Goal: Task Accomplishment & Management: Manage account settings

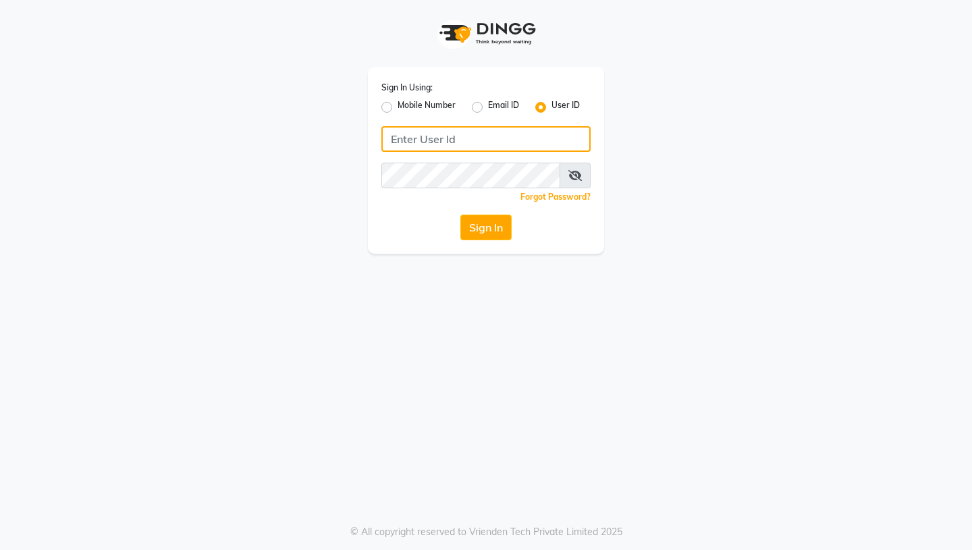
click at [413, 131] on input "Username" at bounding box center [486, 139] width 209 height 26
type input "thehairdiaries"
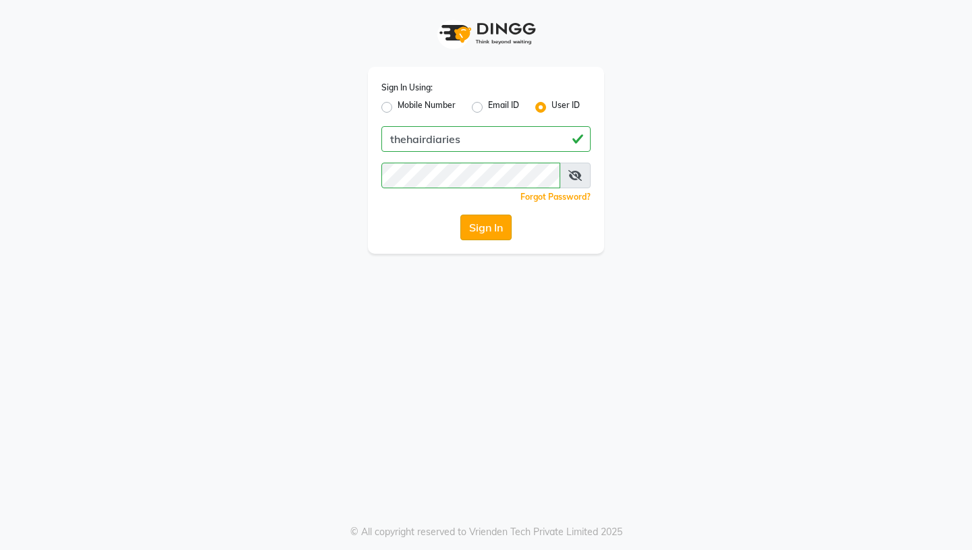
click at [481, 231] on button "Sign In" at bounding box center [486, 228] width 51 height 26
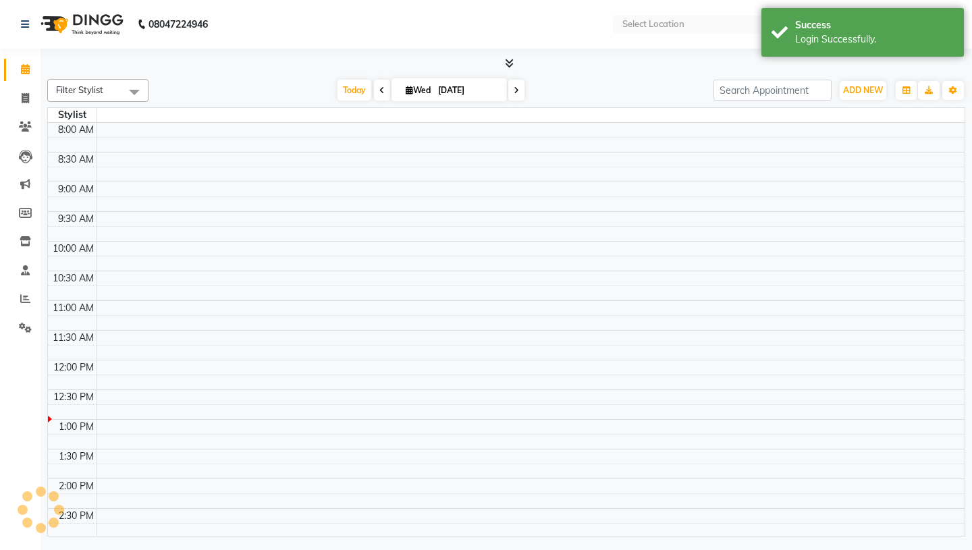
select select "en"
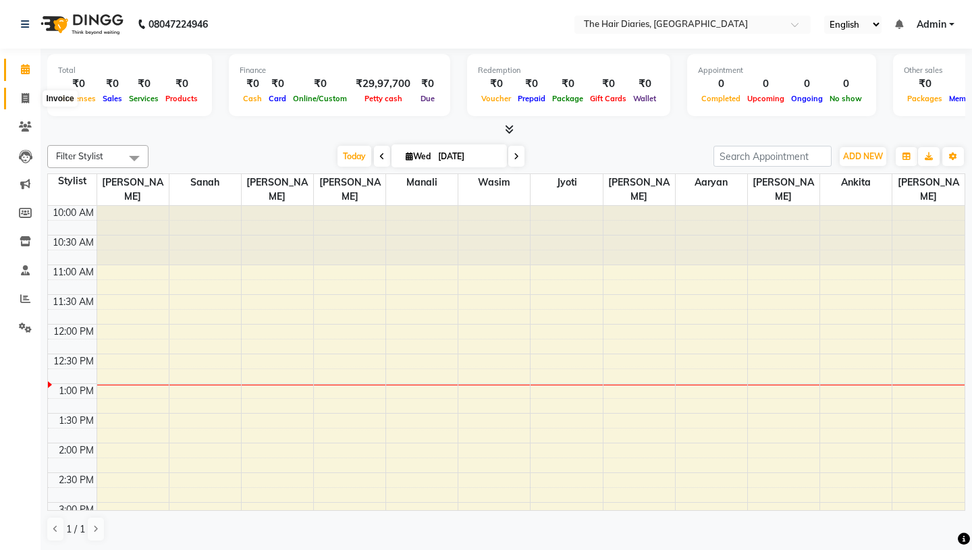
click at [28, 103] on span at bounding box center [26, 99] width 24 height 16
select select "service"
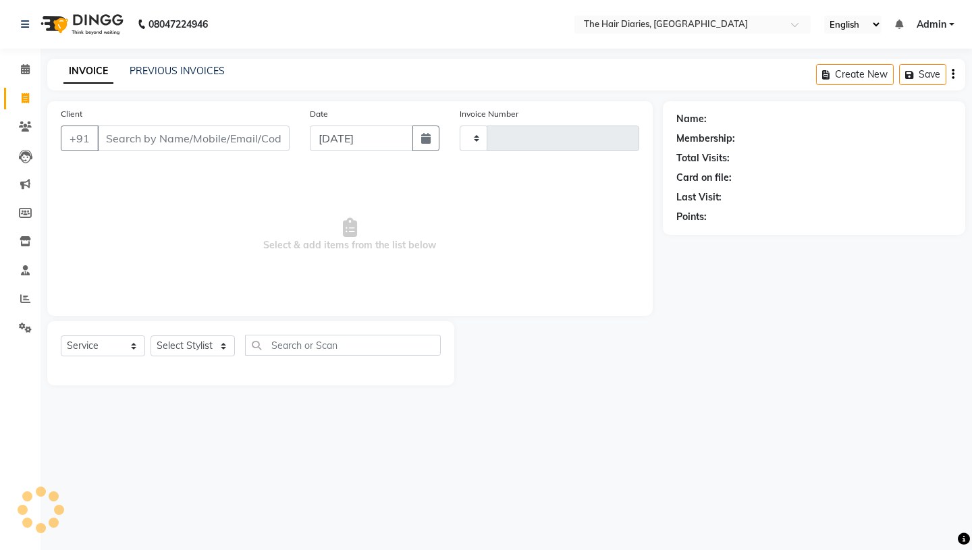
type input "0752"
select select "782"
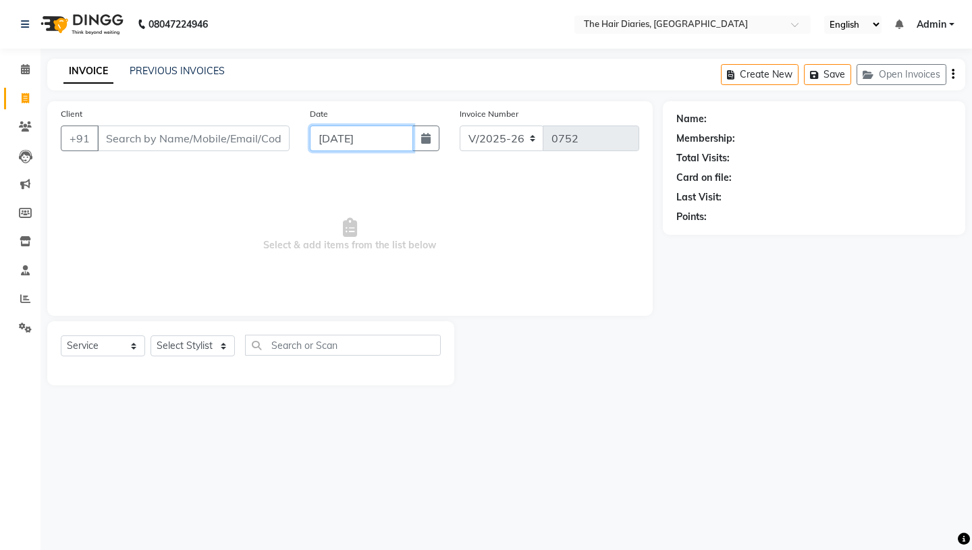
click at [326, 143] on input "[DATE]" at bounding box center [361, 139] width 103 height 26
select select "9"
select select "2025"
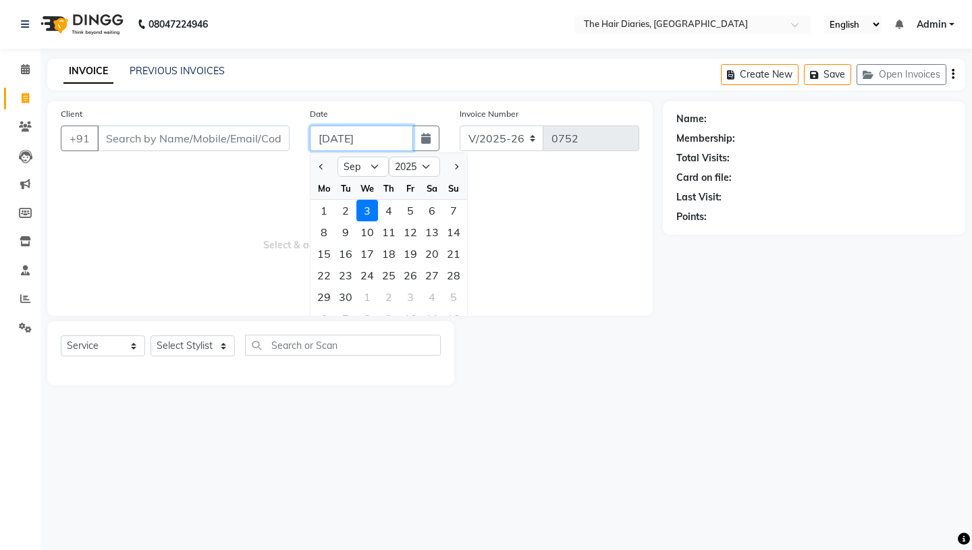
click at [326, 143] on input "[DATE]" at bounding box center [361, 139] width 103 height 26
click at [323, 209] on div "1" at bounding box center [324, 211] width 22 height 22
type input "[DATE]"
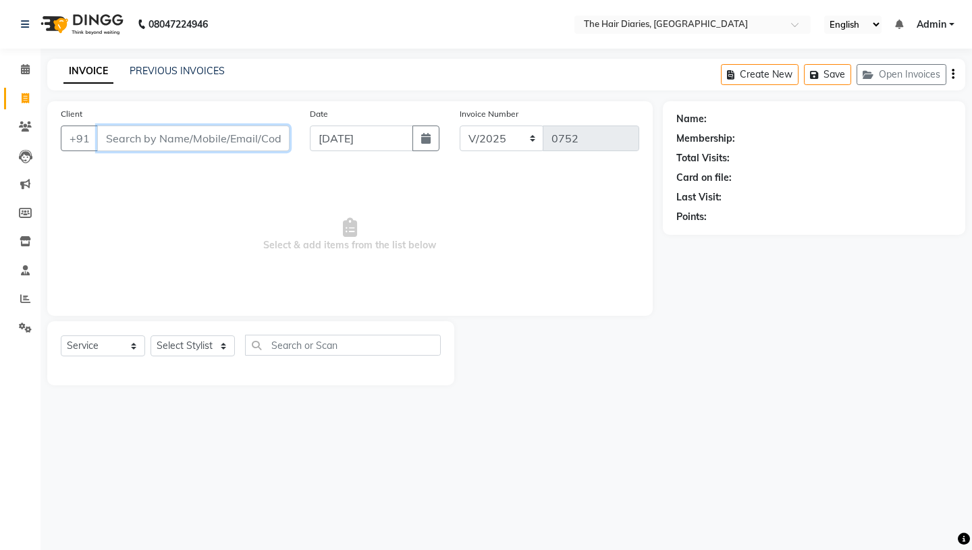
click at [145, 138] on input "Client" at bounding box center [193, 139] width 192 height 26
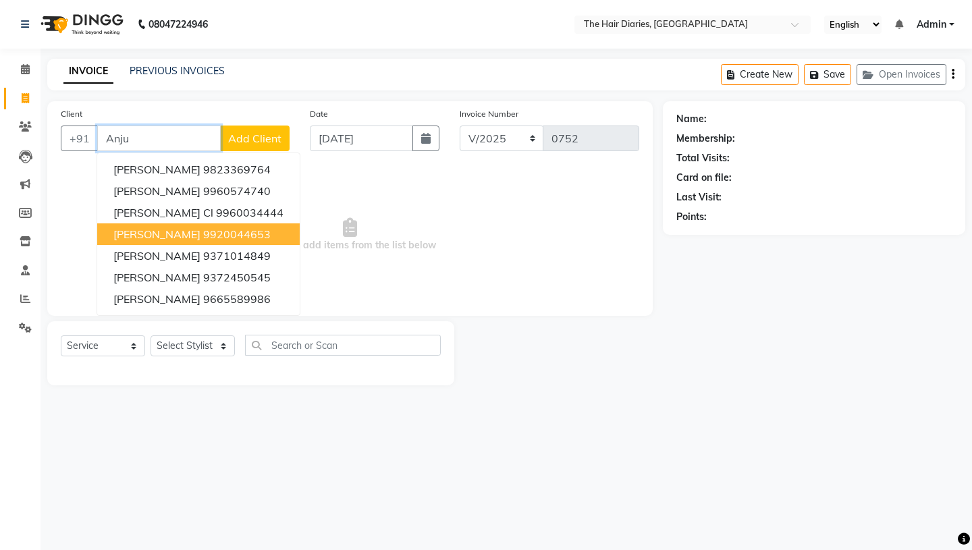
click at [167, 235] on span "[PERSON_NAME]" at bounding box center [156, 235] width 87 height 14
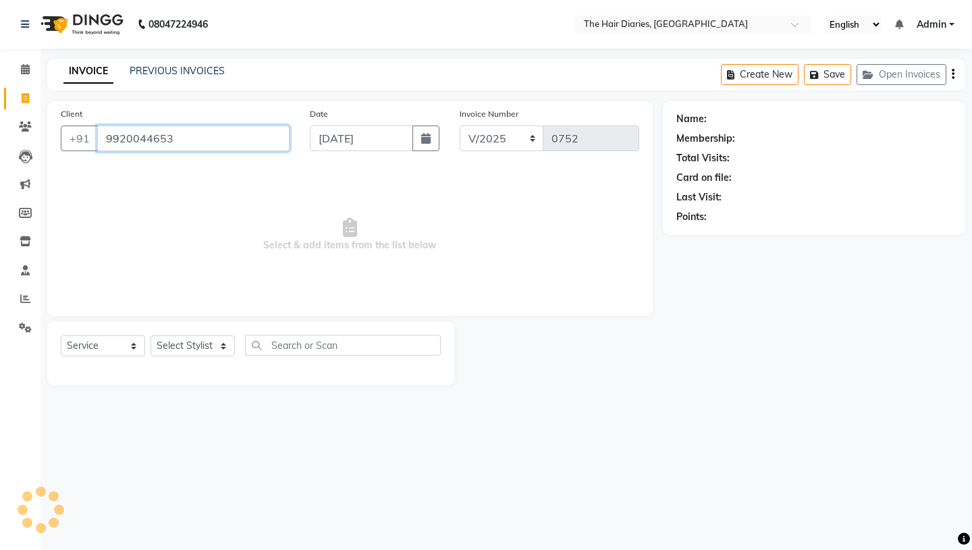
type input "9920044653"
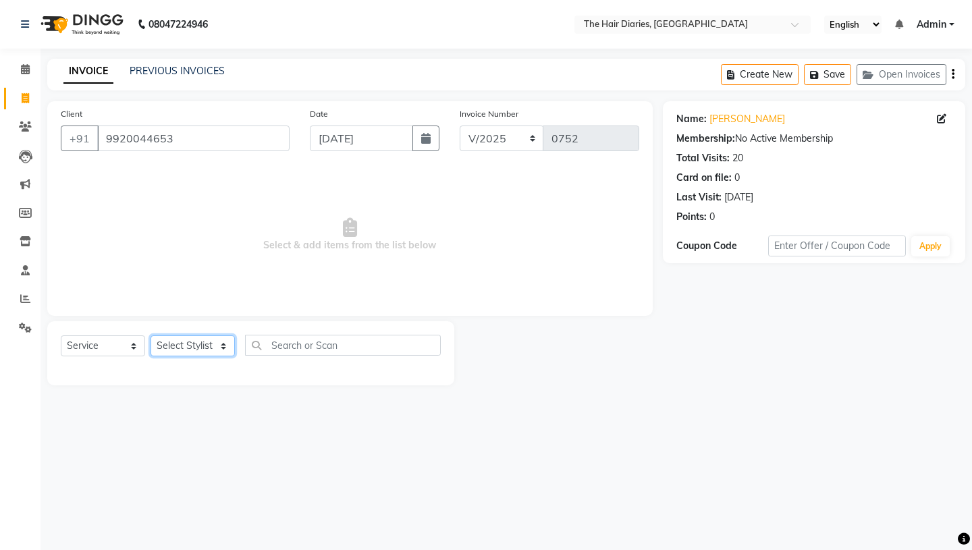
click at [222, 346] on select "Select Stylist Aaryan [PERSON_NAME] [PERSON_NAME] [PERSON_NAME] [PERSON_NAME] J…" at bounding box center [193, 346] width 84 height 21
select select "12916"
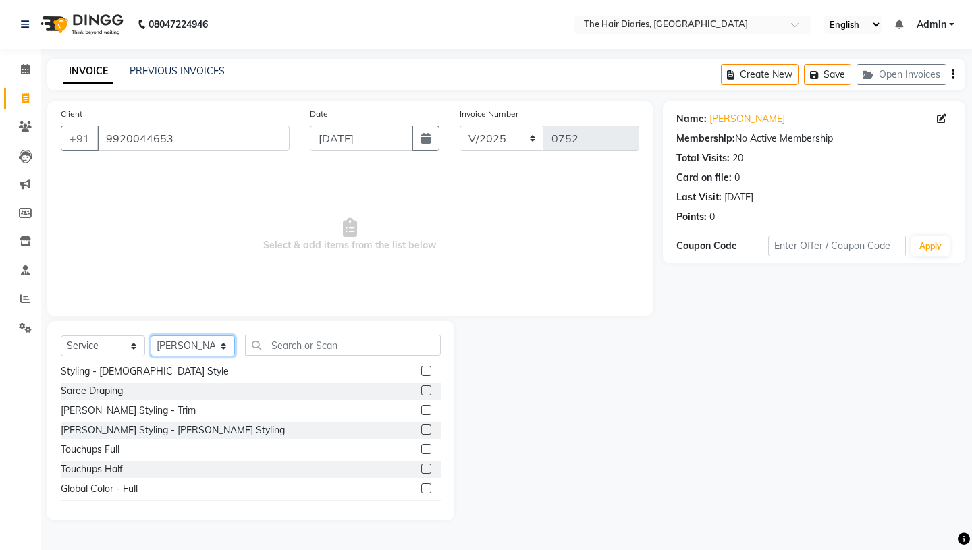
scroll to position [305, 0]
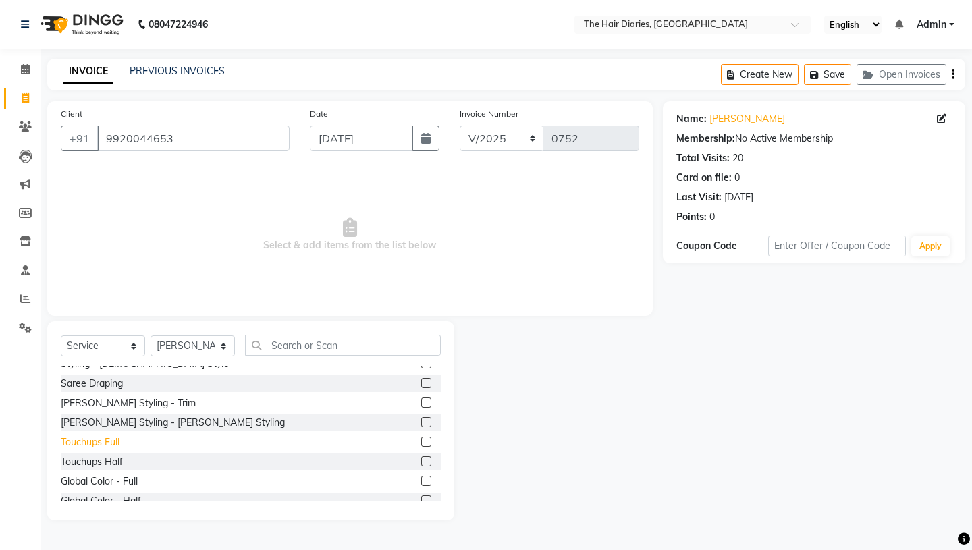
click at [92, 440] on div "Touchups Full" at bounding box center [90, 443] width 59 height 14
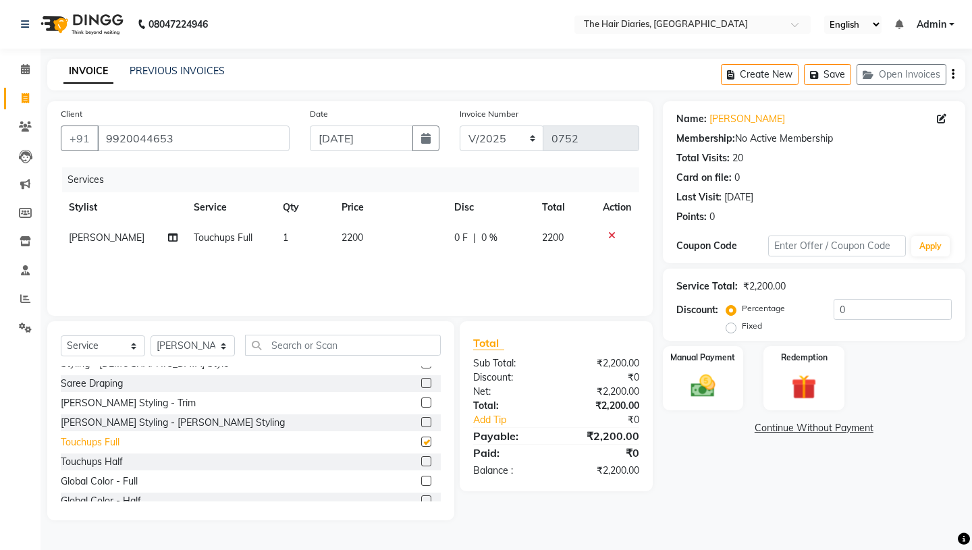
checkbox input "false"
click at [348, 238] on span "2200" at bounding box center [353, 238] width 22 height 12
select select "12916"
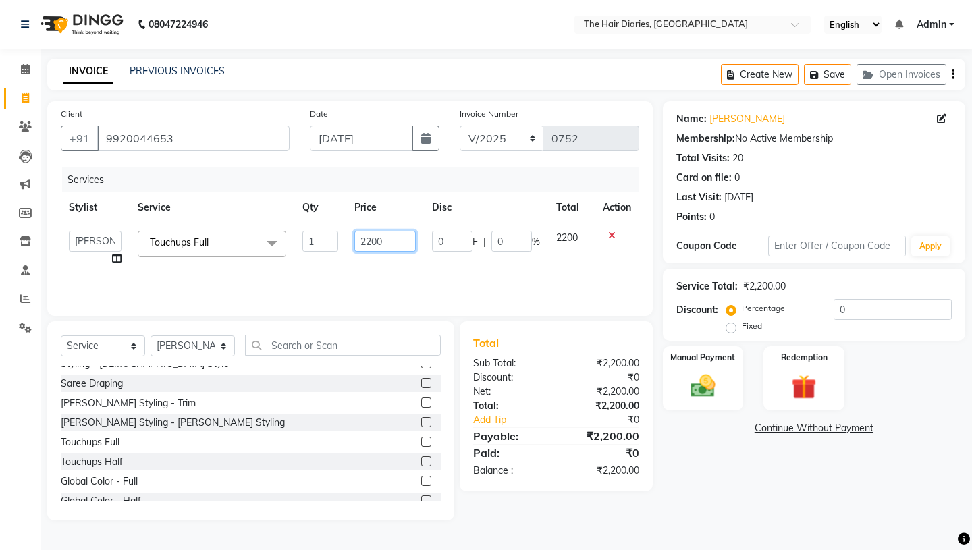
click at [372, 242] on input "2200" at bounding box center [385, 241] width 61 height 21
type input "2500"
click at [389, 273] on div "Services Stylist Service Qty Price Disc Total Action Aaryan [PERSON_NAME] [PERS…" at bounding box center [350, 234] width 579 height 135
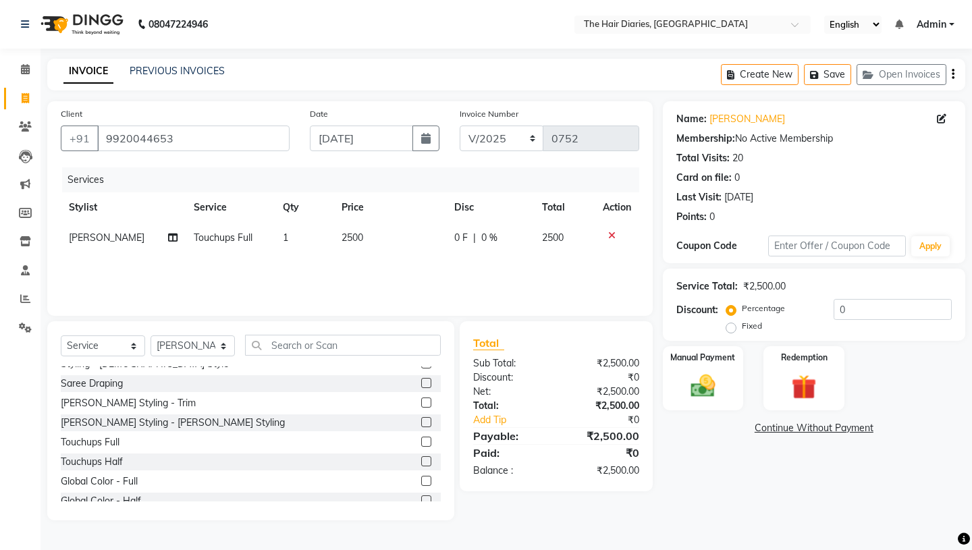
click at [168, 236] on icon at bounding box center [172, 237] width 9 height 9
select select "12916"
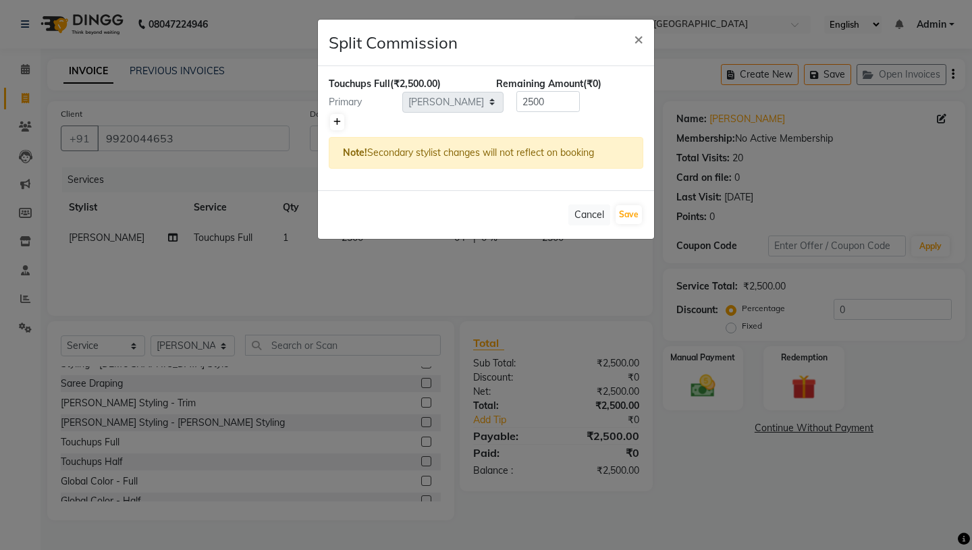
click at [336, 119] on icon at bounding box center [337, 122] width 7 height 8
type input "1250"
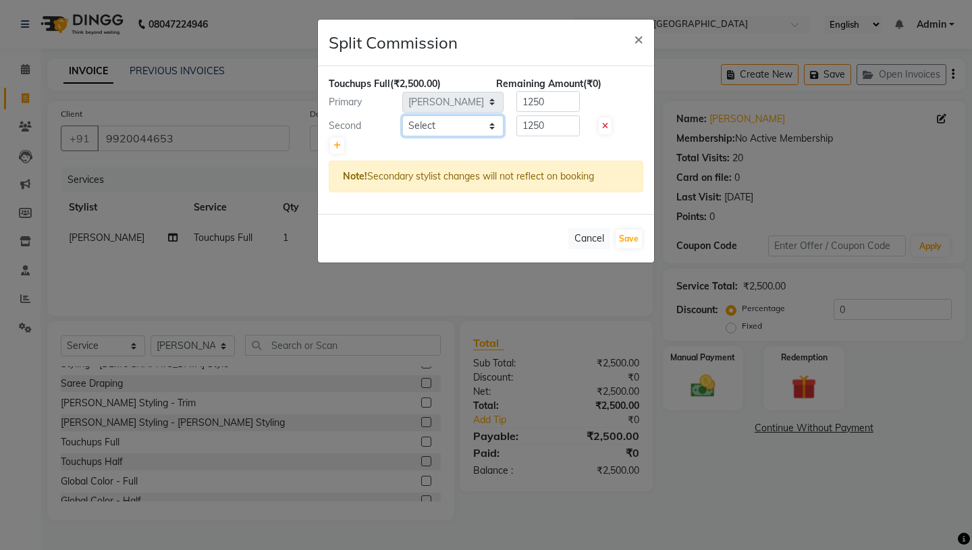
click at [492, 122] on select "Select Aaryan [PERSON_NAME] [PERSON_NAME] [PERSON_NAME] [PERSON_NAME] Jyoti [PE…" at bounding box center [452, 125] width 101 height 21
select select "12914"
click at [637, 243] on button "Save" at bounding box center [629, 239] width 26 height 19
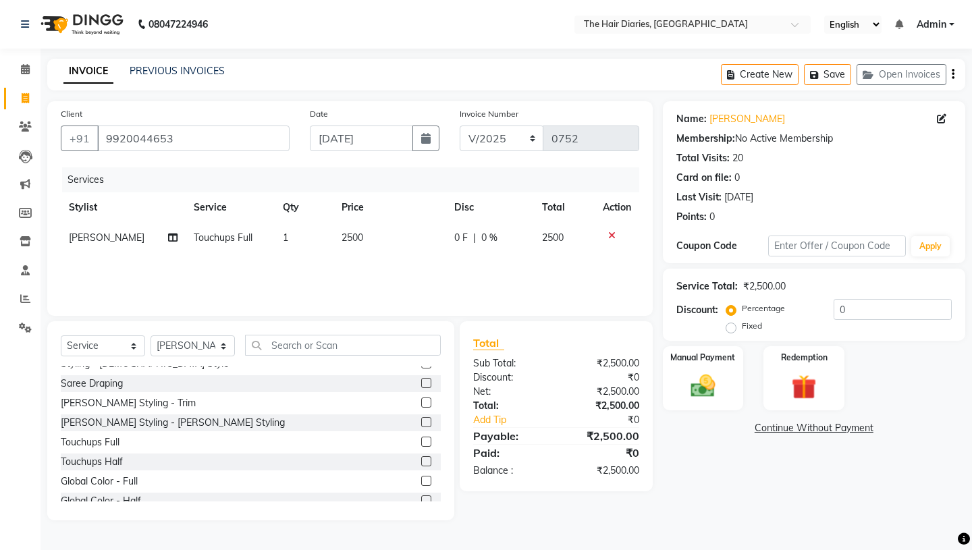
select select "Select"
click at [698, 371] on img at bounding box center [703, 386] width 42 height 30
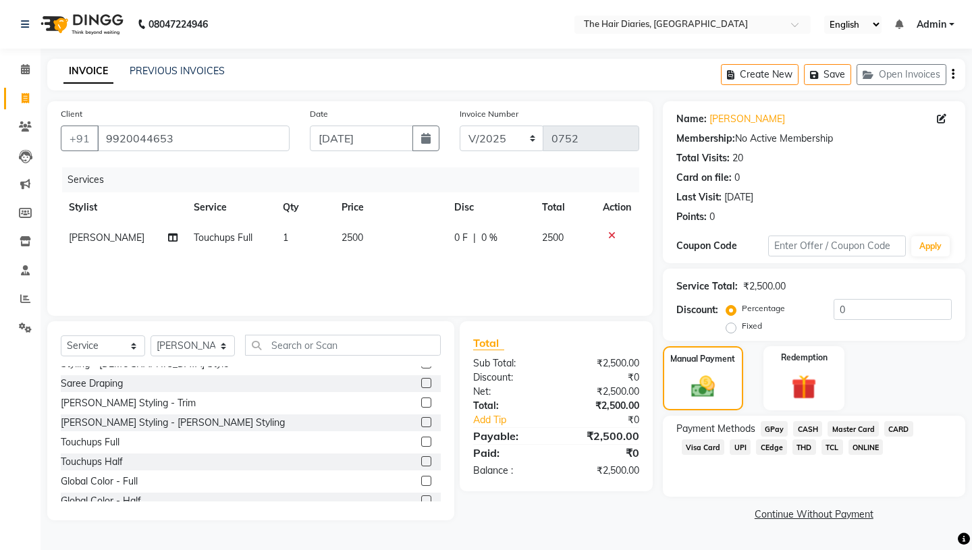
click at [806, 421] on span "CASH" at bounding box center [807, 429] width 29 height 16
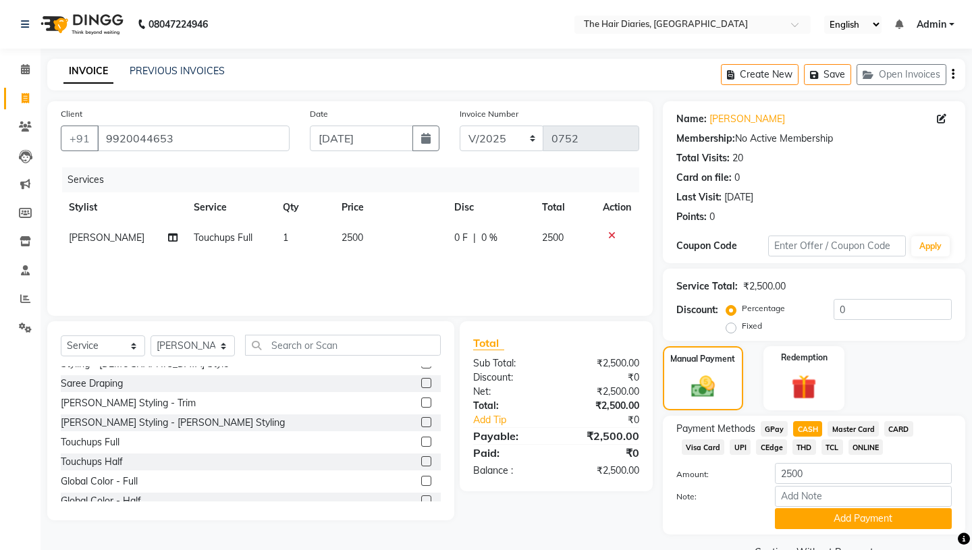
scroll to position [18, 0]
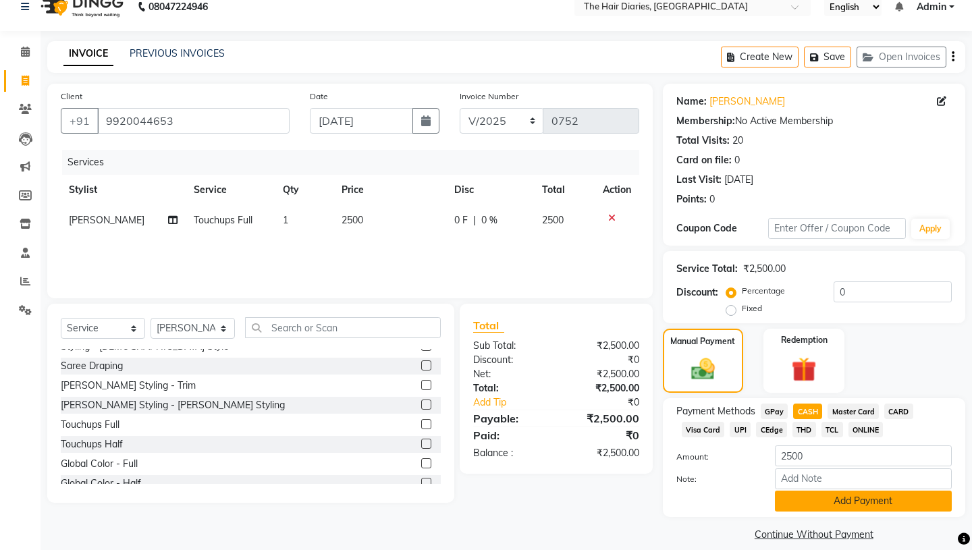
click at [826, 491] on button "Add Payment" at bounding box center [863, 501] width 177 height 21
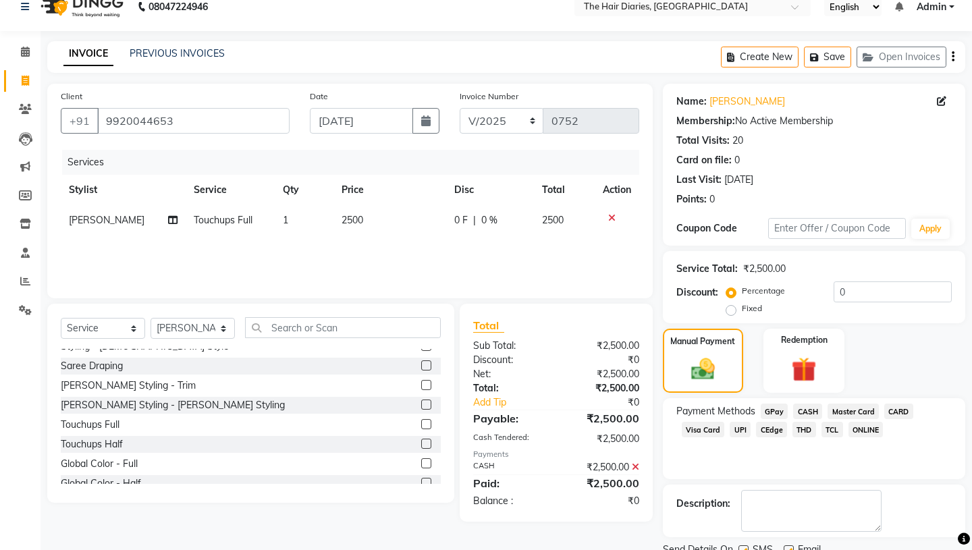
scroll to position [56, 0]
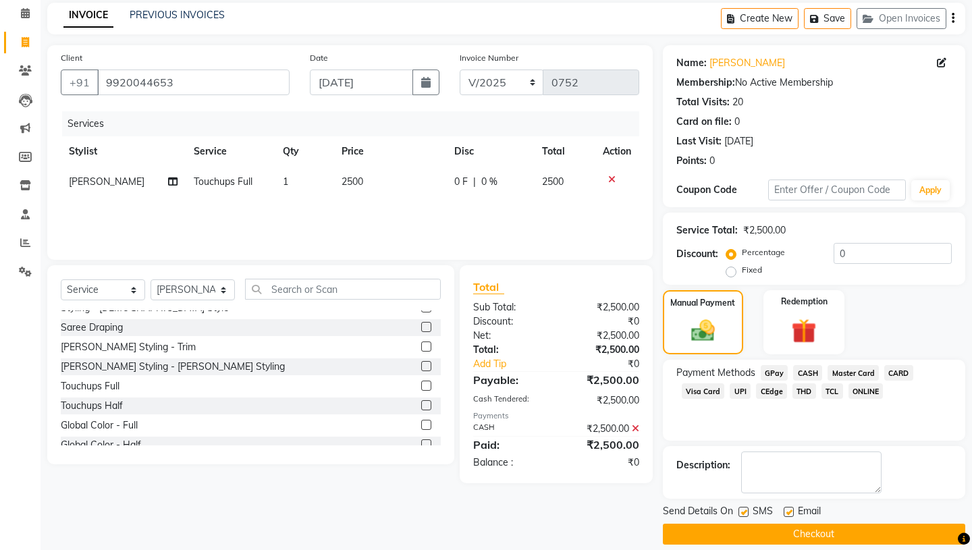
click at [743, 507] on label at bounding box center [744, 512] width 10 height 10
click at [743, 509] on input "checkbox" at bounding box center [743, 513] width 9 height 9
checkbox input "false"
click at [790, 507] on label at bounding box center [789, 512] width 10 height 10
click at [790, 509] on input "checkbox" at bounding box center [788, 513] width 9 height 9
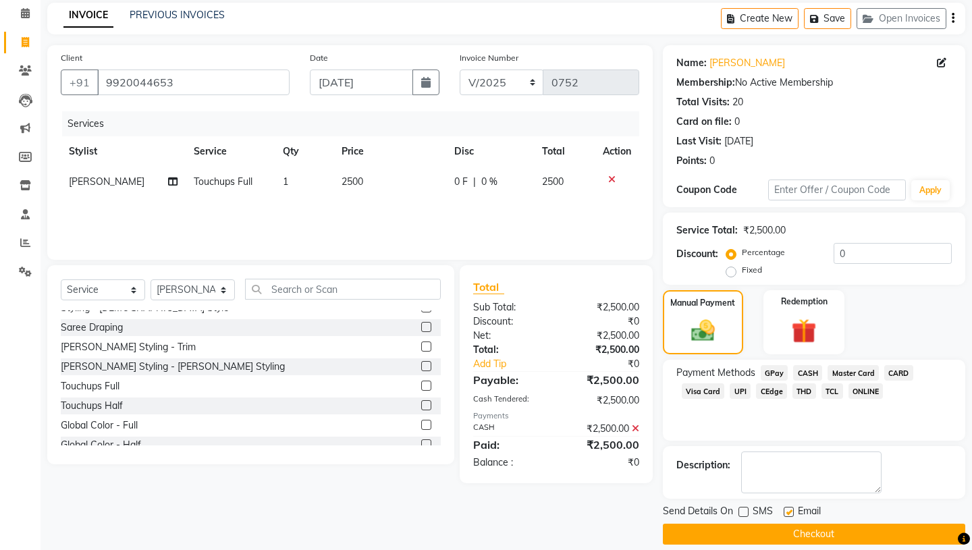
checkbox input "false"
click at [797, 524] on button "Checkout" at bounding box center [814, 534] width 303 height 21
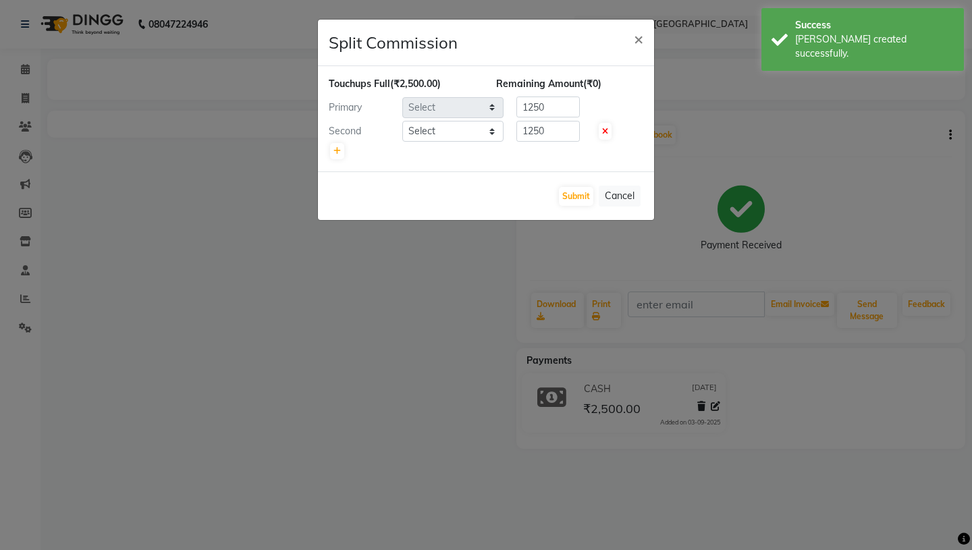
select select "12916"
select select "12914"
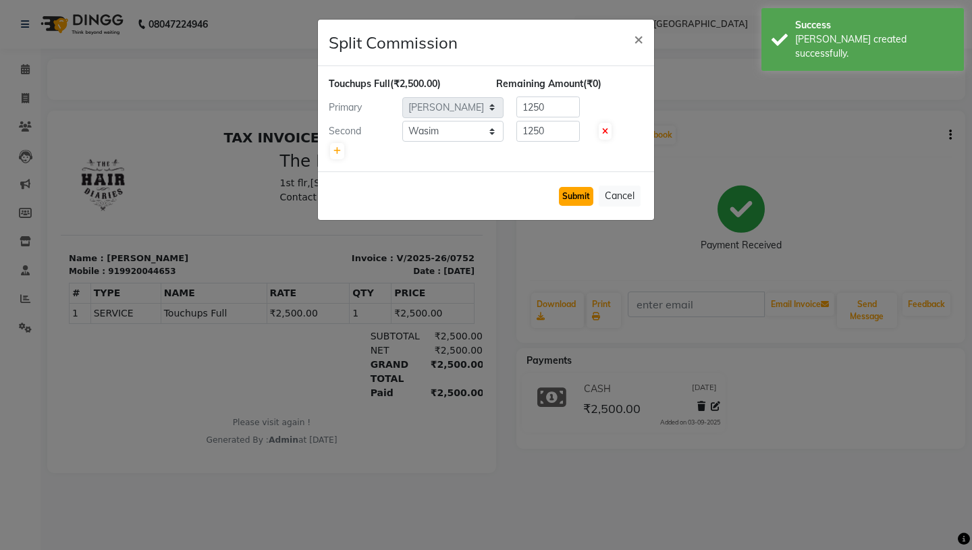
click at [580, 195] on button "Submit" at bounding box center [576, 196] width 34 height 19
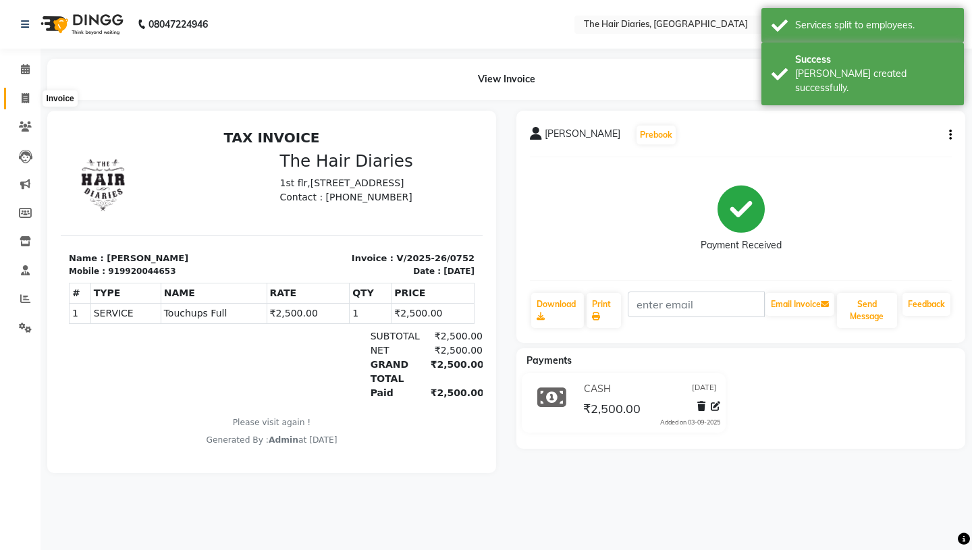
click at [28, 93] on icon at bounding box center [25, 98] width 7 height 10
select select "782"
select select "service"
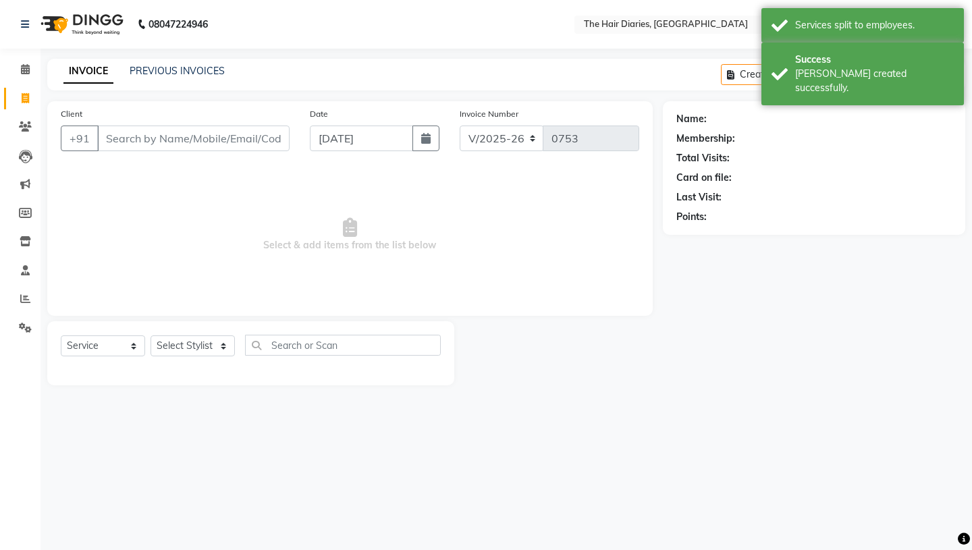
click at [112, 137] on input "Client" at bounding box center [193, 139] width 192 height 26
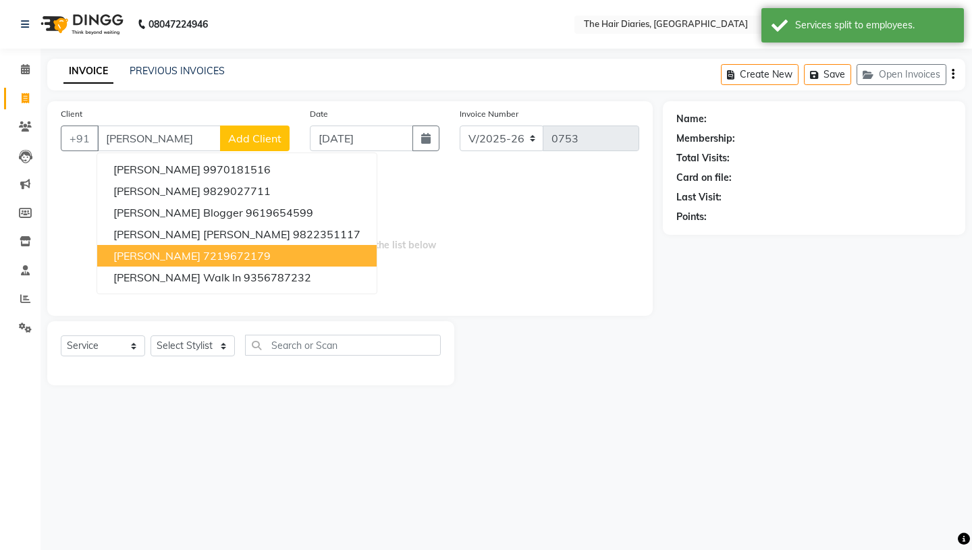
click at [145, 254] on span "[PERSON_NAME]" at bounding box center [156, 256] width 87 height 14
type input "7219672179"
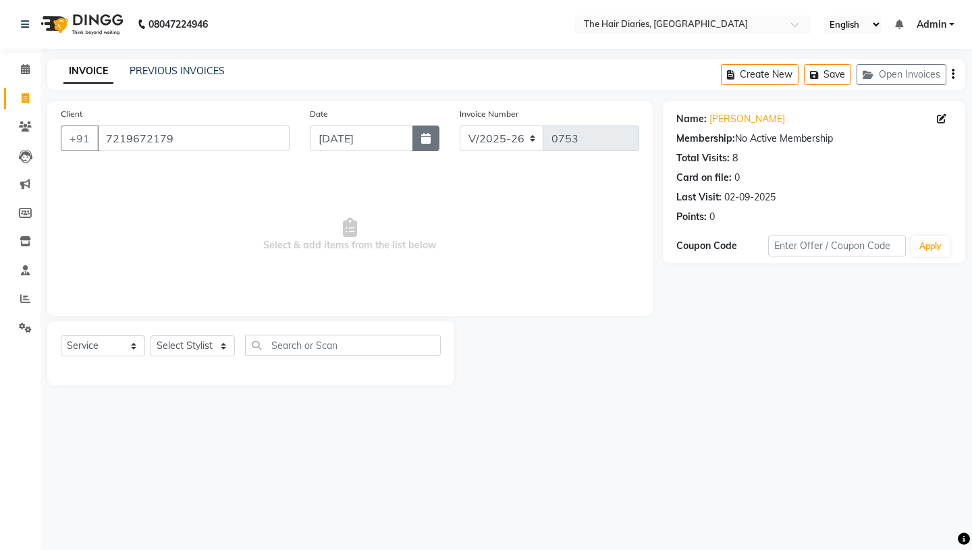
click at [428, 136] on icon "button" at bounding box center [425, 138] width 9 height 11
select select "9"
select select "2025"
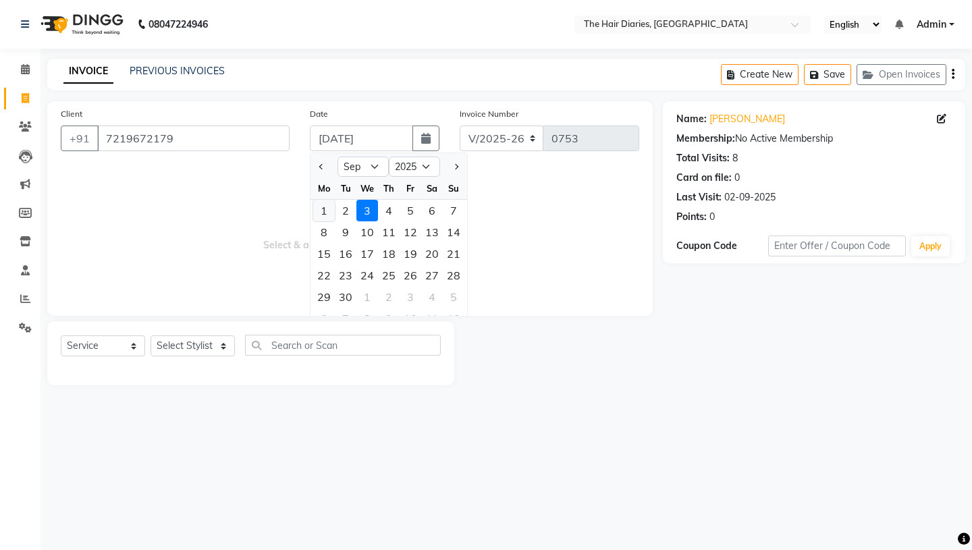
click at [321, 207] on div "1" at bounding box center [324, 211] width 22 height 22
type input "[DATE]"
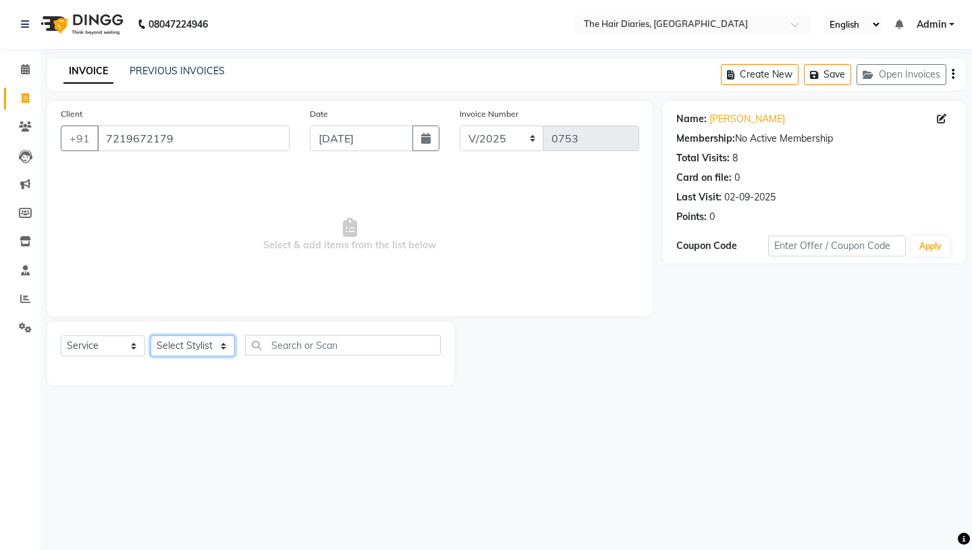
click at [225, 343] on select "Select Stylist Aaryan [PERSON_NAME] [PERSON_NAME] [PERSON_NAME] [PERSON_NAME] J…" at bounding box center [193, 346] width 84 height 21
select select "12916"
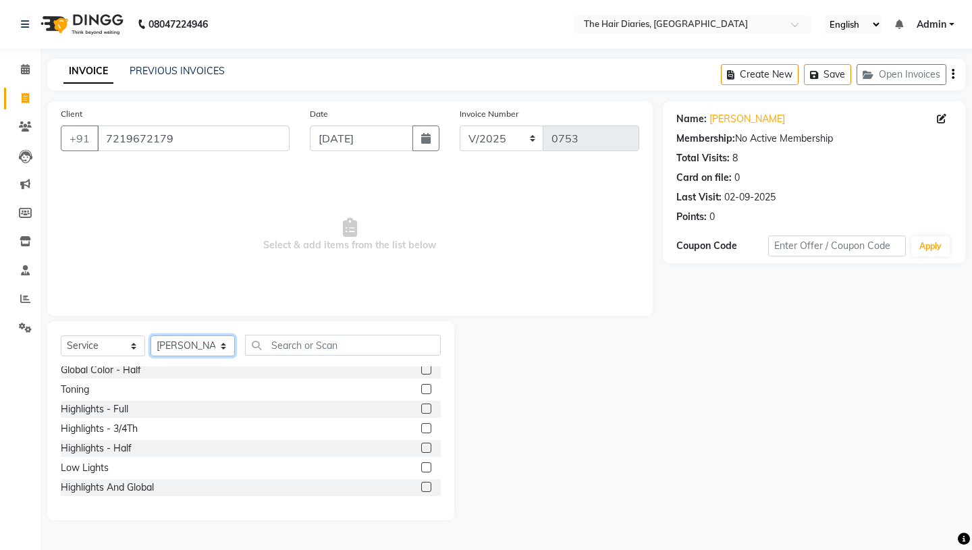
scroll to position [454, 0]
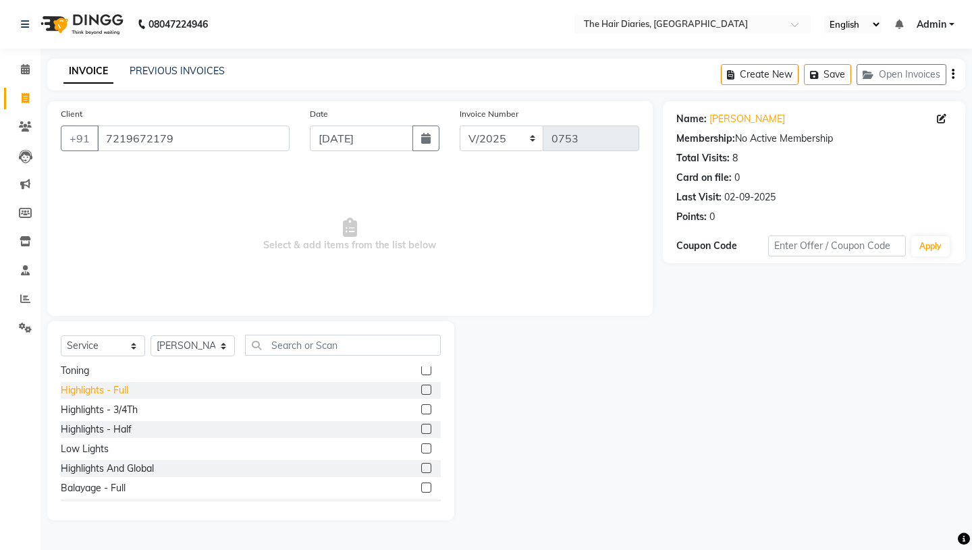
click at [111, 390] on div "Highlights - Full" at bounding box center [95, 391] width 68 height 14
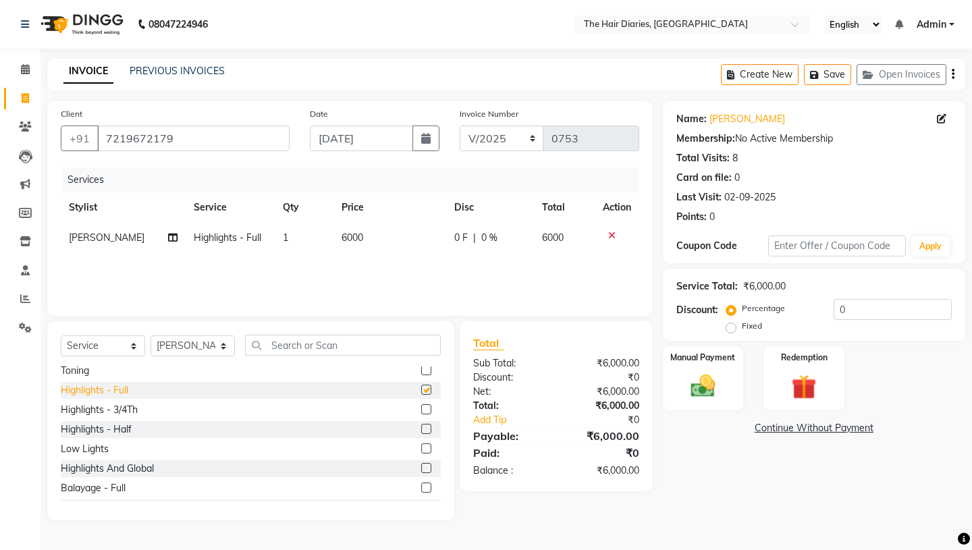
checkbox input "false"
click at [168, 237] on icon at bounding box center [172, 237] width 9 height 9
select select "12916"
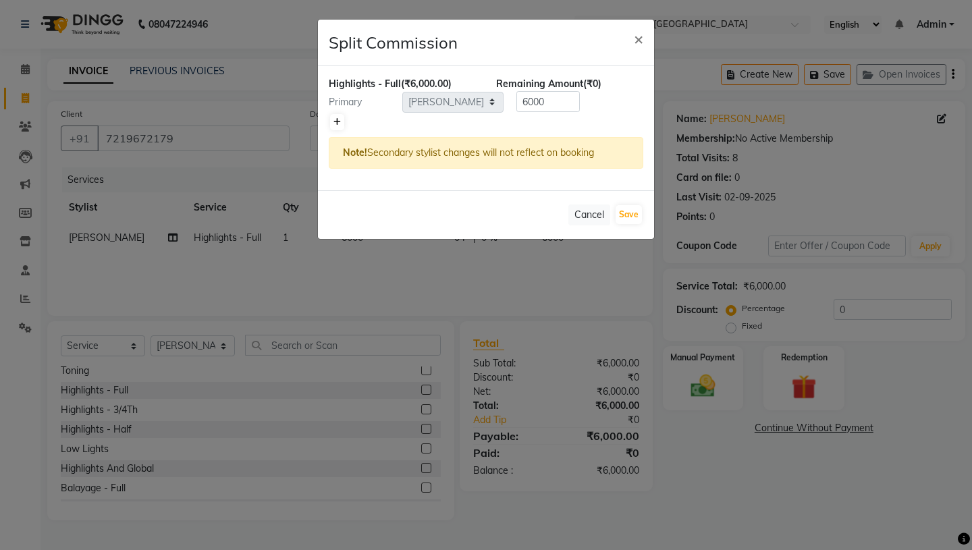
click at [334, 126] on icon at bounding box center [337, 122] width 7 height 8
type input "3000"
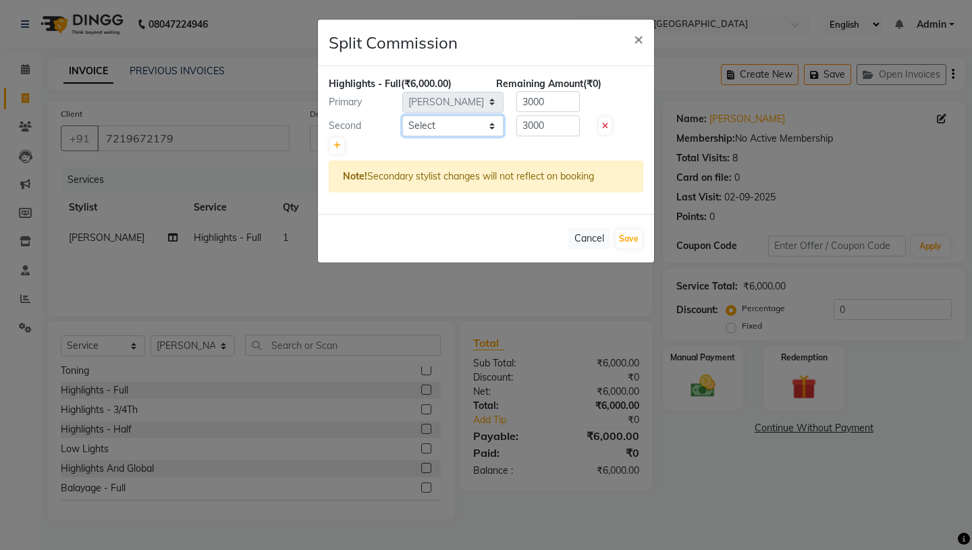
click at [492, 124] on select "Select Aaryan [PERSON_NAME] [PERSON_NAME] [PERSON_NAME] [PERSON_NAME] Jyoti [PE…" at bounding box center [452, 125] width 101 height 21
select select "13996"
click at [629, 236] on button "Save" at bounding box center [629, 239] width 26 height 19
select select "Select"
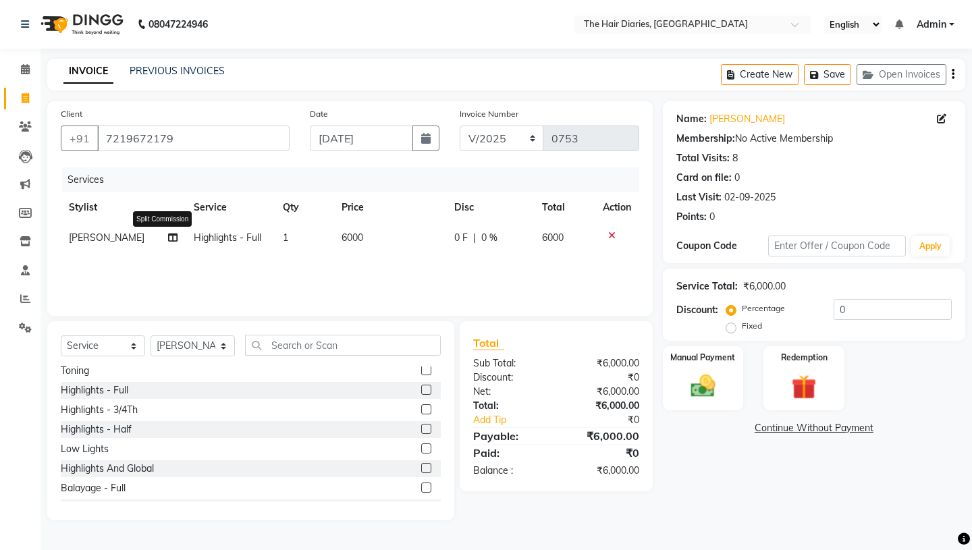
click at [168, 236] on icon at bounding box center [172, 237] width 9 height 9
select select "12916"
select select "13996"
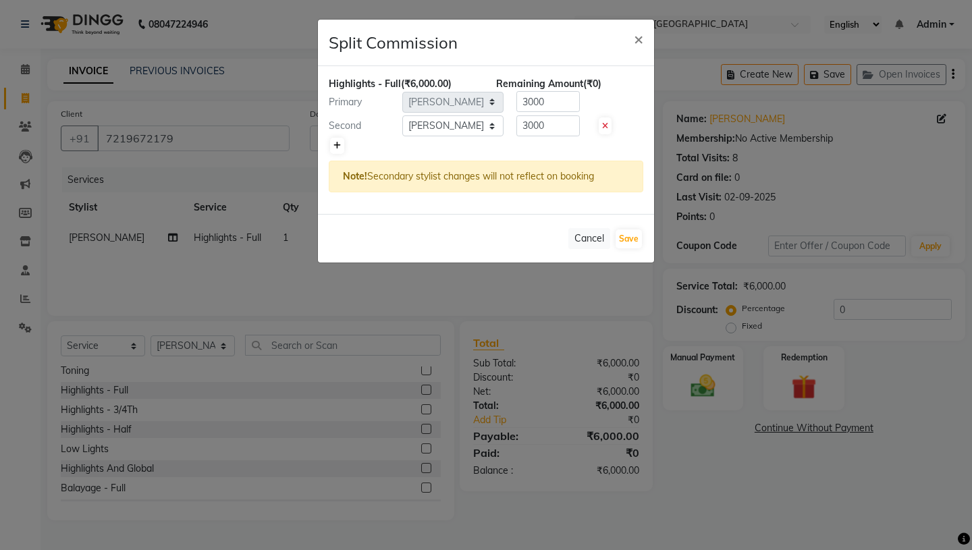
click at [336, 150] on link at bounding box center [337, 146] width 14 height 16
type input "2000"
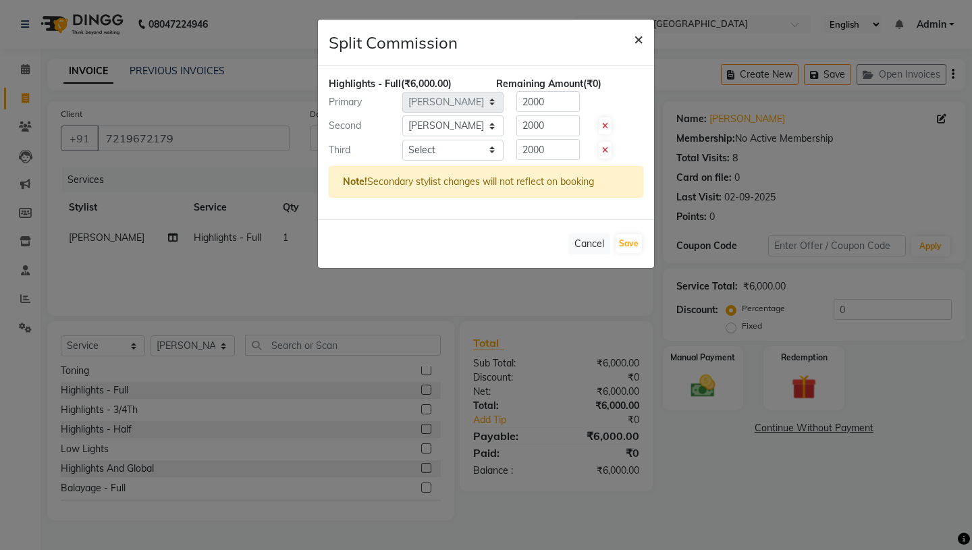
click at [635, 41] on span "×" at bounding box center [638, 38] width 9 height 20
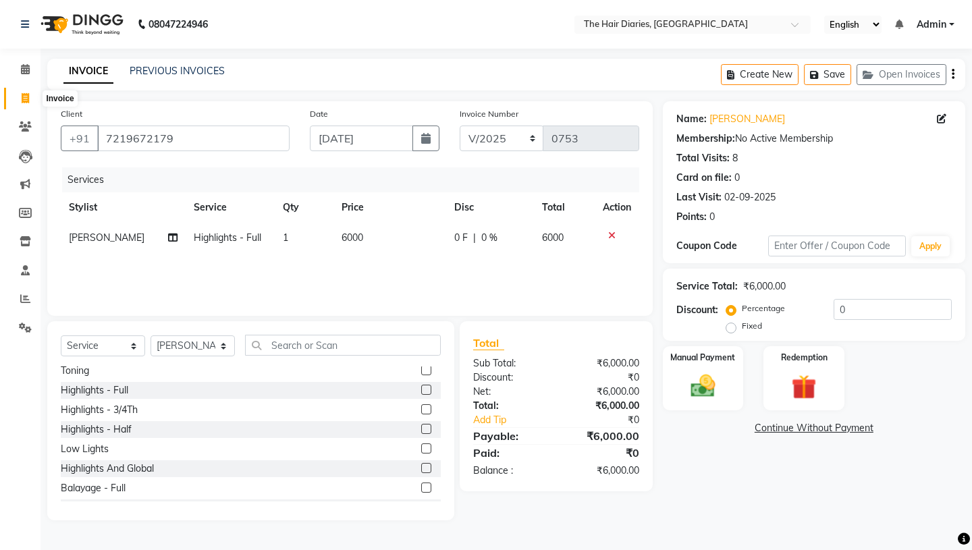
click at [25, 98] on icon at bounding box center [25, 98] width 7 height 10
select select "service"
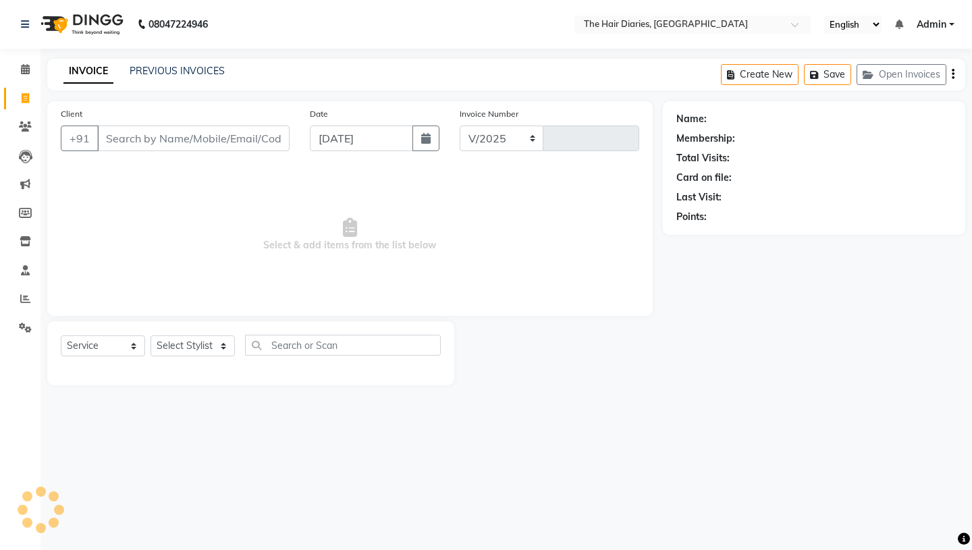
select select "782"
type input "0753"
click at [192, 74] on link "PREVIOUS INVOICES" at bounding box center [177, 71] width 95 height 12
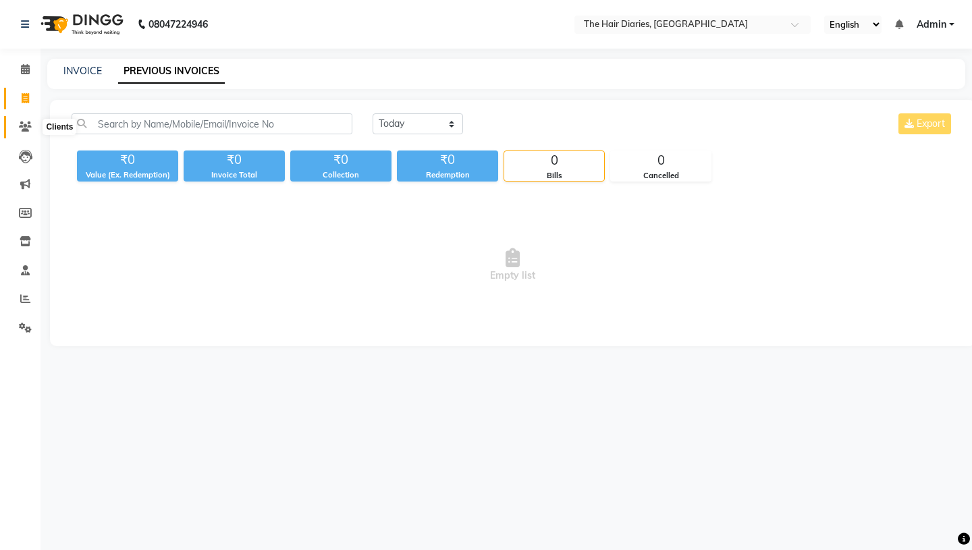
click at [24, 127] on icon at bounding box center [25, 127] width 13 height 10
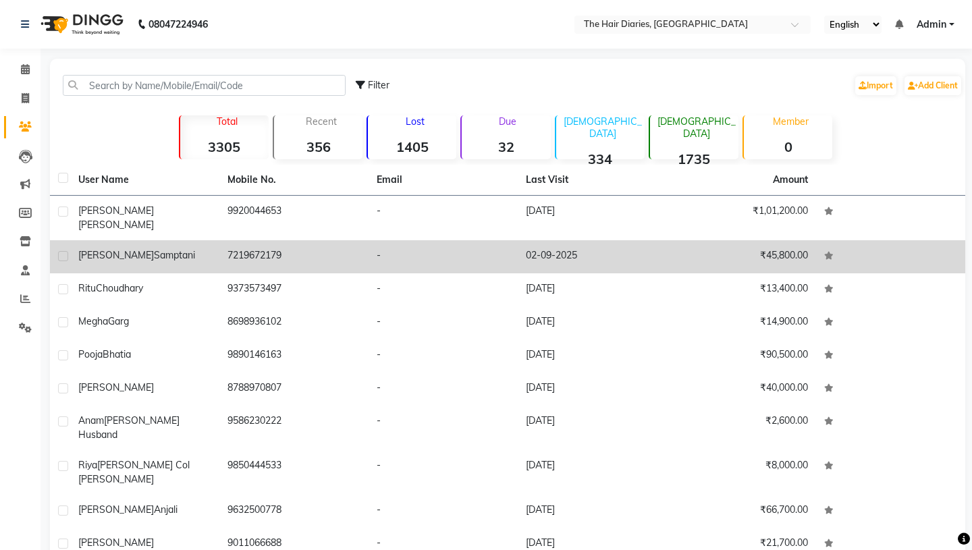
click at [154, 249] on span "Samptani" at bounding box center [174, 255] width 41 height 12
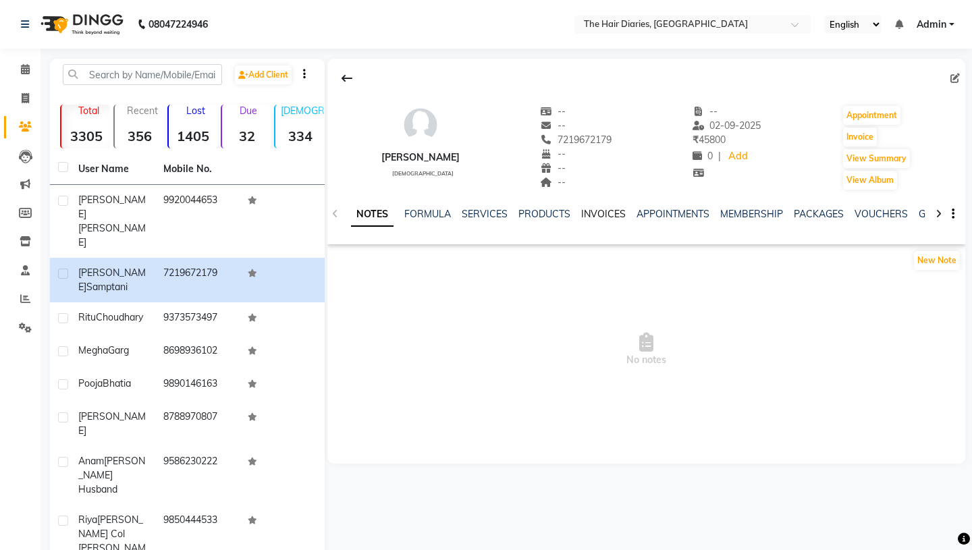
click at [600, 213] on link "INVOICES" at bounding box center [603, 214] width 45 height 12
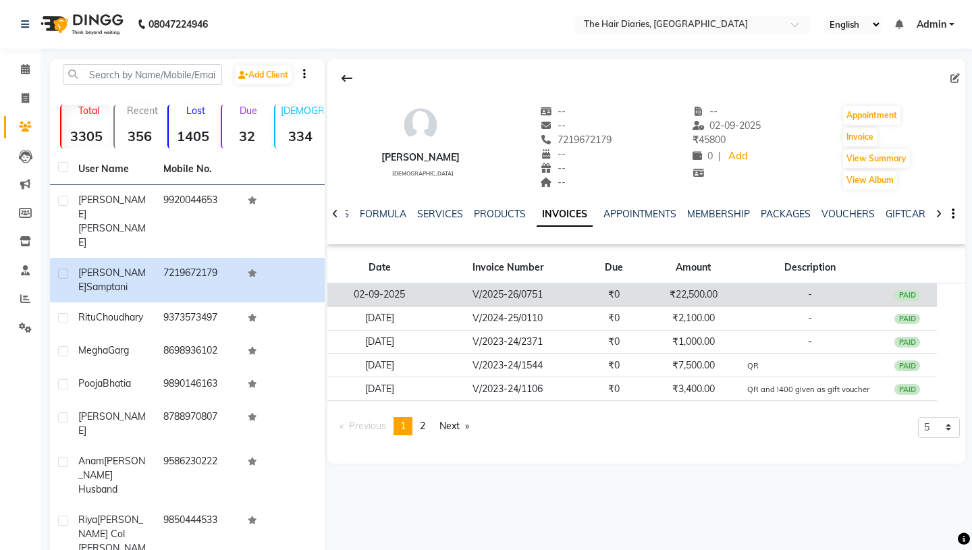
click at [667, 301] on td "₹22,500.00" at bounding box center [693, 296] width 99 height 24
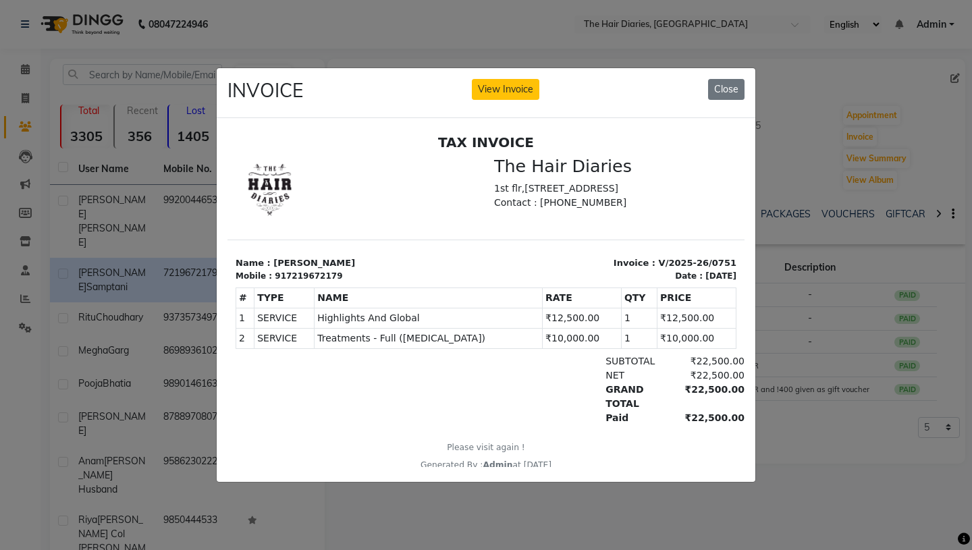
click at [784, 167] on ngb-modal-window "INVOICE View Invoice Close" at bounding box center [486, 275] width 972 height 550
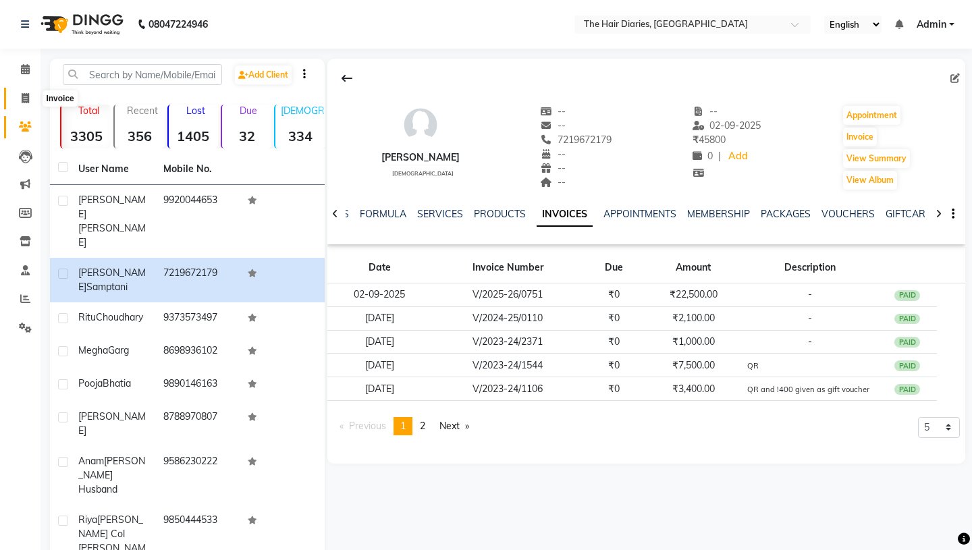
click at [22, 97] on icon at bounding box center [25, 98] width 7 height 10
select select "service"
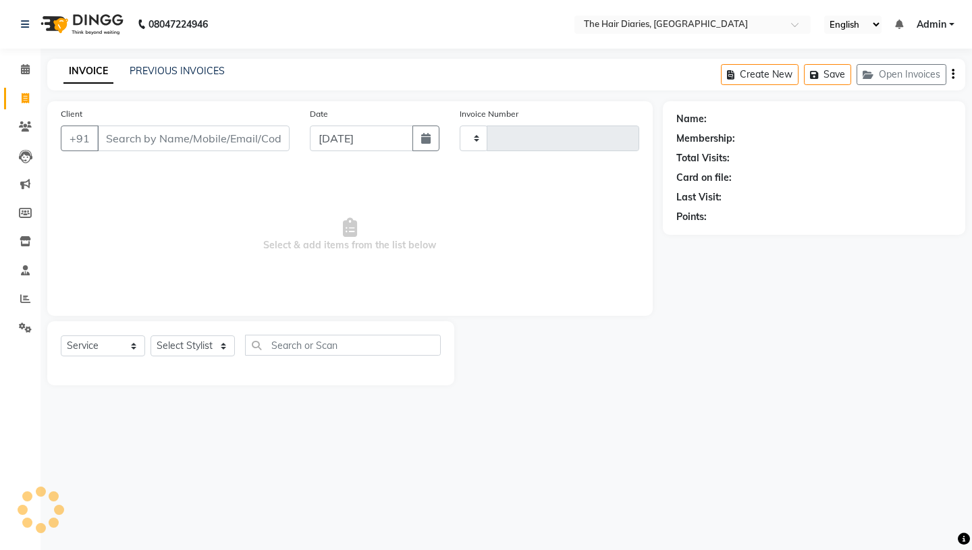
type input "0753"
select select "782"
click at [425, 134] on icon "button" at bounding box center [425, 138] width 9 height 11
select select "9"
select select "2025"
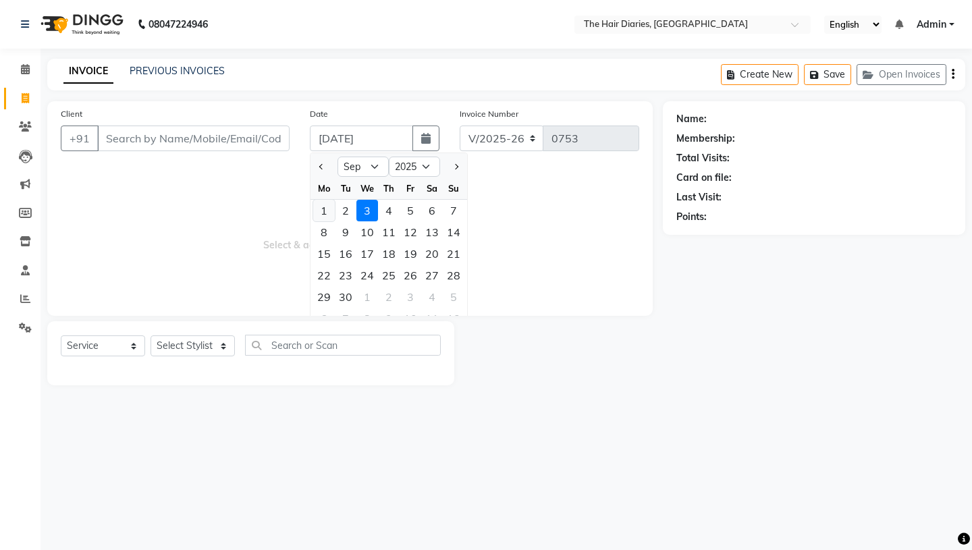
click at [323, 206] on div "1" at bounding box center [324, 211] width 22 height 22
type input "[DATE]"
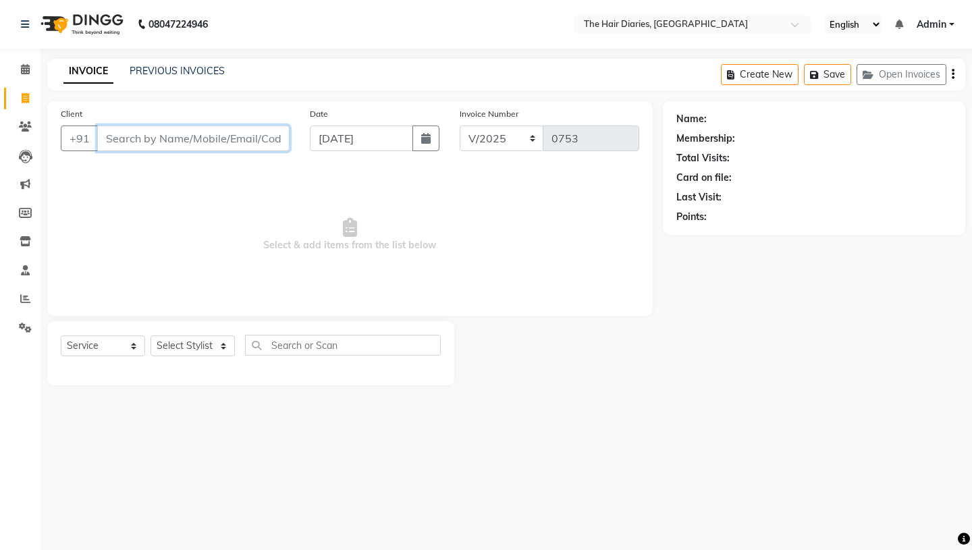
click at [135, 136] on input "Client" at bounding box center [193, 139] width 192 height 26
type input "7058287993"
click at [245, 135] on span "Add Client" at bounding box center [254, 139] width 53 height 14
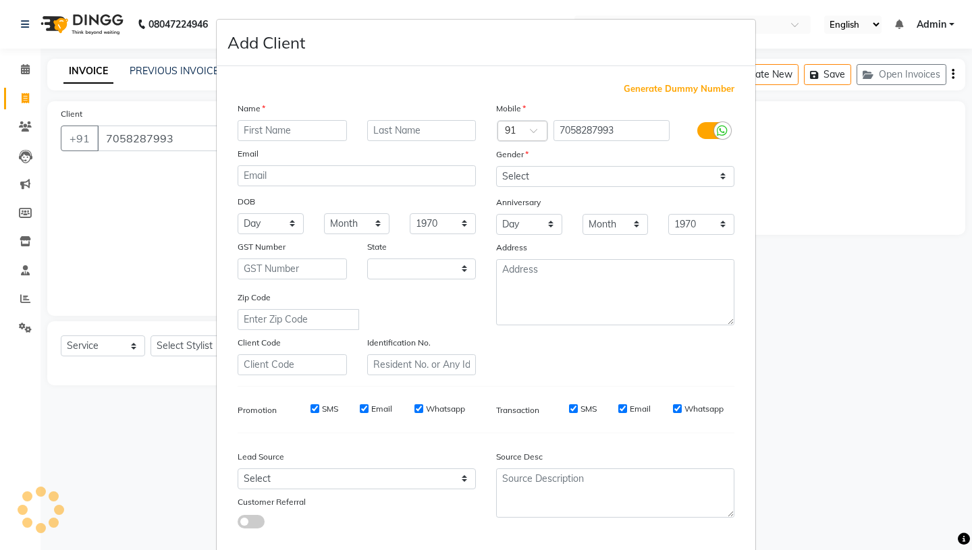
select select "22"
click at [246, 133] on input "text" at bounding box center [292, 130] width 109 height 21
click at [261, 134] on input "text" at bounding box center [292, 130] width 109 height 21
type input "Resham"
click at [382, 129] on input "text" at bounding box center [421, 130] width 109 height 21
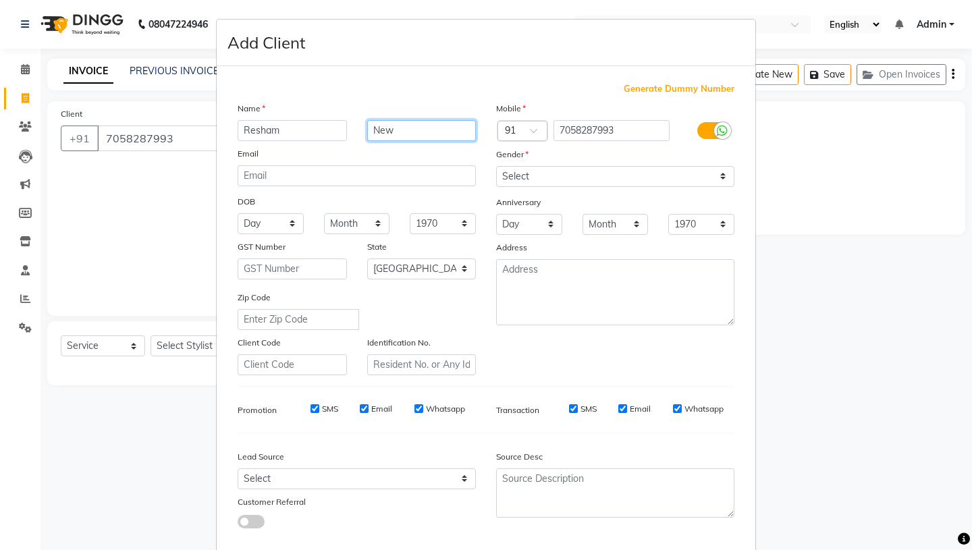
type input "New"
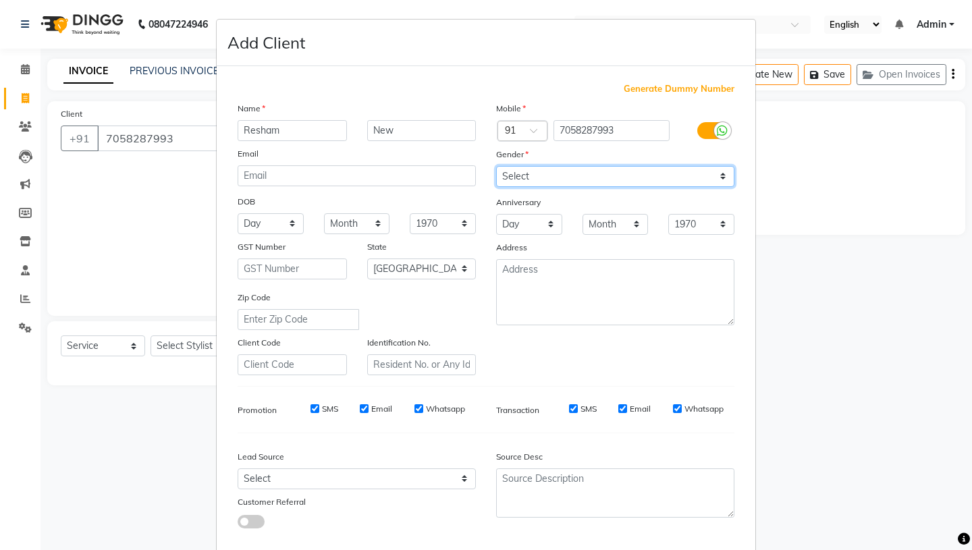
click at [722, 175] on select "Select [DEMOGRAPHIC_DATA] [DEMOGRAPHIC_DATA] Other Prefer Not To Say" at bounding box center [615, 176] width 238 height 21
select select "[DEMOGRAPHIC_DATA]"
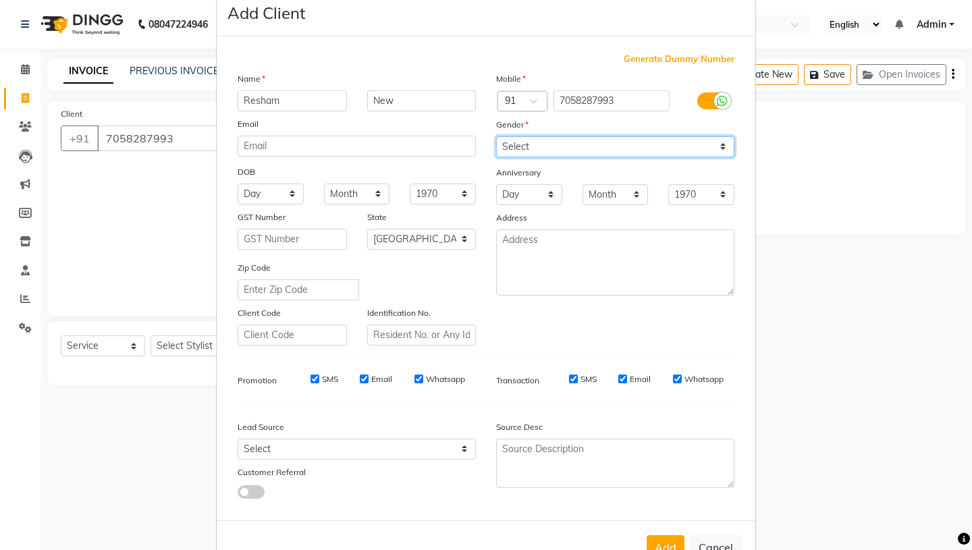
scroll to position [73, 0]
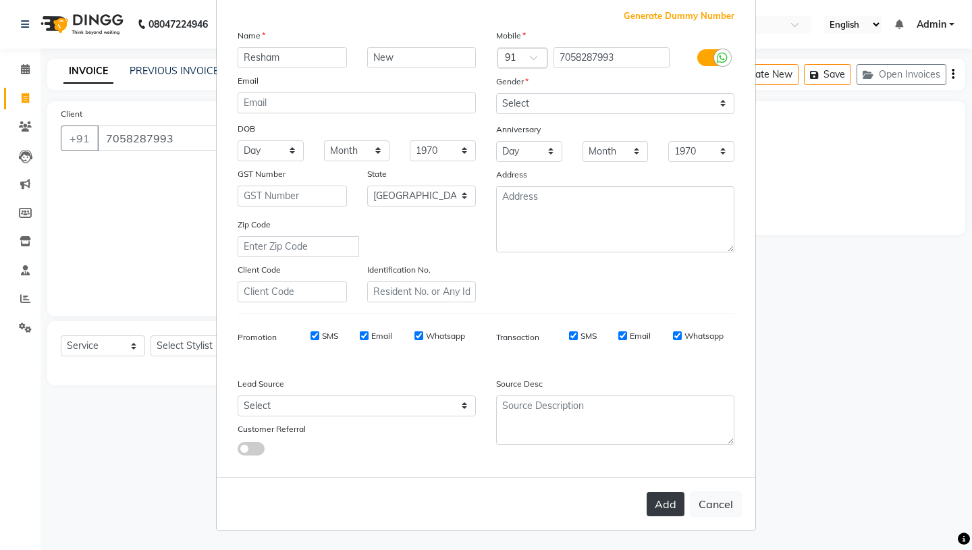
click at [662, 500] on button "Add" at bounding box center [666, 504] width 38 height 24
select select
select select "null"
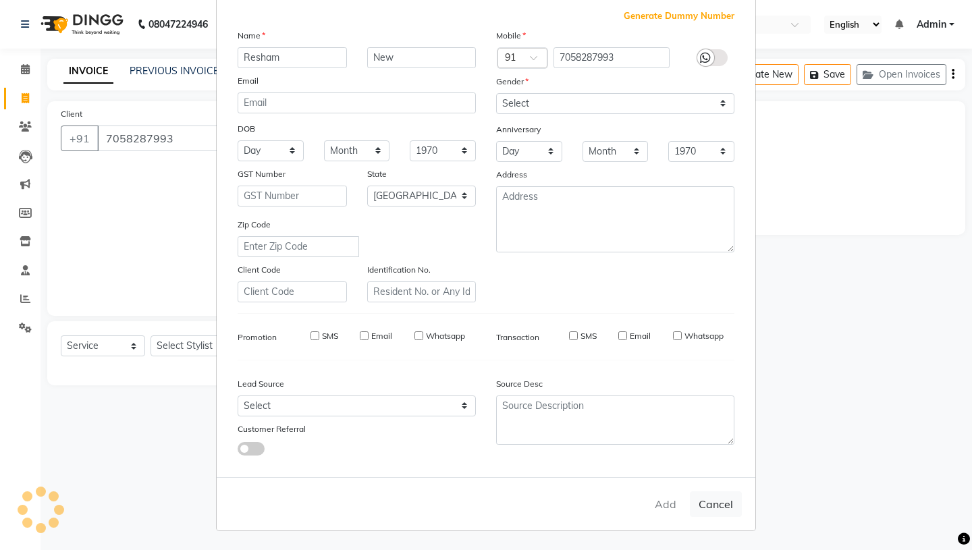
select select
checkbox input "false"
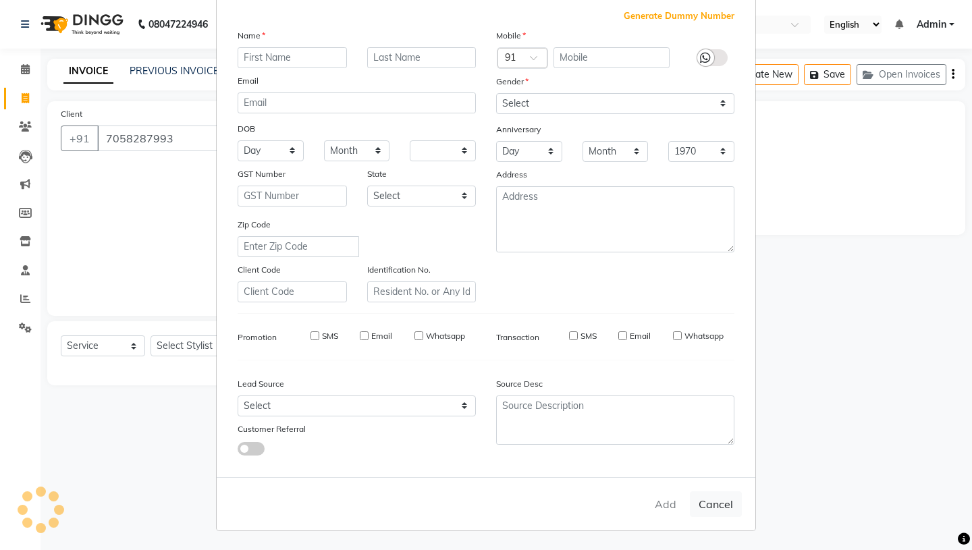
checkbox input "false"
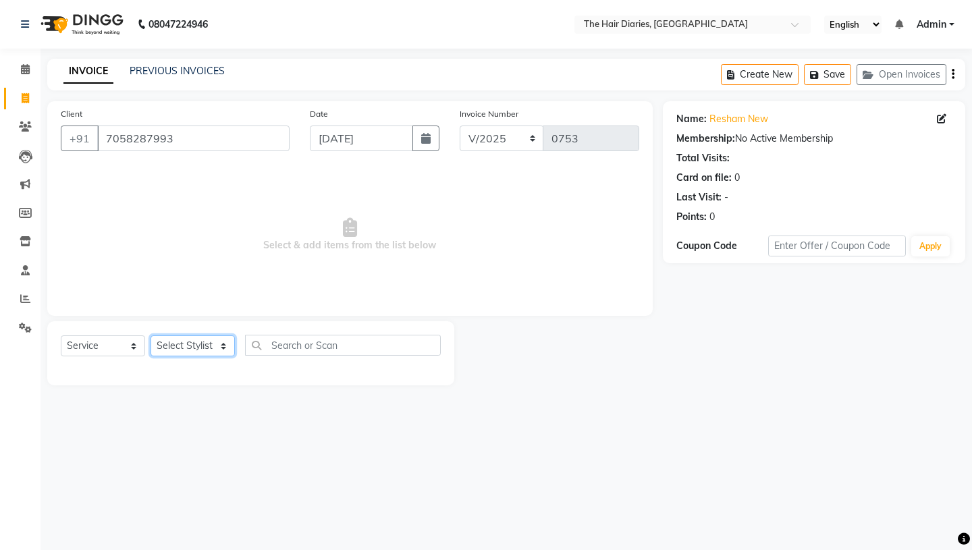
click at [225, 346] on select "Select Stylist Aaryan [PERSON_NAME] [PERSON_NAME] [PERSON_NAME] [PERSON_NAME] J…" at bounding box center [193, 346] width 84 height 21
select select "12916"
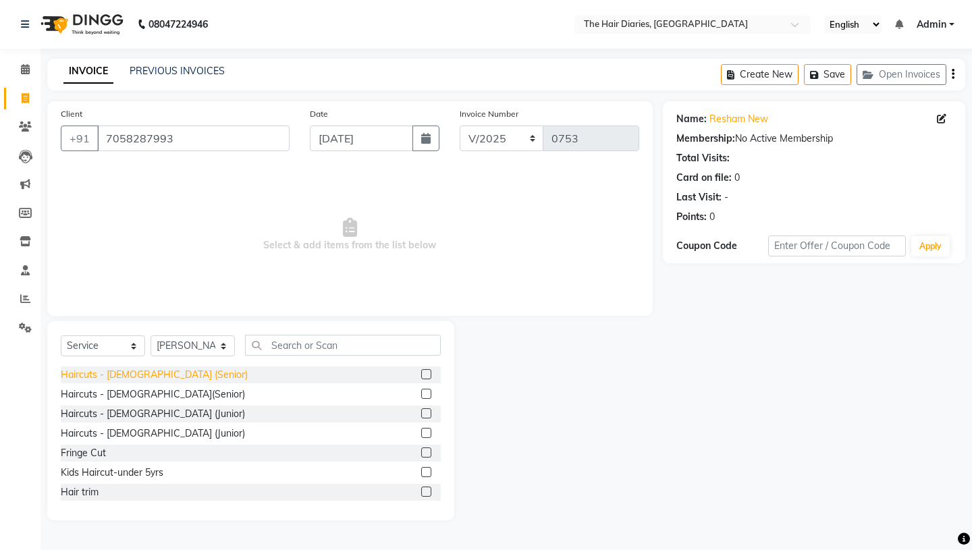
click at [158, 374] on div "Haircuts - [DEMOGRAPHIC_DATA] (Senior)" at bounding box center [154, 375] width 187 height 14
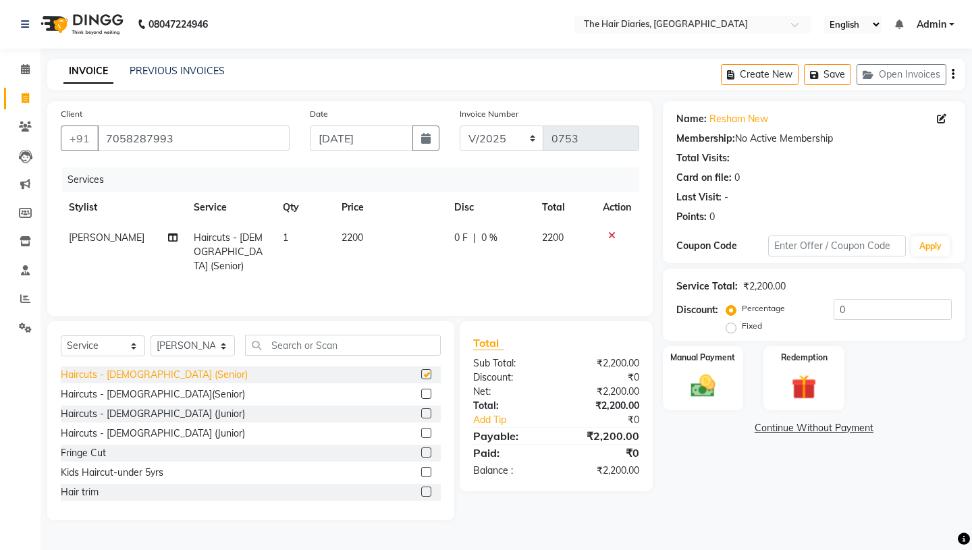
checkbox input "false"
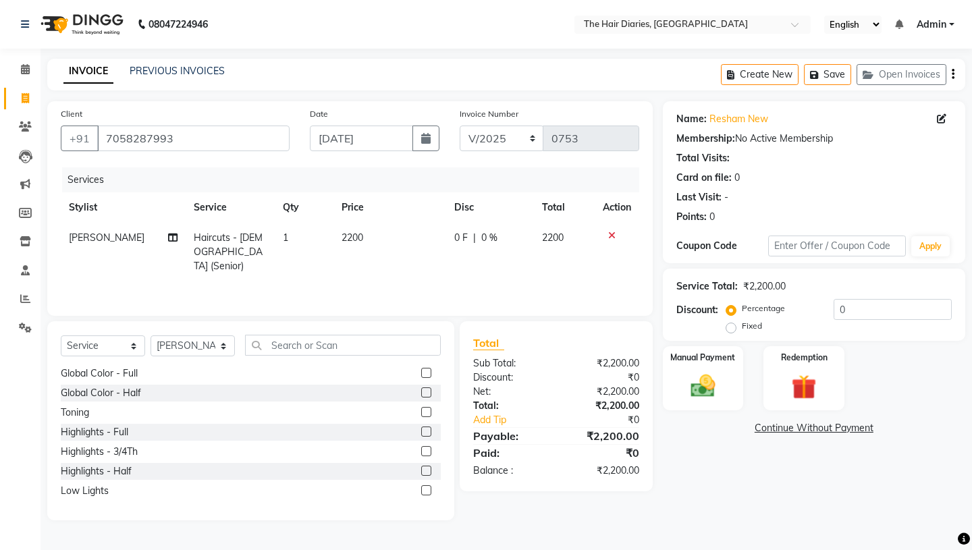
scroll to position [415, 0]
click at [129, 371] on div "Global Color - Full" at bounding box center [99, 371] width 77 height 14
checkbox input "false"
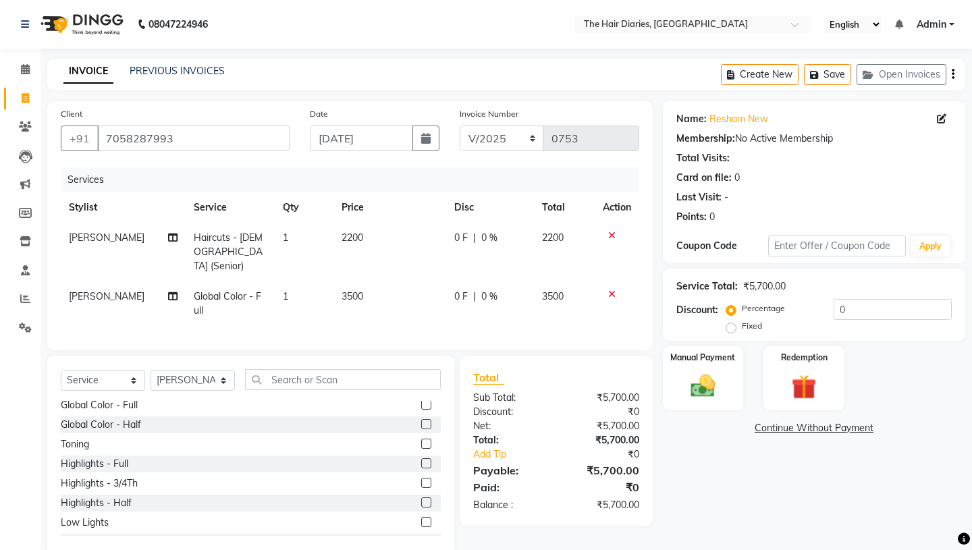
click at [610, 290] on icon at bounding box center [611, 294] width 7 height 9
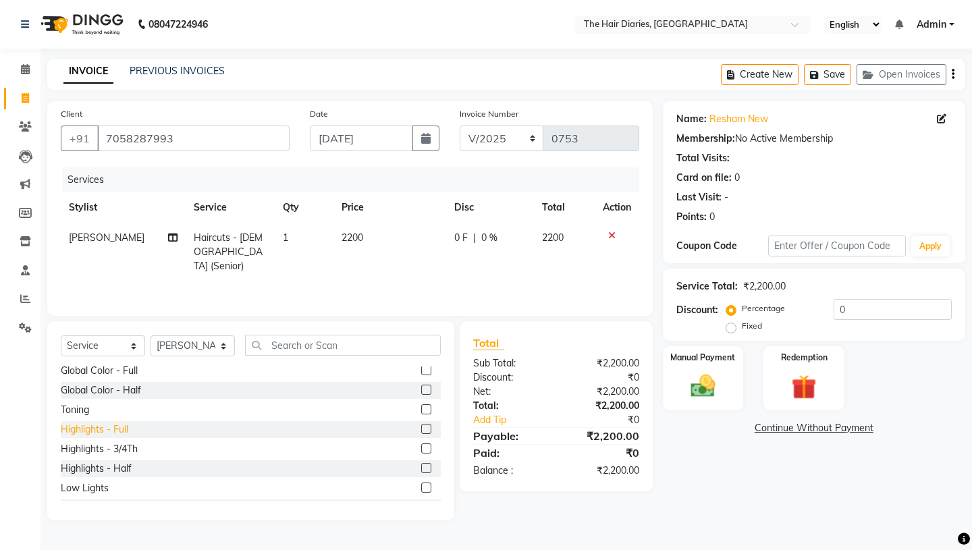
click at [96, 433] on div "Highlights - Full" at bounding box center [95, 430] width 68 height 14
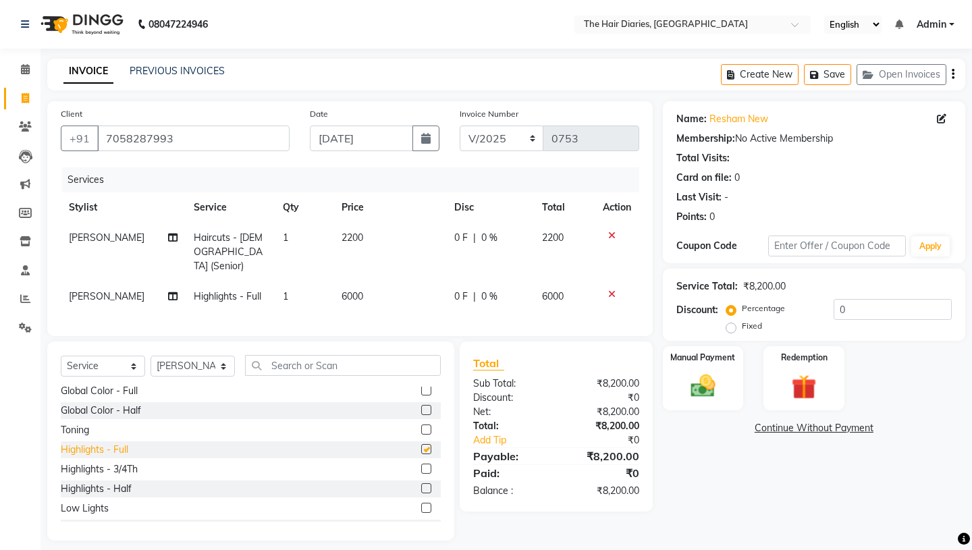
checkbox input "false"
click at [342, 290] on span "6000" at bounding box center [353, 296] width 22 height 12
select select "12916"
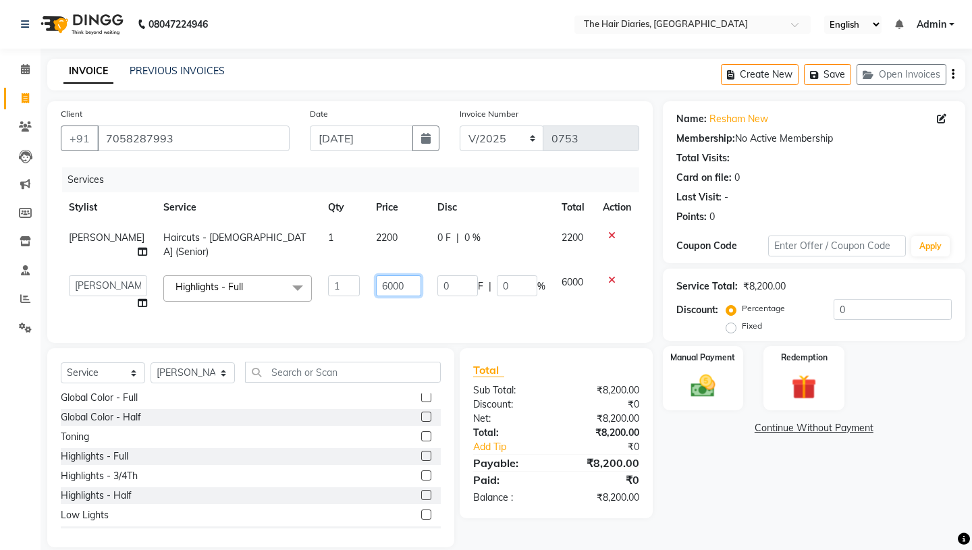
click at [376, 276] on input "6000" at bounding box center [398, 286] width 45 height 21
type input "7000"
click at [400, 307] on div "Services Stylist Service Qty Price Disc Total Action Sonia Haircuts - Female (S…" at bounding box center [350, 248] width 579 height 162
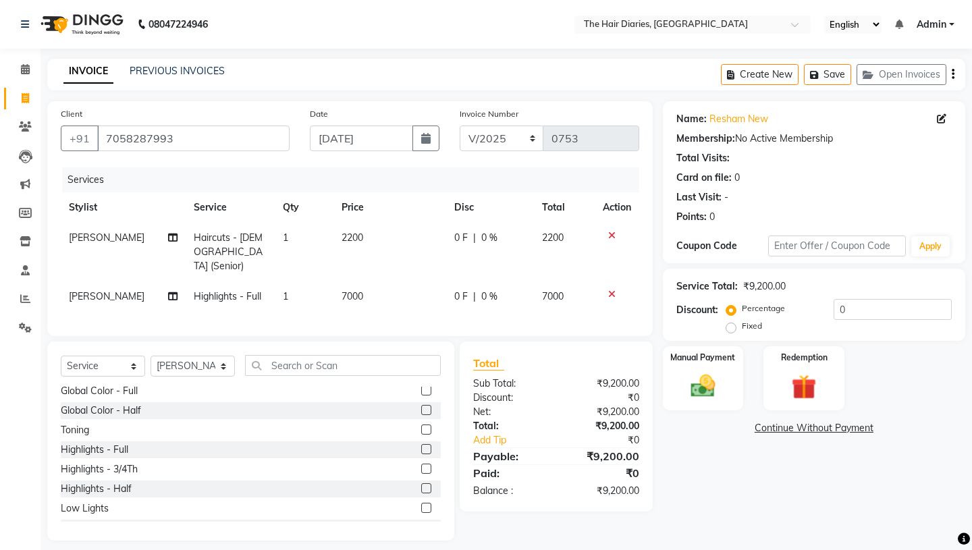
click at [347, 238] on span "2200" at bounding box center [353, 238] width 22 height 12
select select "12916"
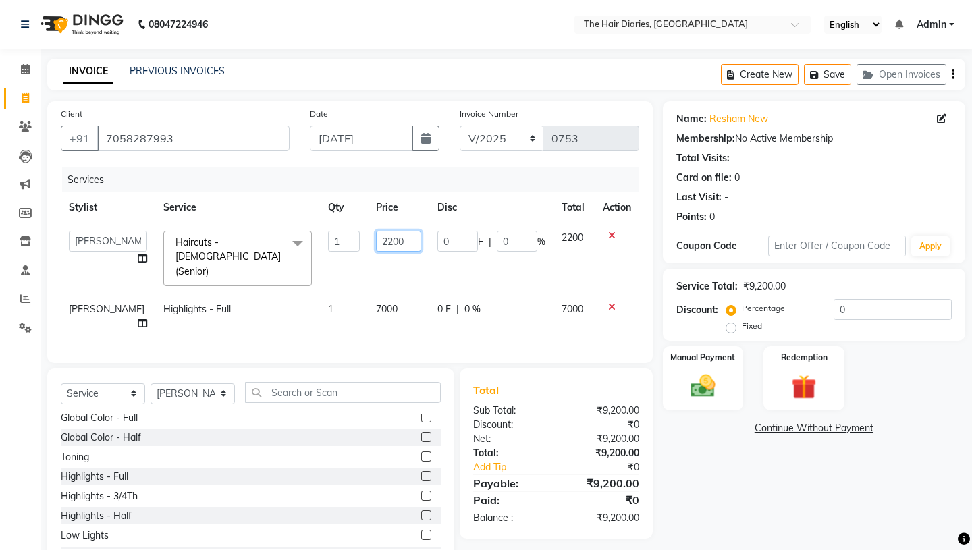
click at [376, 241] on input "2200" at bounding box center [398, 241] width 45 height 21
type input "1500"
click at [441, 261] on tr "Aaryan Adnan Adnan Ankita Anubha Jyoti Lalita Manali Maneger Nazlin Jeena Sanah…" at bounding box center [350, 259] width 579 height 72
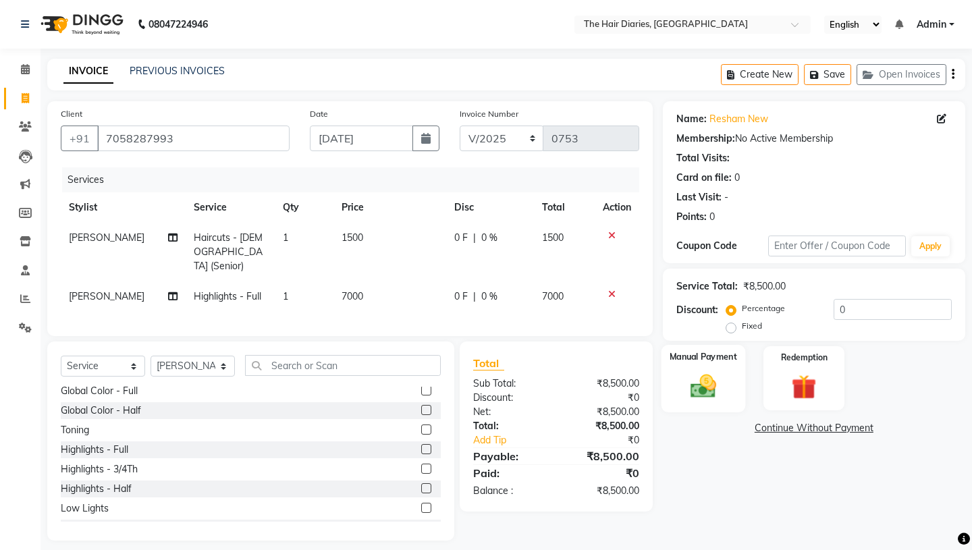
click at [704, 371] on img at bounding box center [703, 386] width 42 height 30
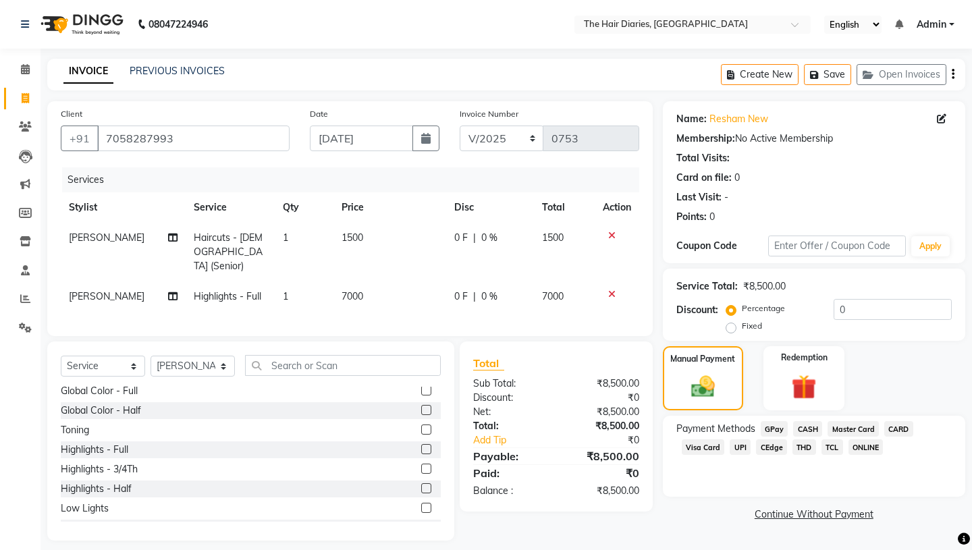
click at [802, 440] on span "THD" at bounding box center [805, 448] width 24 height 16
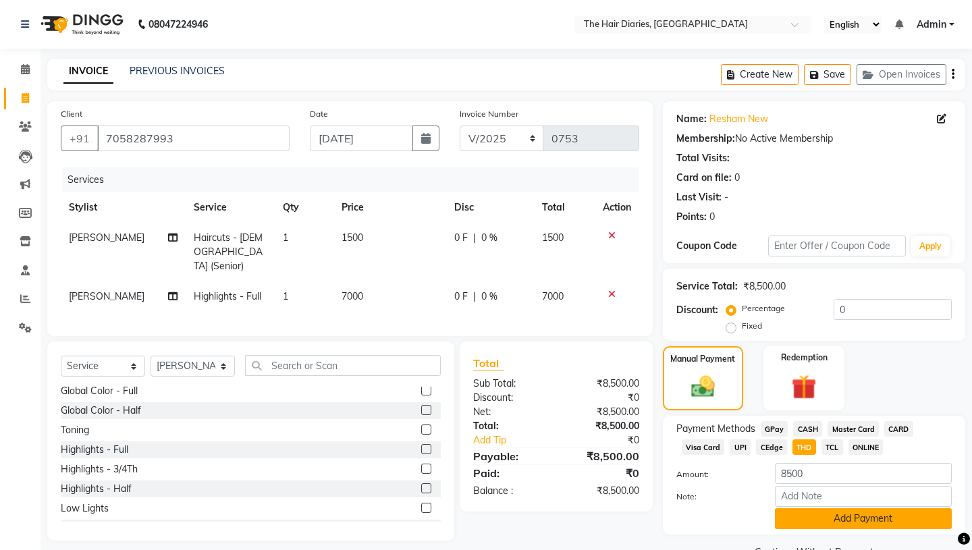
click at [823, 509] on button "Add Payment" at bounding box center [863, 519] width 177 height 21
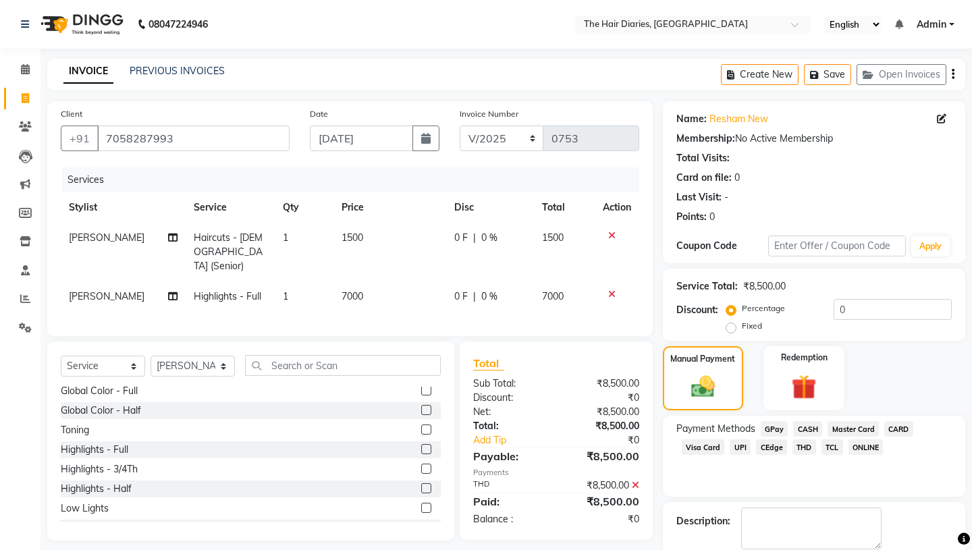
scroll to position [56, 0]
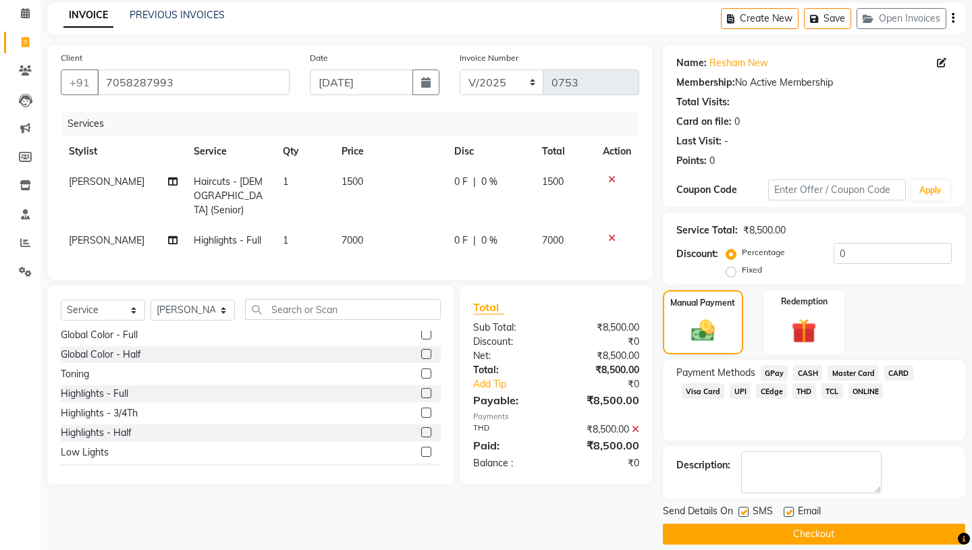
click at [743, 507] on label at bounding box center [744, 512] width 10 height 10
click at [743, 509] on input "checkbox" at bounding box center [743, 513] width 9 height 9
checkbox input "false"
click at [787, 507] on label at bounding box center [789, 512] width 10 height 10
click at [787, 509] on input "checkbox" at bounding box center [788, 513] width 9 height 9
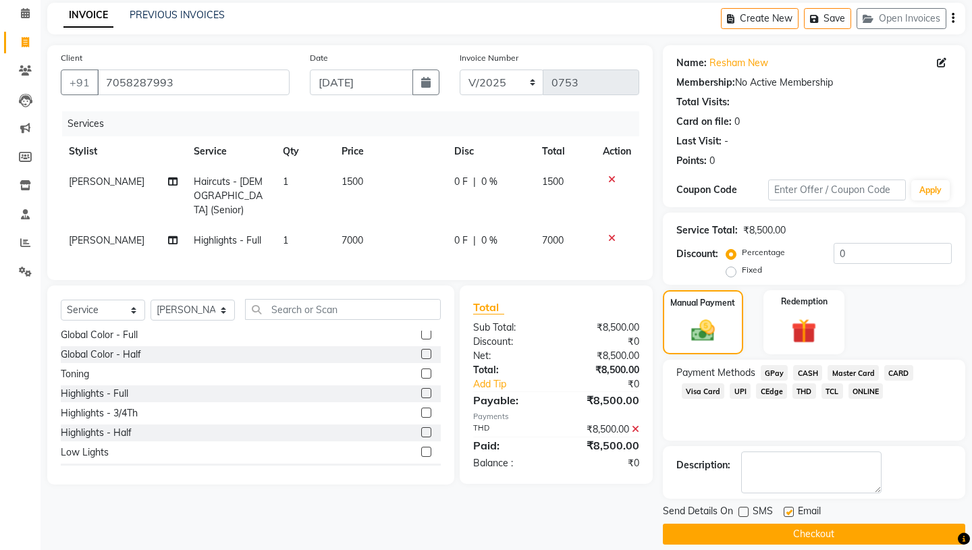
checkbox input "false"
click at [793, 524] on button "Checkout" at bounding box center [814, 534] width 303 height 21
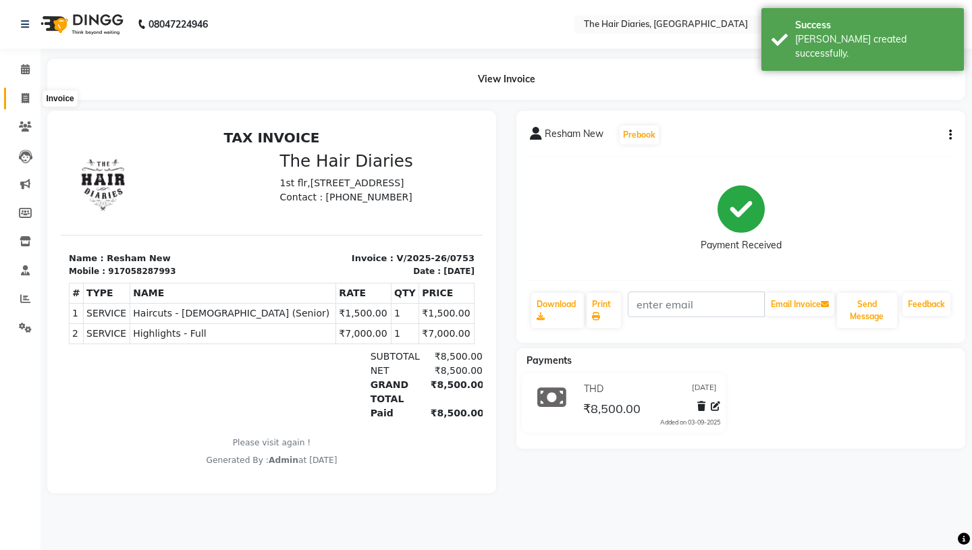
click at [25, 96] on icon at bounding box center [25, 98] width 7 height 10
select select "service"
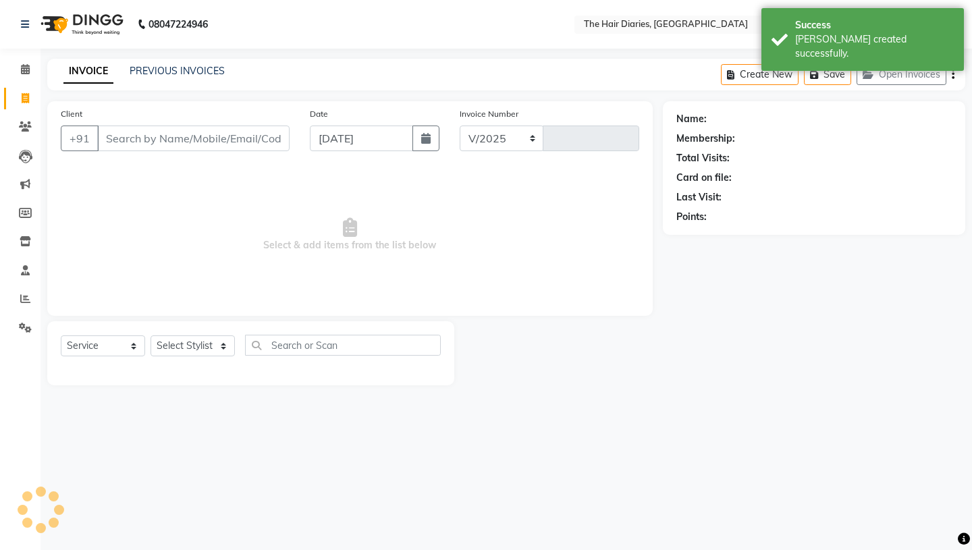
select select "782"
type input "0754"
click at [426, 132] on button "button" at bounding box center [426, 139] width 27 height 26
select select "9"
select select "2025"
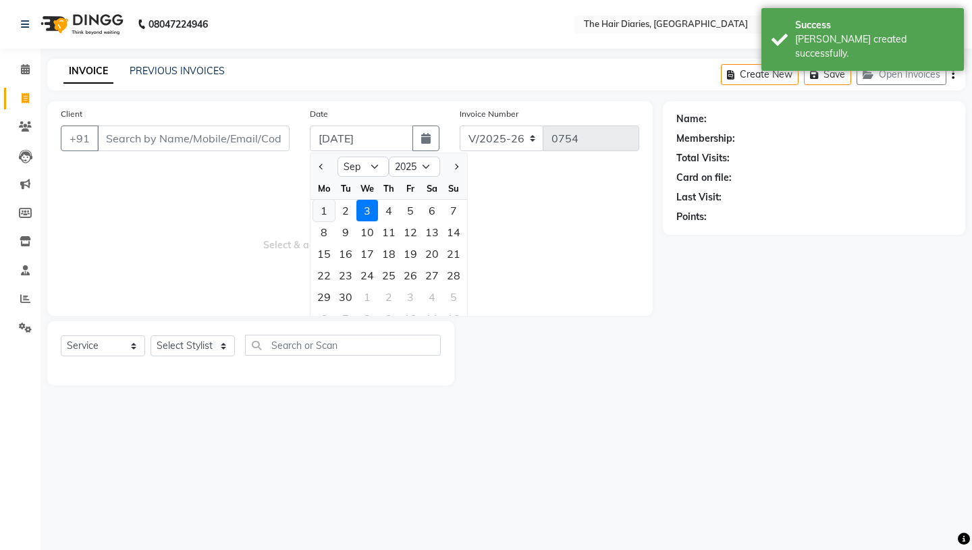
click at [325, 209] on div "1" at bounding box center [324, 211] width 22 height 22
type input "[DATE]"
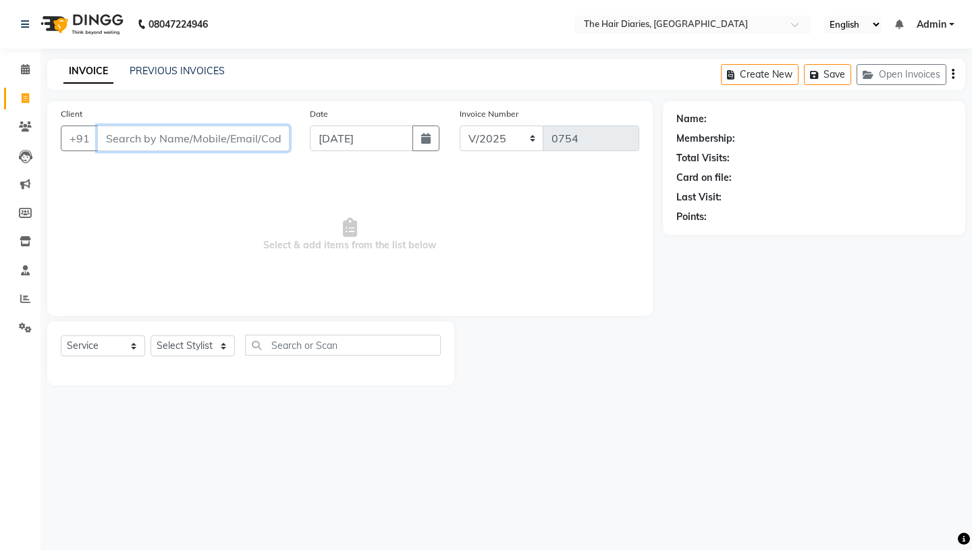
click at [131, 134] on input "Client" at bounding box center [193, 139] width 192 height 26
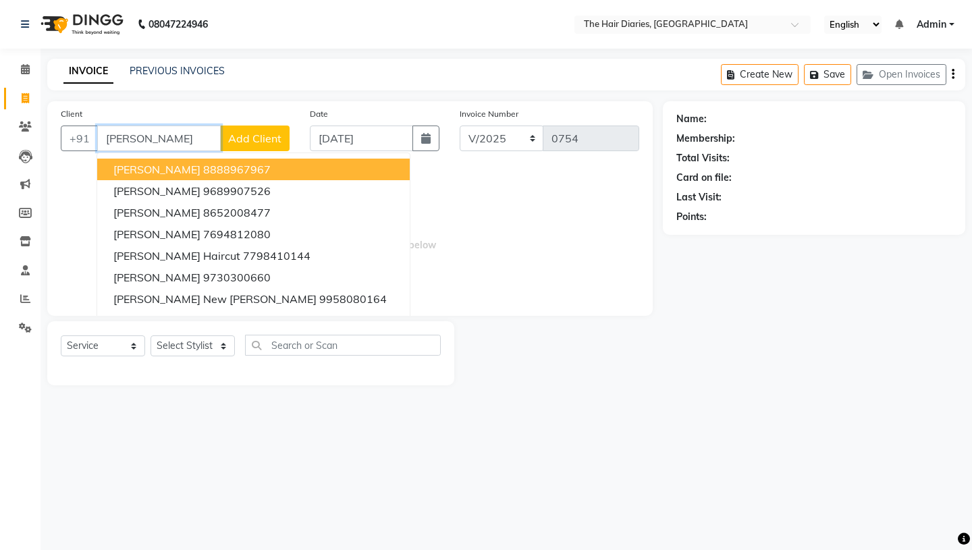
click at [167, 170] on span "Mitali Bhandari" at bounding box center [156, 170] width 87 height 14
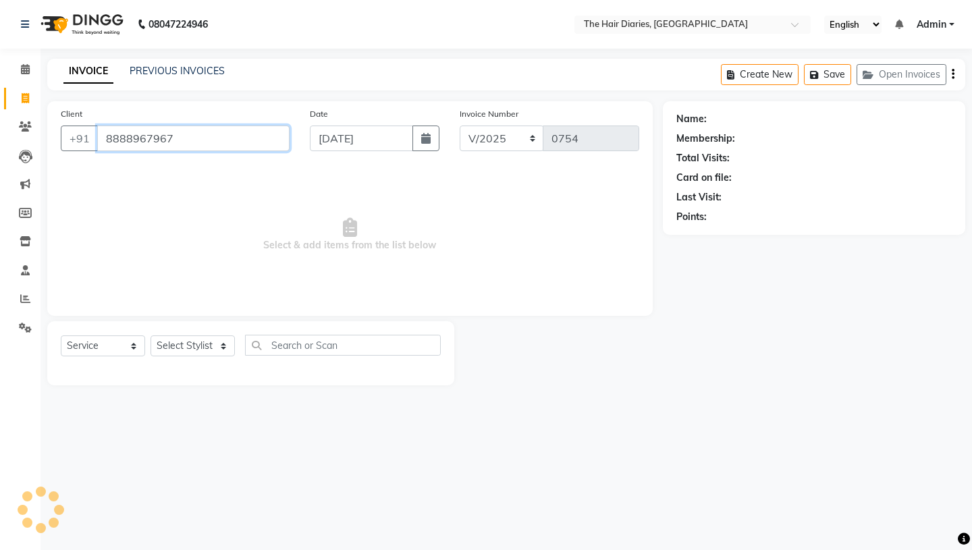
type input "8888967967"
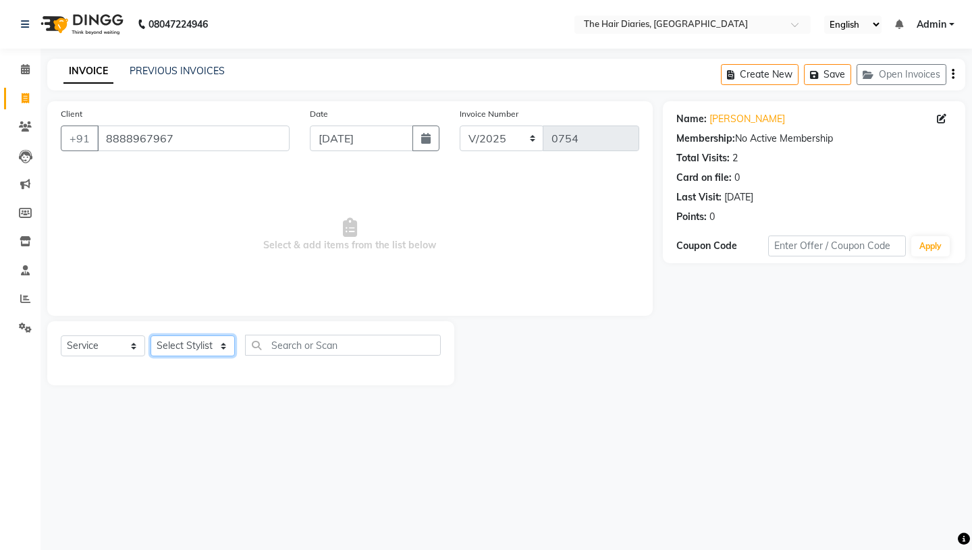
click at [222, 343] on select "Select Stylist Aaryan [PERSON_NAME] [PERSON_NAME] [PERSON_NAME] [PERSON_NAME] J…" at bounding box center [193, 346] width 84 height 21
select select "12916"
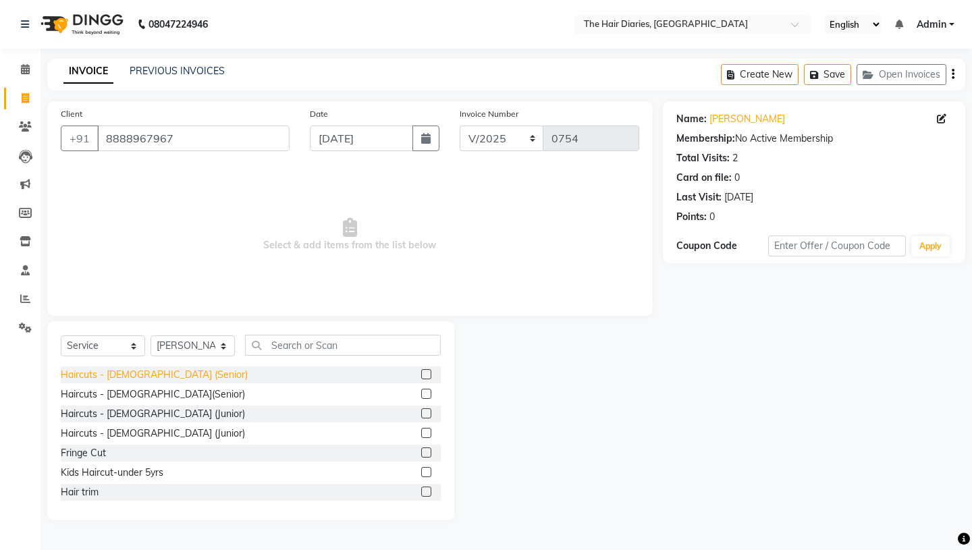
click at [150, 375] on div "Haircuts - [DEMOGRAPHIC_DATA] (Senior)" at bounding box center [154, 375] width 187 height 14
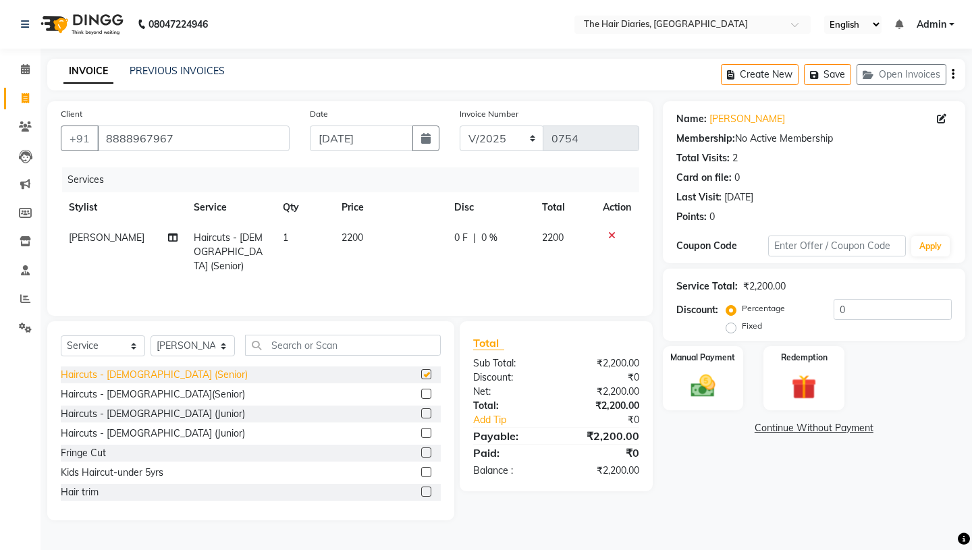
checkbox input "false"
click at [717, 371] on img at bounding box center [703, 386] width 42 height 30
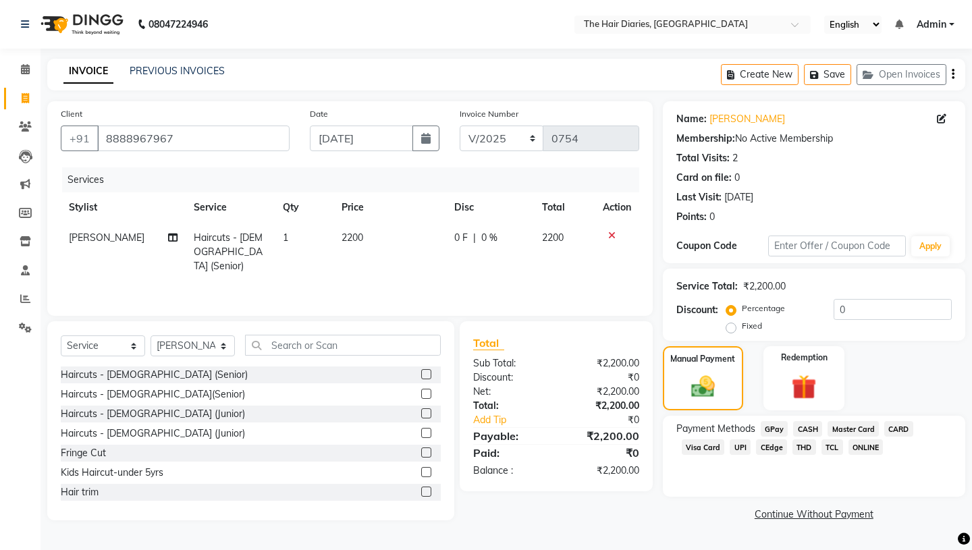
click at [835, 440] on span "TCL" at bounding box center [833, 448] width 22 height 16
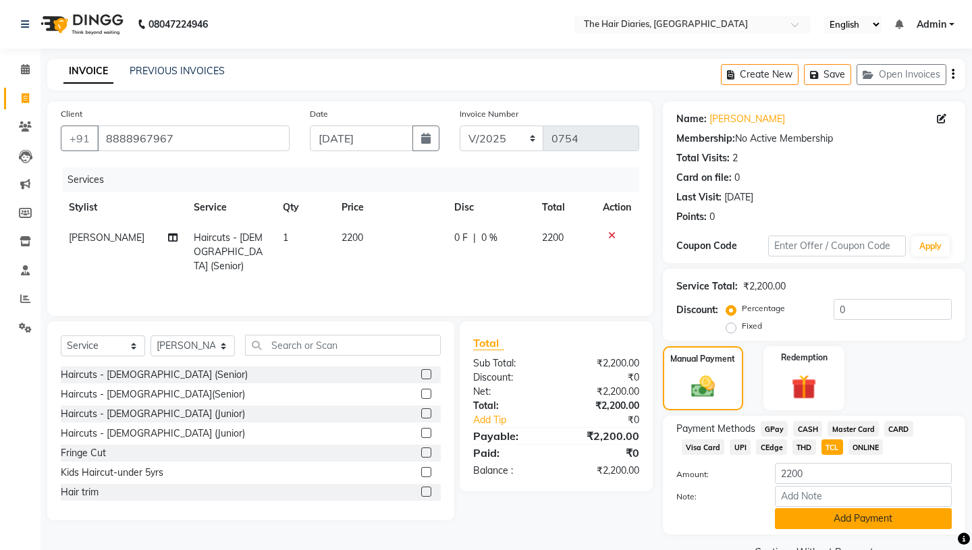
click at [830, 509] on button "Add Payment" at bounding box center [863, 519] width 177 height 21
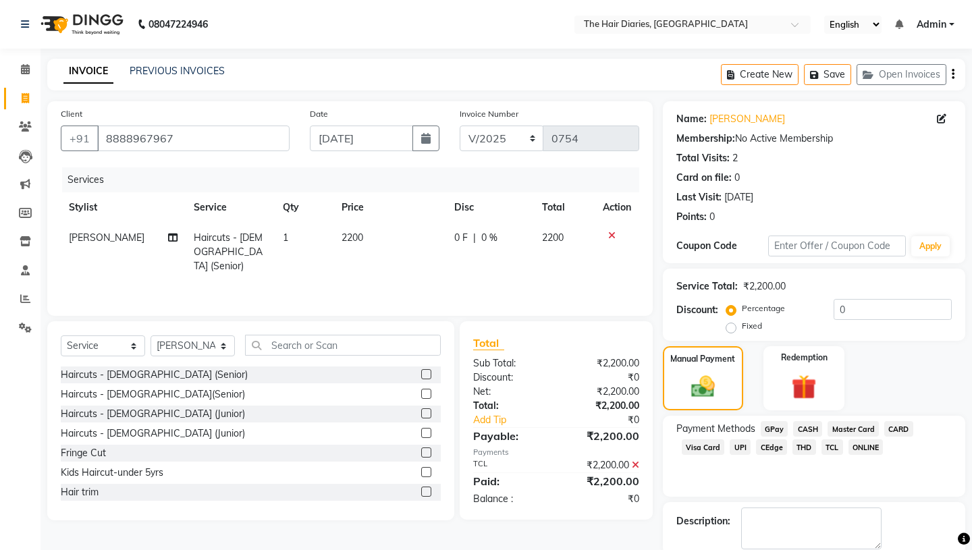
scroll to position [56, 0]
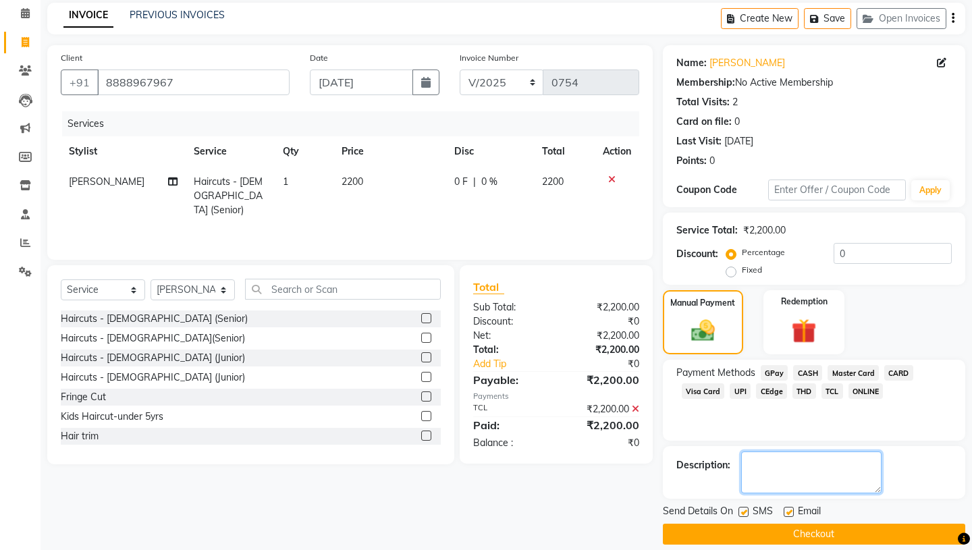
click at [762, 452] on textarea at bounding box center [811, 473] width 140 height 42
type textarea "QR"
click at [744, 507] on label at bounding box center [744, 512] width 10 height 10
click at [744, 509] on input "checkbox" at bounding box center [743, 513] width 9 height 9
checkbox input "false"
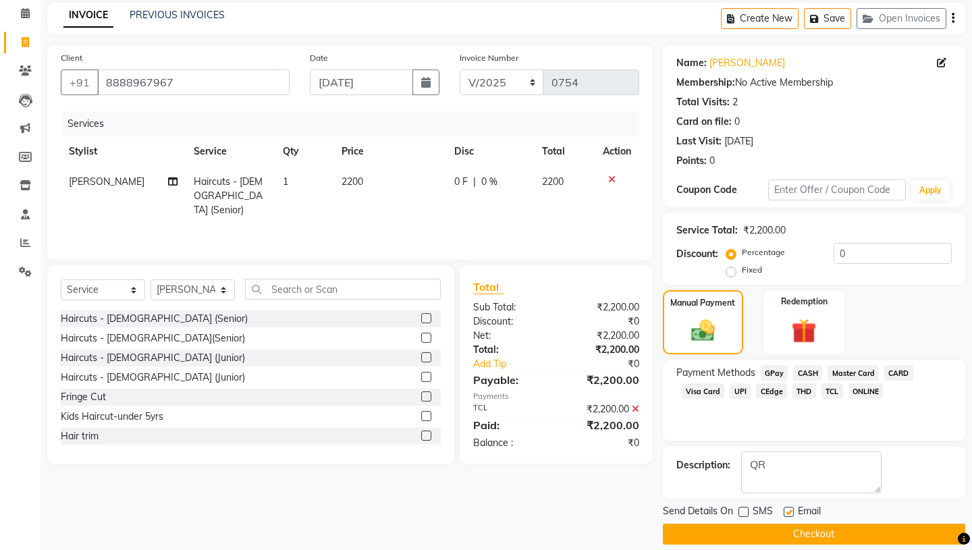
click at [788, 507] on label at bounding box center [789, 512] width 10 height 10
click at [788, 509] on input "checkbox" at bounding box center [788, 513] width 9 height 9
checkbox input "false"
click at [798, 524] on button "Checkout" at bounding box center [814, 534] width 303 height 21
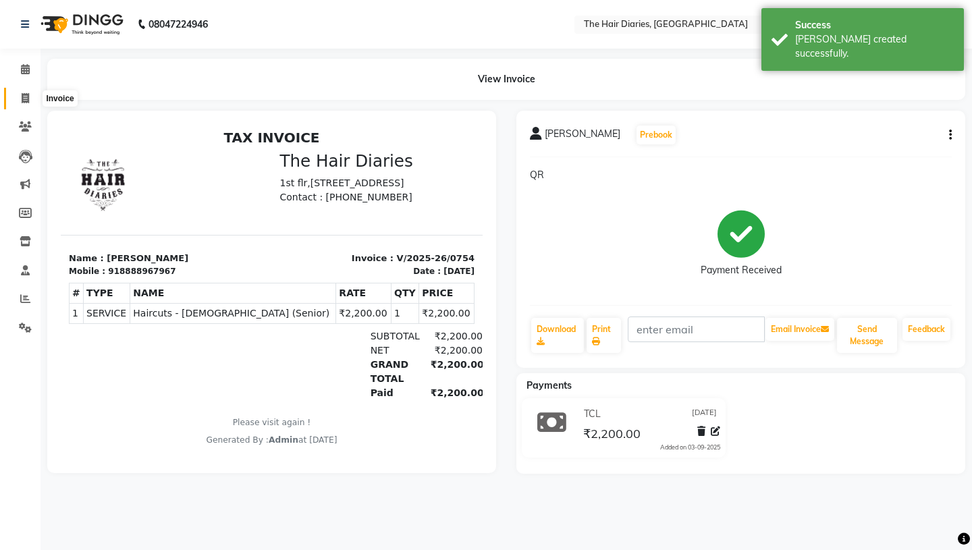
click at [26, 95] on icon at bounding box center [25, 98] width 7 height 10
select select "service"
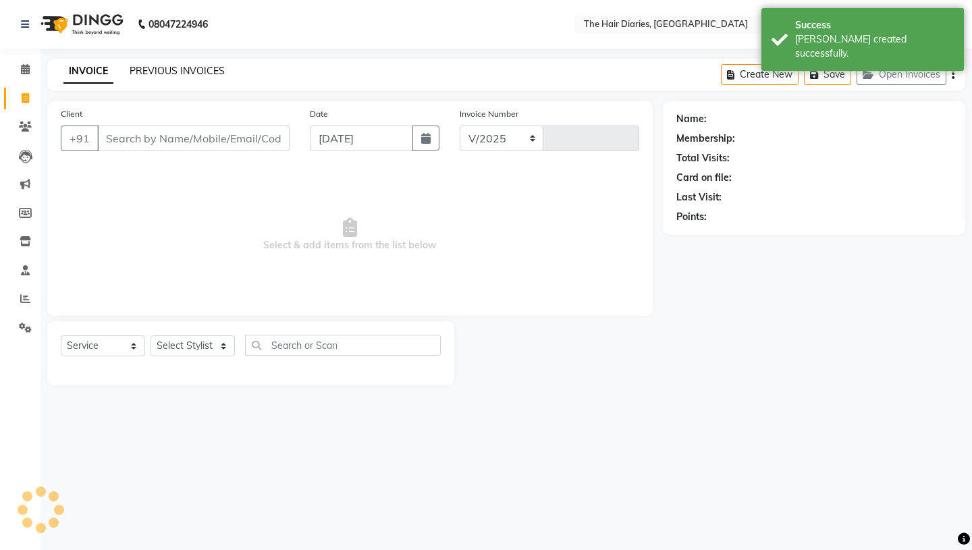
select select "782"
type input "0755"
click at [427, 140] on icon "button" at bounding box center [425, 138] width 9 height 11
select select "9"
select select "2025"
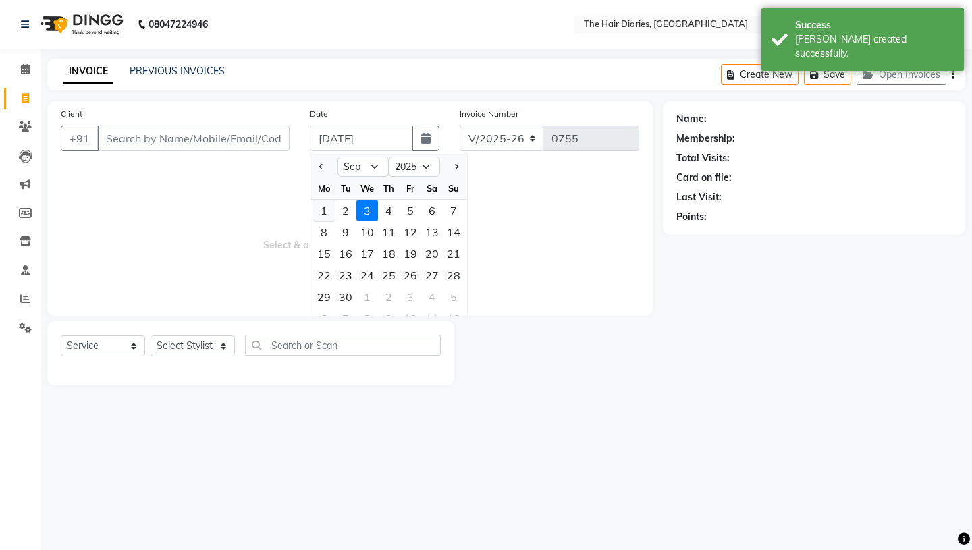
click at [319, 213] on div "1" at bounding box center [324, 211] width 22 height 22
type input "[DATE]"
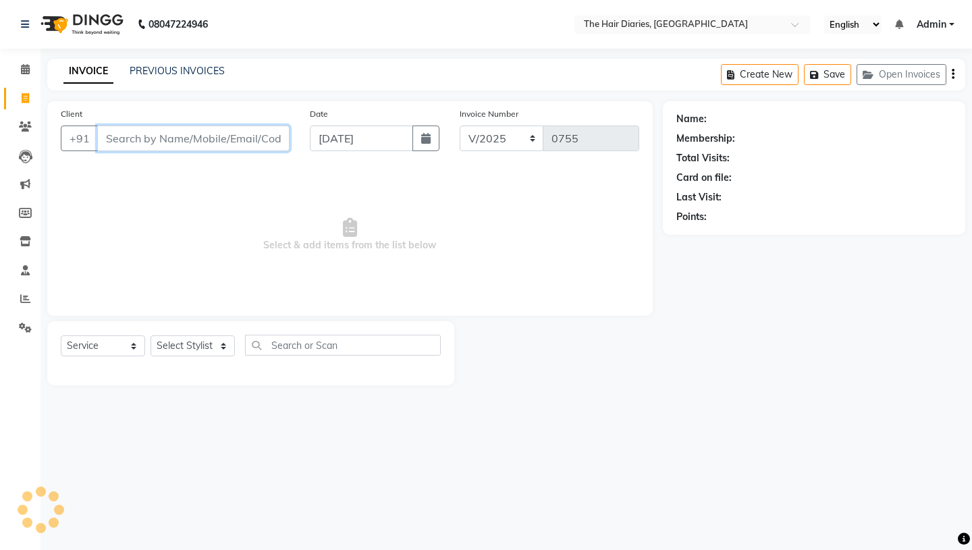
click at [127, 140] on input "Client" at bounding box center [193, 139] width 192 height 26
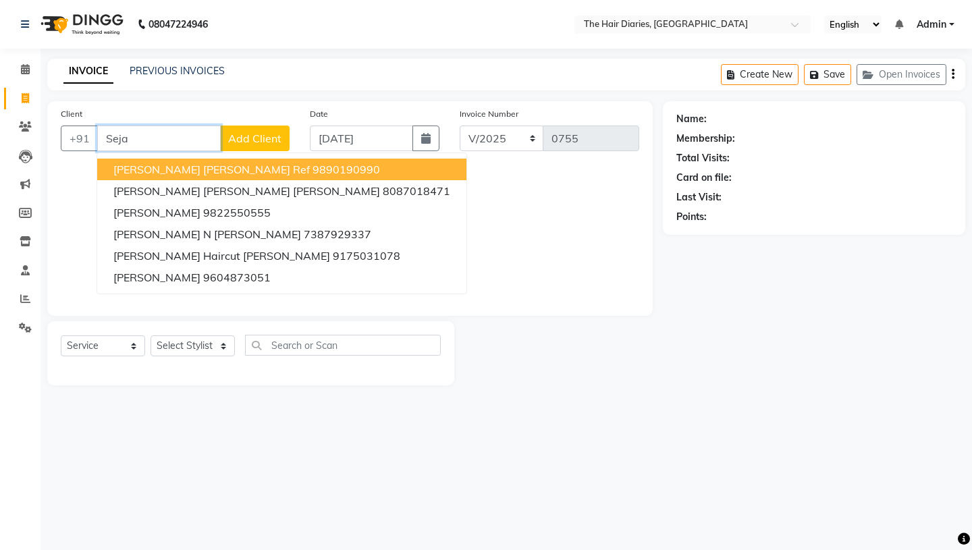
type input "Sejal"
click at [25, 124] on icon at bounding box center [25, 127] width 13 height 10
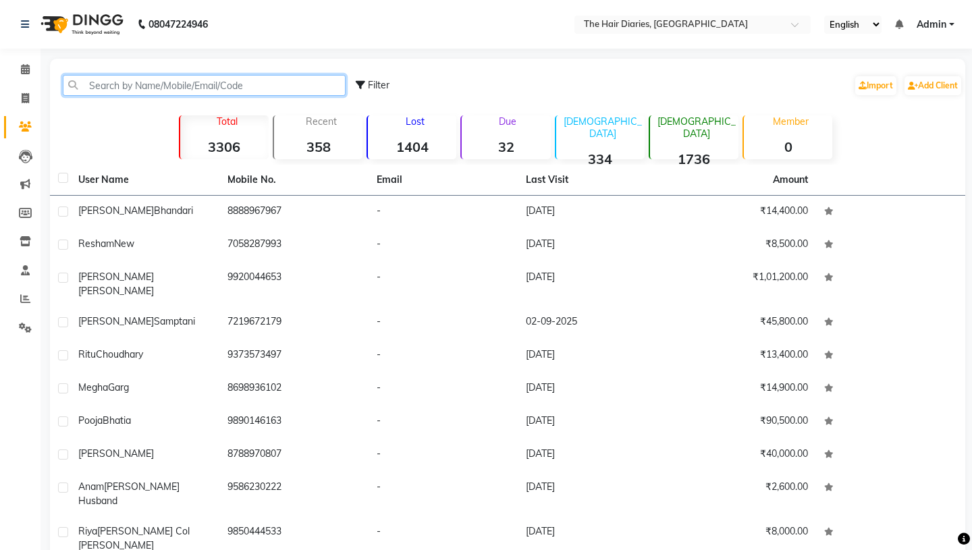
click at [118, 83] on input "text" at bounding box center [204, 85] width 283 height 21
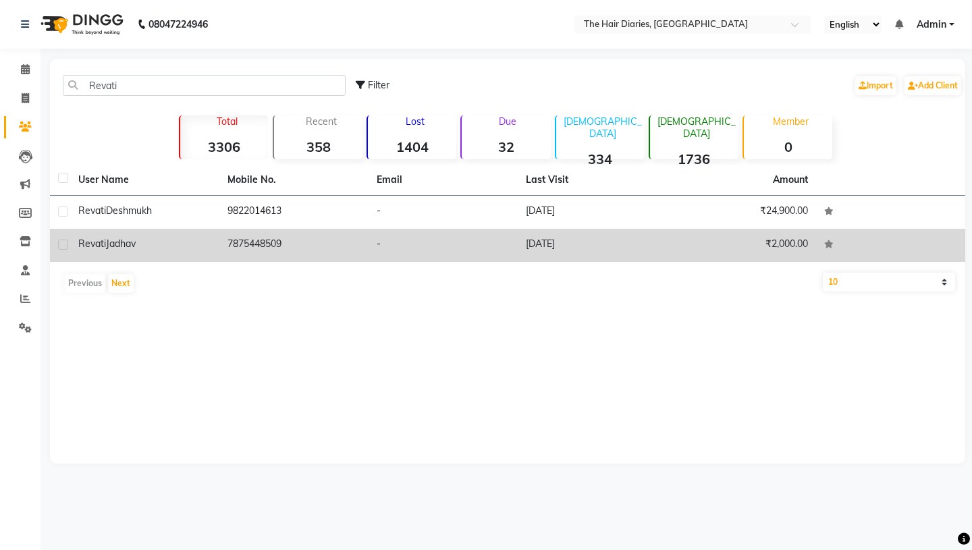
click at [104, 242] on span "Revati" at bounding box center [92, 244] width 28 height 12
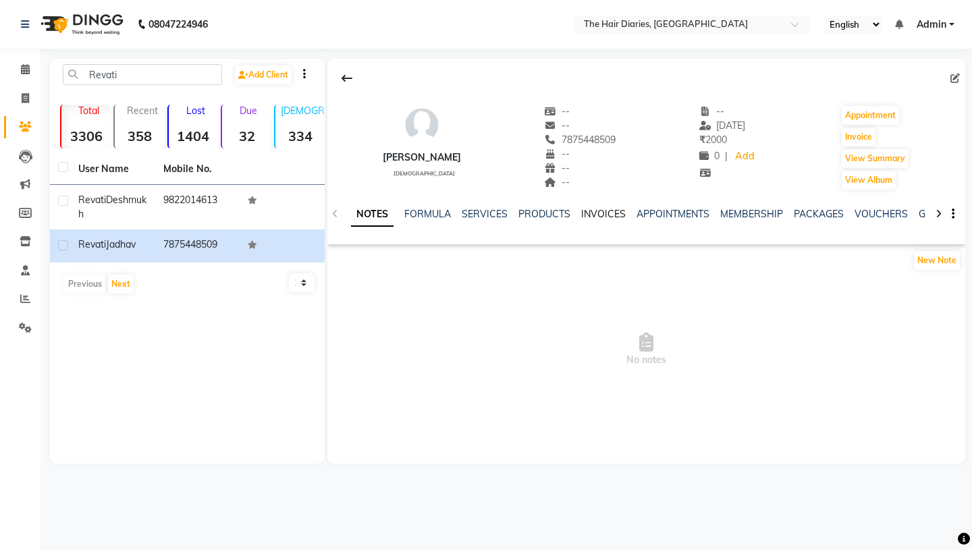
click at [603, 217] on link "INVOICES" at bounding box center [603, 214] width 45 height 12
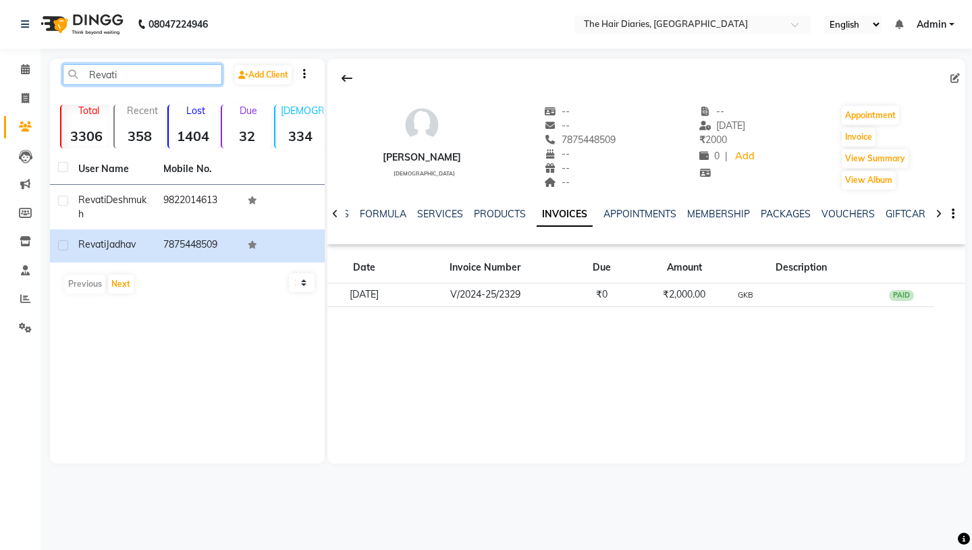
click at [159, 69] on input "Revati" at bounding box center [142, 74] width 159 height 21
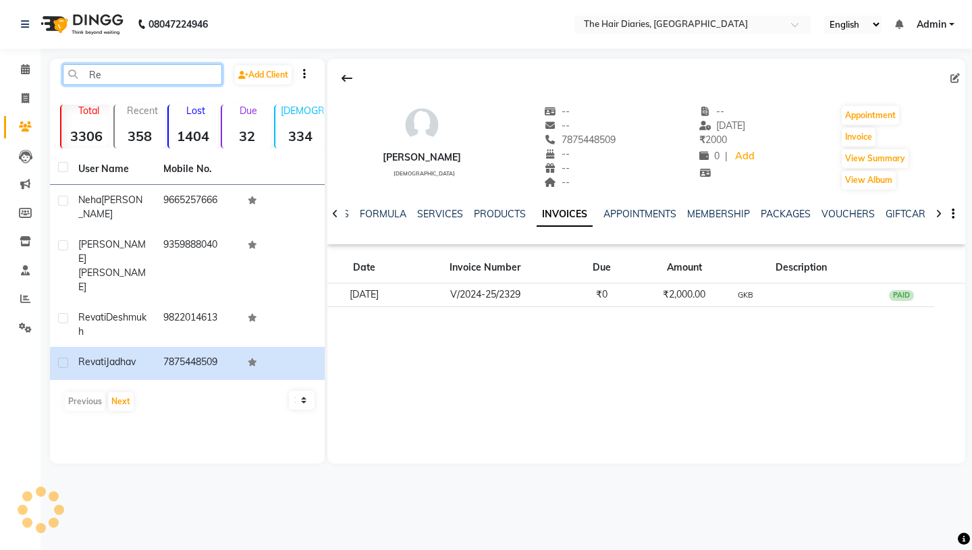
type input "R"
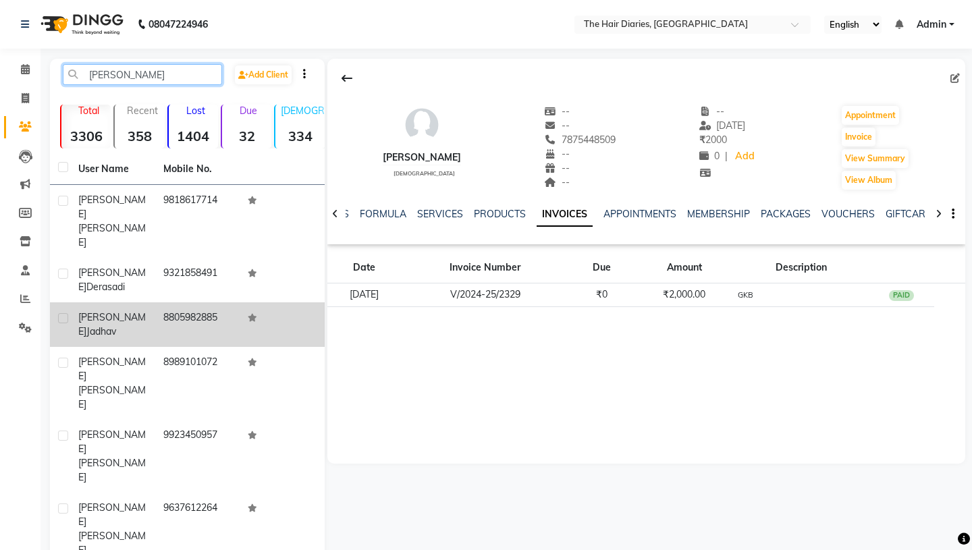
type input "Ayushi"
click at [116, 326] on span "Jadhav" at bounding box center [101, 332] width 30 height 12
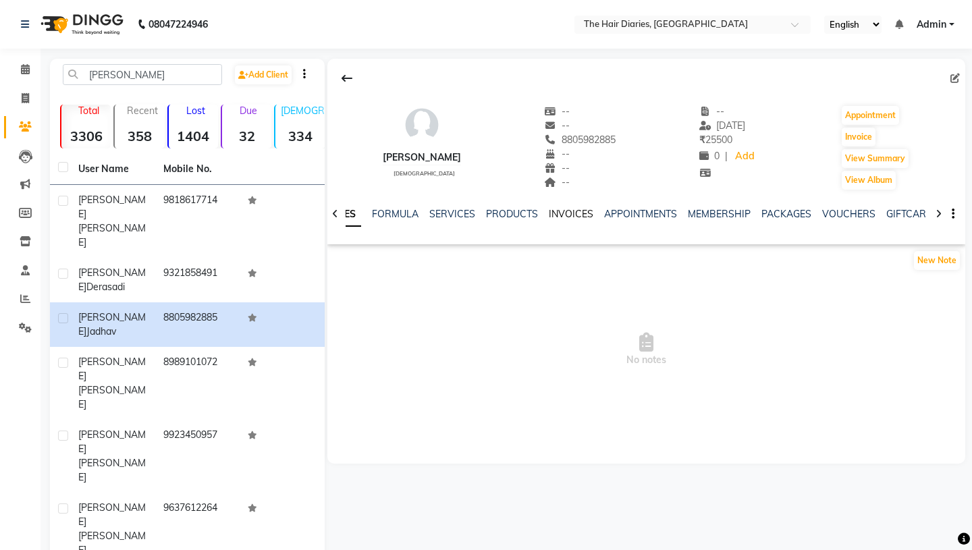
click at [575, 209] on link "INVOICES" at bounding box center [571, 214] width 45 height 12
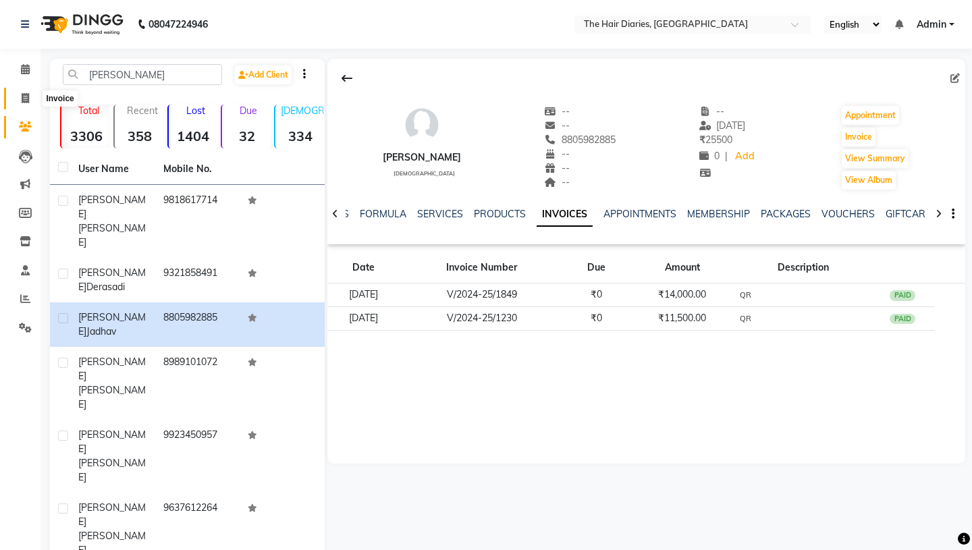
click at [26, 100] on icon at bounding box center [25, 98] width 7 height 10
select select "service"
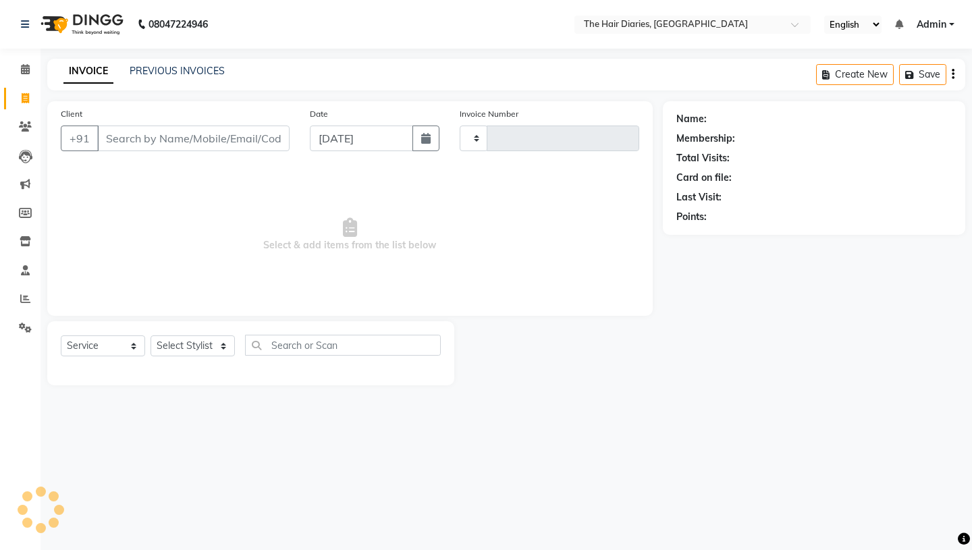
type input "0755"
select select "782"
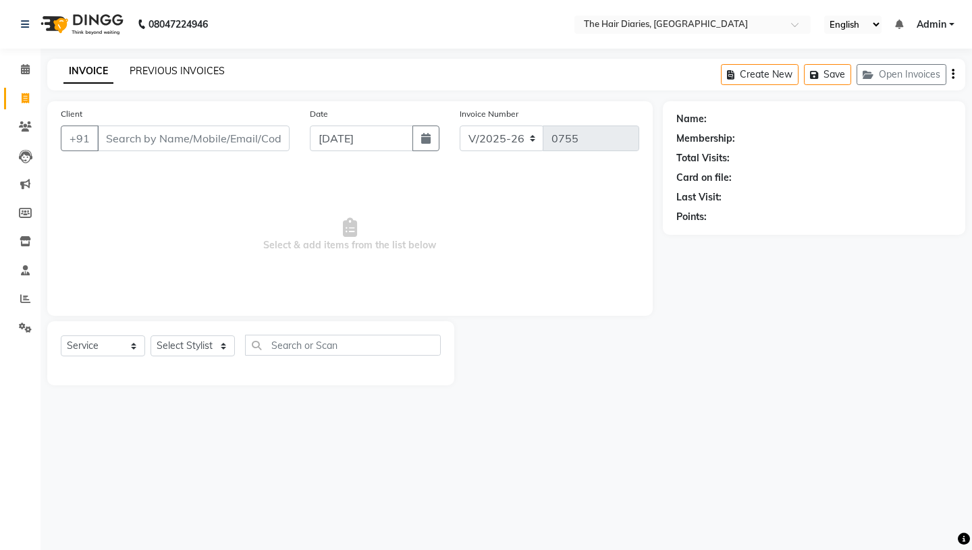
click at [195, 72] on link "PREVIOUS INVOICES" at bounding box center [177, 71] width 95 height 12
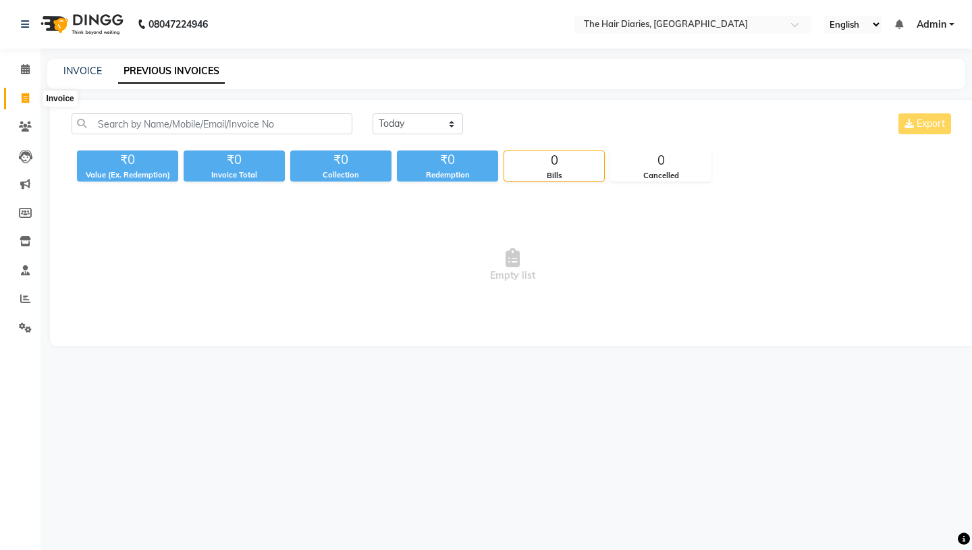
click at [28, 99] on icon at bounding box center [25, 98] width 7 height 10
select select "service"
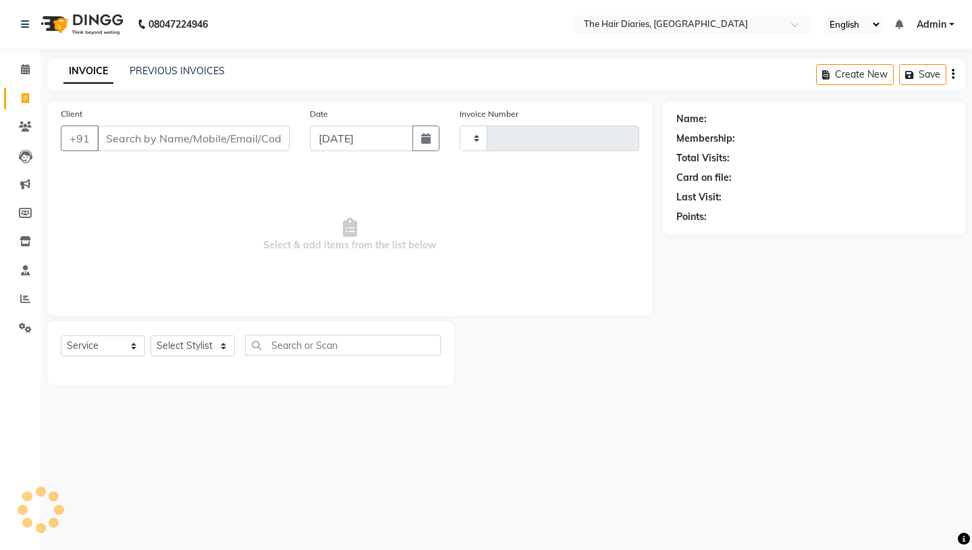
type input "0755"
select select "782"
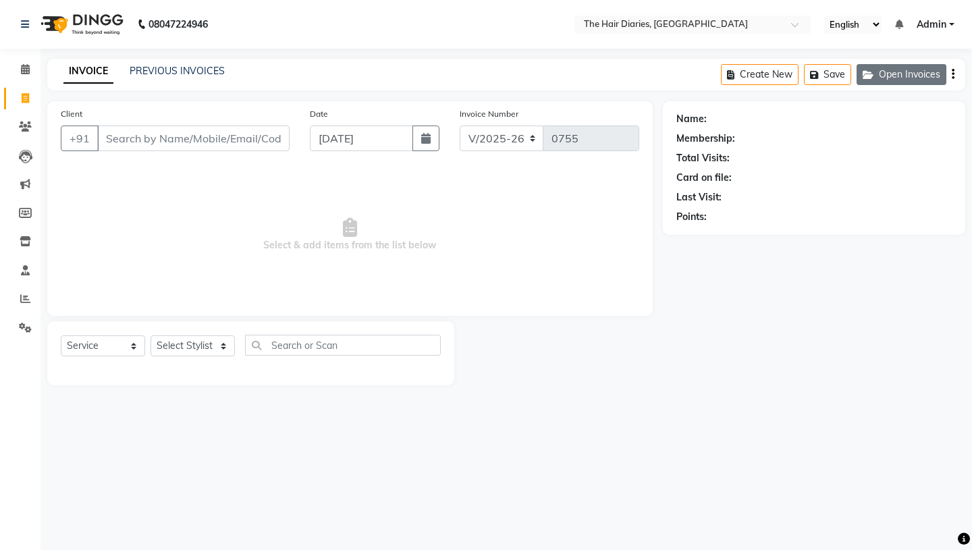
click at [905, 74] on button "Open Invoices" at bounding box center [902, 74] width 90 height 21
click at [429, 140] on icon "button" at bounding box center [425, 138] width 9 height 11
select select "9"
select select "2025"
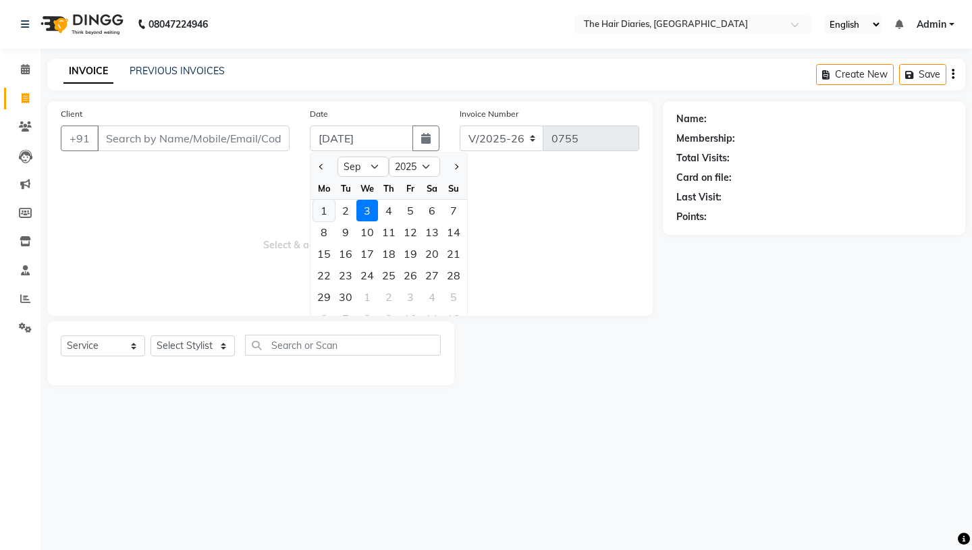
click at [323, 209] on div "1" at bounding box center [324, 211] width 22 height 22
type input "[DATE]"
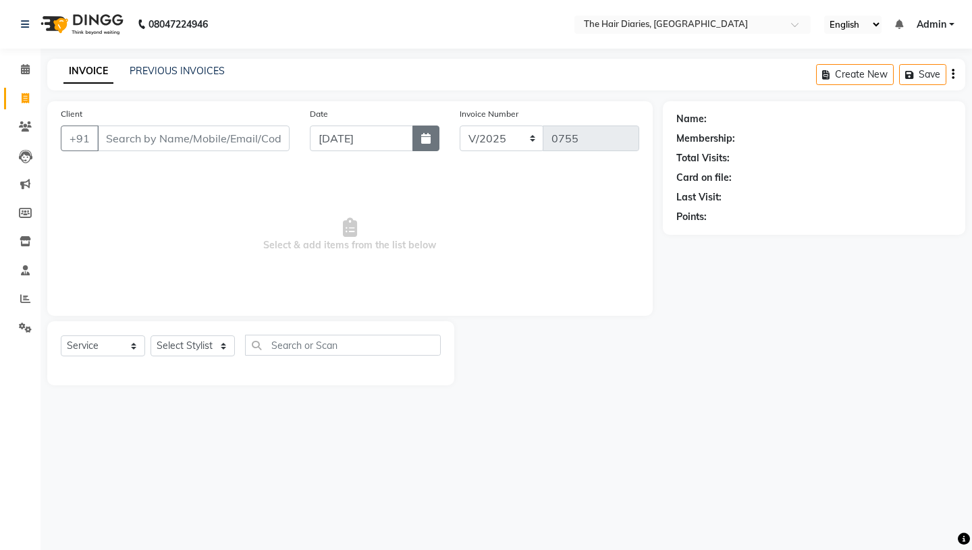
click at [423, 136] on icon "button" at bounding box center [425, 138] width 9 height 11
select select "9"
select select "2025"
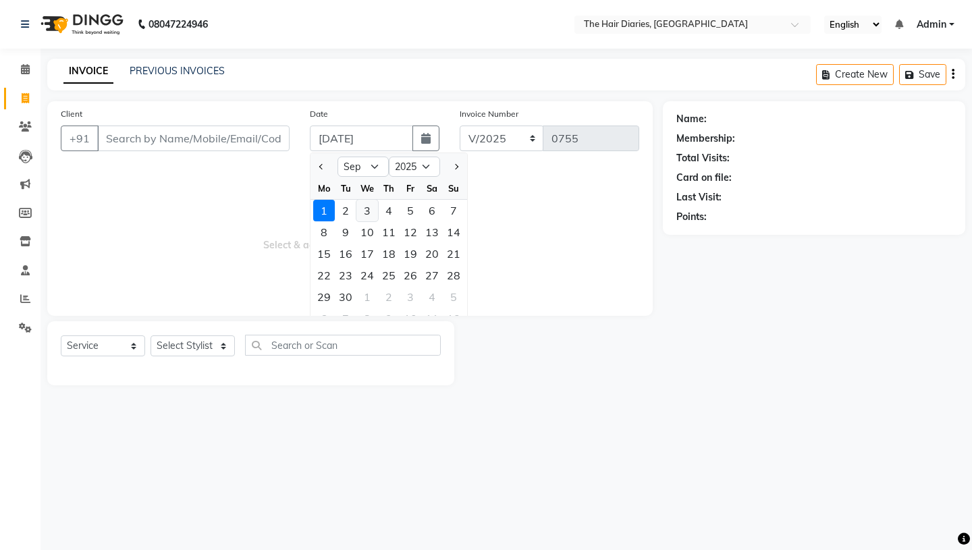
click at [367, 207] on div "3" at bounding box center [368, 211] width 22 height 22
type input "[DATE]"
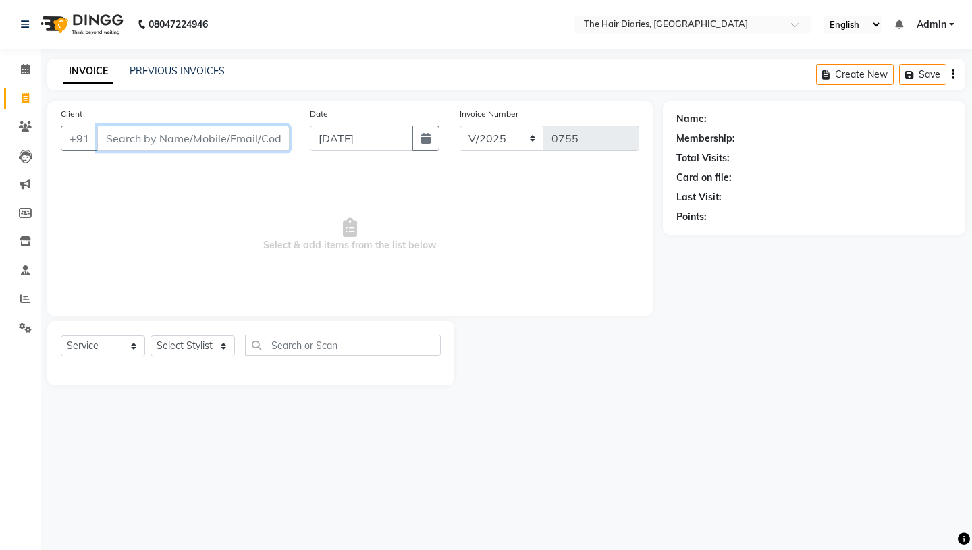
click at [161, 142] on input "Client" at bounding box center [193, 139] width 192 height 26
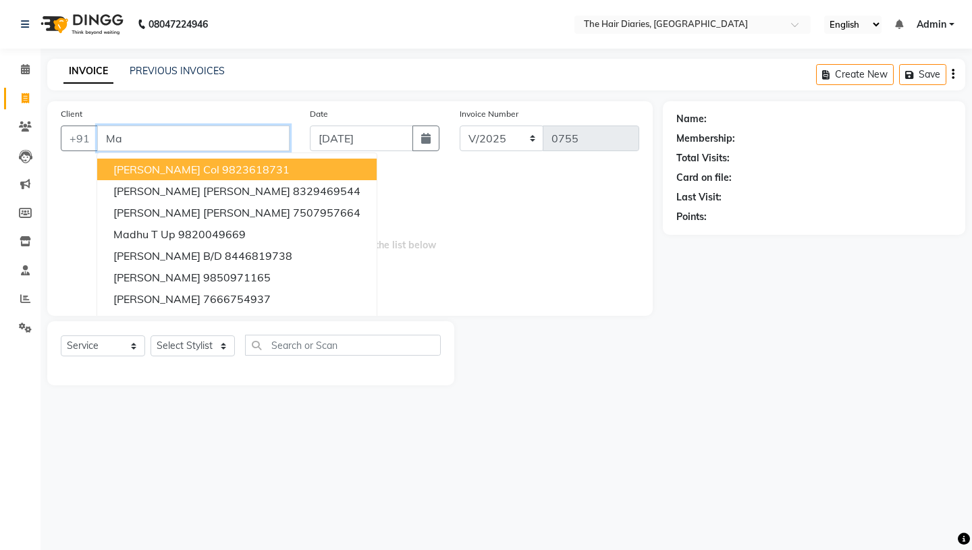
type input "M"
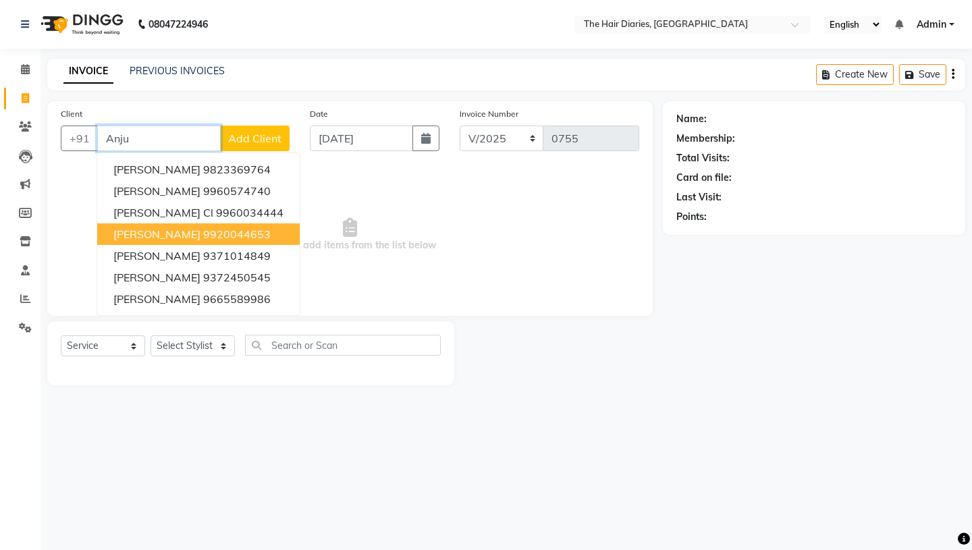
click at [251, 230] on ngb-highlight "9920044653" at bounding box center [237, 235] width 68 height 14
type input "9920044653"
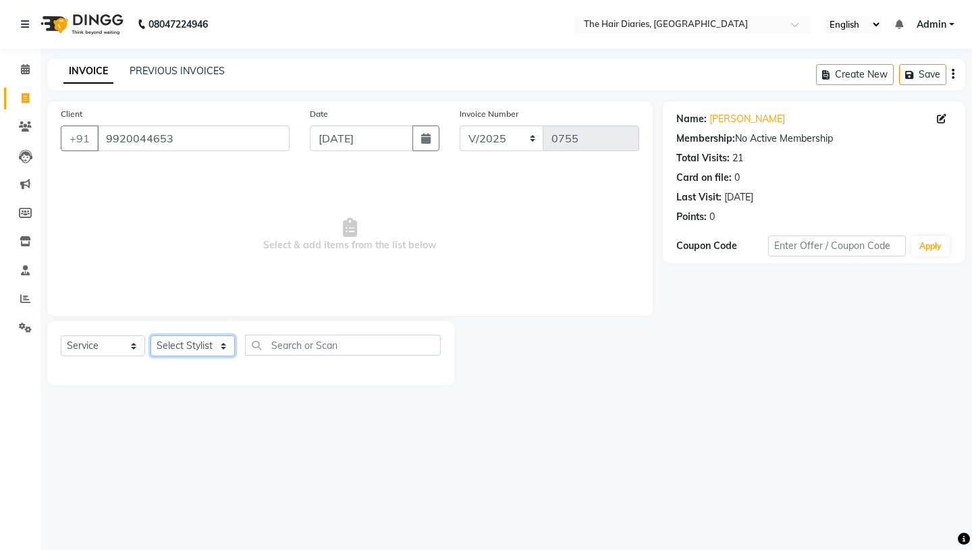
click at [224, 348] on select "Select Stylist Aaryan [PERSON_NAME] [PERSON_NAME] [PERSON_NAME] [PERSON_NAME] J…" at bounding box center [193, 346] width 84 height 21
select select "12916"
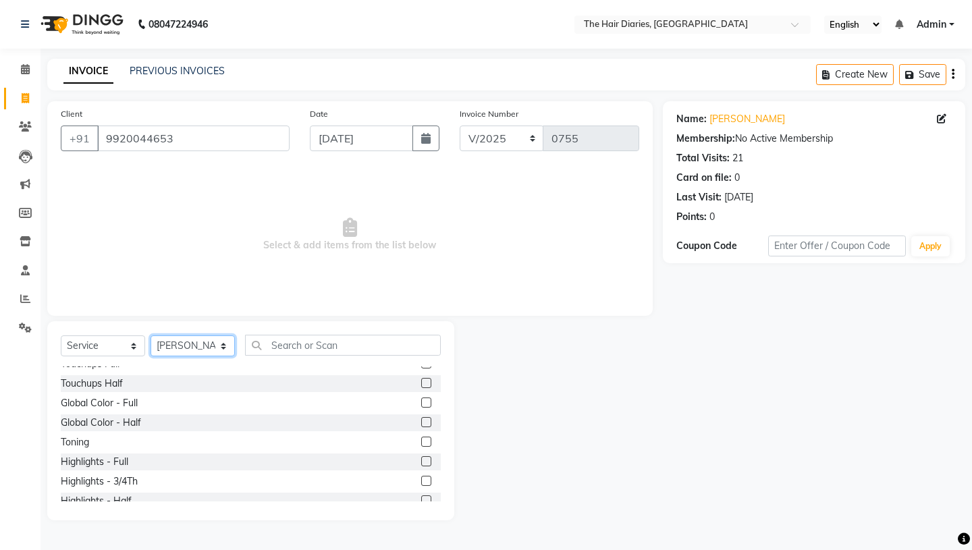
scroll to position [387, 0]
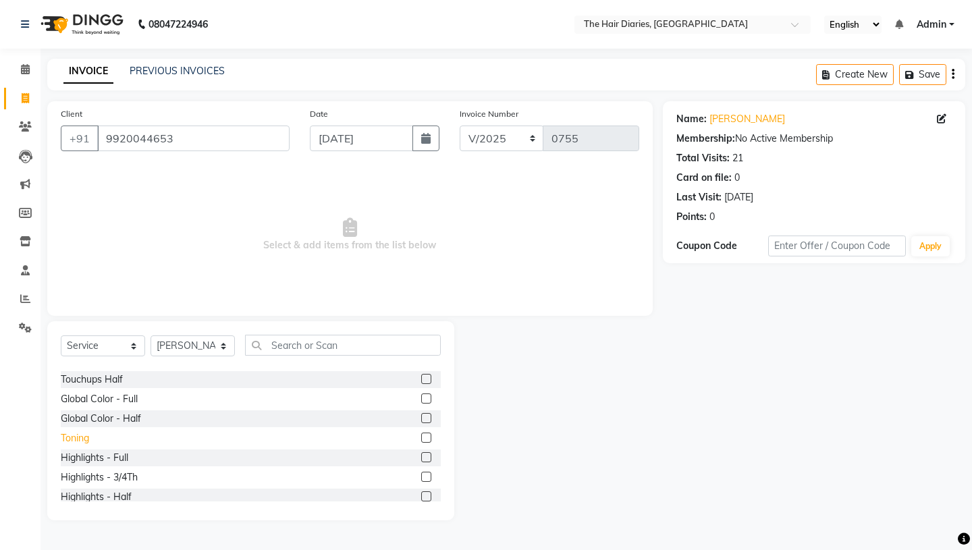
click at [76, 438] on div "Toning" at bounding box center [75, 439] width 28 height 14
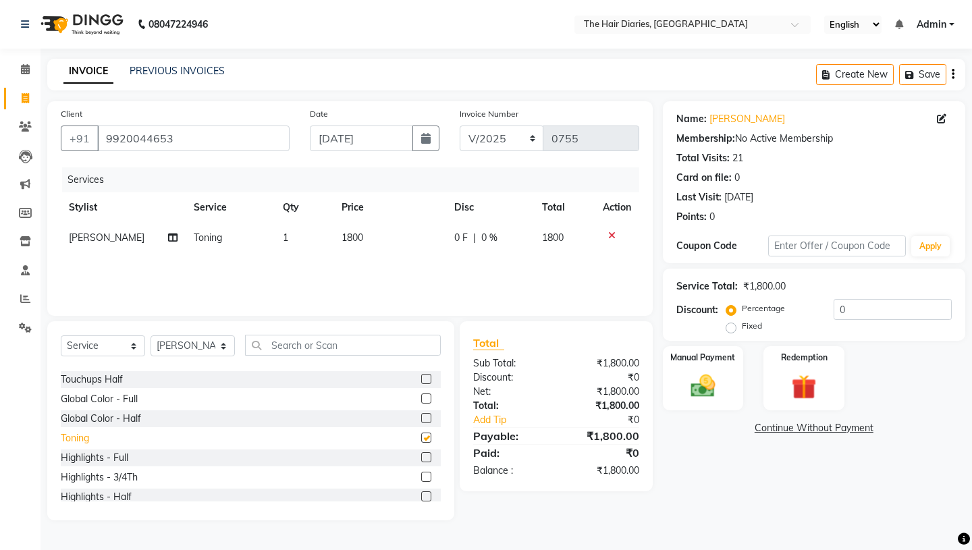
checkbox input "false"
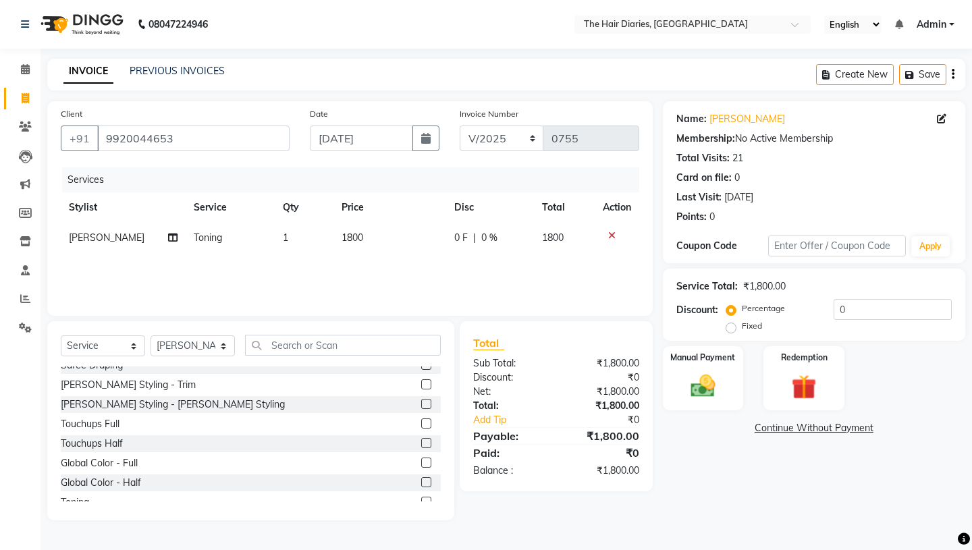
scroll to position [323, 0]
click at [99, 419] on div "Touchups Full" at bounding box center [90, 424] width 59 height 14
checkbox input "false"
click at [224, 343] on select "Select Stylist Aaryan [PERSON_NAME] [PERSON_NAME] [PERSON_NAME] [PERSON_NAME] J…" at bounding box center [193, 346] width 84 height 21
select select "12913"
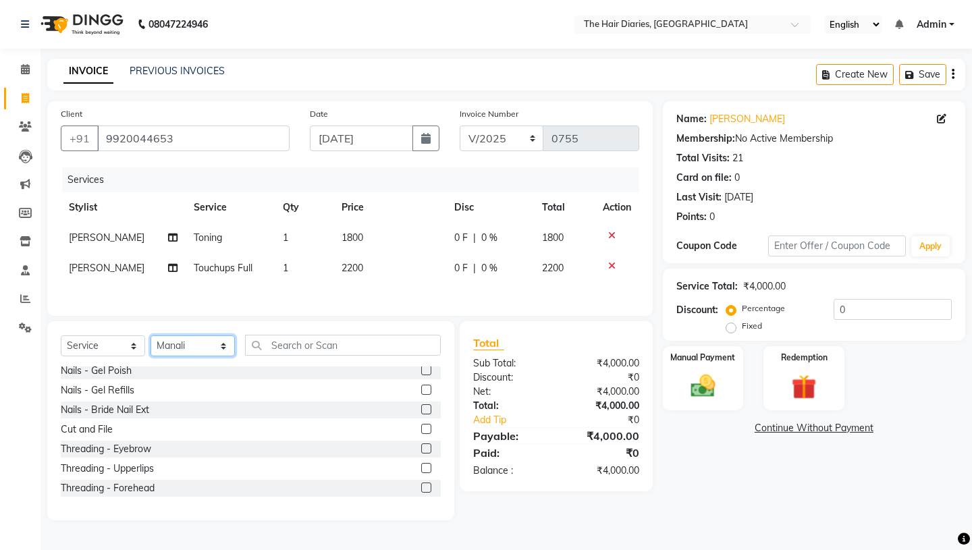
scroll to position [1104, 0]
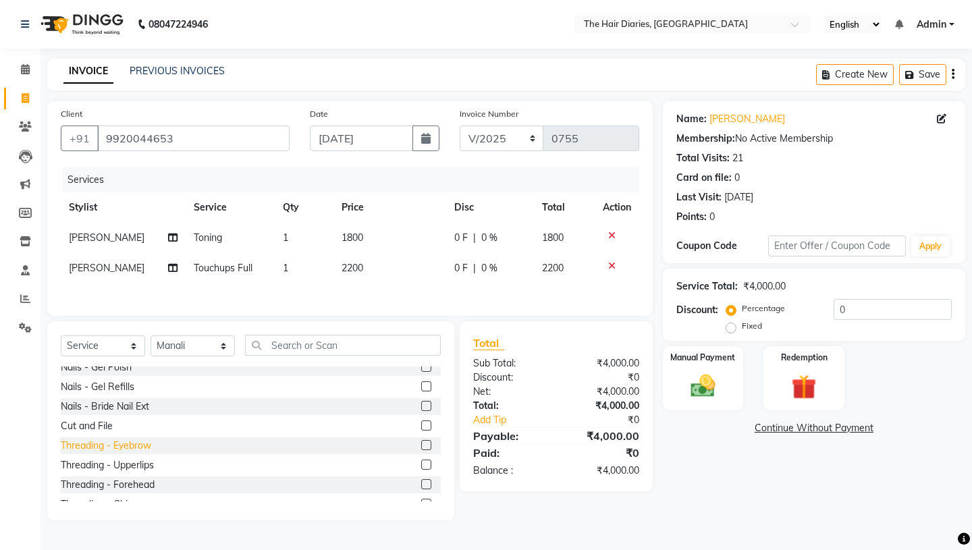
click at [135, 444] on div "Threading - Eyebrow" at bounding box center [106, 446] width 90 height 14
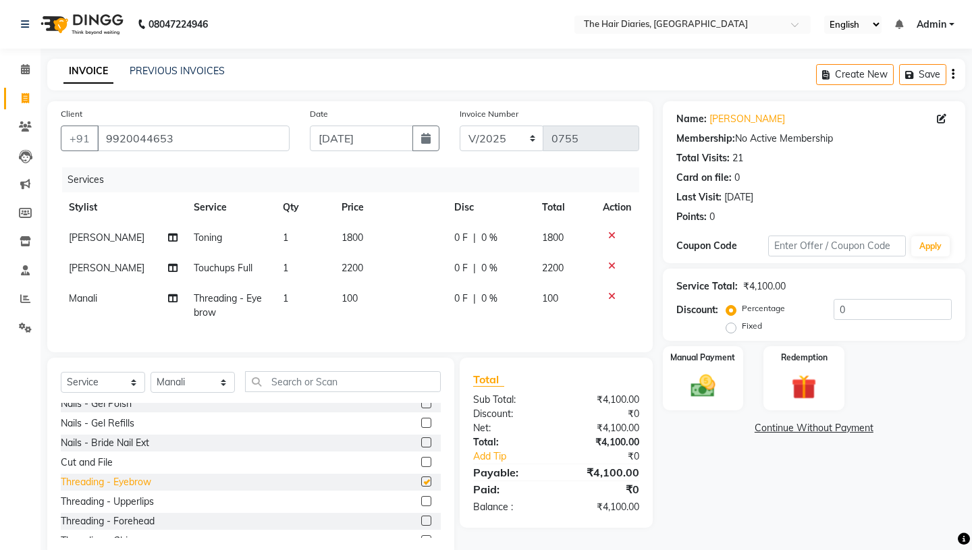
checkbox input "false"
click at [282, 299] on td "1" at bounding box center [304, 306] width 59 height 45
select select "12913"
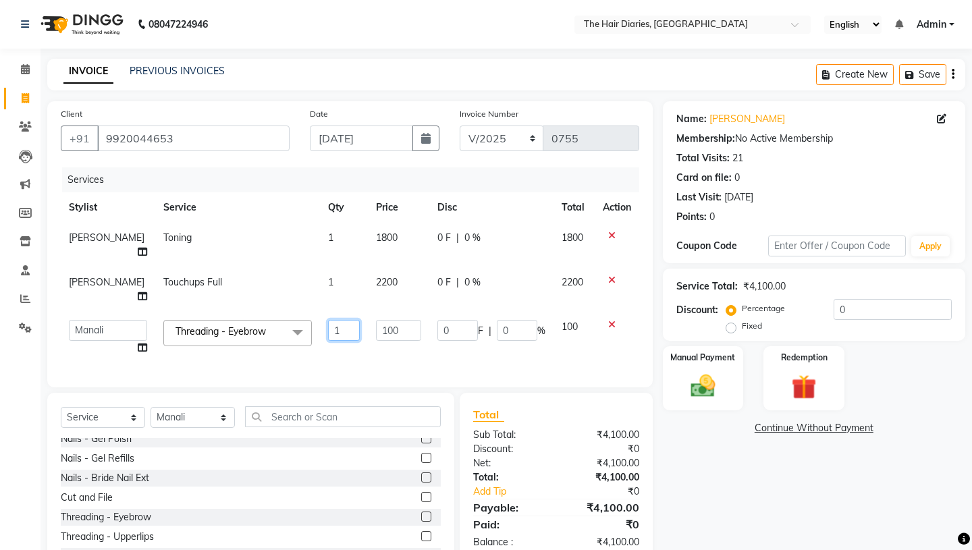
click at [328, 320] on input "1" at bounding box center [344, 330] width 32 height 21
type input "4"
click at [362, 341] on div "Client +91 9920044653 Date 03-09-2025 Invoice Number V/2025 V/2025-26 0755 Serv…" at bounding box center [350, 244] width 606 height 286
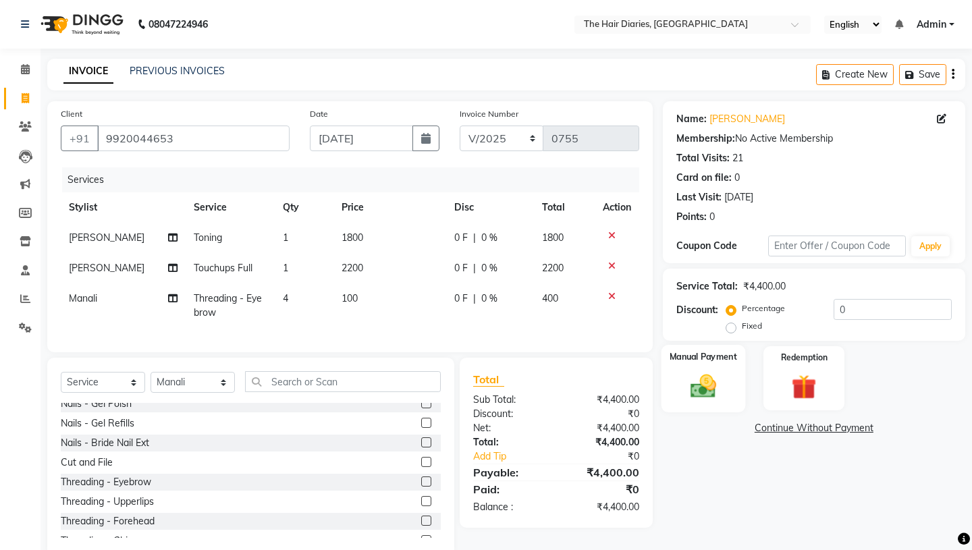
click at [700, 371] on img at bounding box center [703, 386] width 42 height 30
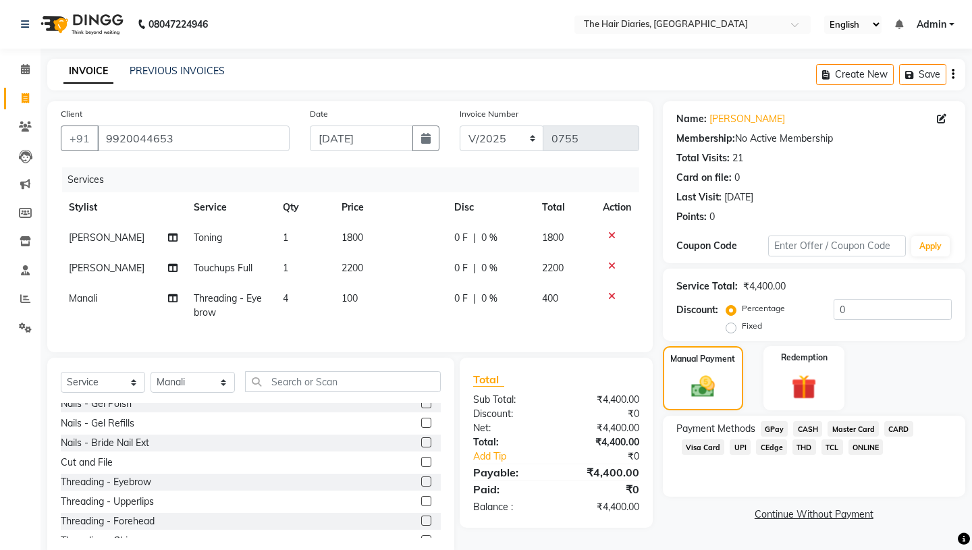
click at [803, 440] on span "THD" at bounding box center [805, 448] width 24 height 16
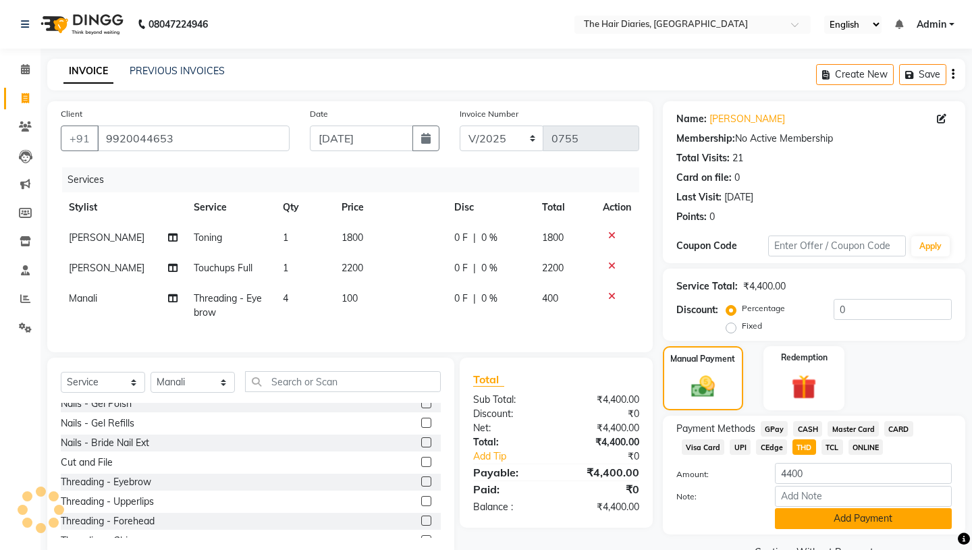
click at [820, 509] on button "Add Payment" at bounding box center [863, 519] width 177 height 21
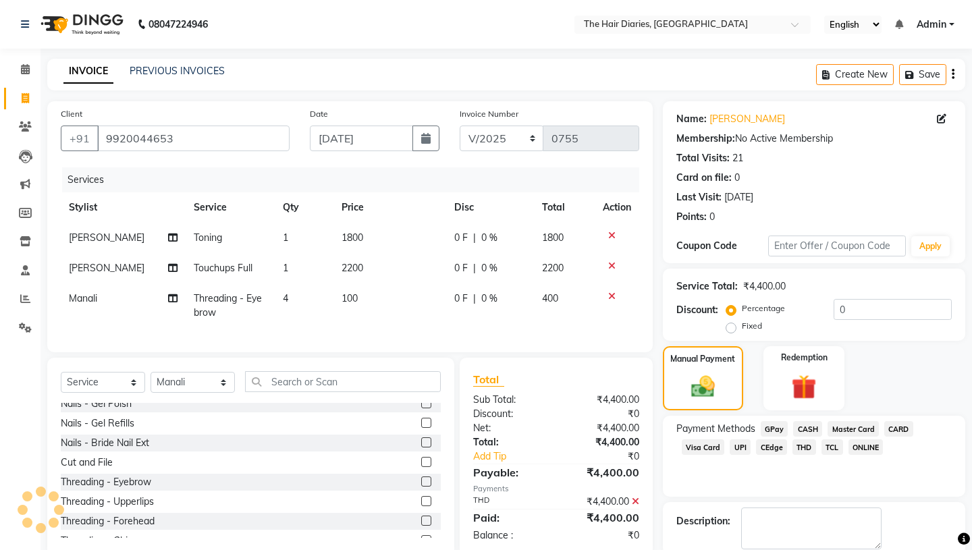
scroll to position [56, 0]
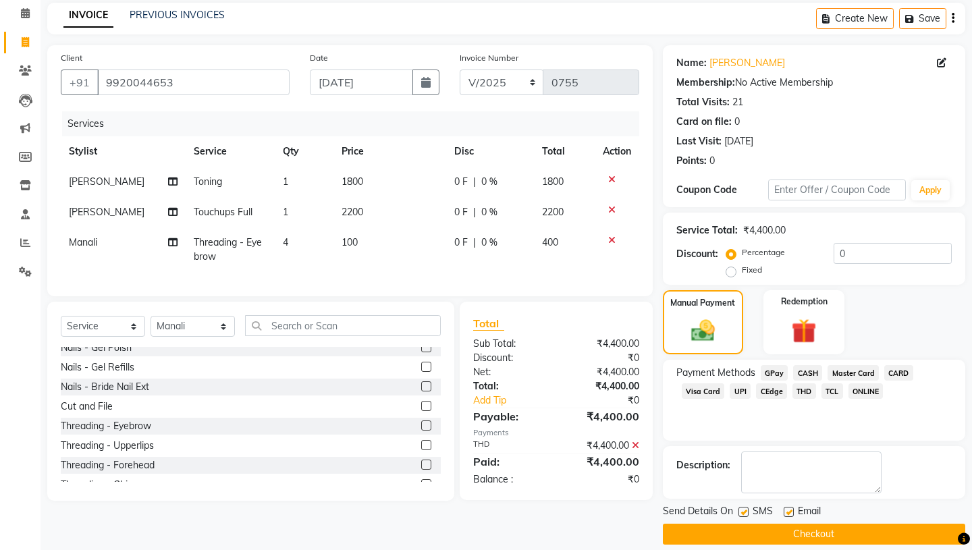
click at [744, 507] on label at bounding box center [744, 512] width 10 height 10
click at [744, 509] on input "checkbox" at bounding box center [743, 513] width 9 height 9
checkbox input "false"
click at [790, 507] on label at bounding box center [789, 512] width 10 height 10
click at [790, 509] on input "checkbox" at bounding box center [788, 513] width 9 height 9
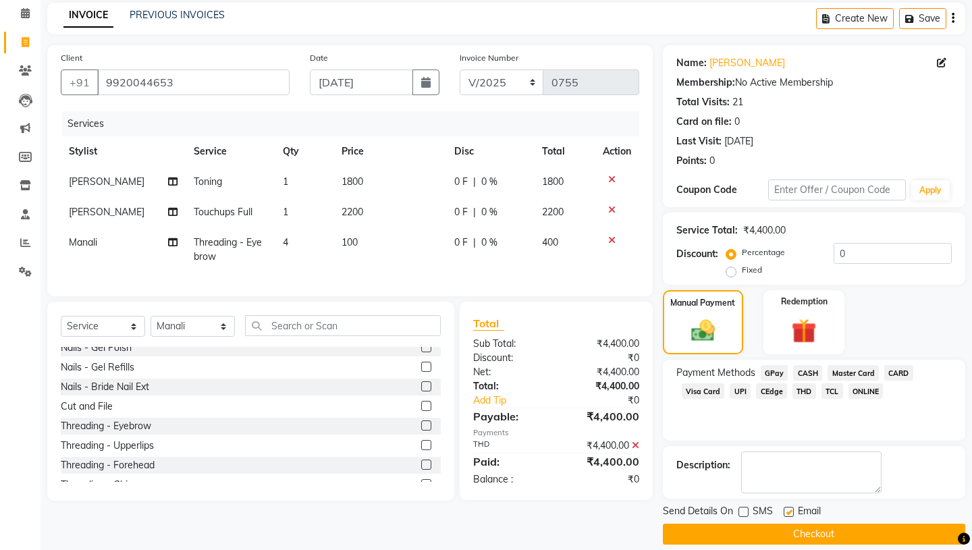
checkbox input "false"
click at [802, 524] on button "Checkout" at bounding box center [814, 534] width 303 height 21
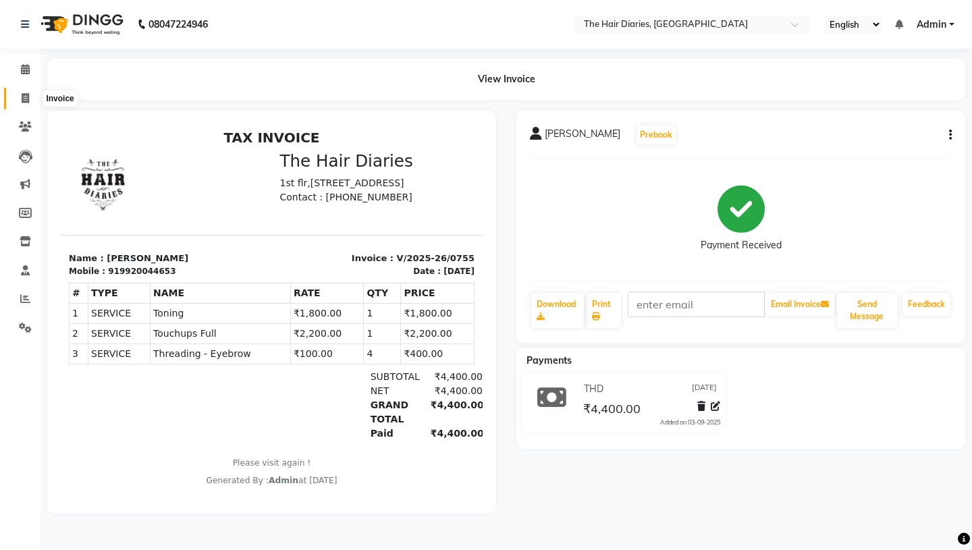
click at [22, 95] on icon at bounding box center [25, 98] width 7 height 10
select select "service"
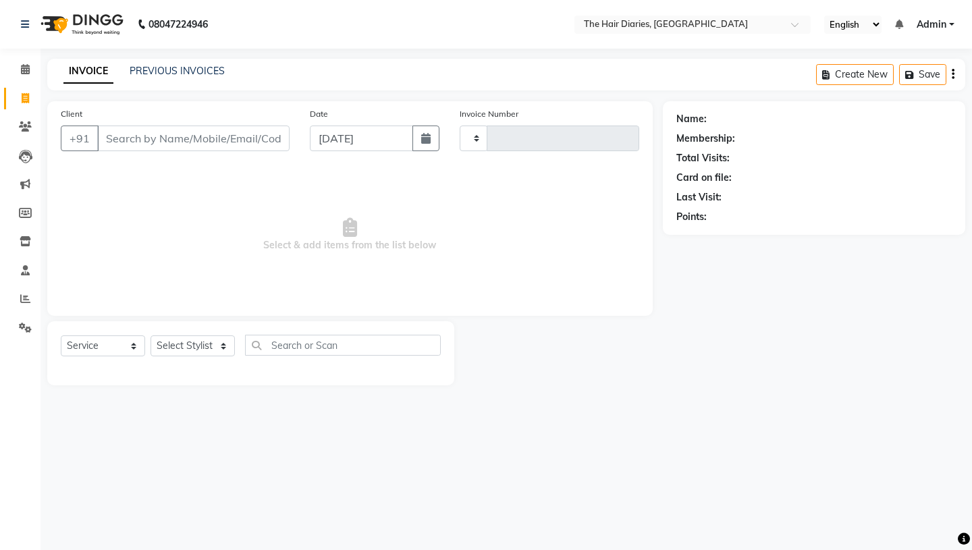
type input "0756"
select select "782"
click at [117, 132] on input "Client" at bounding box center [193, 139] width 192 height 26
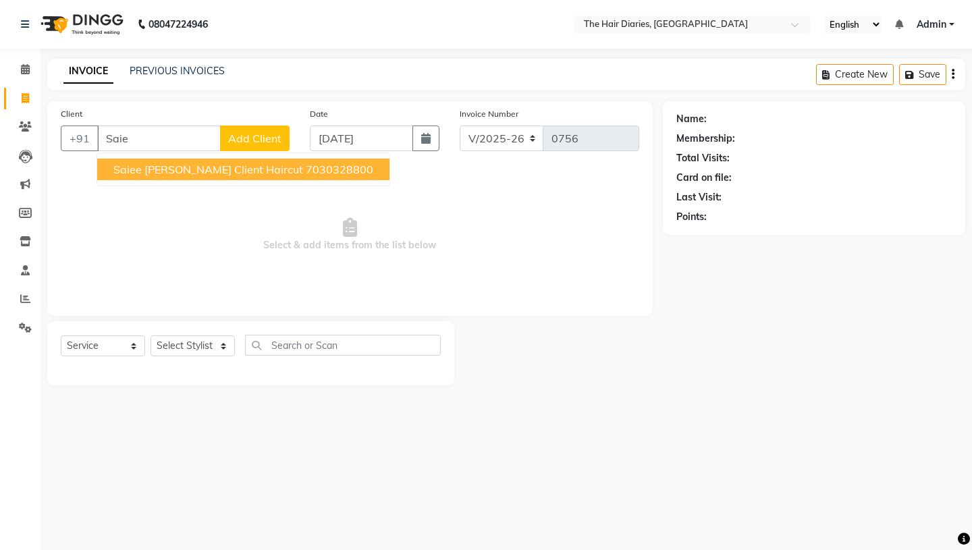
click at [142, 171] on span "Saiee [PERSON_NAME] Client Haircut" at bounding box center [208, 170] width 190 height 14
type input "7030328800"
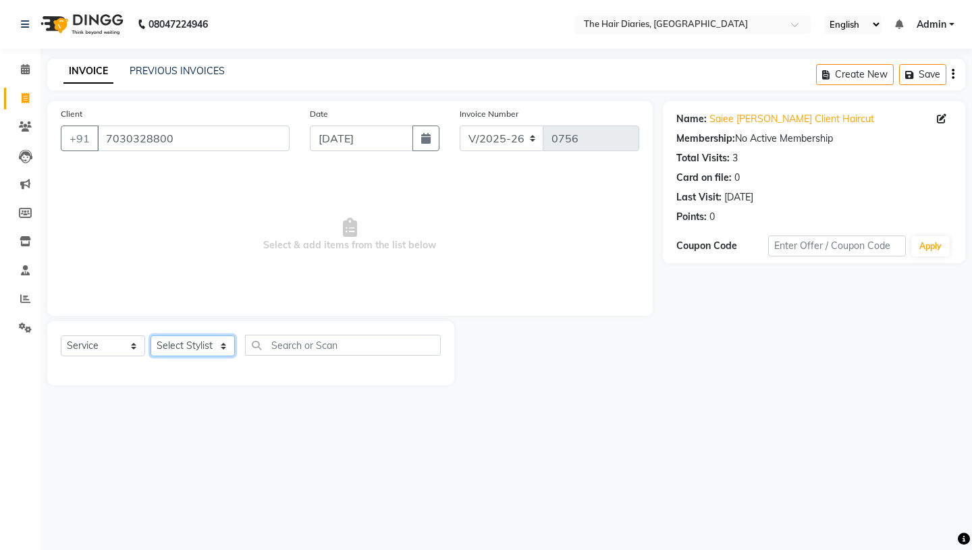
click at [222, 344] on select "Select Stylist Aaryan [PERSON_NAME] [PERSON_NAME] [PERSON_NAME] [PERSON_NAME] J…" at bounding box center [193, 346] width 84 height 21
select select "12916"
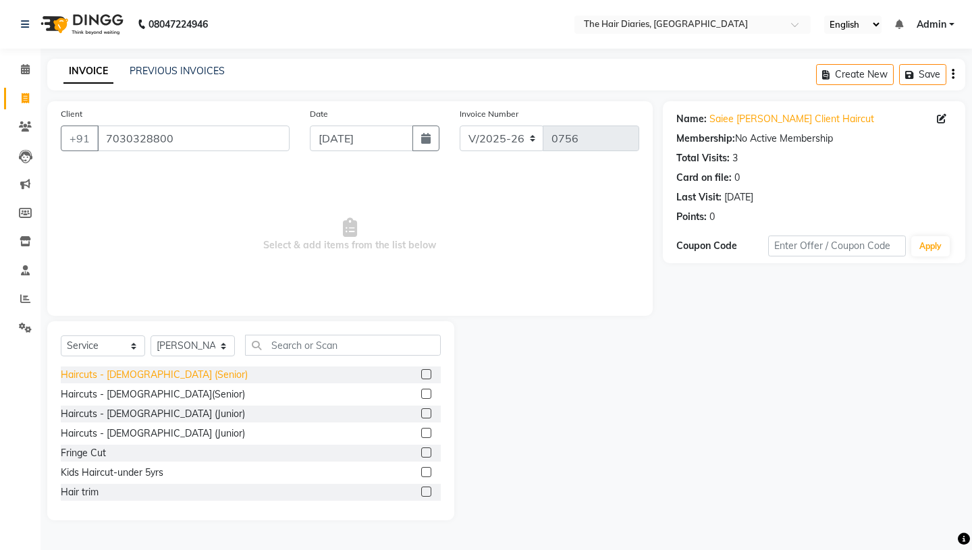
click at [135, 373] on div "Haircuts - [DEMOGRAPHIC_DATA] (Senior)" at bounding box center [154, 375] width 187 height 14
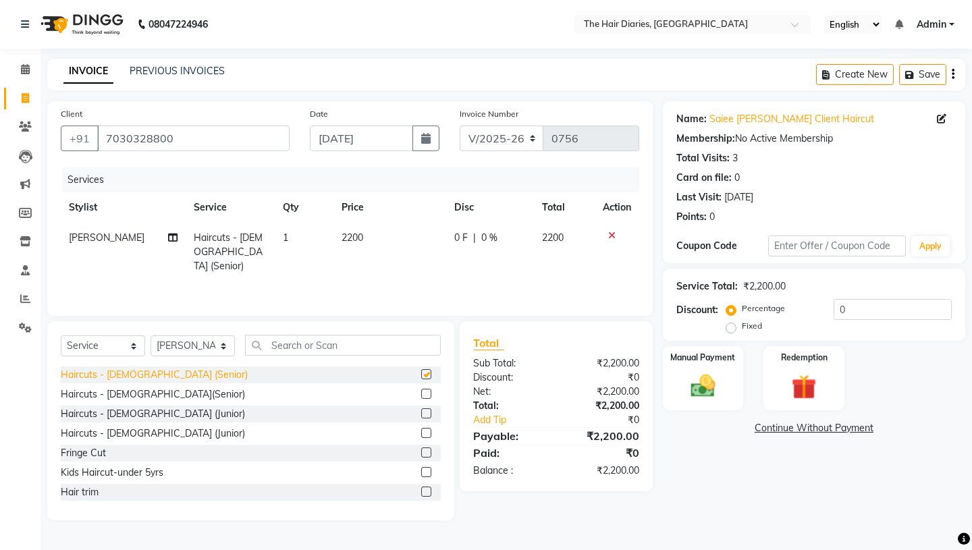
checkbox input "false"
click at [702, 350] on div "Manual Payment" at bounding box center [703, 378] width 84 height 67
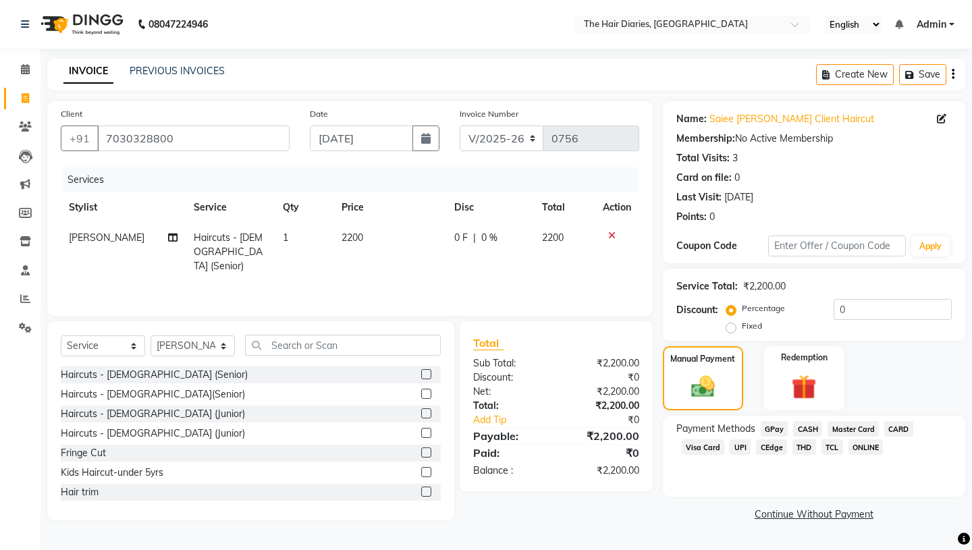
click at [775, 440] on span "CEdge" at bounding box center [771, 448] width 31 height 16
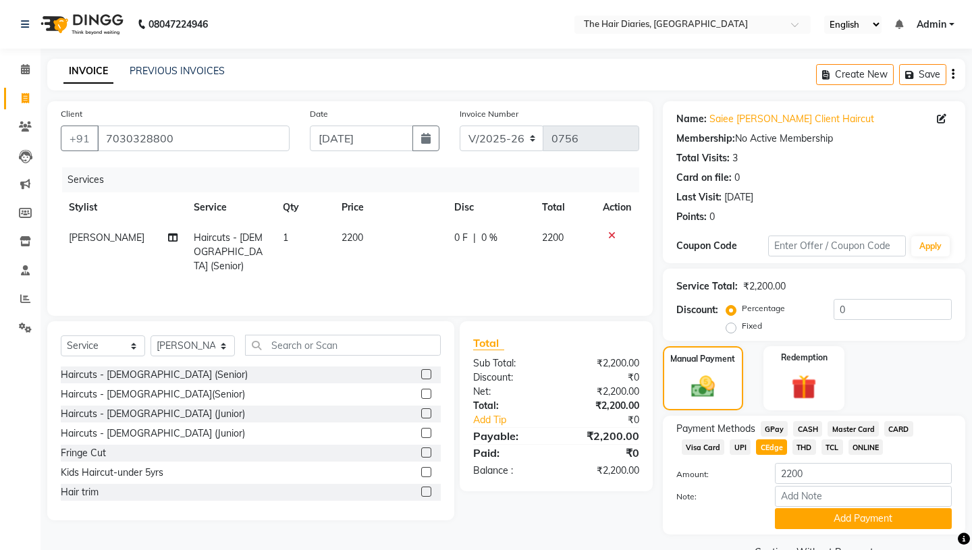
scroll to position [18, 0]
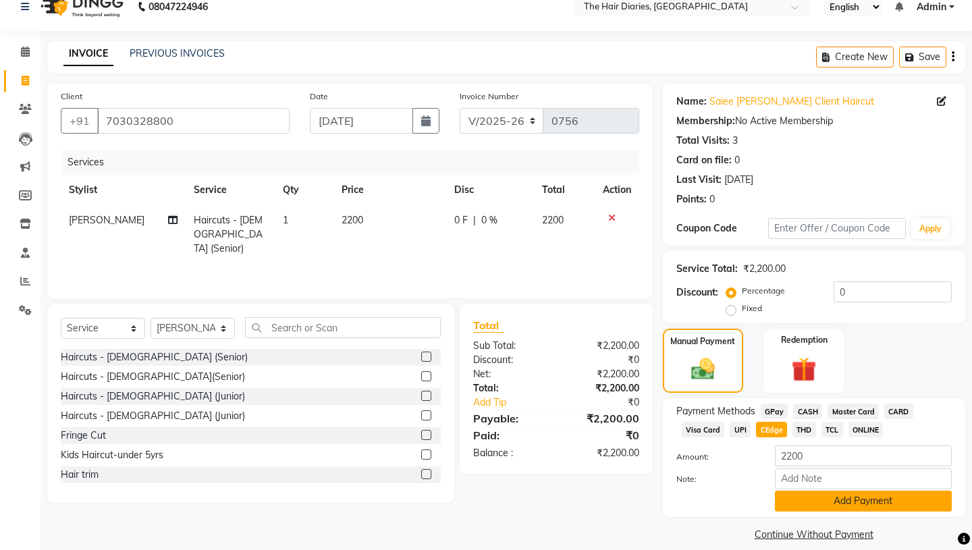
click at [823, 491] on button "Add Payment" at bounding box center [863, 501] width 177 height 21
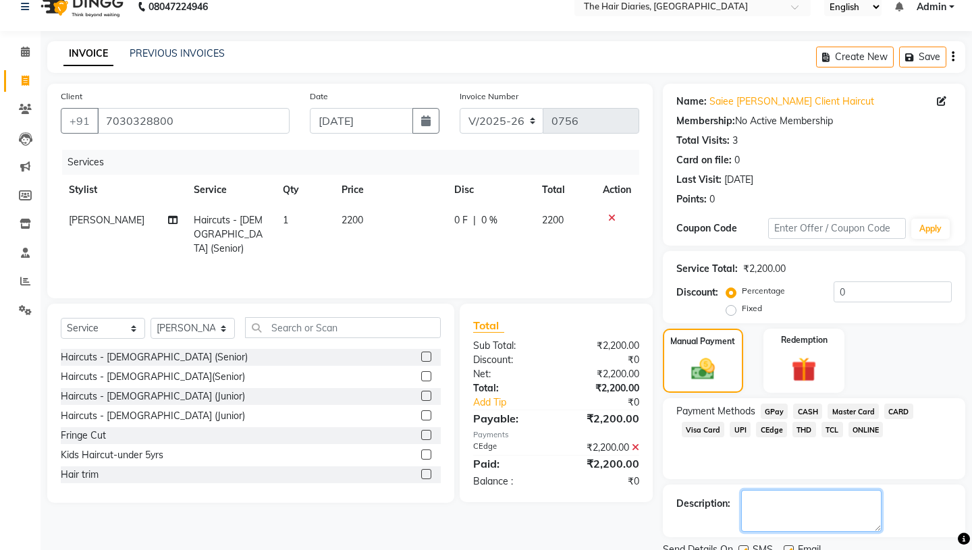
click at [746, 490] on textarea at bounding box center [811, 511] width 140 height 42
type textarea "QR"
click at [742, 546] on label at bounding box center [744, 551] width 10 height 10
click at [742, 547] on input "checkbox" at bounding box center [743, 551] width 9 height 9
checkbox input "false"
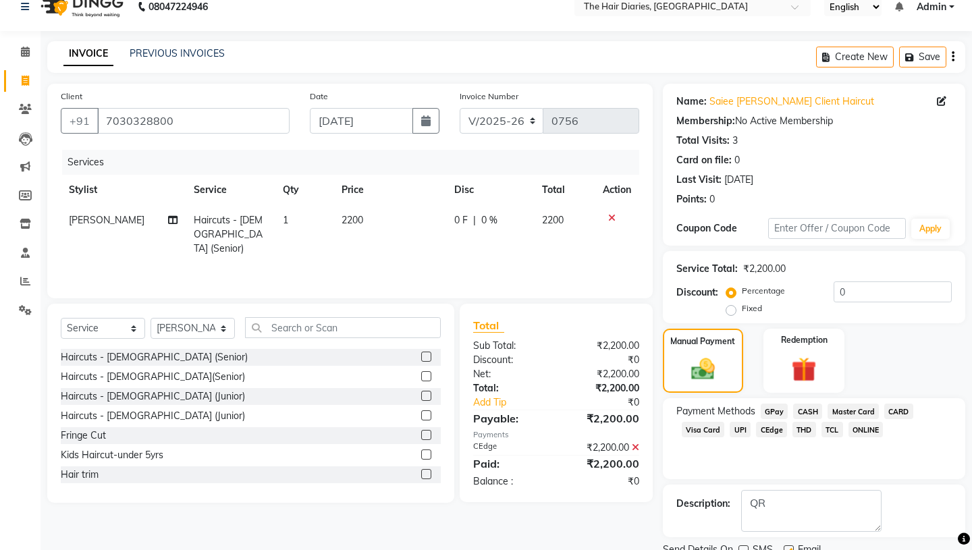
click at [790, 546] on label at bounding box center [789, 551] width 10 height 10
click at [790, 547] on input "checkbox" at bounding box center [788, 551] width 9 height 9
checkbox input "false"
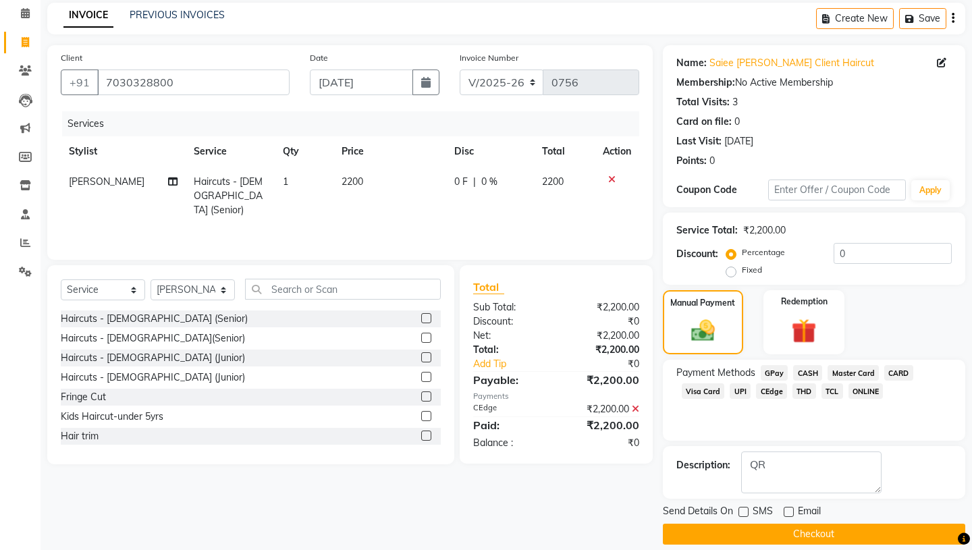
click at [785, 524] on button "Checkout" at bounding box center [814, 534] width 303 height 21
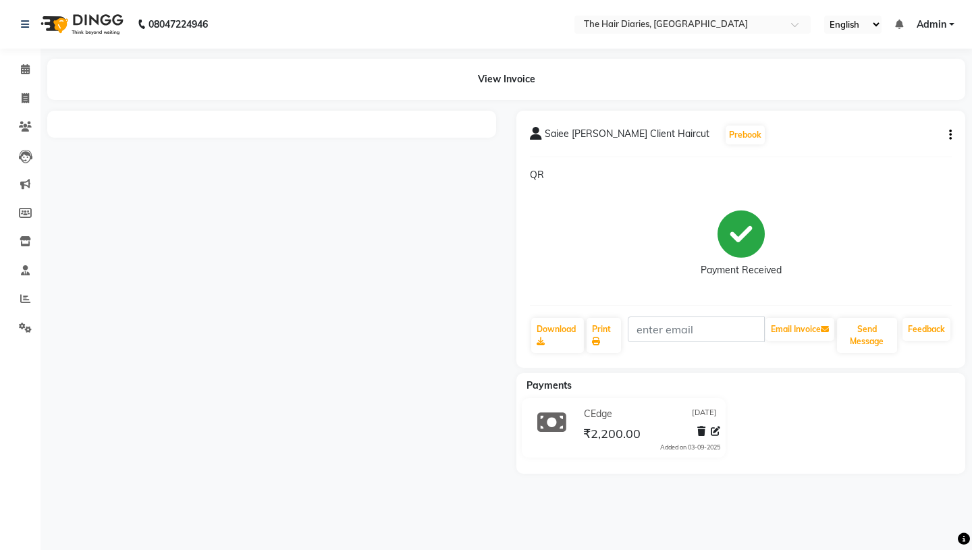
click at [377, 197] on div at bounding box center [271, 292] width 469 height 363
click at [345, 255] on div at bounding box center [271, 292] width 469 height 363
click at [23, 95] on icon at bounding box center [25, 98] width 7 height 10
select select "782"
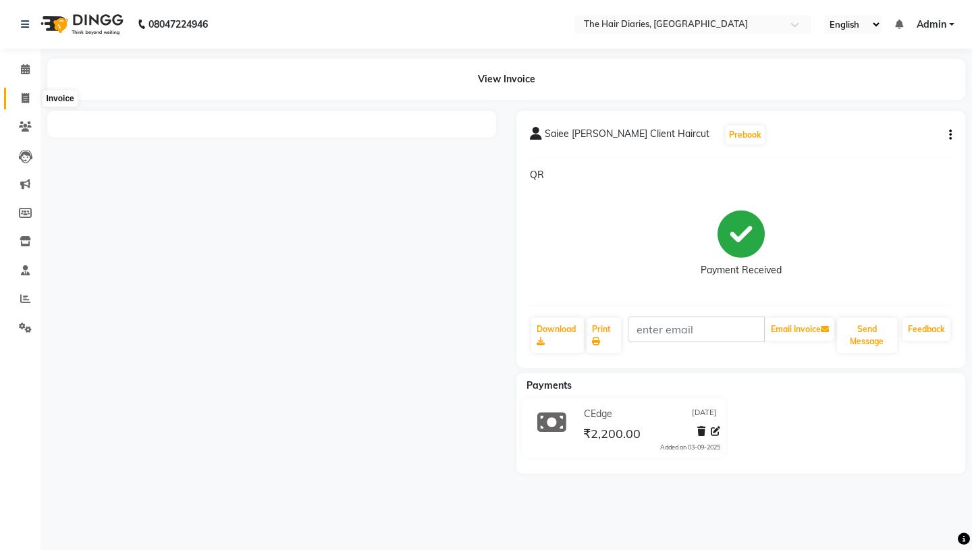
select select "service"
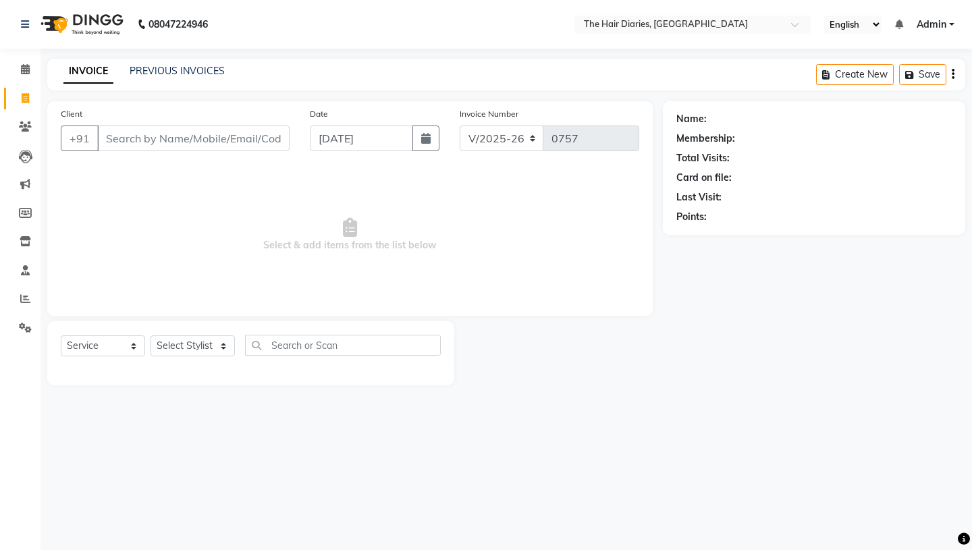
click at [111, 131] on input "Client" at bounding box center [193, 139] width 192 height 26
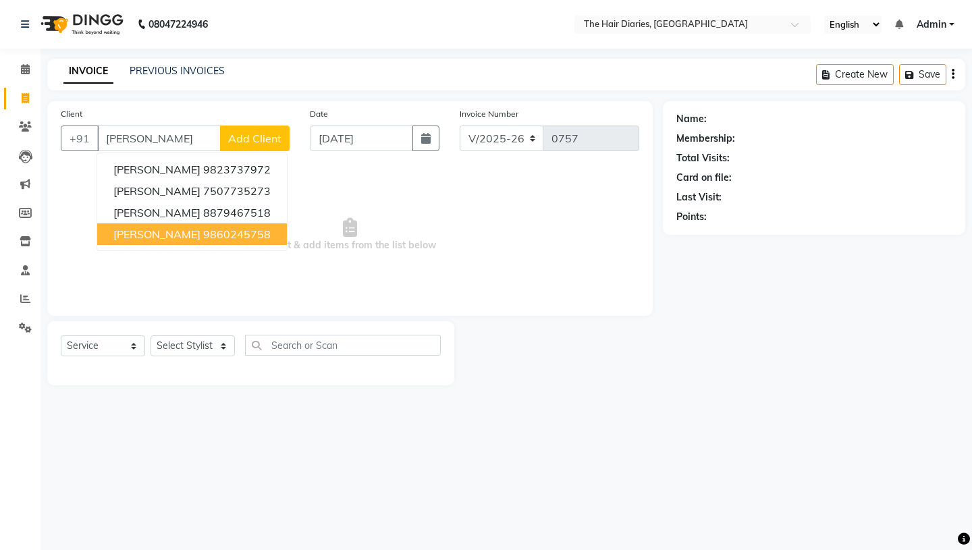
click at [132, 236] on span "Meenu Sethi" at bounding box center [156, 235] width 87 height 14
type input "9860245758"
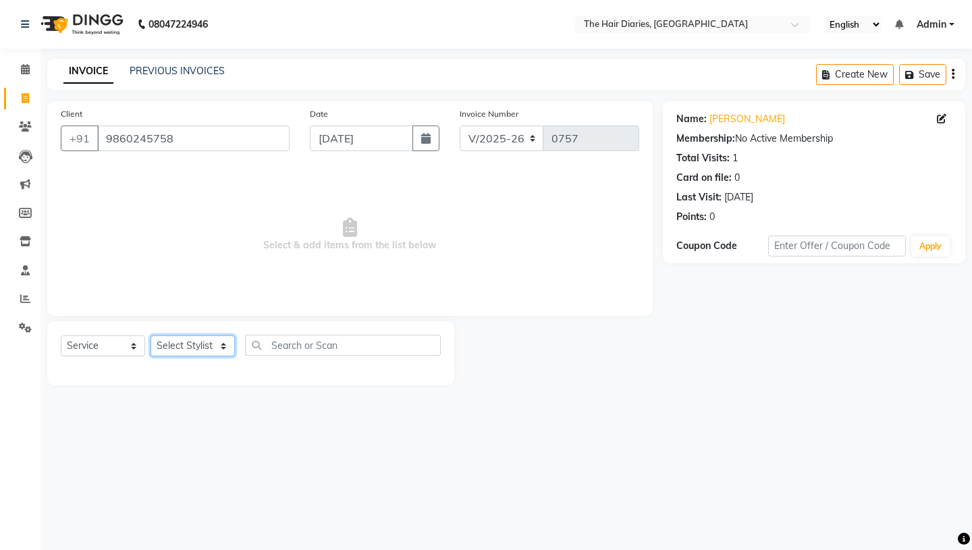
click at [220, 344] on select "Select Stylist Aaryan [PERSON_NAME] [PERSON_NAME] [PERSON_NAME] [PERSON_NAME] J…" at bounding box center [193, 346] width 84 height 21
select select "32056"
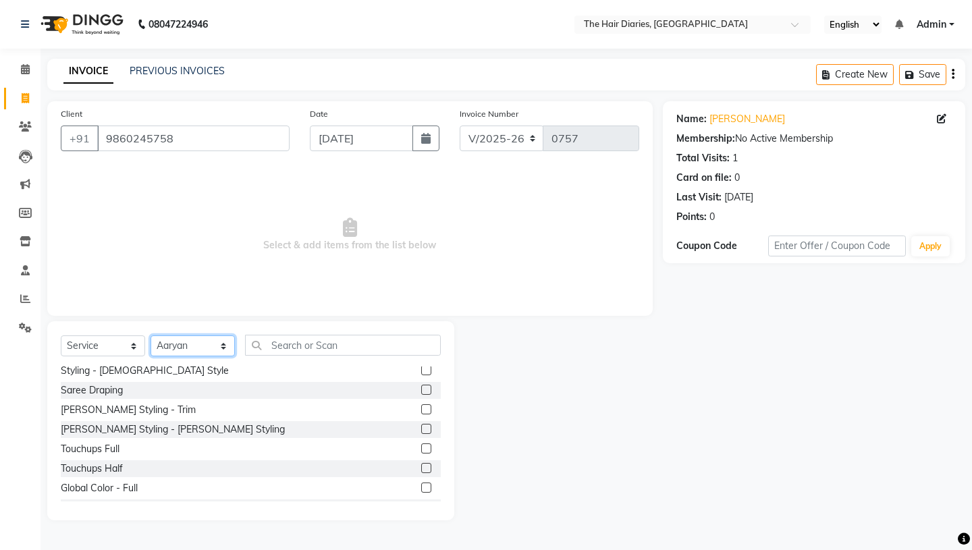
scroll to position [313, 0]
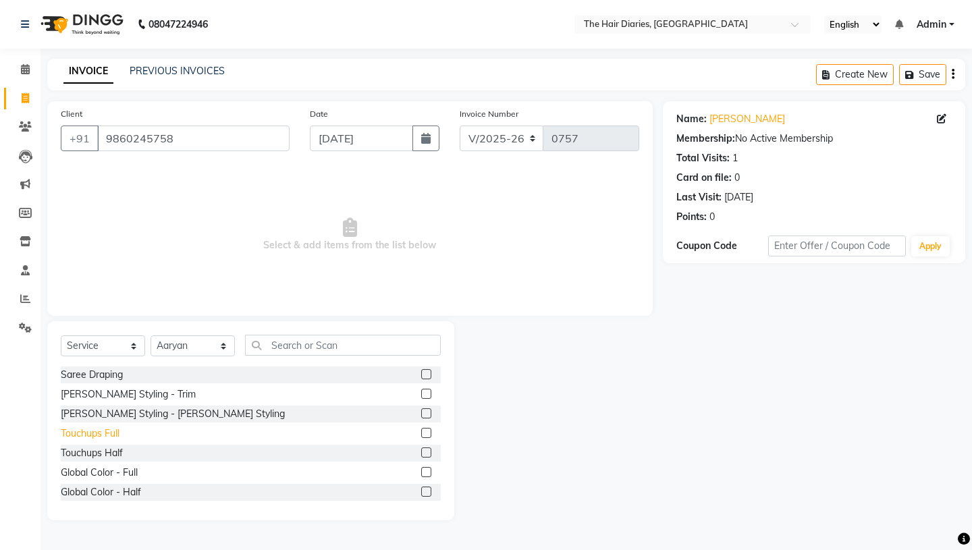
click at [109, 430] on div "Touchups Full" at bounding box center [90, 434] width 59 height 14
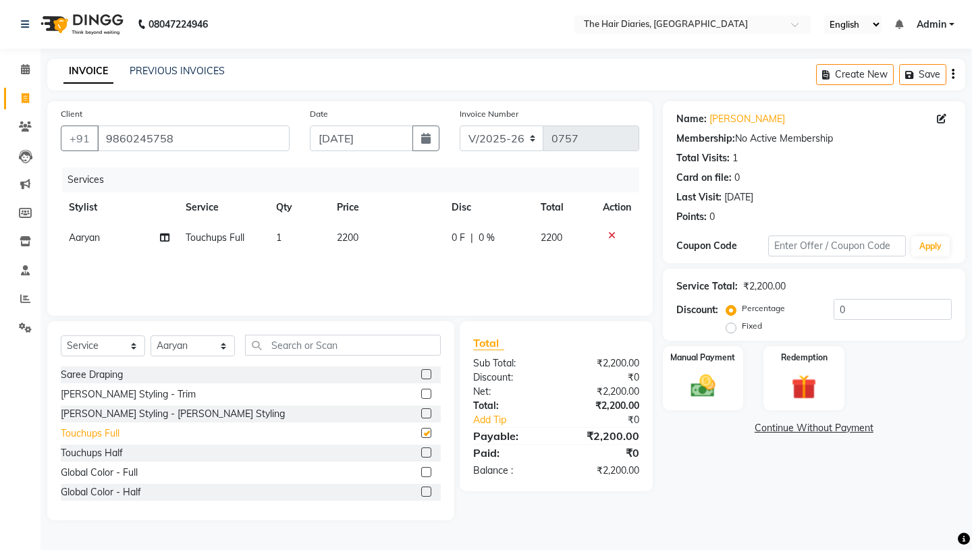
checkbox input "false"
click at [165, 235] on icon at bounding box center [164, 237] width 9 height 9
select select "32056"
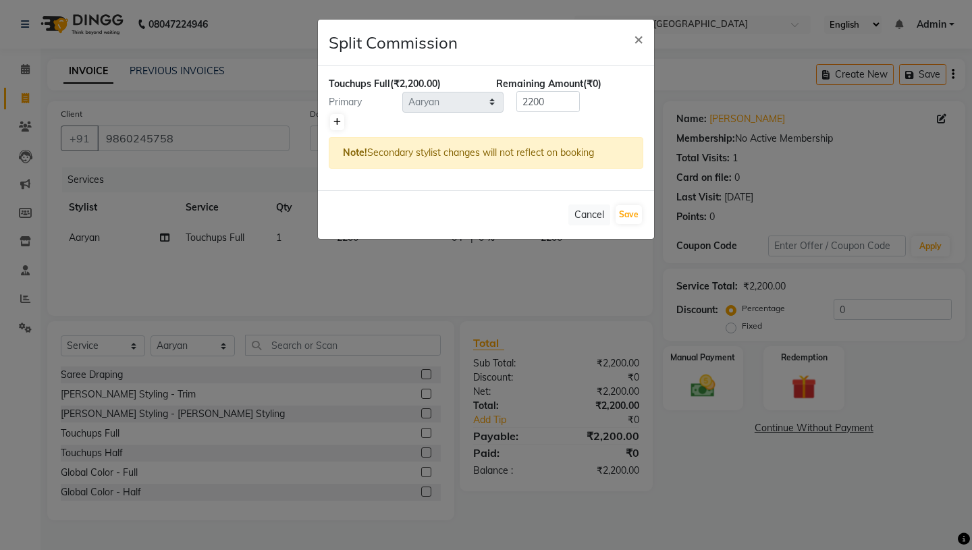
click at [334, 122] on icon at bounding box center [337, 122] width 7 height 8
type input "1100"
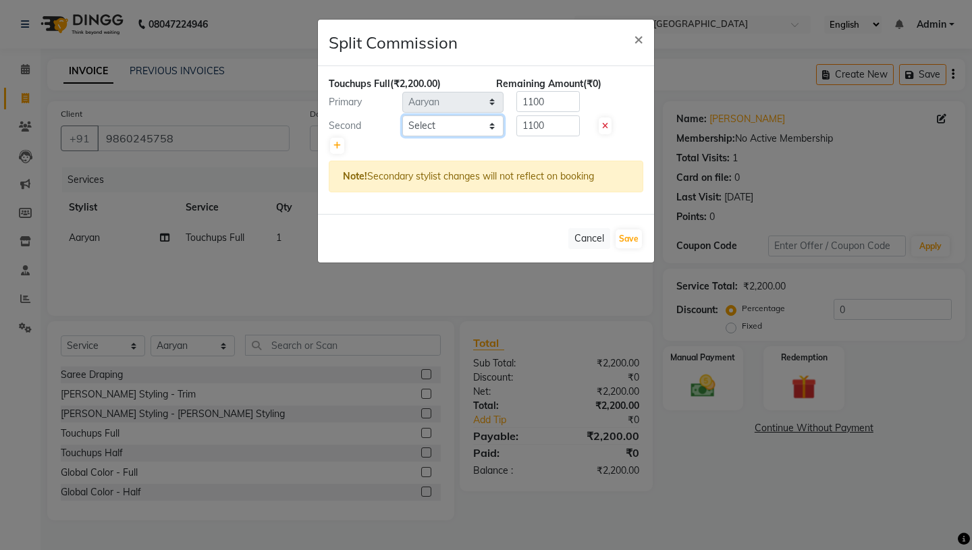
click at [490, 122] on select "Select Aaryan [PERSON_NAME] [PERSON_NAME] [PERSON_NAME] [PERSON_NAME] Jyoti [PE…" at bounding box center [452, 125] width 101 height 21
select select "12913"
click at [627, 236] on button "Save" at bounding box center [629, 239] width 26 height 19
select select "Select"
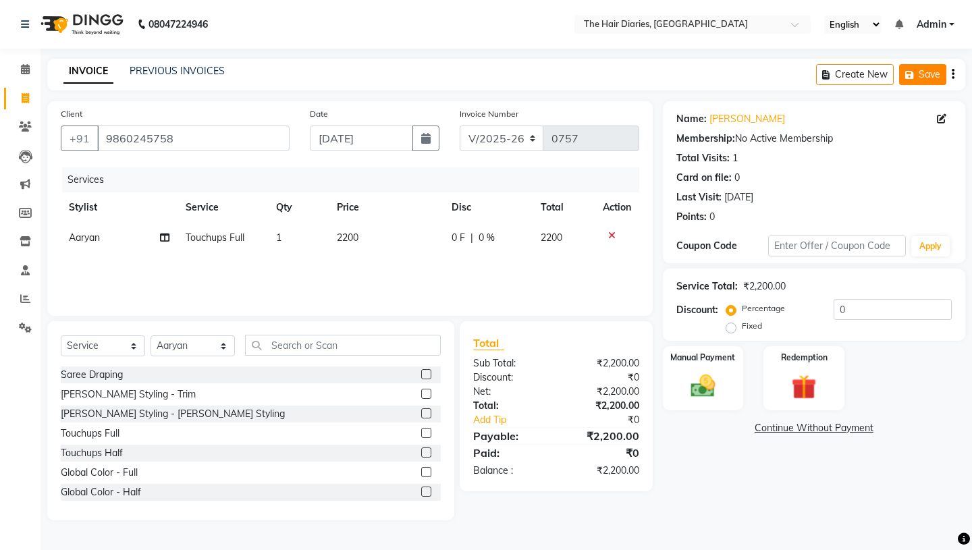
click at [922, 72] on button "Save" at bounding box center [923, 74] width 47 height 21
click at [24, 98] on icon at bounding box center [25, 98] width 7 height 10
select select "service"
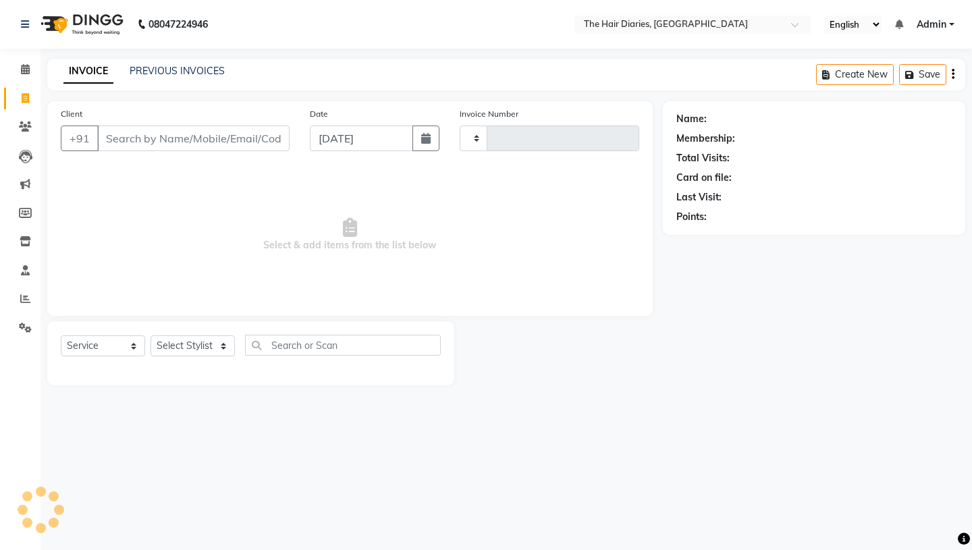
type input "0757"
select select "782"
click at [150, 142] on input "Client" at bounding box center [193, 139] width 192 height 26
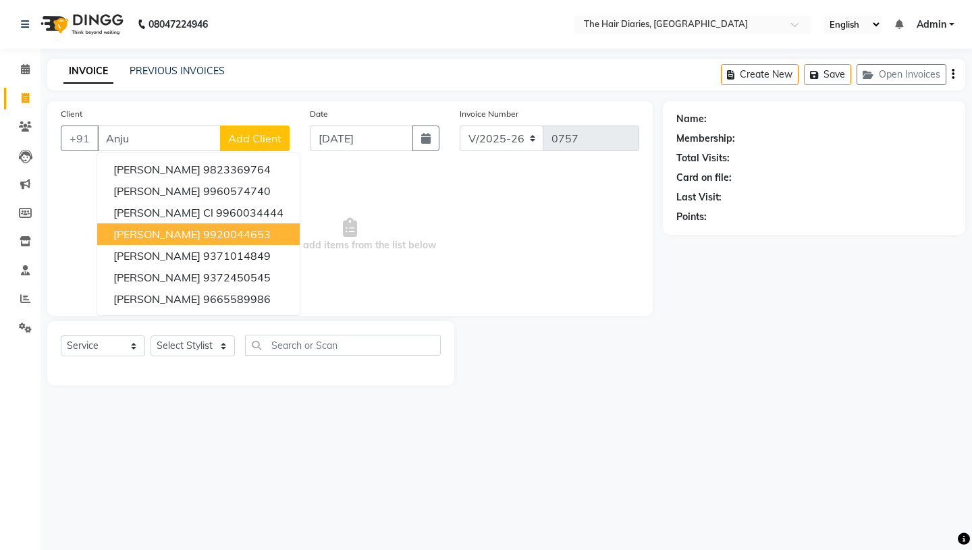
click at [178, 232] on span "[PERSON_NAME]" at bounding box center [156, 235] width 87 height 14
type input "9920044653"
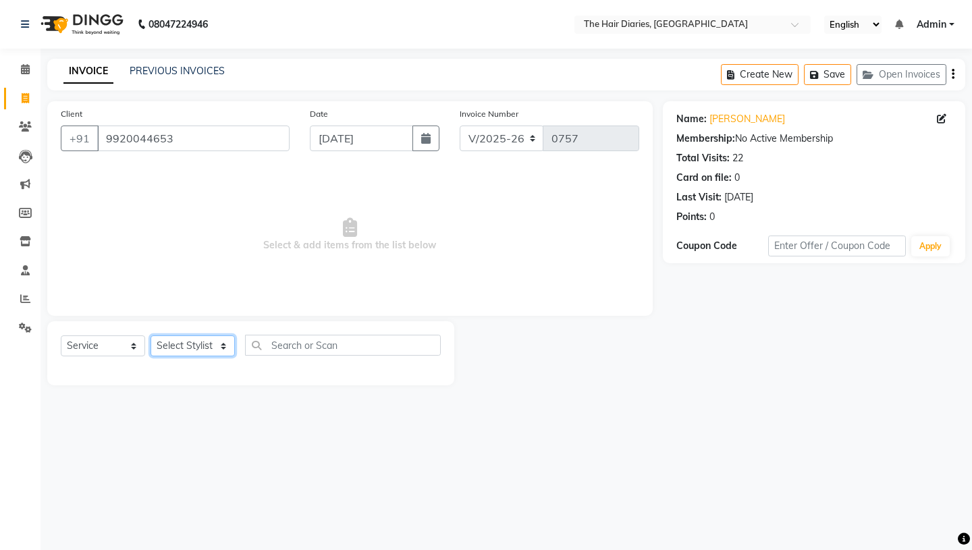
click at [223, 344] on select "Select Stylist Aaryan [PERSON_NAME] [PERSON_NAME] [PERSON_NAME] [PERSON_NAME] J…" at bounding box center [193, 346] width 84 height 21
select select "12915"
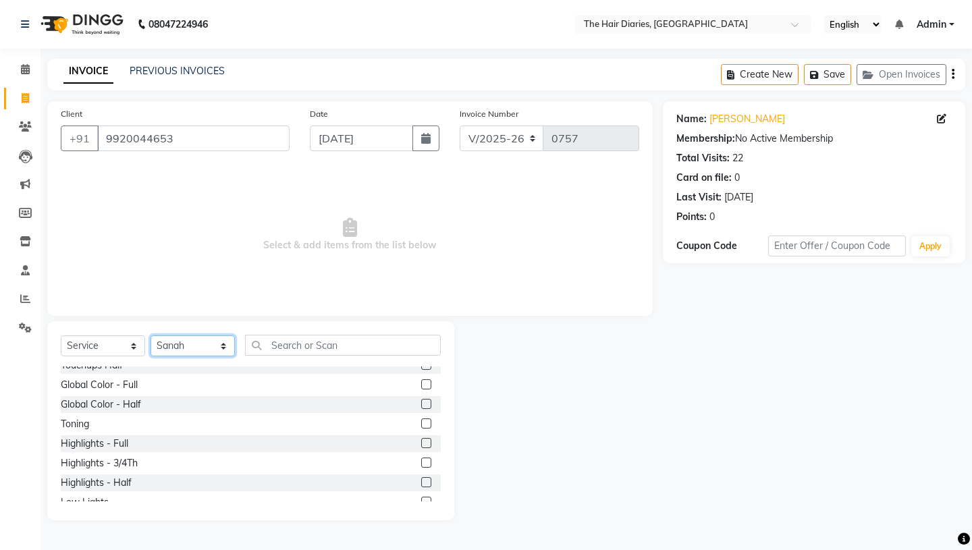
scroll to position [404, 0]
click at [116, 442] on div "Highlights - Full" at bounding box center [95, 441] width 68 height 14
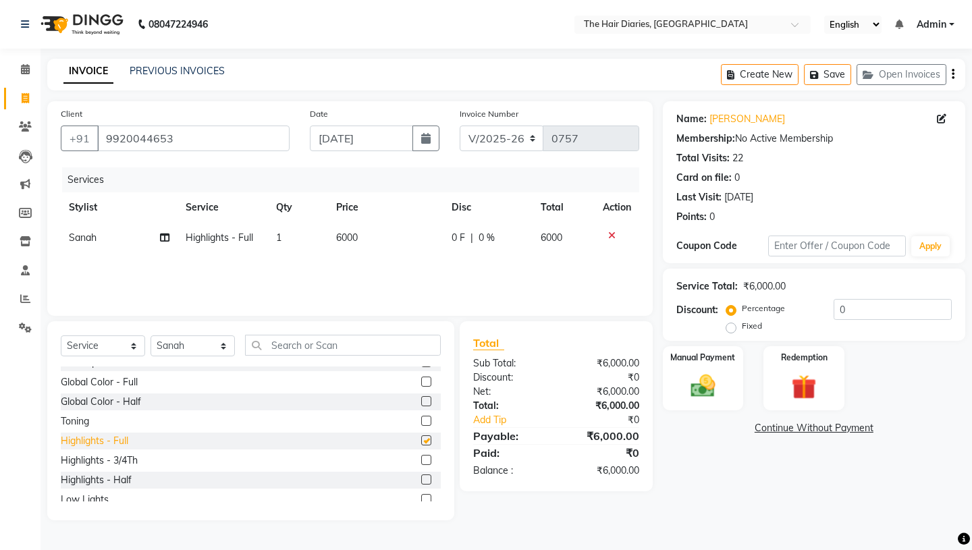
checkbox input "false"
click at [163, 239] on icon at bounding box center [164, 237] width 9 height 9
select select "12915"
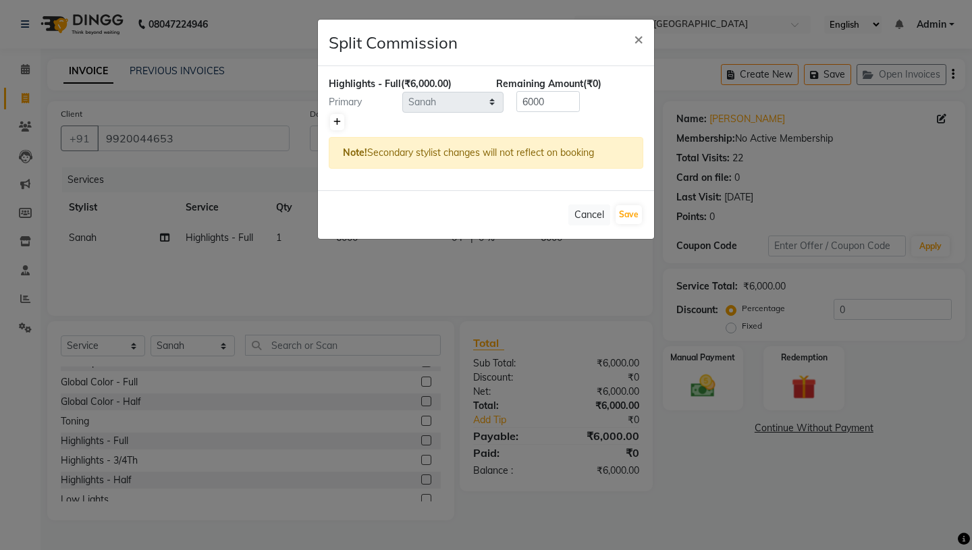
click at [340, 118] on icon at bounding box center [337, 122] width 7 height 8
type input "3000"
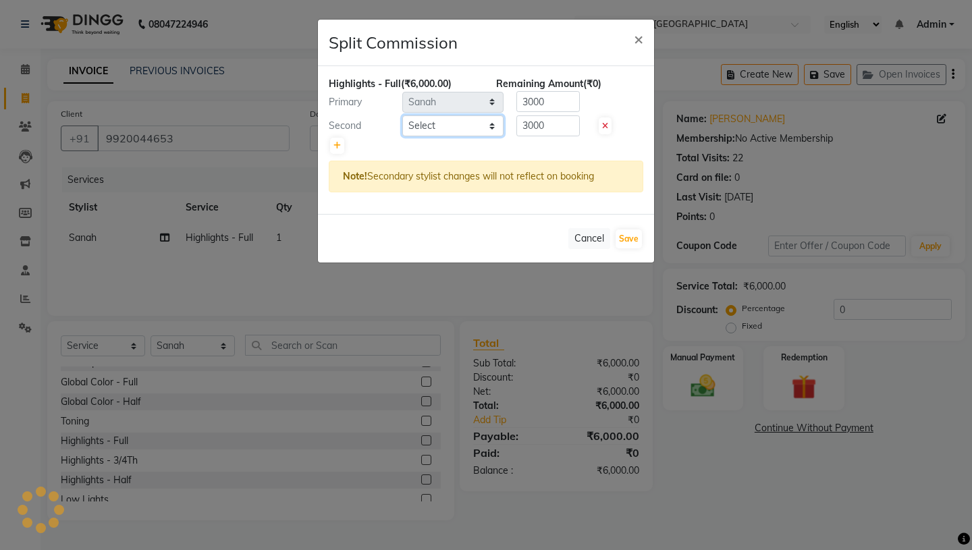
click at [494, 124] on select "Select Aaryan [PERSON_NAME] [PERSON_NAME] [PERSON_NAME] [PERSON_NAME] Jyoti [PE…" at bounding box center [452, 125] width 101 height 21
select select "13996"
click at [343, 145] on link at bounding box center [337, 146] width 14 height 16
type input "2000"
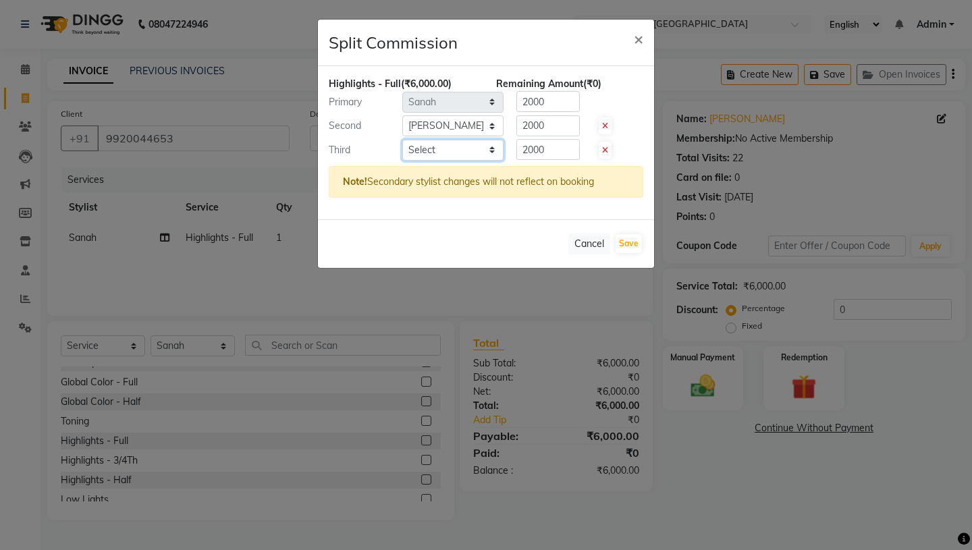
click at [494, 148] on select "Select Aaryan [PERSON_NAME] [PERSON_NAME] [PERSON_NAME] [PERSON_NAME] Jyoti [PE…" at bounding box center [452, 150] width 101 height 21
select select "12914"
click at [629, 242] on button "Save" at bounding box center [629, 243] width 26 height 19
select select "Select"
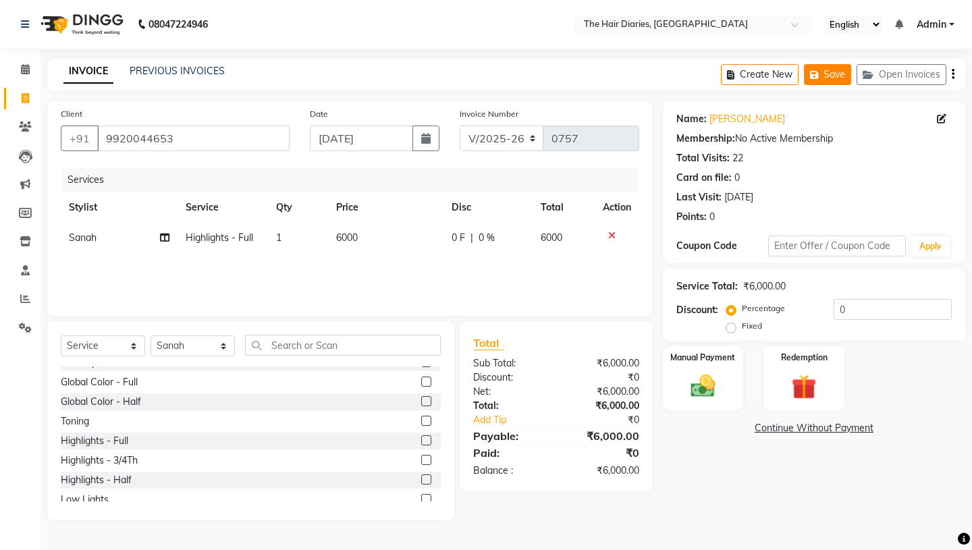
click at [833, 74] on button "Save" at bounding box center [827, 74] width 47 height 21
click at [25, 101] on icon at bounding box center [25, 98] width 7 height 10
select select "service"
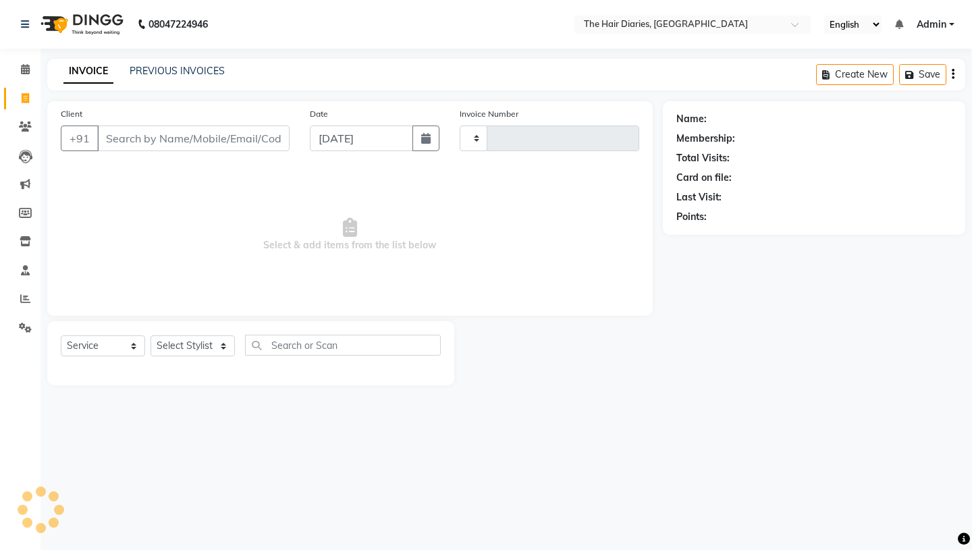
type input "0757"
select select "782"
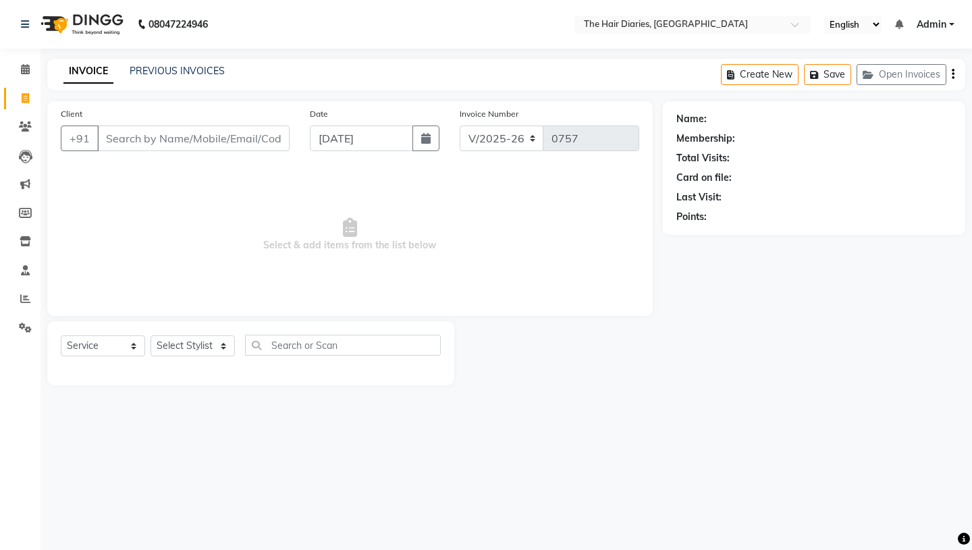
click at [121, 134] on input "Client" at bounding box center [193, 139] width 192 height 26
click at [571, 122] on div "Invoice Number V/2025 V/2025-26 0757" at bounding box center [550, 134] width 200 height 55
click at [920, 75] on button "Open Invoices" at bounding box center [902, 74] width 90 height 21
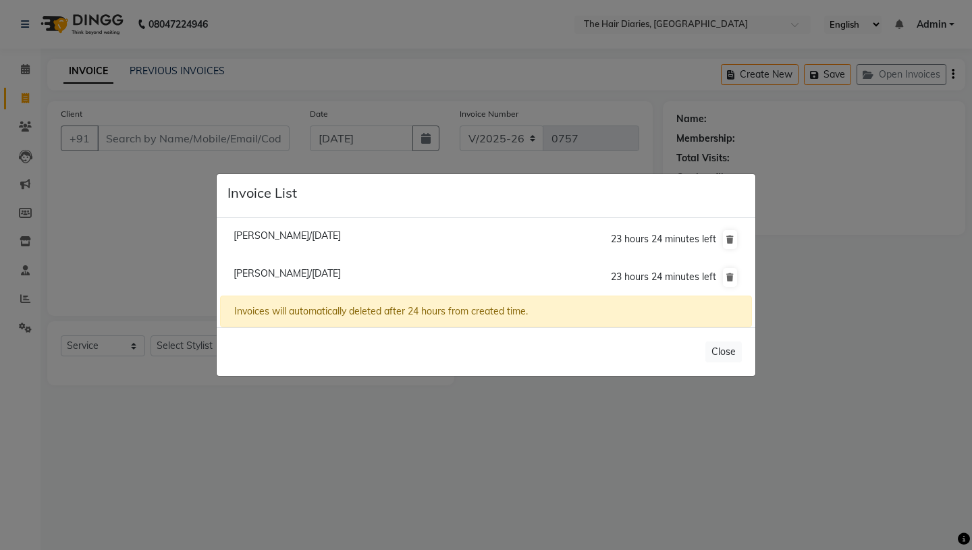
click at [792, 240] on ngb-modal-window "Invoice List Meenu Sethi/03 September 2025 23 hours 24 minutes left Anju Soni K…" at bounding box center [486, 275] width 972 height 550
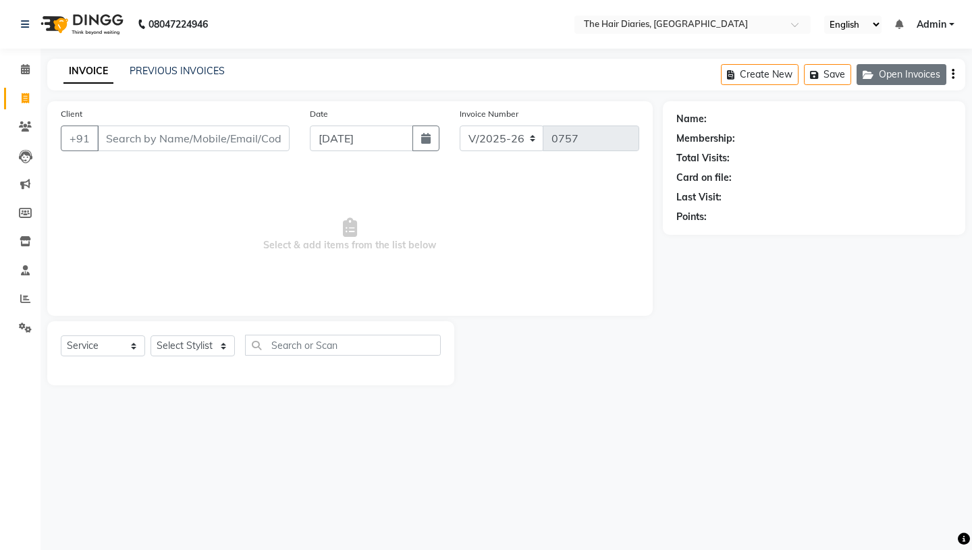
click at [893, 68] on button "Open Invoices" at bounding box center [902, 74] width 90 height 21
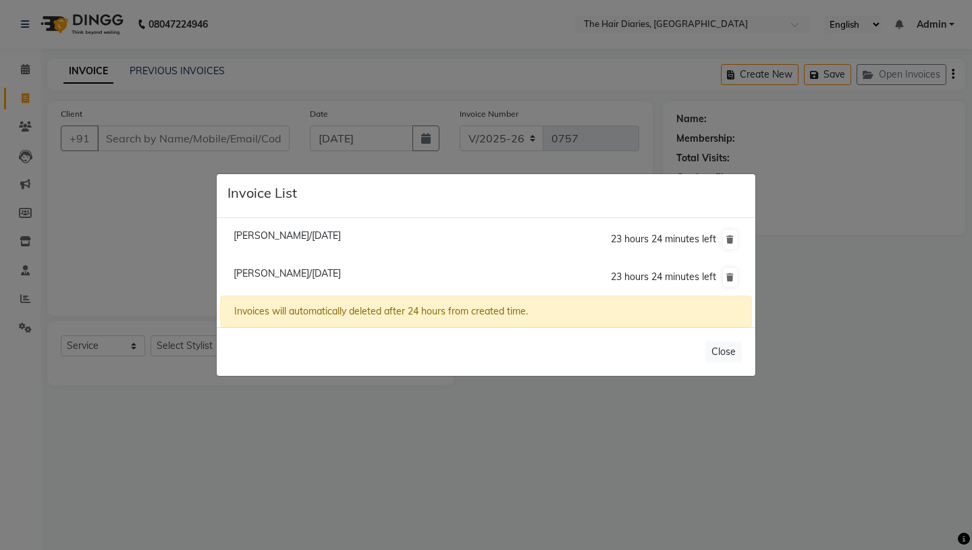
click at [804, 203] on ngb-modal-window "Invoice List Meenu Sethi/03 September 2025 23 hours 24 minutes left Anju Soni K…" at bounding box center [486, 275] width 972 height 550
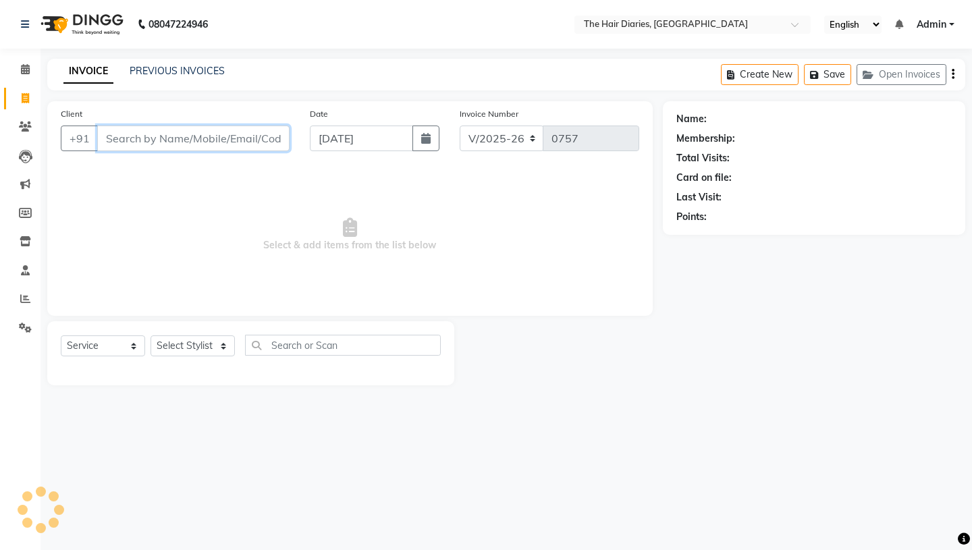
click at [113, 140] on input "Client" at bounding box center [193, 139] width 192 height 26
click at [150, 68] on link "PREVIOUS INVOICES" at bounding box center [177, 71] width 95 height 12
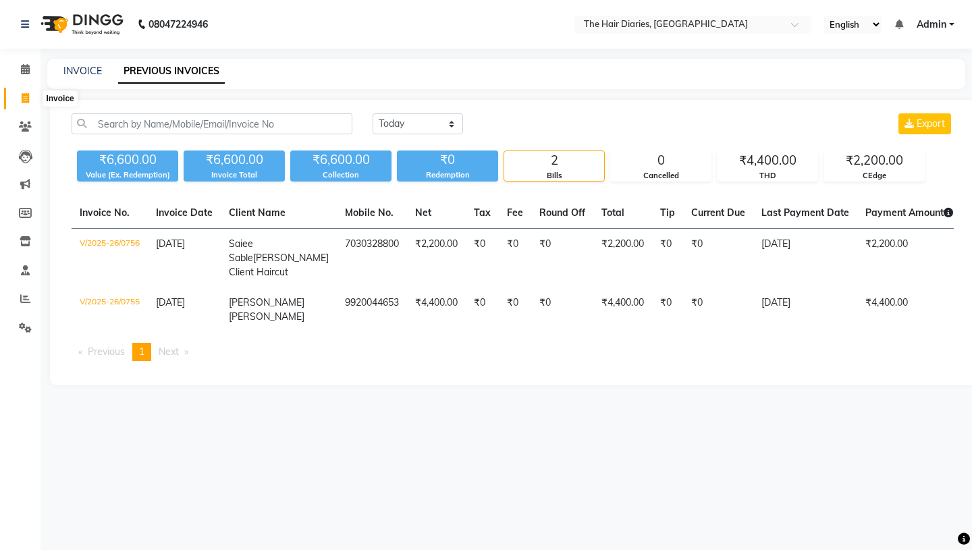
click at [25, 96] on icon at bounding box center [25, 98] width 7 height 10
select select "service"
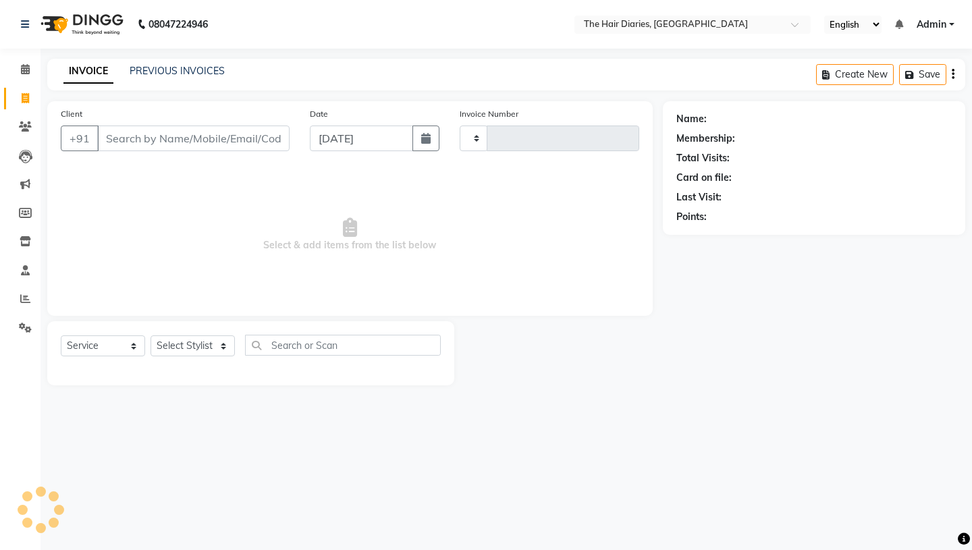
type input "0757"
select select "782"
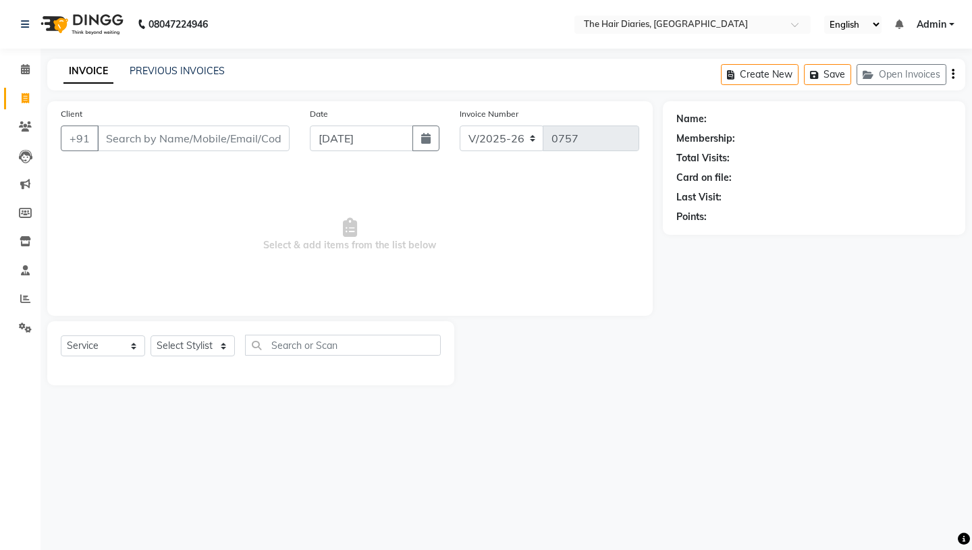
click at [112, 131] on input "Client" at bounding box center [193, 139] width 192 height 26
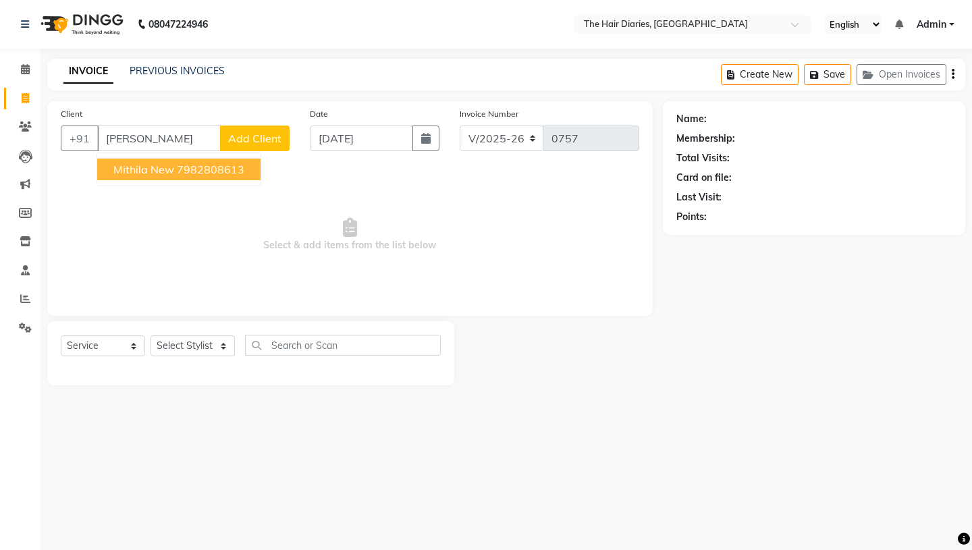
click at [138, 175] on span "Mithila New" at bounding box center [143, 170] width 61 height 14
type input "7982808613"
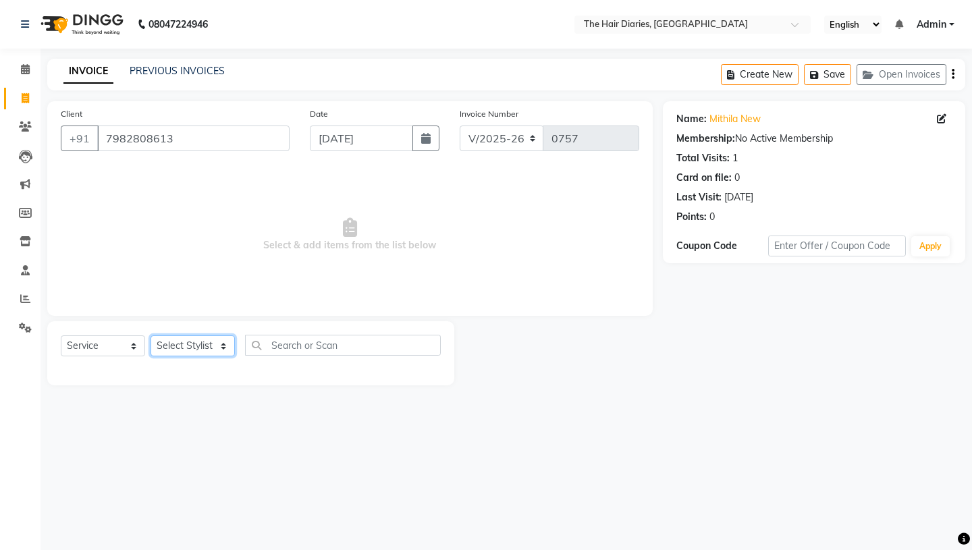
click at [222, 344] on select "Select Stylist Aaryan [PERSON_NAME] [PERSON_NAME] [PERSON_NAME] [PERSON_NAME] J…" at bounding box center [193, 346] width 84 height 21
select select "12916"
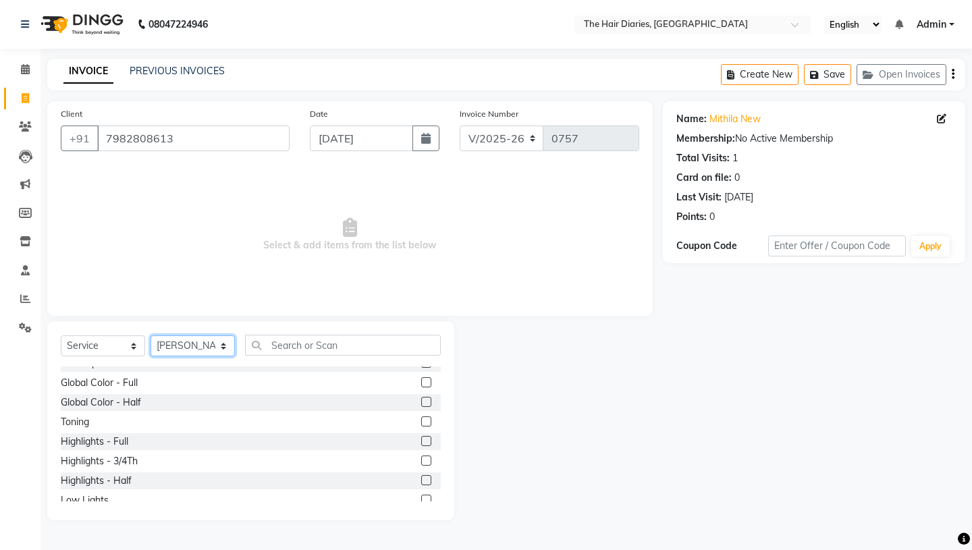
scroll to position [410, 0]
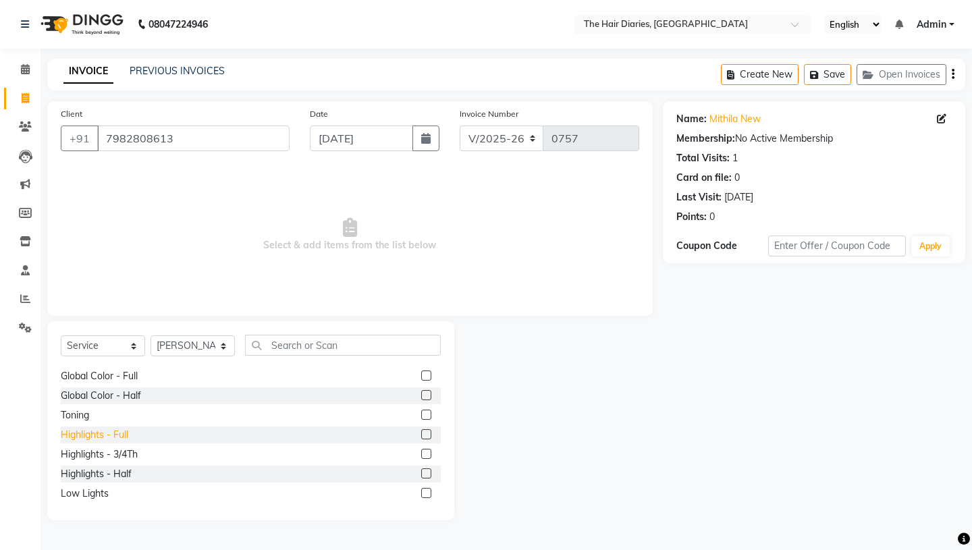
click at [120, 433] on div "Highlights - Full" at bounding box center [95, 435] width 68 height 14
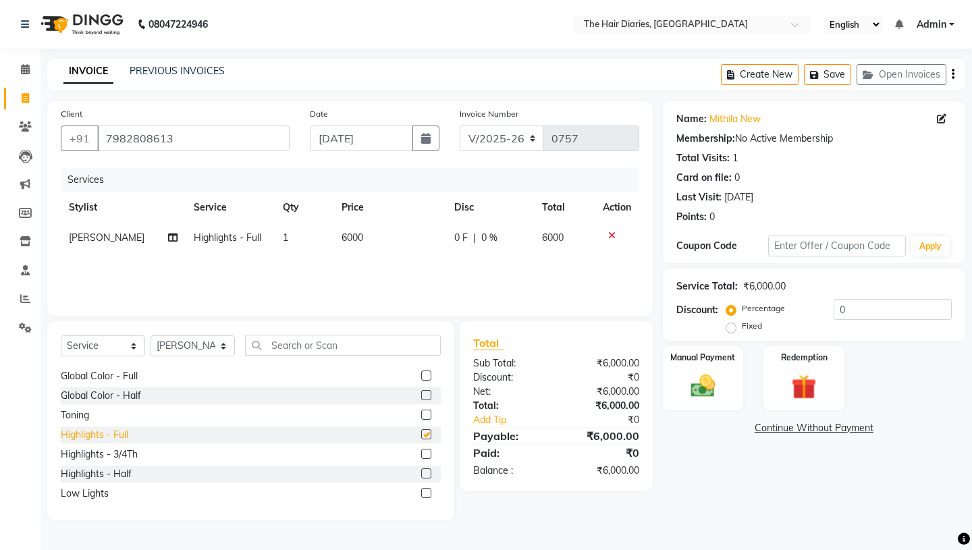
checkbox input "false"
click at [831, 70] on button "Save" at bounding box center [827, 74] width 47 height 21
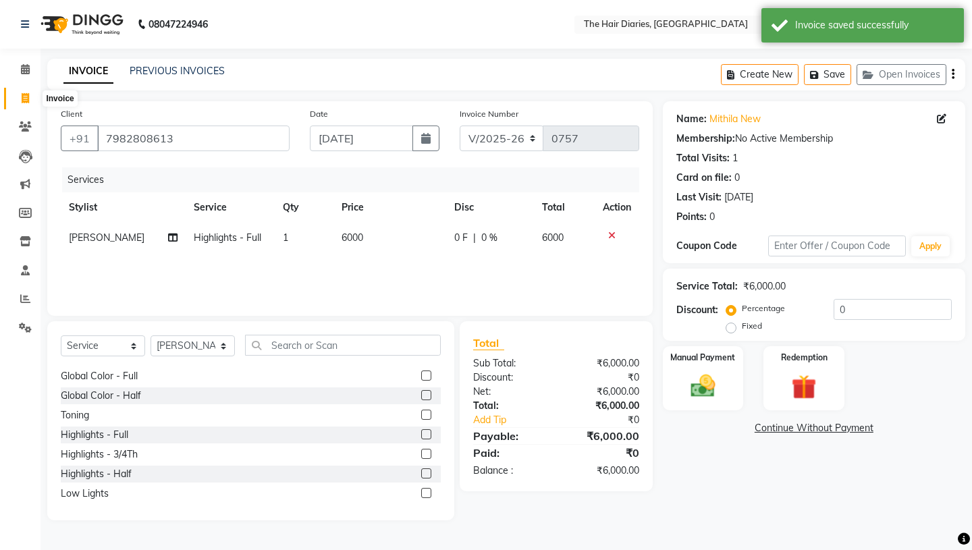
click at [27, 97] on icon at bounding box center [25, 98] width 7 height 10
select select "service"
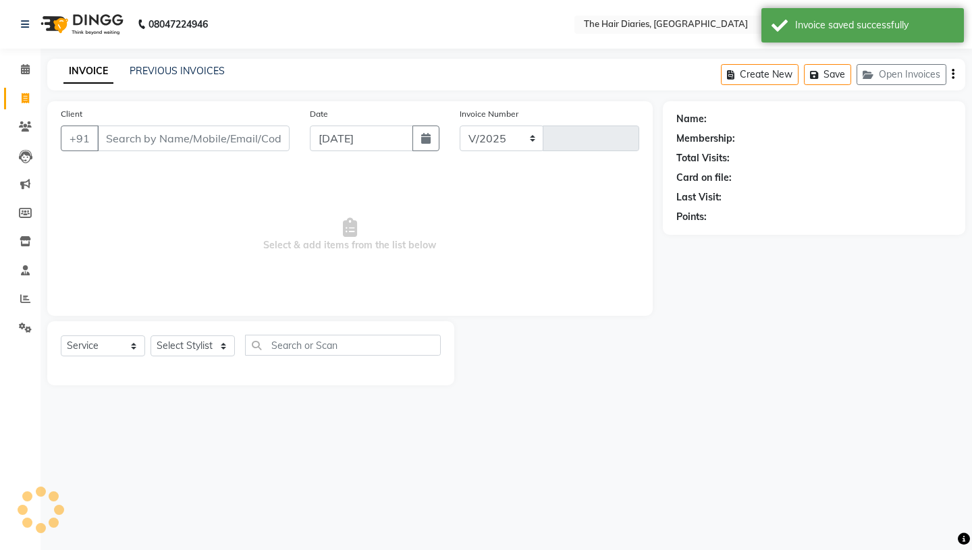
select select "782"
type input "0757"
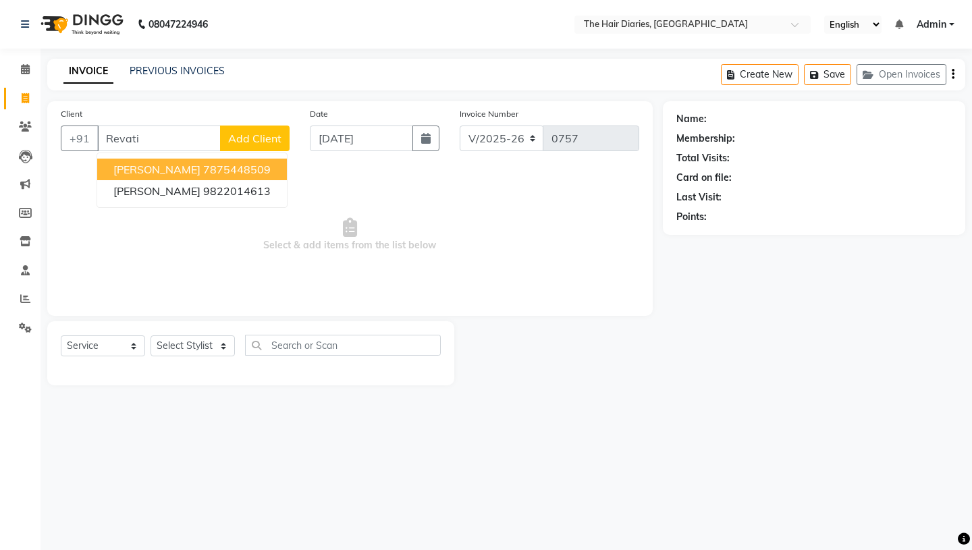
click at [154, 167] on span "Revati Jadhav" at bounding box center [156, 170] width 87 height 14
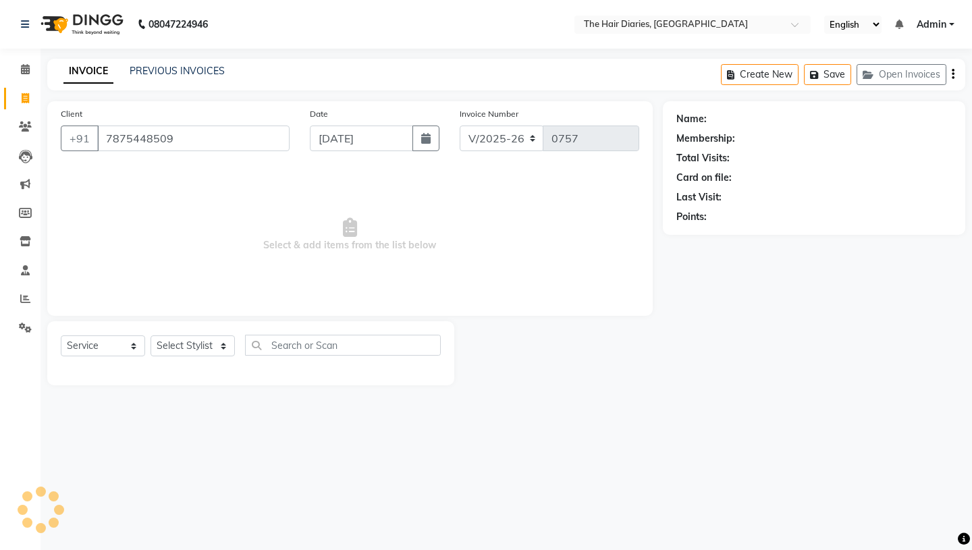
type input "7875448509"
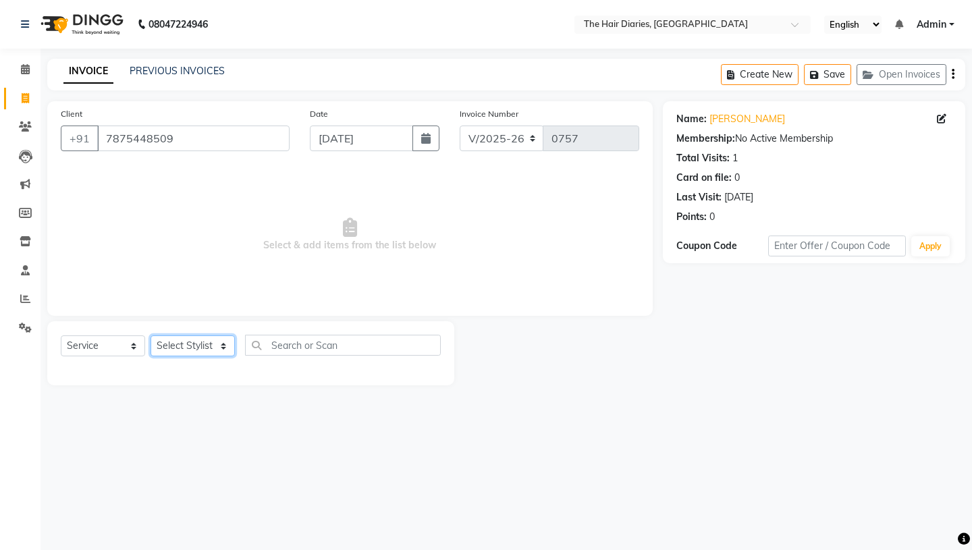
click at [222, 344] on select "Select Stylist Aaryan [PERSON_NAME] [PERSON_NAME] [PERSON_NAME] [PERSON_NAME] J…" at bounding box center [193, 346] width 84 height 21
select select "12913"
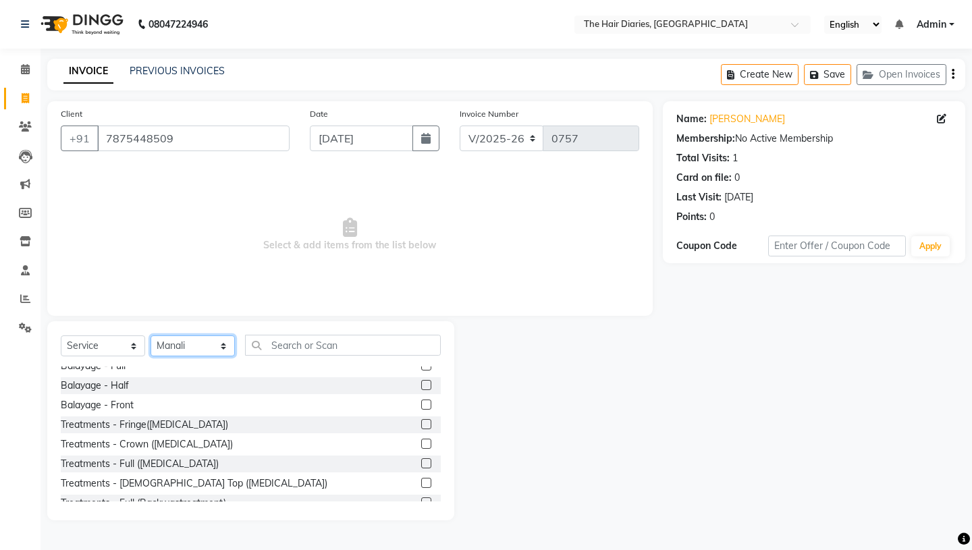
scroll to position [581, 0]
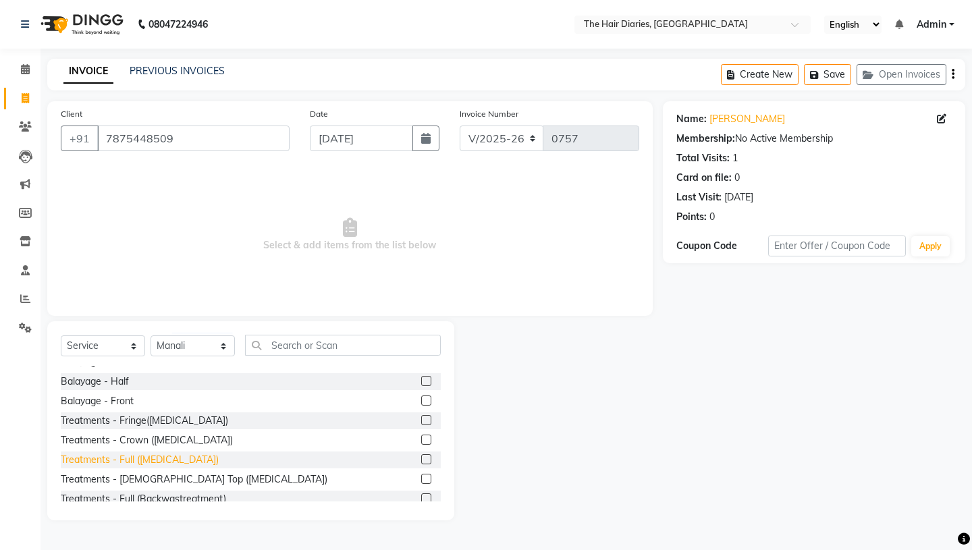
click at [159, 463] on div "Treatments - Full ([MEDICAL_DATA])" at bounding box center [140, 460] width 158 height 14
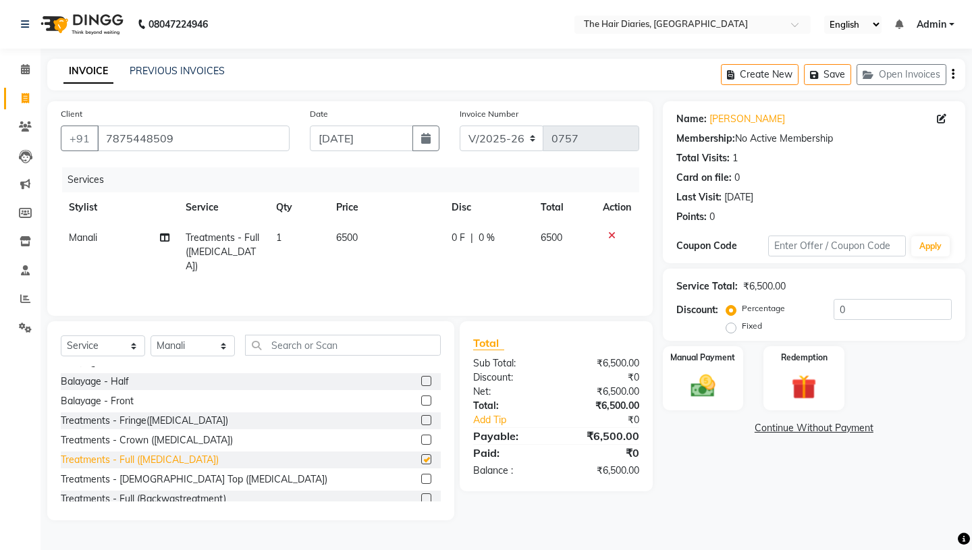
checkbox input "false"
click at [165, 240] on icon at bounding box center [164, 237] width 9 height 9
select select "12913"
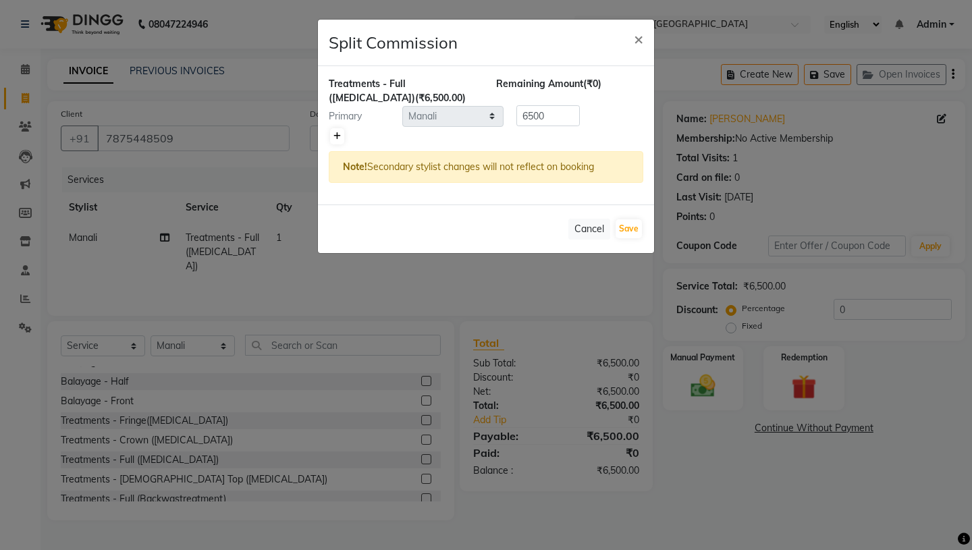
click at [337, 140] on link at bounding box center [337, 136] width 14 height 16
type input "3250"
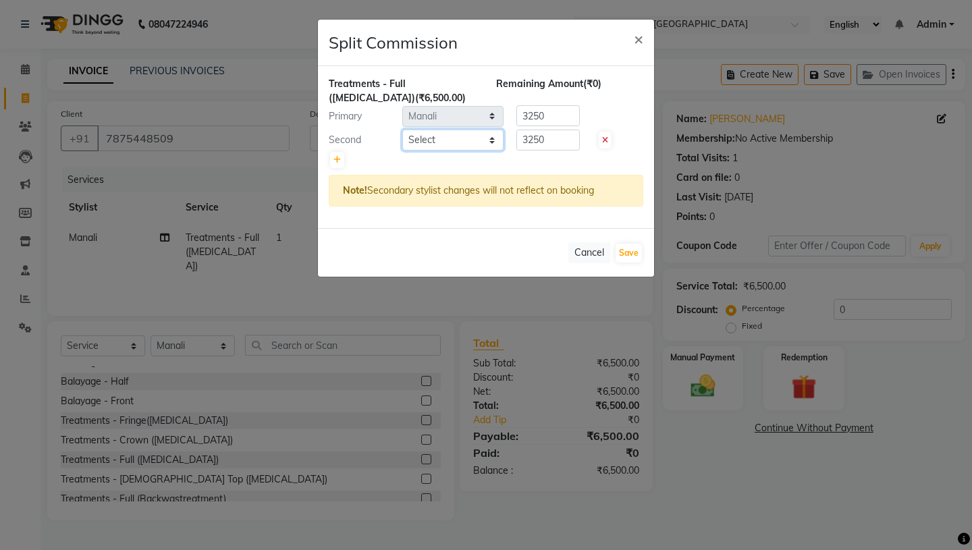
click at [492, 142] on select "Select Aaryan [PERSON_NAME] [PERSON_NAME] [PERSON_NAME] [PERSON_NAME] Jyoti [PE…" at bounding box center [452, 140] width 101 height 21
select select "12914"
click at [623, 253] on button "Save" at bounding box center [629, 253] width 26 height 19
select select "Select"
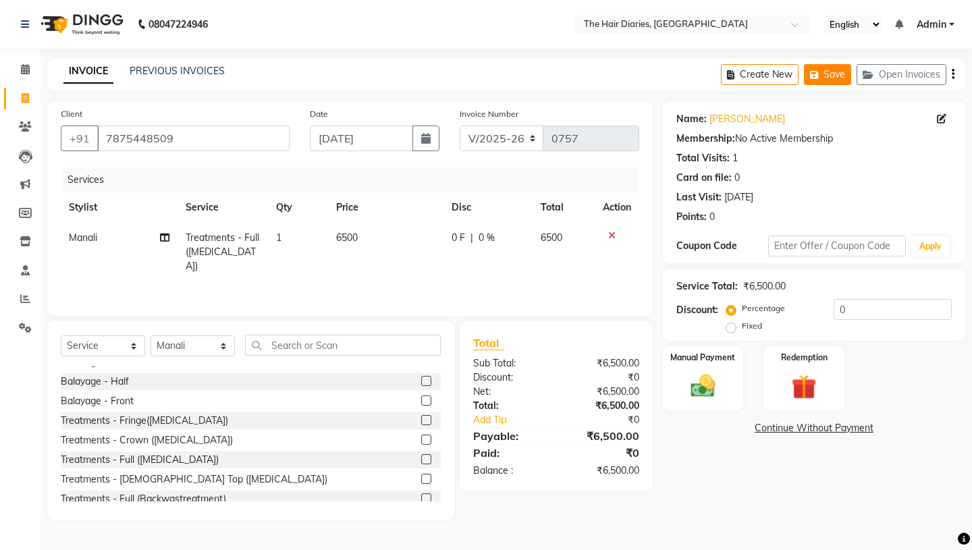
click at [833, 74] on button "Save" at bounding box center [827, 74] width 47 height 21
click at [23, 95] on icon at bounding box center [25, 98] width 7 height 10
select select "service"
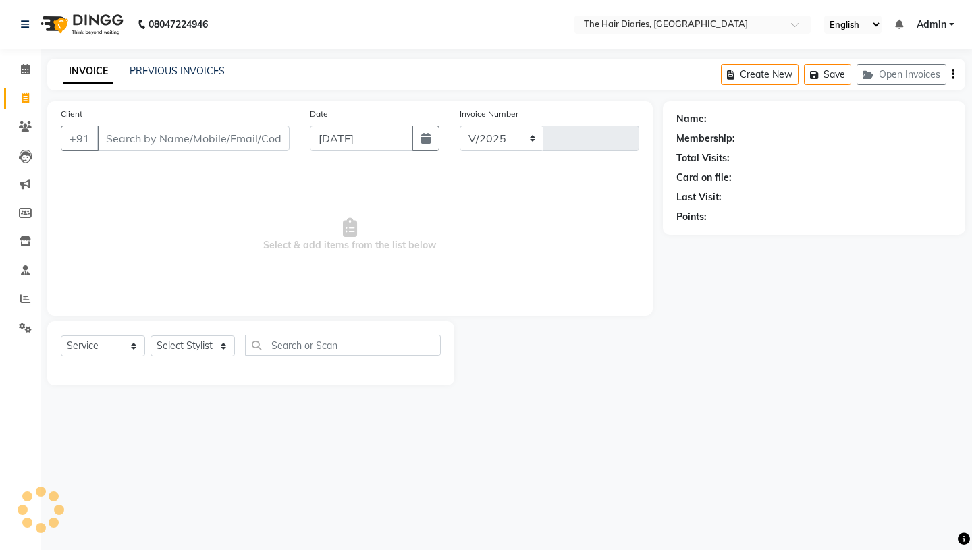
select select "782"
type input "0757"
click at [120, 134] on input "Client" at bounding box center [193, 139] width 192 height 26
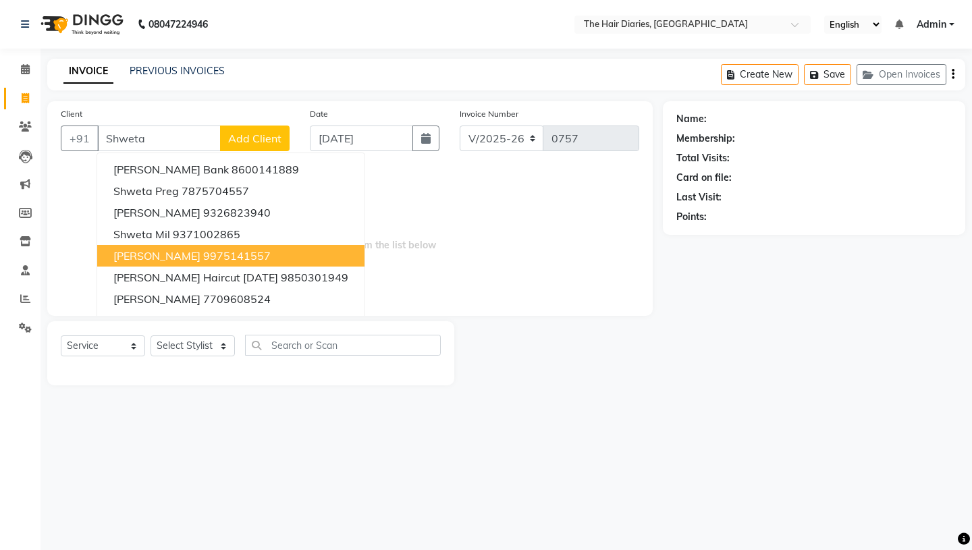
click at [180, 261] on span "[PERSON_NAME]" at bounding box center [156, 256] width 87 height 14
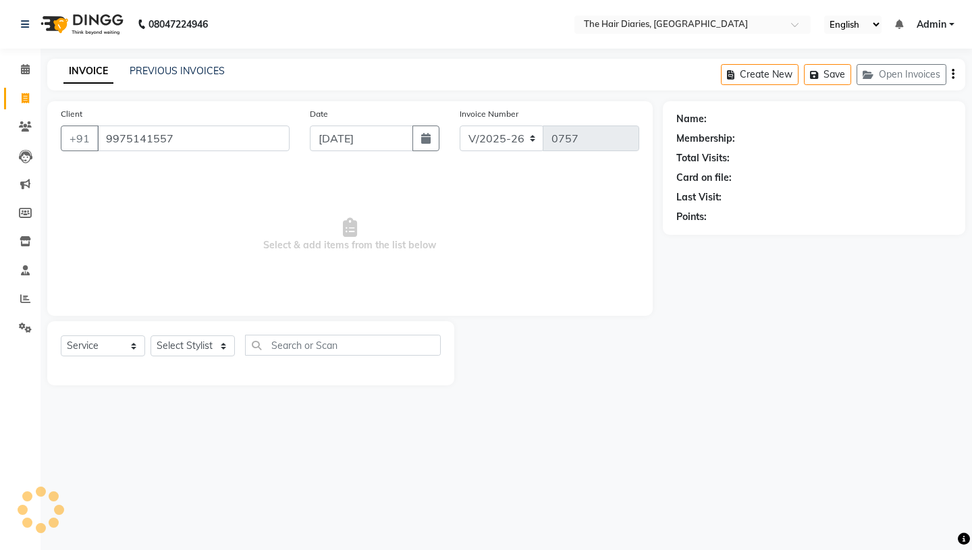
type input "9975141557"
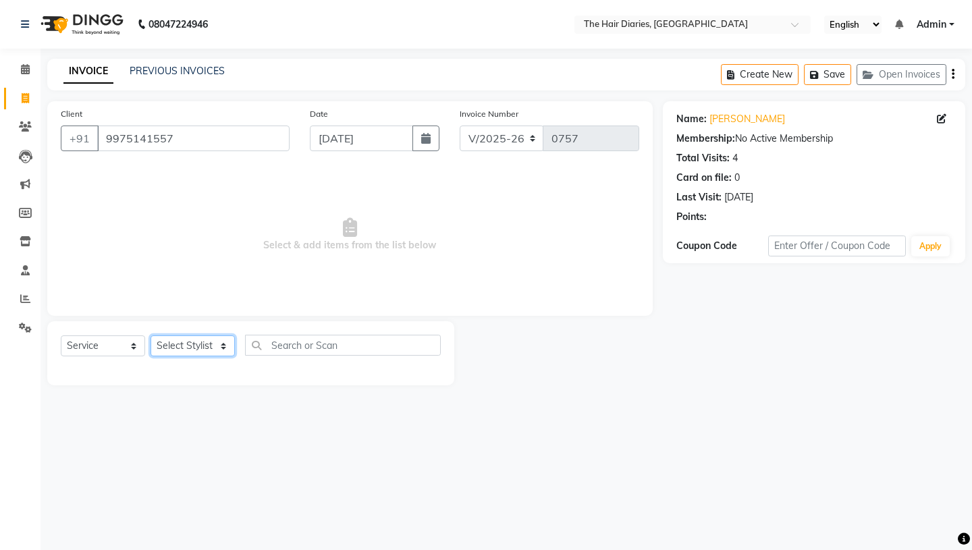
click at [224, 345] on select "Select Stylist Aaryan [PERSON_NAME] [PERSON_NAME] [PERSON_NAME] [PERSON_NAME] J…" at bounding box center [193, 346] width 84 height 21
select select "12916"
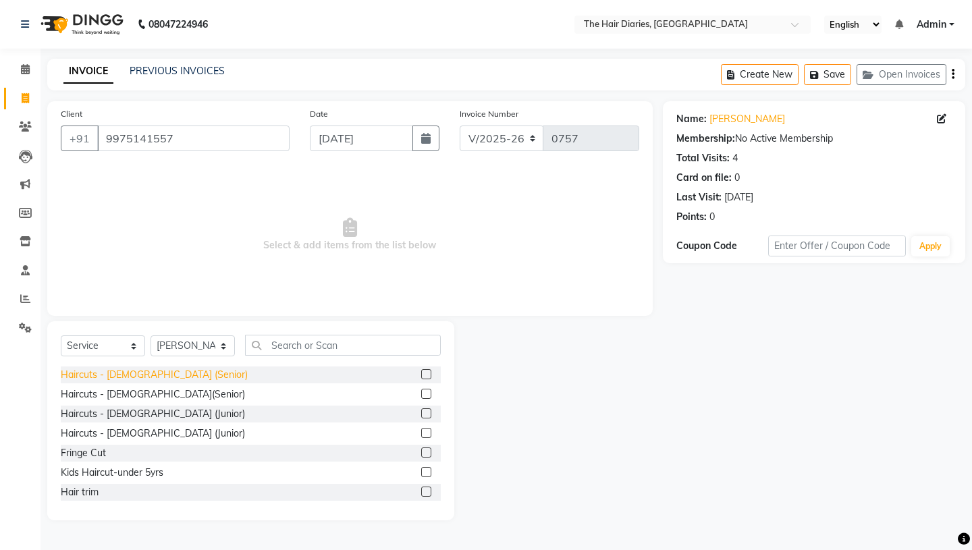
click at [155, 377] on div "Haircuts - [DEMOGRAPHIC_DATA] (Senior)" at bounding box center [154, 375] width 187 height 14
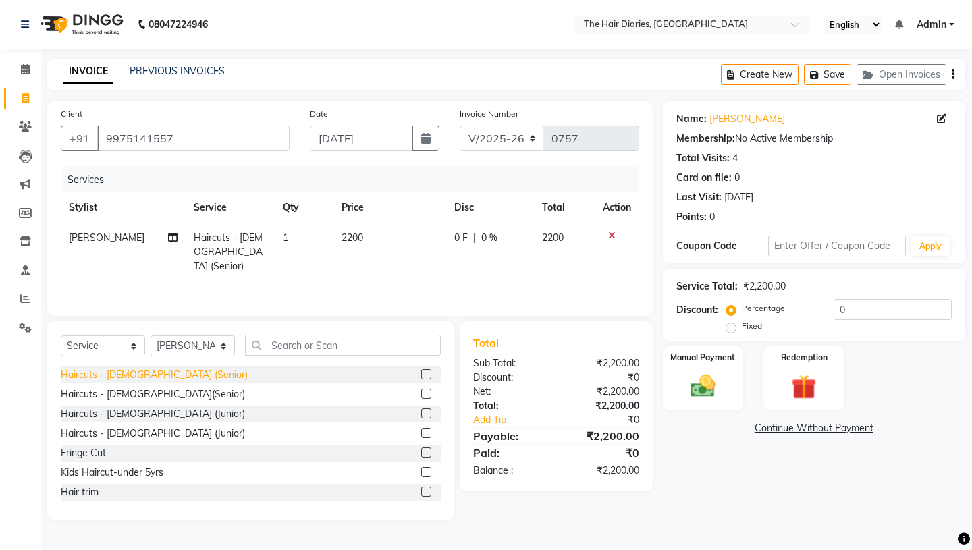
click at [155, 377] on div "Haircuts - [DEMOGRAPHIC_DATA] (Senior)" at bounding box center [154, 375] width 187 height 14
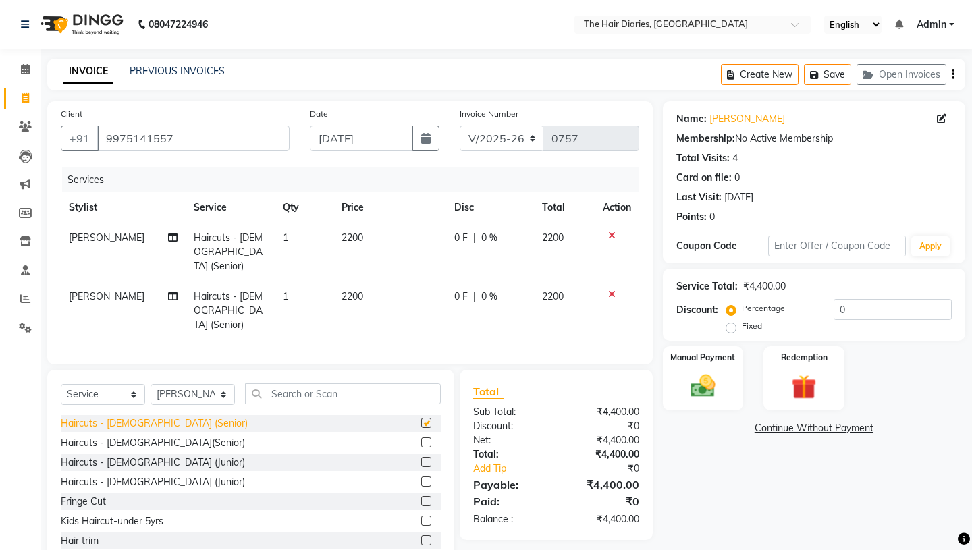
checkbox input "false"
click at [826, 74] on button "Save" at bounding box center [827, 74] width 47 height 21
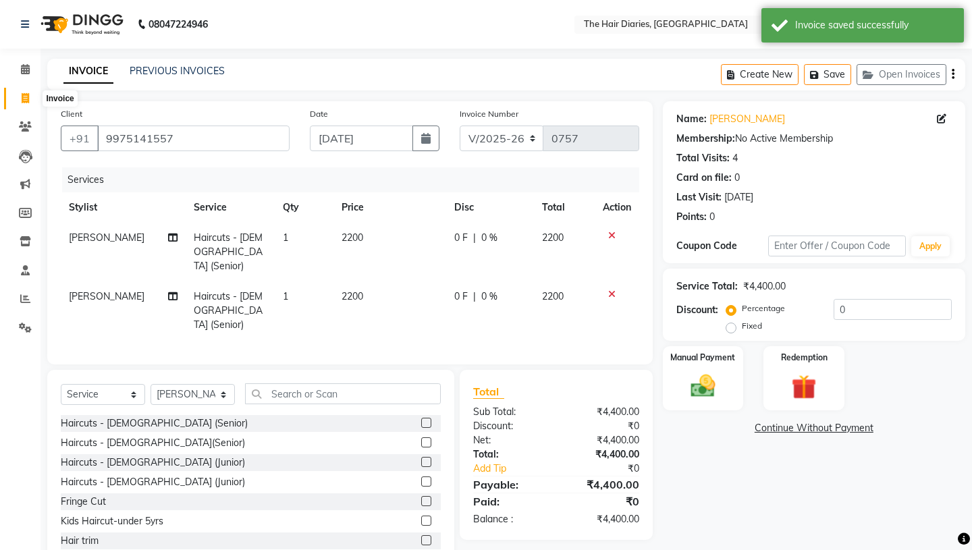
click at [25, 97] on icon at bounding box center [25, 98] width 7 height 10
select select "service"
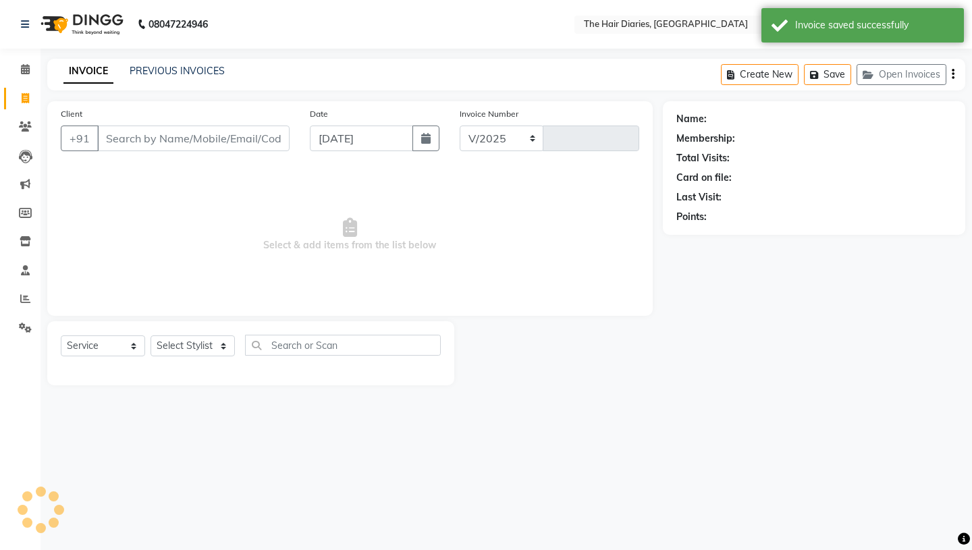
select select "782"
type input "0757"
click at [115, 134] on input "Client" at bounding box center [193, 139] width 192 height 26
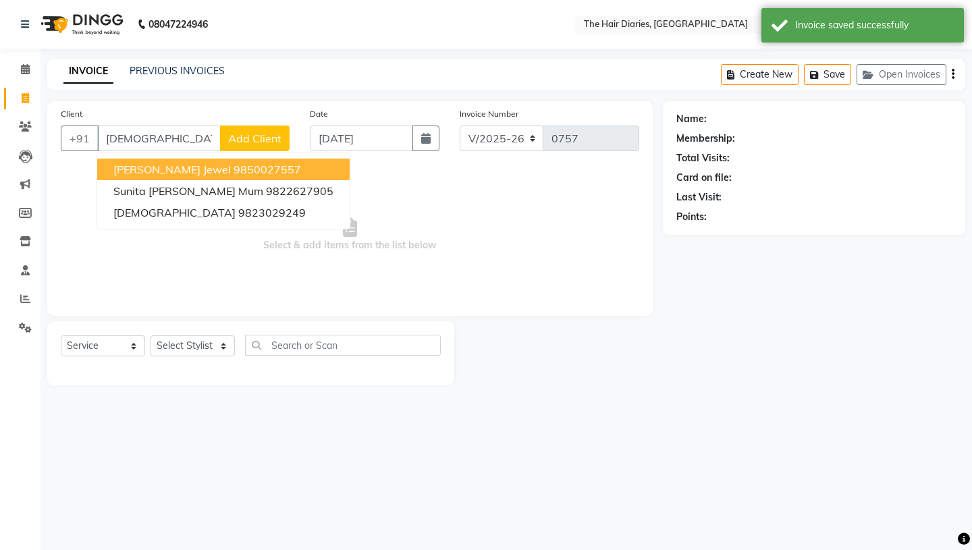
click at [170, 171] on span "[PERSON_NAME] jewel" at bounding box center [172, 170] width 118 height 14
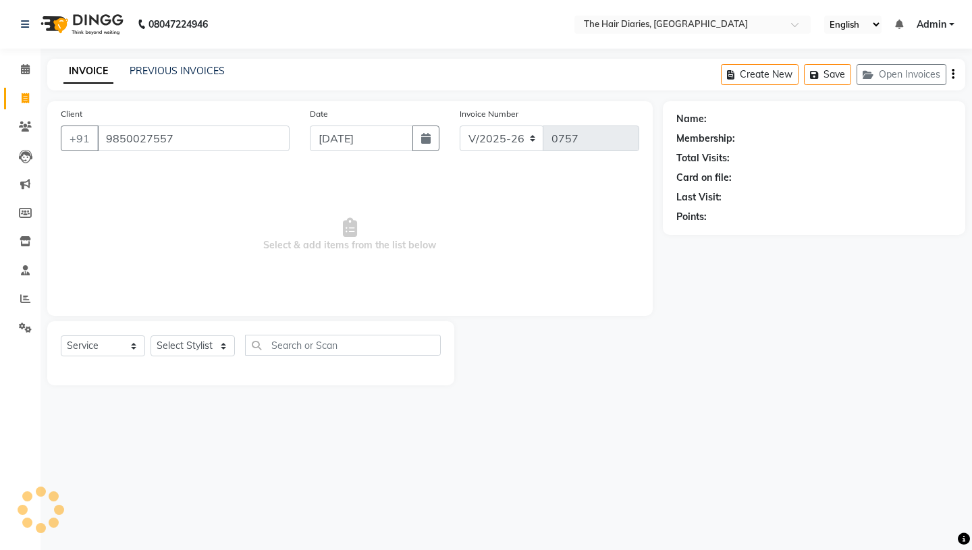
type input "9850027557"
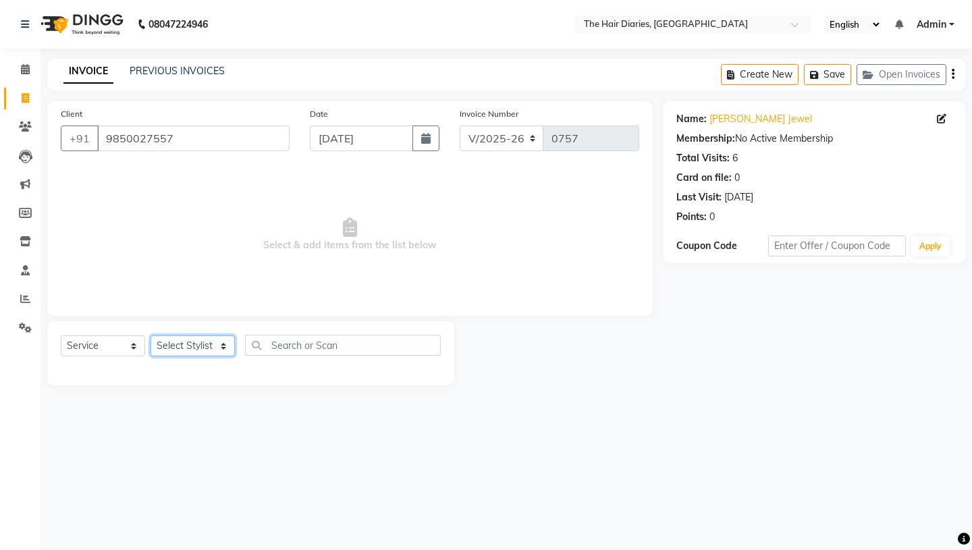
click at [226, 345] on select "Select Stylist Aaryan [PERSON_NAME] [PERSON_NAME] [PERSON_NAME] [PERSON_NAME] J…" at bounding box center [193, 346] width 84 height 21
select select "12916"
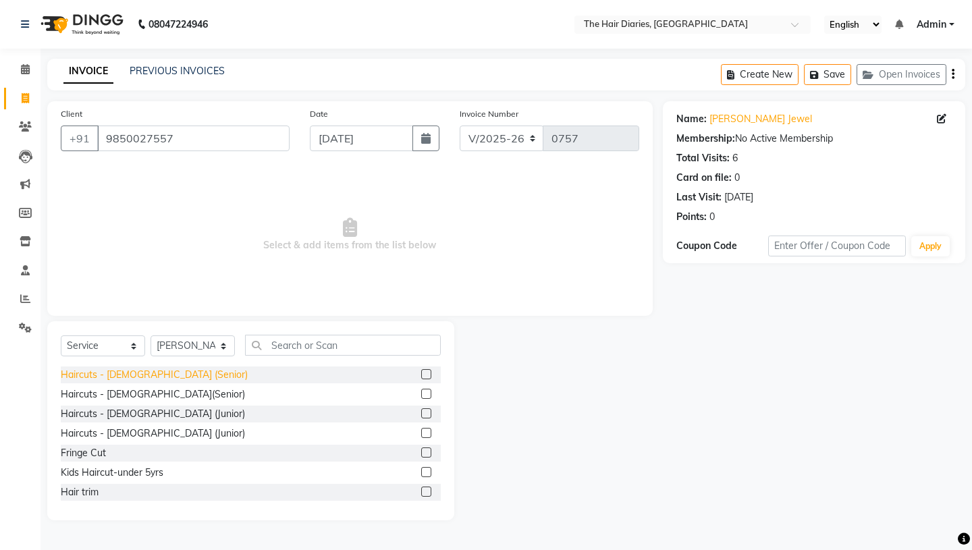
click at [148, 376] on div "Haircuts - [DEMOGRAPHIC_DATA] (Senior)" at bounding box center [154, 375] width 187 height 14
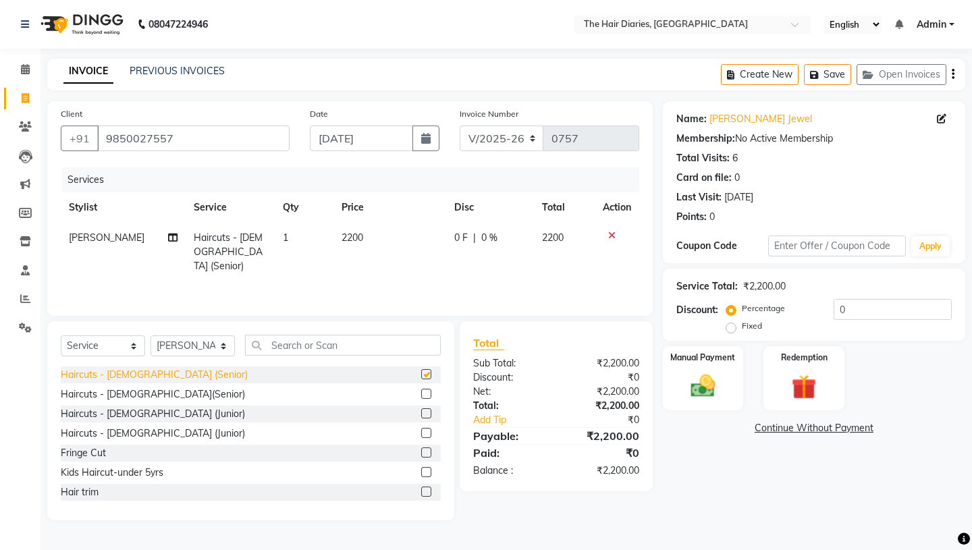
checkbox input "false"
click at [833, 77] on button "Save" at bounding box center [827, 74] width 47 height 21
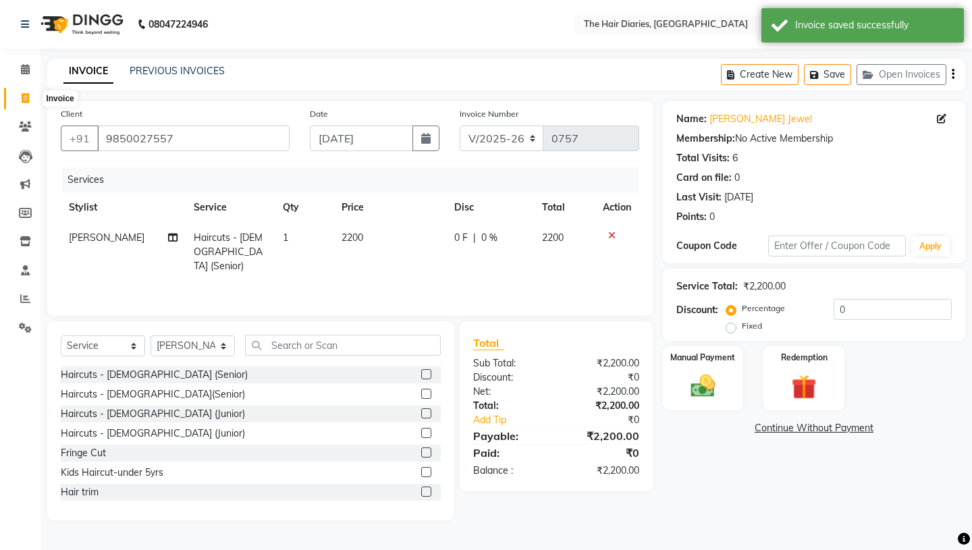
click at [26, 99] on icon at bounding box center [25, 98] width 7 height 10
select select "service"
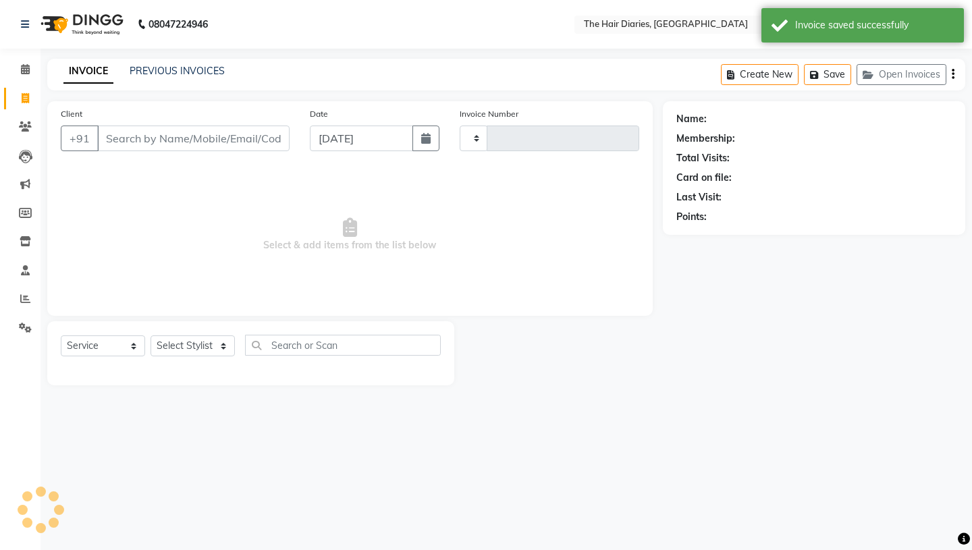
type input "0757"
select select "782"
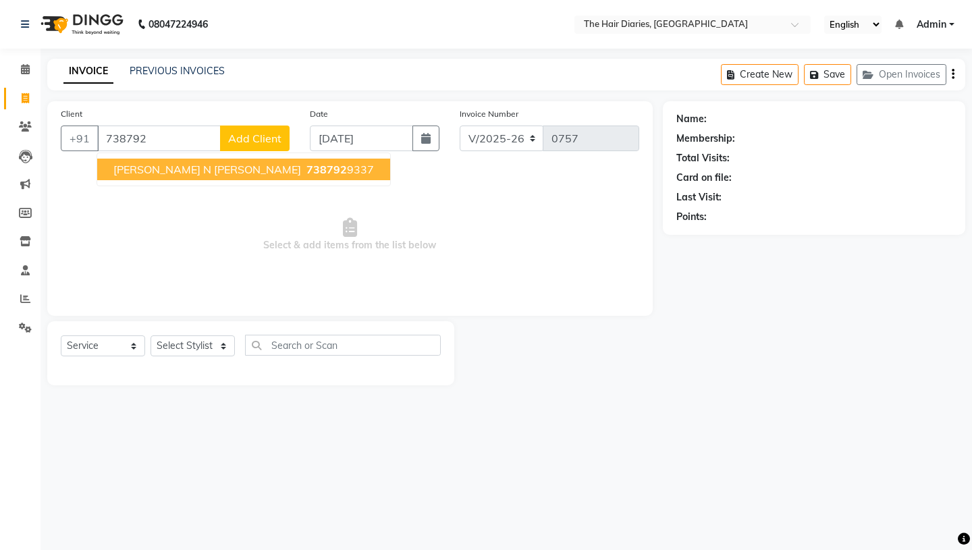
click at [150, 171] on span "Sejal N Shruti Didi" at bounding box center [207, 170] width 188 height 14
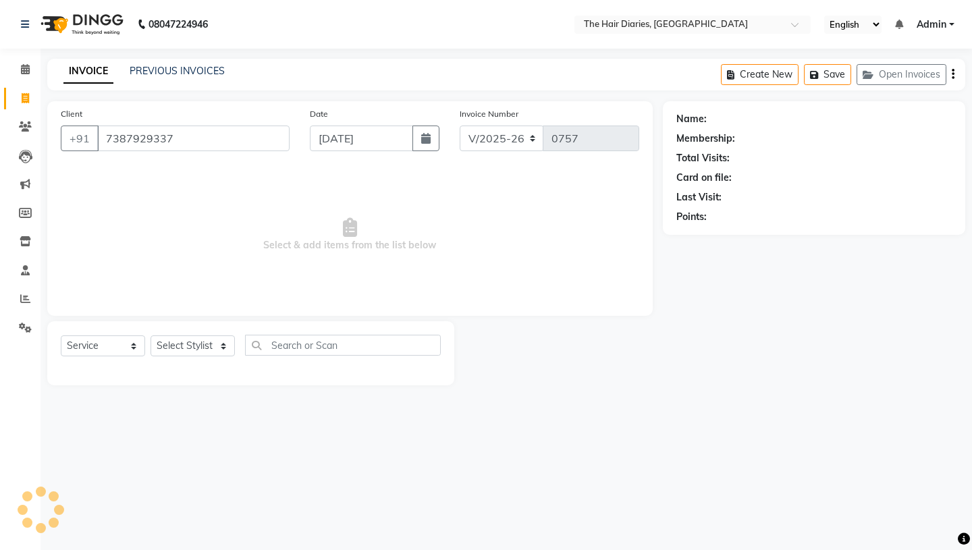
type input "7387929337"
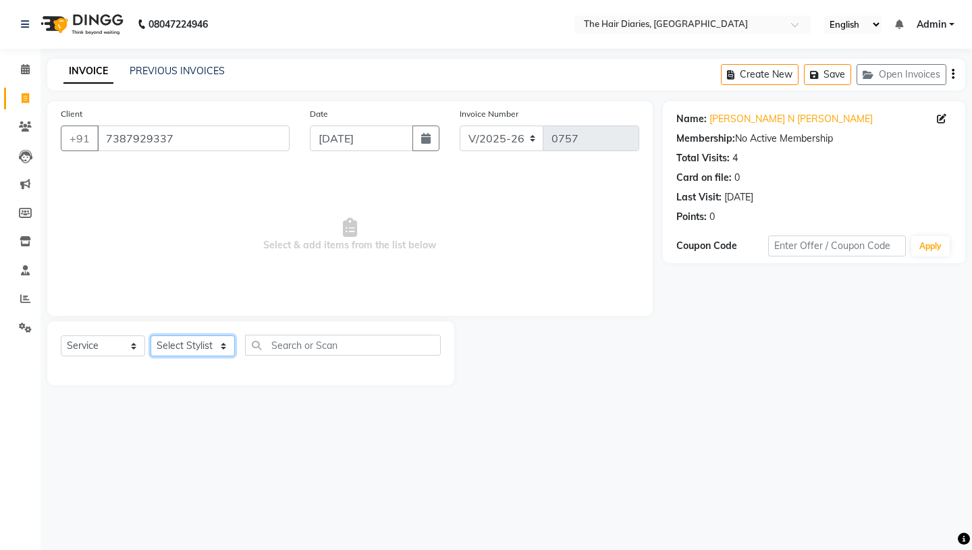
click at [226, 346] on select "Select Stylist Aaryan [PERSON_NAME] [PERSON_NAME] [PERSON_NAME] [PERSON_NAME] J…" at bounding box center [193, 346] width 84 height 21
select select "12916"
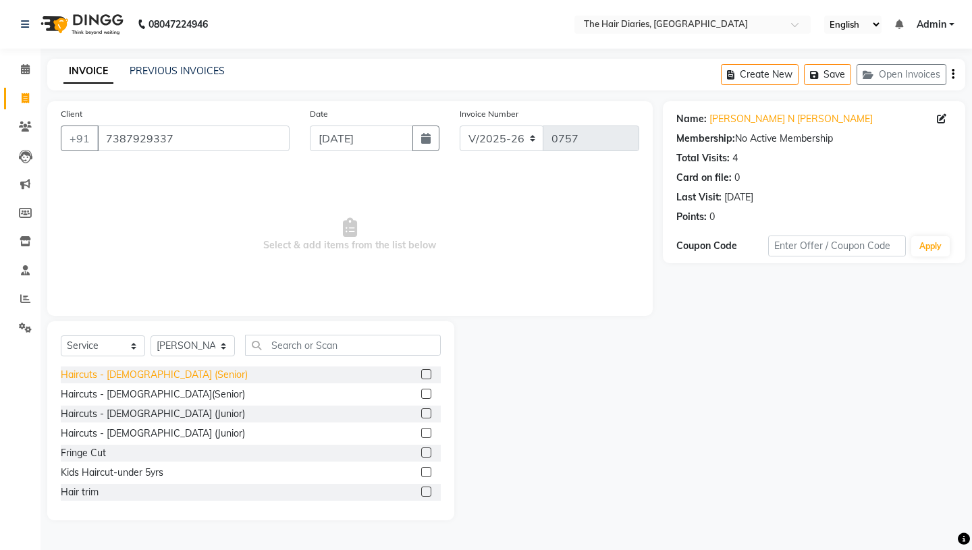
click at [153, 379] on div "Haircuts - [DEMOGRAPHIC_DATA] (Senior)" at bounding box center [154, 375] width 187 height 14
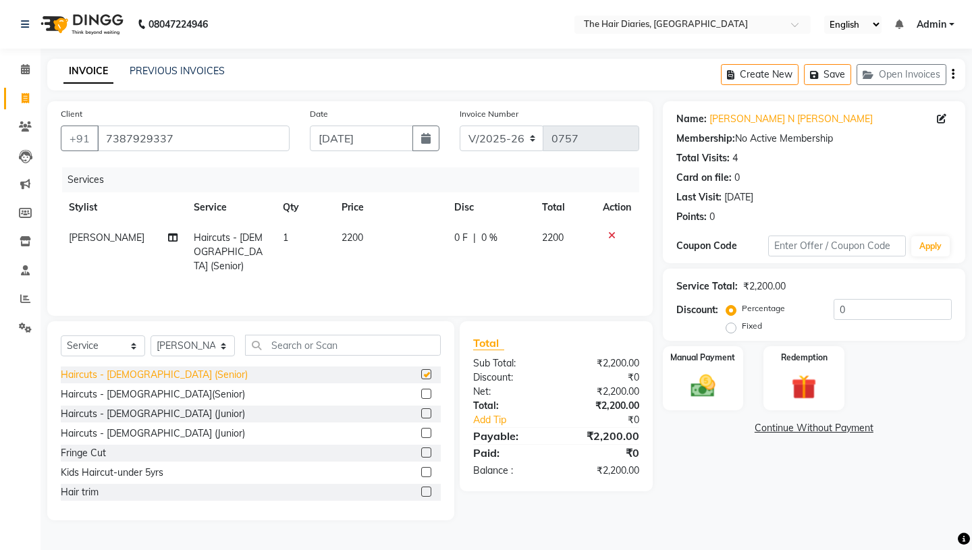
checkbox input "false"
click at [422, 139] on icon "button" at bounding box center [425, 138] width 9 height 11
select select "9"
select select "2025"
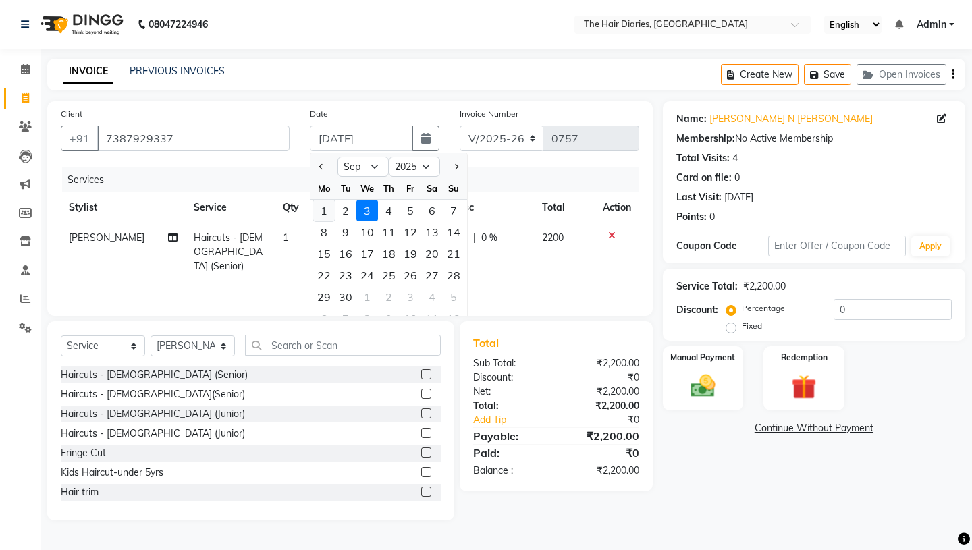
click at [323, 213] on div "1" at bounding box center [324, 211] width 22 height 22
type input "[DATE]"
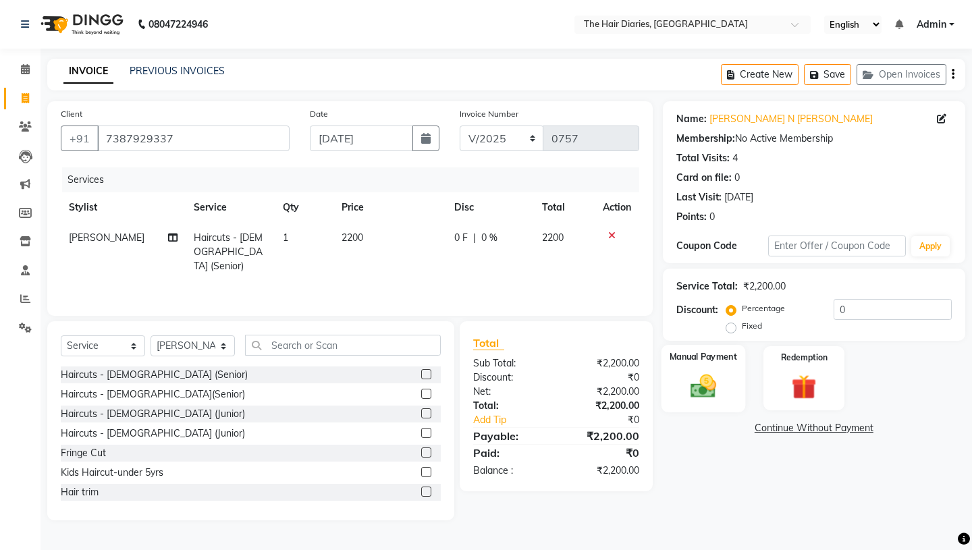
click at [711, 352] on div "Manual Payment" at bounding box center [703, 378] width 84 height 67
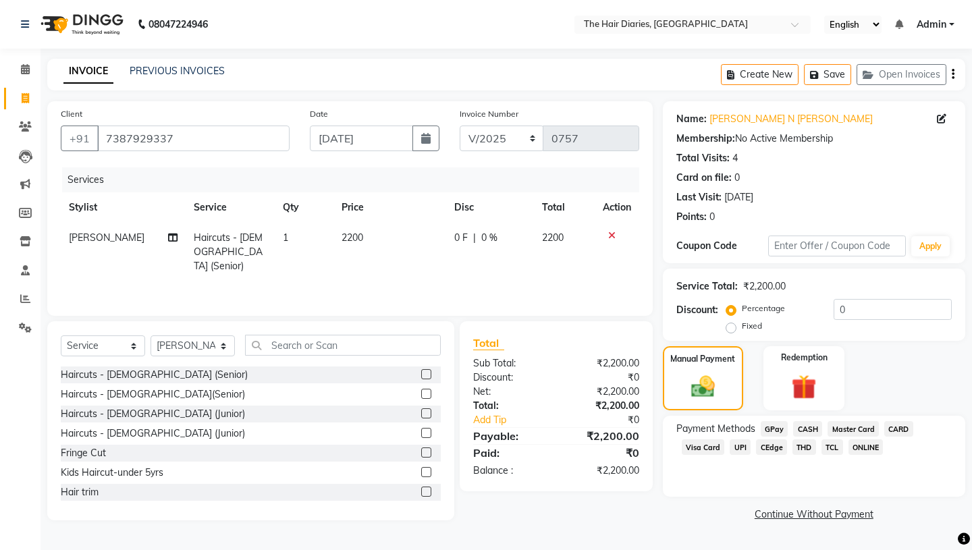
click at [827, 440] on span "TCL" at bounding box center [833, 448] width 22 height 16
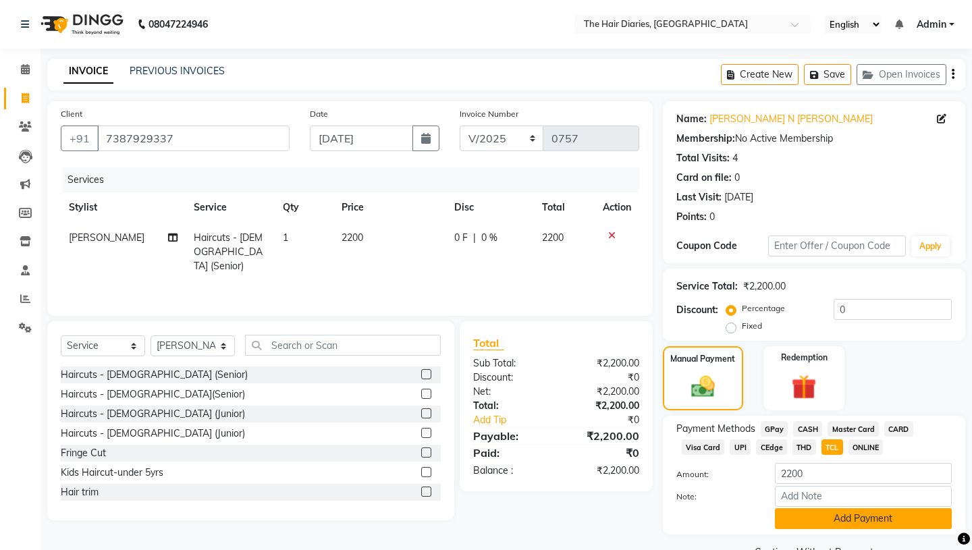
click at [827, 509] on button "Add Payment" at bounding box center [863, 519] width 177 height 21
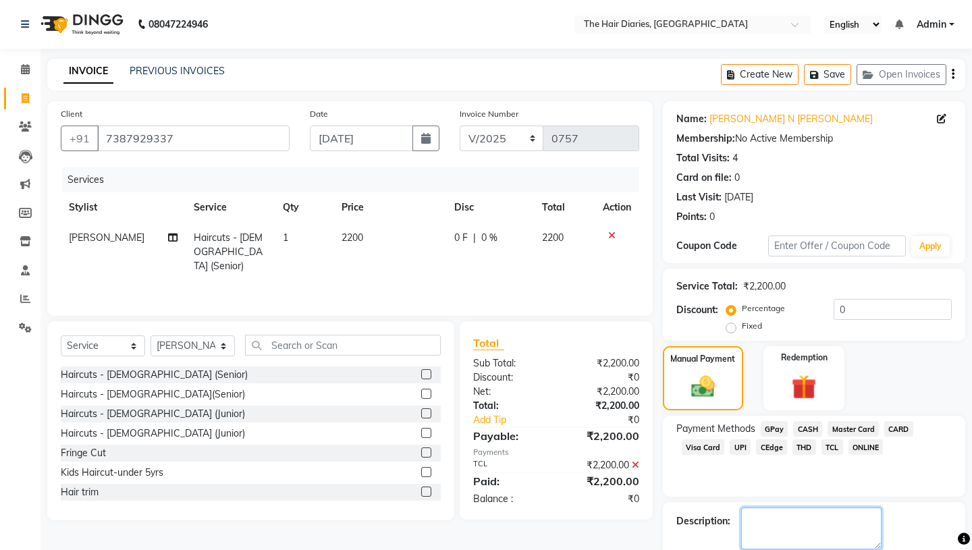
click at [759, 509] on textarea at bounding box center [811, 529] width 140 height 42
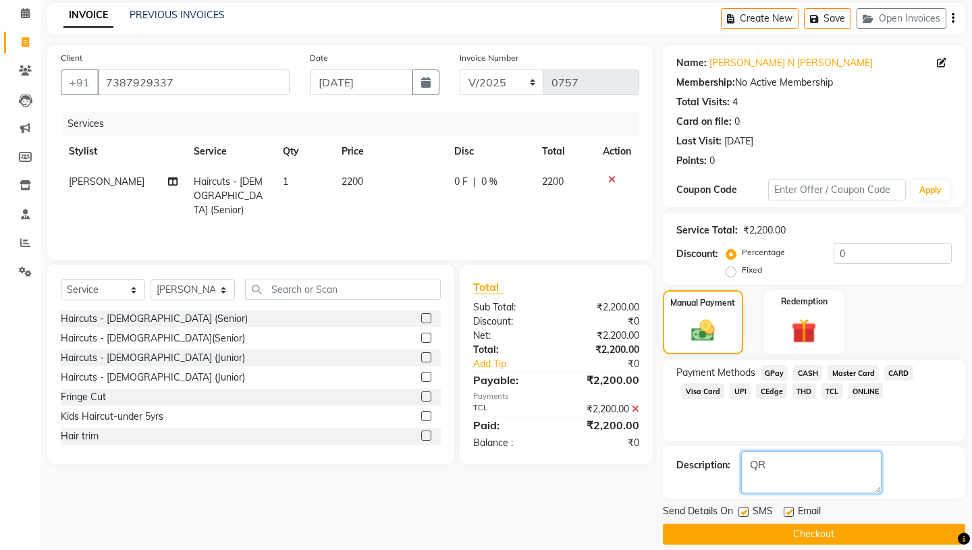
type textarea "QR"
click at [744, 507] on label at bounding box center [744, 512] width 10 height 10
click at [744, 509] on input "checkbox" at bounding box center [743, 513] width 9 height 9
checkbox input "false"
click at [789, 507] on label at bounding box center [789, 512] width 10 height 10
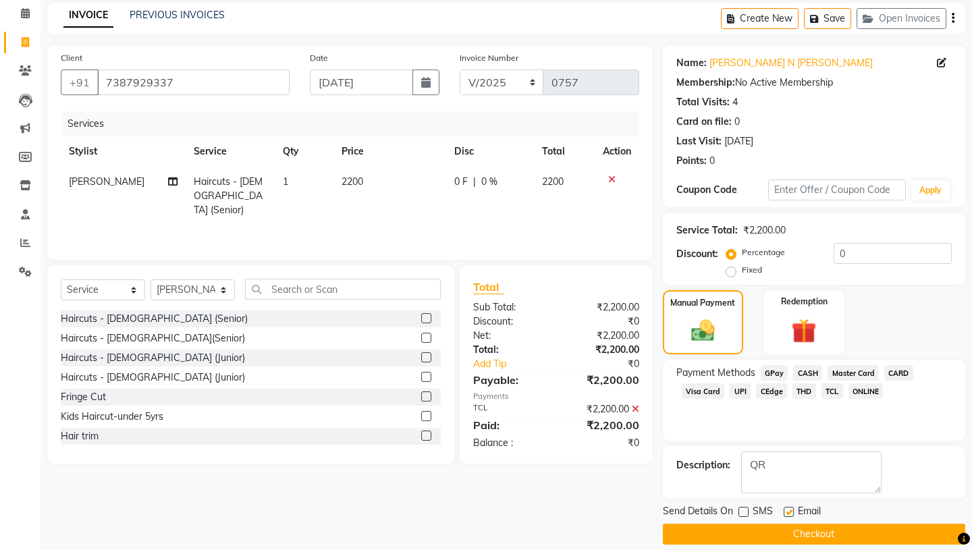
click at [789, 509] on input "checkbox" at bounding box center [788, 513] width 9 height 9
checkbox input "false"
click at [798, 524] on button "Checkout" at bounding box center [814, 534] width 303 height 21
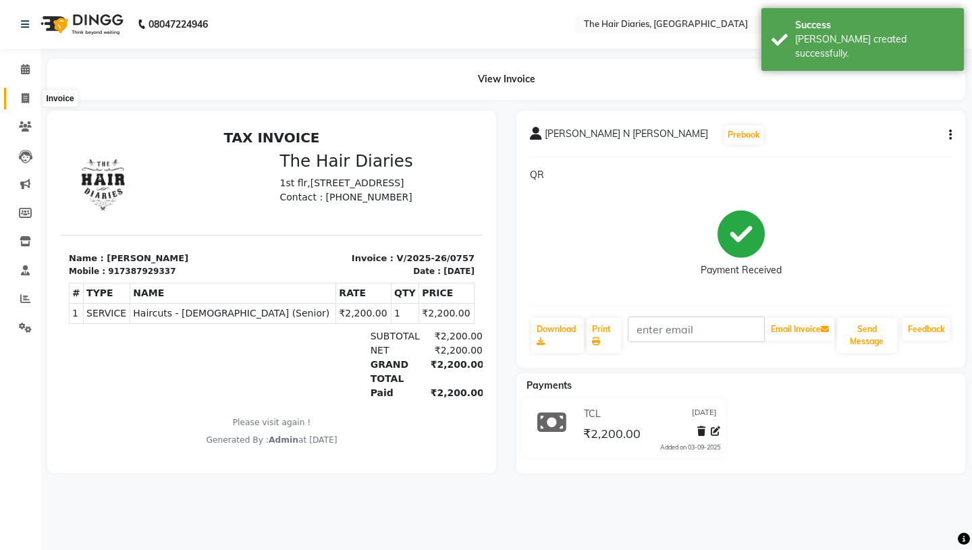
click at [23, 97] on icon at bounding box center [25, 98] width 7 height 10
select select "782"
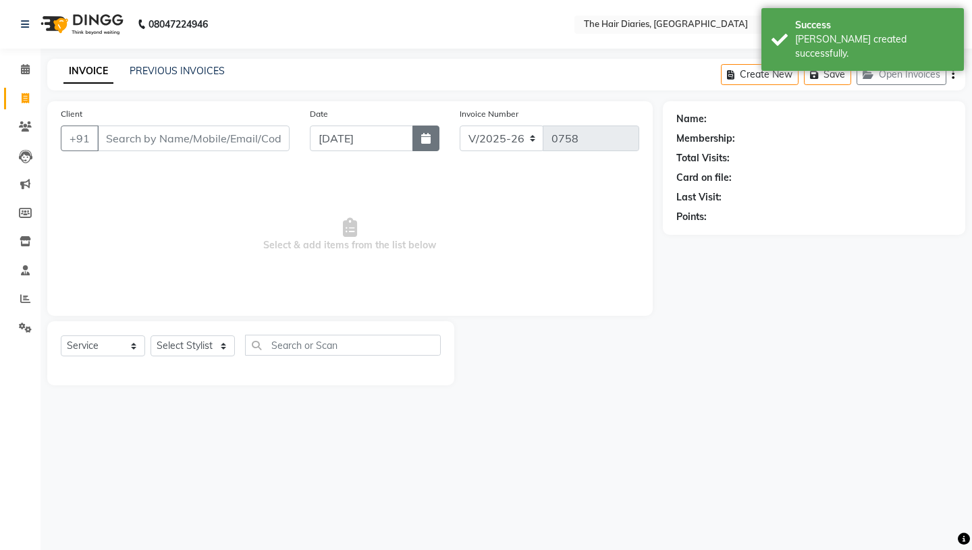
click at [425, 135] on icon "button" at bounding box center [425, 138] width 9 height 11
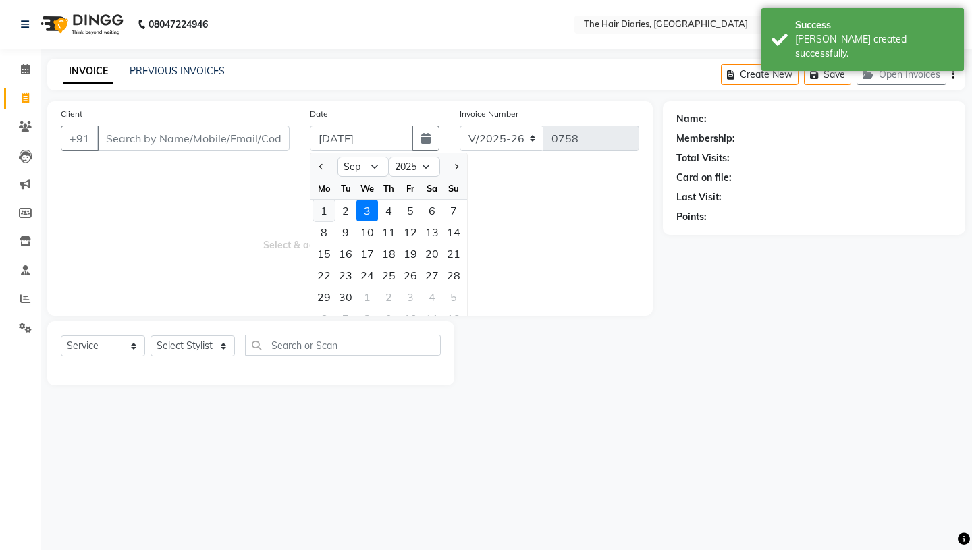
click at [324, 211] on div "1" at bounding box center [324, 211] width 22 height 22
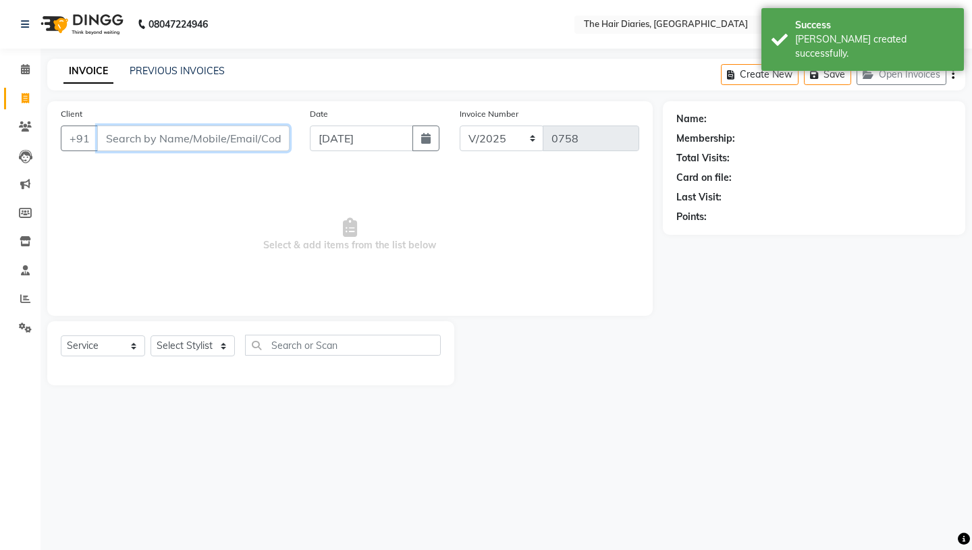
click at [151, 136] on input "Client" at bounding box center [193, 139] width 192 height 26
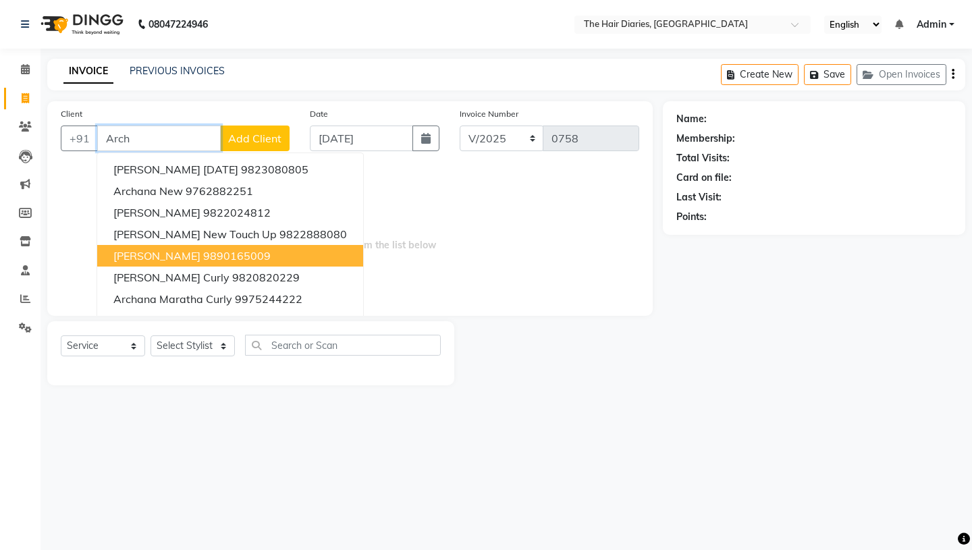
click at [162, 259] on span "Archana Raisoni" at bounding box center [156, 256] width 87 height 14
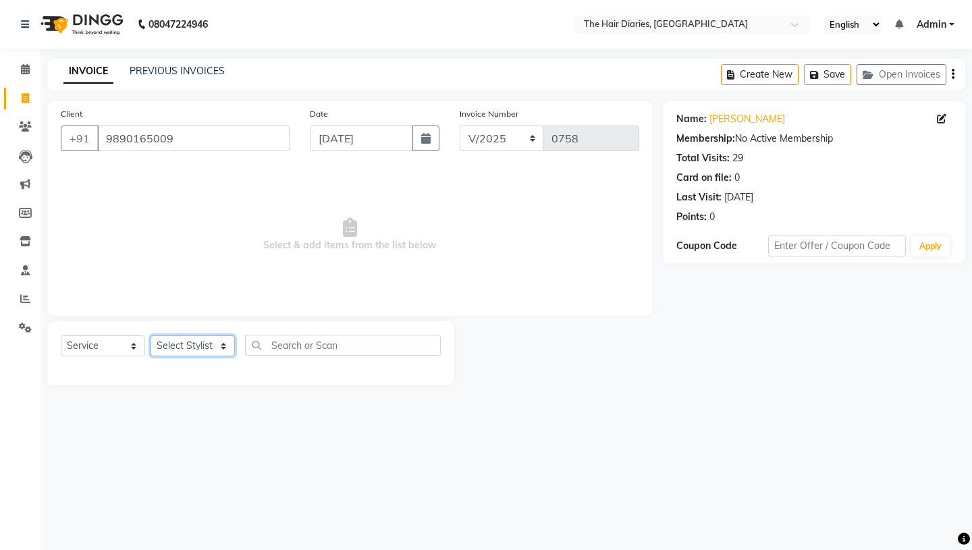
click at [224, 346] on select "Select Stylist Aaryan [PERSON_NAME] [PERSON_NAME] [PERSON_NAME] [PERSON_NAME] J…" at bounding box center [193, 346] width 84 height 21
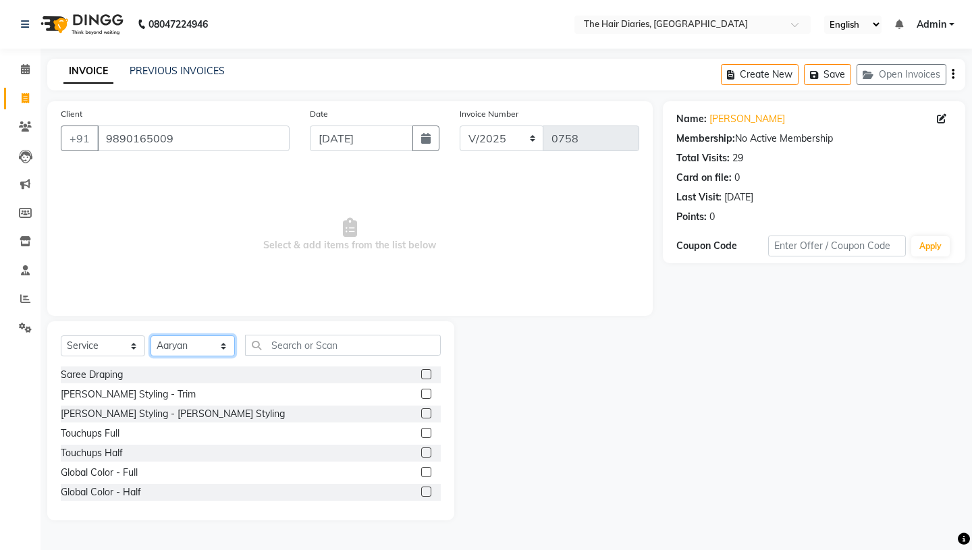
scroll to position [320, 0]
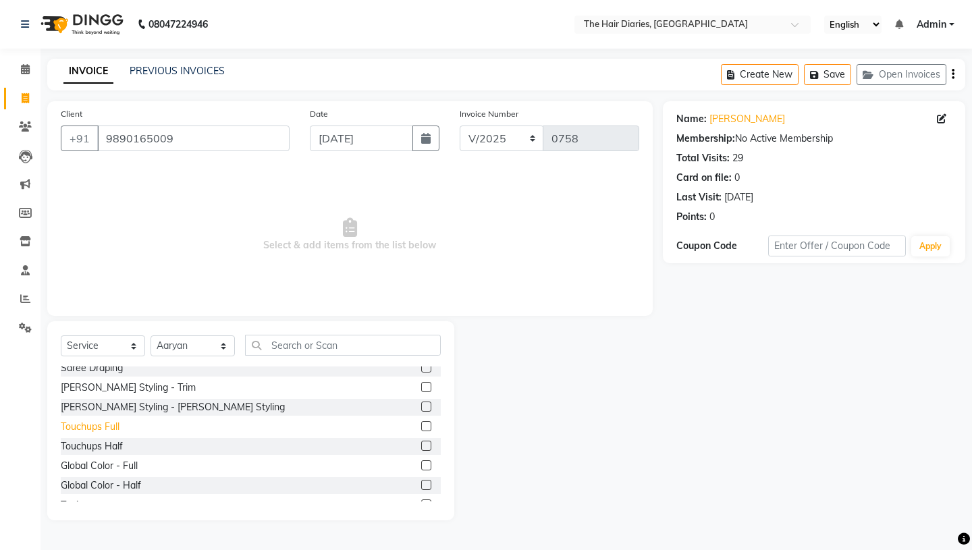
click at [97, 422] on div "Touchups Full" at bounding box center [90, 427] width 59 height 14
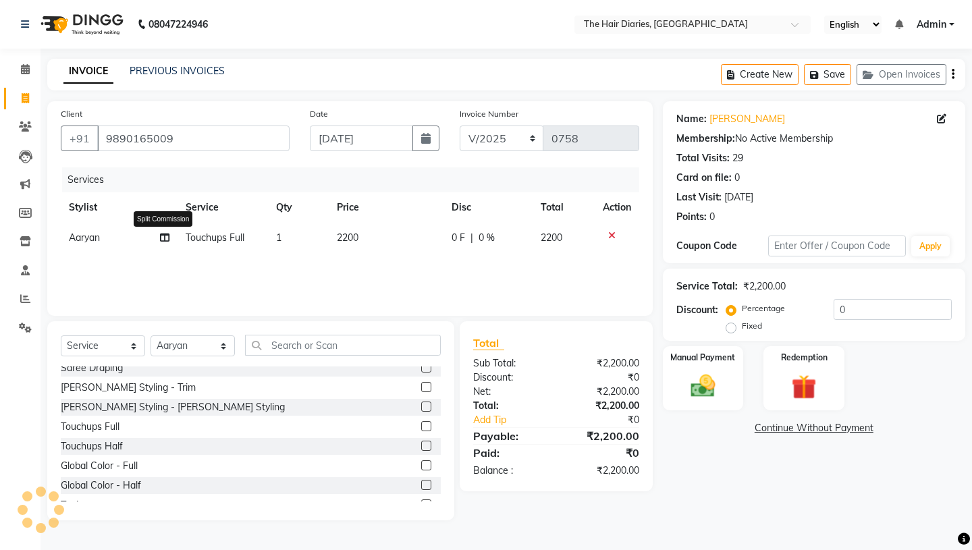
click at [164, 239] on icon at bounding box center [164, 237] width 9 height 9
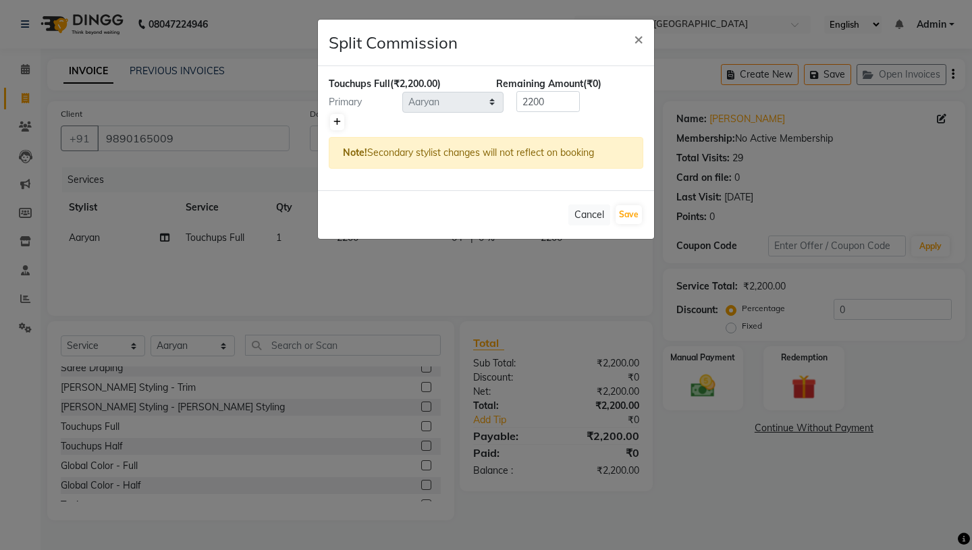
click at [338, 123] on icon at bounding box center [337, 122] width 7 height 8
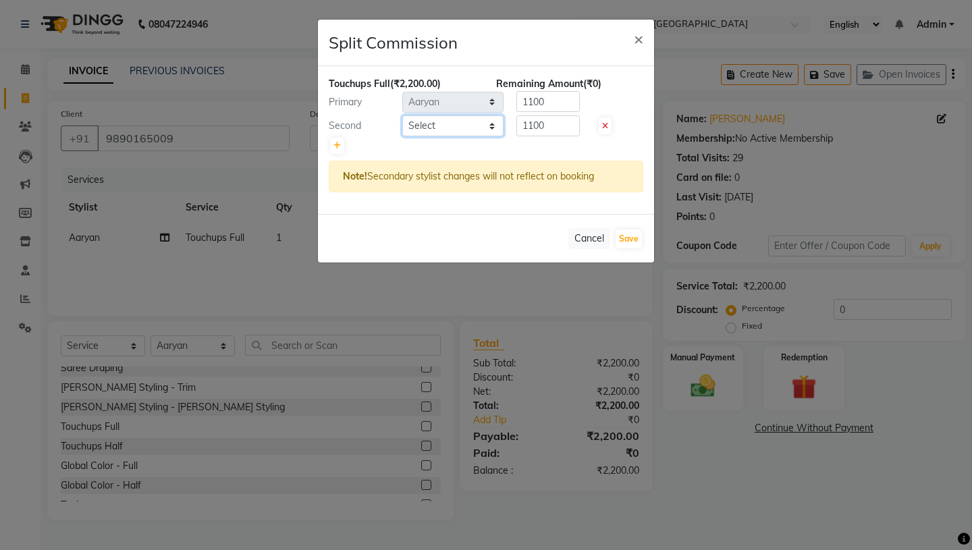
click at [493, 127] on select "Select Aaryan [PERSON_NAME] [PERSON_NAME] [PERSON_NAME] [PERSON_NAME] Jyoti [PE…" at bounding box center [452, 125] width 101 height 21
click at [632, 238] on button "Save" at bounding box center [629, 239] width 26 height 19
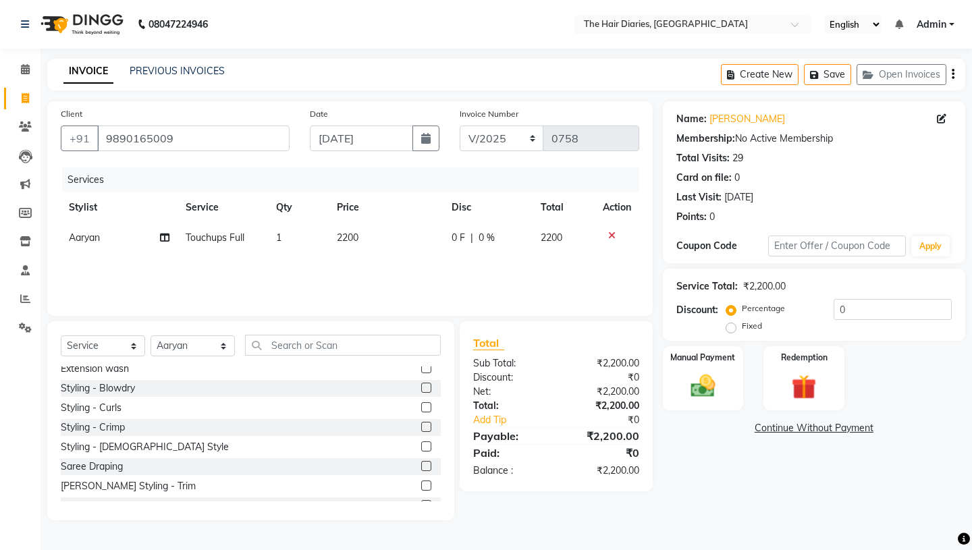
scroll to position [212, 0]
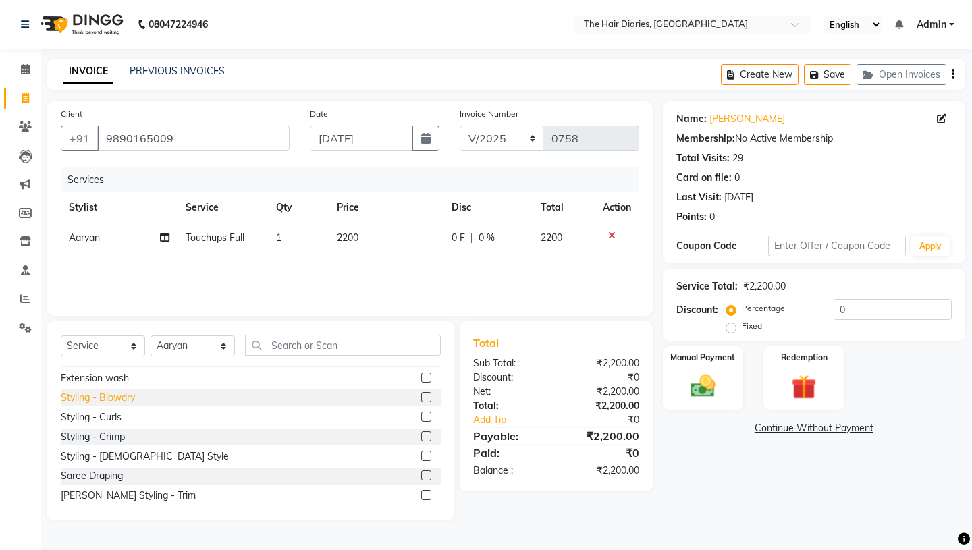
click at [100, 398] on div "Styling - Blowdry" at bounding box center [98, 398] width 74 height 14
click at [348, 268] on span "1500" at bounding box center [348, 268] width 22 height 12
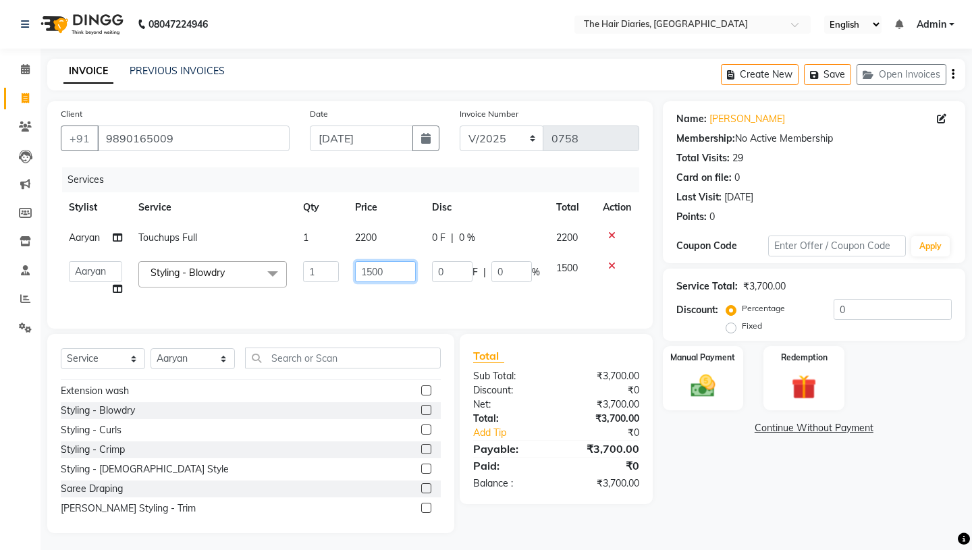
click at [374, 273] on input "1500" at bounding box center [385, 271] width 61 height 21
click at [367, 238] on td "2200" at bounding box center [385, 238] width 77 height 30
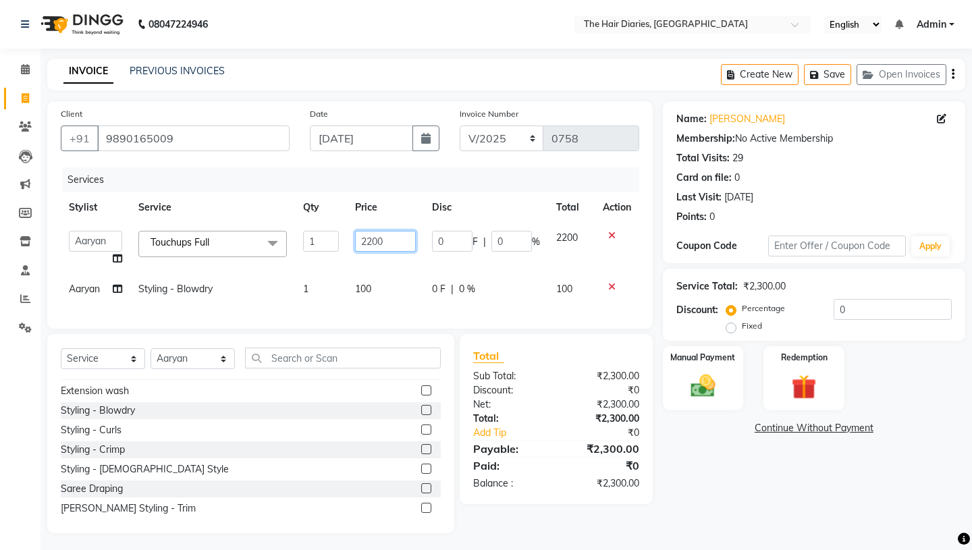
click at [375, 242] on input "2200" at bounding box center [385, 241] width 61 height 21
click at [410, 263] on tbody "Aaryan Adnan Adnan Ankita Anubha Jyoti Lalita Manali Maneger Nazlin Jeena Sanah…" at bounding box center [350, 264] width 579 height 82
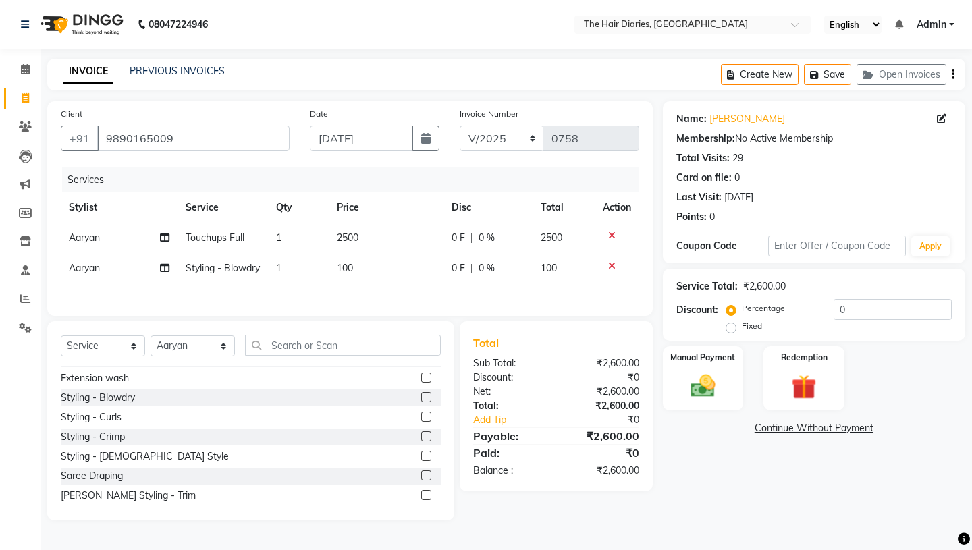
click at [340, 269] on span "100" at bounding box center [345, 268] width 16 height 12
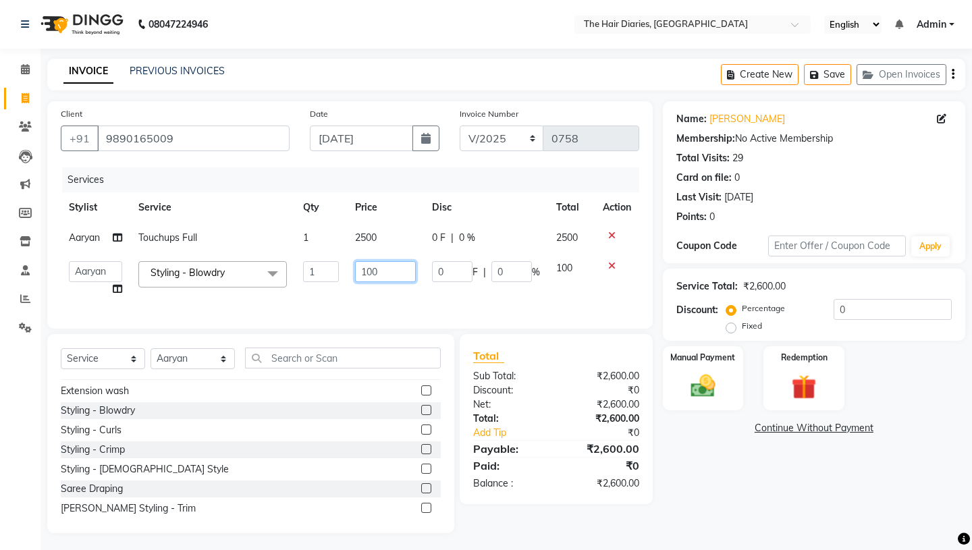
click at [367, 273] on input "100" at bounding box center [385, 271] width 61 height 21
click at [394, 294] on td "800" at bounding box center [385, 278] width 77 height 51
click at [721, 374] on img at bounding box center [703, 386] width 42 height 30
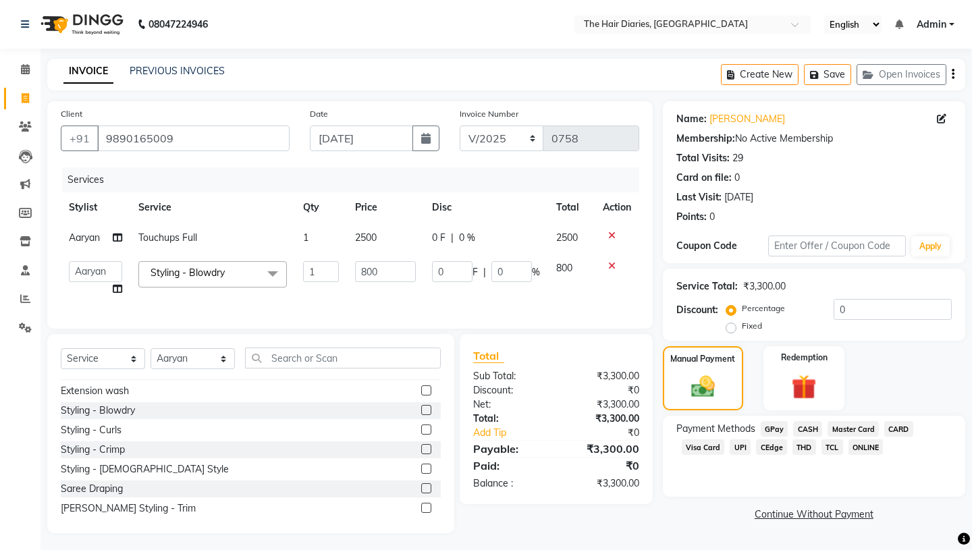
click at [804, 440] on span "THD" at bounding box center [805, 448] width 24 height 16
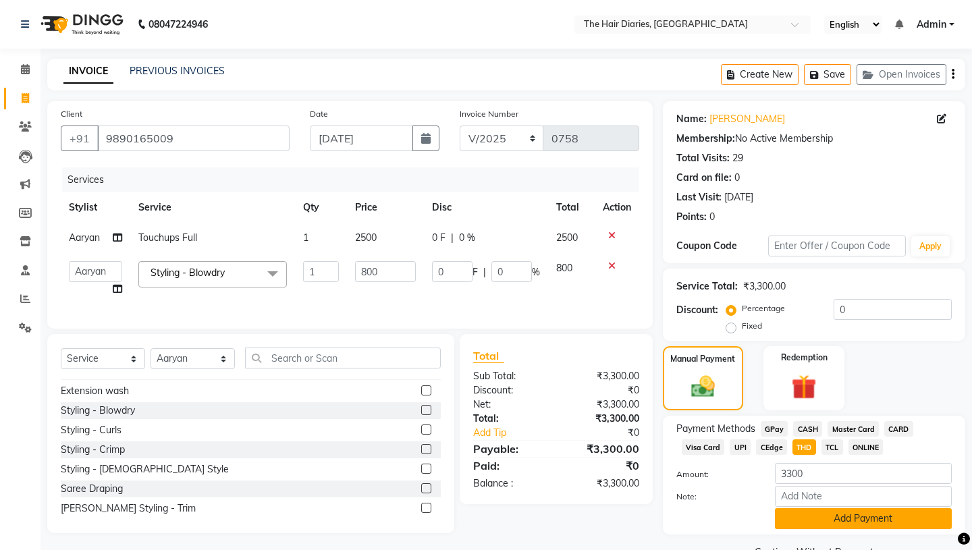
click at [804, 509] on button "Add Payment" at bounding box center [863, 519] width 177 height 21
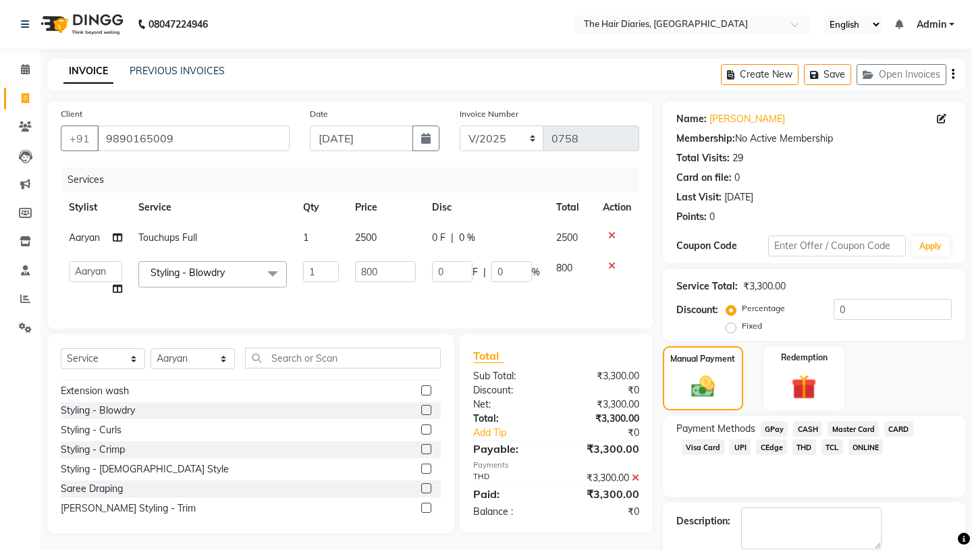
scroll to position [56, 0]
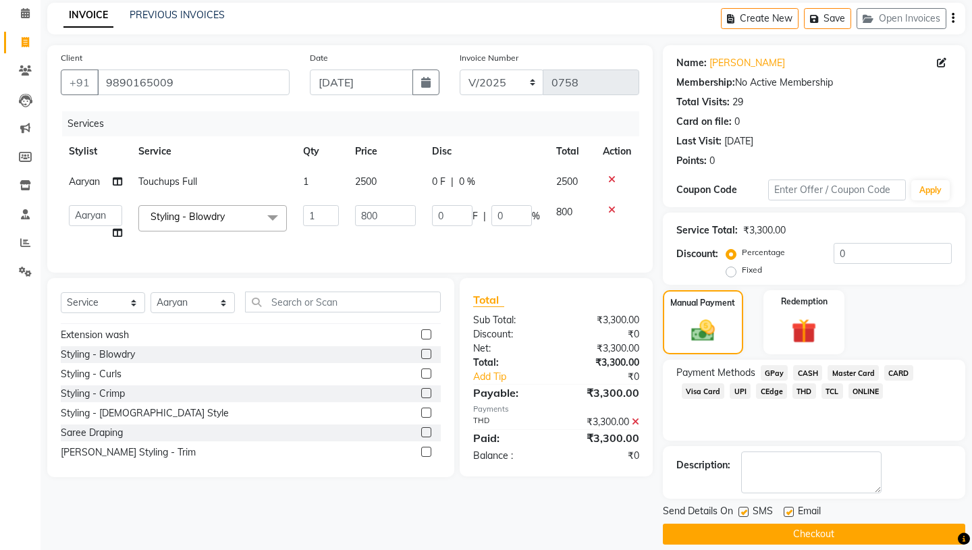
click at [743, 507] on label at bounding box center [744, 512] width 10 height 10
click at [743, 509] on input "checkbox" at bounding box center [743, 513] width 9 height 9
click at [789, 507] on label at bounding box center [789, 512] width 10 height 10
click at [789, 509] on input "checkbox" at bounding box center [788, 513] width 9 height 9
click at [794, 524] on button "Checkout" at bounding box center [814, 534] width 303 height 21
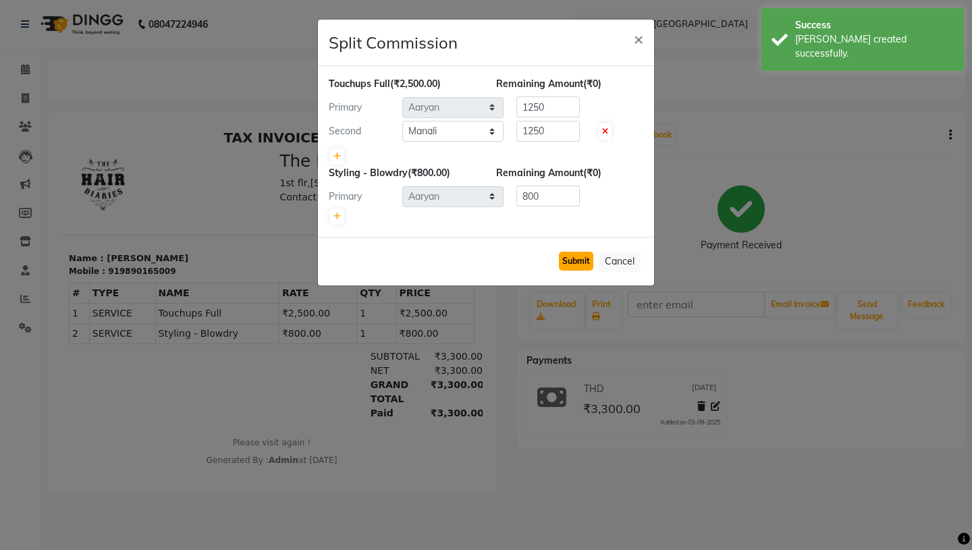
click at [583, 262] on button "Submit" at bounding box center [576, 261] width 34 height 19
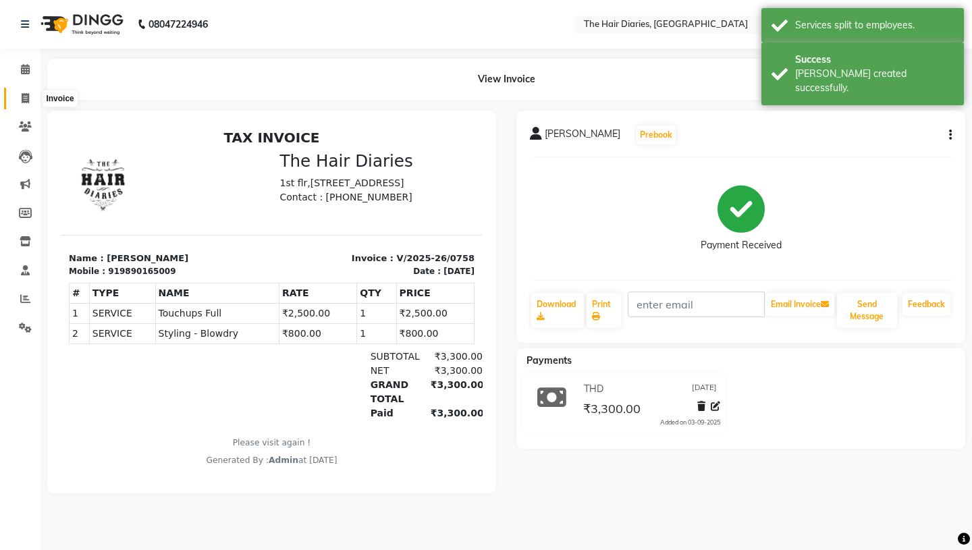
click at [22, 95] on icon at bounding box center [25, 98] width 7 height 10
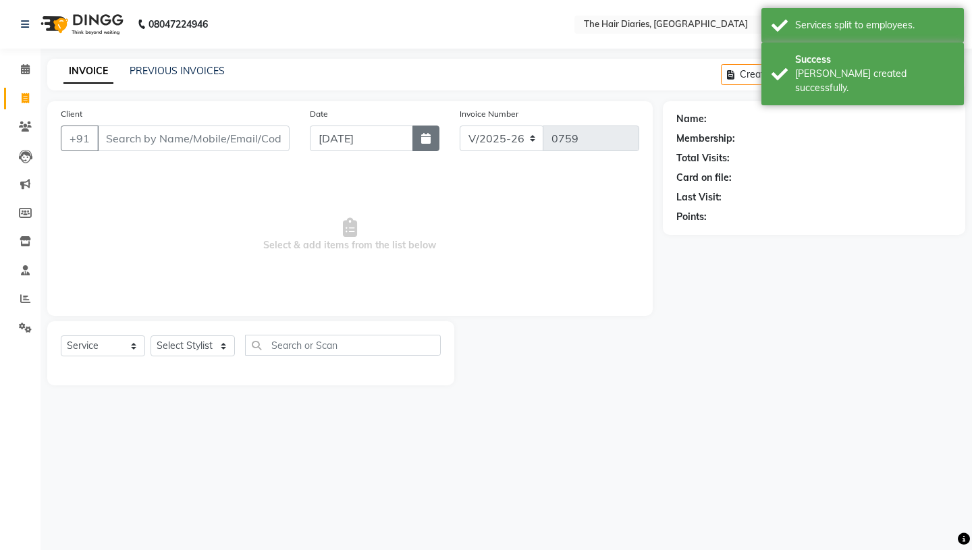
click at [424, 137] on icon "button" at bounding box center [425, 138] width 9 height 11
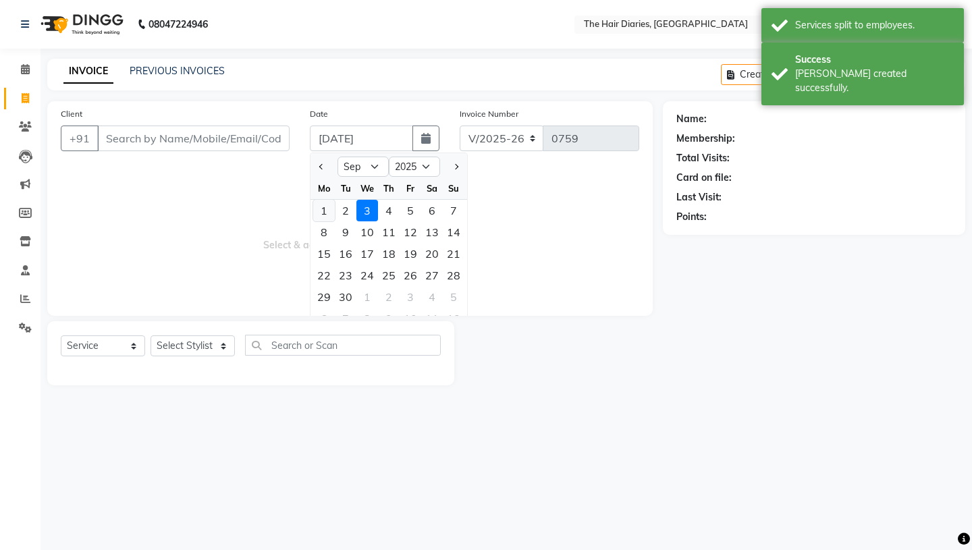
click at [328, 208] on div "1" at bounding box center [324, 211] width 22 height 22
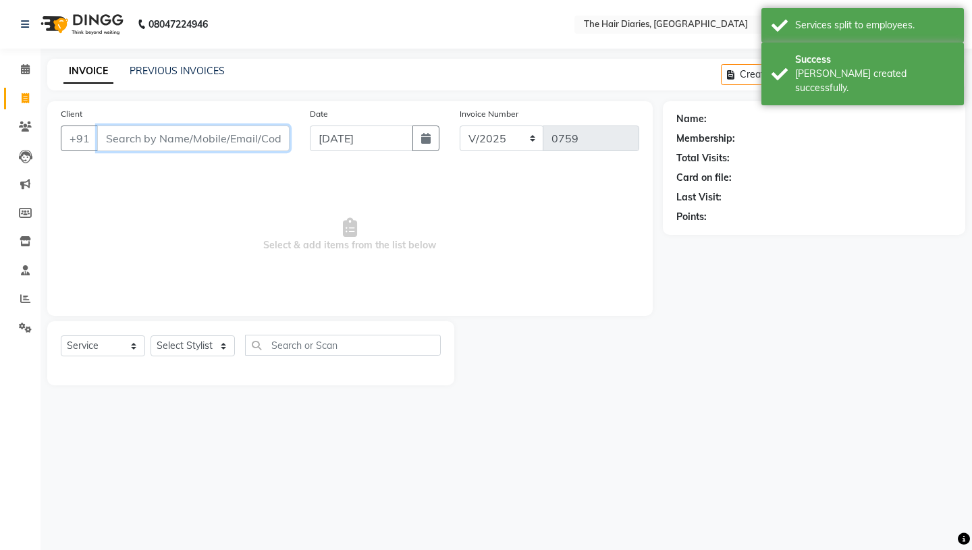
click at [166, 136] on input "Client" at bounding box center [193, 139] width 192 height 26
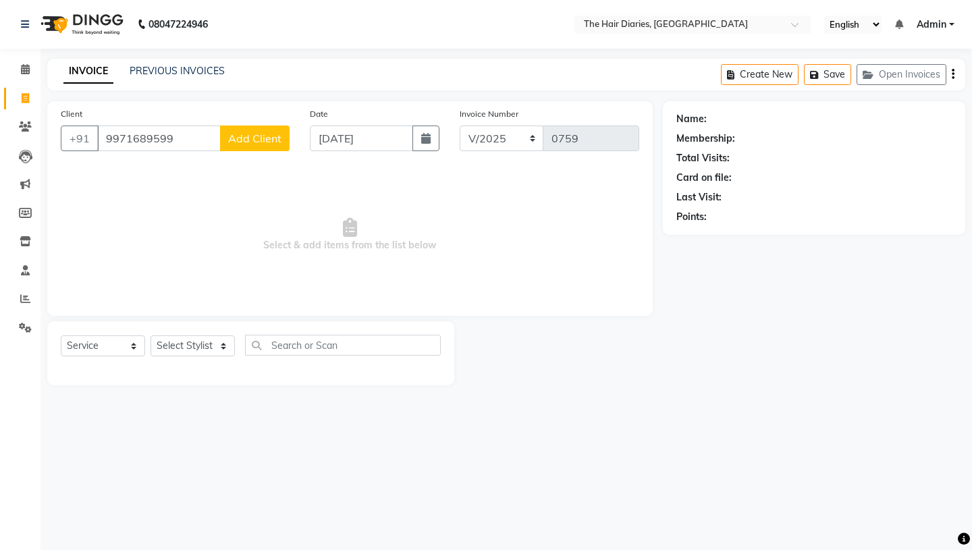
click at [249, 136] on span "Add Client" at bounding box center [254, 139] width 53 height 14
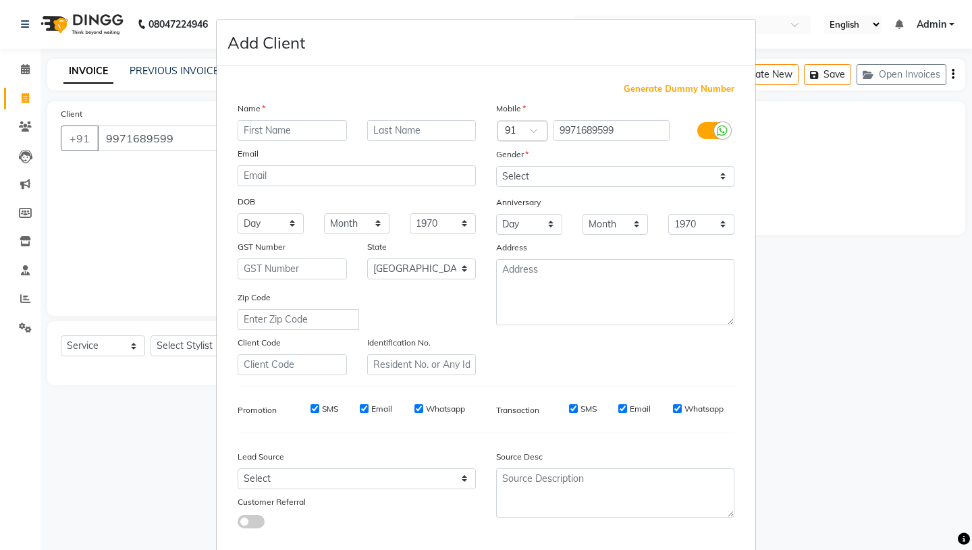
click at [257, 132] on input "text" at bounding box center [292, 130] width 109 height 21
click at [376, 131] on input "text" at bounding box center [421, 130] width 109 height 21
click at [721, 176] on select "Select [DEMOGRAPHIC_DATA] [DEMOGRAPHIC_DATA] Other Prefer Not To Say" at bounding box center [615, 176] width 238 height 21
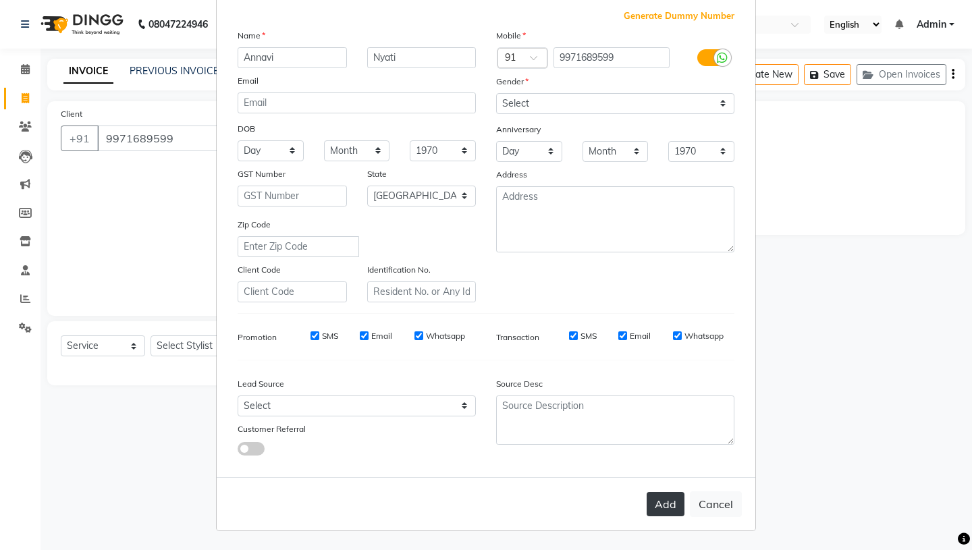
click at [669, 508] on button "Add" at bounding box center [666, 504] width 38 height 24
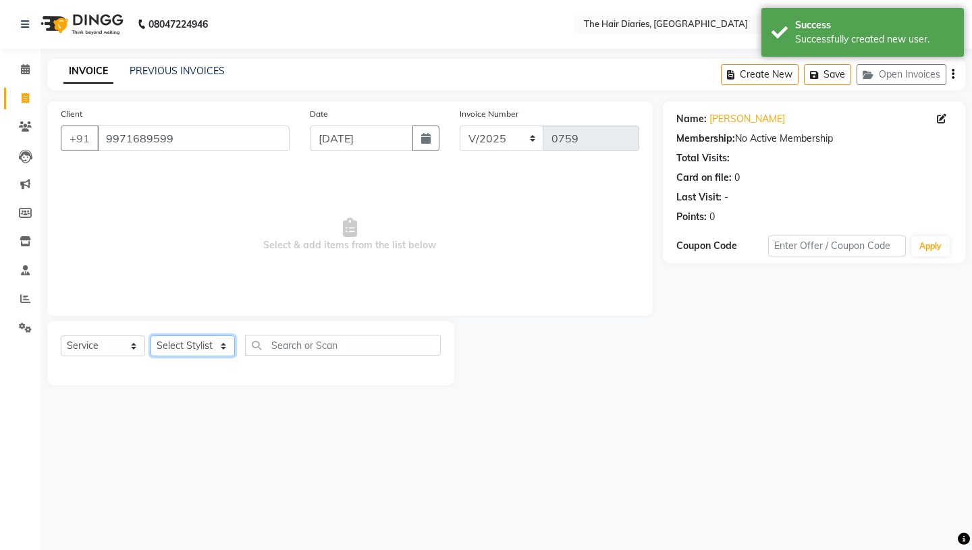
click at [224, 343] on select "Select Stylist Aaryan [PERSON_NAME] [PERSON_NAME] [PERSON_NAME] [PERSON_NAME] J…" at bounding box center [193, 346] width 84 height 21
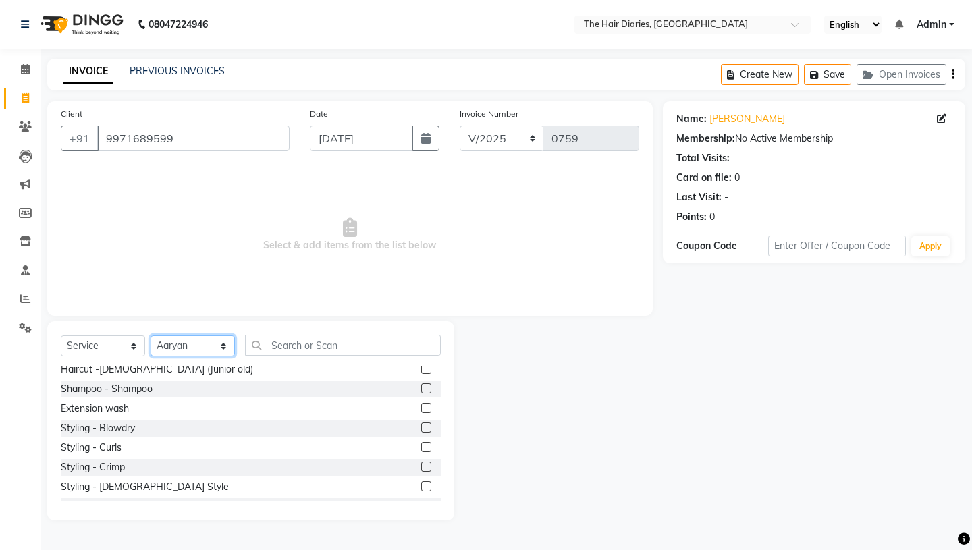
scroll to position [196, 0]
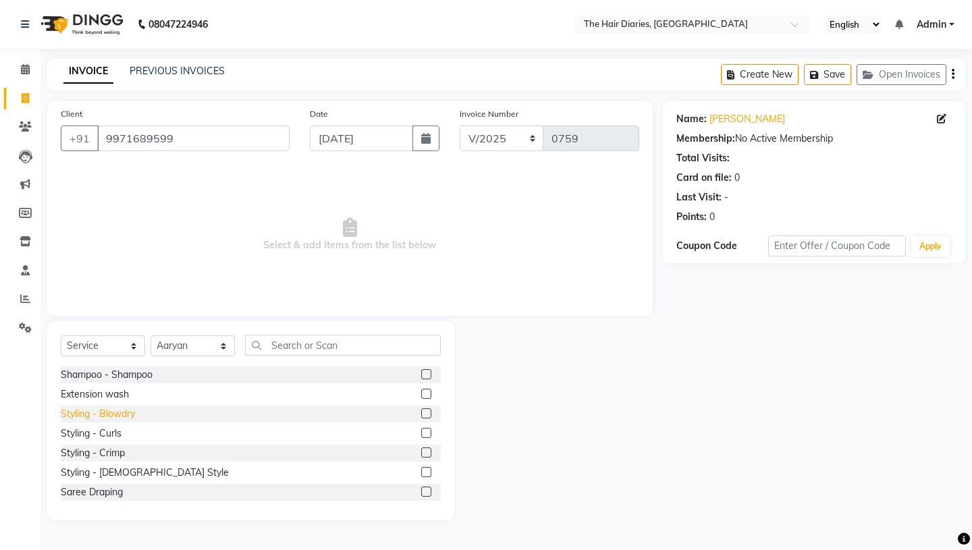
click at [118, 417] on div "Styling - Blowdry" at bounding box center [98, 414] width 74 height 14
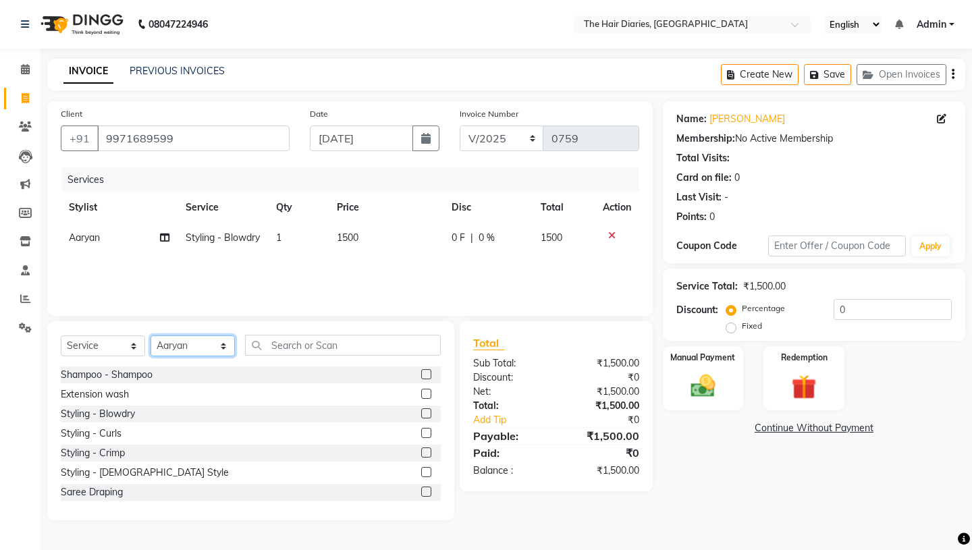
click at [223, 347] on select "Select Stylist Aaryan [PERSON_NAME] [PERSON_NAME] [PERSON_NAME] [PERSON_NAME] J…" at bounding box center [193, 346] width 84 height 21
click at [111, 417] on div "Styling - Blowdry" at bounding box center [98, 414] width 74 height 14
click at [347, 238] on span "1500" at bounding box center [348, 238] width 22 height 12
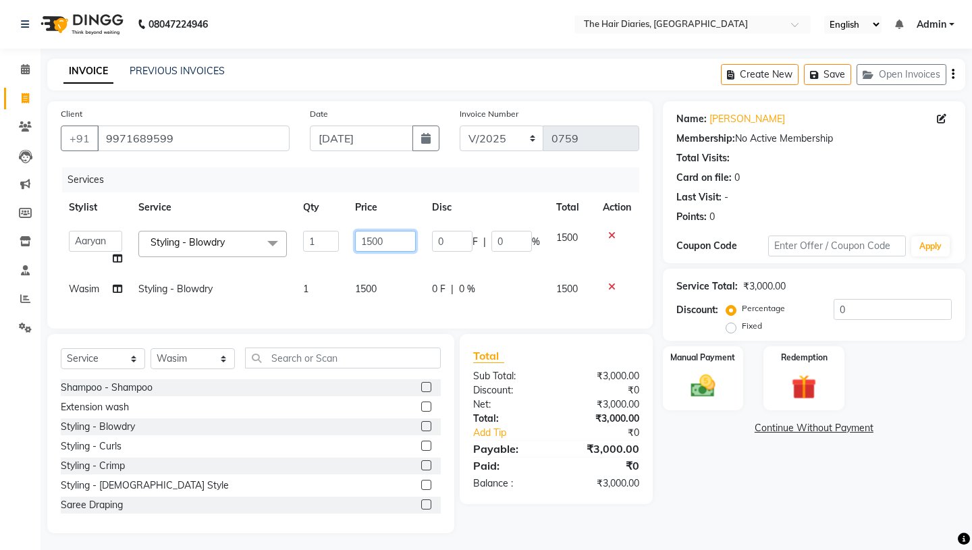
click at [373, 242] on input "1500" at bounding box center [385, 241] width 61 height 21
click at [398, 274] on td "1500" at bounding box center [385, 289] width 77 height 30
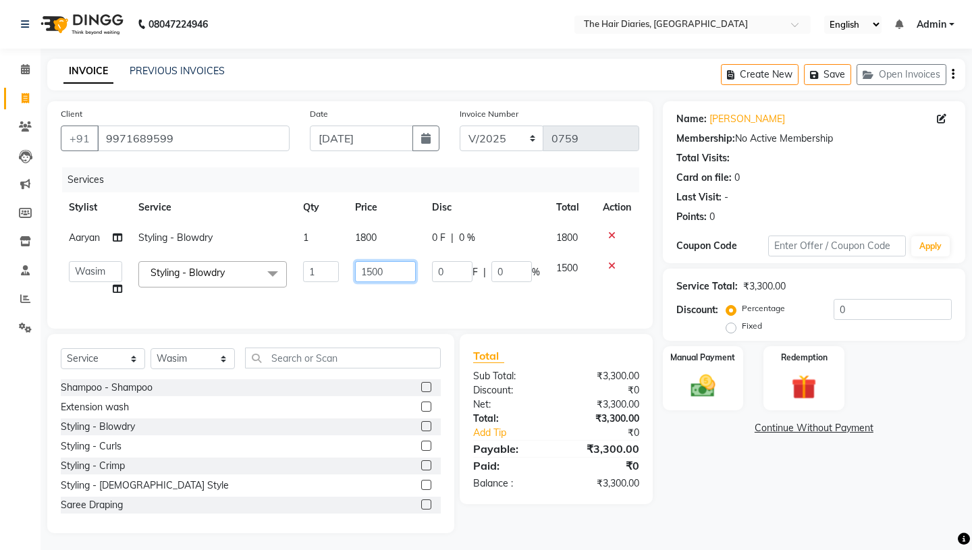
click at [373, 272] on input "1500" at bounding box center [385, 271] width 61 height 21
click at [405, 295] on td "1800" at bounding box center [385, 278] width 77 height 51
click at [710, 354] on div "Manual Payment" at bounding box center [703, 378] width 84 height 67
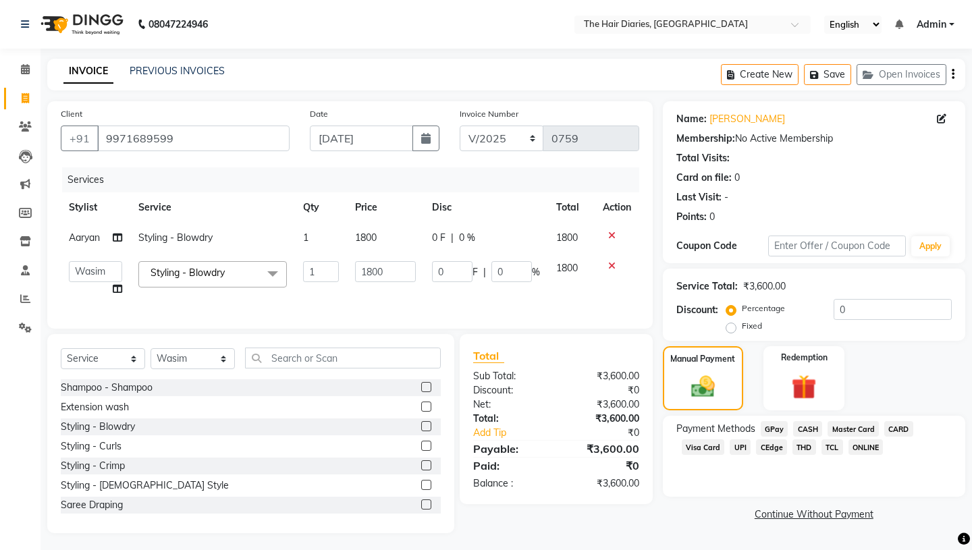
click at [833, 440] on span "TCL" at bounding box center [833, 448] width 22 height 16
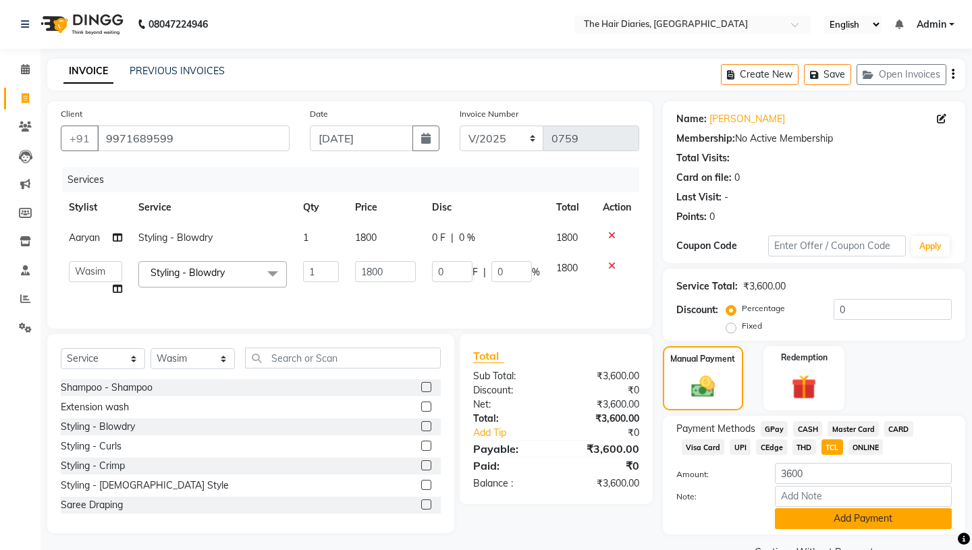
click at [812, 509] on button "Add Payment" at bounding box center [863, 519] width 177 height 21
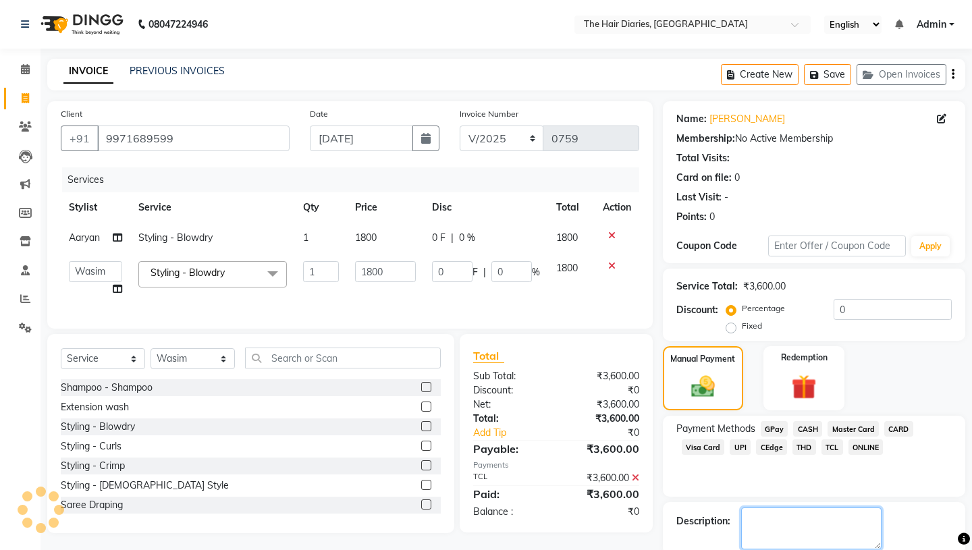
click at [762, 508] on textarea at bounding box center [811, 529] width 140 height 42
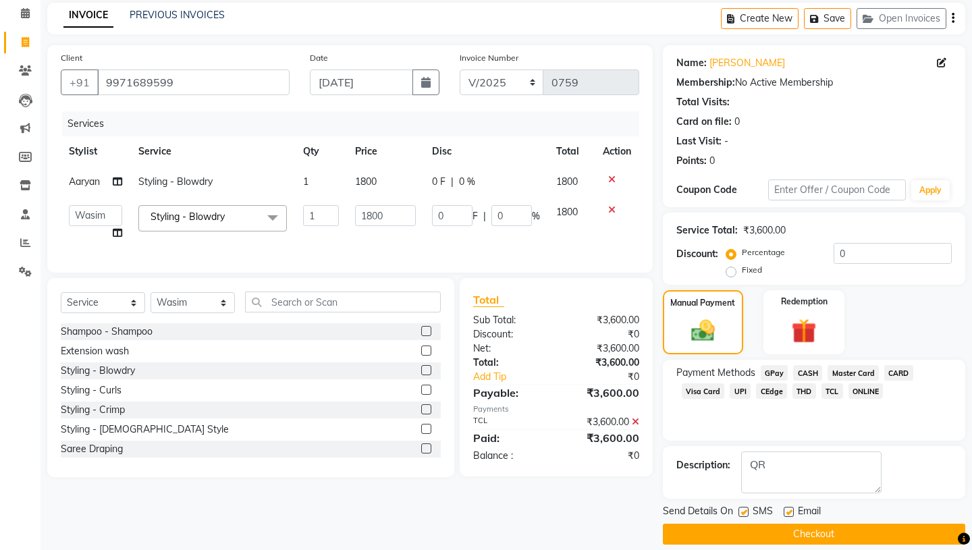
click at [741, 507] on label at bounding box center [744, 512] width 10 height 10
click at [741, 509] on input "checkbox" at bounding box center [743, 513] width 9 height 9
click at [789, 507] on label at bounding box center [789, 512] width 10 height 10
click at [789, 509] on input "checkbox" at bounding box center [788, 513] width 9 height 9
click at [810, 524] on button "Checkout" at bounding box center [814, 534] width 303 height 21
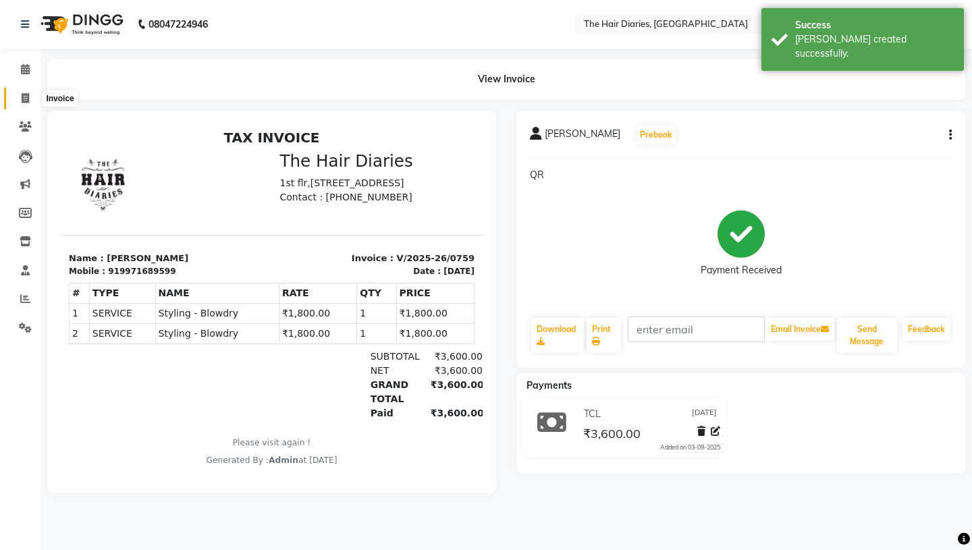
click at [22, 98] on icon at bounding box center [25, 98] width 7 height 10
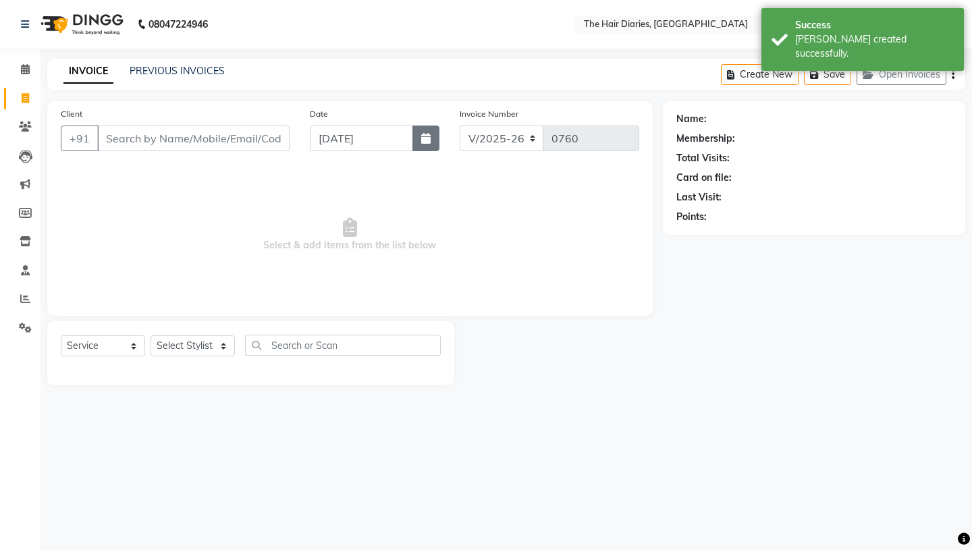
click at [423, 139] on icon "button" at bounding box center [425, 138] width 9 height 11
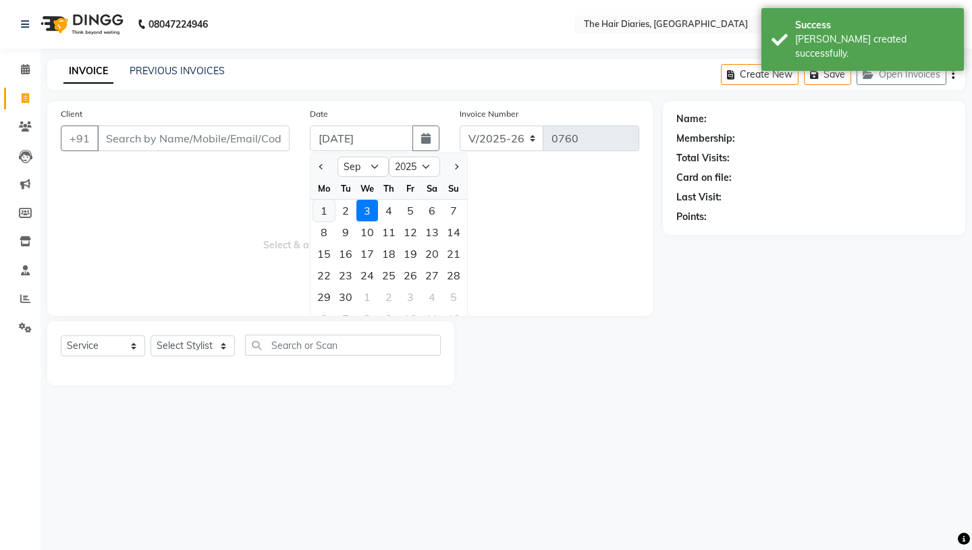
click at [323, 209] on div "1" at bounding box center [324, 211] width 22 height 22
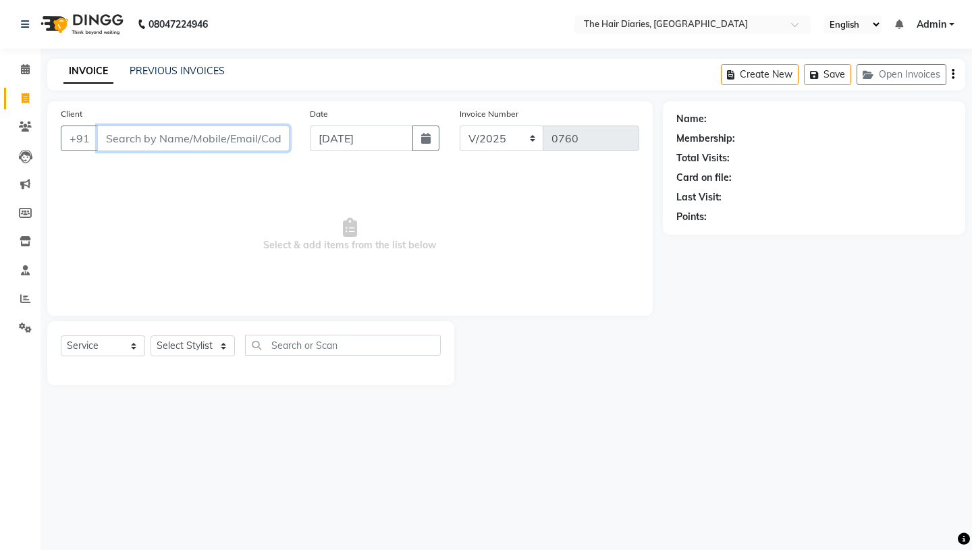
click at [124, 144] on input "Client" at bounding box center [193, 139] width 192 height 26
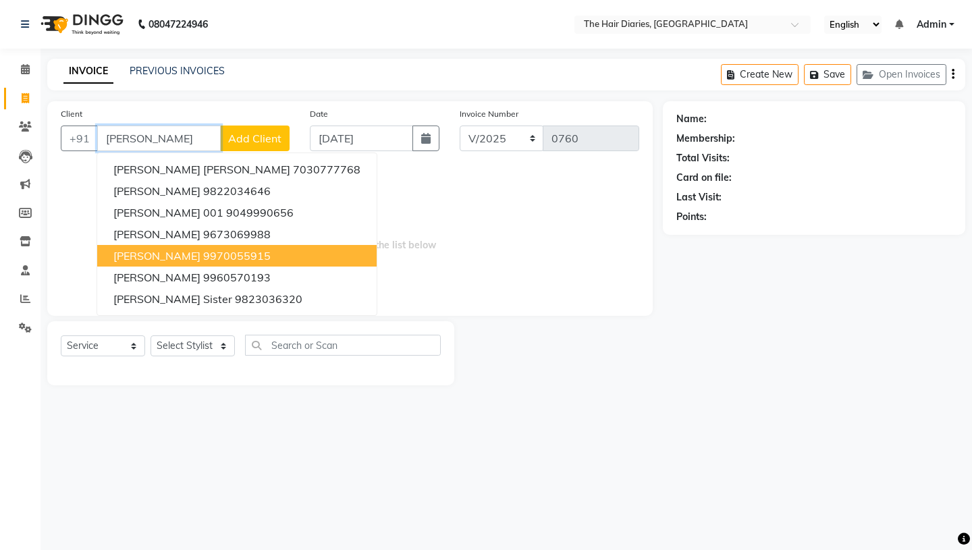
click at [176, 253] on span "Shanay Khemani" at bounding box center [156, 256] width 87 height 14
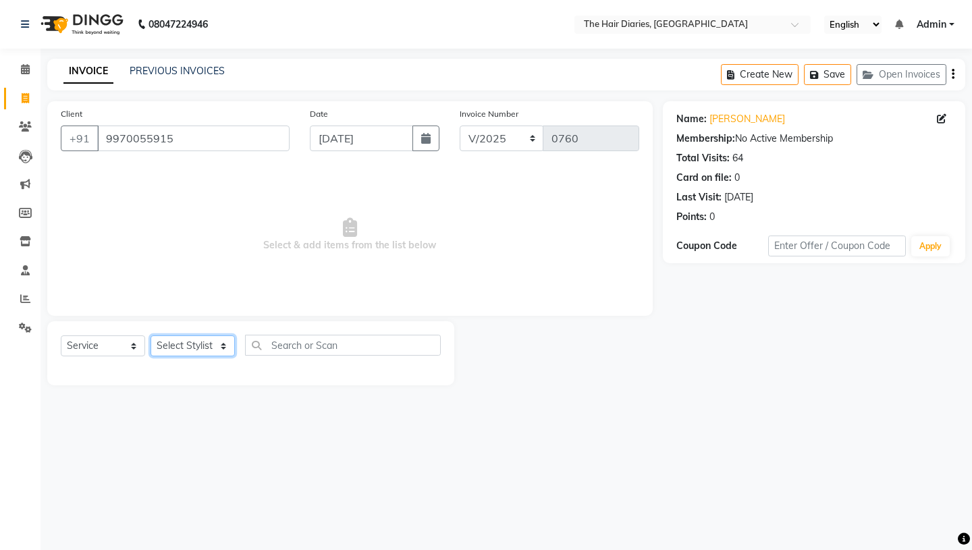
click at [222, 345] on select "Select Stylist Aaryan [PERSON_NAME] [PERSON_NAME] [PERSON_NAME] [PERSON_NAME] J…" at bounding box center [193, 346] width 84 height 21
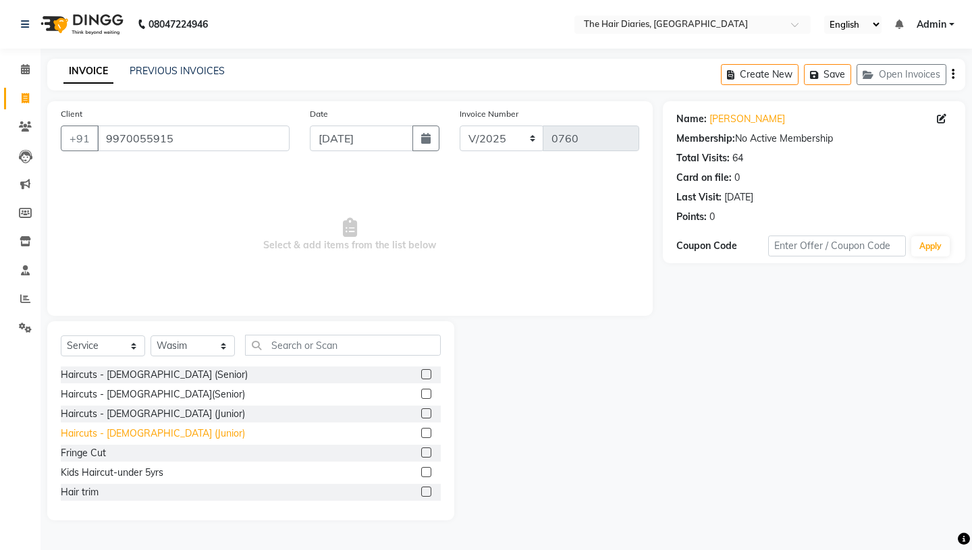
click at [150, 432] on div "Haircuts - [DEMOGRAPHIC_DATA] (Junior)" at bounding box center [153, 434] width 184 height 14
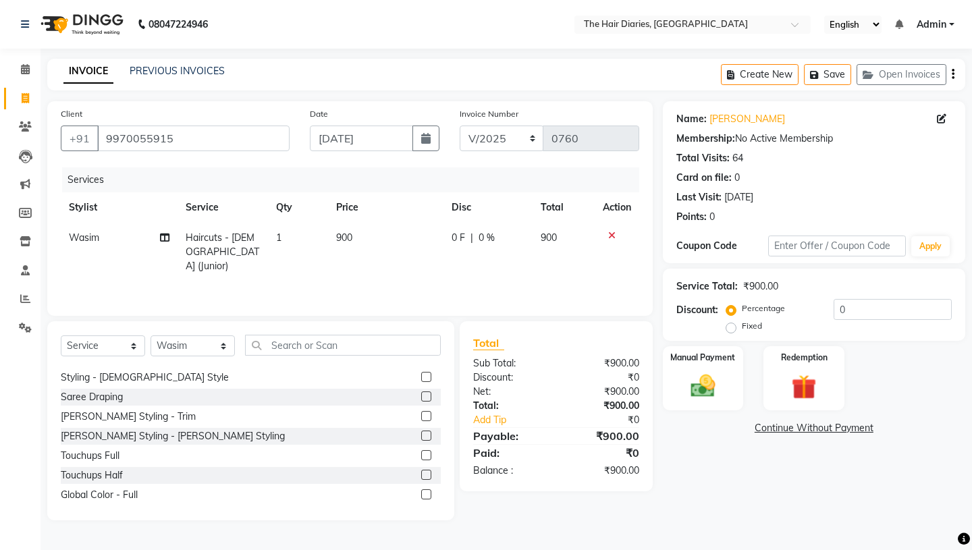
scroll to position [292, 0]
click at [162, 430] on div "[PERSON_NAME] Styling - [PERSON_NAME] Styling" at bounding box center [173, 436] width 224 height 14
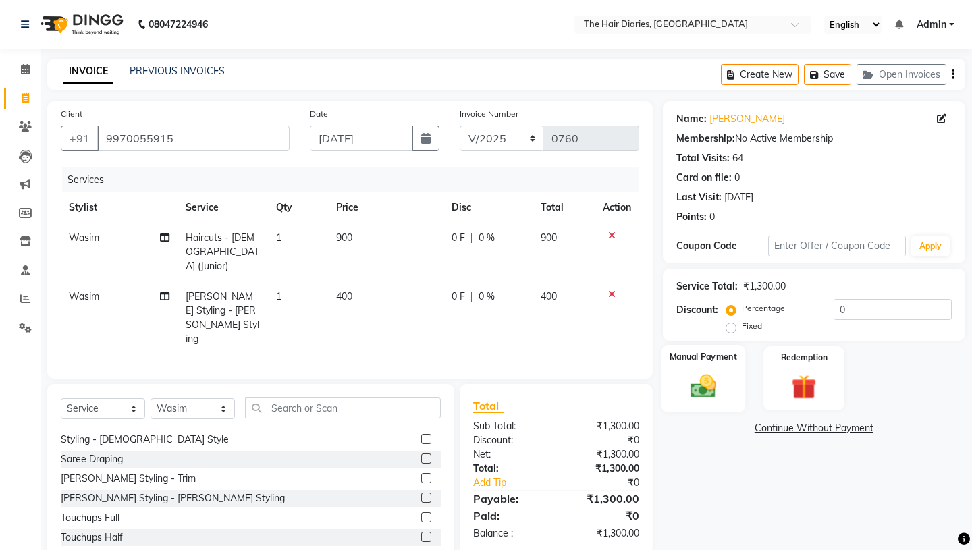
click at [706, 371] on img at bounding box center [703, 386] width 42 height 30
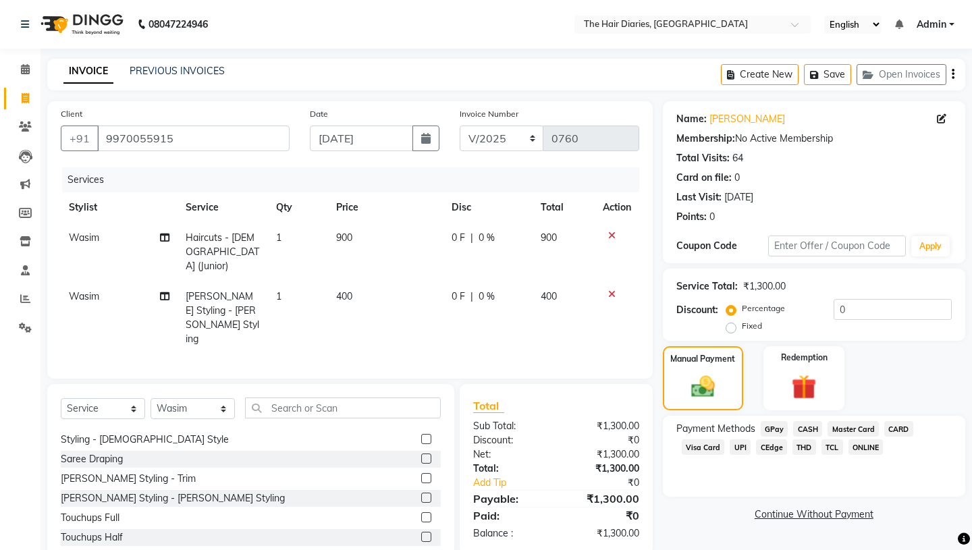
click at [829, 440] on span "TCL" at bounding box center [833, 448] width 22 height 16
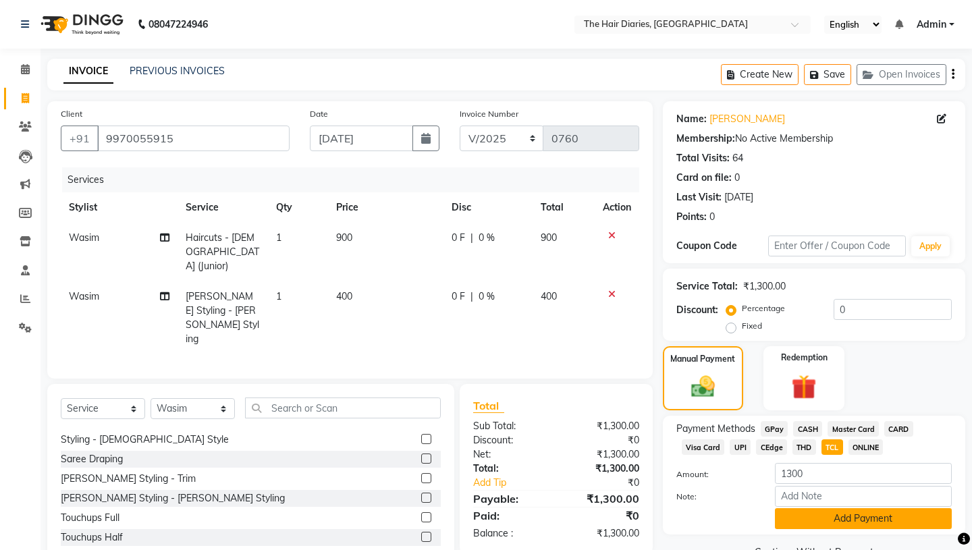
click at [827, 509] on button "Add Payment" at bounding box center [863, 519] width 177 height 21
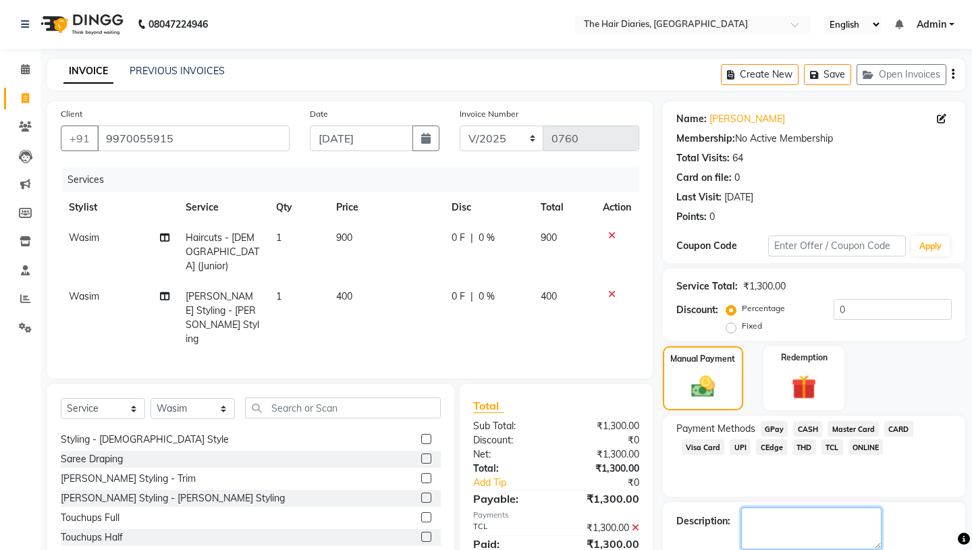
click at [761, 508] on textarea at bounding box center [811, 529] width 140 height 42
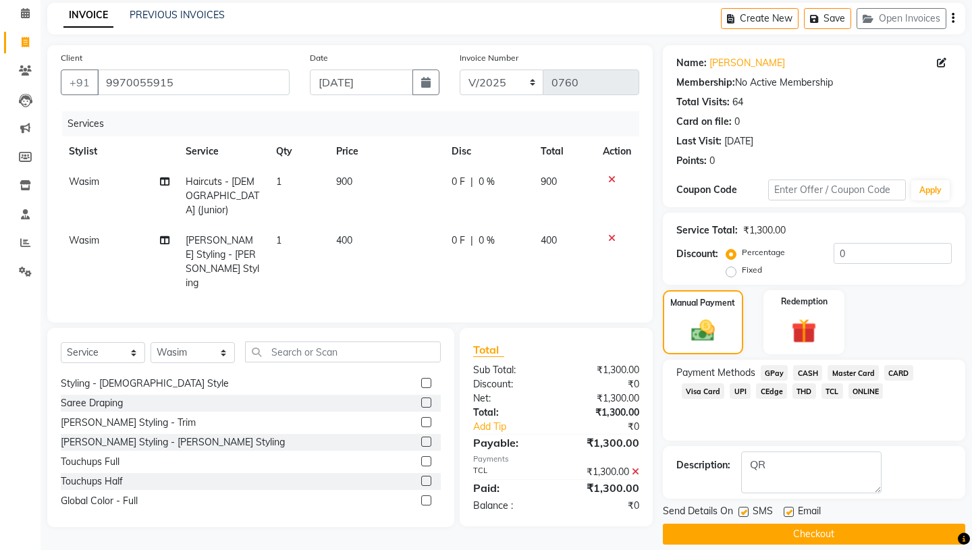
click at [743, 507] on label at bounding box center [744, 512] width 10 height 10
click at [743, 509] on input "checkbox" at bounding box center [743, 513] width 9 height 9
click at [789, 507] on label at bounding box center [789, 512] width 10 height 10
click at [789, 509] on input "checkbox" at bounding box center [788, 513] width 9 height 9
click at [810, 524] on button "Checkout" at bounding box center [814, 534] width 303 height 21
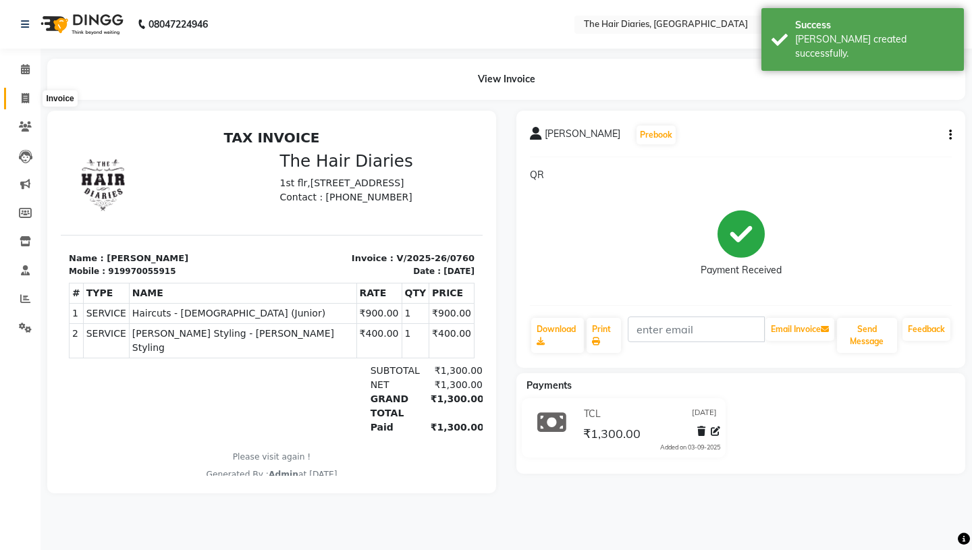
click at [26, 95] on icon at bounding box center [25, 98] width 7 height 10
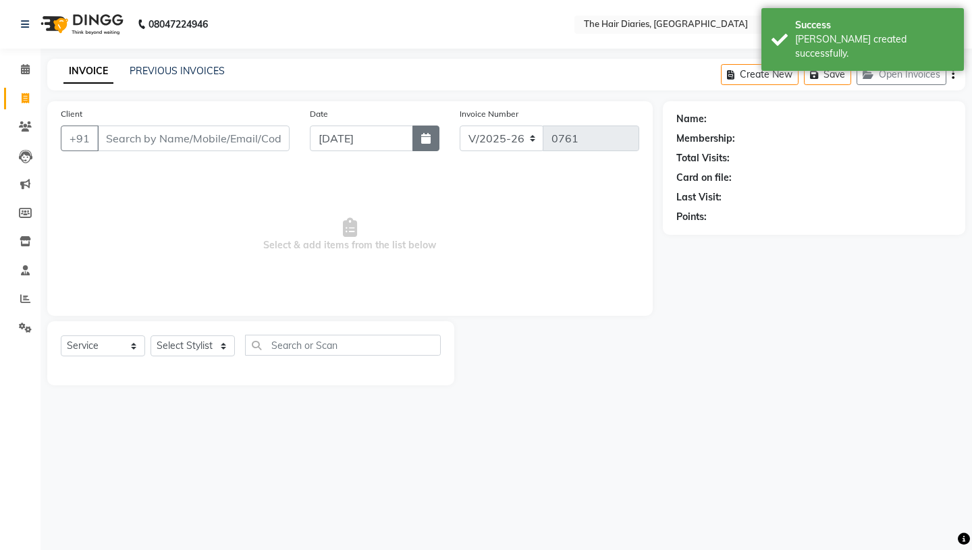
click at [422, 137] on icon "button" at bounding box center [425, 138] width 9 height 11
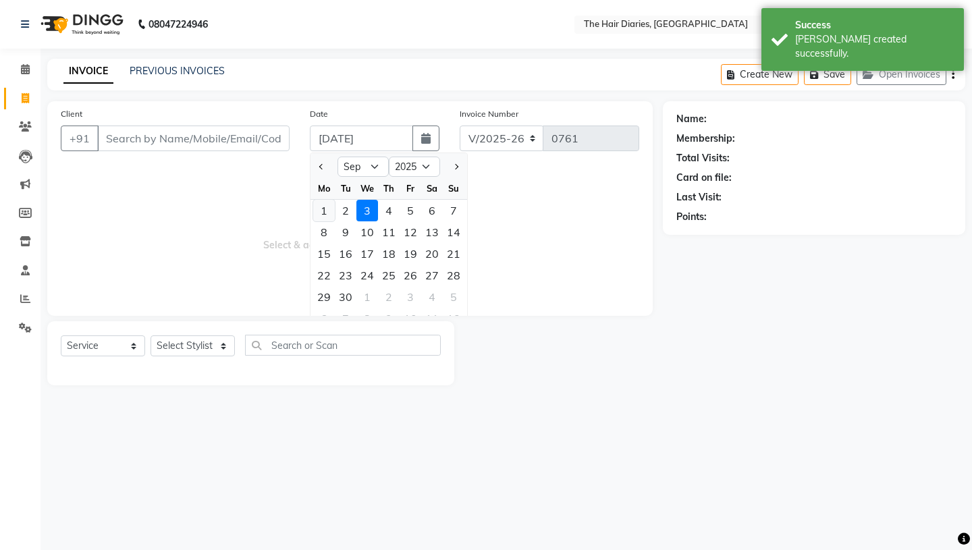
click at [321, 210] on div "1" at bounding box center [324, 211] width 22 height 22
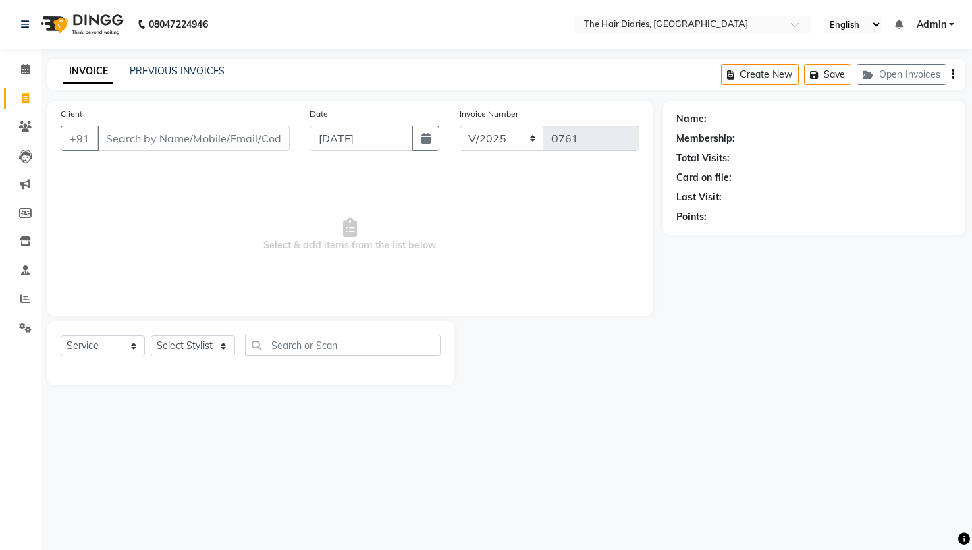
click at [321, 207] on span "Select & add items from the list below" at bounding box center [350, 234] width 579 height 135
click at [115, 136] on input "Client" at bounding box center [193, 139] width 192 height 26
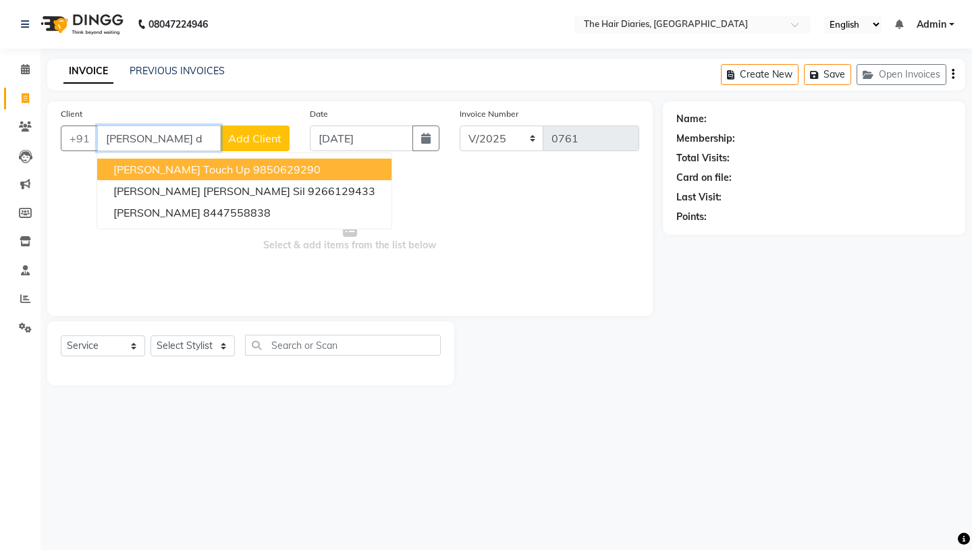
click at [196, 170] on span "Ankita Dhere Touch Up" at bounding box center [181, 170] width 137 height 14
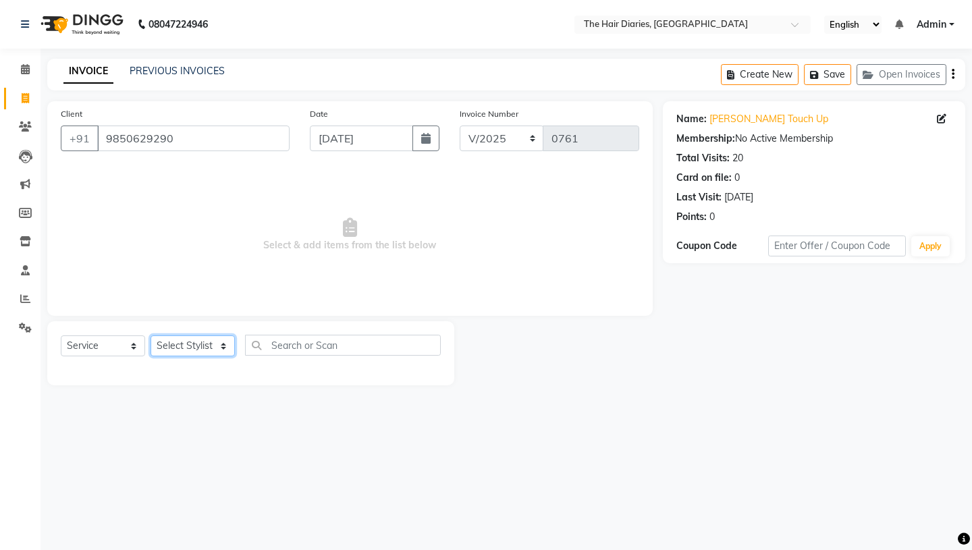
click at [224, 342] on select "Select Stylist Aaryan [PERSON_NAME] [PERSON_NAME] [PERSON_NAME] [PERSON_NAME] J…" at bounding box center [193, 346] width 84 height 21
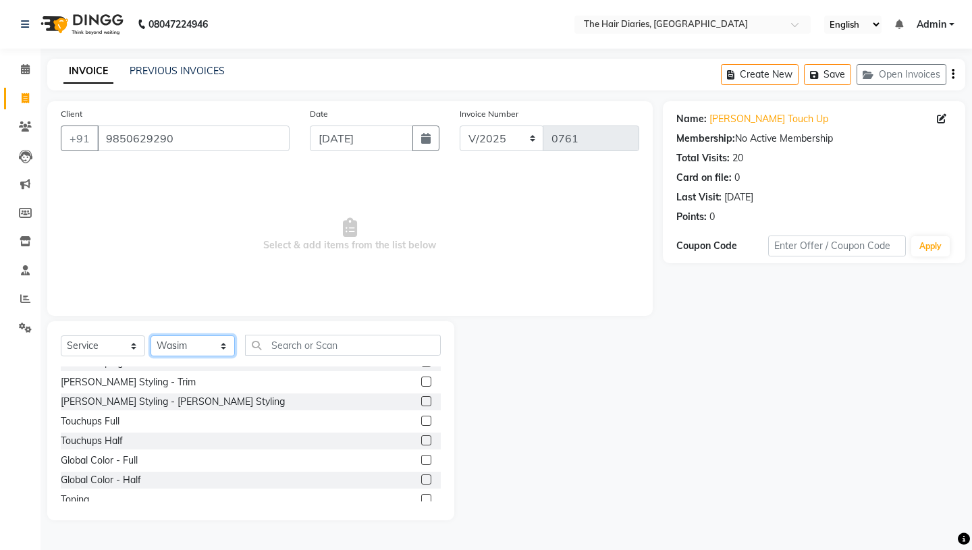
scroll to position [336, 0]
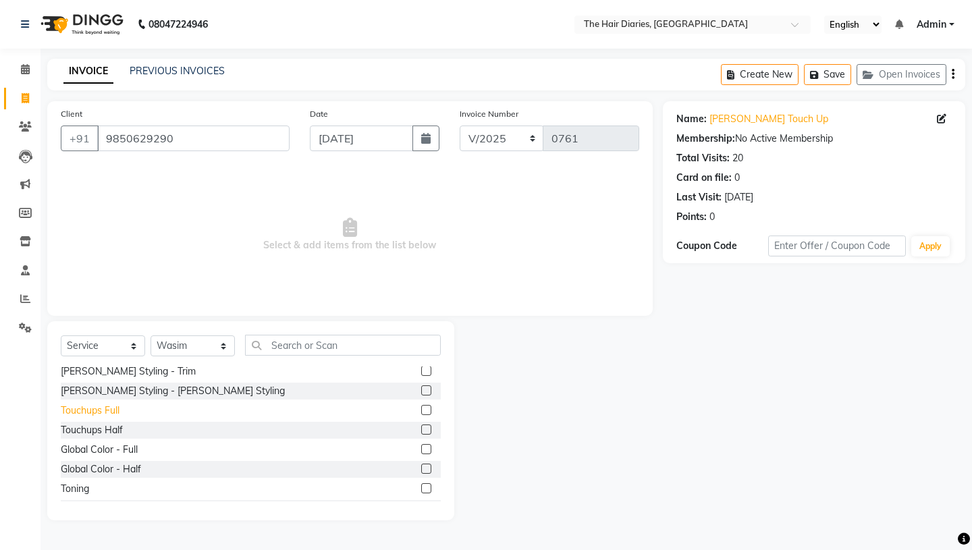
click at [113, 411] on div "Touchups Full" at bounding box center [90, 411] width 59 height 14
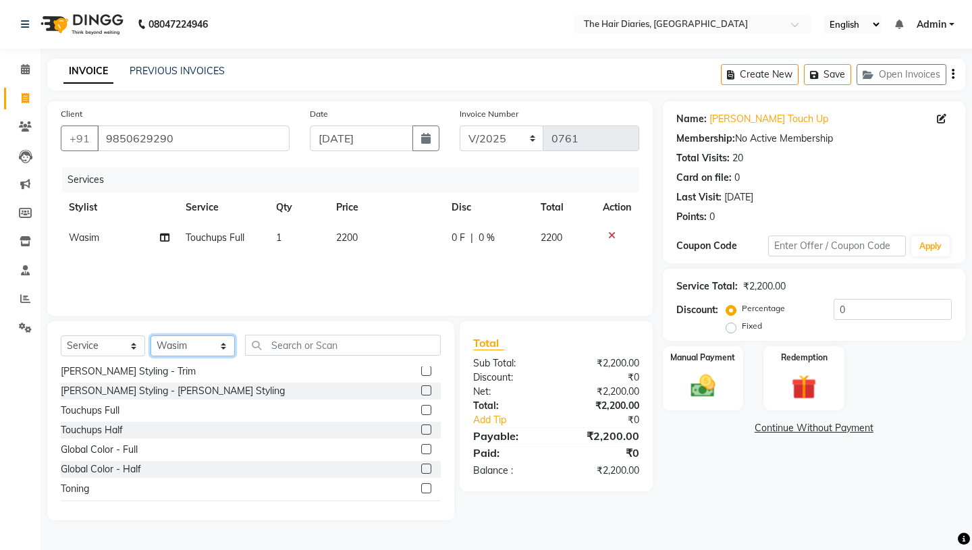
click at [226, 344] on select "Select Stylist Aaryan [PERSON_NAME] [PERSON_NAME] [PERSON_NAME] [PERSON_NAME] J…" at bounding box center [193, 346] width 84 height 21
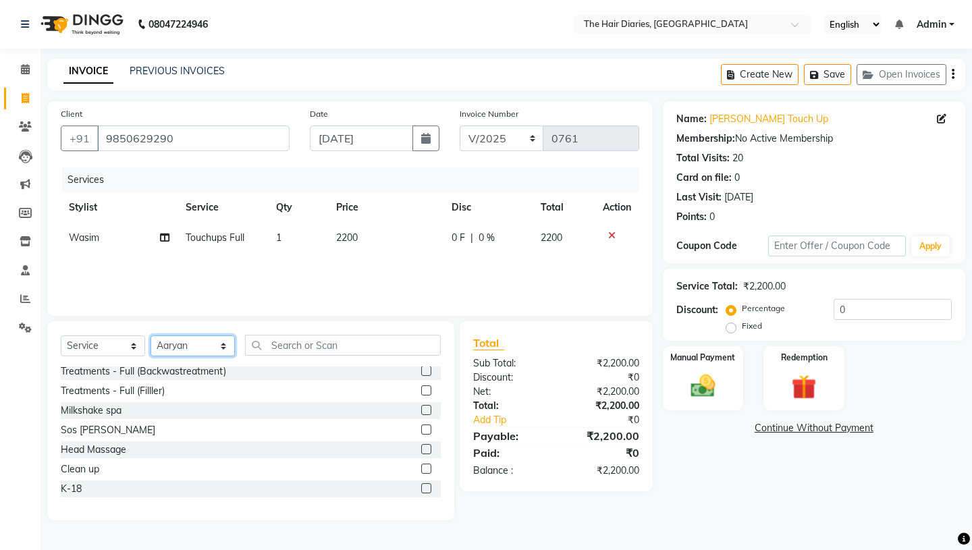
scroll to position [704, 0]
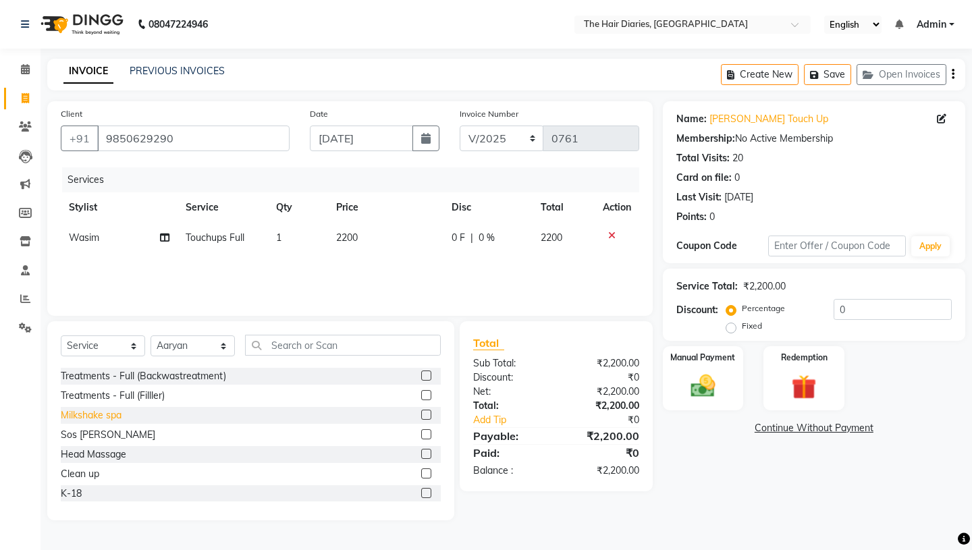
click at [100, 416] on div "Milkshake spa" at bounding box center [91, 416] width 61 height 14
click at [348, 267] on span "1800" at bounding box center [348, 268] width 22 height 12
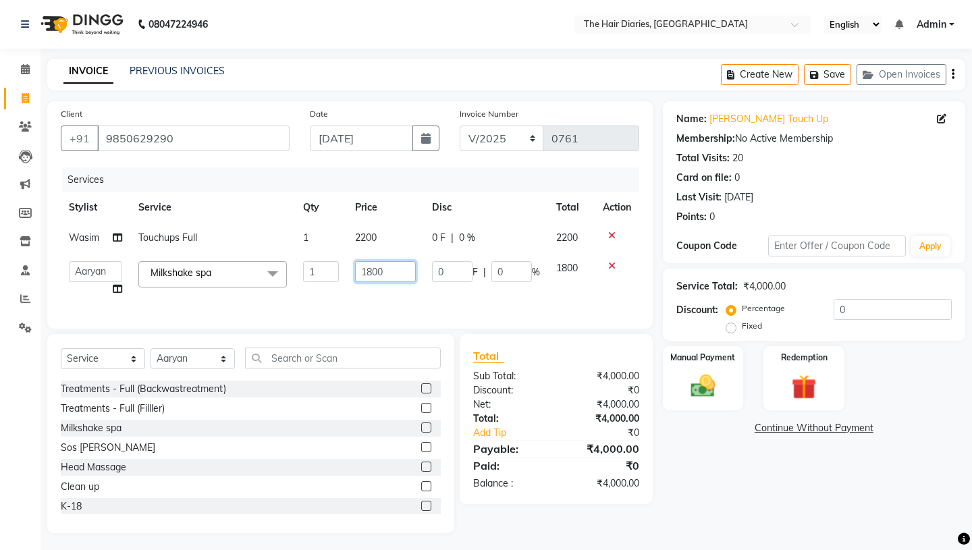
click at [372, 273] on input "1800" at bounding box center [385, 271] width 61 height 21
click at [409, 299] on div "Services Stylist Service Qty Price Disc Total Action Wasim Touchups Full 1 2200…" at bounding box center [350, 241] width 579 height 148
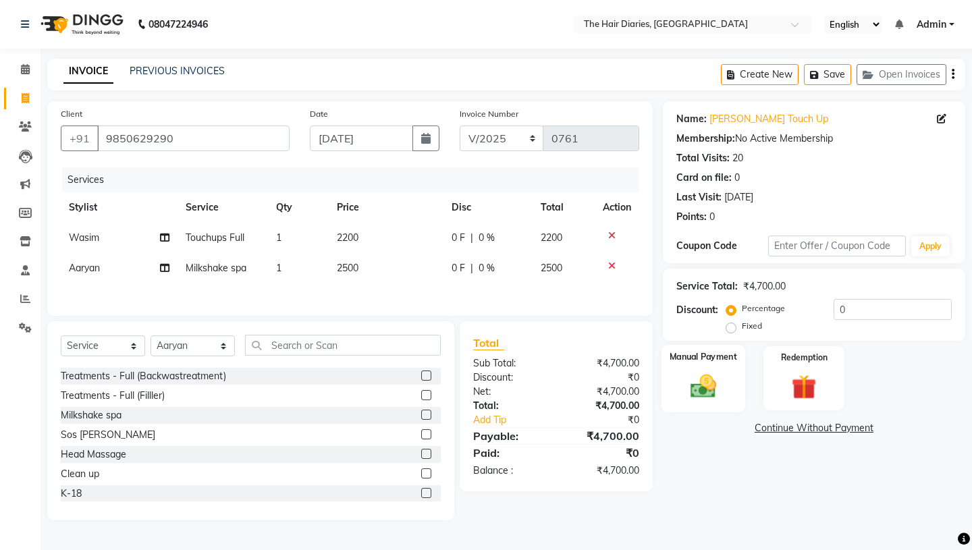
click at [709, 371] on img at bounding box center [703, 386] width 42 height 30
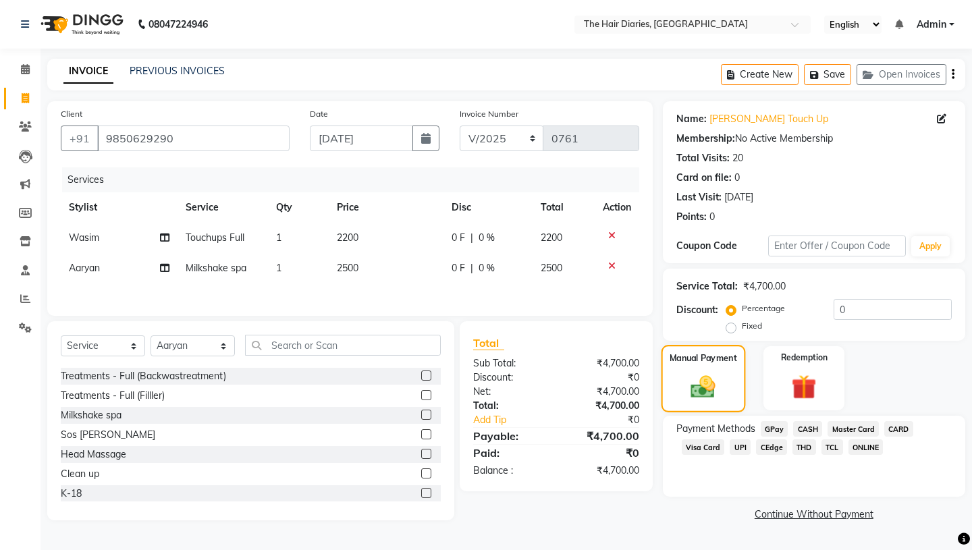
click at [712, 373] on img at bounding box center [703, 387] width 40 height 28
click at [810, 440] on span "THD" at bounding box center [805, 448] width 24 height 16
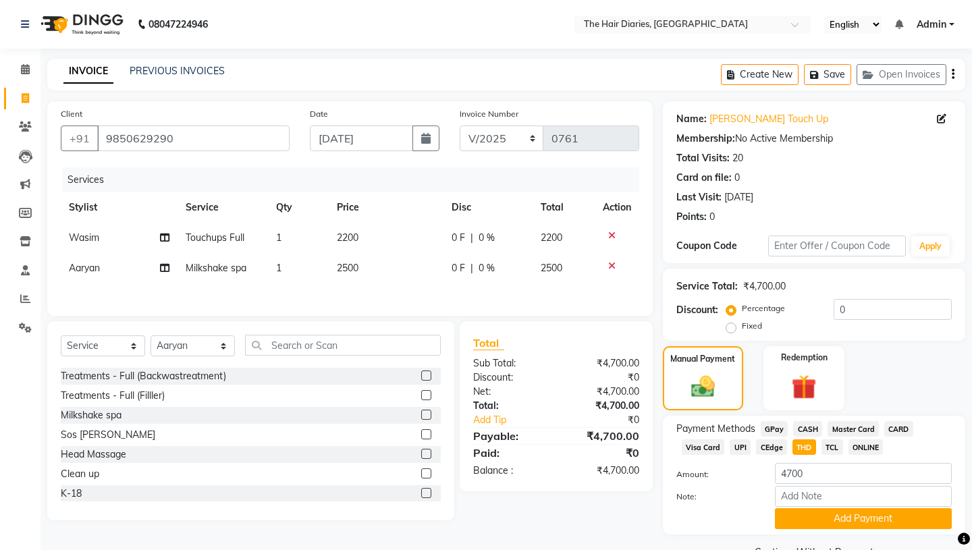
scroll to position [18, 0]
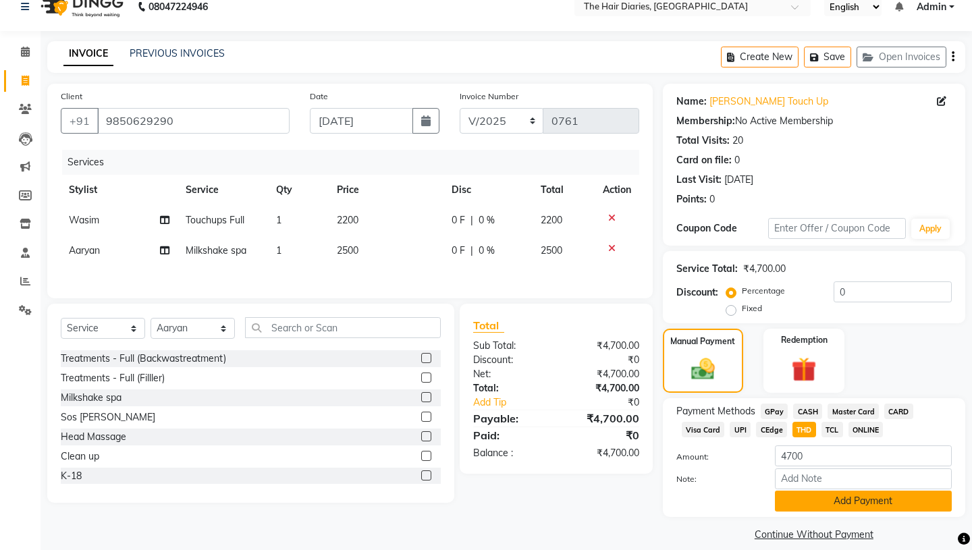
click at [810, 491] on button "Add Payment" at bounding box center [863, 501] width 177 height 21
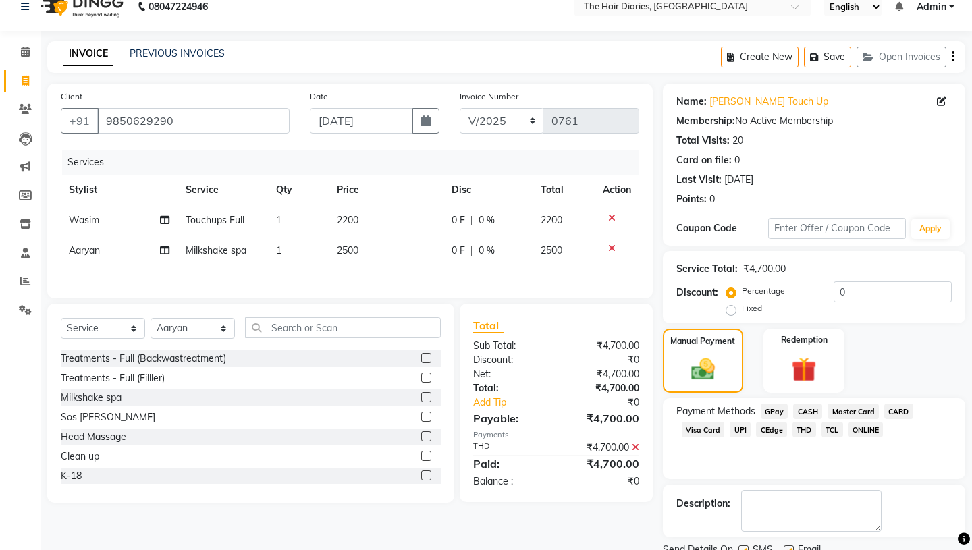
click at [743, 546] on label at bounding box center [744, 551] width 10 height 10
click at [743, 547] on input "checkbox" at bounding box center [743, 551] width 9 height 9
click at [787, 546] on label at bounding box center [789, 551] width 10 height 10
click at [787, 547] on input "checkbox" at bounding box center [788, 551] width 9 height 9
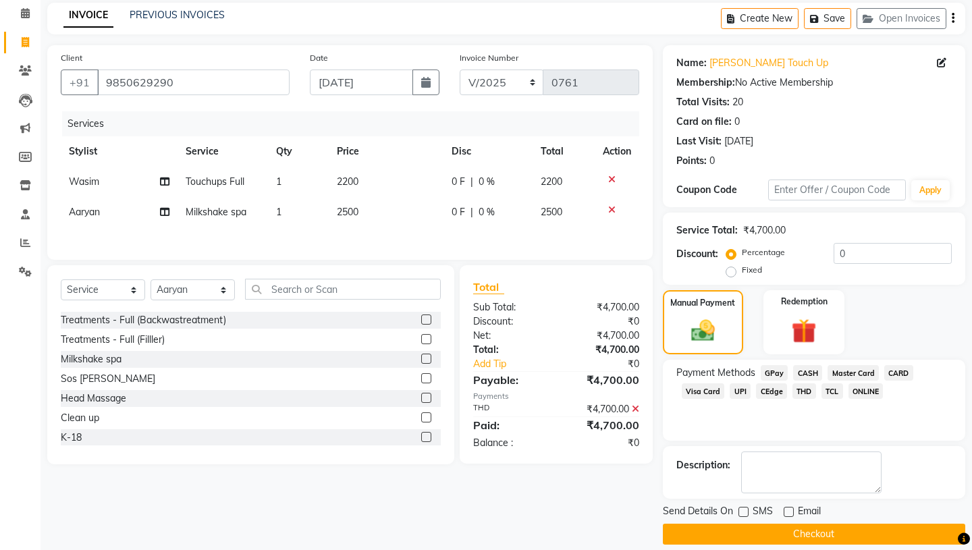
click at [741, 524] on button "Checkout" at bounding box center [814, 534] width 303 height 21
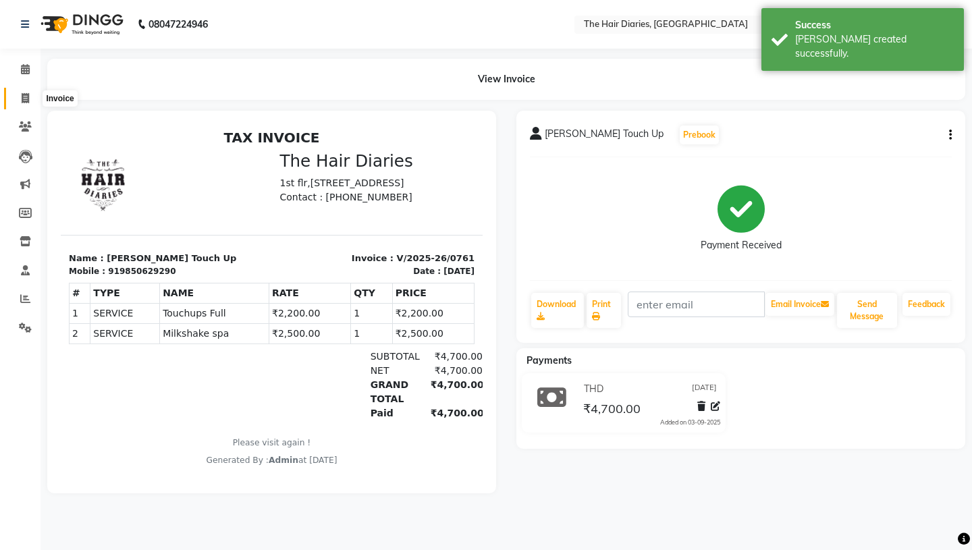
click at [24, 98] on icon at bounding box center [25, 98] width 7 height 10
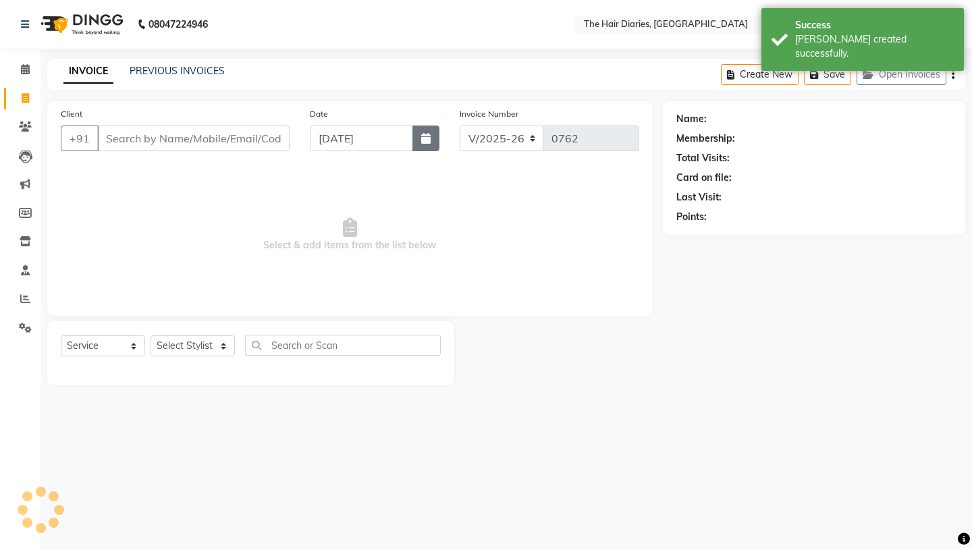
click at [423, 143] on icon "button" at bounding box center [425, 138] width 9 height 11
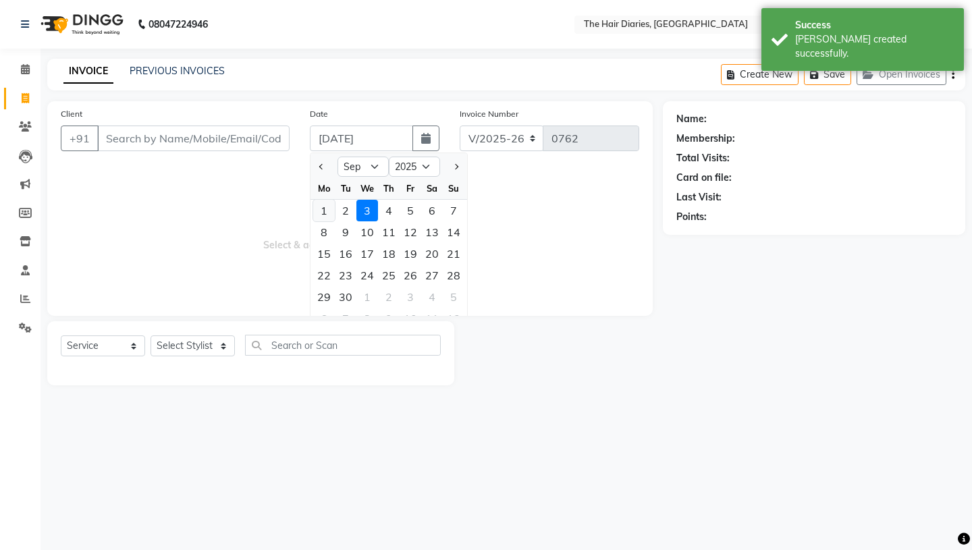
click at [323, 210] on div "1" at bounding box center [324, 211] width 22 height 22
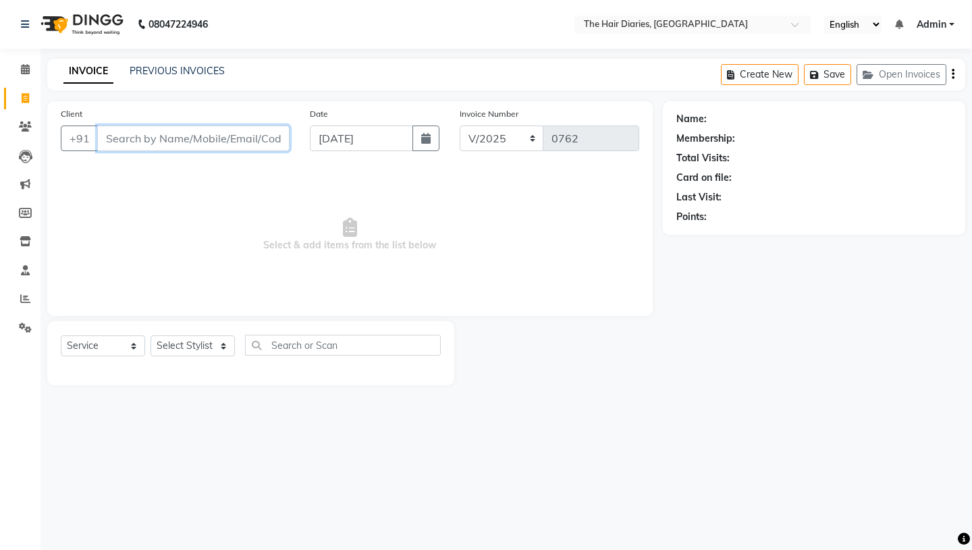
click at [118, 137] on input "Client" at bounding box center [193, 139] width 192 height 26
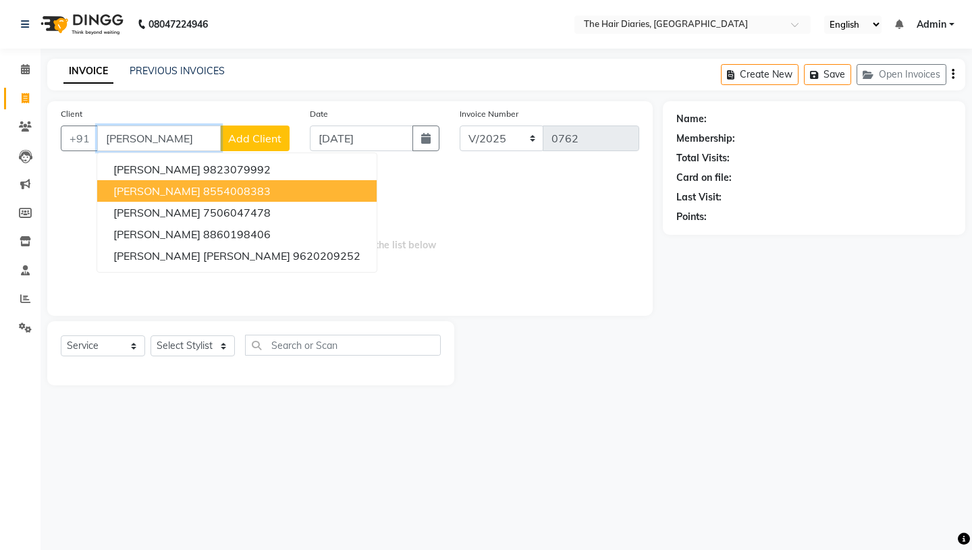
click at [155, 187] on span "Kanika Jain" at bounding box center [156, 191] width 87 height 14
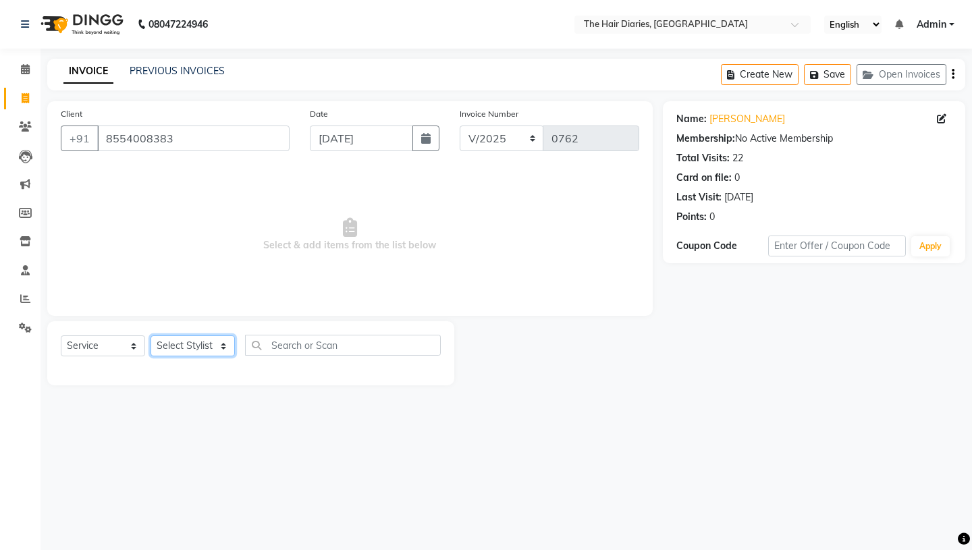
click at [223, 346] on select "Select Stylist Aaryan [PERSON_NAME] [PERSON_NAME] [PERSON_NAME] [PERSON_NAME] J…" at bounding box center [193, 346] width 84 height 21
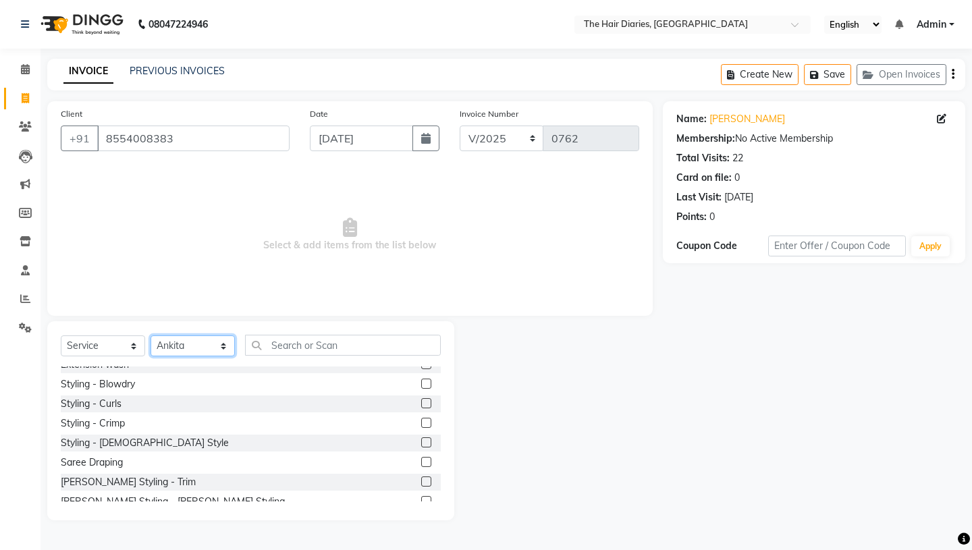
scroll to position [238, 0]
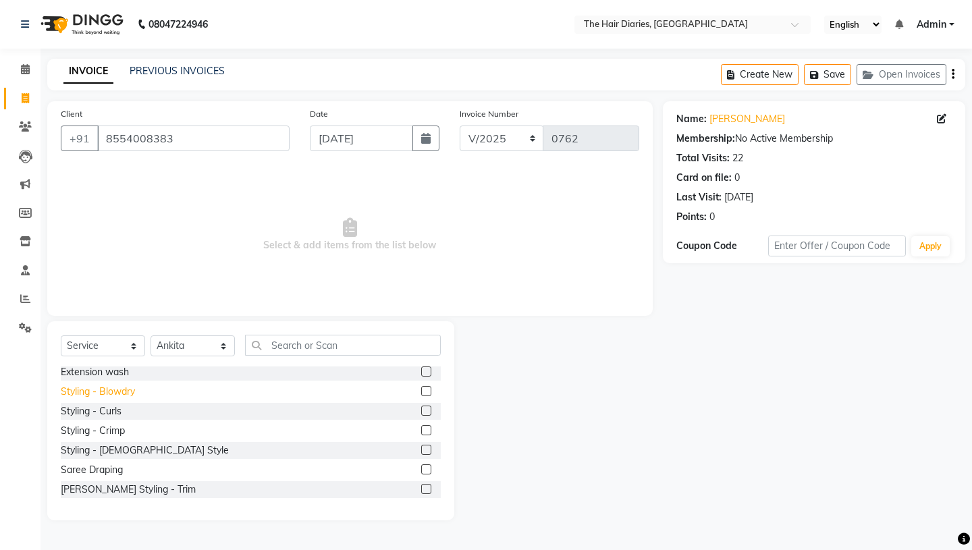
click at [116, 393] on div "Styling - Blowdry" at bounding box center [98, 392] width 74 height 14
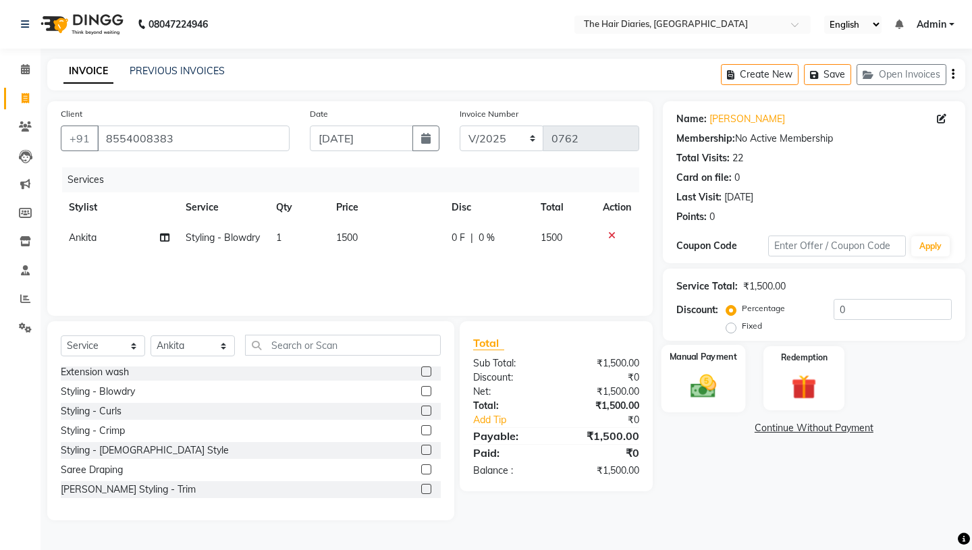
click at [706, 371] on img at bounding box center [703, 386] width 42 height 30
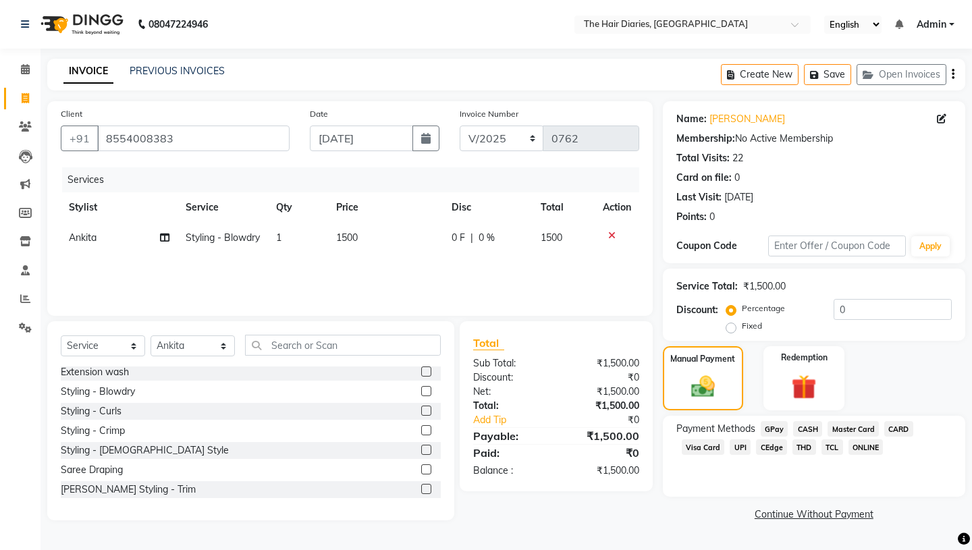
click at [828, 440] on span "TCL" at bounding box center [833, 448] width 22 height 16
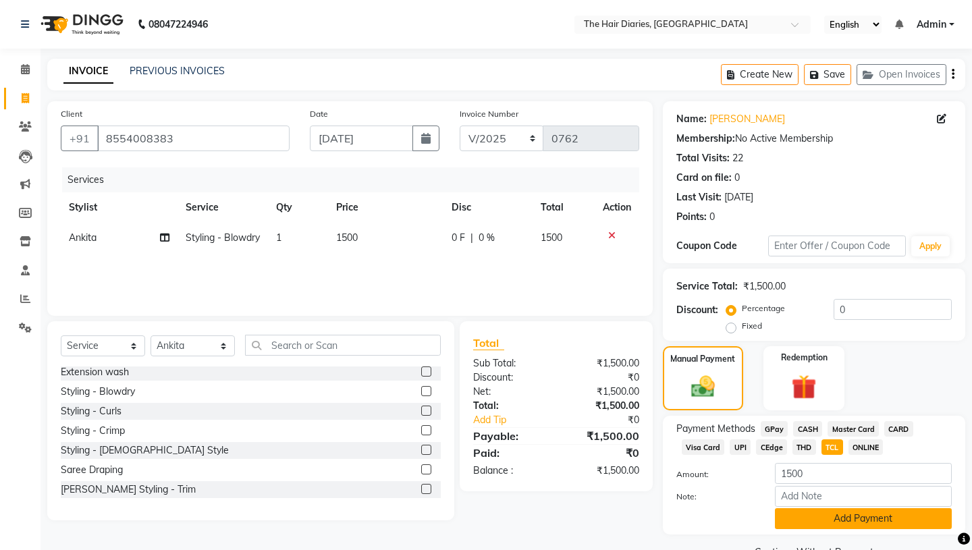
click at [850, 509] on button "Add Payment" at bounding box center [863, 519] width 177 height 21
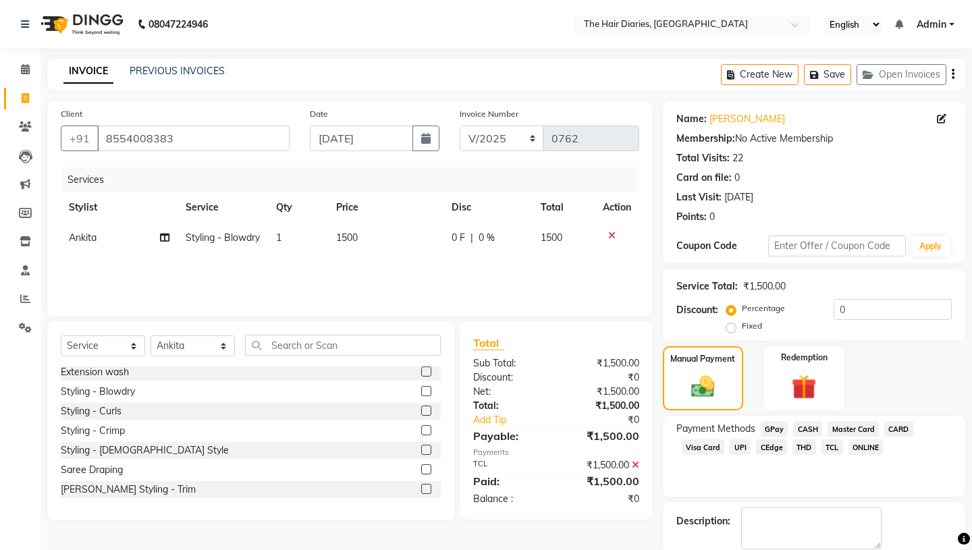
scroll to position [28, 0]
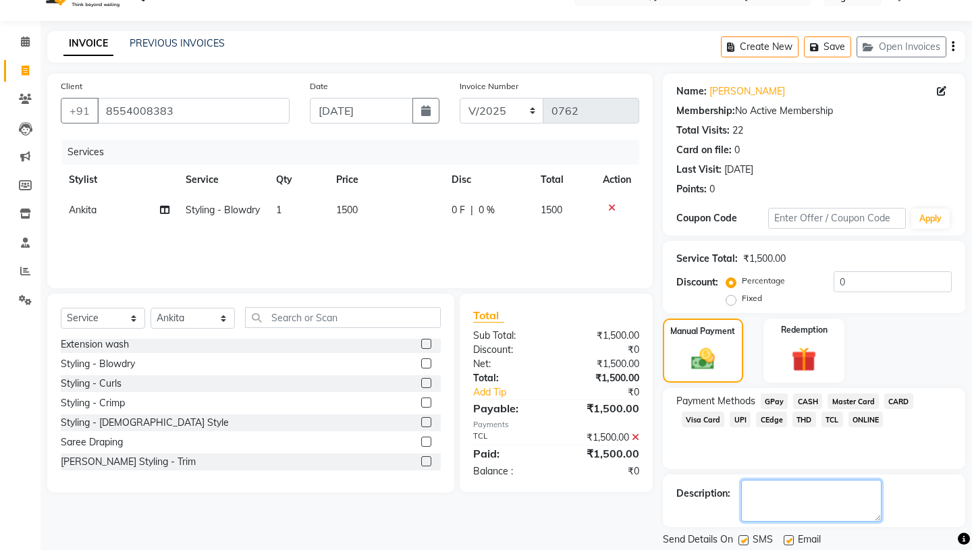
click at [755, 480] on textarea at bounding box center [811, 501] width 140 height 42
click at [743, 536] on label at bounding box center [744, 541] width 10 height 10
click at [743, 537] on input "checkbox" at bounding box center [743, 541] width 9 height 9
click at [789, 536] on label at bounding box center [789, 541] width 10 height 10
click at [789, 537] on input "checkbox" at bounding box center [788, 541] width 9 height 9
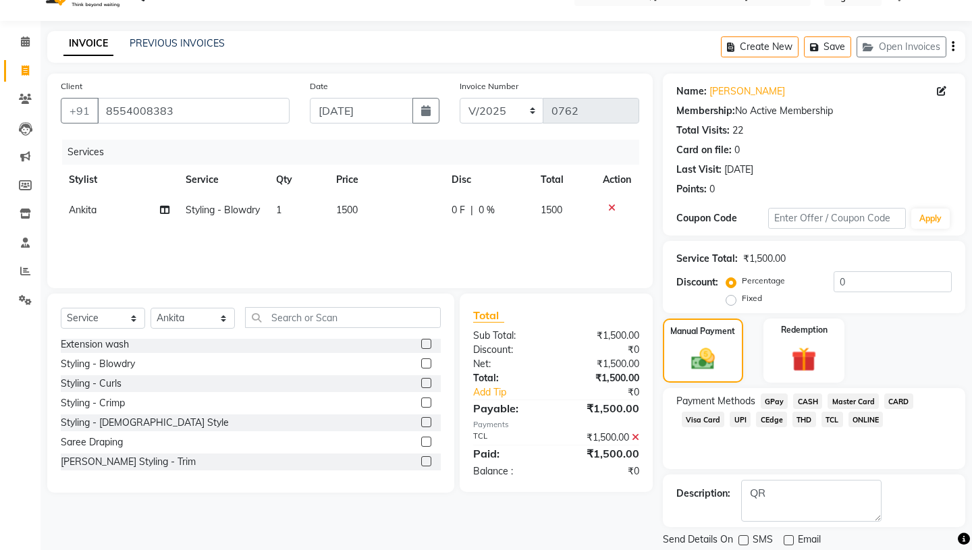
scroll to position [56, 0]
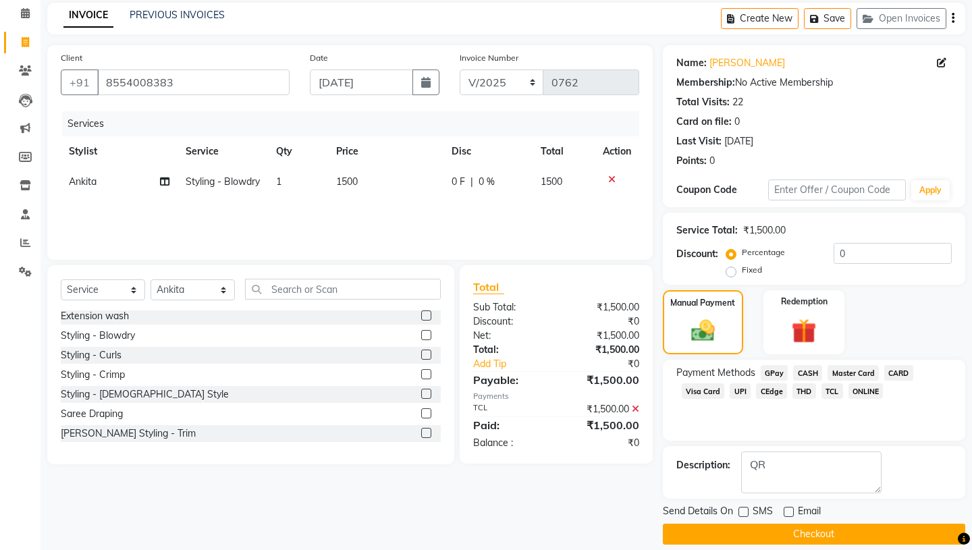
click at [812, 524] on button "Checkout" at bounding box center [814, 534] width 303 height 21
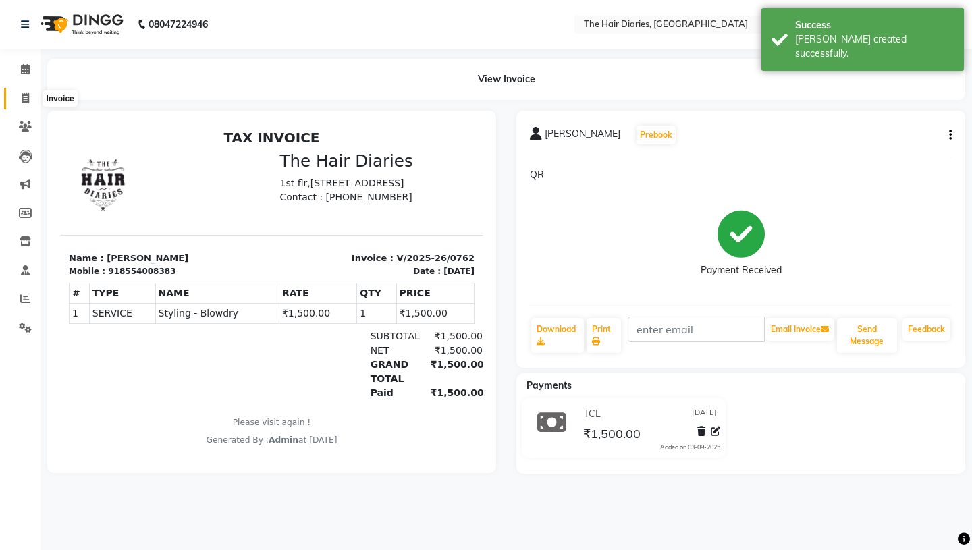
click at [28, 95] on icon at bounding box center [25, 98] width 7 height 10
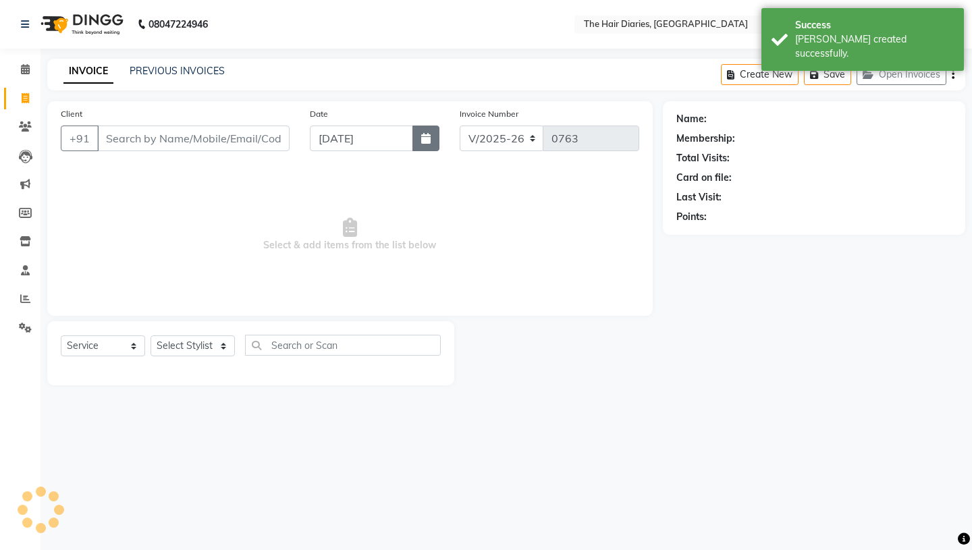
click at [427, 134] on icon "button" at bounding box center [425, 138] width 9 height 11
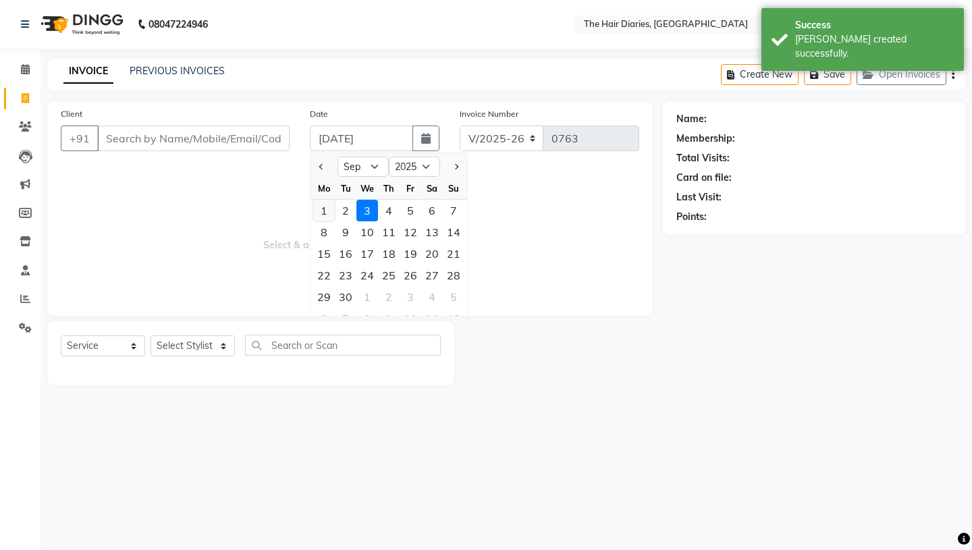
click at [323, 211] on div "1" at bounding box center [324, 211] width 22 height 22
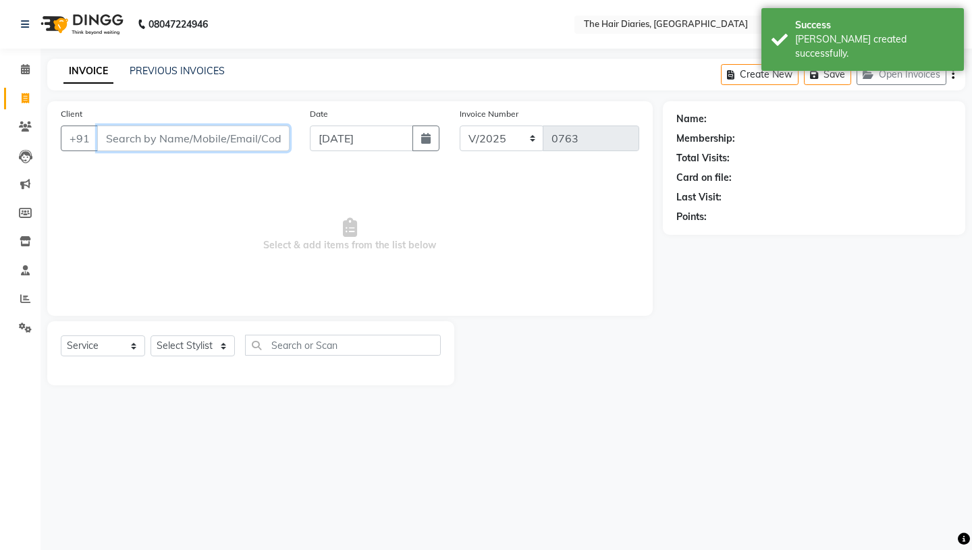
click at [149, 140] on input "Client" at bounding box center [193, 139] width 192 height 26
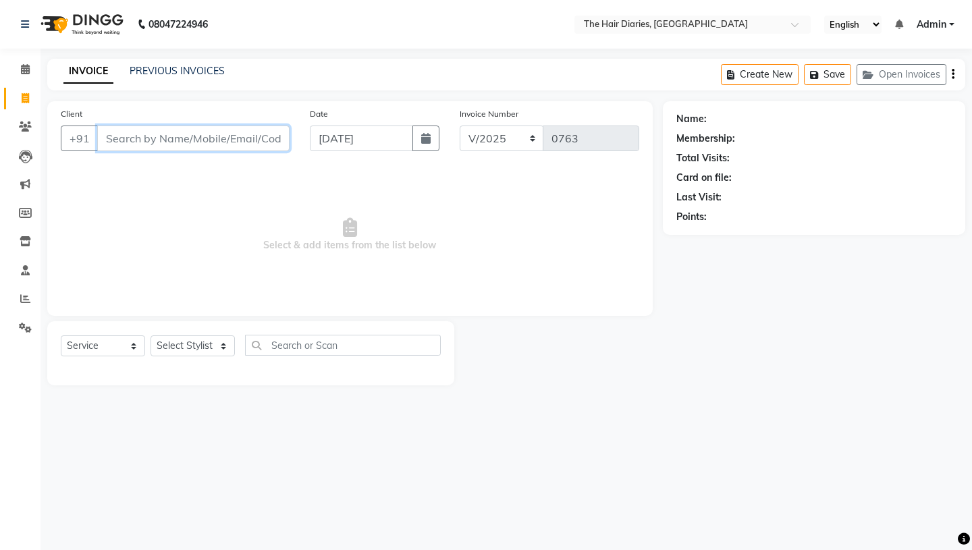
click at [127, 136] on input "Client" at bounding box center [193, 139] width 192 height 26
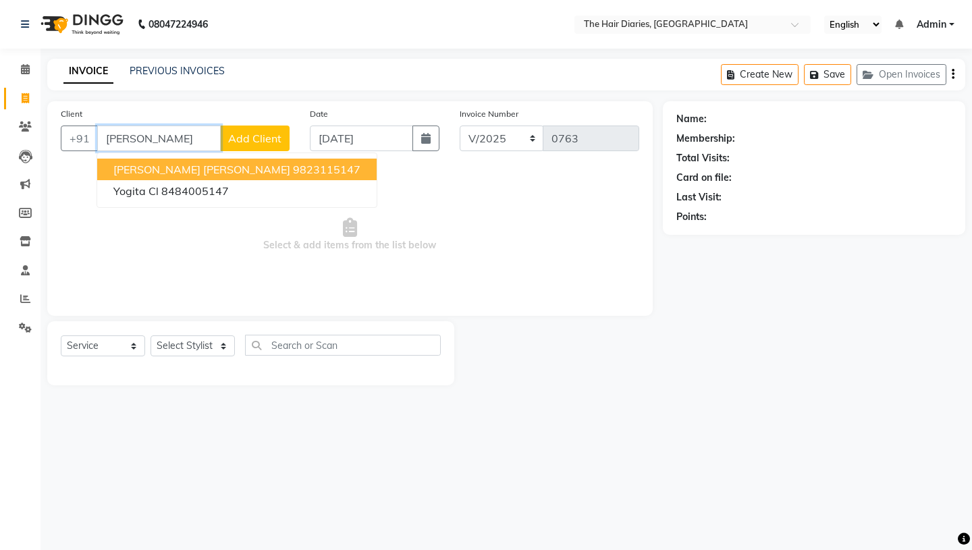
click at [159, 170] on span "Yogita Solanke Sonia" at bounding box center [201, 170] width 177 height 14
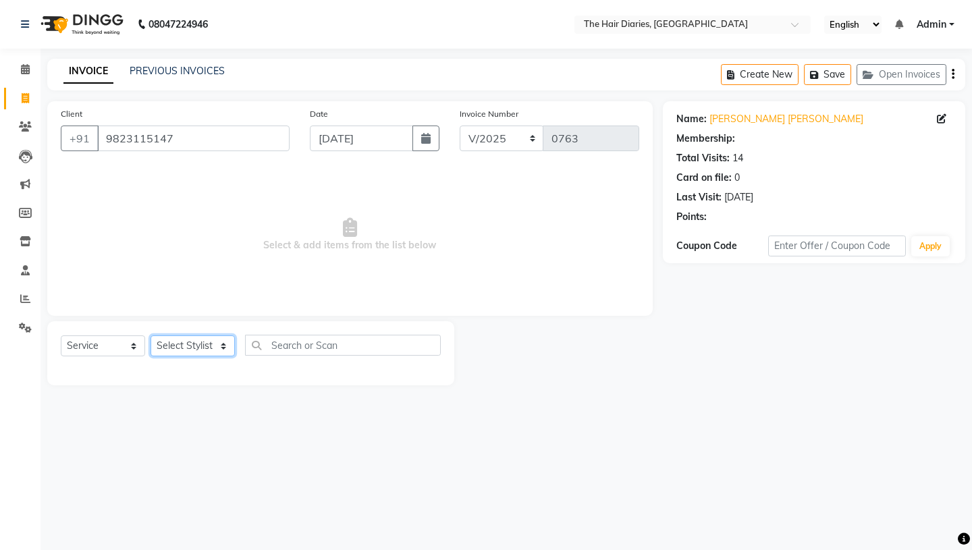
click at [224, 346] on select "Select Stylist Aaryan [PERSON_NAME] [PERSON_NAME] [PERSON_NAME] [PERSON_NAME] J…" at bounding box center [193, 346] width 84 height 21
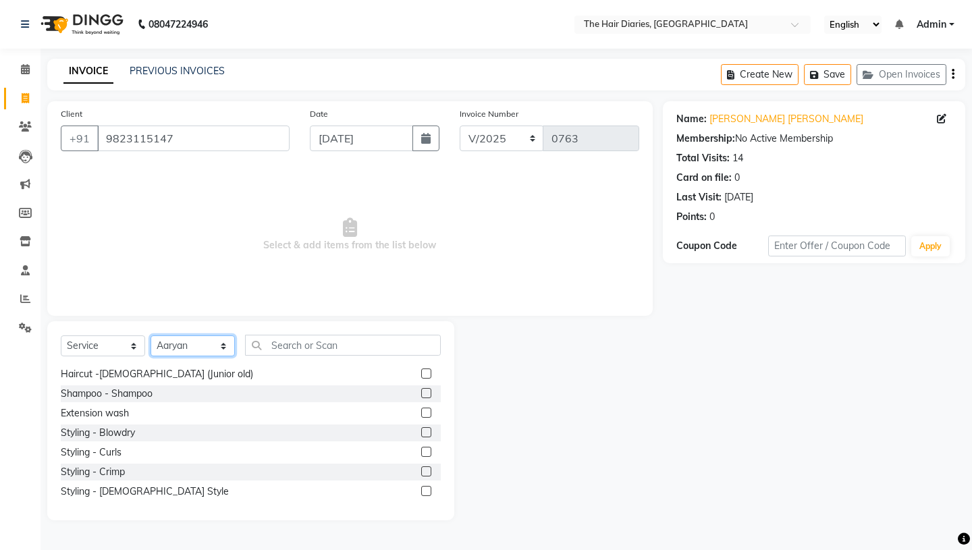
scroll to position [184, 0]
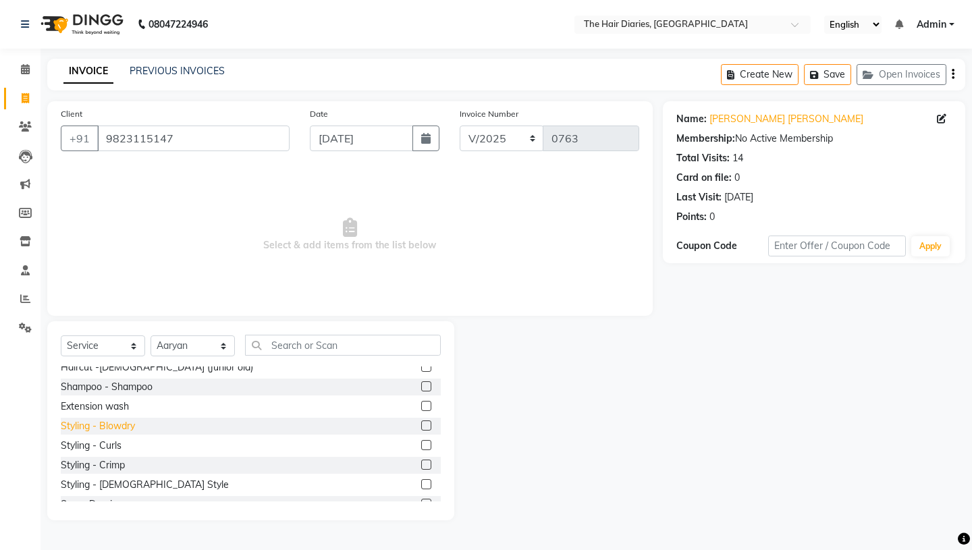
click at [111, 425] on div "Styling - Blowdry" at bounding box center [98, 426] width 74 height 14
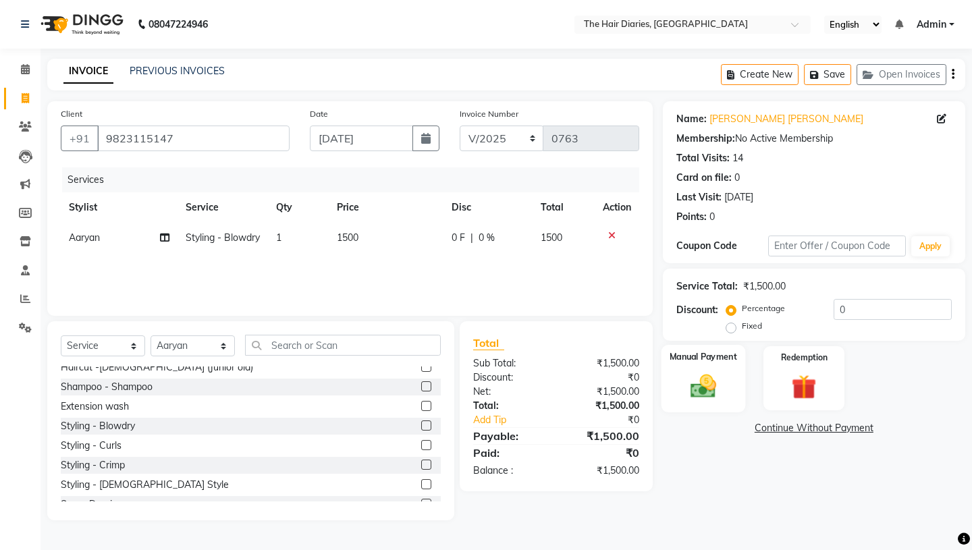
click at [721, 371] on img at bounding box center [703, 386] width 42 height 30
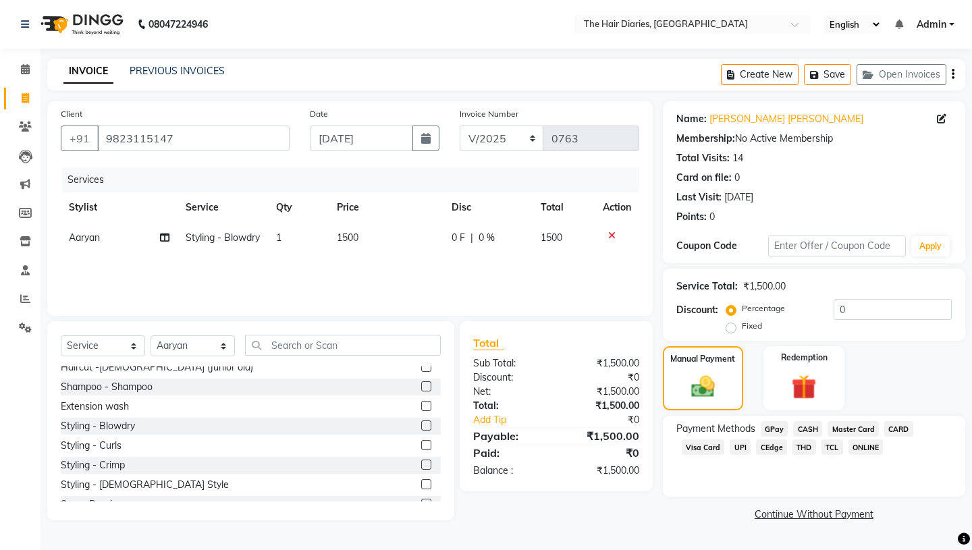
click at [831, 440] on span "TCL" at bounding box center [833, 448] width 22 height 16
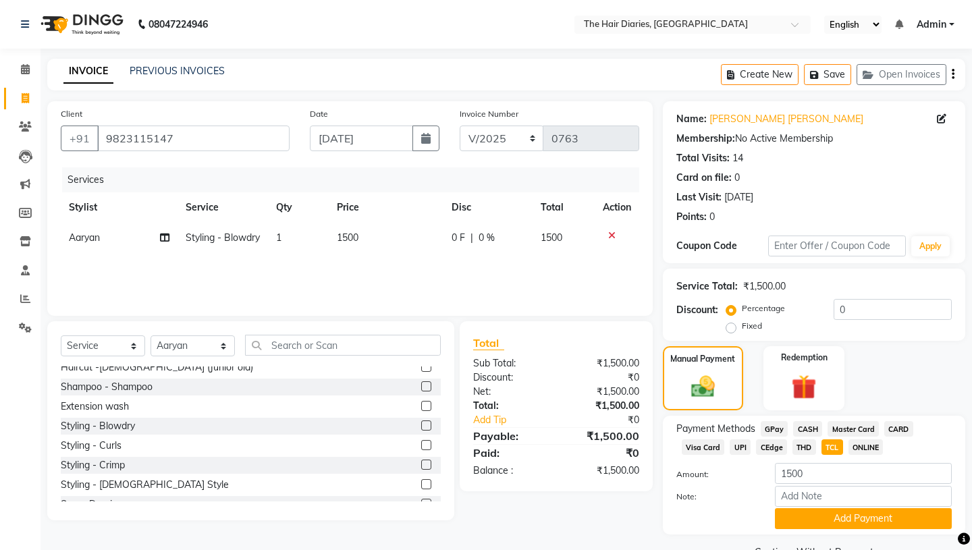
scroll to position [18, 0]
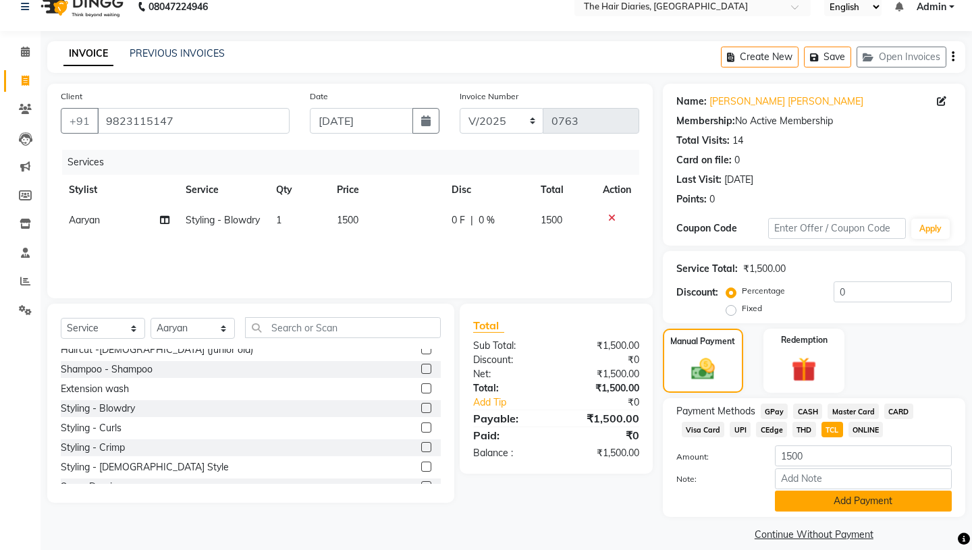
click at [852, 491] on button "Add Payment" at bounding box center [863, 501] width 177 height 21
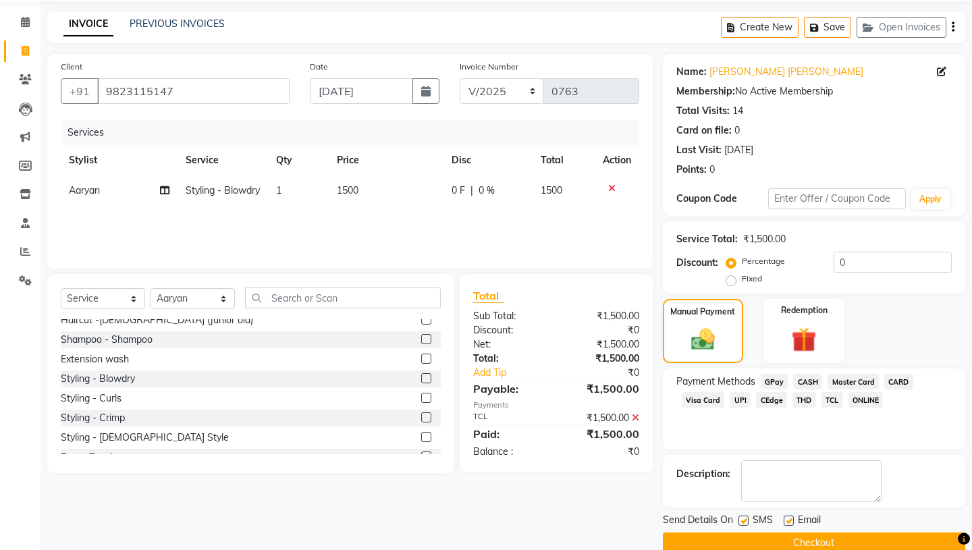
scroll to position [56, 0]
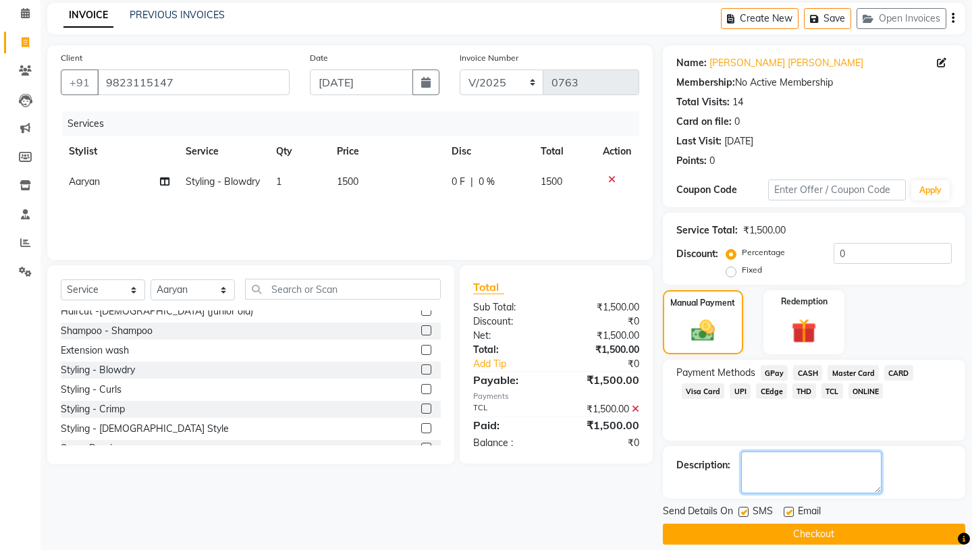
click at [760, 454] on textarea at bounding box center [811, 473] width 140 height 42
click at [740, 507] on label at bounding box center [744, 512] width 10 height 10
click at [740, 509] on input "checkbox" at bounding box center [743, 513] width 9 height 9
click at [786, 507] on label at bounding box center [789, 512] width 10 height 10
click at [786, 509] on input "checkbox" at bounding box center [788, 513] width 9 height 9
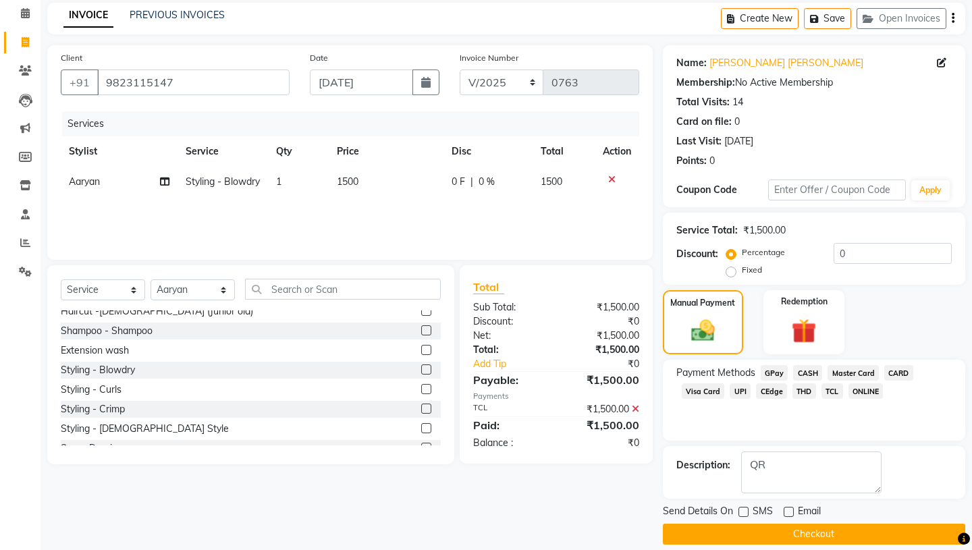
click at [790, 524] on button "Checkout" at bounding box center [814, 534] width 303 height 21
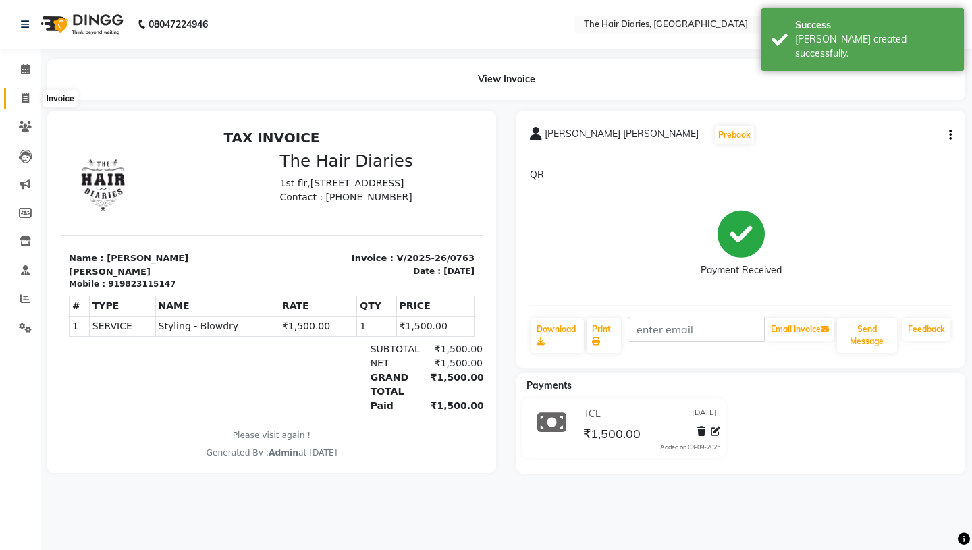
click at [28, 95] on icon at bounding box center [25, 98] width 7 height 10
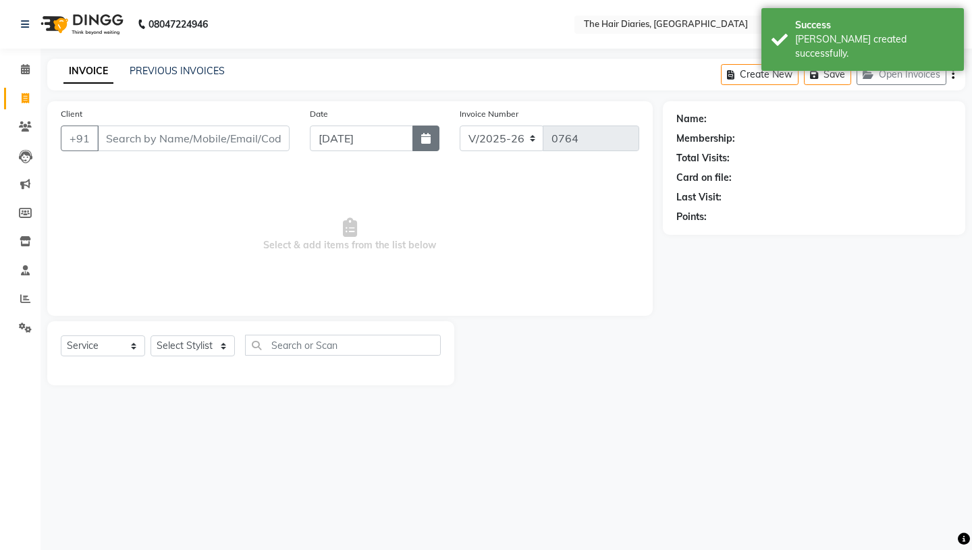
click at [425, 133] on icon "button" at bounding box center [425, 138] width 9 height 11
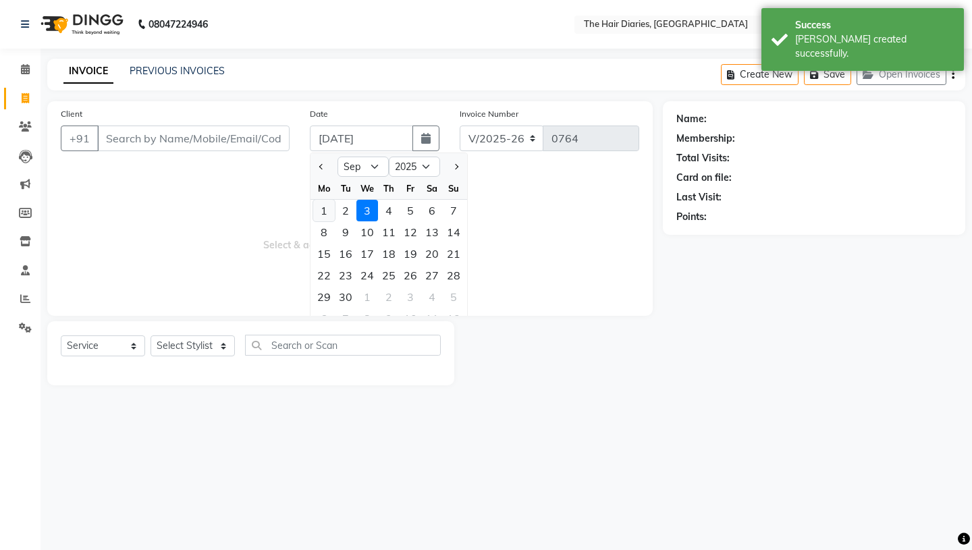
click at [320, 209] on div "1" at bounding box center [324, 211] width 22 height 22
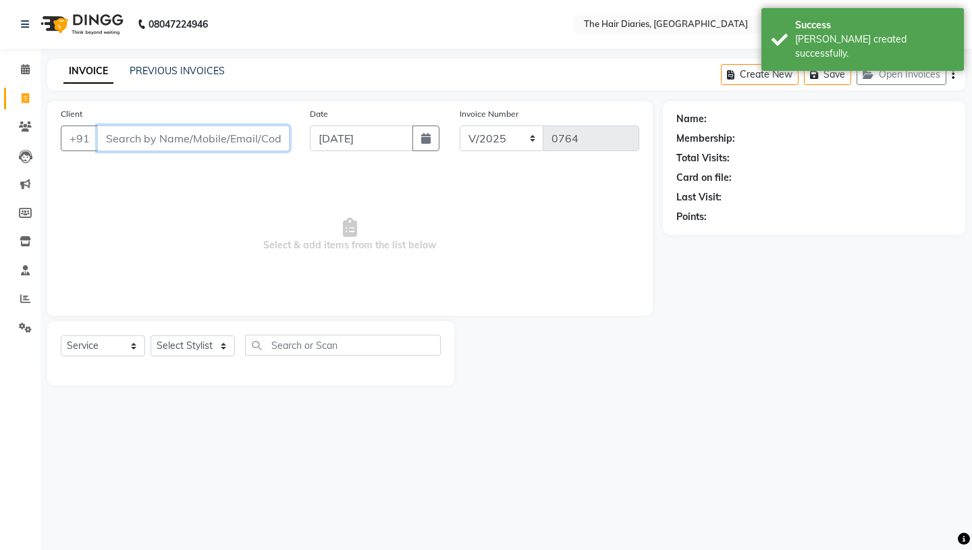
click at [145, 138] on input "Client" at bounding box center [193, 139] width 192 height 26
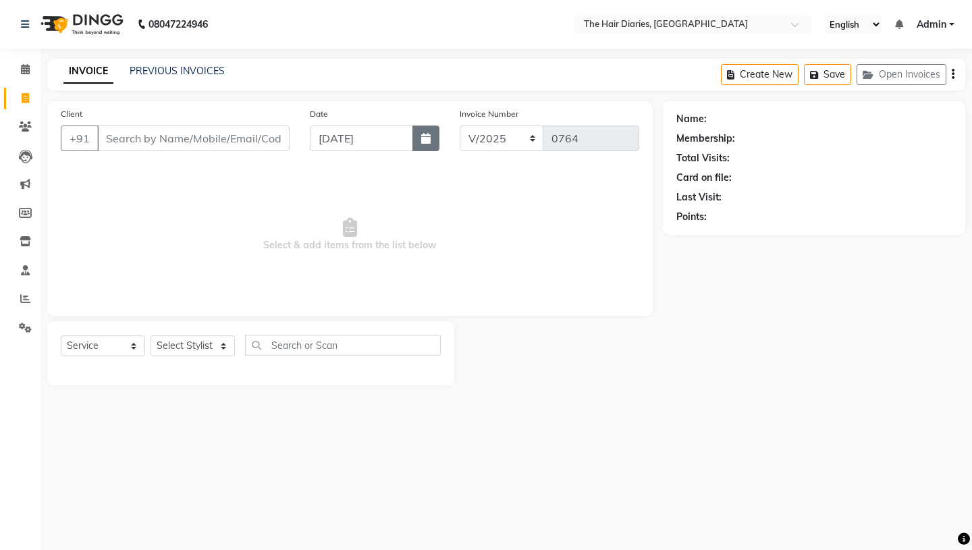
click at [423, 133] on icon "button" at bounding box center [425, 138] width 9 height 11
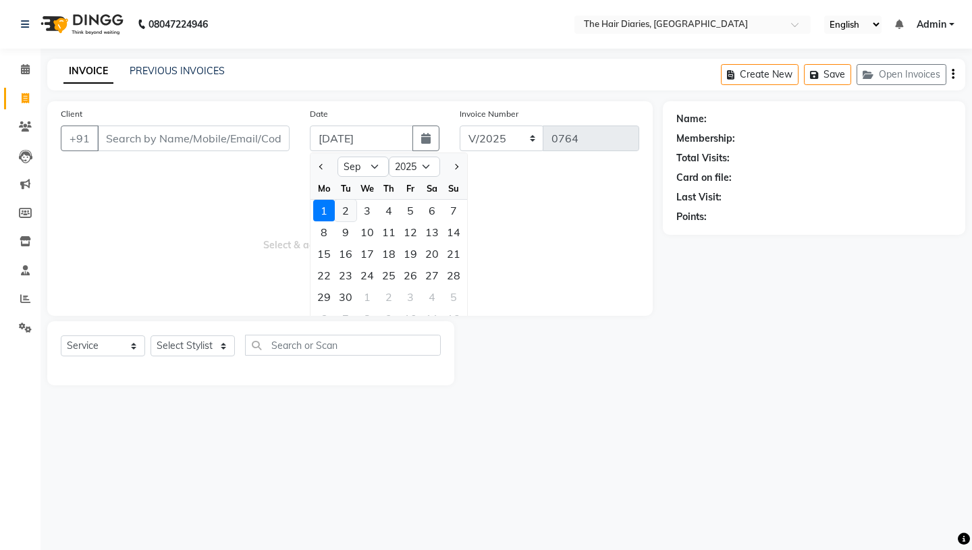
click at [348, 209] on div "2" at bounding box center [346, 211] width 22 height 22
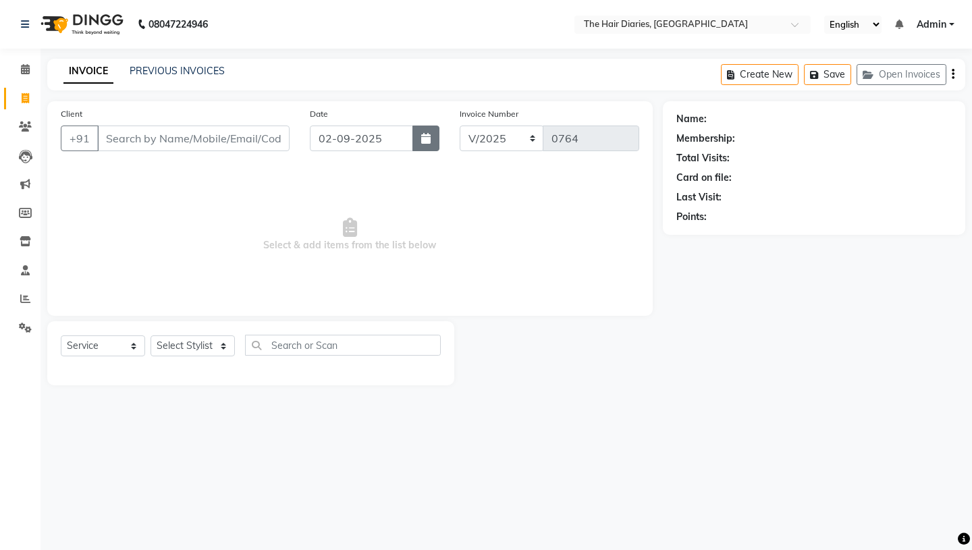
click at [423, 138] on icon "button" at bounding box center [425, 138] width 9 height 11
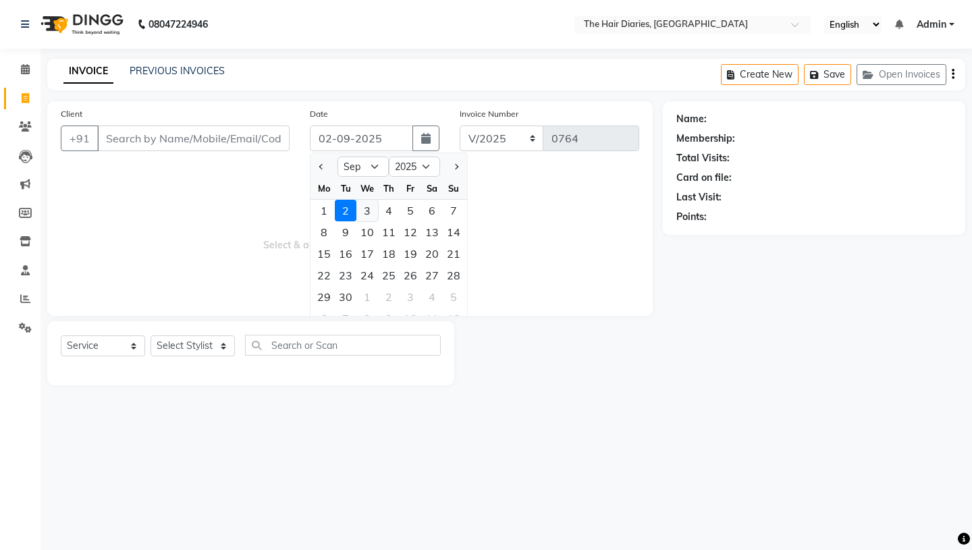
click at [364, 210] on div "3" at bounding box center [368, 211] width 22 height 22
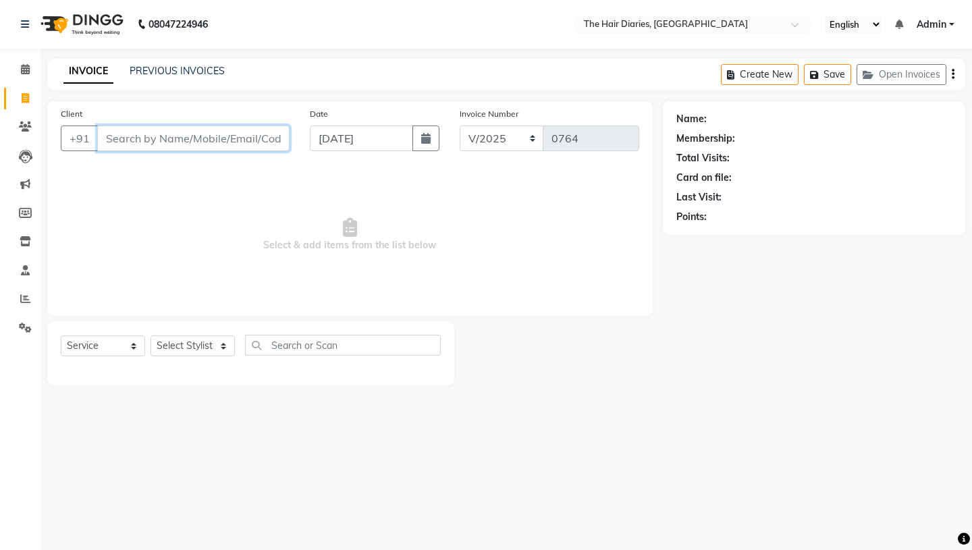
click at [150, 137] on input "Client" at bounding box center [193, 139] width 192 height 26
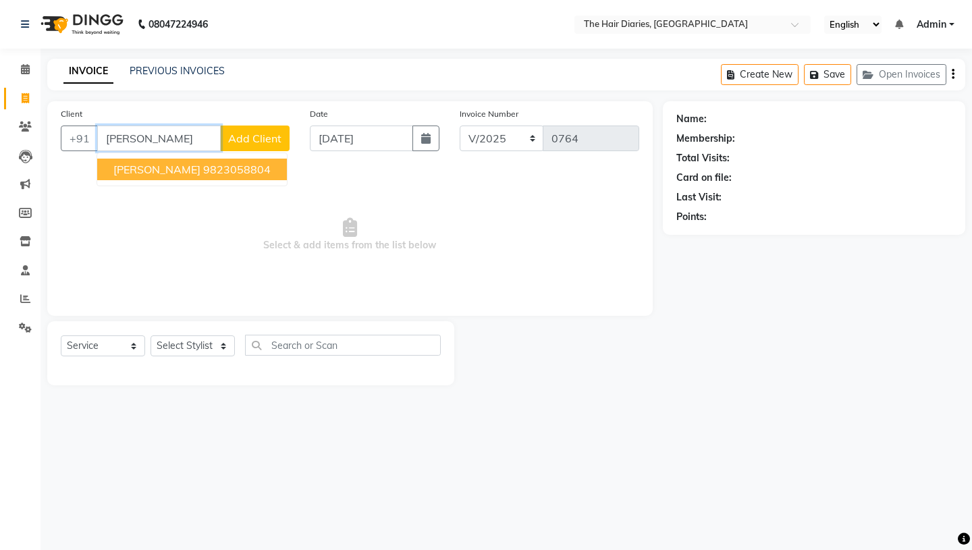
click at [159, 169] on span "Danny Seymous" at bounding box center [156, 170] width 87 height 14
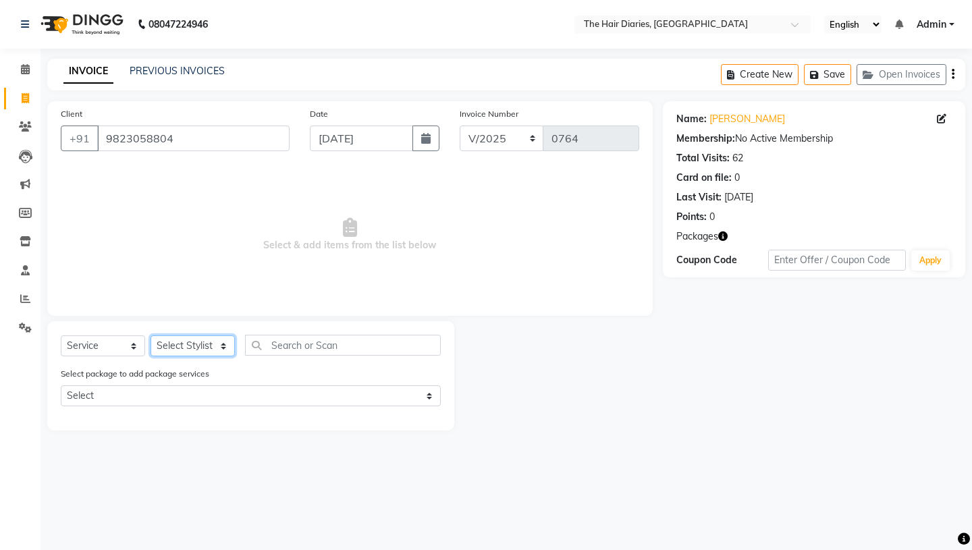
click at [222, 344] on select "Select Stylist Aaryan [PERSON_NAME] [PERSON_NAME] [PERSON_NAME] [PERSON_NAME] J…" at bounding box center [193, 346] width 84 height 21
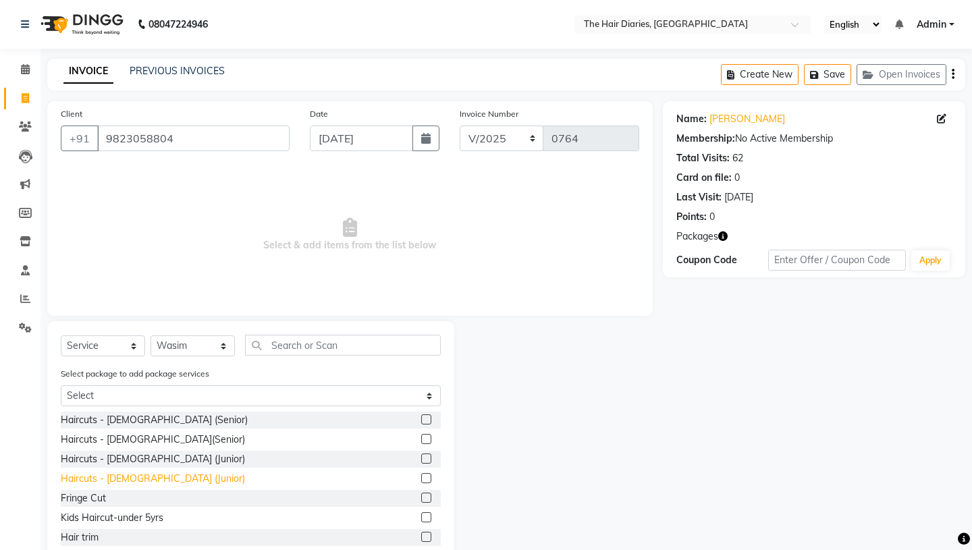
click at [141, 480] on div "Haircuts - [DEMOGRAPHIC_DATA] (Junior)" at bounding box center [153, 479] width 184 height 14
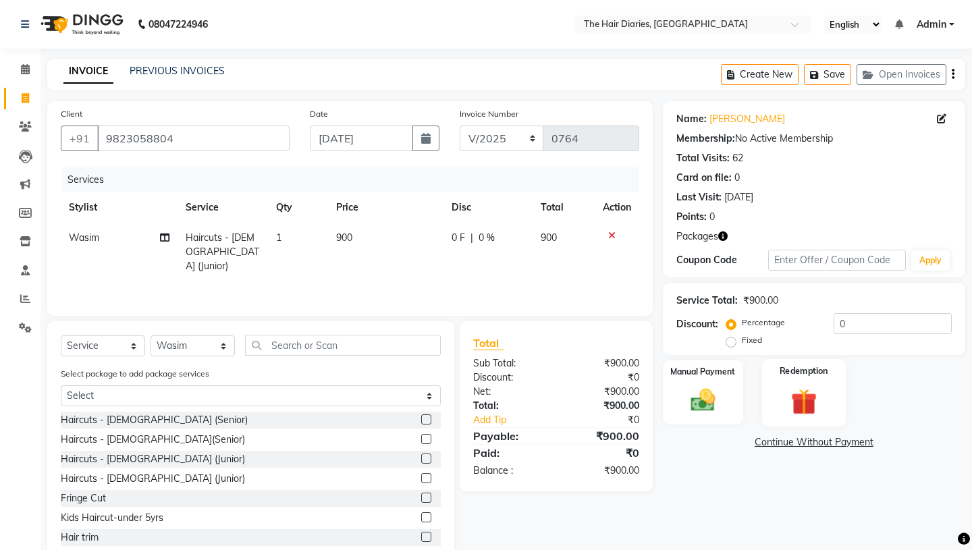
click at [823, 369] on div "Redemption" at bounding box center [804, 392] width 84 height 67
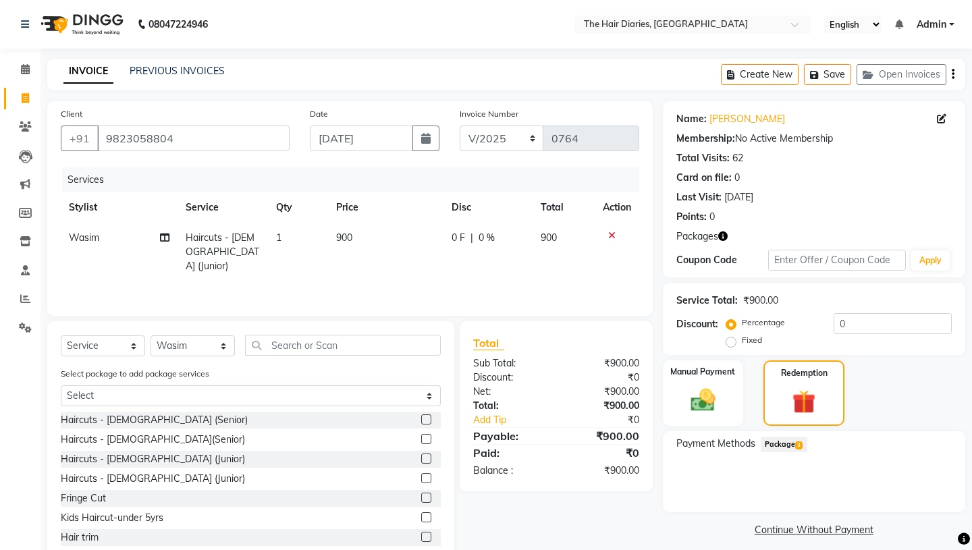
click at [800, 442] on span "3" at bounding box center [799, 446] width 7 height 8
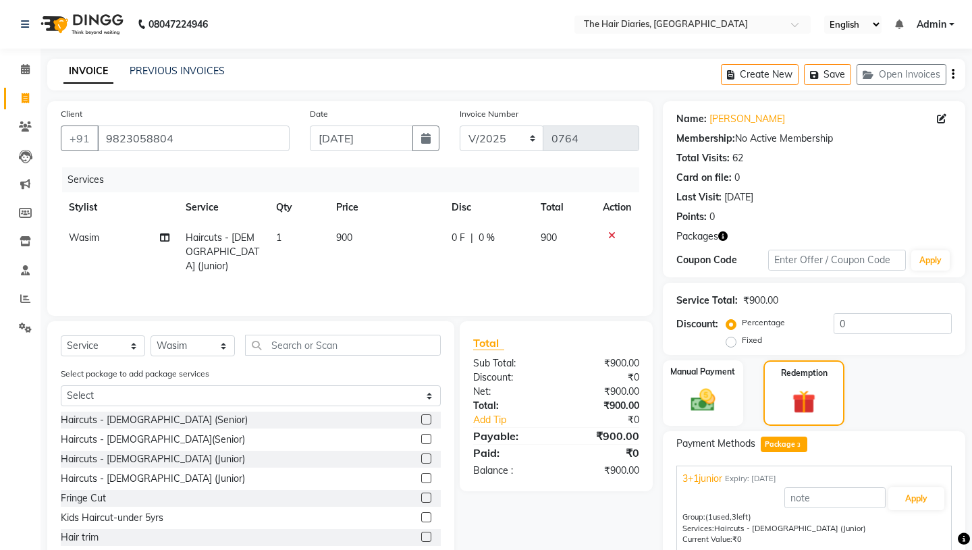
scroll to position [103, 0]
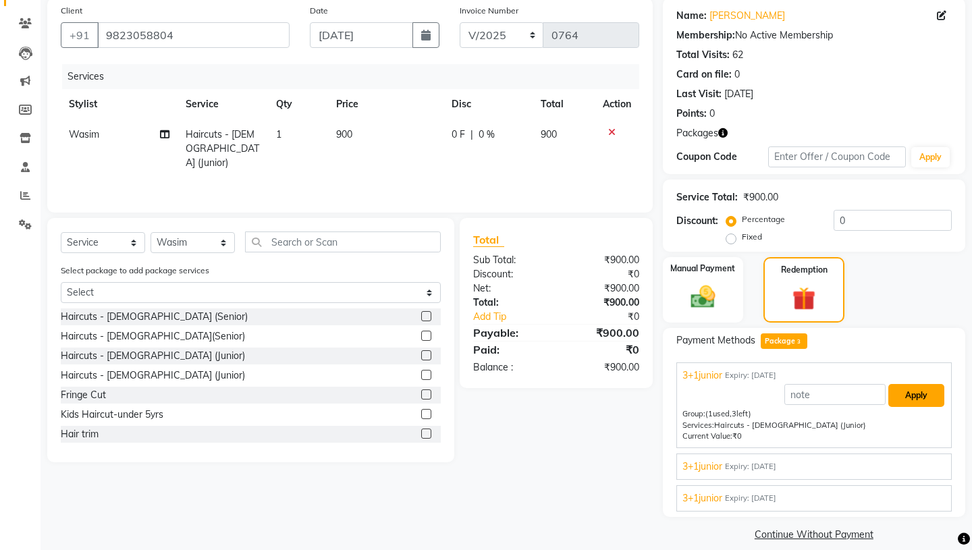
click at [910, 384] on button "Apply" at bounding box center [917, 395] width 56 height 23
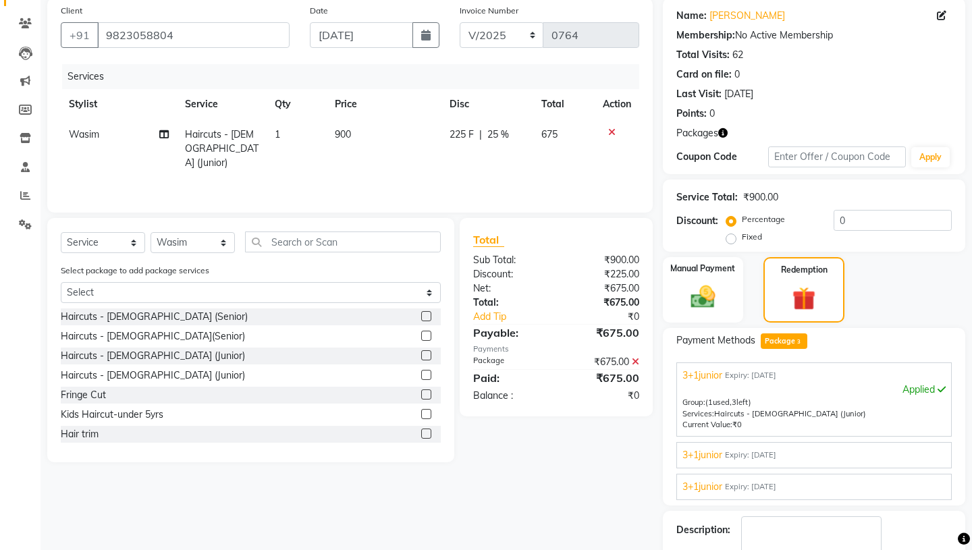
scroll to position [168, 0]
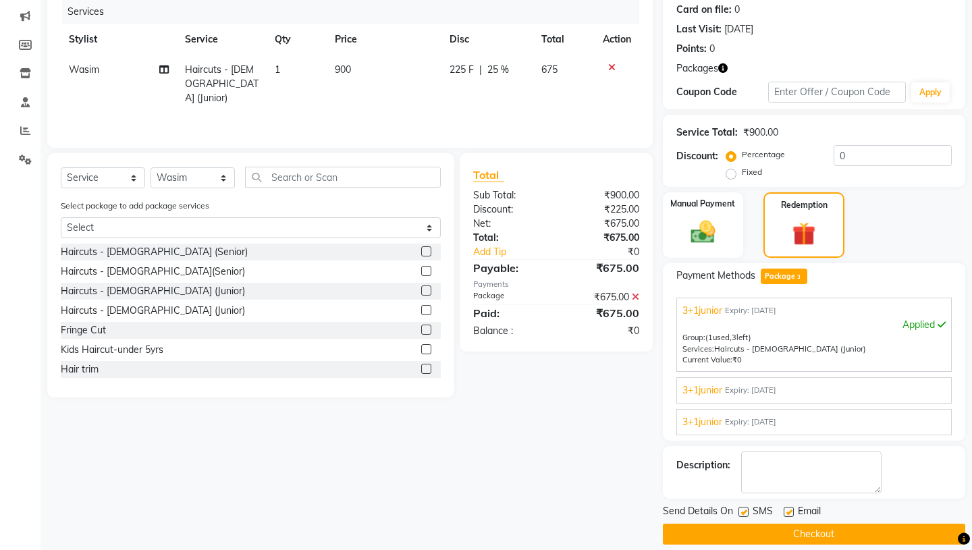
click at [741, 507] on label at bounding box center [744, 512] width 10 height 10
click at [741, 509] on input "checkbox" at bounding box center [743, 513] width 9 height 9
click at [789, 507] on label at bounding box center [789, 512] width 10 height 10
click at [789, 509] on input "checkbox" at bounding box center [788, 513] width 9 height 9
click at [809, 524] on button "Checkout" at bounding box center [814, 534] width 303 height 21
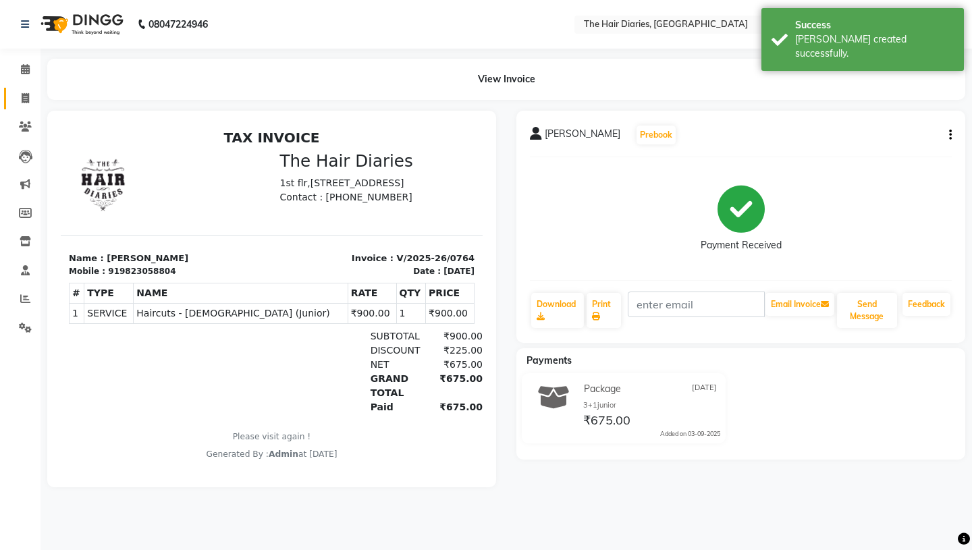
click at [23, 92] on span at bounding box center [26, 99] width 24 height 16
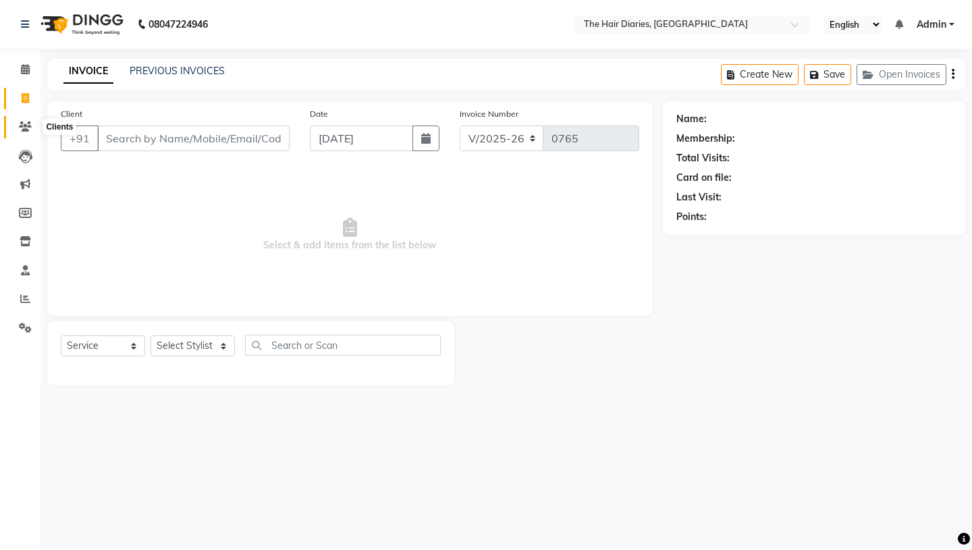
click at [22, 126] on icon at bounding box center [25, 127] width 13 height 10
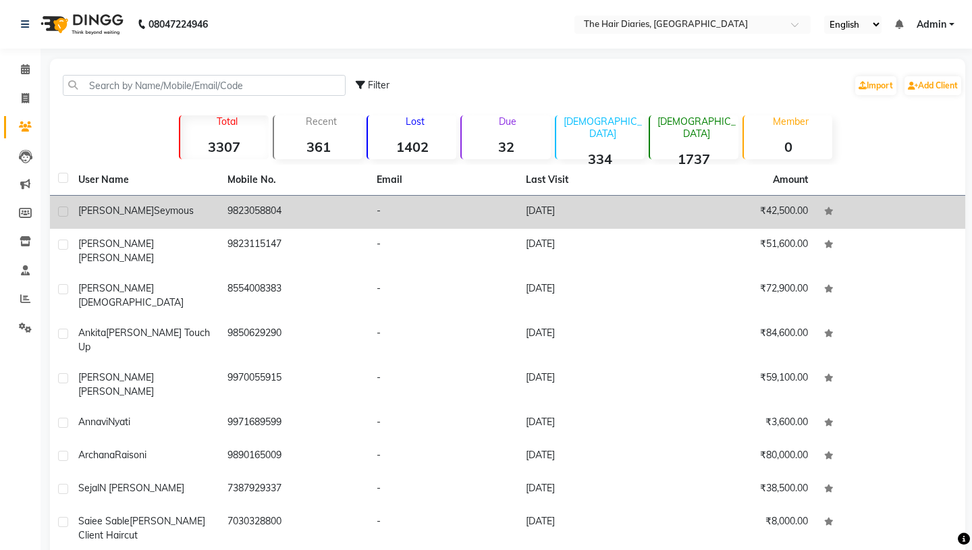
click at [154, 209] on span "Seymous" at bounding box center [174, 211] width 40 height 12
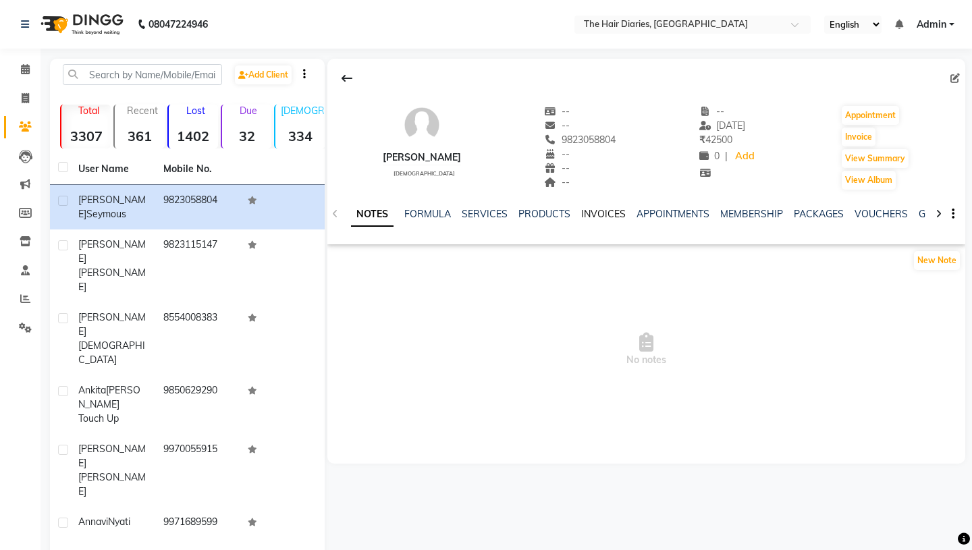
click at [613, 210] on link "INVOICES" at bounding box center [603, 214] width 45 height 12
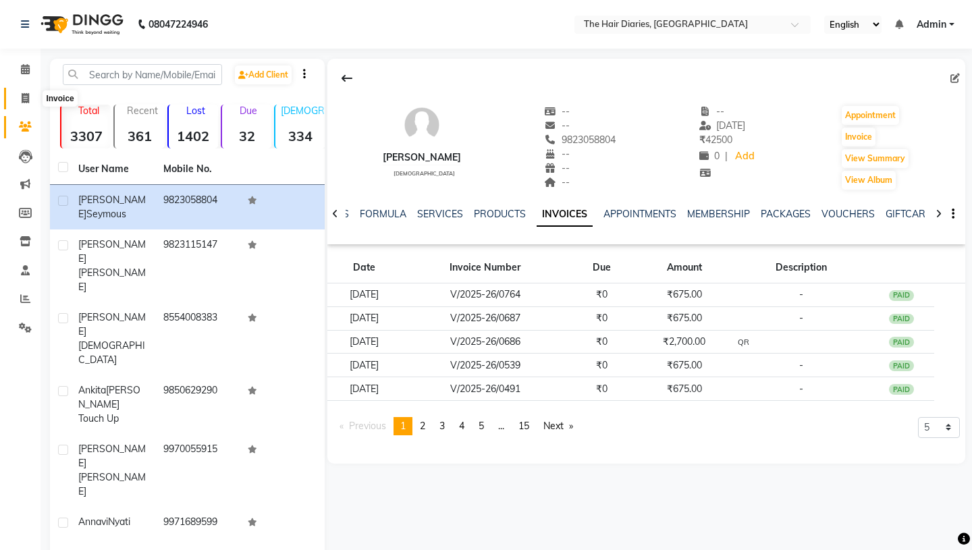
click at [24, 100] on icon at bounding box center [25, 98] width 7 height 10
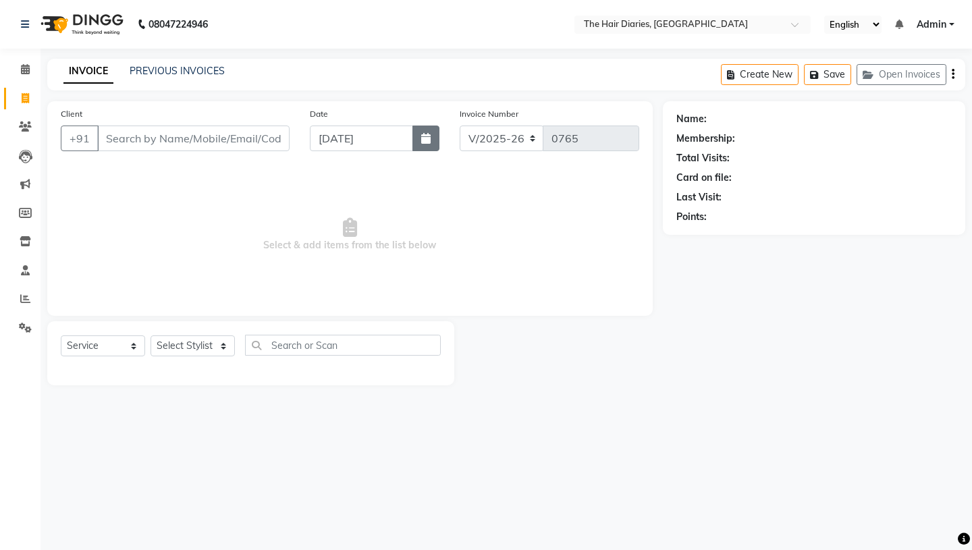
click at [427, 140] on icon "button" at bounding box center [425, 138] width 9 height 11
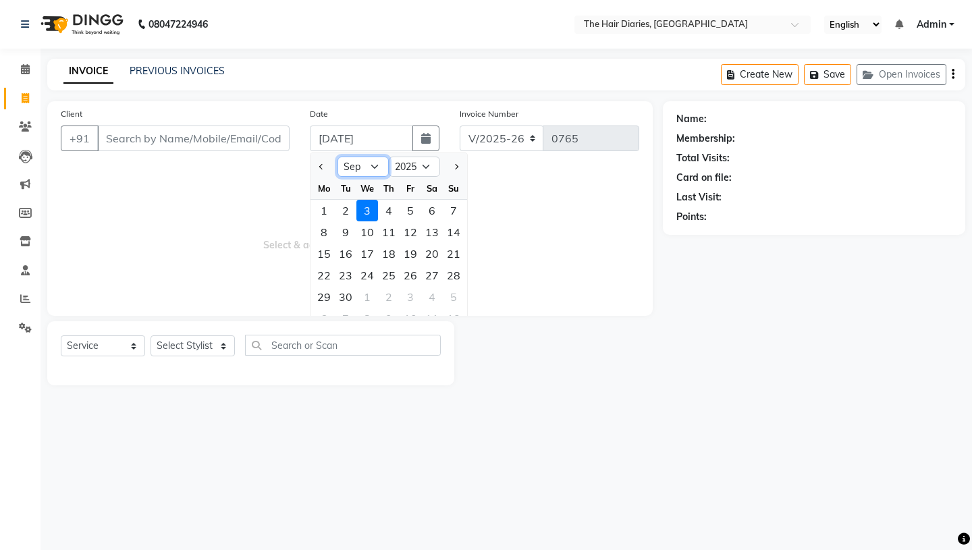
click at [373, 165] on select "Jan Feb Mar Apr May Jun [DATE] Aug Sep Oct Nov Dec" at bounding box center [363, 167] width 51 height 20
click at [456, 251] on div "17" at bounding box center [454, 254] width 22 height 22
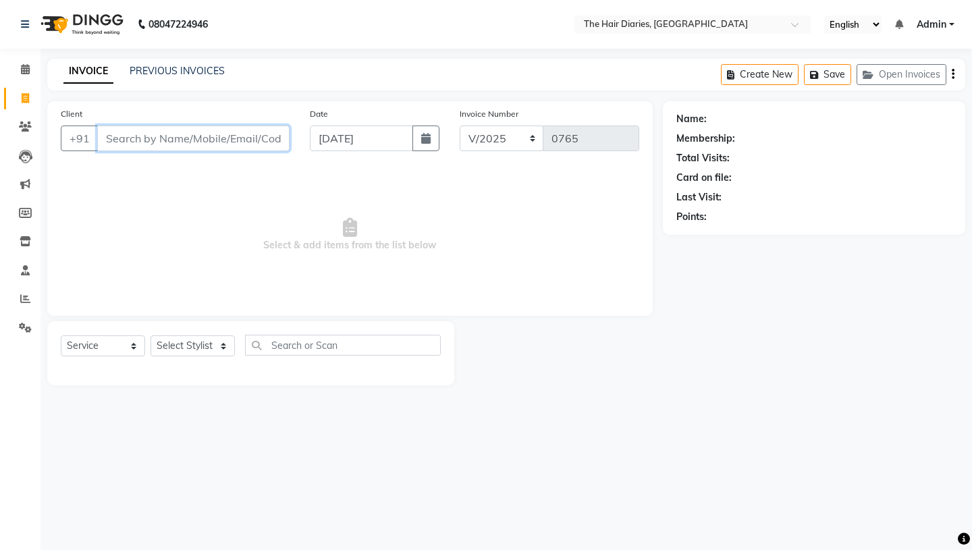
click at [147, 137] on input "Client" at bounding box center [193, 139] width 192 height 26
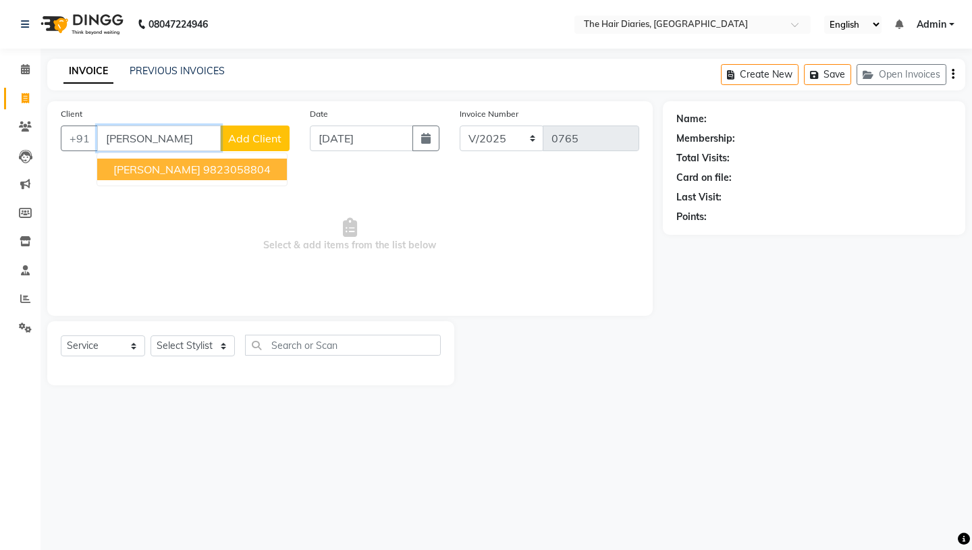
click at [158, 169] on span "Danny Seymous" at bounding box center [156, 170] width 87 height 14
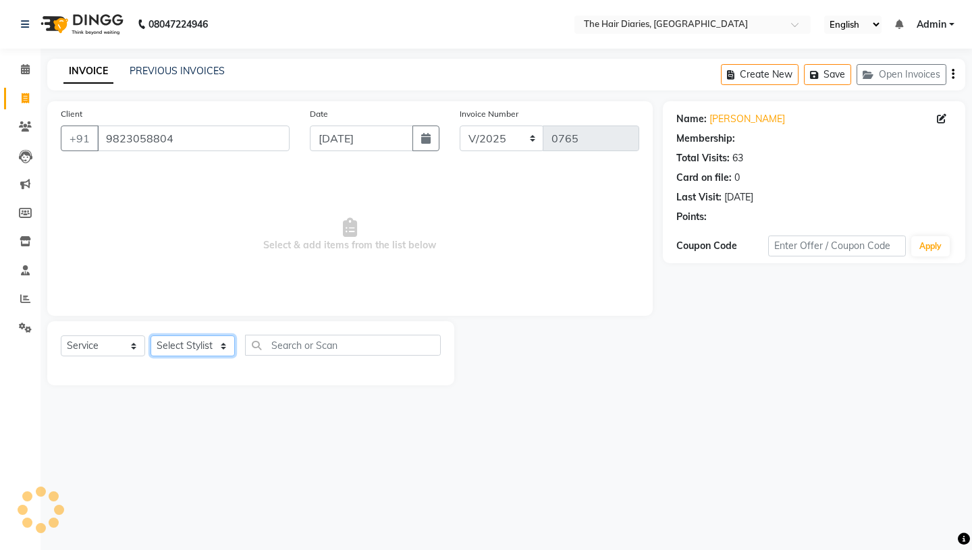
click at [223, 342] on select "Select Stylist Aaryan [PERSON_NAME] [PERSON_NAME] [PERSON_NAME] [PERSON_NAME] J…" at bounding box center [193, 346] width 84 height 21
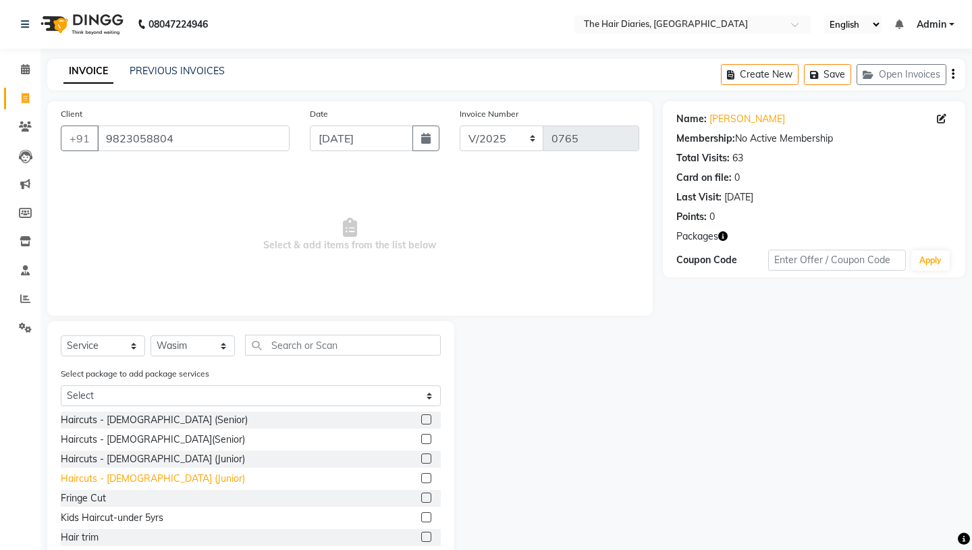
click at [153, 483] on div "Haircuts - [DEMOGRAPHIC_DATA] (Junior)" at bounding box center [153, 479] width 184 height 14
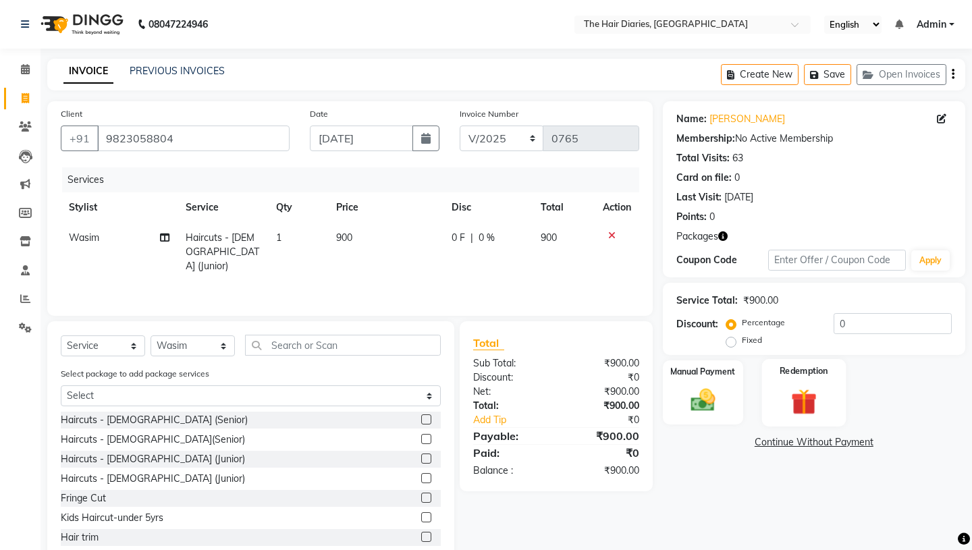
click at [813, 363] on div "Redemption" at bounding box center [804, 392] width 84 height 67
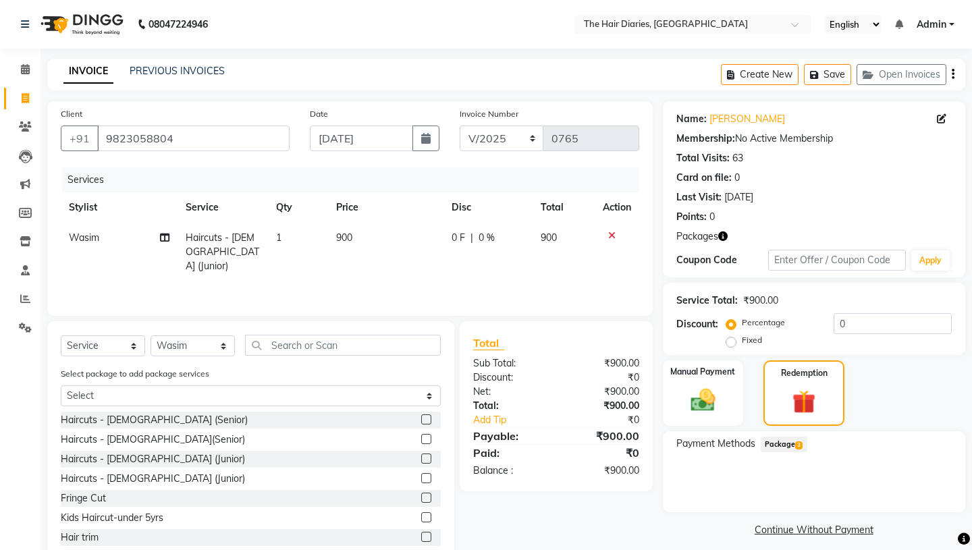
click at [802, 442] on span "3" at bounding box center [799, 446] width 7 height 8
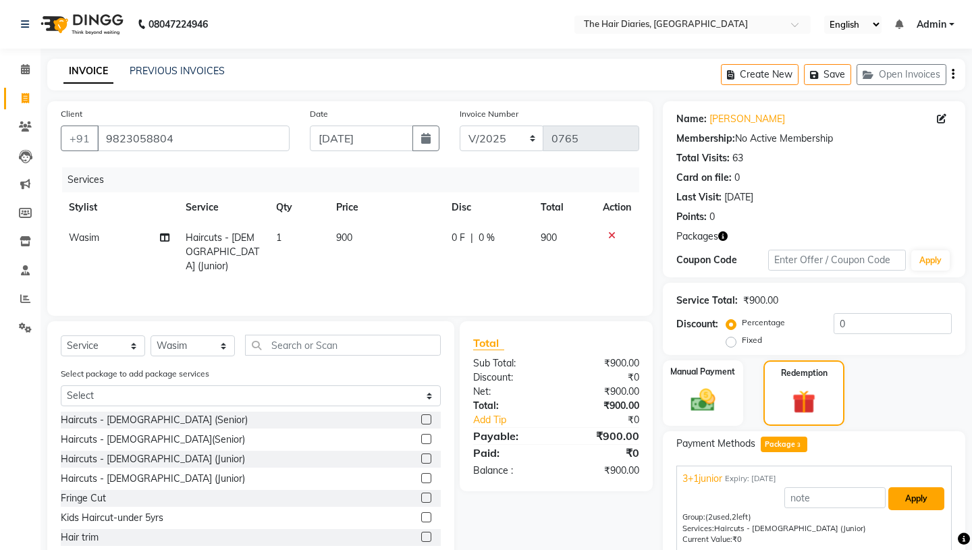
click at [915, 488] on button "Apply" at bounding box center [917, 499] width 56 height 23
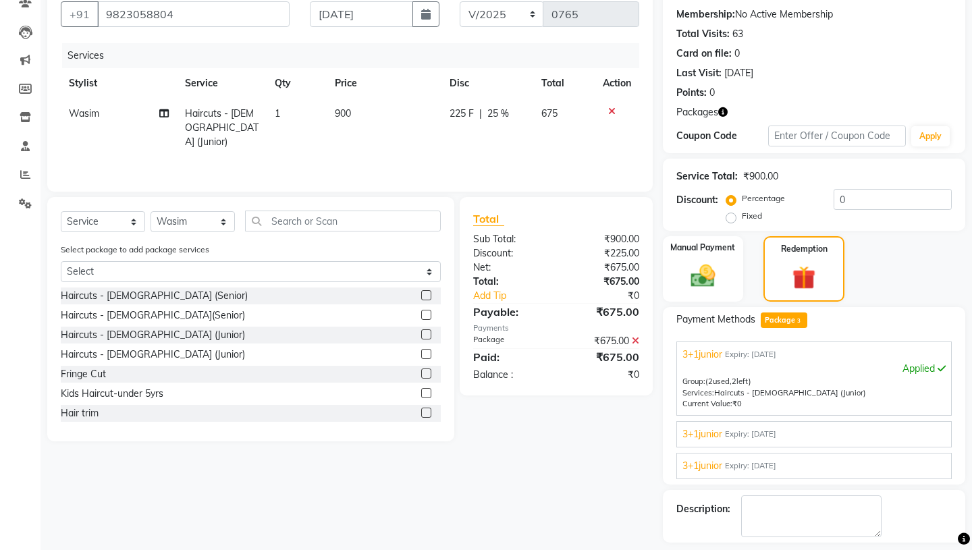
scroll to position [168, 0]
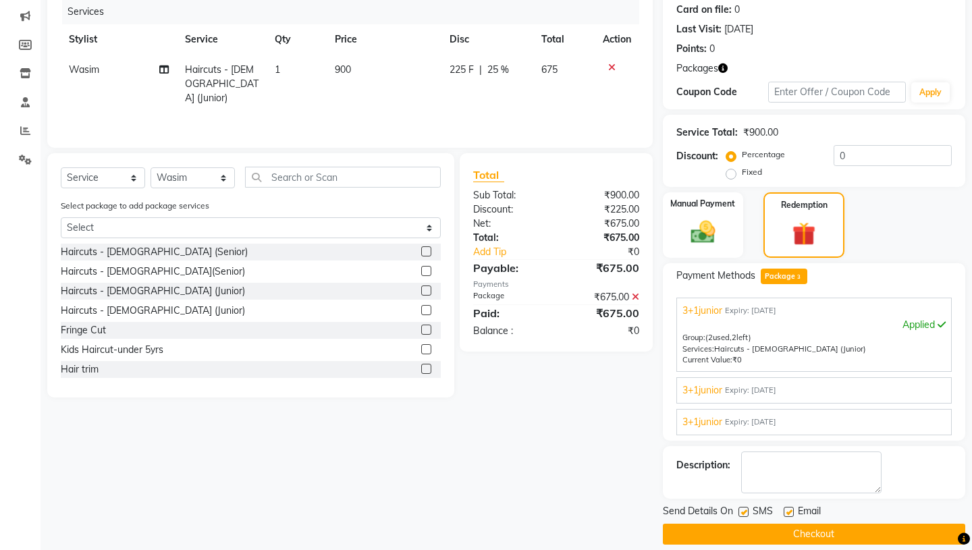
click at [744, 507] on label at bounding box center [744, 512] width 10 height 10
click at [744, 509] on input "checkbox" at bounding box center [743, 513] width 9 height 9
click at [788, 507] on label at bounding box center [789, 512] width 10 height 10
click at [788, 509] on input "checkbox" at bounding box center [788, 513] width 9 height 9
click at [794, 524] on button "Checkout" at bounding box center [814, 534] width 303 height 21
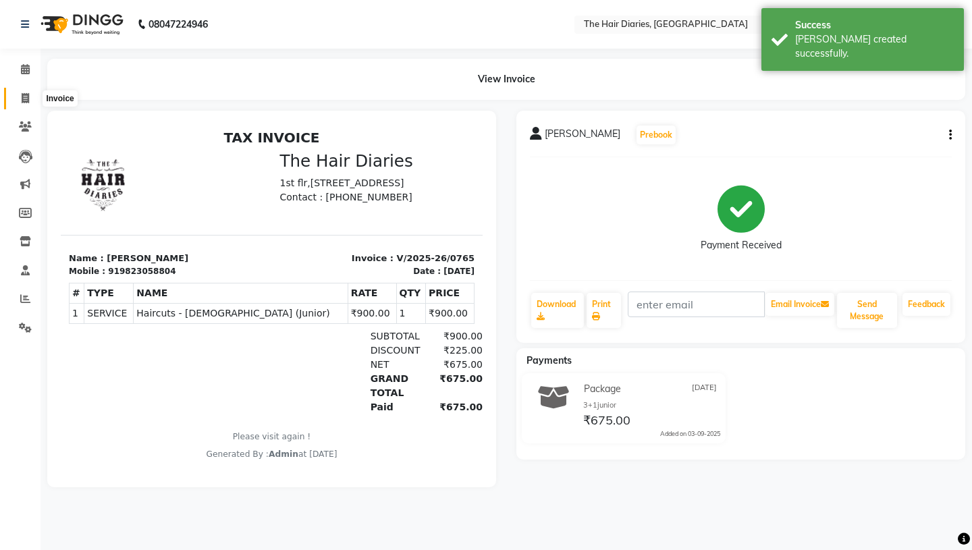
click at [22, 93] on icon at bounding box center [25, 98] width 7 height 10
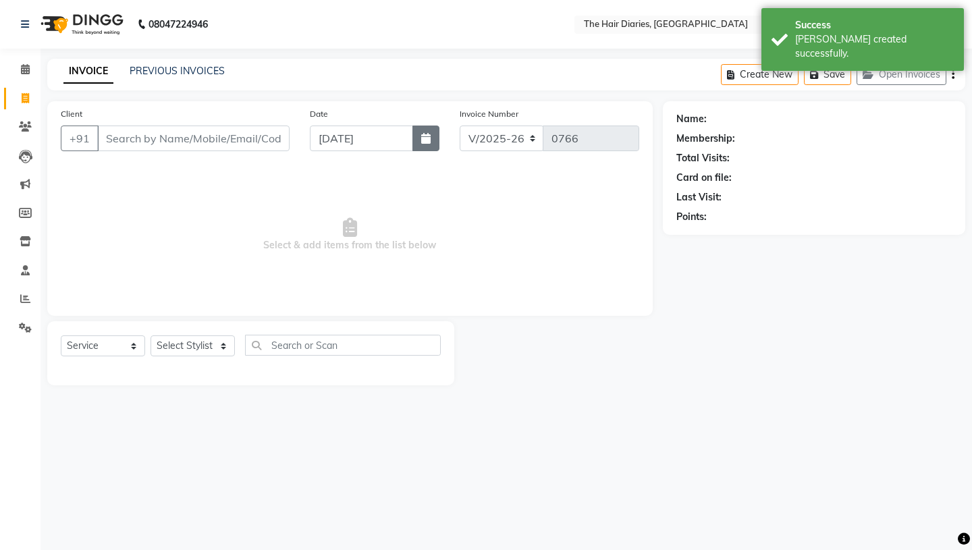
click at [425, 134] on icon "button" at bounding box center [425, 138] width 9 height 11
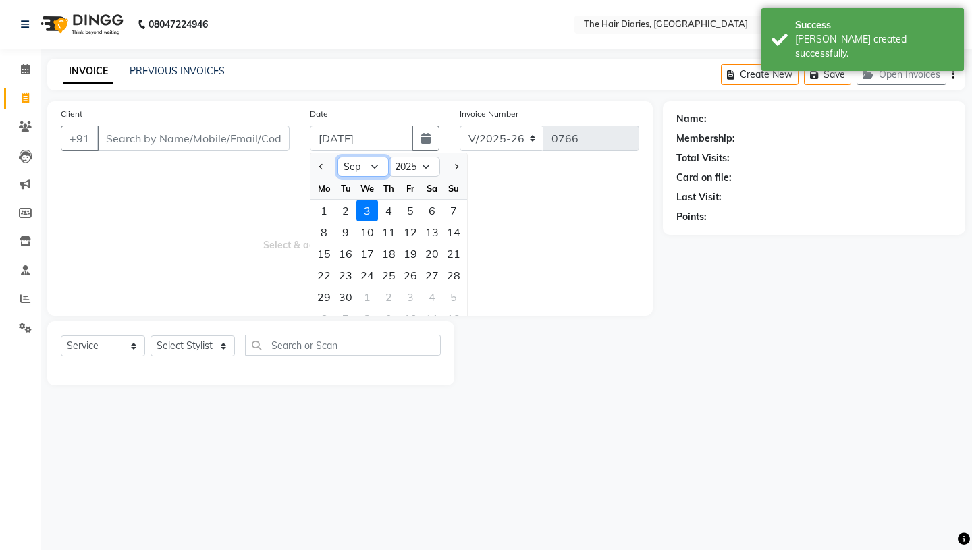
click at [373, 165] on select "Jan Feb Mar Apr May Jun [DATE] Aug Sep Oct Nov Dec" at bounding box center [363, 167] width 51 height 20
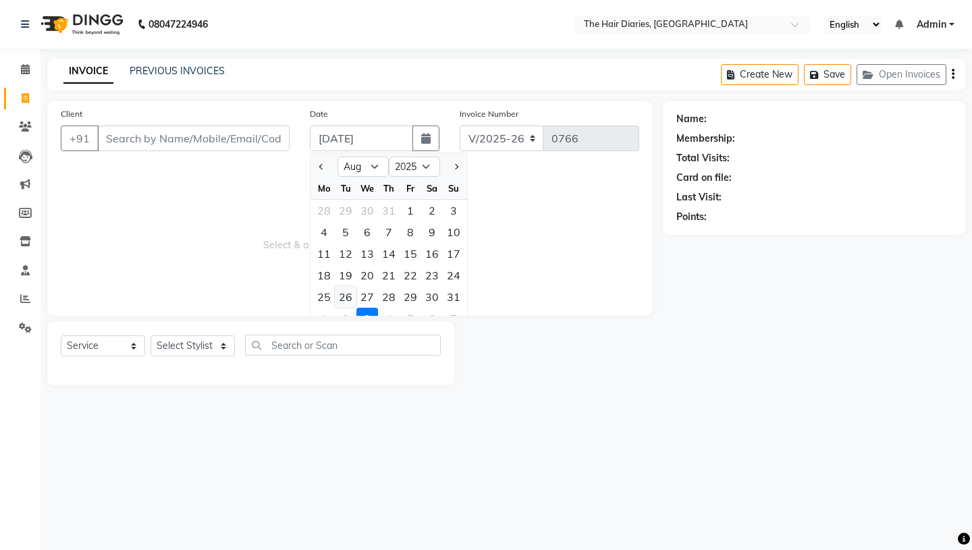
click at [348, 297] on div "26" at bounding box center [346, 297] width 22 height 22
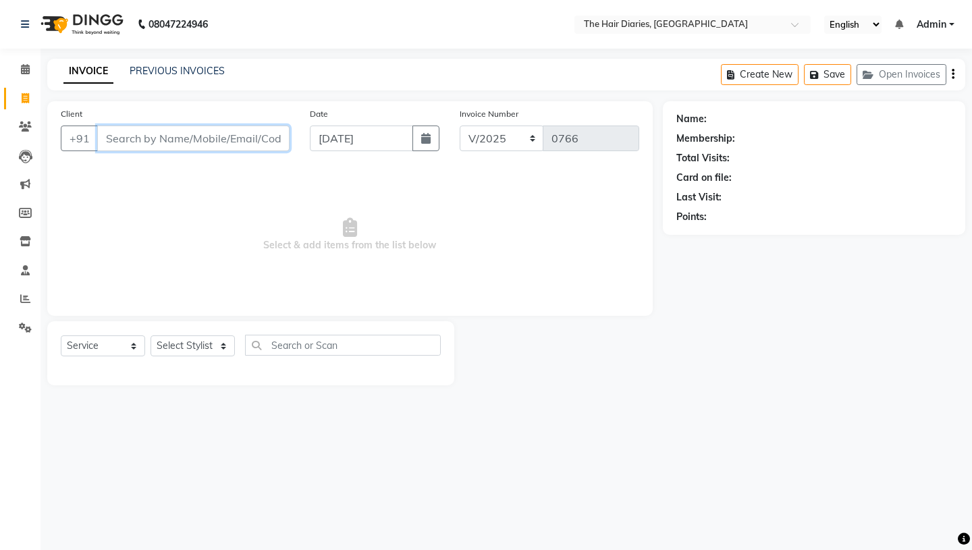
click at [126, 143] on input "Client" at bounding box center [193, 139] width 192 height 26
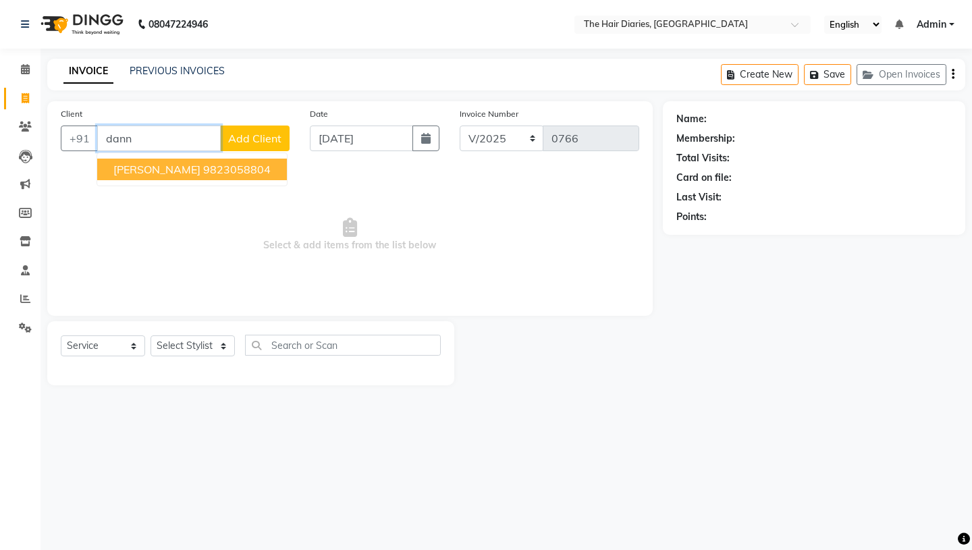
click at [147, 174] on span "Danny Seymous" at bounding box center [156, 170] width 87 height 14
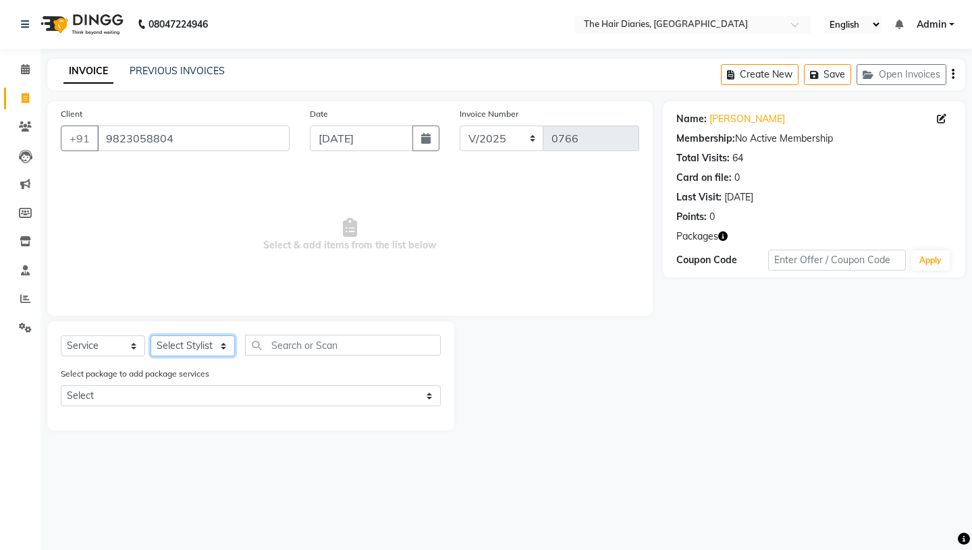
click at [221, 344] on select "Select Stylist Aaryan [PERSON_NAME] [PERSON_NAME] [PERSON_NAME] [PERSON_NAME] J…" at bounding box center [193, 346] width 84 height 21
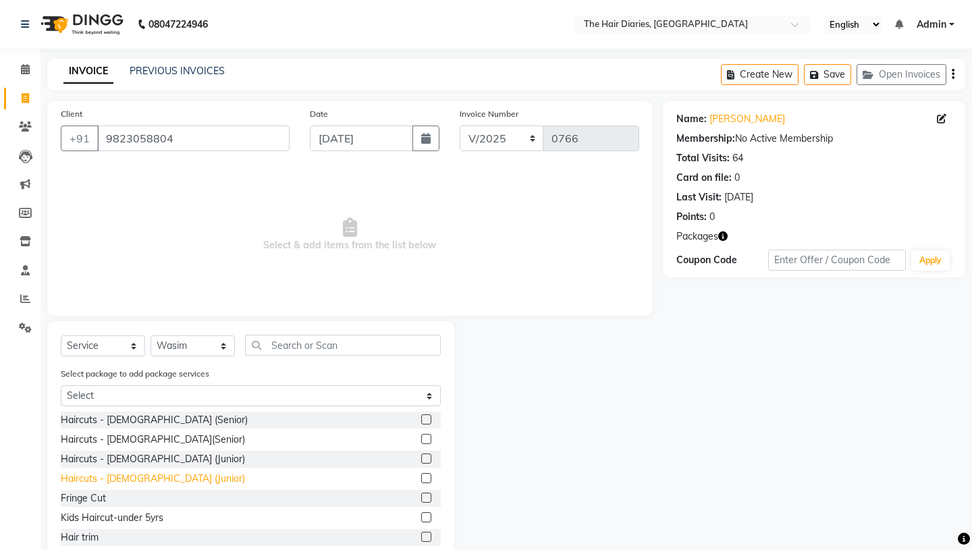
click at [143, 480] on div "Haircuts - [DEMOGRAPHIC_DATA] (Junior)" at bounding box center [153, 479] width 184 height 14
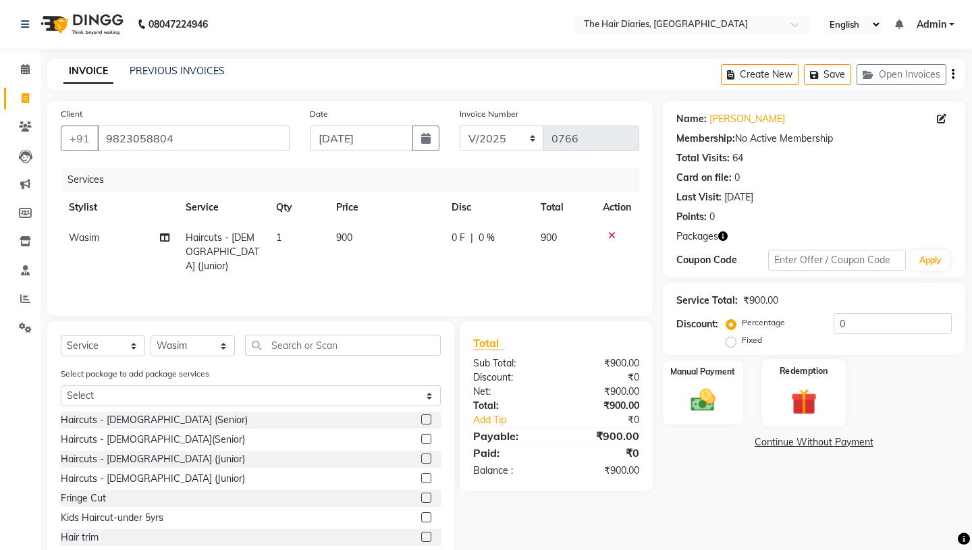
click at [799, 365] on label "Redemption" at bounding box center [804, 371] width 49 height 13
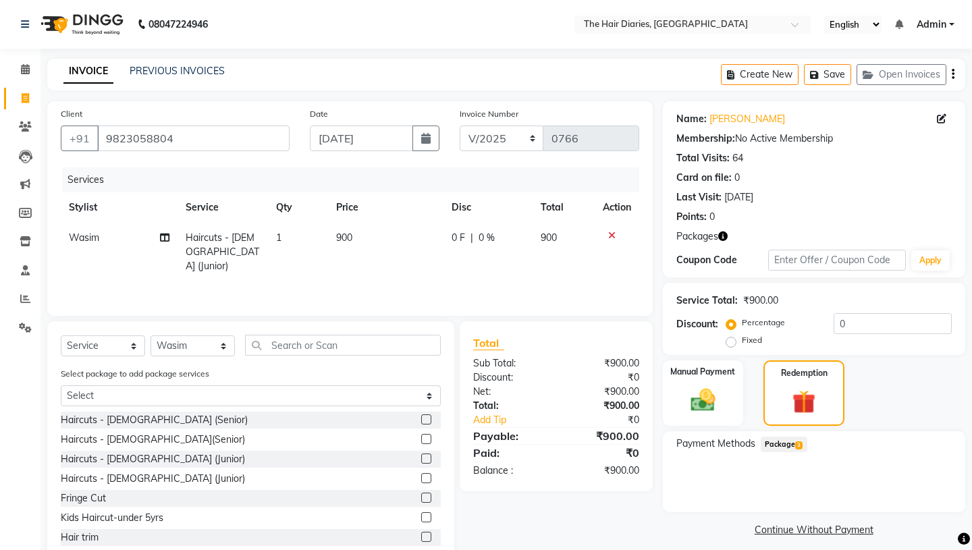
click at [802, 442] on span "3" at bounding box center [799, 446] width 7 height 8
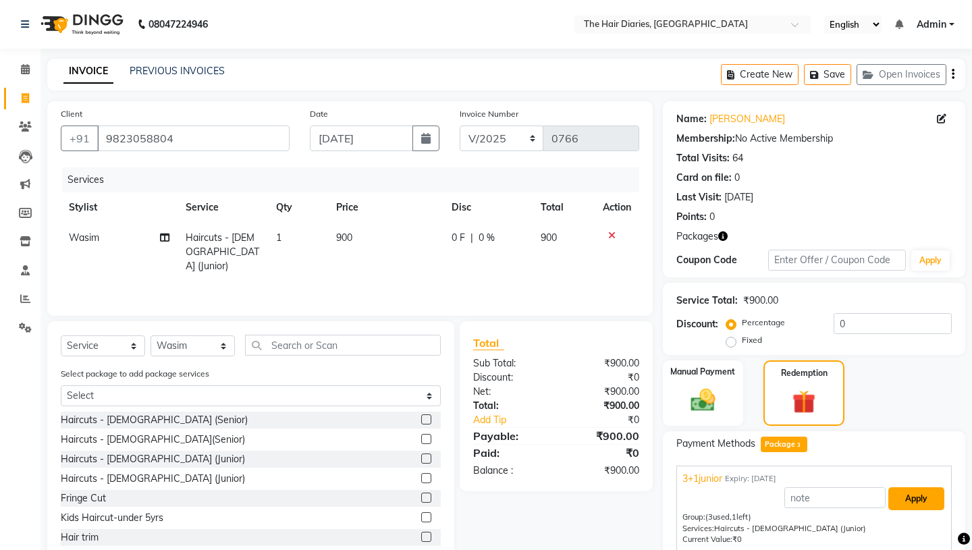
click at [916, 488] on button "Apply" at bounding box center [917, 499] width 56 height 23
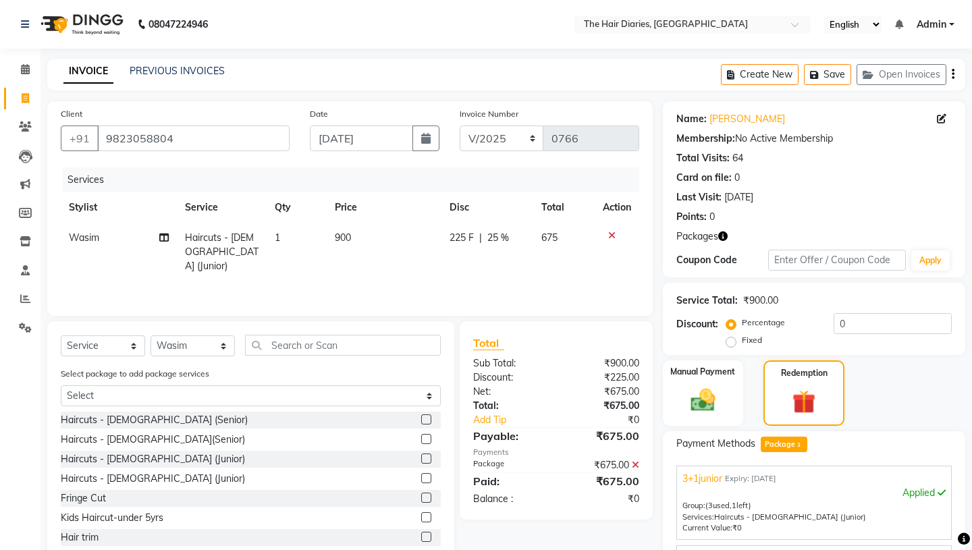
scroll to position [168, 0]
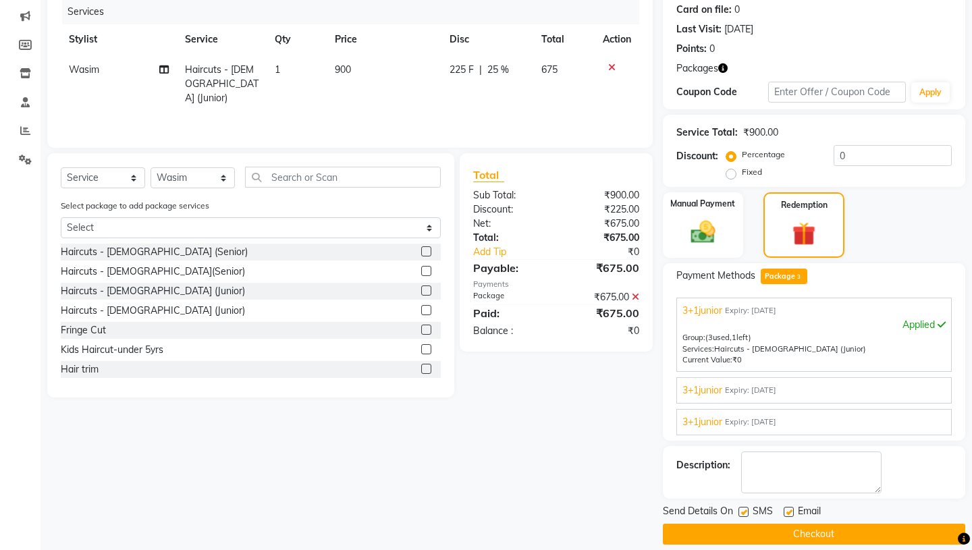
click at [745, 507] on label at bounding box center [744, 512] width 10 height 10
click at [745, 509] on input "checkbox" at bounding box center [743, 513] width 9 height 9
click at [787, 507] on label at bounding box center [789, 512] width 10 height 10
click at [787, 509] on input "checkbox" at bounding box center [788, 513] width 9 height 9
click at [799, 524] on button "Checkout" at bounding box center [814, 534] width 303 height 21
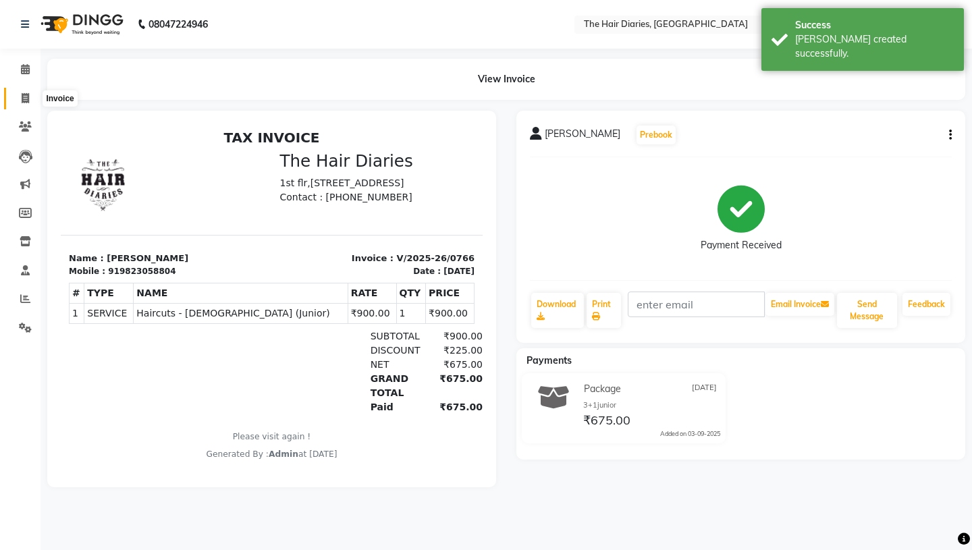
click at [26, 93] on icon at bounding box center [25, 98] width 7 height 10
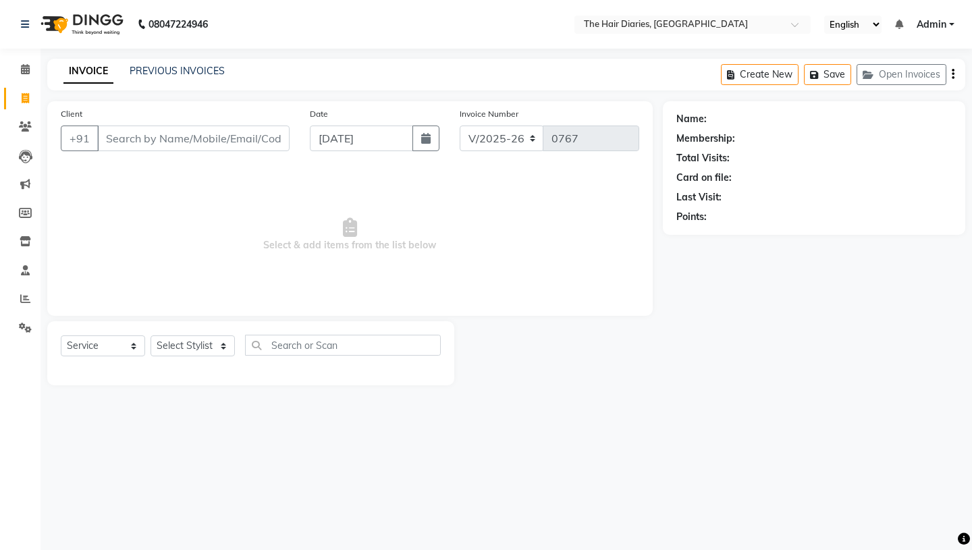
click at [26, 93] on icon at bounding box center [25, 98] width 7 height 10
click at [425, 137] on icon "button" at bounding box center [425, 138] width 9 height 11
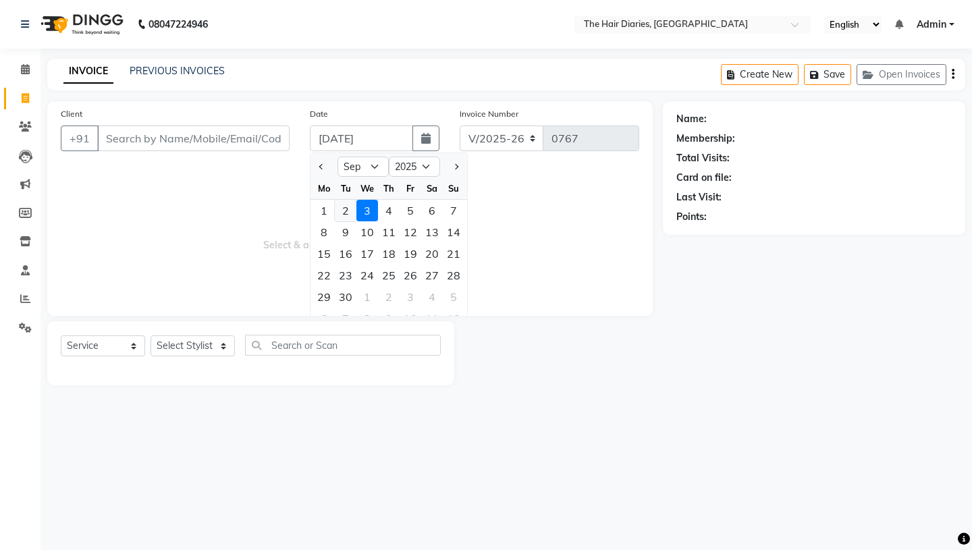
click at [343, 213] on div "2" at bounding box center [346, 211] width 22 height 22
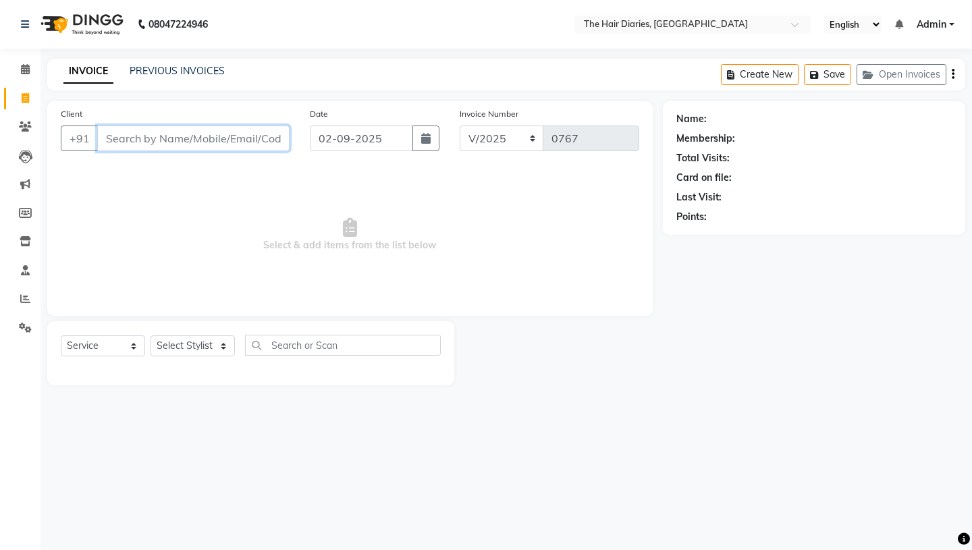
click at [117, 137] on input "Client" at bounding box center [193, 139] width 192 height 26
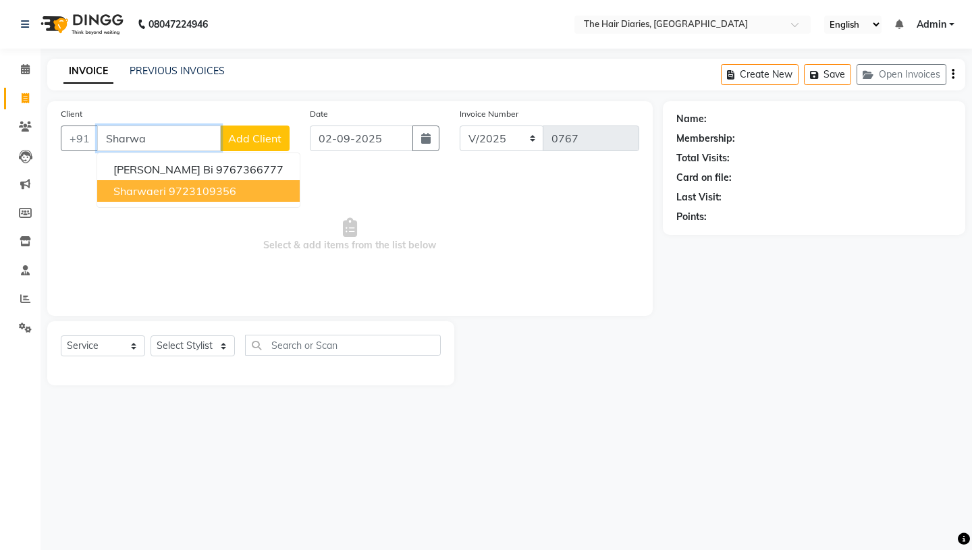
click at [169, 192] on ngb-highlight "9723109356" at bounding box center [203, 191] width 68 height 14
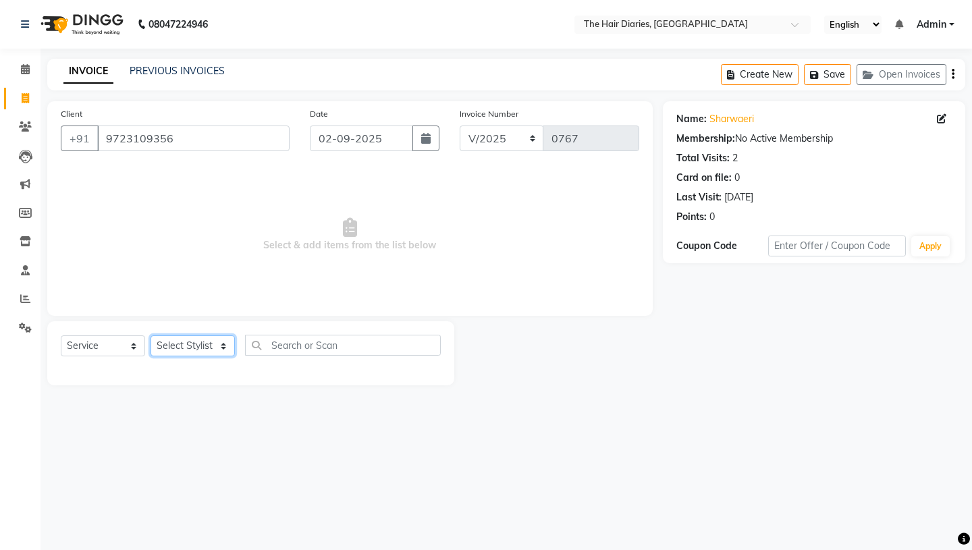
click at [221, 343] on select "Select Stylist Aaryan [PERSON_NAME] [PERSON_NAME] [PERSON_NAME] [PERSON_NAME] J…" at bounding box center [193, 346] width 84 height 21
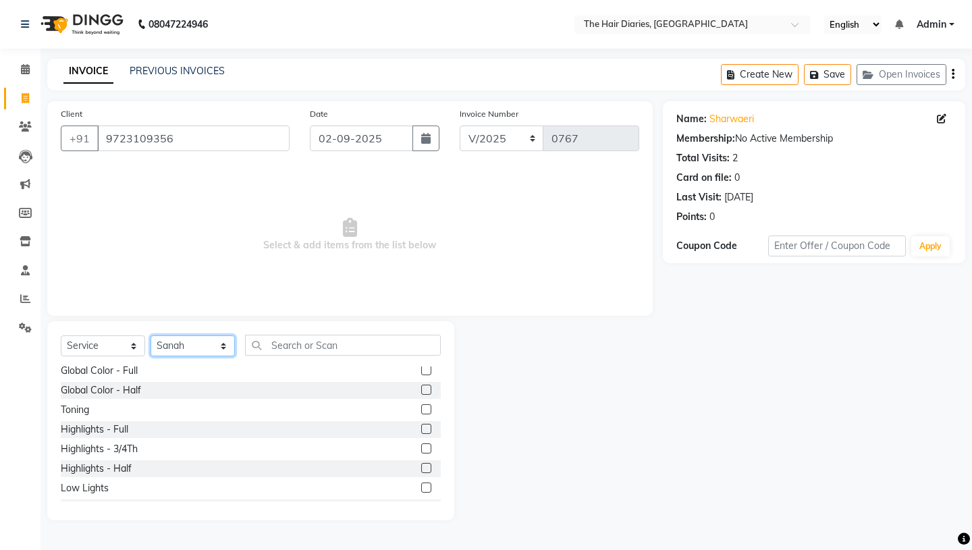
scroll to position [419, 0]
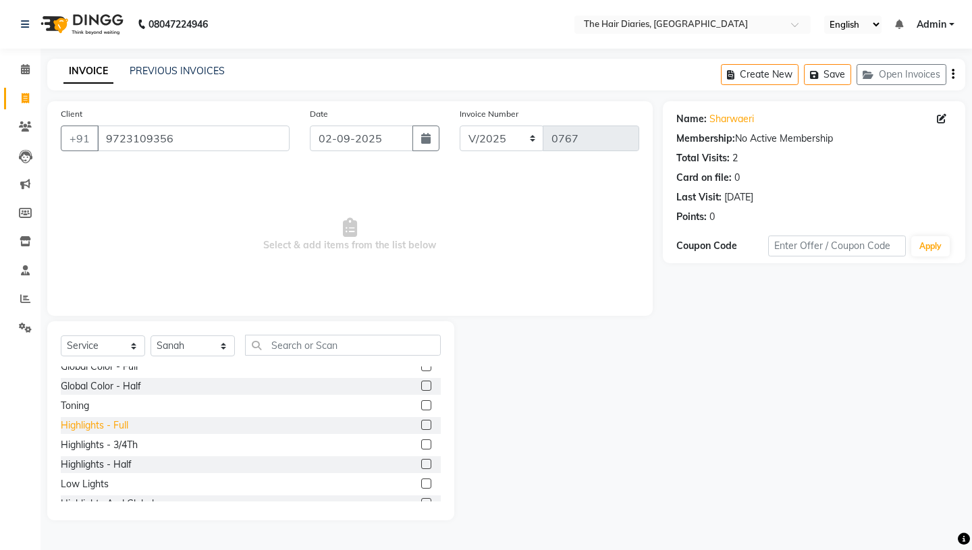
click at [100, 423] on div "Highlights - Full" at bounding box center [95, 426] width 68 height 14
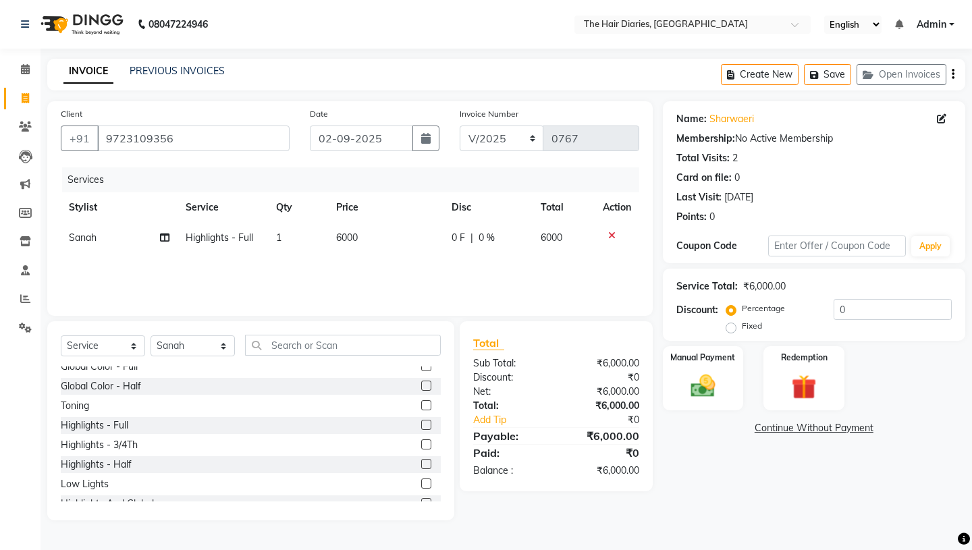
click at [347, 238] on span "6000" at bounding box center [347, 238] width 22 height 12
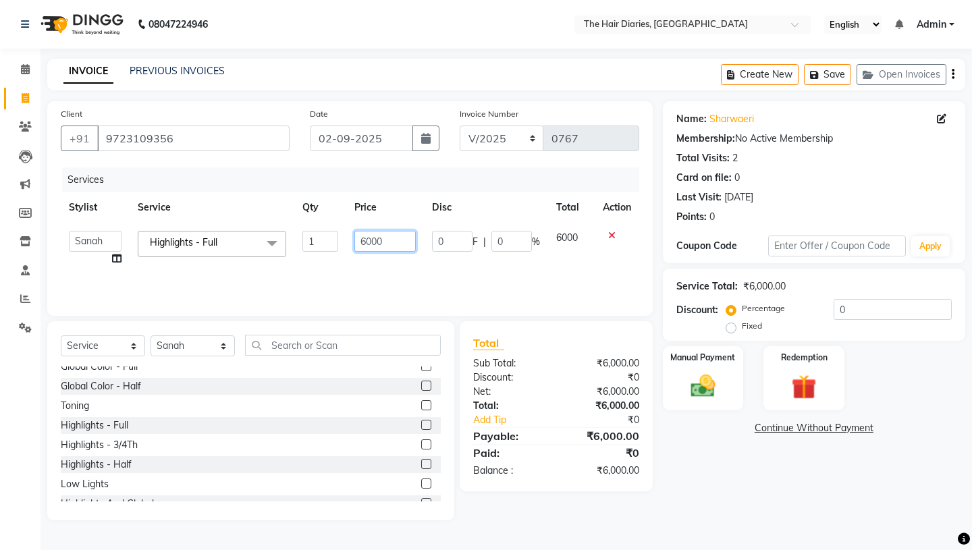
click at [371, 241] on input "6000" at bounding box center [385, 241] width 61 height 21
click at [390, 259] on div "Services Stylist Service Qty Price Disc Total Action Aaryan [PERSON_NAME] [PERS…" at bounding box center [350, 234] width 579 height 135
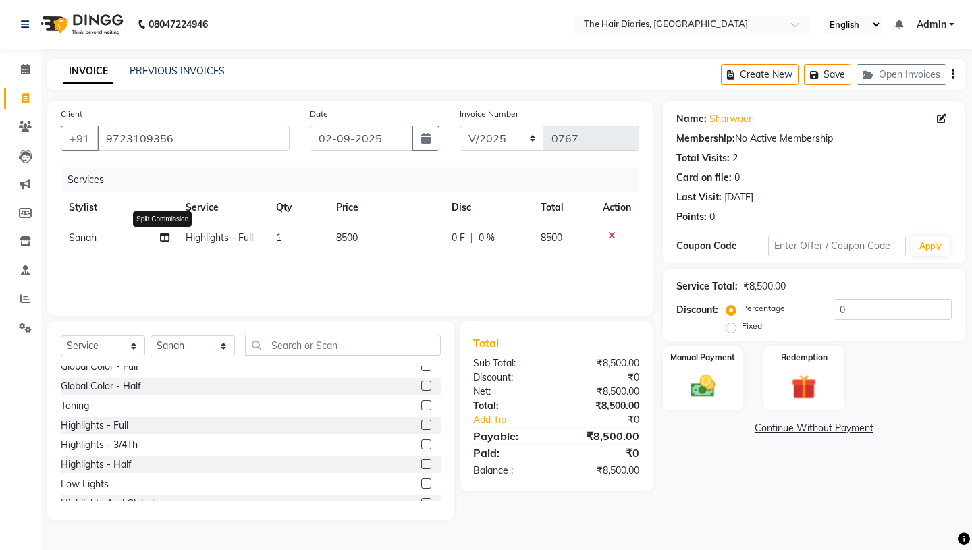
click at [165, 237] on icon at bounding box center [164, 237] width 9 height 9
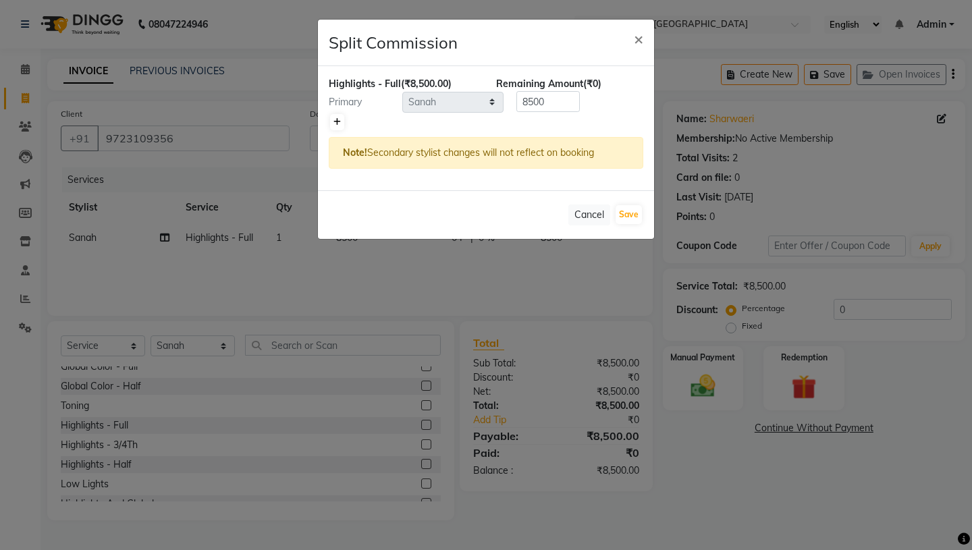
click at [336, 120] on icon at bounding box center [337, 122] width 7 height 8
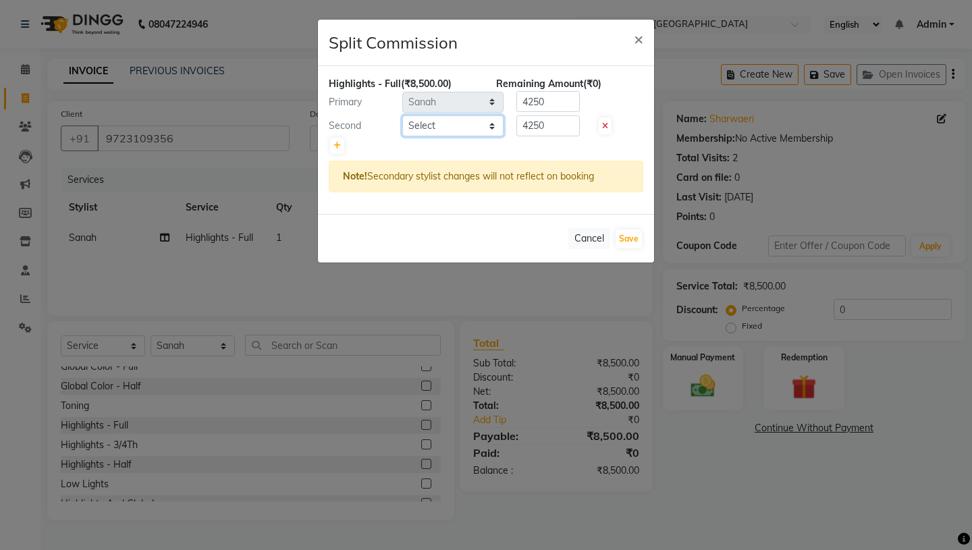
click at [489, 126] on select "Select Aaryan [PERSON_NAME] [PERSON_NAME] [PERSON_NAME] [PERSON_NAME] Jyoti [PE…" at bounding box center [452, 125] width 101 height 21
click at [631, 242] on button "Save" at bounding box center [629, 239] width 26 height 19
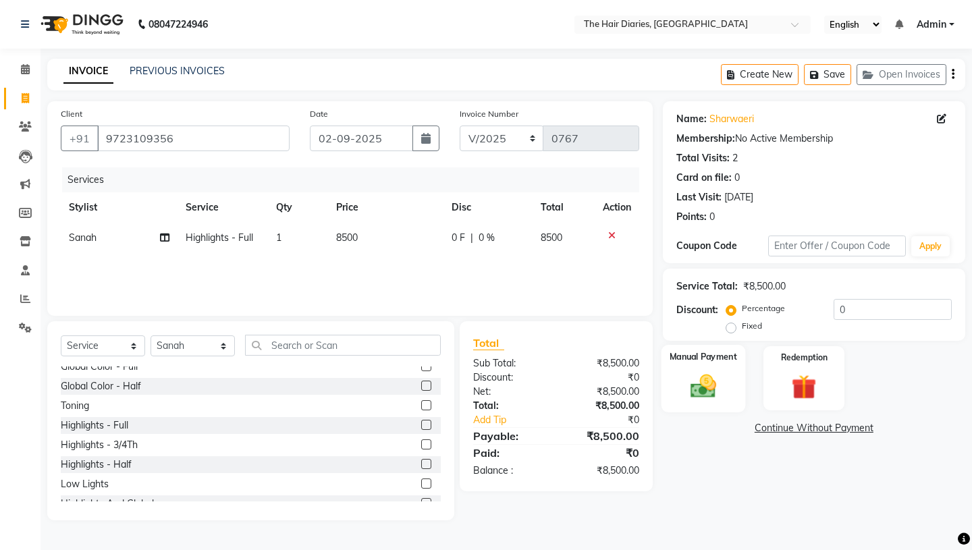
click at [726, 371] on div "Manual Payment" at bounding box center [703, 378] width 84 height 67
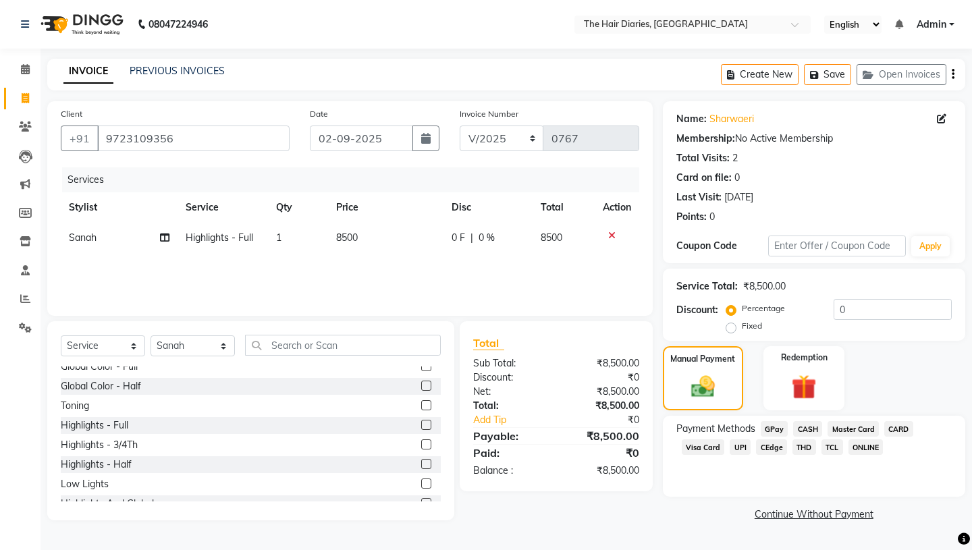
click at [802, 440] on span "THD" at bounding box center [805, 448] width 24 height 16
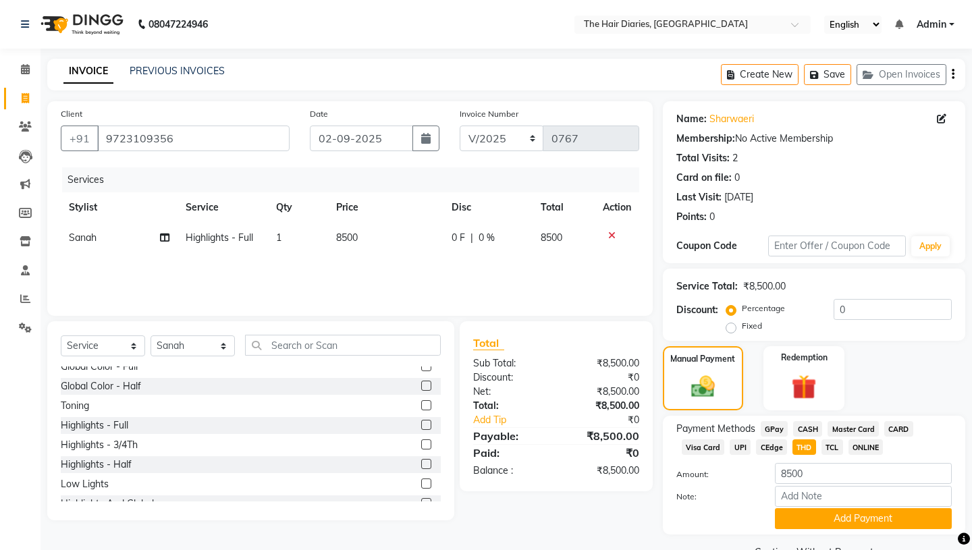
scroll to position [18, 0]
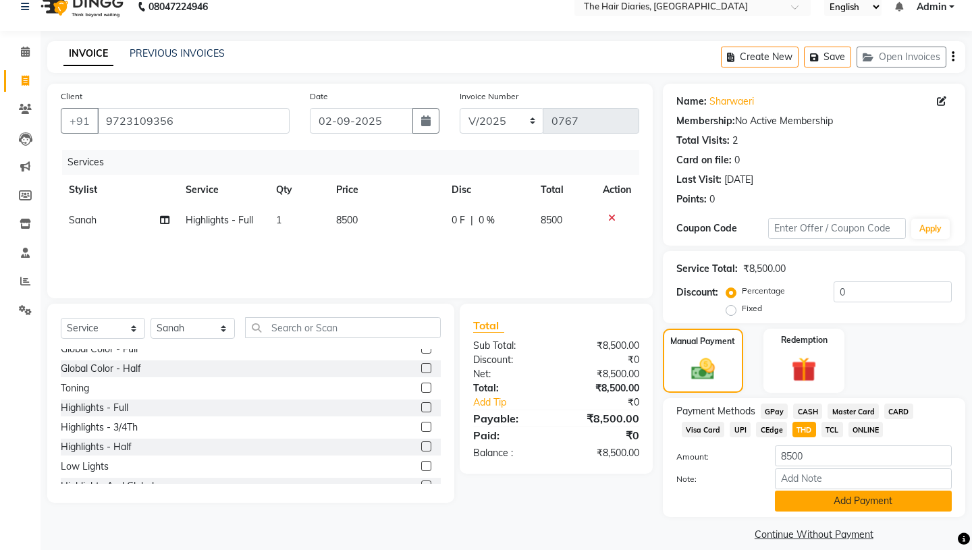
click at [835, 491] on button "Add Payment" at bounding box center [863, 501] width 177 height 21
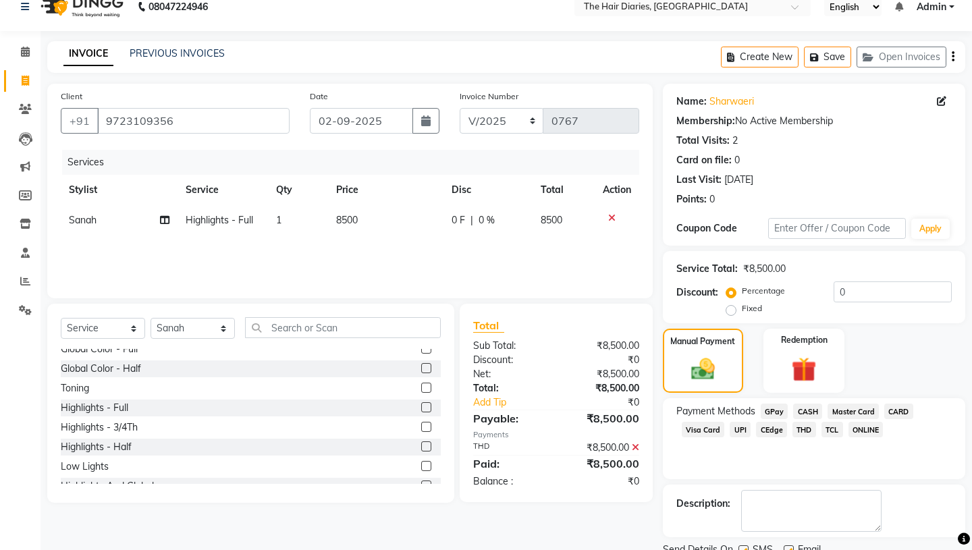
click at [744, 546] on label at bounding box center [744, 551] width 10 height 10
click at [744, 547] on input "checkbox" at bounding box center [743, 551] width 9 height 9
click at [789, 546] on label at bounding box center [789, 551] width 10 height 10
click at [789, 547] on input "checkbox" at bounding box center [788, 551] width 9 height 9
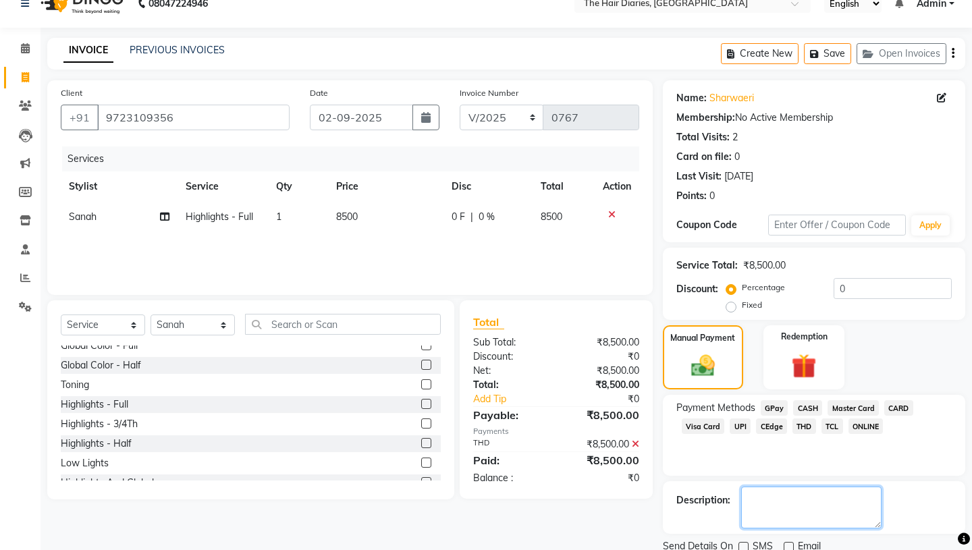
click at [770, 487] on textarea at bounding box center [811, 508] width 140 height 42
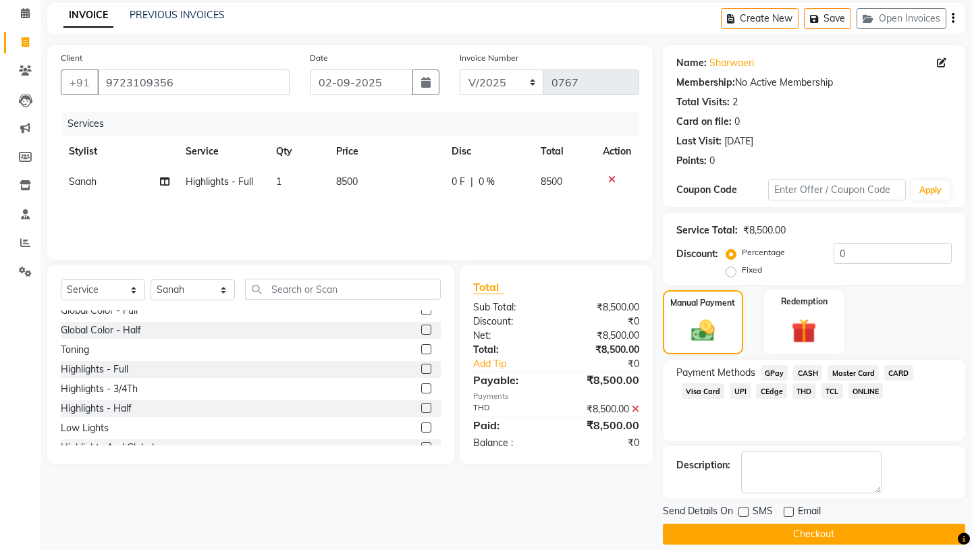
click at [762, 524] on button "Checkout" at bounding box center [814, 534] width 303 height 21
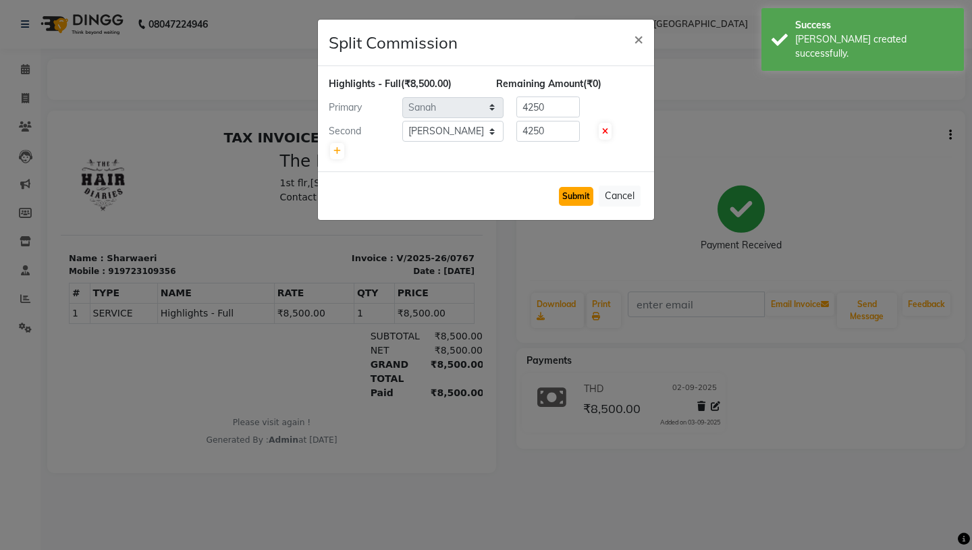
click at [580, 199] on button "Submit" at bounding box center [576, 196] width 34 height 19
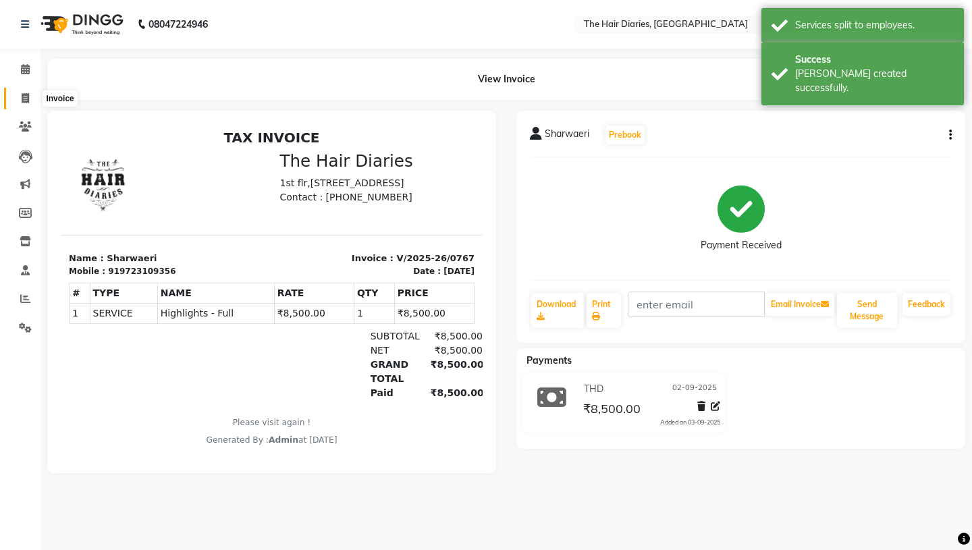
click at [26, 99] on icon at bounding box center [25, 98] width 7 height 10
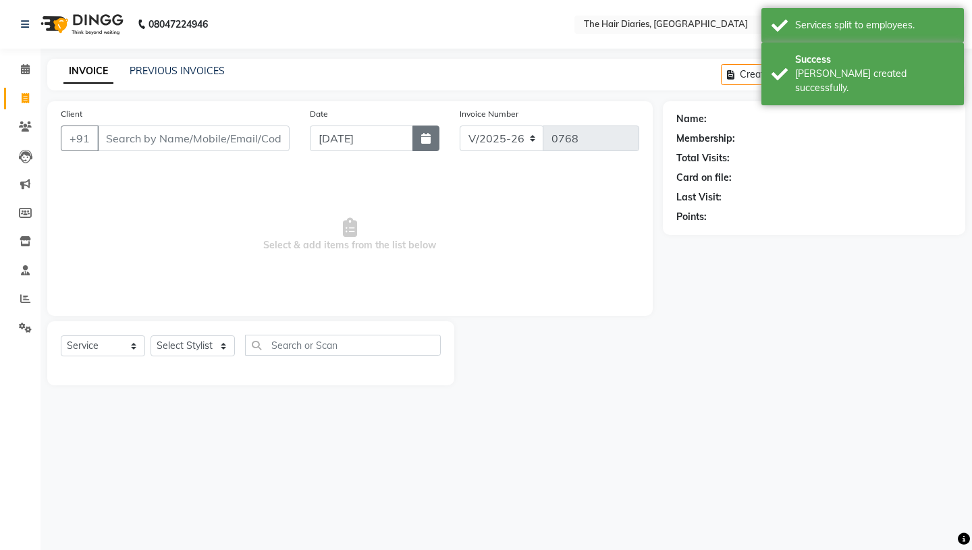
click at [425, 136] on icon "button" at bounding box center [425, 138] width 9 height 11
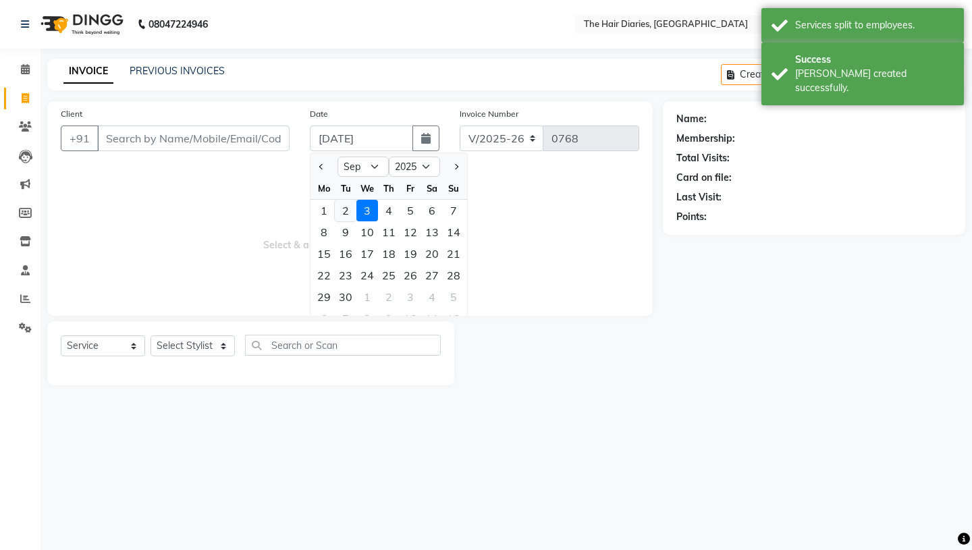
click at [341, 211] on div "2" at bounding box center [346, 211] width 22 height 22
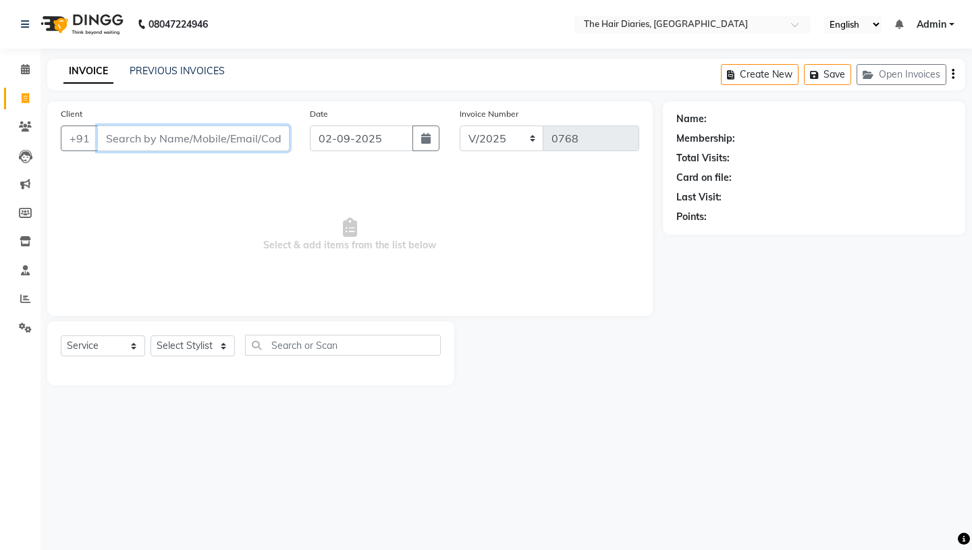
click at [140, 136] on input "Client" at bounding box center [193, 139] width 192 height 26
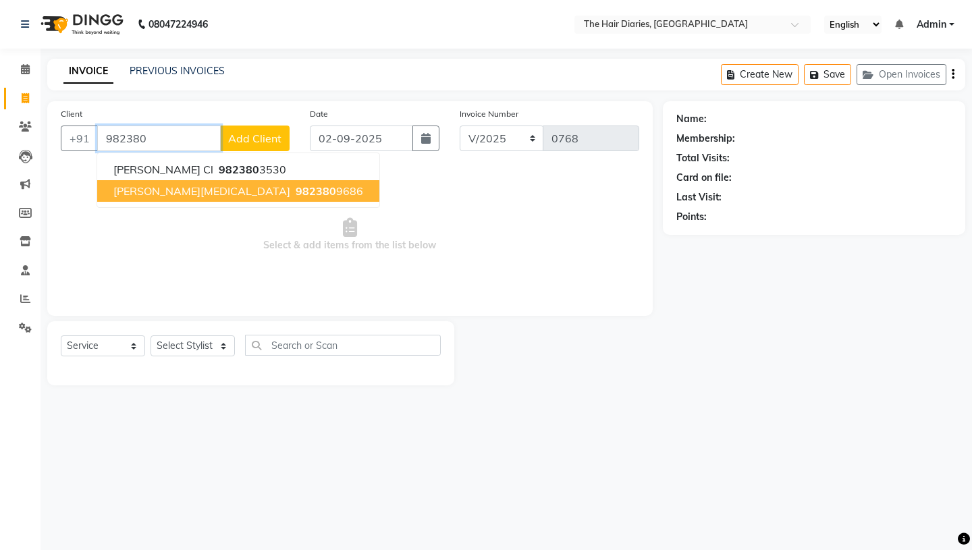
click at [156, 200] on button "Isha Shah Cyst 982380 9686" at bounding box center [238, 191] width 282 height 22
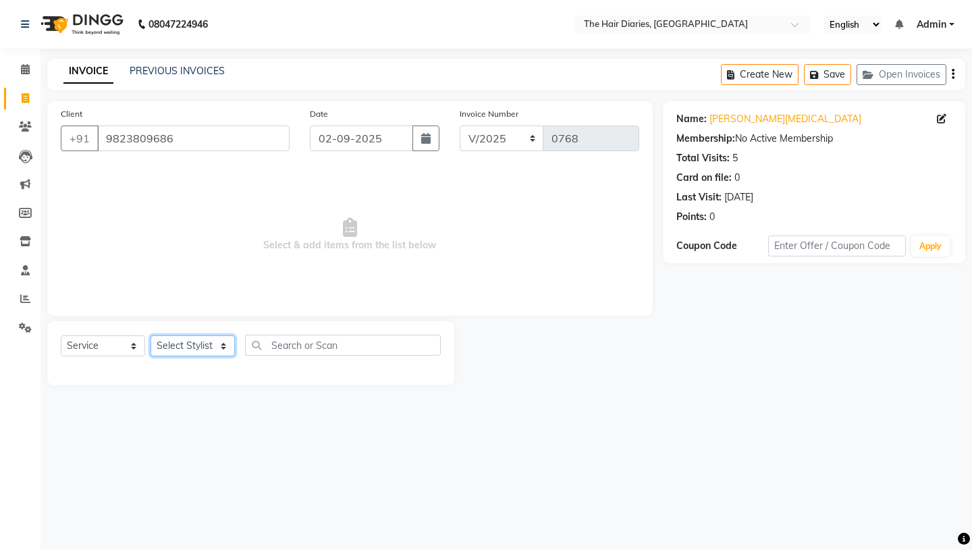
click at [224, 346] on select "Select Stylist Aaryan [PERSON_NAME] [PERSON_NAME] [PERSON_NAME] [PERSON_NAME] J…" at bounding box center [193, 346] width 84 height 21
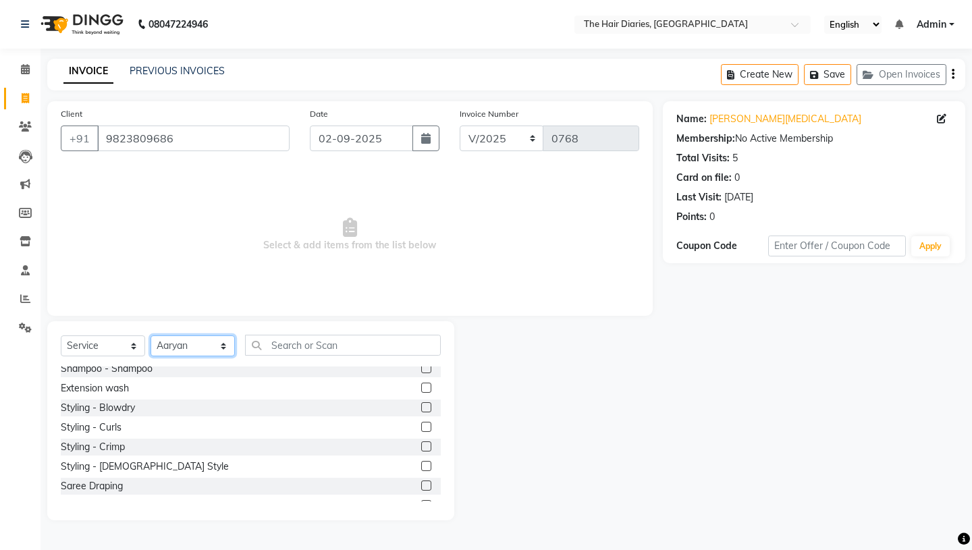
scroll to position [203, 0]
click at [128, 411] on div "Styling - Blowdry" at bounding box center [98, 407] width 74 height 14
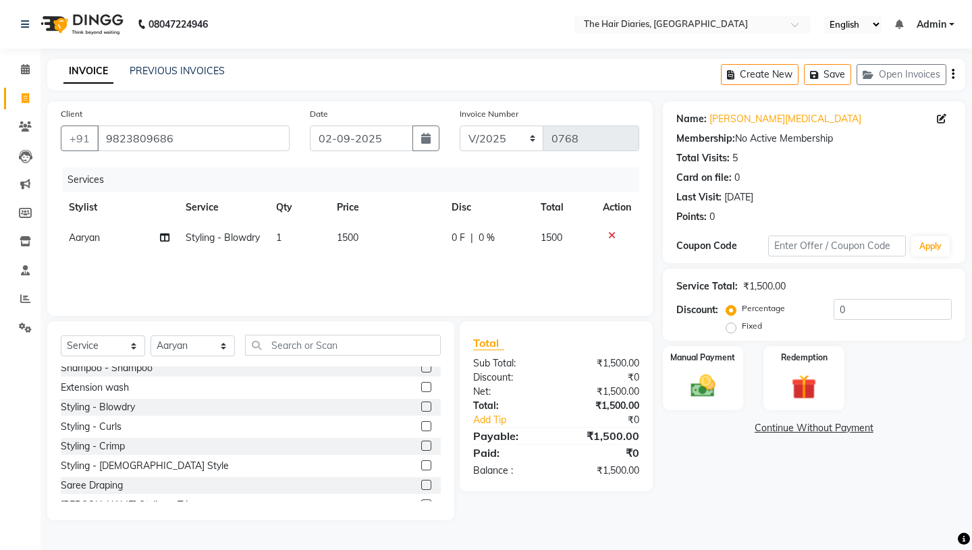
click at [350, 237] on span "1500" at bounding box center [348, 238] width 22 height 12
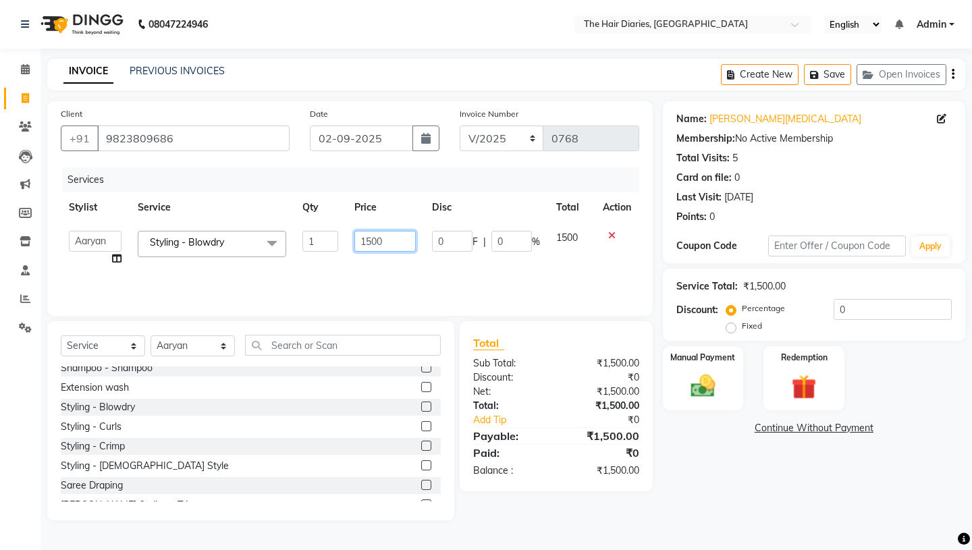
click at [373, 242] on input "1500" at bounding box center [385, 241] width 61 height 21
click at [419, 271] on div "Services Stylist Service Qty Price Disc Total Action Aaryan Adnan Adnan Ankita …" at bounding box center [350, 234] width 579 height 135
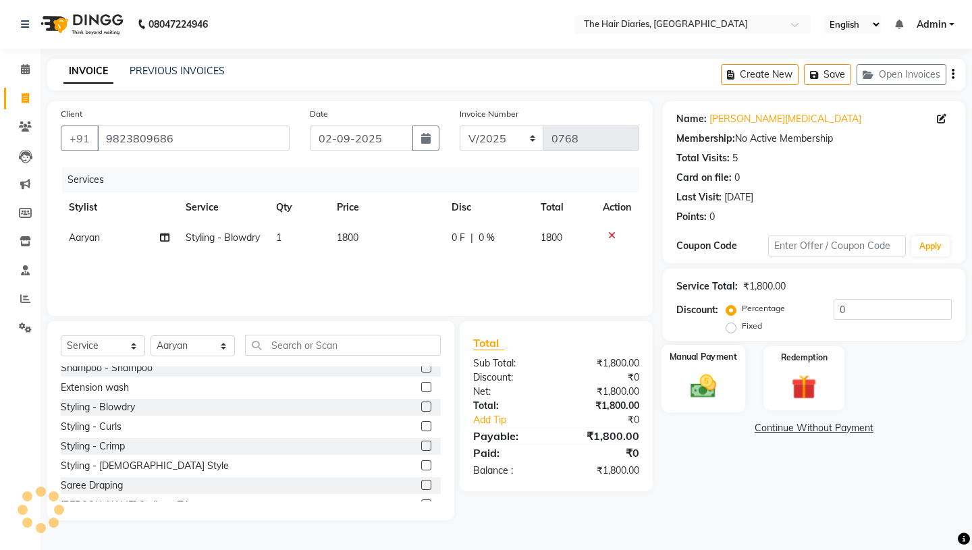
click at [721, 382] on img at bounding box center [703, 386] width 42 height 30
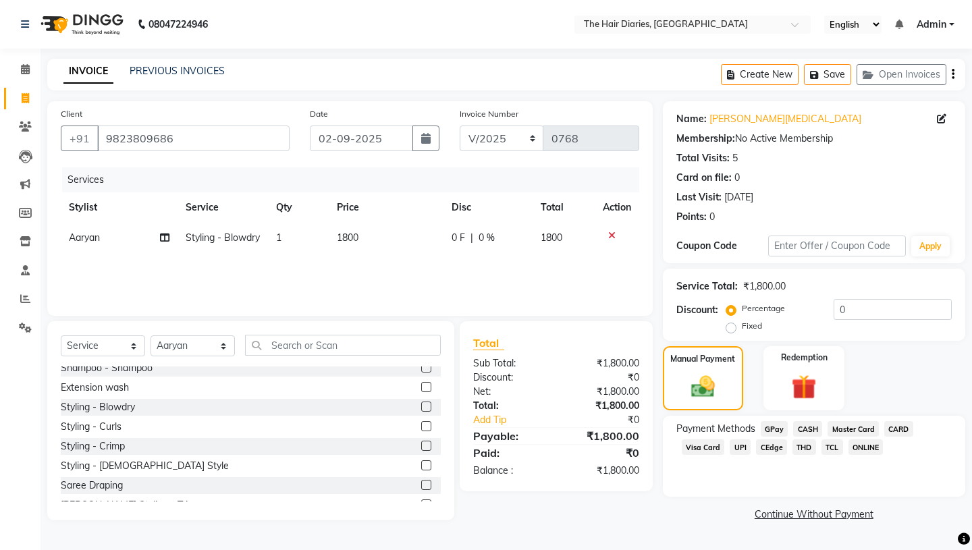
click at [808, 440] on span "THD" at bounding box center [805, 448] width 24 height 16
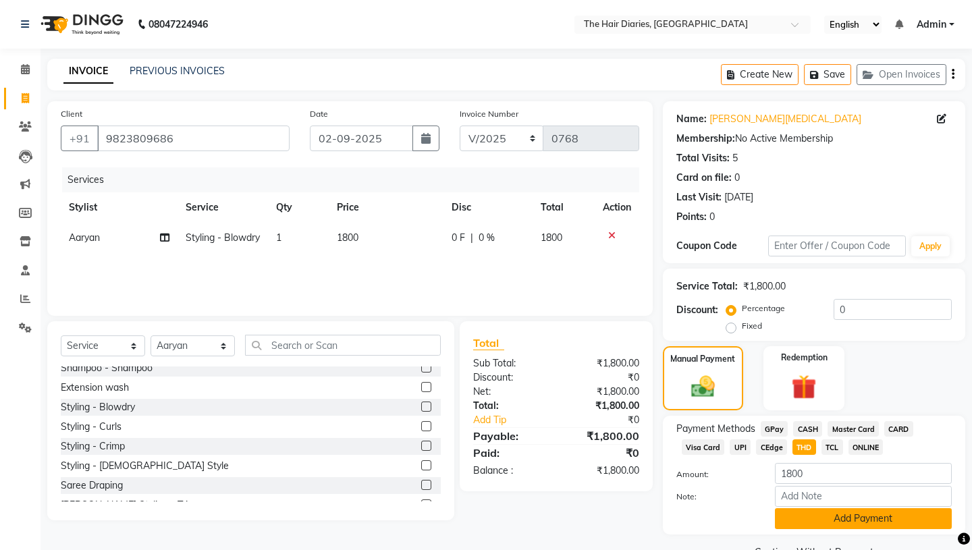
click at [841, 509] on button "Add Payment" at bounding box center [863, 519] width 177 height 21
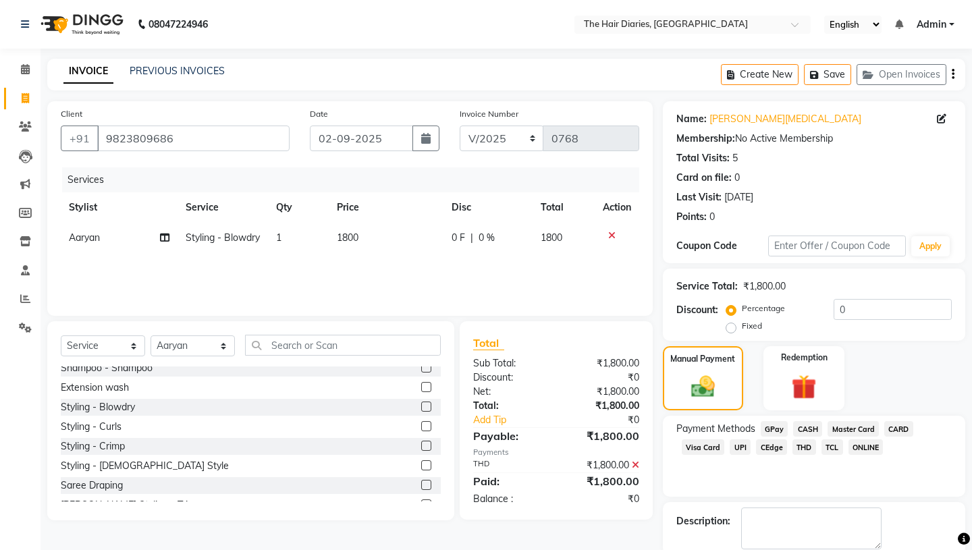
scroll to position [56, 0]
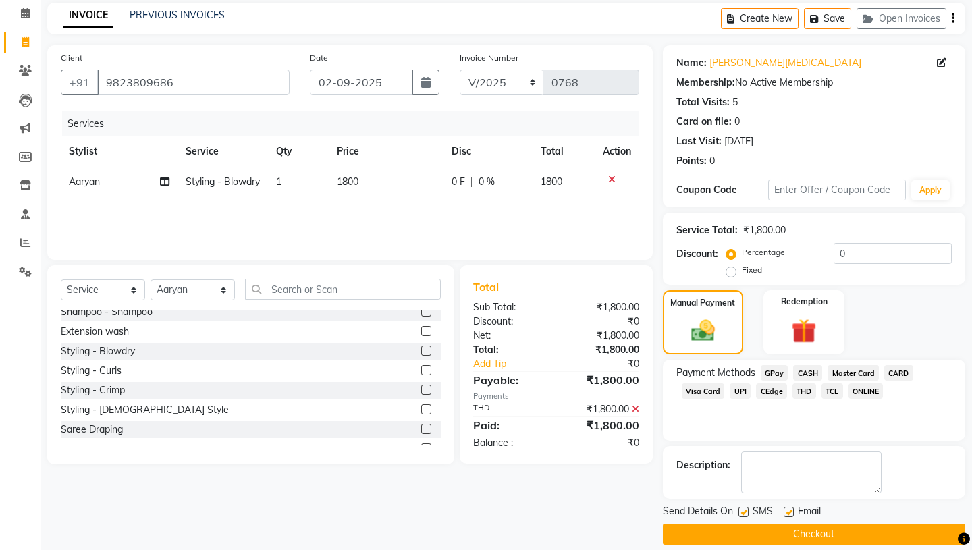
click at [741, 507] on label at bounding box center [744, 512] width 10 height 10
click at [741, 509] on input "checkbox" at bounding box center [743, 513] width 9 height 9
click at [789, 507] on label at bounding box center [789, 512] width 10 height 10
click at [789, 509] on input "checkbox" at bounding box center [788, 513] width 9 height 9
click at [792, 525] on button "Checkout" at bounding box center [814, 534] width 303 height 21
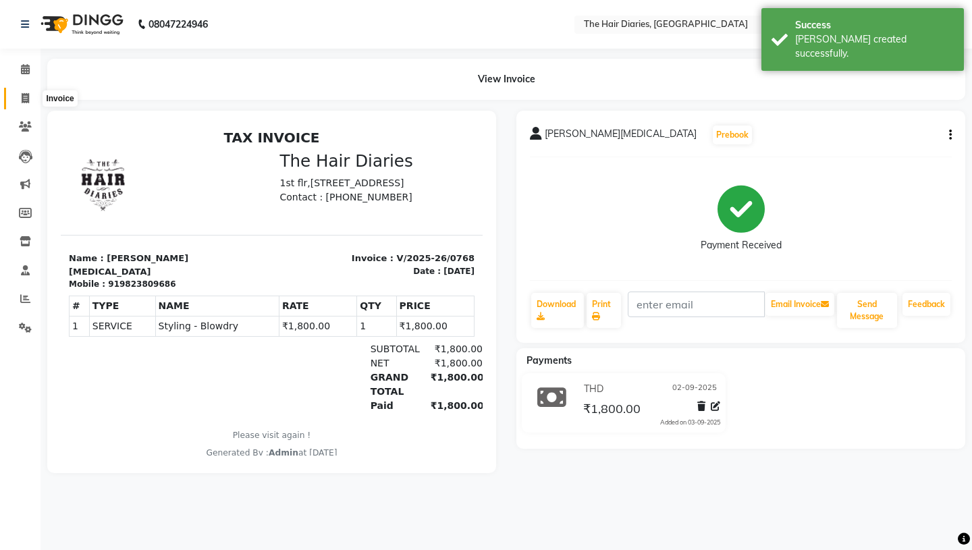
click at [27, 97] on icon at bounding box center [25, 98] width 7 height 10
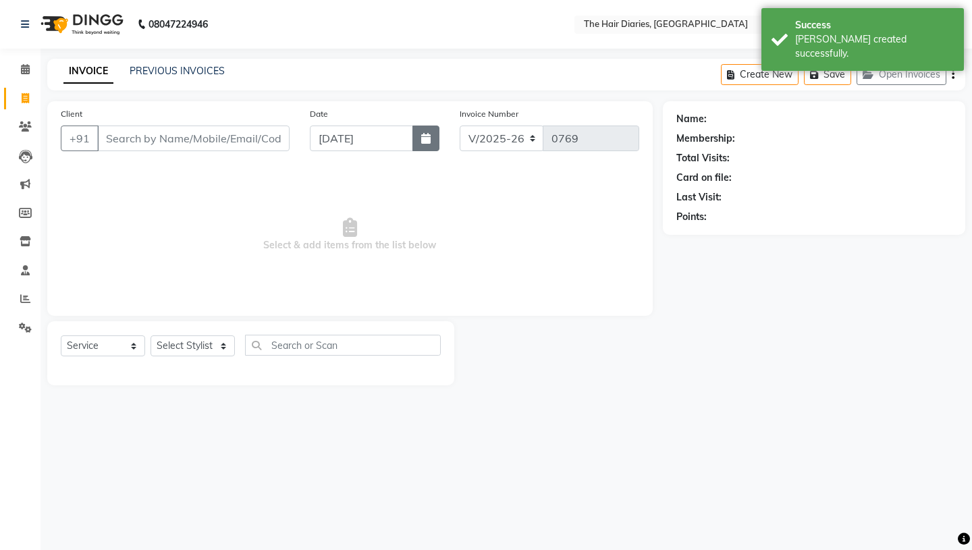
click at [425, 141] on icon "button" at bounding box center [425, 138] width 9 height 11
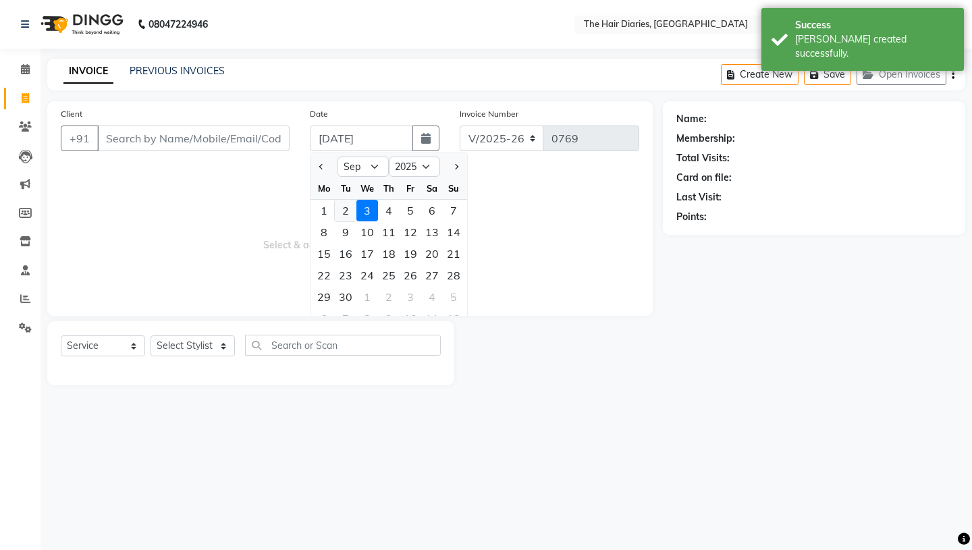
click at [342, 207] on div "2" at bounding box center [346, 211] width 22 height 22
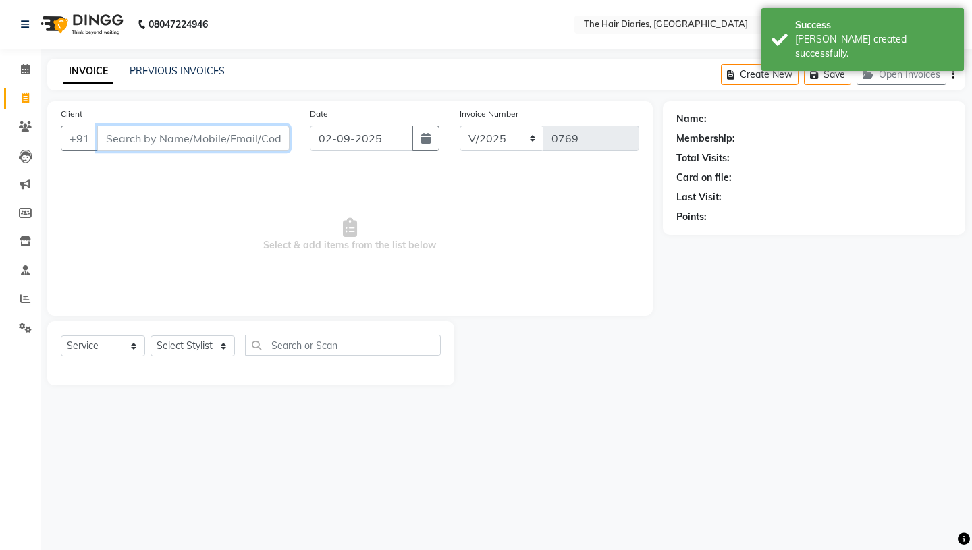
click at [151, 140] on input "Client" at bounding box center [193, 139] width 192 height 26
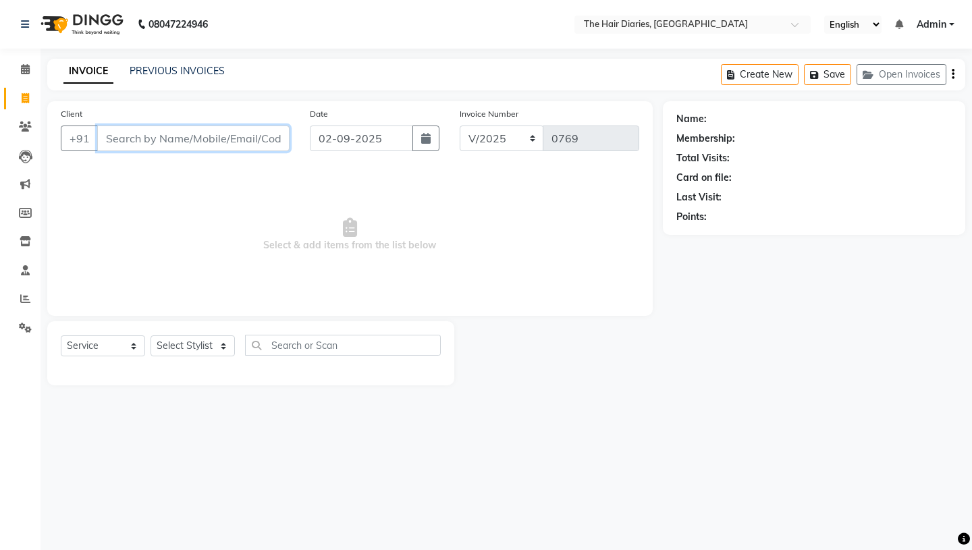
click at [142, 140] on input "Client" at bounding box center [193, 139] width 192 height 26
click at [145, 142] on input "Isha" at bounding box center [159, 139] width 124 height 26
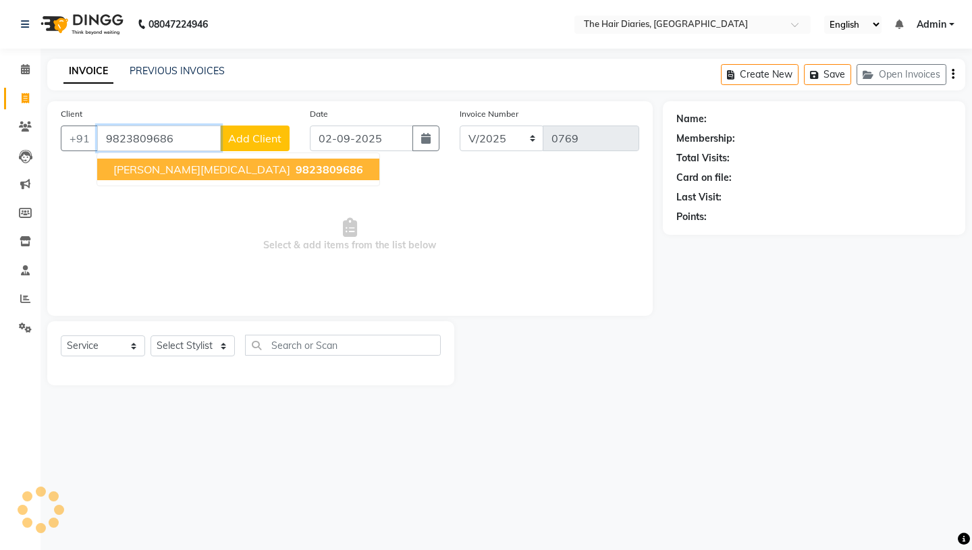
click at [172, 164] on span "Isha Shah Cyst" at bounding box center [201, 170] width 177 height 14
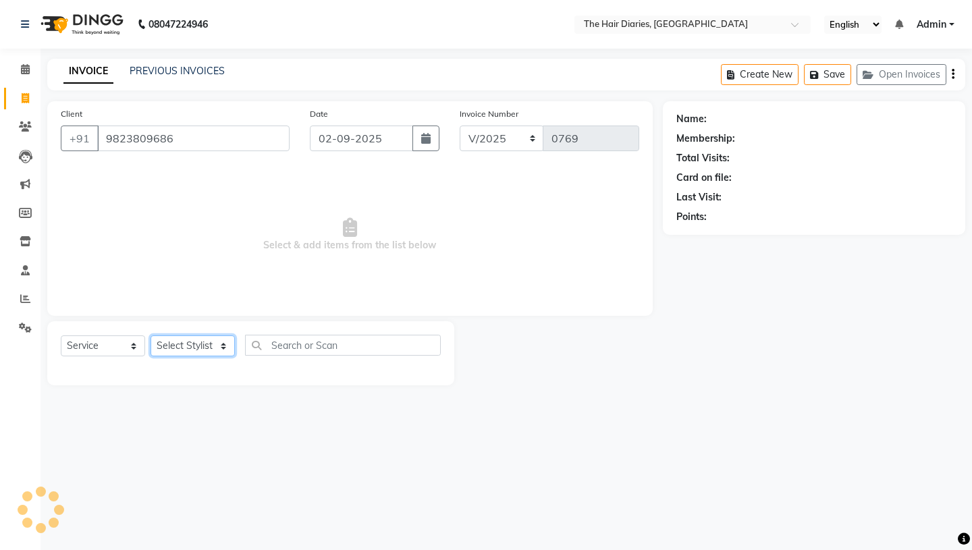
click at [221, 346] on select "Select Stylist Aaryan [PERSON_NAME] [PERSON_NAME] [PERSON_NAME] [PERSON_NAME] J…" at bounding box center [193, 346] width 84 height 21
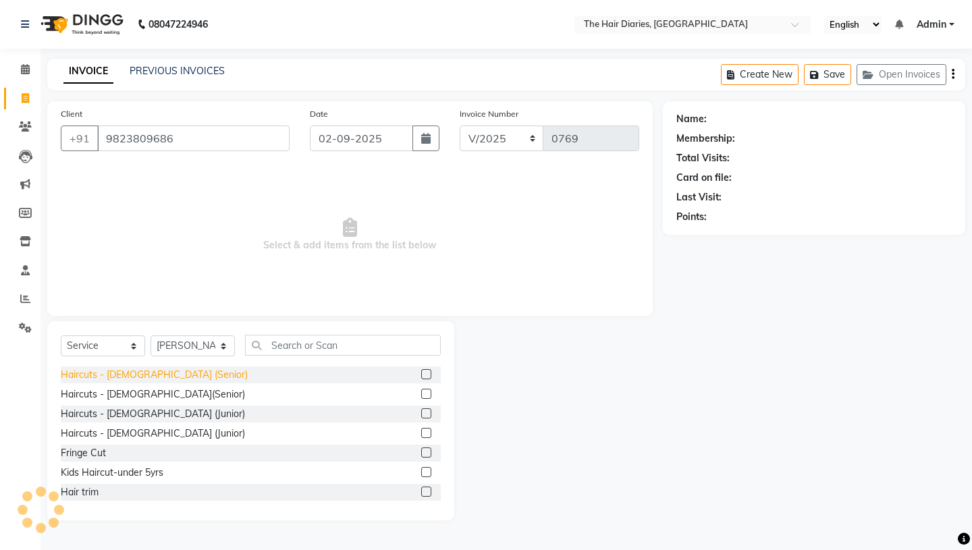
click at [154, 373] on div "Haircuts - [DEMOGRAPHIC_DATA] (Senior)" at bounding box center [154, 375] width 187 height 14
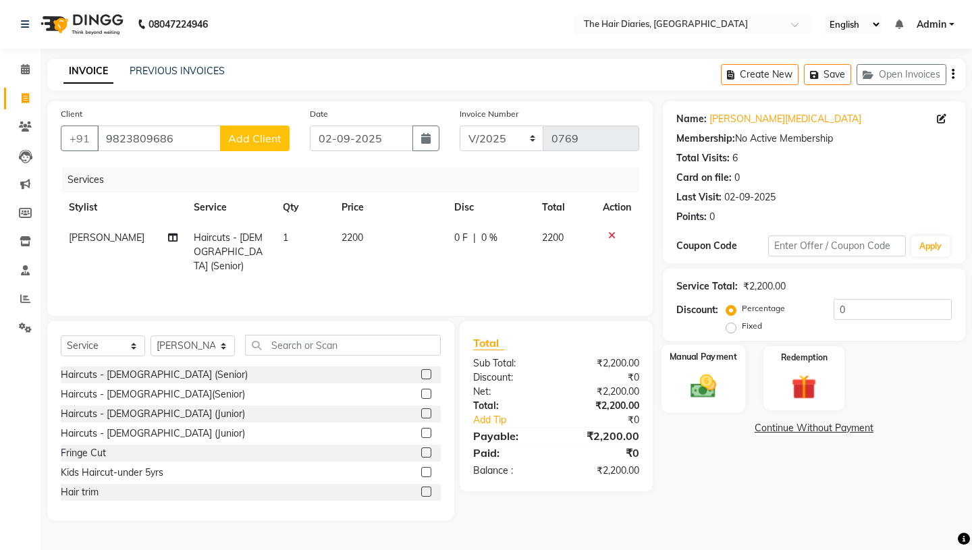
click at [706, 371] on img at bounding box center [703, 386] width 42 height 30
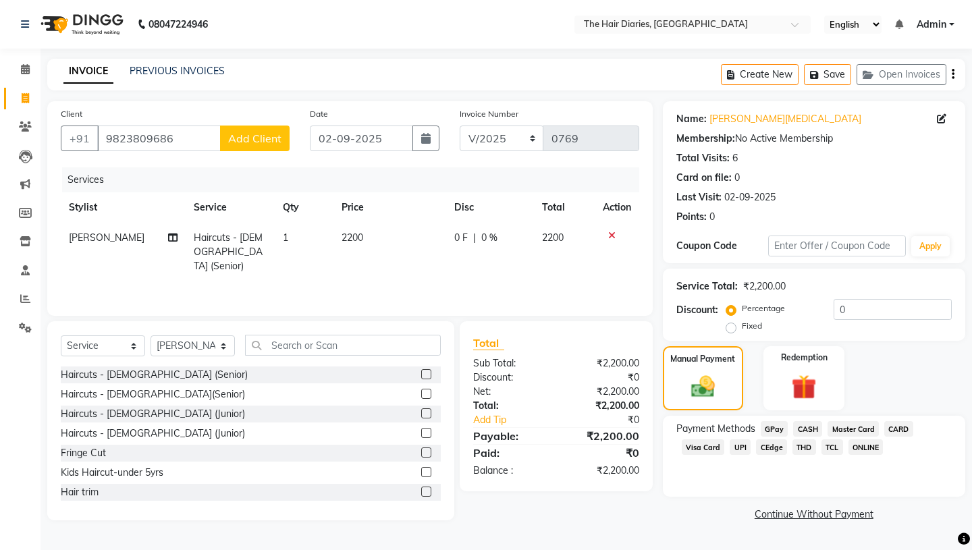
click at [771, 440] on span "CEdge" at bounding box center [771, 448] width 31 height 16
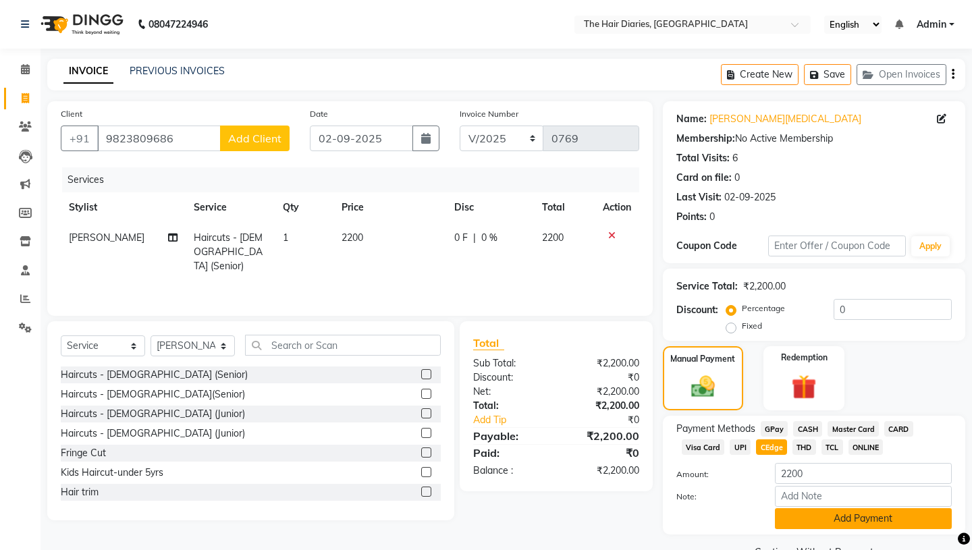
click at [832, 509] on button "Add Payment" at bounding box center [863, 519] width 177 height 21
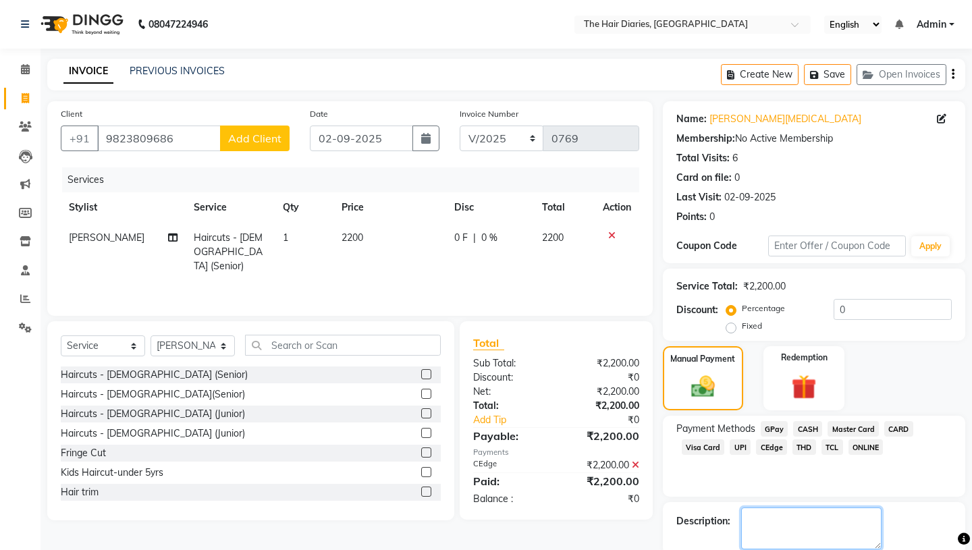
click at [756, 508] on textarea at bounding box center [811, 529] width 140 height 42
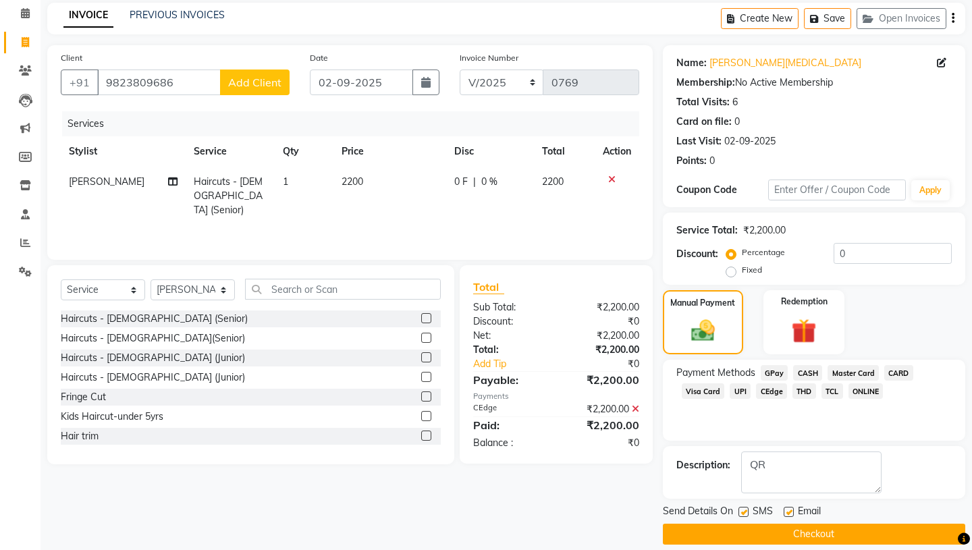
click at [745, 507] on label at bounding box center [744, 512] width 10 height 10
click at [745, 509] on input "checkbox" at bounding box center [743, 513] width 9 height 9
click at [789, 507] on label at bounding box center [789, 512] width 10 height 10
click at [789, 509] on input "checkbox" at bounding box center [788, 513] width 9 height 9
click at [795, 524] on button "Checkout" at bounding box center [814, 534] width 303 height 21
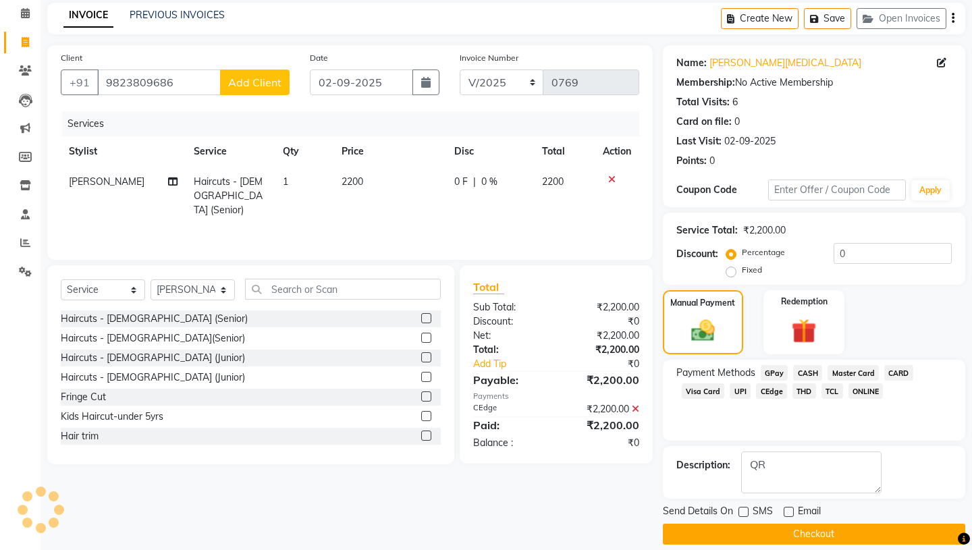
click at [773, 524] on button "Checkout" at bounding box center [814, 534] width 303 height 21
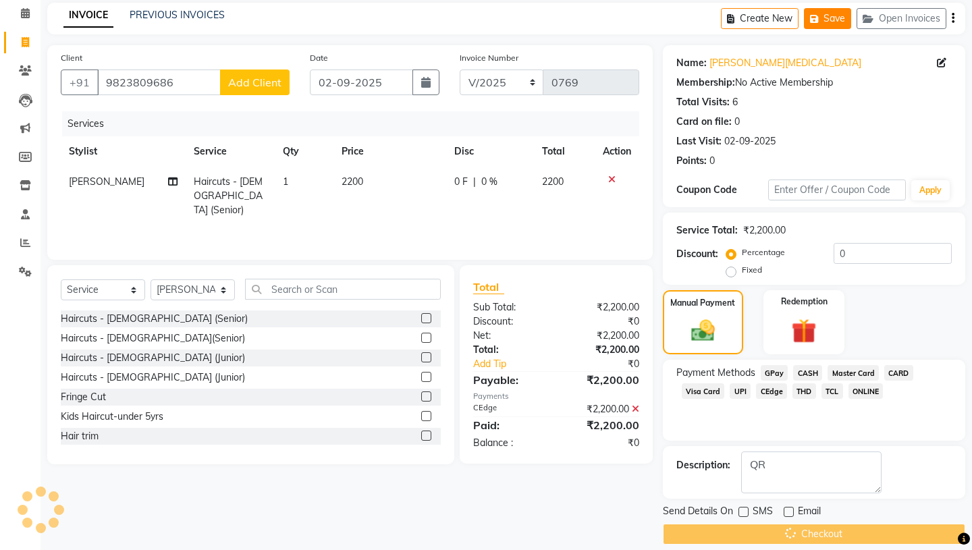
click at [837, 20] on button "Save" at bounding box center [827, 18] width 47 height 21
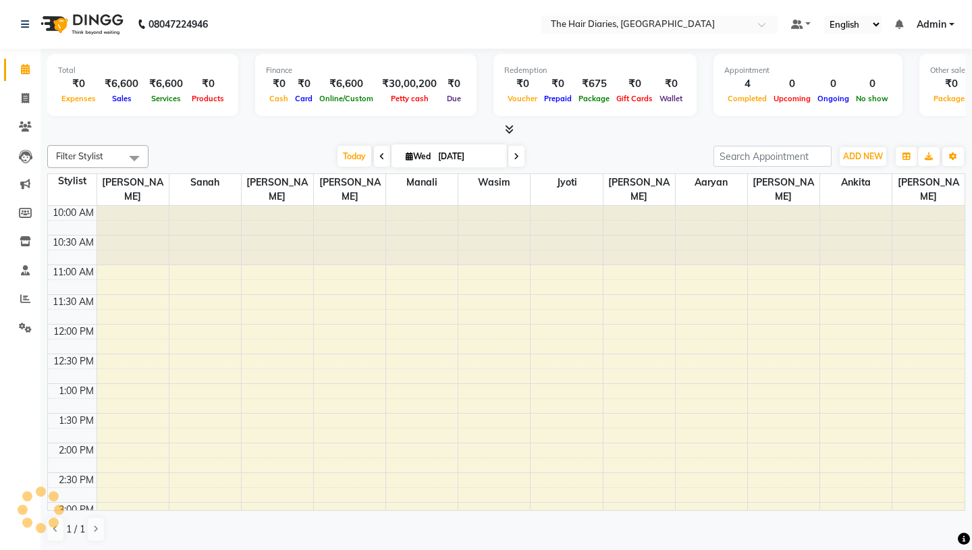
select select "en"
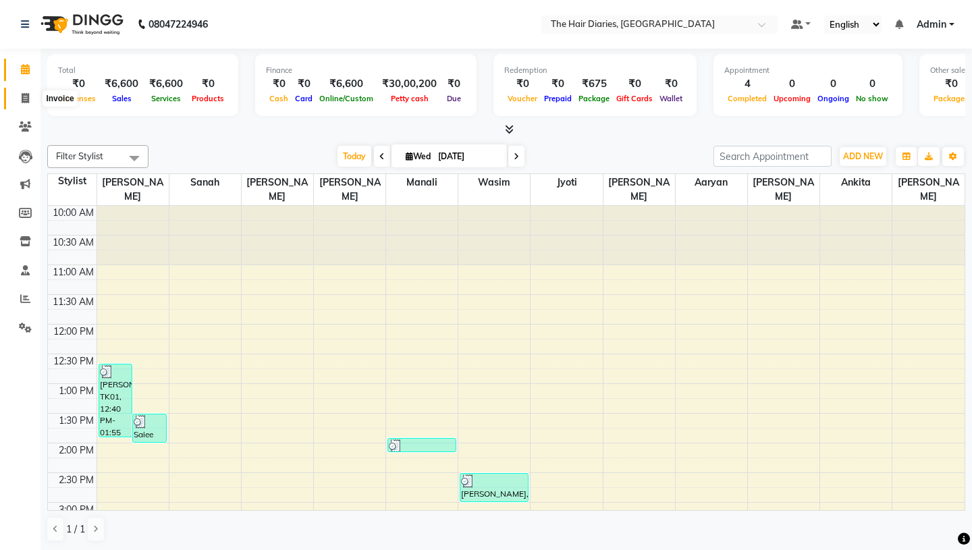
click at [22, 97] on icon at bounding box center [25, 98] width 7 height 10
select select "service"
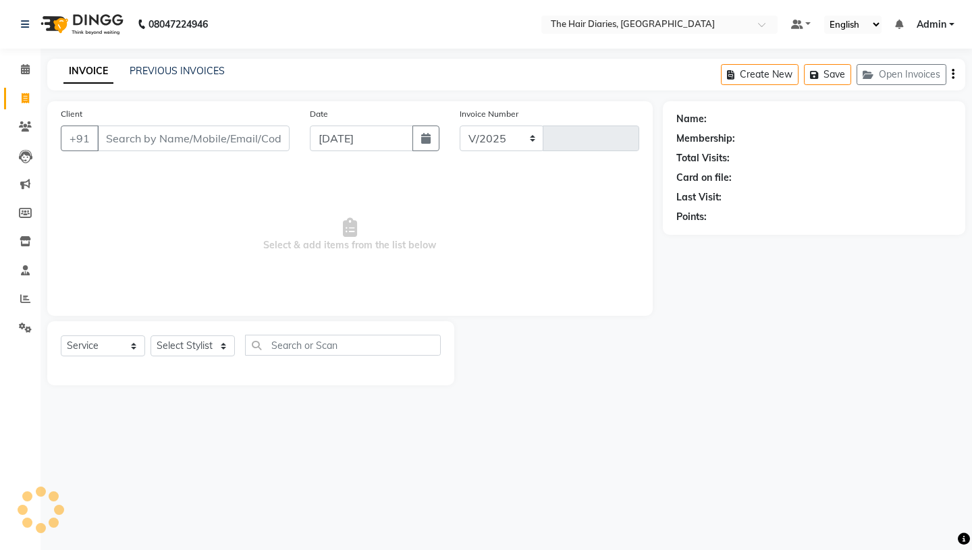
select select "782"
type input "0769"
click at [877, 73] on icon "button" at bounding box center [871, 74] width 16 height 9
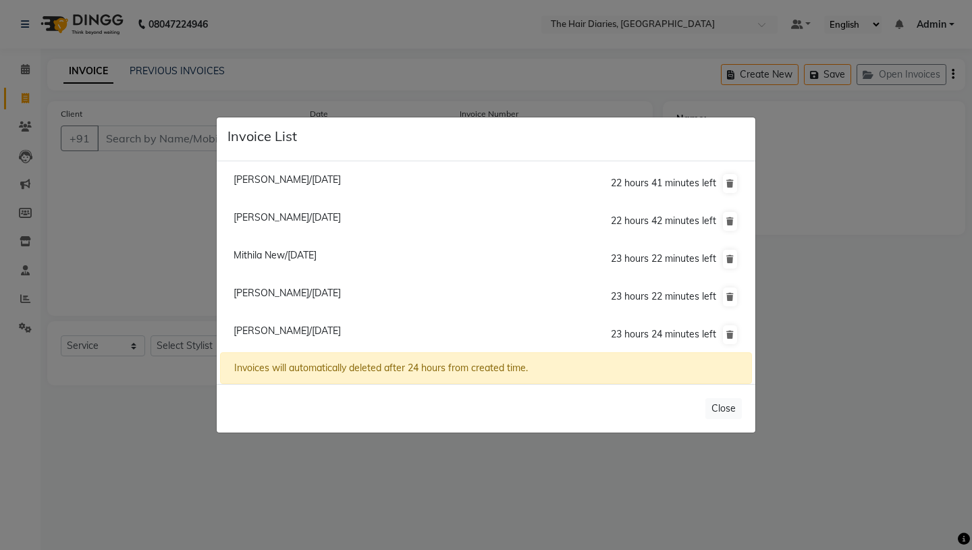
click at [307, 184] on span "[PERSON_NAME]/[DATE]" at bounding box center [287, 180] width 107 height 12
type input "9860245758"
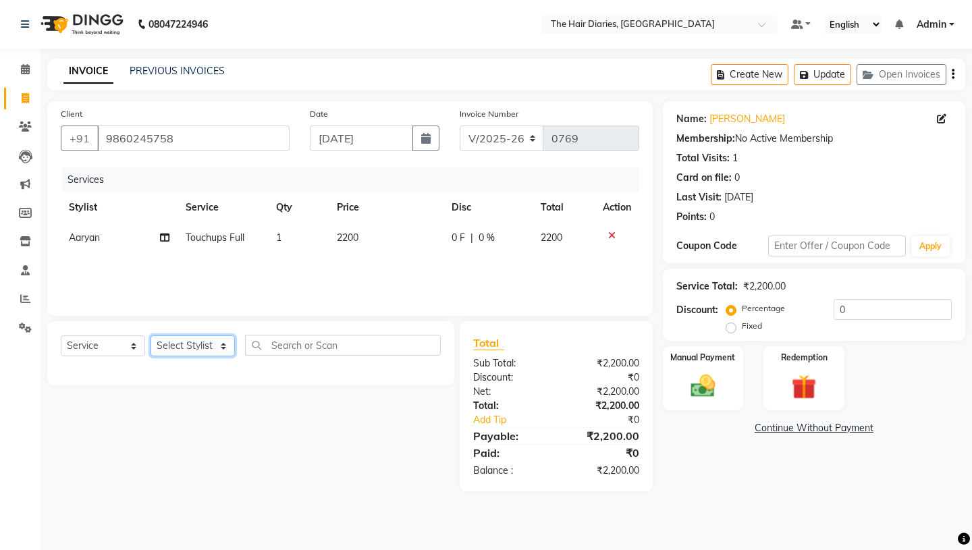
click at [225, 345] on select "Select Stylist Aaryan [PERSON_NAME] [PERSON_NAME] [PERSON_NAME] [PERSON_NAME] J…" at bounding box center [193, 346] width 84 height 21
select select "32056"
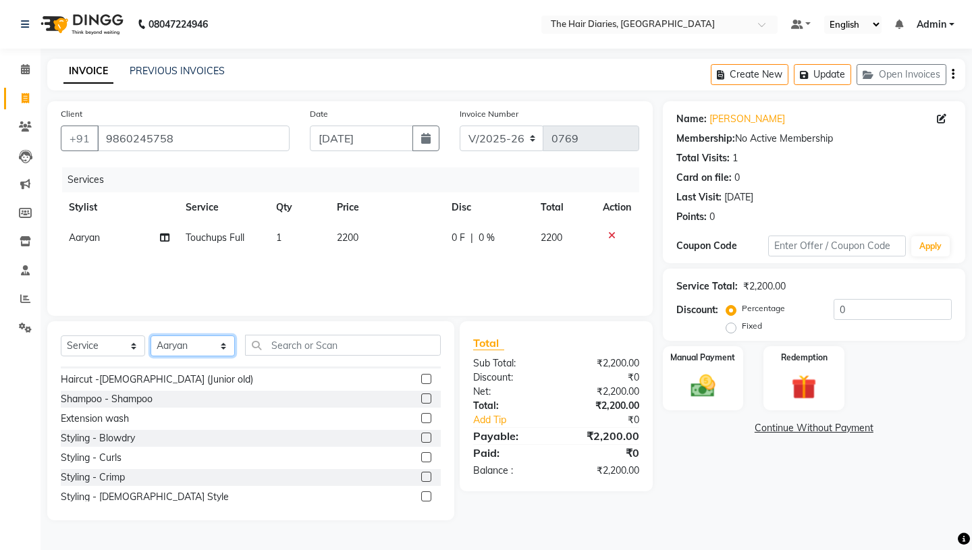
scroll to position [180, 0]
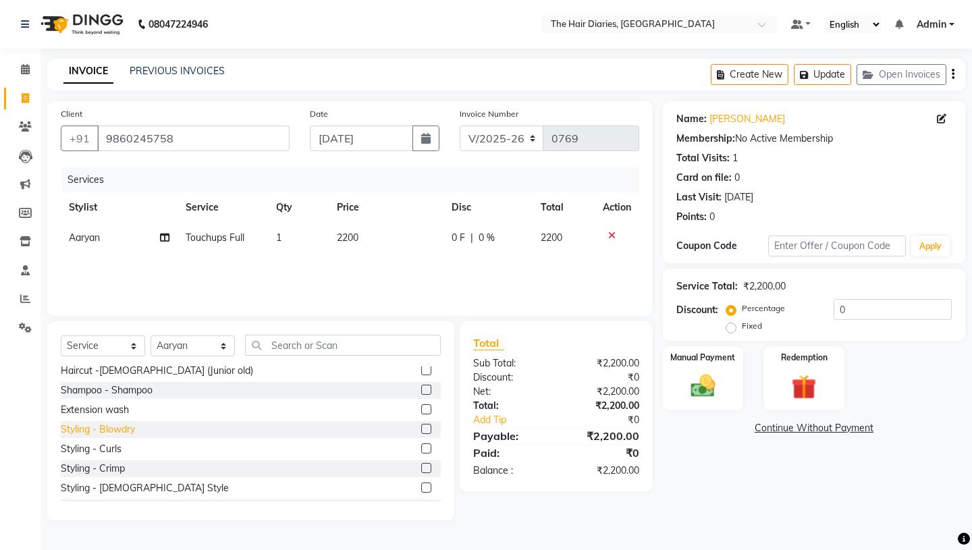
click at [126, 431] on div "Styling - Blowdry" at bounding box center [98, 430] width 74 height 14
checkbox input "false"
click at [348, 269] on span "1500" at bounding box center [348, 268] width 22 height 12
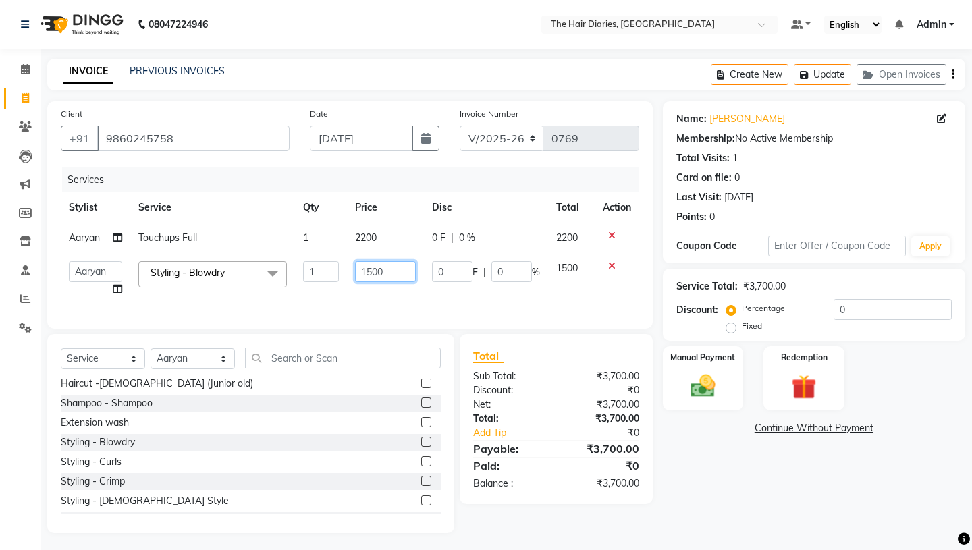
click at [372, 271] on input "1500" at bounding box center [385, 271] width 61 height 21
type input "800"
click at [390, 289] on td "800" at bounding box center [385, 278] width 77 height 51
click at [720, 372] on img at bounding box center [703, 386] width 42 height 30
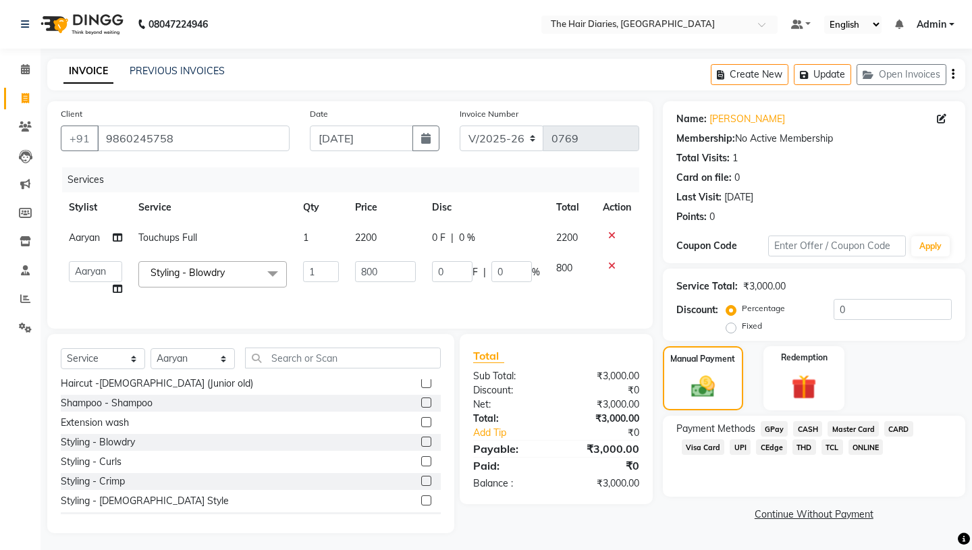
click at [805, 421] on span "CASH" at bounding box center [807, 429] width 29 height 16
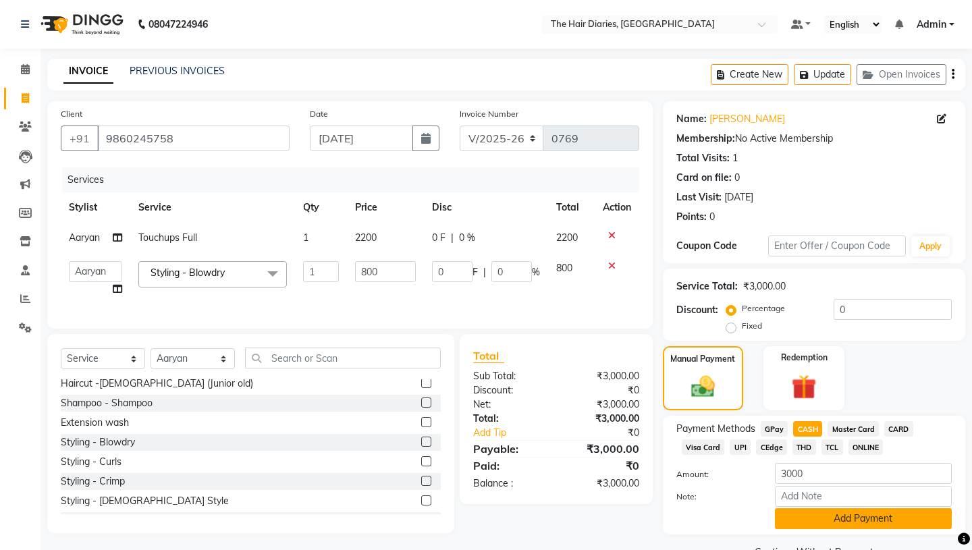
click at [823, 509] on button "Add Payment" at bounding box center [863, 519] width 177 height 21
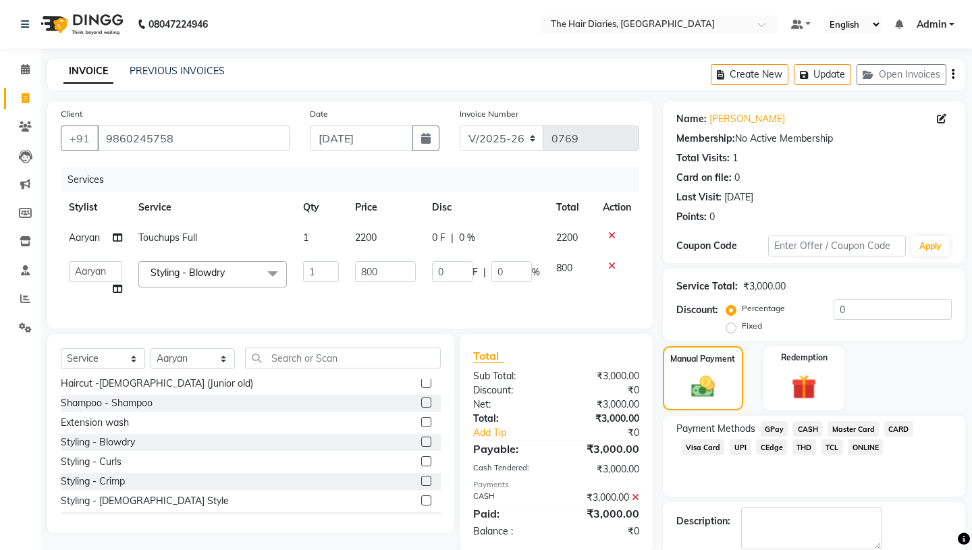
scroll to position [56, 0]
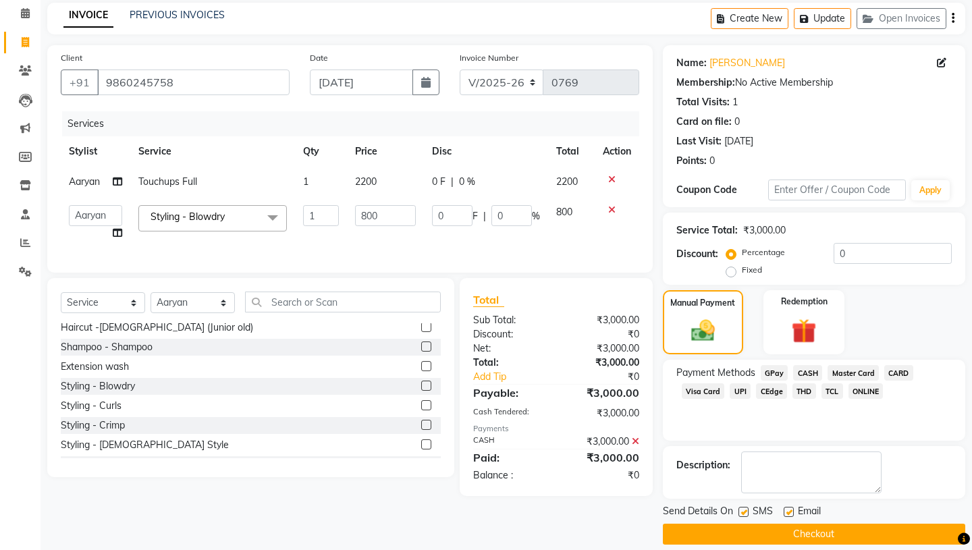
click at [739, 507] on label at bounding box center [744, 512] width 10 height 10
click at [739, 509] on input "checkbox" at bounding box center [743, 513] width 9 height 9
checkbox input "false"
click at [785, 507] on label at bounding box center [789, 512] width 10 height 10
click at [785, 509] on input "checkbox" at bounding box center [788, 513] width 9 height 9
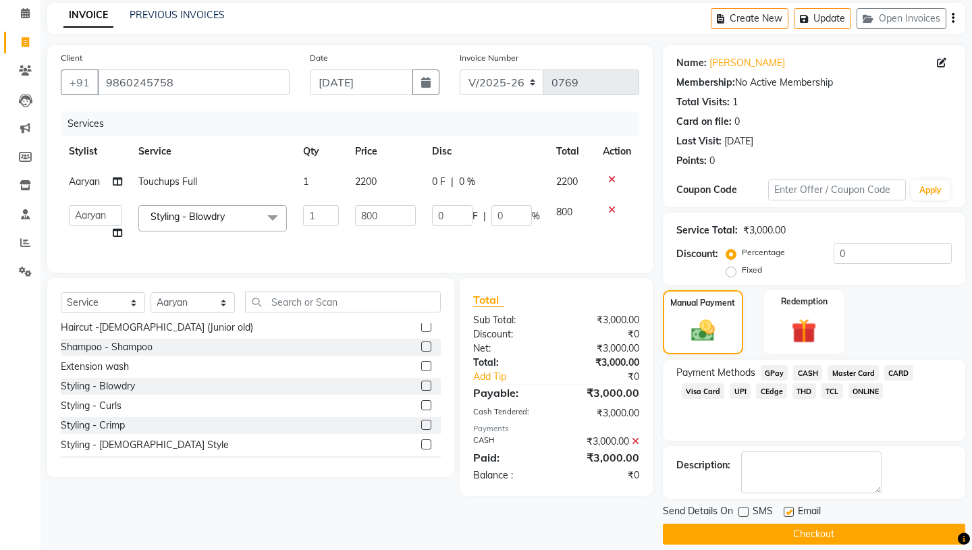
checkbox input "false"
click at [787, 524] on button "Checkout" at bounding box center [814, 534] width 303 height 21
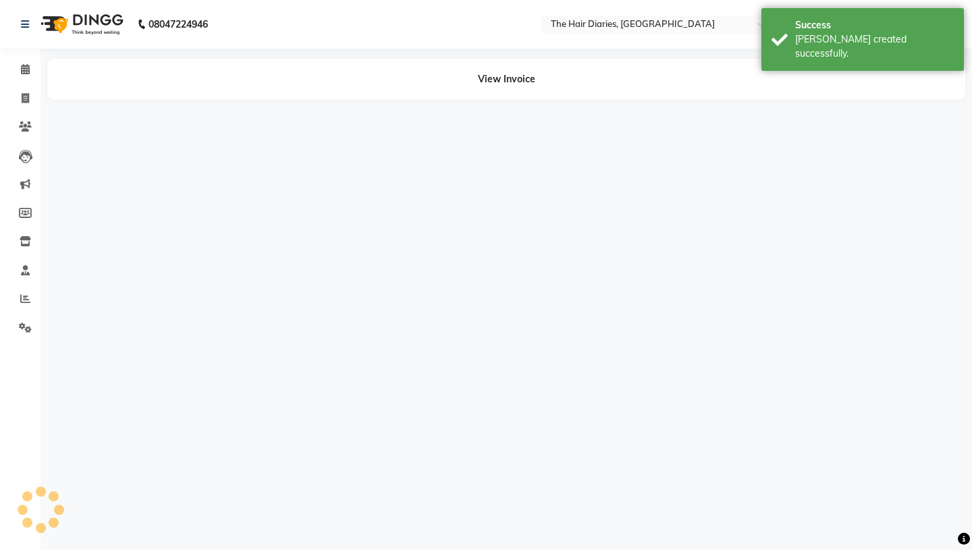
select select "32056"
select select "12913"
select select "32056"
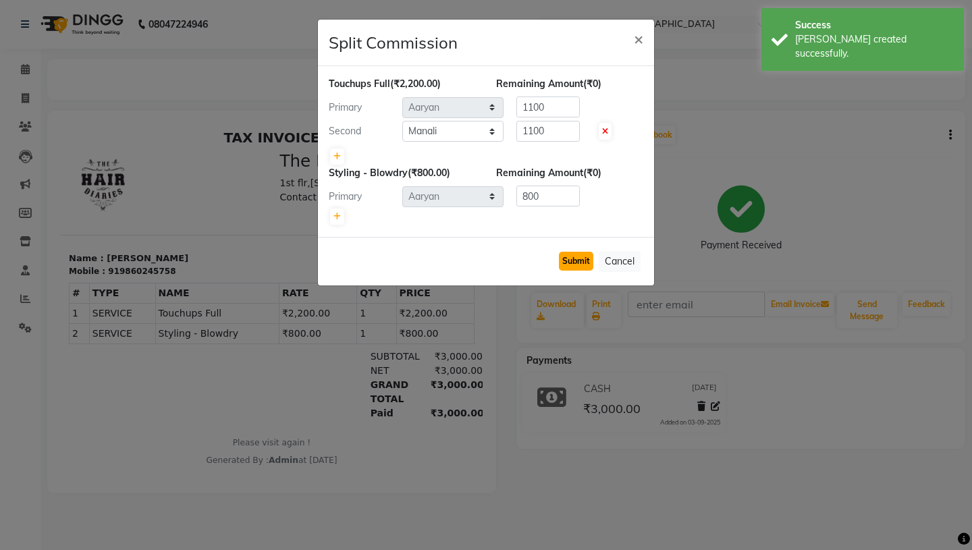
click at [577, 264] on button "Submit" at bounding box center [576, 261] width 34 height 19
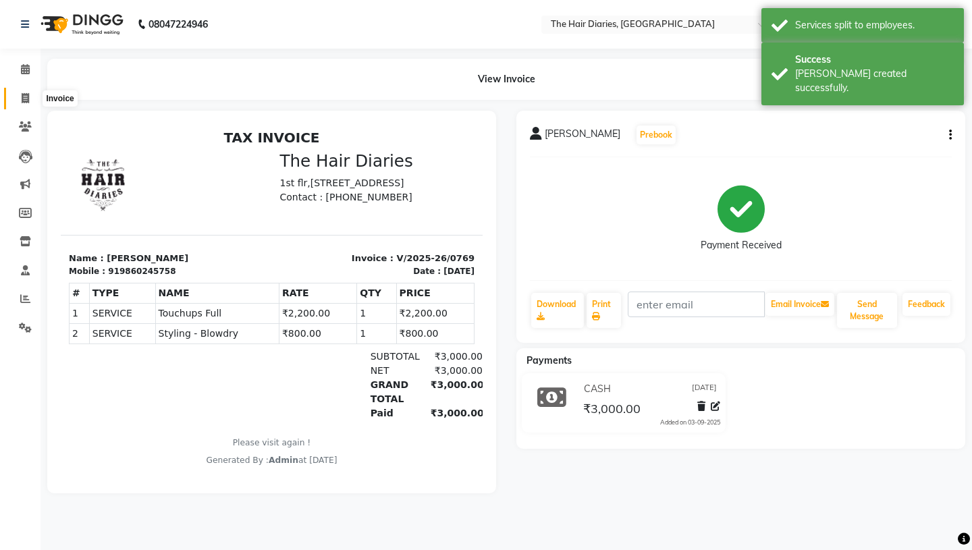
click at [22, 101] on icon at bounding box center [25, 98] width 7 height 10
select select "service"
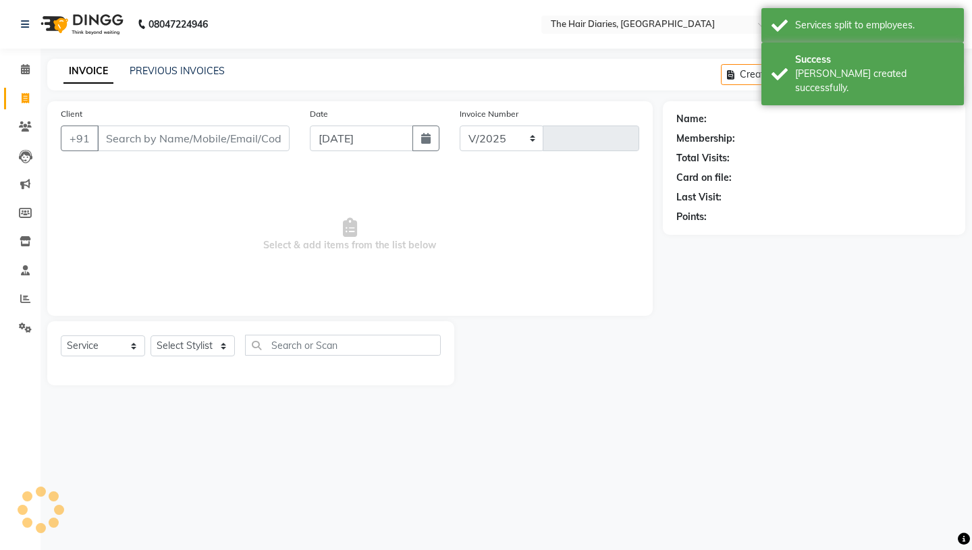
select select "782"
type input "0770"
click at [430, 136] on icon "button" at bounding box center [425, 138] width 9 height 11
select select "9"
select select "2025"
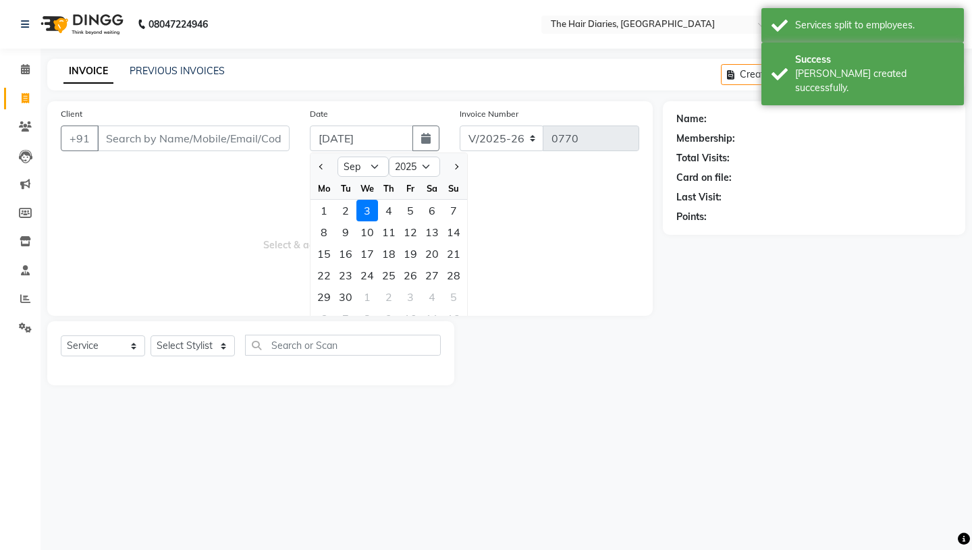
click at [808, 147] on div "Name: Membership: Total Visits: Card on file: Last Visit: Points:" at bounding box center [815, 166] width 276 height 118
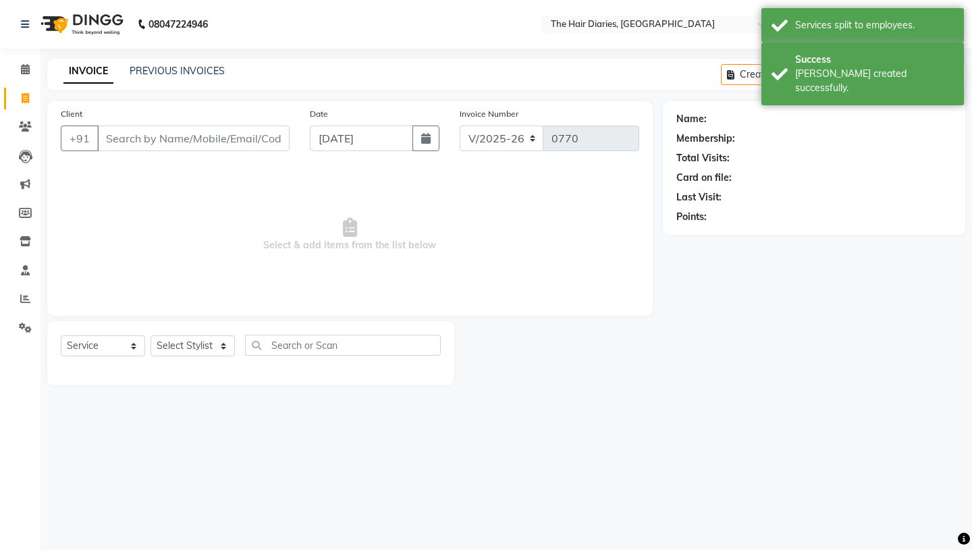
click at [718, 43] on nav "08047224946 Select Location × The Hair Diaries, Koregaon Park Default Panel My …" at bounding box center [486, 24] width 972 height 49
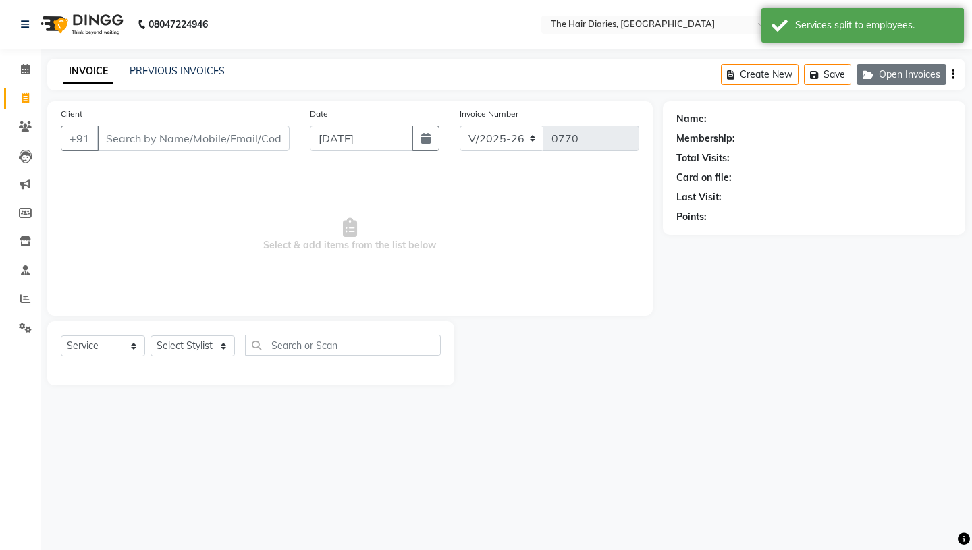
click at [897, 74] on button "Open Invoices" at bounding box center [902, 74] width 90 height 21
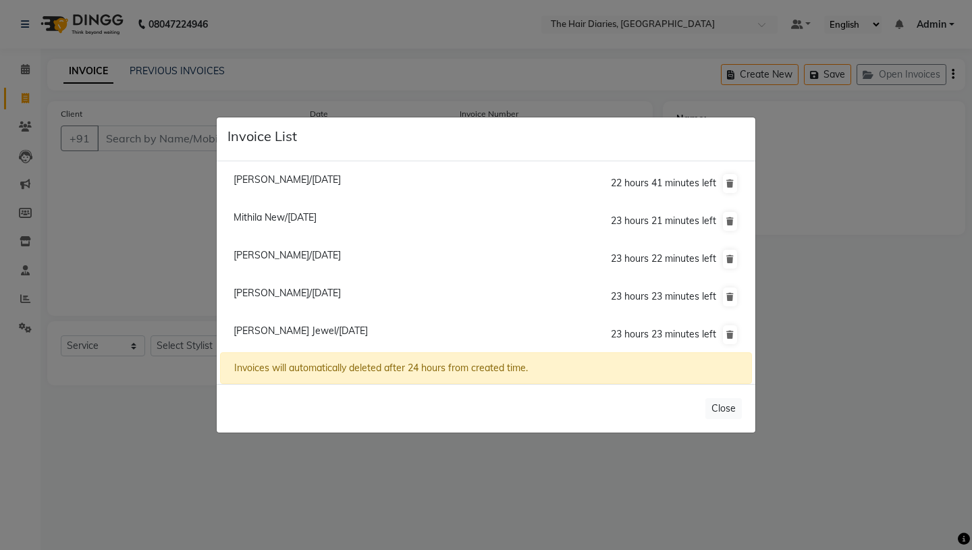
click at [265, 296] on span "Shweta Sonia/03 September 2025" at bounding box center [287, 293] width 107 height 12
type input "9975141557"
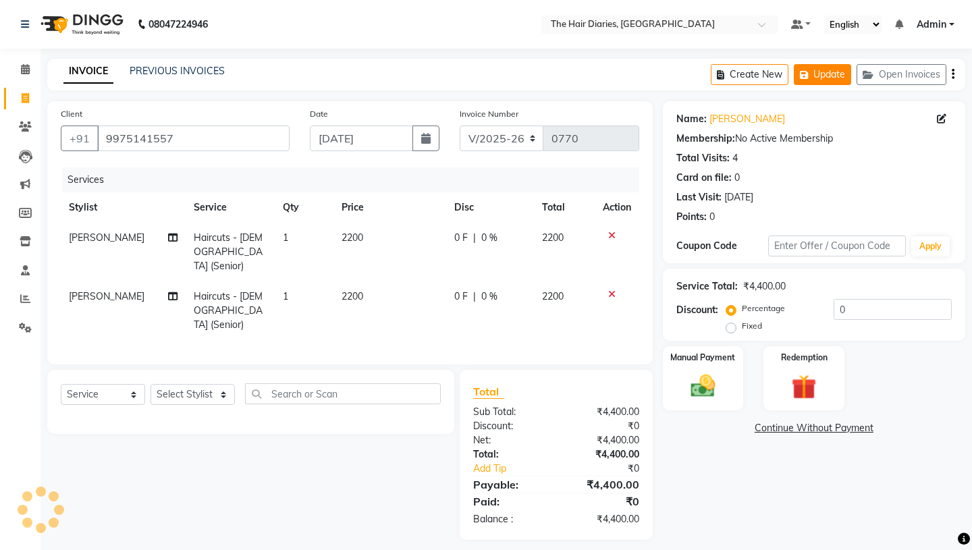
click at [842, 76] on button "Update" at bounding box center [822, 74] width 57 height 21
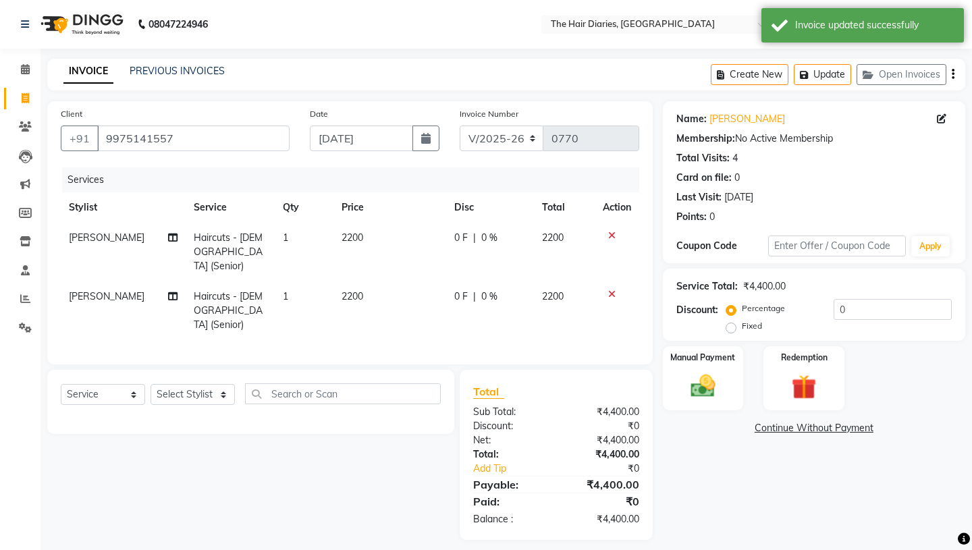
click at [587, 86] on div "INVOICE PREVIOUS INVOICES Create New Update Open Invoices" at bounding box center [506, 75] width 918 height 32
click at [26, 92] on span at bounding box center [26, 99] width 24 height 16
select select "782"
select select "service"
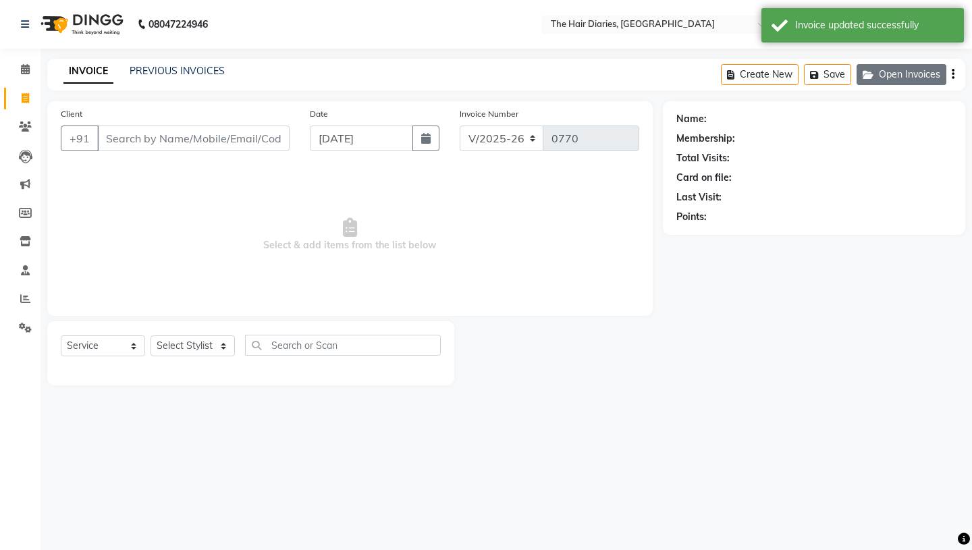
click at [889, 78] on button "Open Invoices" at bounding box center [902, 74] width 90 height 21
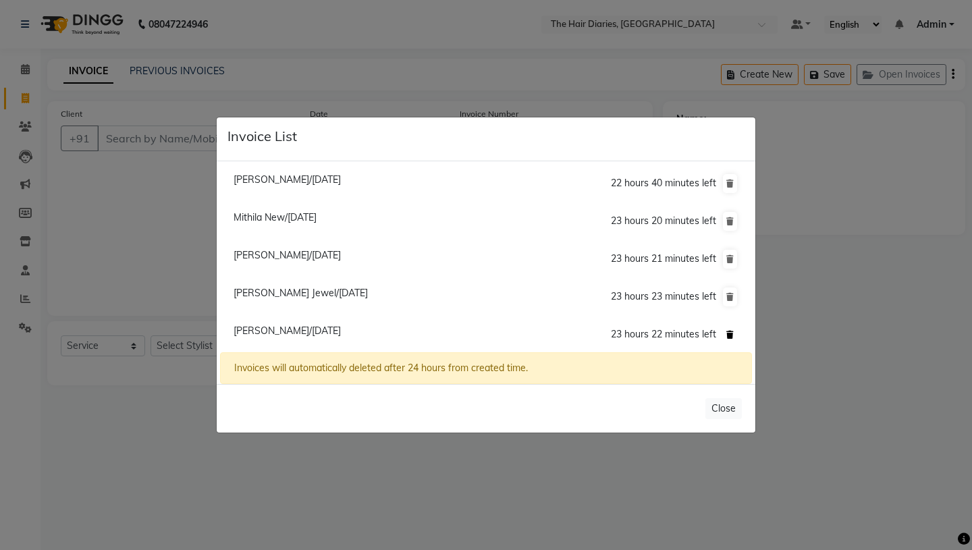
click at [730, 331] on icon at bounding box center [730, 335] width 7 height 8
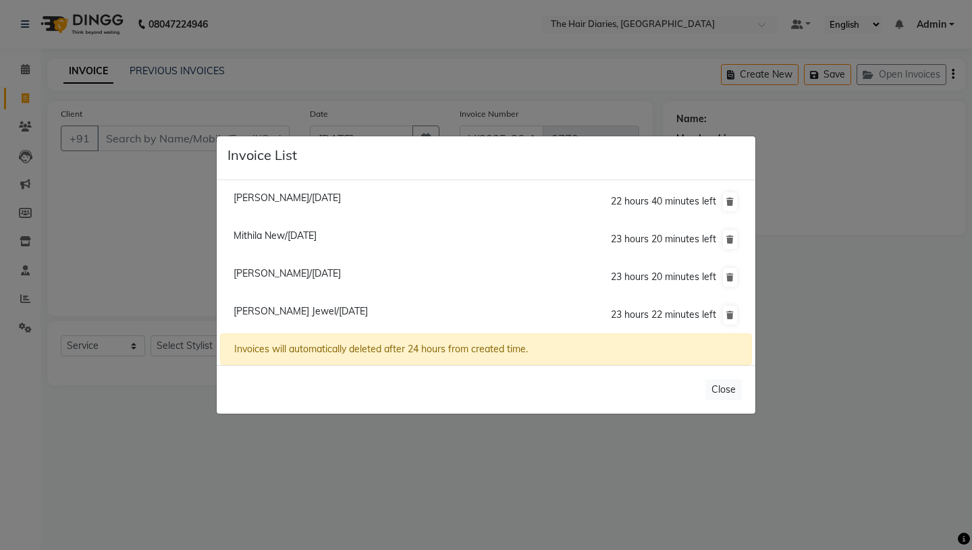
click at [414, 230] on li "Mithila New/03 September 2025 23 hours 20 minutes left" at bounding box center [486, 240] width 532 height 38
click at [371, 136] on div "Invoice List" at bounding box center [486, 158] width 539 height 44
click at [723, 391] on button "Close" at bounding box center [724, 390] width 36 height 21
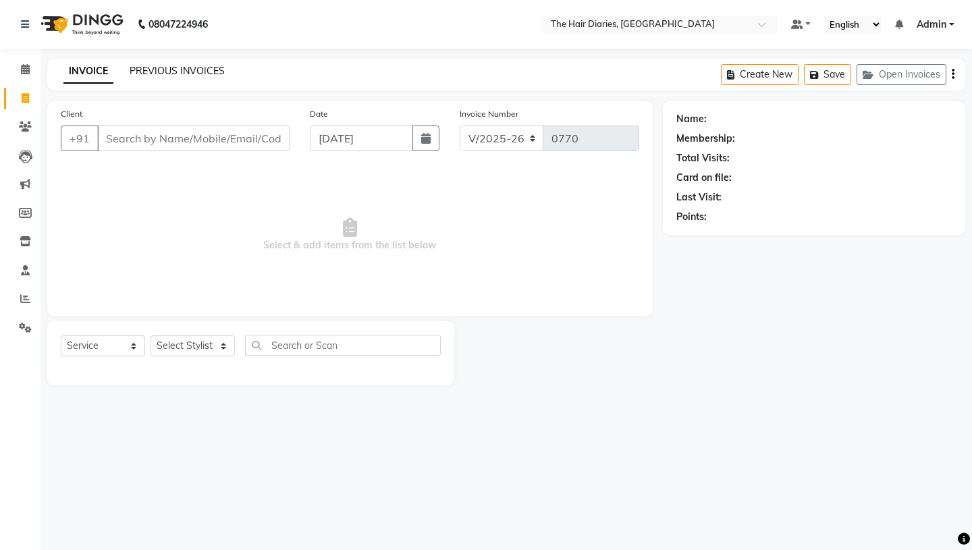
click at [183, 73] on link "PREVIOUS INVOICES" at bounding box center [177, 71] width 95 height 12
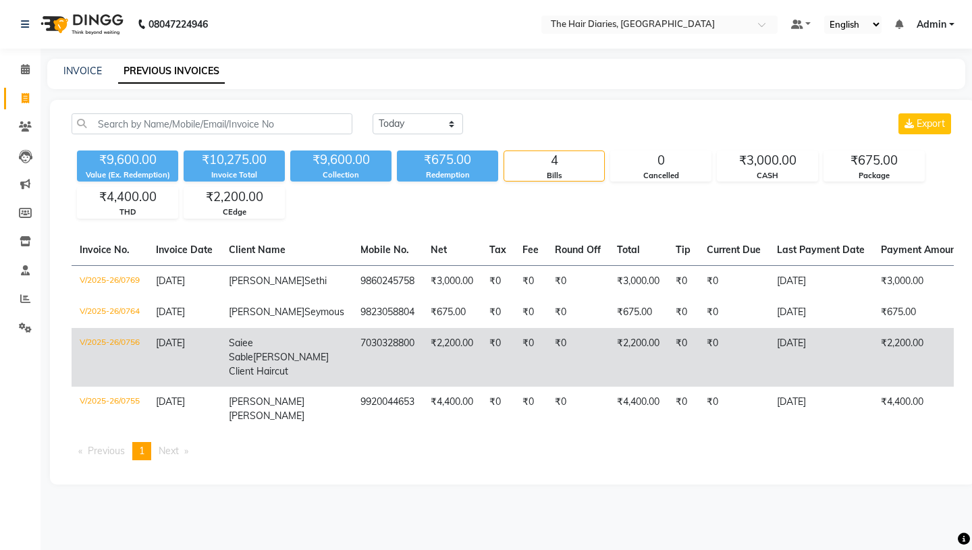
click at [481, 362] on td "₹0" at bounding box center [497, 357] width 33 height 59
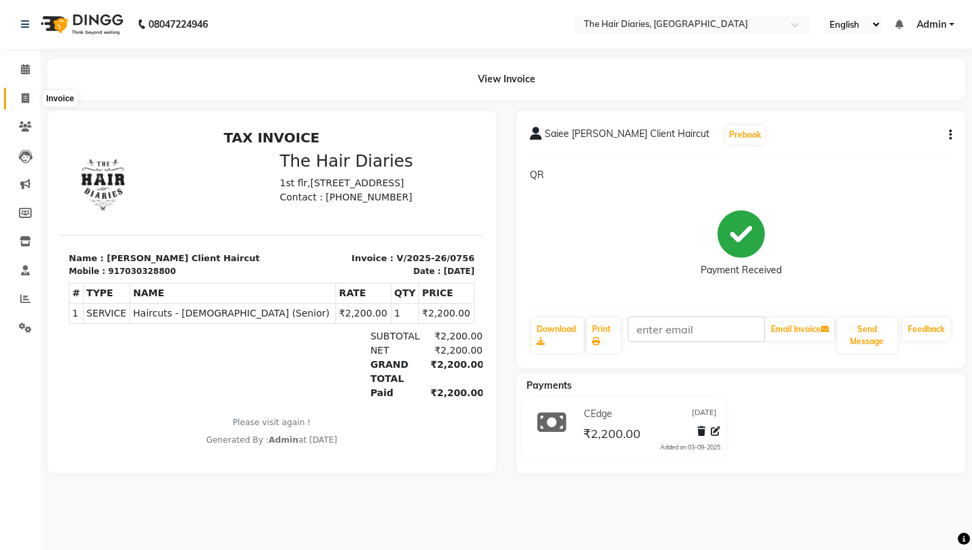
click at [22, 98] on icon at bounding box center [25, 98] width 7 height 10
select select "service"
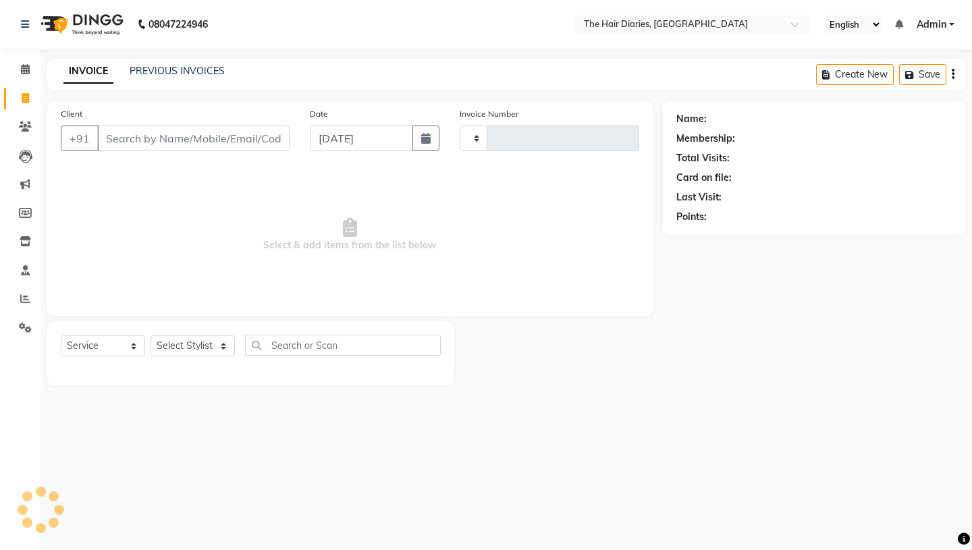
type input "0770"
select select "782"
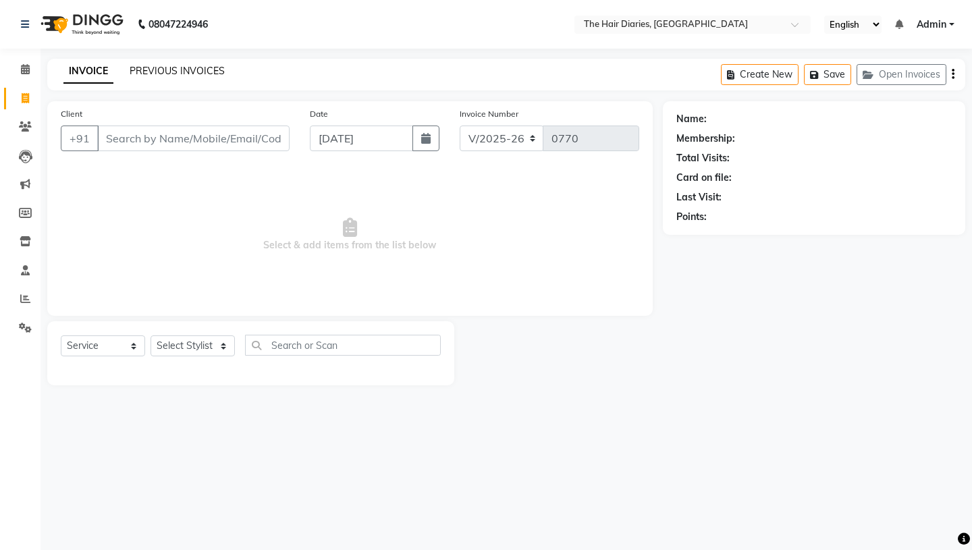
click at [199, 74] on link "PREVIOUS INVOICES" at bounding box center [177, 71] width 95 height 12
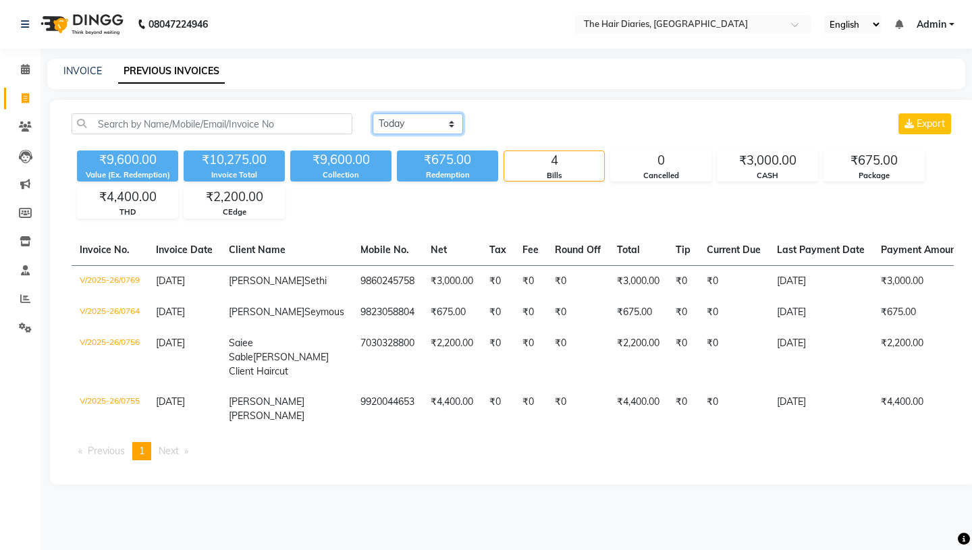
click at [452, 120] on select "Today Yesterday Custom Range" at bounding box center [418, 123] width 90 height 21
select select "range"
click at [523, 123] on input "[DATE]" at bounding box center [528, 124] width 95 height 19
select select "9"
select select "2025"
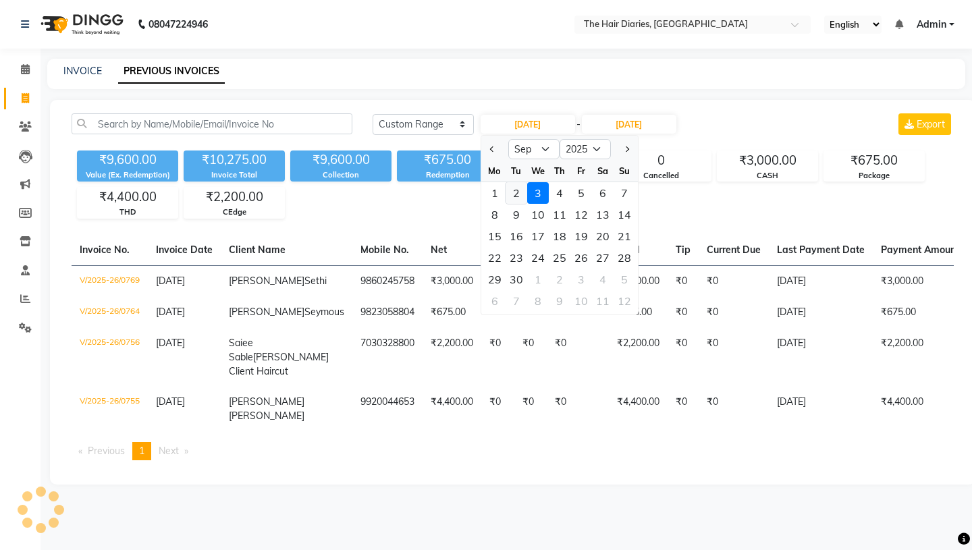
click at [517, 190] on div "2" at bounding box center [517, 193] width 22 height 22
type input "02-09-2025"
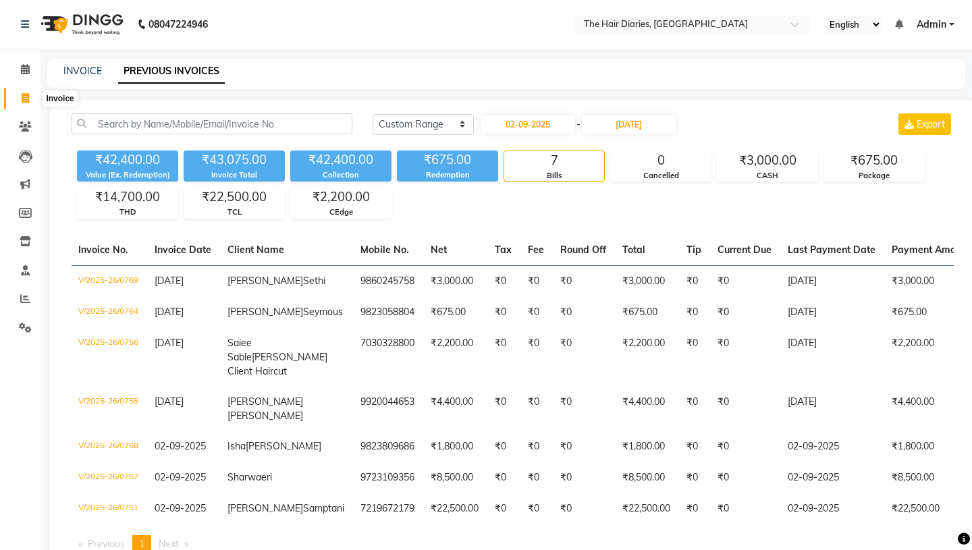
click at [24, 97] on icon at bounding box center [25, 98] width 7 height 10
select select "service"
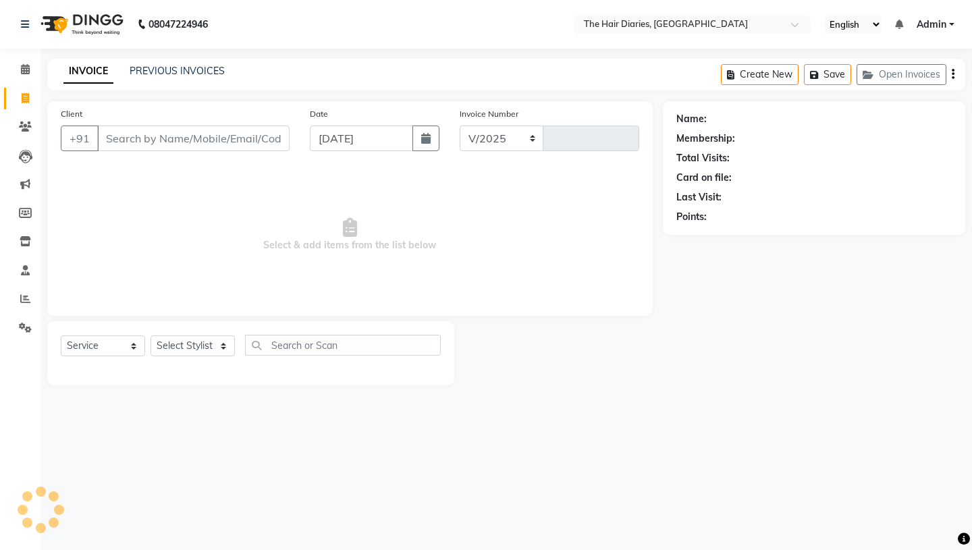
select select "782"
type input "0770"
click at [111, 138] on input "Client" at bounding box center [193, 139] width 192 height 26
click at [107, 133] on input "Client" at bounding box center [193, 139] width 192 height 26
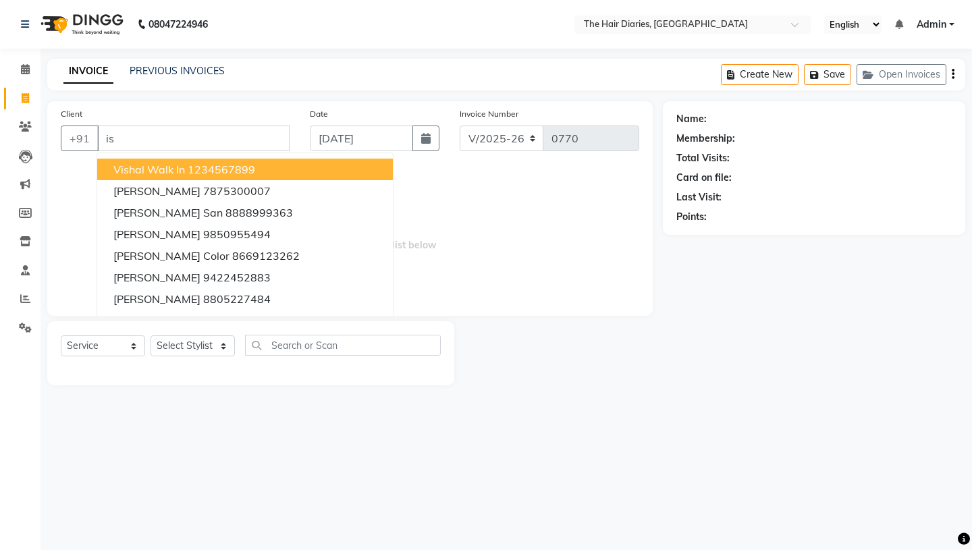
type input "i"
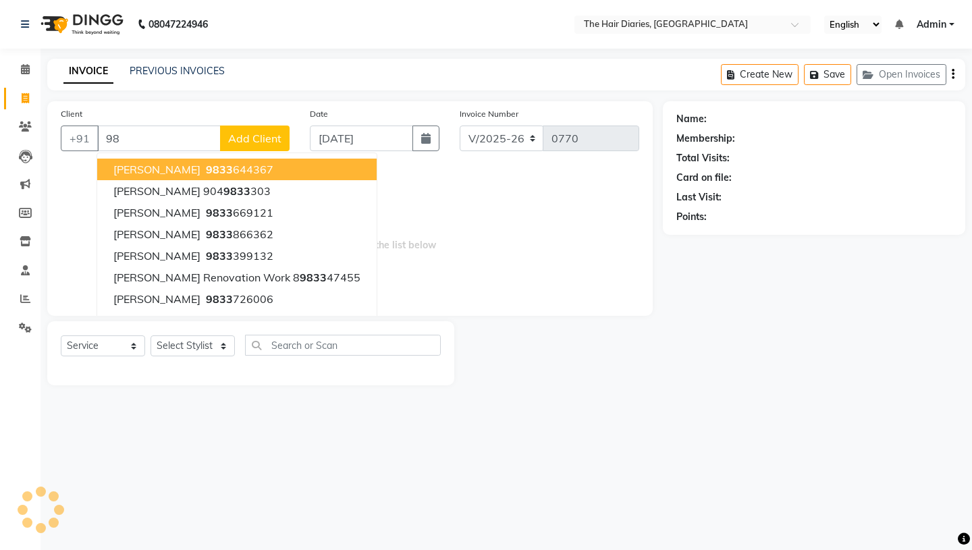
type input "9"
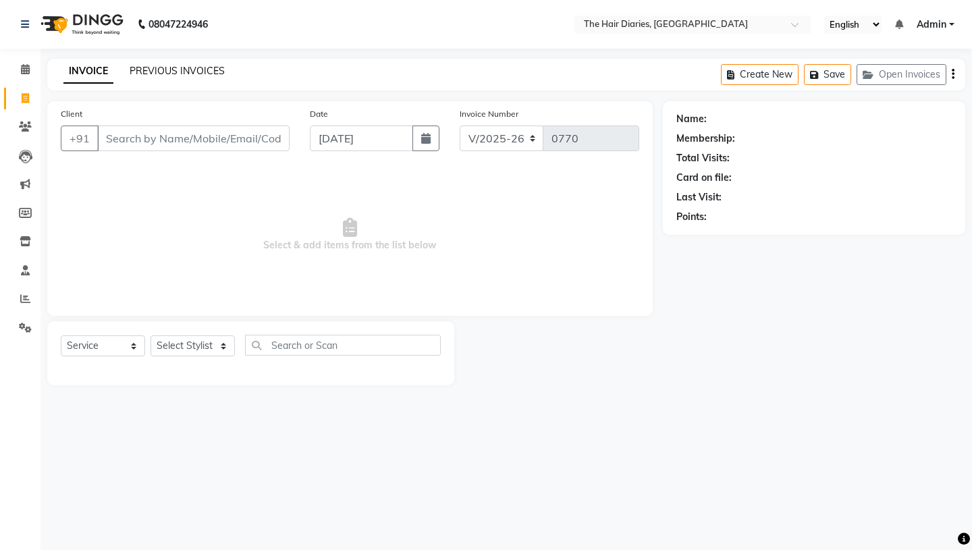
click at [186, 69] on link "PREVIOUS INVOICES" at bounding box center [177, 71] width 95 height 12
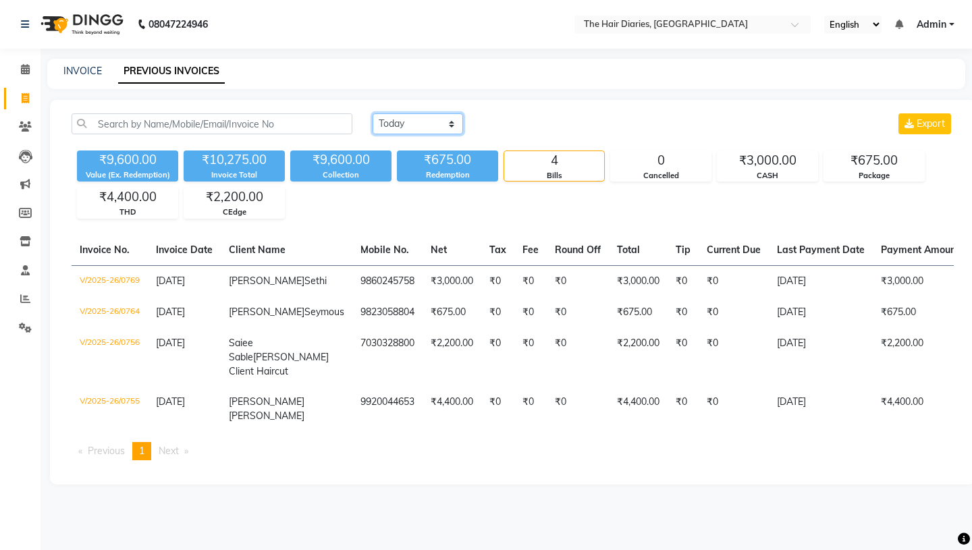
click at [450, 123] on select "Today Yesterday Custom Range" at bounding box center [418, 123] width 90 height 21
select select "range"
click at [518, 125] on input "[DATE]" at bounding box center [528, 124] width 95 height 19
select select "9"
select select "2025"
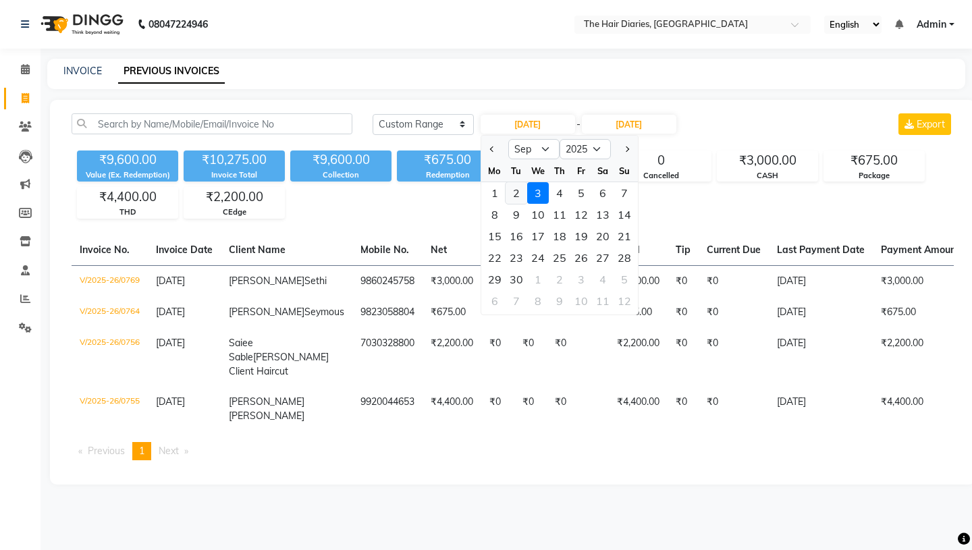
click at [512, 193] on div "2" at bounding box center [517, 193] width 22 height 22
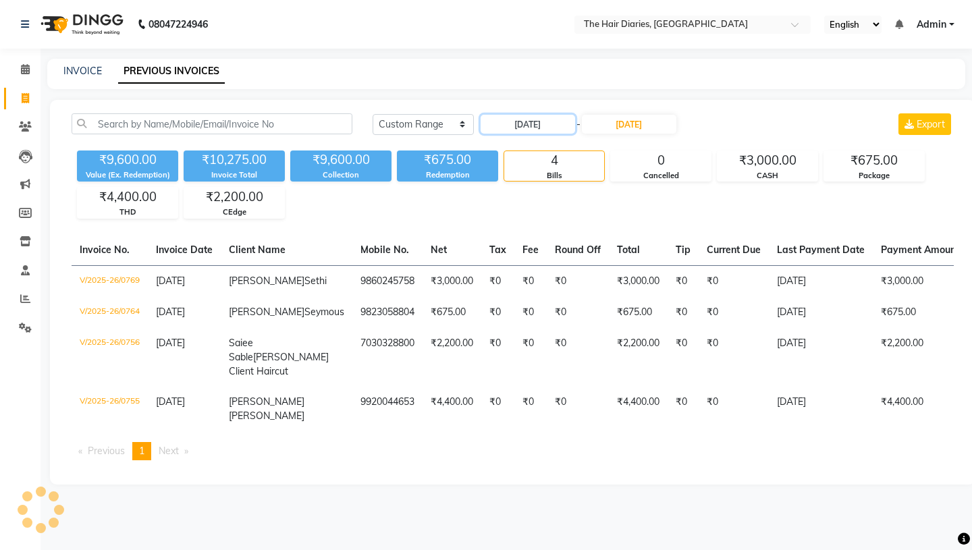
type input "02-09-2025"
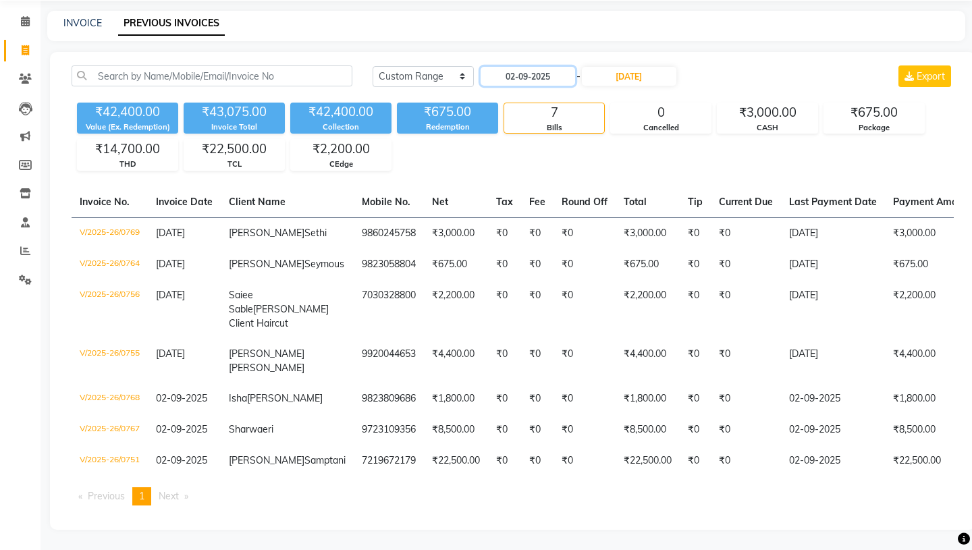
scroll to position [88, 0]
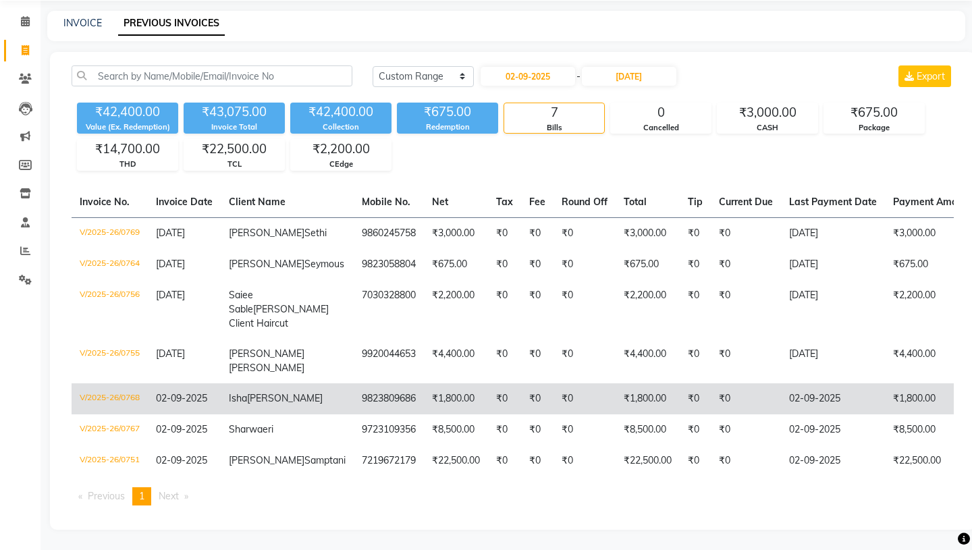
click at [272, 384] on td "Isha Shah Cyst" at bounding box center [287, 399] width 133 height 31
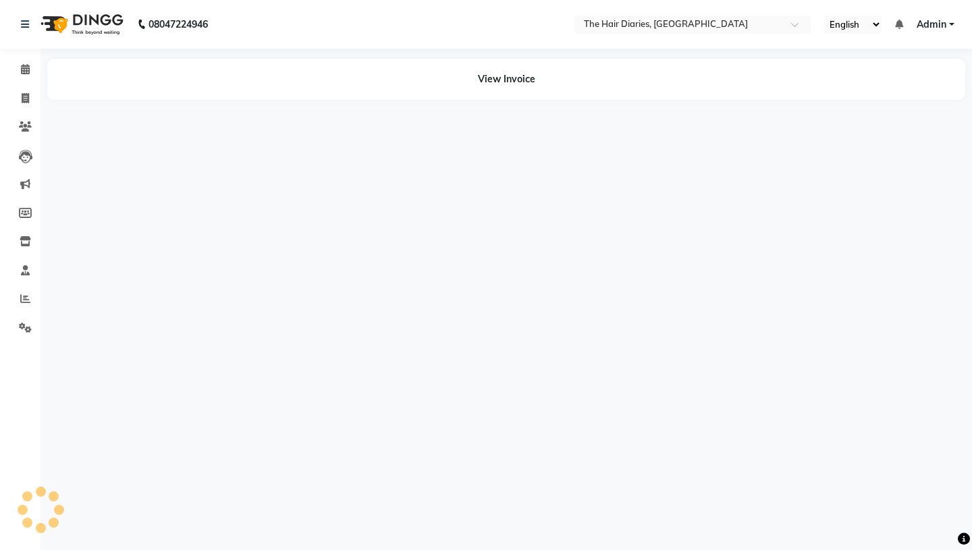
select select "en"
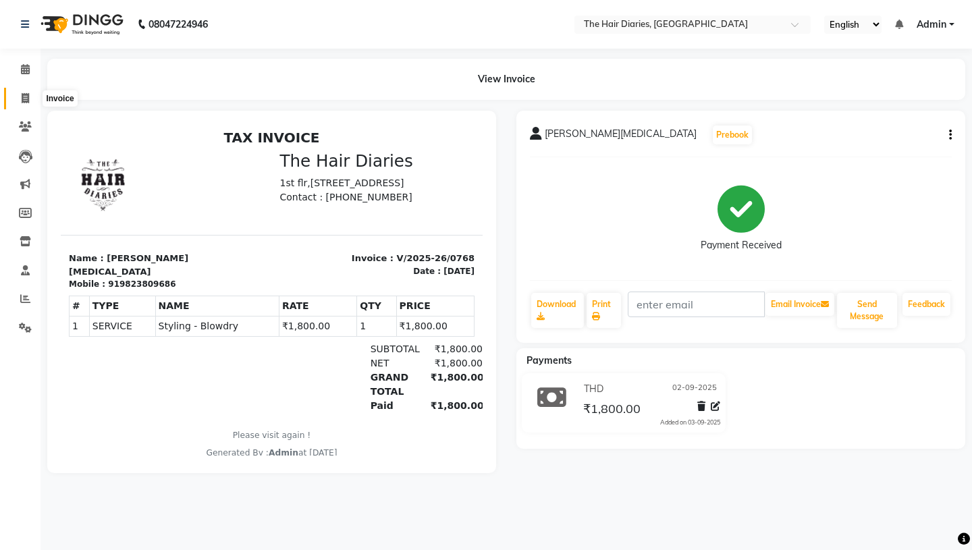
click at [25, 99] on icon at bounding box center [25, 98] width 7 height 10
select select "service"
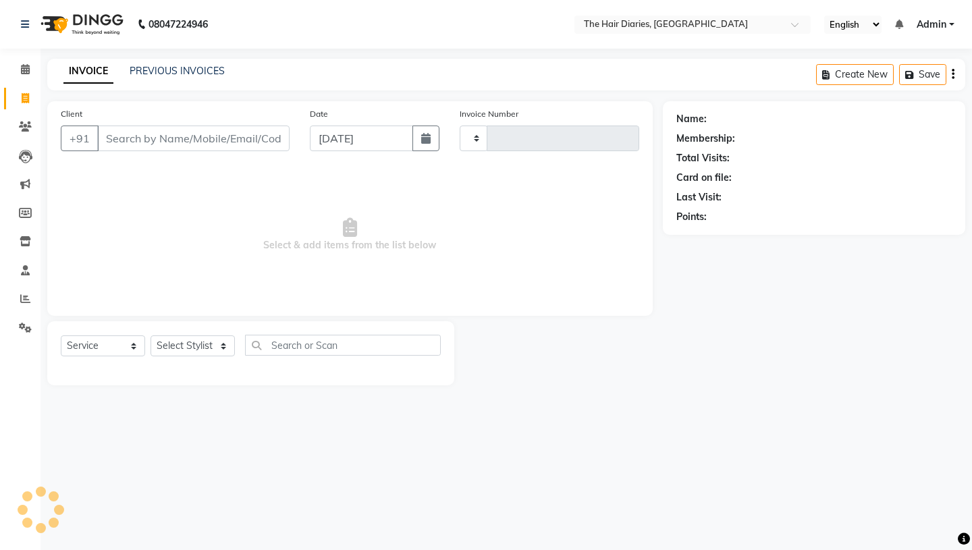
type input "0770"
select select "782"
click at [118, 140] on input "Client" at bounding box center [193, 139] width 192 height 26
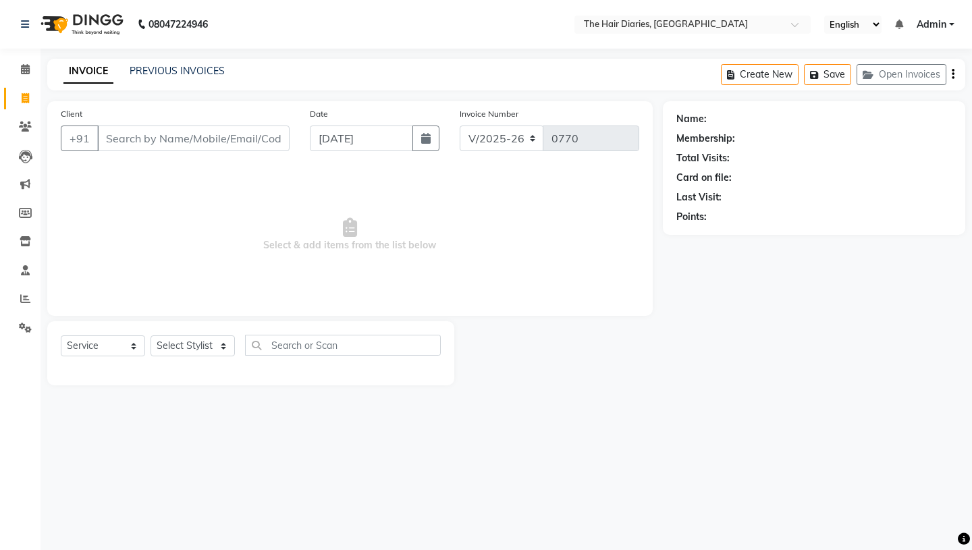
click at [116, 138] on input "Client" at bounding box center [193, 139] width 192 height 26
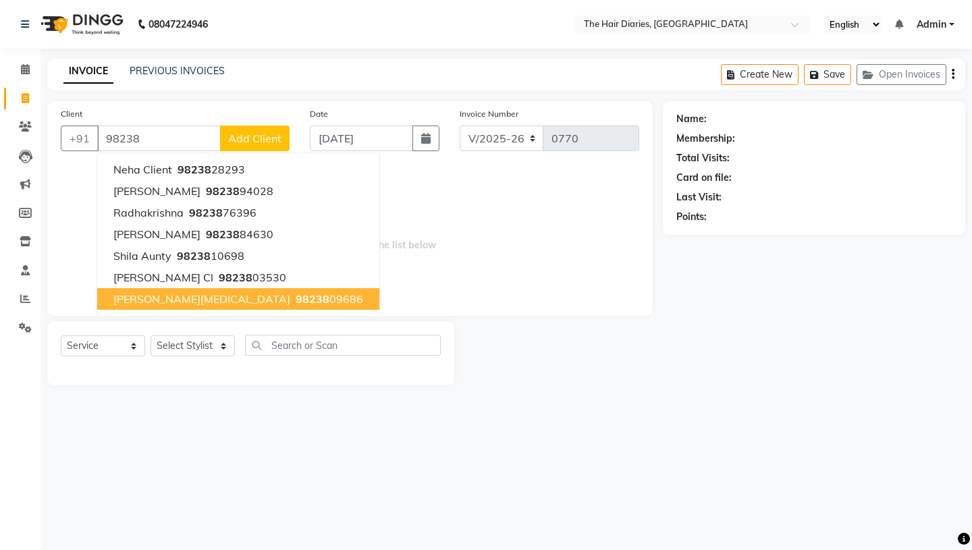
click at [138, 299] on span "[PERSON_NAME][MEDICAL_DATA]" at bounding box center [201, 299] width 177 height 14
type input "9823809686"
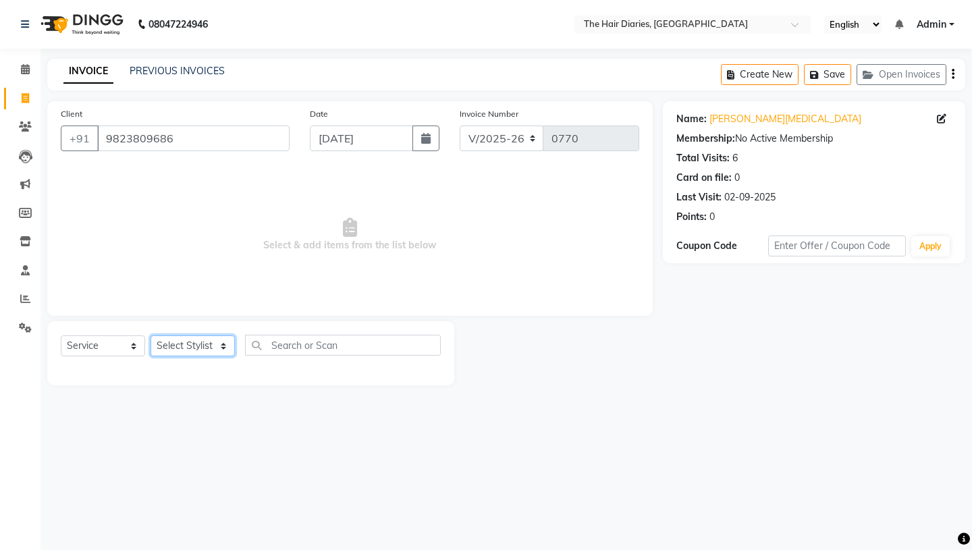
click at [223, 344] on select "Select Stylist Aaryan [PERSON_NAME] [PERSON_NAME] [PERSON_NAME] [PERSON_NAME] J…" at bounding box center [193, 346] width 84 height 21
select select "12916"
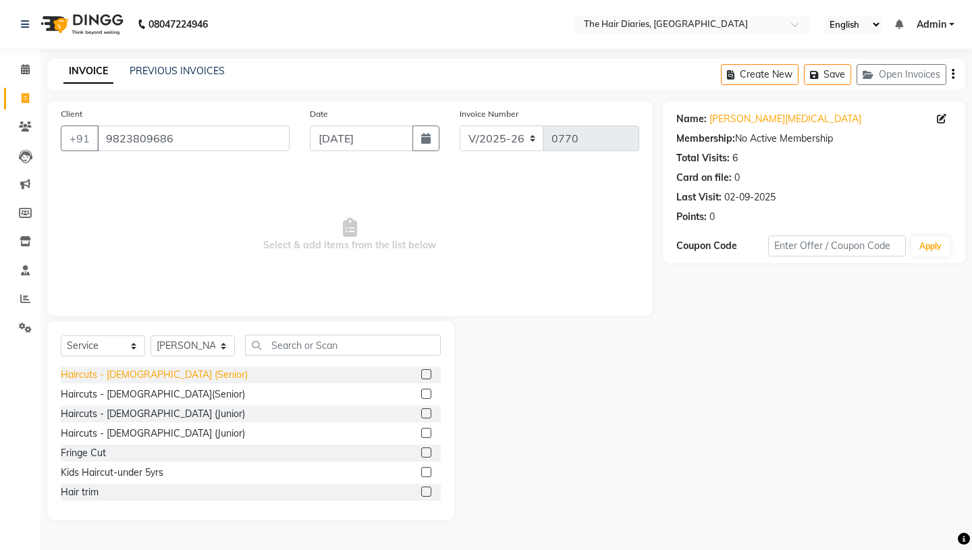
click at [146, 375] on div "Haircuts - [DEMOGRAPHIC_DATA] (Senior)" at bounding box center [154, 375] width 187 height 14
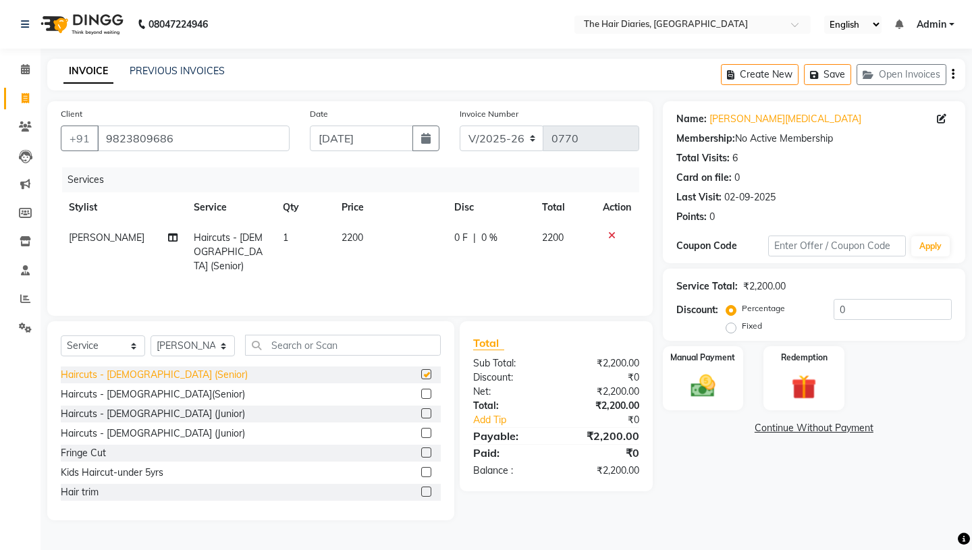
checkbox input "false"
click at [709, 371] on img at bounding box center [703, 386] width 42 height 30
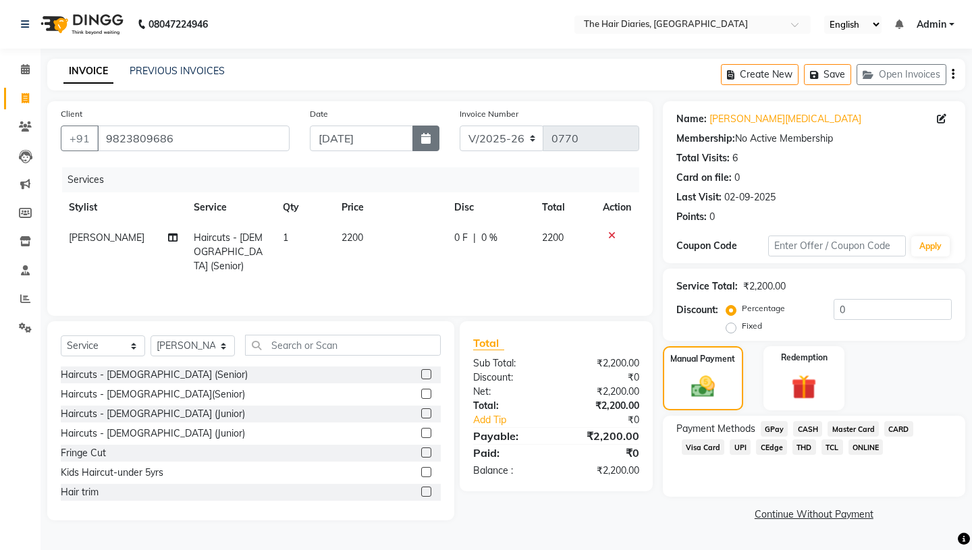
click at [425, 136] on icon "button" at bounding box center [425, 138] width 9 height 11
select select "9"
select select "2025"
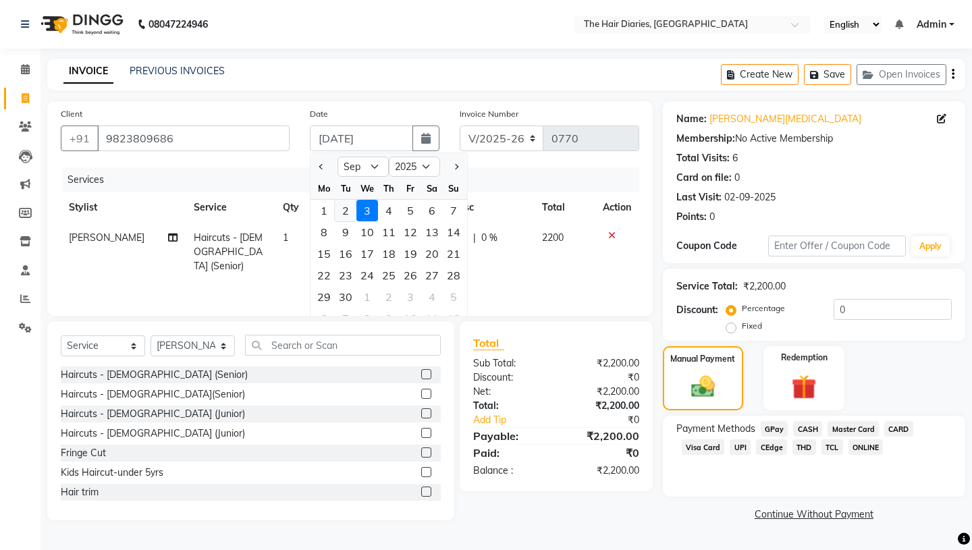
click at [342, 205] on div "2" at bounding box center [346, 211] width 22 height 22
type input "02-09-2025"
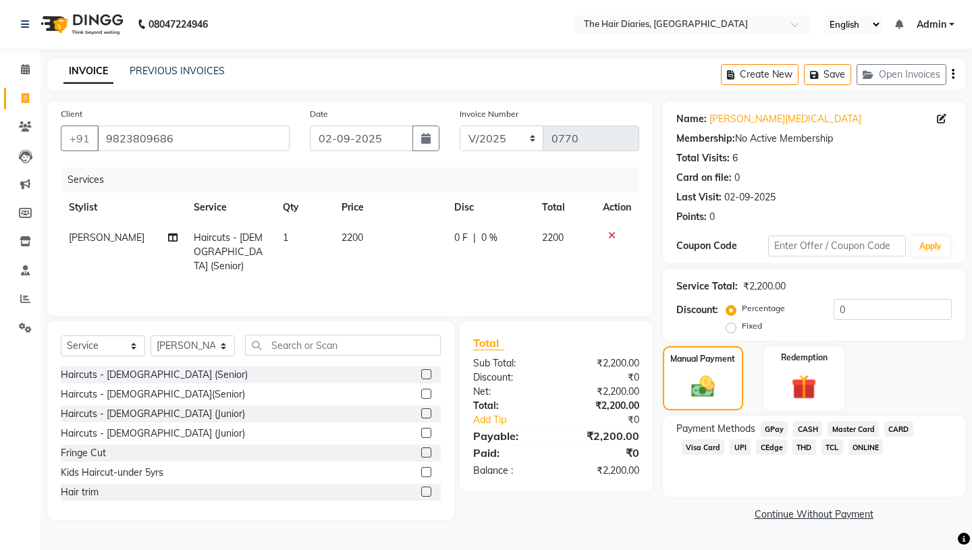
click at [769, 440] on span "CEdge" at bounding box center [771, 448] width 31 height 16
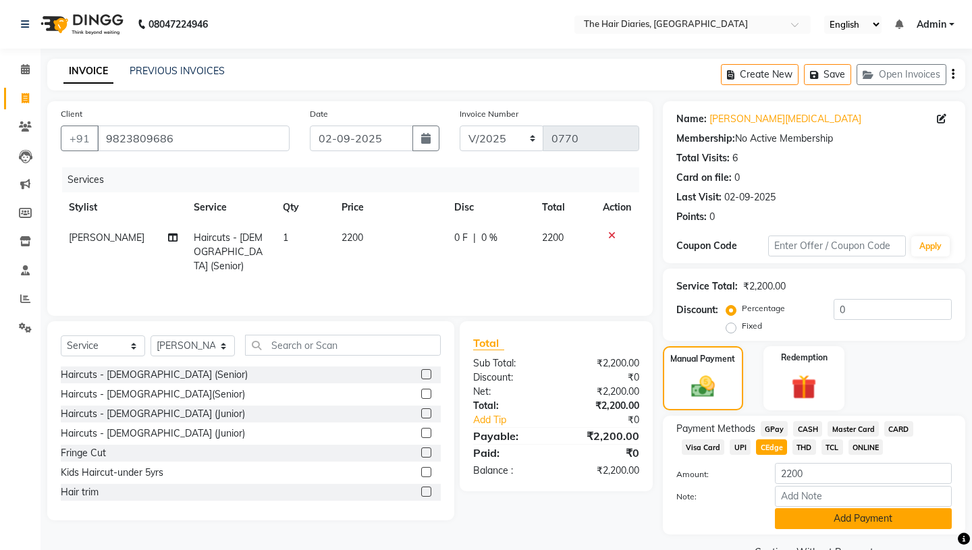
click at [806, 509] on button "Add Payment" at bounding box center [863, 519] width 177 height 21
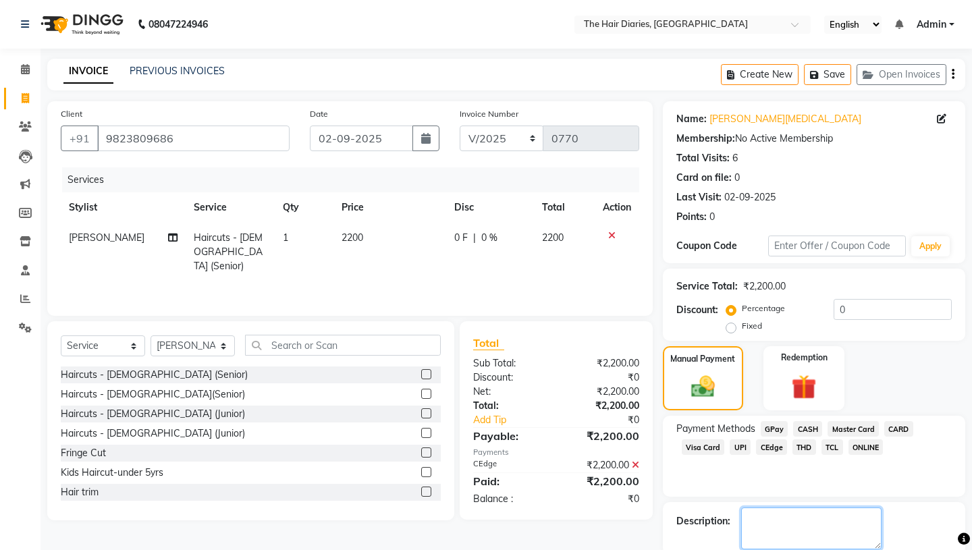
click at [764, 508] on textarea at bounding box center [811, 529] width 140 height 42
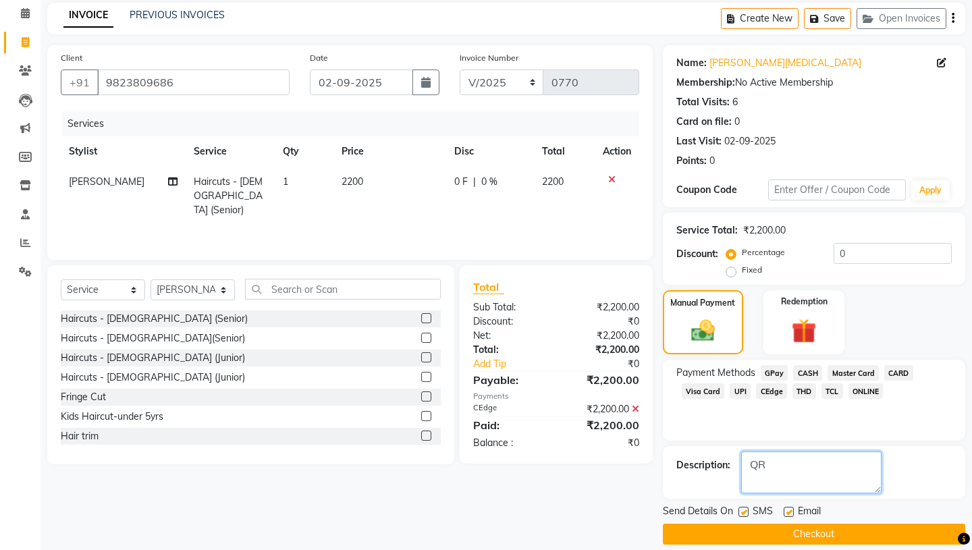
type textarea "QR"
click at [741, 507] on label at bounding box center [744, 512] width 10 height 10
click at [741, 509] on input "checkbox" at bounding box center [743, 513] width 9 height 9
checkbox input "false"
click at [791, 507] on label at bounding box center [789, 512] width 10 height 10
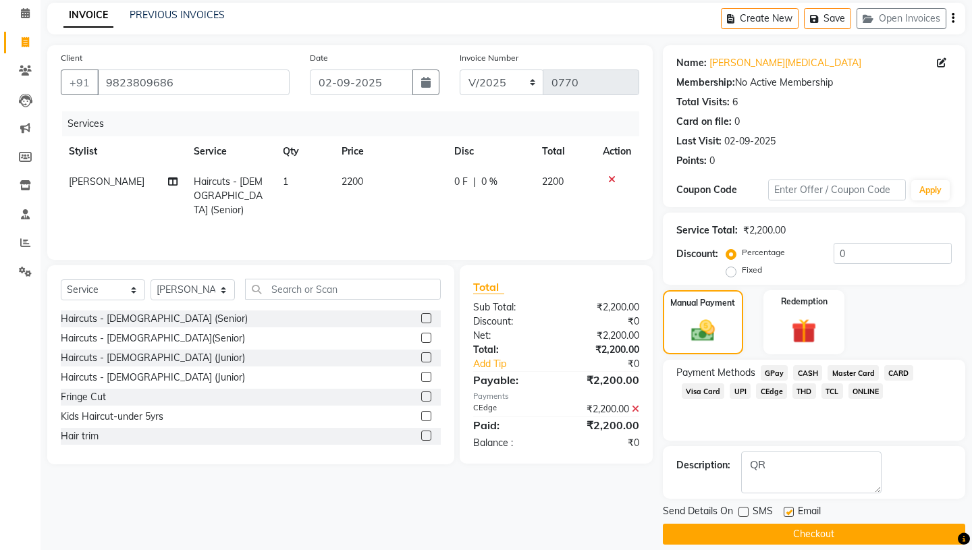
click at [791, 509] on input "checkbox" at bounding box center [788, 513] width 9 height 9
checkbox input "false"
click at [800, 524] on button "Checkout" at bounding box center [814, 534] width 303 height 21
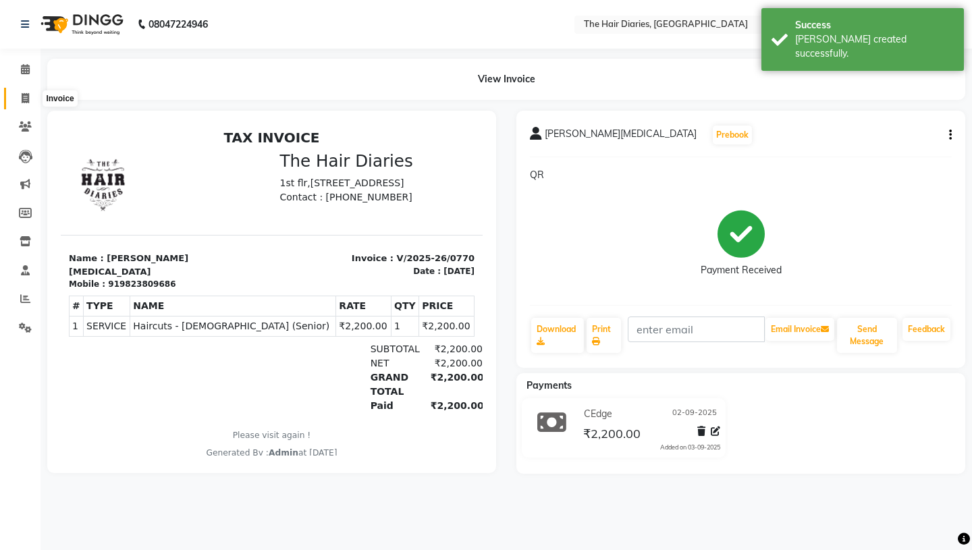
click at [20, 98] on span at bounding box center [26, 99] width 24 height 16
select select "service"
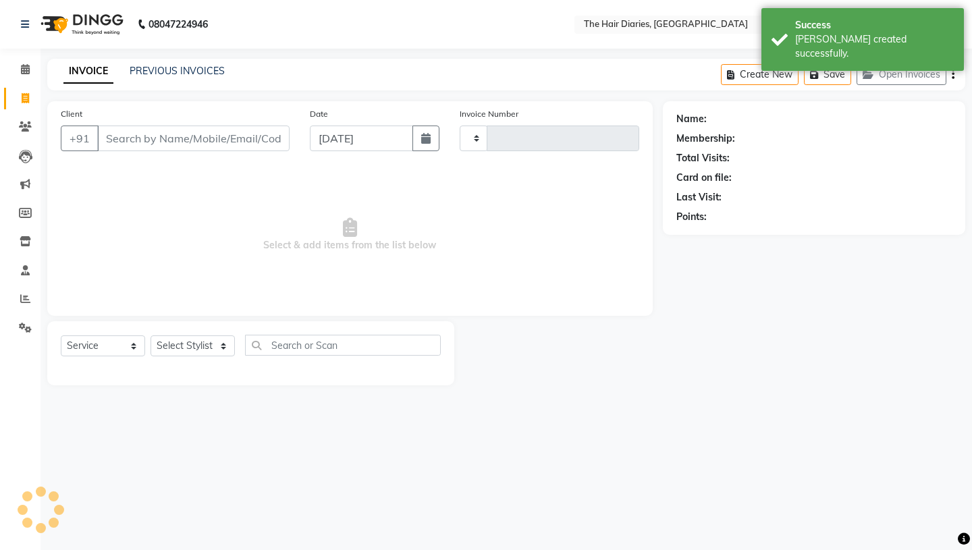
type input "0771"
select select "782"
click at [426, 135] on icon "button" at bounding box center [425, 138] width 9 height 11
select select "9"
select select "2025"
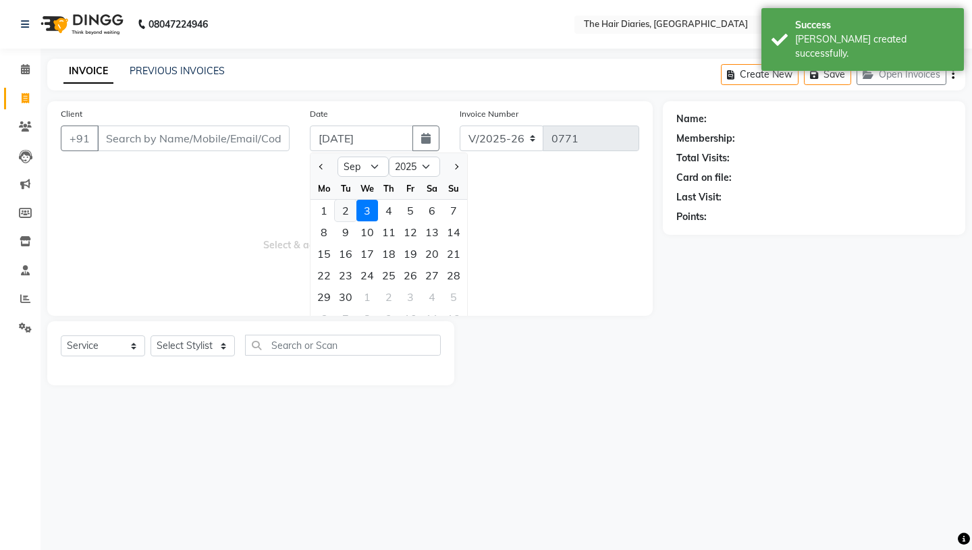
click at [346, 209] on div "2" at bounding box center [346, 211] width 22 height 22
type input "02-09-2025"
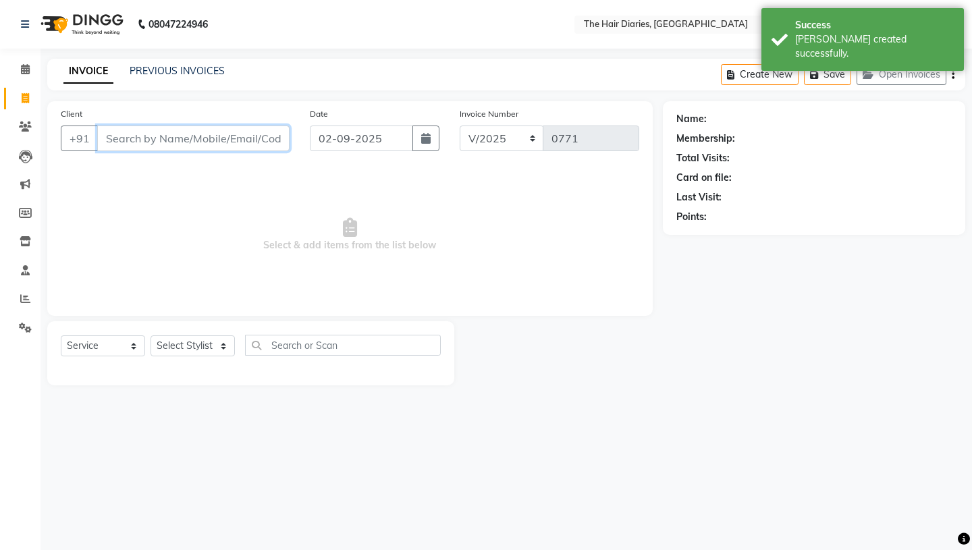
click at [170, 132] on input "Client" at bounding box center [193, 139] width 192 height 26
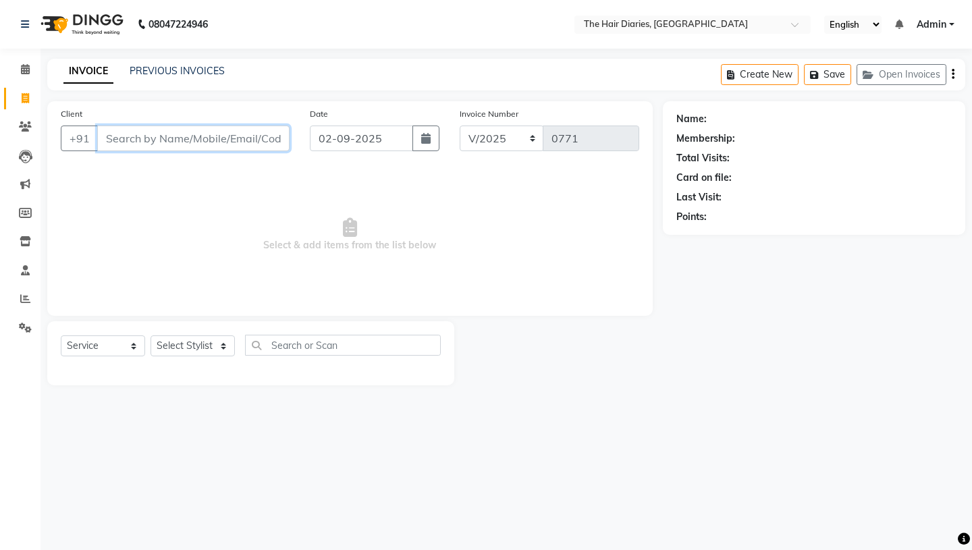
click at [129, 142] on input "Client" at bounding box center [193, 139] width 192 height 26
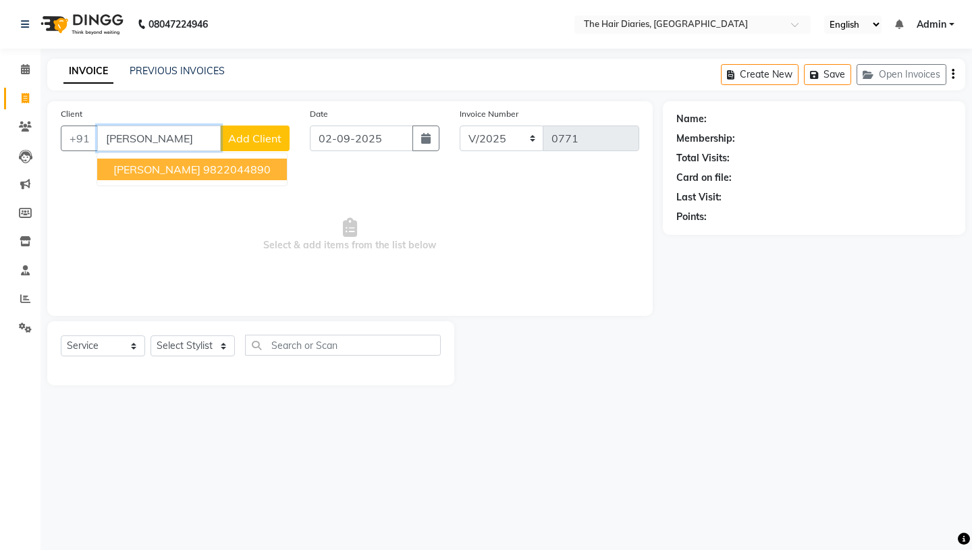
click at [146, 168] on span "Zareen Sonia" at bounding box center [156, 170] width 87 height 14
type input "9822044890"
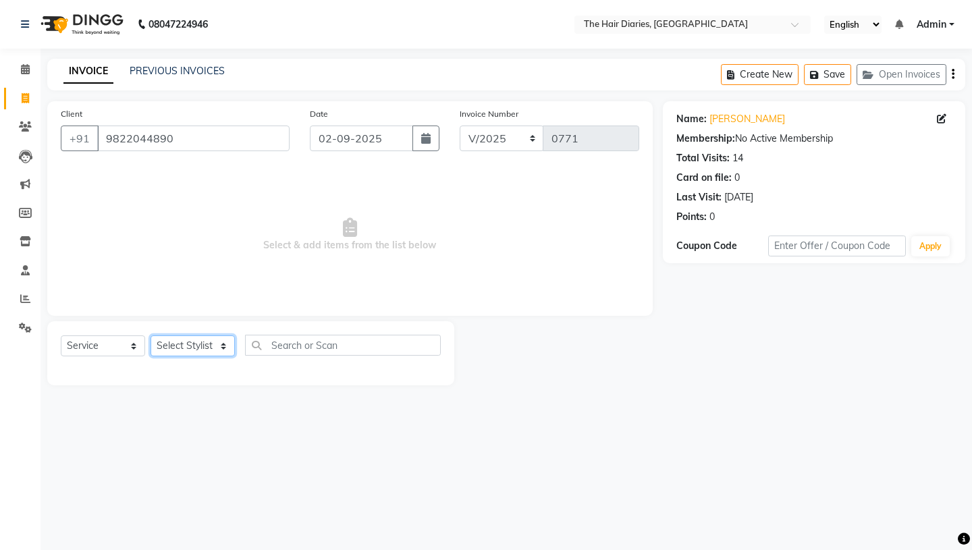
click at [224, 345] on select "Select Stylist Aaryan [PERSON_NAME] [PERSON_NAME] [PERSON_NAME] [PERSON_NAME] J…" at bounding box center [193, 346] width 84 height 21
select select "12916"
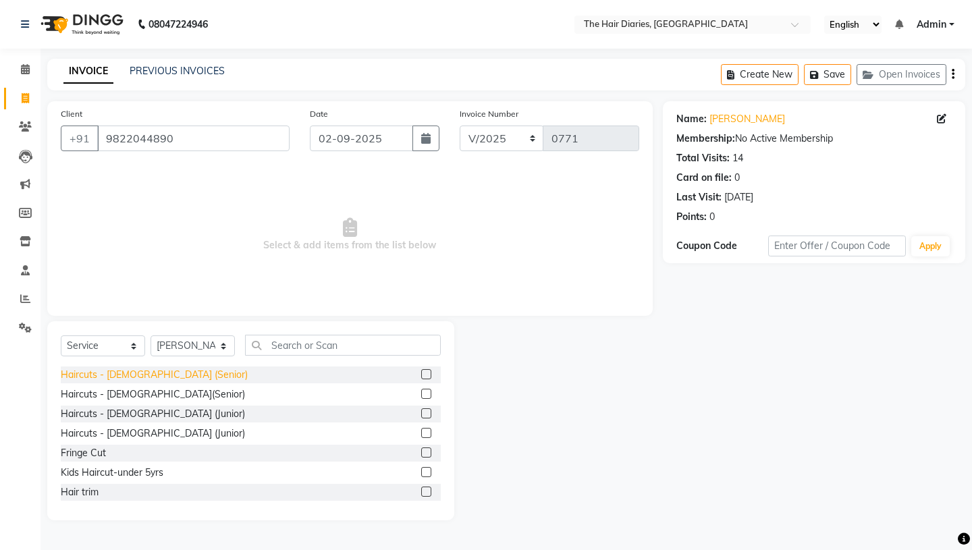
click at [162, 374] on div "Haircuts - [DEMOGRAPHIC_DATA] (Senior)" at bounding box center [154, 375] width 187 height 14
checkbox input "false"
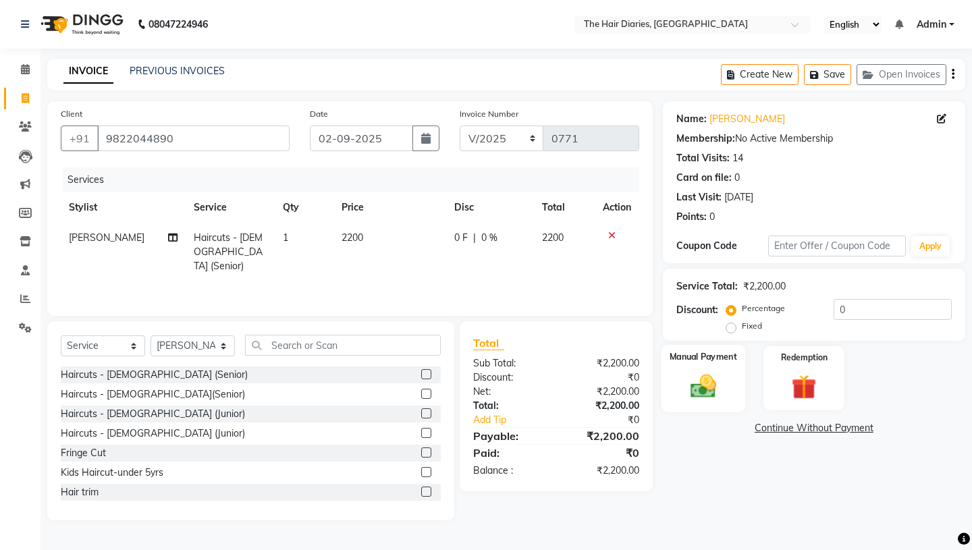
click at [701, 371] on img at bounding box center [703, 386] width 42 height 30
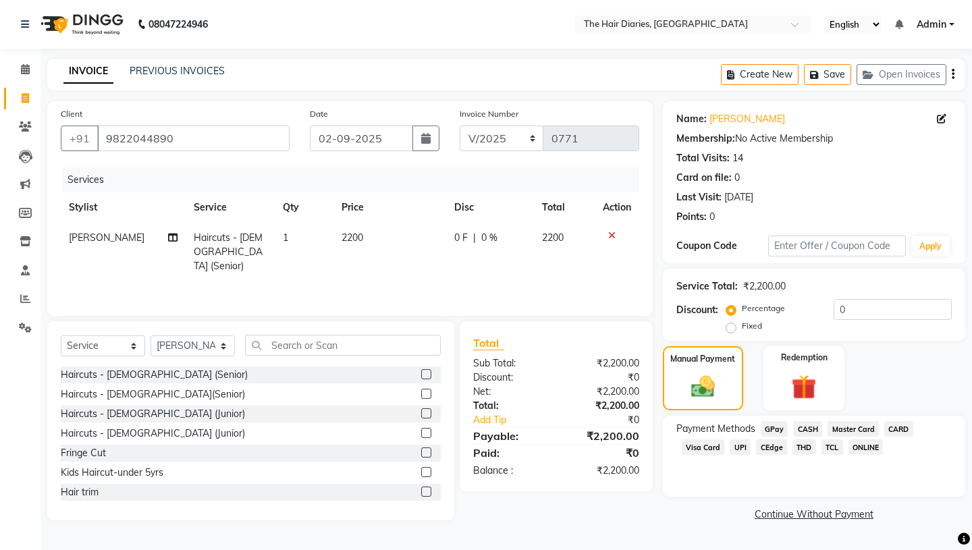
click at [802, 440] on span "THD" at bounding box center [805, 448] width 24 height 16
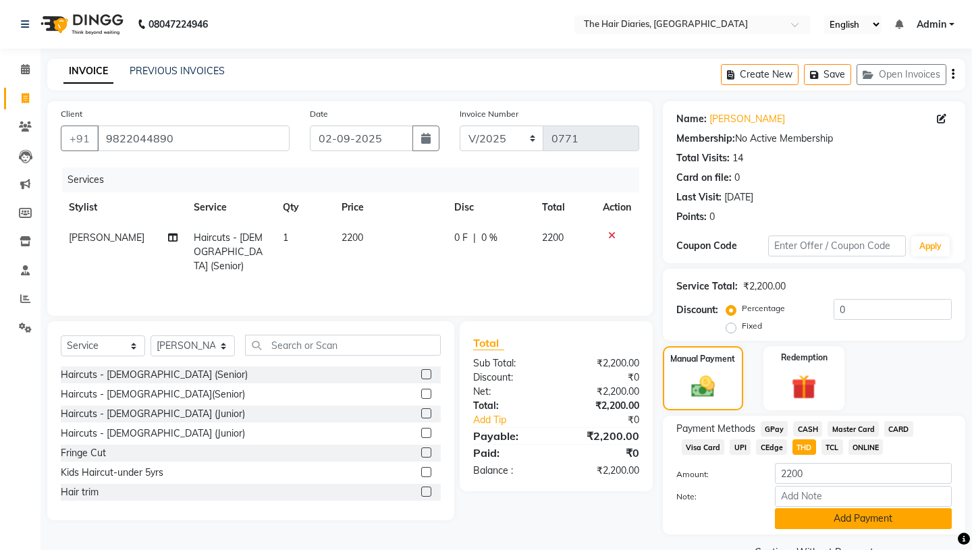
click at [815, 509] on button "Add Payment" at bounding box center [863, 519] width 177 height 21
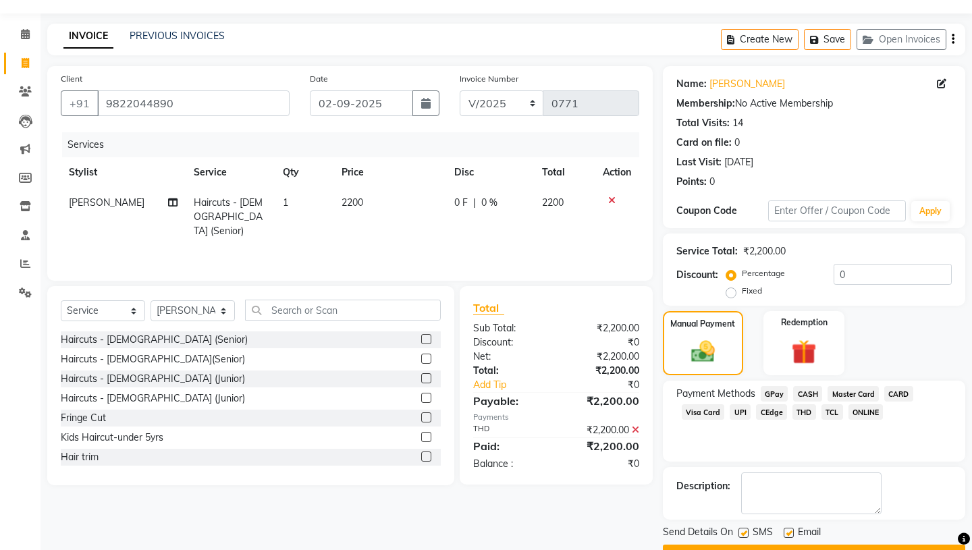
scroll to position [56, 0]
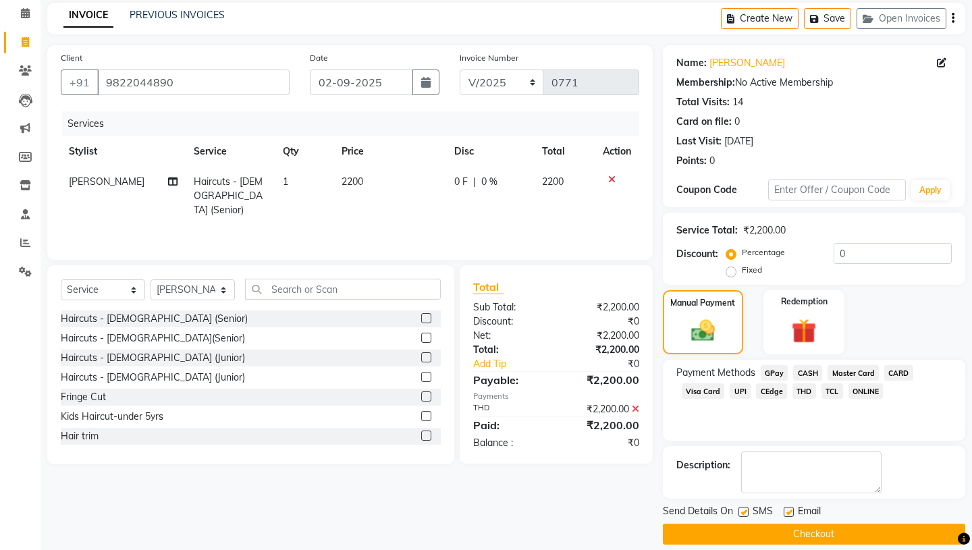
click at [742, 507] on label at bounding box center [744, 512] width 10 height 10
click at [742, 509] on input "checkbox" at bounding box center [743, 513] width 9 height 9
checkbox input "false"
click at [791, 507] on label at bounding box center [789, 512] width 10 height 10
click at [791, 509] on input "checkbox" at bounding box center [788, 513] width 9 height 9
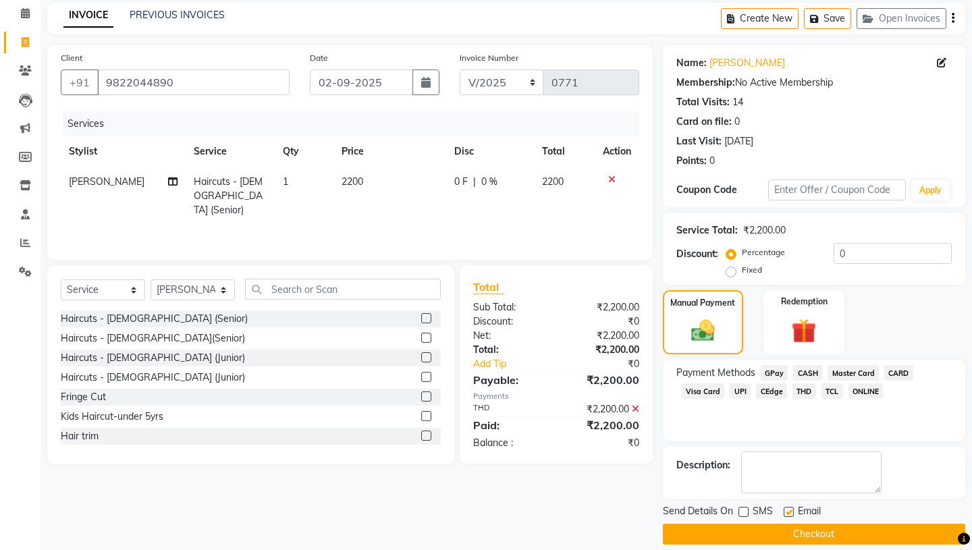
checkbox input "false"
click at [808, 527] on button "Checkout" at bounding box center [814, 534] width 303 height 21
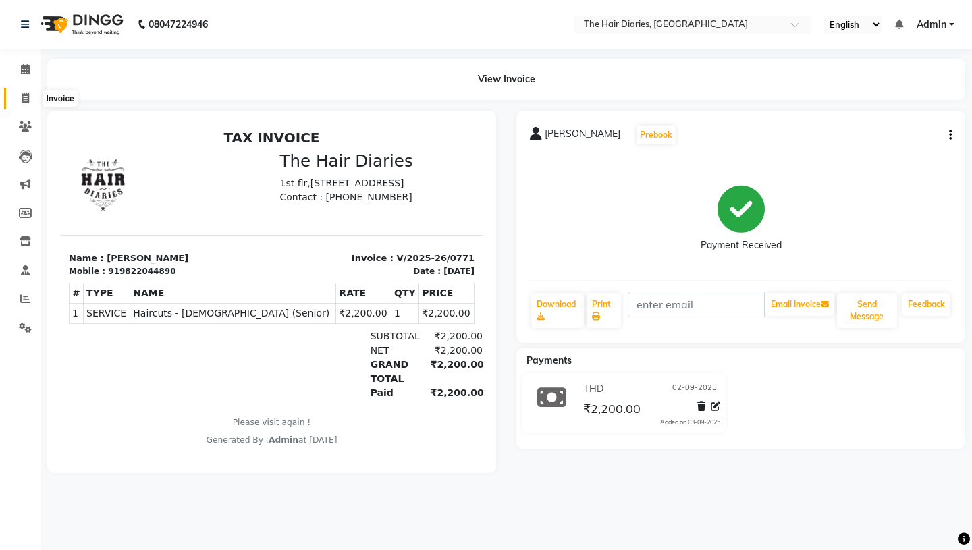
click at [26, 98] on icon at bounding box center [25, 98] width 7 height 10
select select "service"
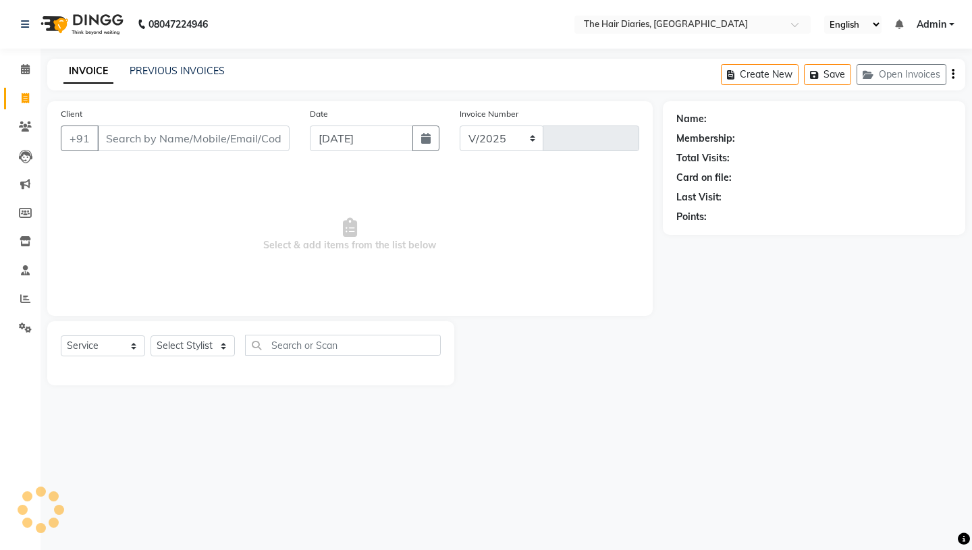
select select "782"
type input "0772"
click at [109, 140] on input "Client" at bounding box center [193, 139] width 192 height 26
click at [418, 136] on button "button" at bounding box center [426, 139] width 27 height 26
select select "9"
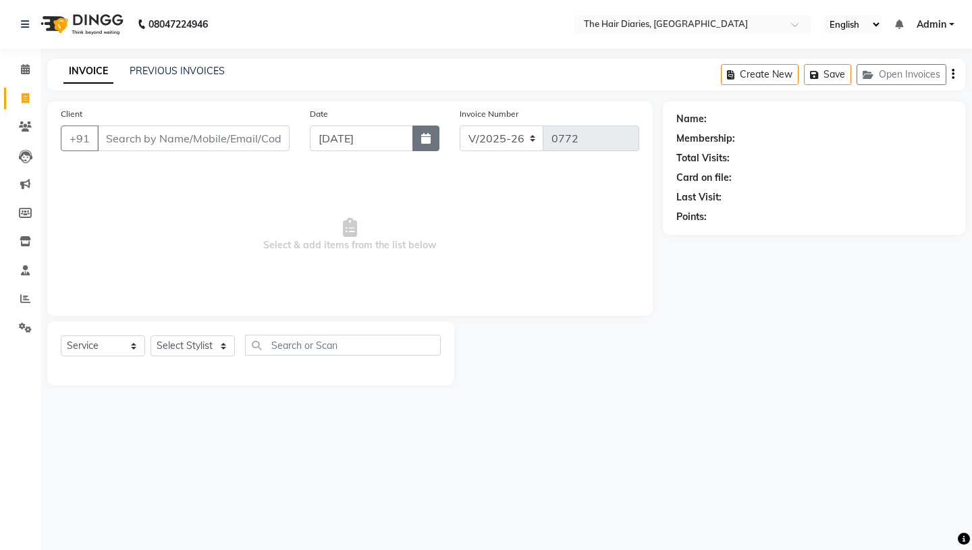
select select "2025"
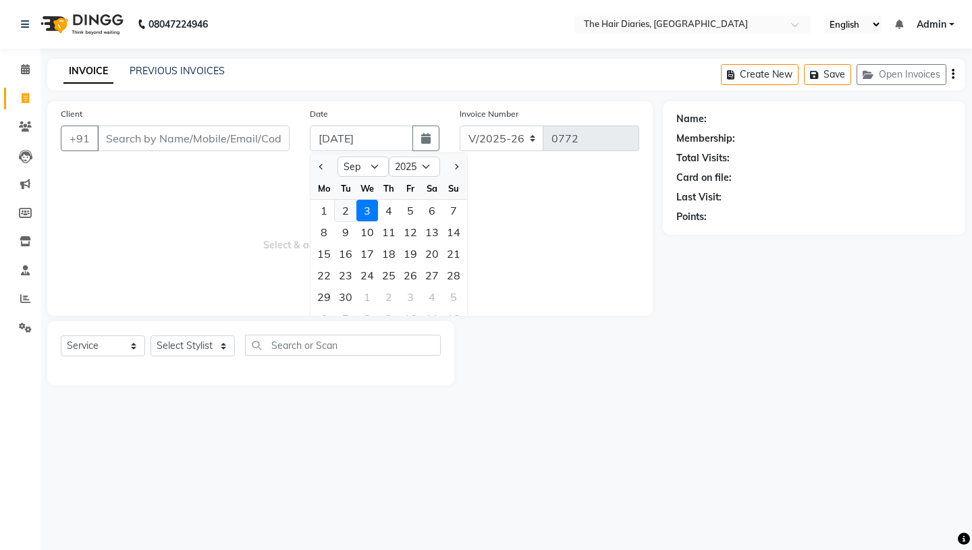
click at [344, 209] on div "2" at bounding box center [346, 211] width 22 height 22
type input "02-09-2025"
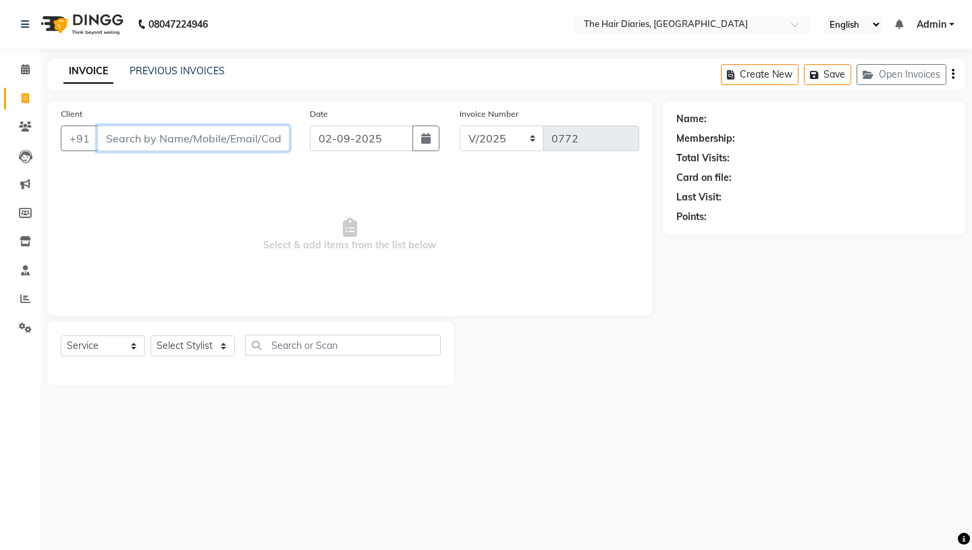
click at [171, 138] on input "Client" at bounding box center [193, 139] width 192 height 26
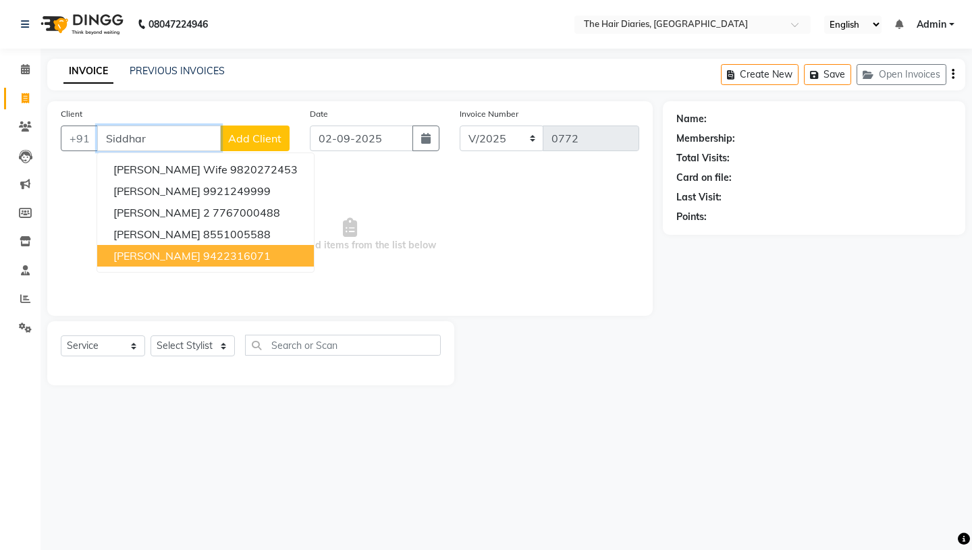
click at [190, 252] on span "Siddharth Parmar" at bounding box center [156, 256] width 87 height 14
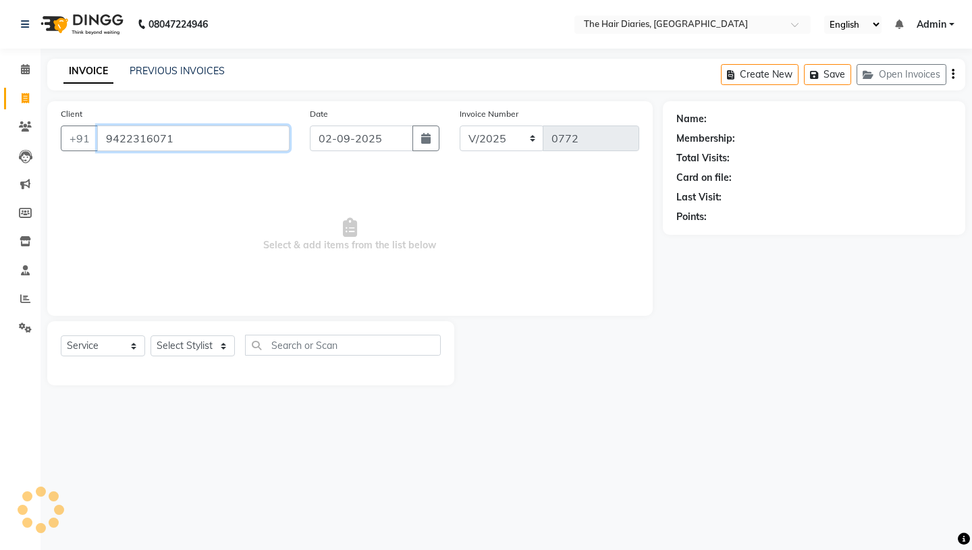
type input "9422316071"
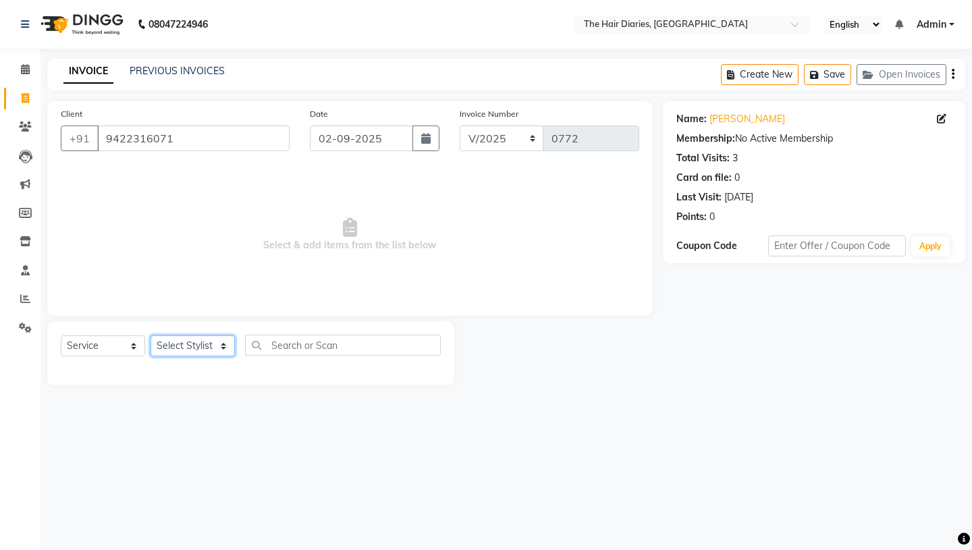
click at [221, 340] on select "Select Stylist Aaryan [PERSON_NAME] [PERSON_NAME] [PERSON_NAME] [PERSON_NAME] J…" at bounding box center [193, 346] width 84 height 21
select select "12916"
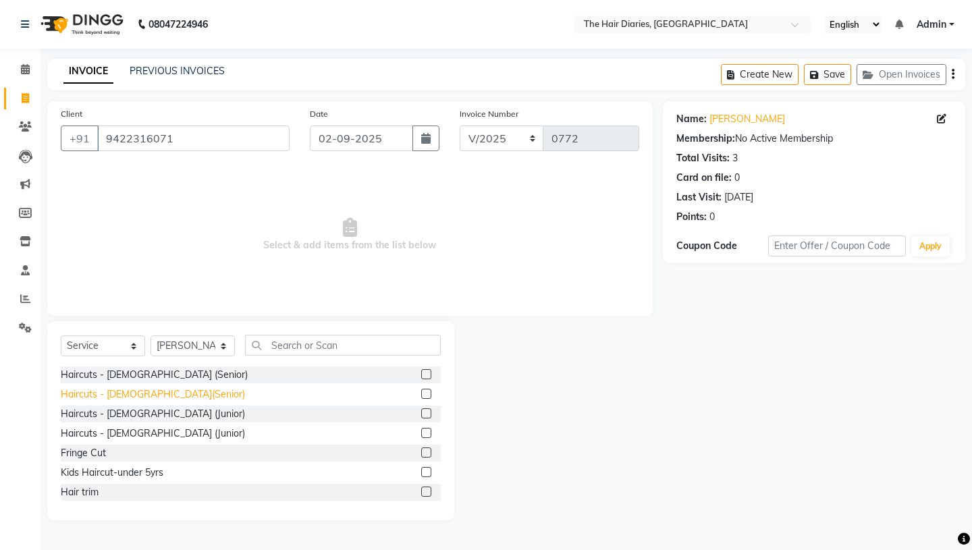
click at [146, 394] on div "Haircuts - [DEMOGRAPHIC_DATA](Senior)" at bounding box center [153, 395] width 184 height 14
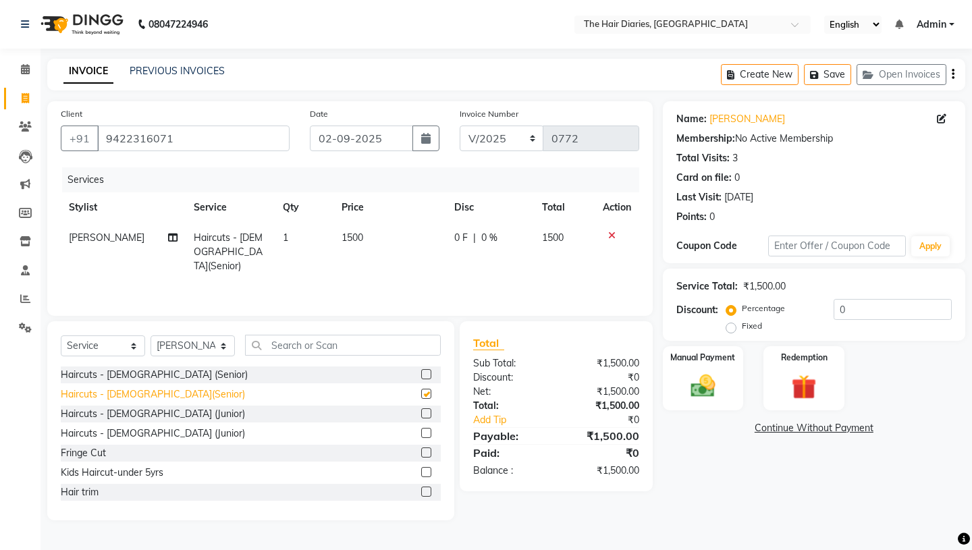
checkbox input "false"
click at [703, 371] on img at bounding box center [703, 386] width 42 height 30
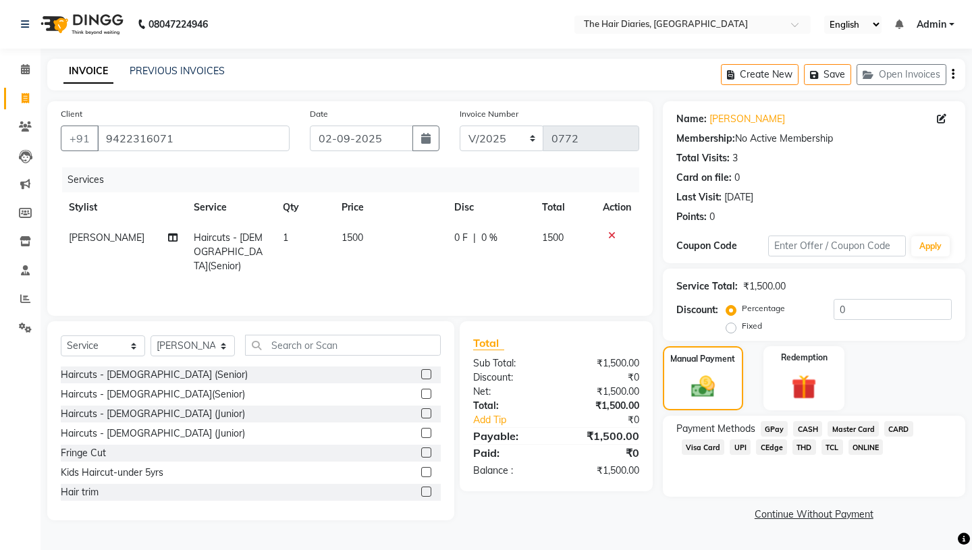
click at [772, 440] on span "CEdge" at bounding box center [771, 448] width 31 height 16
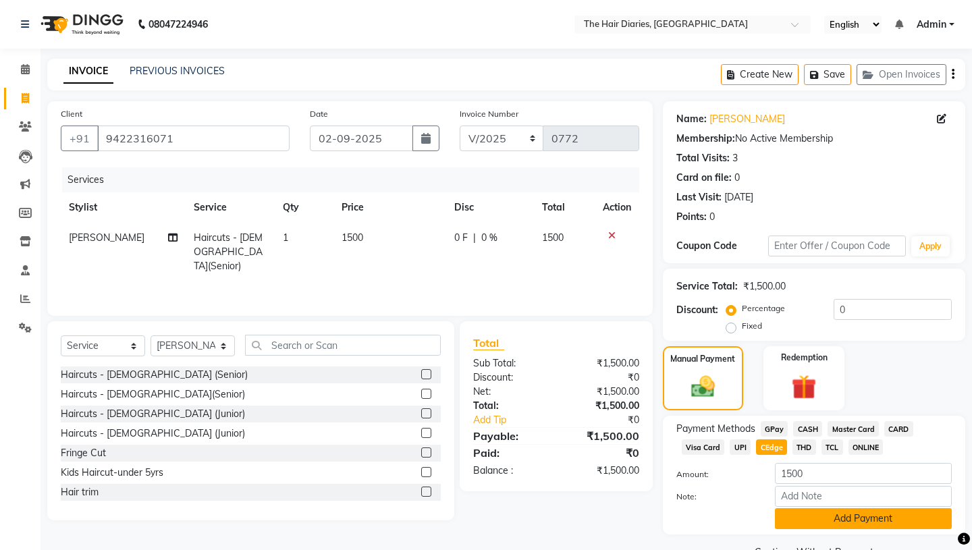
click at [814, 511] on button "Add Payment" at bounding box center [863, 519] width 177 height 21
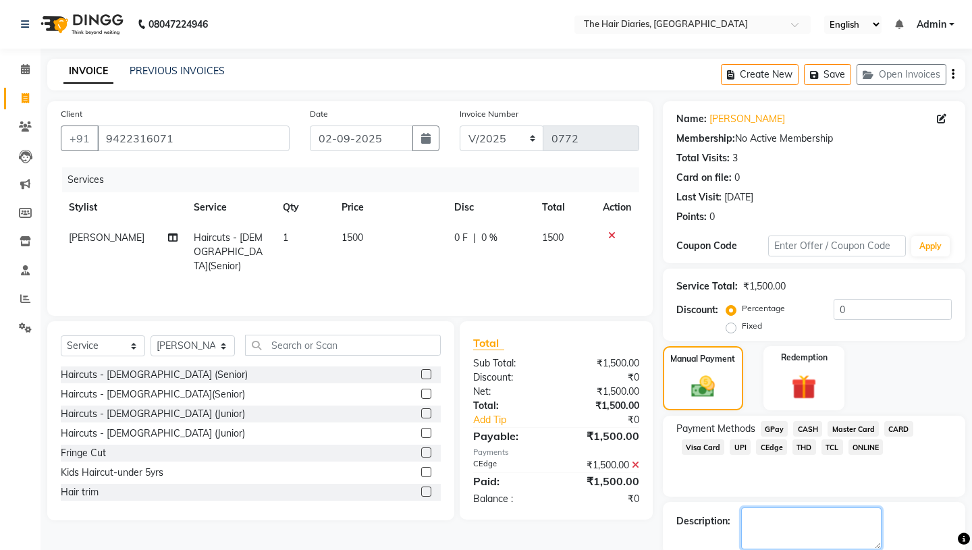
click at [760, 508] on textarea at bounding box center [811, 529] width 140 height 42
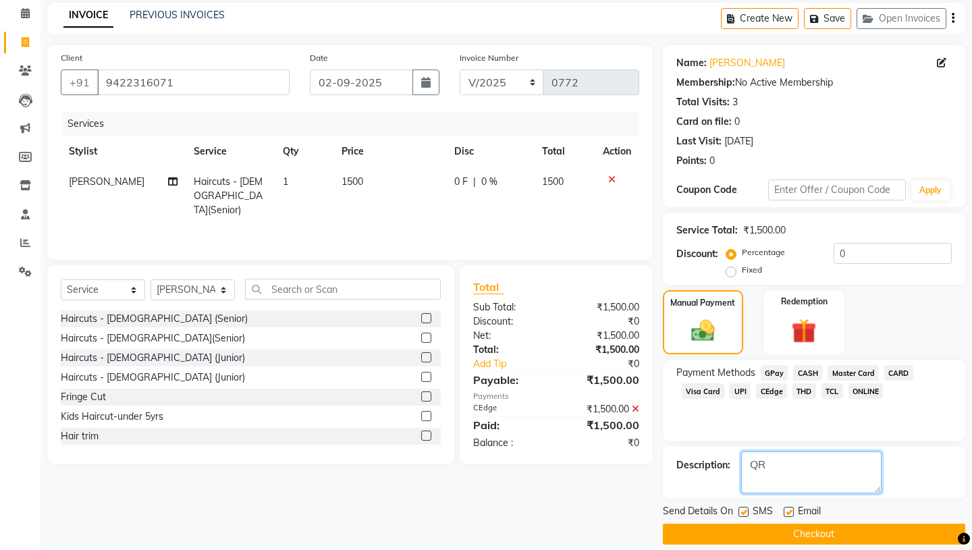
type textarea "QR"
click at [745, 507] on label at bounding box center [744, 512] width 10 height 10
click at [745, 509] on input "checkbox" at bounding box center [743, 513] width 9 height 9
checkbox input "false"
click at [790, 507] on label at bounding box center [789, 512] width 10 height 10
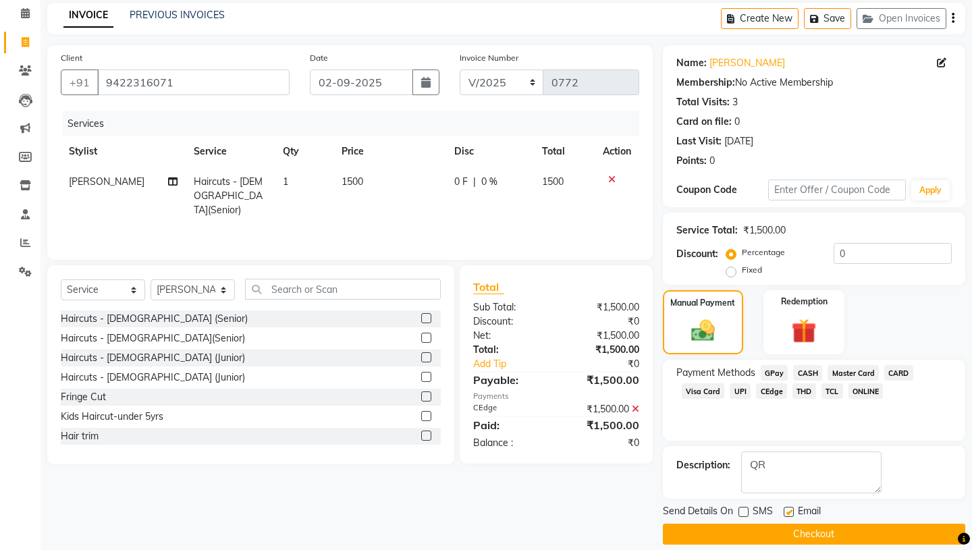
click at [790, 509] on input "checkbox" at bounding box center [788, 513] width 9 height 9
checkbox input "false"
click at [798, 524] on button "Checkout" at bounding box center [814, 534] width 303 height 21
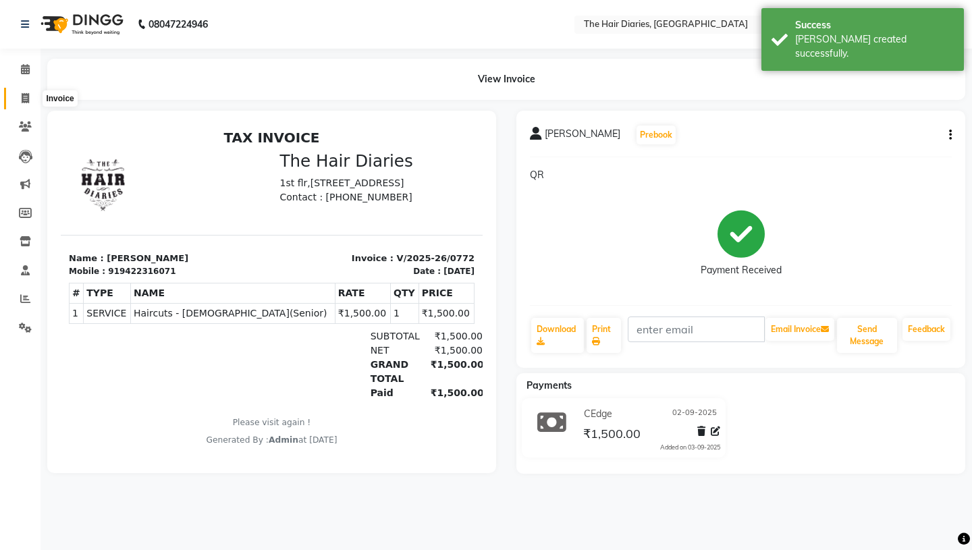
click at [22, 95] on icon at bounding box center [25, 98] width 7 height 10
select select "service"
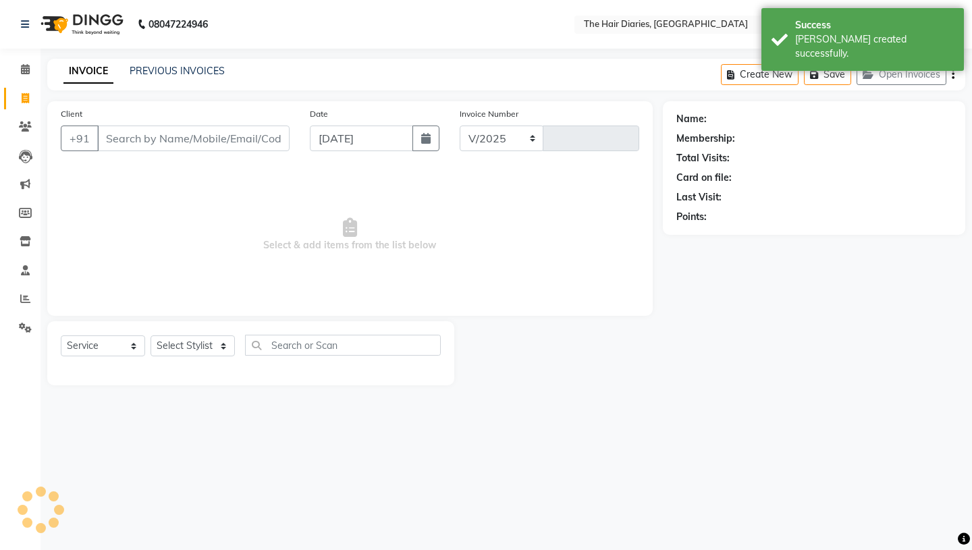
select select "782"
type input "0773"
click at [24, 93] on icon at bounding box center [25, 98] width 7 height 10
select select "service"
type input "0773"
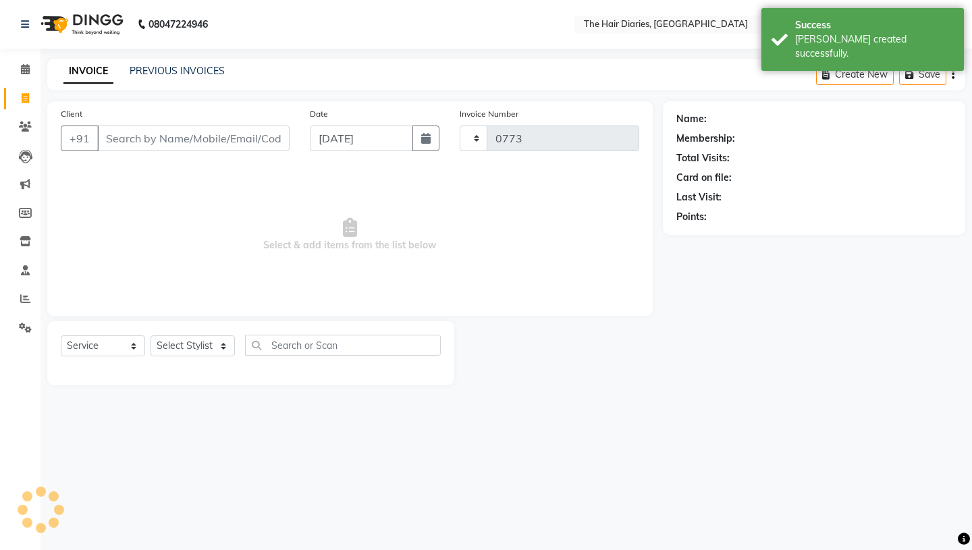
select select "782"
click at [180, 68] on link "PREVIOUS INVOICES" at bounding box center [177, 71] width 95 height 12
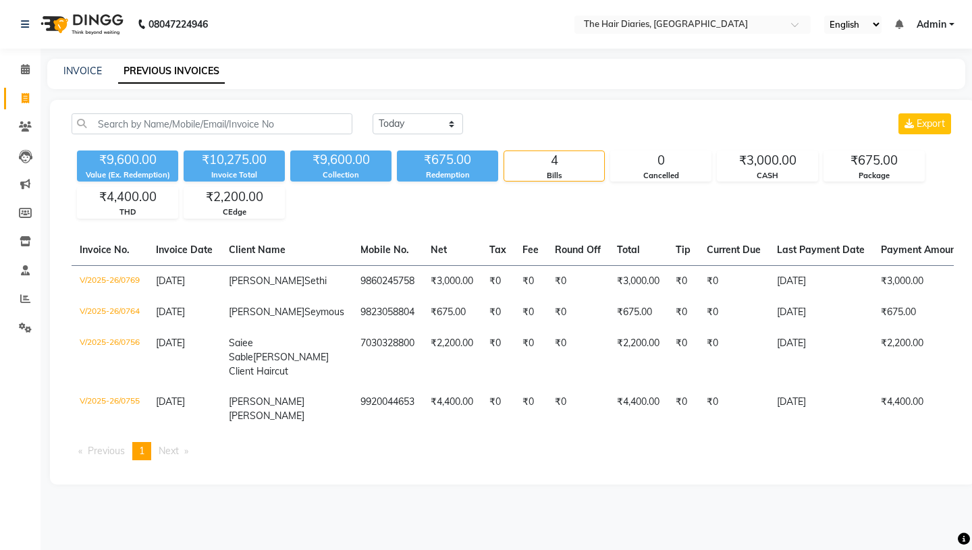
click at [23, 100] on icon at bounding box center [25, 98] width 7 height 10
select select "service"
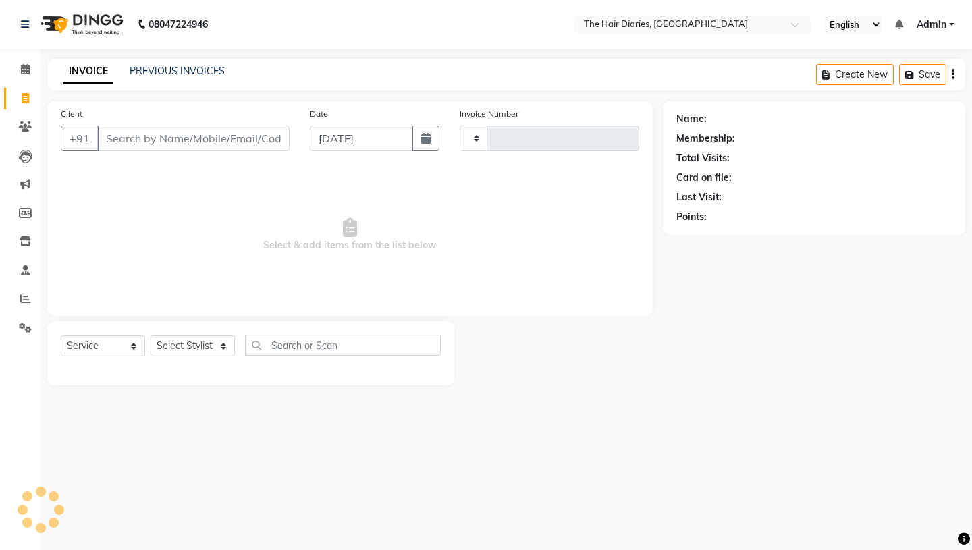
type input "0773"
select select "782"
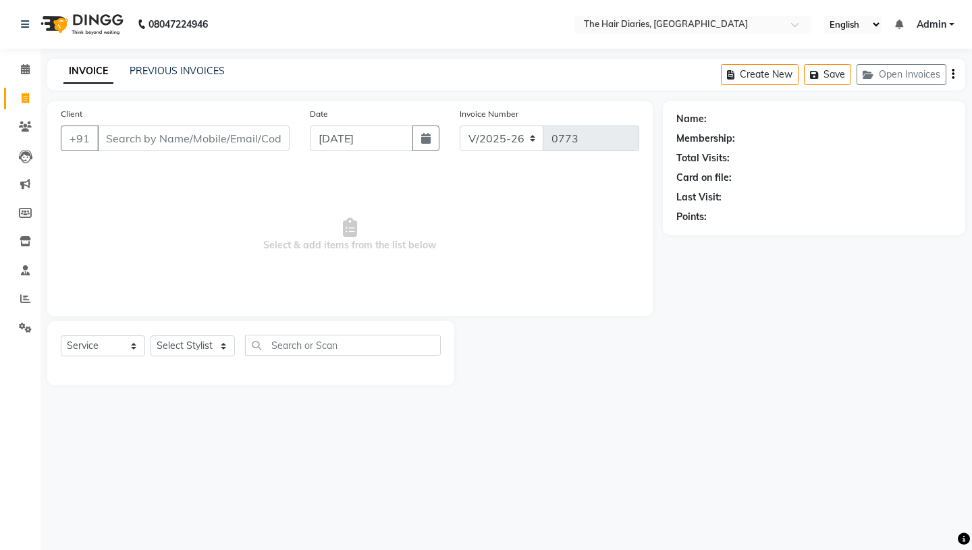
click at [122, 138] on input "Client" at bounding box center [193, 139] width 192 height 26
click at [887, 72] on button "Open Invoices" at bounding box center [902, 74] width 90 height 21
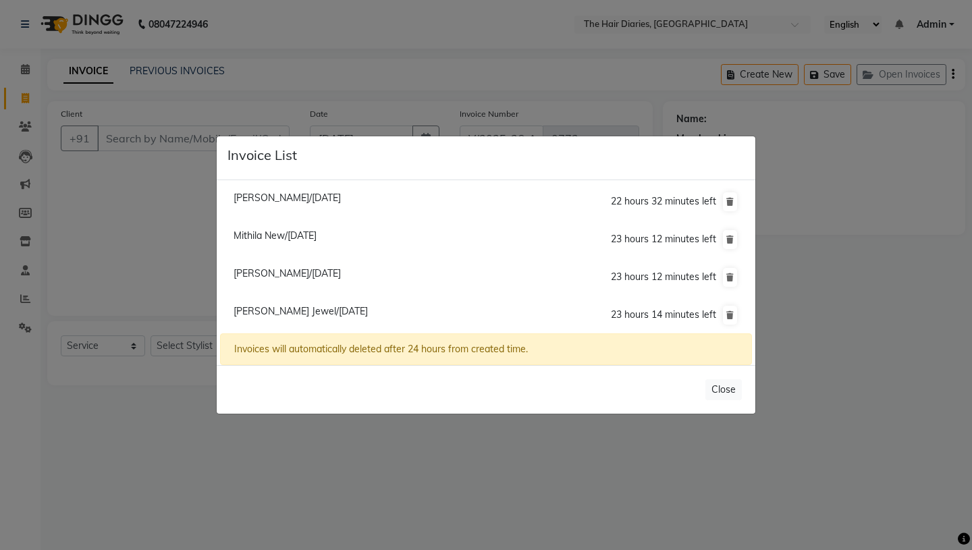
click at [562, 88] on ngb-modal-window "Invoice List Anju Soni Khemani/03 September 2025 22 hours 32 minutes left Mithi…" at bounding box center [486, 275] width 972 height 550
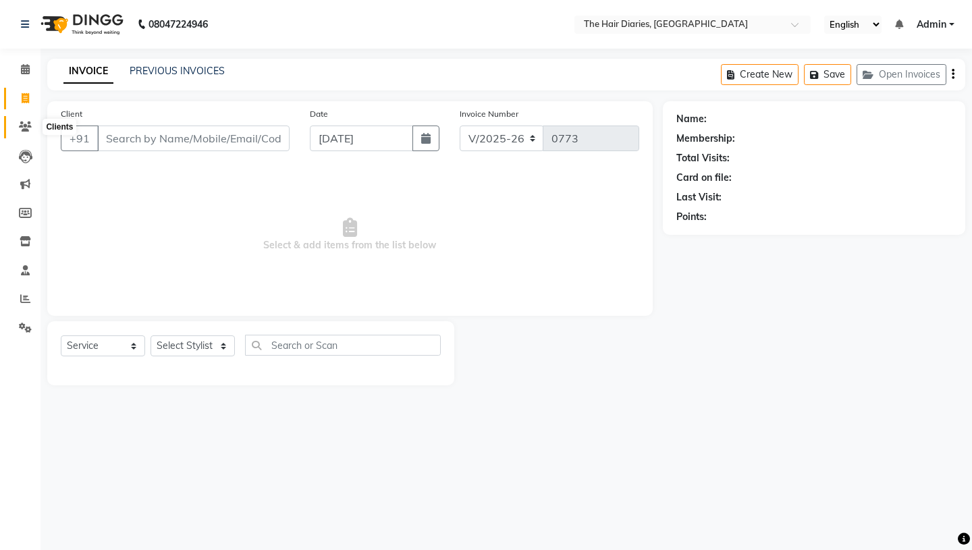
click at [24, 124] on icon at bounding box center [25, 127] width 13 height 10
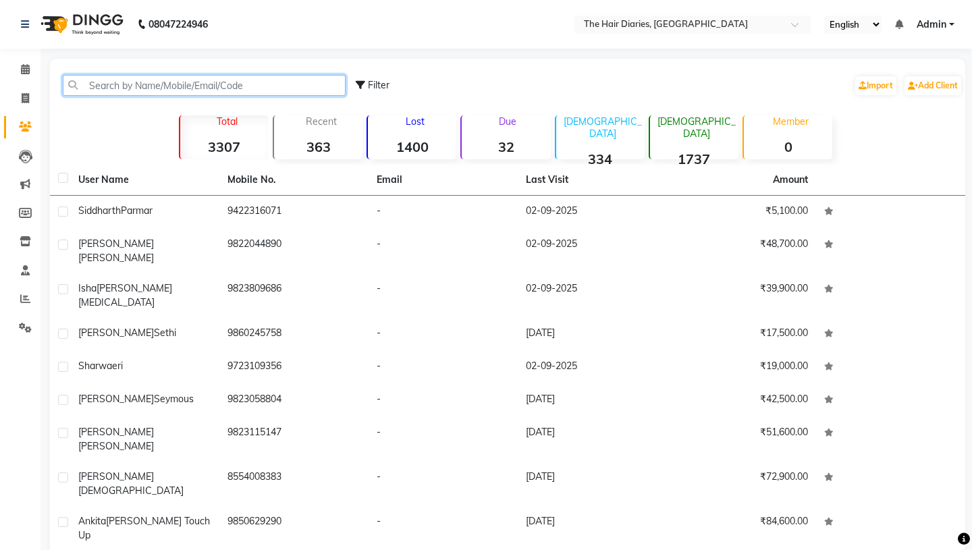
click at [94, 78] on input "text" at bounding box center [204, 85] width 283 height 21
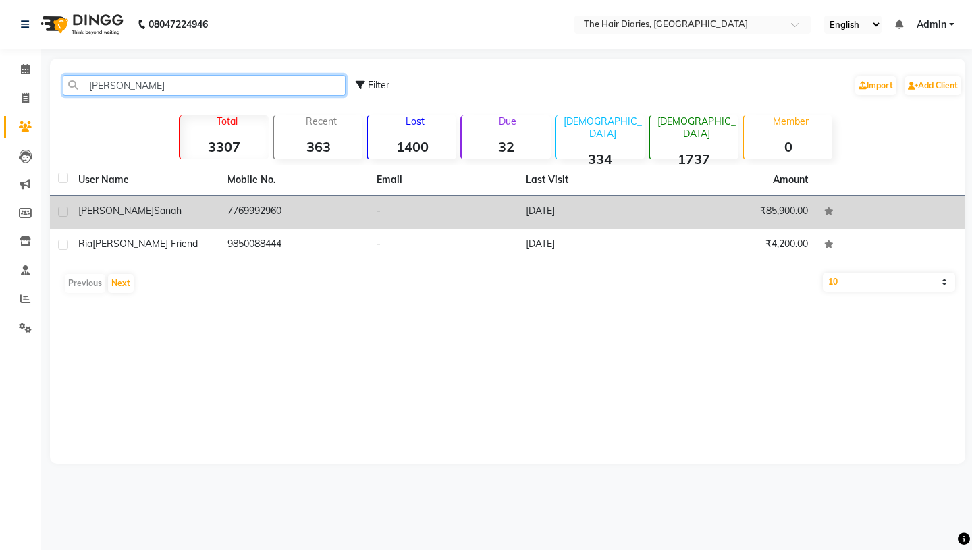
type input "rayika"
click at [105, 222] on td "Rayika Sanah" at bounding box center [144, 212] width 149 height 33
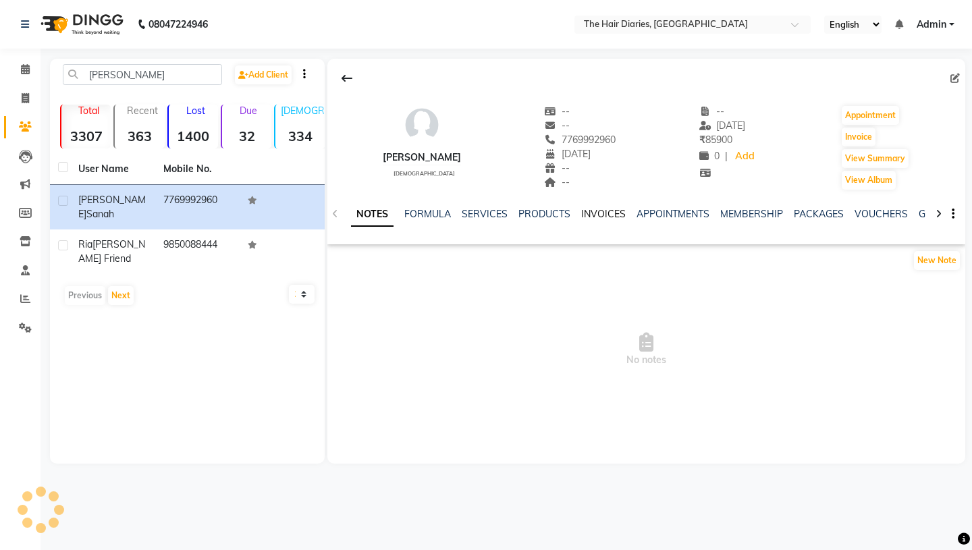
click at [611, 214] on link "INVOICES" at bounding box center [603, 214] width 45 height 12
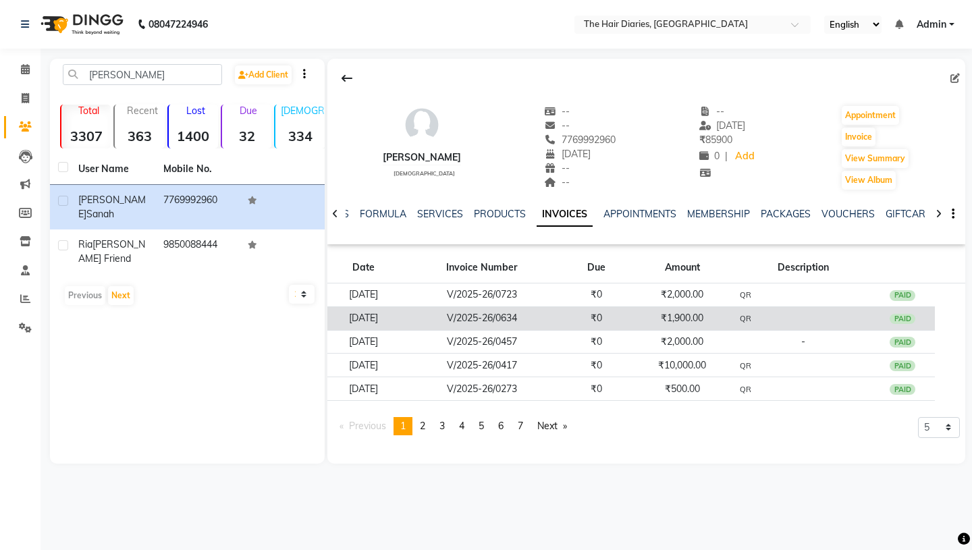
click at [682, 322] on td "₹1,900.00" at bounding box center [682, 319] width 107 height 24
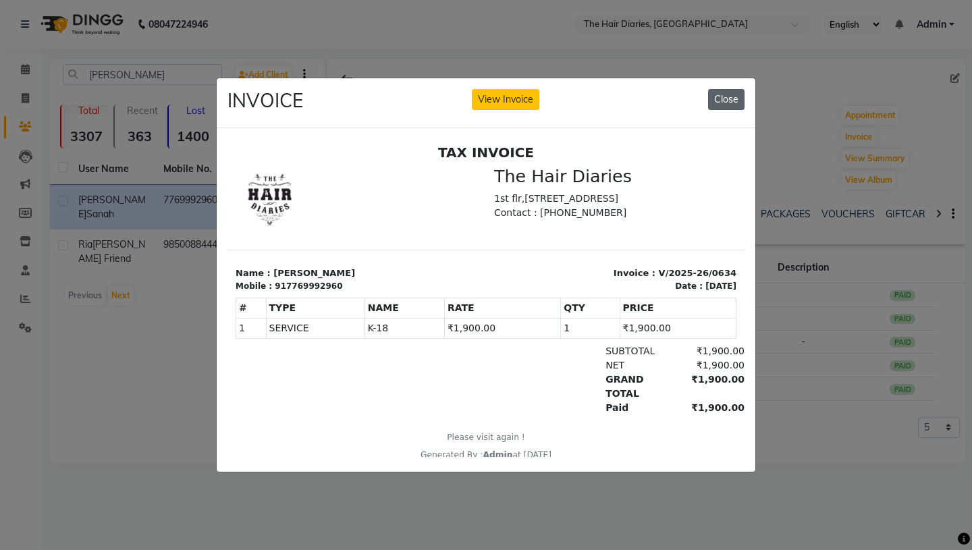
click at [735, 96] on button "Close" at bounding box center [726, 99] width 36 height 21
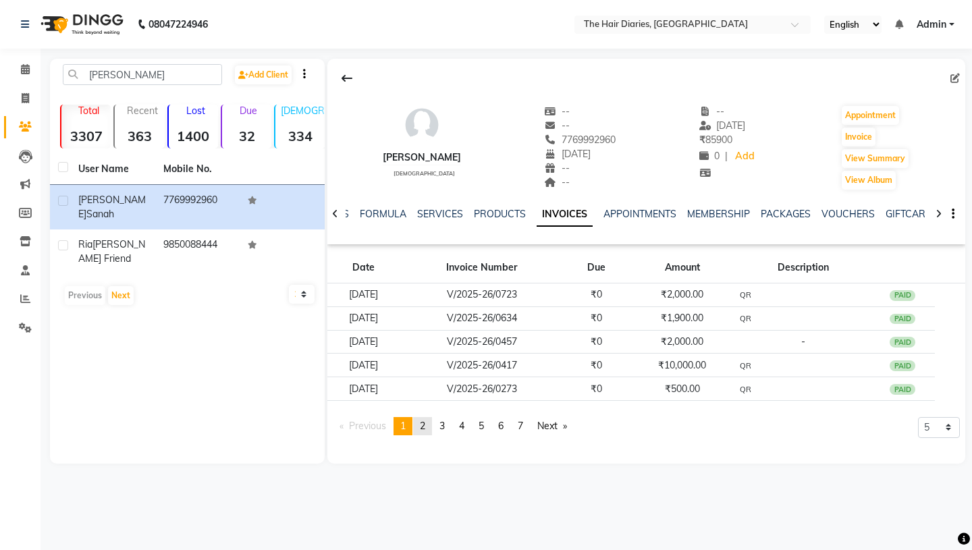
click at [425, 423] on span "2" at bounding box center [422, 426] width 5 height 12
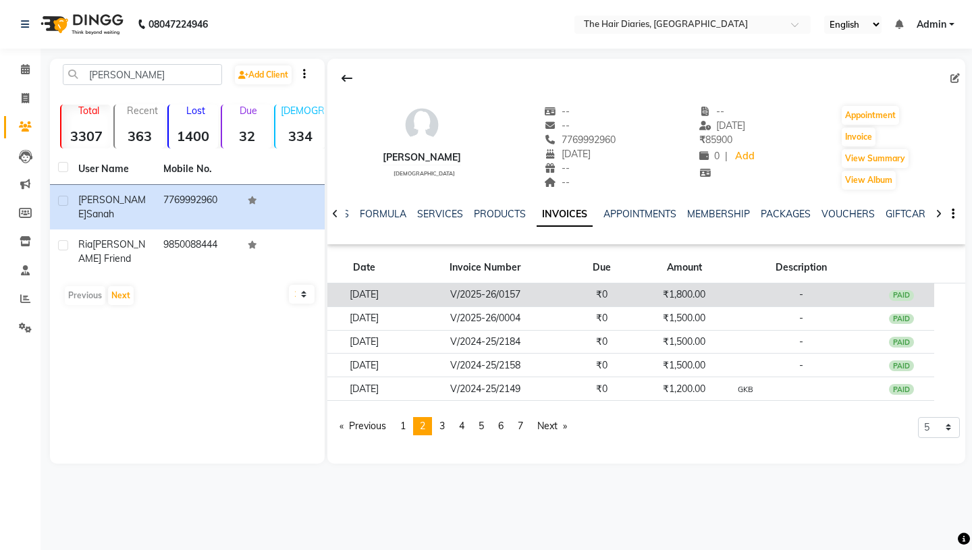
click at [686, 295] on td "₹1,800.00" at bounding box center [684, 296] width 99 height 24
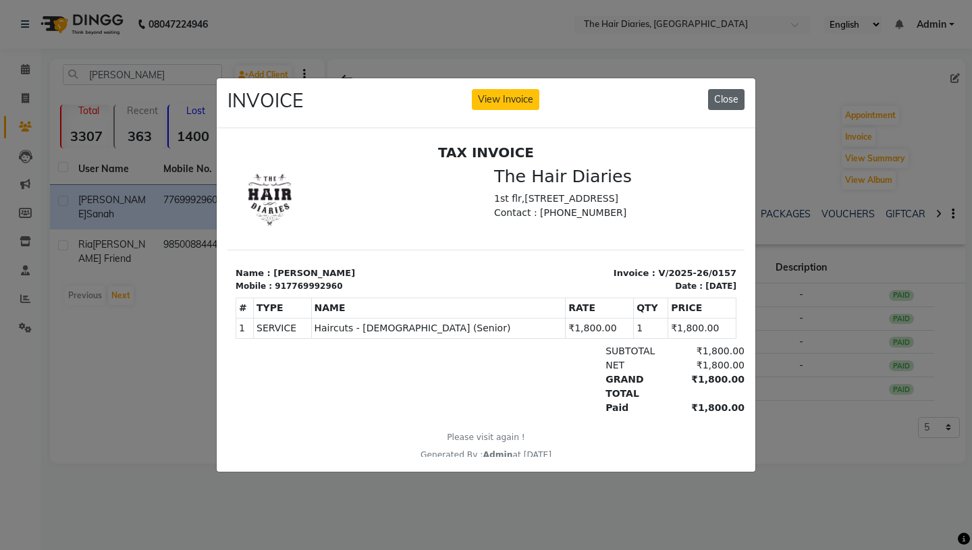
click at [729, 107] on button "Close" at bounding box center [726, 99] width 36 height 21
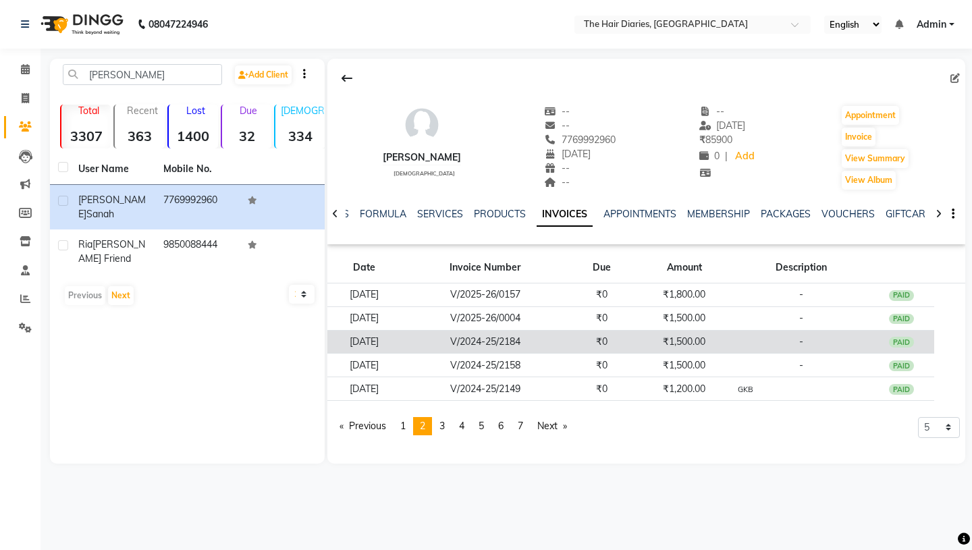
click at [725, 338] on td "₹1,500.00" at bounding box center [684, 342] width 99 height 24
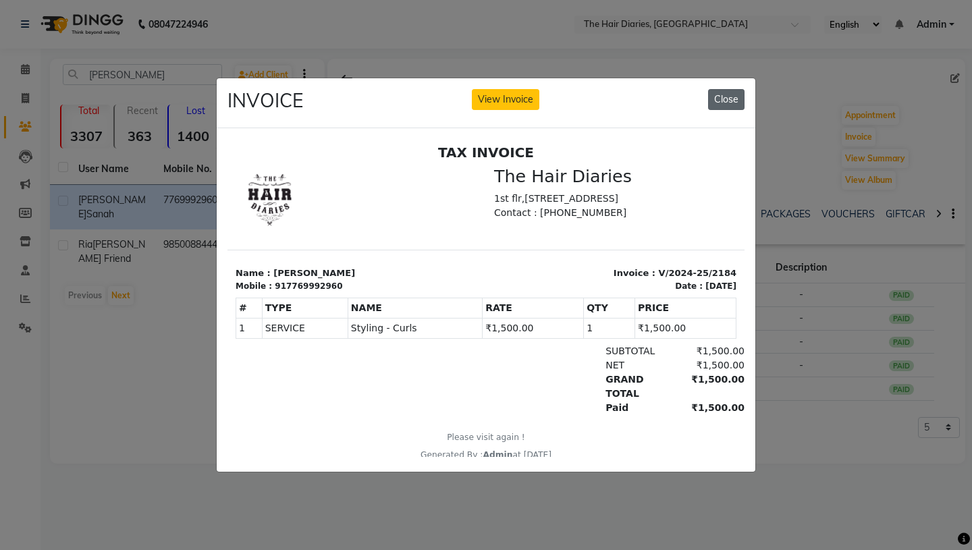
click at [729, 95] on button "Close" at bounding box center [726, 99] width 36 height 21
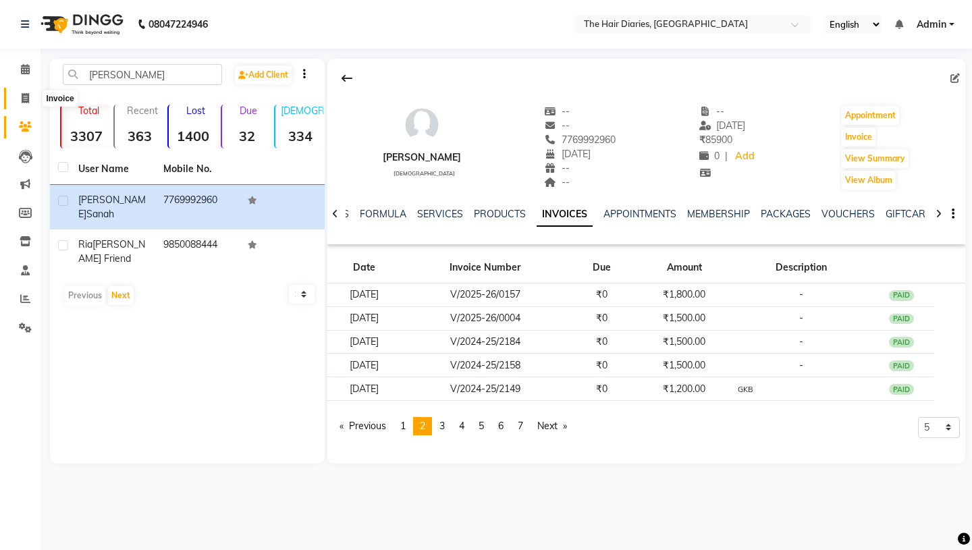
click at [28, 101] on icon at bounding box center [25, 98] width 7 height 10
select select "service"
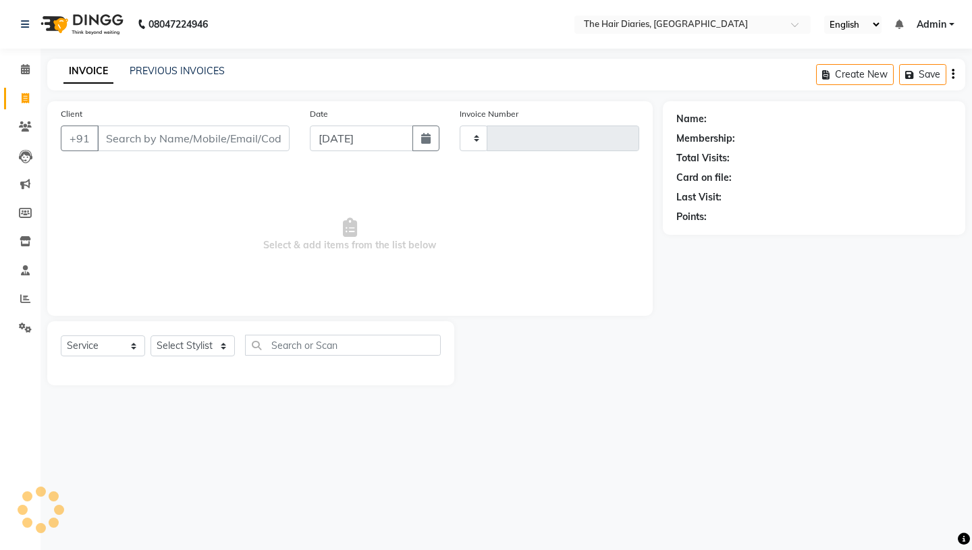
type input "0773"
select select "782"
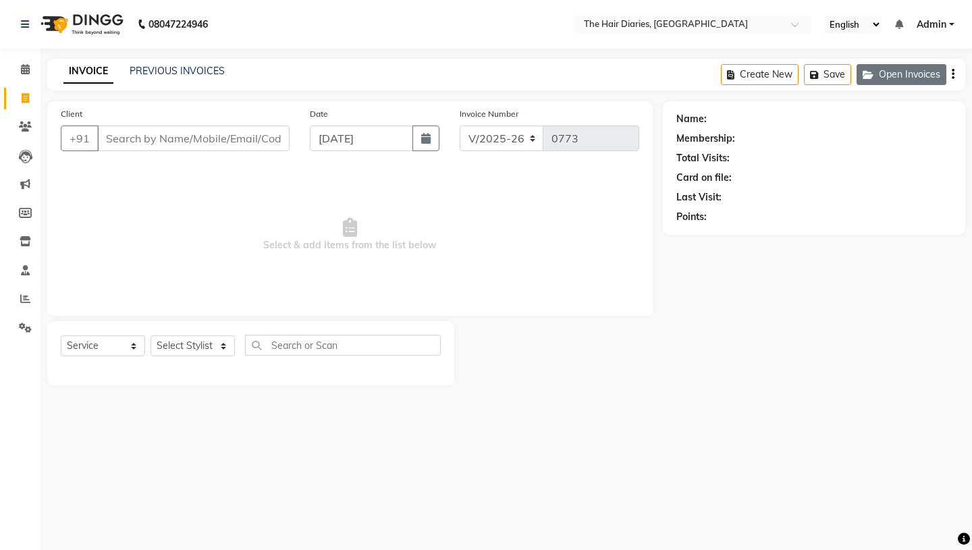
click at [885, 71] on button "Open Invoices" at bounding box center [902, 74] width 90 height 21
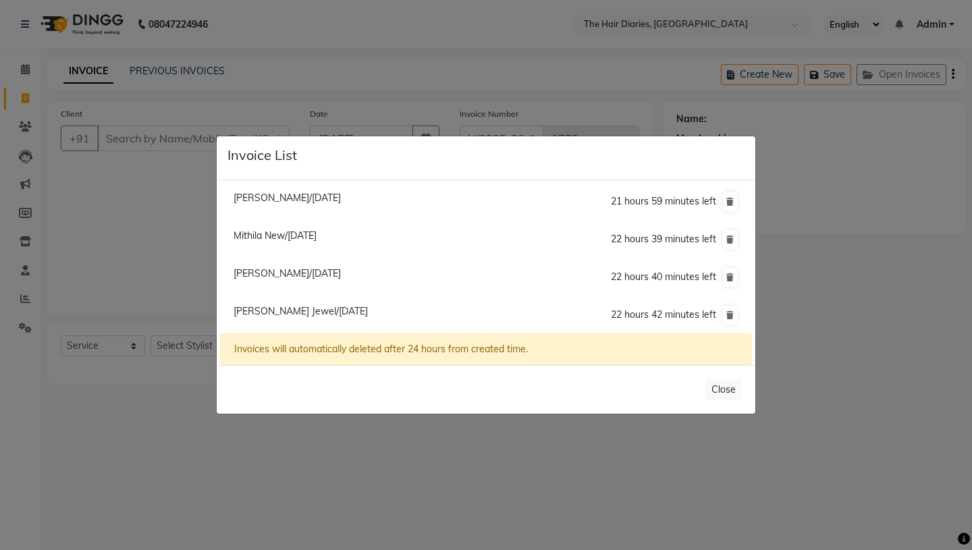
click at [417, 116] on ngb-modal-window "Invoice List Anju Soni Khemani/03 September 2025 21 hours 59 minutes left Mithi…" at bounding box center [486, 275] width 972 height 550
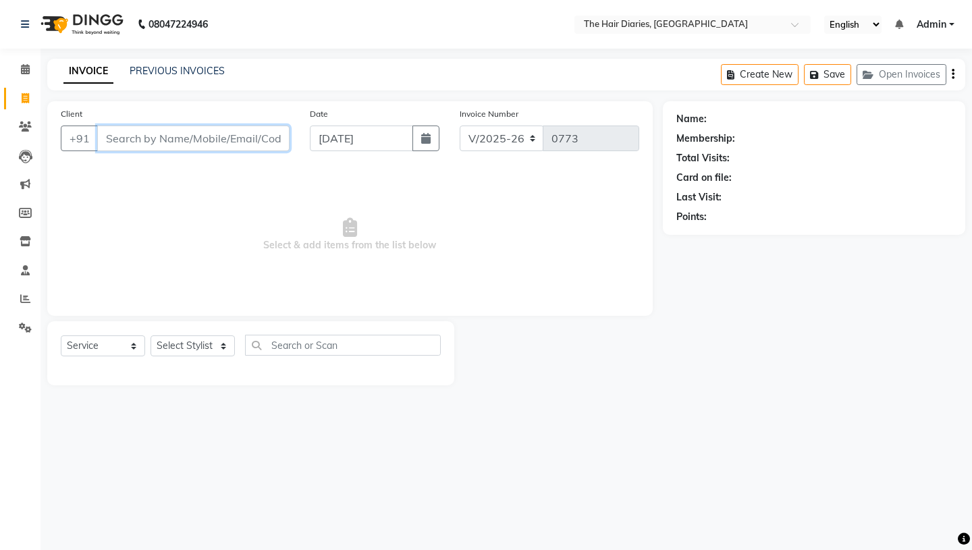
click at [142, 140] on input "Client" at bounding box center [193, 139] width 192 height 26
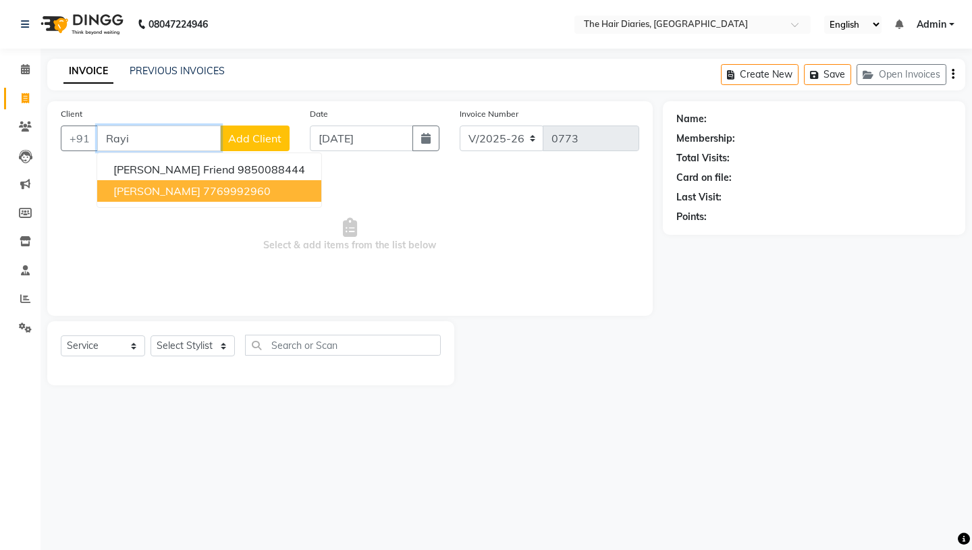
click at [153, 194] on span "Rayika Sanah" at bounding box center [156, 191] width 87 height 14
type input "7769992960"
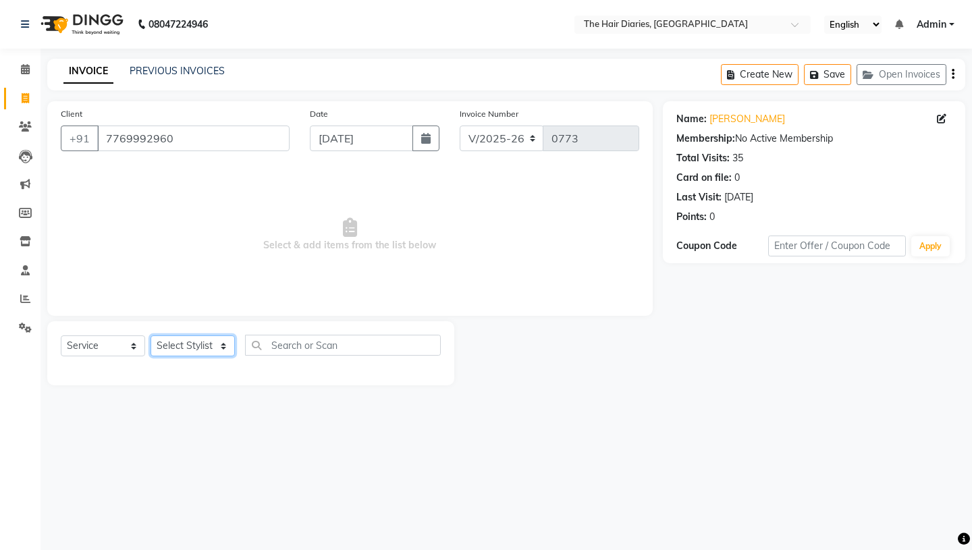
click at [225, 342] on select "Select Stylist Aaryan [PERSON_NAME] [PERSON_NAME] [PERSON_NAME] [PERSON_NAME] J…" at bounding box center [193, 346] width 84 height 21
select select "12915"
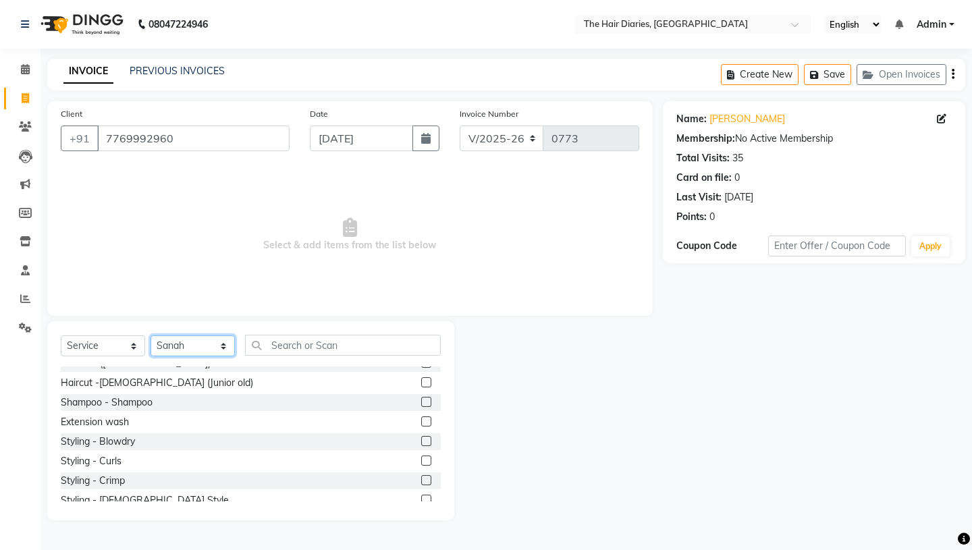
scroll to position [172, 0]
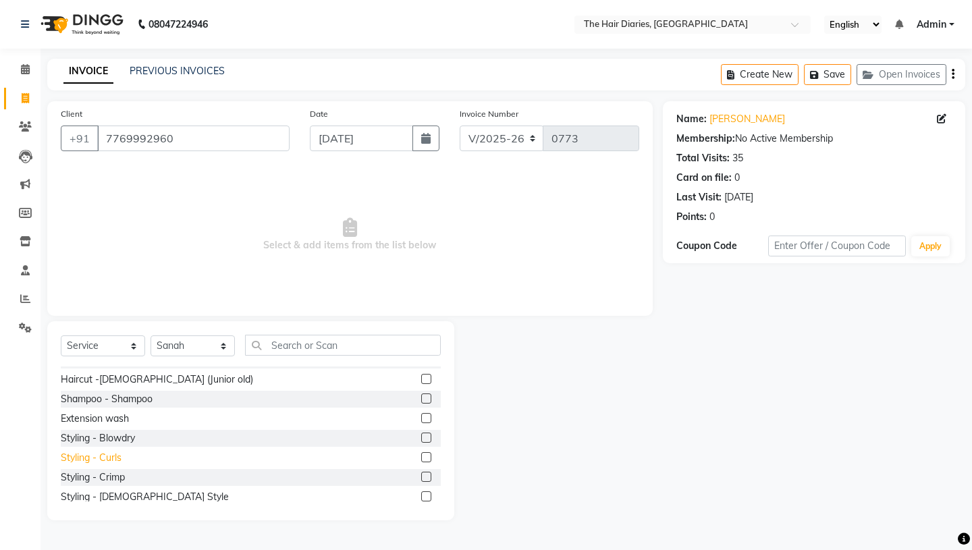
click at [111, 457] on div "Styling - Curls" at bounding box center [91, 458] width 61 height 14
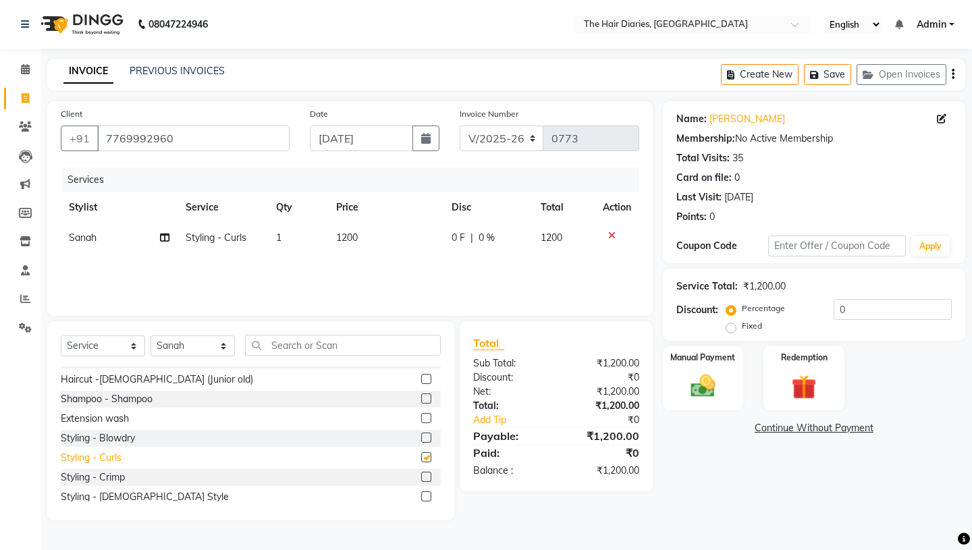
checkbox input "false"
click at [348, 236] on span "1200" at bounding box center [347, 238] width 22 height 12
select select "12915"
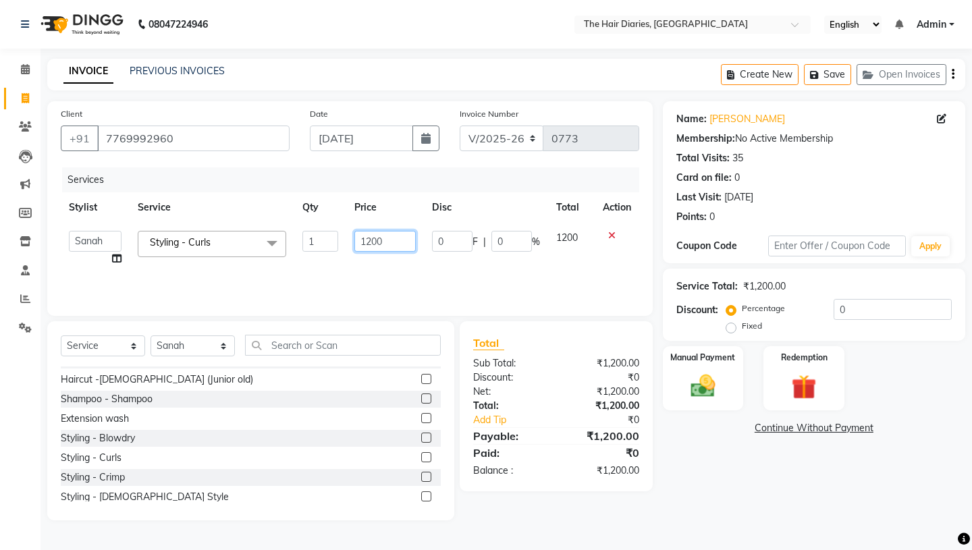
click at [371, 242] on input "1200" at bounding box center [385, 241] width 61 height 21
type input "1500"
click at [391, 267] on div "Services Stylist Service Qty Price Disc Total Action Aaryan Adnan Adnan Ankita …" at bounding box center [350, 234] width 579 height 135
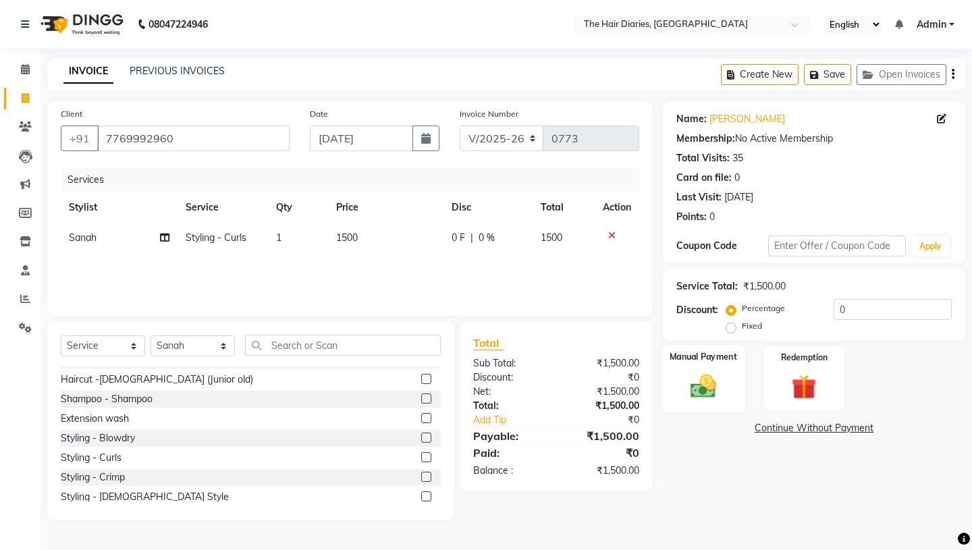
click at [696, 371] on img at bounding box center [703, 386] width 42 height 30
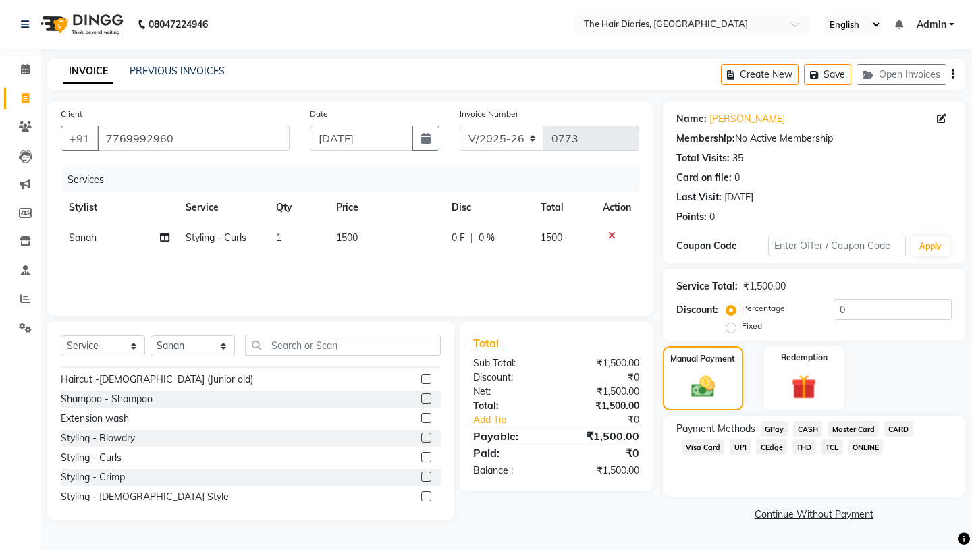
click at [806, 421] on span "CASH" at bounding box center [807, 429] width 29 height 16
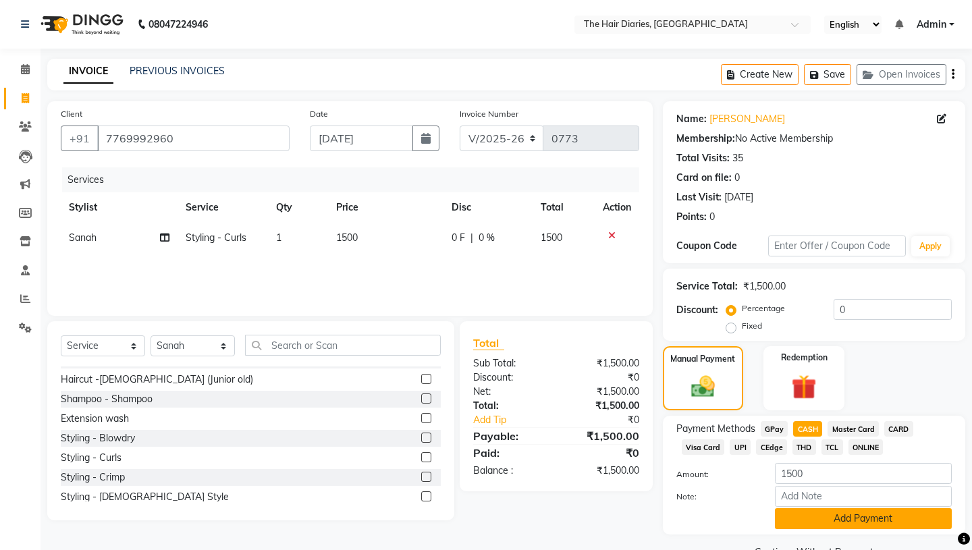
click at [819, 509] on button "Add Payment" at bounding box center [863, 519] width 177 height 21
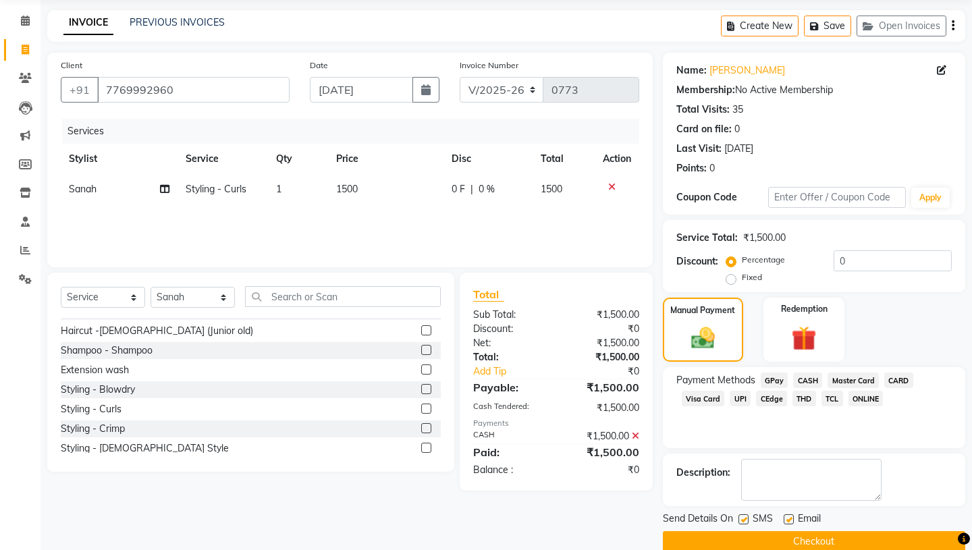
scroll to position [56, 0]
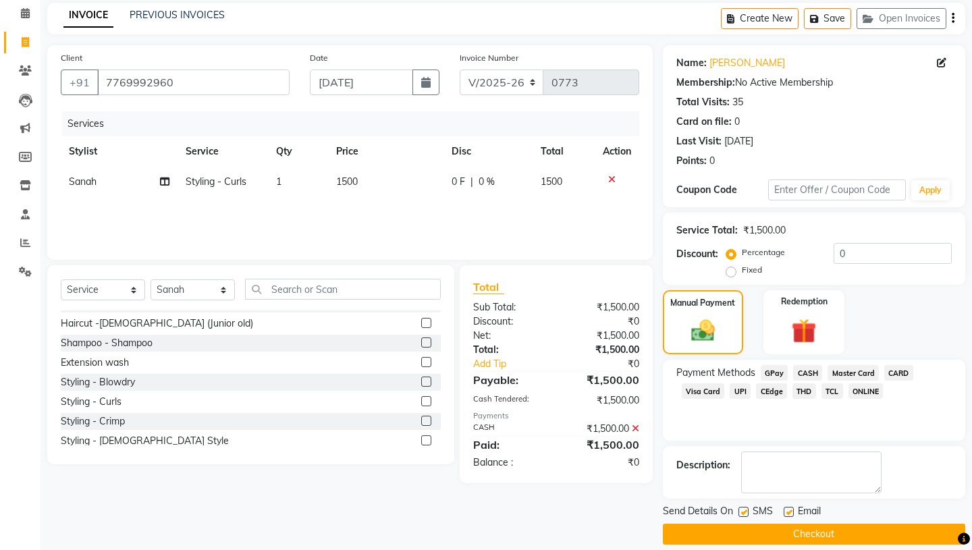
click at [743, 507] on label at bounding box center [744, 512] width 10 height 10
click at [743, 509] on input "checkbox" at bounding box center [743, 513] width 9 height 9
checkbox input "false"
click at [788, 507] on label at bounding box center [789, 512] width 10 height 10
click at [788, 509] on input "checkbox" at bounding box center [788, 513] width 9 height 9
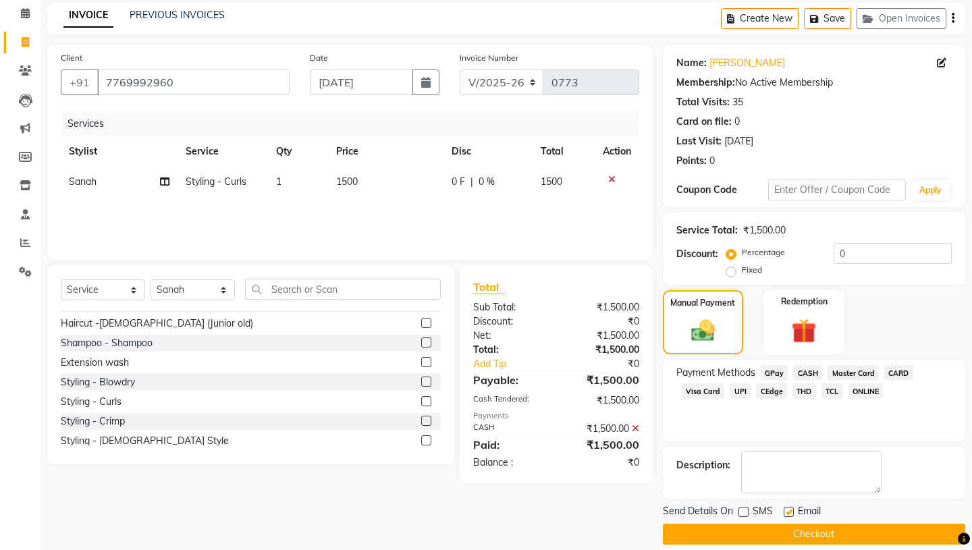
checkbox input "false"
click at [777, 524] on button "Checkout" at bounding box center [814, 534] width 303 height 21
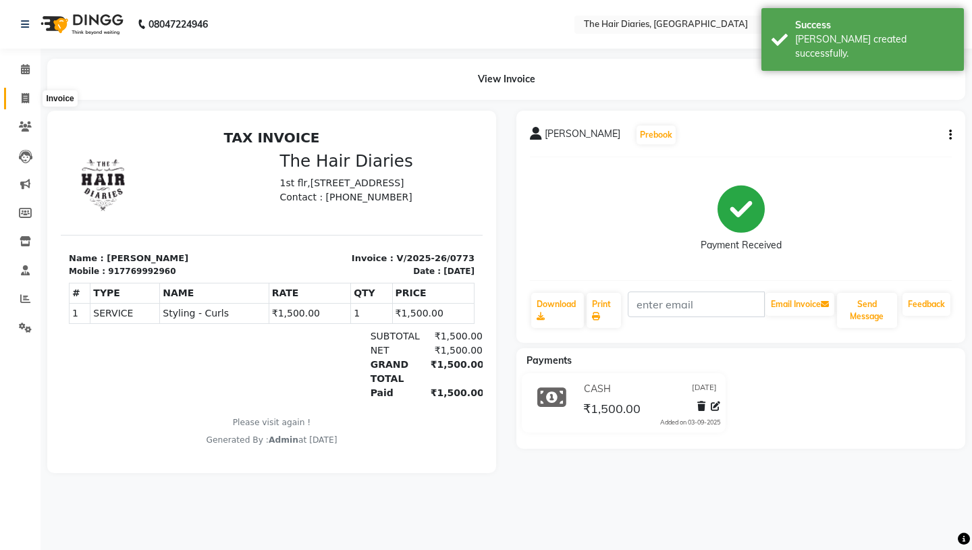
click at [25, 96] on icon at bounding box center [25, 98] width 7 height 10
select select "782"
select select "service"
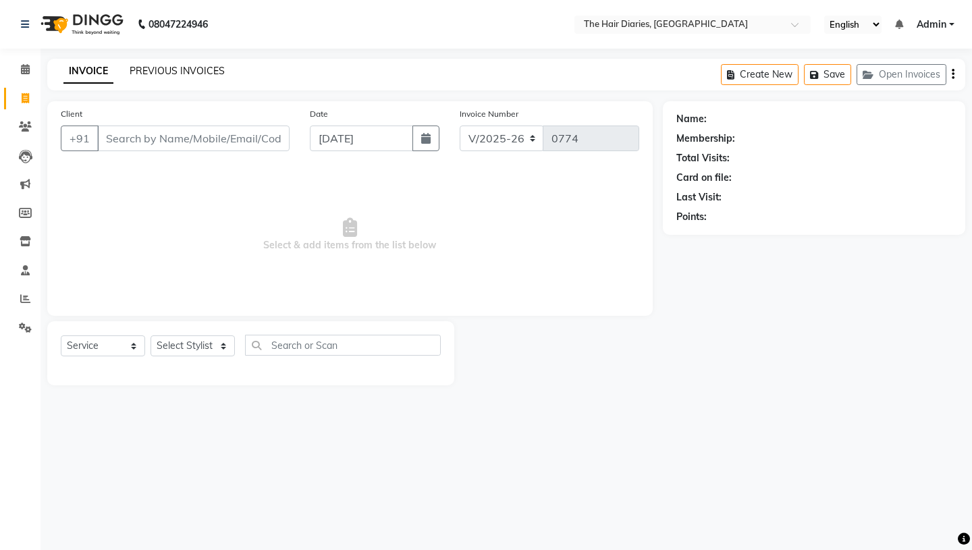
click at [194, 65] on link "PREVIOUS INVOICES" at bounding box center [177, 71] width 95 height 12
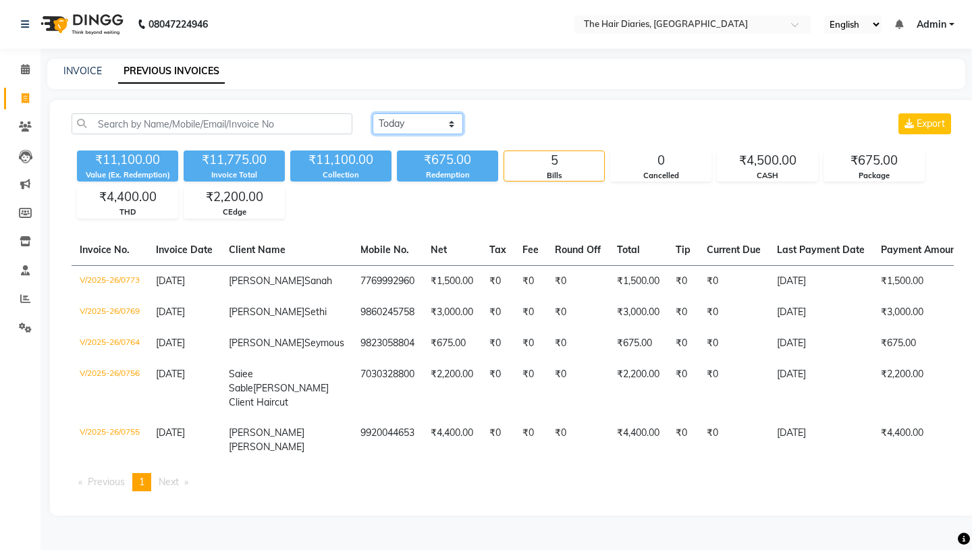
click at [450, 120] on select "Today Yesterday Custom Range" at bounding box center [418, 123] width 90 height 21
select select "range"
click at [532, 126] on input "[DATE]" at bounding box center [528, 124] width 95 height 19
select select "9"
select select "2025"
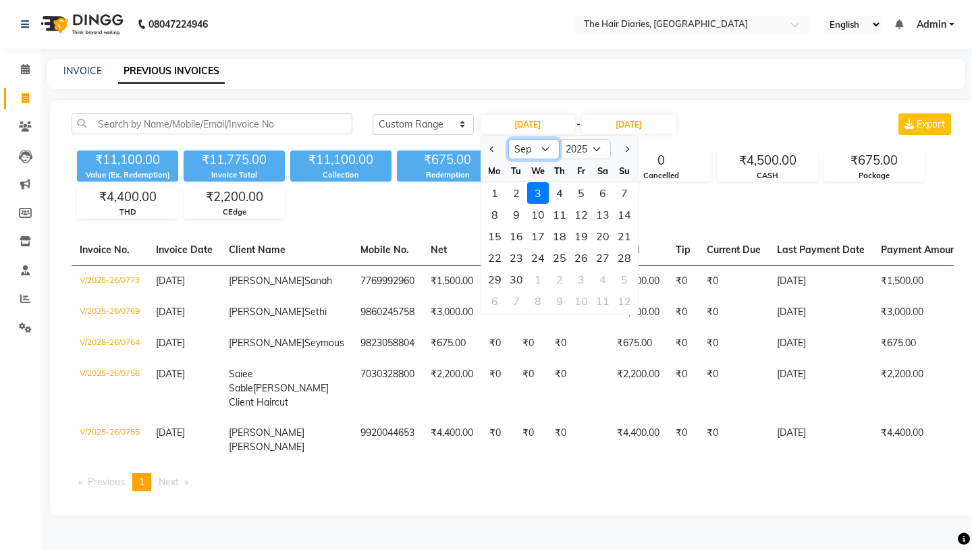
click at [545, 148] on select "Jan Feb Mar Apr May Jun [DATE] Aug Sep Oct Nov Dec" at bounding box center [534, 149] width 51 height 20
select select "8"
click at [583, 235] on div "15" at bounding box center [582, 237] width 22 height 22
type input "15-08-2025"
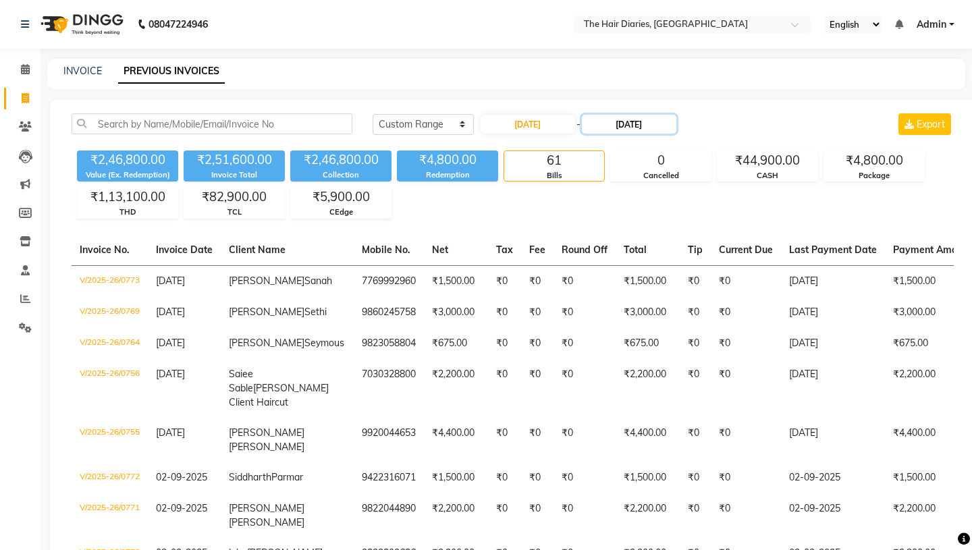
click at [619, 124] on input "[DATE]" at bounding box center [629, 124] width 95 height 19
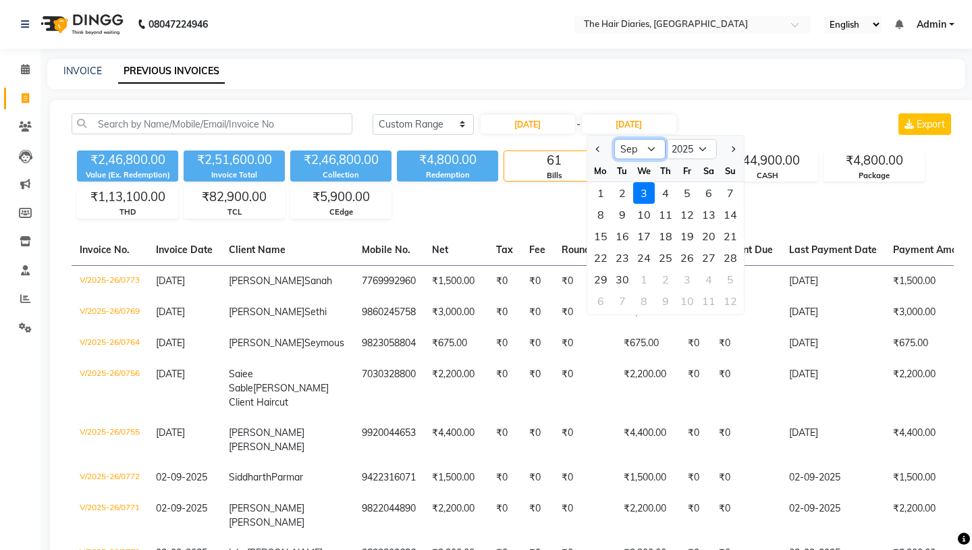
click at [652, 149] on select "Aug Sep Oct Nov Dec" at bounding box center [640, 149] width 51 height 20
select select "8"
click at [711, 280] on div "30" at bounding box center [709, 280] width 22 height 22
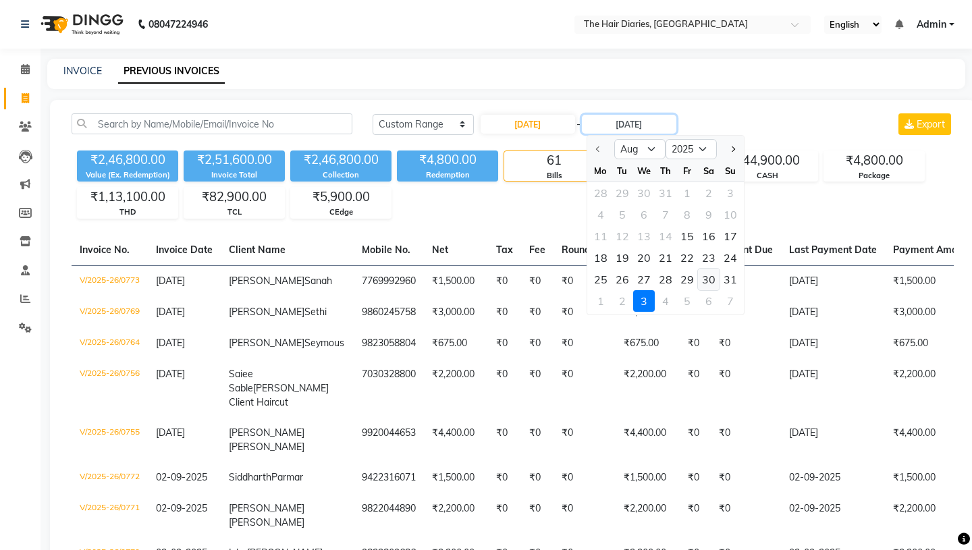
type input "30-08-2025"
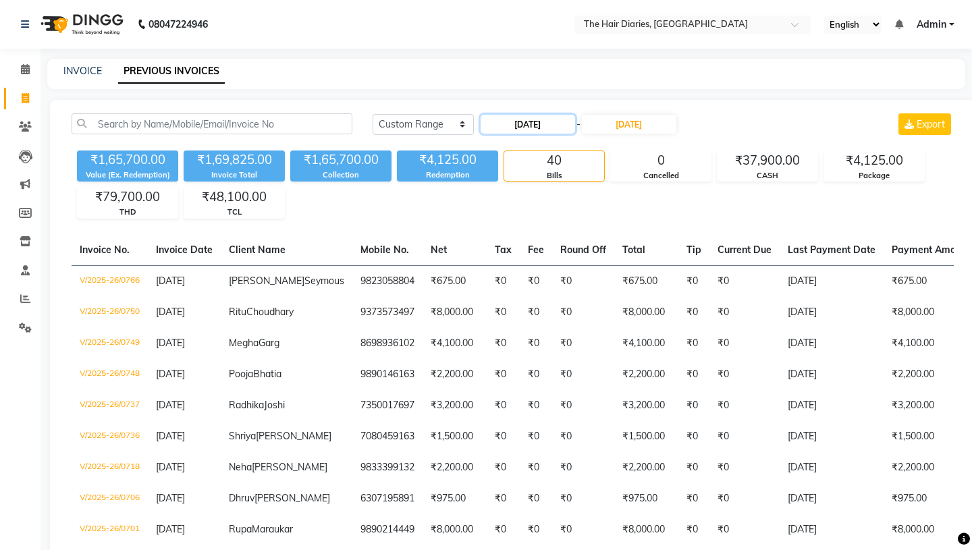
click at [523, 120] on input "15-08-2025" at bounding box center [528, 124] width 95 height 19
select select "8"
select select "2025"
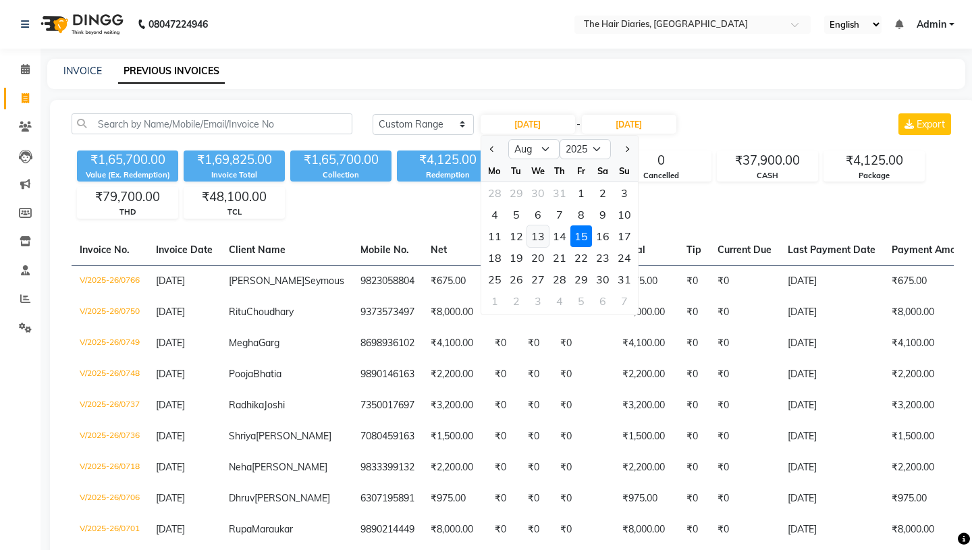
click at [537, 236] on div "13" at bounding box center [538, 237] width 22 height 22
type input "13-08-2025"
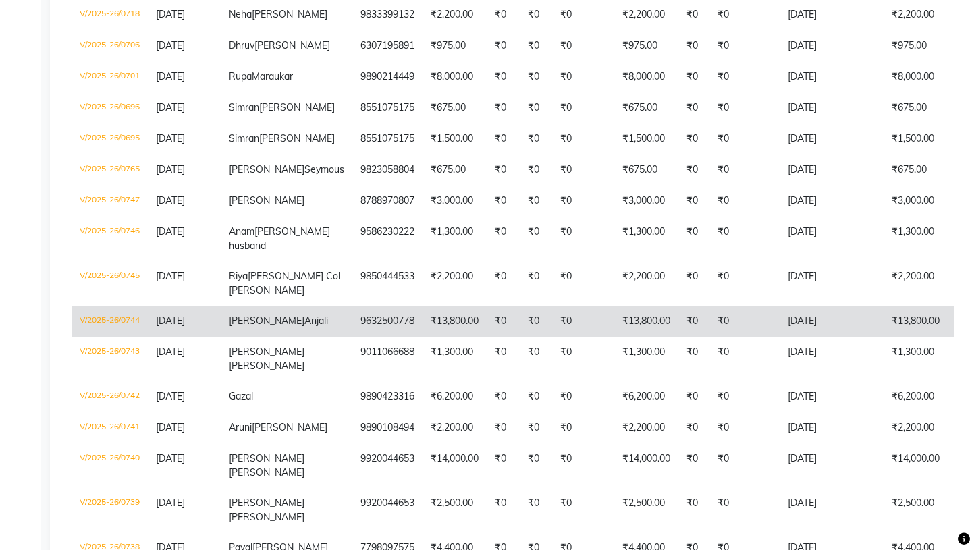
scroll to position [444, 0]
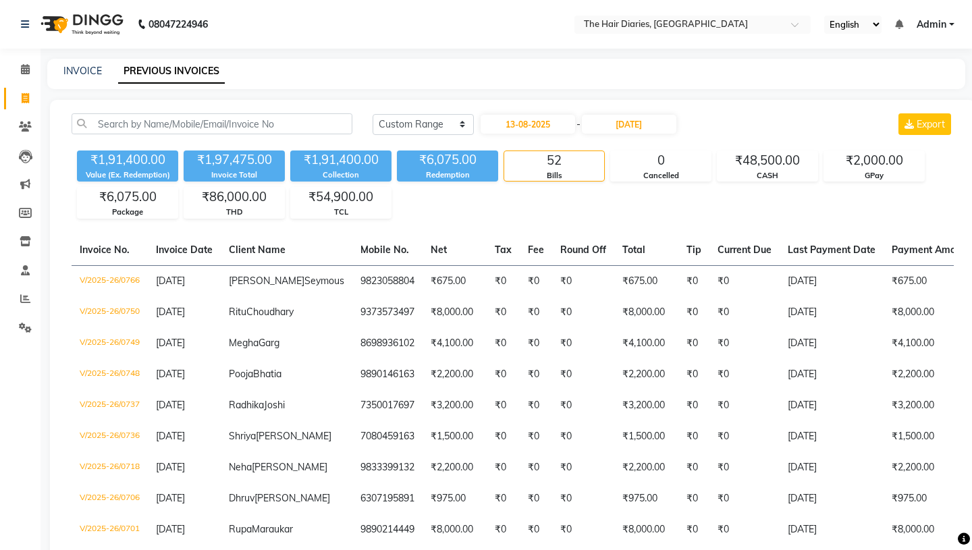
select select "782"
select select "service"
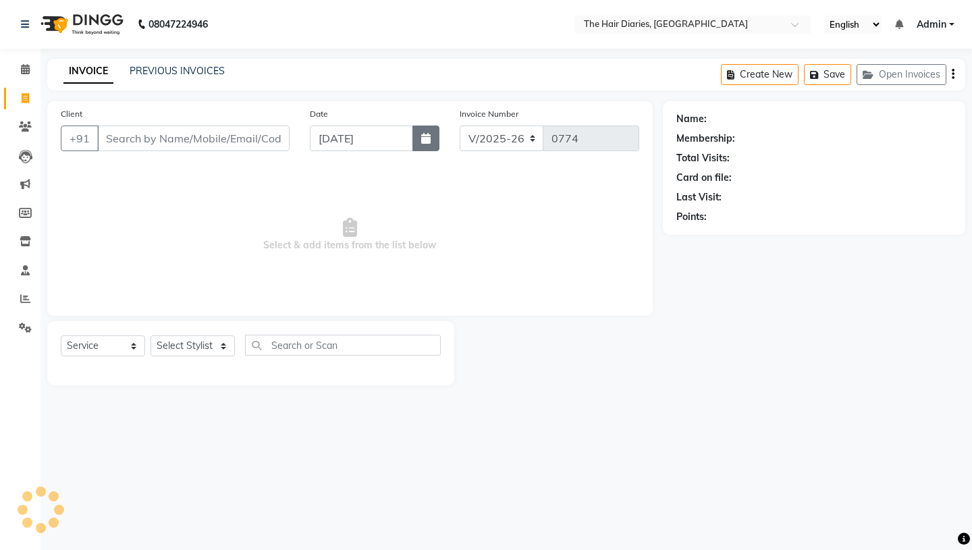
click at [428, 137] on icon "button" at bounding box center [425, 138] width 9 height 11
select select "9"
select select "2025"
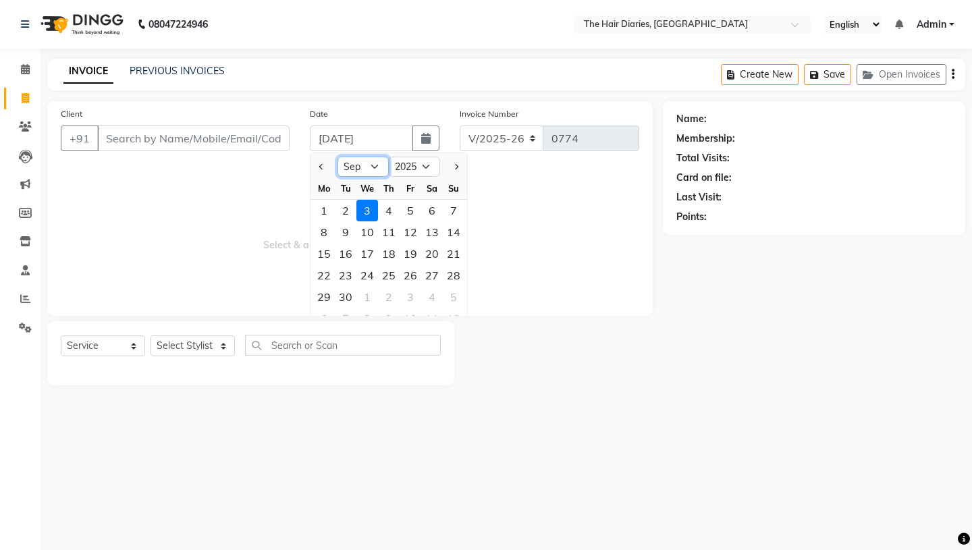
click at [374, 163] on select "Jan Feb Mar Apr May Jun [DATE] Aug Sep Oct Nov Dec" at bounding box center [363, 167] width 51 height 20
select select "8"
click at [456, 254] on div "17" at bounding box center [454, 254] width 22 height 22
type input "[DATE]"
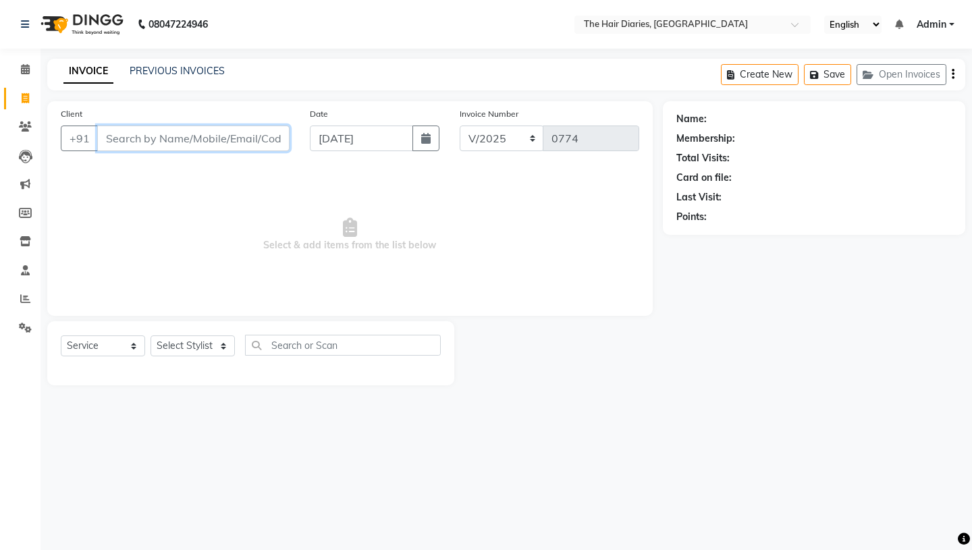
click at [122, 140] on input "Client" at bounding box center [193, 139] width 192 height 26
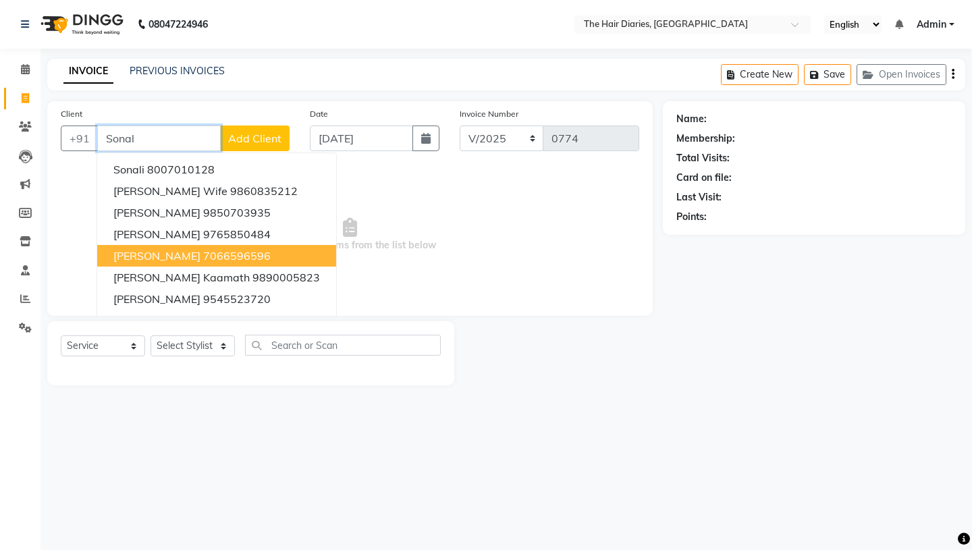
click at [170, 251] on span "Sonal Chauhan" at bounding box center [156, 256] width 87 height 14
type input "7066596596"
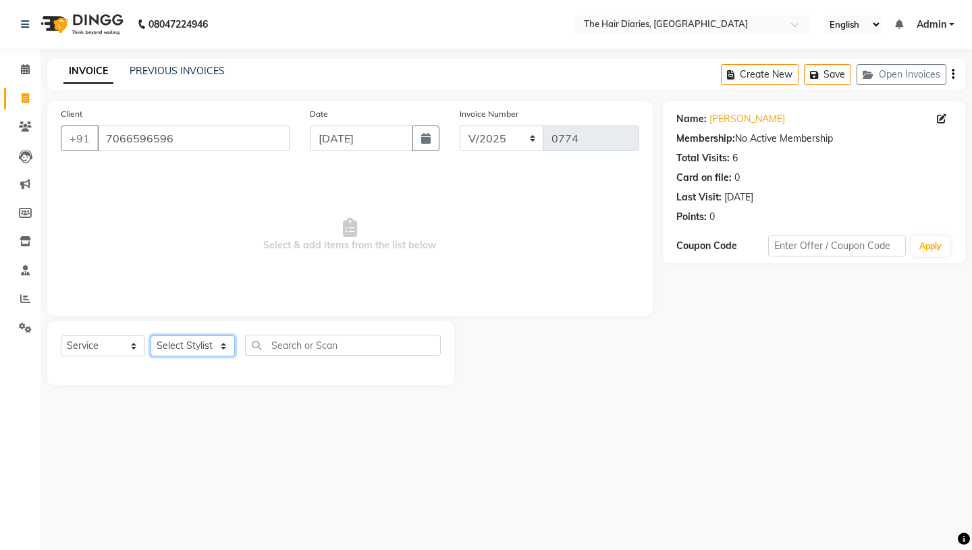
click at [226, 344] on select "Select Stylist Aaryan [PERSON_NAME] [PERSON_NAME] [PERSON_NAME] [PERSON_NAME] J…" at bounding box center [193, 346] width 84 height 21
select select "12915"
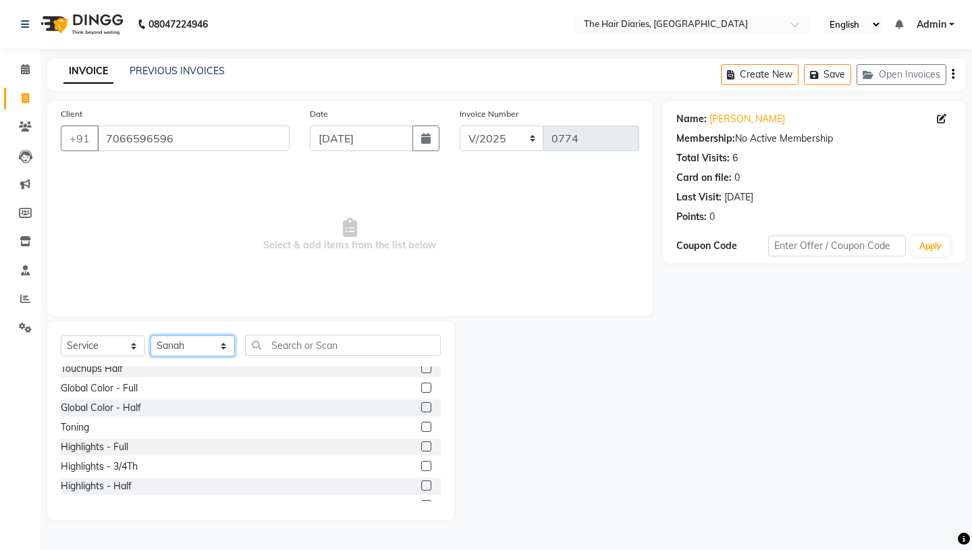
scroll to position [412, 0]
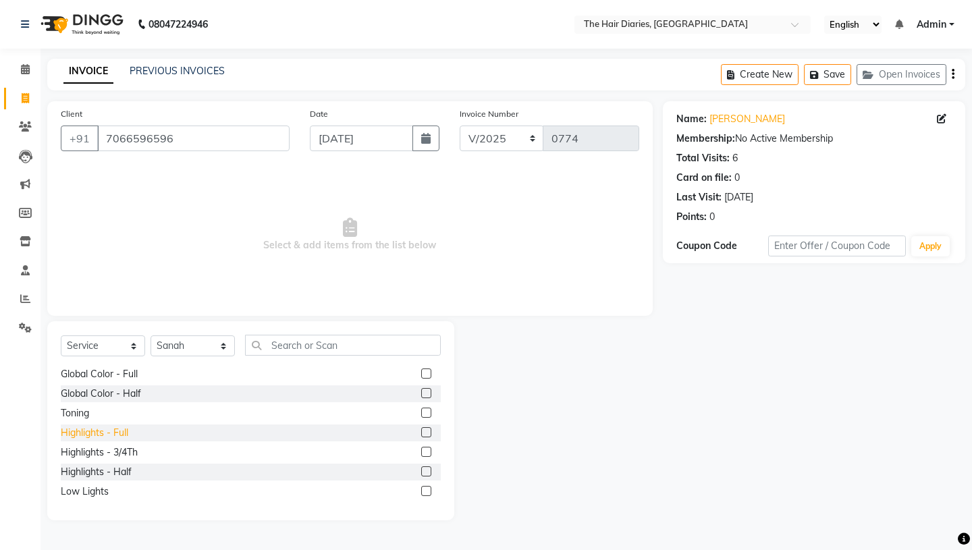
click at [110, 430] on div "Highlights - Full" at bounding box center [95, 433] width 68 height 14
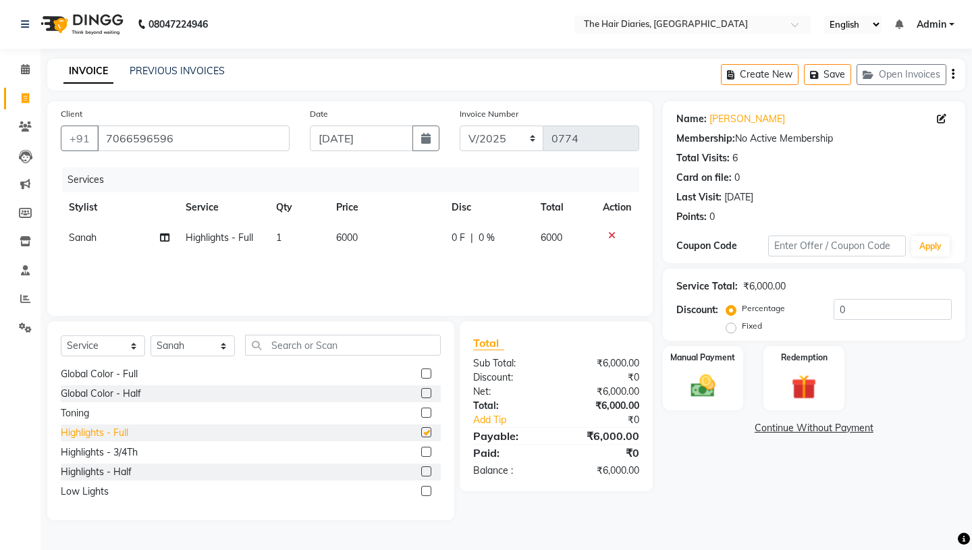
checkbox input "false"
click at [165, 236] on icon at bounding box center [164, 237] width 9 height 9
select select "12915"
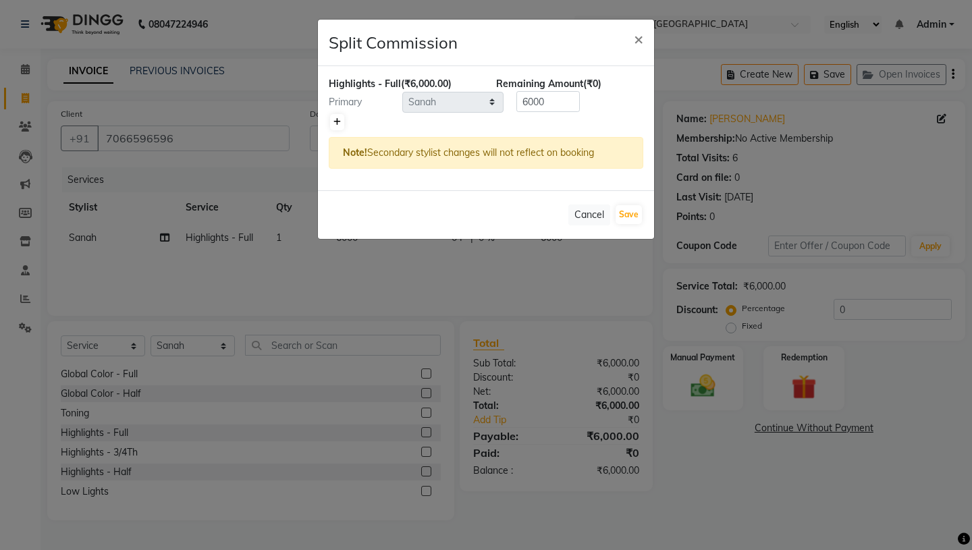
click at [340, 115] on link at bounding box center [337, 122] width 14 height 16
type input "3000"
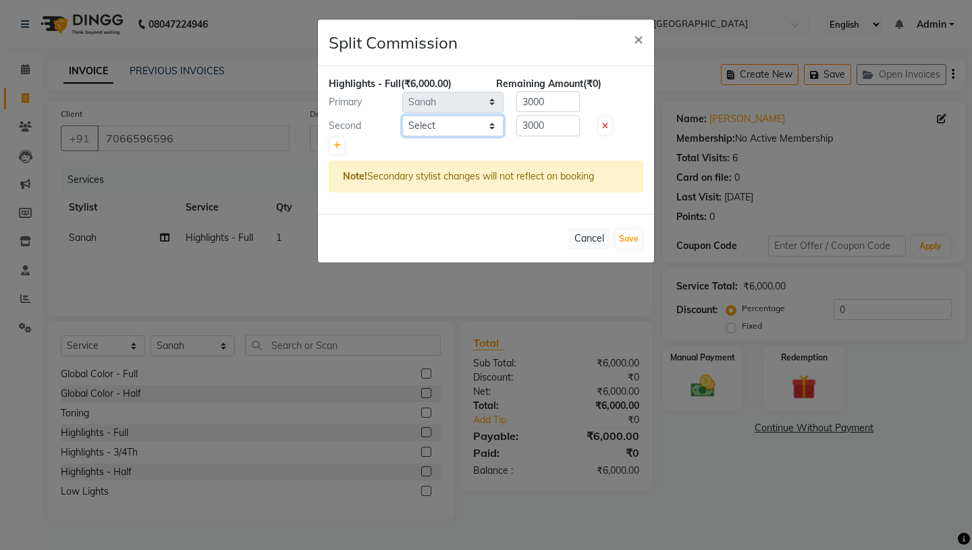
click at [495, 127] on select "Select Aaryan [PERSON_NAME] [PERSON_NAME] [PERSON_NAME] [PERSON_NAME] Jyoti [PE…" at bounding box center [452, 125] width 101 height 21
select select "12916"
click at [632, 240] on button "Save" at bounding box center [629, 239] width 26 height 19
select select "Select"
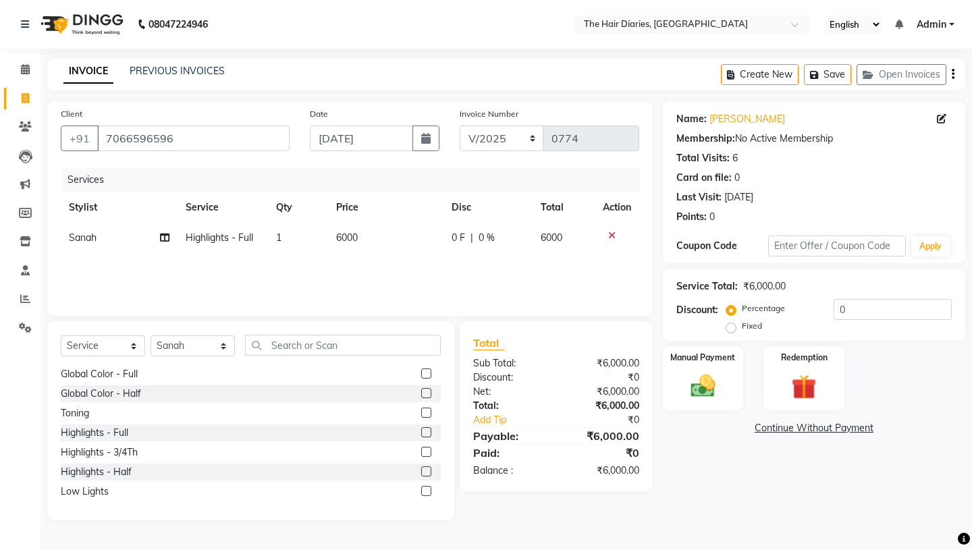
click at [342, 238] on span "6000" at bounding box center [347, 238] width 22 height 12
select select "12915"
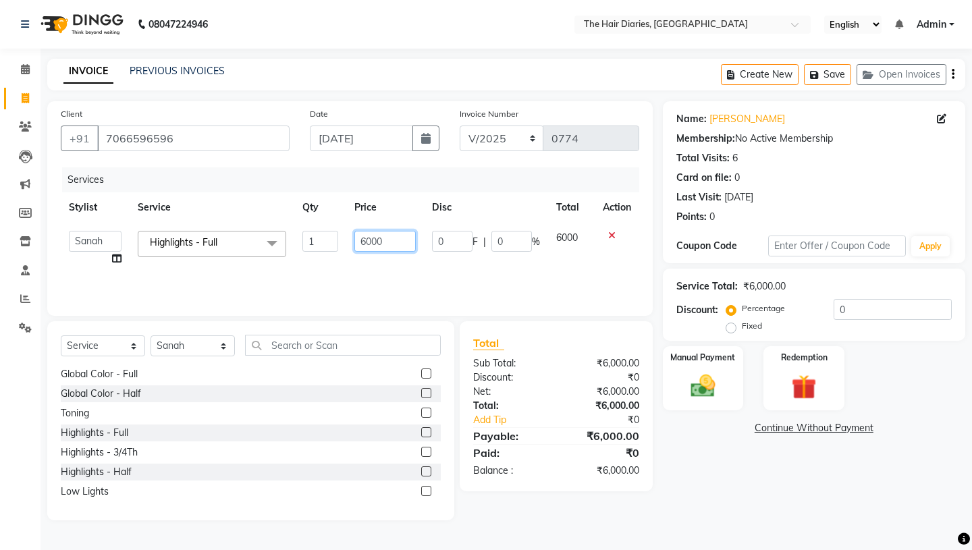
click at [367, 242] on input "6000" at bounding box center [385, 241] width 61 height 21
type input "13000"
click at [384, 259] on div "Services Stylist Service Qty Price Disc Total Action Aaryan [PERSON_NAME] [PERS…" at bounding box center [350, 234] width 579 height 135
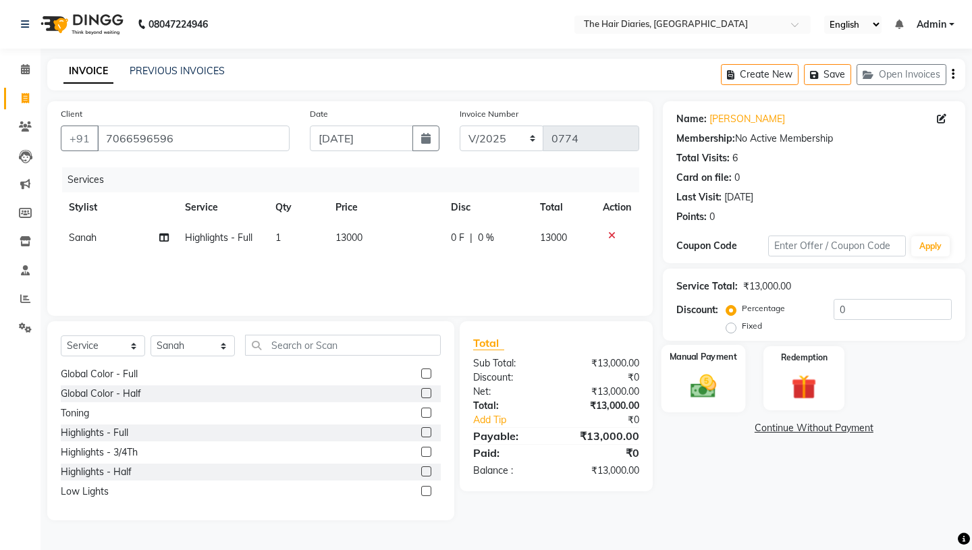
click at [704, 371] on img at bounding box center [703, 386] width 42 height 30
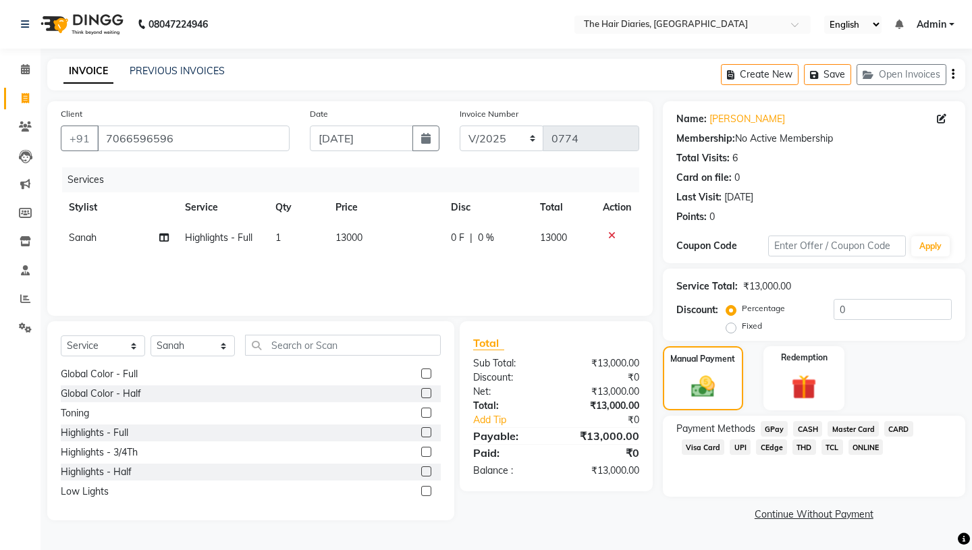
click at [831, 440] on span "TCL" at bounding box center [833, 448] width 22 height 16
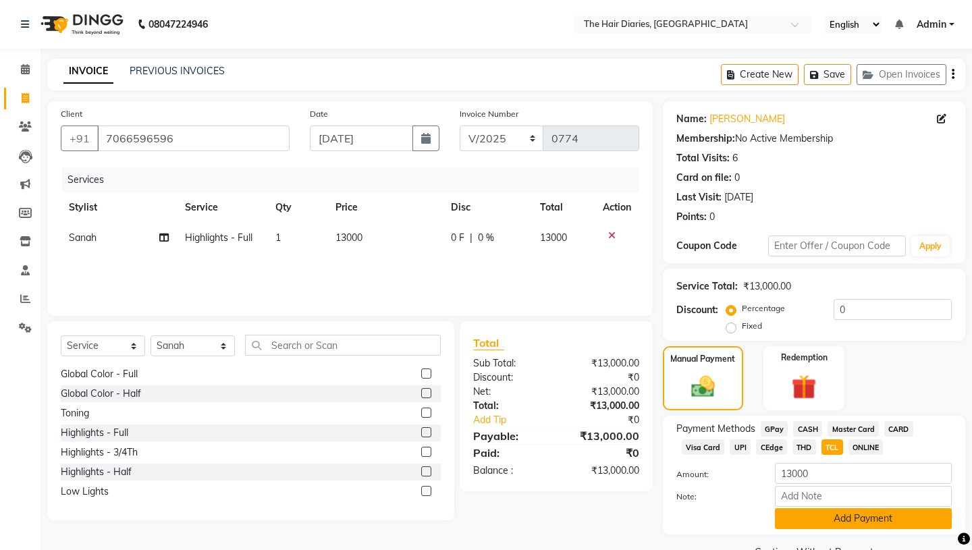
click at [812, 509] on button "Add Payment" at bounding box center [863, 519] width 177 height 21
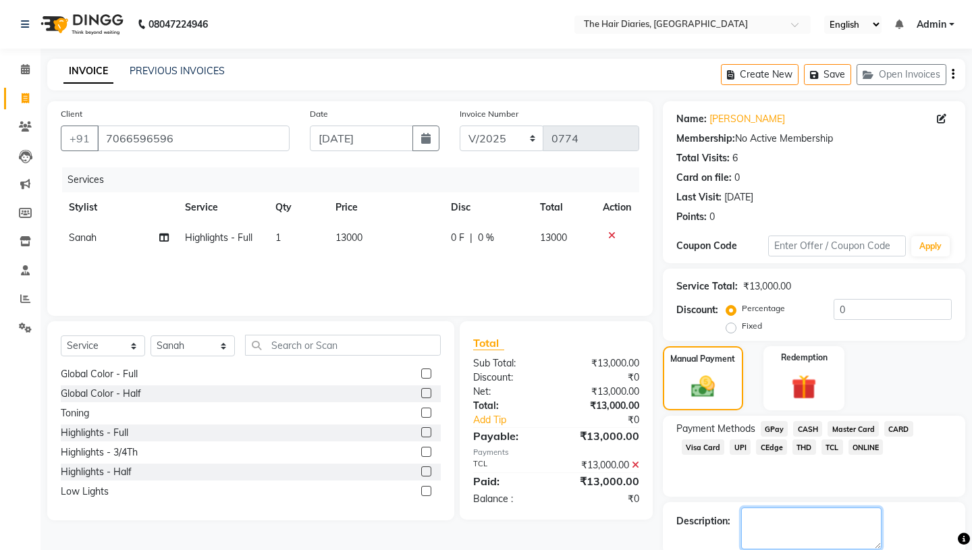
click at [763, 508] on textarea at bounding box center [811, 529] width 140 height 42
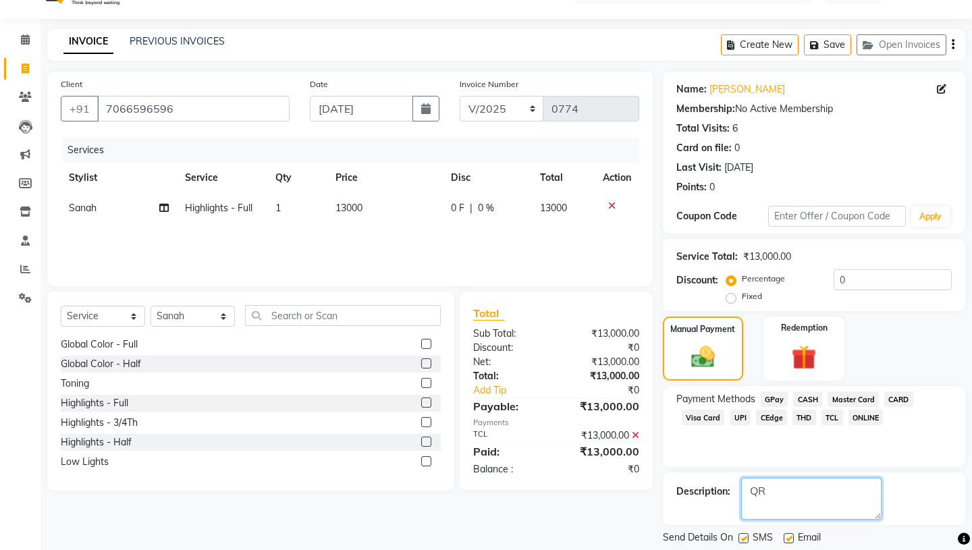
scroll to position [56, 0]
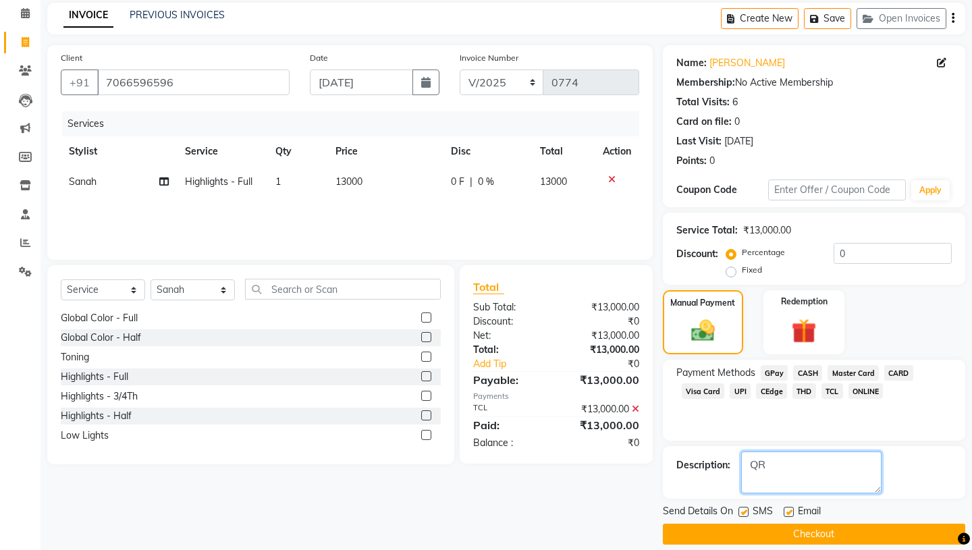
type textarea "QR"
click at [741, 507] on label at bounding box center [744, 512] width 10 height 10
click at [741, 509] on input "checkbox" at bounding box center [743, 513] width 9 height 9
checkbox input "false"
click at [791, 507] on label at bounding box center [789, 512] width 10 height 10
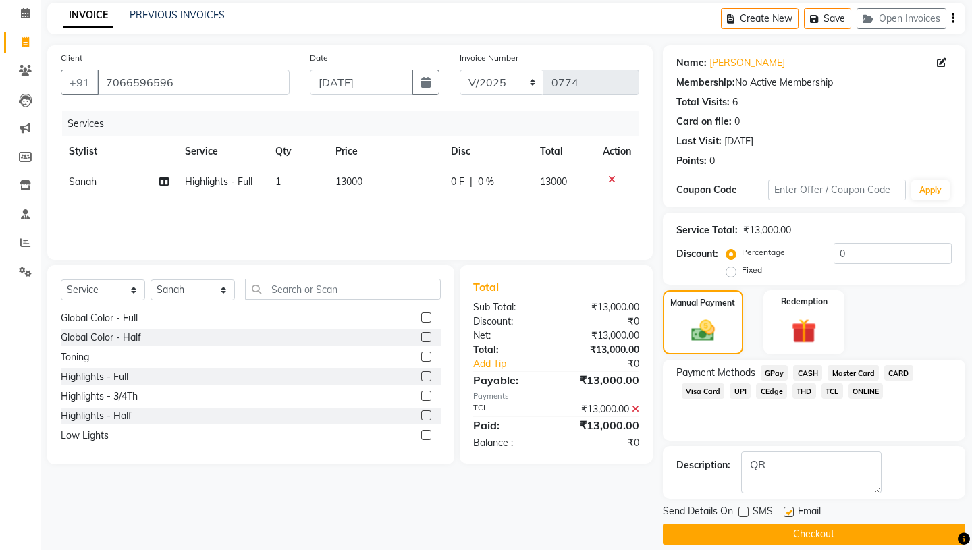
click at [791, 509] on input "checkbox" at bounding box center [788, 513] width 9 height 9
checkbox input "false"
click at [804, 524] on button "Checkout" at bounding box center [814, 534] width 303 height 21
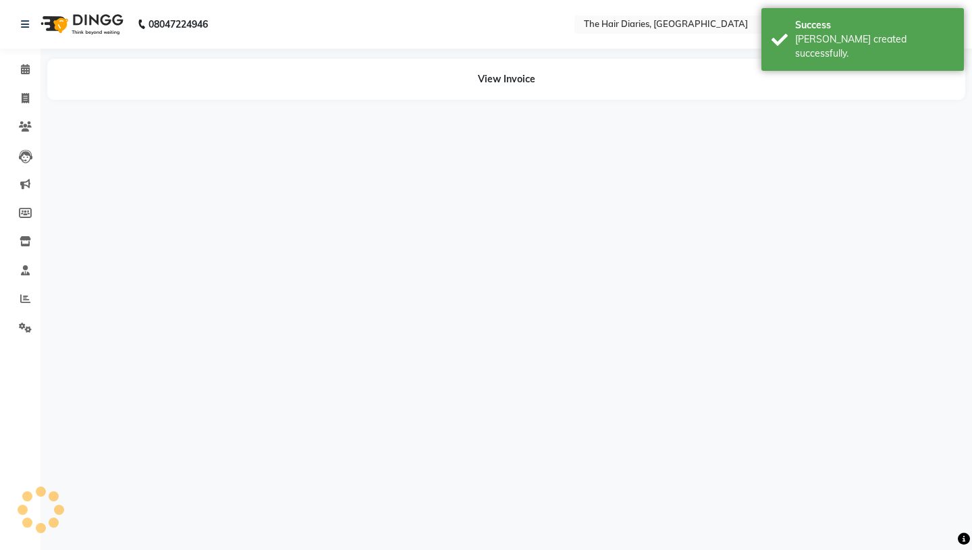
select select "12915"
select select "12916"
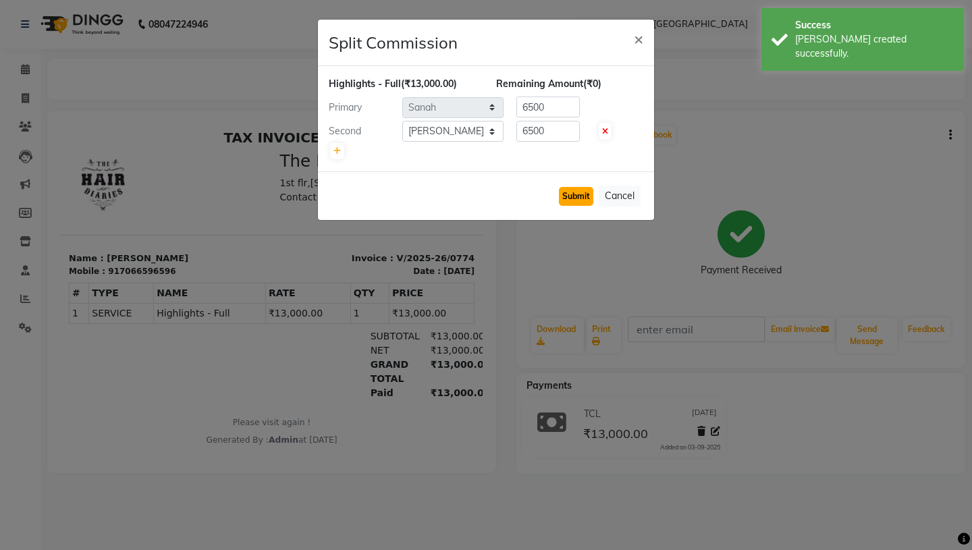
click at [570, 197] on button "Submit" at bounding box center [576, 196] width 34 height 19
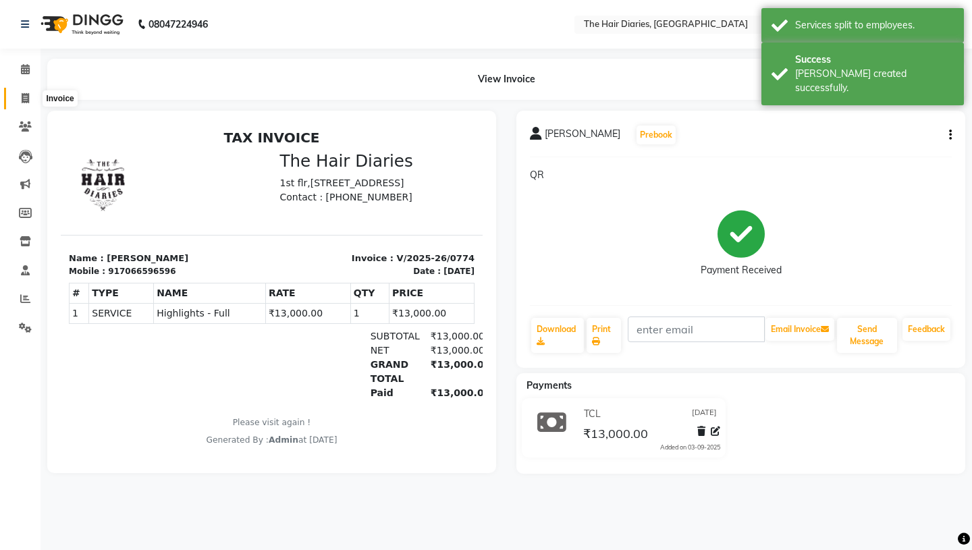
click at [24, 95] on icon at bounding box center [25, 98] width 7 height 10
select select "782"
select select "service"
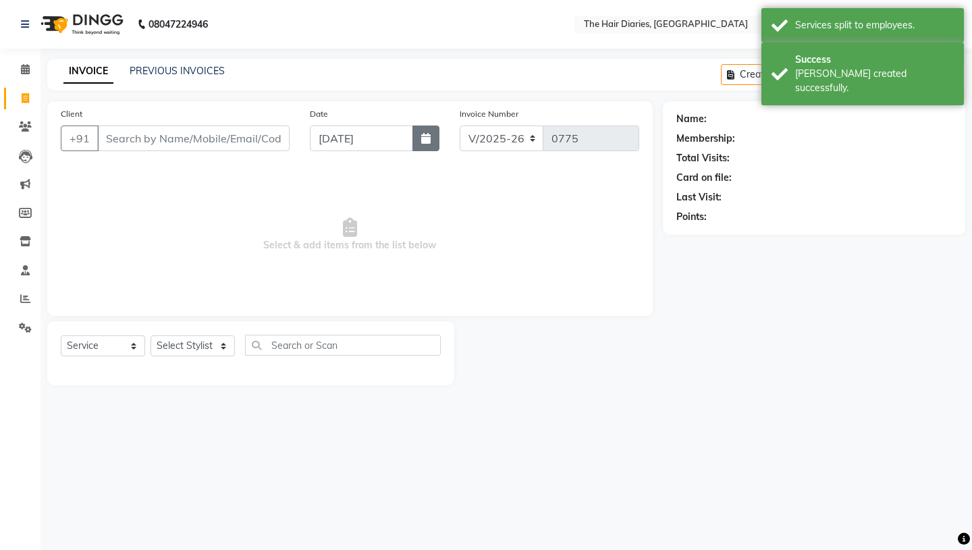
click at [425, 136] on icon "button" at bounding box center [425, 138] width 9 height 11
select select "9"
select select "2025"
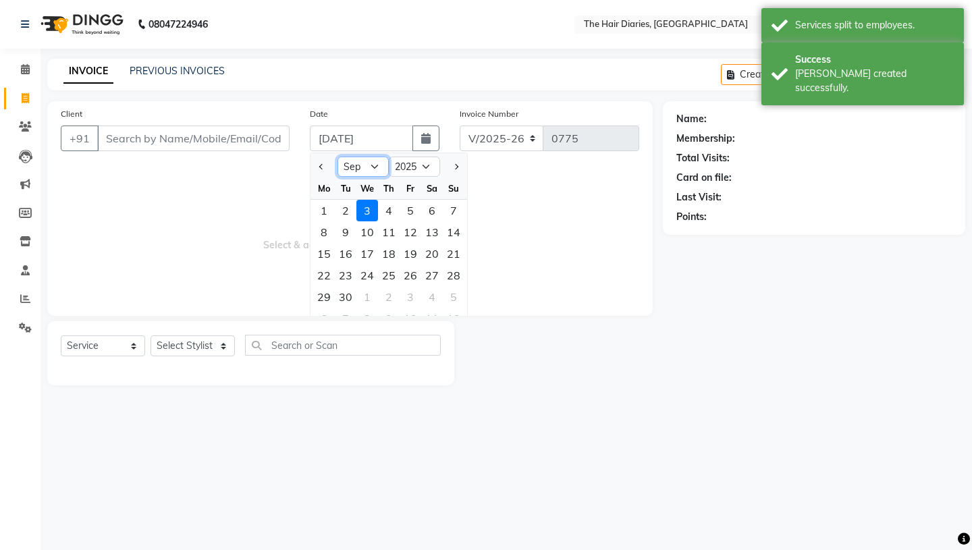
click at [375, 164] on select "Jan Feb Mar Apr May Jun [DATE] Aug Sep Oct Nov Dec" at bounding box center [363, 167] width 51 height 20
select select "8"
click at [454, 251] on div "17" at bounding box center [454, 254] width 22 height 22
type input "[DATE]"
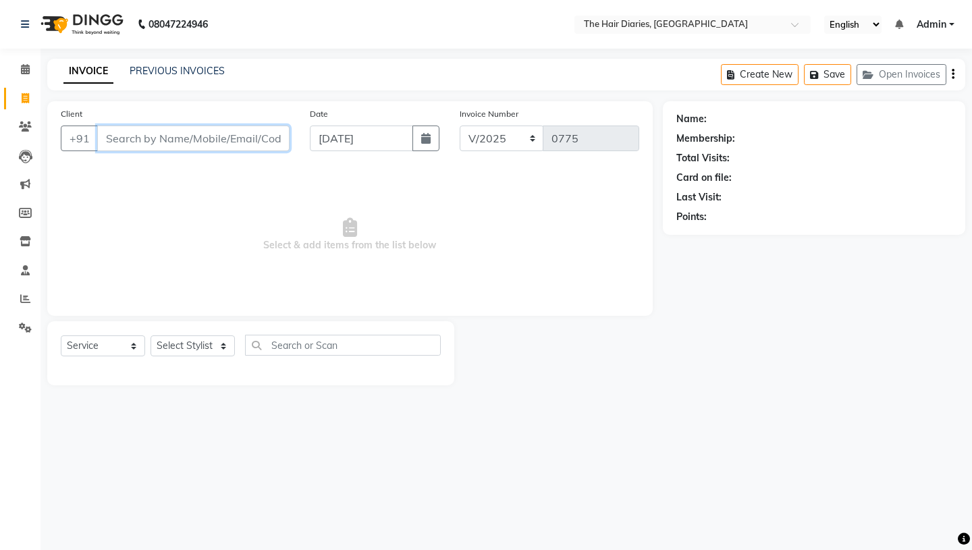
click at [107, 139] on input "Client" at bounding box center [193, 139] width 192 height 26
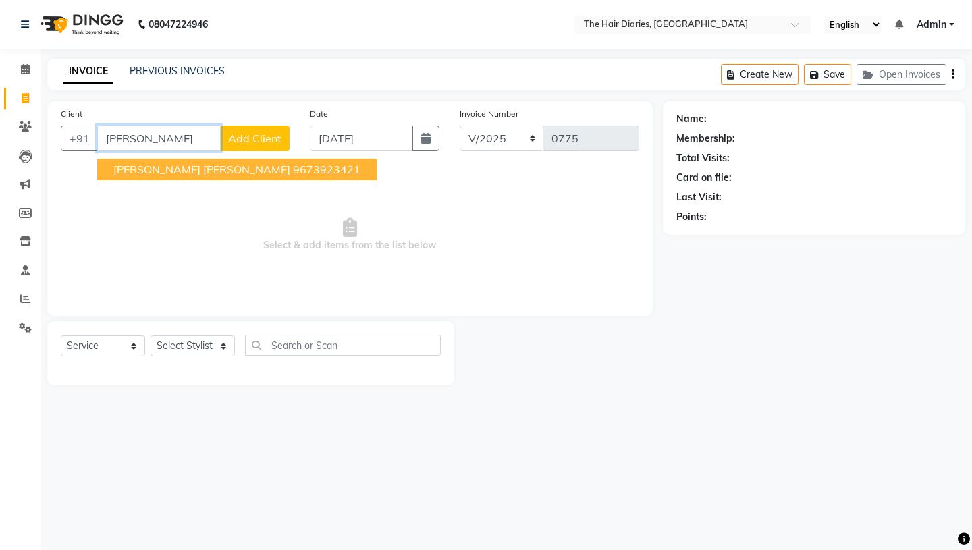
click at [136, 172] on span "Ranveer kshitij" at bounding box center [201, 170] width 177 height 14
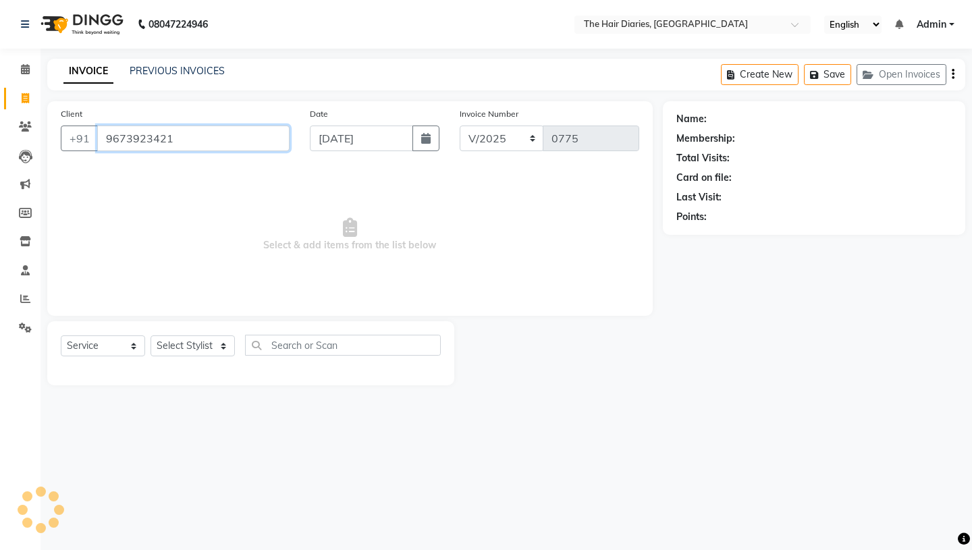
type input "9673923421"
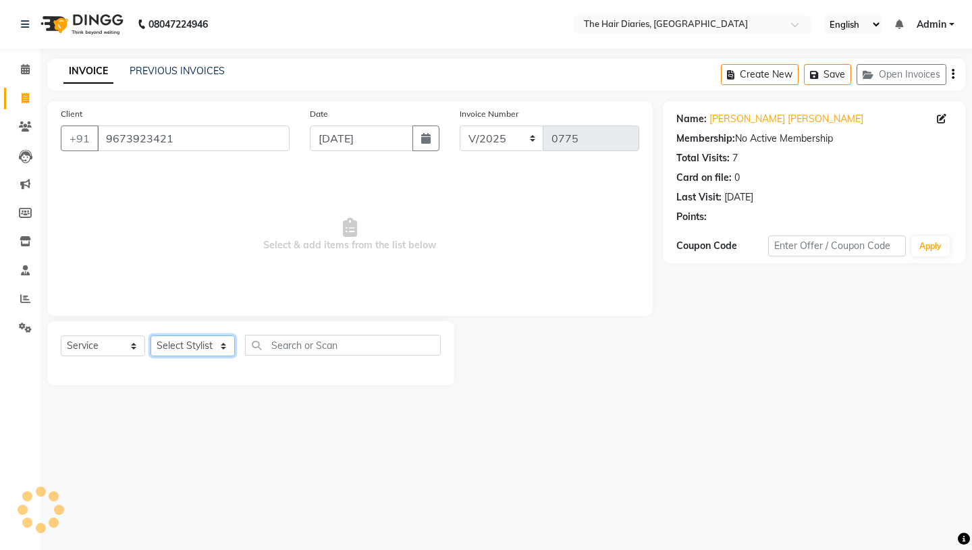
click at [223, 344] on select "Select Stylist Aaryan [PERSON_NAME] [PERSON_NAME] [PERSON_NAME] [PERSON_NAME] J…" at bounding box center [193, 346] width 84 height 21
select select "12916"
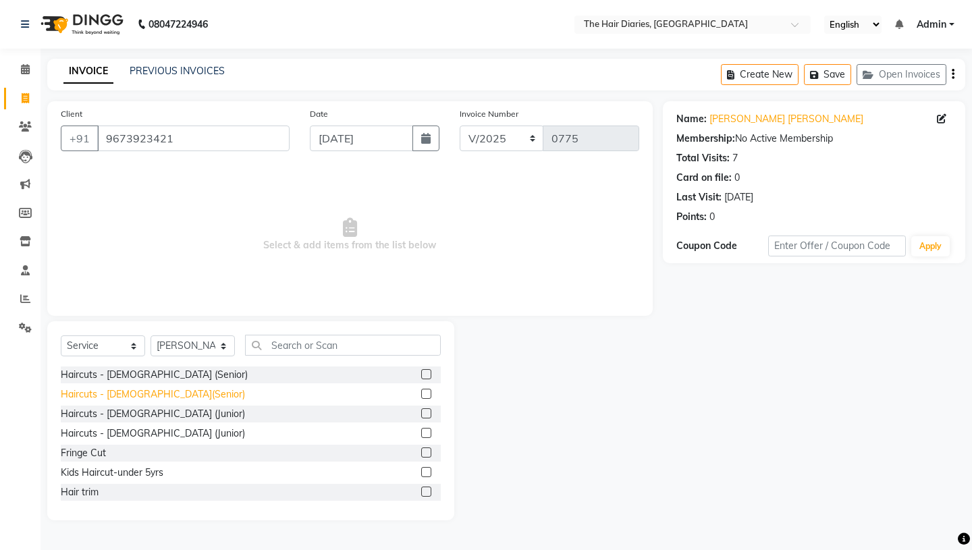
click at [154, 394] on div "Haircuts - [DEMOGRAPHIC_DATA](Senior)" at bounding box center [153, 395] width 184 height 14
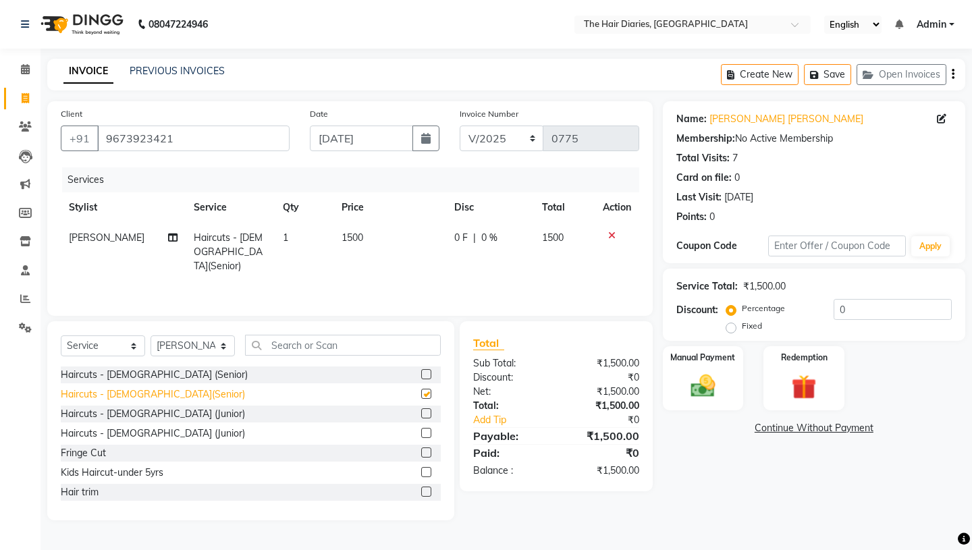
checkbox input "false"
click at [698, 350] on label "Manual Payment" at bounding box center [704, 356] width 68 height 13
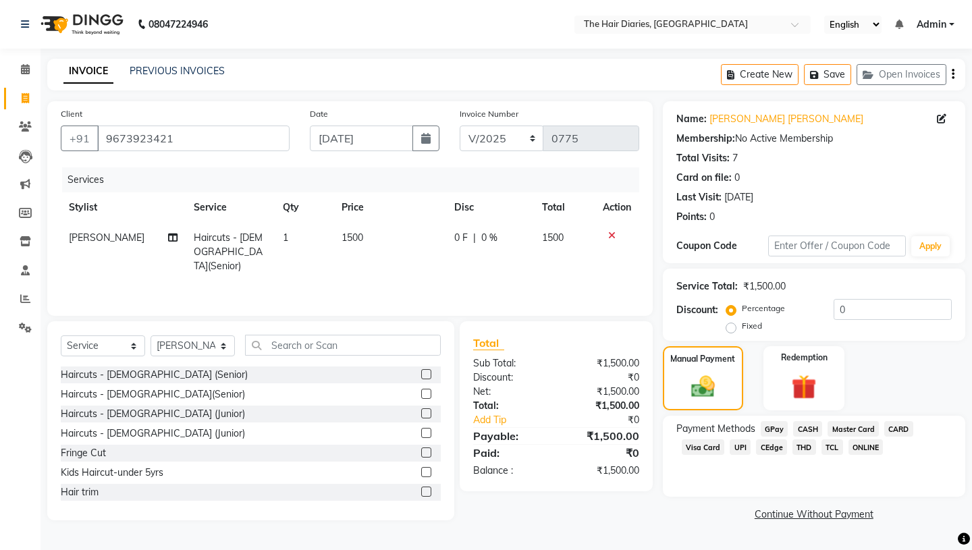
click at [806, 440] on span "THD" at bounding box center [805, 448] width 24 height 16
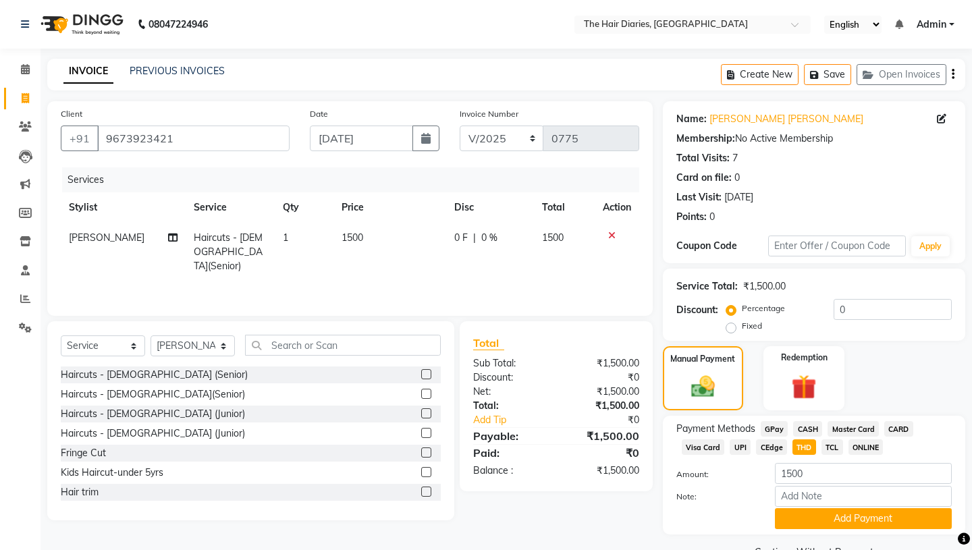
scroll to position [18, 0]
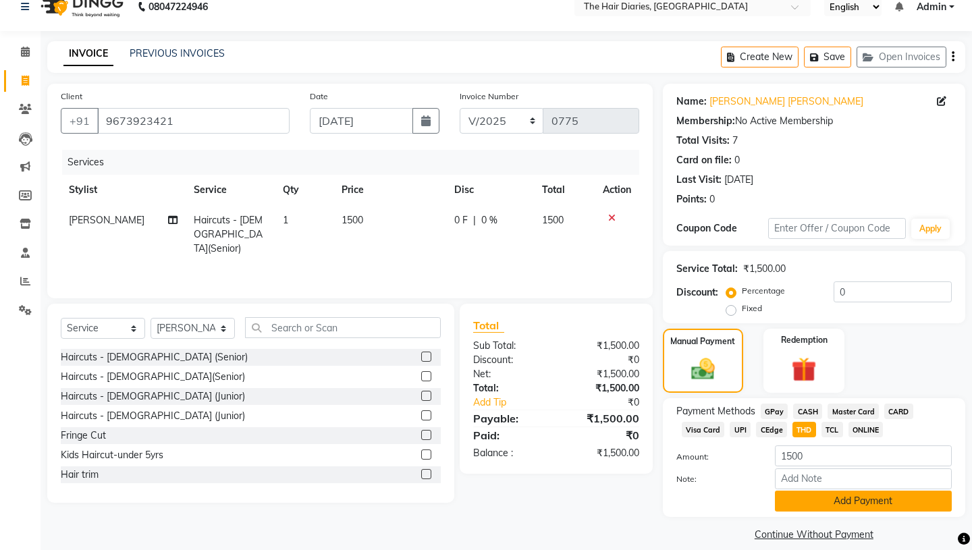
click at [808, 491] on button "Add Payment" at bounding box center [863, 501] width 177 height 21
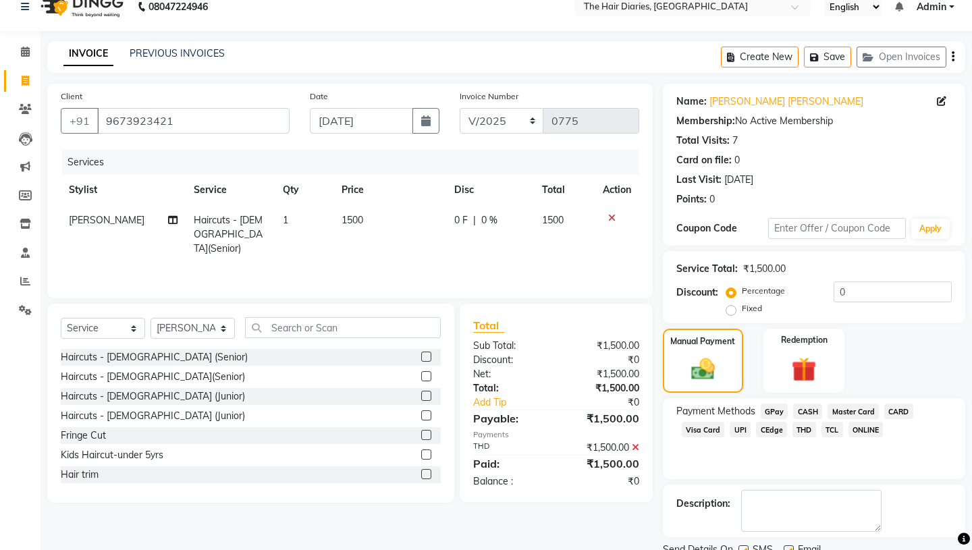
click at [741, 546] on label at bounding box center [744, 551] width 10 height 10
click at [741, 547] on input "checkbox" at bounding box center [743, 551] width 9 height 9
checkbox input "false"
click at [787, 546] on label at bounding box center [789, 551] width 10 height 10
click at [787, 547] on input "checkbox" at bounding box center [788, 551] width 9 height 9
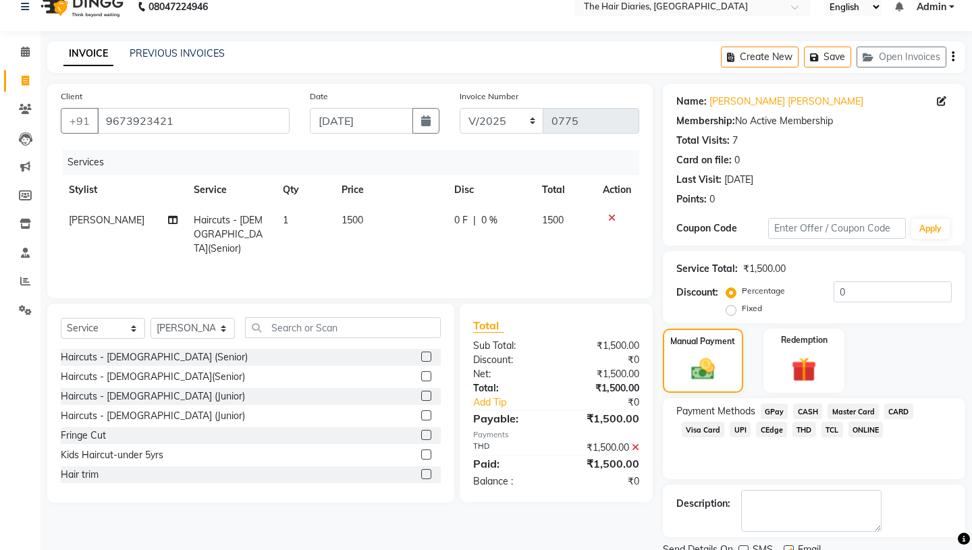
checkbox input "false"
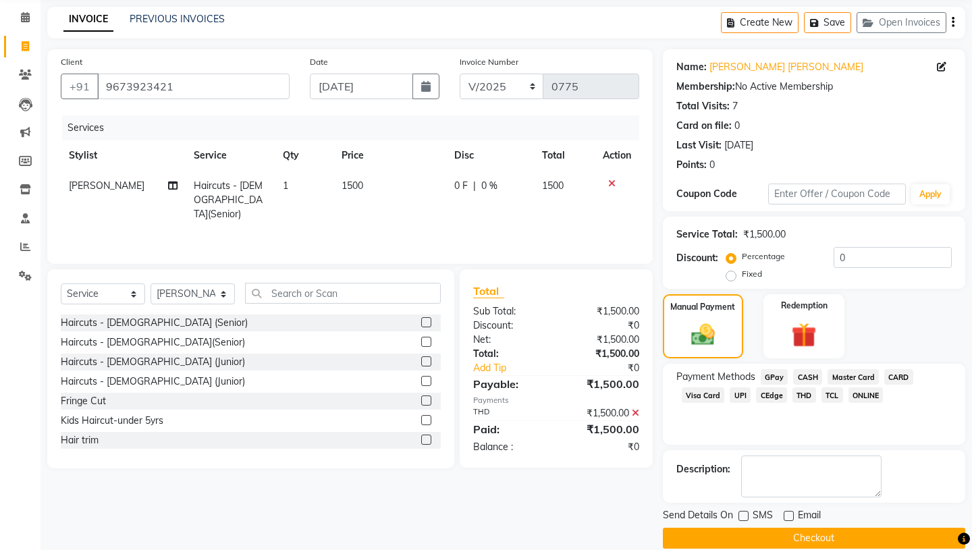
scroll to position [56, 0]
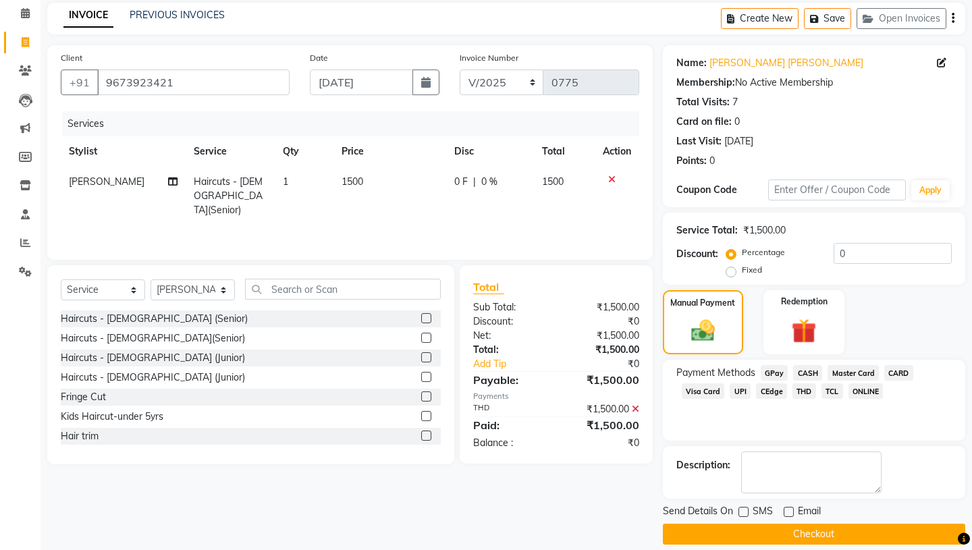
click at [748, 524] on button "Checkout" at bounding box center [814, 534] width 303 height 21
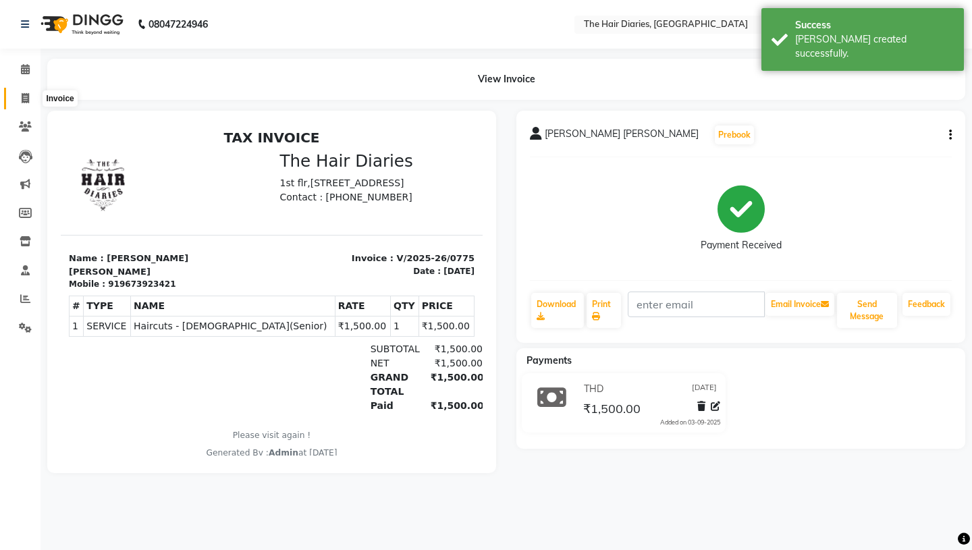
click at [26, 101] on icon at bounding box center [25, 98] width 7 height 10
select select "service"
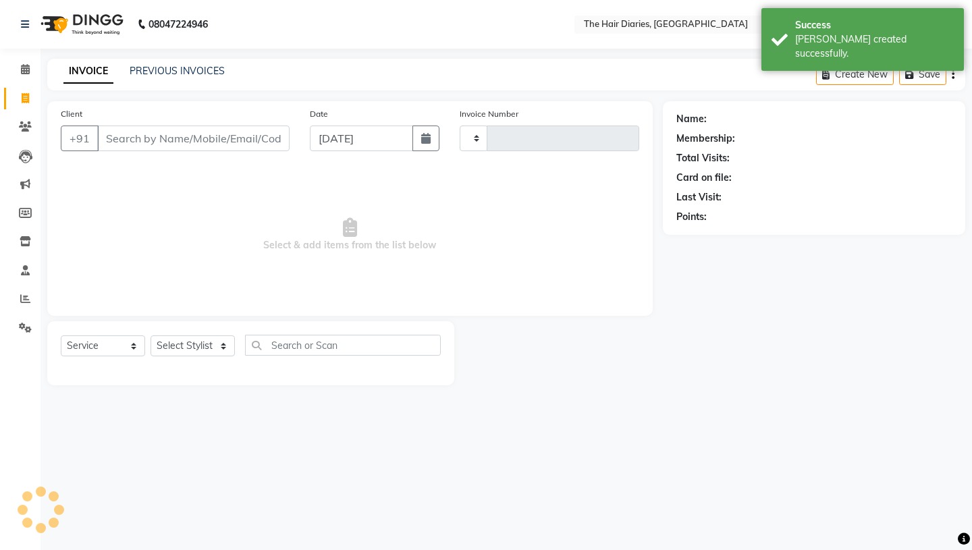
type input "0776"
select select "782"
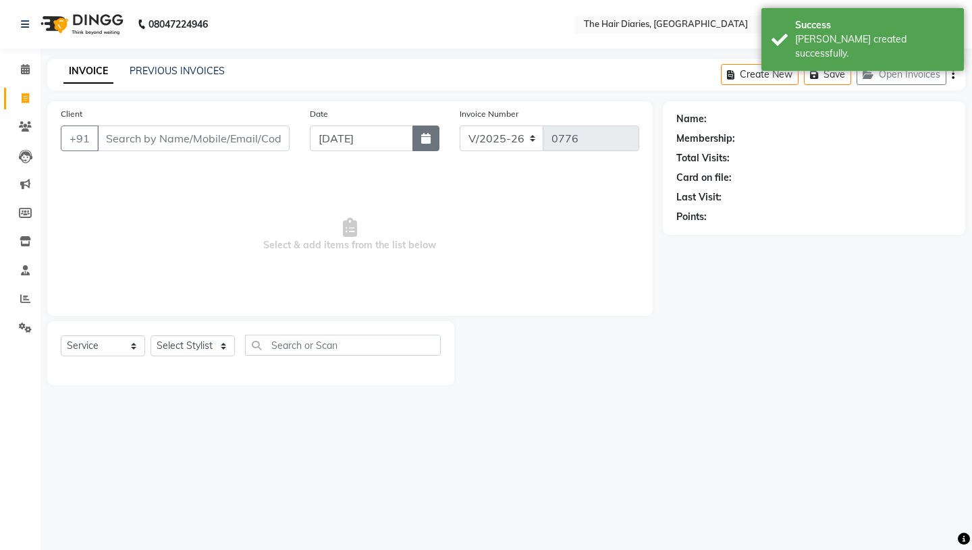
click at [425, 136] on icon "button" at bounding box center [425, 138] width 9 height 11
select select "9"
select select "2025"
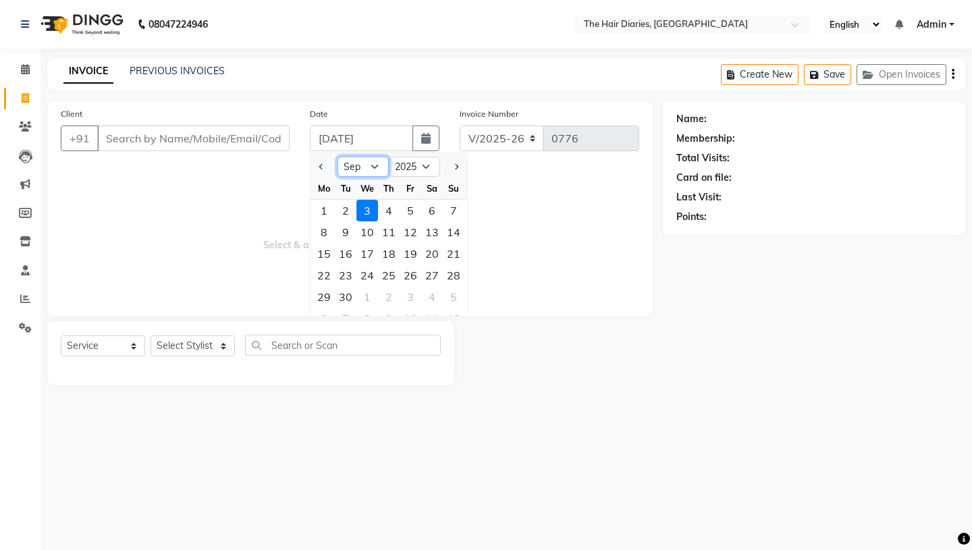
click at [373, 169] on select "Jan Feb Mar Apr May Jun [DATE] Aug Sep Oct Nov Dec" at bounding box center [363, 167] width 51 height 20
select select "8"
click at [452, 255] on div "17" at bounding box center [454, 254] width 22 height 22
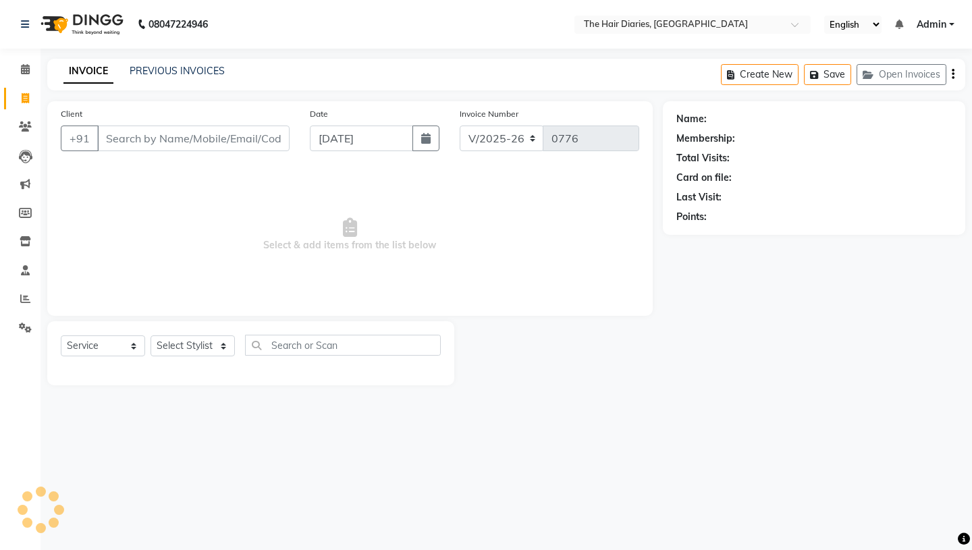
type input "[DATE]"
click at [139, 140] on input "Client" at bounding box center [193, 139] width 192 height 26
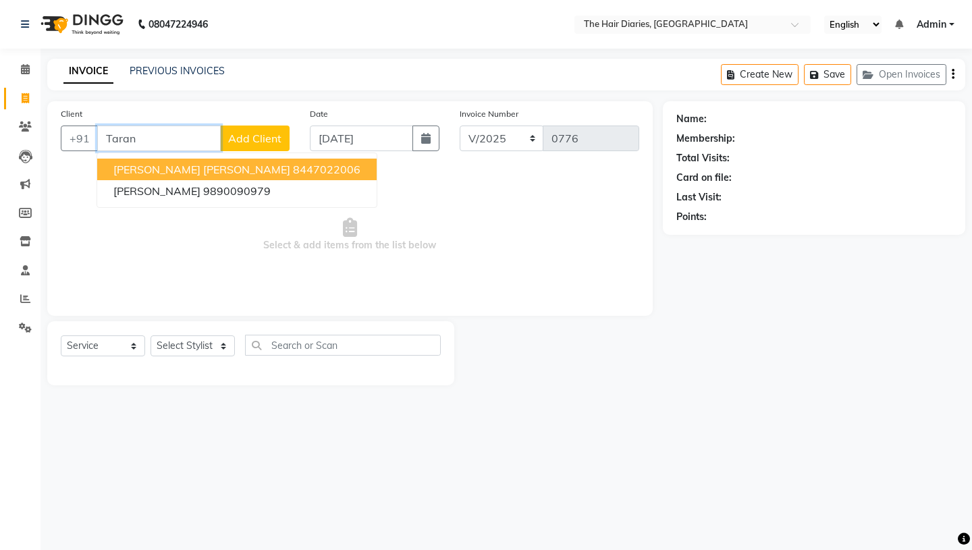
click at [159, 172] on span "[PERSON_NAME] [PERSON_NAME]" at bounding box center [201, 170] width 177 height 14
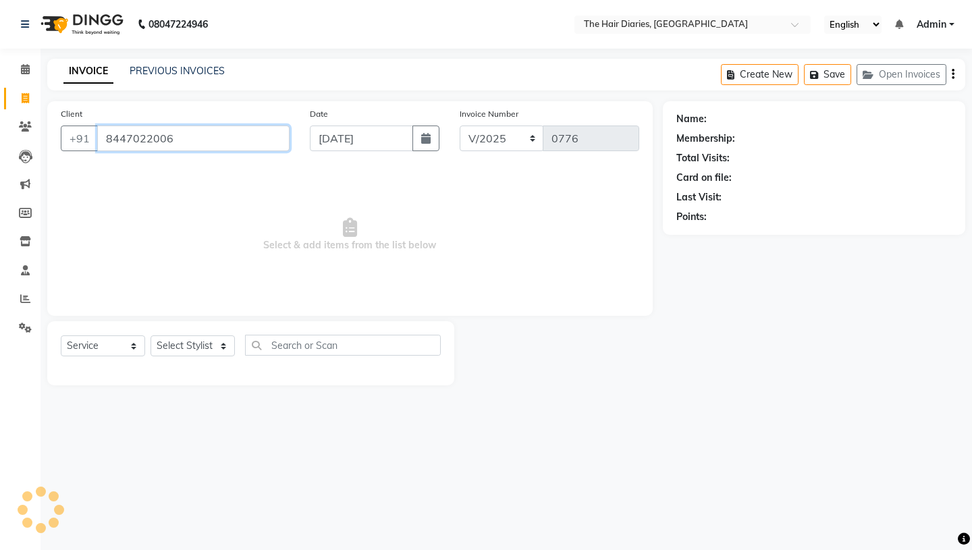
type input "8447022006"
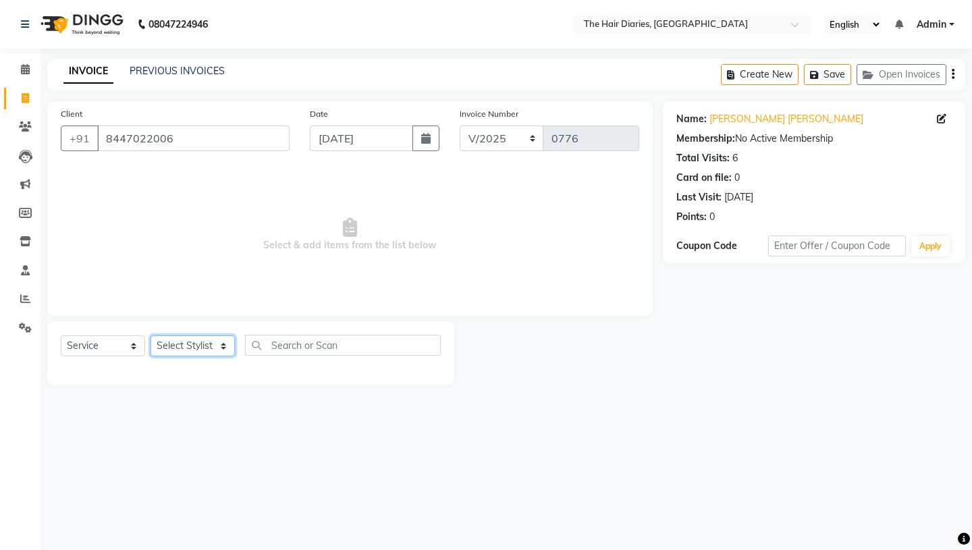
click at [222, 345] on select "Select Stylist Aaryan [PERSON_NAME] [PERSON_NAME] [PERSON_NAME] [PERSON_NAME] J…" at bounding box center [193, 346] width 84 height 21
select select "12916"
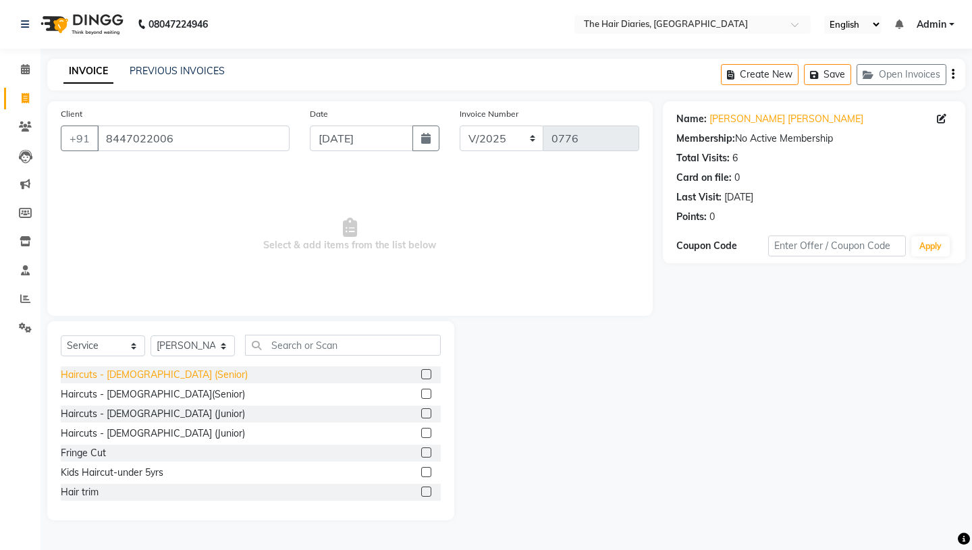
click at [161, 374] on div "Haircuts - [DEMOGRAPHIC_DATA] (Senior)" at bounding box center [154, 375] width 187 height 14
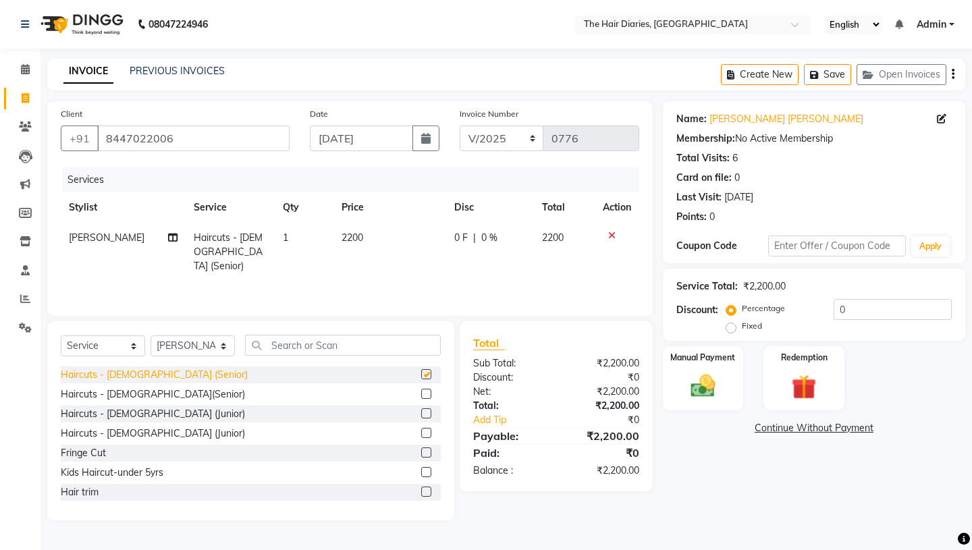
checkbox input "false"
click at [225, 344] on select "Select Stylist Aaryan [PERSON_NAME] [PERSON_NAME] [PERSON_NAME] [PERSON_NAME] J…" at bounding box center [193, 346] width 84 height 21
select select "12914"
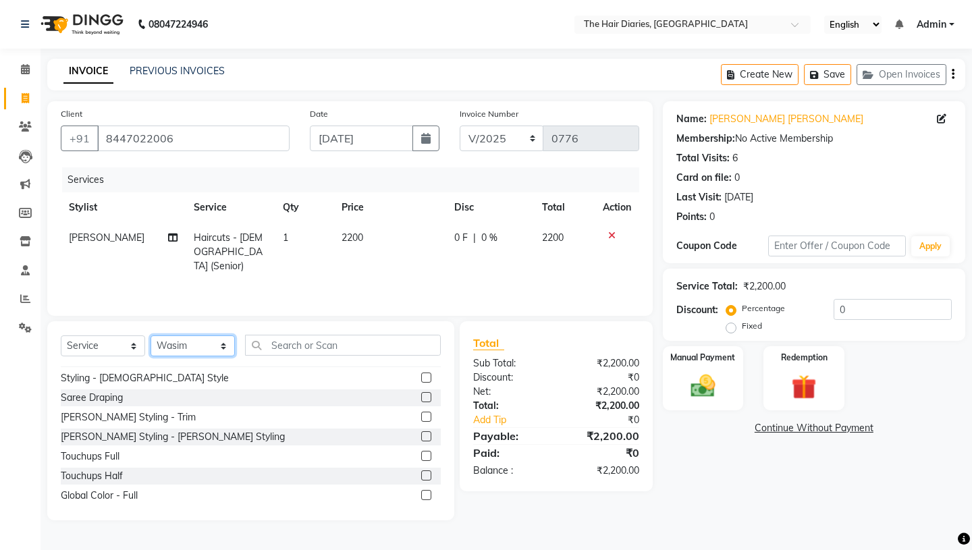
scroll to position [303, 0]
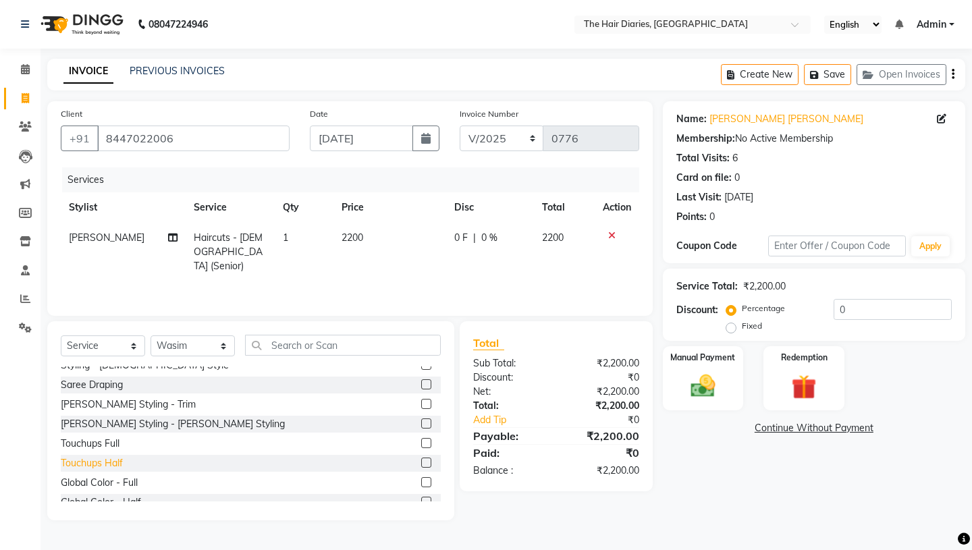
click at [110, 459] on div "Touchups Half" at bounding box center [92, 464] width 62 height 14
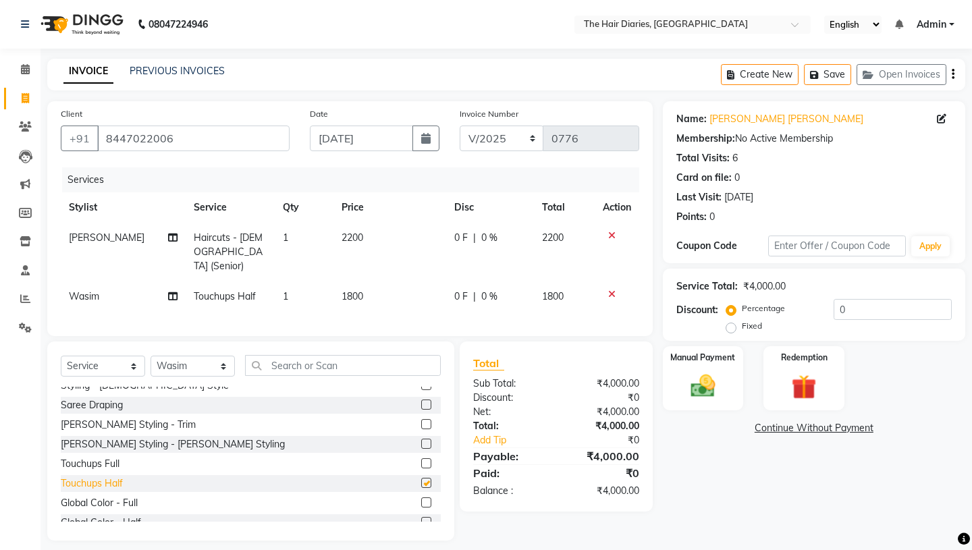
checkbox input "false"
click at [349, 290] on span "1800" at bounding box center [353, 296] width 22 height 12
select select "12914"
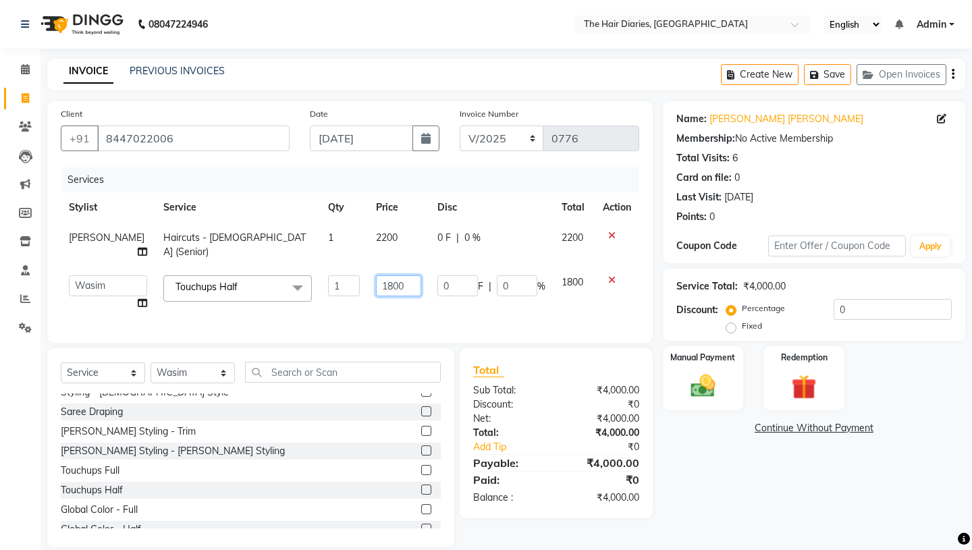
click at [376, 276] on input "1800" at bounding box center [398, 286] width 45 height 21
type input "2000"
click at [423, 293] on tr "Aaryan Adnan Adnan Ankita Anubha Jyoti Lalita Manali Maneger Nazlin Jeena Sanah…" at bounding box center [350, 292] width 579 height 51
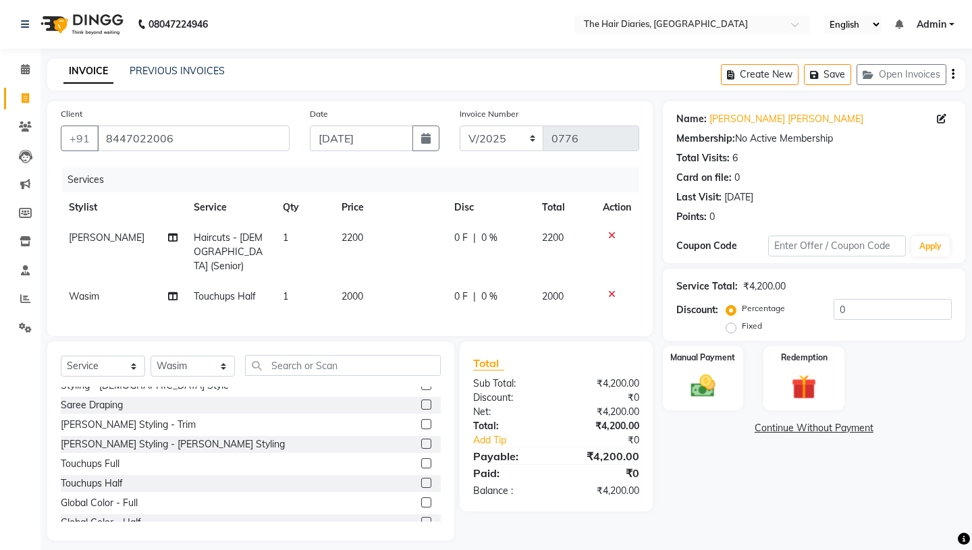
click at [348, 290] on span "2000" at bounding box center [353, 296] width 22 height 12
select select "12914"
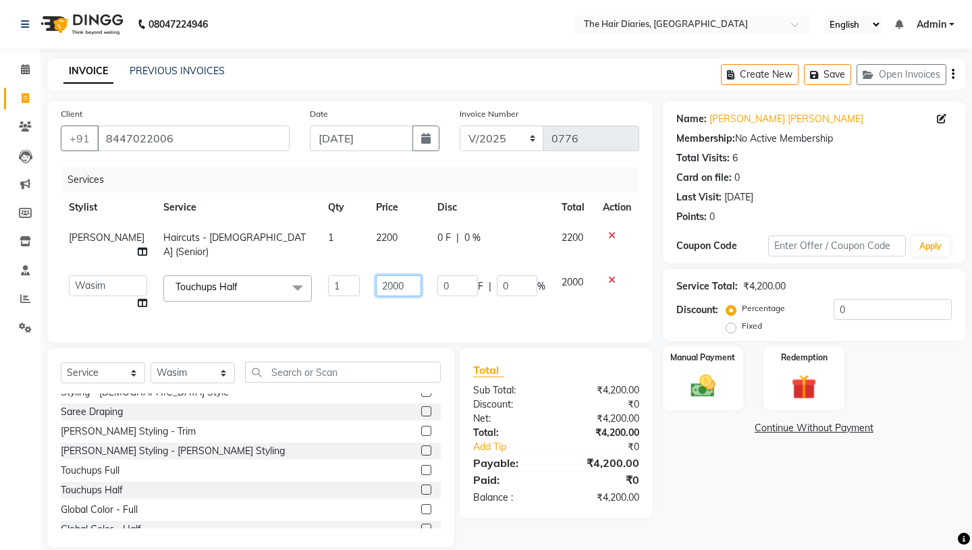
click at [376, 276] on input "2000" at bounding box center [398, 286] width 45 height 21
type input "1800"
click at [397, 290] on td "1800" at bounding box center [398, 292] width 61 height 51
select select "12914"
click at [696, 380] on img at bounding box center [703, 386] width 42 height 30
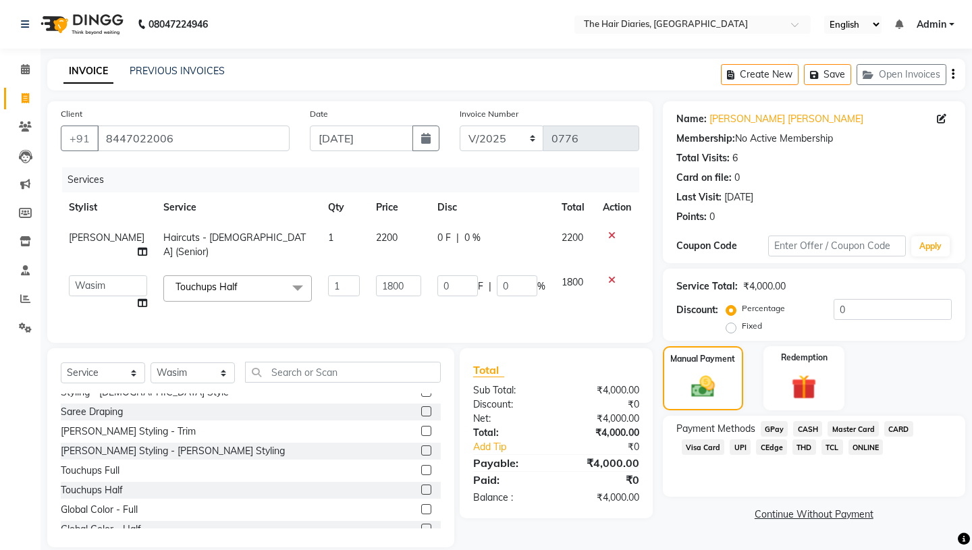
click at [834, 440] on span "TCL" at bounding box center [833, 448] width 22 height 16
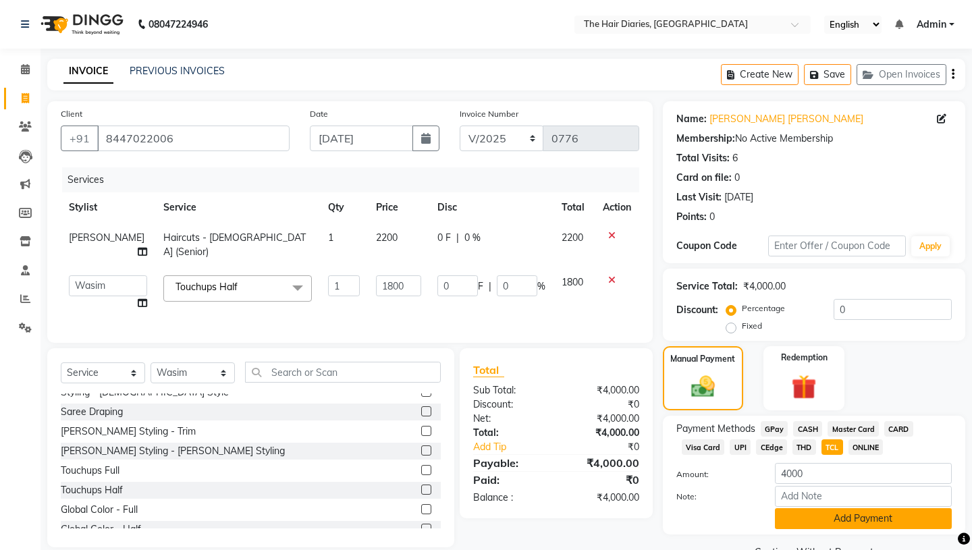
click at [848, 511] on button "Add Payment" at bounding box center [863, 519] width 177 height 21
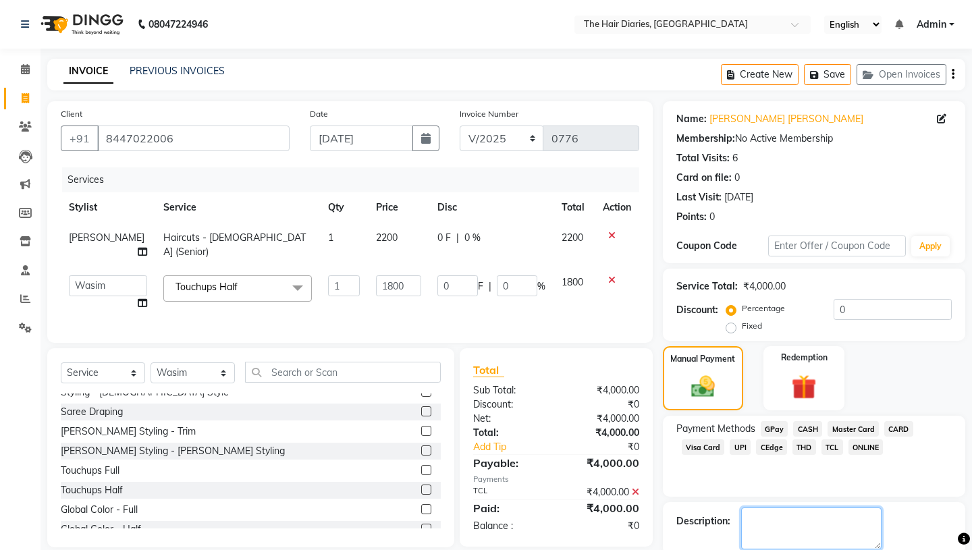
click at [756, 508] on textarea at bounding box center [811, 529] width 140 height 42
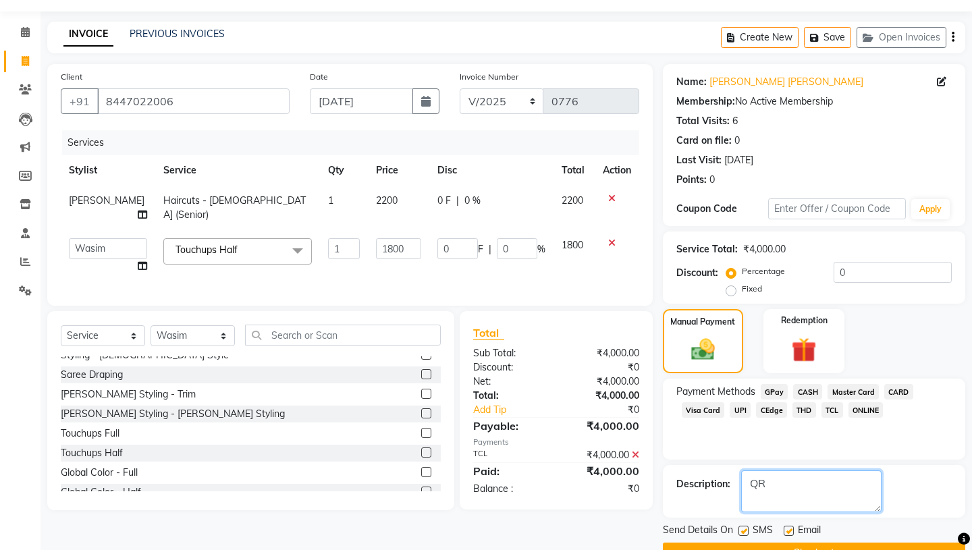
scroll to position [56, 0]
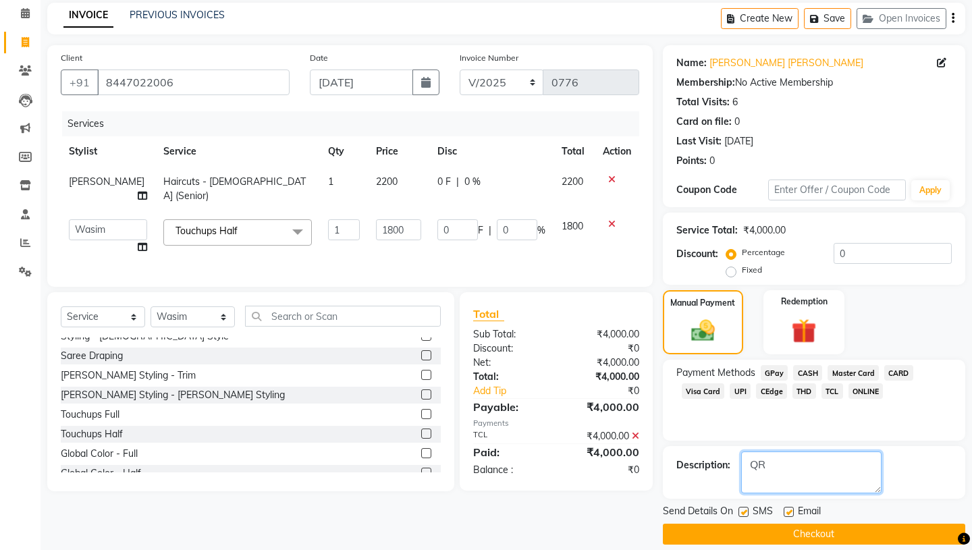
type textarea "QR"
click at [744, 507] on label at bounding box center [744, 512] width 10 height 10
click at [744, 509] on input "checkbox" at bounding box center [743, 513] width 9 height 9
checkbox input "false"
click at [789, 507] on label at bounding box center [789, 512] width 10 height 10
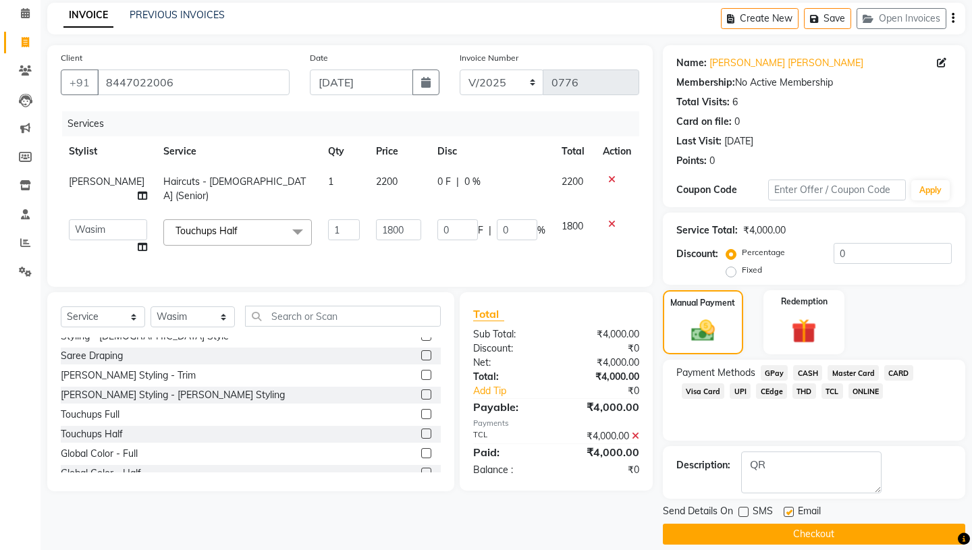
click at [789, 509] on input "checkbox" at bounding box center [788, 513] width 9 height 9
checkbox input "false"
click at [792, 524] on button "Checkout" at bounding box center [814, 534] width 303 height 21
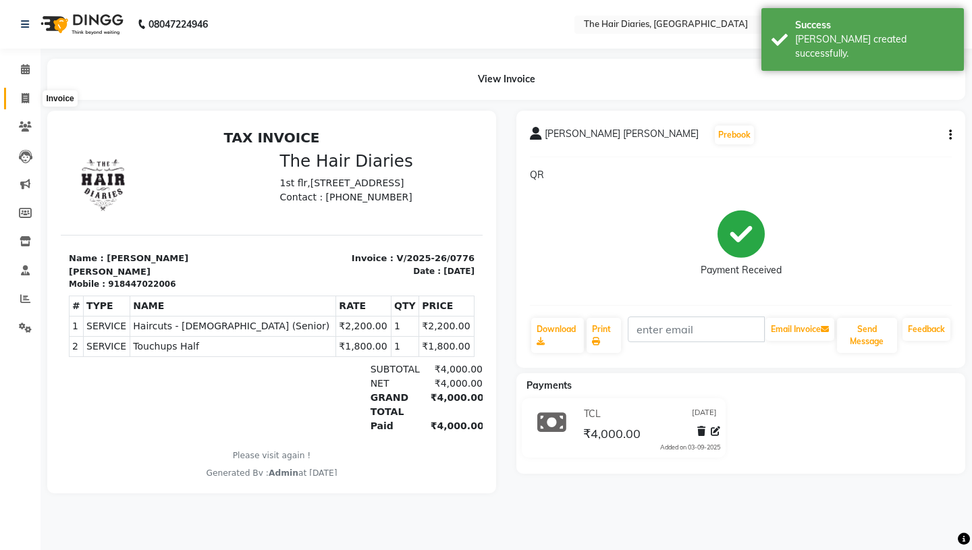
click at [22, 95] on icon at bounding box center [25, 98] width 7 height 10
select select "782"
select select "service"
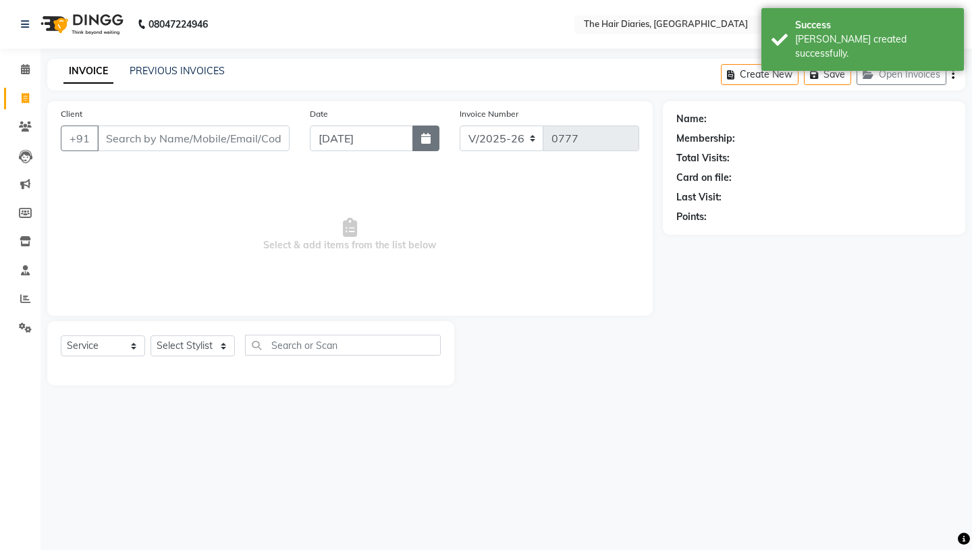
click at [426, 138] on icon "button" at bounding box center [425, 138] width 9 height 11
select select "9"
select select "2025"
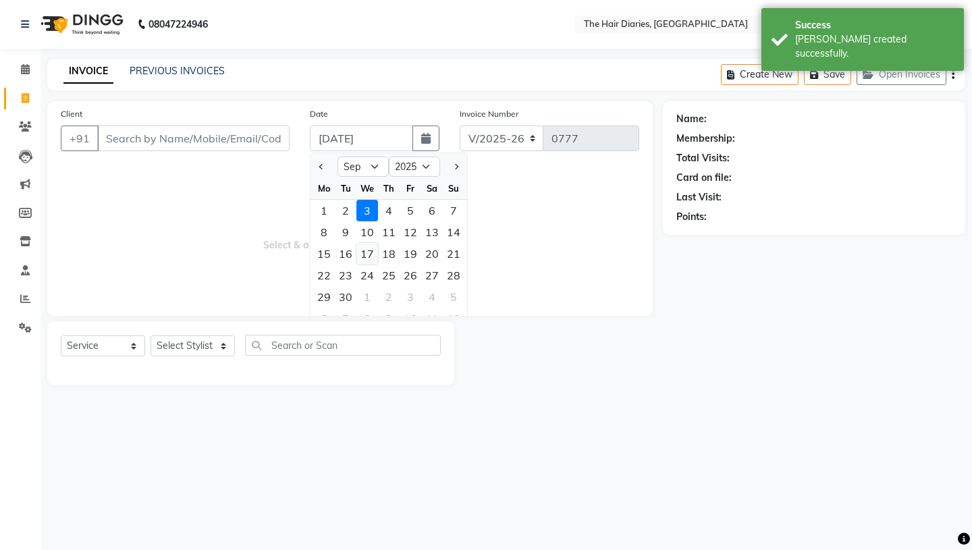
click at [366, 255] on div "17" at bounding box center [368, 254] width 22 height 22
type input "17-09-2025"
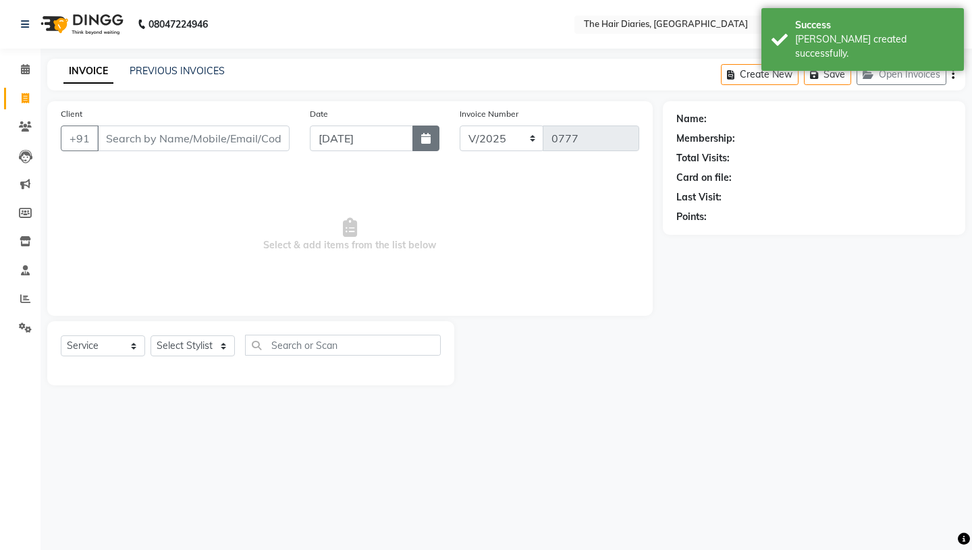
click at [427, 136] on icon "button" at bounding box center [425, 138] width 9 height 11
select select "9"
select select "2025"
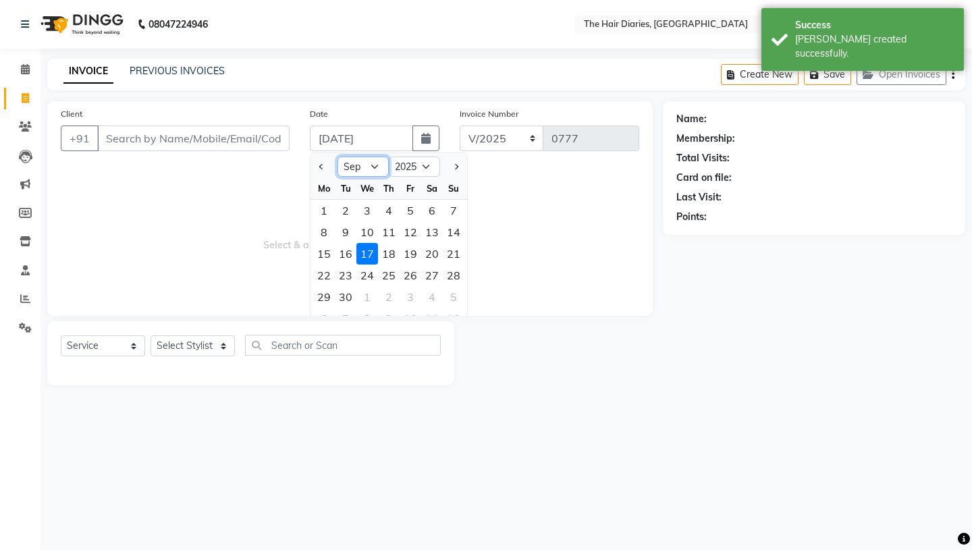
click at [373, 165] on select "Jan Feb Mar Apr May Jun [DATE] Aug Sep Oct Nov Dec" at bounding box center [363, 167] width 51 height 20
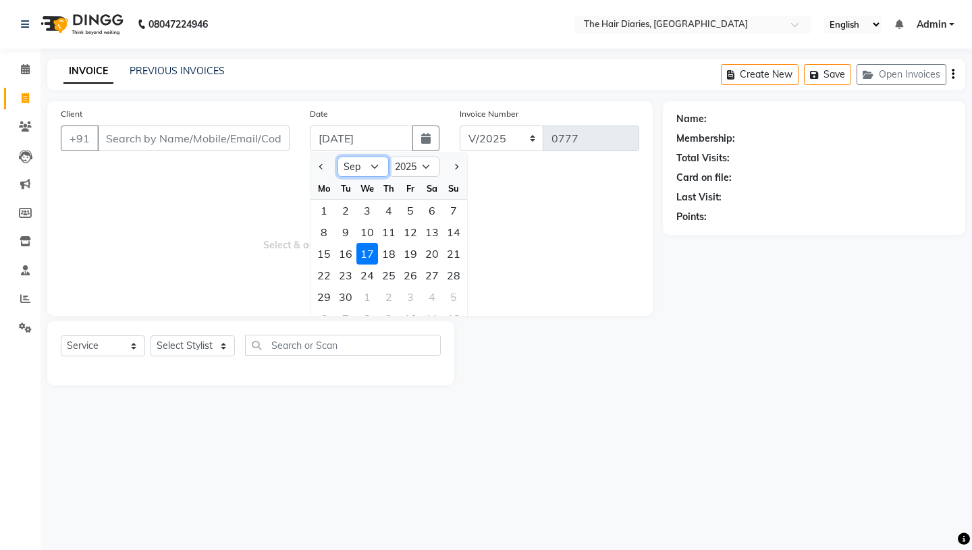
select select "8"
click at [458, 251] on div "17" at bounding box center [454, 254] width 22 height 22
type input "[DATE]"
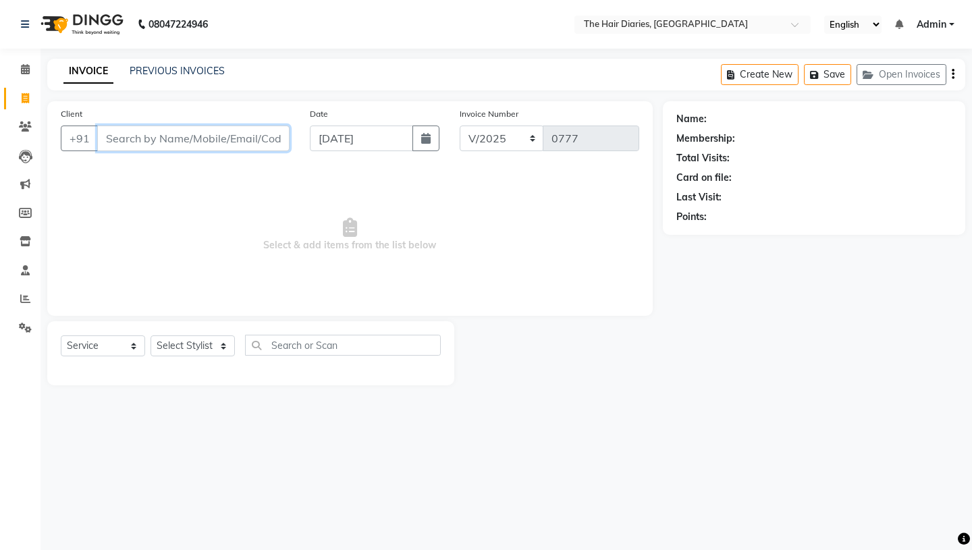
click at [150, 140] on input "Client" at bounding box center [193, 139] width 192 height 26
click at [135, 137] on input "Client" at bounding box center [193, 139] width 192 height 26
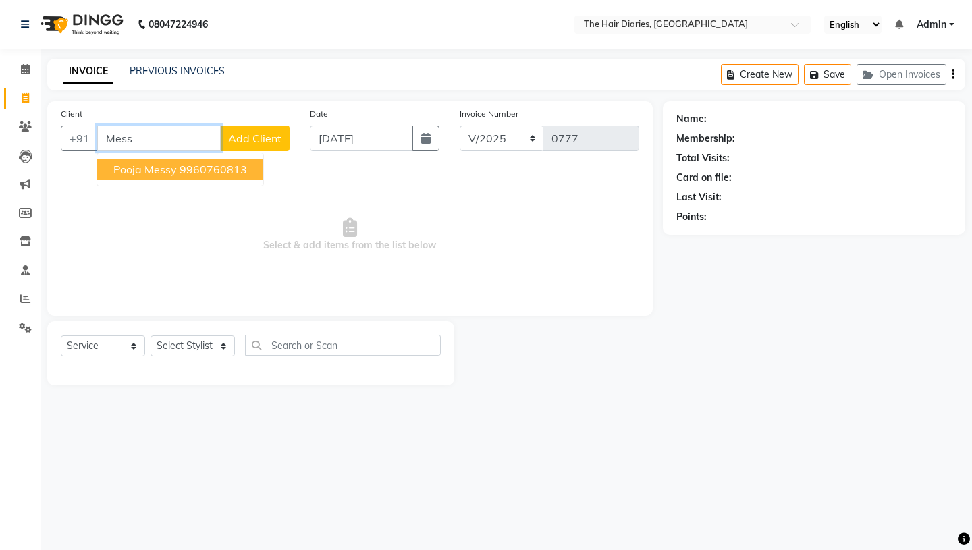
click at [143, 167] on span "Pooja Messy" at bounding box center [144, 170] width 63 height 14
type input "9960760813"
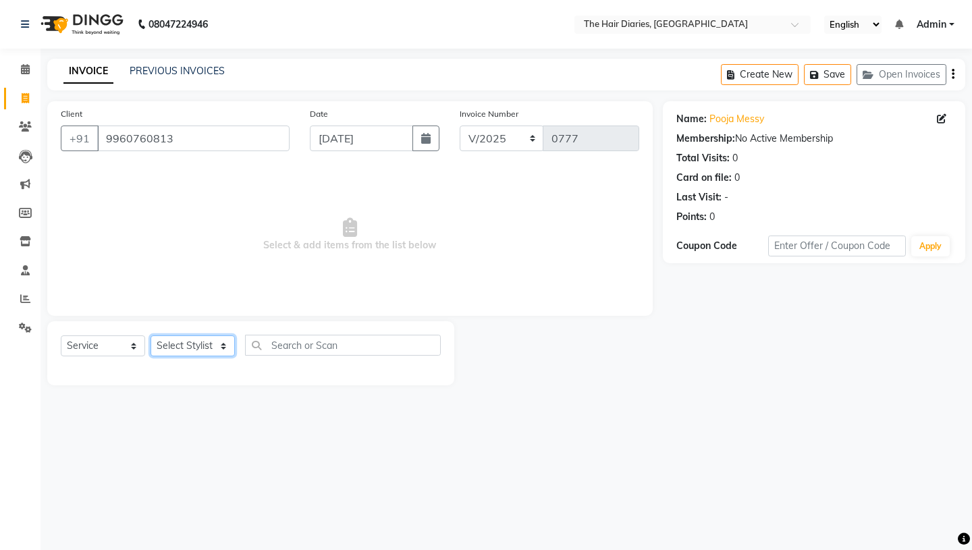
click at [222, 343] on select "Select Stylist Aaryan [PERSON_NAME] [PERSON_NAME] [PERSON_NAME] [PERSON_NAME] J…" at bounding box center [193, 346] width 84 height 21
select select "12916"
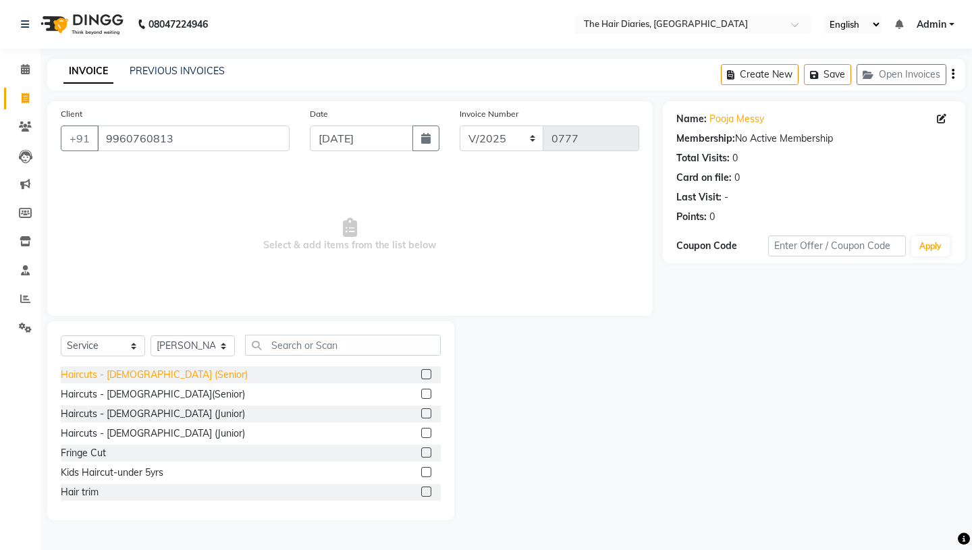
click at [163, 375] on div "Haircuts - [DEMOGRAPHIC_DATA] (Senior)" at bounding box center [154, 375] width 187 height 14
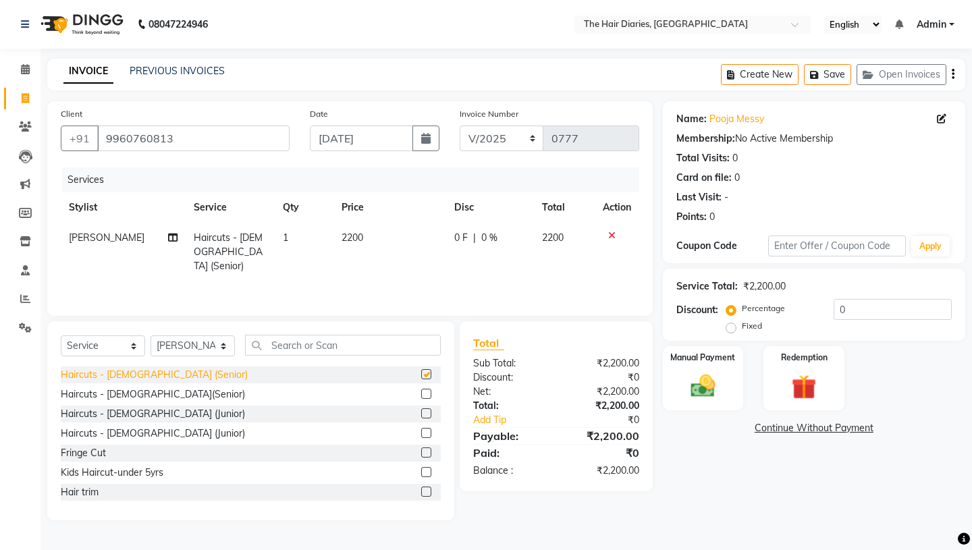
checkbox input "false"
click at [704, 353] on div "Manual Payment" at bounding box center [703, 378] width 84 height 67
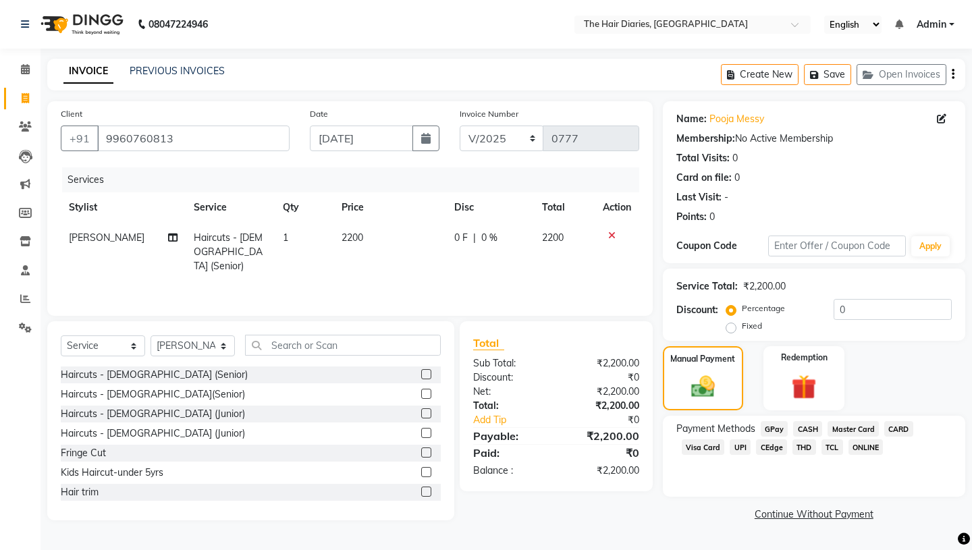
click at [833, 440] on span "TCL" at bounding box center [833, 448] width 22 height 16
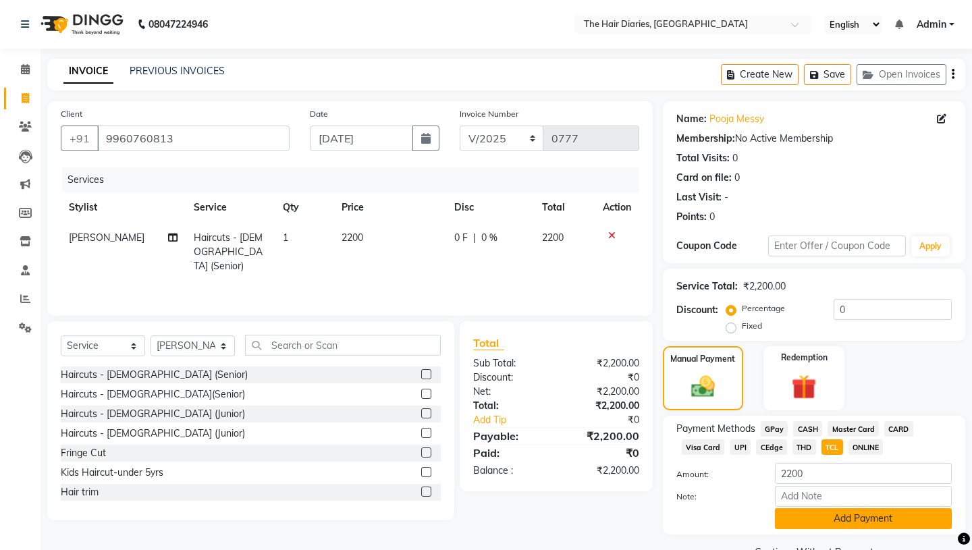
click at [850, 509] on button "Add Payment" at bounding box center [863, 519] width 177 height 21
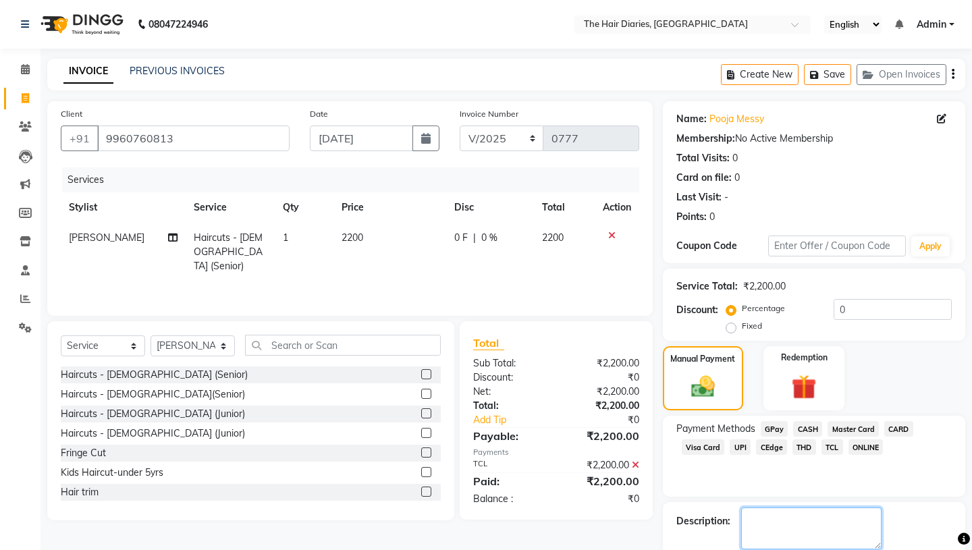
click at [760, 508] on textarea at bounding box center [811, 529] width 140 height 42
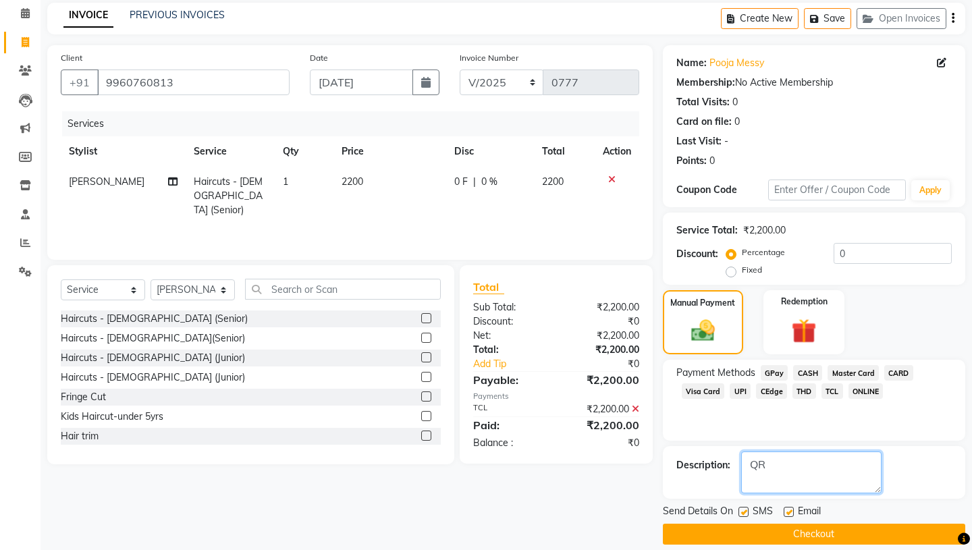
type textarea "QR"
click at [742, 507] on label at bounding box center [744, 512] width 10 height 10
click at [742, 509] on input "checkbox" at bounding box center [743, 513] width 9 height 9
checkbox input "false"
click at [787, 507] on label at bounding box center [789, 512] width 10 height 10
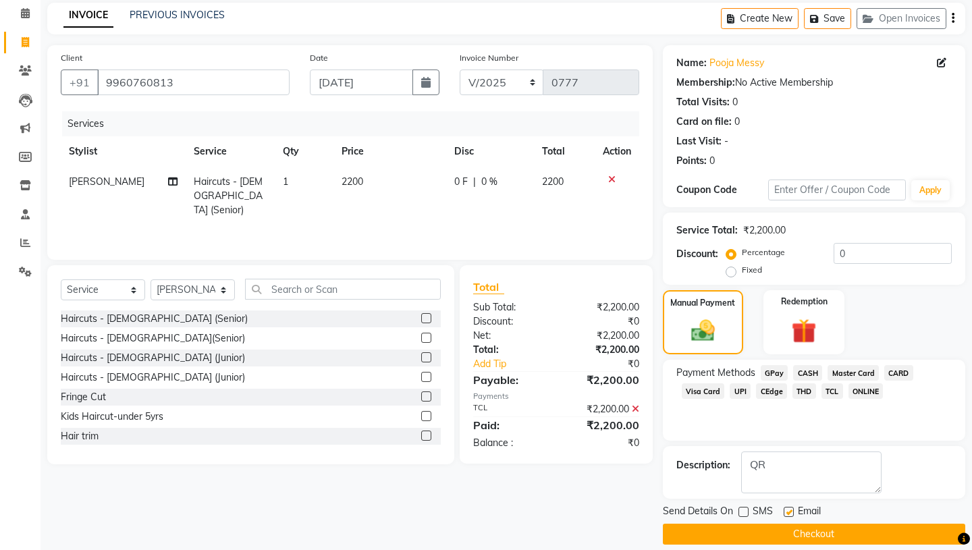
click at [787, 509] on input "checkbox" at bounding box center [788, 513] width 9 height 9
checkbox input "false"
click at [800, 524] on button "Checkout" at bounding box center [814, 534] width 303 height 21
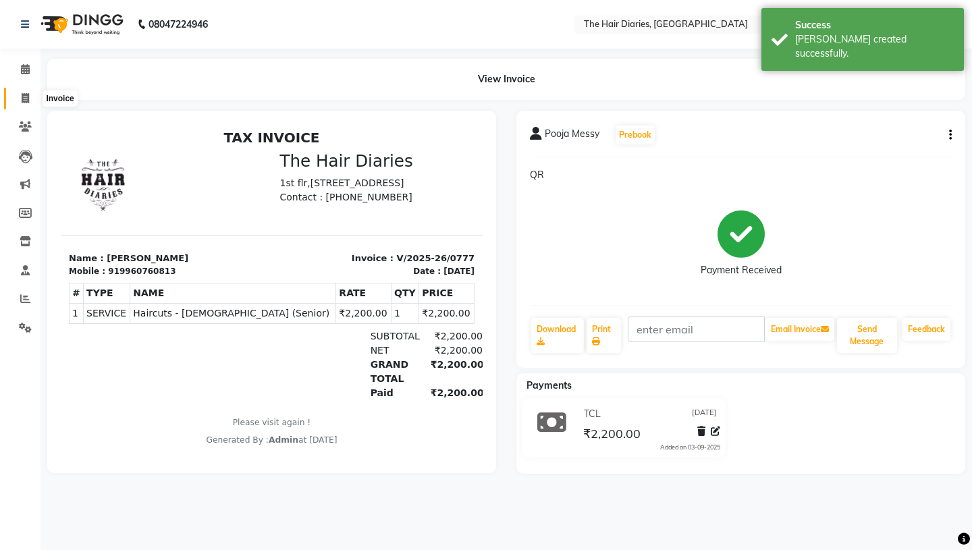
click at [24, 100] on icon at bounding box center [25, 98] width 7 height 10
select select "782"
select select "service"
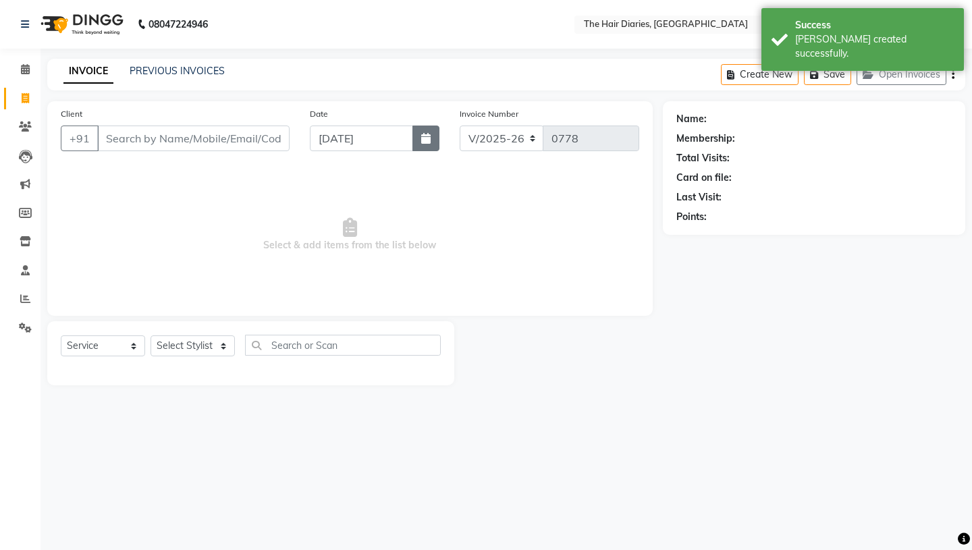
click at [426, 139] on icon "button" at bounding box center [425, 138] width 9 height 11
select select "9"
select select "2025"
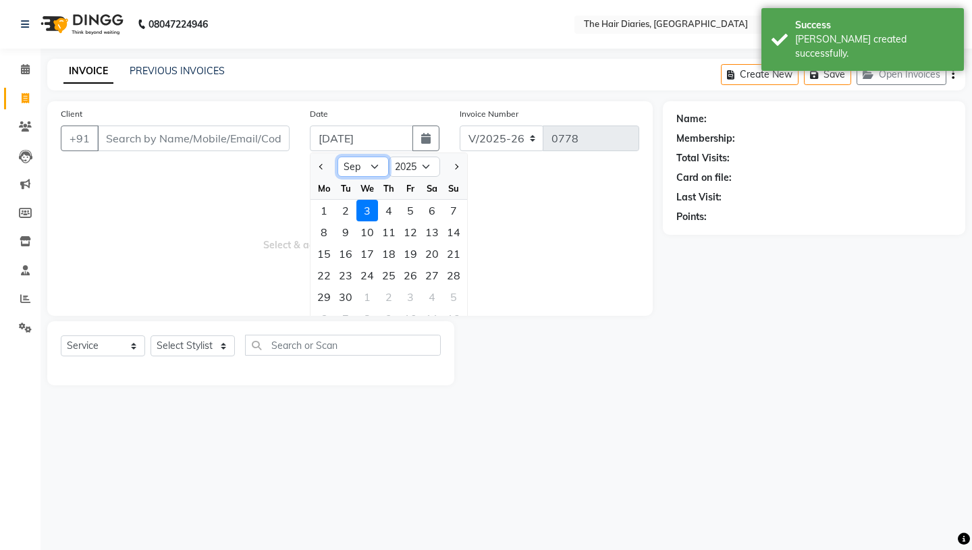
click at [373, 167] on select "Jan Feb Mar Apr May Jun [DATE] Aug Sep Oct Nov Dec" at bounding box center [363, 167] width 51 height 20
select select "8"
click at [452, 252] on div "17" at bounding box center [454, 254] width 22 height 22
type input "[DATE]"
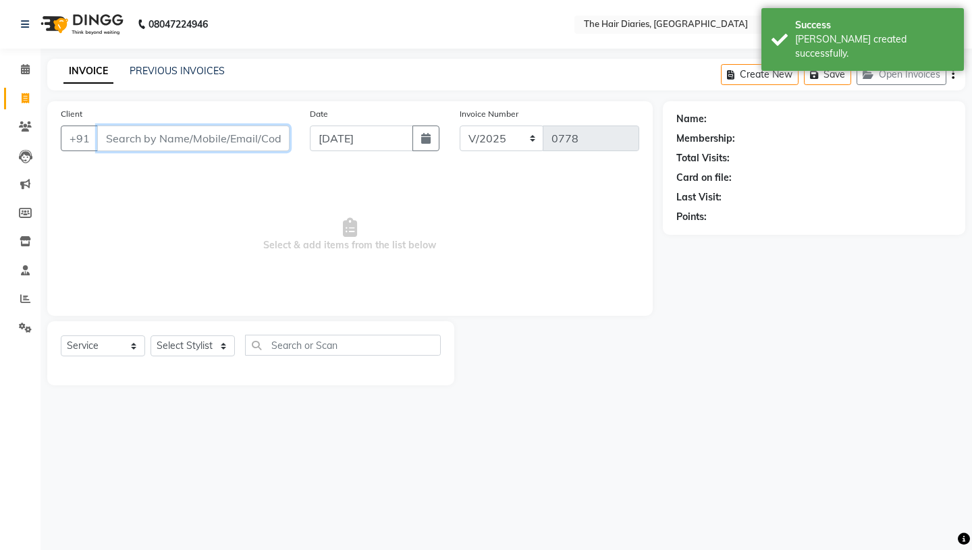
click at [161, 139] on input "Client" at bounding box center [193, 139] width 192 height 26
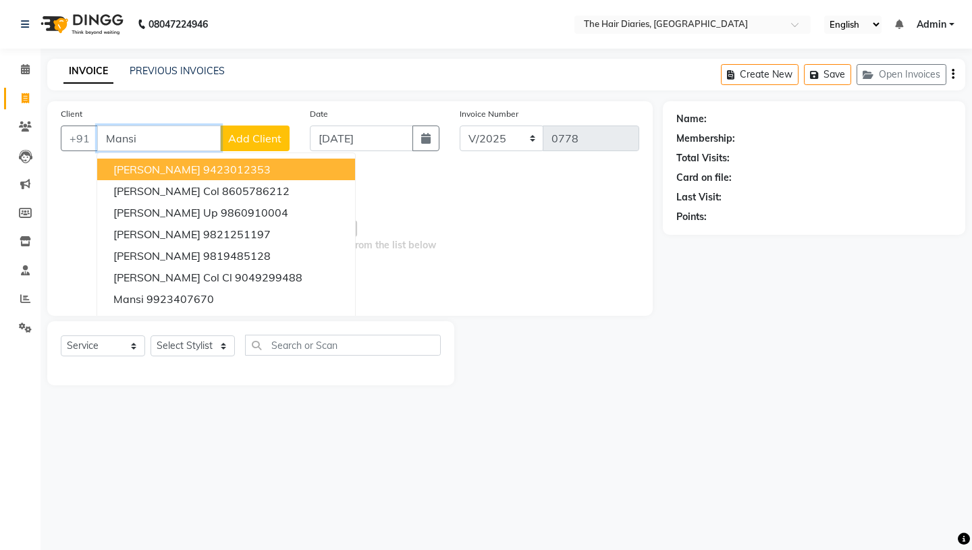
click at [170, 137] on input "Mansi" at bounding box center [159, 139] width 124 height 26
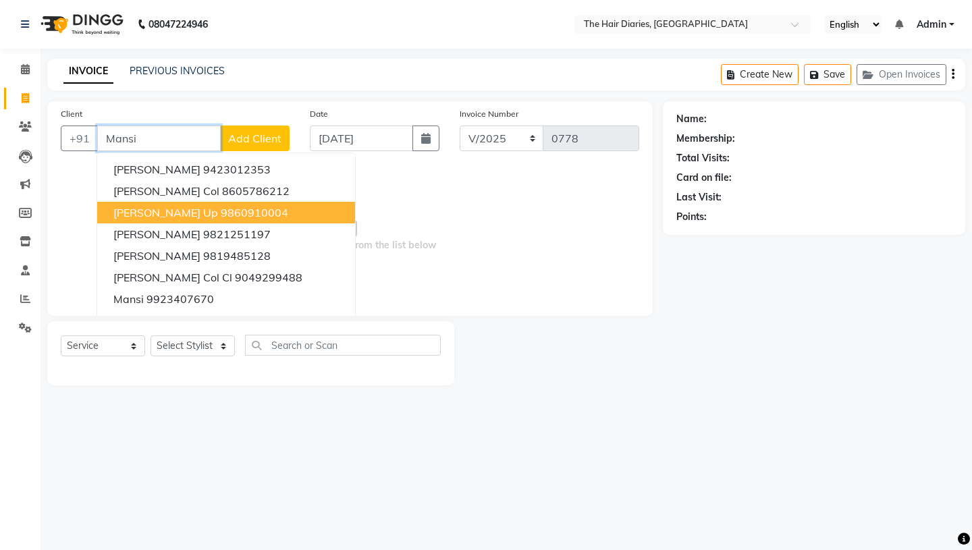
click at [178, 213] on span "Mansi Sonia T Up" at bounding box center [165, 213] width 105 height 14
type input "9860910004"
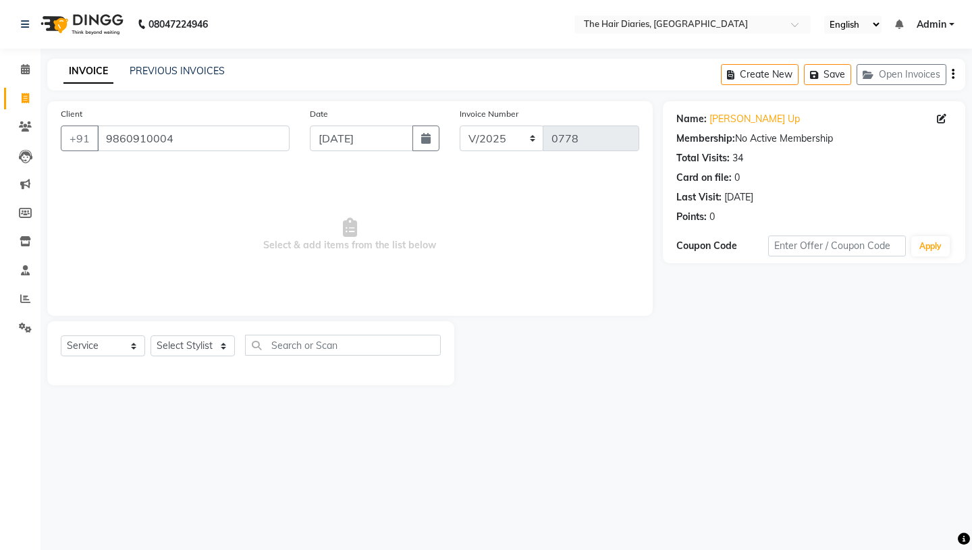
click at [942, 114] on icon at bounding box center [941, 118] width 9 height 9
select select "22"
select select "[DEMOGRAPHIC_DATA]"
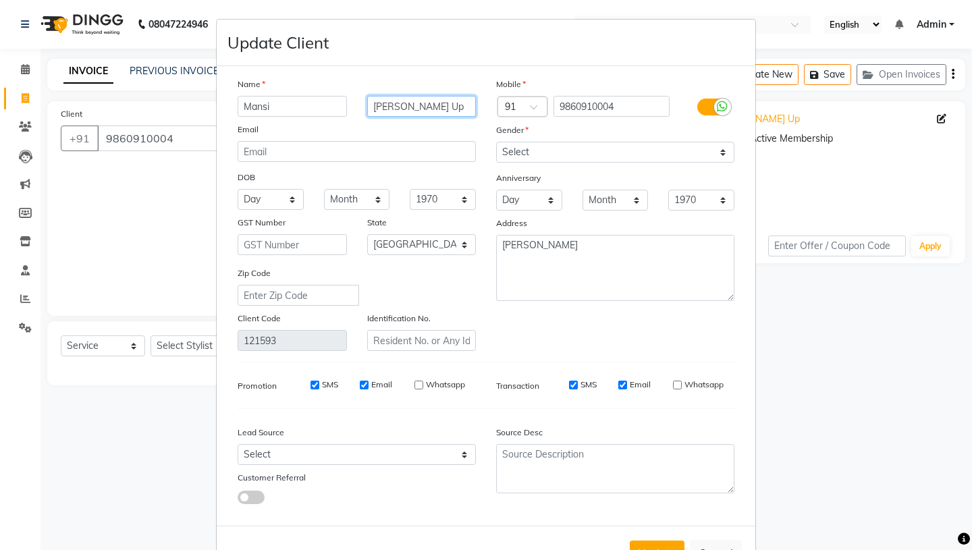
click at [433, 106] on input "Sonia T Up" at bounding box center [421, 106] width 109 height 21
type input "S"
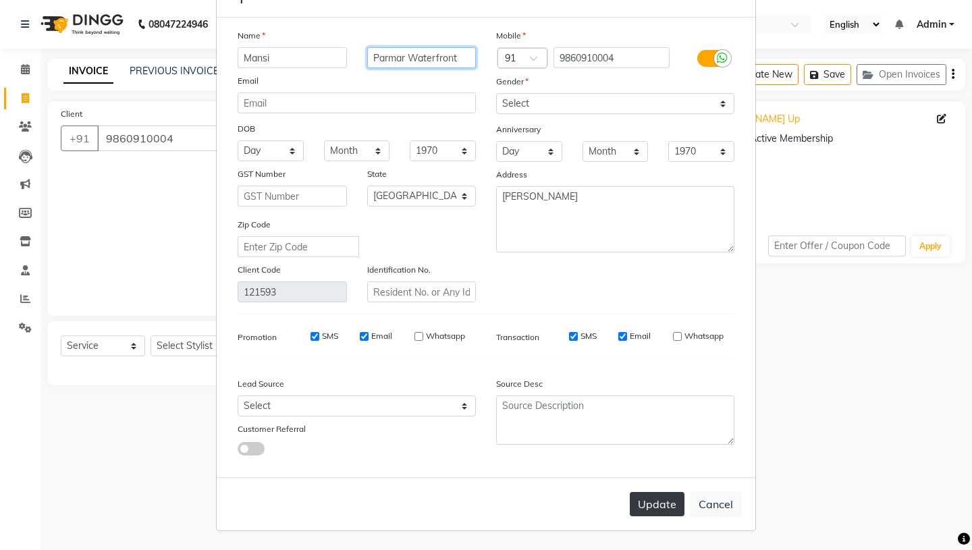
type input "Parmar Waterfront"
click at [656, 501] on button "Update" at bounding box center [657, 504] width 55 height 24
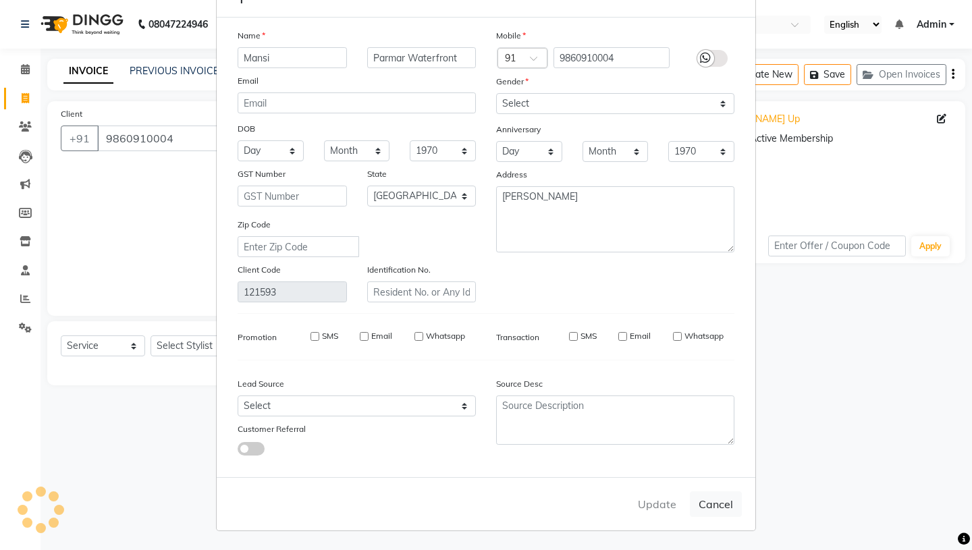
select select
select select "null"
select select
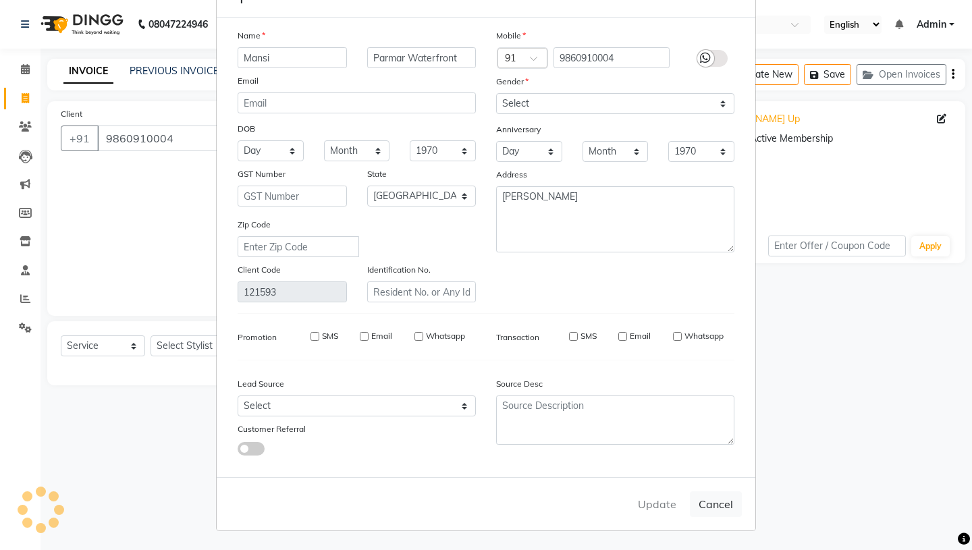
select select
checkbox input "false"
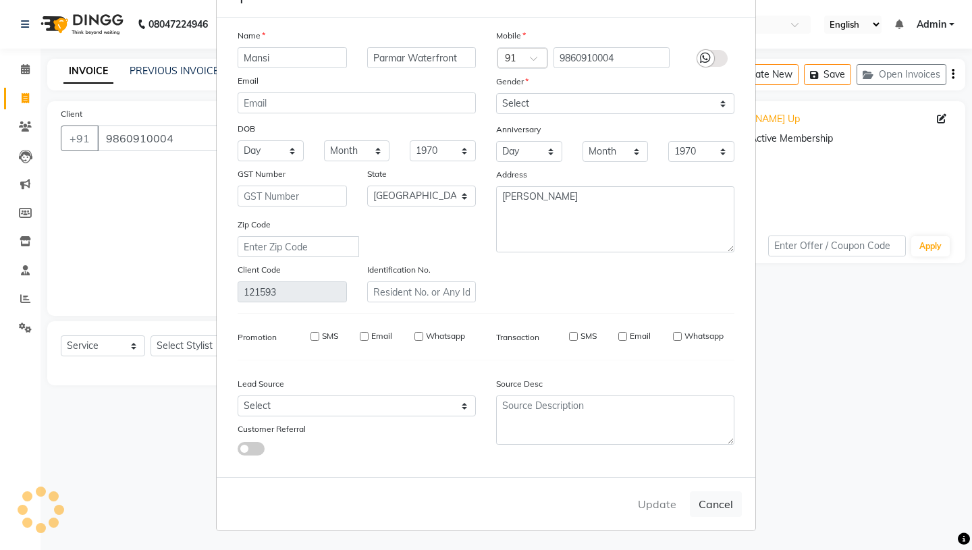
checkbox input "false"
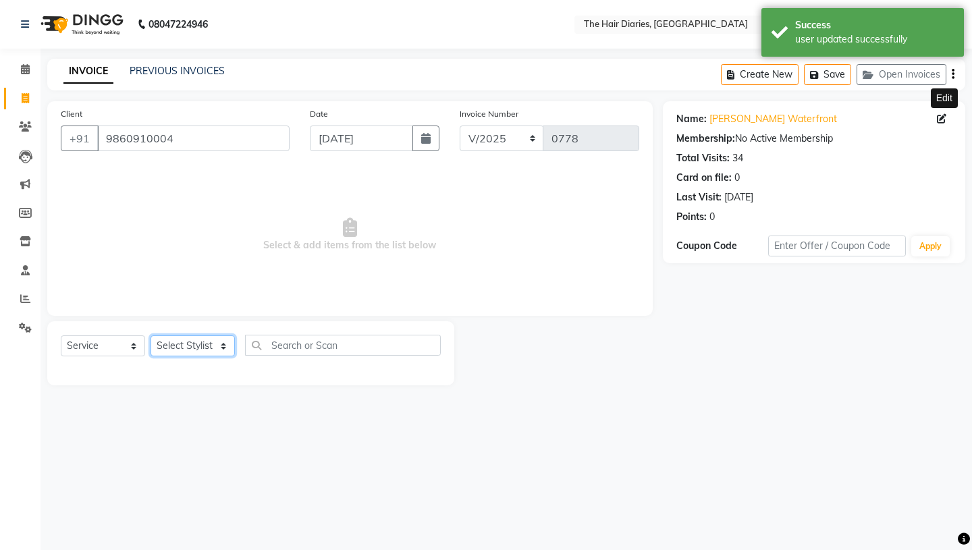
click at [221, 346] on select "Select Stylist Aaryan [PERSON_NAME] [PERSON_NAME] [PERSON_NAME] [PERSON_NAME] J…" at bounding box center [193, 346] width 84 height 21
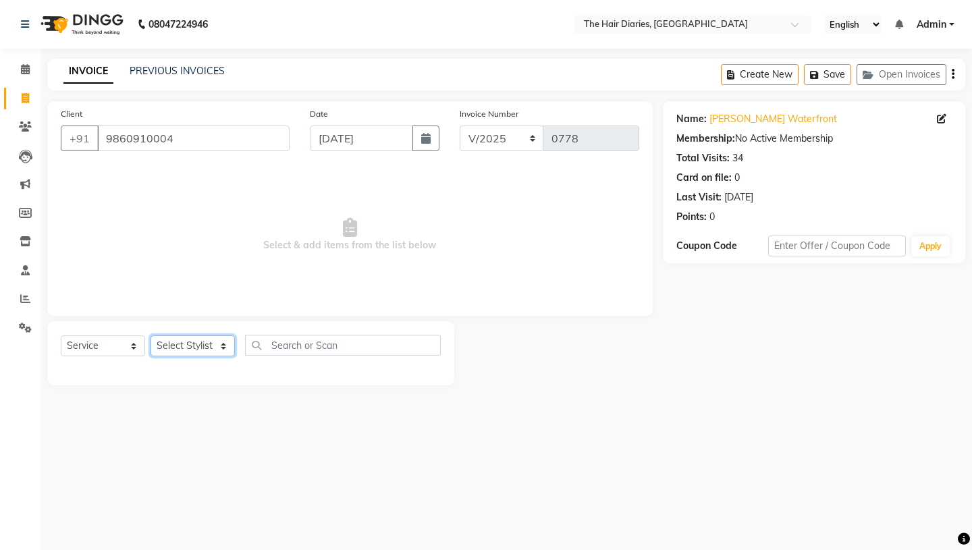
select select "12913"
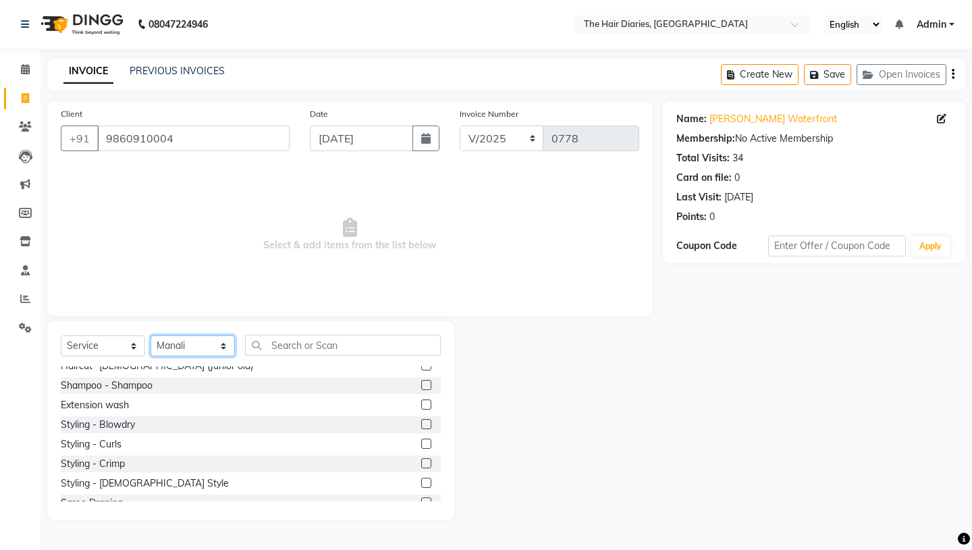
scroll to position [191, 0]
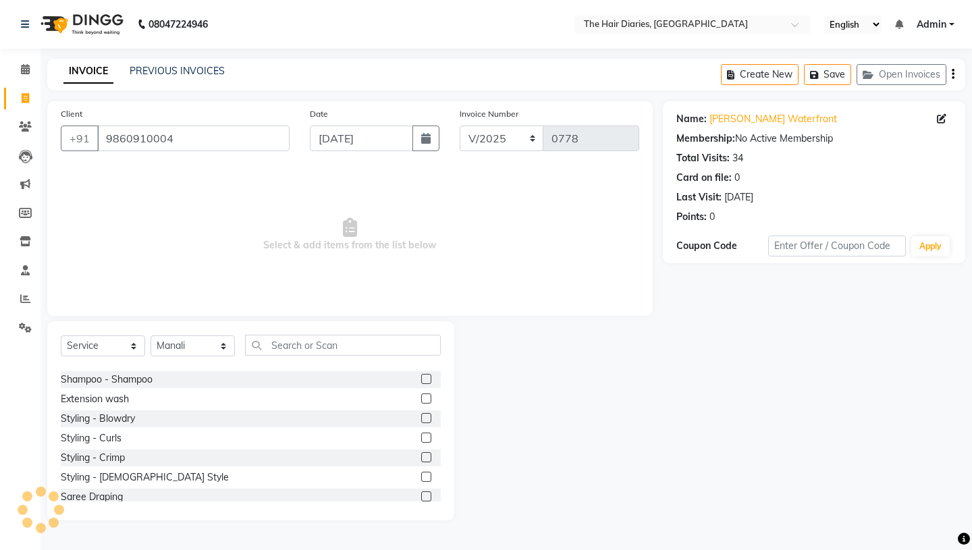
click at [217, 425] on div "Styling - Blowdry" at bounding box center [251, 419] width 380 height 17
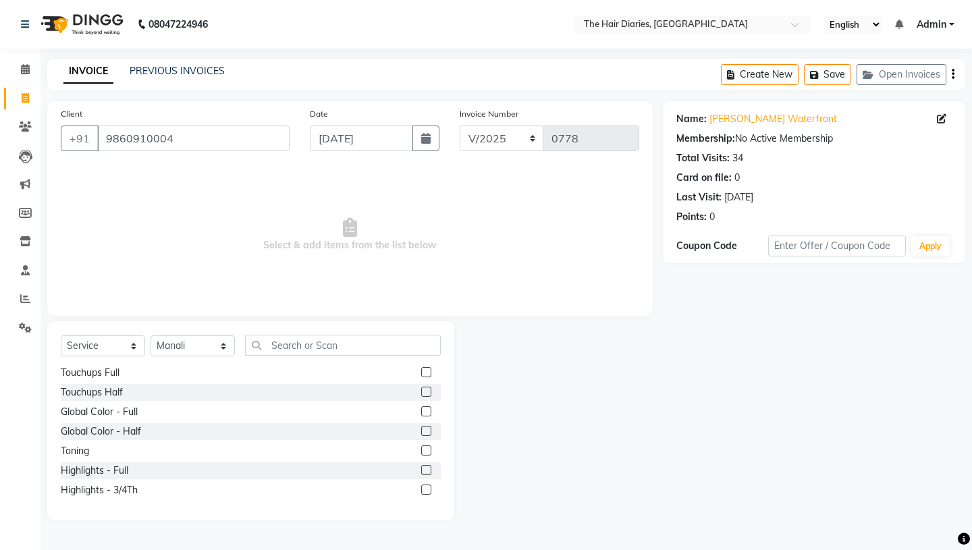
scroll to position [375, 0]
click at [109, 393] on div "Touchups Half" at bounding box center [92, 392] width 62 height 14
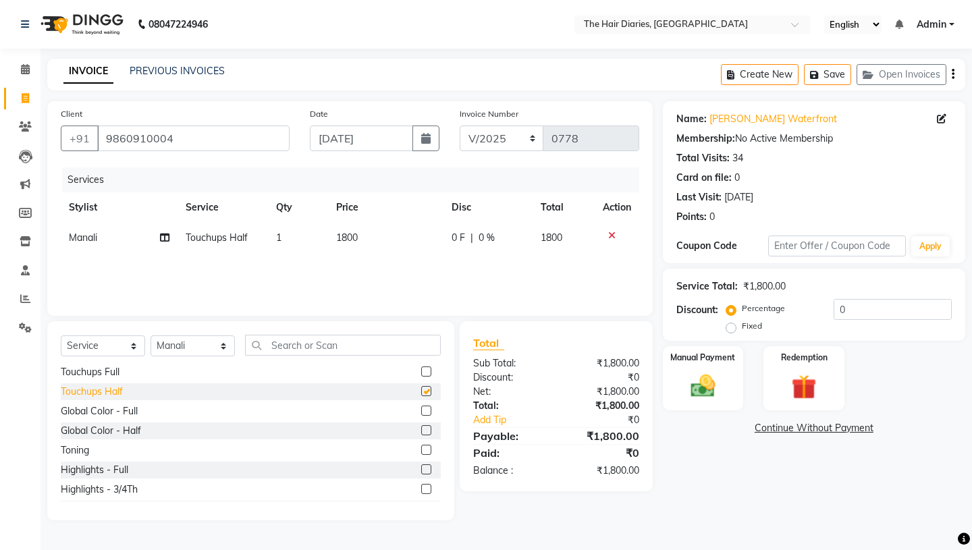
checkbox input "false"
click at [347, 238] on span "1800" at bounding box center [347, 238] width 22 height 12
select select "12913"
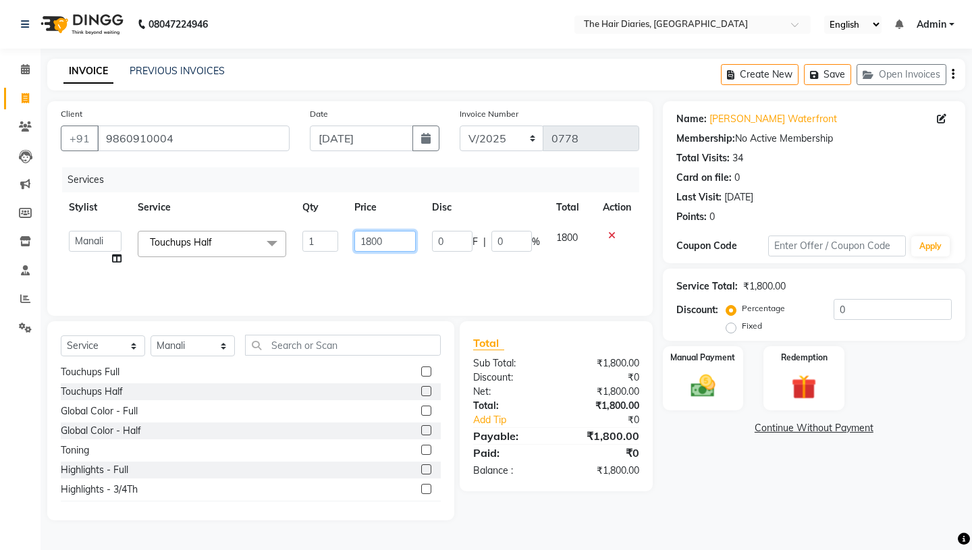
click at [372, 242] on input "1800" at bounding box center [385, 241] width 61 height 21
type input "1500"
click at [380, 260] on div "Services Stylist Service Qty Price Disc Total Action Aaryan [PERSON_NAME] [PERS…" at bounding box center [350, 234] width 579 height 135
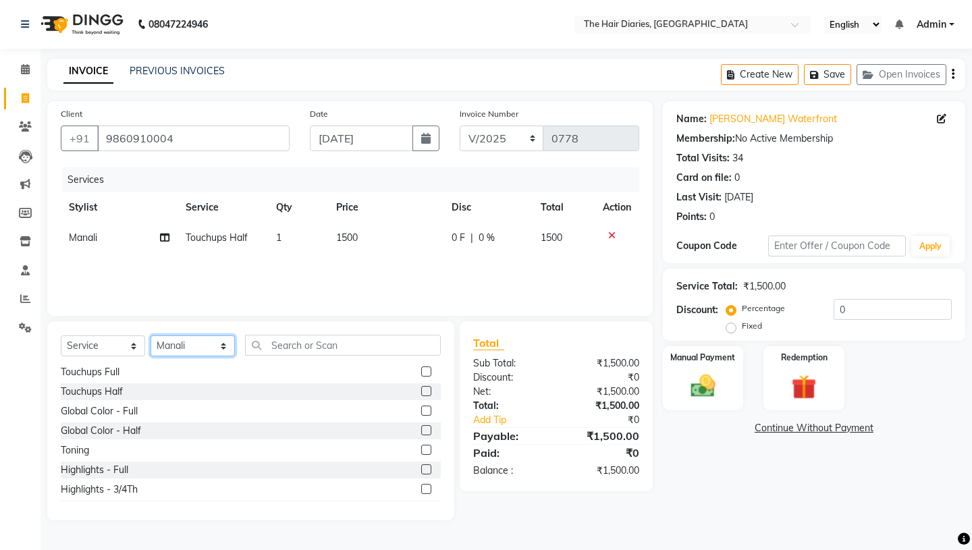
click at [223, 346] on select "Select Stylist Aaryan [PERSON_NAME] [PERSON_NAME] [PERSON_NAME] [PERSON_NAME] J…" at bounding box center [193, 346] width 84 height 21
select select "12915"
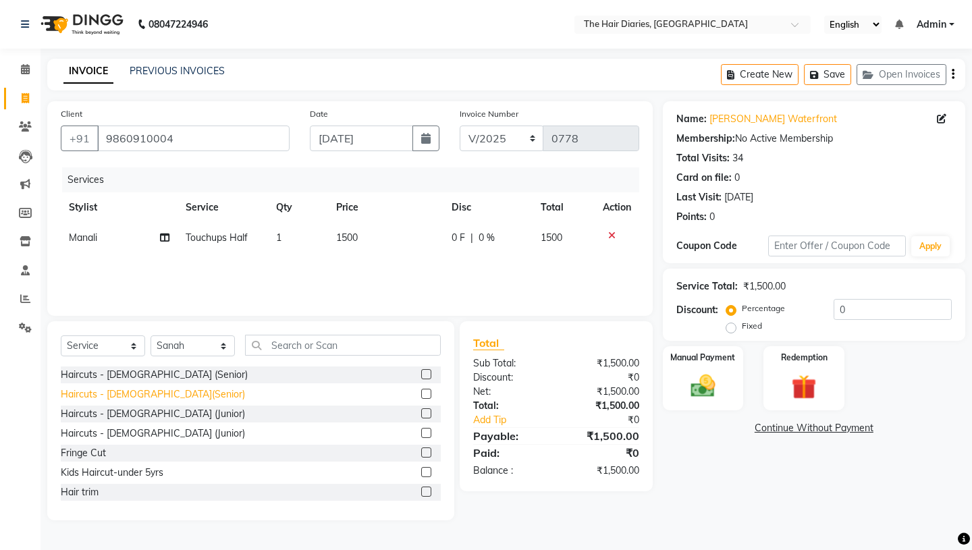
click at [148, 393] on div "Haircuts - [DEMOGRAPHIC_DATA](Senior)" at bounding box center [153, 395] width 184 height 14
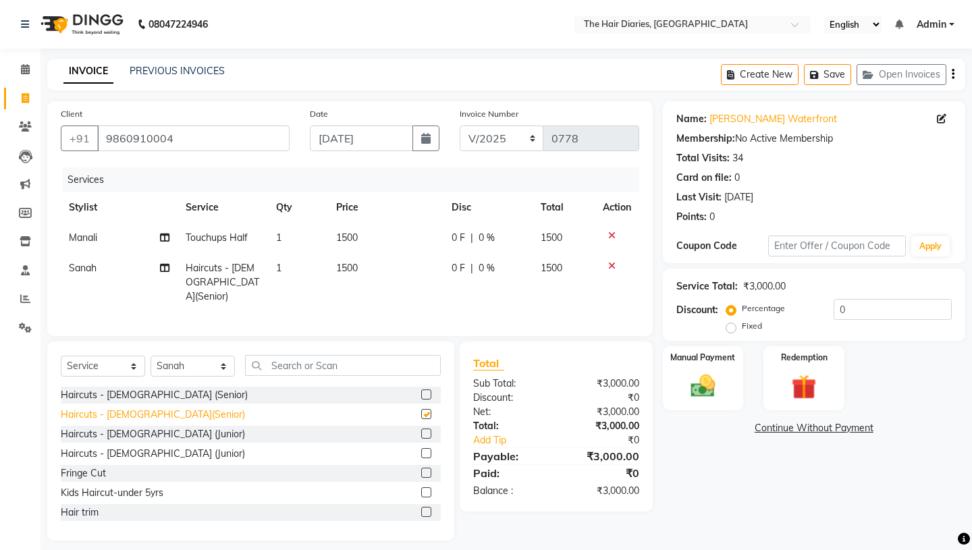
checkbox input "false"
click at [225, 356] on select "Select Stylist Aaryan [PERSON_NAME] [PERSON_NAME] [PERSON_NAME] [PERSON_NAME] J…" at bounding box center [193, 366] width 84 height 21
click at [24, 130] on icon at bounding box center [25, 127] width 13 height 10
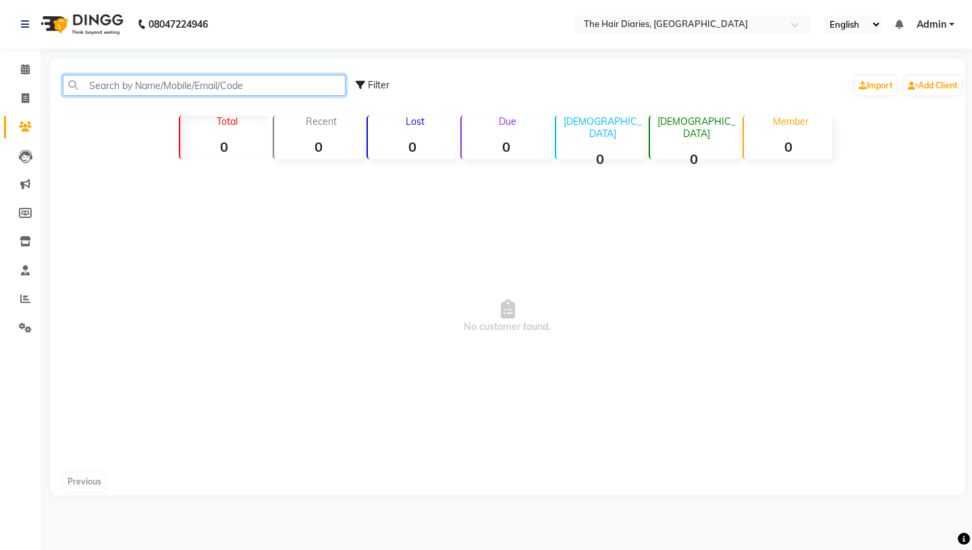
click at [138, 84] on input "text" at bounding box center [204, 85] width 283 height 21
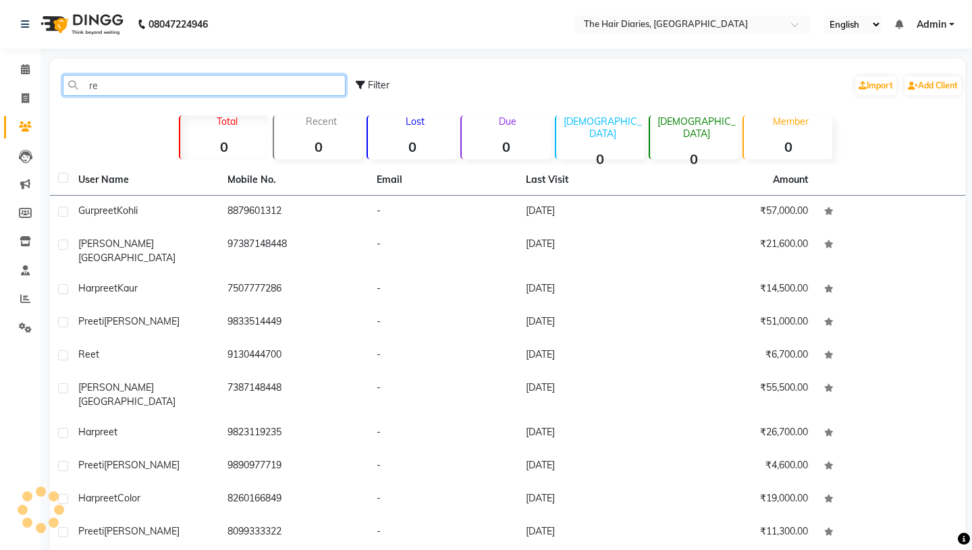
type input "r"
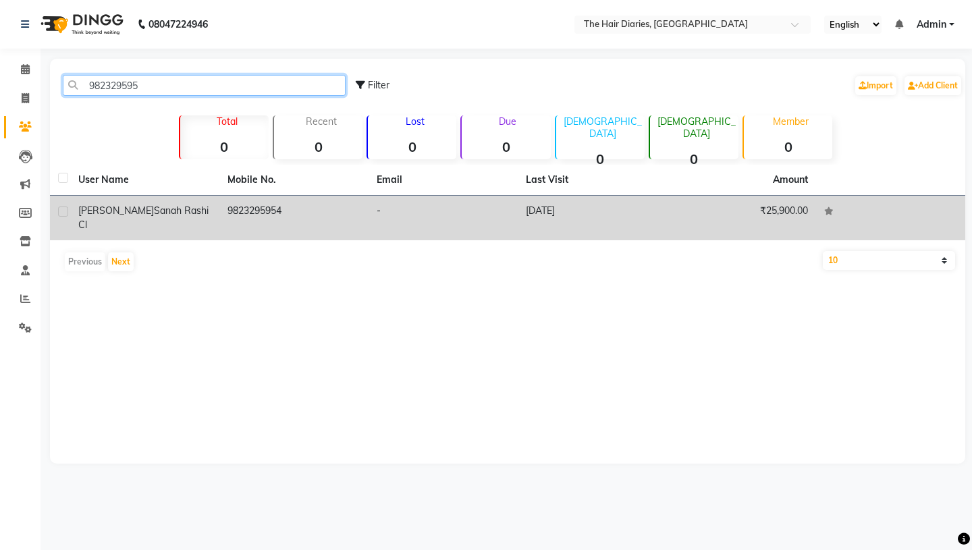
type input "982329595"
click at [297, 213] on td "9823295954" at bounding box center [293, 218] width 149 height 45
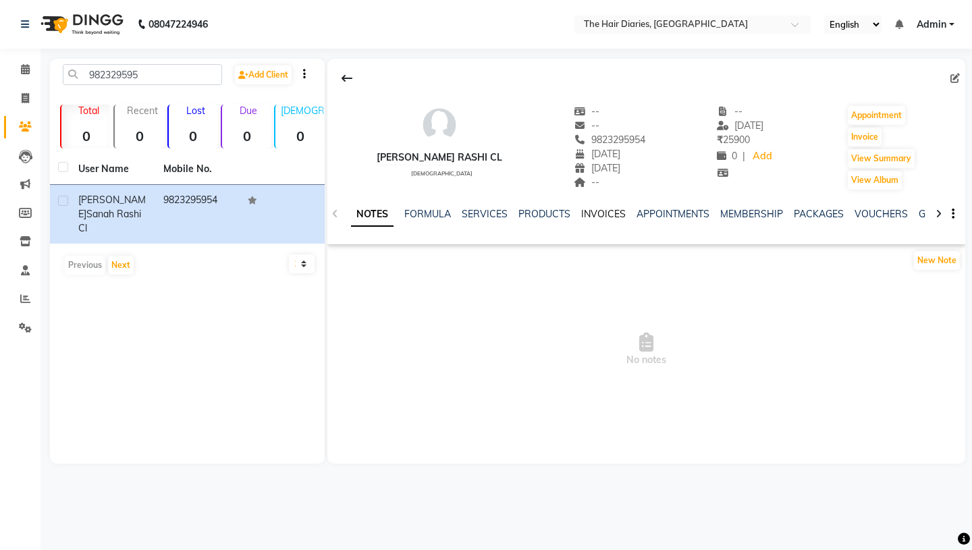
click at [607, 215] on link "INVOICES" at bounding box center [603, 214] width 45 height 12
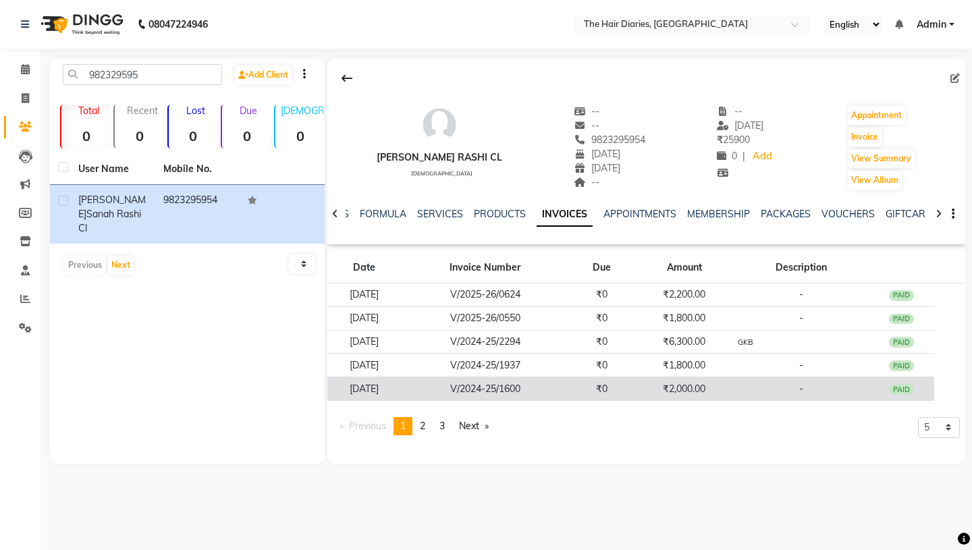
click at [558, 391] on td "V/2024-25/1600" at bounding box center [484, 390] width 167 height 24
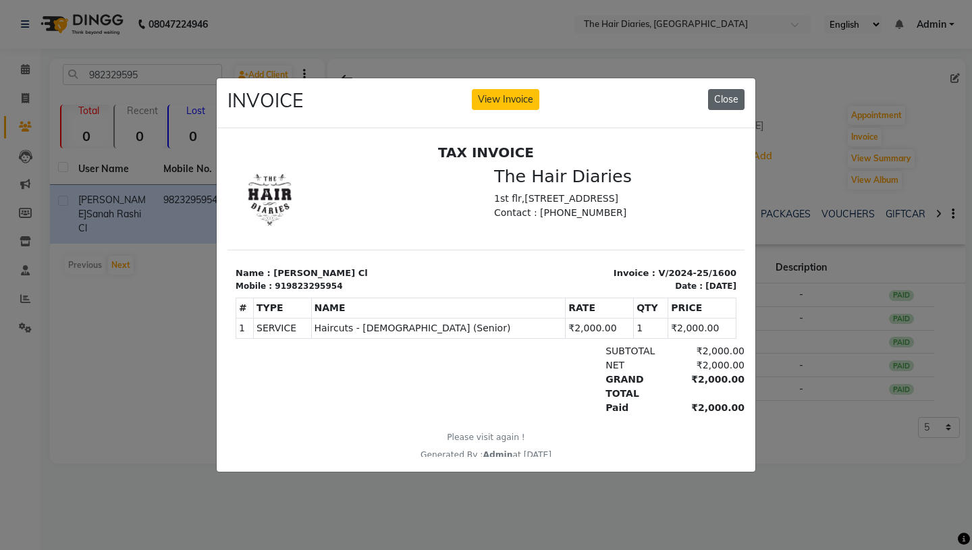
click at [729, 101] on button "Close" at bounding box center [726, 99] width 36 height 21
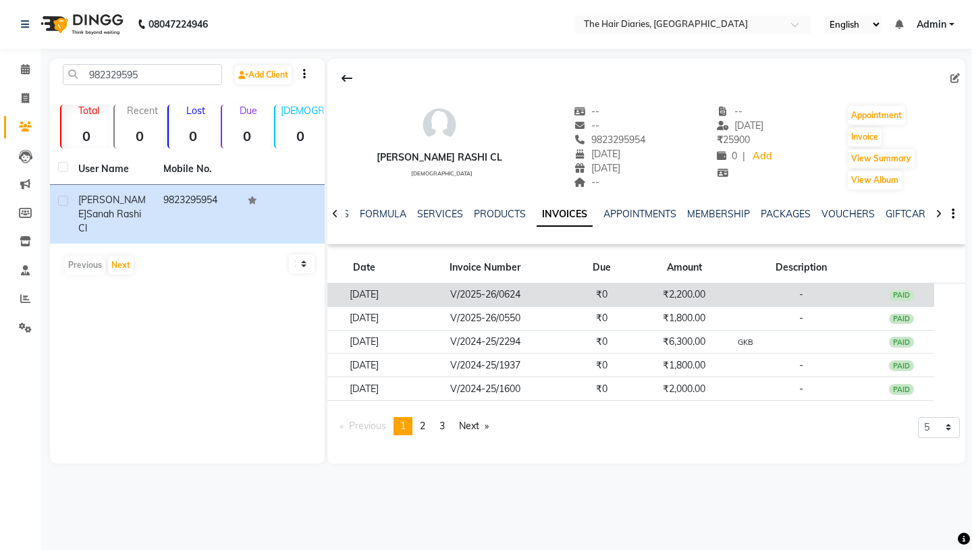
click at [704, 288] on td "₹2,200.00" at bounding box center [684, 296] width 99 height 24
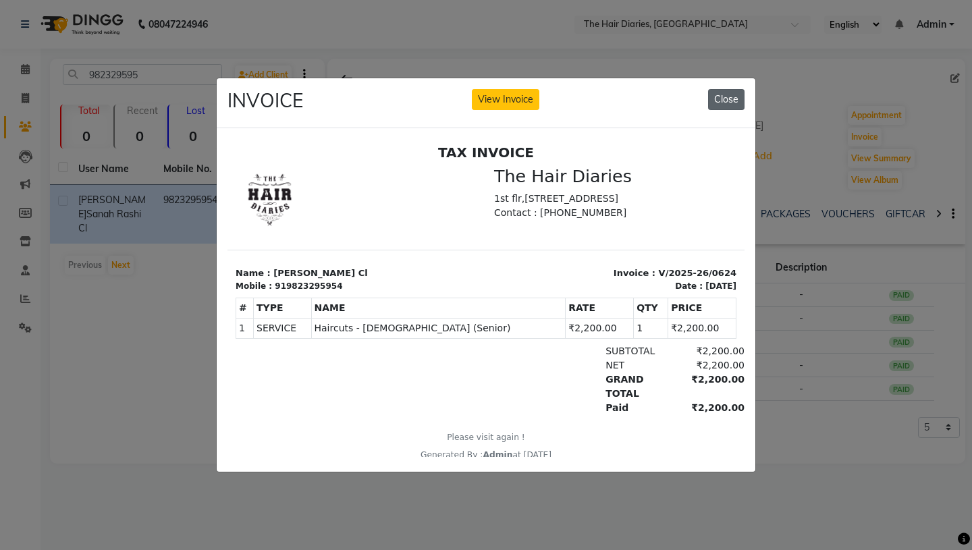
click at [731, 97] on button "Close" at bounding box center [726, 99] width 36 height 21
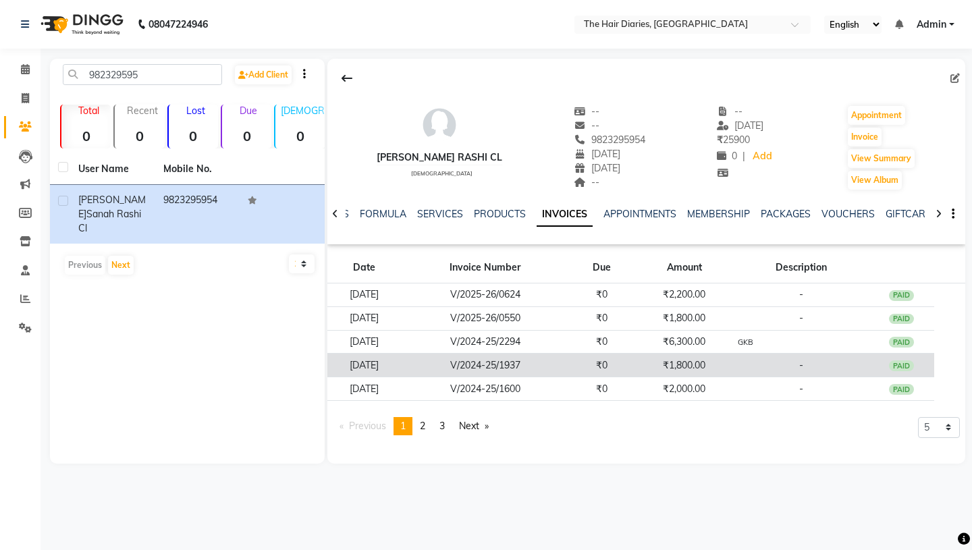
click at [652, 369] on td "₹1,800.00" at bounding box center [684, 366] width 99 height 24
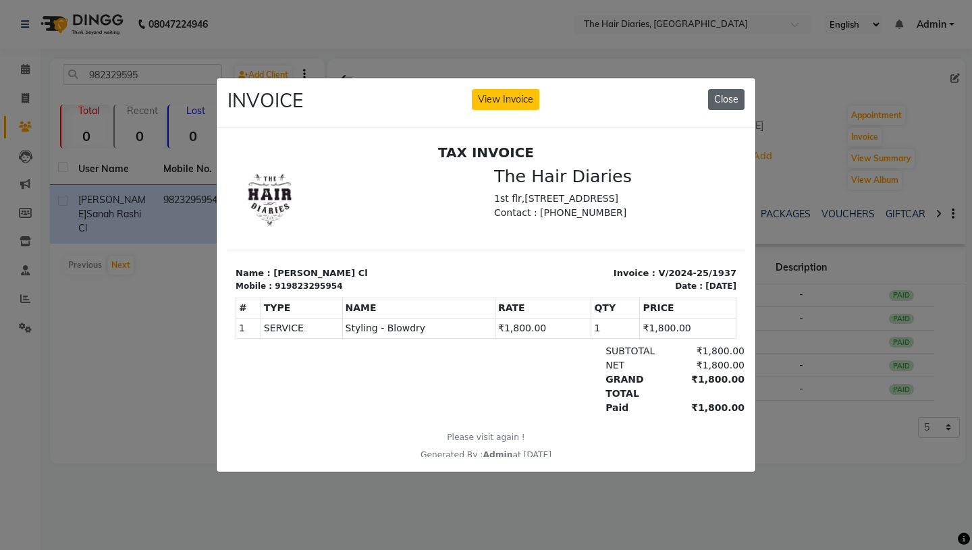
click at [729, 97] on button "Close" at bounding box center [726, 99] width 36 height 21
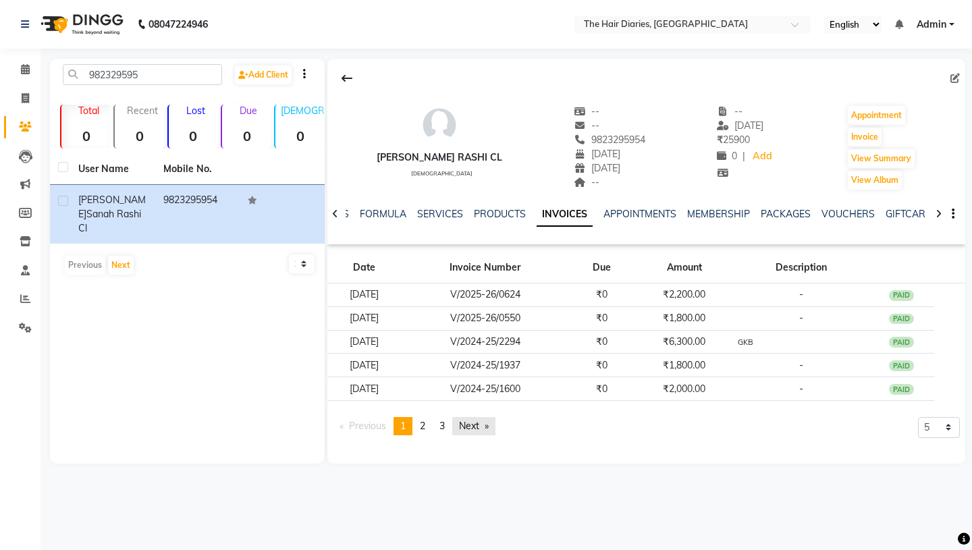
click at [473, 428] on link "Next page" at bounding box center [473, 426] width 43 height 18
click at [953, 75] on icon at bounding box center [955, 78] width 9 height 9
select select "23"
select select "06"
select select "2021"
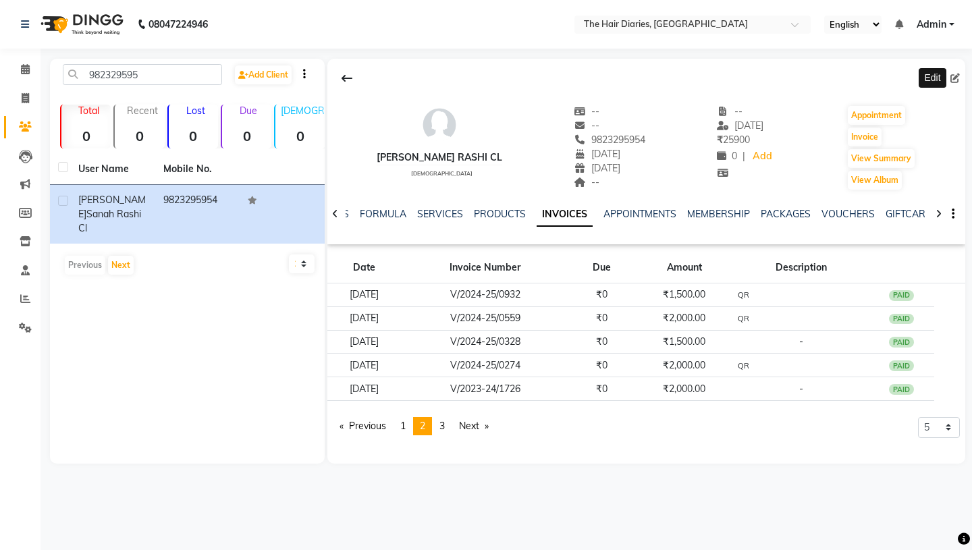
select select
select select "[DEMOGRAPHIC_DATA]"
select select "29"
select select "11"
select select "2021"
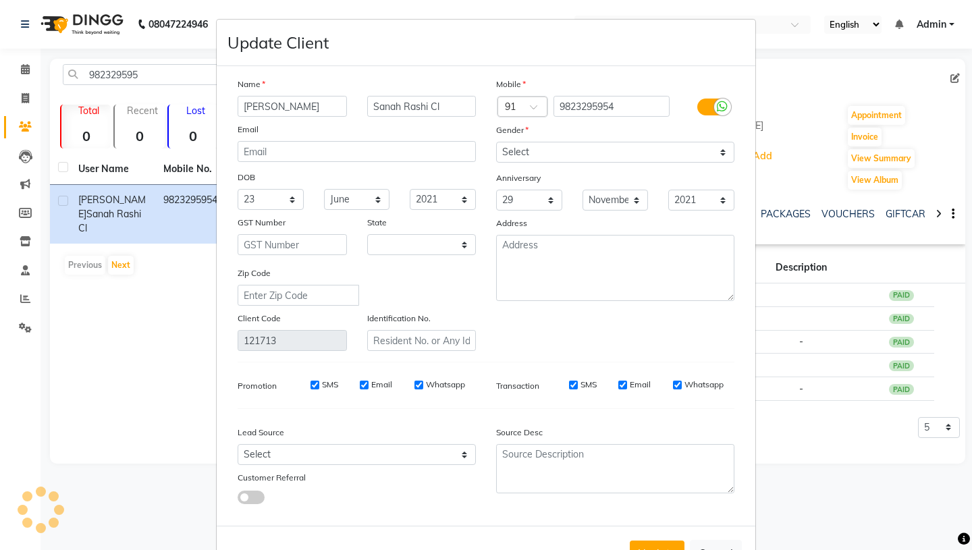
select select "22"
click at [284, 105] on input "[PERSON_NAME]" at bounding box center [292, 106] width 109 height 21
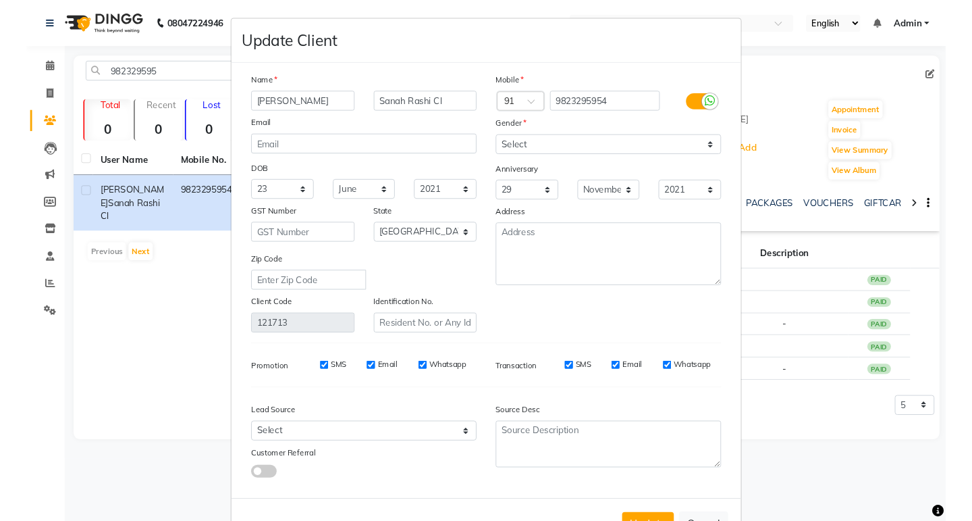
scroll to position [49, 0]
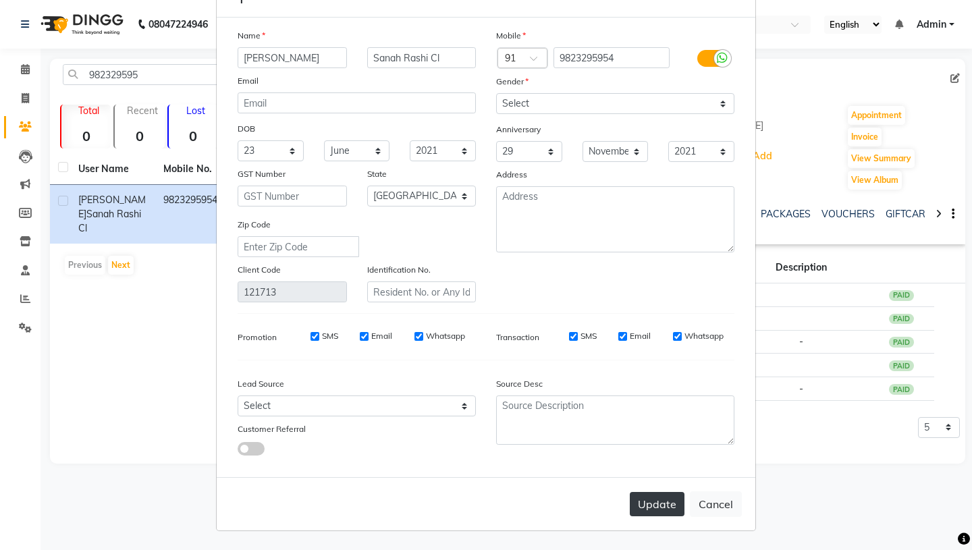
type input "[PERSON_NAME]"
click at [650, 503] on button "Update" at bounding box center [657, 504] width 55 height 24
select select
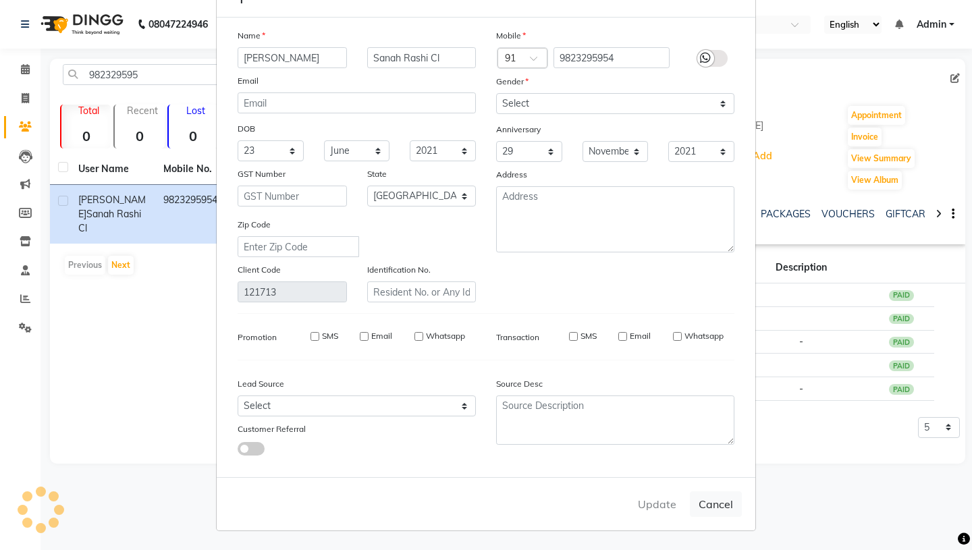
select select "null"
select select
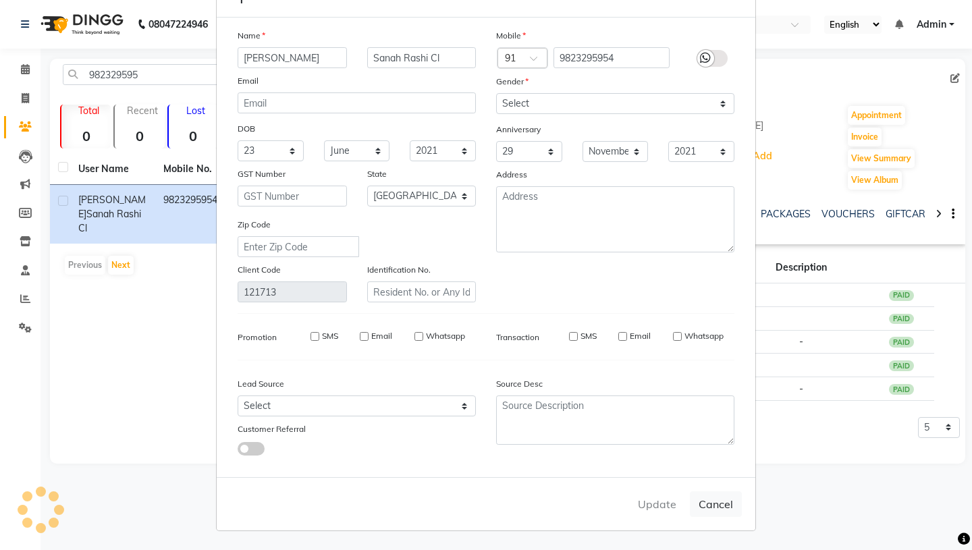
checkbox input "false"
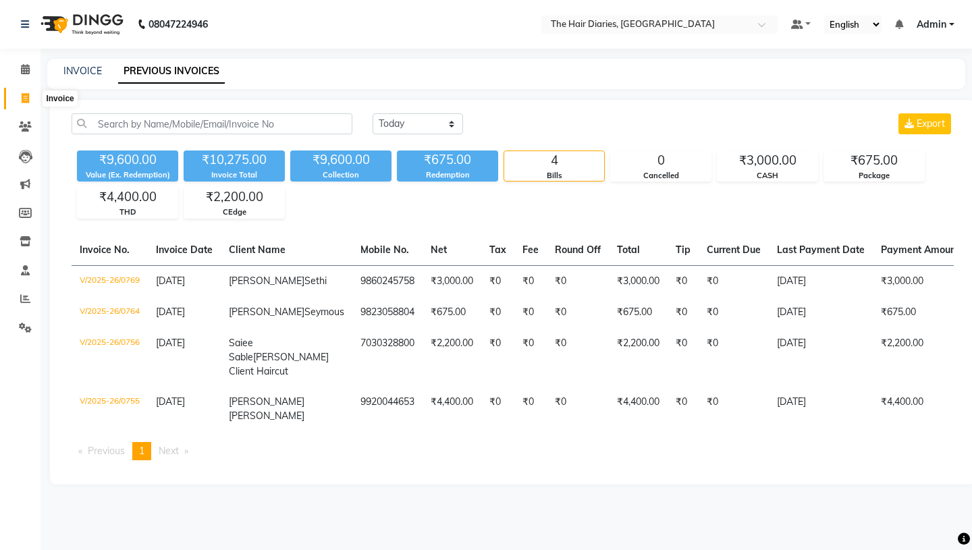
click at [22, 95] on icon at bounding box center [25, 98] width 7 height 10
select select "service"
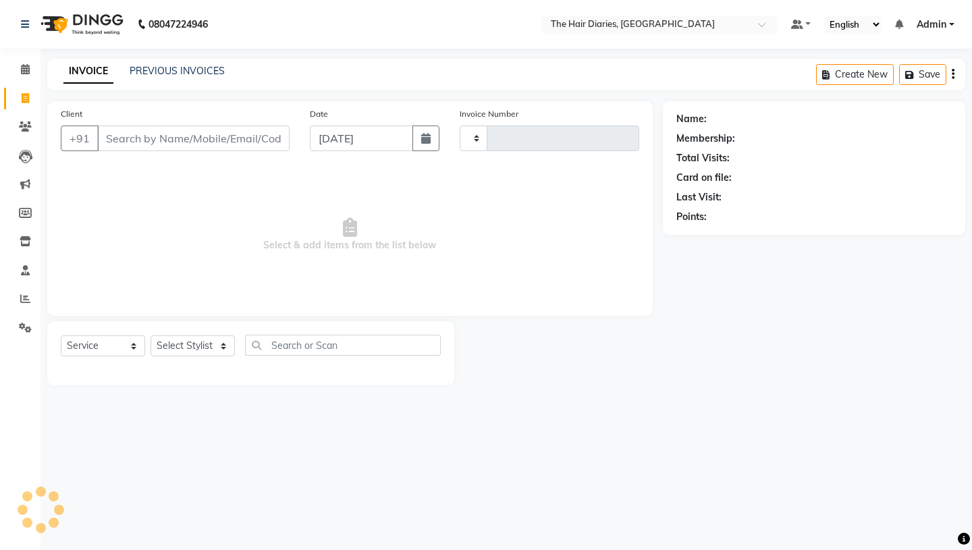
type input "0778"
select select "782"
click at [115, 134] on input "Client" at bounding box center [193, 139] width 192 height 26
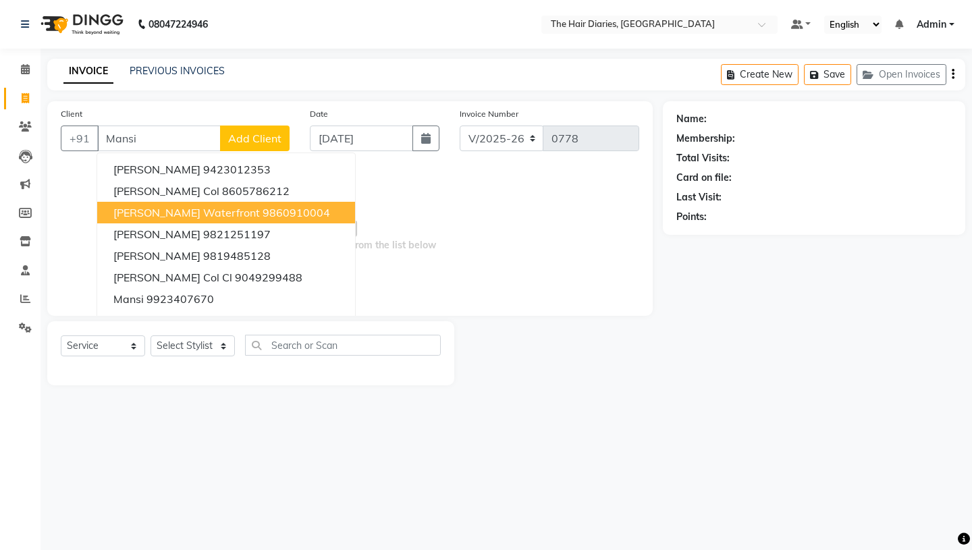
click at [172, 211] on span "[PERSON_NAME] Waterfront" at bounding box center [186, 213] width 147 height 14
type input "9860910004"
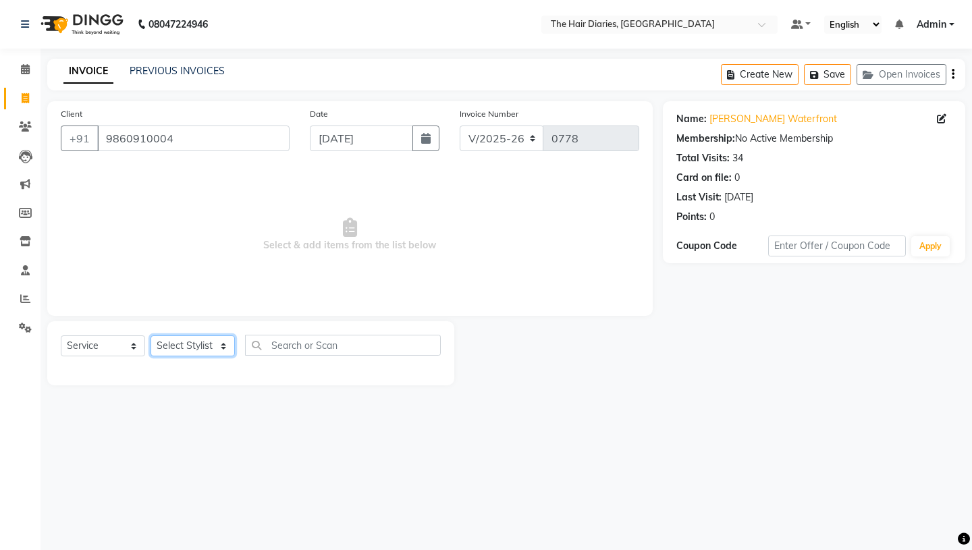
click at [221, 344] on select "Select Stylist Aaryan [PERSON_NAME] [PERSON_NAME] [PERSON_NAME] [PERSON_NAME] J…" at bounding box center [193, 346] width 84 height 21
select select "12913"
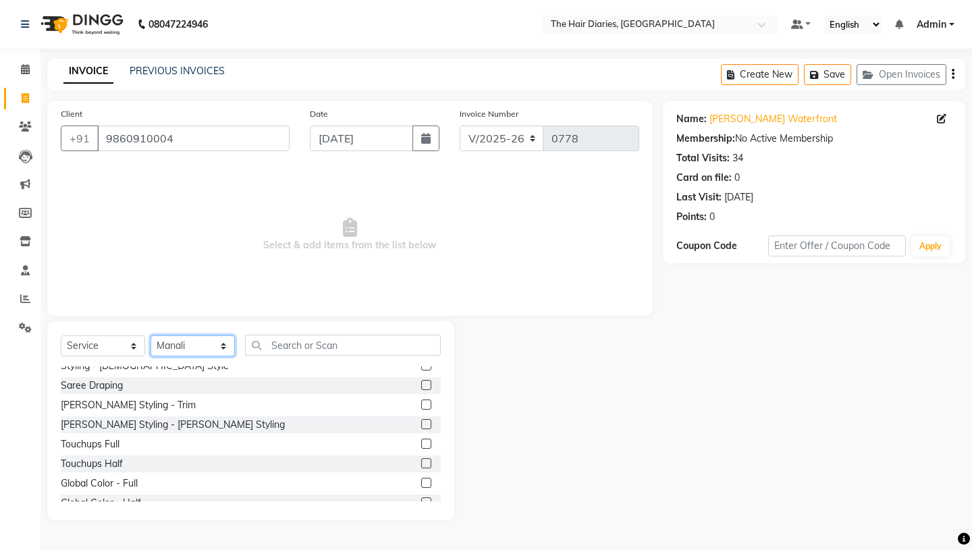
scroll to position [305, 0]
click at [102, 459] on div "Touchups Half" at bounding box center [92, 461] width 62 height 14
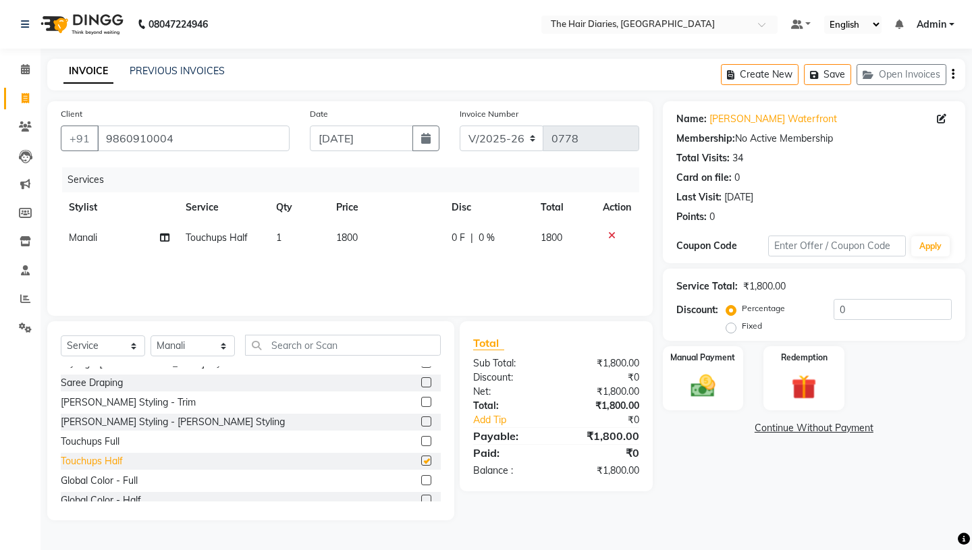
checkbox input "false"
click at [347, 237] on span "1800" at bounding box center [347, 238] width 22 height 12
select select "12913"
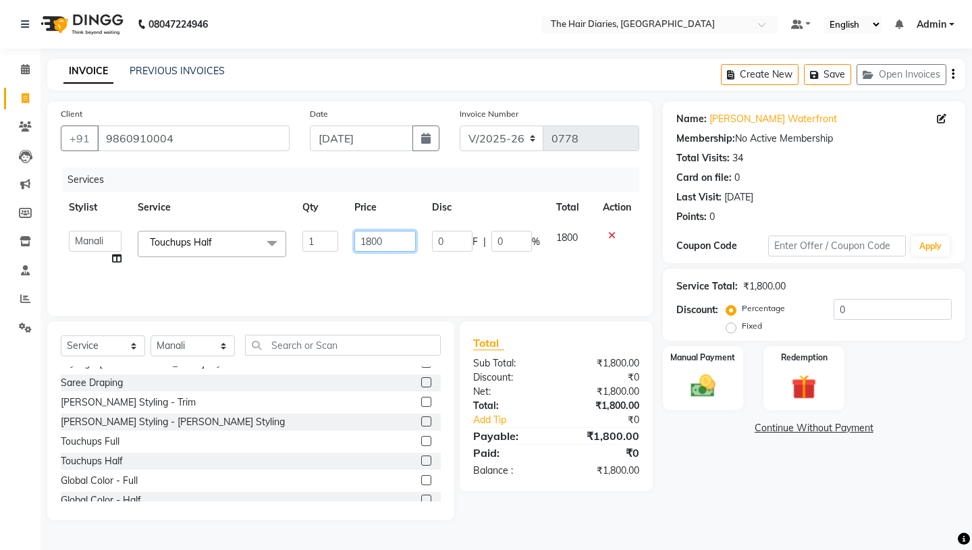
click at [371, 241] on input "1800" at bounding box center [385, 241] width 61 height 21
type input "1500"
click at [390, 263] on div "Services Stylist Service Qty Price Disc Total Action Aaryan [PERSON_NAME] [PERS…" at bounding box center [350, 234] width 579 height 135
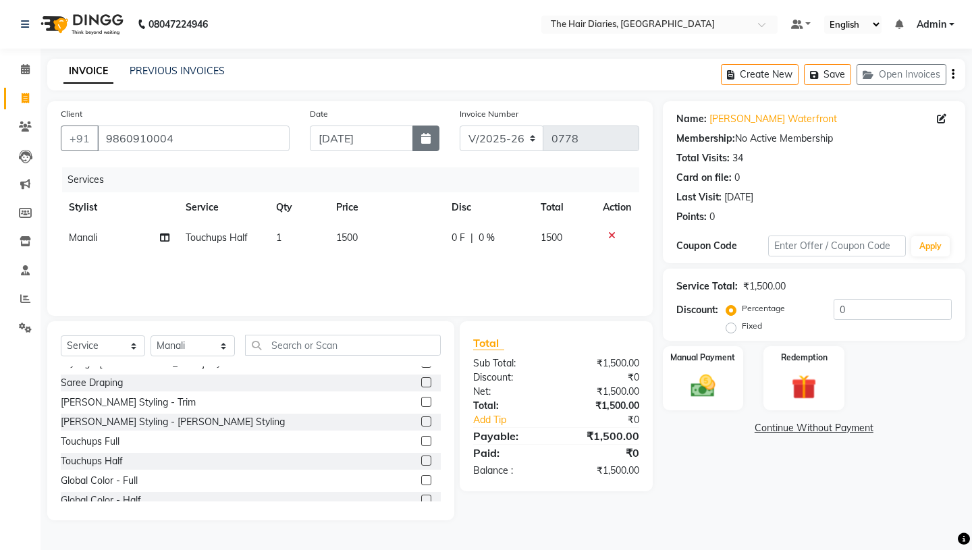
click at [423, 138] on icon "button" at bounding box center [425, 138] width 9 height 11
select select "9"
select select "2025"
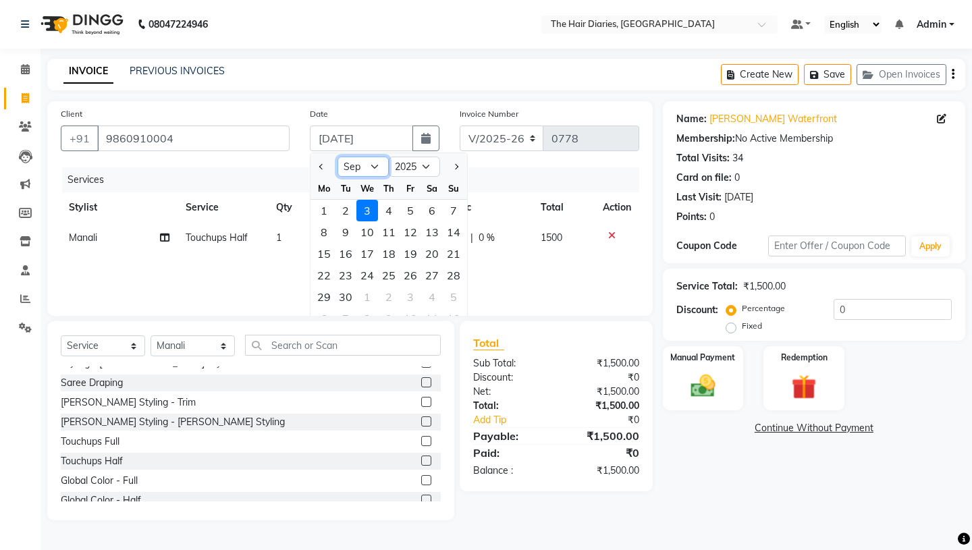
click at [373, 165] on select "Jan Feb Mar Apr May Jun [DATE] Aug Sep Oct Nov Dec" at bounding box center [363, 167] width 51 height 20
select select "8"
click at [458, 251] on div "17" at bounding box center [454, 254] width 22 height 22
type input "[DATE]"
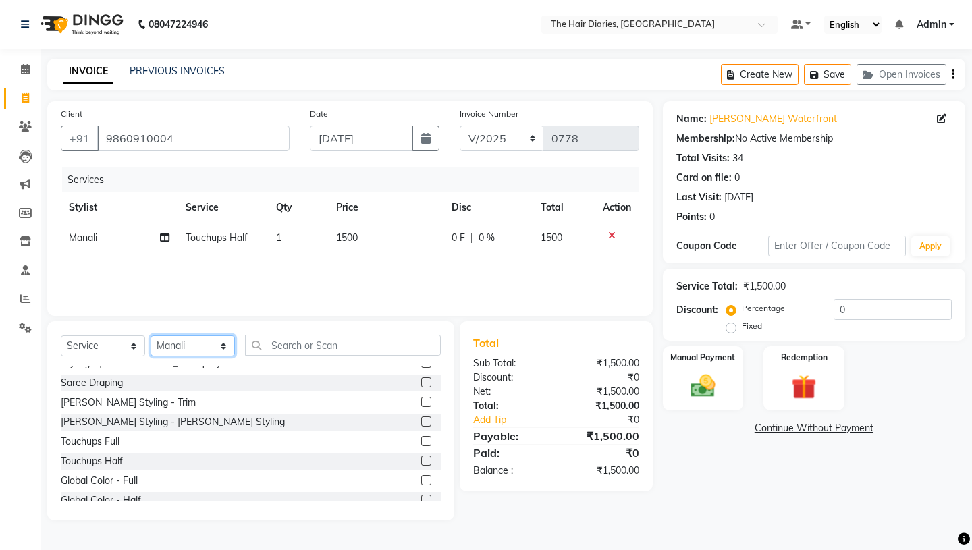
click at [226, 346] on select "Select Stylist Aaryan [PERSON_NAME] [PERSON_NAME] [PERSON_NAME] [PERSON_NAME] J…" at bounding box center [193, 346] width 84 height 21
select select "12915"
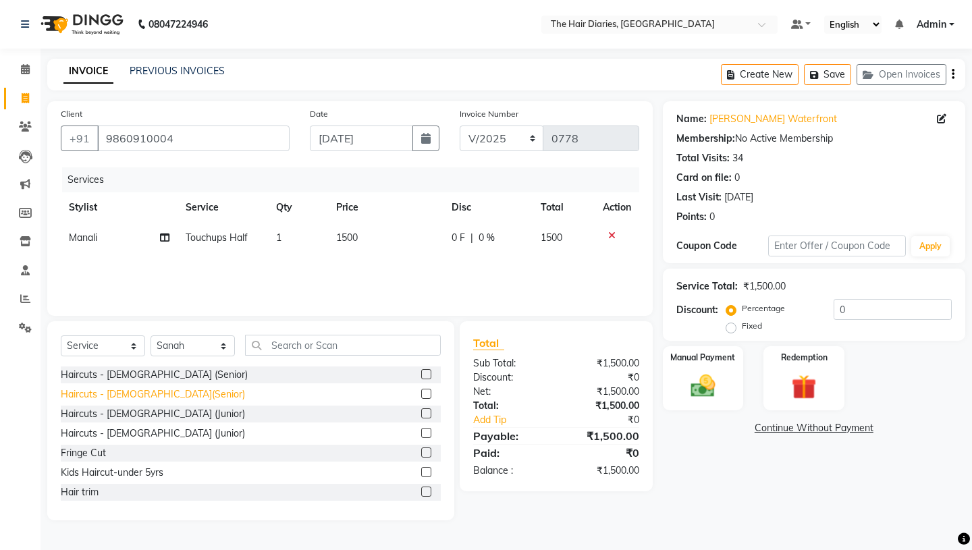
click at [135, 391] on div "Haircuts - [DEMOGRAPHIC_DATA](Senior)" at bounding box center [153, 395] width 184 height 14
checkbox input "false"
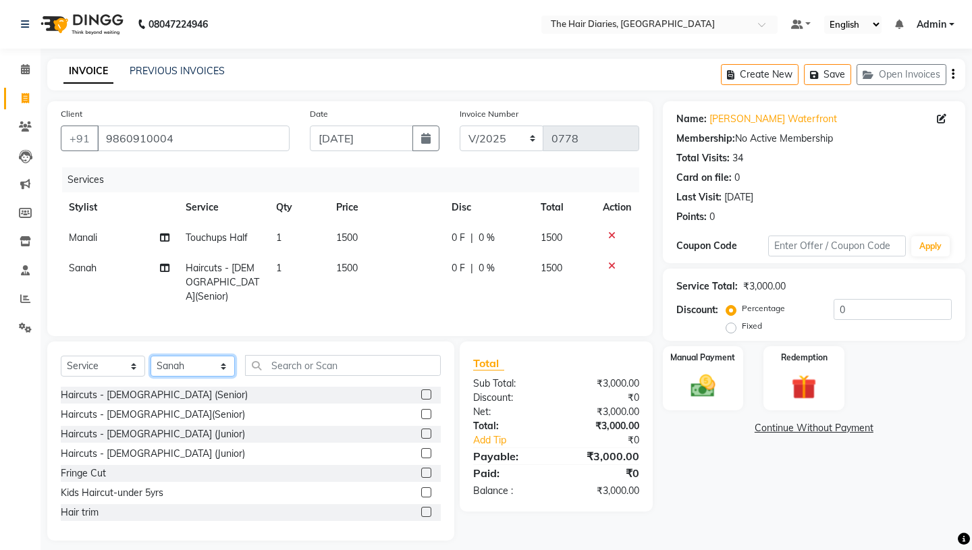
click at [222, 356] on select "Select Stylist Aaryan [PERSON_NAME] [PERSON_NAME] [PERSON_NAME] [PERSON_NAME] J…" at bounding box center [193, 366] width 84 height 21
click at [223, 356] on select "Select Stylist Aaryan [PERSON_NAME] [PERSON_NAME] [PERSON_NAME] [PERSON_NAME] J…" at bounding box center [193, 366] width 84 height 21
select select "12916"
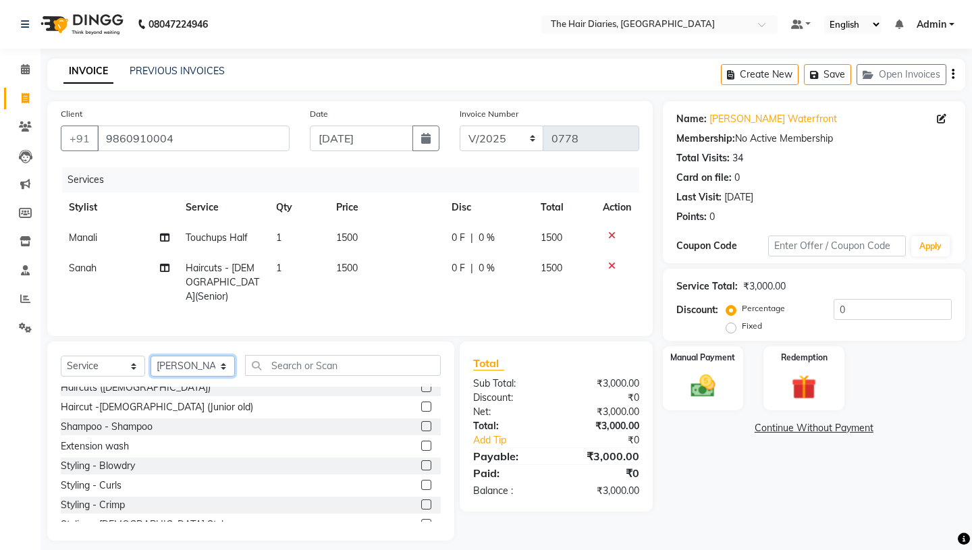
scroll to position [170, 0]
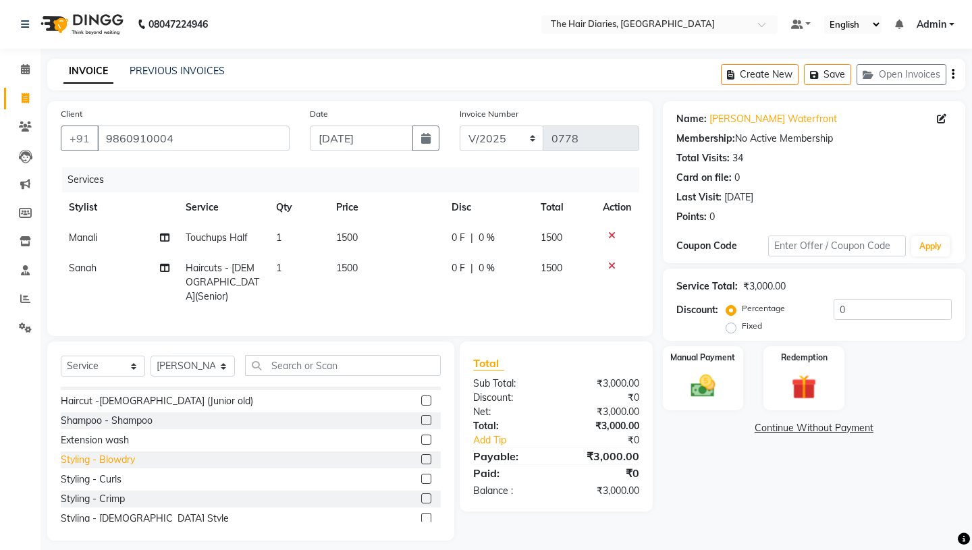
click at [117, 453] on div "Styling - Blowdry" at bounding box center [98, 460] width 74 height 14
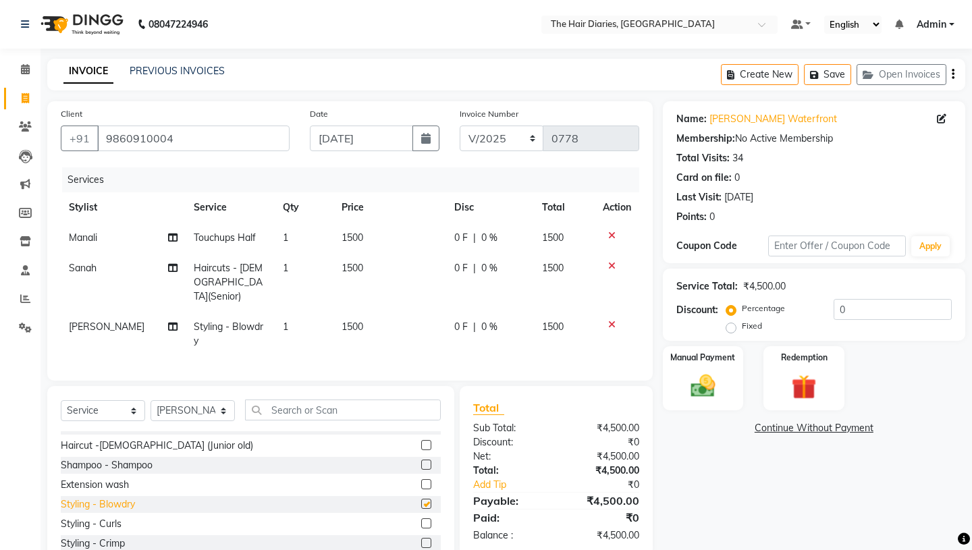
checkbox input "false"
click at [342, 321] on span "1500" at bounding box center [353, 327] width 22 height 12
select select "12916"
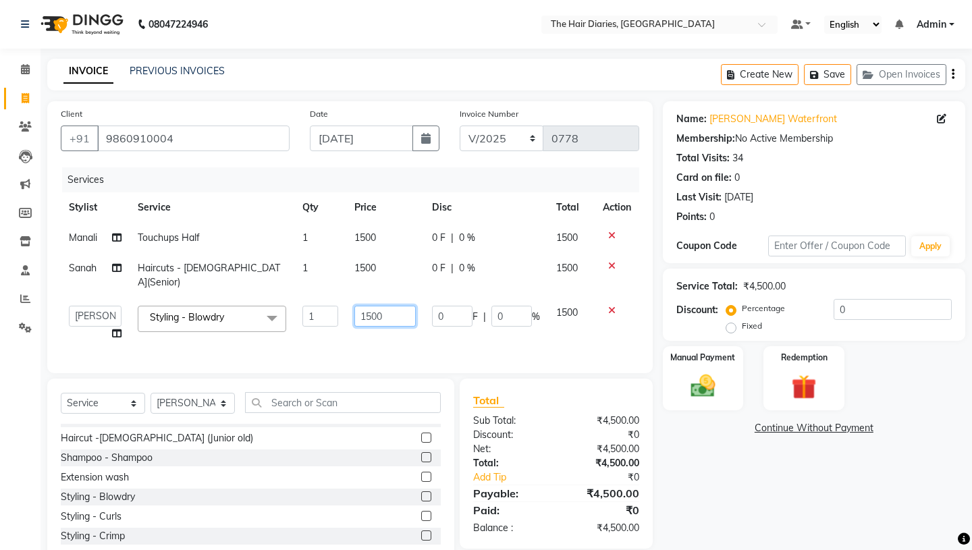
click at [367, 306] on input "1500" at bounding box center [385, 316] width 61 height 21
type input "500"
click at [434, 319] on tr "Aaryan [PERSON_NAME] [PERSON_NAME] [PERSON_NAME] [PERSON_NAME] Jyoti [PERSON_NA…" at bounding box center [350, 323] width 579 height 51
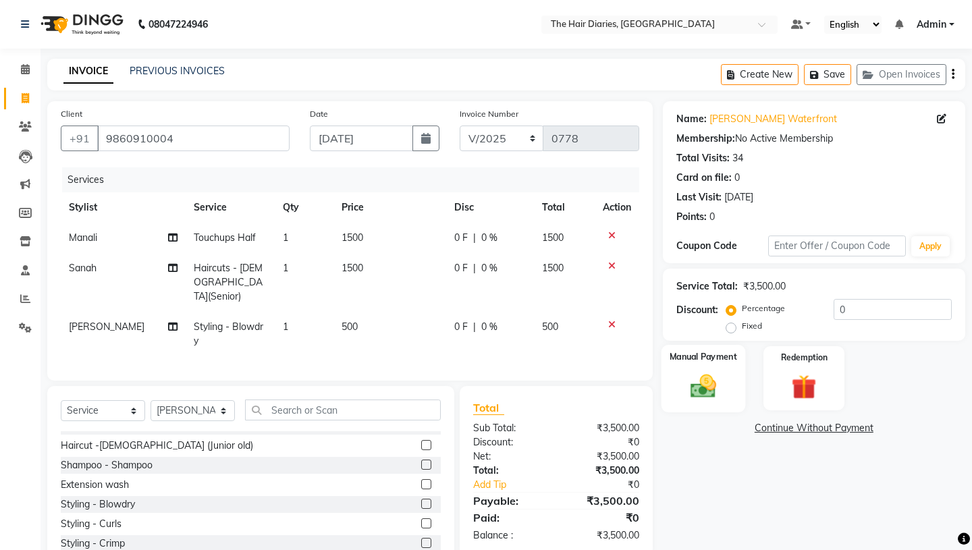
click at [697, 350] on label "Manual Payment" at bounding box center [704, 356] width 68 height 13
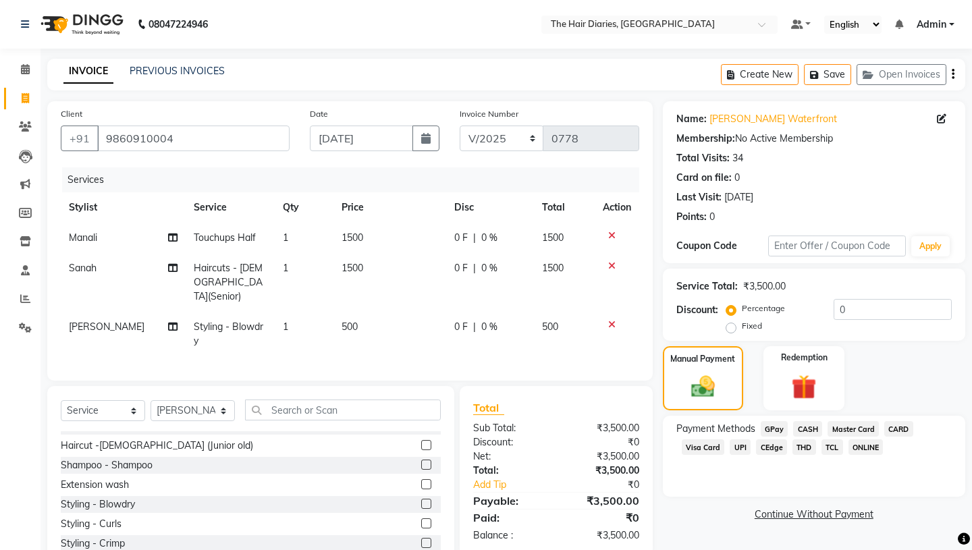
click at [829, 440] on span "TCL" at bounding box center [833, 448] width 22 height 16
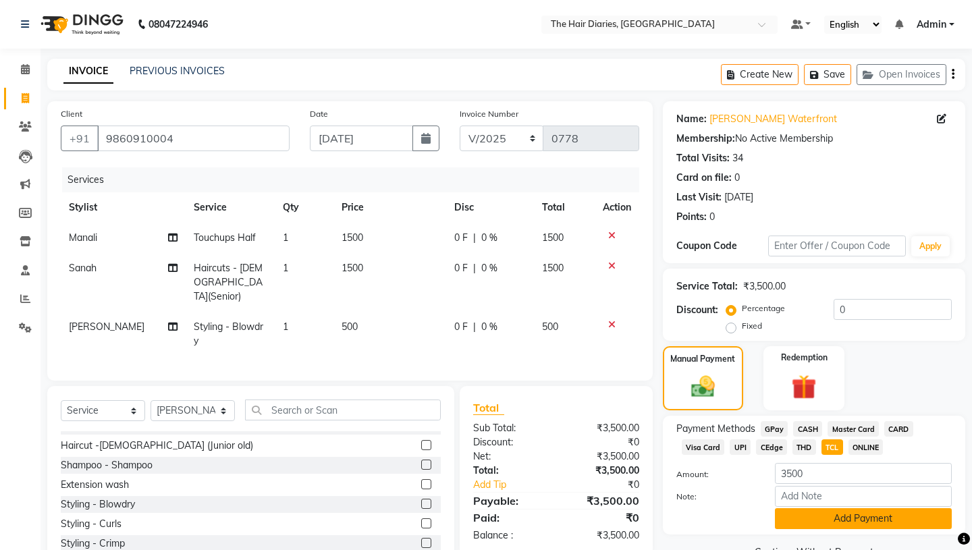
click at [823, 509] on button "Add Payment" at bounding box center [863, 519] width 177 height 21
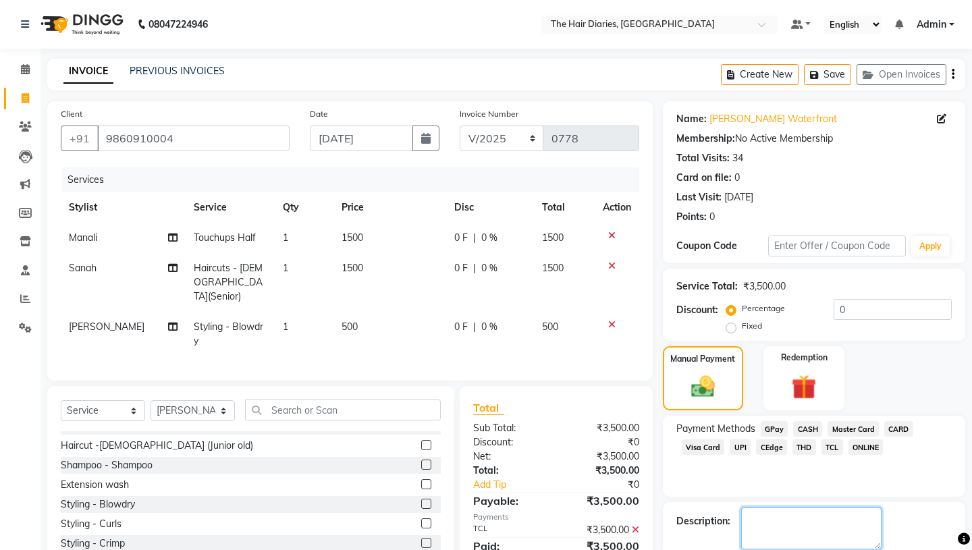
click at [759, 508] on textarea at bounding box center [811, 529] width 140 height 42
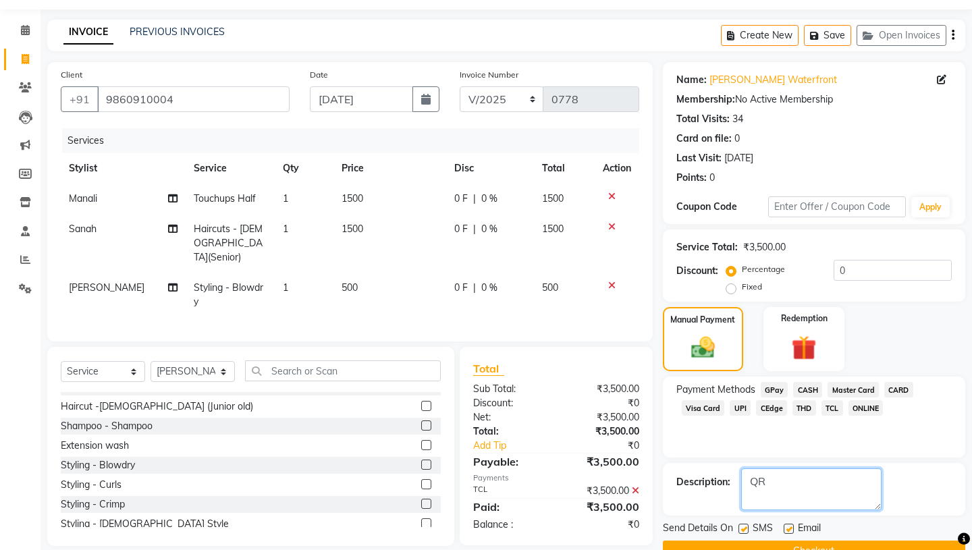
scroll to position [56, 0]
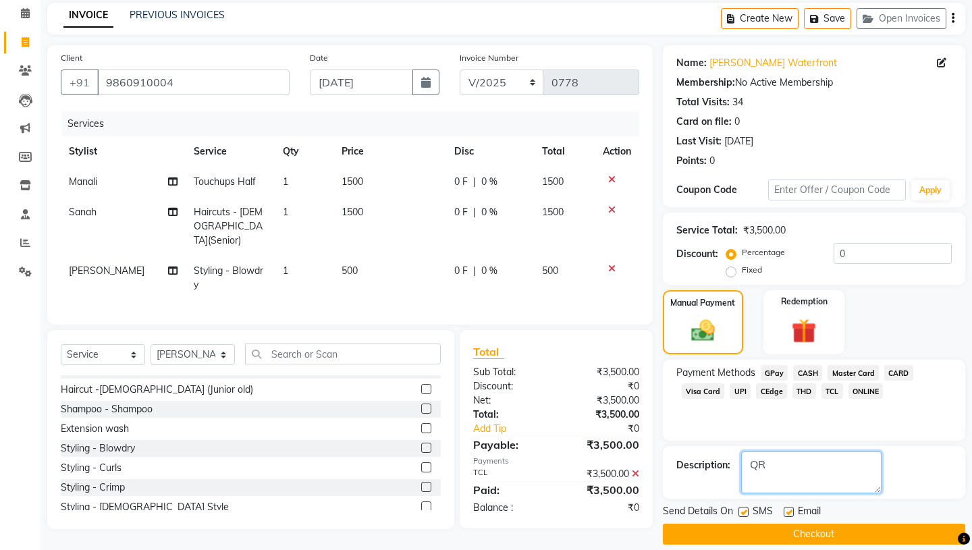
type textarea "QR"
click at [742, 507] on label at bounding box center [744, 512] width 10 height 10
click at [742, 509] on input "checkbox" at bounding box center [743, 513] width 9 height 9
checkbox input "false"
click at [785, 507] on label at bounding box center [789, 512] width 10 height 10
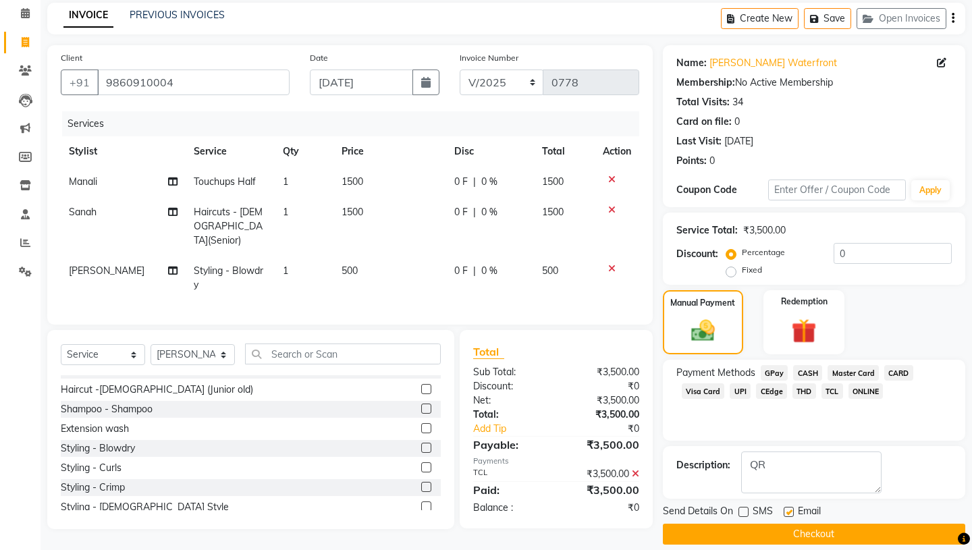
click at [785, 509] on input "checkbox" at bounding box center [788, 513] width 9 height 9
checkbox input "false"
click at [789, 527] on button "Checkout" at bounding box center [814, 534] width 303 height 21
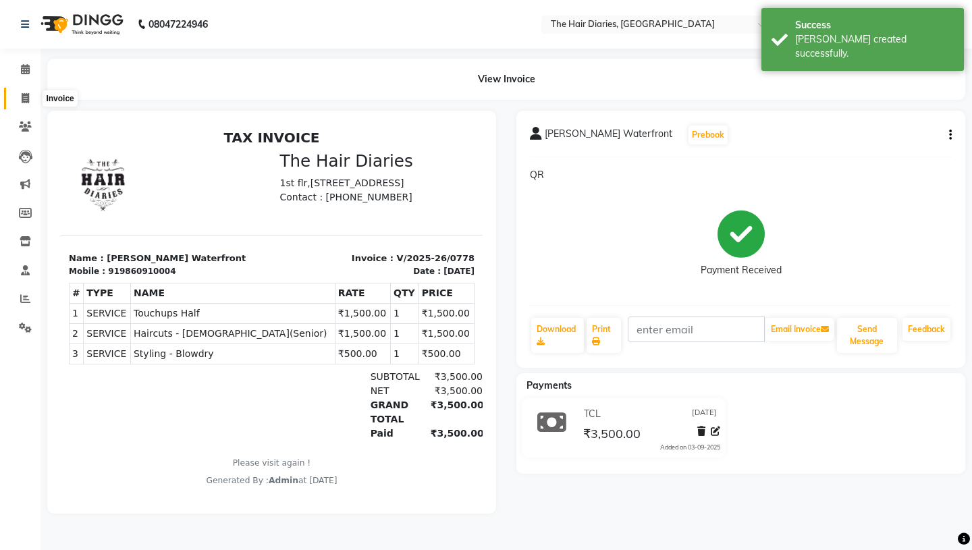
click at [22, 97] on icon at bounding box center [25, 98] width 7 height 10
select select "service"
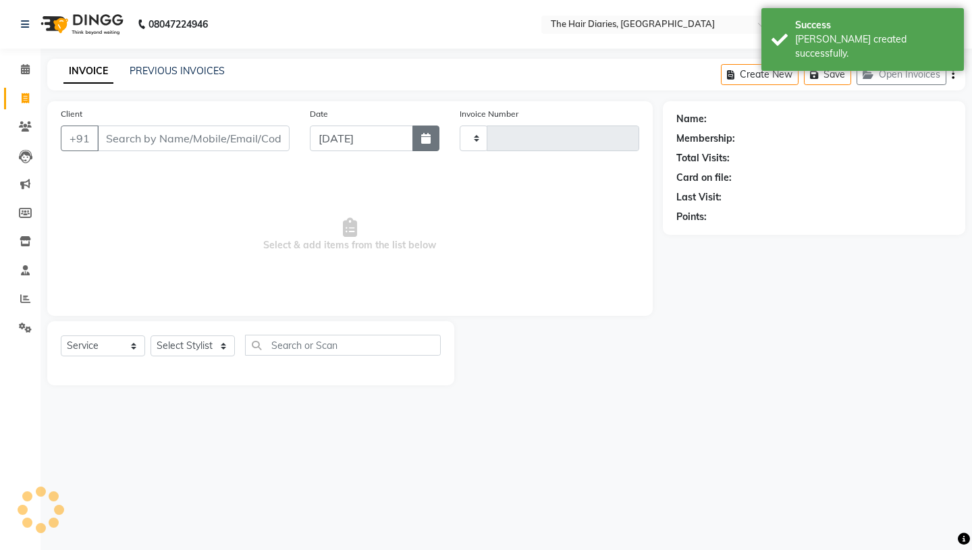
click at [425, 138] on icon "button" at bounding box center [425, 138] width 9 height 11
select select "9"
select select "2025"
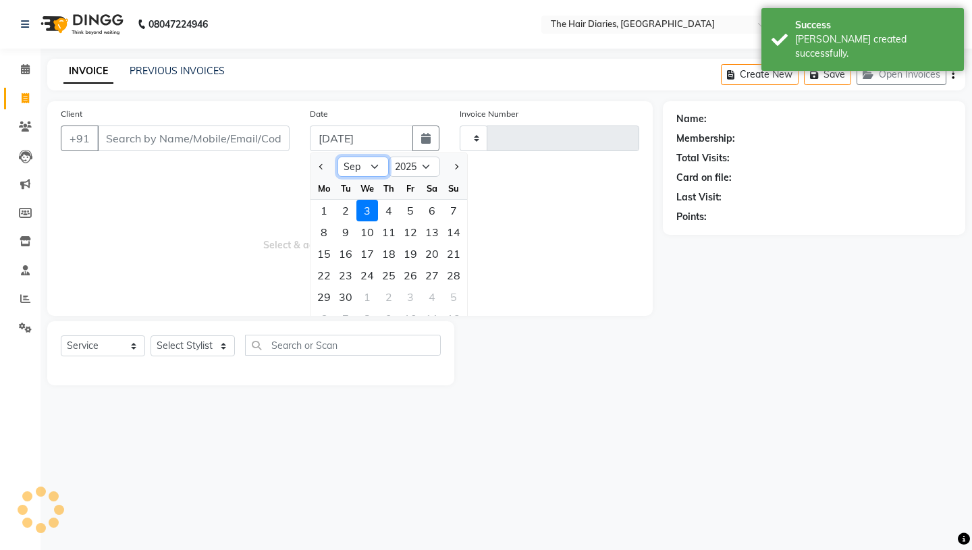
click at [375, 165] on select "Jan Feb Mar Apr May Jun [DATE] Aug Sep Oct Nov Dec" at bounding box center [363, 167] width 51 height 20
type input "0779"
select select "782"
select select "8"
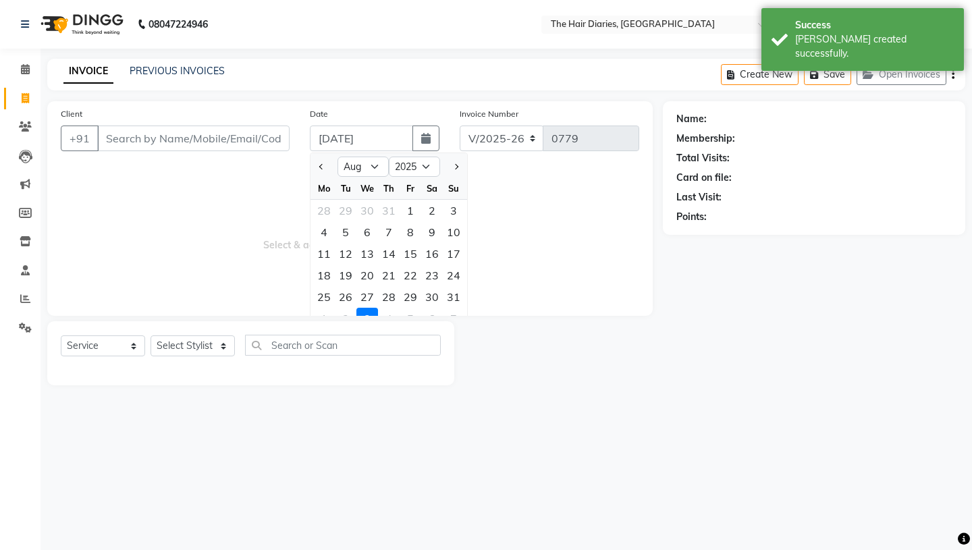
click at [272, 205] on span "Select & add items from the list below" at bounding box center [350, 234] width 579 height 135
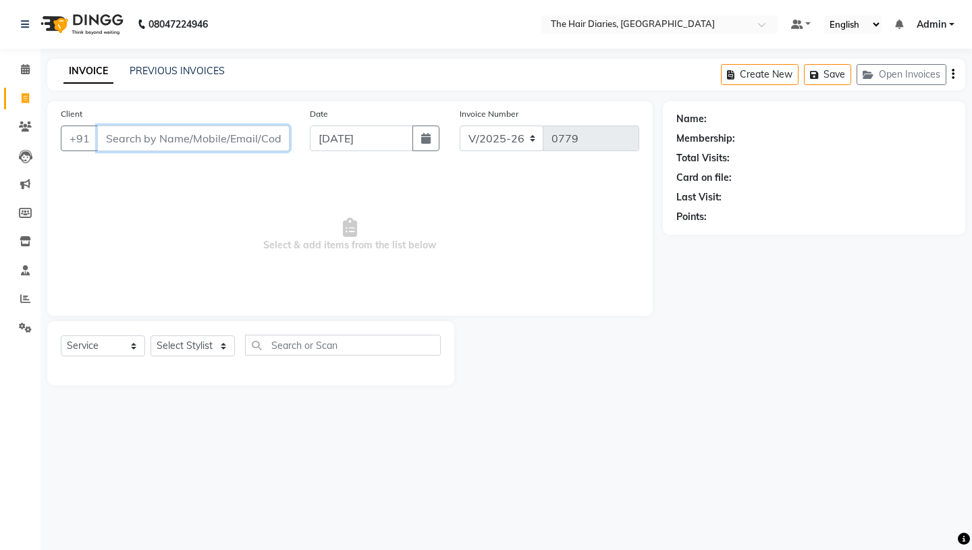
click at [169, 138] on input "Client" at bounding box center [193, 139] width 192 height 26
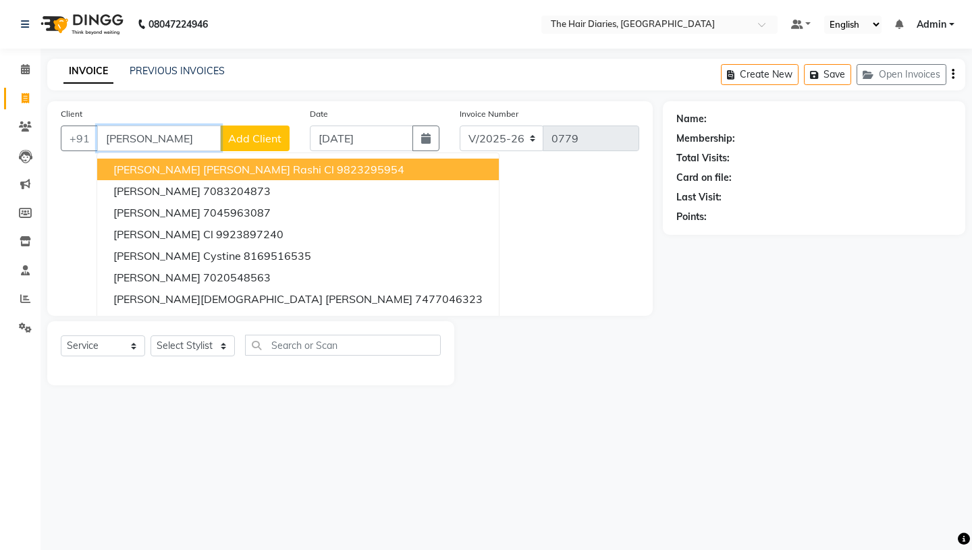
click at [199, 170] on span "[PERSON_NAME] [PERSON_NAME] Rashi Cl" at bounding box center [223, 170] width 221 height 14
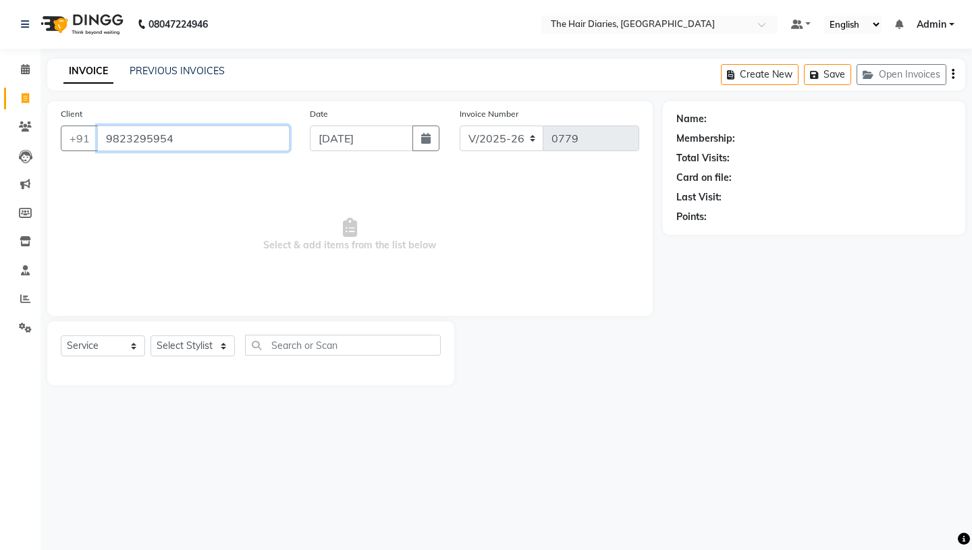
type input "9823295954"
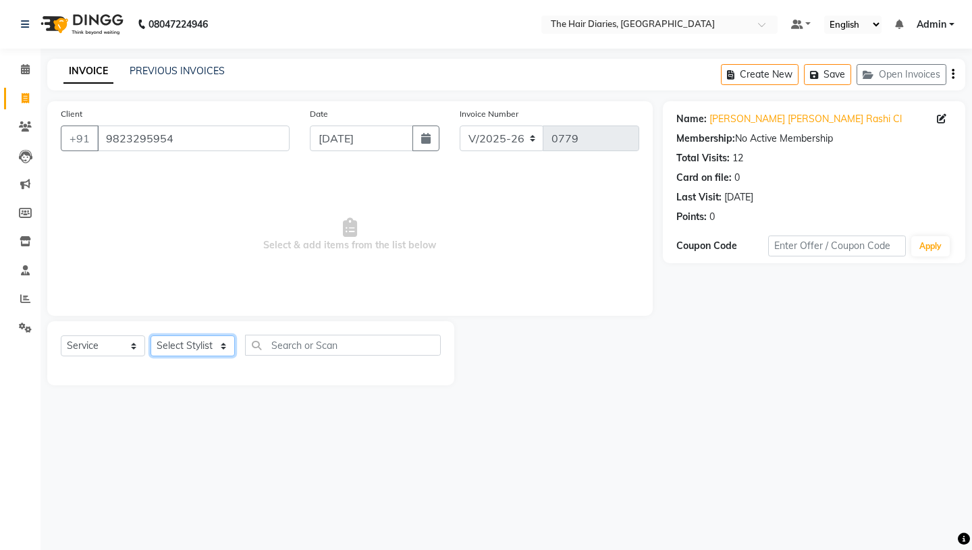
click at [224, 346] on select "Select Stylist Aaryan [PERSON_NAME] [PERSON_NAME] [PERSON_NAME] [PERSON_NAME] J…" at bounding box center [193, 346] width 84 height 21
select select "32056"
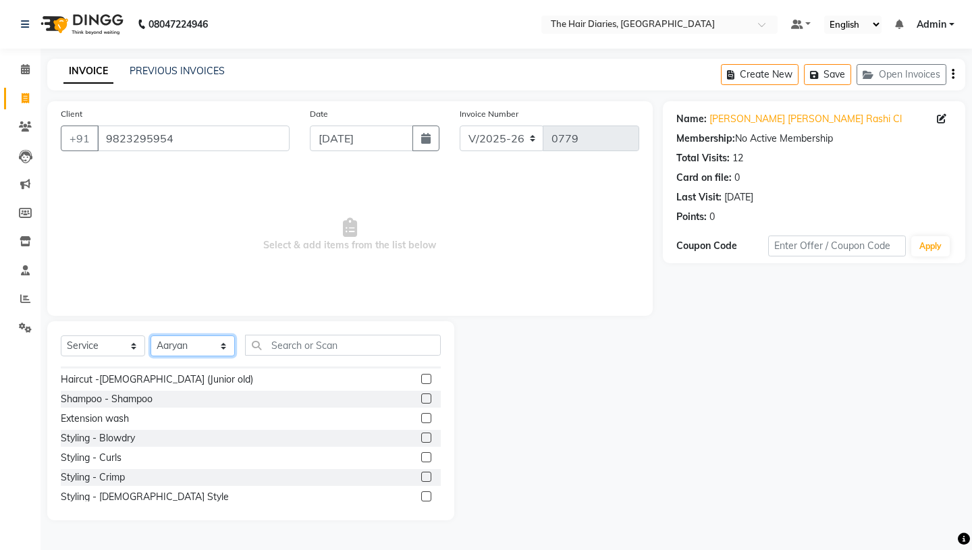
scroll to position [178, 0]
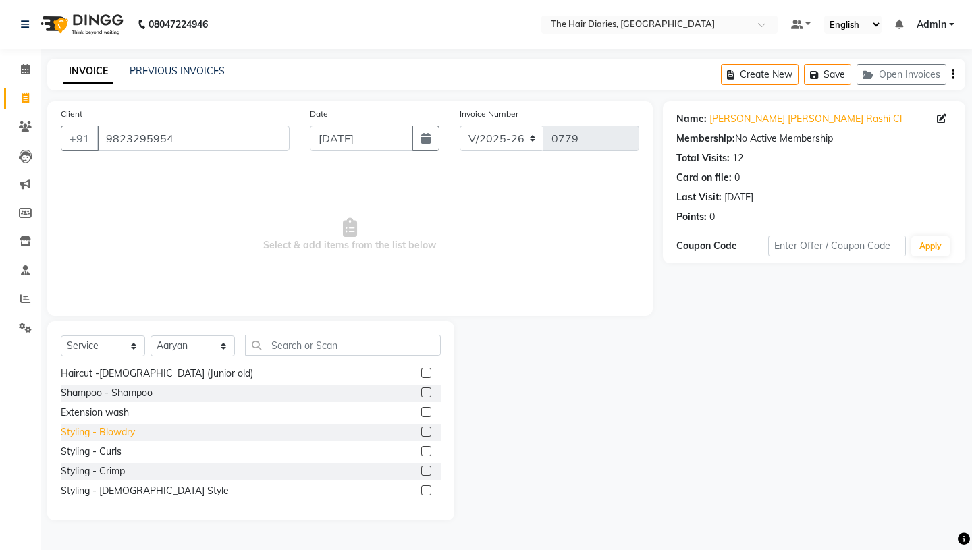
click at [127, 429] on div "Styling - Blowdry" at bounding box center [98, 432] width 74 height 14
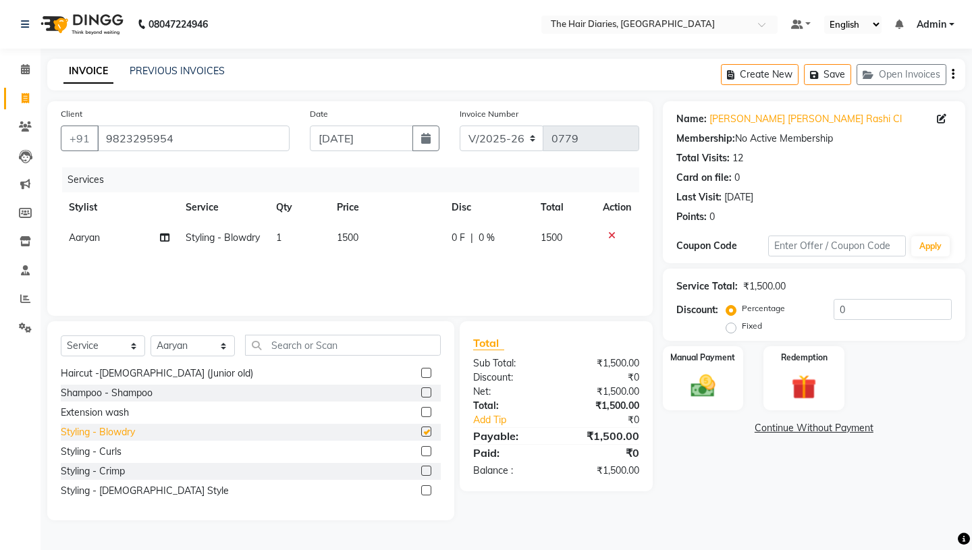
checkbox input "false"
click at [348, 236] on span "1500" at bounding box center [348, 238] width 22 height 12
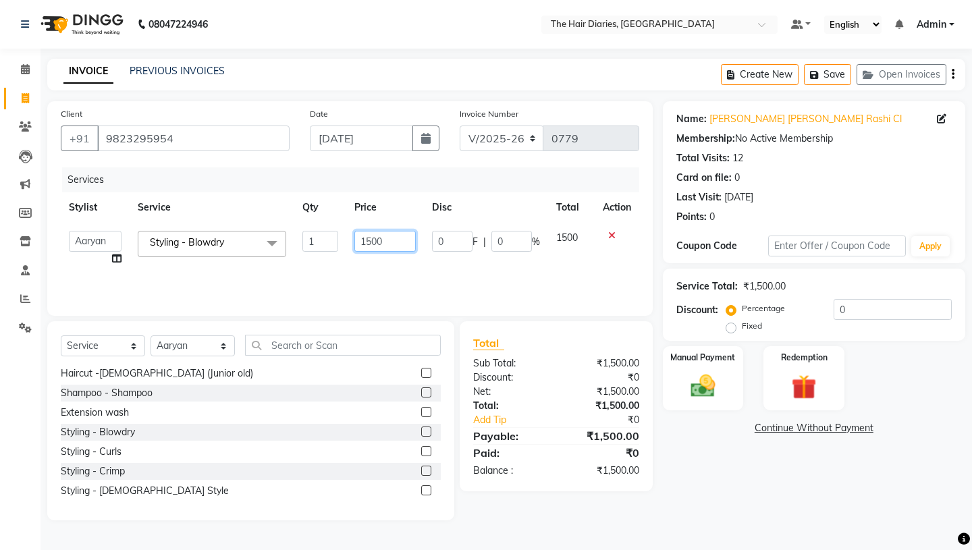
click at [372, 242] on input "1500" at bounding box center [385, 241] width 61 height 21
type input "800"
click at [390, 261] on td "800" at bounding box center [385, 248] width 78 height 51
click at [226, 344] on select "Select Stylist Aaryan [PERSON_NAME] [PERSON_NAME] [PERSON_NAME] [PERSON_NAME] J…" at bounding box center [193, 346] width 84 height 21
select select "12915"
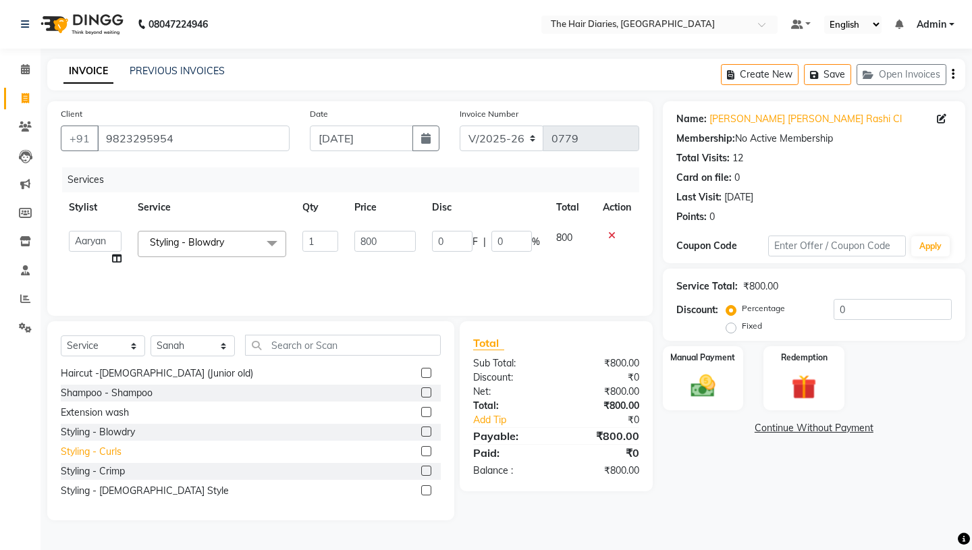
click at [113, 454] on div "Styling - Curls" at bounding box center [91, 452] width 61 height 14
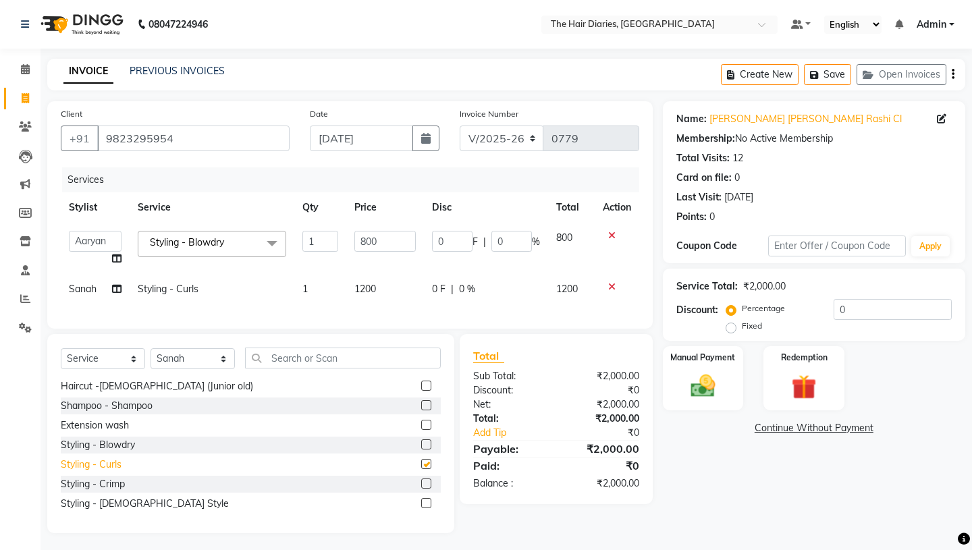
checkbox input "false"
click at [708, 371] on img at bounding box center [703, 386] width 42 height 30
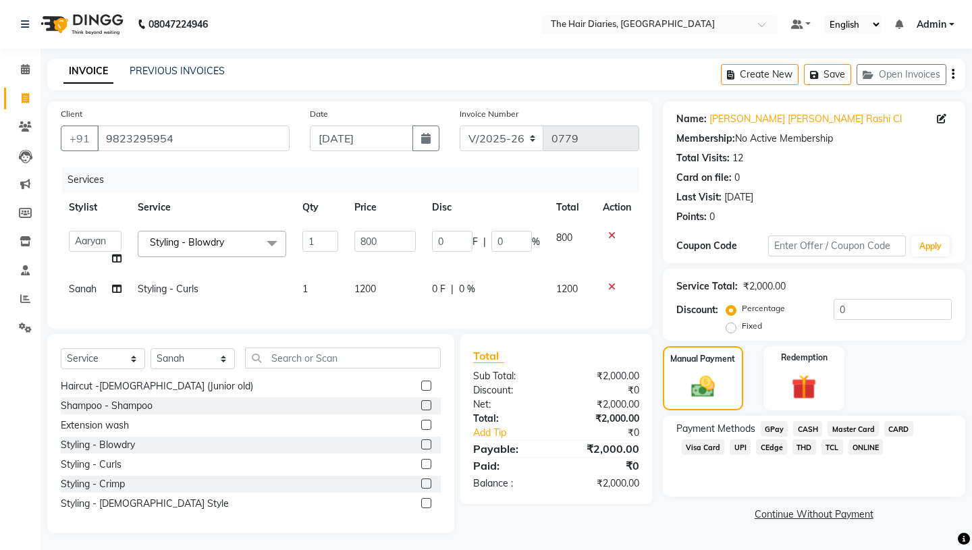
click at [807, 421] on span "CASH" at bounding box center [807, 429] width 29 height 16
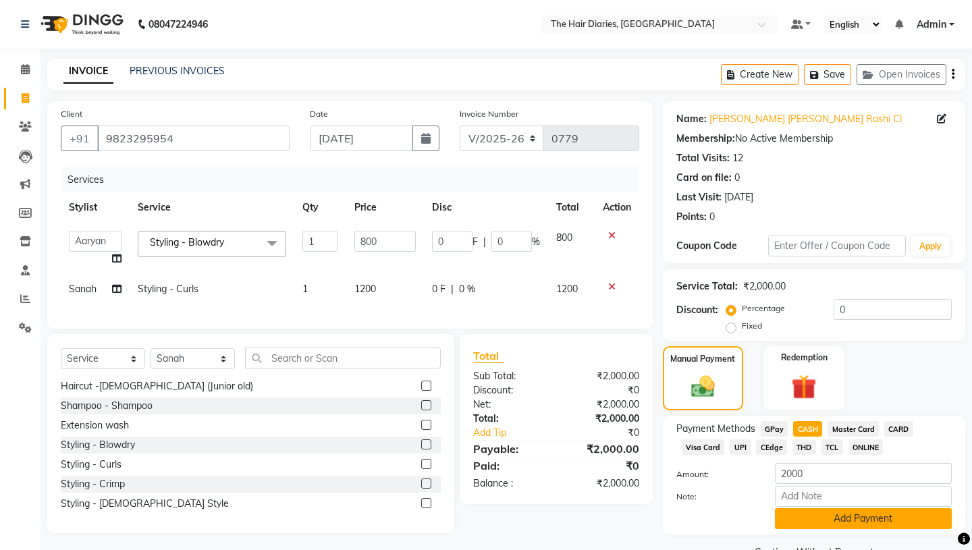
click at [835, 510] on button "Add Payment" at bounding box center [863, 519] width 177 height 21
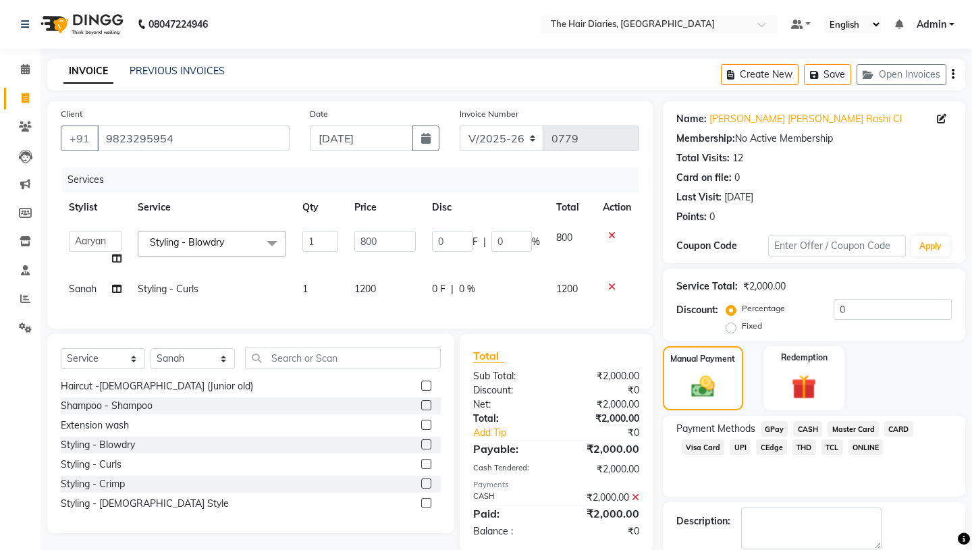
scroll to position [56, 0]
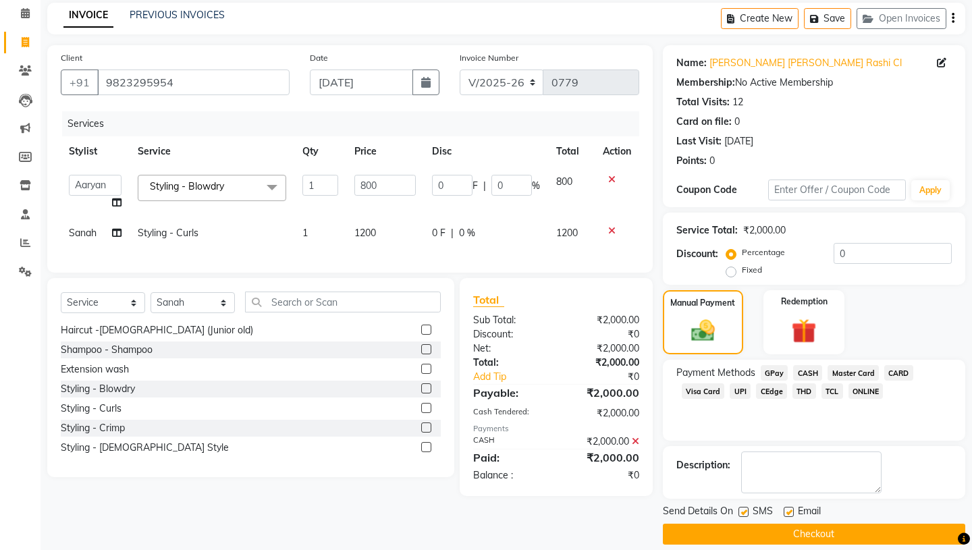
click at [746, 507] on label at bounding box center [744, 512] width 10 height 10
click at [746, 509] on input "checkbox" at bounding box center [743, 513] width 9 height 9
checkbox input "false"
click at [791, 507] on label at bounding box center [789, 512] width 10 height 10
click at [791, 509] on input "checkbox" at bounding box center [788, 513] width 9 height 9
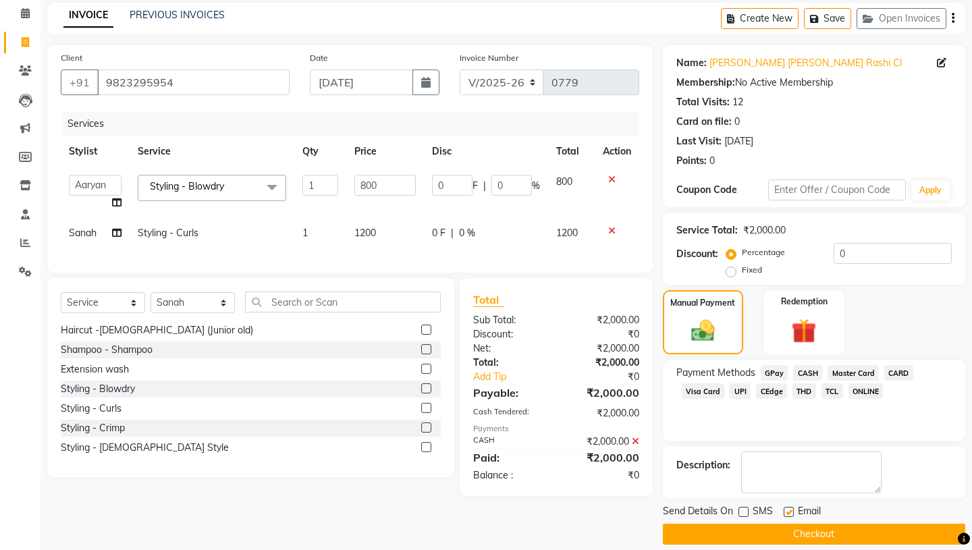
checkbox input "false"
click at [803, 524] on button "Checkout" at bounding box center [814, 534] width 303 height 21
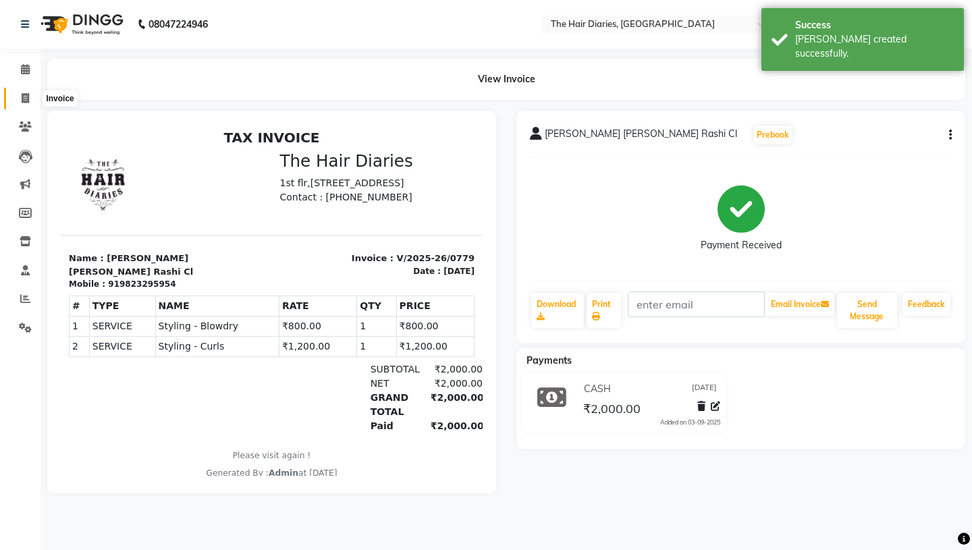
click at [22, 99] on icon at bounding box center [25, 98] width 7 height 10
select select "service"
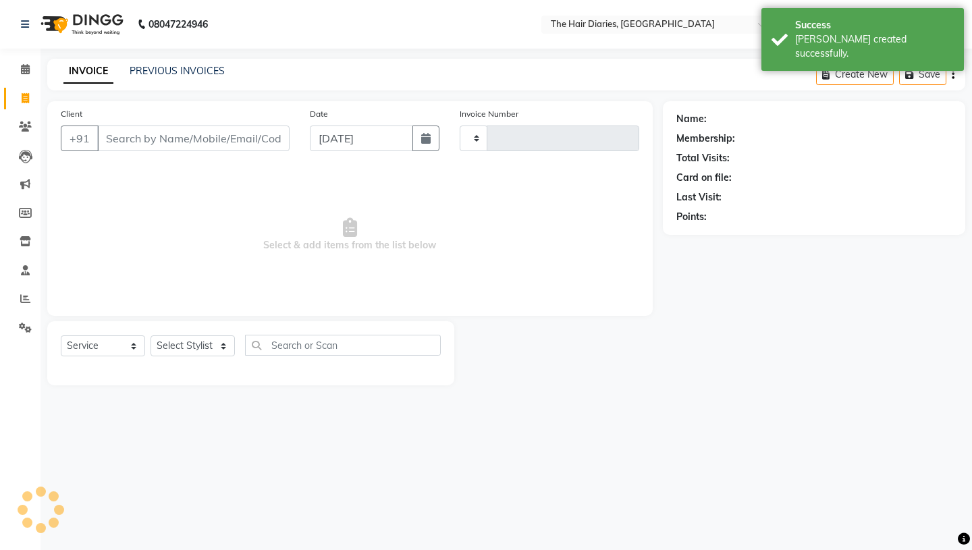
type input "0780"
select select "782"
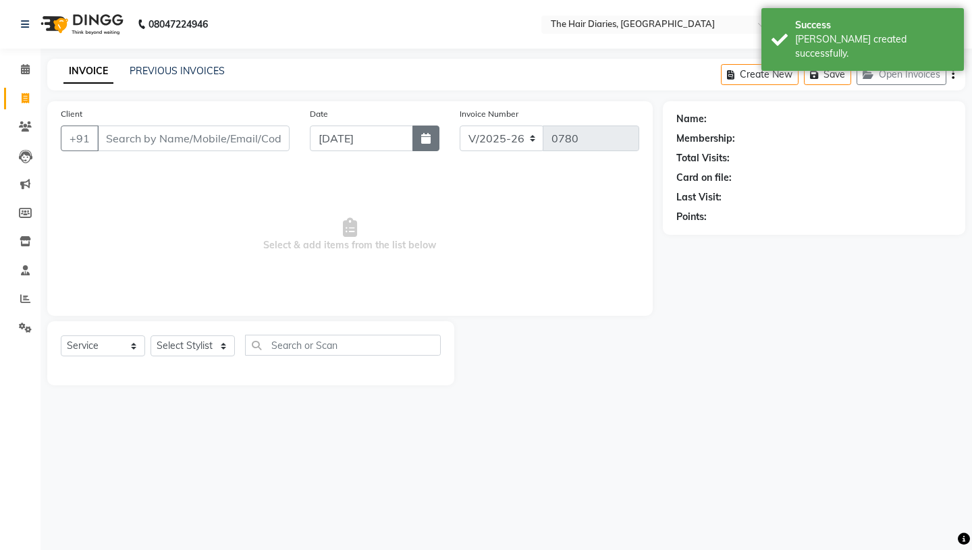
click at [428, 141] on icon "button" at bounding box center [425, 138] width 9 height 11
select select "9"
select select "2025"
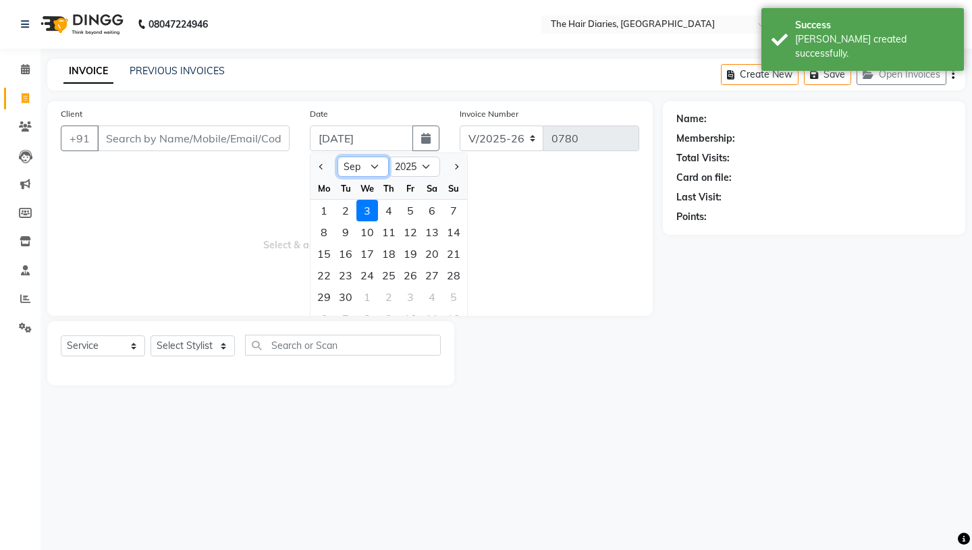
click at [371, 166] on select "Jan Feb Mar Apr May Jun [DATE] Aug Sep Oct Nov Dec" at bounding box center [363, 167] width 51 height 20
select select "8"
click at [452, 251] on div "17" at bounding box center [454, 254] width 22 height 22
type input "[DATE]"
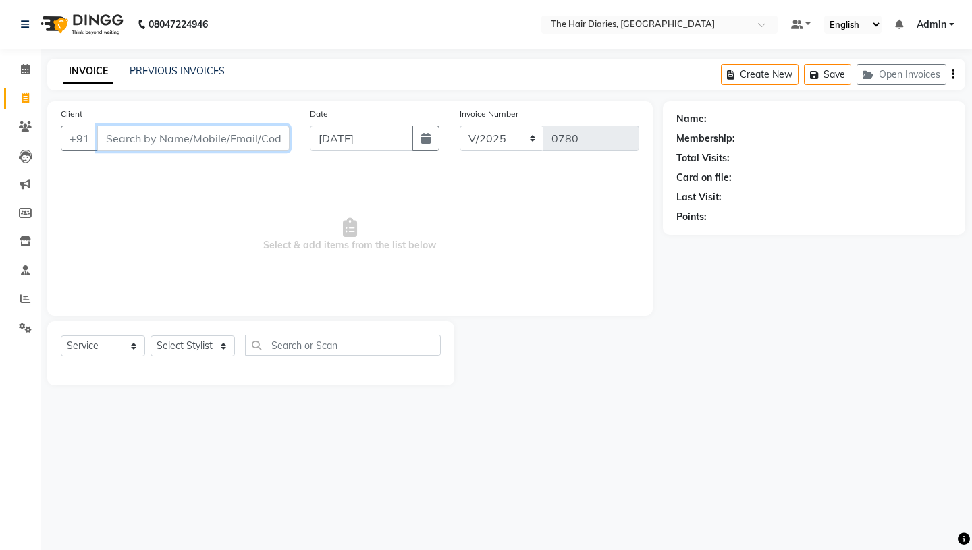
click at [147, 136] on input "Client" at bounding box center [193, 139] width 192 height 26
click at [116, 142] on input "Client" at bounding box center [193, 139] width 192 height 26
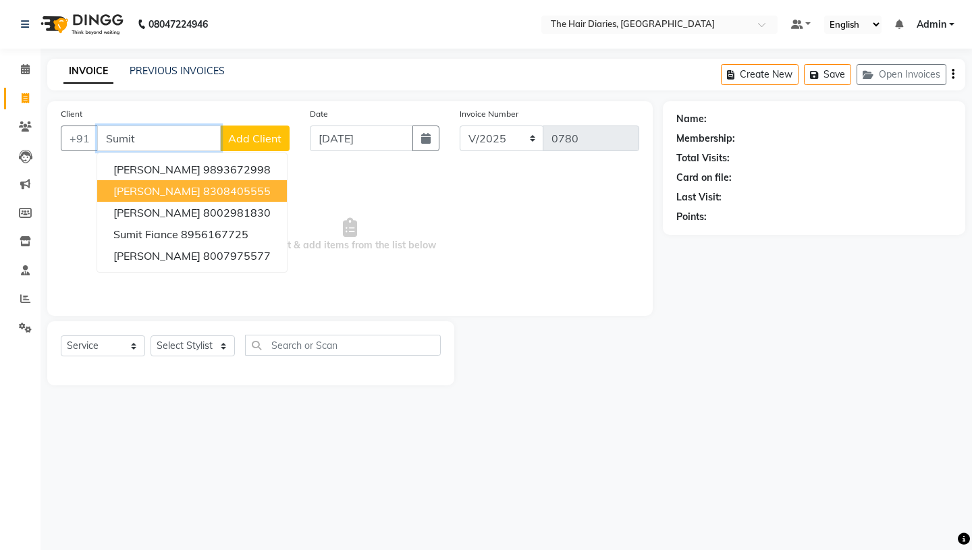
click at [149, 194] on span "[PERSON_NAME]" at bounding box center [156, 191] width 87 height 14
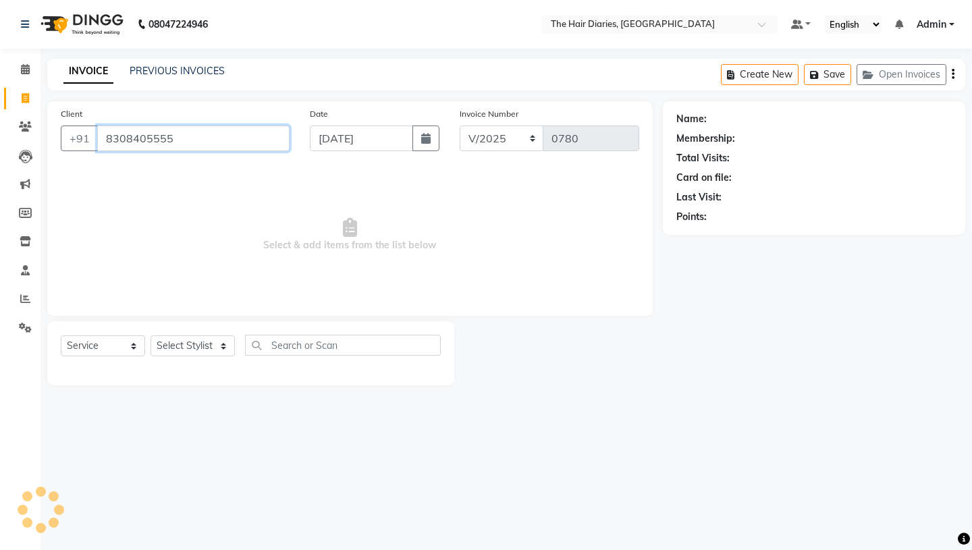
type input "8308405555"
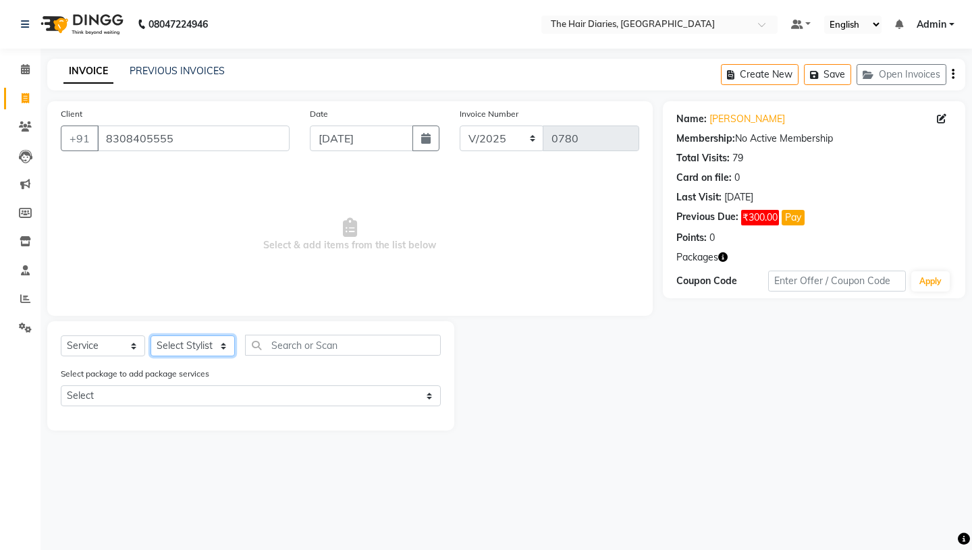
click at [224, 346] on select "Select Stylist Aaryan [PERSON_NAME] [PERSON_NAME] [PERSON_NAME] [PERSON_NAME] J…" at bounding box center [193, 346] width 84 height 21
select select "12914"
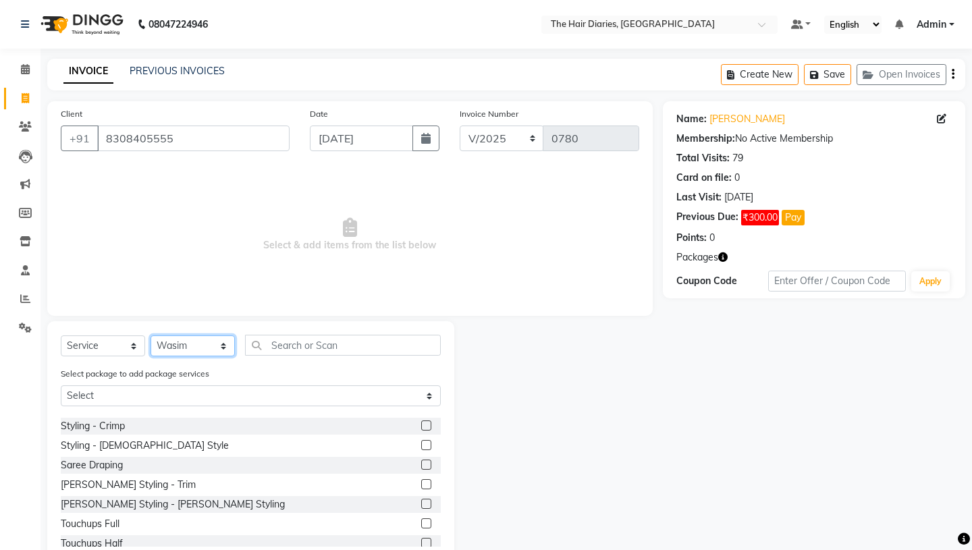
scroll to position [292, 0]
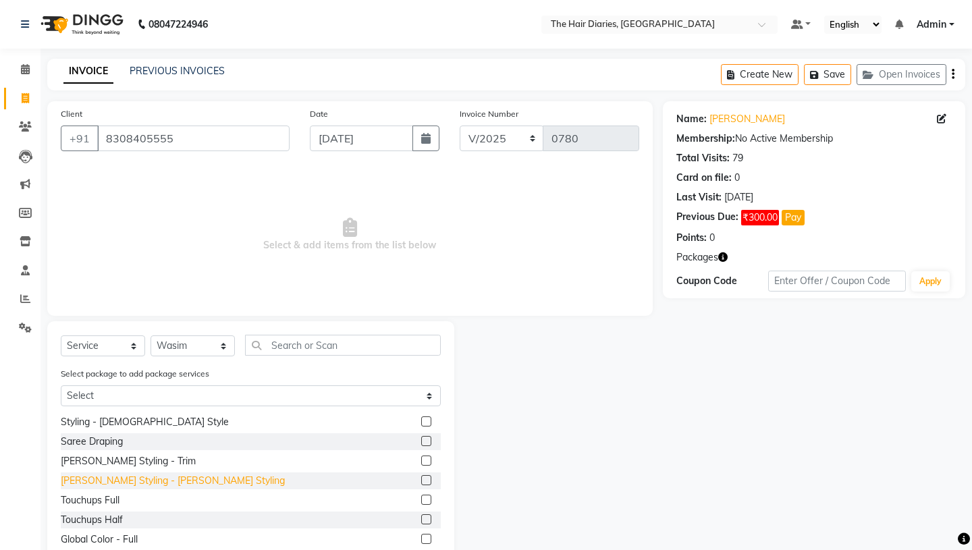
click at [177, 482] on div "[PERSON_NAME] Styling - [PERSON_NAME] Styling" at bounding box center [173, 481] width 224 height 14
checkbox input "false"
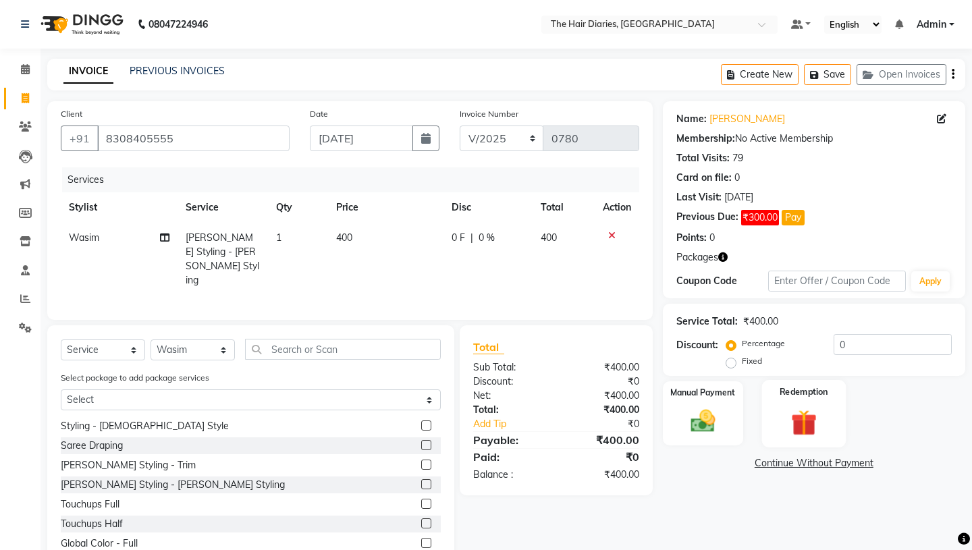
click at [808, 386] on div "Redemption" at bounding box center [804, 413] width 84 height 67
click at [799, 458] on span "Package 2" at bounding box center [784, 466] width 47 height 16
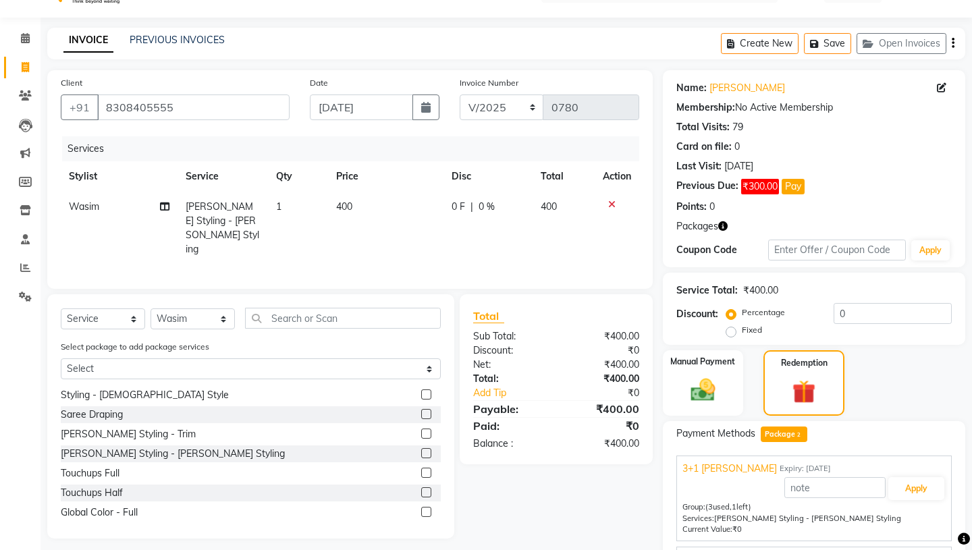
scroll to position [93, 0]
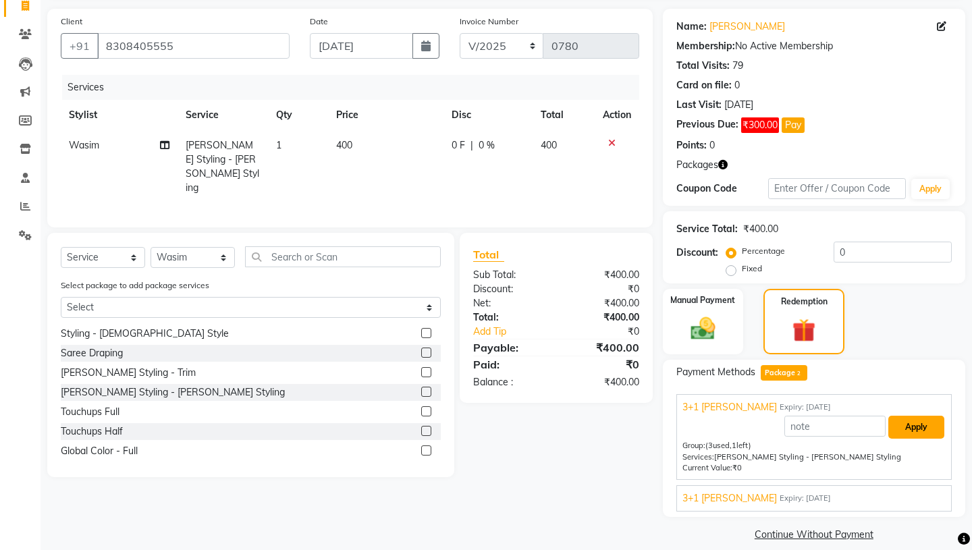
click at [922, 417] on button "Apply" at bounding box center [917, 427] width 56 height 23
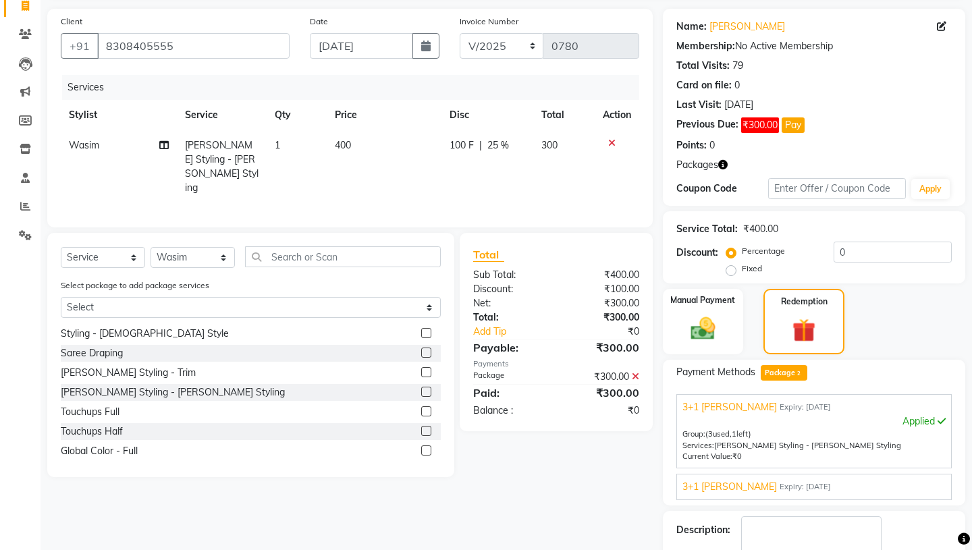
scroll to position [157, 0]
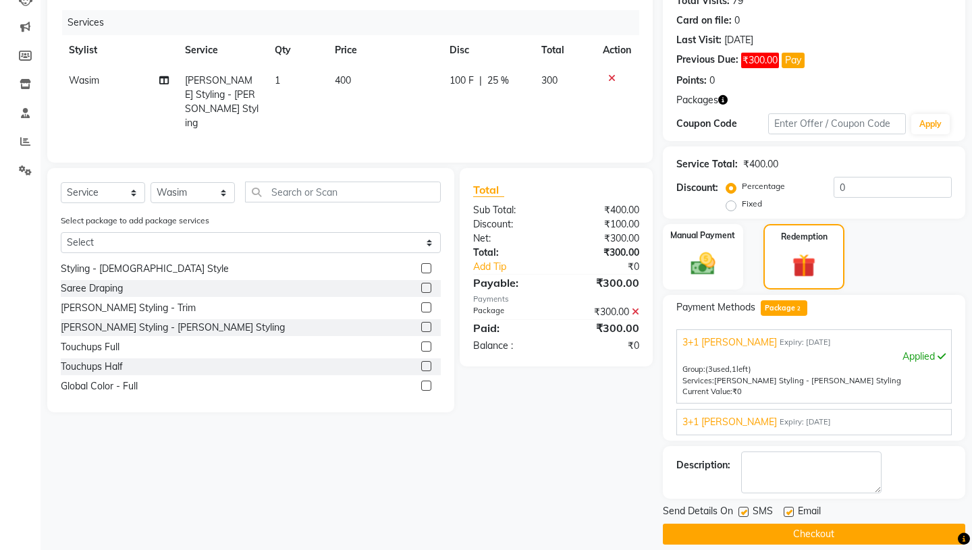
click at [742, 507] on label at bounding box center [744, 512] width 10 height 10
click at [742, 509] on input "checkbox" at bounding box center [743, 513] width 9 height 9
checkbox input "false"
click at [791, 507] on label at bounding box center [789, 512] width 10 height 10
click at [791, 509] on input "checkbox" at bounding box center [788, 513] width 9 height 9
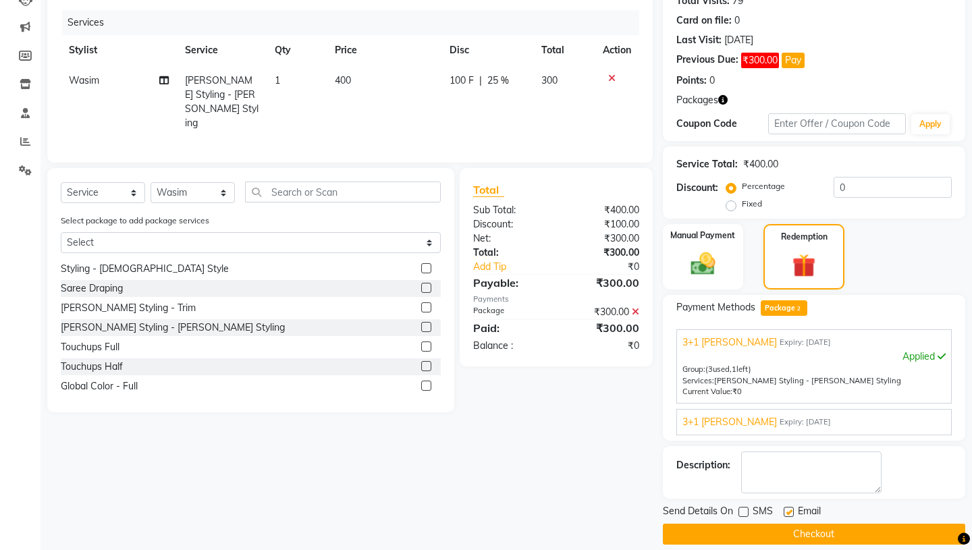
checkbox input "false"
click at [687, 524] on button "Checkout" at bounding box center [814, 534] width 303 height 21
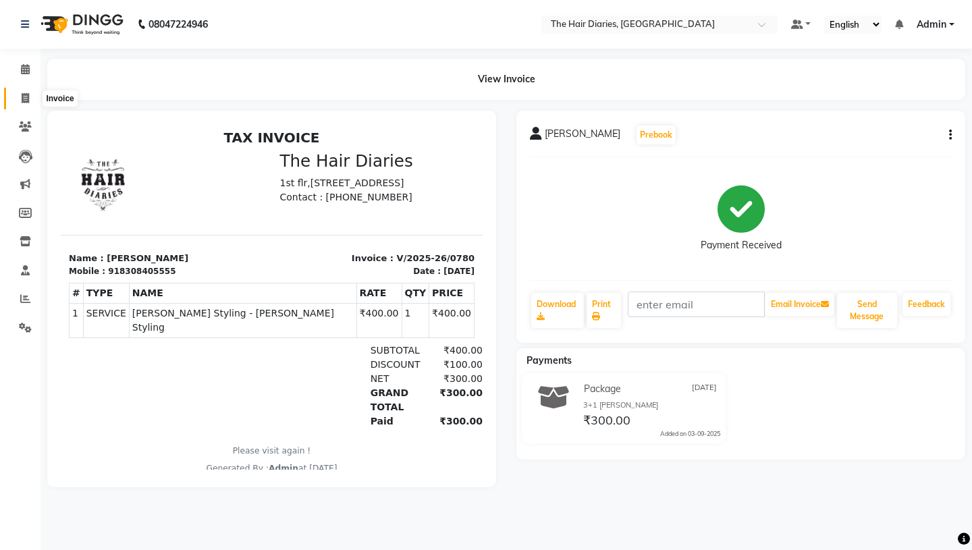
click at [24, 91] on span at bounding box center [26, 99] width 24 height 16
select select "service"
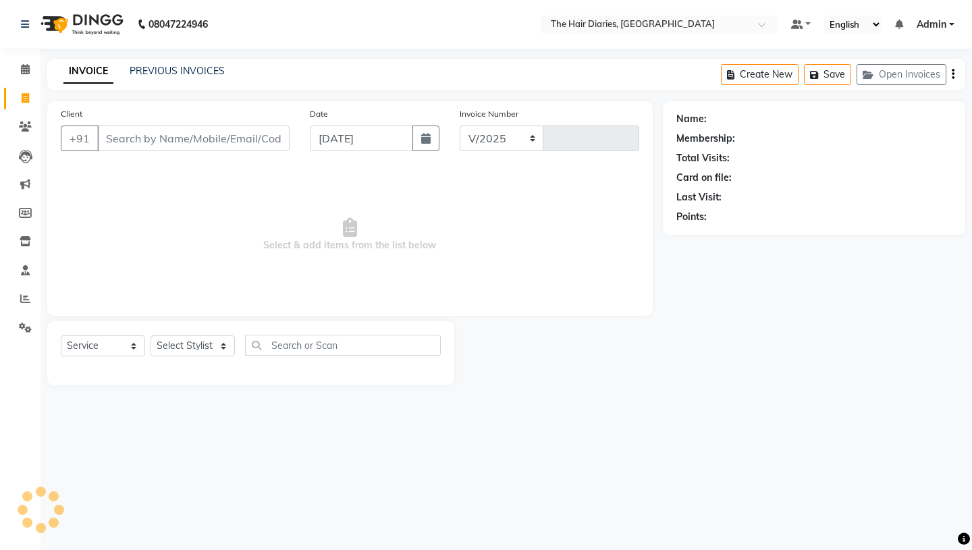
select select "782"
type input "0781"
click at [127, 140] on input "Client" at bounding box center [193, 139] width 192 height 26
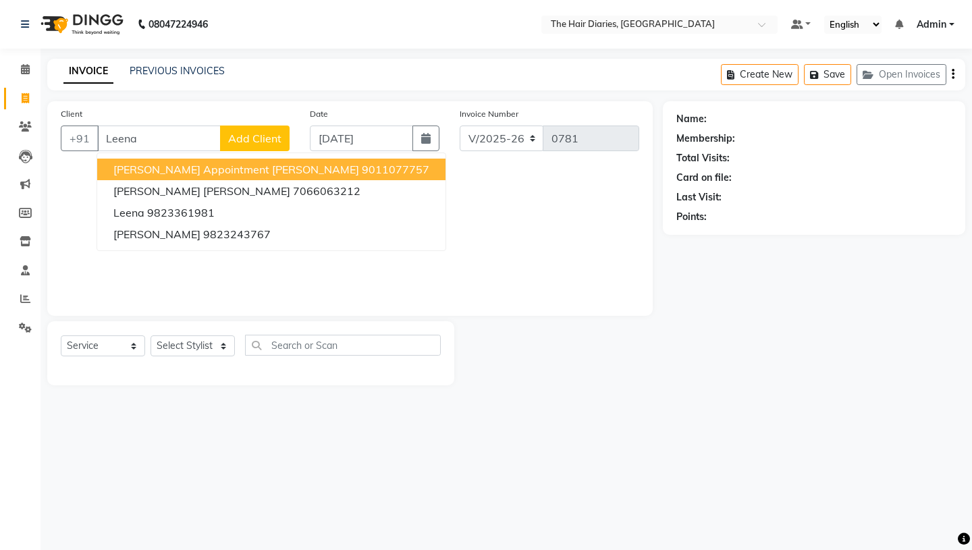
click at [155, 176] on span "[PERSON_NAME] Appointment [PERSON_NAME]" at bounding box center [236, 170] width 246 height 14
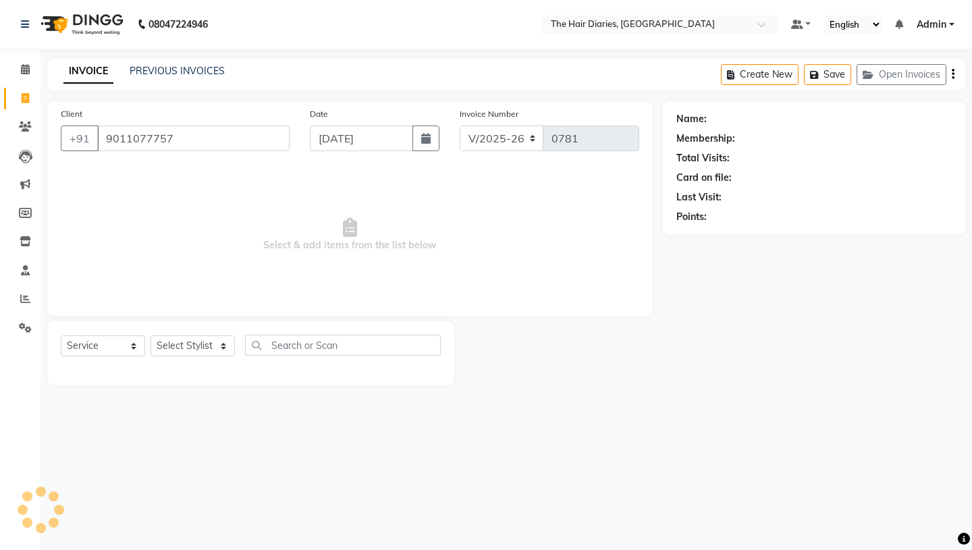
type input "9011077757"
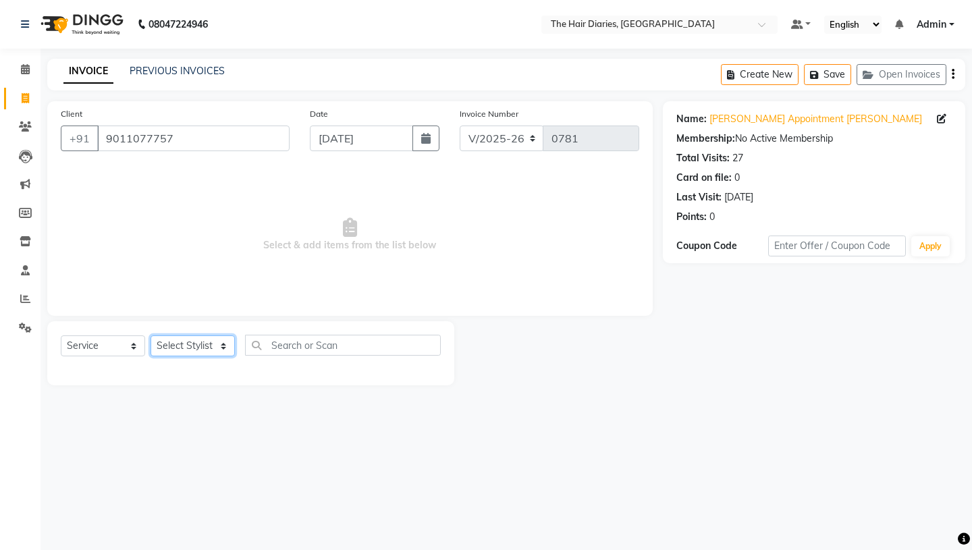
click at [223, 346] on select "Select Stylist Aaryan [PERSON_NAME] [PERSON_NAME] [PERSON_NAME] [PERSON_NAME] J…" at bounding box center [193, 346] width 84 height 21
select select "12914"
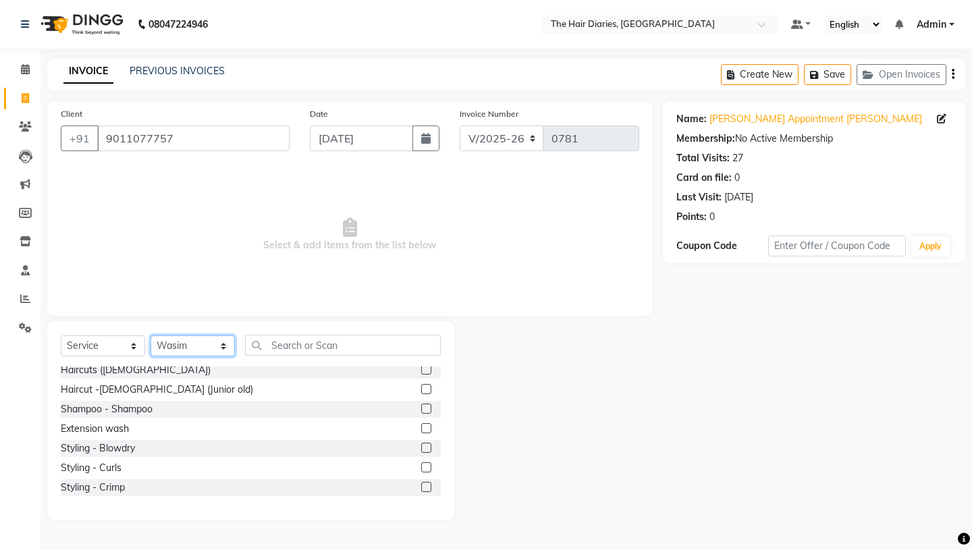
scroll to position [162, 0]
click at [113, 449] on div "Styling - Blowdry" at bounding box center [98, 448] width 74 height 14
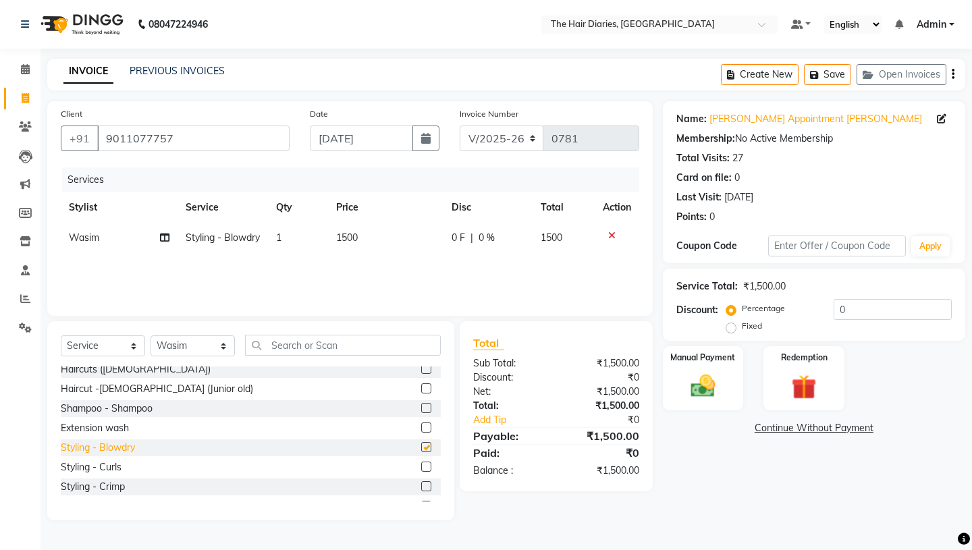
checkbox input "false"
click at [429, 138] on icon "button" at bounding box center [425, 138] width 9 height 11
select select "9"
select select "2025"
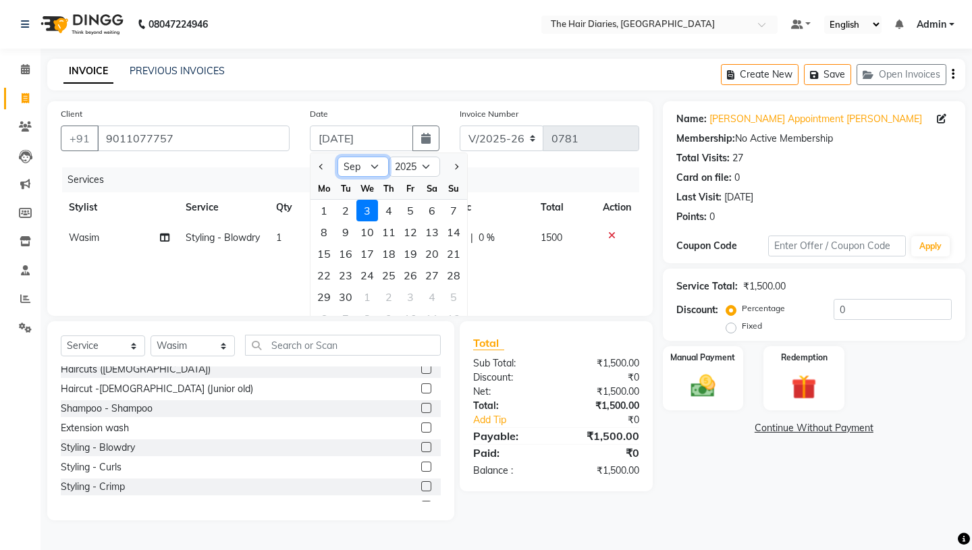
click at [375, 165] on select "Jan Feb Mar Apr May Jun [DATE] Aug Sep Oct Nov Dec" at bounding box center [363, 167] width 51 height 20
select select "8"
click at [456, 254] on div "17" at bounding box center [454, 254] width 22 height 22
type input "[DATE]"
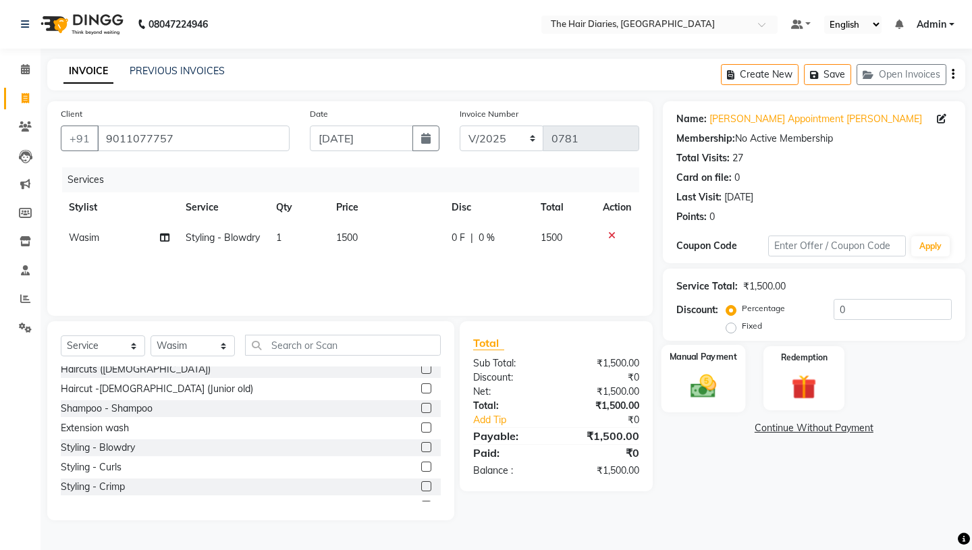
click at [690, 371] on img at bounding box center [703, 386] width 42 height 30
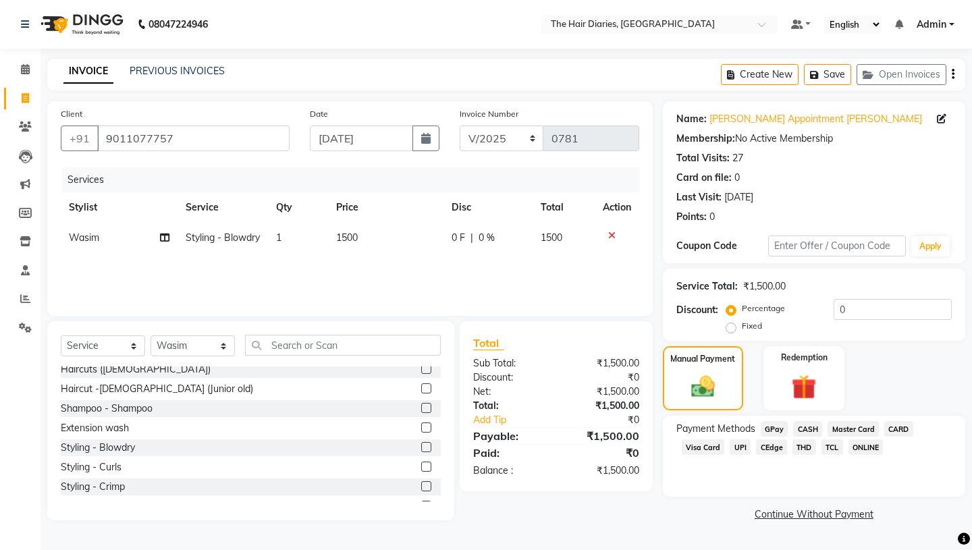
click at [812, 421] on span "CASH" at bounding box center [807, 429] width 29 height 16
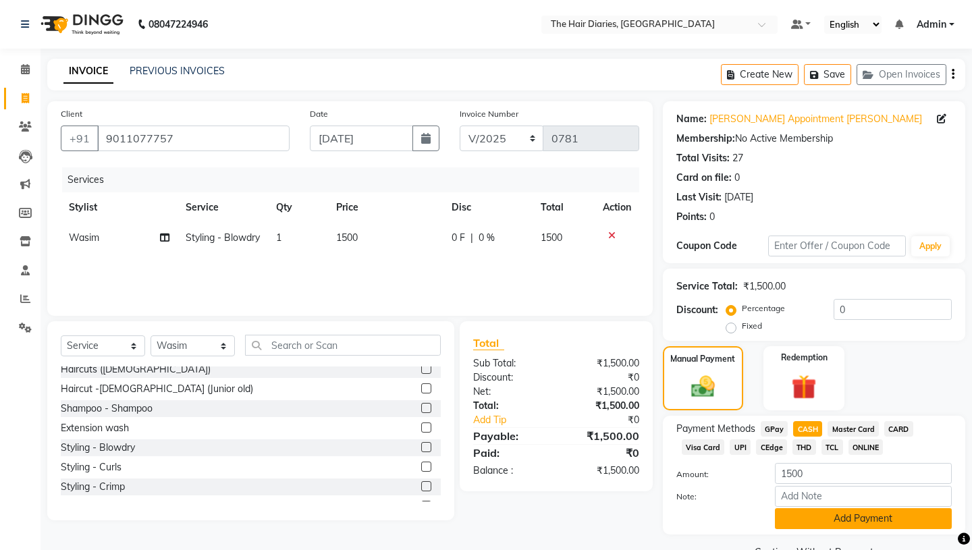
click at [831, 509] on button "Add Payment" at bounding box center [863, 519] width 177 height 21
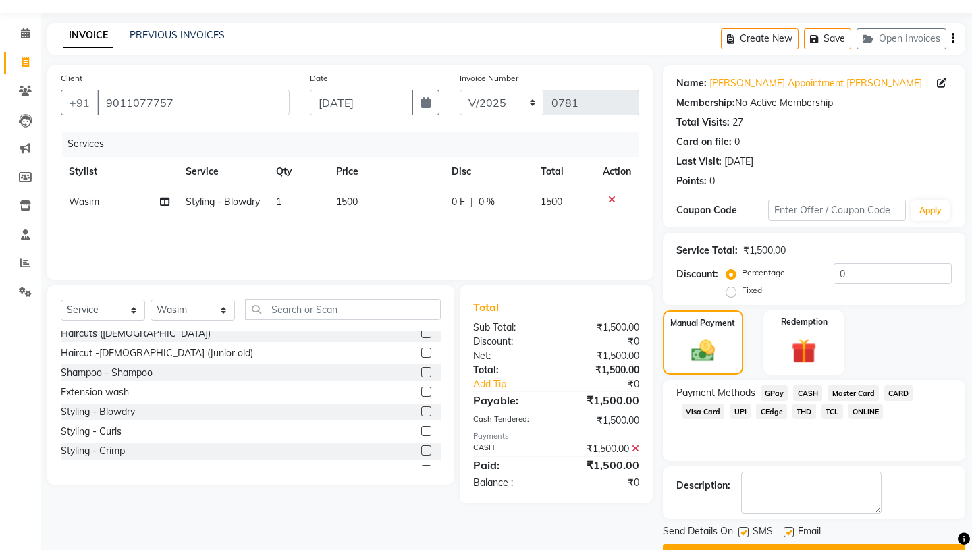
scroll to position [56, 0]
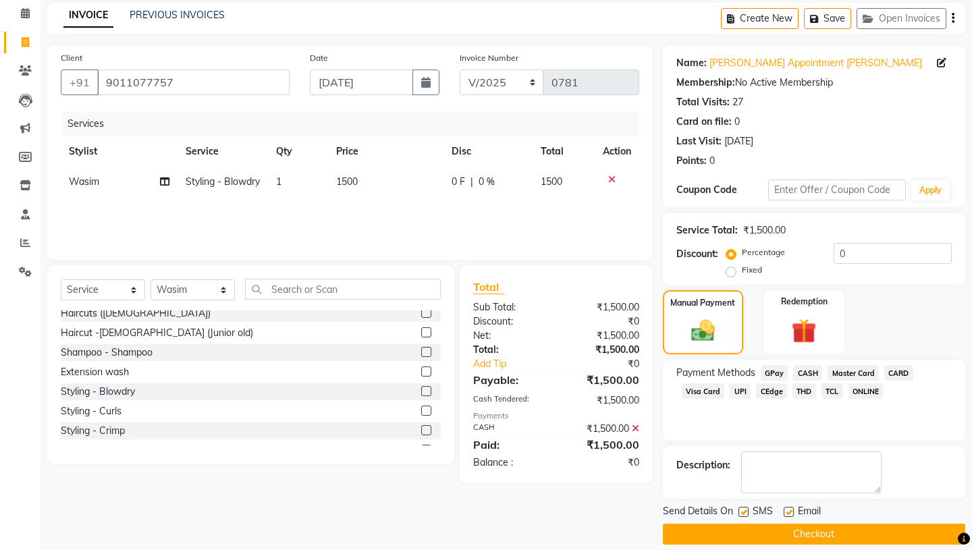
click at [744, 507] on label at bounding box center [744, 512] width 10 height 10
click at [744, 509] on input "checkbox" at bounding box center [743, 513] width 9 height 9
checkbox input "false"
click at [791, 507] on label at bounding box center [789, 512] width 10 height 10
click at [791, 509] on input "checkbox" at bounding box center [788, 513] width 9 height 9
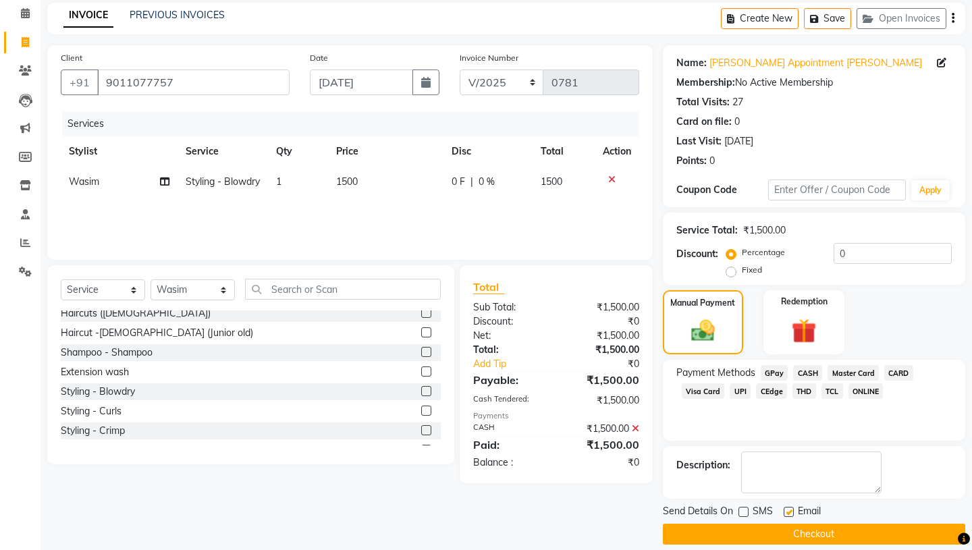
checkbox input "false"
click at [807, 527] on button "Checkout" at bounding box center [814, 534] width 303 height 21
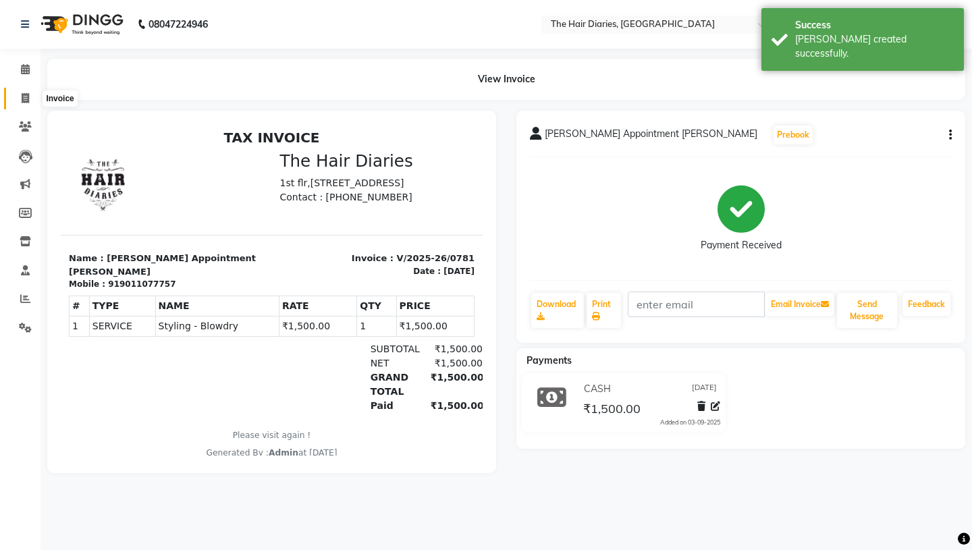
click at [26, 95] on icon at bounding box center [25, 98] width 7 height 10
select select "service"
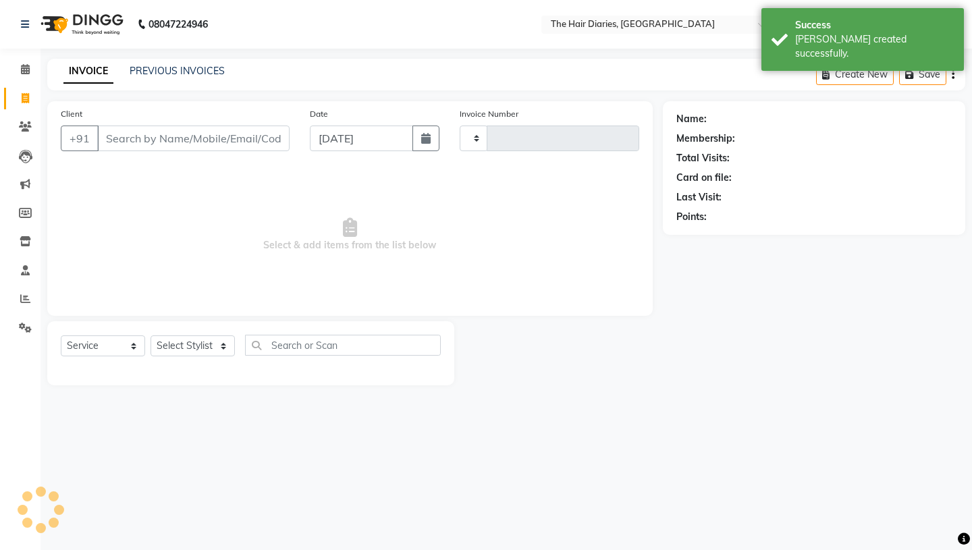
type input "0782"
select select "782"
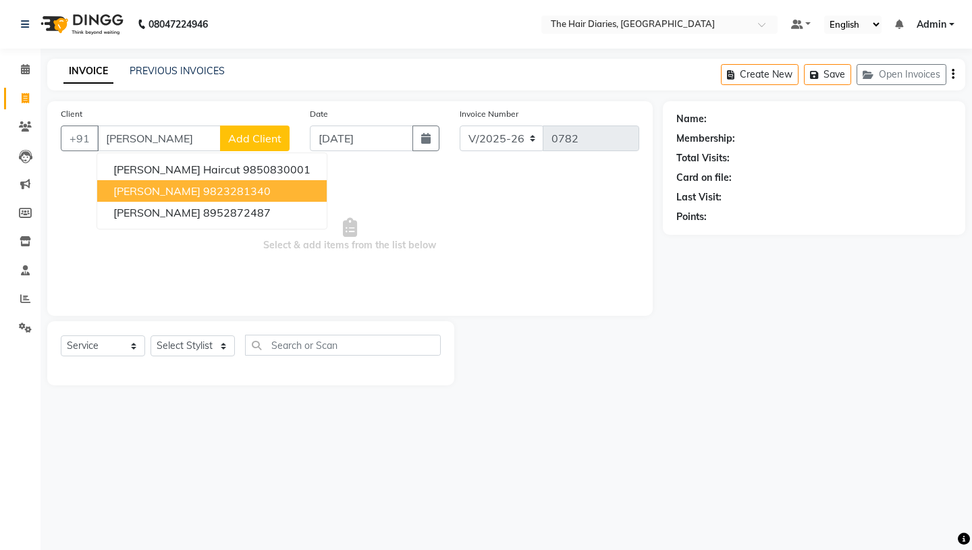
click at [120, 197] on span "[PERSON_NAME]" at bounding box center [156, 191] width 87 height 14
type input "9823281340"
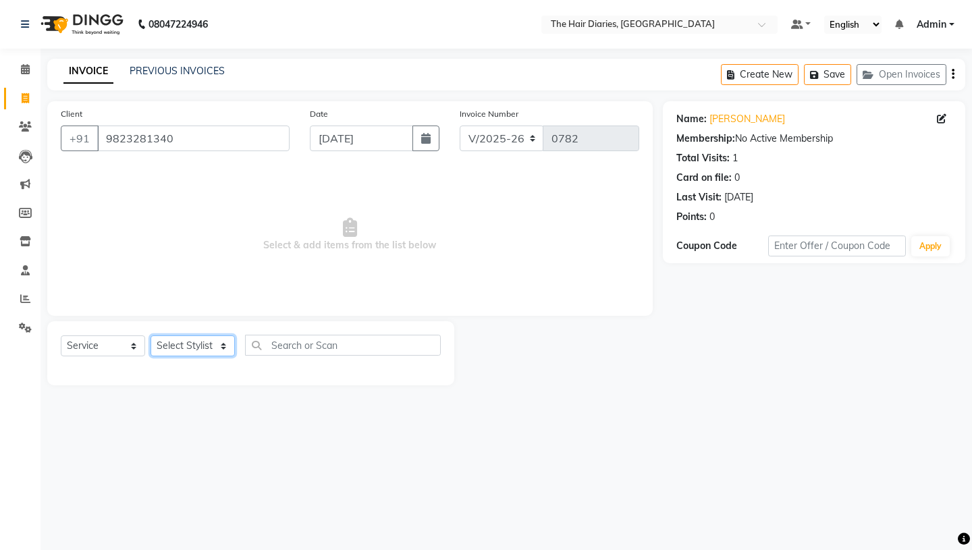
click at [221, 346] on select "Select Stylist Aaryan [PERSON_NAME] [PERSON_NAME] [PERSON_NAME] [PERSON_NAME] J…" at bounding box center [193, 346] width 84 height 21
select select "12914"
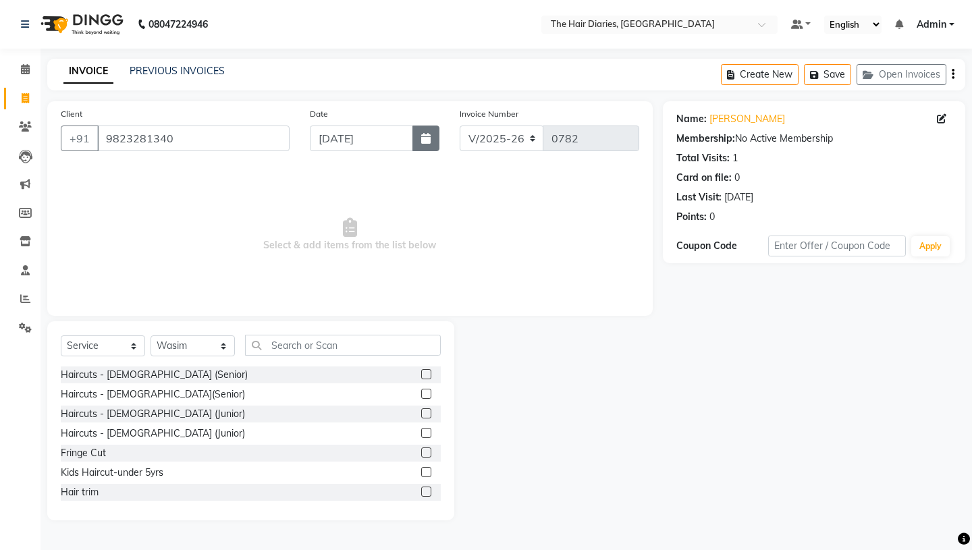
click at [425, 147] on button "button" at bounding box center [426, 139] width 27 height 26
select select "9"
select select "2025"
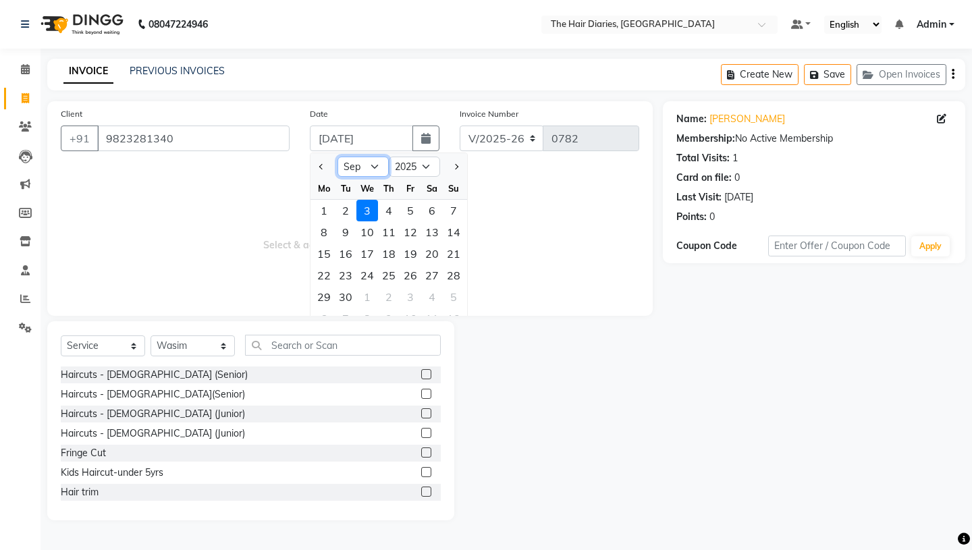
click at [373, 165] on select "Jan Feb Mar Apr May Jun [DATE] Aug Sep Oct Nov Dec" at bounding box center [363, 167] width 51 height 20
select select "8"
click at [459, 251] on div "17" at bounding box center [454, 254] width 22 height 22
type input "[DATE]"
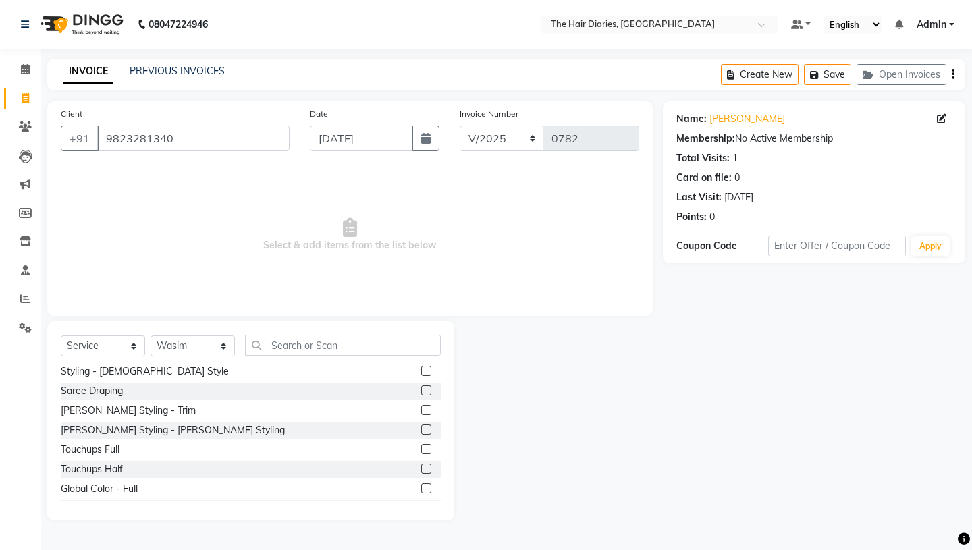
scroll to position [300, 0]
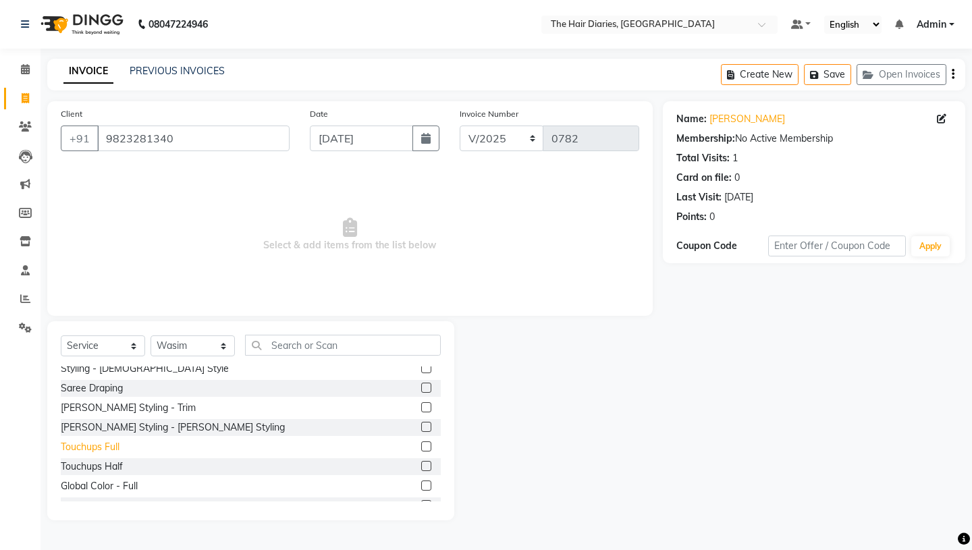
click at [103, 444] on div "Touchups Full" at bounding box center [90, 447] width 59 height 14
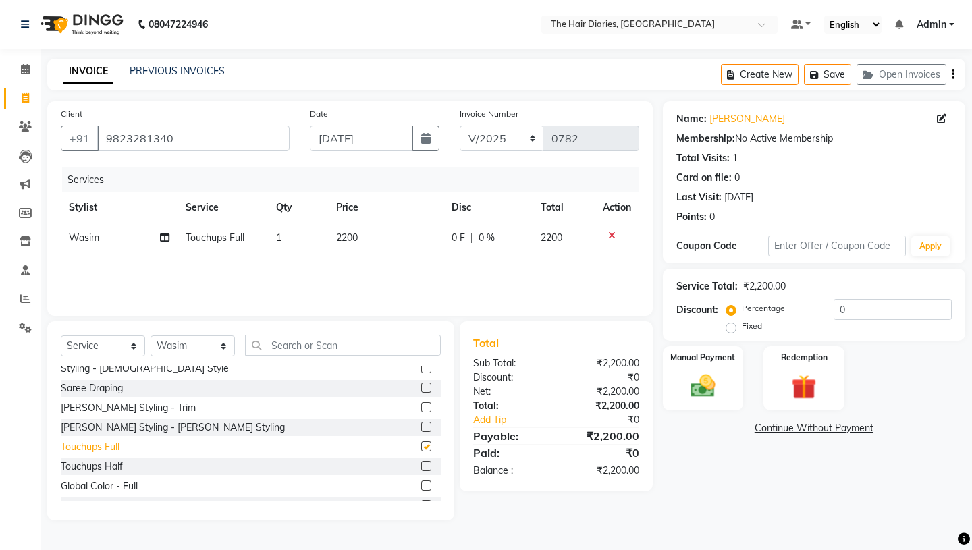
checkbox input "false"
click at [711, 371] on img at bounding box center [703, 386] width 42 height 30
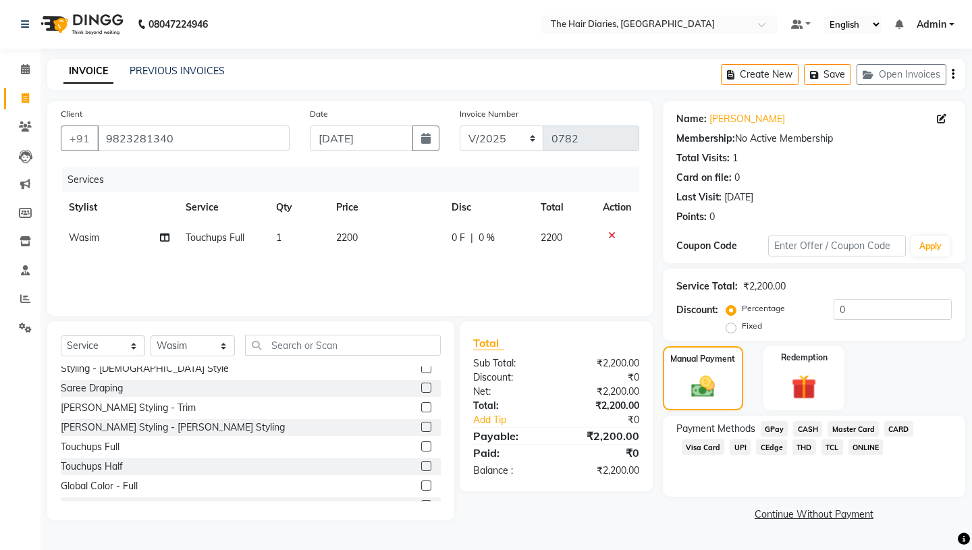
click at [831, 440] on span "TCL" at bounding box center [833, 448] width 22 height 16
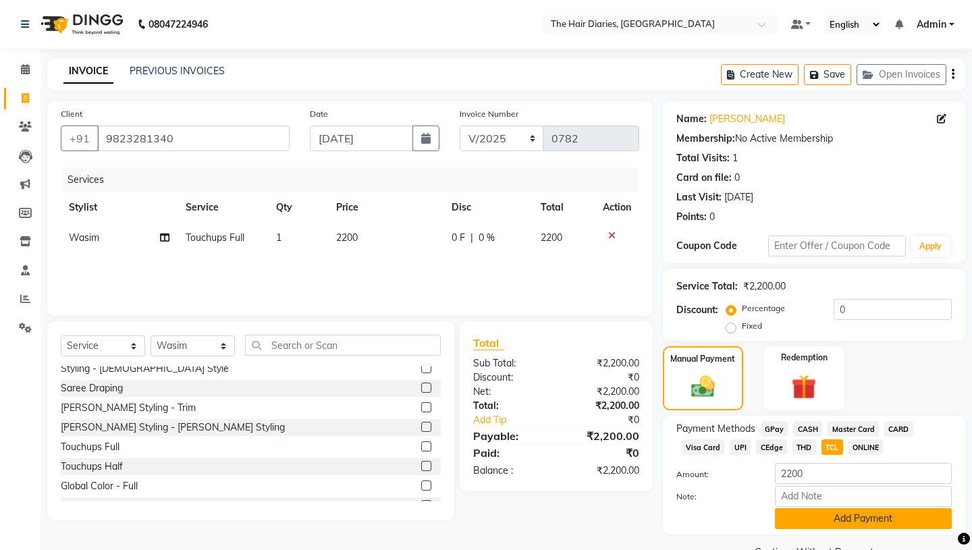
click at [833, 509] on button "Add Payment" at bounding box center [863, 519] width 177 height 21
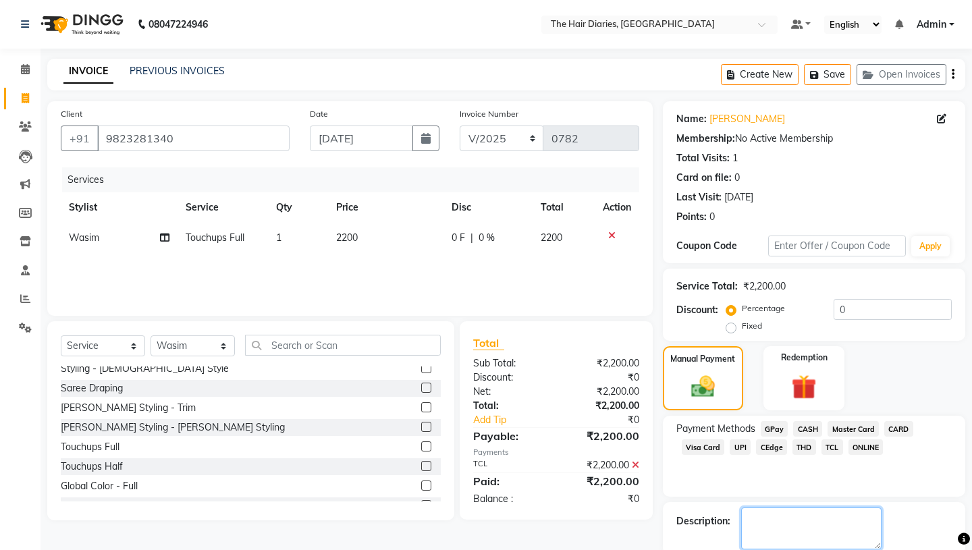
click at [765, 508] on textarea at bounding box center [811, 529] width 140 height 42
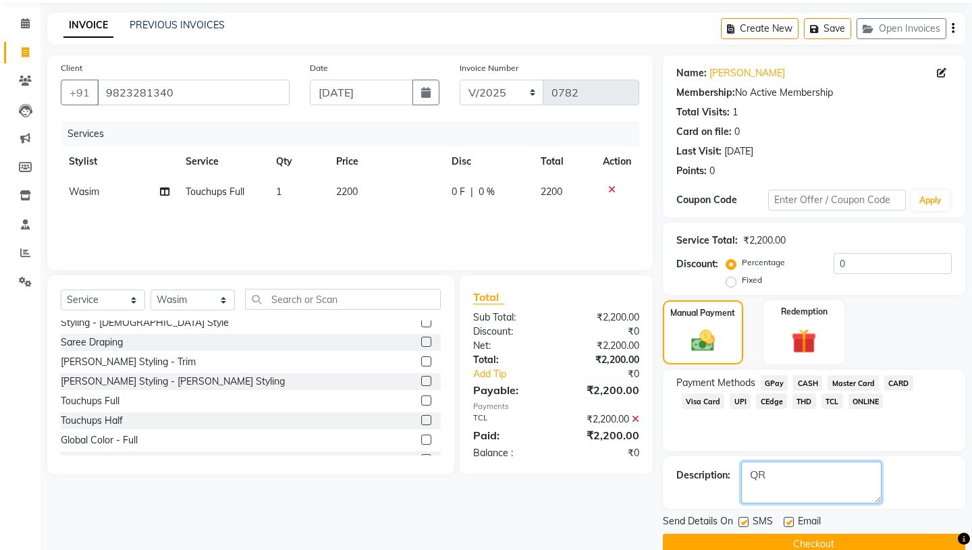
scroll to position [56, 0]
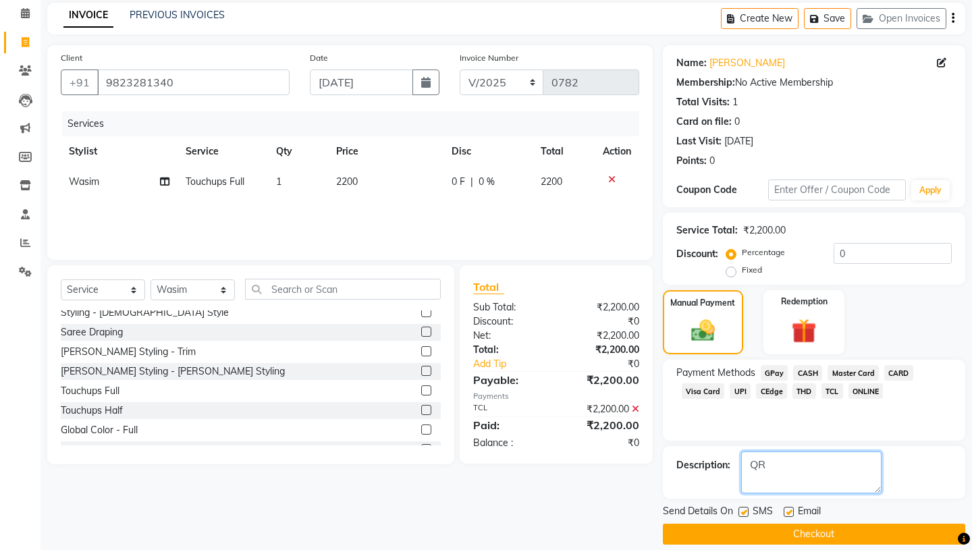
type textarea "QR"
click at [742, 507] on label at bounding box center [744, 512] width 10 height 10
click at [742, 509] on input "checkbox" at bounding box center [743, 513] width 9 height 9
checkbox input "false"
click at [789, 507] on label at bounding box center [789, 512] width 10 height 10
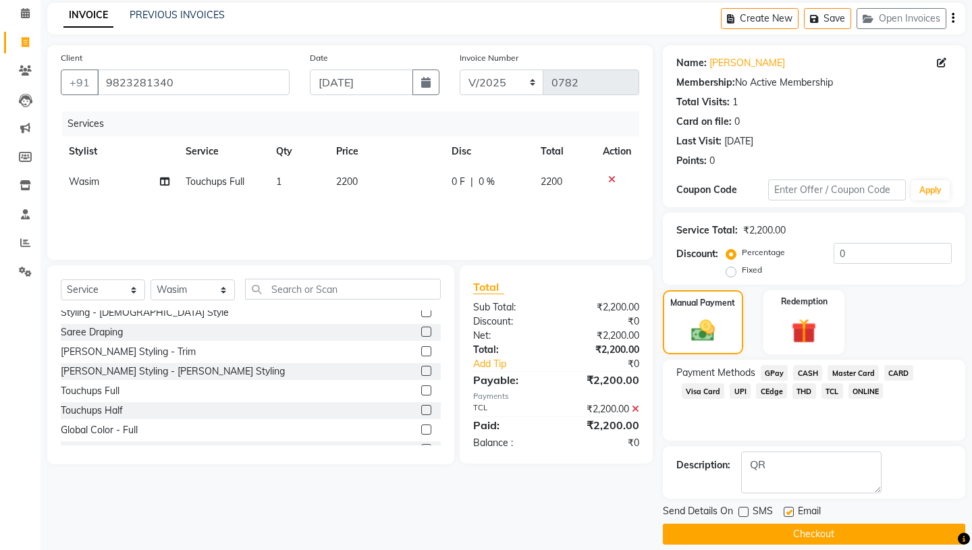
click at [789, 509] on input "checkbox" at bounding box center [788, 513] width 9 height 9
checkbox input "false"
click at [798, 524] on button "Checkout" at bounding box center [814, 534] width 303 height 21
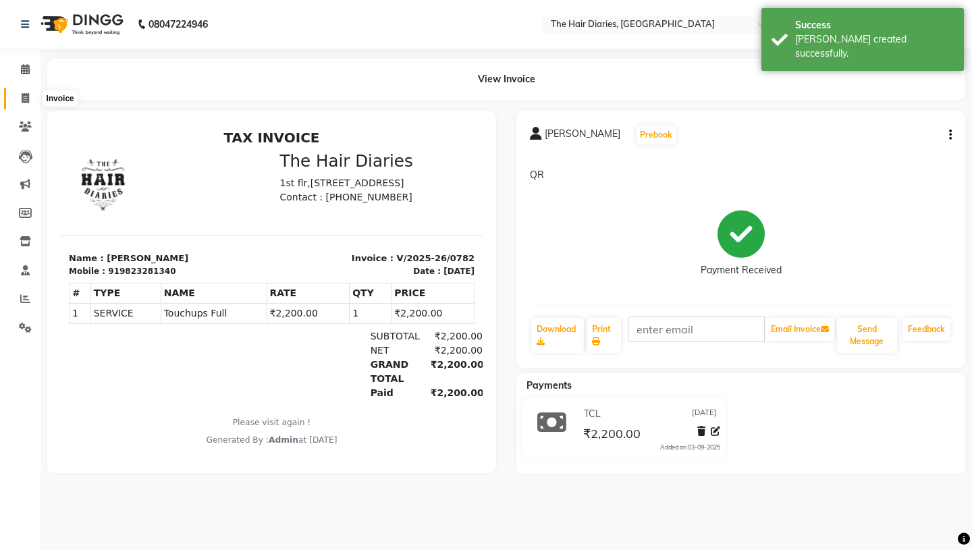
click at [23, 98] on icon at bounding box center [25, 98] width 7 height 10
select select "service"
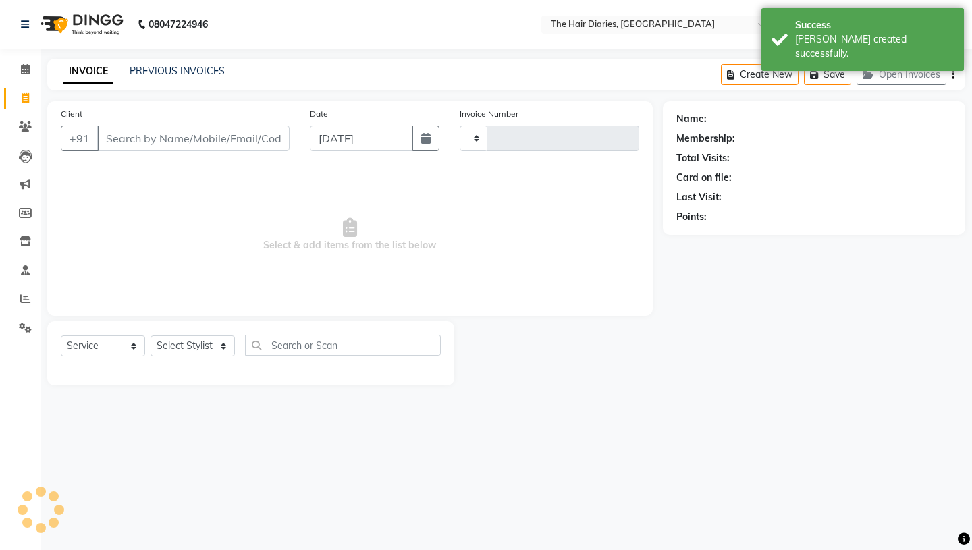
type input "0783"
select select "782"
click at [430, 142] on icon "button" at bounding box center [425, 138] width 9 height 11
select select "9"
select select "2025"
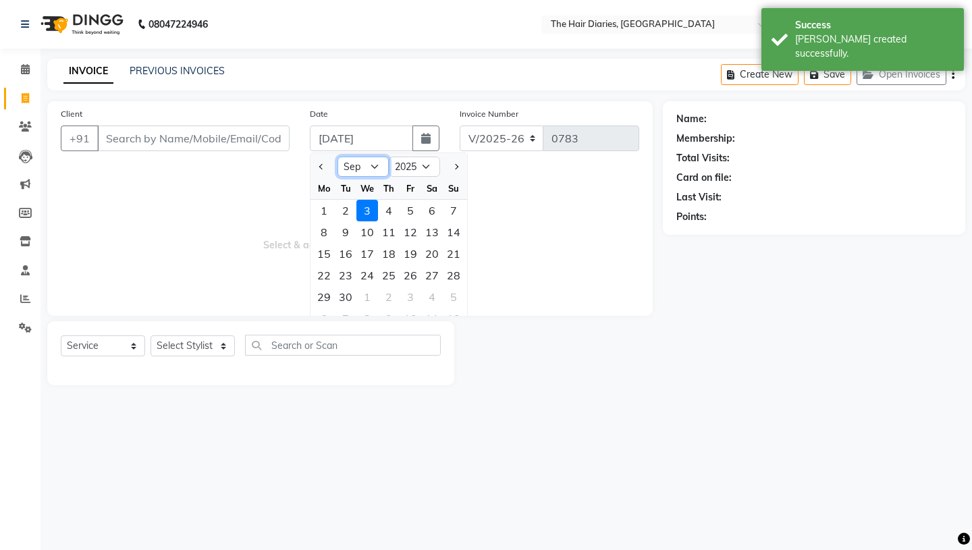
click at [373, 167] on select "Jan Feb Mar Apr May Jun [DATE] Aug Sep Oct Nov Dec" at bounding box center [363, 167] width 51 height 20
select select "8"
click at [453, 253] on div "17" at bounding box center [454, 254] width 22 height 22
type input "[DATE]"
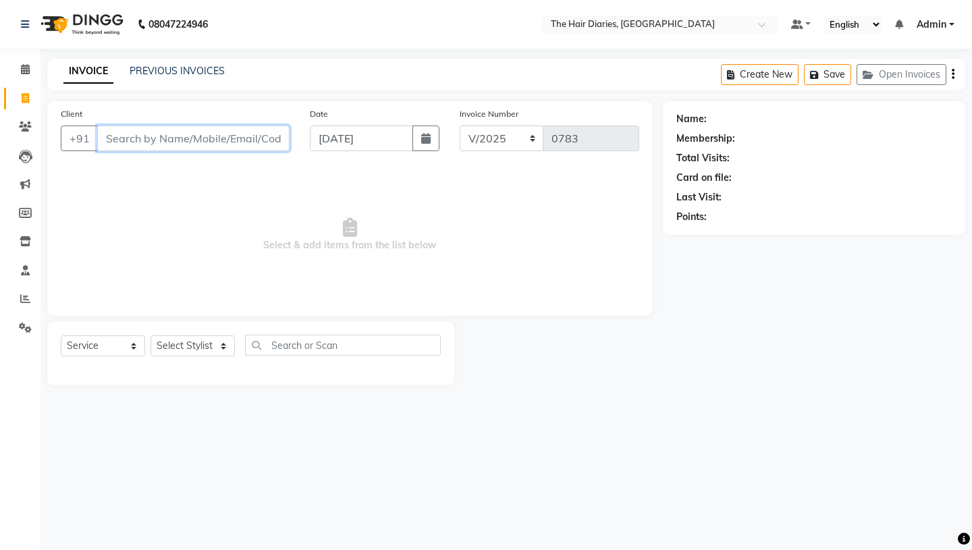
click at [162, 135] on input "Client" at bounding box center [193, 139] width 192 height 26
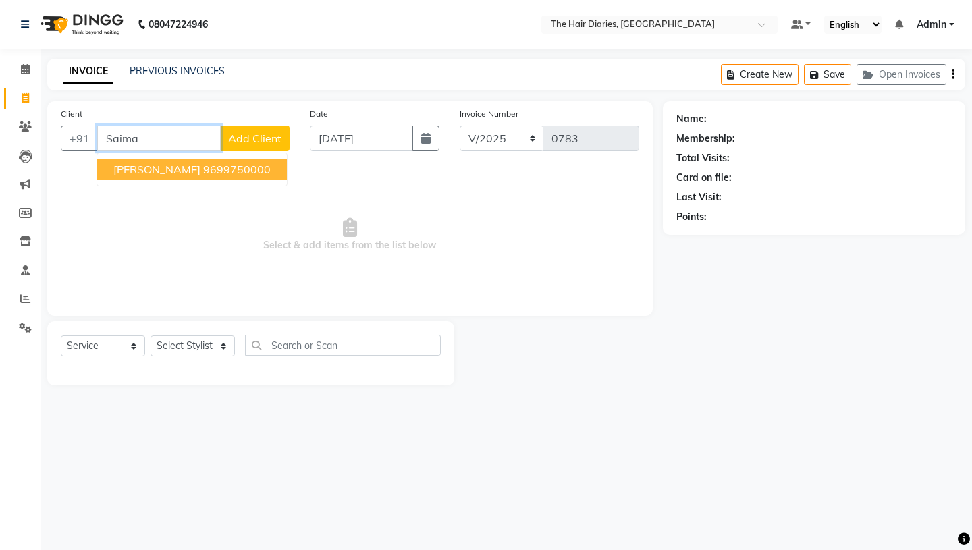
click at [149, 174] on span "[PERSON_NAME]" at bounding box center [156, 170] width 87 height 14
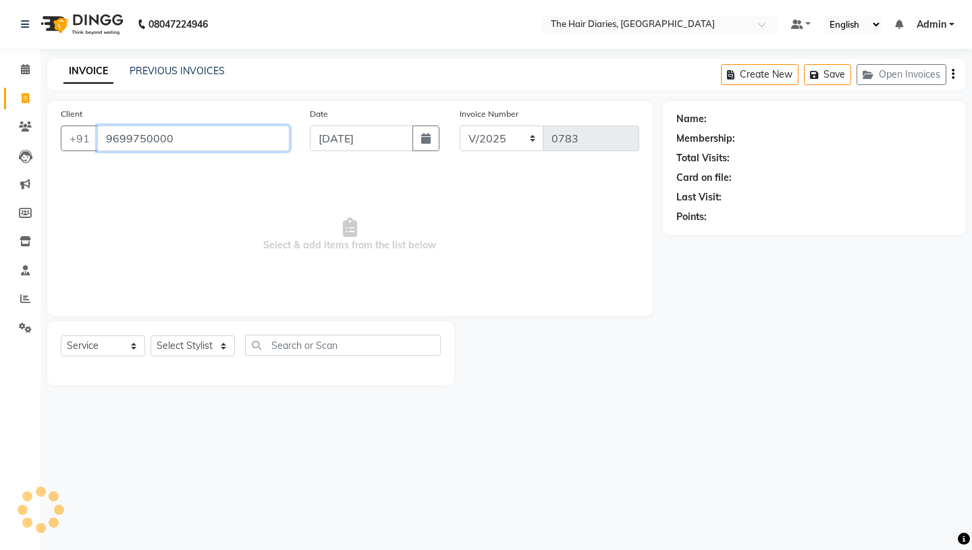
type input "9699750000"
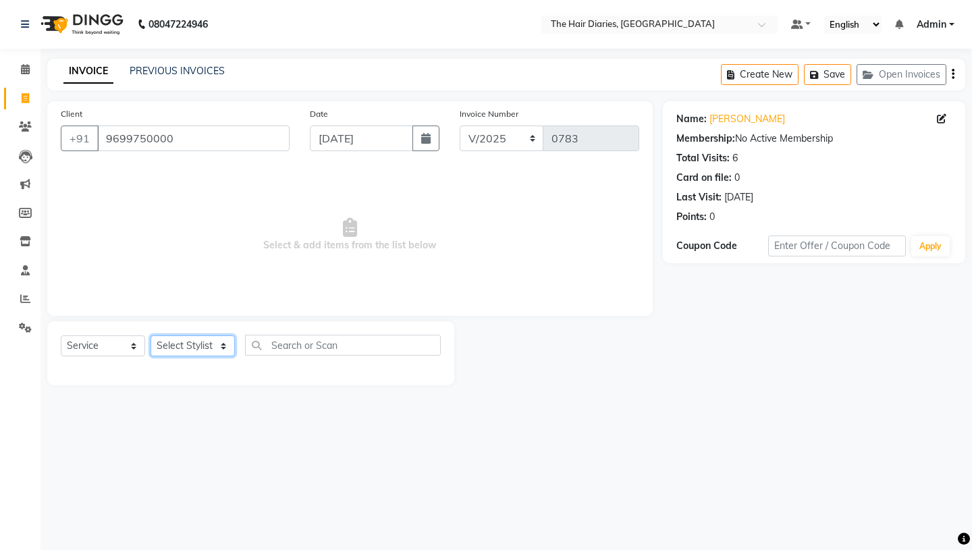
click at [226, 344] on select "Select Stylist Aaryan [PERSON_NAME] [PERSON_NAME] [PERSON_NAME] [PERSON_NAME] J…" at bounding box center [193, 346] width 84 height 21
select select "12913"
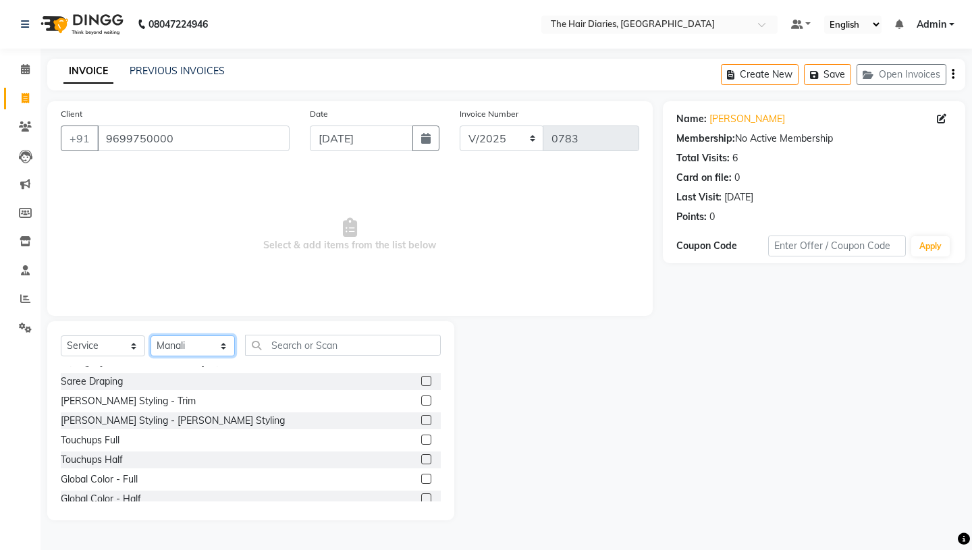
scroll to position [312, 0]
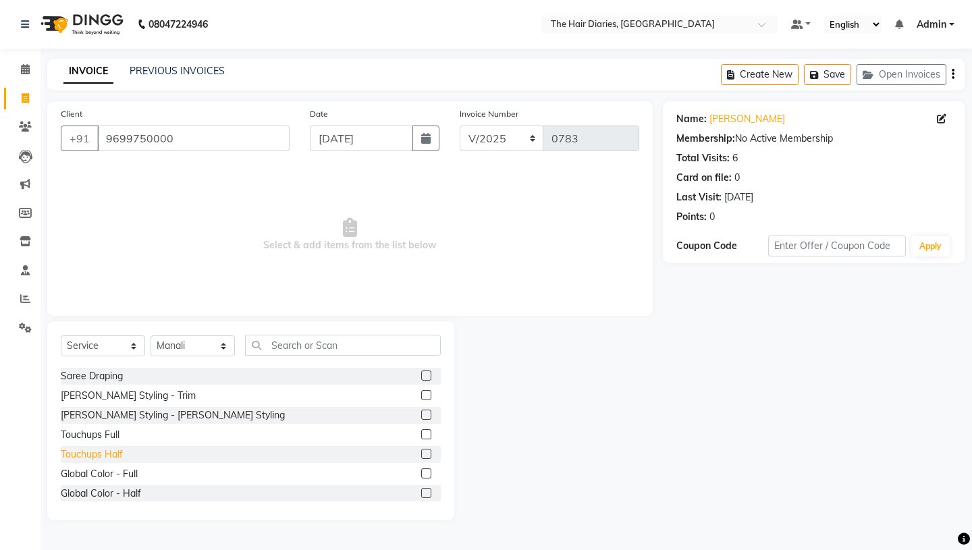
click at [93, 455] on div "Touchups Half" at bounding box center [92, 455] width 62 height 14
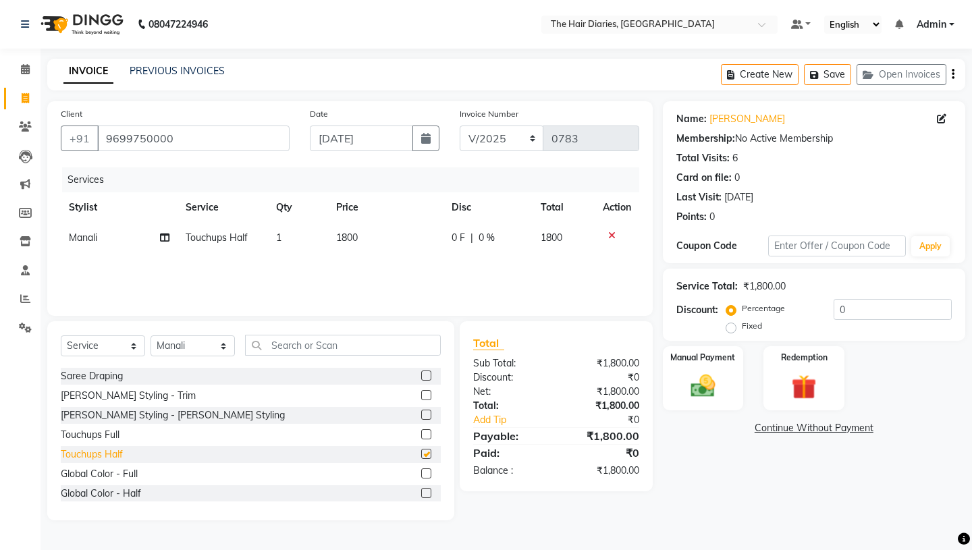
checkbox input "false"
click at [693, 373] on img at bounding box center [703, 386] width 42 height 30
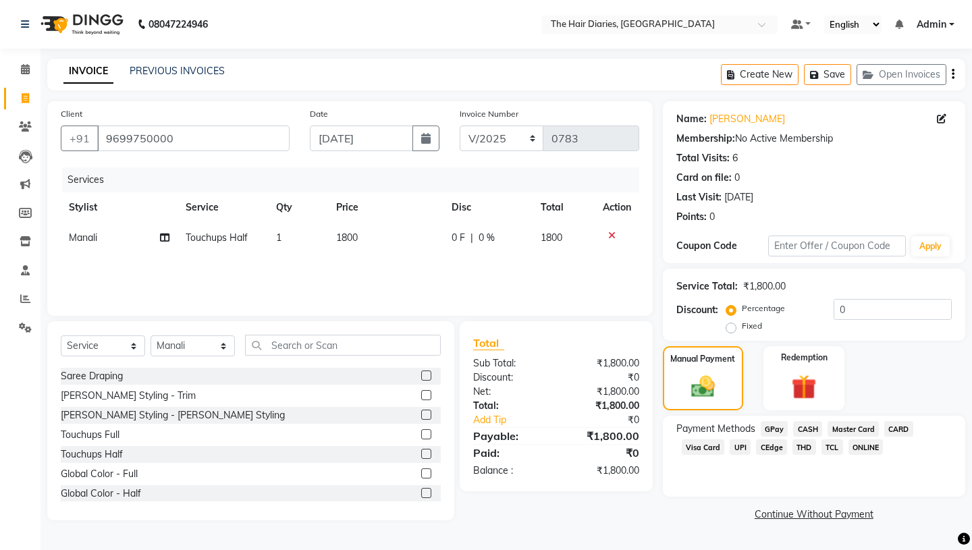
click at [798, 440] on span "THD" at bounding box center [805, 448] width 24 height 16
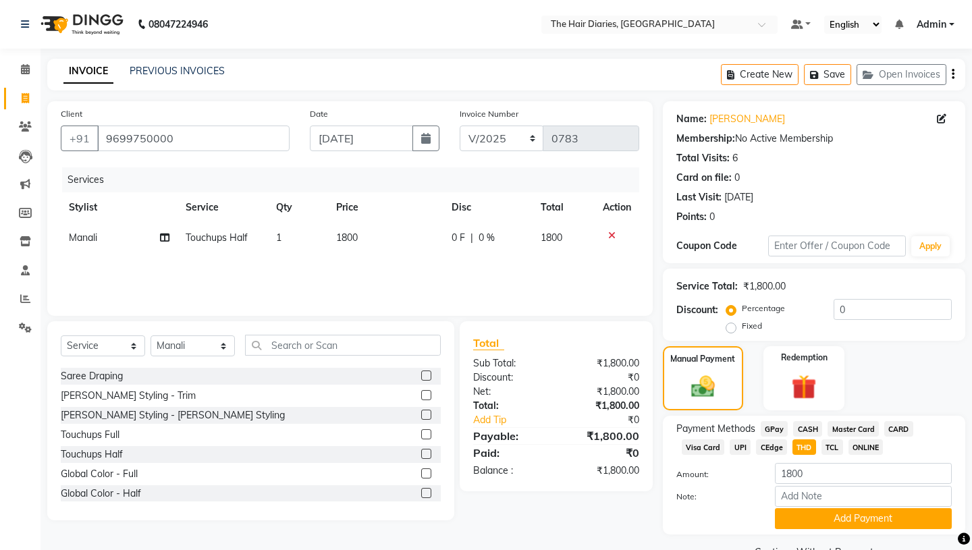
scroll to position [18, 0]
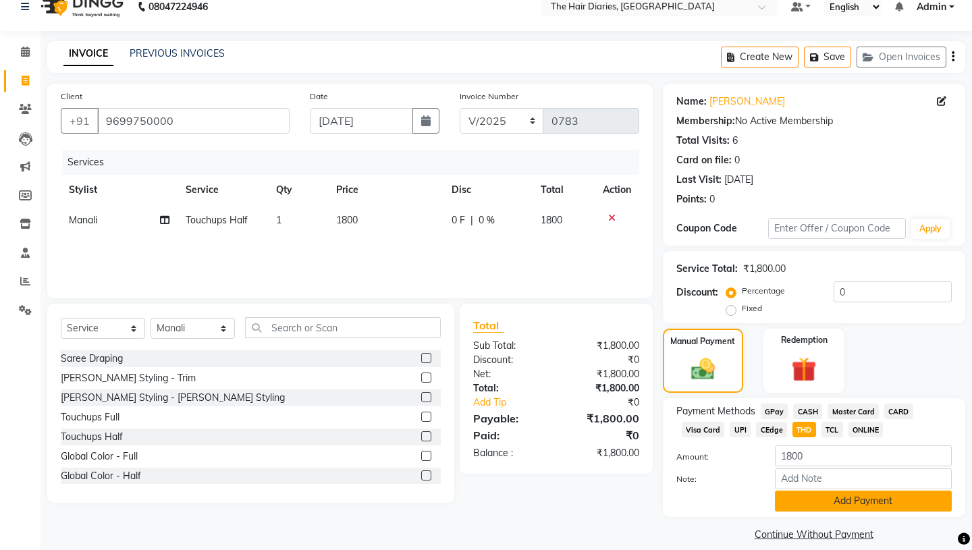
click at [825, 491] on button "Add Payment" at bounding box center [863, 501] width 177 height 21
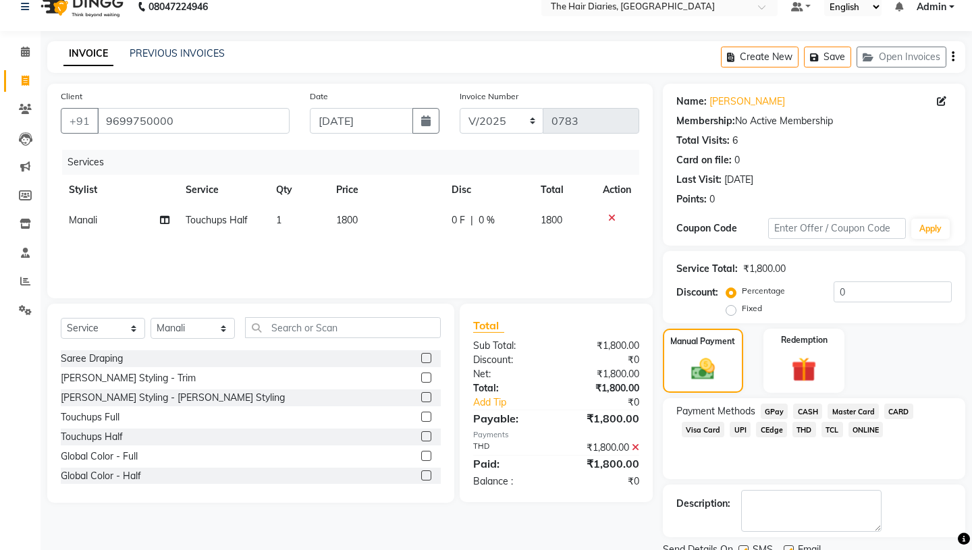
click at [745, 546] on label at bounding box center [744, 551] width 10 height 10
click at [745, 547] on input "checkbox" at bounding box center [743, 551] width 9 height 9
checkbox input "false"
click at [791, 546] on label at bounding box center [789, 551] width 10 height 10
click at [791, 547] on input "checkbox" at bounding box center [788, 551] width 9 height 9
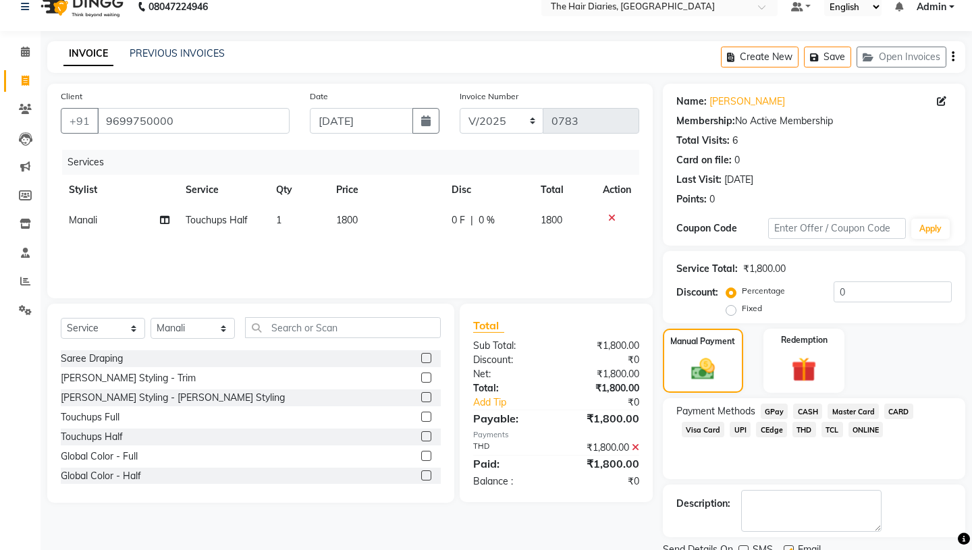
checkbox input "false"
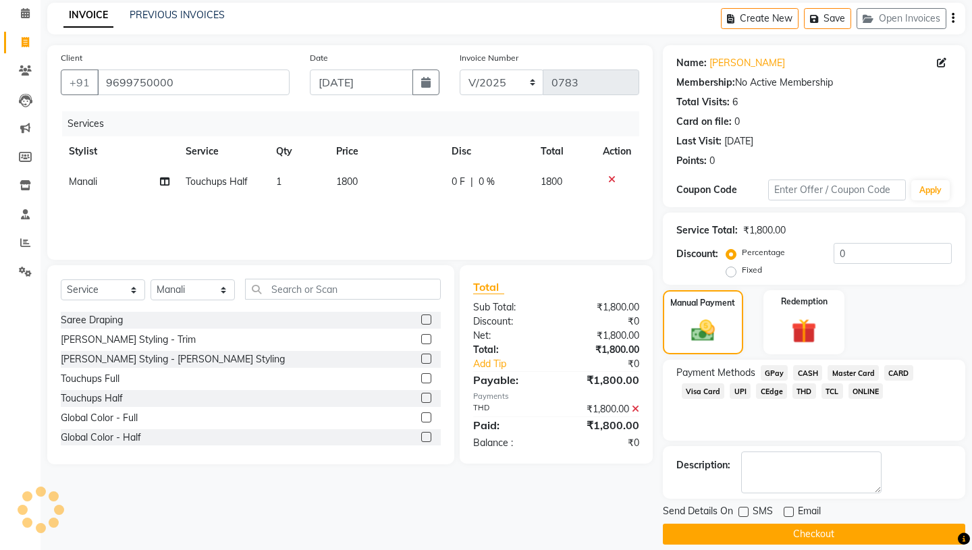
click at [780, 524] on button "Checkout" at bounding box center [814, 534] width 303 height 21
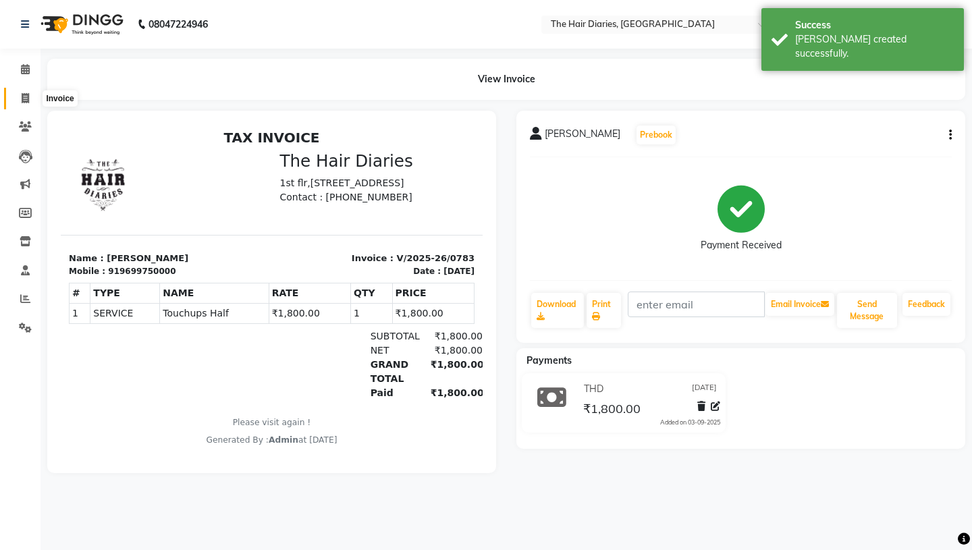
click at [27, 97] on icon at bounding box center [25, 98] width 7 height 10
select select "service"
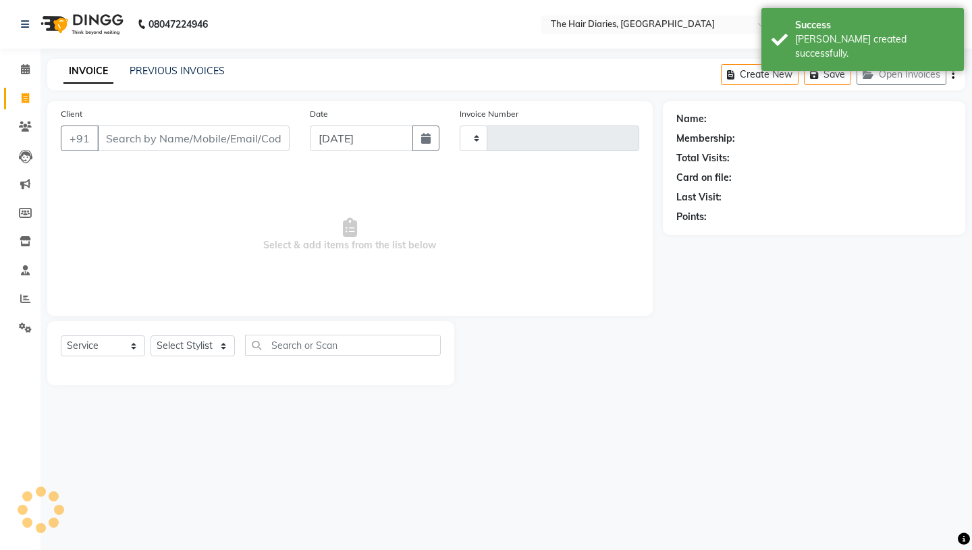
type input "0784"
select select "782"
click at [427, 139] on icon "button" at bounding box center [425, 138] width 9 height 11
select select "9"
select select "2025"
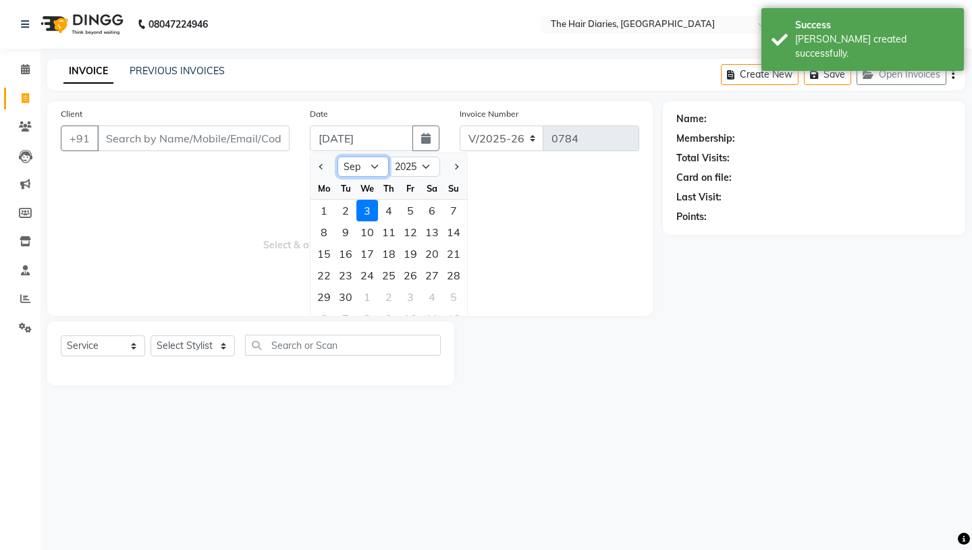
click at [372, 163] on select "Jan Feb Mar Apr May Jun [DATE] Aug Sep Oct Nov Dec" at bounding box center [363, 167] width 51 height 20
select select "8"
click at [452, 253] on div "17" at bounding box center [454, 254] width 22 height 22
type input "[DATE]"
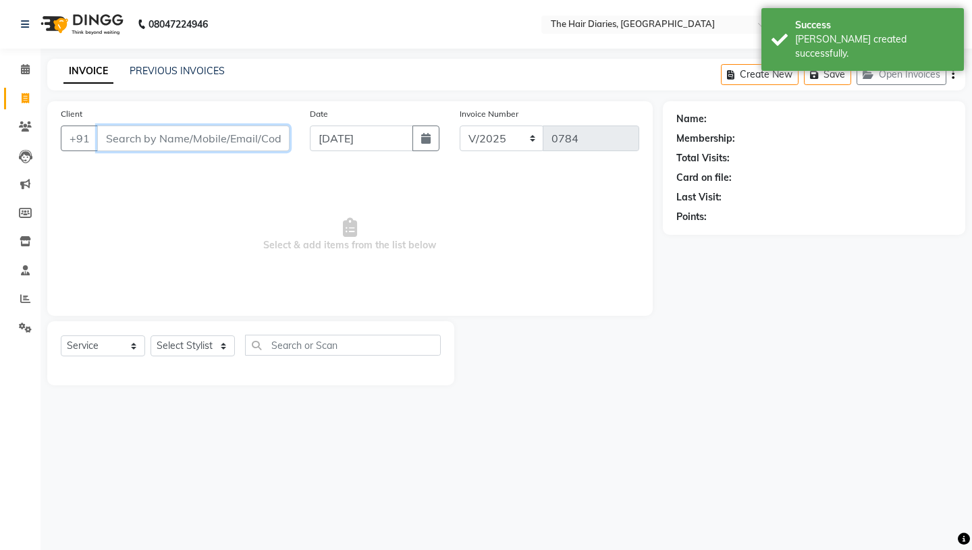
click at [121, 138] on input "Client" at bounding box center [193, 139] width 192 height 26
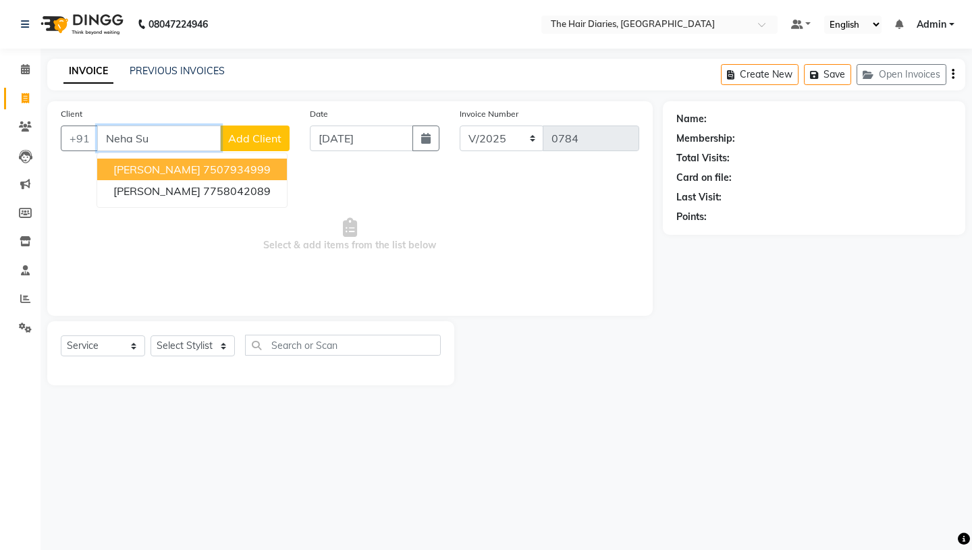
click at [178, 172] on span "[PERSON_NAME]" at bounding box center [156, 170] width 87 height 14
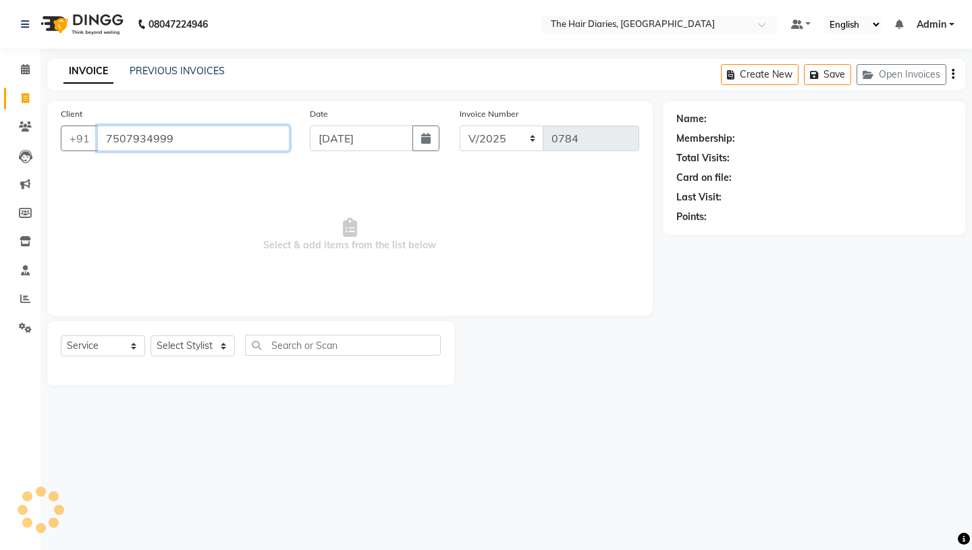
type input "7507934999"
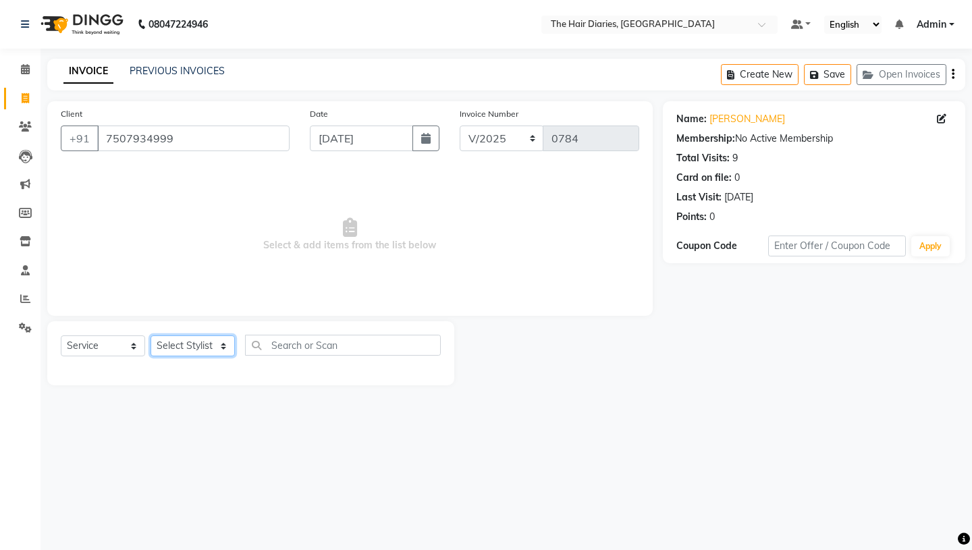
click at [225, 345] on select "Select Stylist Aaryan [PERSON_NAME] [PERSON_NAME] [PERSON_NAME] [PERSON_NAME] J…" at bounding box center [193, 346] width 84 height 21
select select "32056"
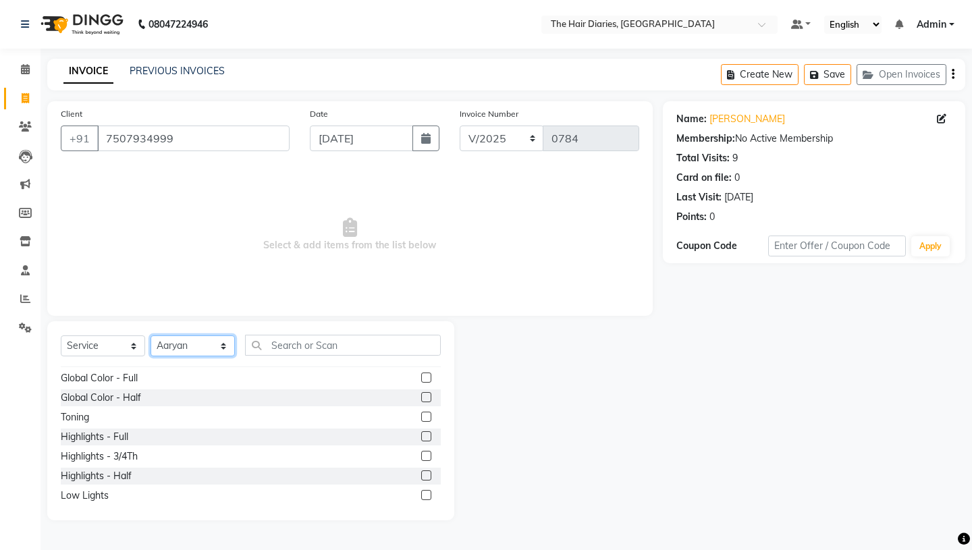
scroll to position [400, 0]
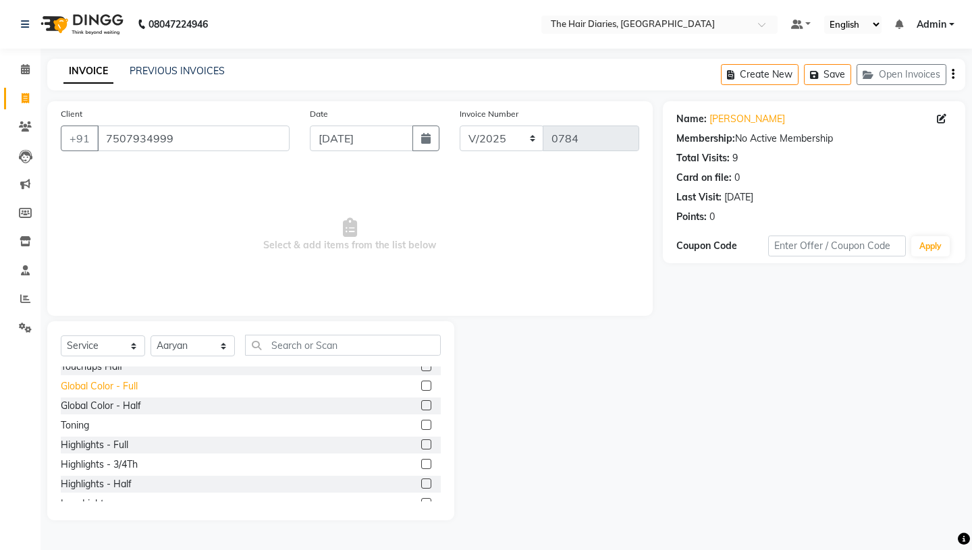
click at [130, 386] on div "Global Color - Full" at bounding box center [99, 387] width 77 height 14
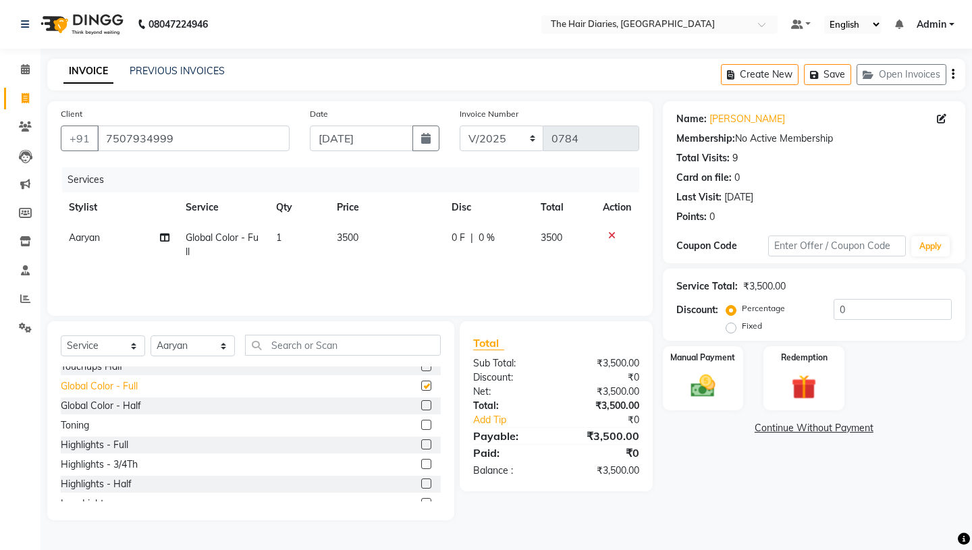
checkbox input "false"
click at [347, 240] on span "3500" at bounding box center [348, 238] width 22 height 12
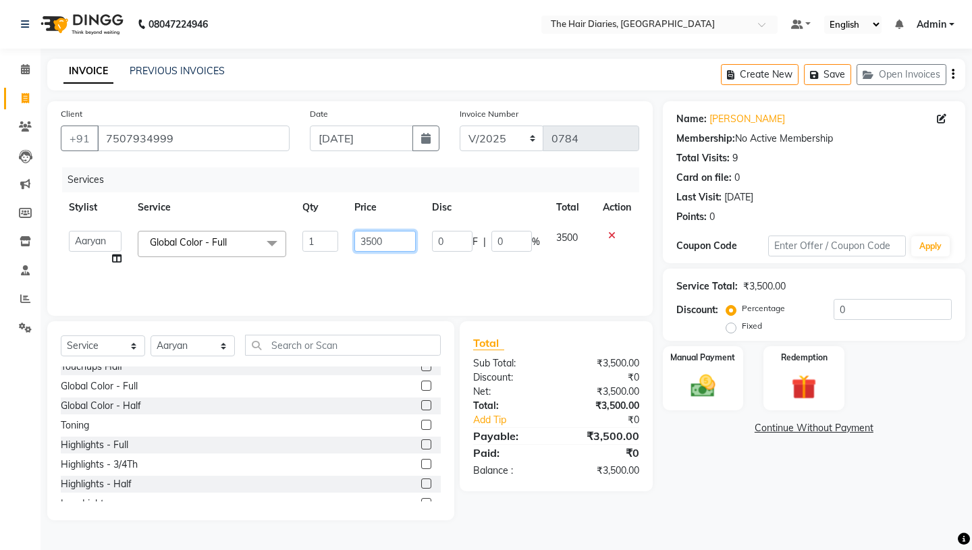
click at [372, 241] on input "3500" at bounding box center [385, 241] width 61 height 21
type input "7000"
click at [375, 265] on td "7000" at bounding box center [385, 248] width 78 height 51
click at [118, 261] on icon at bounding box center [116, 258] width 9 height 9
select select "32056"
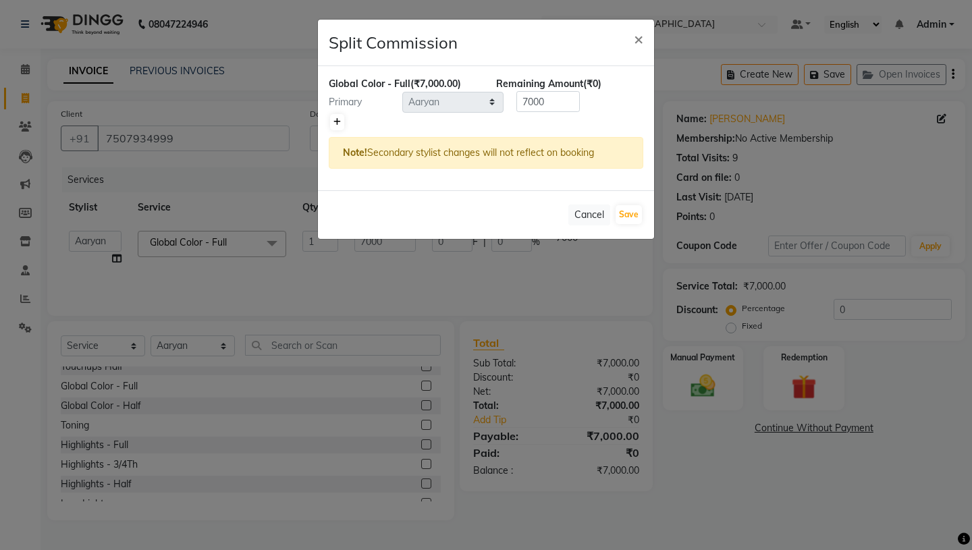
click at [335, 121] on icon at bounding box center [337, 122] width 7 height 8
type input "3500"
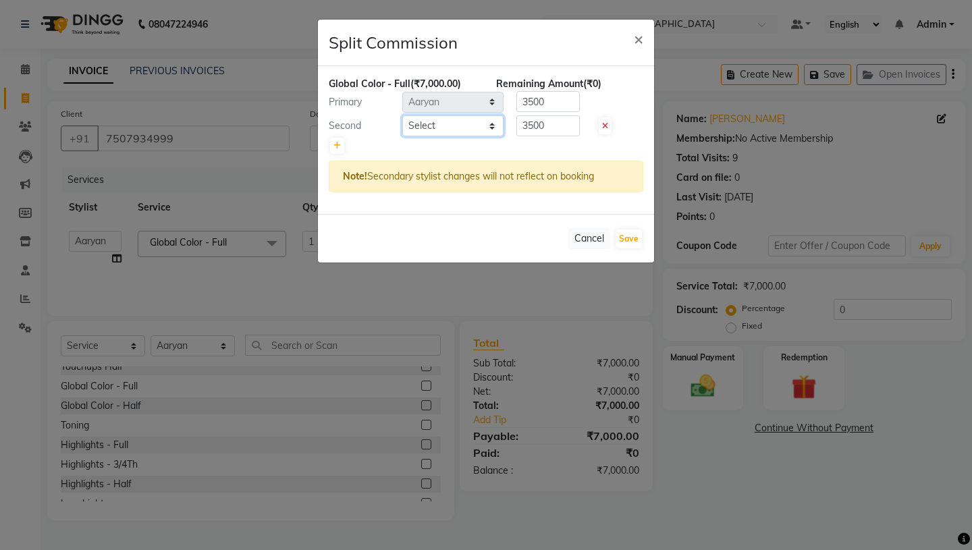
click at [491, 126] on select "Select Aaryan [PERSON_NAME] [PERSON_NAME] [PERSON_NAME] [PERSON_NAME] Jyoti [PE…" at bounding box center [452, 125] width 101 height 21
select select "12913"
click at [628, 238] on button "Save" at bounding box center [629, 239] width 26 height 19
select select "Select"
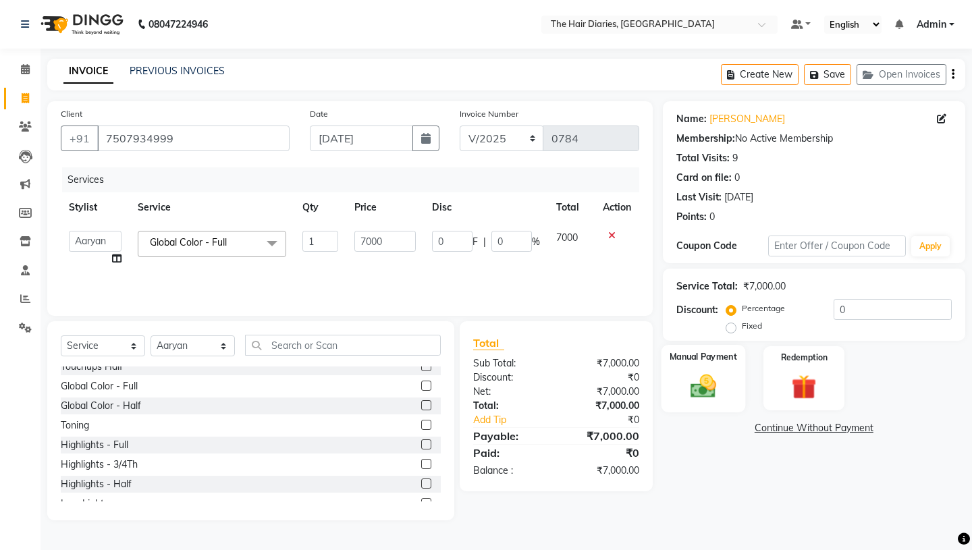
click at [714, 371] on img at bounding box center [703, 386] width 42 height 30
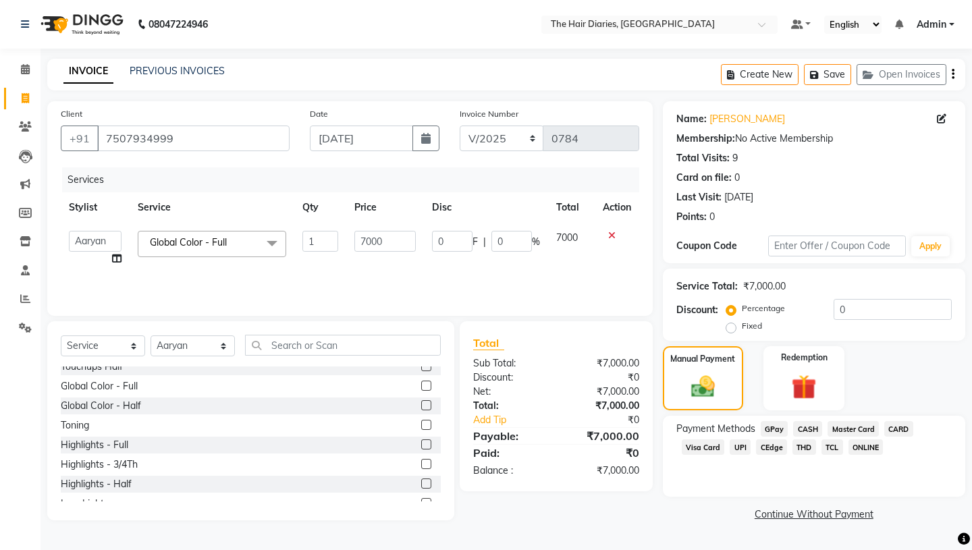
click at [832, 440] on span "TCL" at bounding box center [833, 448] width 22 height 16
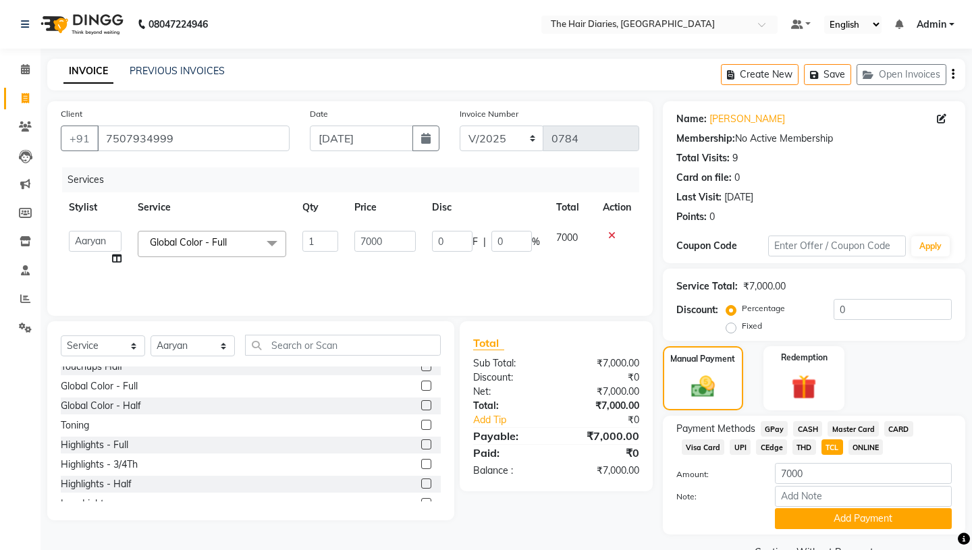
scroll to position [18, 0]
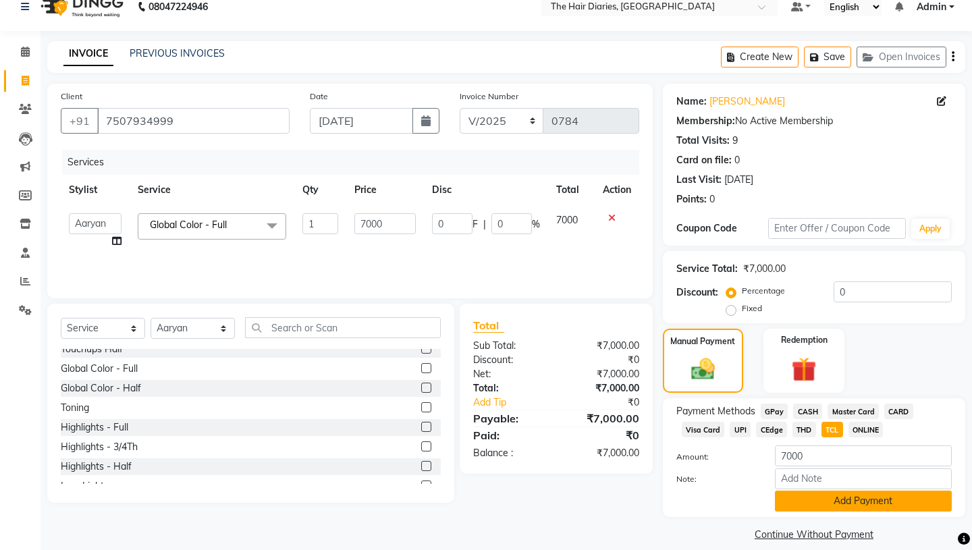
click at [822, 491] on button "Add Payment" at bounding box center [863, 501] width 177 height 21
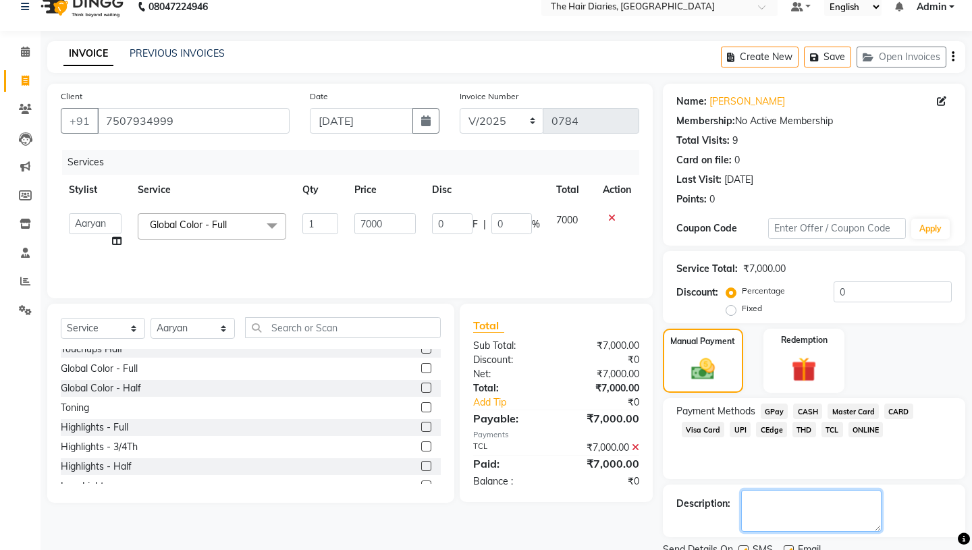
click at [757, 493] on textarea at bounding box center [811, 511] width 140 height 42
type textarea "QR"
click at [744, 546] on label at bounding box center [744, 551] width 10 height 10
click at [744, 547] on input "checkbox" at bounding box center [743, 551] width 9 height 9
checkbox input "false"
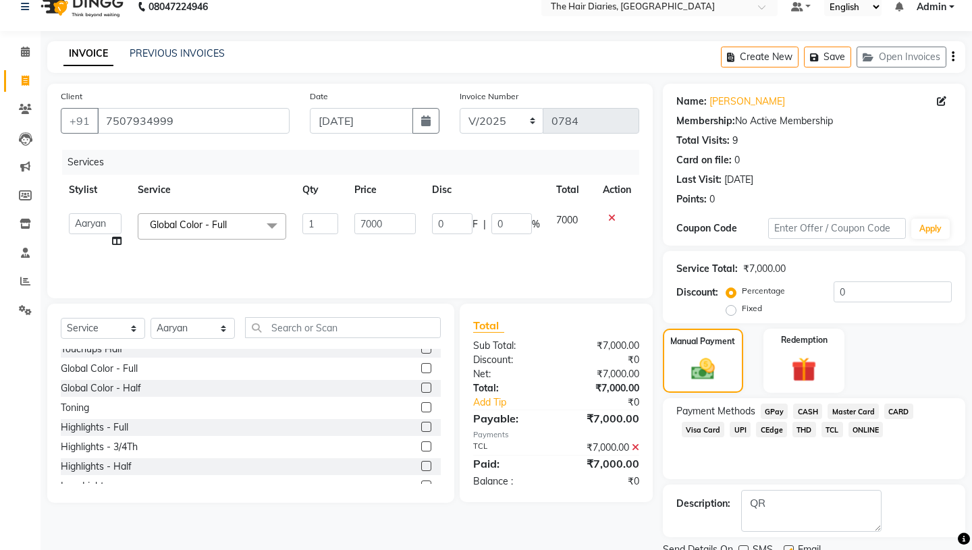
click at [790, 546] on label at bounding box center [789, 551] width 10 height 10
click at [790, 547] on input "checkbox" at bounding box center [788, 551] width 9 height 9
checkbox input "false"
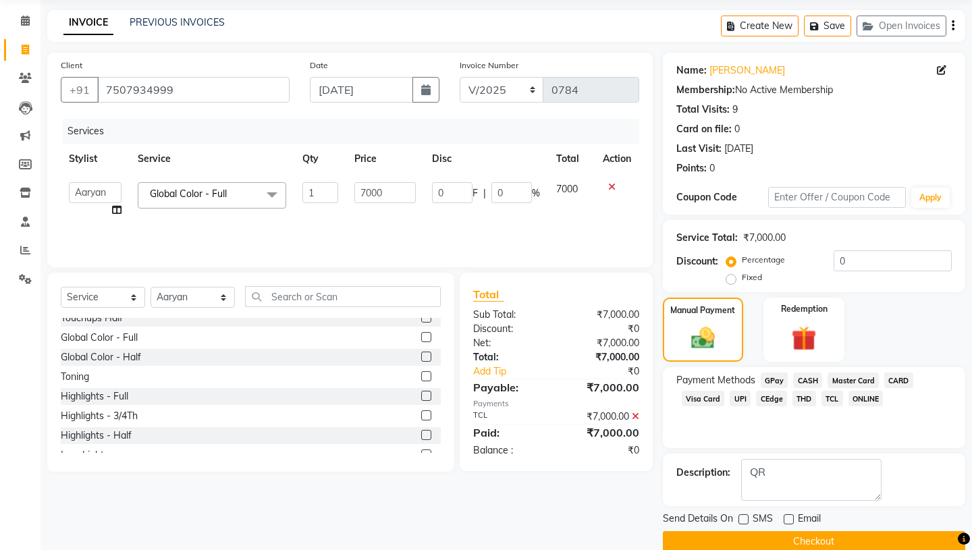
scroll to position [56, 0]
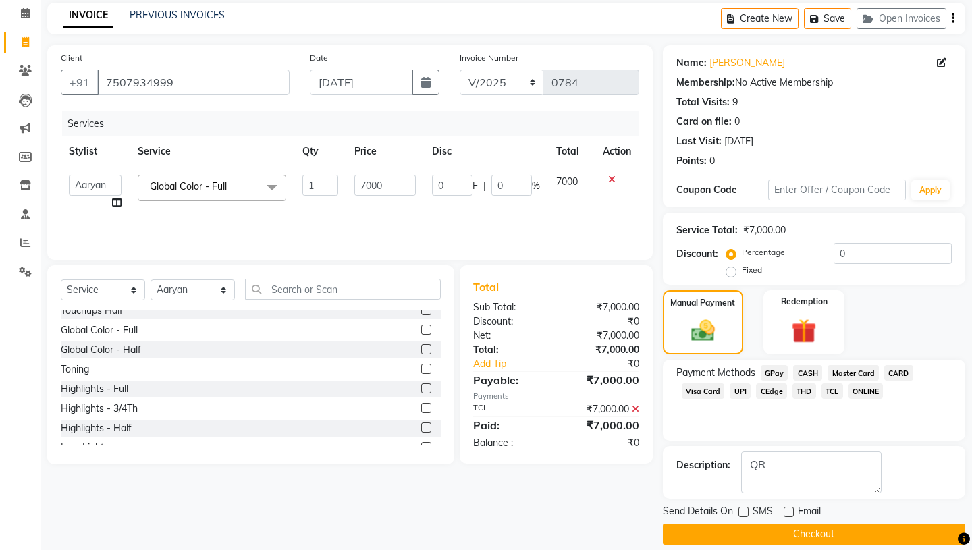
click at [807, 524] on button "Checkout" at bounding box center [814, 534] width 303 height 21
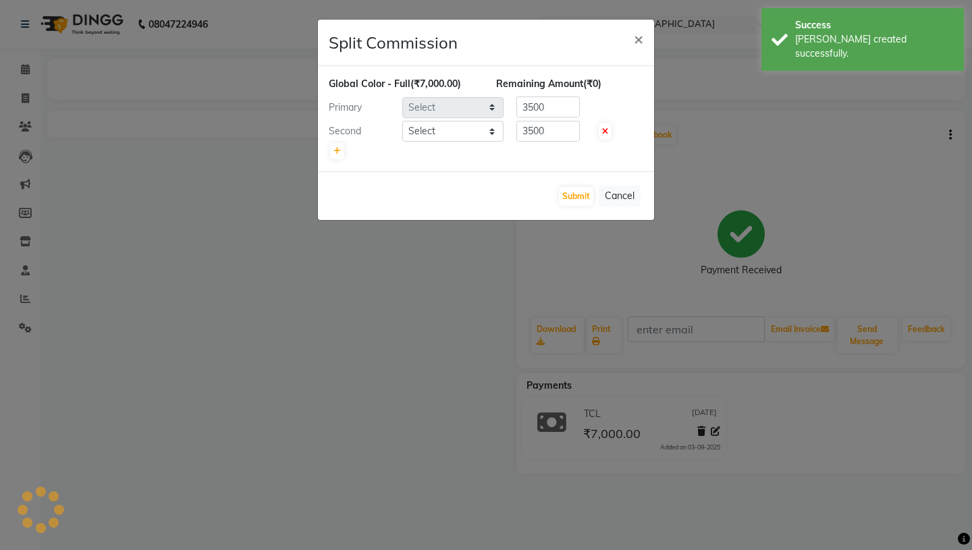
select select "32056"
select select "12913"
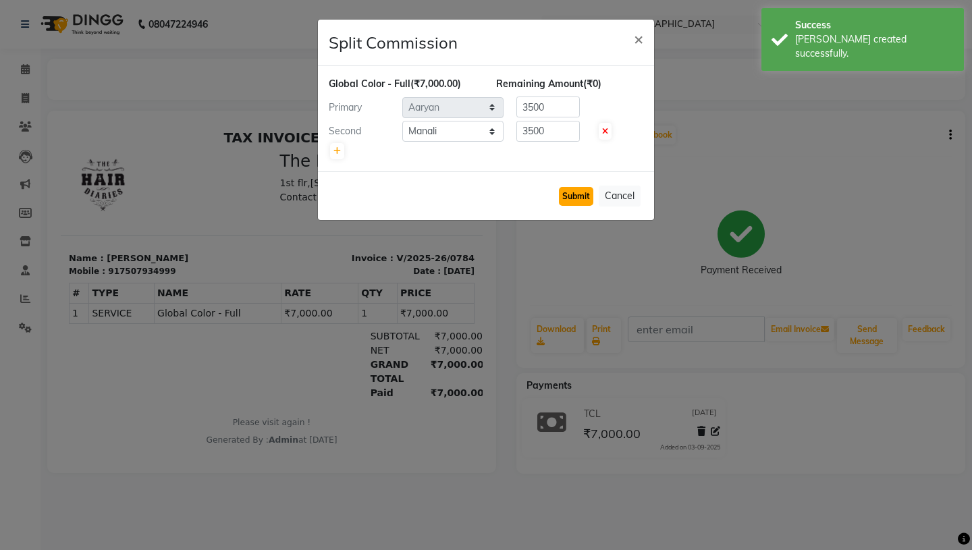
click at [569, 199] on button "Submit" at bounding box center [576, 196] width 34 height 19
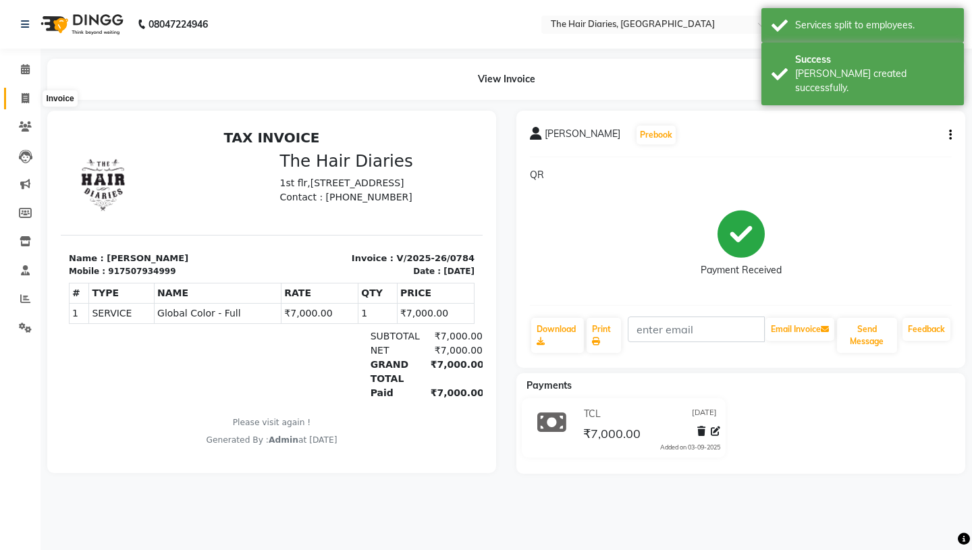
click at [24, 100] on icon at bounding box center [25, 98] width 7 height 10
select select "service"
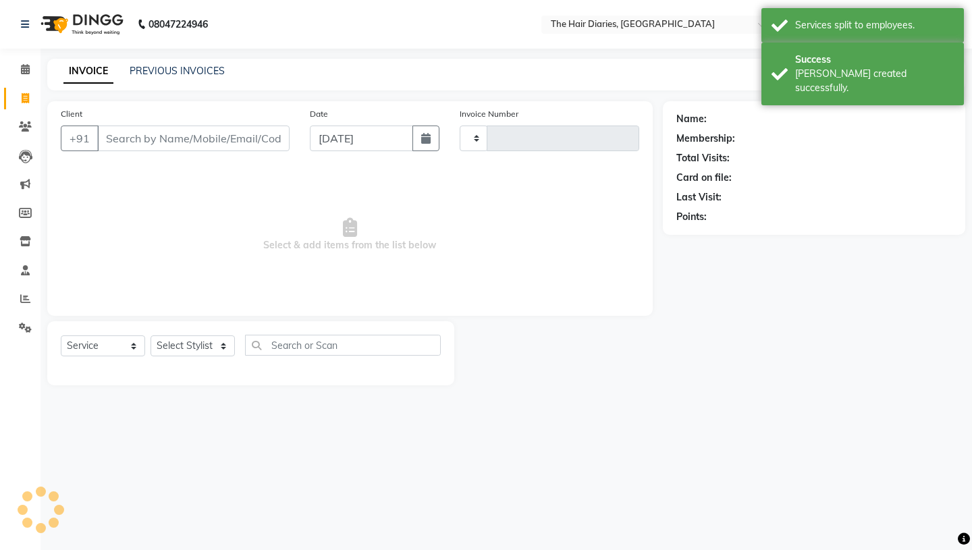
type input "0785"
select select "782"
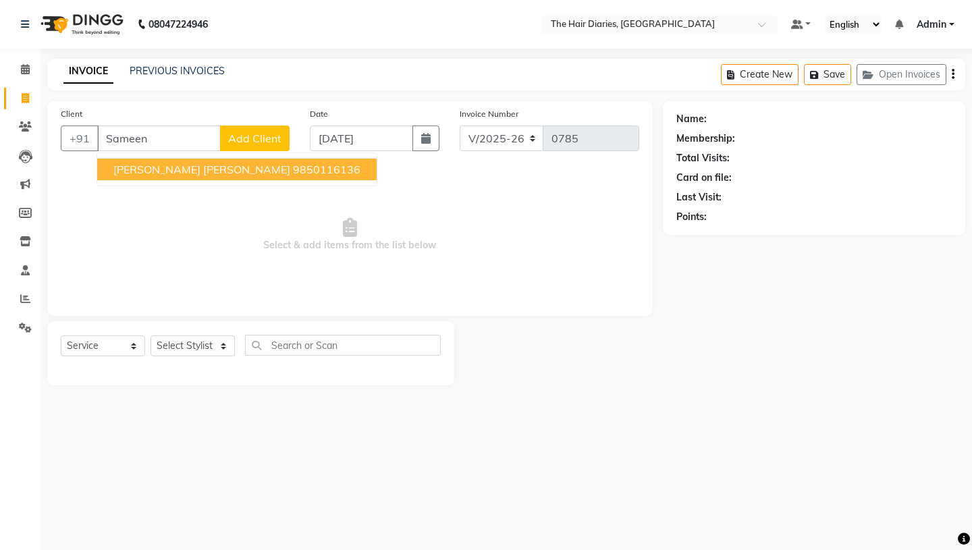
click at [153, 170] on span "[PERSON_NAME] [PERSON_NAME]" at bounding box center [201, 170] width 177 height 14
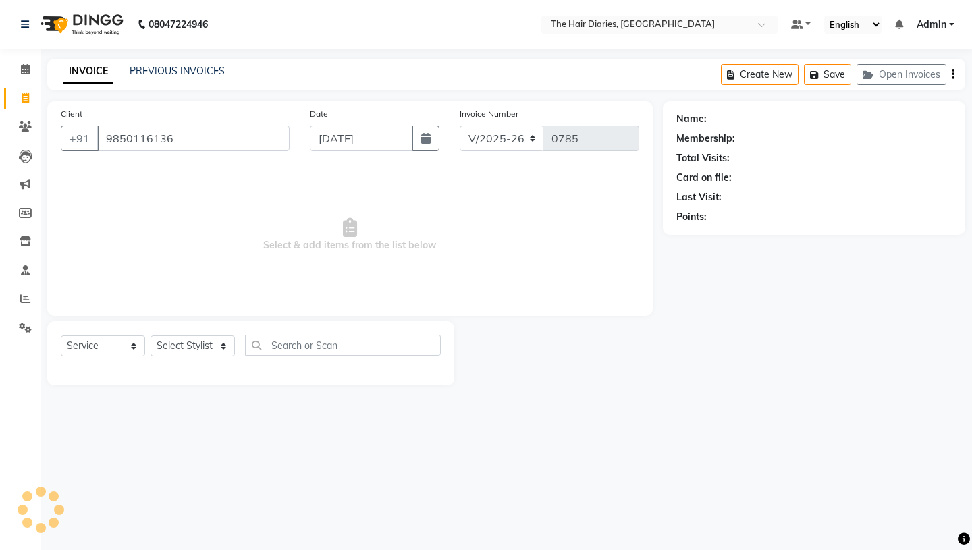
type input "9850116136"
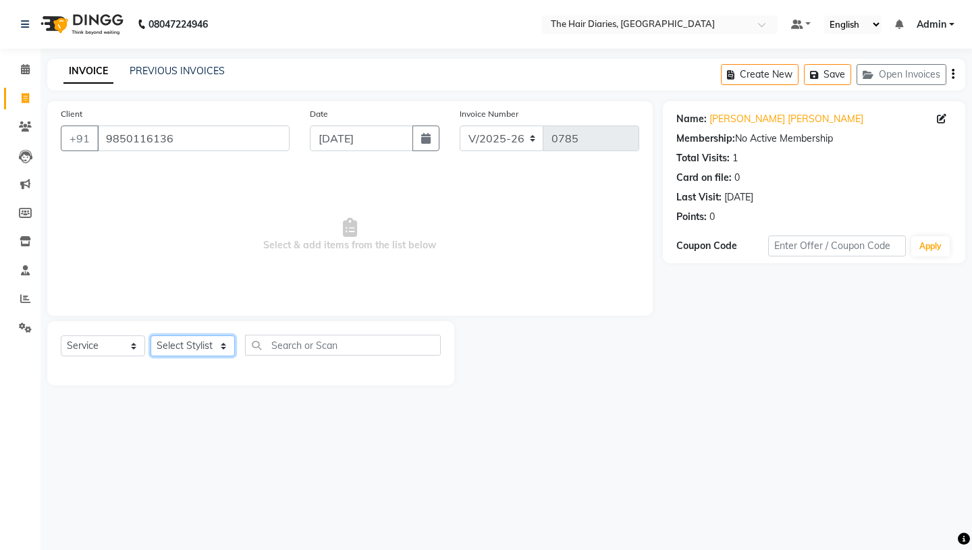
click at [224, 344] on select "Select Stylist Aaryan [PERSON_NAME] [PERSON_NAME] [PERSON_NAME] [PERSON_NAME] J…" at bounding box center [193, 346] width 84 height 21
select select "12915"
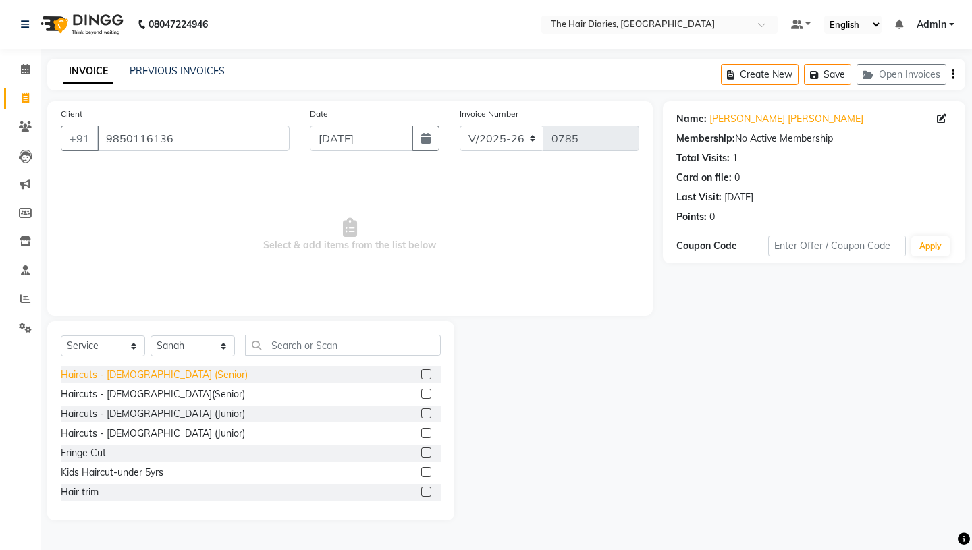
click at [158, 377] on div "Haircuts - [DEMOGRAPHIC_DATA] (Senior)" at bounding box center [154, 375] width 187 height 14
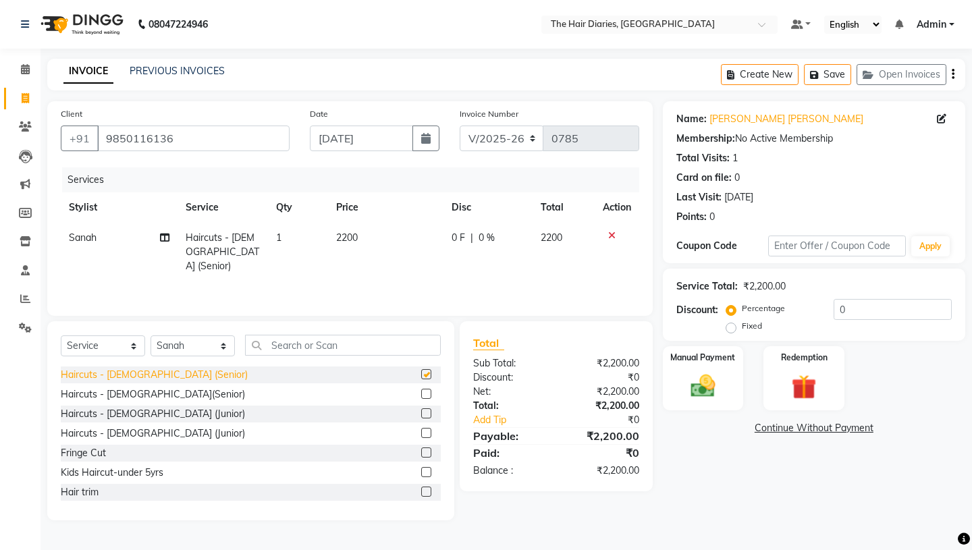
checkbox input "false"
click at [348, 238] on span "2200" at bounding box center [347, 238] width 22 height 12
select select "12915"
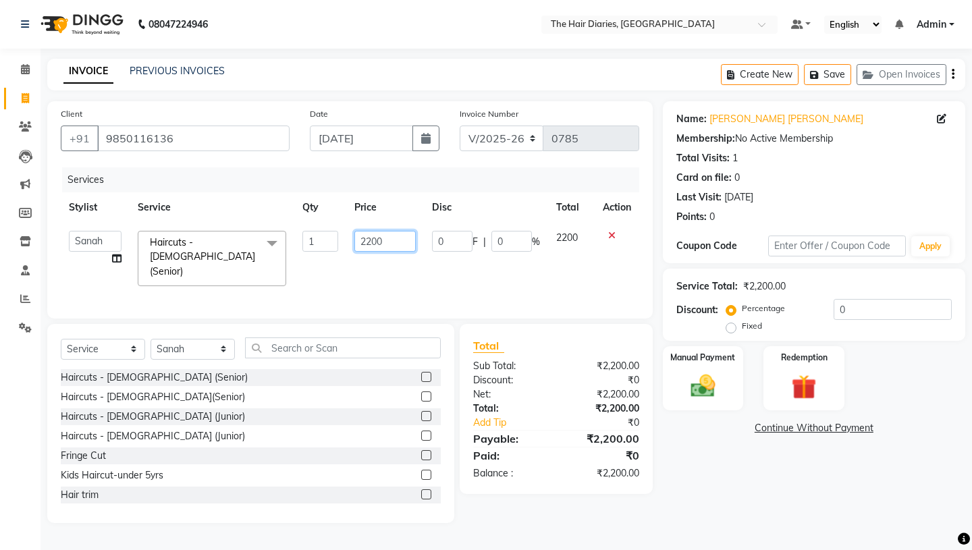
click at [371, 242] on input "2200" at bounding box center [385, 241] width 61 height 21
type input "2000"
click at [425, 274] on div "Services Stylist Service Qty Price Disc Total Action Aaryan [PERSON_NAME] [PERS…" at bounding box center [350, 236] width 579 height 138
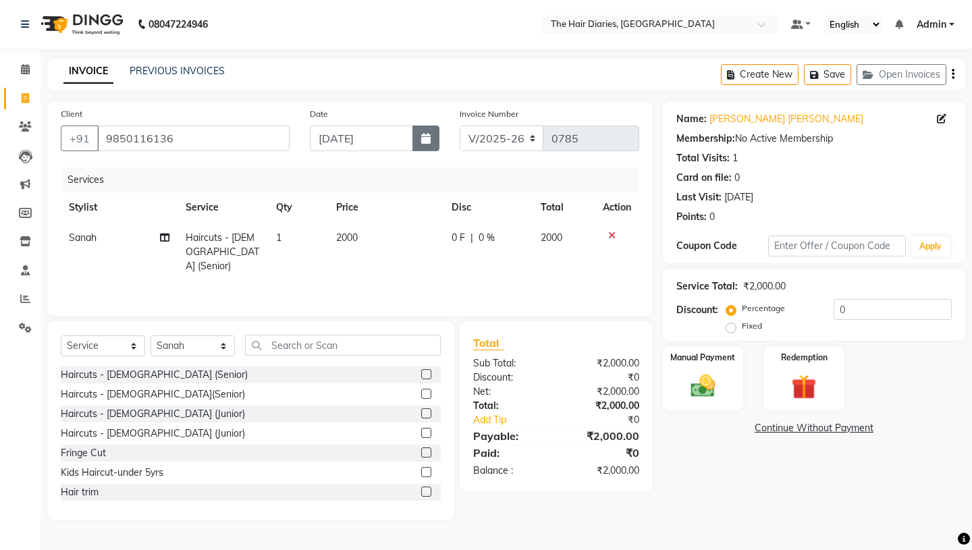
click at [428, 140] on icon "button" at bounding box center [425, 138] width 9 height 11
select select "9"
select select "2025"
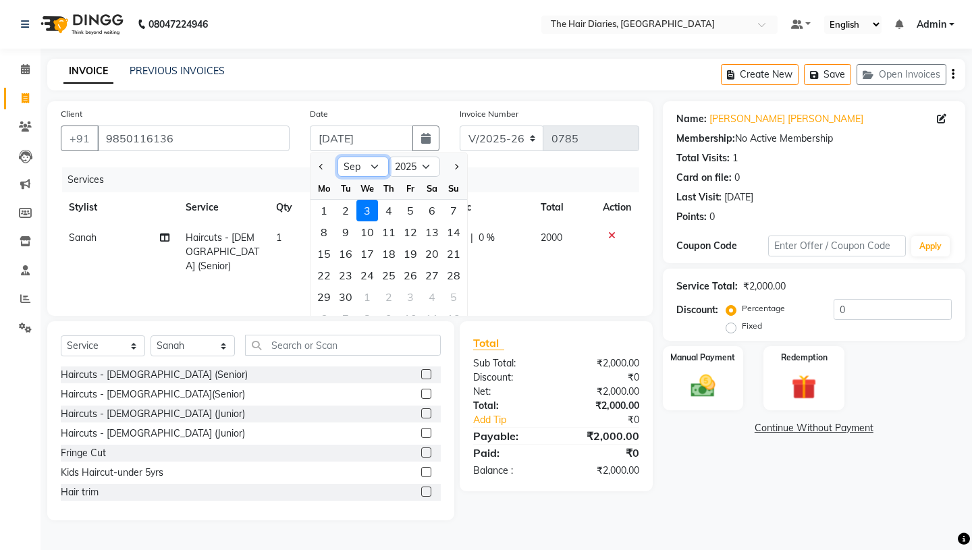
click at [375, 167] on select "Jan Feb Mar Apr May Jun [DATE] Aug Sep Oct Nov Dec" at bounding box center [363, 167] width 51 height 20
select select "8"
click at [456, 253] on div "17" at bounding box center [454, 254] width 22 height 22
type input "[DATE]"
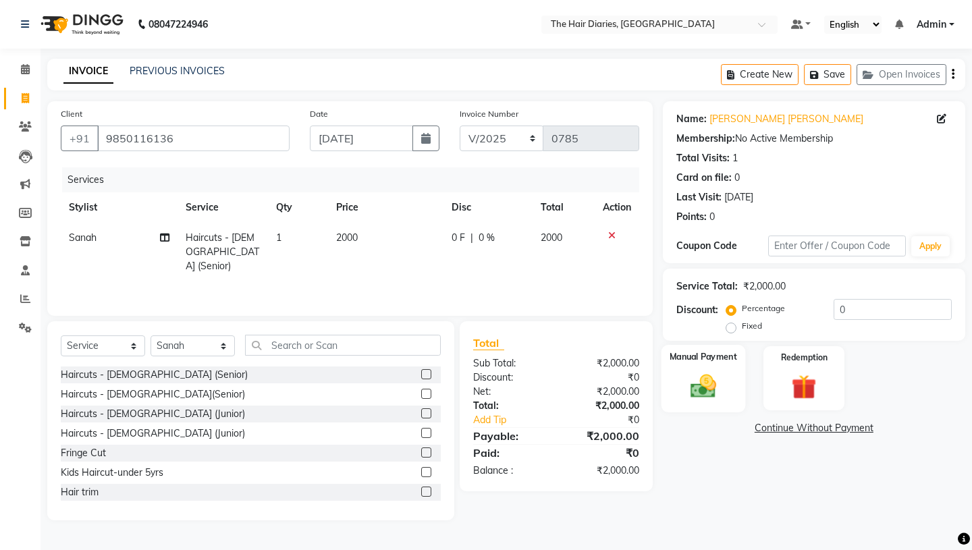
click at [705, 371] on img at bounding box center [703, 386] width 42 height 30
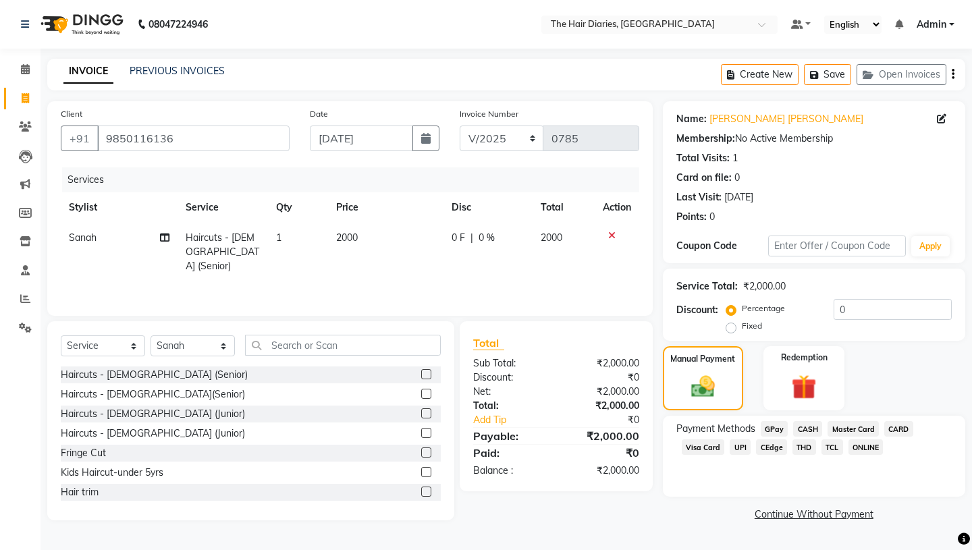
click at [805, 421] on span "CASH" at bounding box center [807, 429] width 29 height 16
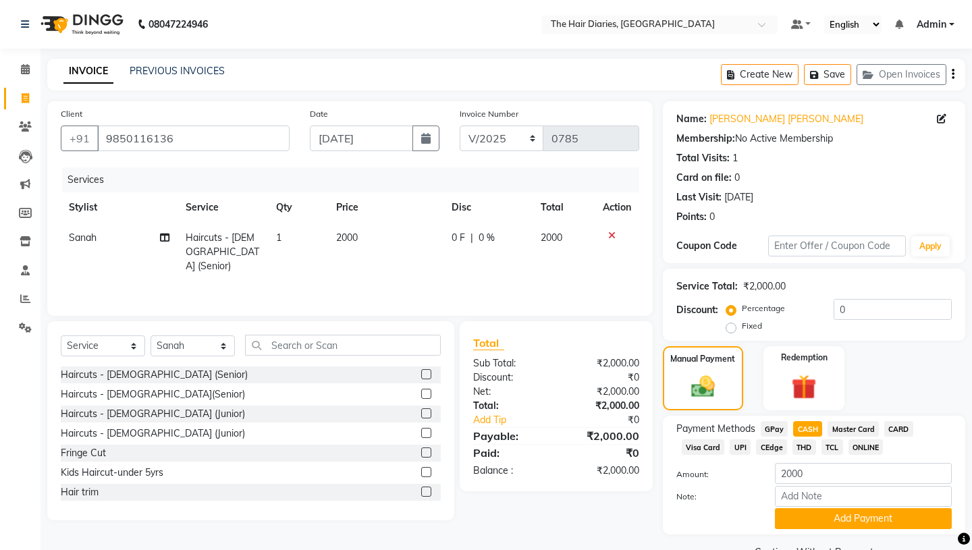
scroll to position [18, 0]
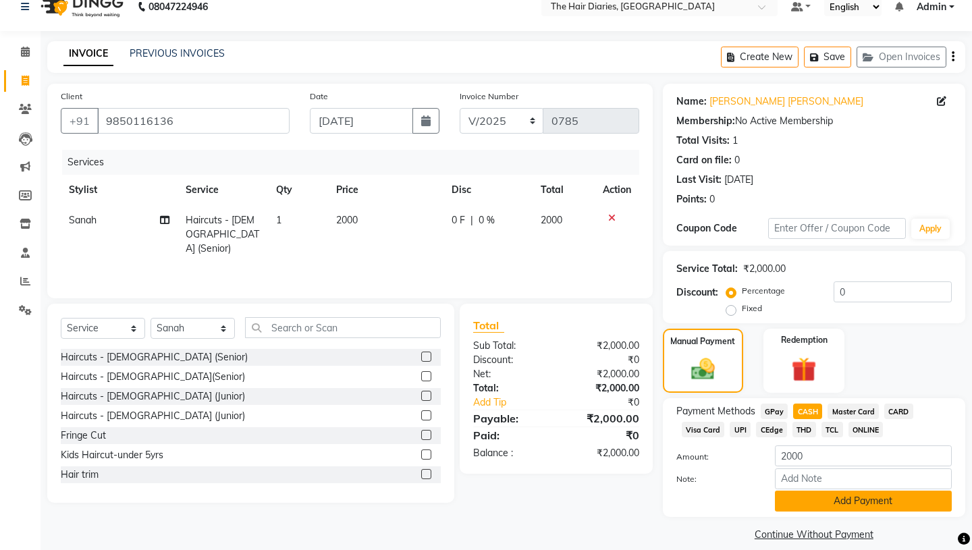
click at [877, 491] on button "Add Payment" at bounding box center [863, 501] width 177 height 21
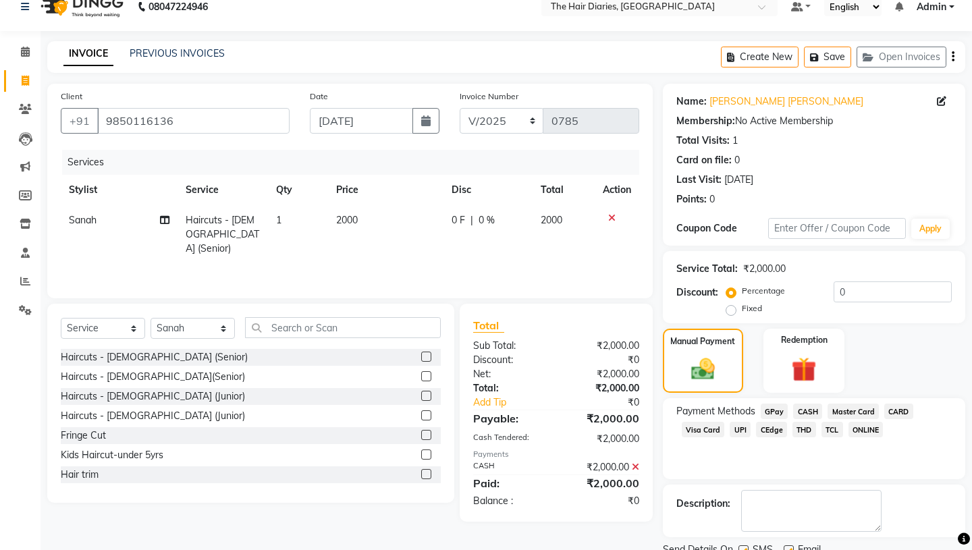
scroll to position [56, 0]
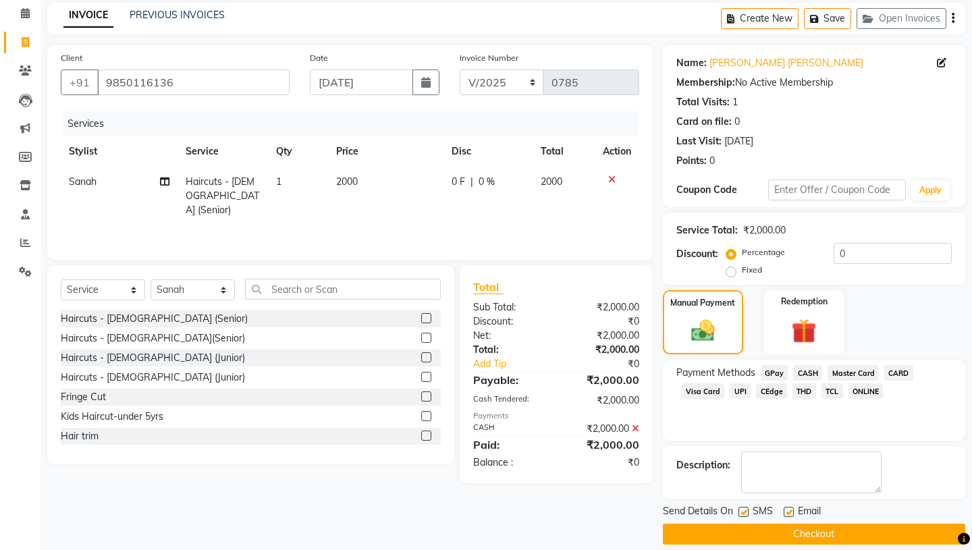
click at [745, 507] on label at bounding box center [744, 512] width 10 height 10
click at [745, 509] on input "checkbox" at bounding box center [743, 513] width 9 height 9
checkbox input "false"
click at [789, 507] on label at bounding box center [789, 512] width 10 height 10
click at [789, 509] on input "checkbox" at bounding box center [788, 513] width 9 height 9
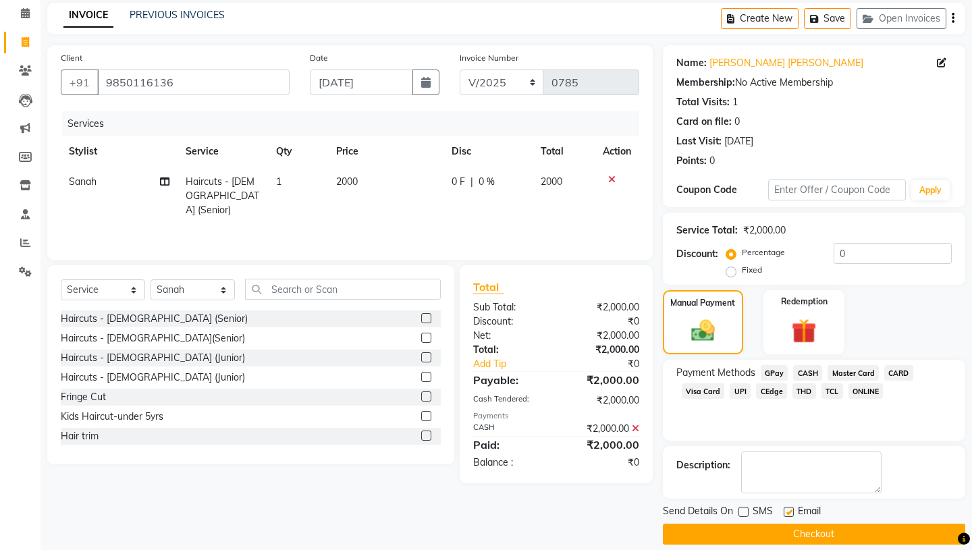
checkbox input "false"
click at [794, 524] on button "Checkout" at bounding box center [814, 534] width 303 height 21
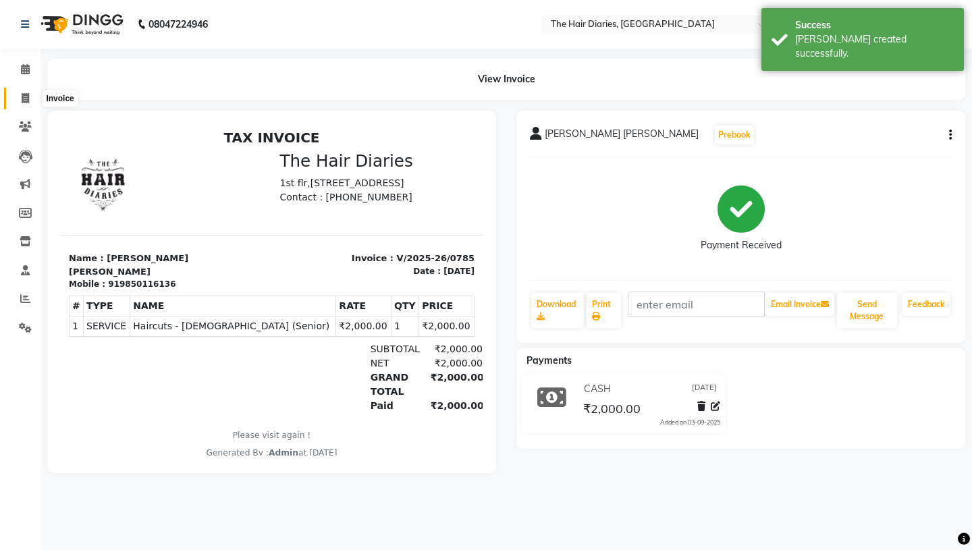
click at [27, 98] on icon at bounding box center [25, 98] width 7 height 10
select select "service"
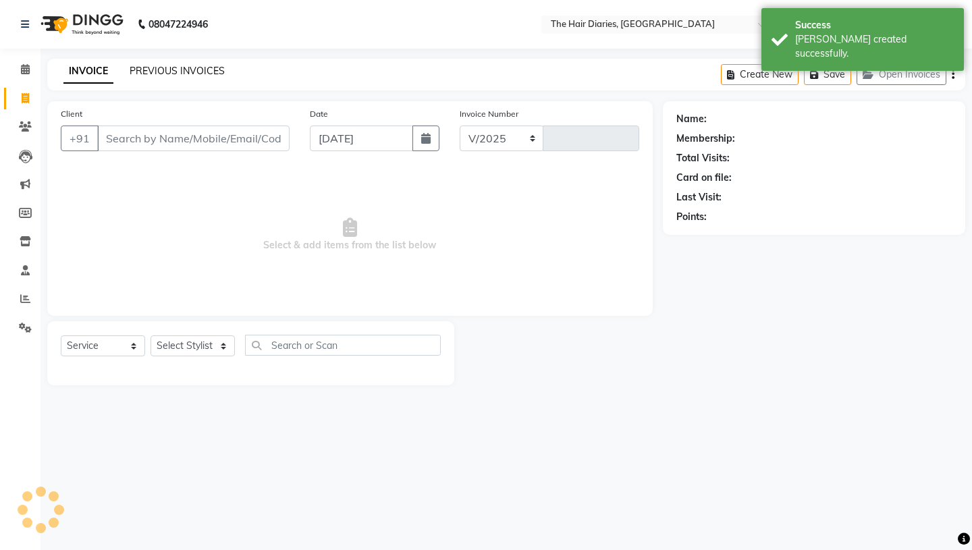
select select "782"
type input "0786"
click at [181, 65] on link "PREVIOUS INVOICES" at bounding box center [177, 71] width 95 height 12
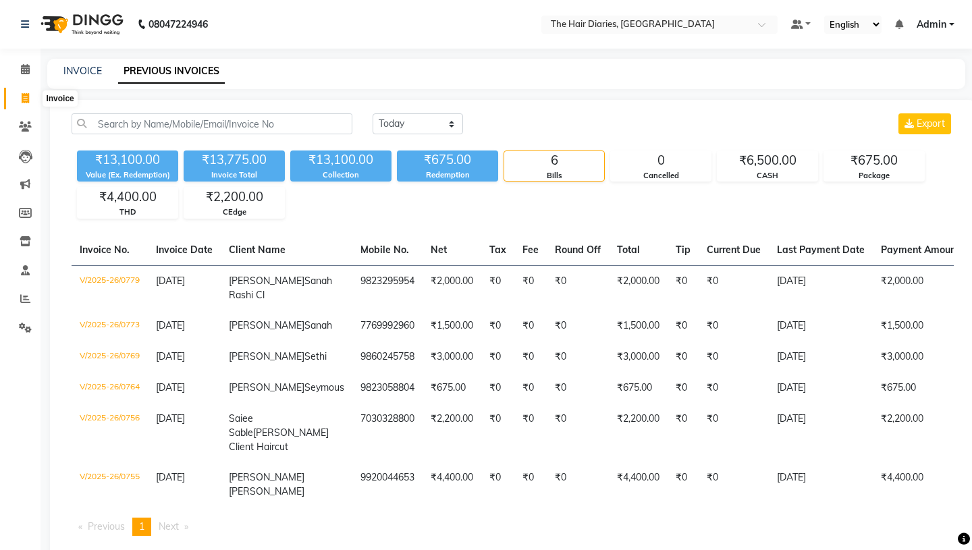
click at [24, 101] on icon at bounding box center [25, 98] width 7 height 10
select select "service"
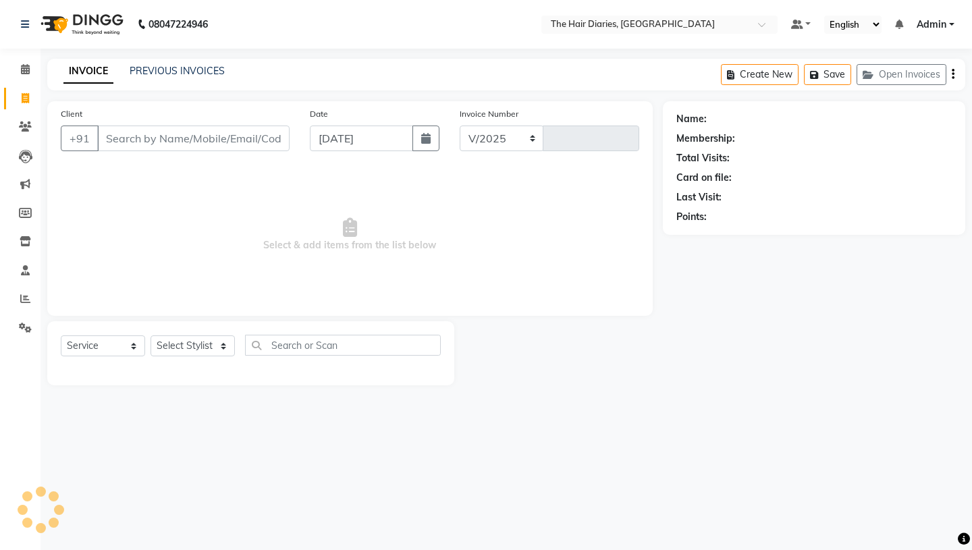
select select "782"
type input "0786"
click at [120, 138] on input "Client" at bounding box center [193, 139] width 192 height 26
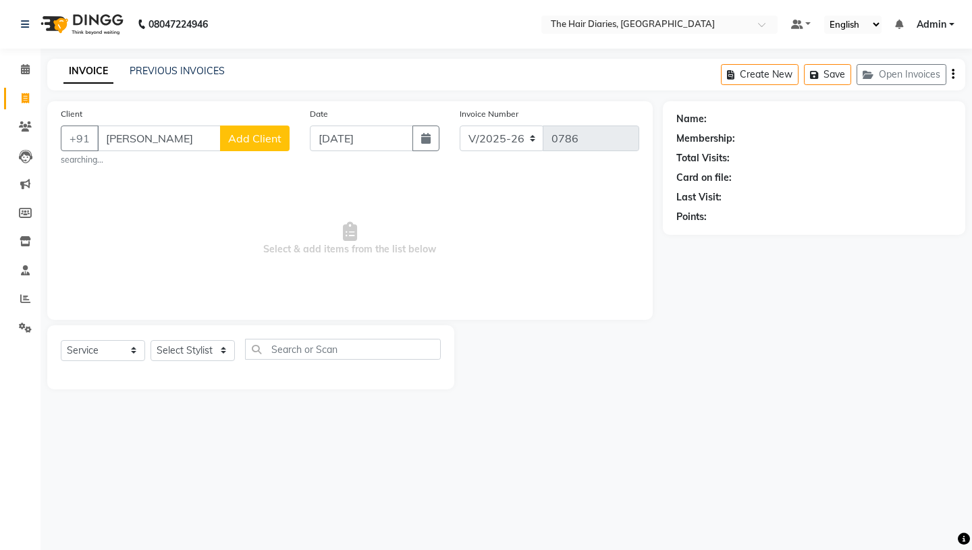
type input "[PERSON_NAME]"
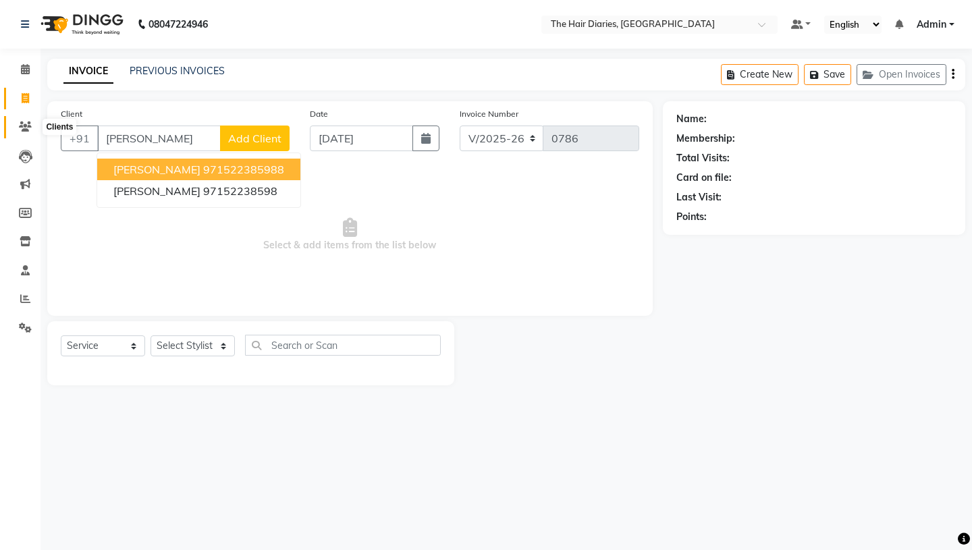
click at [23, 125] on icon at bounding box center [25, 127] width 13 height 10
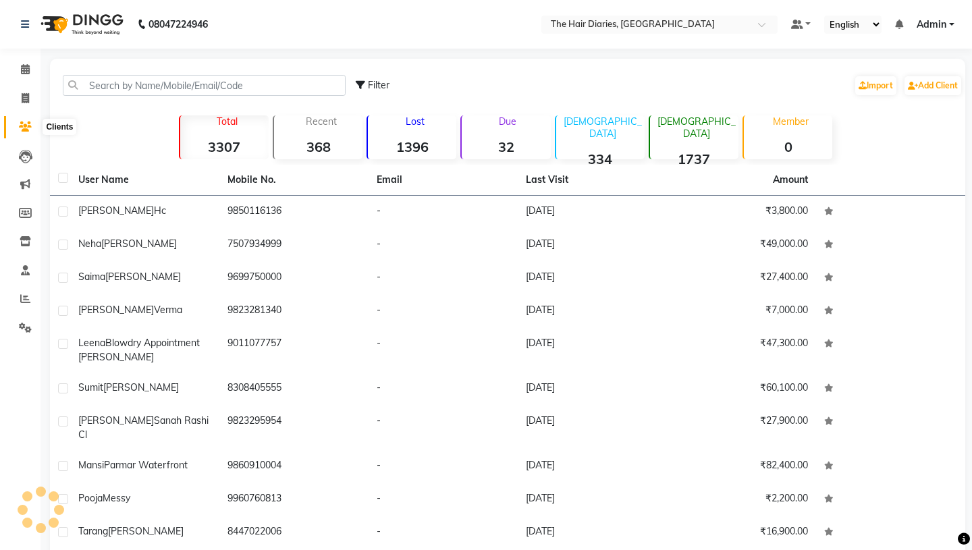
click at [24, 128] on icon at bounding box center [25, 127] width 13 height 10
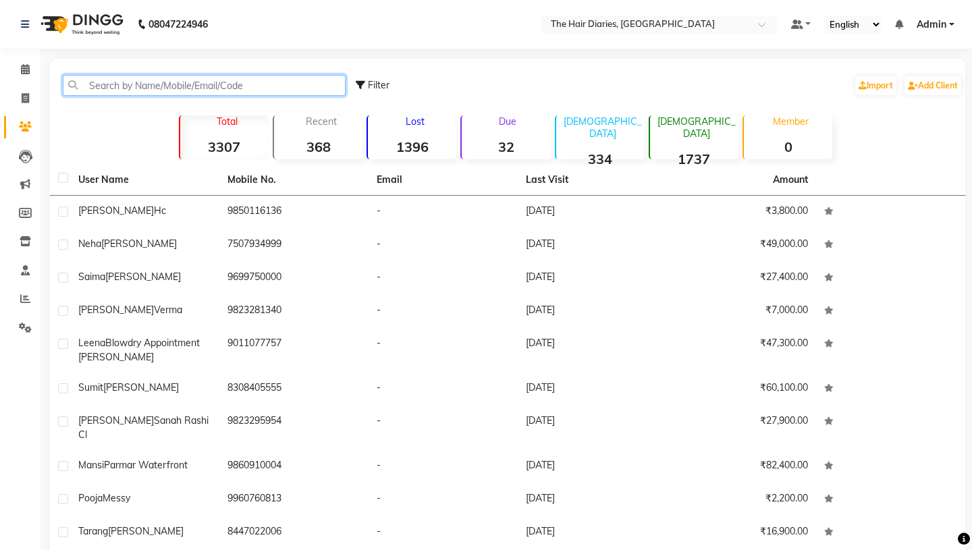
click at [104, 80] on input "text" at bounding box center [204, 85] width 283 height 21
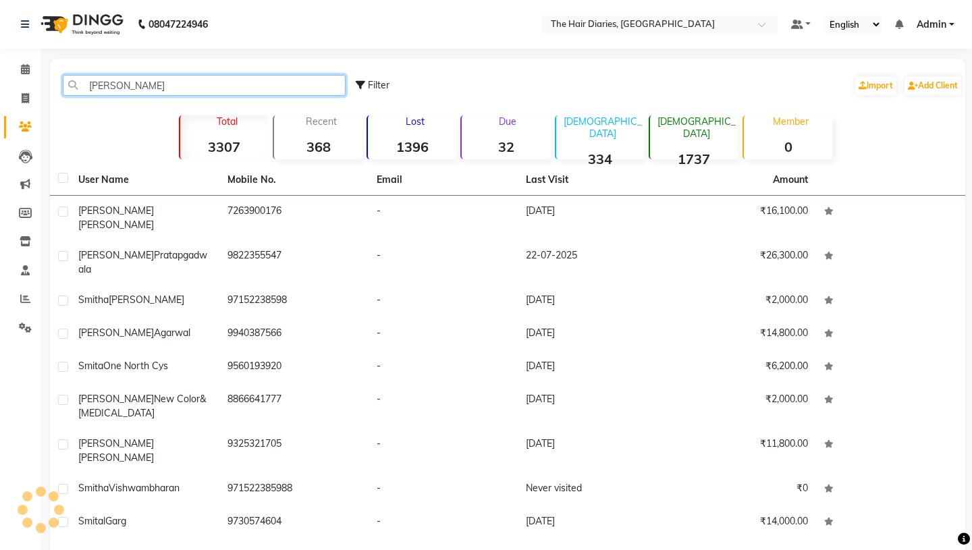
type input "[PERSON_NAME]"
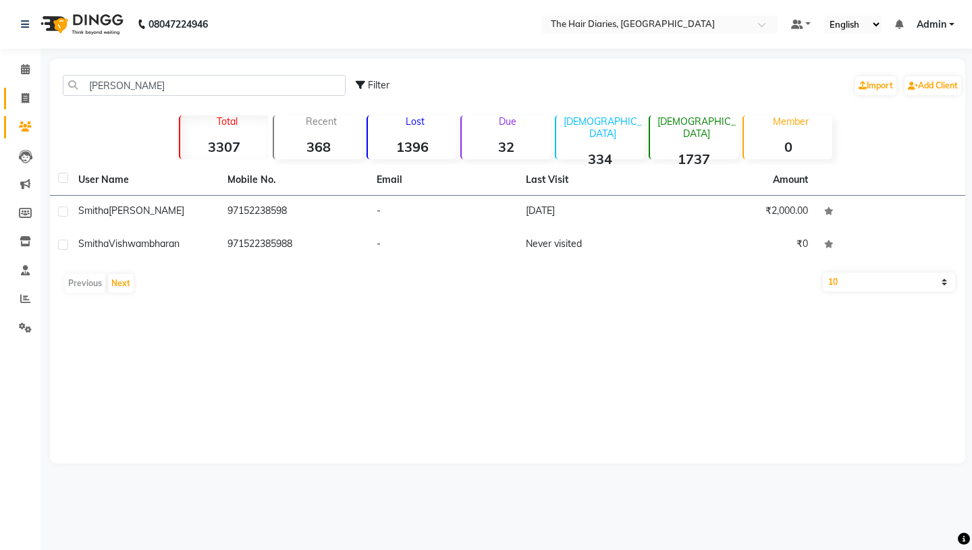
click at [23, 96] on icon at bounding box center [25, 98] width 7 height 10
select select "service"
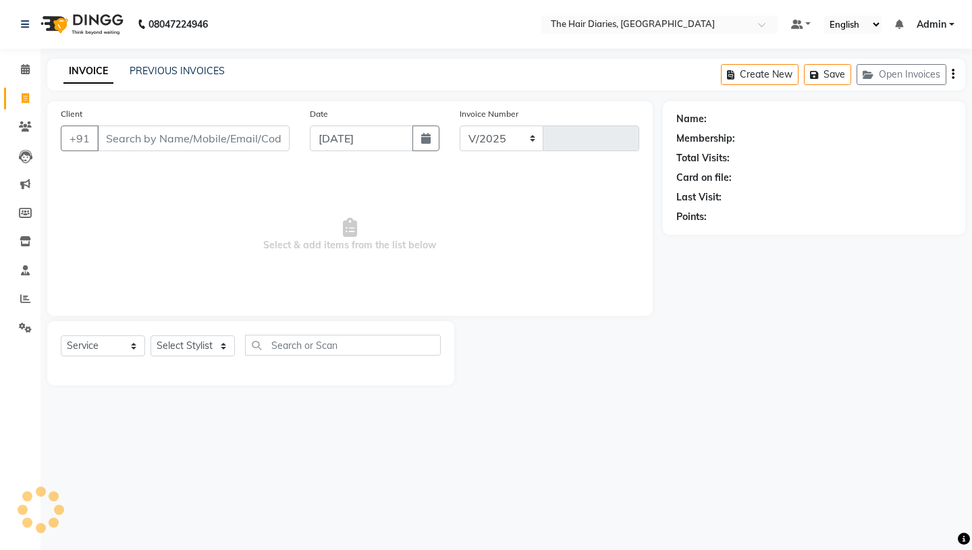
select select "782"
type input "0786"
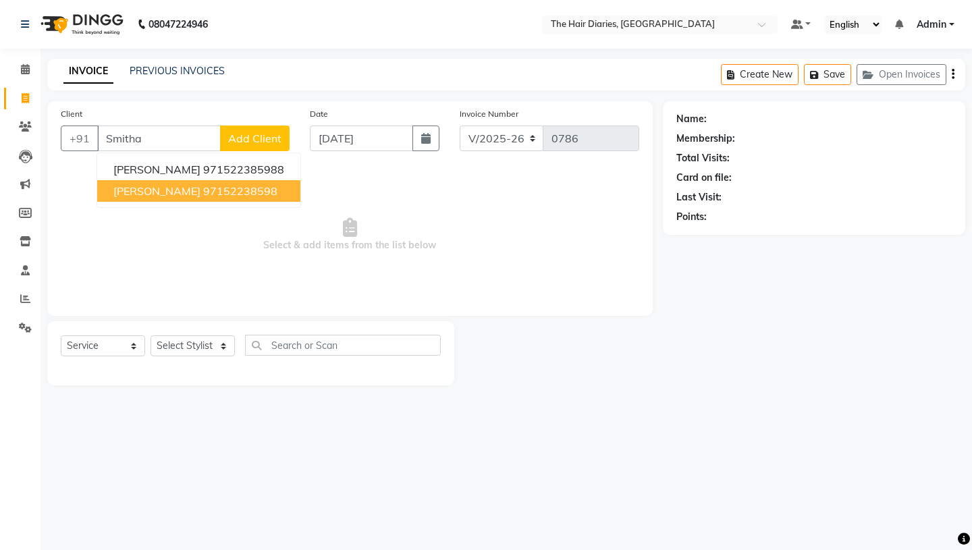
click at [200, 190] on span "[PERSON_NAME]" at bounding box center [156, 191] width 87 height 14
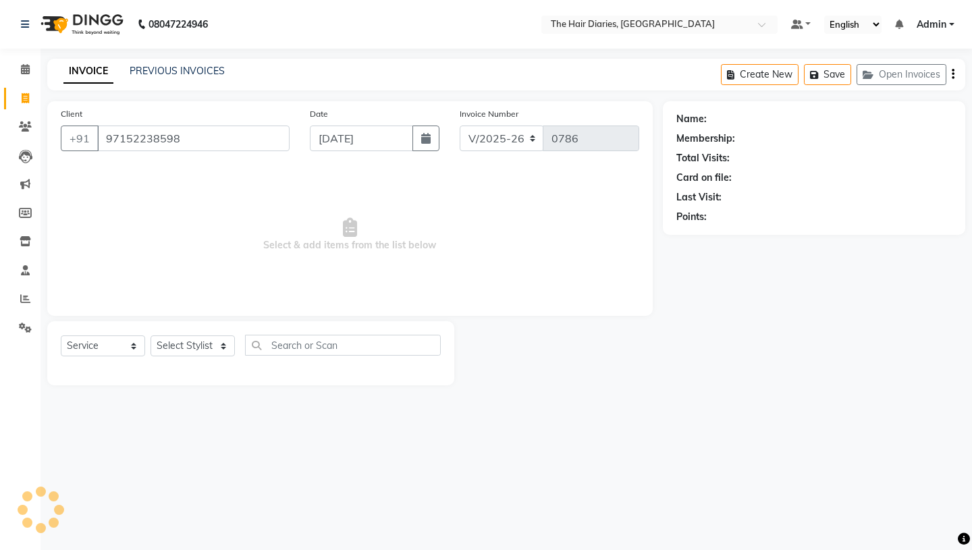
type input "97152238598"
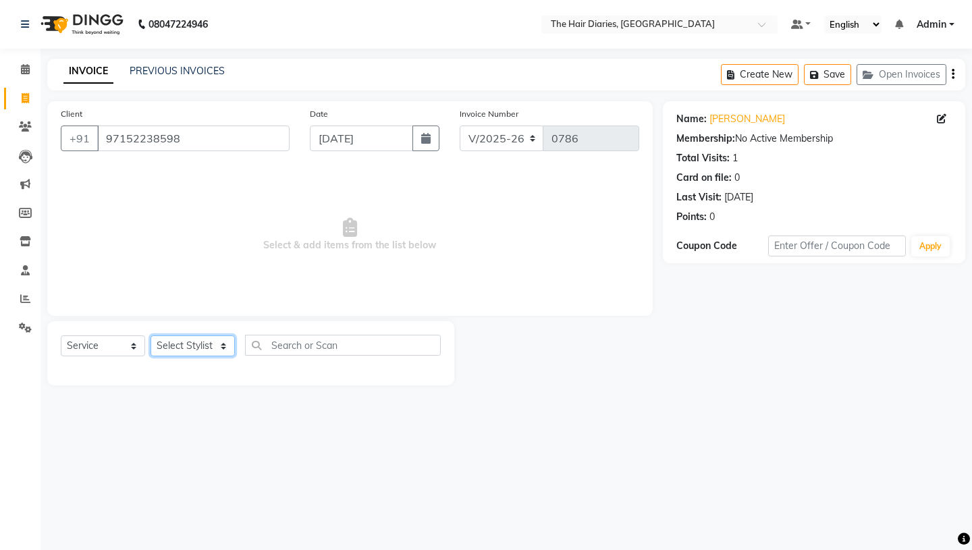
click at [221, 346] on select "Select Stylist Aaryan [PERSON_NAME] [PERSON_NAME] [PERSON_NAME] [PERSON_NAME] J…" at bounding box center [193, 346] width 84 height 21
select select "12915"
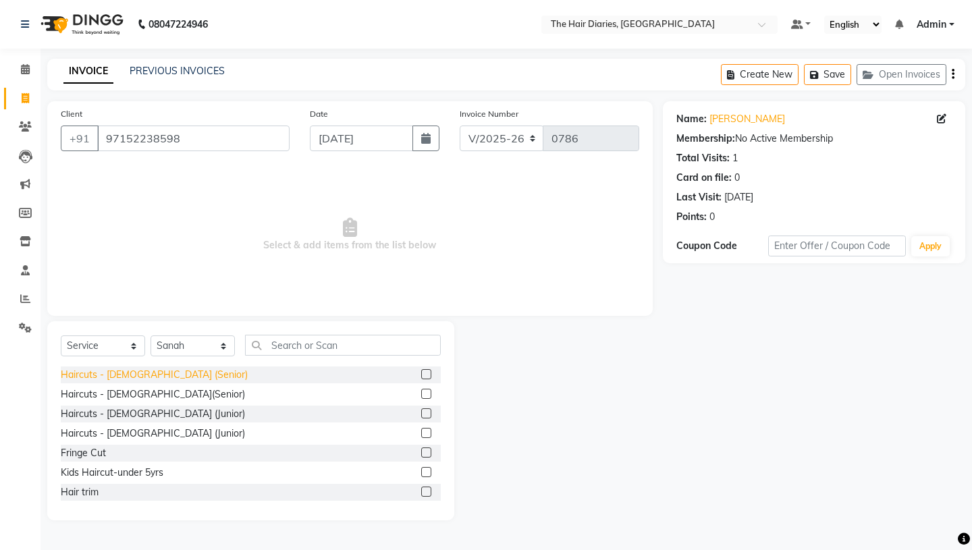
click at [156, 373] on div "Haircuts - [DEMOGRAPHIC_DATA] (Senior)" at bounding box center [154, 375] width 187 height 14
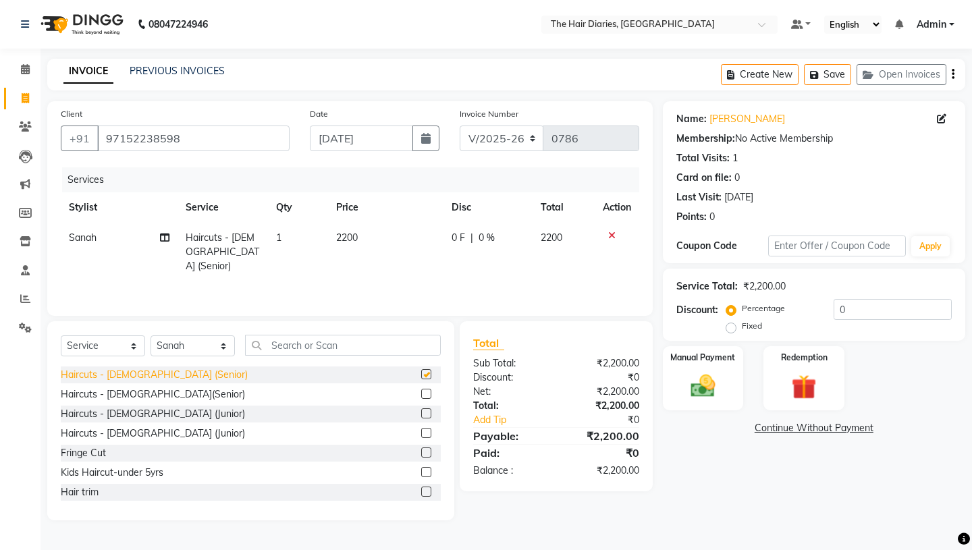
checkbox input "false"
click at [425, 135] on icon "button" at bounding box center [425, 138] width 9 height 11
select select "9"
select select "2025"
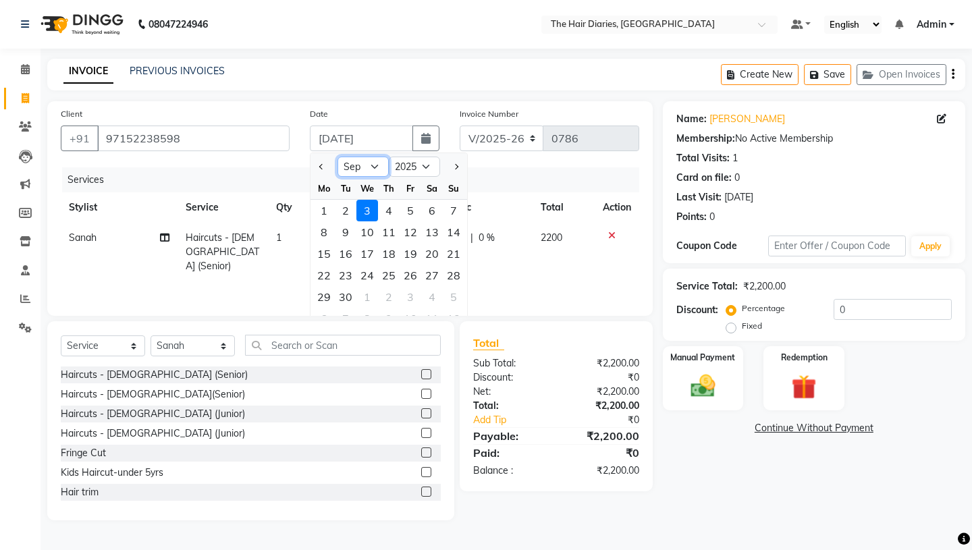
click at [373, 163] on select "Jan Feb Mar Apr May Jun [DATE] Aug Sep Oct Nov Dec" at bounding box center [363, 167] width 51 height 20
select select "8"
click at [325, 276] on div "18" at bounding box center [324, 276] width 22 height 22
type input "18-08-2025"
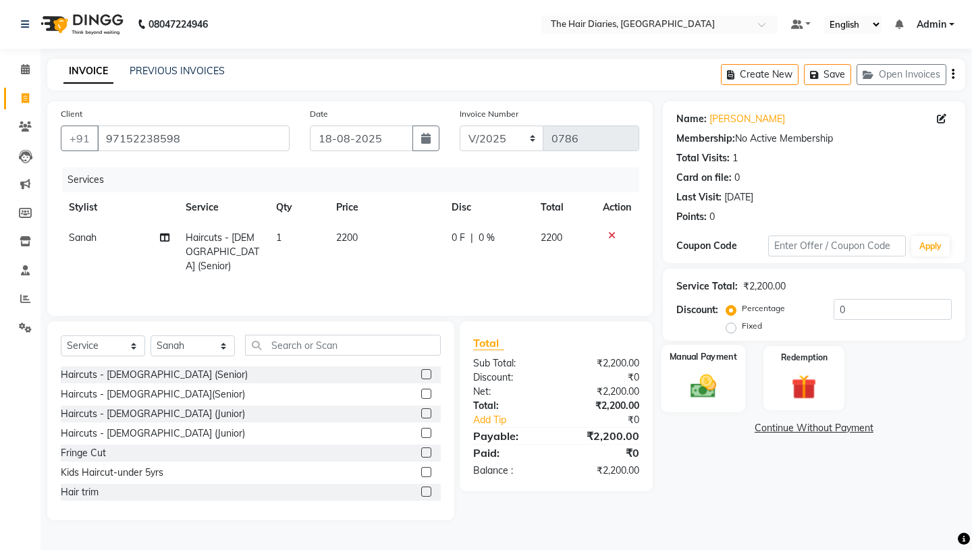
click at [710, 371] on img at bounding box center [703, 386] width 42 height 30
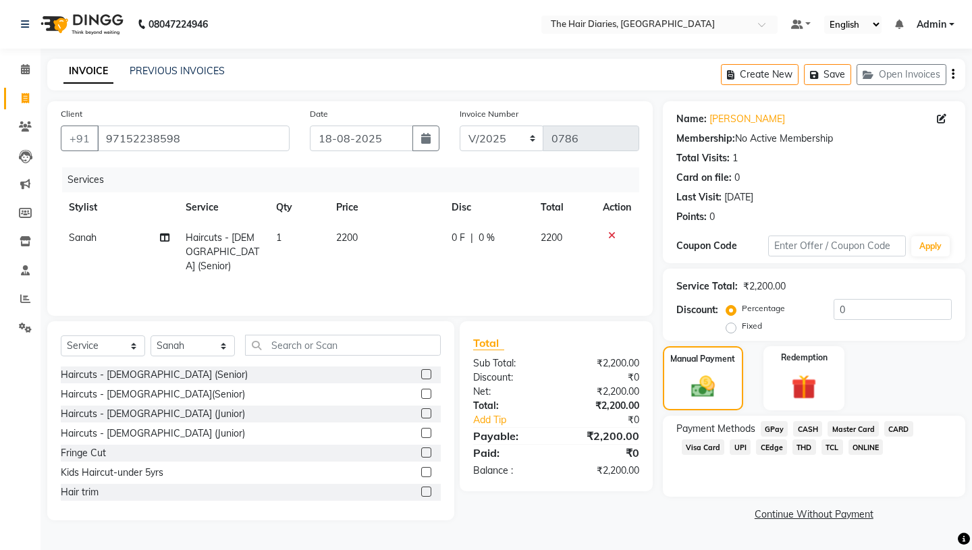
click at [800, 440] on span "THD" at bounding box center [805, 448] width 24 height 16
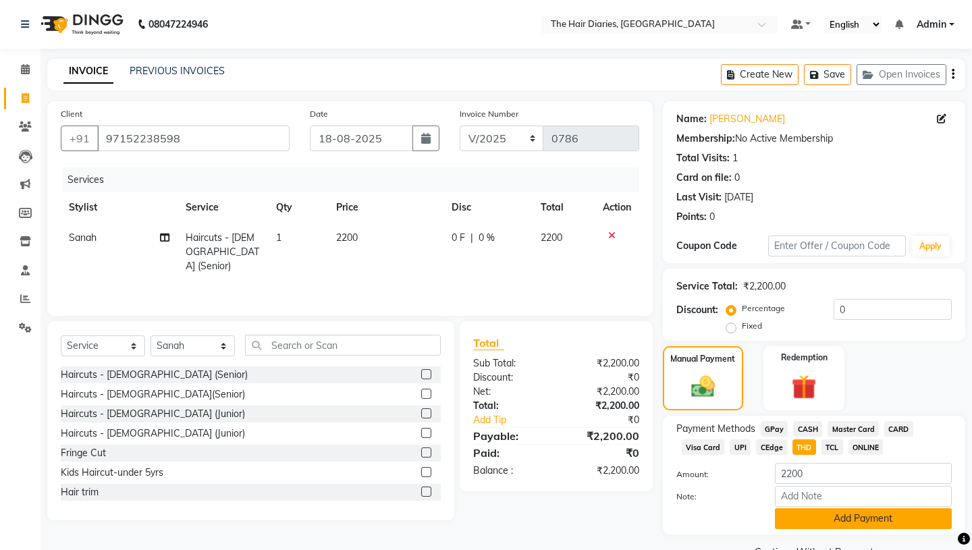
click at [806, 509] on button "Add Payment" at bounding box center [863, 519] width 177 height 21
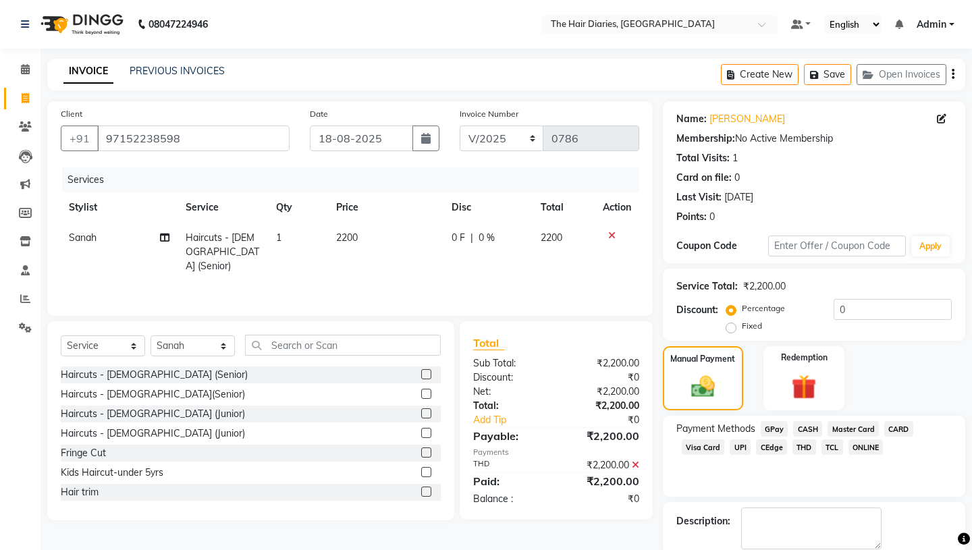
scroll to position [56, 0]
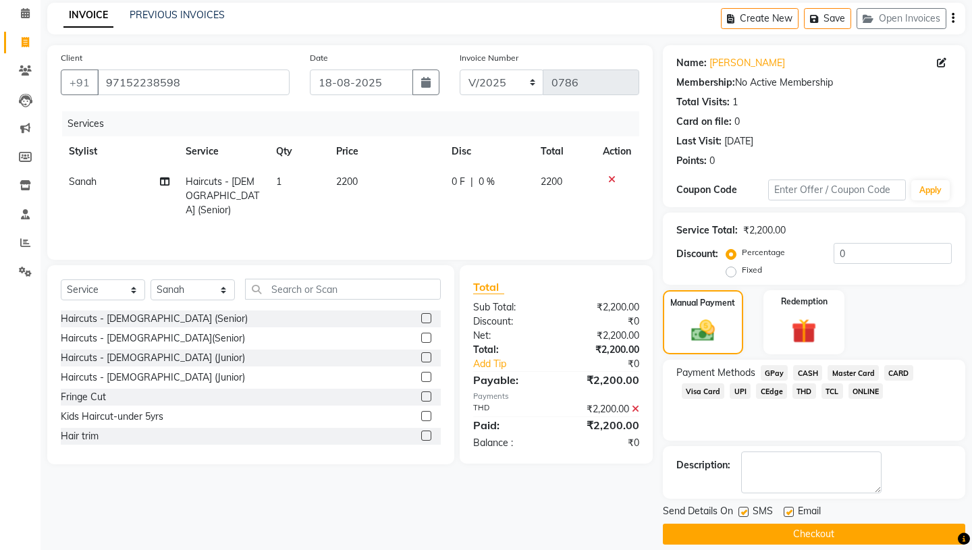
click at [744, 507] on label at bounding box center [744, 512] width 10 height 10
click at [744, 509] on input "checkbox" at bounding box center [743, 513] width 9 height 9
checkbox input "false"
click at [789, 507] on label at bounding box center [789, 512] width 10 height 10
click at [789, 509] on input "checkbox" at bounding box center [788, 513] width 9 height 9
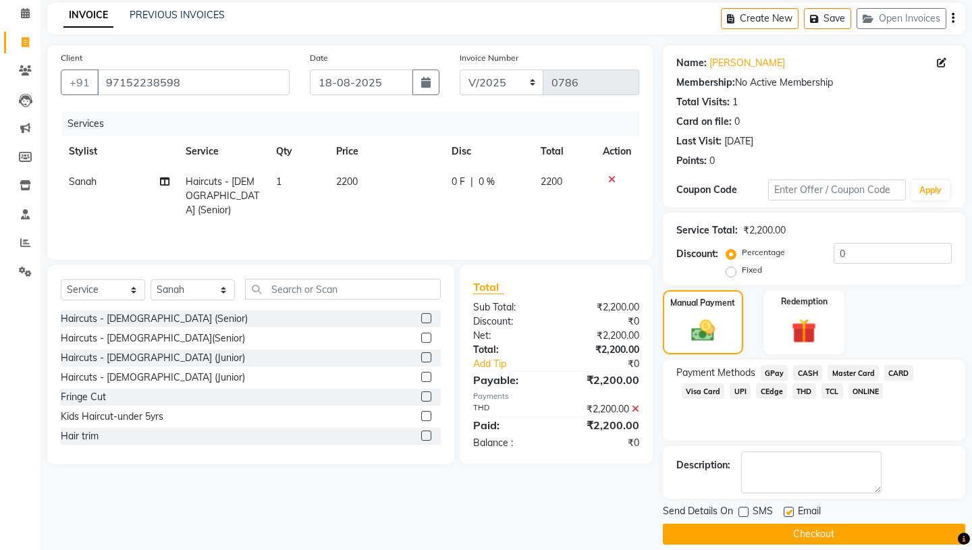
checkbox input "false"
click at [789, 524] on button "Checkout" at bounding box center [814, 534] width 303 height 21
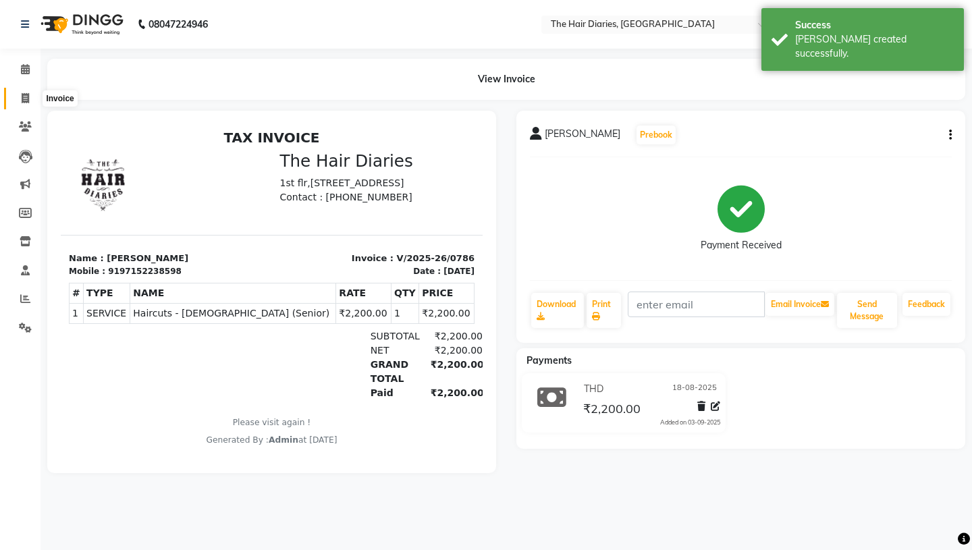
click at [24, 97] on icon at bounding box center [25, 98] width 7 height 10
select select "service"
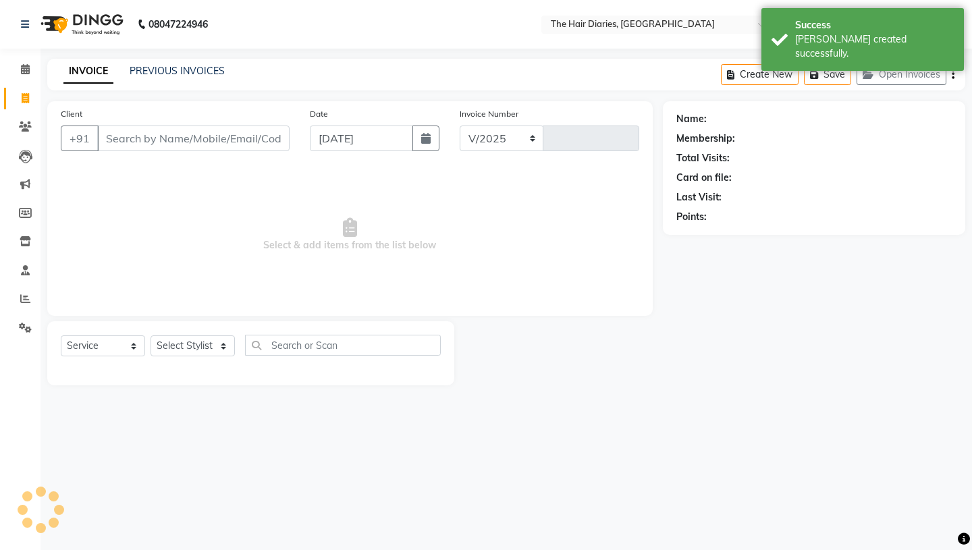
select select "782"
type input "0787"
click at [423, 140] on icon "button" at bounding box center [425, 138] width 9 height 11
select select "9"
select select "2025"
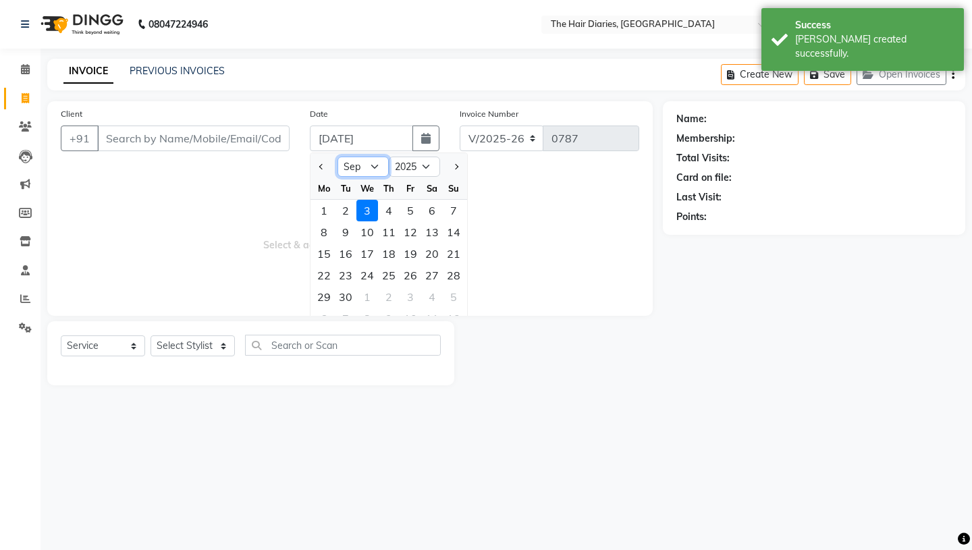
click at [375, 167] on select "Jan Feb Mar Apr May Jun [DATE] Aug Sep Oct Nov Dec" at bounding box center [363, 167] width 51 height 20
select select "8"
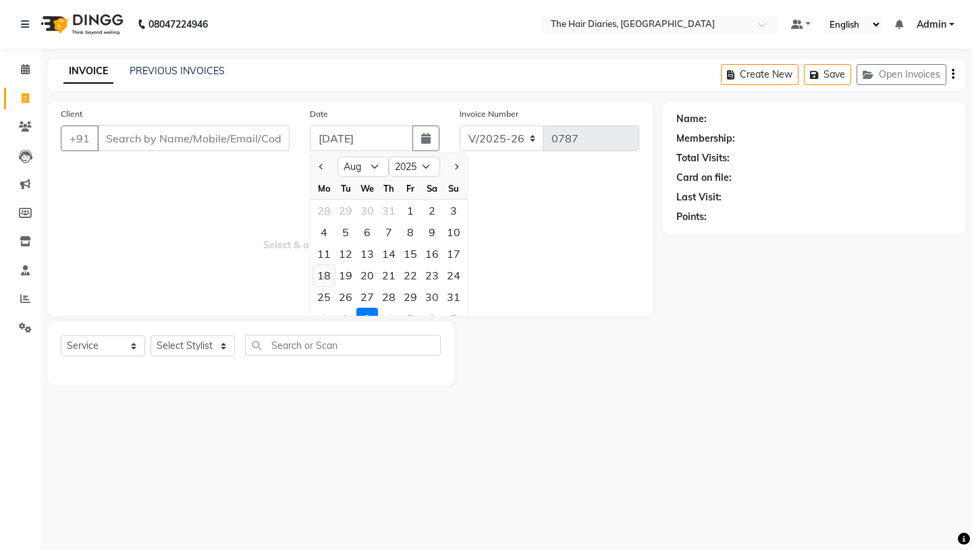
click at [322, 275] on div "18" at bounding box center [324, 276] width 22 height 22
type input "18-08-2025"
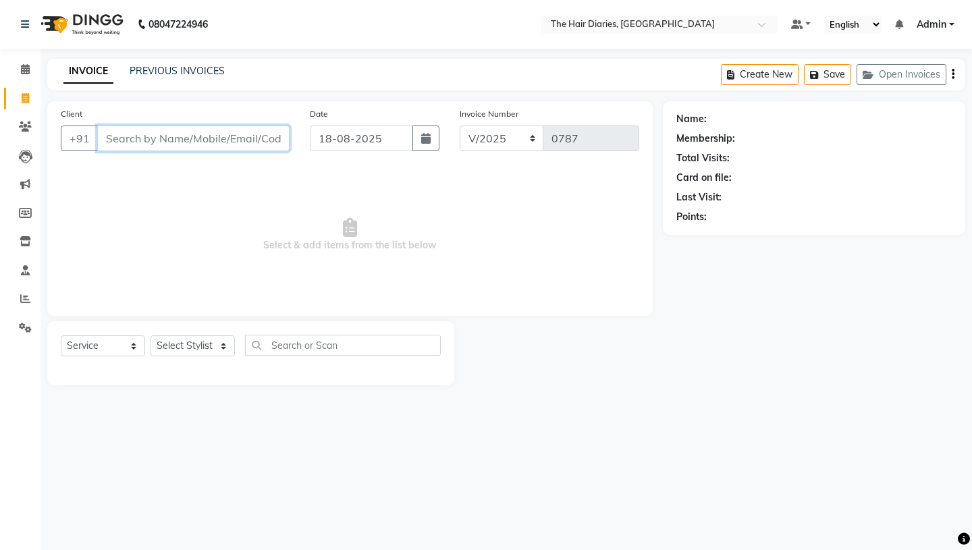
click at [135, 136] on input "Client" at bounding box center [193, 139] width 192 height 26
type input "A"
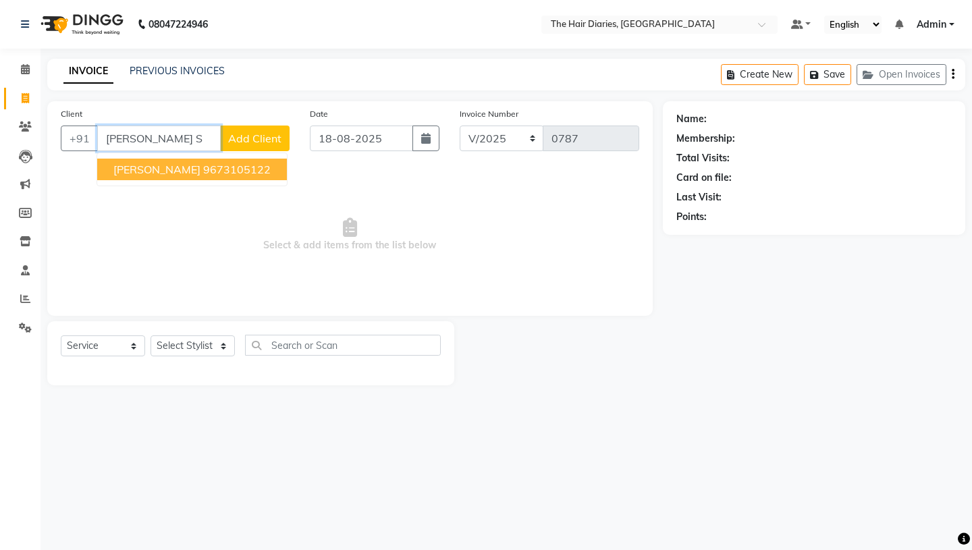
click at [140, 170] on span "[PERSON_NAME]" at bounding box center [156, 170] width 87 height 14
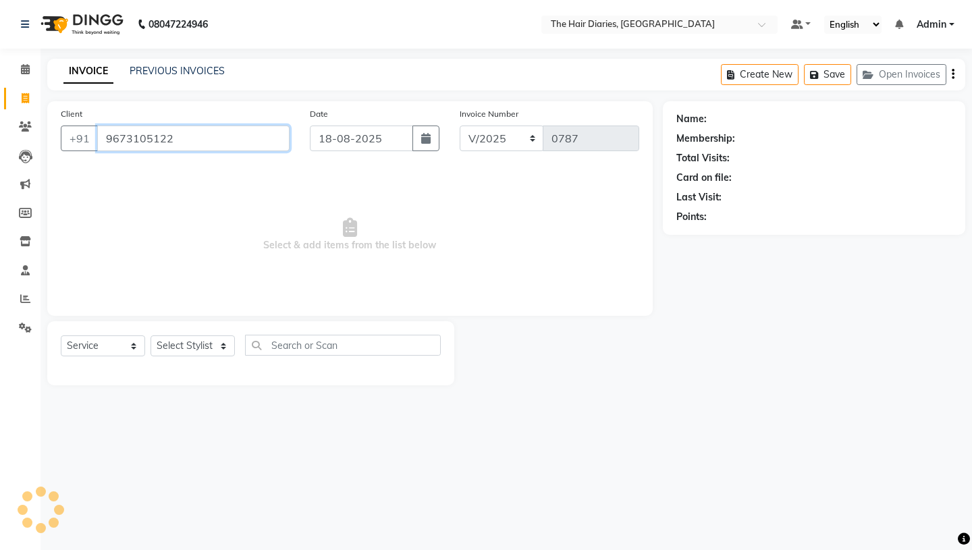
type input "9673105122"
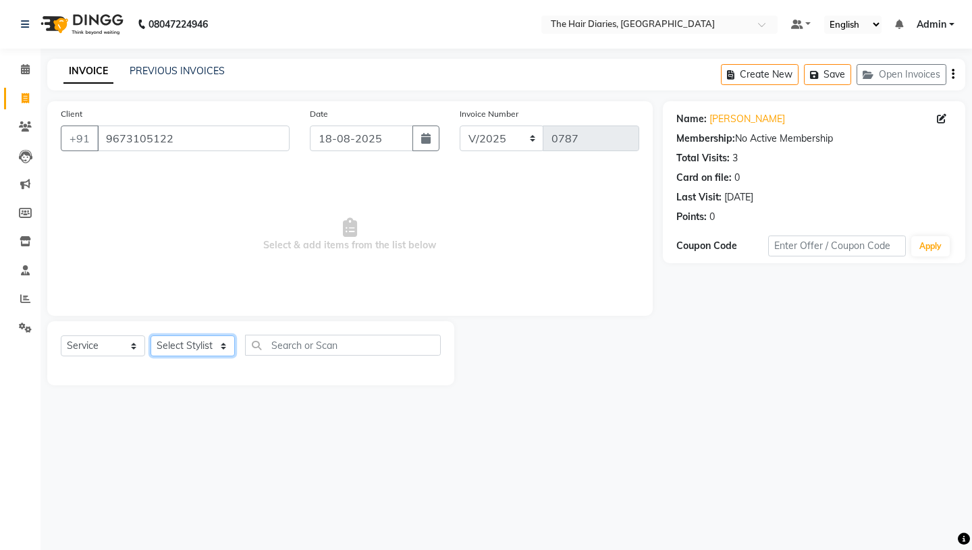
click at [224, 345] on select "Select Stylist Aaryan [PERSON_NAME] [PERSON_NAME] [PERSON_NAME] [PERSON_NAME] J…" at bounding box center [193, 346] width 84 height 21
select select "12915"
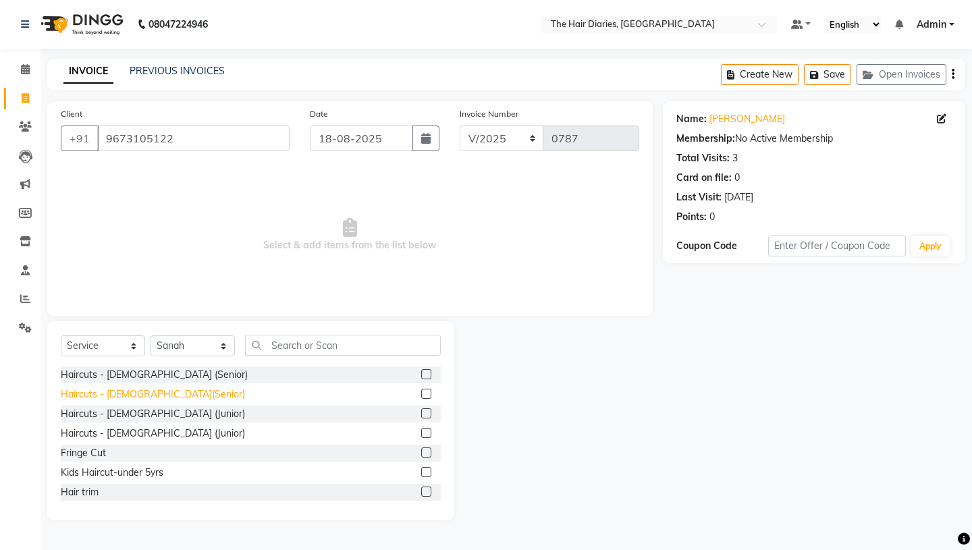
click at [151, 394] on div "Haircuts - [DEMOGRAPHIC_DATA](Senior)" at bounding box center [153, 395] width 184 height 14
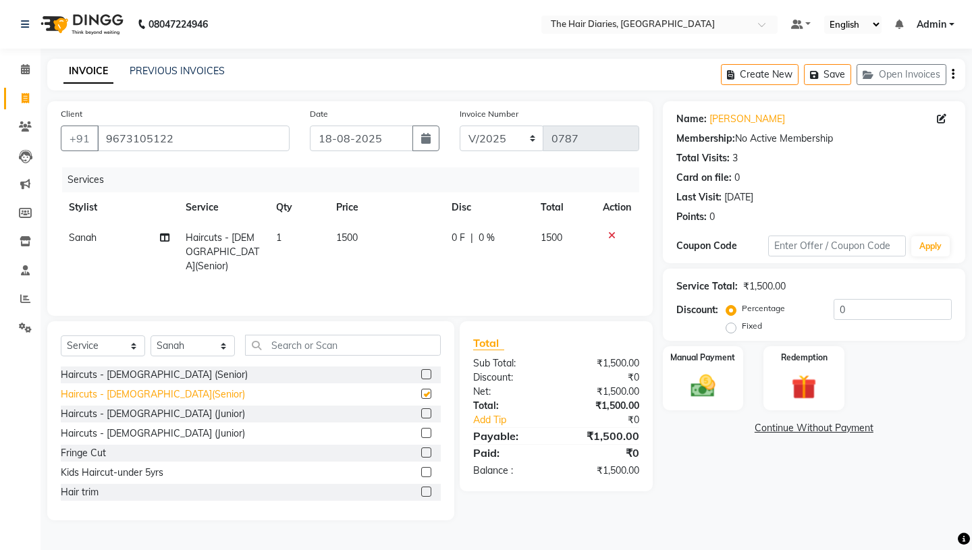
checkbox input "false"
click at [224, 344] on select "Select Stylist Aaryan [PERSON_NAME] [PERSON_NAME] [PERSON_NAME] [PERSON_NAME] J…" at bounding box center [193, 346] width 84 height 21
select select "12914"
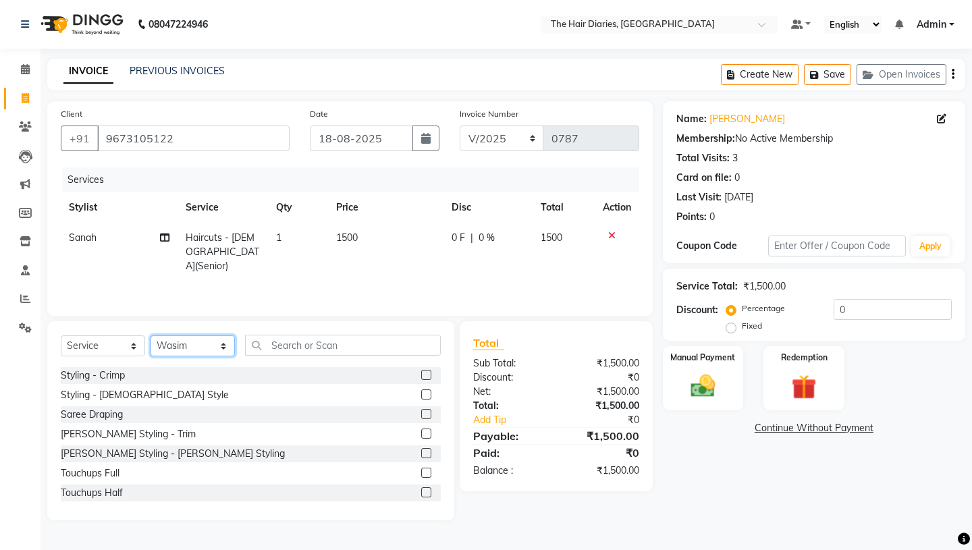
scroll to position [274, 0]
click at [168, 450] on div "[PERSON_NAME] Styling - [PERSON_NAME] Styling" at bounding box center [173, 453] width 224 height 14
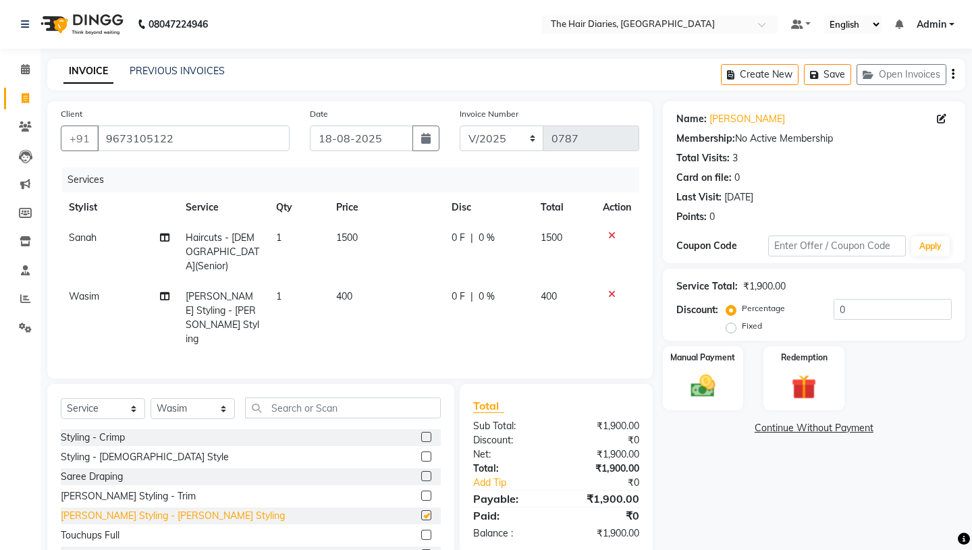
checkbox input "false"
click at [706, 371] on img at bounding box center [703, 386] width 42 height 30
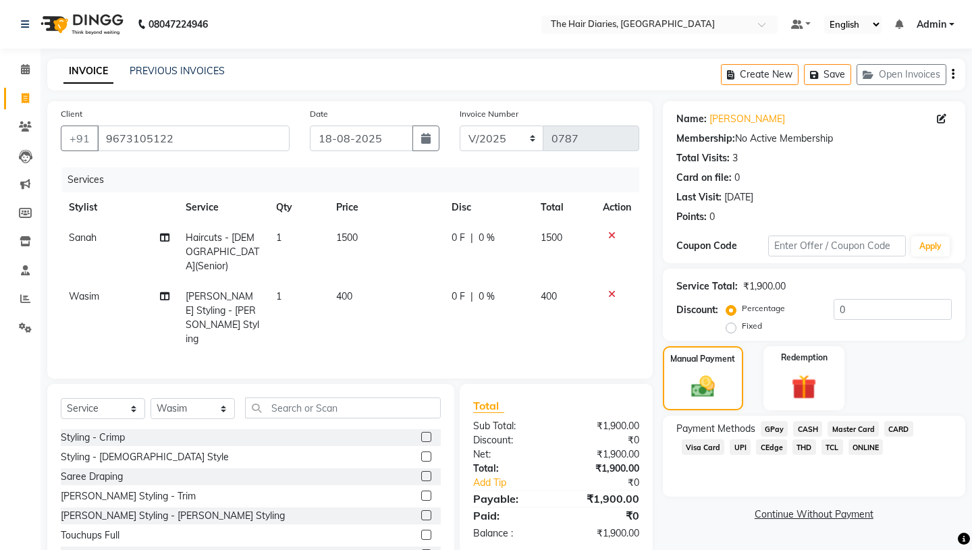
click at [801, 440] on span "THD" at bounding box center [805, 448] width 24 height 16
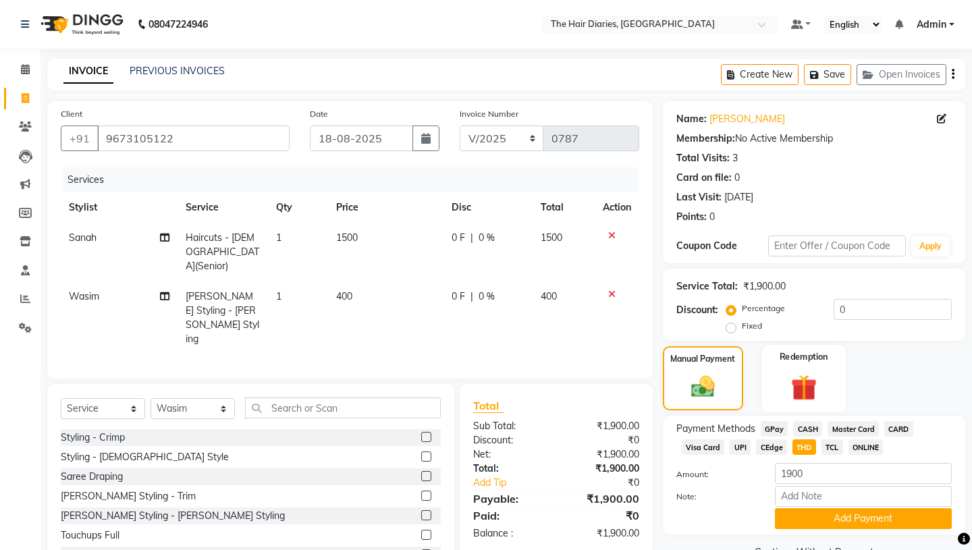
scroll to position [18, 0]
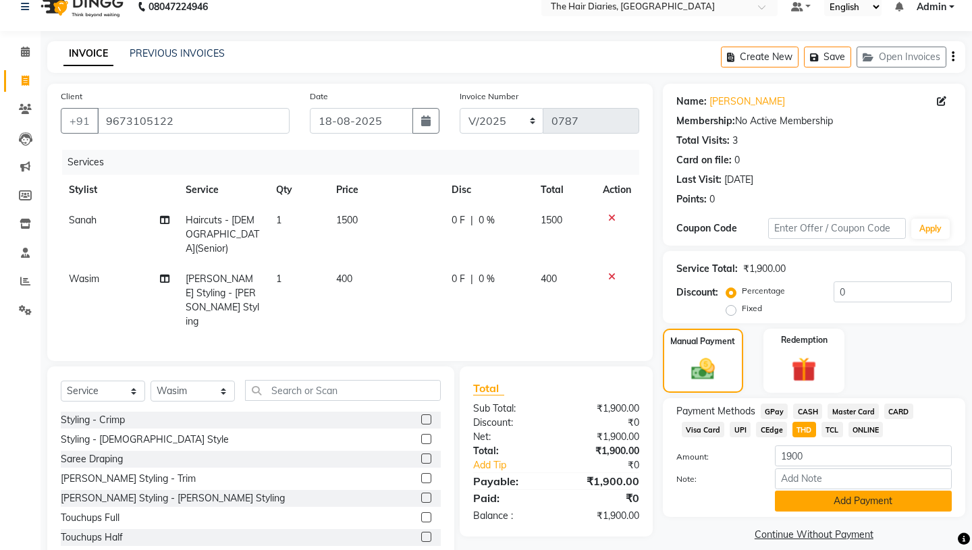
click at [837, 491] on button "Add Payment" at bounding box center [863, 501] width 177 height 21
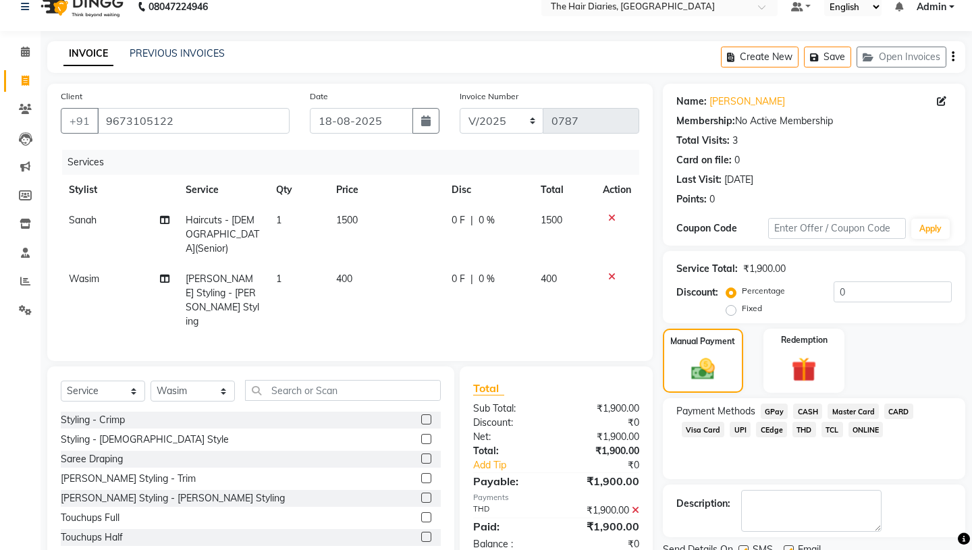
click at [744, 546] on label at bounding box center [744, 551] width 10 height 10
click at [744, 547] on input "checkbox" at bounding box center [743, 551] width 9 height 9
checkbox input "false"
click at [788, 546] on label at bounding box center [789, 551] width 10 height 10
click at [788, 547] on input "checkbox" at bounding box center [788, 551] width 9 height 9
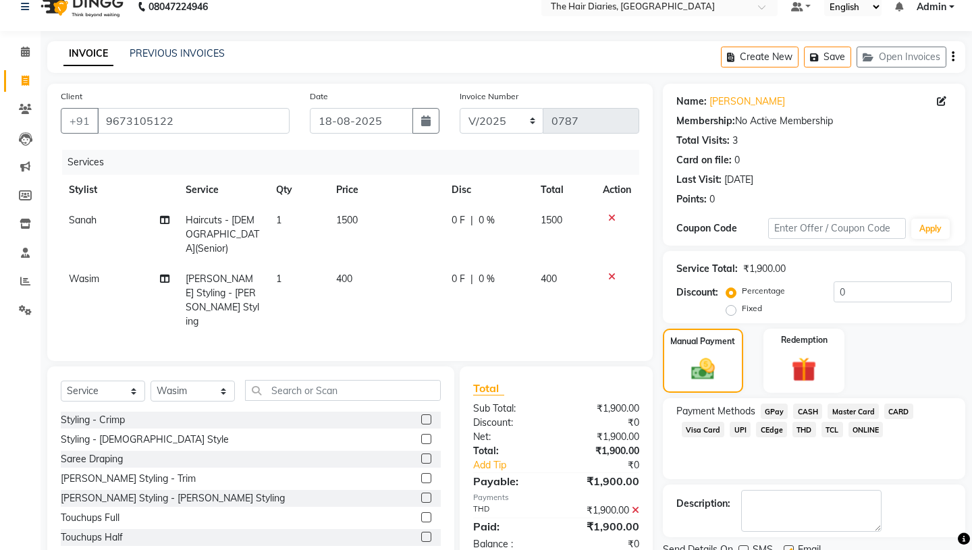
checkbox input "false"
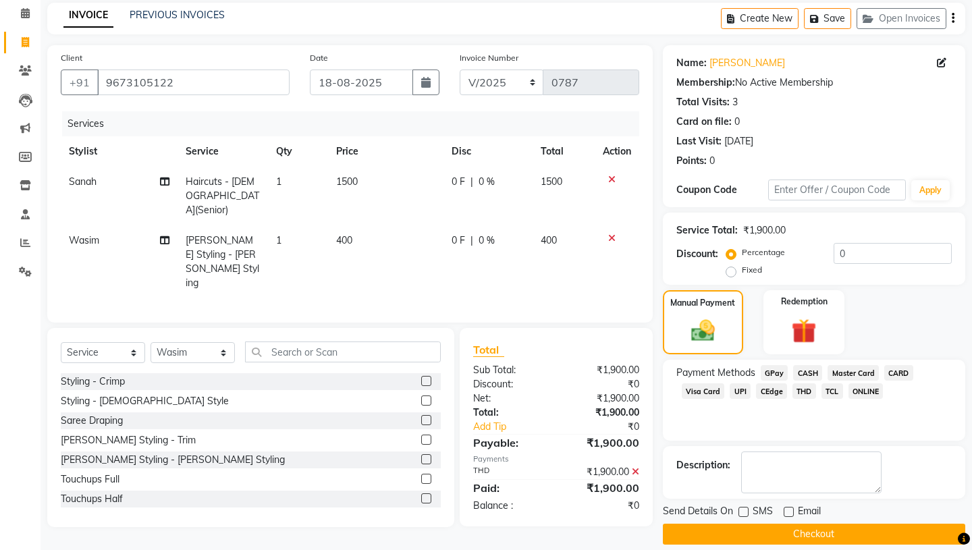
click at [769, 524] on button "Checkout" at bounding box center [814, 534] width 303 height 21
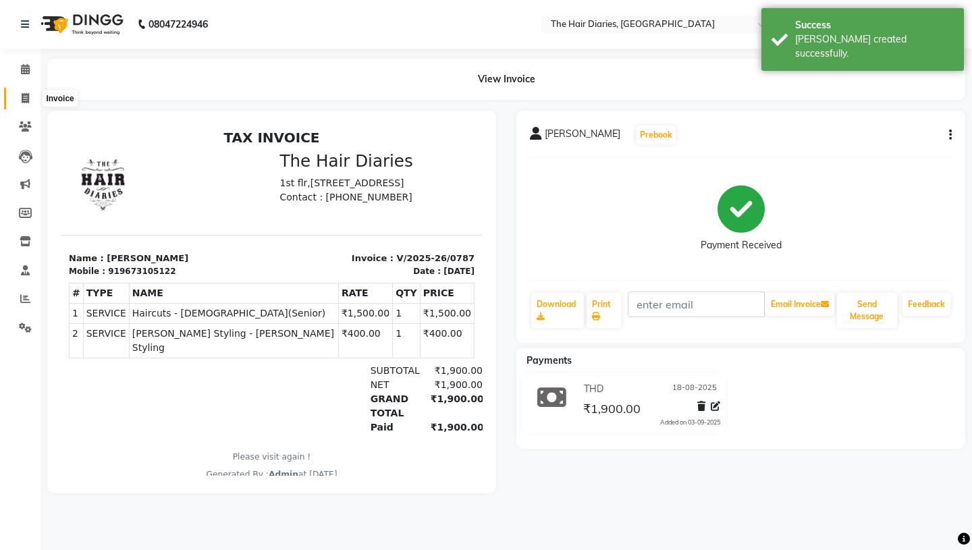
click at [22, 94] on icon at bounding box center [25, 98] width 7 height 10
select select "782"
select select "service"
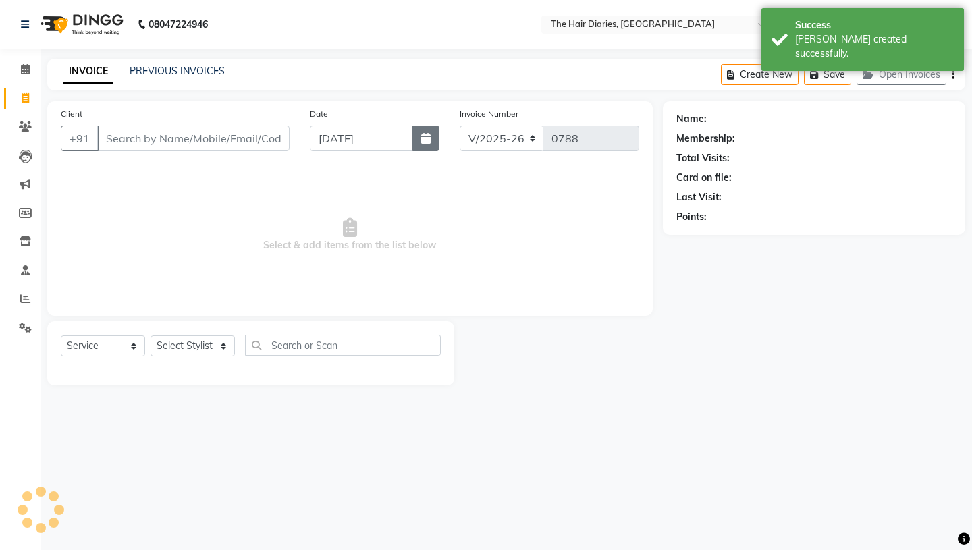
click at [425, 137] on icon "button" at bounding box center [425, 138] width 9 height 11
select select "9"
select select "2025"
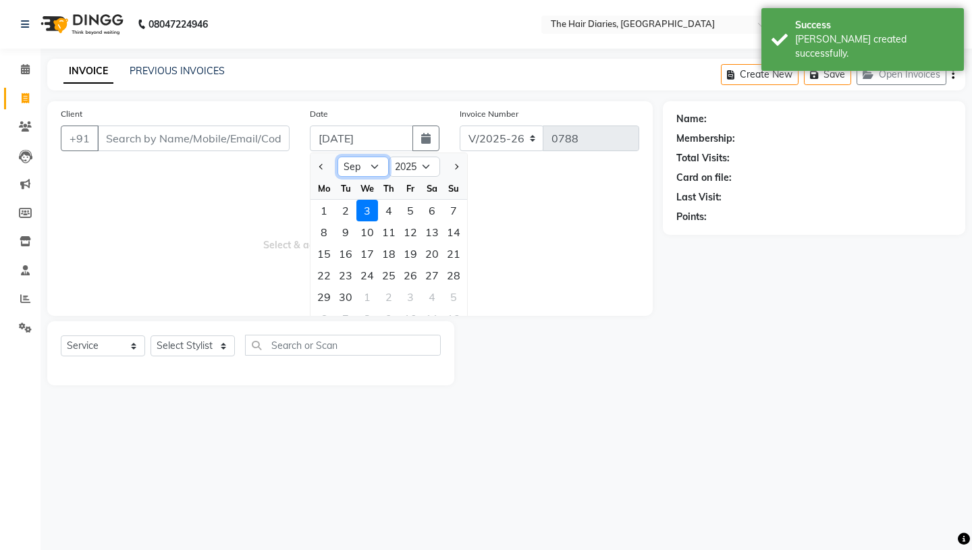
click at [373, 164] on select "Jan Feb Mar Apr May Jun [DATE] Aug Sep Oct Nov Dec" at bounding box center [363, 167] width 51 height 20
select select "8"
click at [328, 273] on div "18" at bounding box center [324, 276] width 22 height 22
type input "18-08-2025"
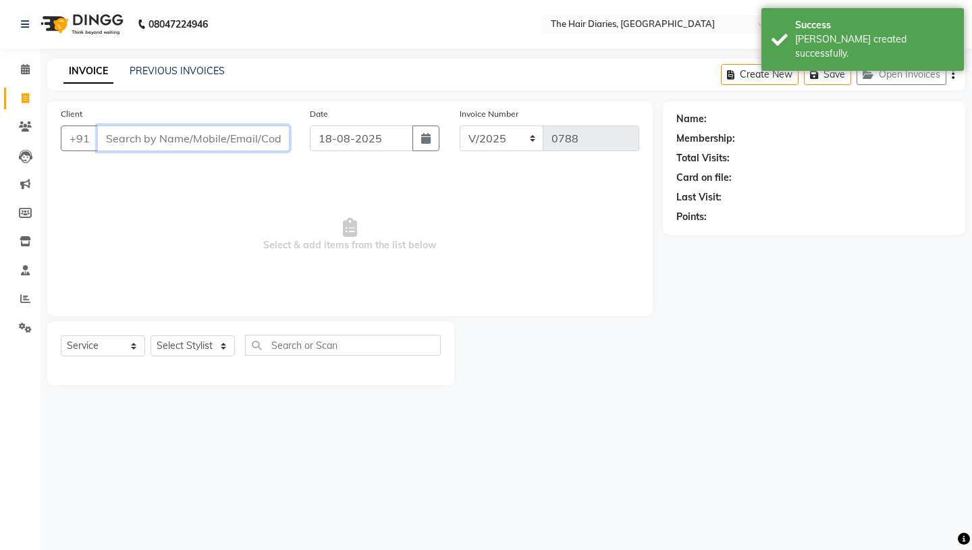
click at [114, 138] on input "Client" at bounding box center [193, 139] width 192 height 26
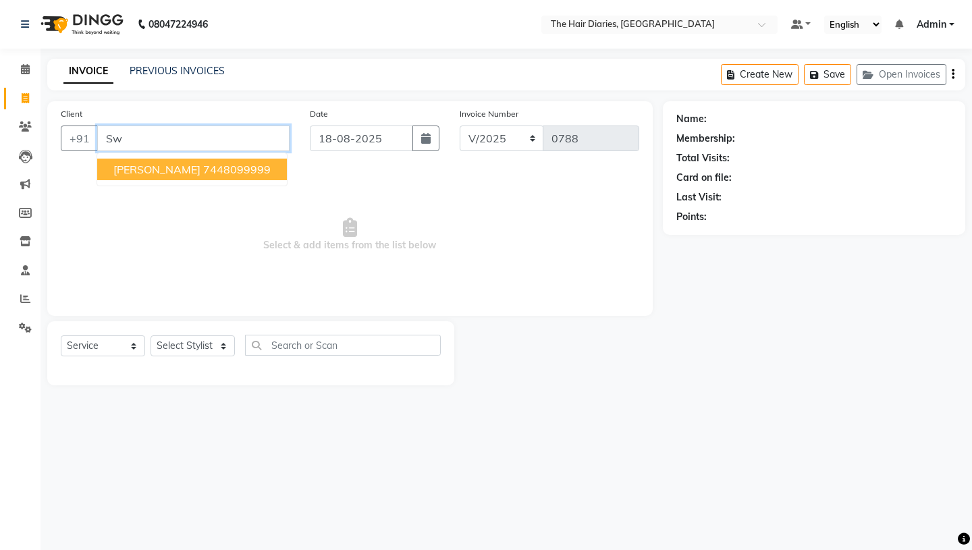
type input "S"
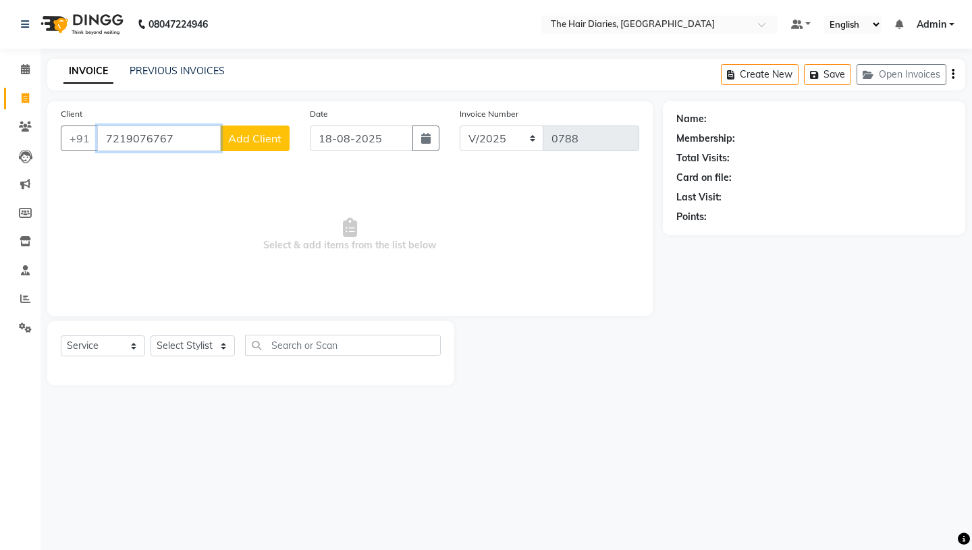
type input "7219076767"
click at [264, 141] on span "Add Client" at bounding box center [254, 139] width 53 height 14
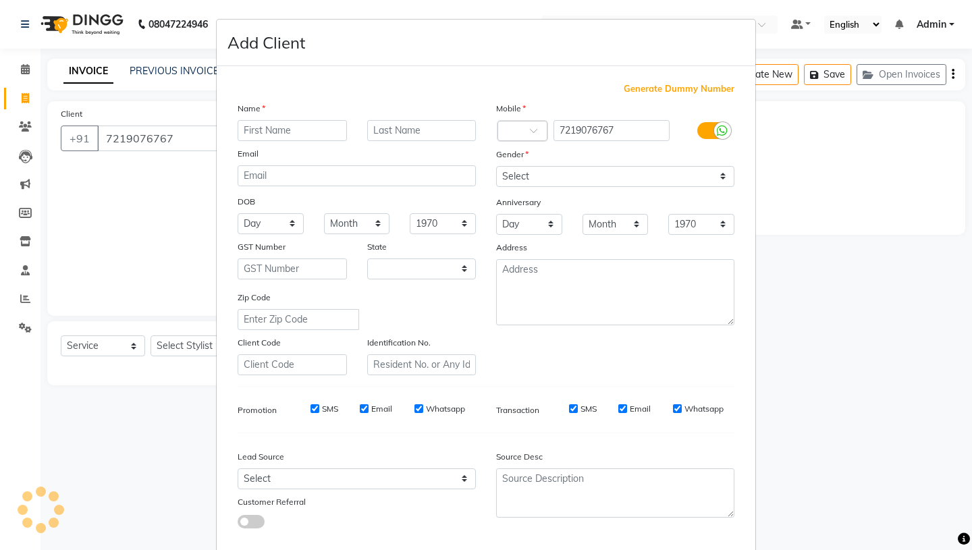
select select "22"
type input "Swayam"
click at [377, 132] on input "text" at bounding box center [421, 130] width 109 height 21
type input "Pawar"
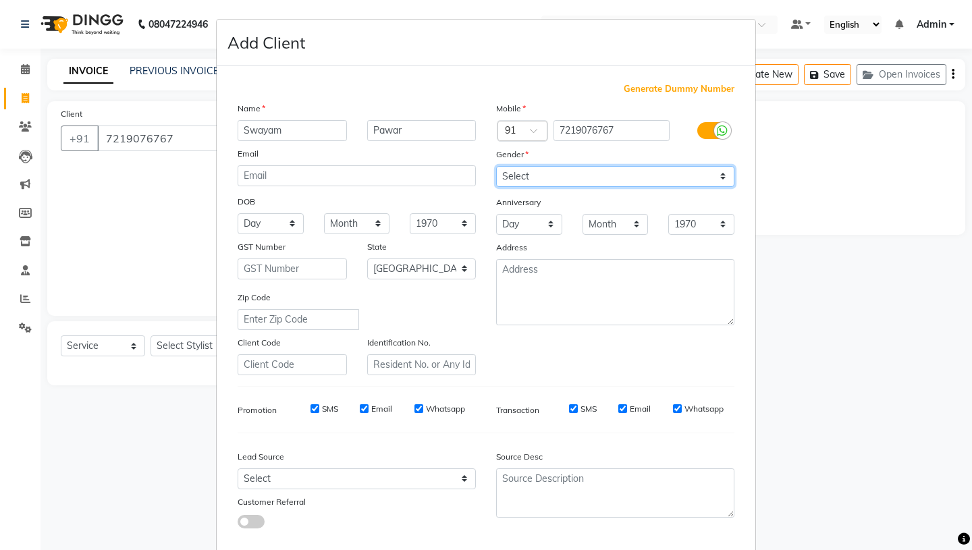
click at [723, 174] on select "Select [DEMOGRAPHIC_DATA] [DEMOGRAPHIC_DATA] Other Prefer Not To Say" at bounding box center [615, 176] width 238 height 21
select select "[DEMOGRAPHIC_DATA]"
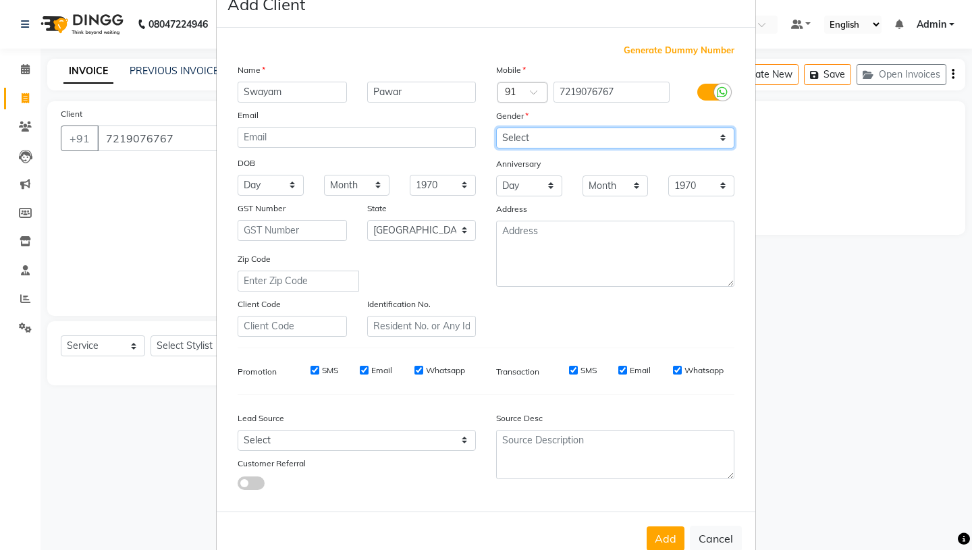
scroll to position [73, 0]
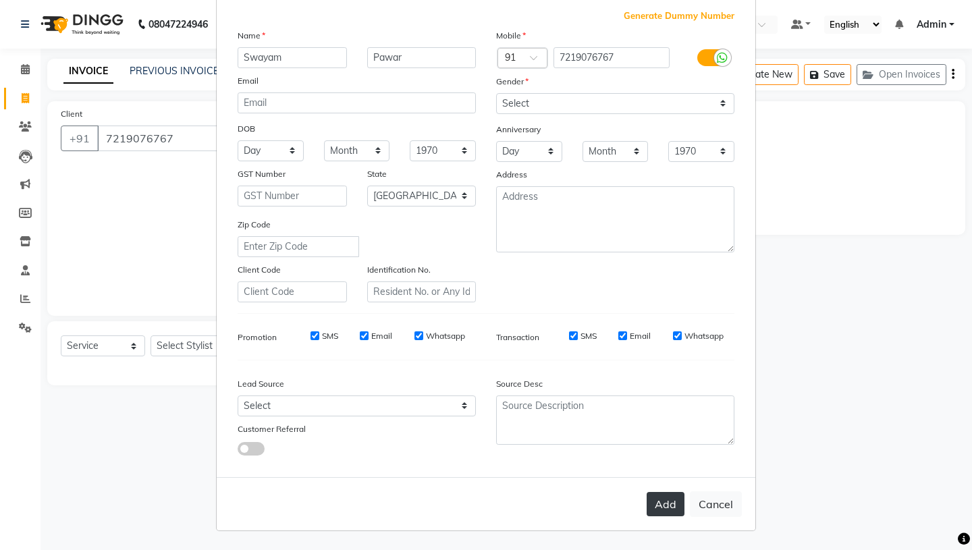
click at [660, 506] on button "Add" at bounding box center [666, 504] width 38 height 24
select select
select select "null"
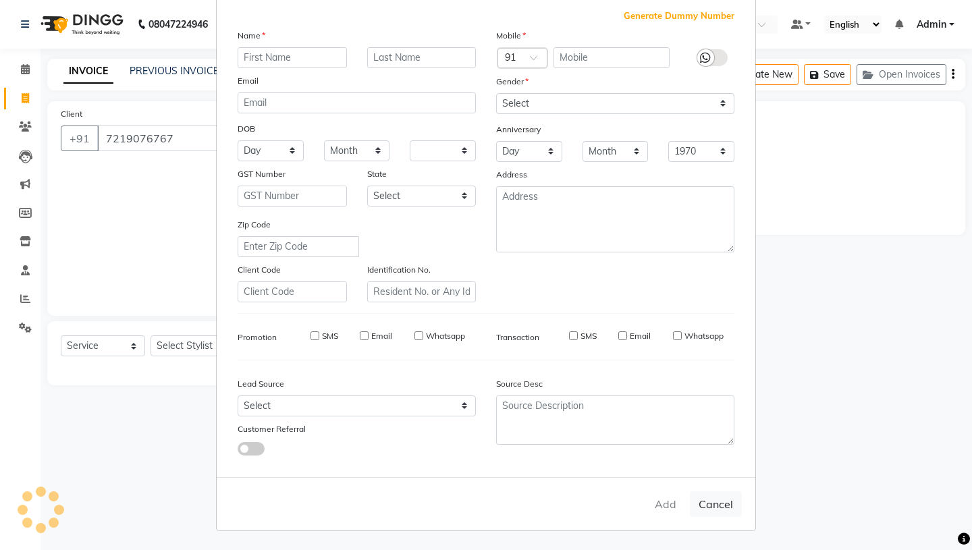
select select
checkbox input "false"
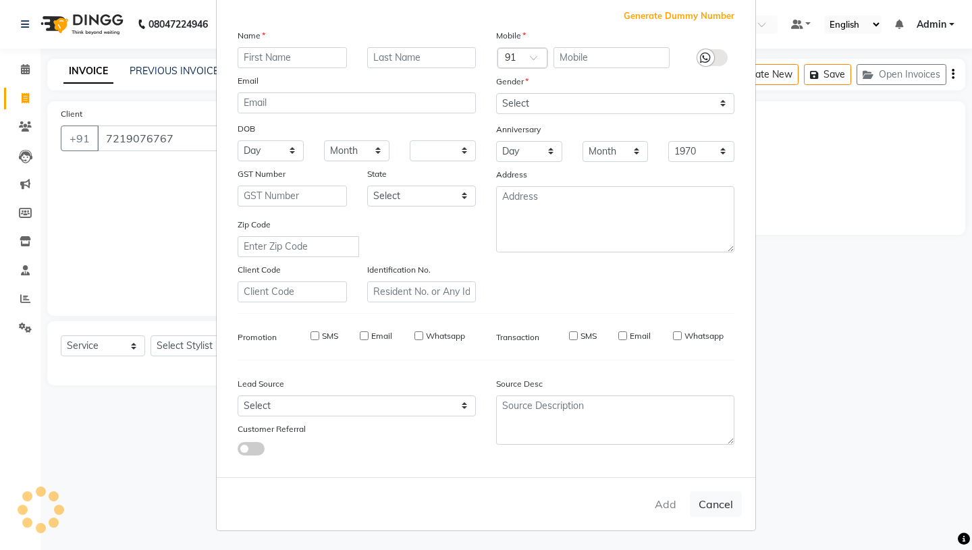
checkbox input "false"
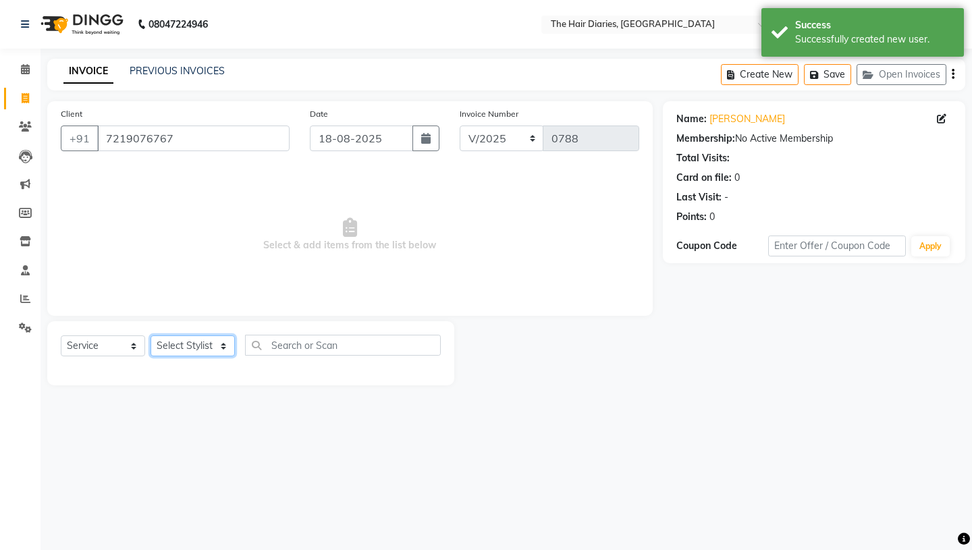
click at [221, 343] on select "Select Stylist Aaryan [PERSON_NAME] [PERSON_NAME] [PERSON_NAME] [PERSON_NAME] J…" at bounding box center [193, 346] width 84 height 21
select select "12916"
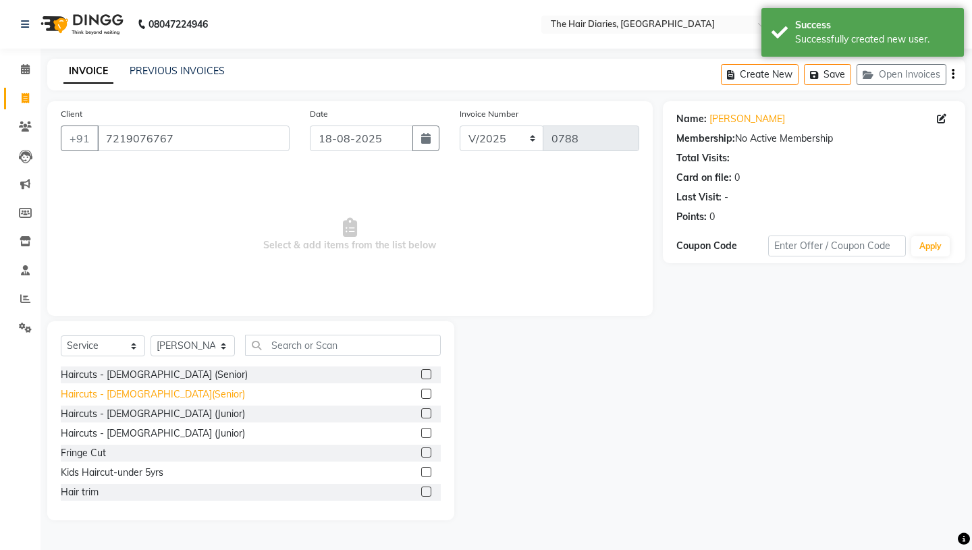
click at [147, 393] on div "Haircuts - [DEMOGRAPHIC_DATA](Senior)" at bounding box center [153, 395] width 184 height 14
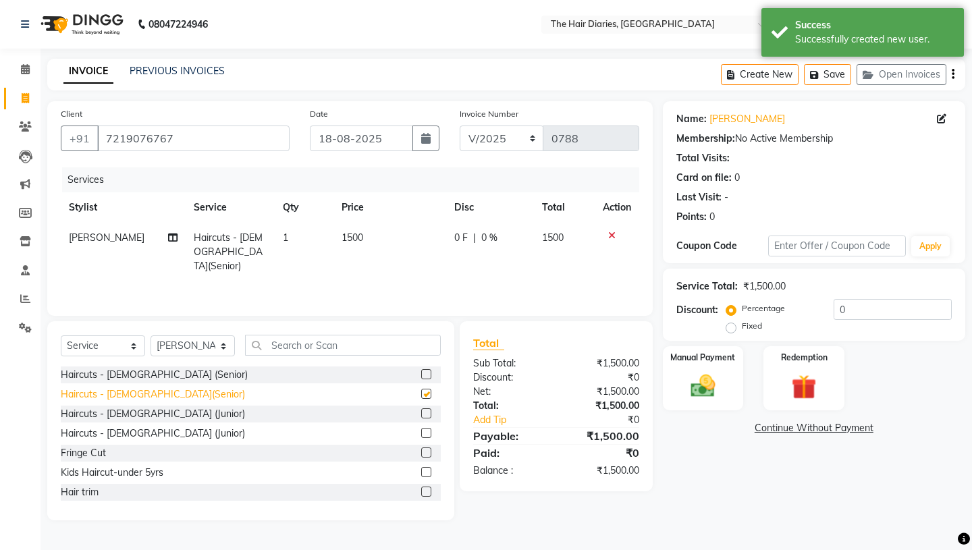
checkbox input "false"
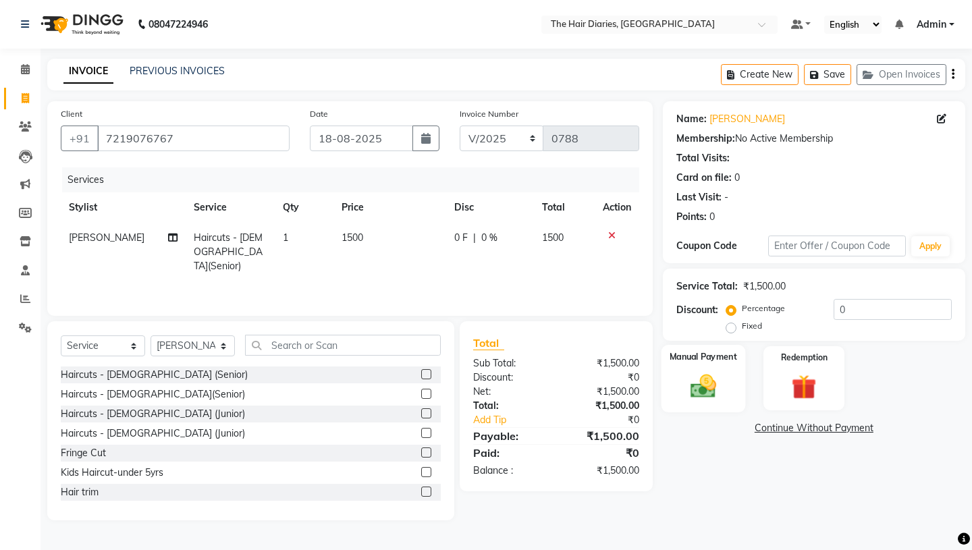
click at [725, 362] on div "Manual Payment" at bounding box center [703, 378] width 84 height 67
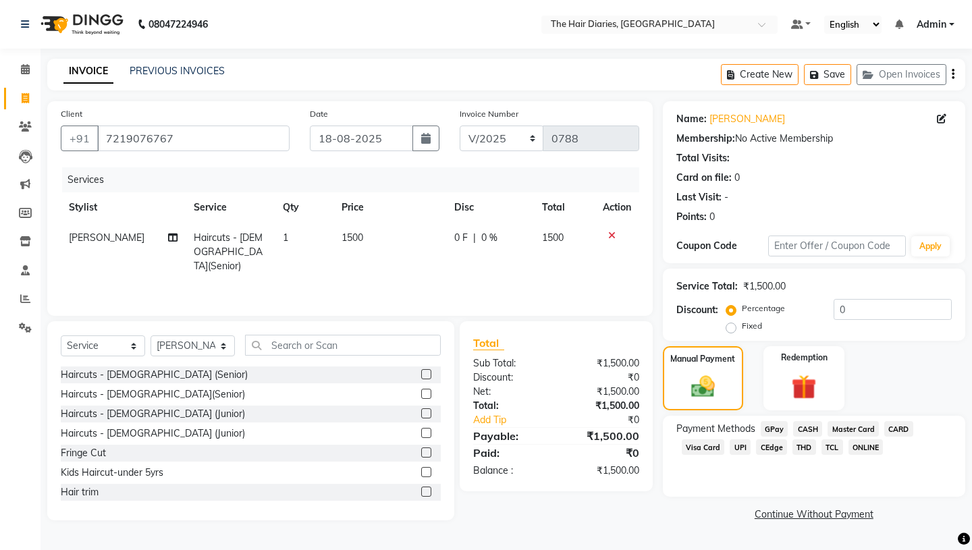
click at [777, 421] on span "GPay" at bounding box center [775, 429] width 28 height 16
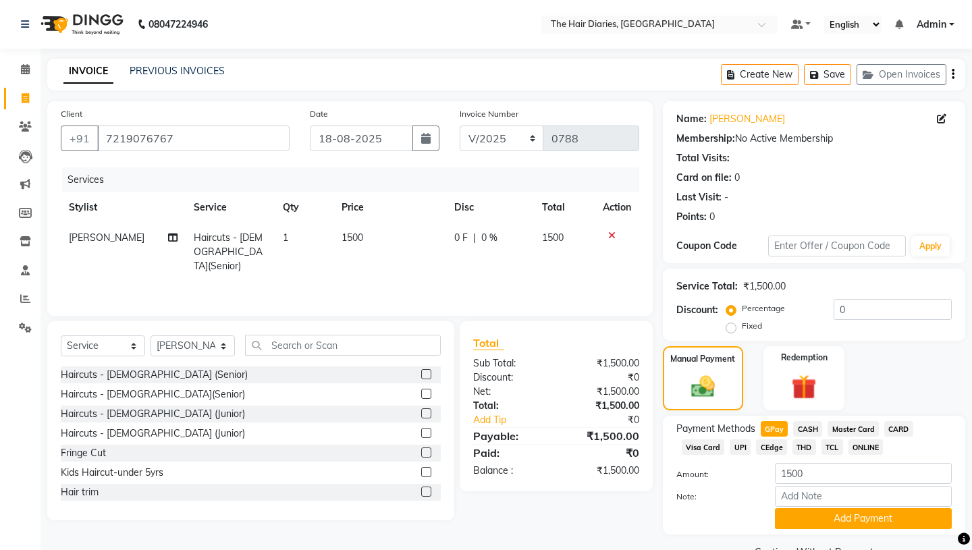
click at [738, 440] on span "UPI" at bounding box center [740, 448] width 21 height 16
click at [854, 509] on button "Add Payment" at bounding box center [863, 519] width 177 height 21
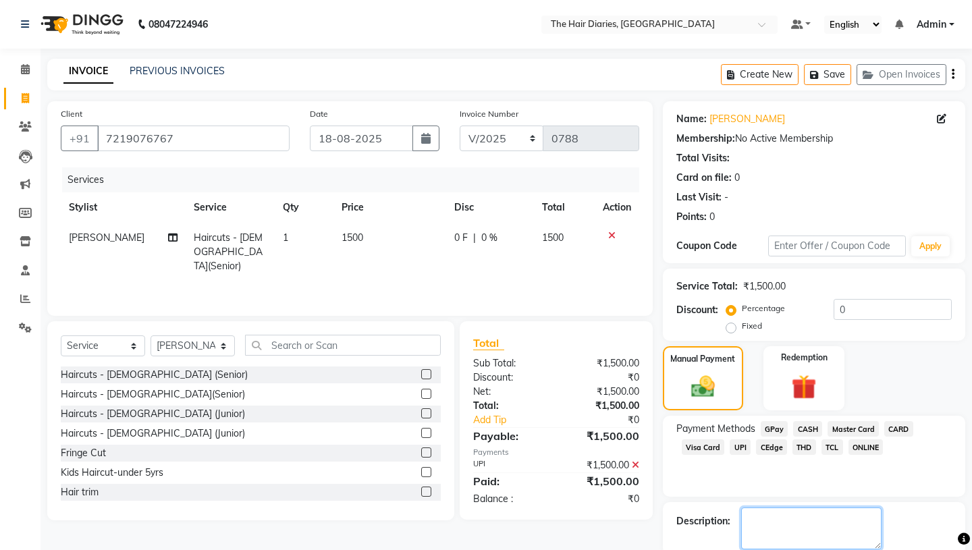
click at [768, 508] on textarea at bounding box center [811, 529] width 140 height 42
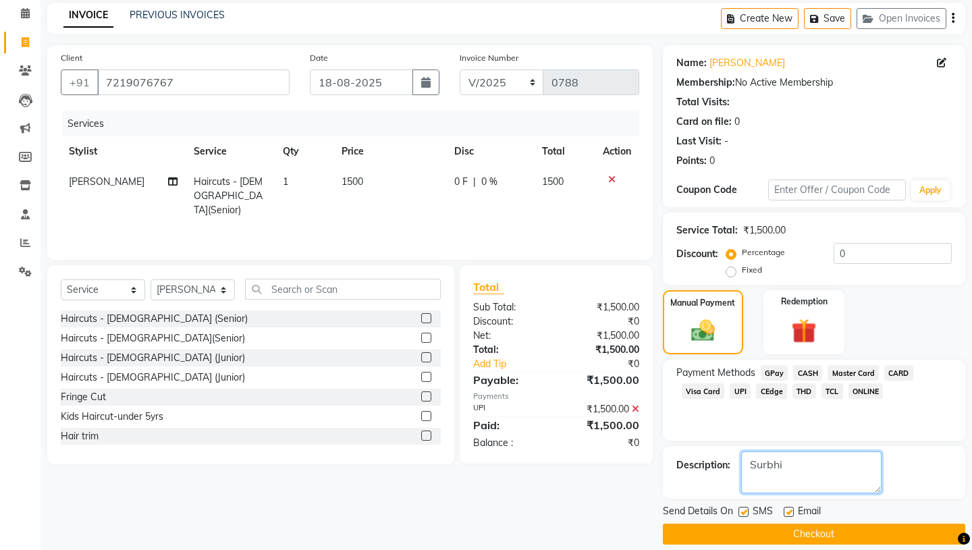
type textarea "Surbhi"
click at [742, 507] on label at bounding box center [744, 512] width 10 height 10
click at [742, 509] on input "checkbox" at bounding box center [743, 513] width 9 height 9
checkbox input "false"
click at [788, 507] on label at bounding box center [789, 512] width 10 height 10
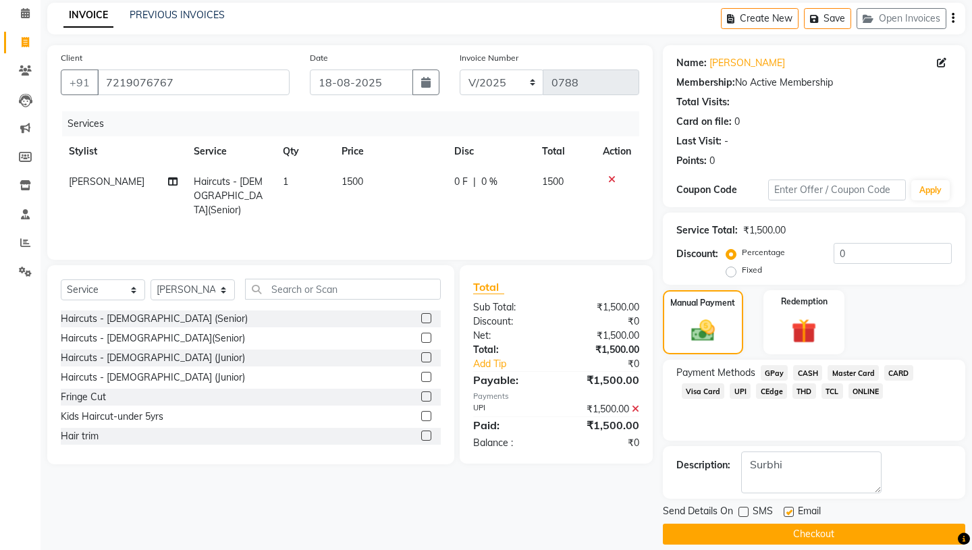
click at [788, 509] on input "checkbox" at bounding box center [788, 513] width 9 height 9
checkbox input "false"
click at [798, 524] on button "Checkout" at bounding box center [814, 534] width 303 height 21
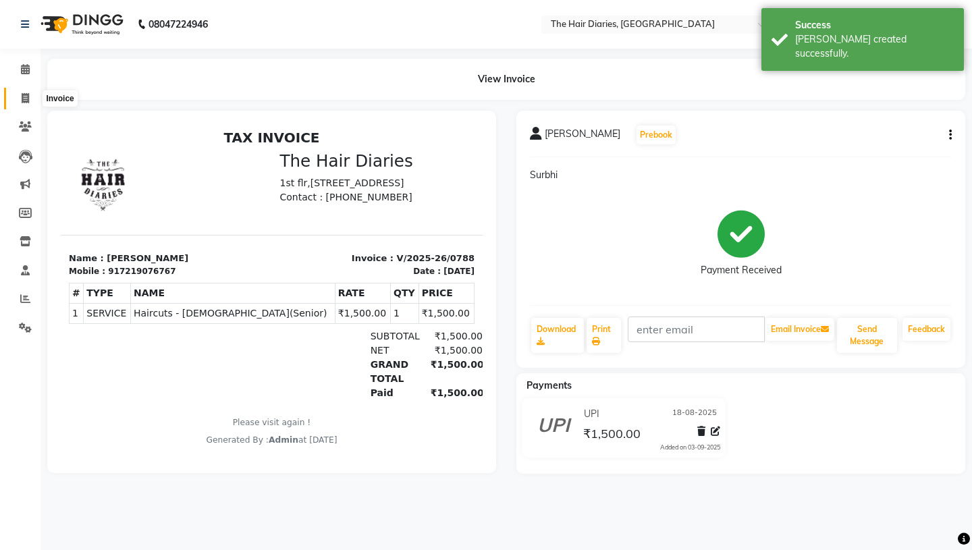
click at [20, 97] on span at bounding box center [26, 99] width 24 height 16
select select "service"
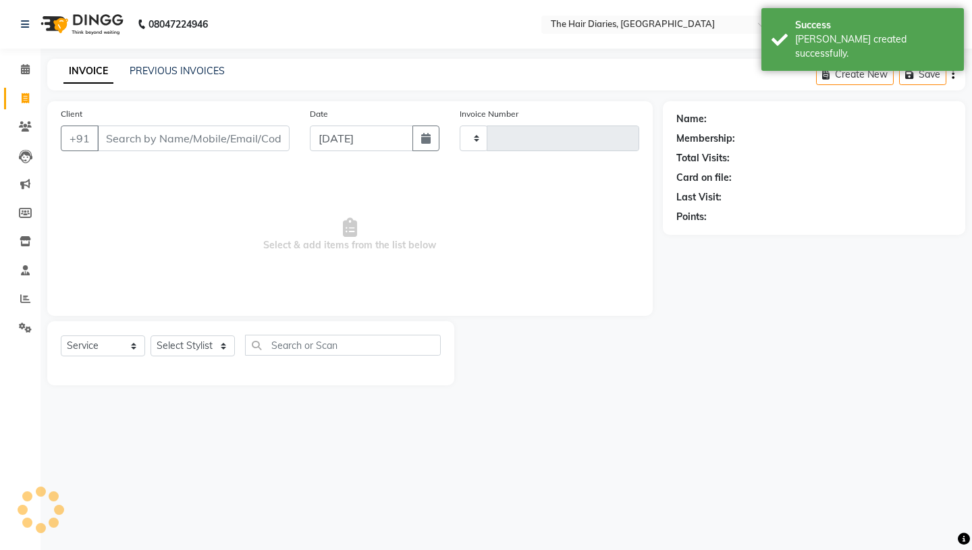
type input "0789"
select select "782"
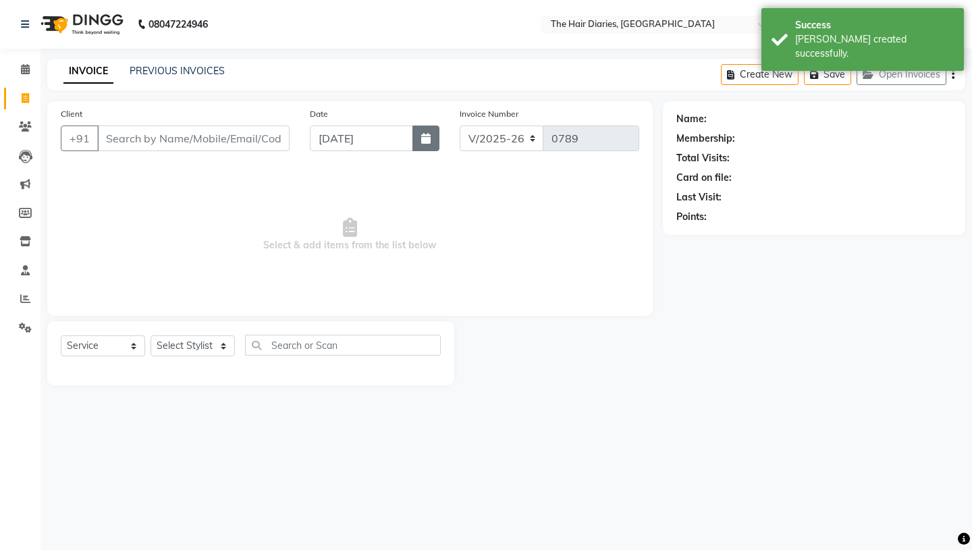
click at [425, 142] on icon "button" at bounding box center [425, 138] width 9 height 11
select select "9"
select select "2025"
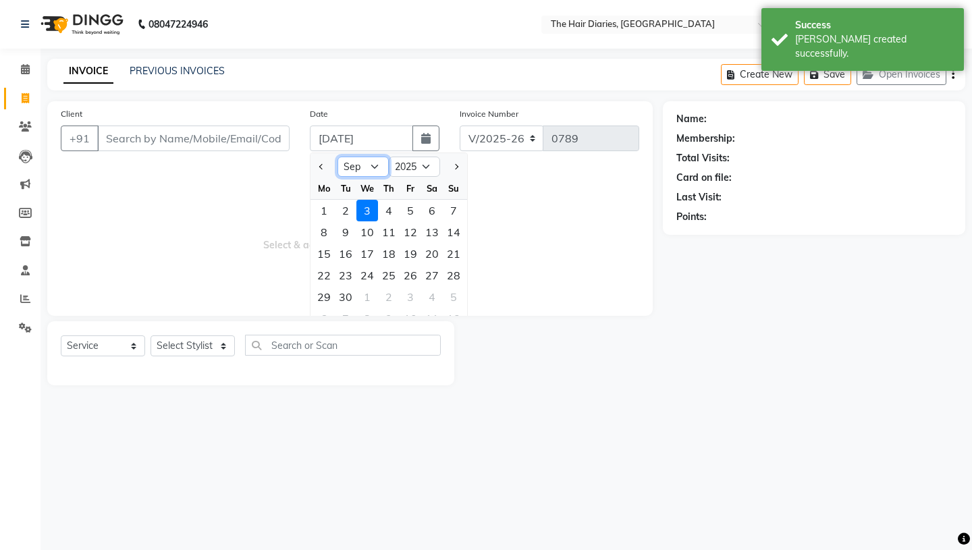
click at [374, 163] on select "Jan Feb Mar Apr May Jun [DATE] Aug Sep Oct Nov Dec" at bounding box center [363, 167] width 51 height 20
select select "8"
click at [326, 274] on div "18" at bounding box center [324, 276] width 22 height 22
type input "18-08-2025"
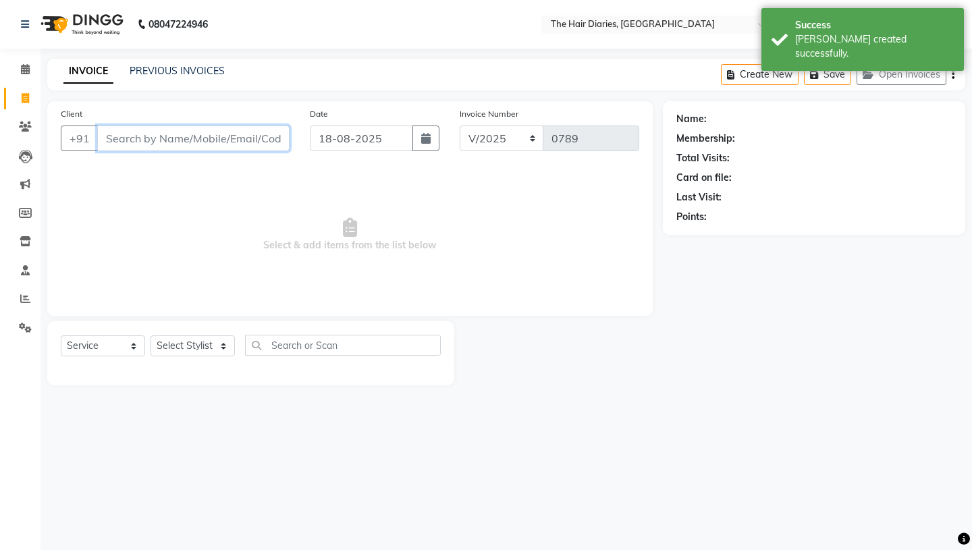
click at [143, 133] on input "Client" at bounding box center [193, 139] width 192 height 26
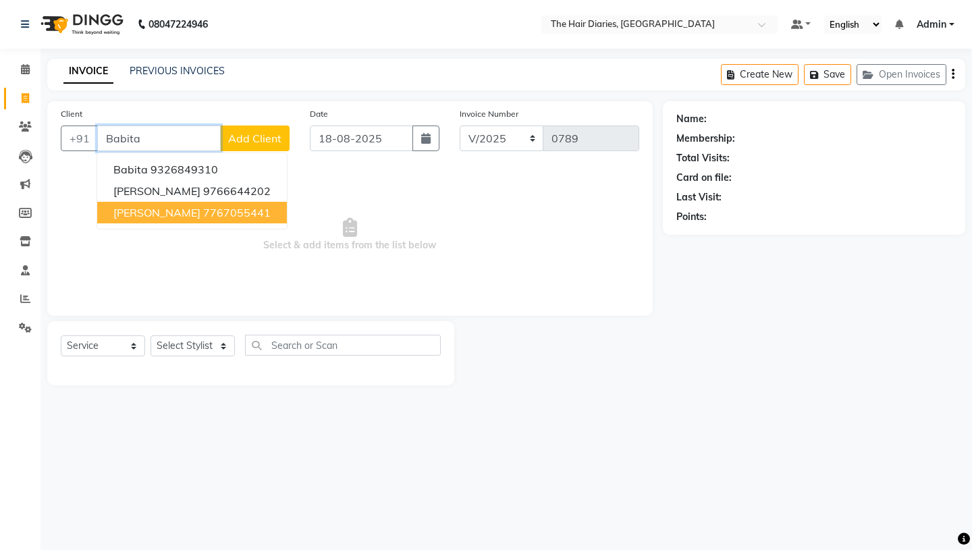
click at [171, 209] on span "[PERSON_NAME]" at bounding box center [156, 213] width 87 height 14
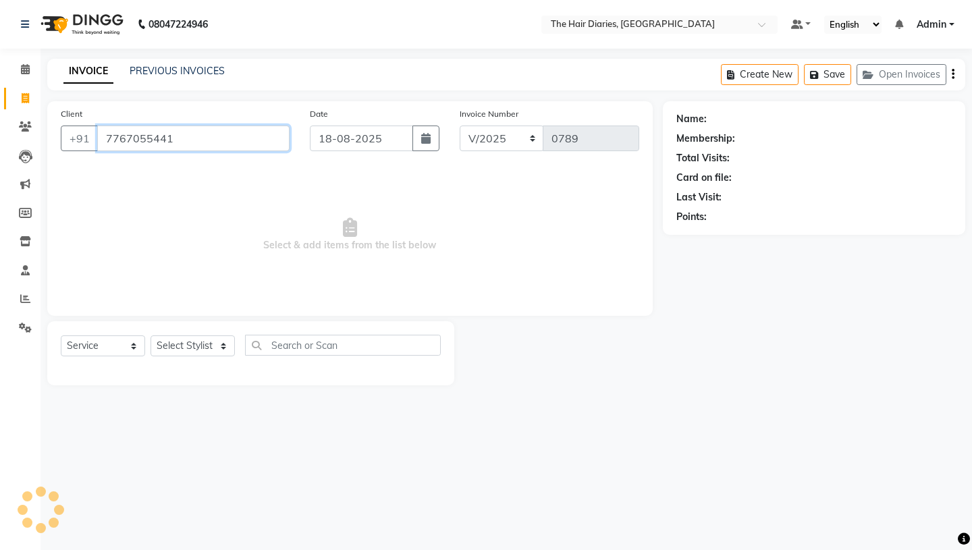
type input "7767055441"
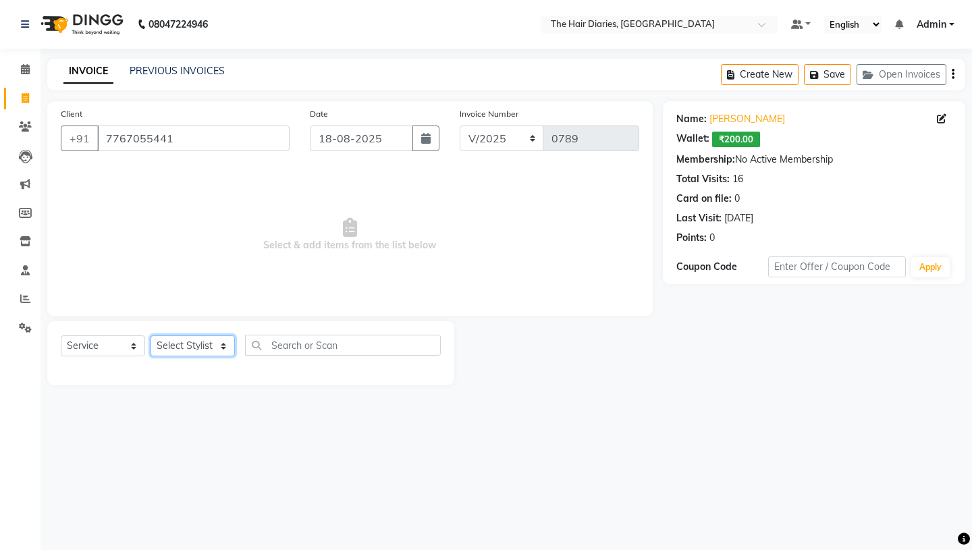
click at [222, 344] on select "Select Stylist Aaryan [PERSON_NAME] [PERSON_NAME] [PERSON_NAME] [PERSON_NAME] J…" at bounding box center [193, 346] width 84 height 21
select select "12913"
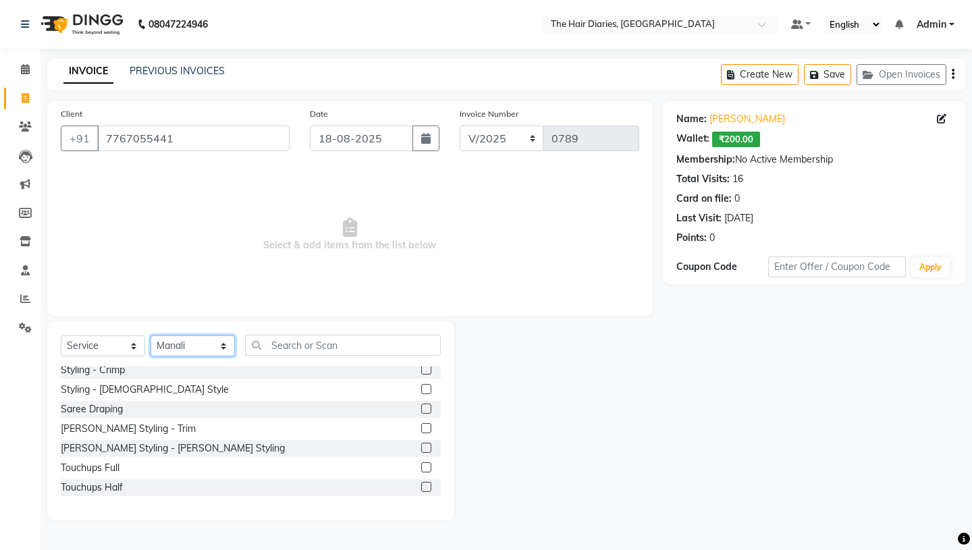
scroll to position [290, 0]
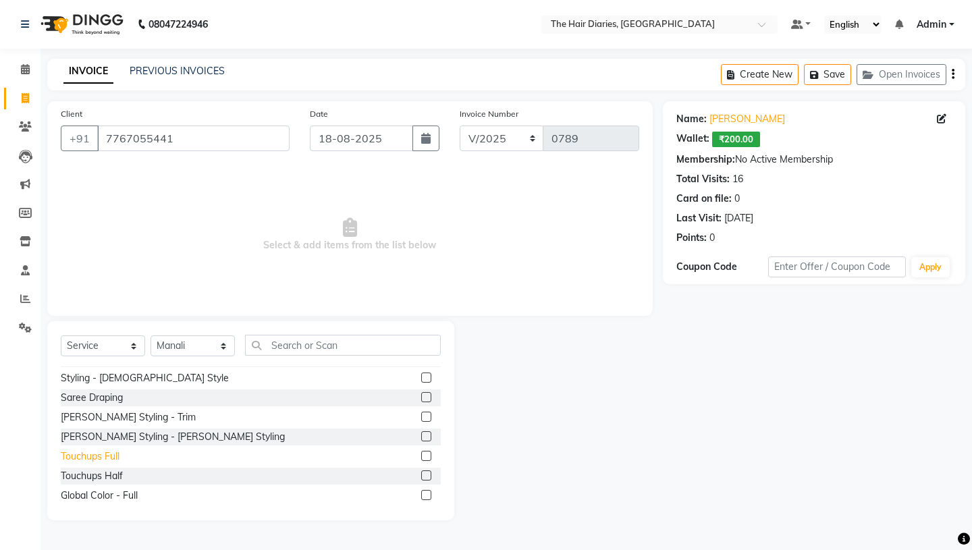
click at [93, 451] on div "Touchups Full" at bounding box center [90, 457] width 59 height 14
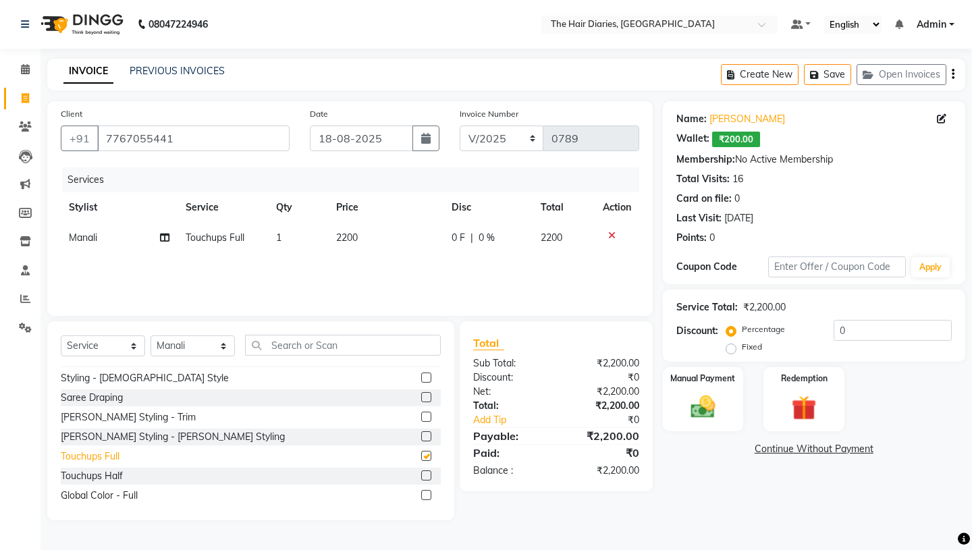
checkbox input "false"
click at [347, 237] on span "2200" at bounding box center [347, 238] width 22 height 12
select select "12913"
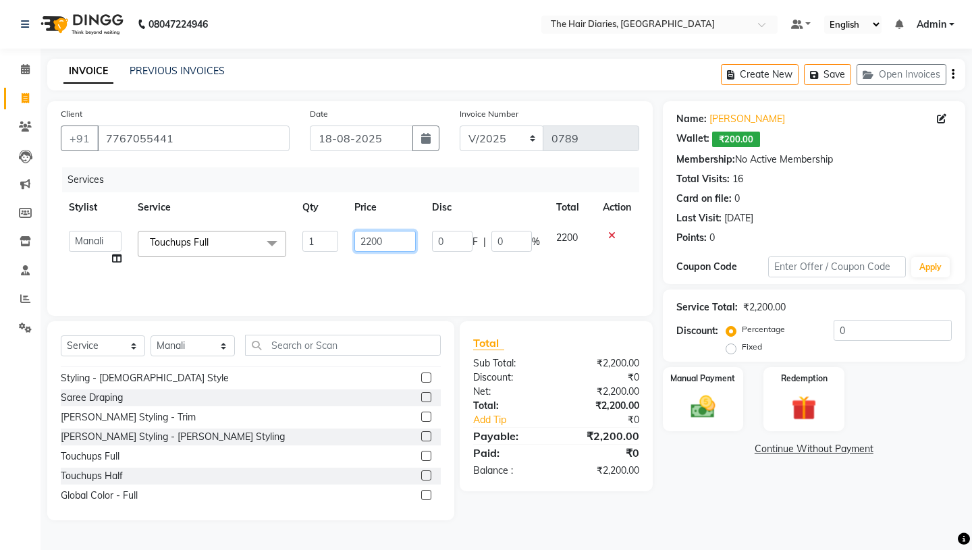
click at [372, 241] on input "2200" at bounding box center [385, 241] width 61 height 21
type input "2400"
click at [377, 258] on div "Services Stylist Service Qty Price Disc Total Action Aaryan [PERSON_NAME] [PERS…" at bounding box center [350, 234] width 579 height 135
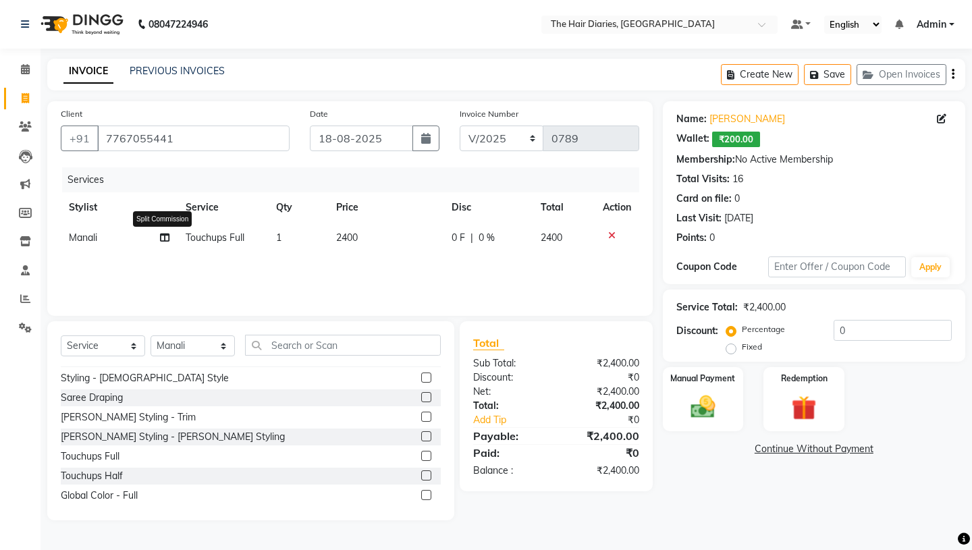
click at [165, 236] on icon at bounding box center [164, 237] width 9 height 9
select select "12913"
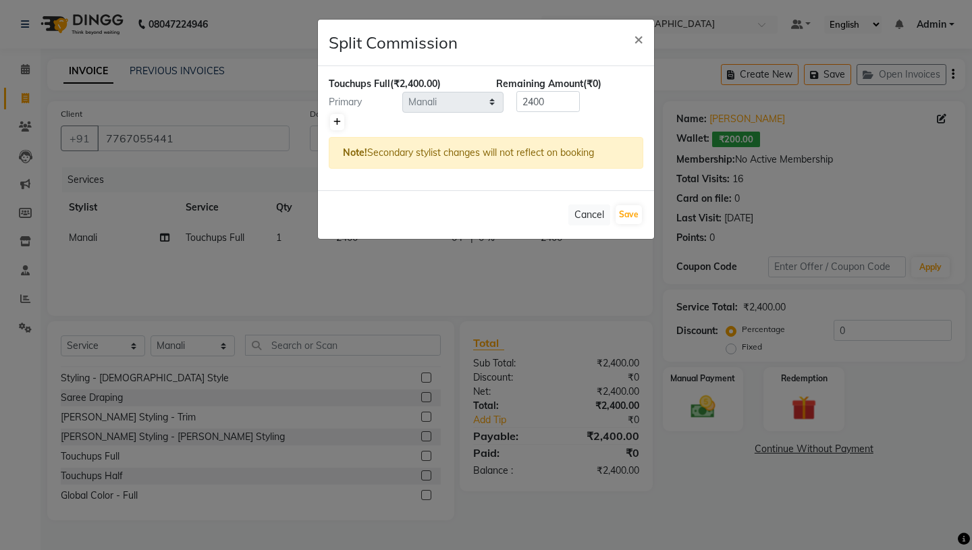
click at [338, 118] on icon at bounding box center [337, 122] width 7 height 8
type input "1200"
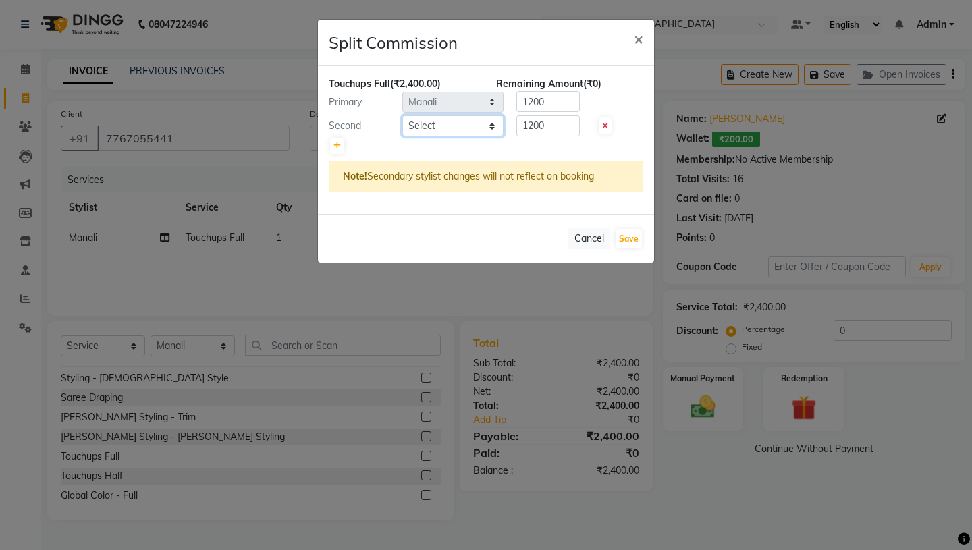
click at [490, 125] on select "Select Aaryan [PERSON_NAME] [PERSON_NAME] [PERSON_NAME] [PERSON_NAME] Jyoti [PE…" at bounding box center [452, 125] width 101 height 21
click at [631, 242] on button "Save" at bounding box center [629, 239] width 26 height 19
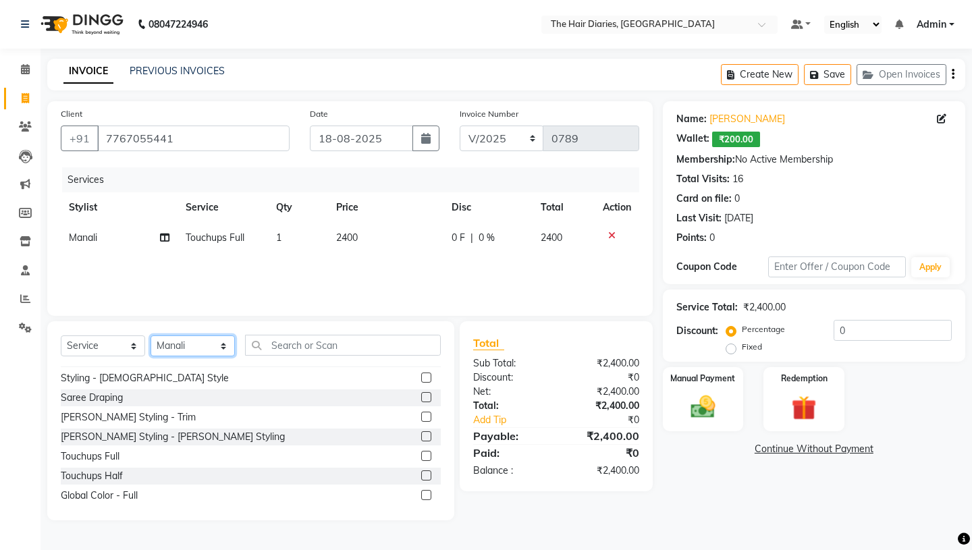
click at [225, 346] on select "Select Stylist Aaryan [PERSON_NAME] [PERSON_NAME] [PERSON_NAME] [PERSON_NAME] J…" at bounding box center [193, 346] width 84 height 21
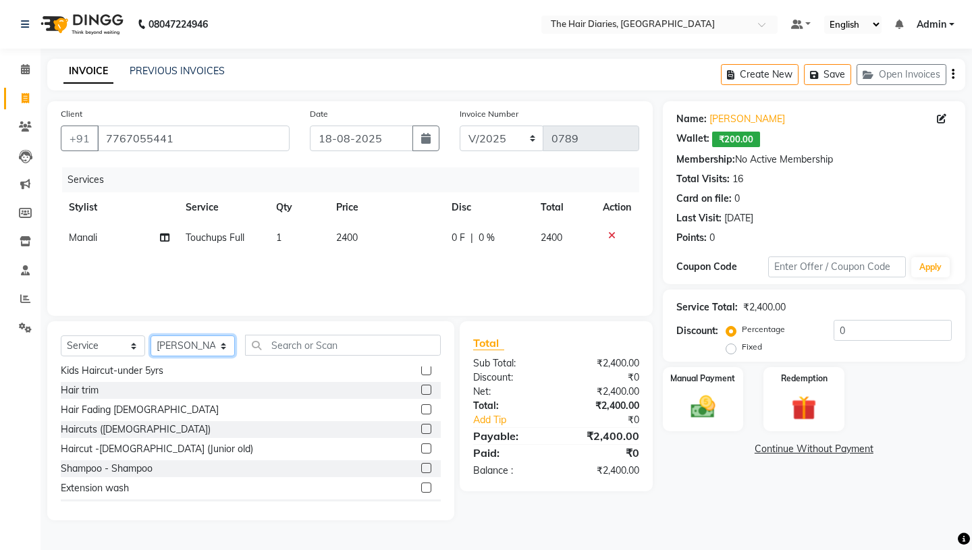
scroll to position [0, 0]
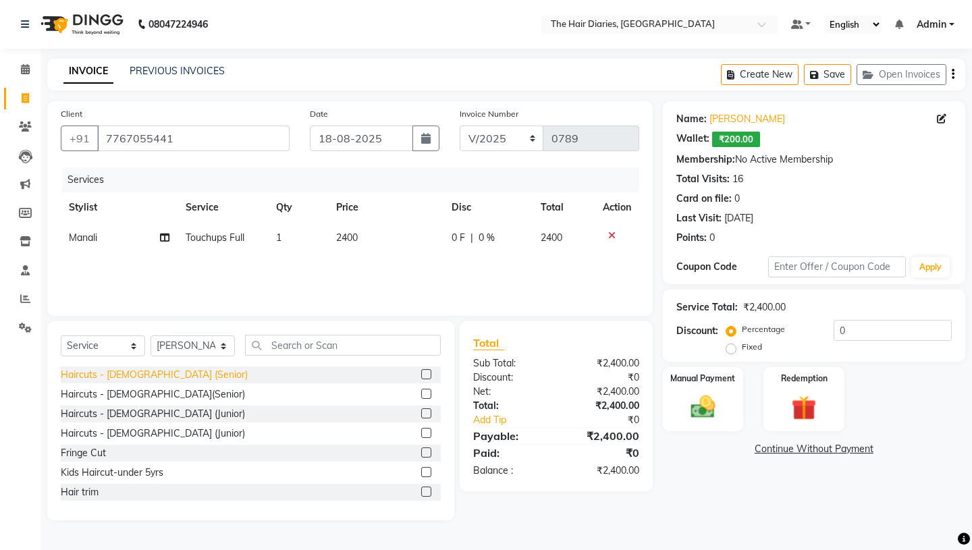
click at [167, 375] on div "Haircuts - [DEMOGRAPHIC_DATA] (Senior)" at bounding box center [154, 375] width 187 height 14
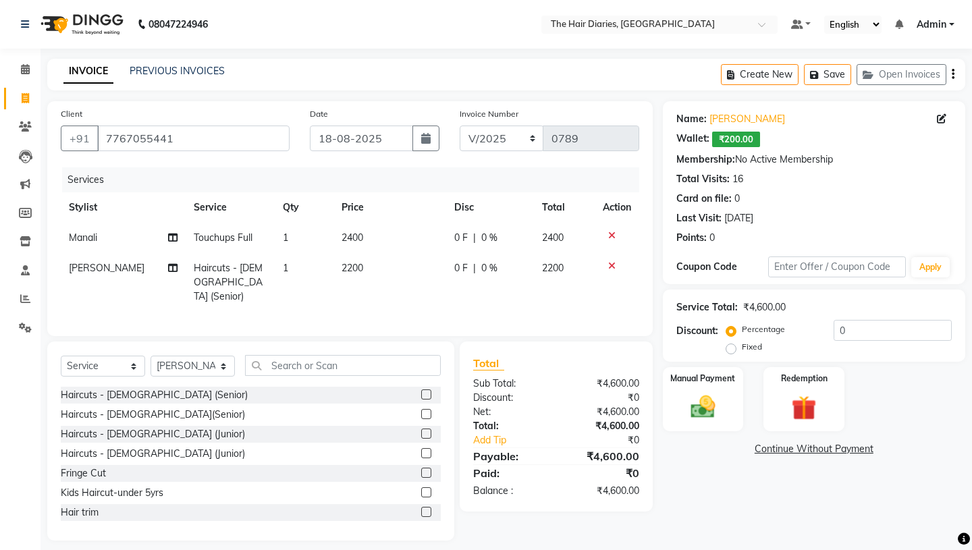
click at [348, 267] on span "2200" at bounding box center [353, 268] width 22 height 12
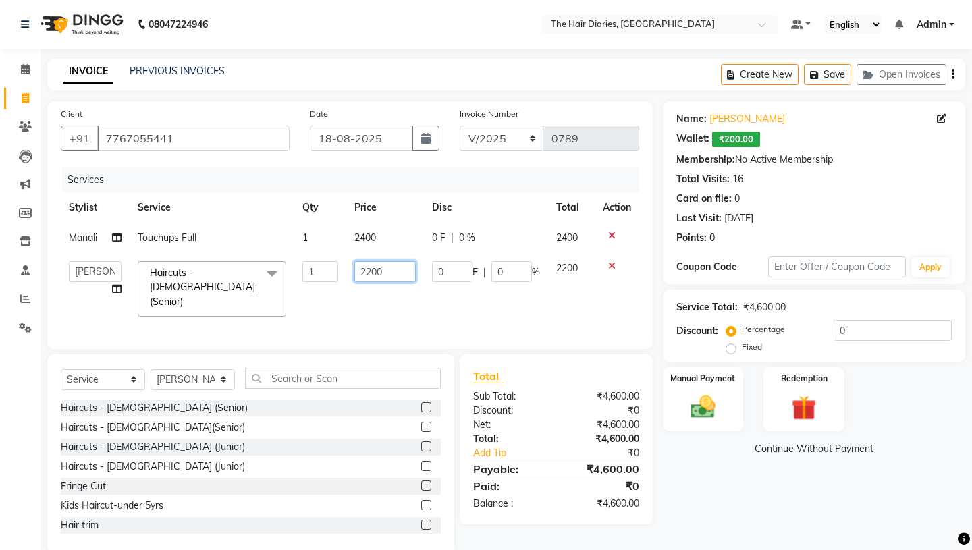
click at [373, 271] on input "2200" at bounding box center [385, 271] width 61 height 21
click at [416, 288] on td "1500" at bounding box center [385, 289] width 78 height 72
click at [706, 392] on img at bounding box center [703, 407] width 42 height 30
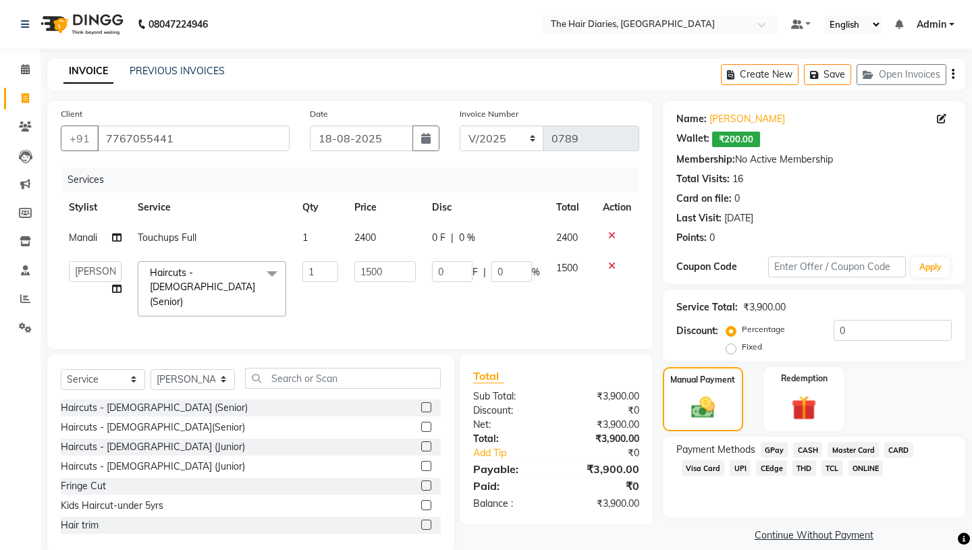
click at [808, 442] on span "CASH" at bounding box center [807, 450] width 29 height 16
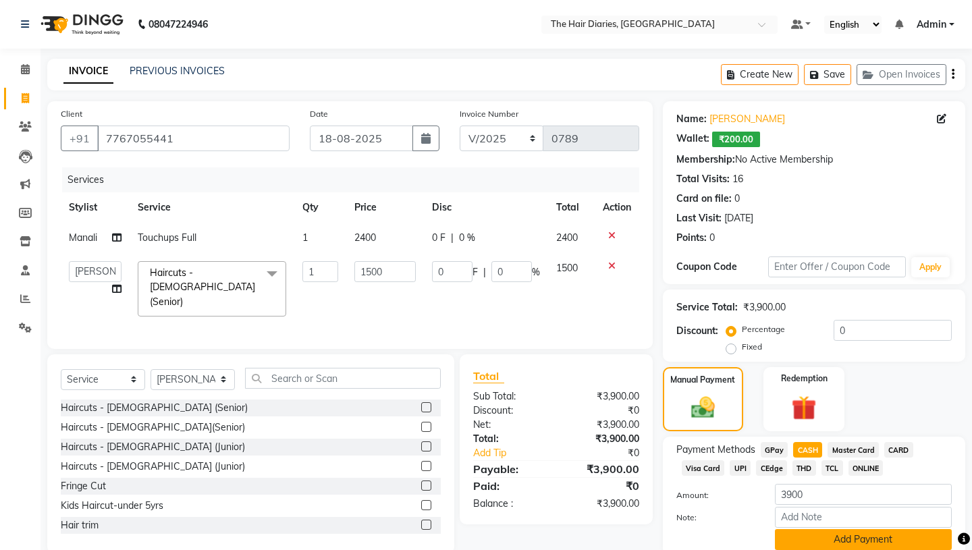
click at [825, 529] on button "Add Payment" at bounding box center [863, 539] width 177 height 21
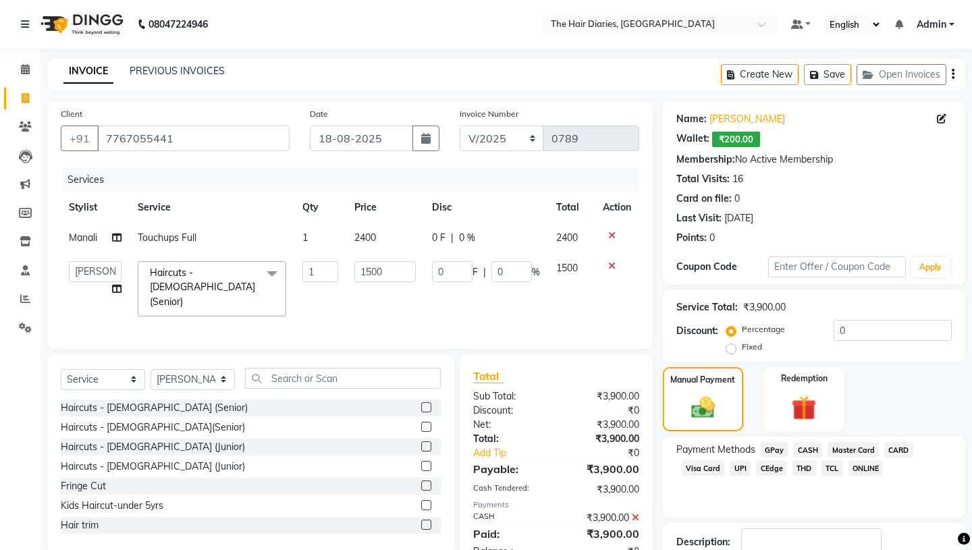
scroll to position [77, 0]
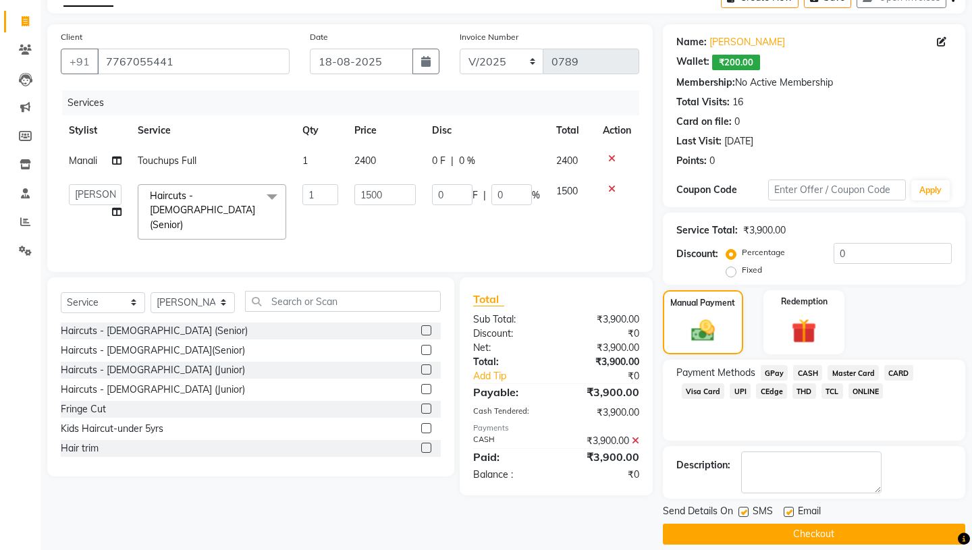
click at [743, 507] on label at bounding box center [744, 512] width 10 height 10
click at [743, 509] on input "checkbox" at bounding box center [743, 513] width 9 height 9
click at [787, 507] on label at bounding box center [789, 512] width 10 height 10
click at [787, 509] on input "checkbox" at bounding box center [788, 513] width 9 height 9
click at [787, 524] on button "Checkout" at bounding box center [814, 534] width 303 height 21
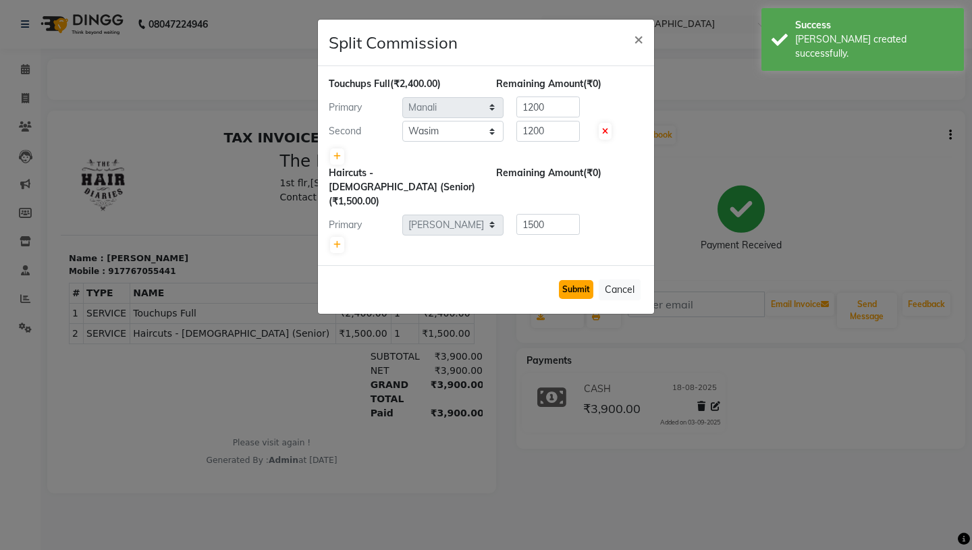
click at [576, 280] on button "Submit" at bounding box center [576, 289] width 34 height 19
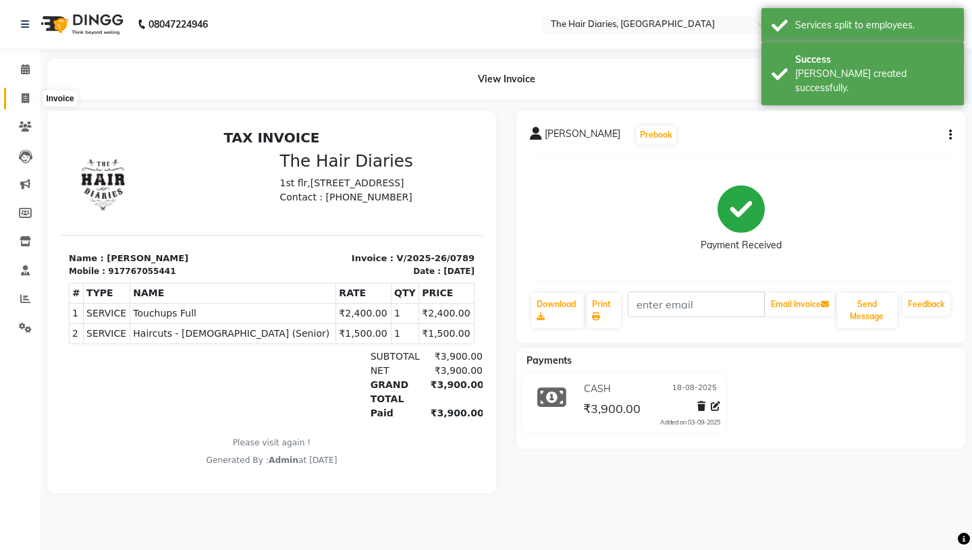
click at [24, 97] on icon at bounding box center [25, 98] width 7 height 10
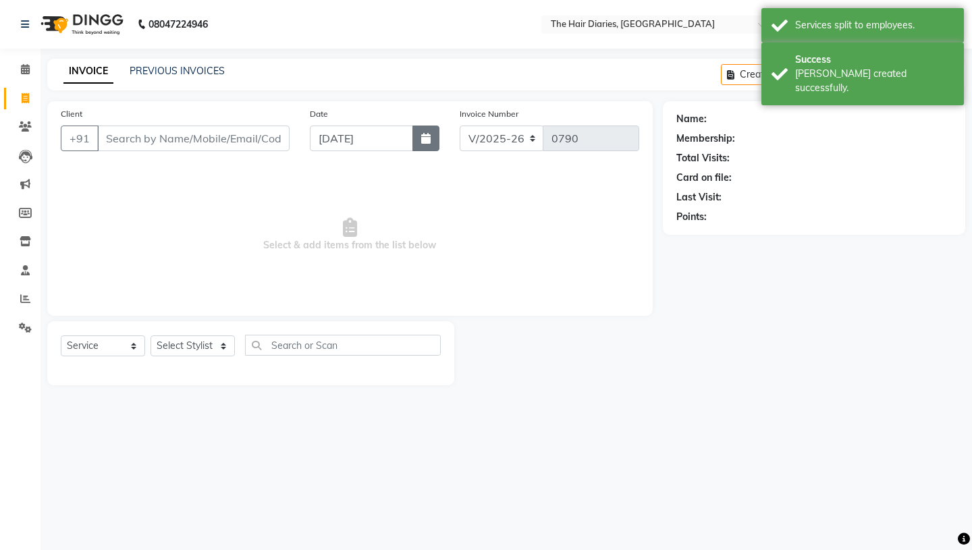
click at [425, 136] on icon "button" at bounding box center [425, 138] width 9 height 11
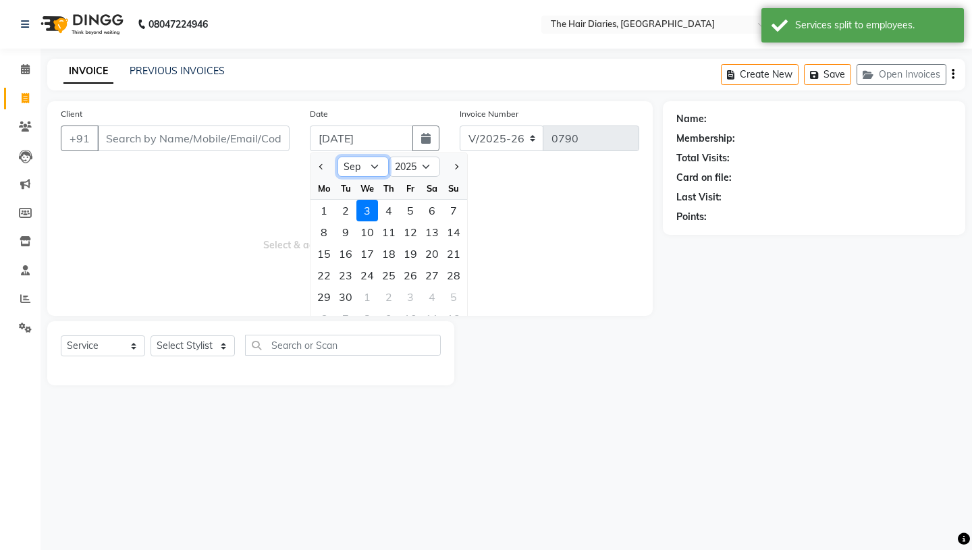
click at [373, 166] on select "Jan Feb Mar Apr May Jun [DATE] Aug Sep Oct Nov Dec" at bounding box center [363, 167] width 51 height 20
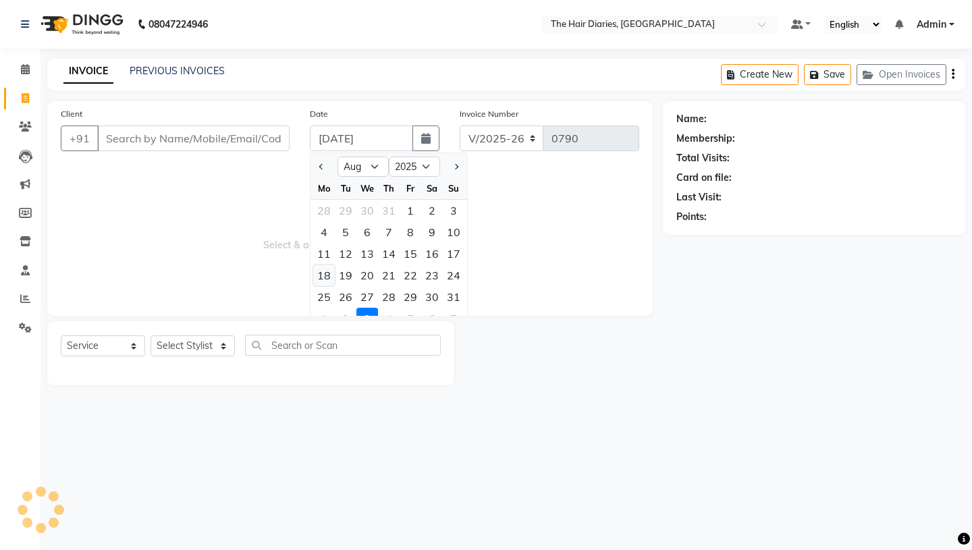
click at [326, 278] on div "18" at bounding box center [324, 276] width 22 height 22
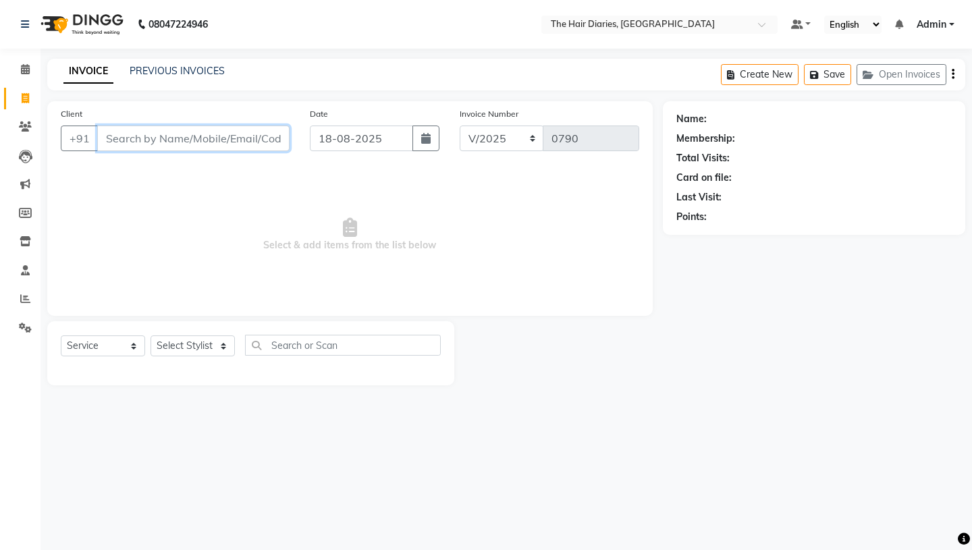
click at [121, 138] on input "Client" at bounding box center [193, 139] width 192 height 26
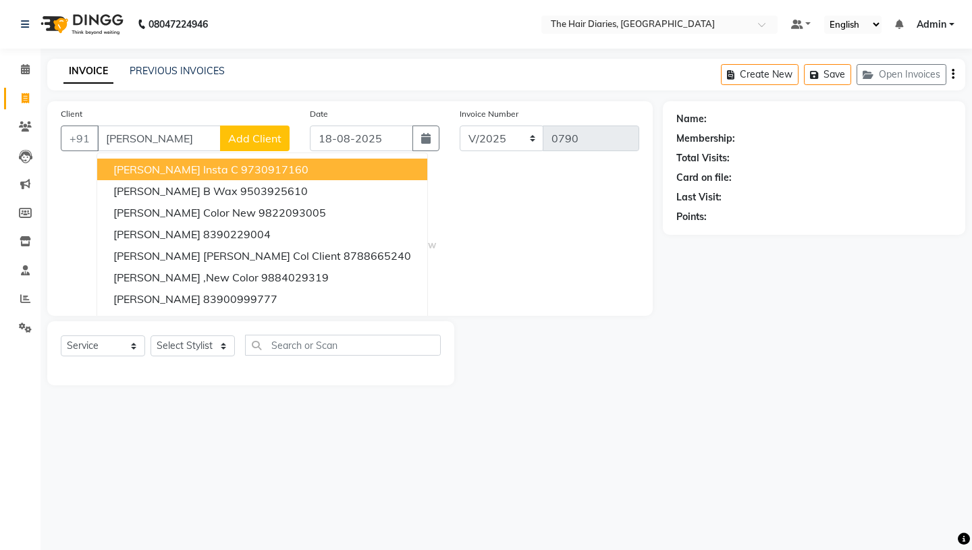
click at [286, 76] on div "INVOICE PREVIOUS INVOICES Create New Save Open Invoices" at bounding box center [506, 75] width 918 height 32
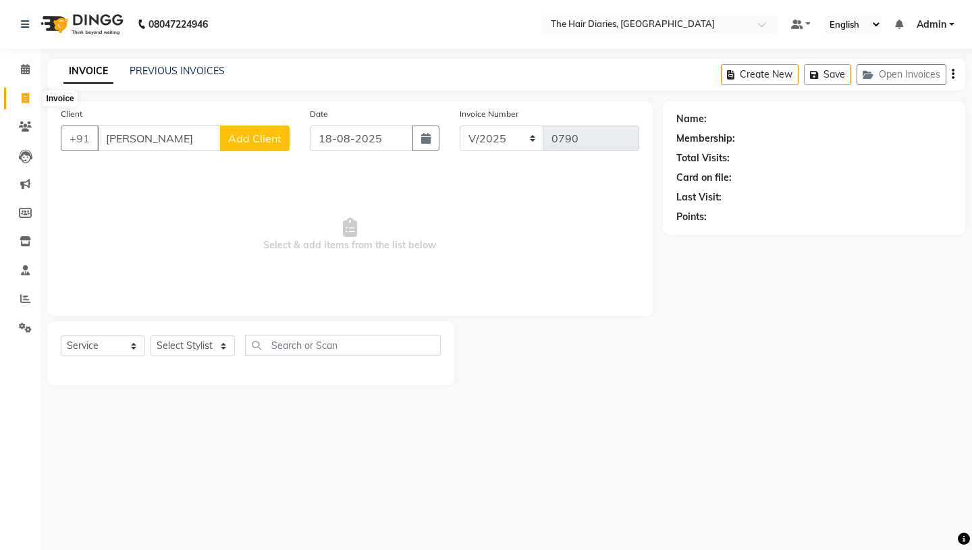
click at [22, 93] on icon at bounding box center [25, 98] width 7 height 10
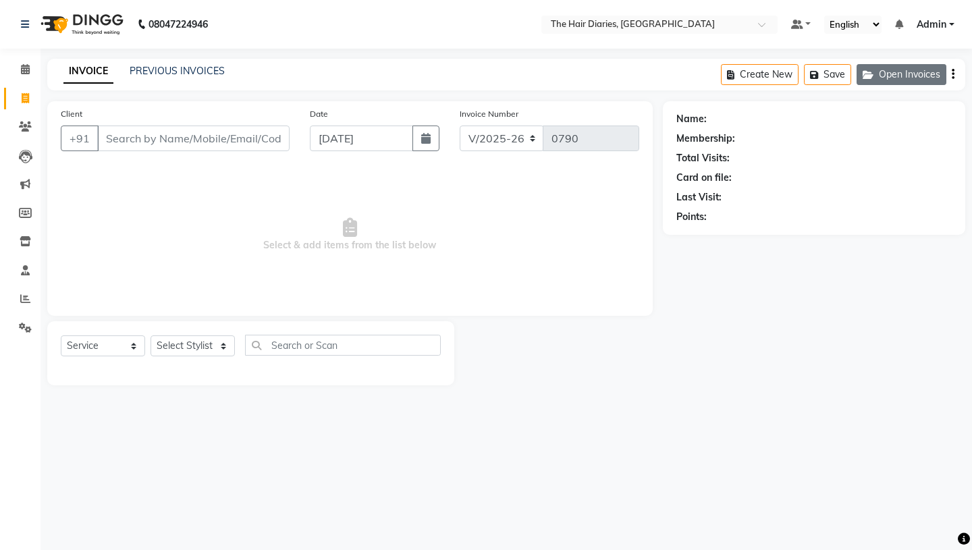
click at [897, 80] on button "Open Invoices" at bounding box center [902, 74] width 90 height 21
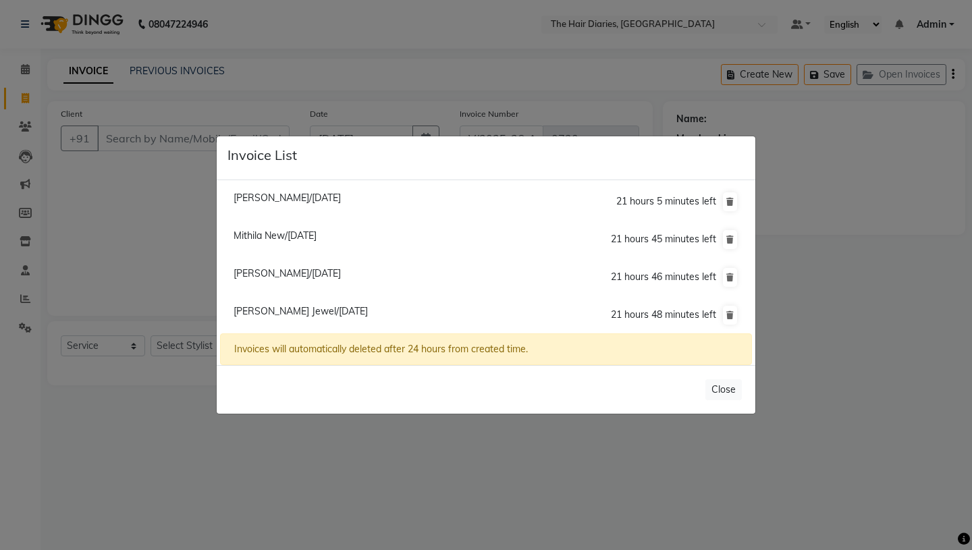
click at [341, 198] on span "[PERSON_NAME]/[DATE]" at bounding box center [287, 198] width 107 height 12
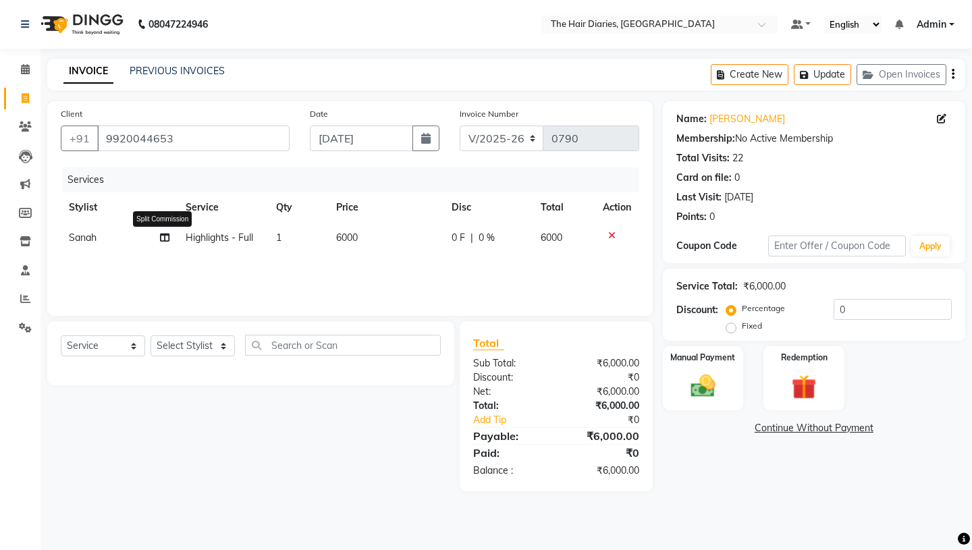
click at [166, 238] on icon at bounding box center [164, 237] width 9 height 9
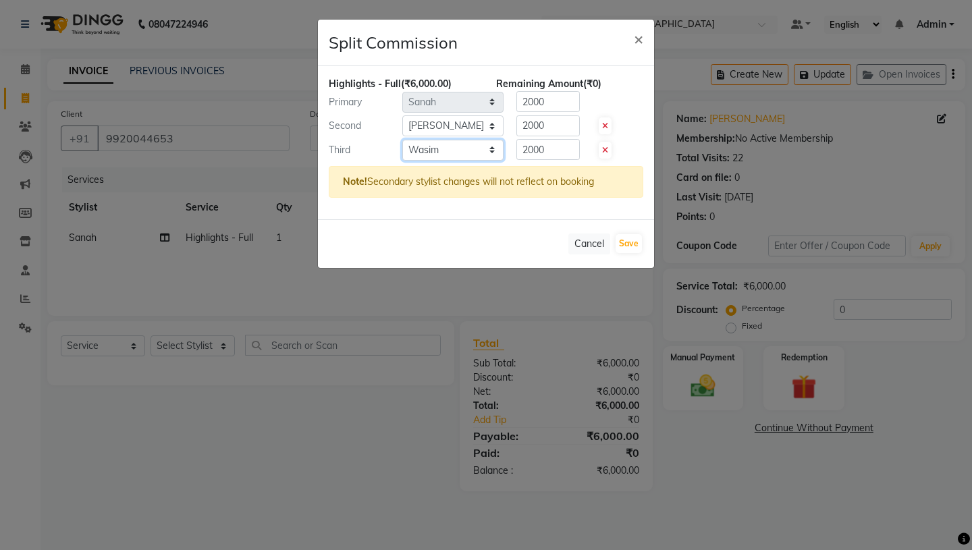
click at [490, 148] on select "Select Aaryan [PERSON_NAME] [PERSON_NAME] [PERSON_NAME] [PERSON_NAME] Jyoti [PE…" at bounding box center [452, 150] width 101 height 21
click at [635, 246] on button "Save" at bounding box center [629, 243] width 26 height 19
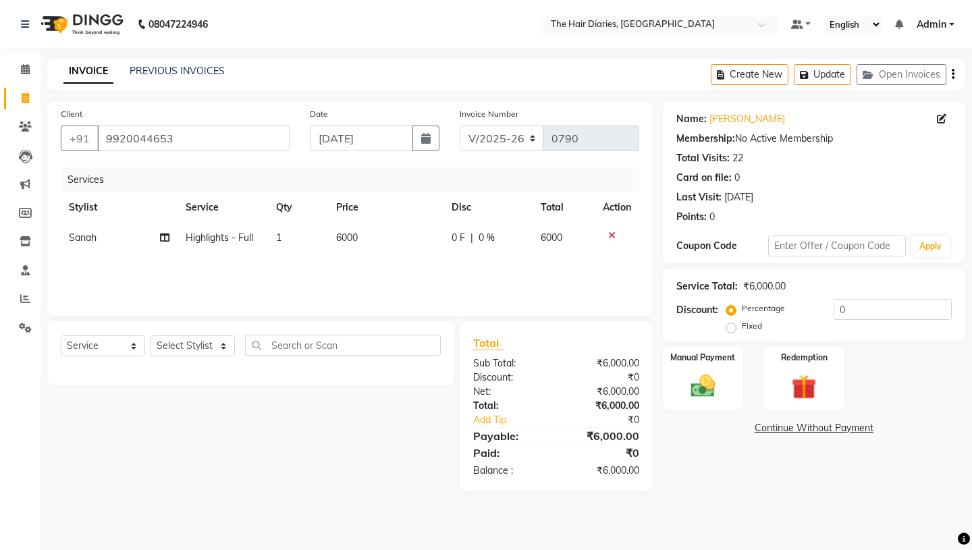
click at [343, 238] on span "6000" at bounding box center [347, 238] width 22 height 12
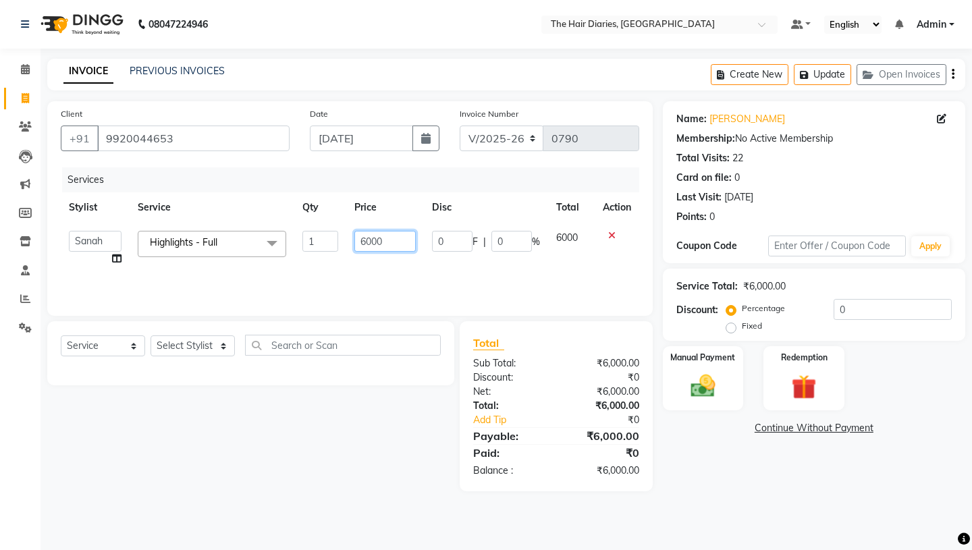
click at [367, 241] on input "6000" at bounding box center [385, 241] width 61 height 21
click at [404, 265] on div "Services Stylist Service Qty Price Disc Total Action Aaryan [PERSON_NAME] [PERS…" at bounding box center [350, 234] width 579 height 135
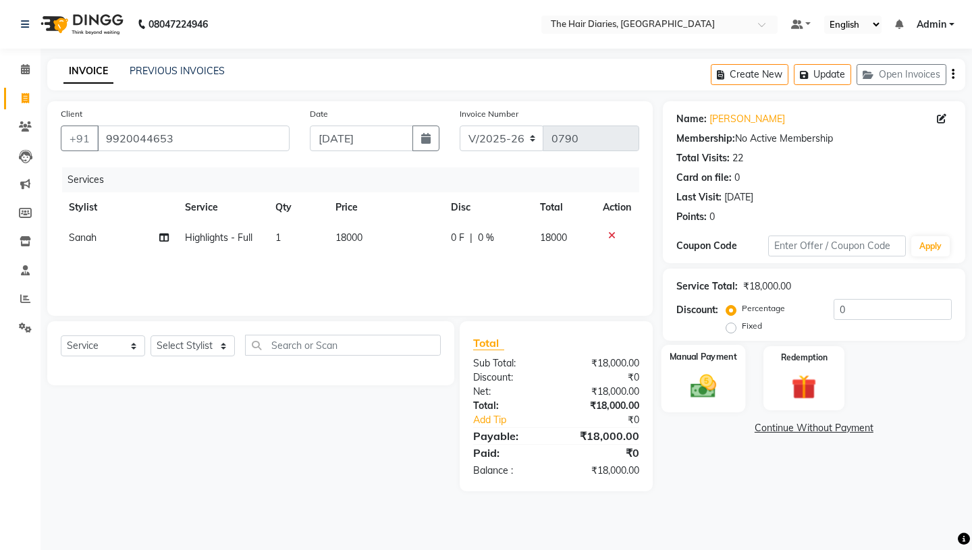
click at [707, 371] on img at bounding box center [703, 386] width 42 height 30
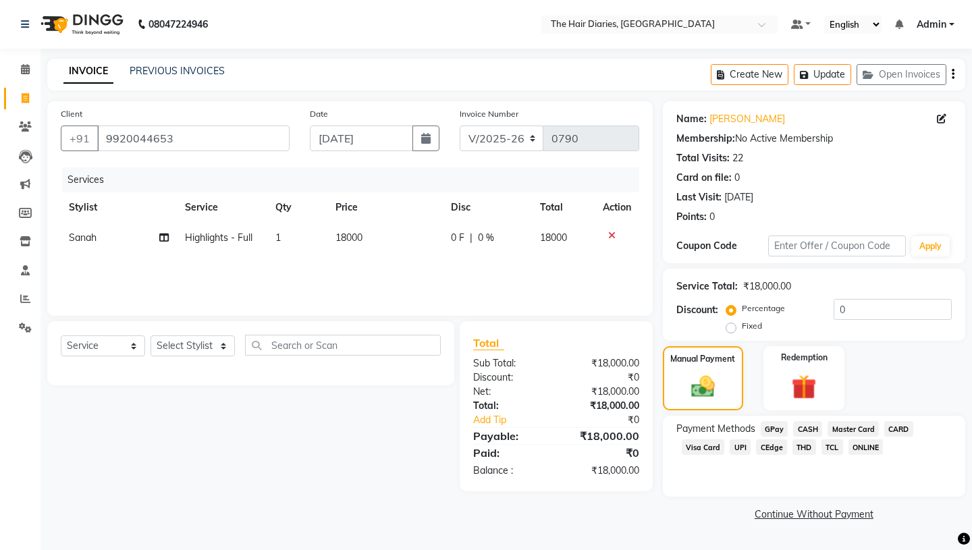
click at [806, 421] on span "CASH" at bounding box center [807, 429] width 29 height 16
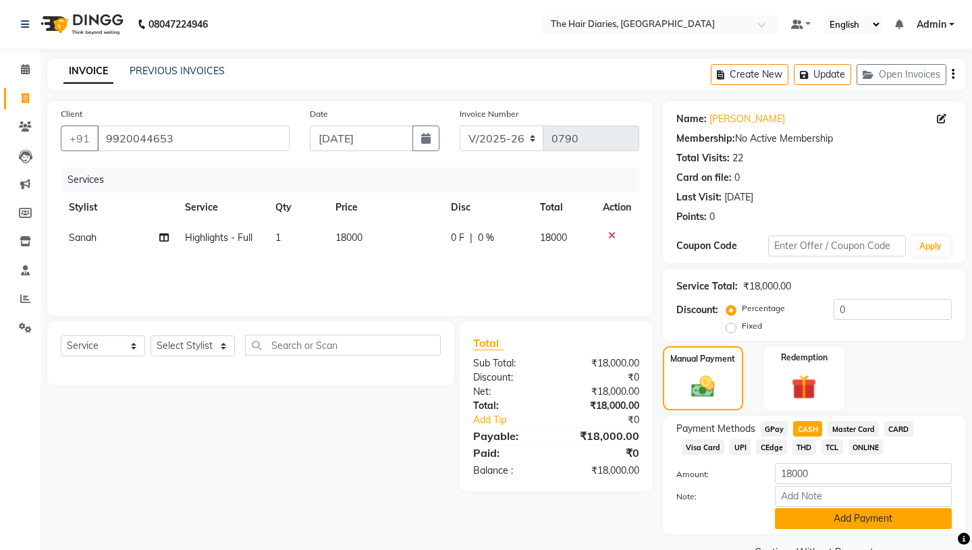
click at [816, 509] on button "Add Payment" at bounding box center [863, 519] width 177 height 21
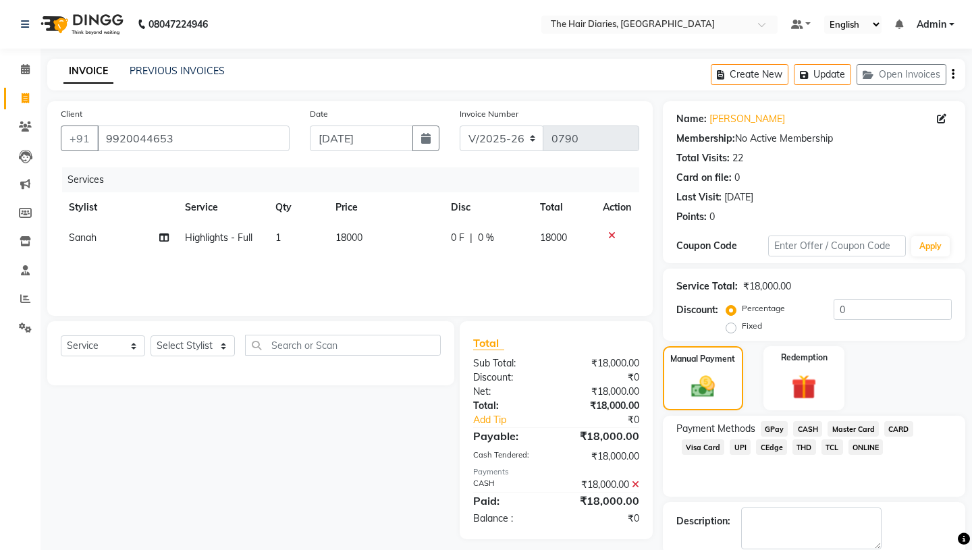
scroll to position [56, 0]
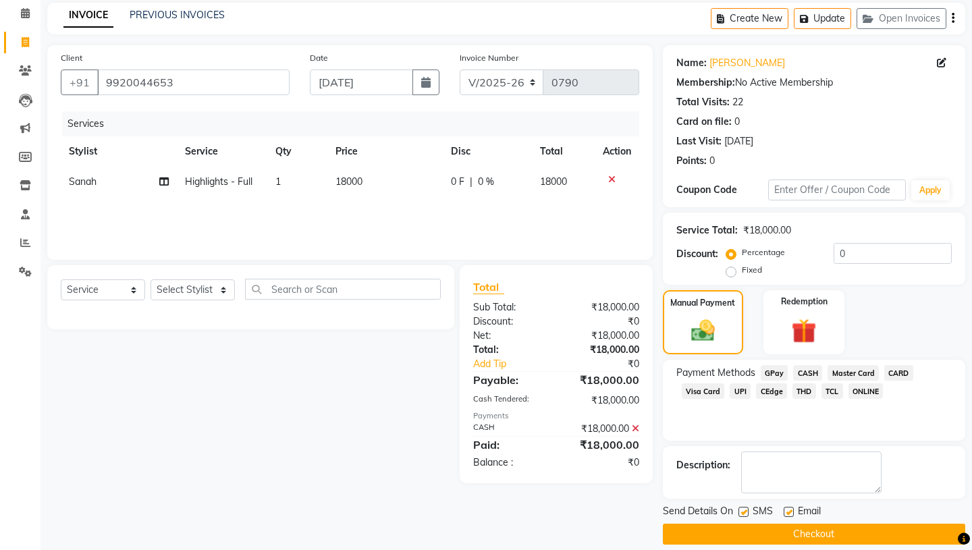
click at [746, 507] on label at bounding box center [744, 512] width 10 height 10
click at [746, 509] on input "checkbox" at bounding box center [743, 513] width 9 height 9
click at [791, 507] on label at bounding box center [789, 512] width 10 height 10
click at [791, 509] on input "checkbox" at bounding box center [788, 513] width 9 height 9
click at [800, 524] on button "Checkout" at bounding box center [814, 534] width 303 height 21
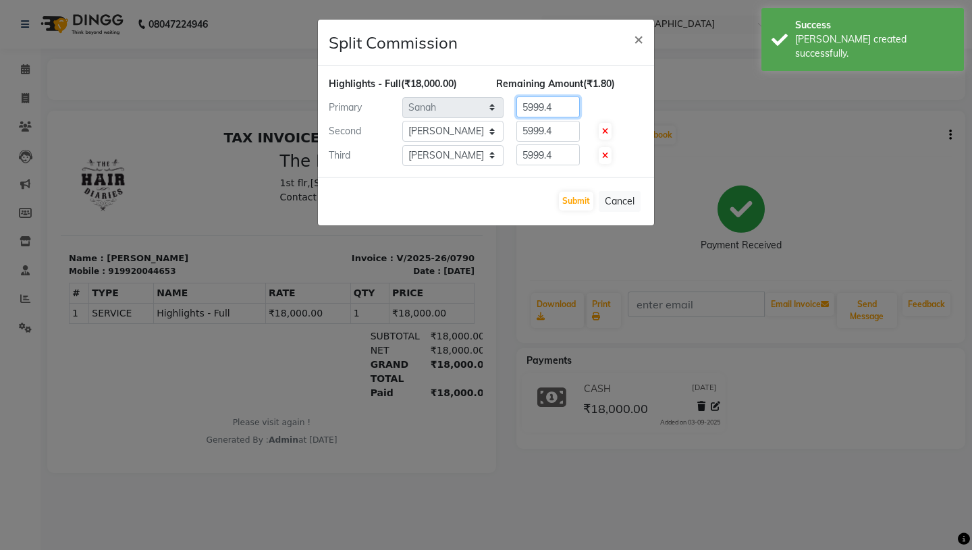
click at [556, 107] on input "5999.4" at bounding box center [548, 107] width 63 height 21
click at [556, 130] on input "5999.4" at bounding box center [548, 131] width 63 height 21
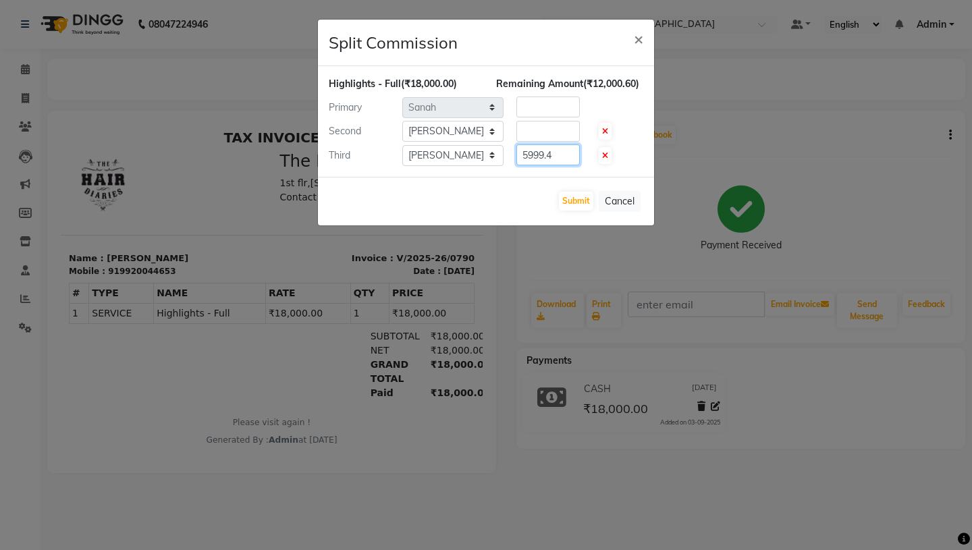
click at [556, 159] on input "5999.4" at bounding box center [548, 155] width 63 height 21
click at [537, 111] on input "number" at bounding box center [548, 107] width 63 height 21
click at [530, 132] on input "number" at bounding box center [548, 131] width 63 height 21
click at [525, 157] on input "number" at bounding box center [548, 155] width 63 height 21
click at [570, 197] on button "Submit" at bounding box center [576, 201] width 34 height 19
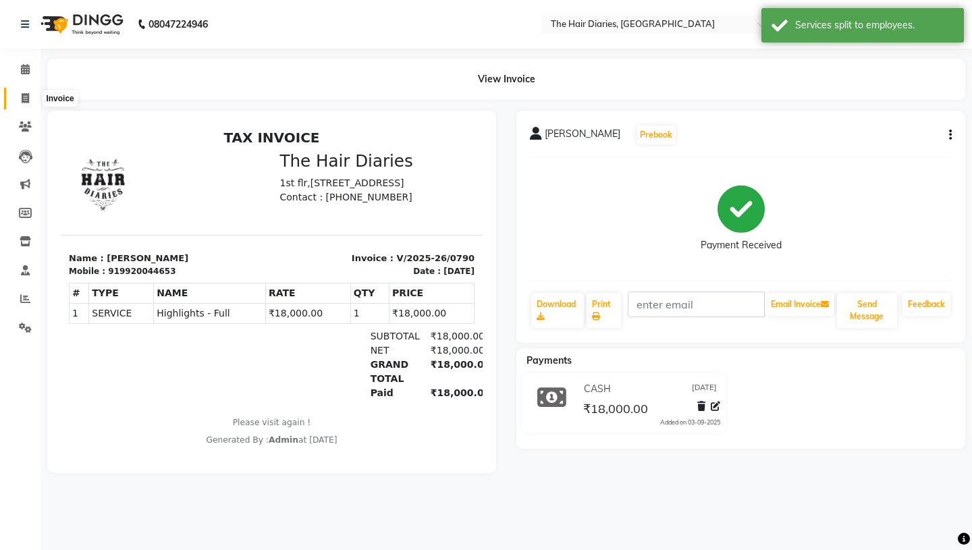
click at [27, 96] on icon at bounding box center [25, 98] width 7 height 10
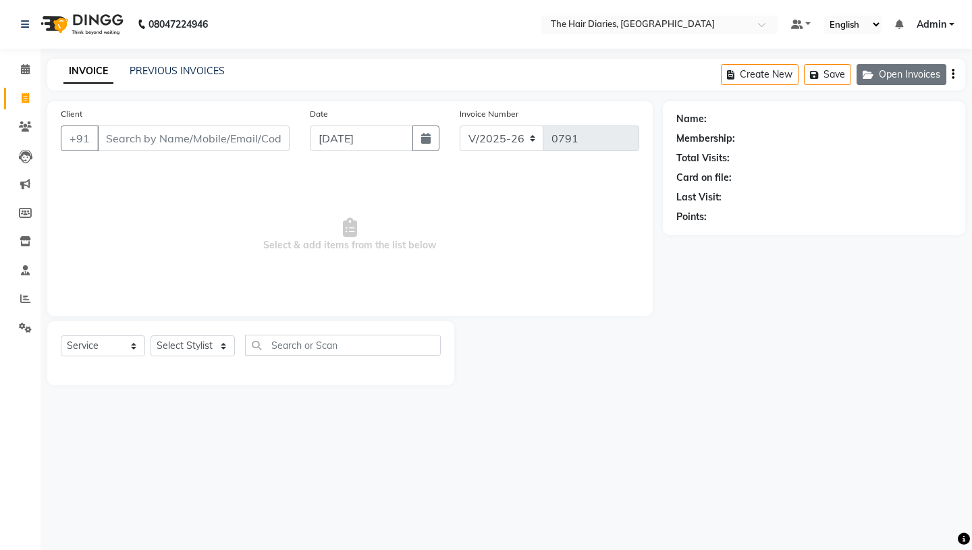
click at [886, 68] on button "Open Invoices" at bounding box center [902, 74] width 90 height 21
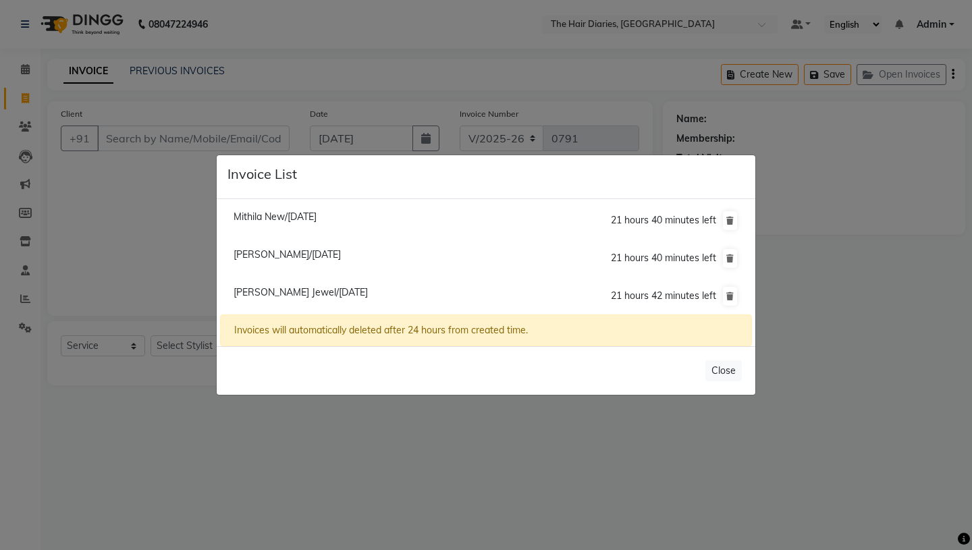
click at [418, 119] on ngb-modal-window "Invoice List Mithila New/[DATE] 21 hours 40 minutes left [PERSON_NAME]/[DATE] 2…" at bounding box center [486, 275] width 972 height 550
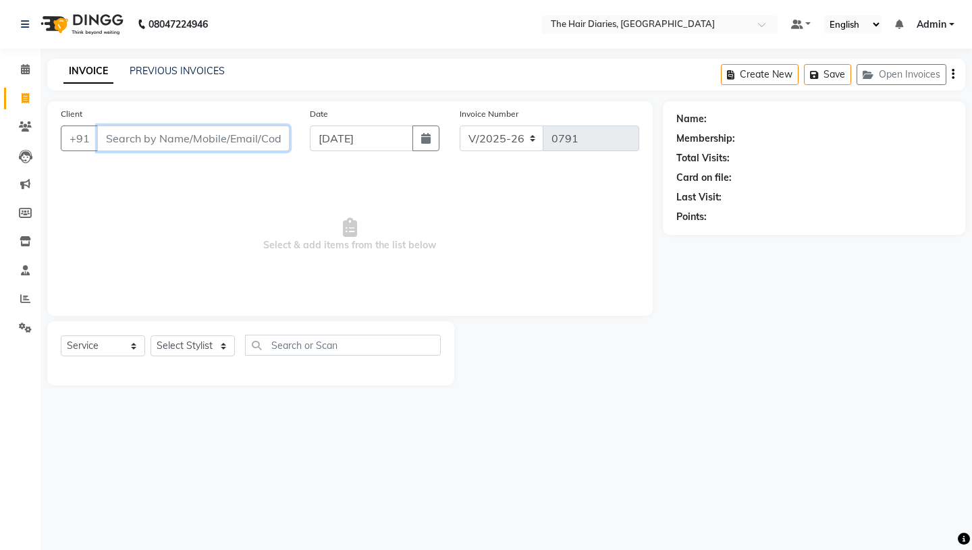
click at [153, 137] on input "Client" at bounding box center [193, 139] width 192 height 26
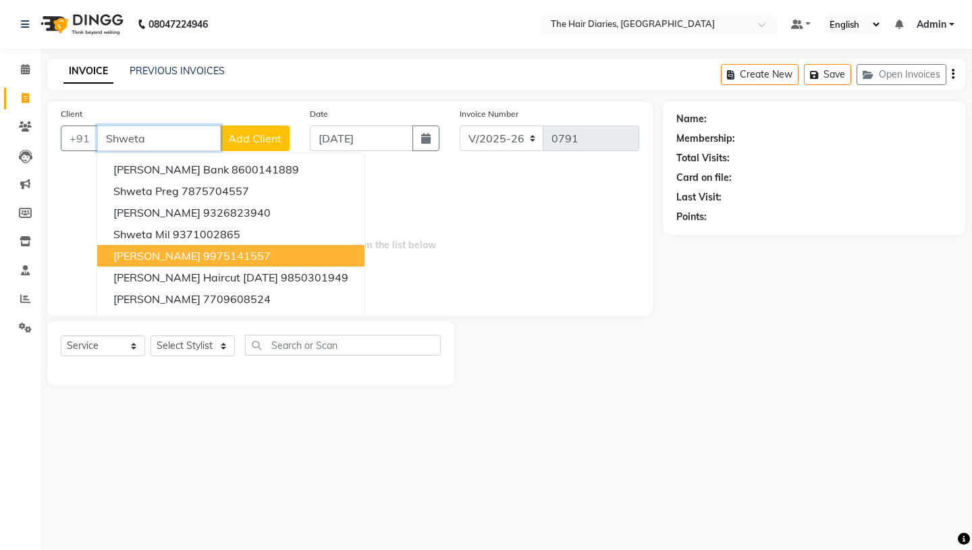
click at [203, 255] on ngb-highlight "9975141557" at bounding box center [237, 256] width 68 height 14
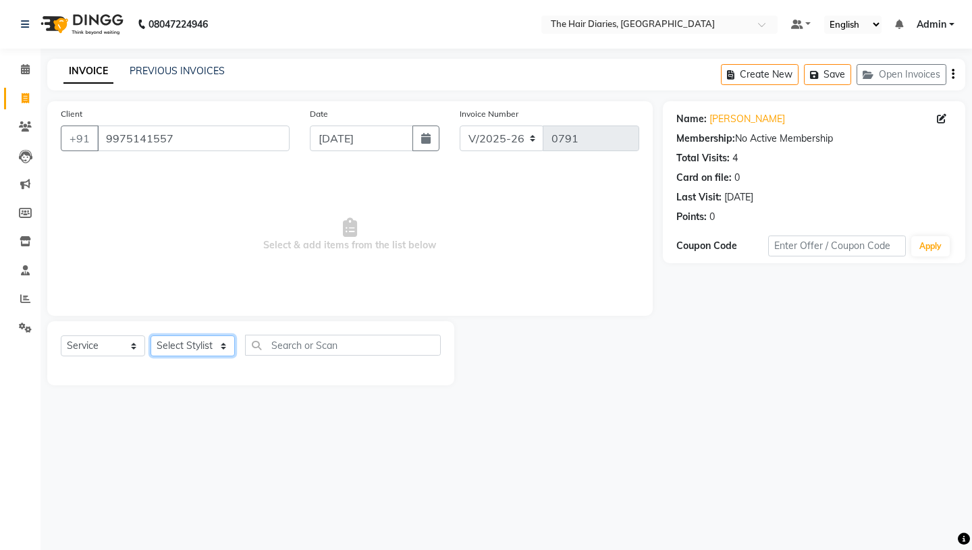
click at [223, 344] on select "Select Stylist Aaryan [PERSON_NAME] [PERSON_NAME] [PERSON_NAME] [PERSON_NAME] J…" at bounding box center [193, 346] width 84 height 21
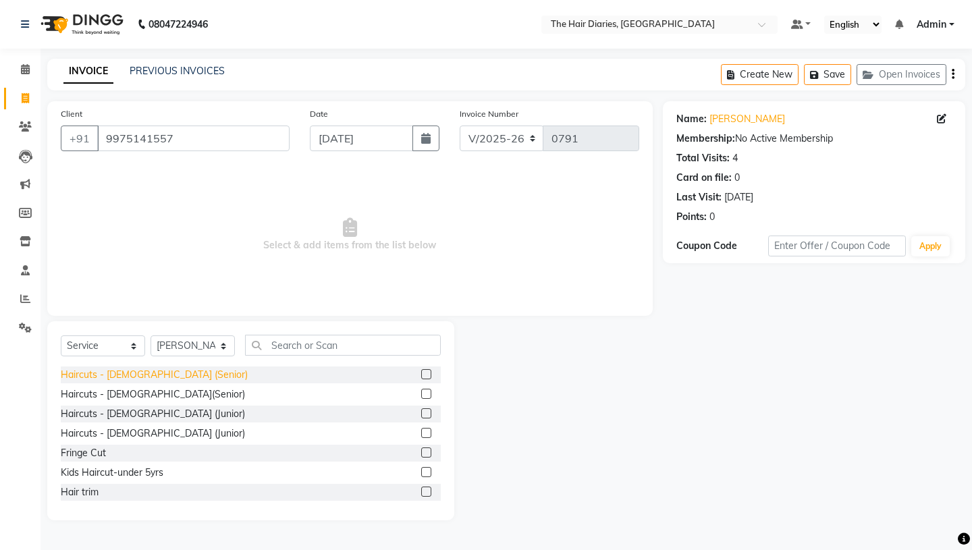
click at [159, 374] on div "Haircuts - [DEMOGRAPHIC_DATA] (Senior)" at bounding box center [154, 375] width 187 height 14
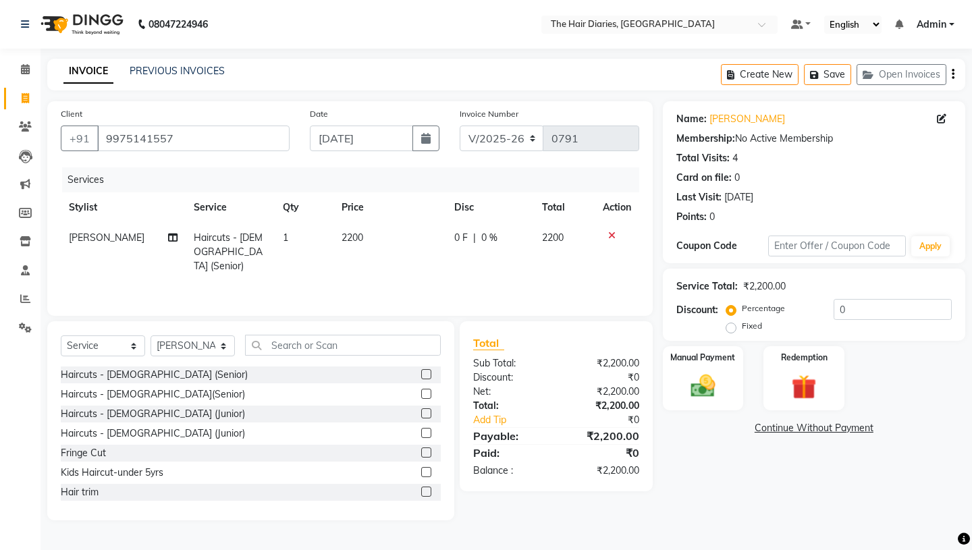
click at [717, 241] on div "Coupon Code" at bounding box center [723, 246] width 92 height 14
click at [715, 371] on img at bounding box center [703, 386] width 42 height 30
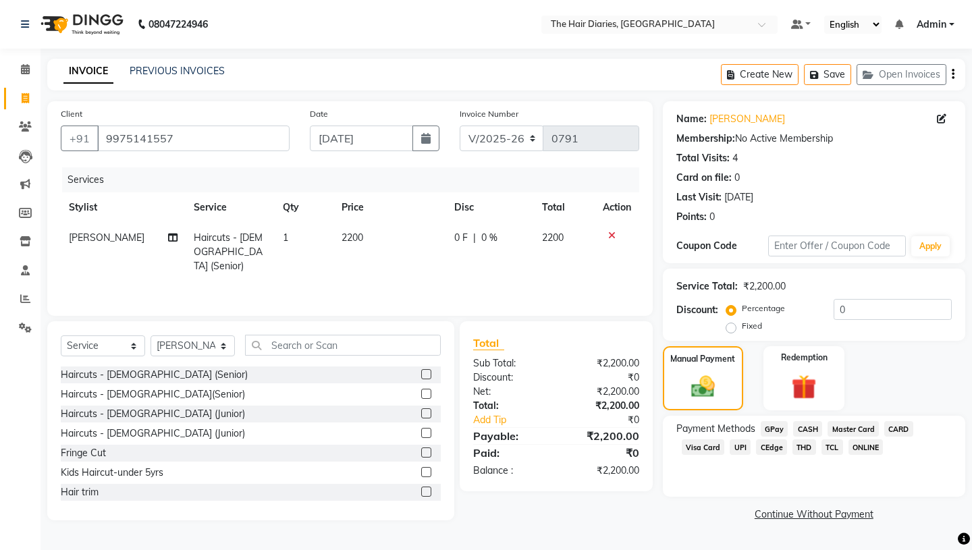
click at [768, 440] on span "CEdge" at bounding box center [771, 448] width 31 height 16
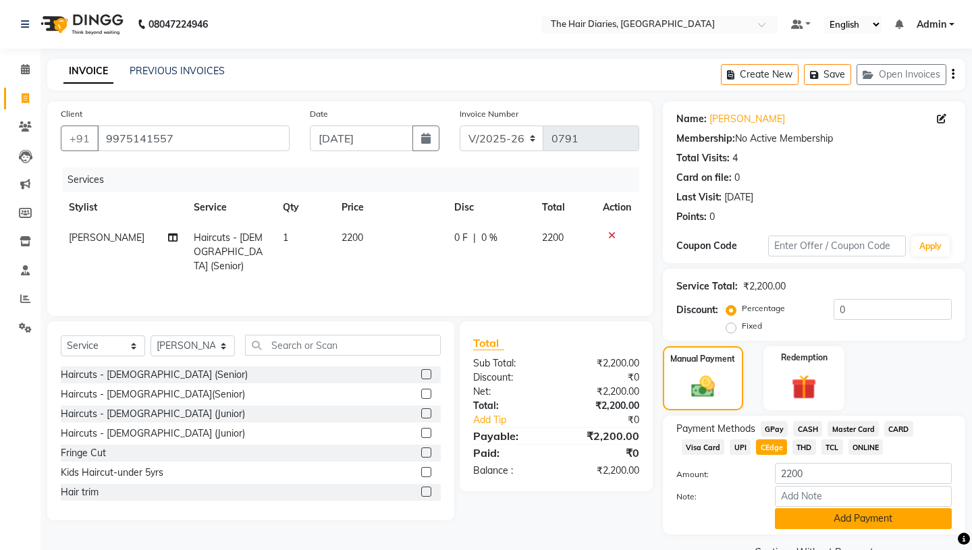
click at [796, 509] on button "Add Payment" at bounding box center [863, 519] width 177 height 21
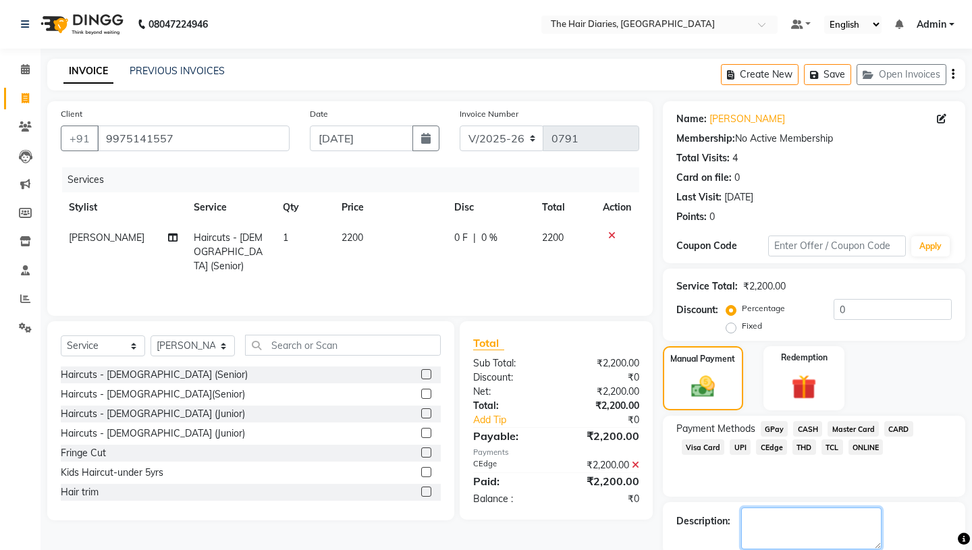
click at [762, 508] on textarea at bounding box center [811, 529] width 140 height 42
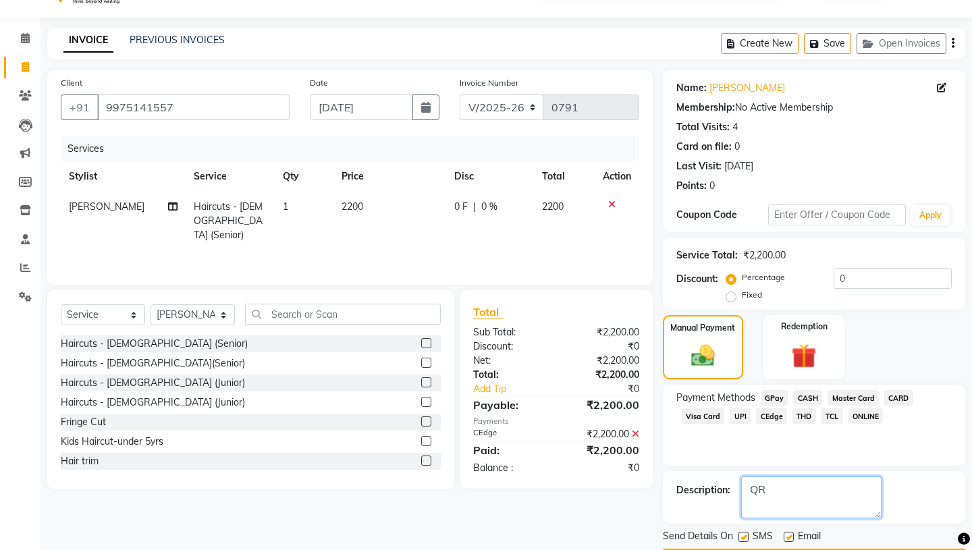
scroll to position [56, 0]
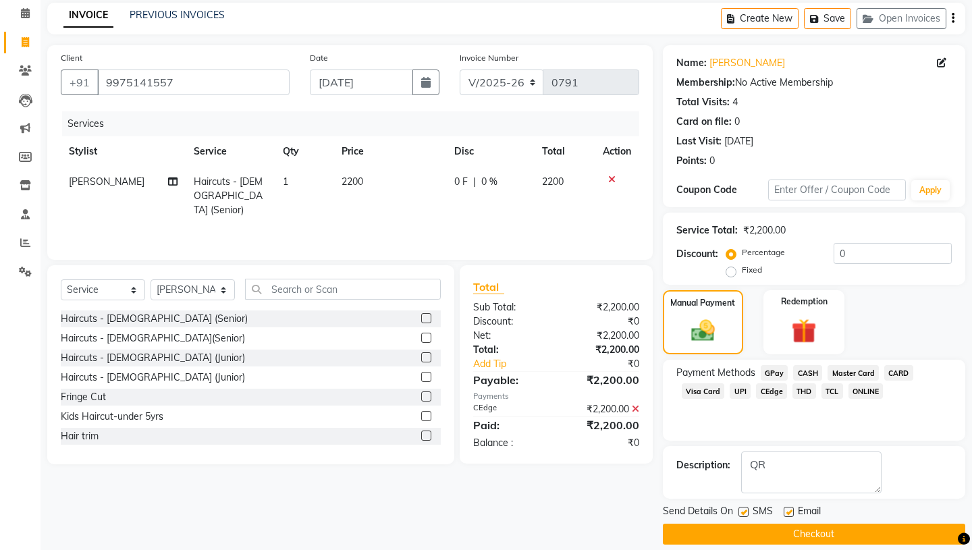
click at [744, 507] on label at bounding box center [744, 512] width 10 height 10
click at [744, 509] on input "checkbox" at bounding box center [743, 513] width 9 height 9
click at [788, 507] on label at bounding box center [789, 512] width 10 height 10
click at [788, 509] on input "checkbox" at bounding box center [788, 513] width 9 height 9
click at [789, 524] on button "Checkout" at bounding box center [814, 534] width 303 height 21
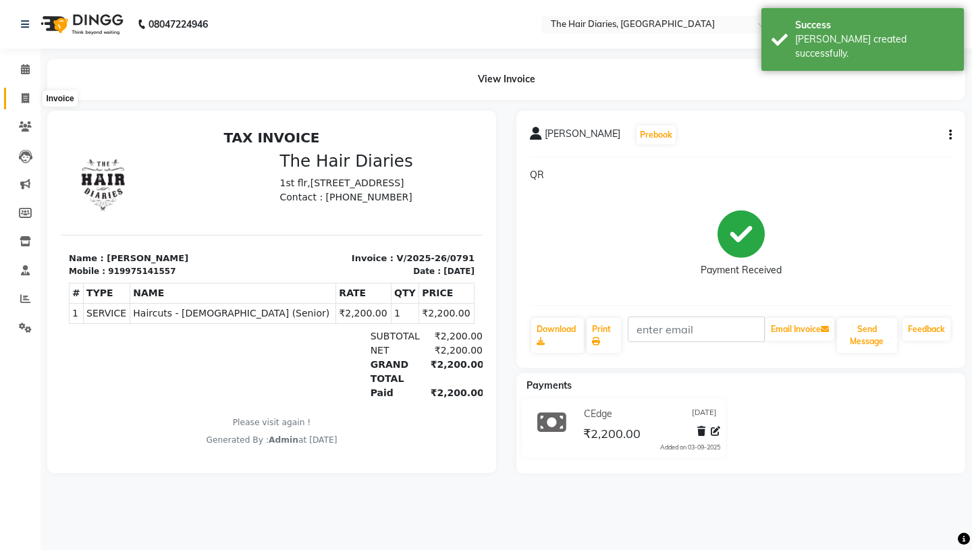
click at [20, 97] on span at bounding box center [26, 99] width 24 height 16
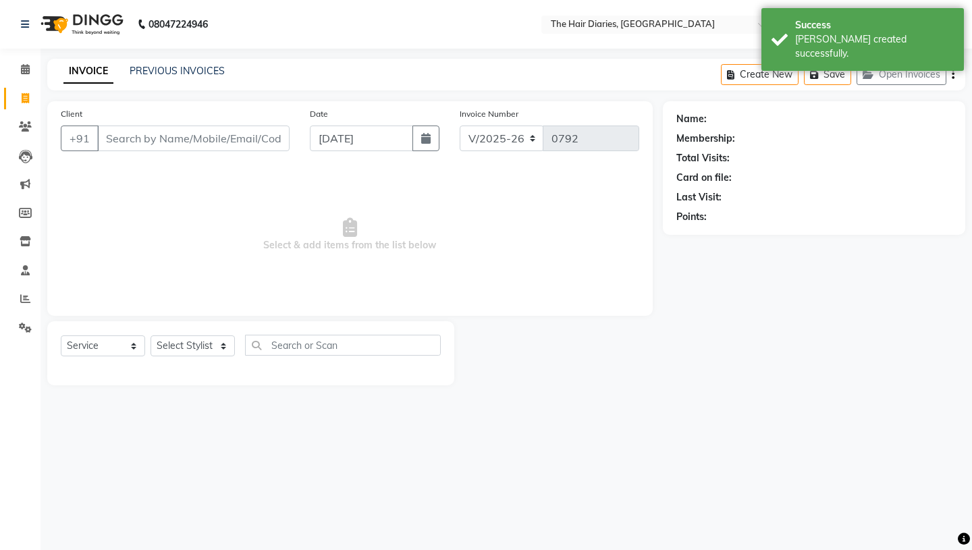
click at [163, 143] on input "Client" at bounding box center [193, 139] width 192 height 26
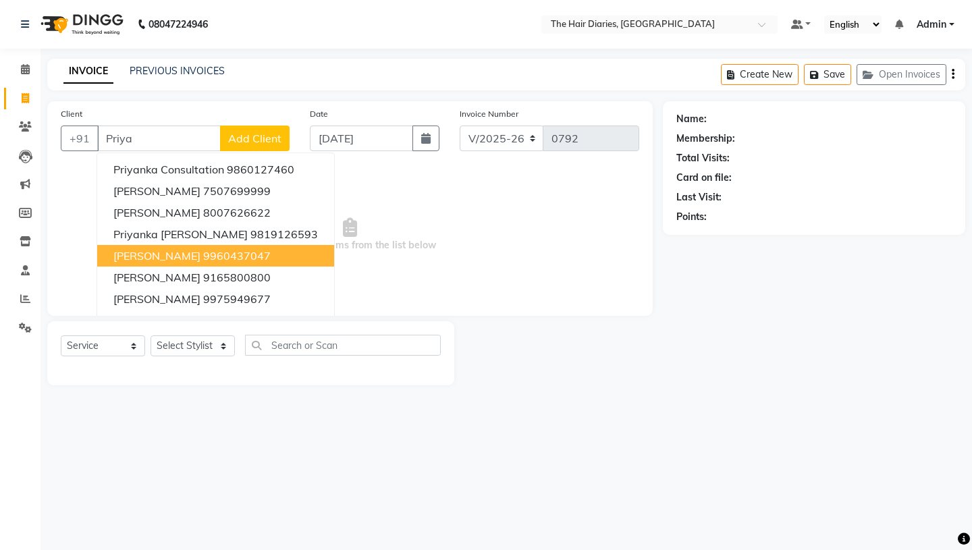
click at [195, 257] on span "[PERSON_NAME]" at bounding box center [156, 256] width 87 height 14
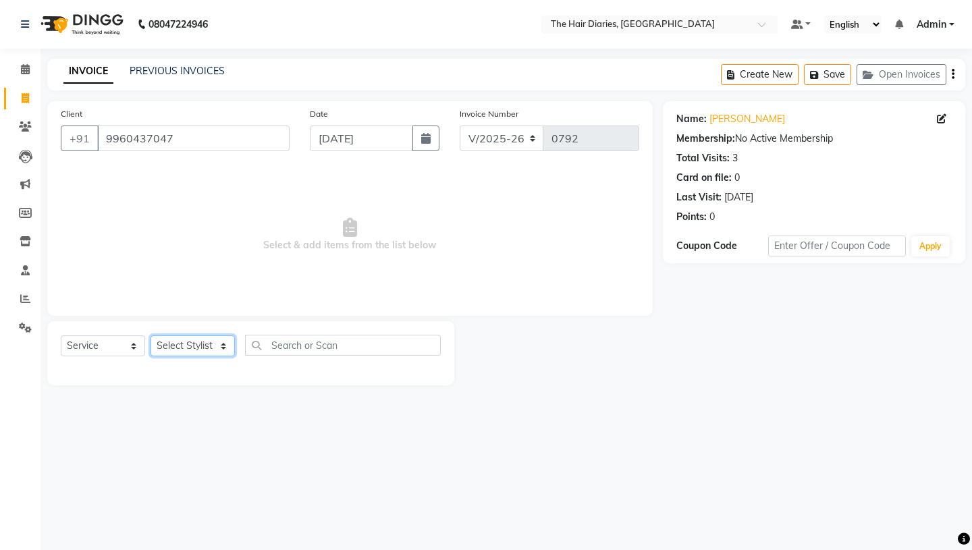
click at [220, 346] on select "Select Stylist Aaryan [PERSON_NAME] [PERSON_NAME] [PERSON_NAME] [PERSON_NAME] J…" at bounding box center [193, 346] width 84 height 21
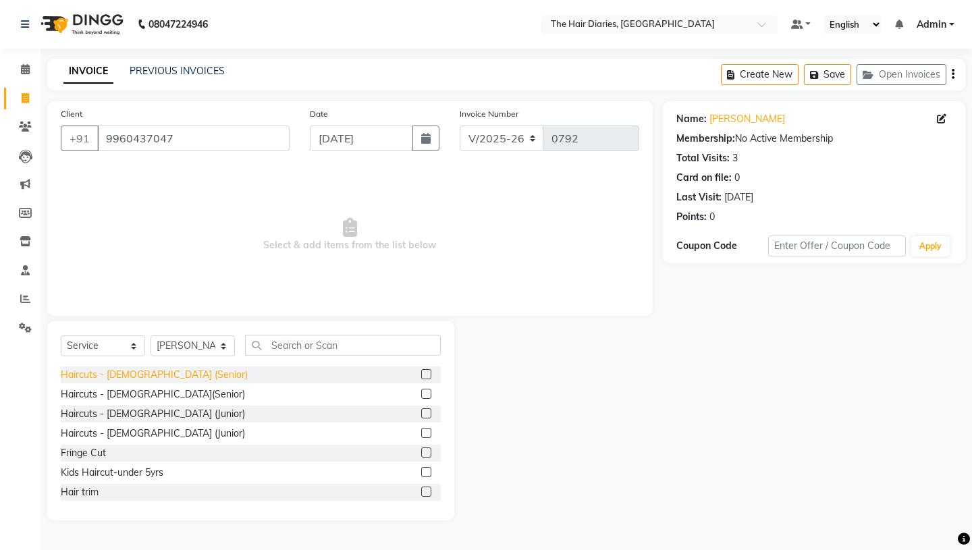
click at [165, 373] on div "Haircuts - [DEMOGRAPHIC_DATA] (Senior)" at bounding box center [154, 375] width 187 height 14
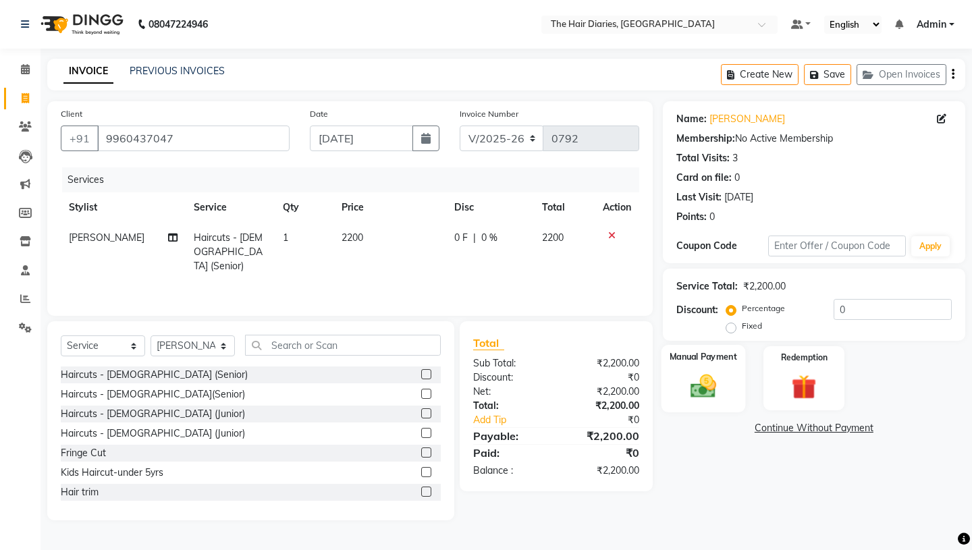
click at [694, 371] on img at bounding box center [703, 386] width 42 height 30
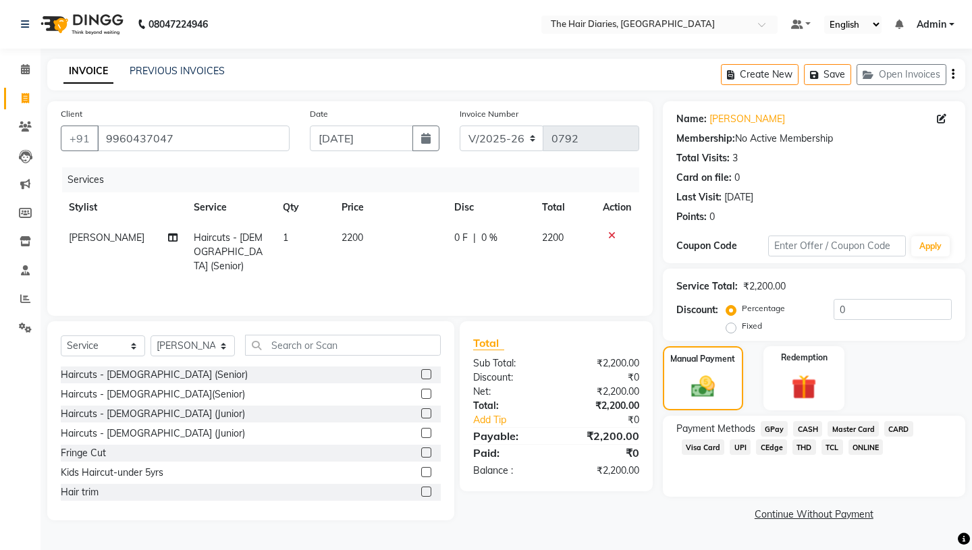
click at [771, 440] on span "CEdge" at bounding box center [771, 448] width 31 height 16
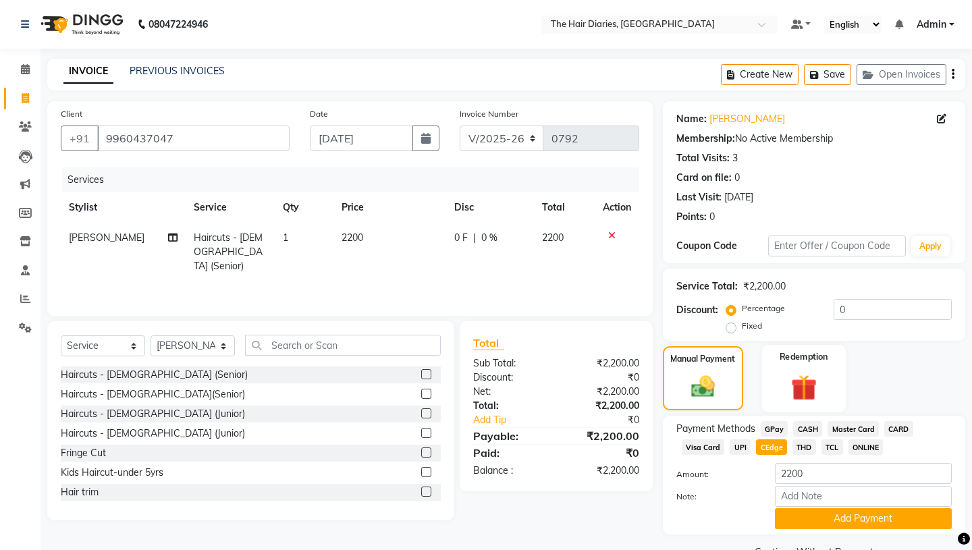
scroll to position [18, 0]
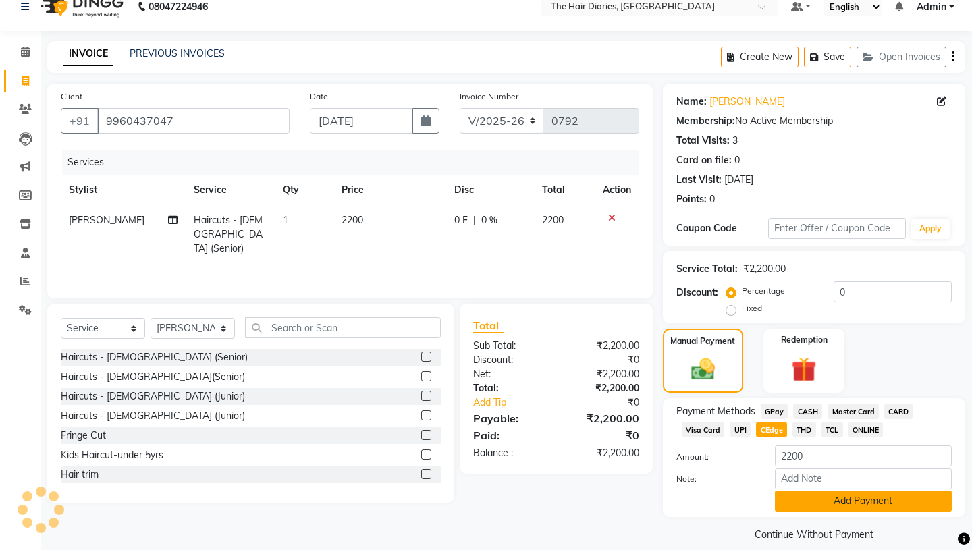
click at [835, 491] on button "Add Payment" at bounding box center [863, 501] width 177 height 21
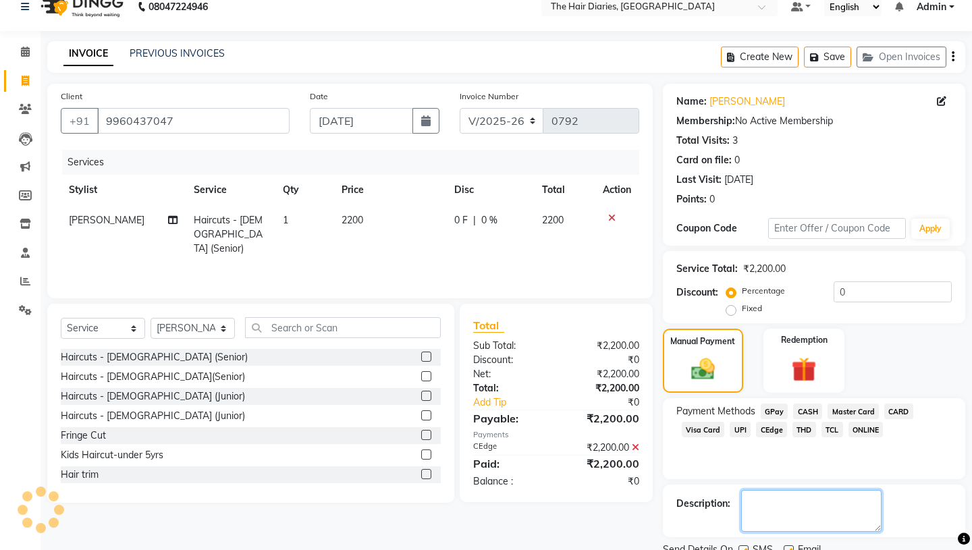
click at [761, 490] on textarea at bounding box center [811, 511] width 140 height 42
click at [744, 546] on label at bounding box center [744, 551] width 10 height 10
click at [744, 547] on input "checkbox" at bounding box center [743, 551] width 9 height 9
click at [787, 546] on label at bounding box center [789, 551] width 10 height 10
click at [787, 547] on input "checkbox" at bounding box center [788, 551] width 9 height 9
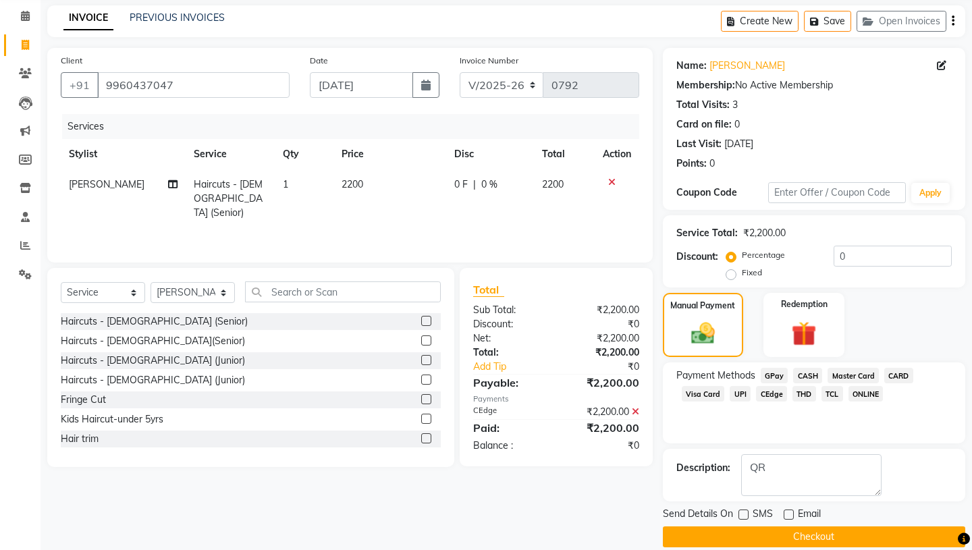
scroll to position [56, 0]
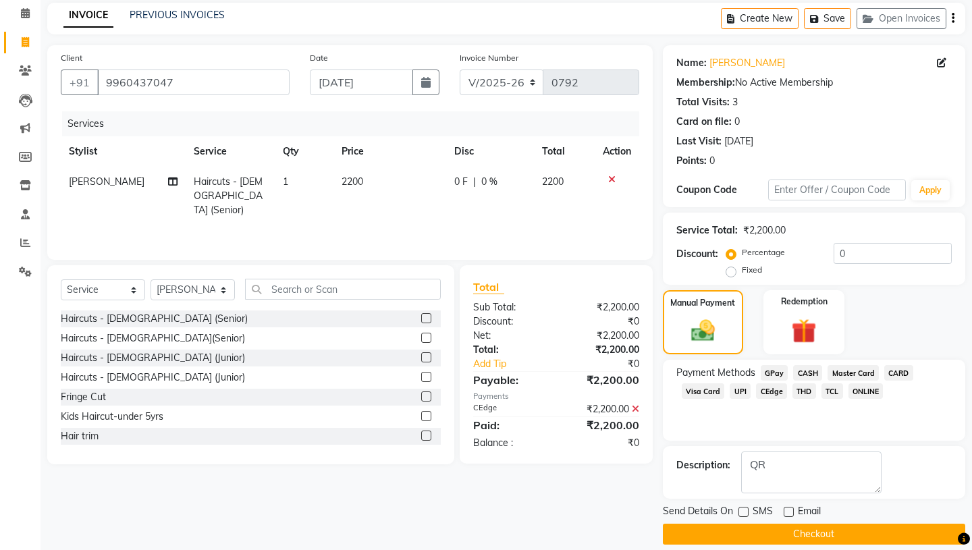
click at [777, 524] on button "Checkout" at bounding box center [814, 534] width 303 height 21
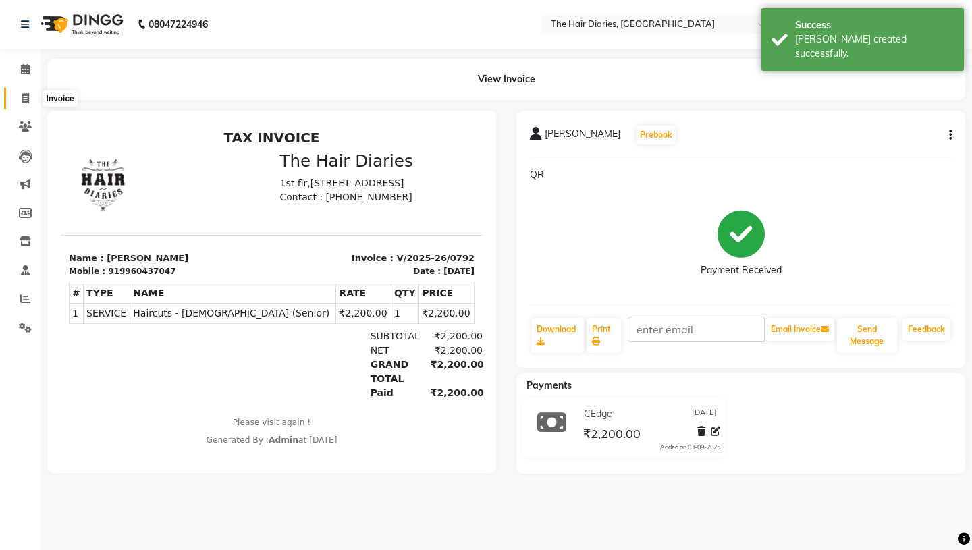
click at [27, 97] on icon at bounding box center [25, 98] width 7 height 10
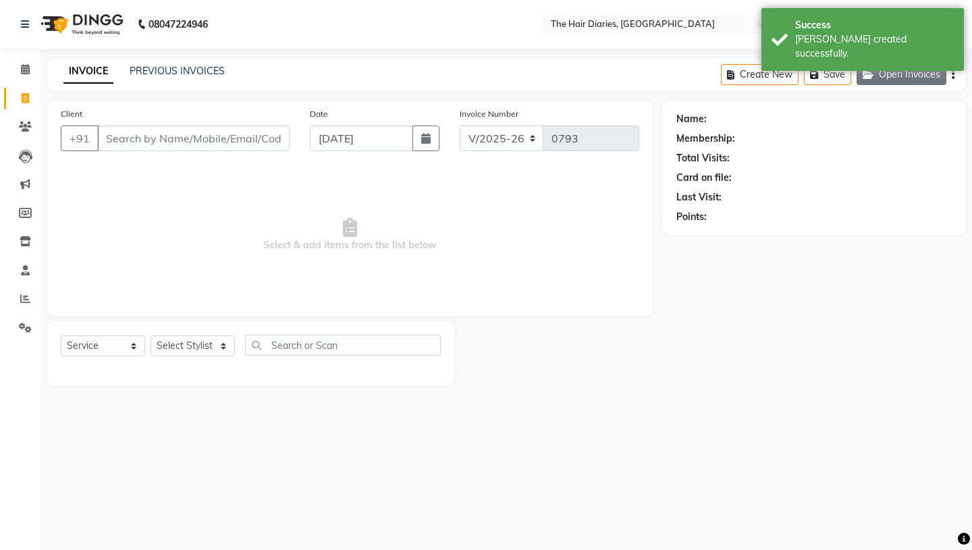
click at [913, 70] on button "Open Invoices" at bounding box center [902, 74] width 90 height 21
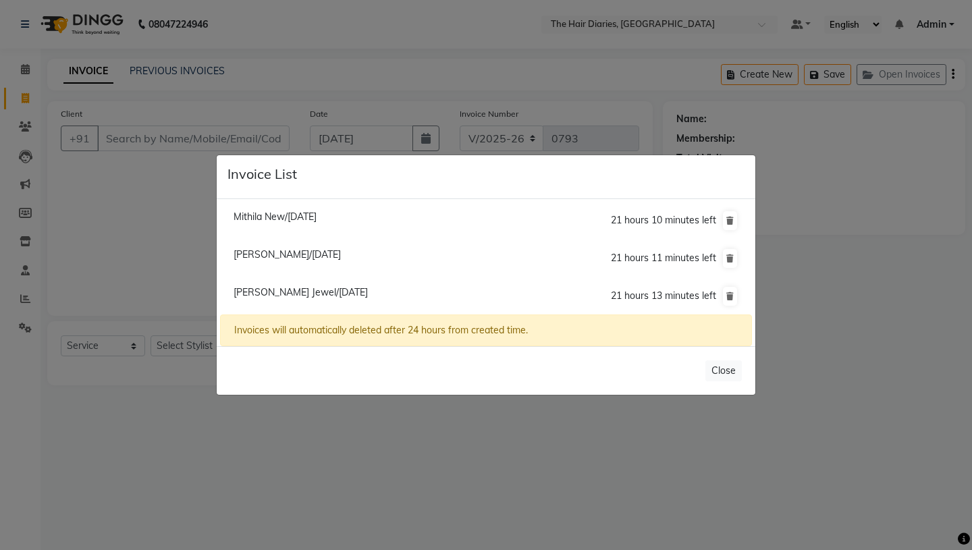
click at [315, 219] on span "Mithila New/[DATE]" at bounding box center [275, 217] width 83 height 12
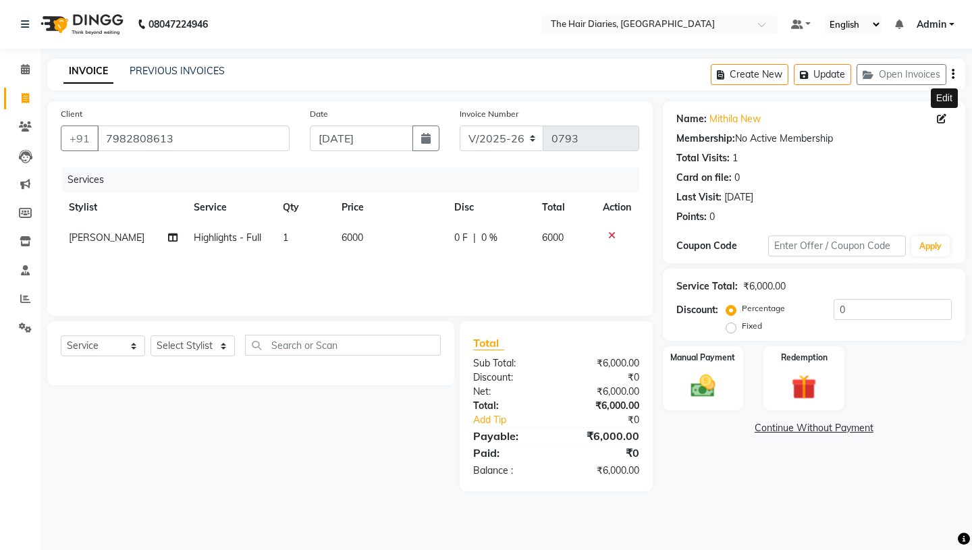
click at [942, 118] on icon at bounding box center [941, 118] width 9 height 9
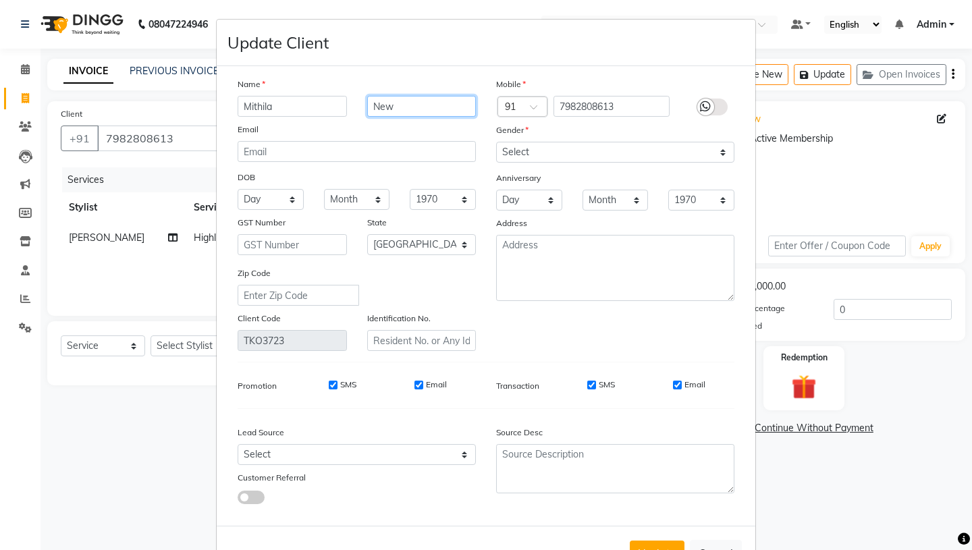
click at [426, 110] on input "New" at bounding box center [421, 106] width 109 height 21
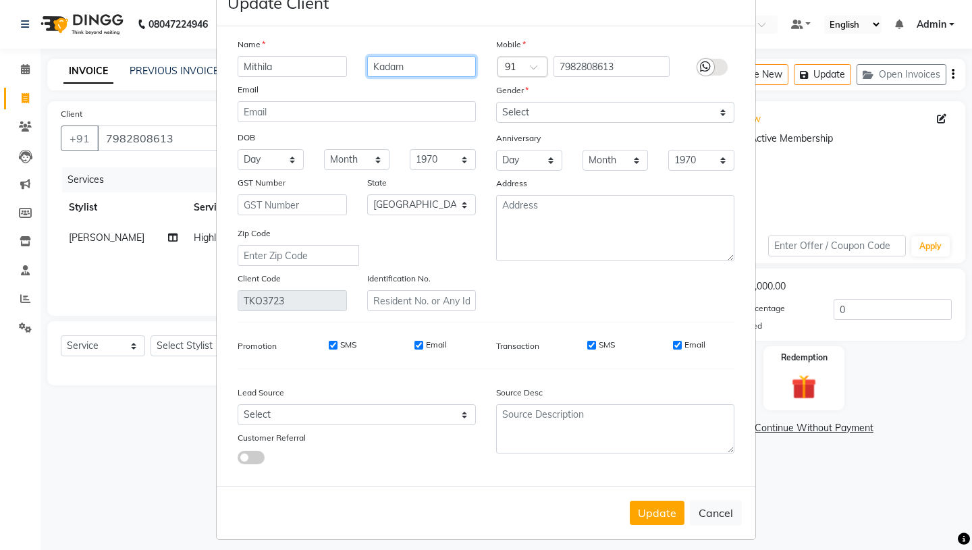
scroll to position [49, 0]
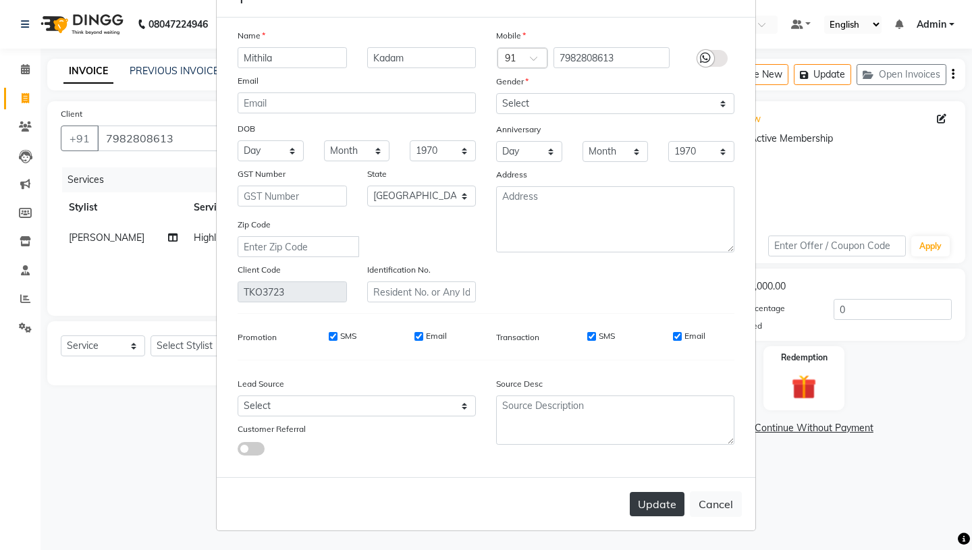
click at [660, 511] on button "Update" at bounding box center [657, 504] width 55 height 24
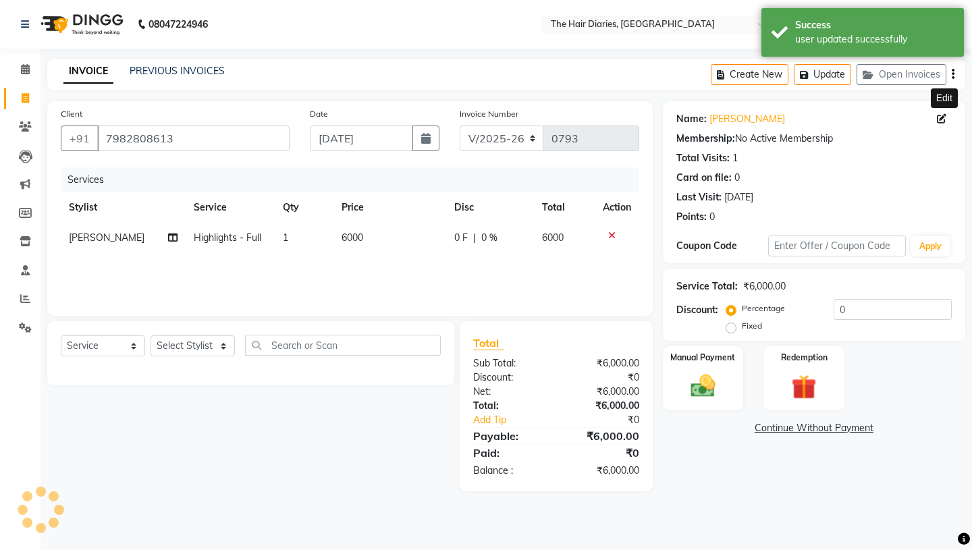
click at [342, 238] on span "6000" at bounding box center [353, 238] width 22 height 12
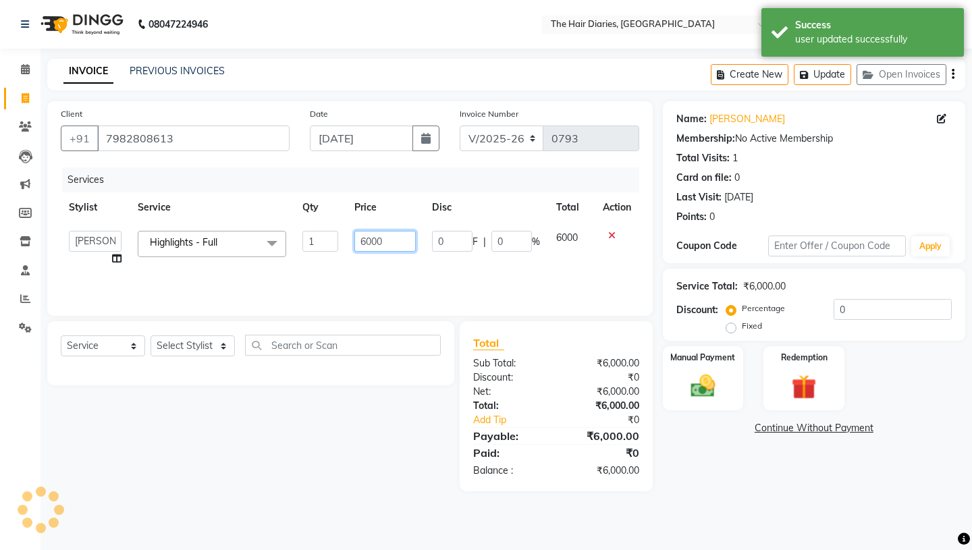
click at [371, 241] on input "6000" at bounding box center [385, 241] width 61 height 21
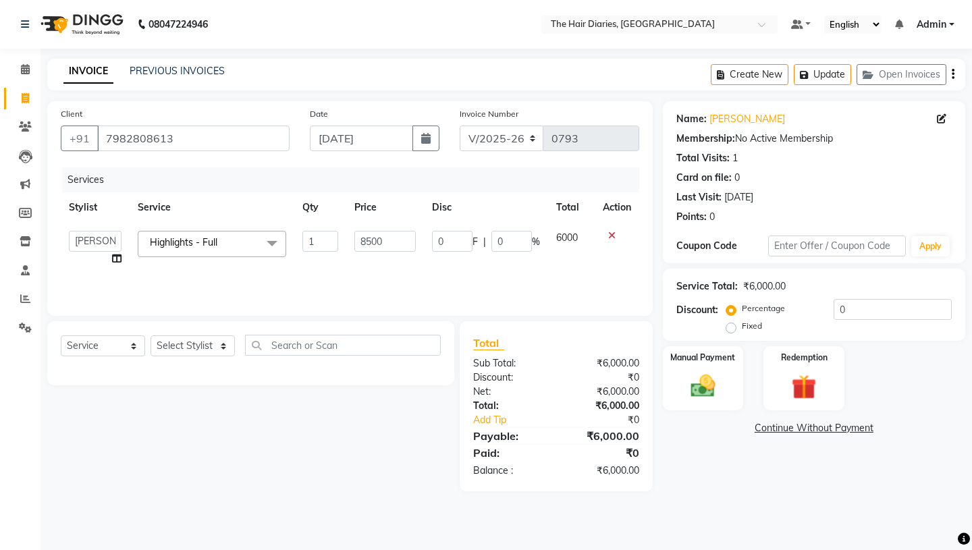
click at [117, 257] on div "Services Stylist Service Qty Price Disc Total Action Aaryan [PERSON_NAME] [PERS…" at bounding box center [350, 234] width 579 height 135
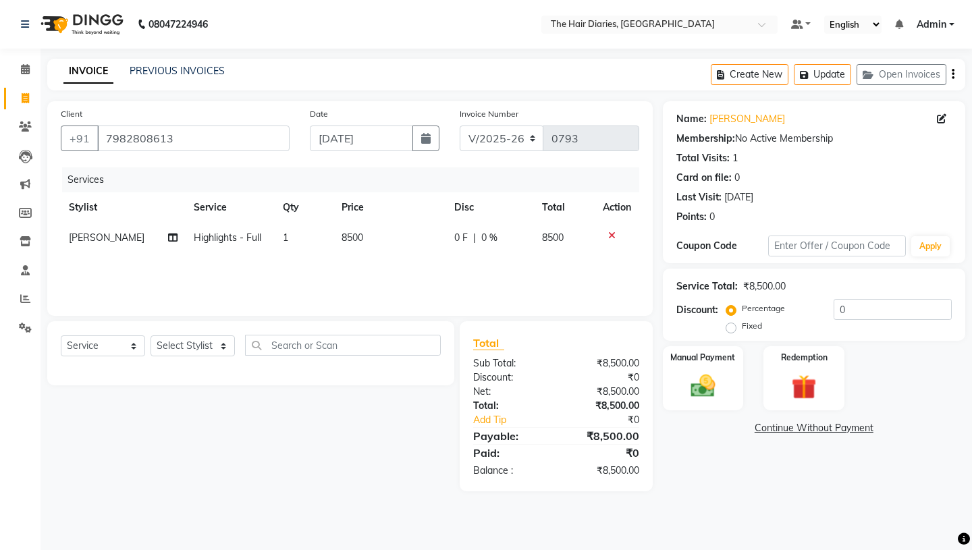
click at [95, 238] on td "[PERSON_NAME]" at bounding box center [123, 238] width 125 height 30
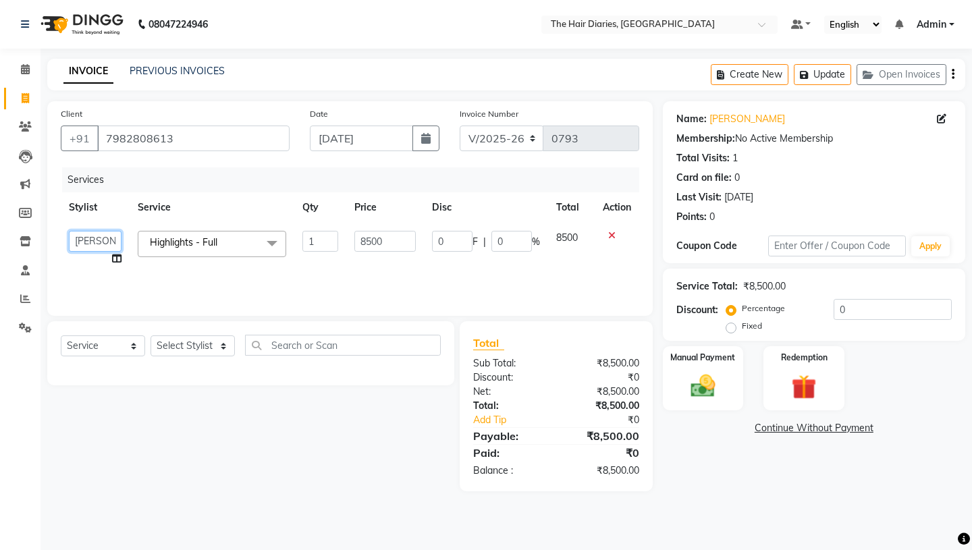
click at [90, 238] on select "Aaryan [PERSON_NAME] [PERSON_NAME] [PERSON_NAME] [PERSON_NAME] Jyoti [PERSON_NA…" at bounding box center [95, 241] width 53 height 21
click at [223, 344] on select "Select Stylist Aaryan [PERSON_NAME] [PERSON_NAME] [PERSON_NAME] [PERSON_NAME] J…" at bounding box center [193, 346] width 84 height 21
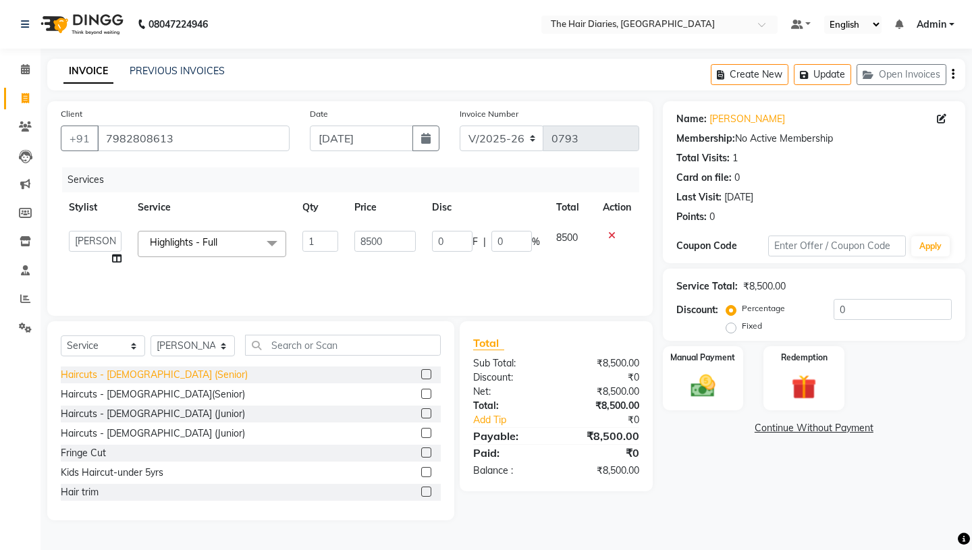
click at [159, 376] on div "Haircuts - [DEMOGRAPHIC_DATA] (Senior)" at bounding box center [154, 375] width 187 height 14
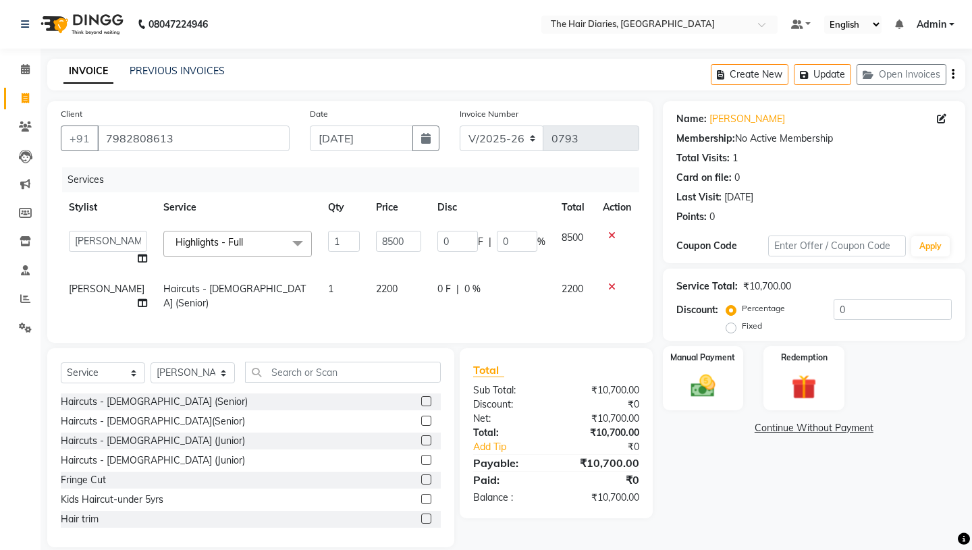
click at [376, 289] on span "2200" at bounding box center [387, 289] width 22 height 12
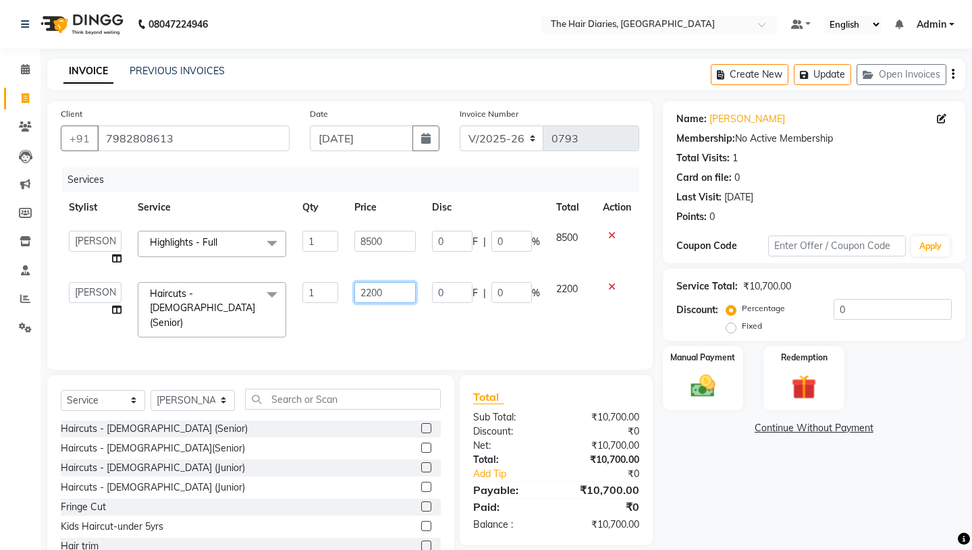
click at [373, 294] on input "2200" at bounding box center [385, 292] width 61 height 21
click at [391, 313] on div "Services Stylist Service Qty Price Disc Total Action Aaryan [PERSON_NAME] [PERS…" at bounding box center [350, 261] width 579 height 189
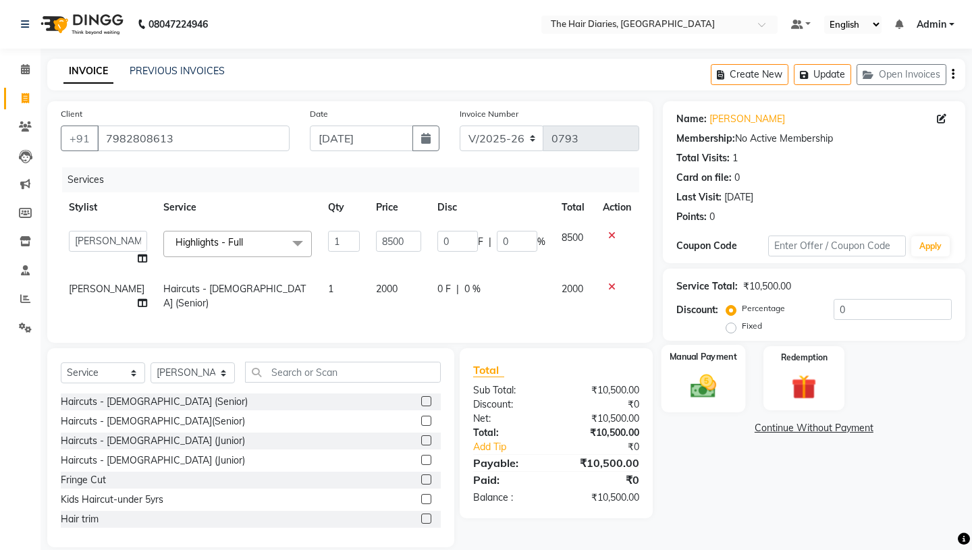
click at [706, 371] on img at bounding box center [703, 386] width 42 height 30
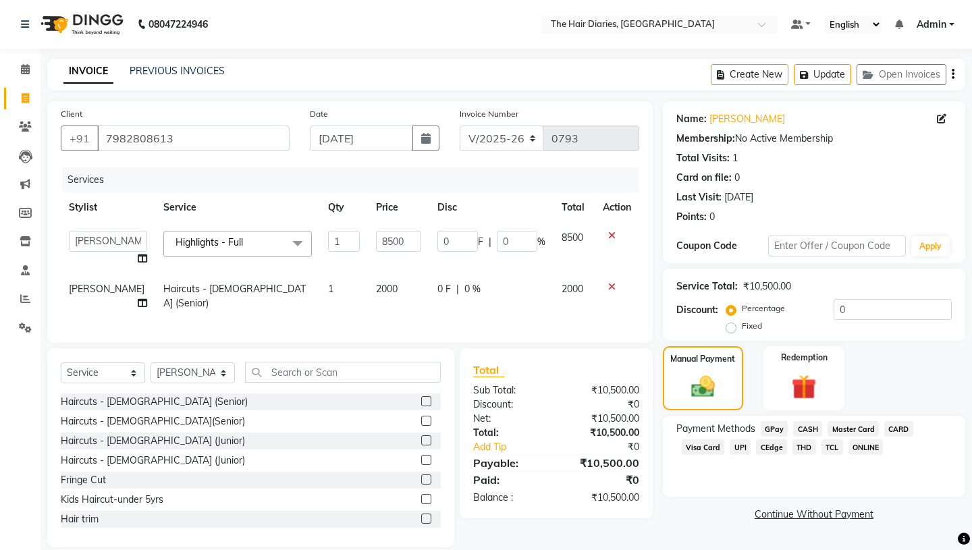
click at [803, 421] on span "CASH" at bounding box center [807, 429] width 29 height 16
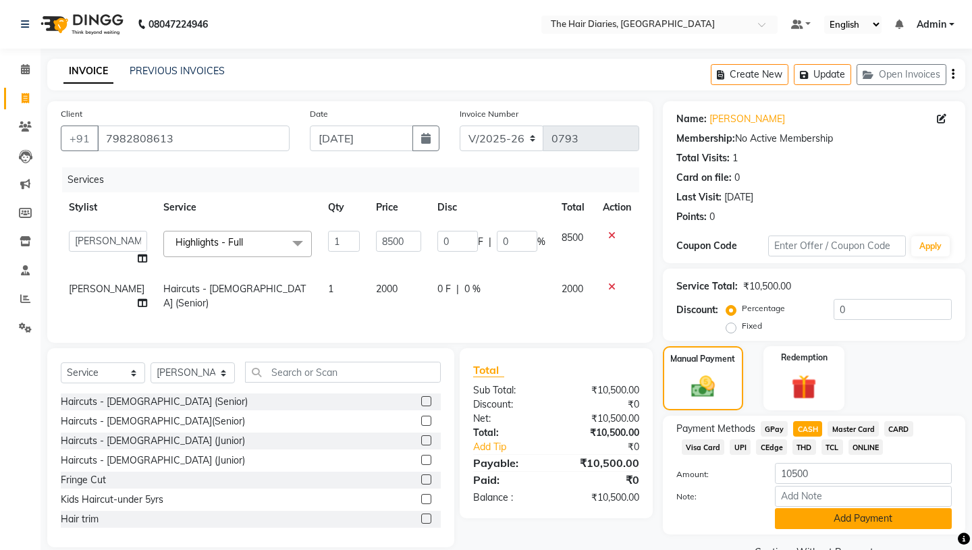
click at [862, 509] on button "Add Payment" at bounding box center [863, 519] width 177 height 21
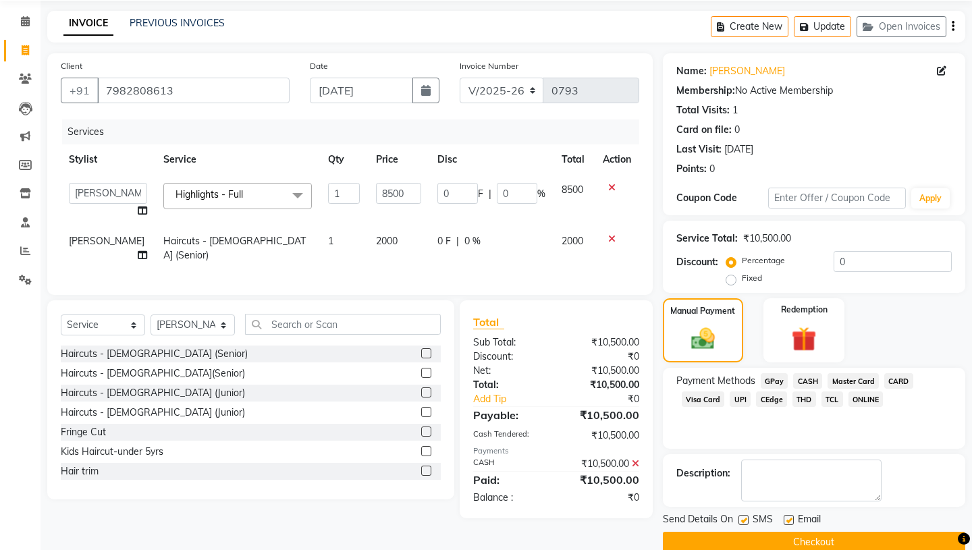
scroll to position [56, 0]
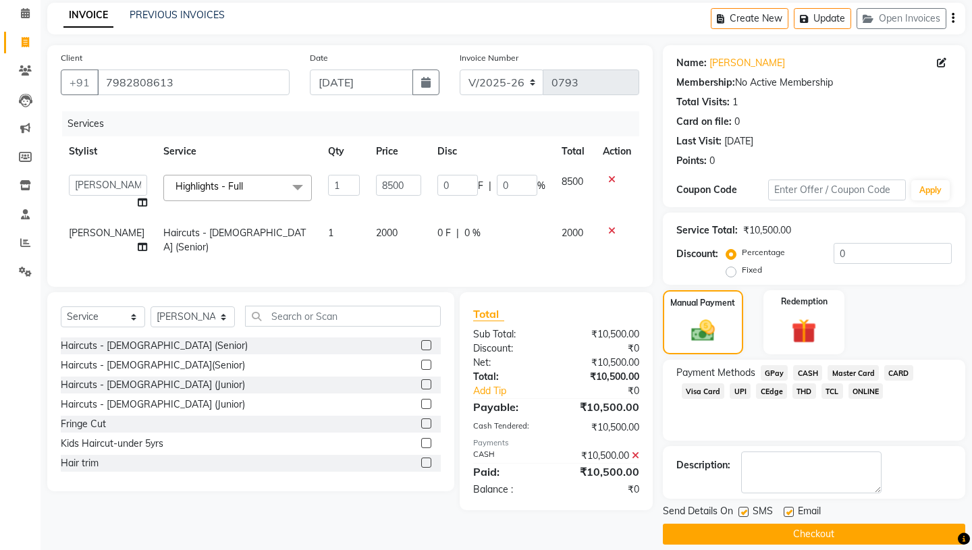
click at [741, 507] on label at bounding box center [744, 512] width 10 height 10
click at [741, 509] on input "checkbox" at bounding box center [743, 513] width 9 height 9
click at [790, 507] on label at bounding box center [789, 512] width 10 height 10
click at [790, 509] on input "checkbox" at bounding box center [788, 513] width 9 height 9
click at [795, 524] on button "Checkout" at bounding box center [814, 534] width 303 height 21
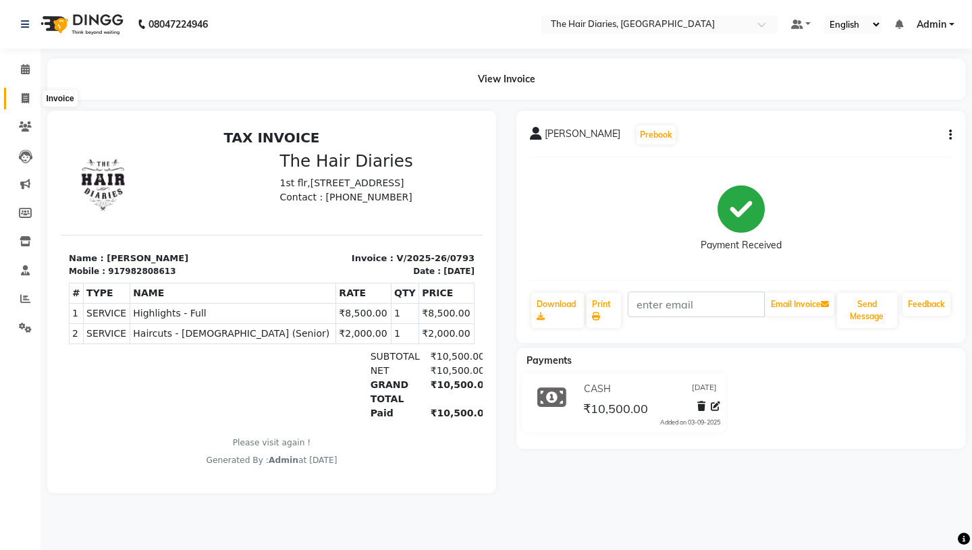
click at [24, 97] on icon at bounding box center [25, 98] width 7 height 10
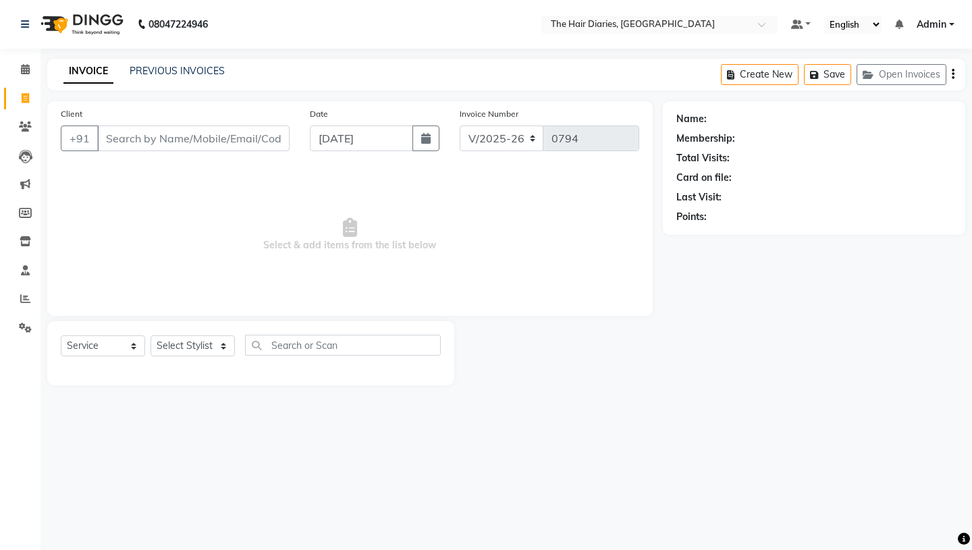
click at [24, 97] on icon at bounding box center [25, 98] width 7 height 10
click at [890, 75] on button "Open Invoices" at bounding box center [902, 74] width 90 height 21
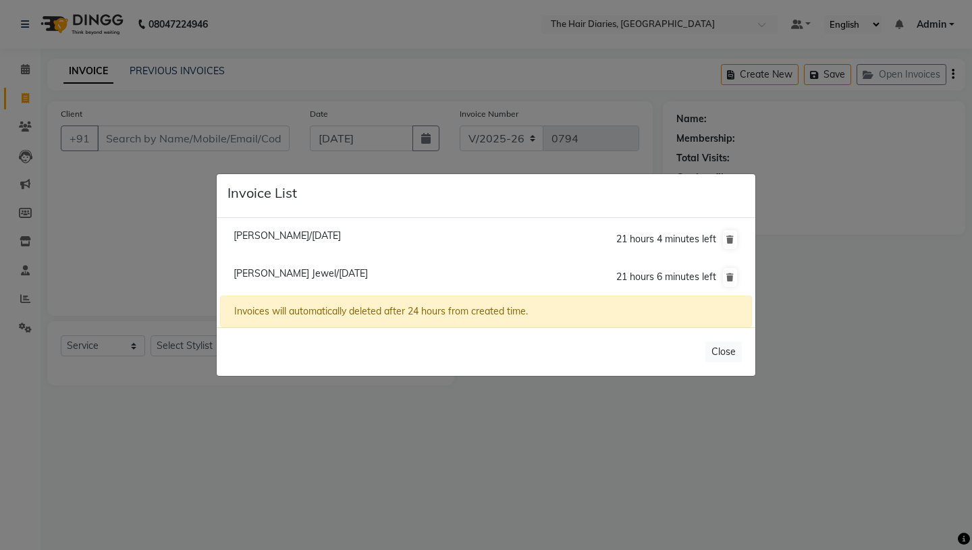
click at [299, 275] on span "[PERSON_NAME] Jewel/[DATE]" at bounding box center [301, 273] width 134 height 12
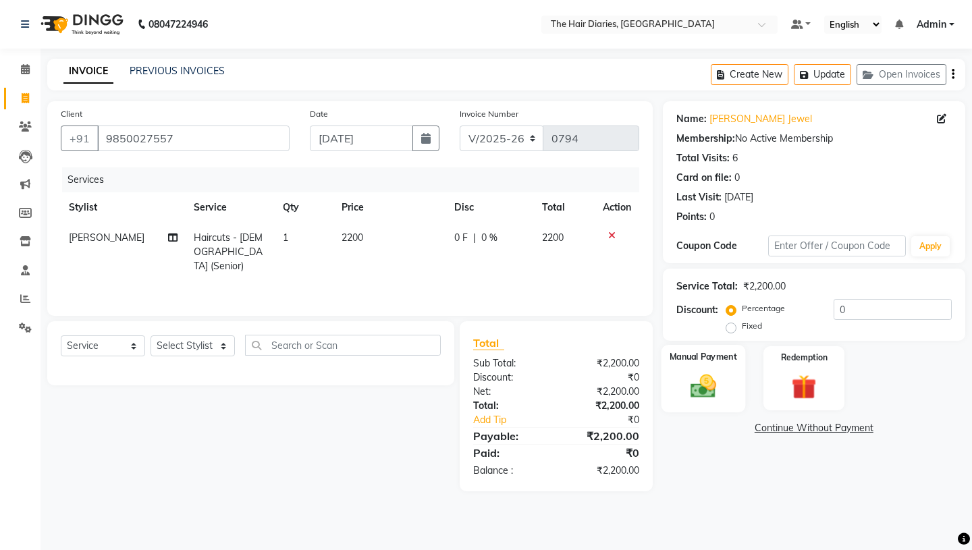
click at [712, 371] on img at bounding box center [703, 386] width 42 height 30
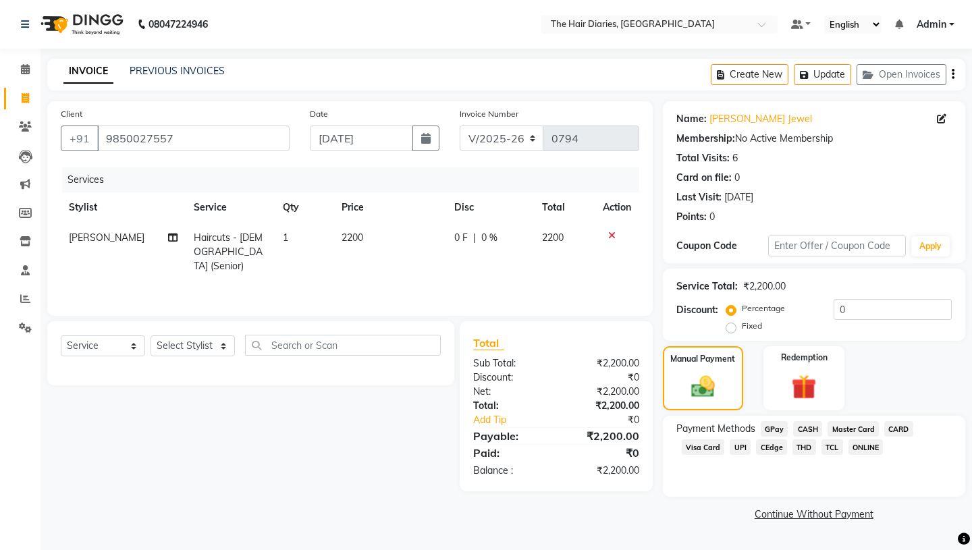
click at [762, 440] on span "CEdge" at bounding box center [771, 448] width 31 height 16
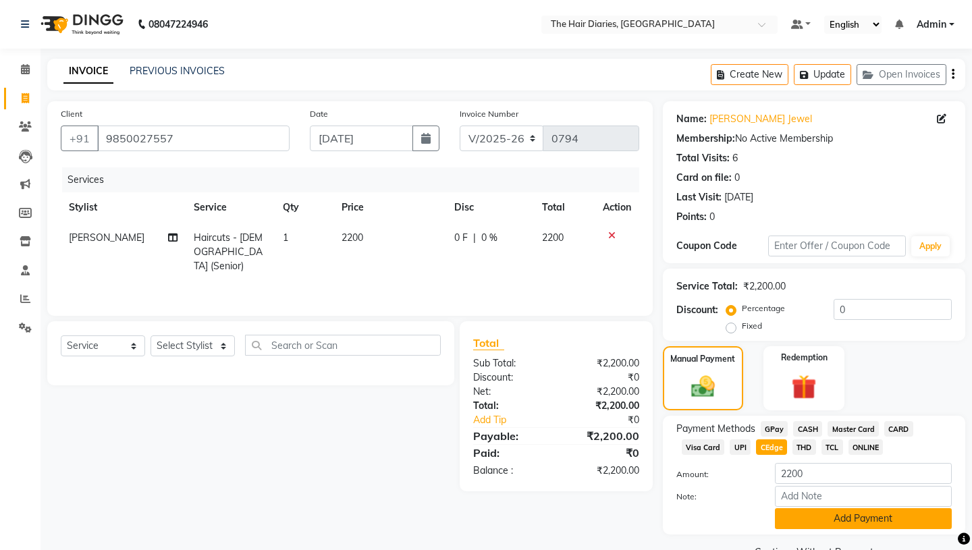
click at [783, 509] on button "Add Payment" at bounding box center [863, 519] width 177 height 21
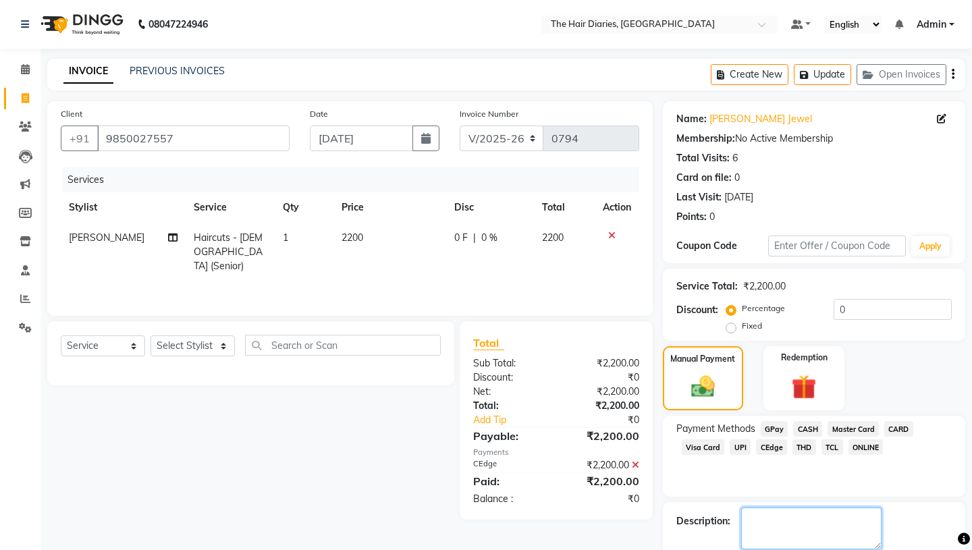
click at [751, 508] on textarea at bounding box center [811, 529] width 140 height 42
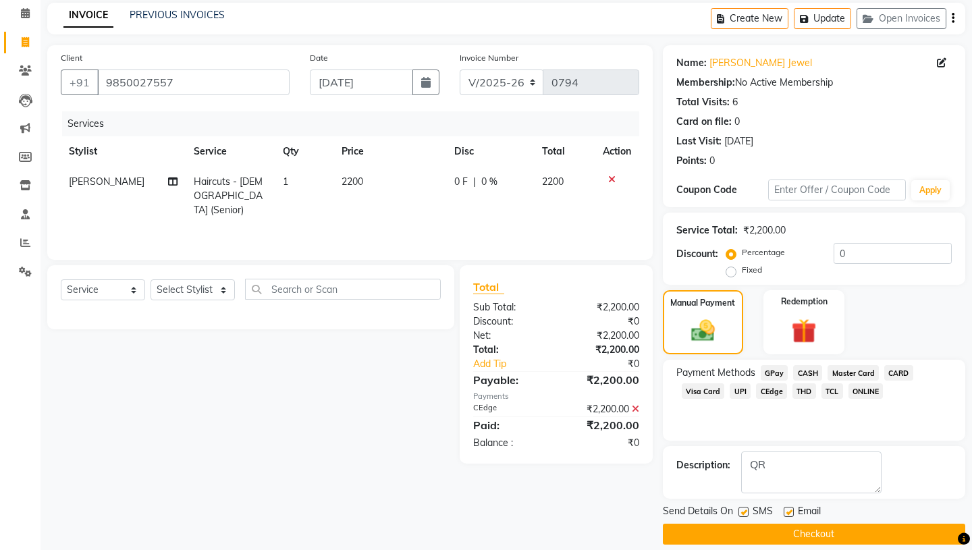
click at [744, 507] on label at bounding box center [744, 512] width 10 height 10
click at [744, 509] on input "checkbox" at bounding box center [743, 513] width 9 height 9
click at [787, 507] on label at bounding box center [789, 512] width 10 height 10
click at [787, 509] on input "checkbox" at bounding box center [788, 513] width 9 height 9
click at [791, 524] on button "Checkout" at bounding box center [814, 534] width 303 height 21
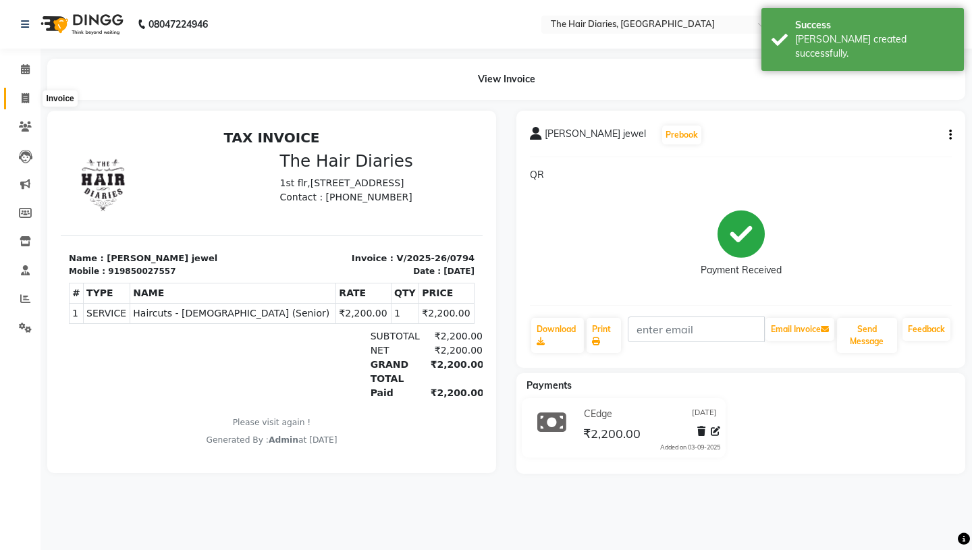
click at [22, 97] on icon at bounding box center [25, 98] width 7 height 10
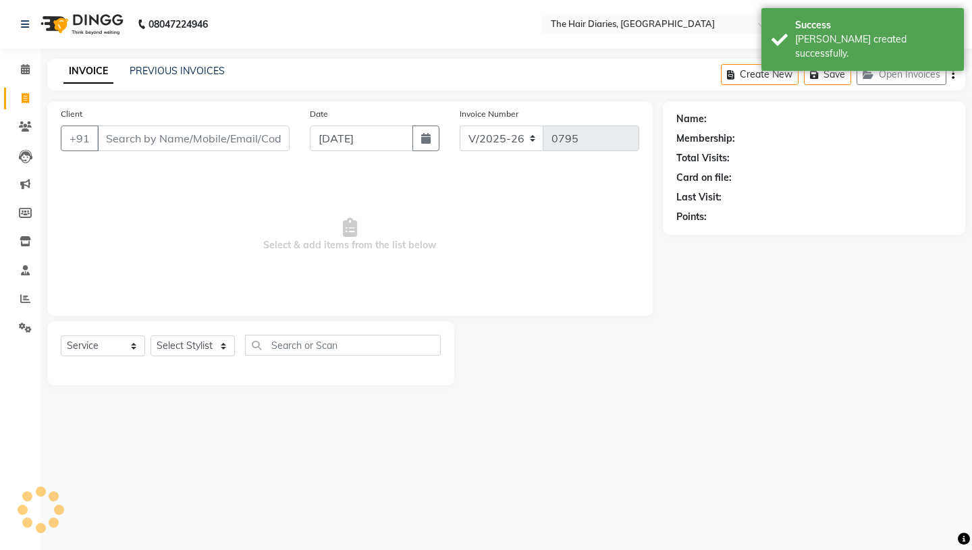
click at [111, 141] on input "Client" at bounding box center [193, 139] width 192 height 26
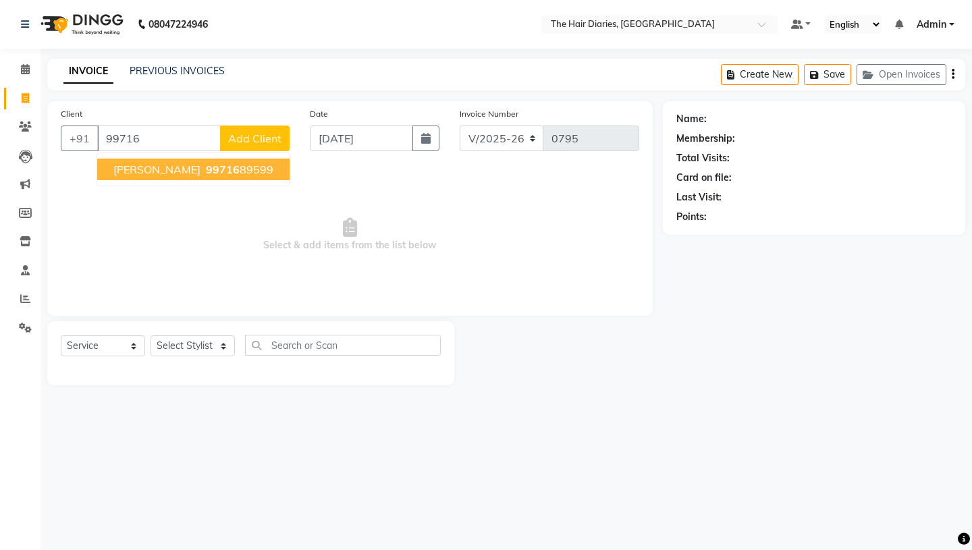
click at [149, 172] on span "[PERSON_NAME]" at bounding box center [156, 170] width 87 height 14
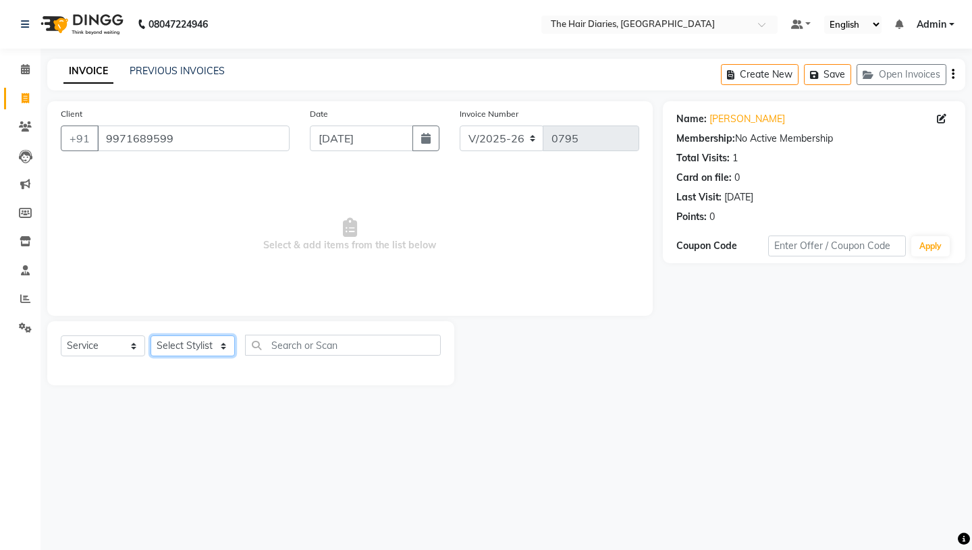
click at [223, 342] on select "Select Stylist Aaryan [PERSON_NAME] [PERSON_NAME] [PERSON_NAME] [PERSON_NAME] J…" at bounding box center [193, 346] width 84 height 21
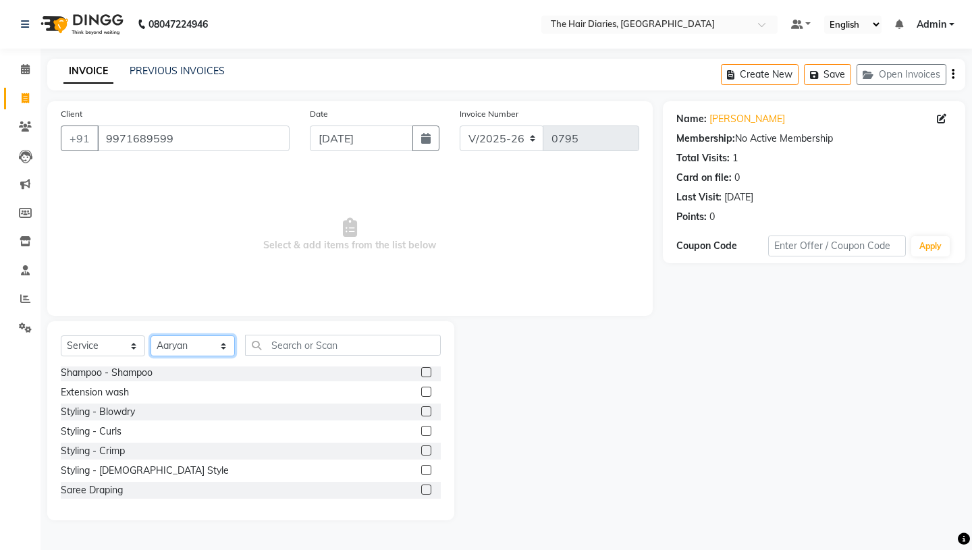
scroll to position [199, 0]
click at [128, 409] on div "Styling - Blowdry" at bounding box center [98, 411] width 74 height 14
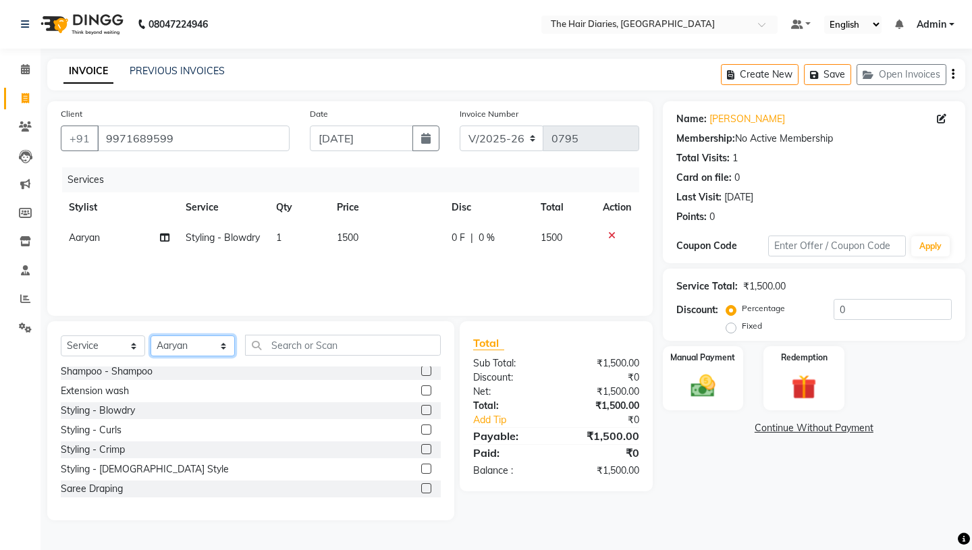
click at [222, 345] on select "Select Stylist Aaryan [PERSON_NAME] [PERSON_NAME] [PERSON_NAME] [PERSON_NAME] J…" at bounding box center [193, 346] width 84 height 21
click at [114, 409] on div "Styling - Blowdry" at bounding box center [98, 411] width 74 height 14
click at [347, 274] on span "1500" at bounding box center [348, 268] width 22 height 12
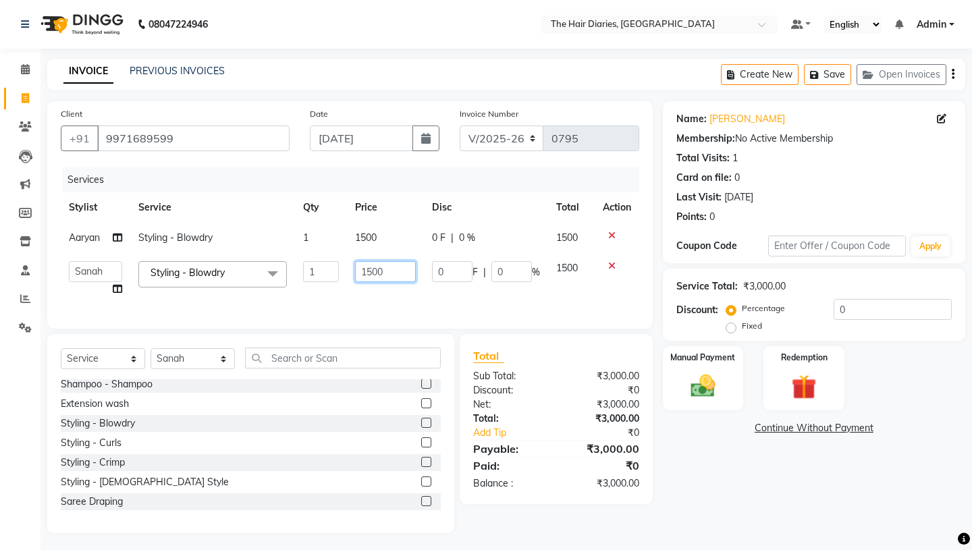
click at [373, 271] on input "1500" at bounding box center [385, 271] width 61 height 21
click at [117, 462] on div "Styling - Crimp" at bounding box center [251, 462] width 380 height 17
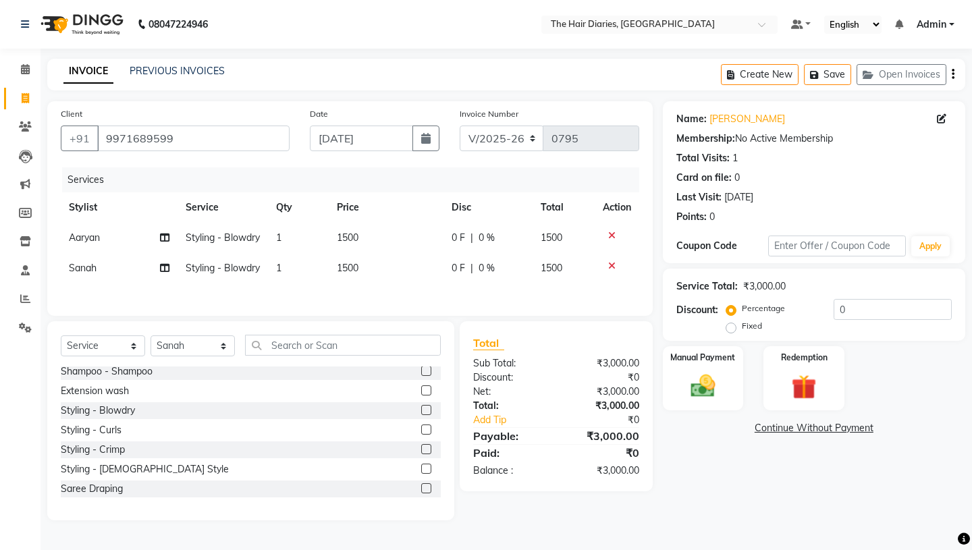
scroll to position [11, 0]
click at [105, 454] on div "Styling - Crimp" at bounding box center [93, 450] width 64 height 14
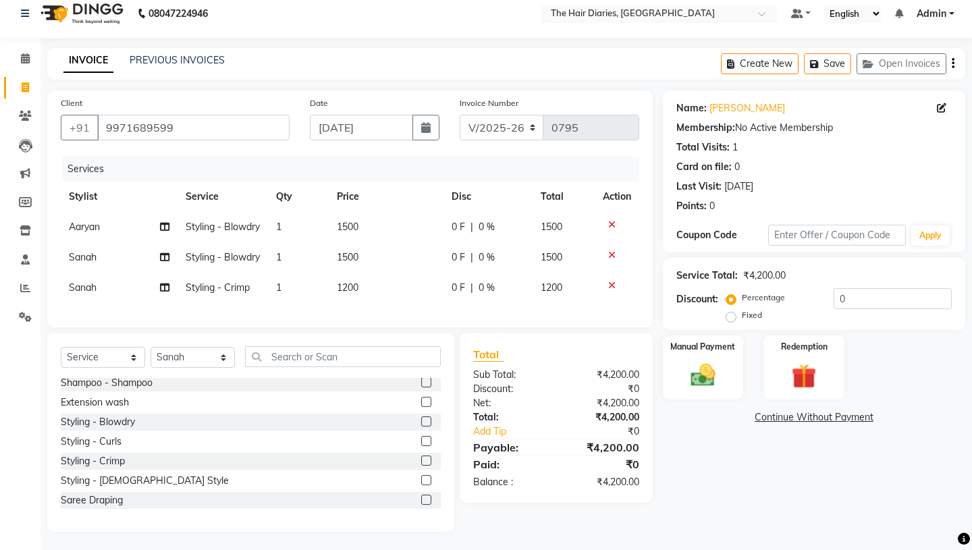
click at [613, 290] on icon at bounding box center [611, 285] width 7 height 9
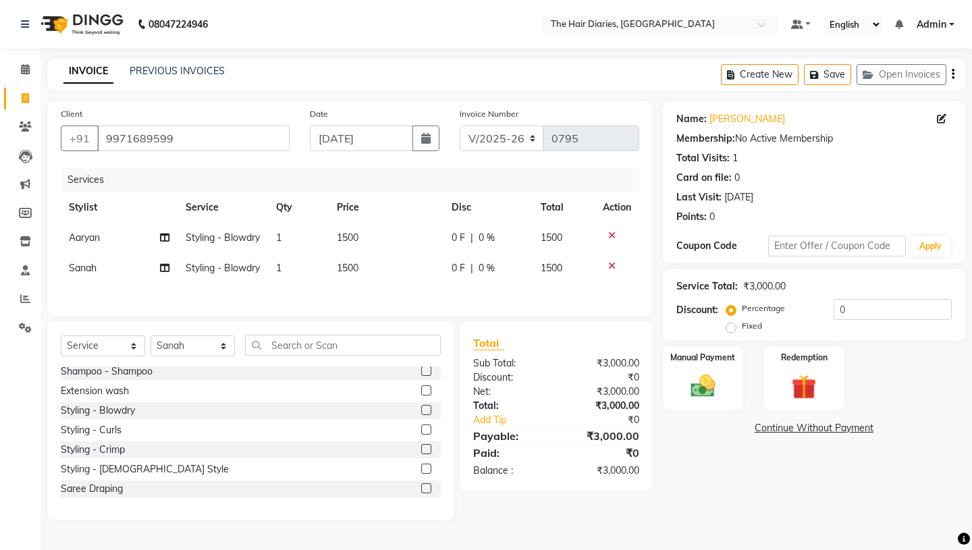
click at [348, 271] on span "1500" at bounding box center [348, 268] width 22 height 12
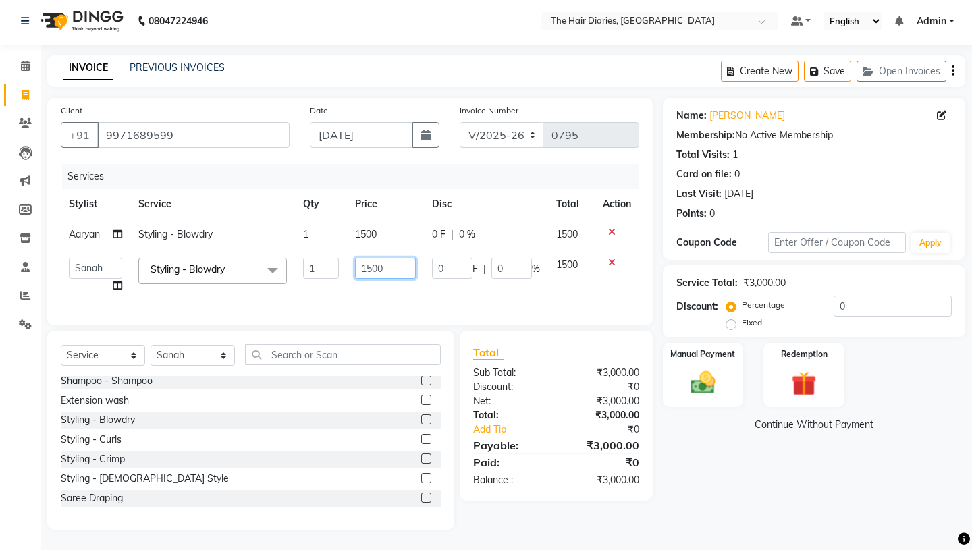
click at [373, 269] on input "1500" at bounding box center [385, 268] width 61 height 21
click at [427, 290] on tr "Aaryan [PERSON_NAME] [PERSON_NAME] [PERSON_NAME] [PERSON_NAME] Jyoti [PERSON_NA…" at bounding box center [350, 275] width 579 height 51
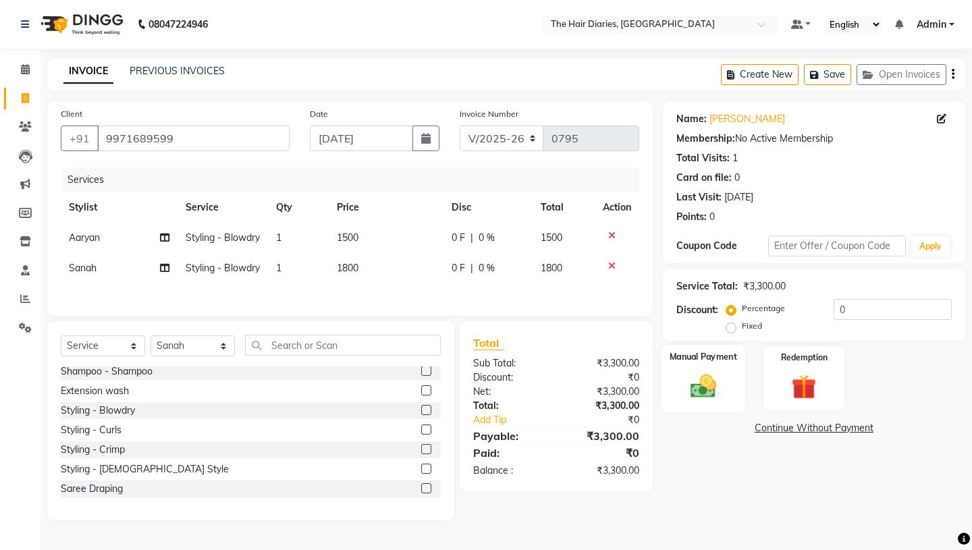
click at [718, 371] on img at bounding box center [703, 386] width 42 height 30
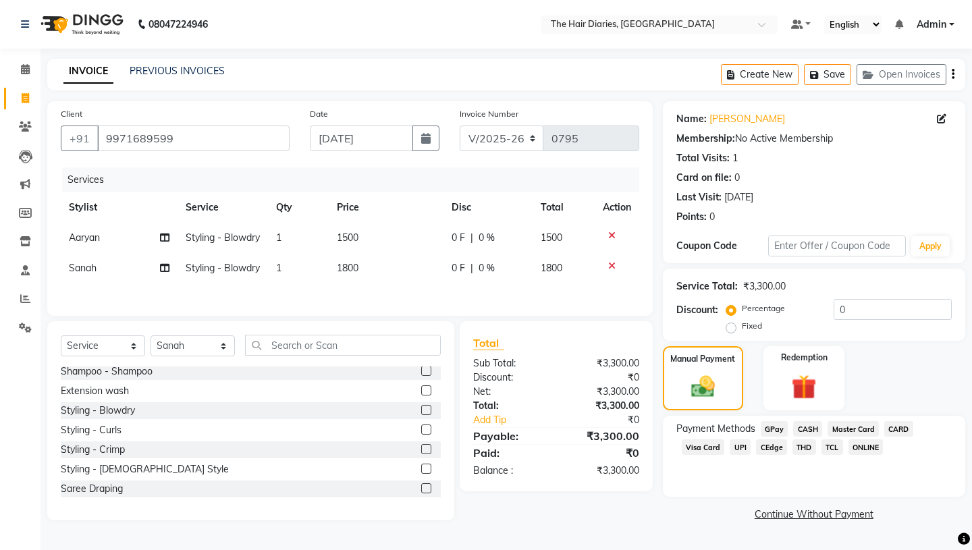
click at [769, 440] on span "CEdge" at bounding box center [771, 448] width 31 height 16
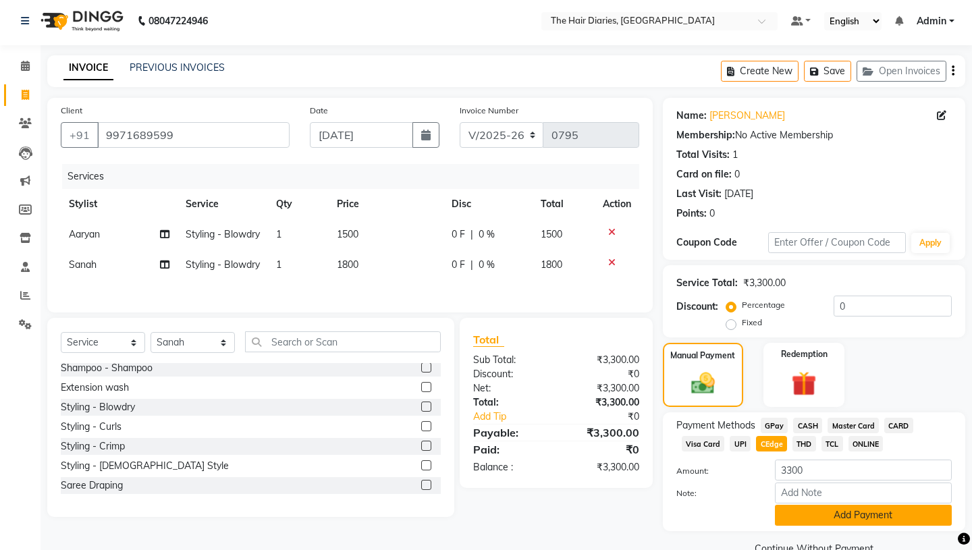
click at [787, 505] on button "Add Payment" at bounding box center [863, 515] width 177 height 21
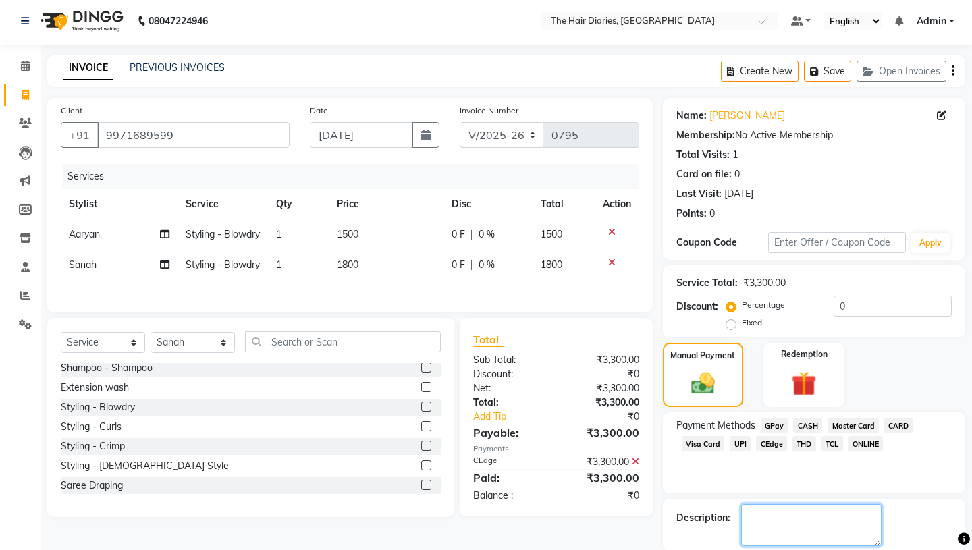
click at [751, 504] on textarea at bounding box center [811, 525] width 140 height 42
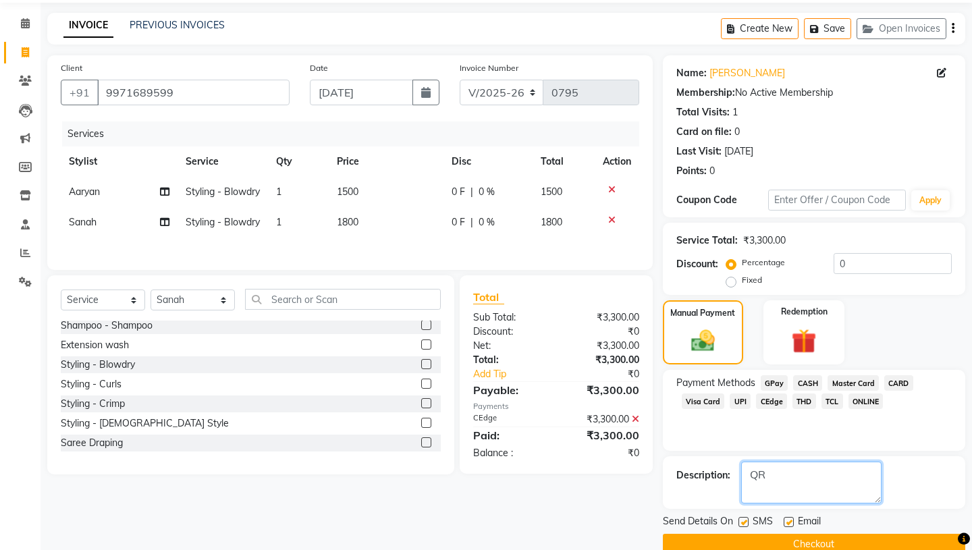
scroll to position [56, 0]
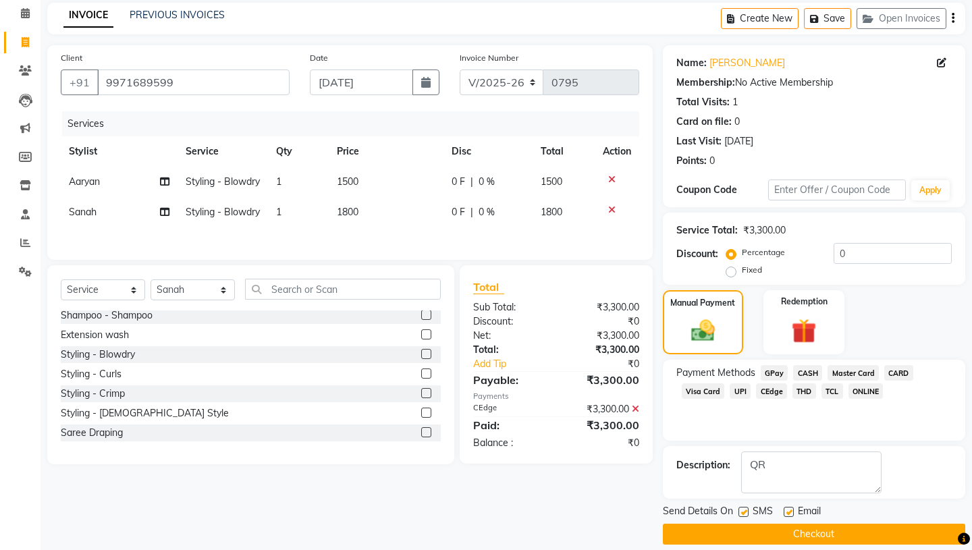
click at [744, 507] on div at bounding box center [743, 514] width 9 height 14
click at [744, 507] on label at bounding box center [744, 512] width 10 height 10
click at [744, 509] on input "checkbox" at bounding box center [743, 513] width 9 height 9
click at [787, 507] on label at bounding box center [789, 512] width 10 height 10
click at [787, 509] on input "checkbox" at bounding box center [788, 513] width 9 height 9
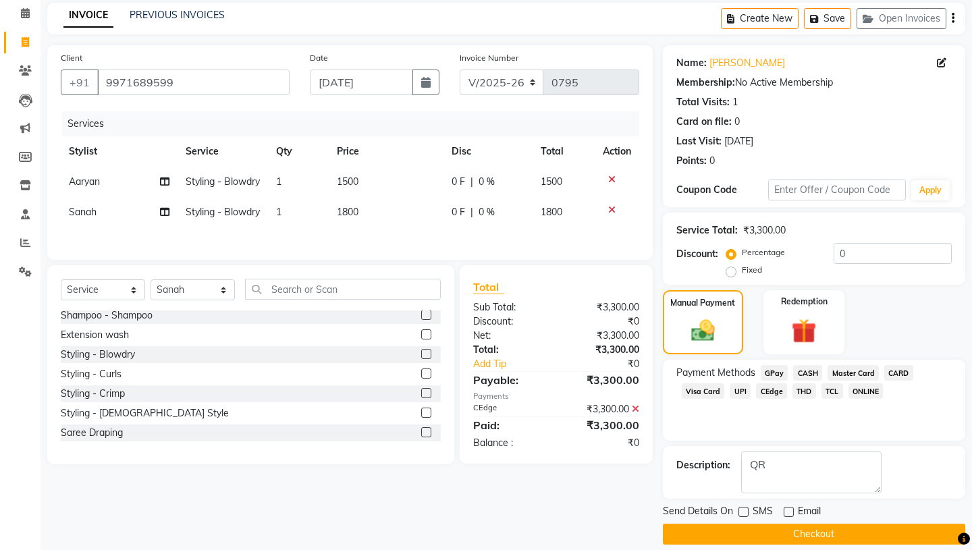
click at [793, 524] on button "Checkout" at bounding box center [814, 534] width 303 height 21
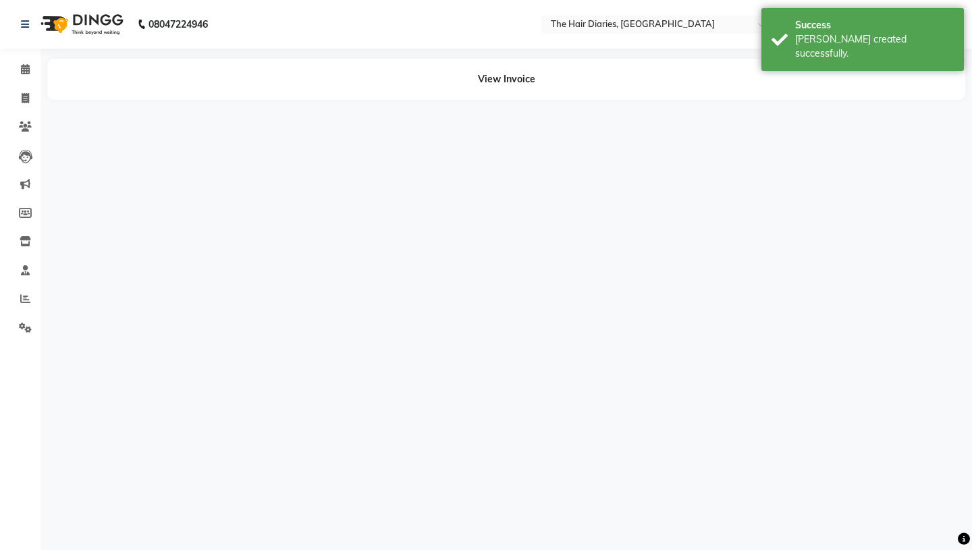
click at [793, 522] on div "08047224946 Select Location × The Hair Diaries, Koregaon Park Default Panel My …" at bounding box center [486, 275] width 972 height 550
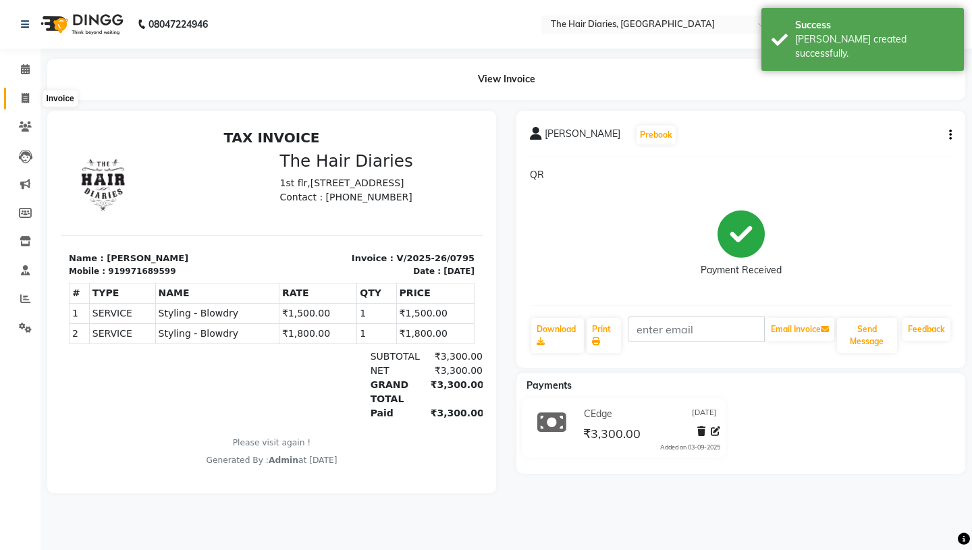
click at [24, 95] on icon at bounding box center [25, 98] width 7 height 10
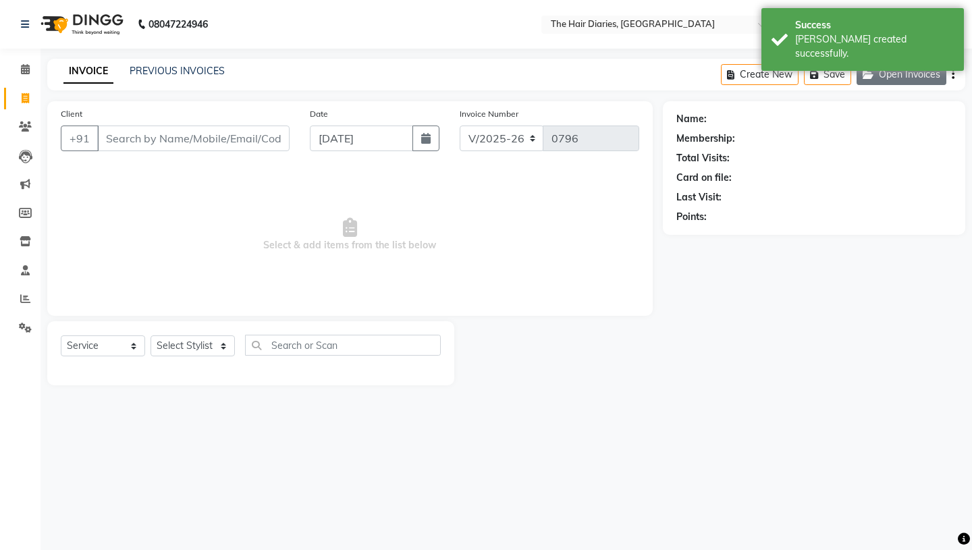
click at [884, 72] on button "Open Invoices" at bounding box center [902, 74] width 90 height 21
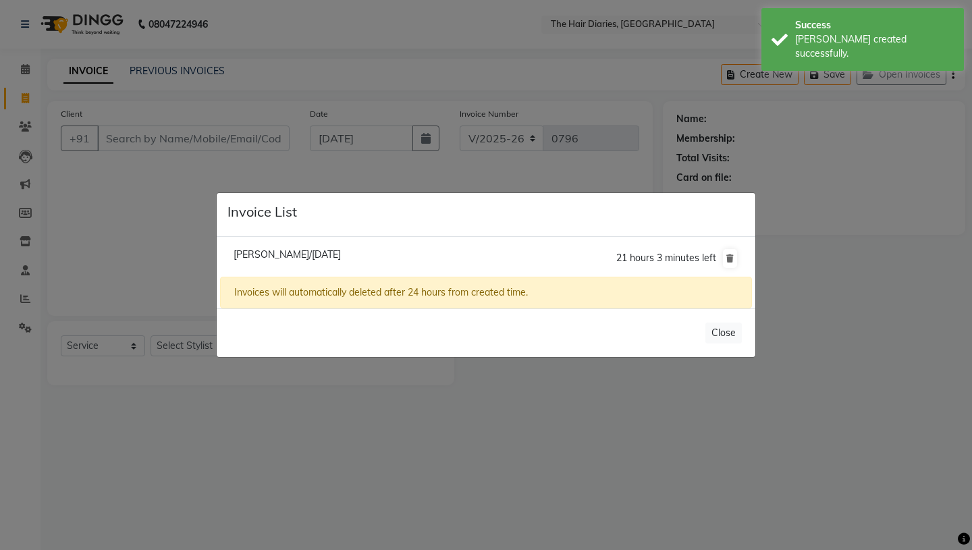
click at [889, 186] on ngb-modal-window "Invoice List [PERSON_NAME]/[DATE] 21 hours 3 minutes left Invoices will automat…" at bounding box center [486, 275] width 972 height 550
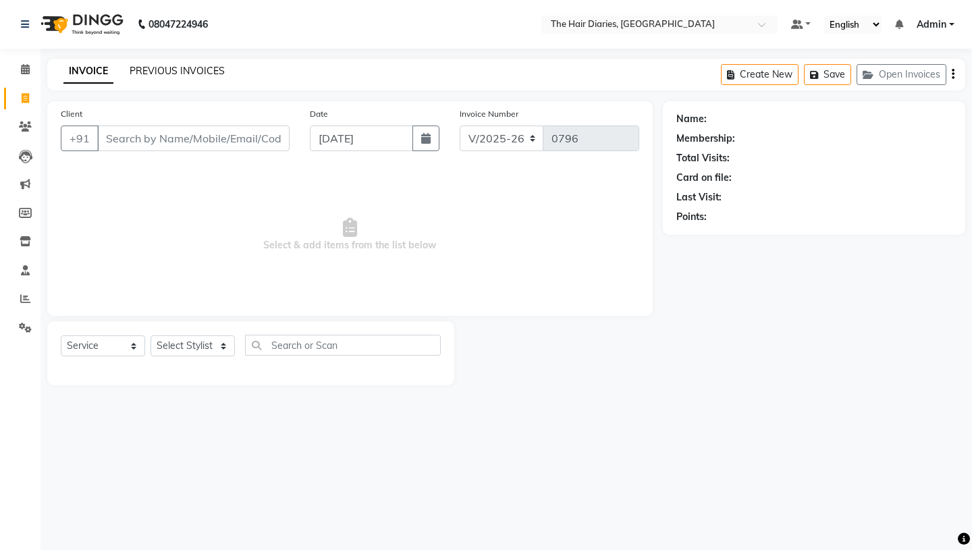
click at [174, 72] on link "PREVIOUS INVOICES" at bounding box center [177, 71] width 95 height 12
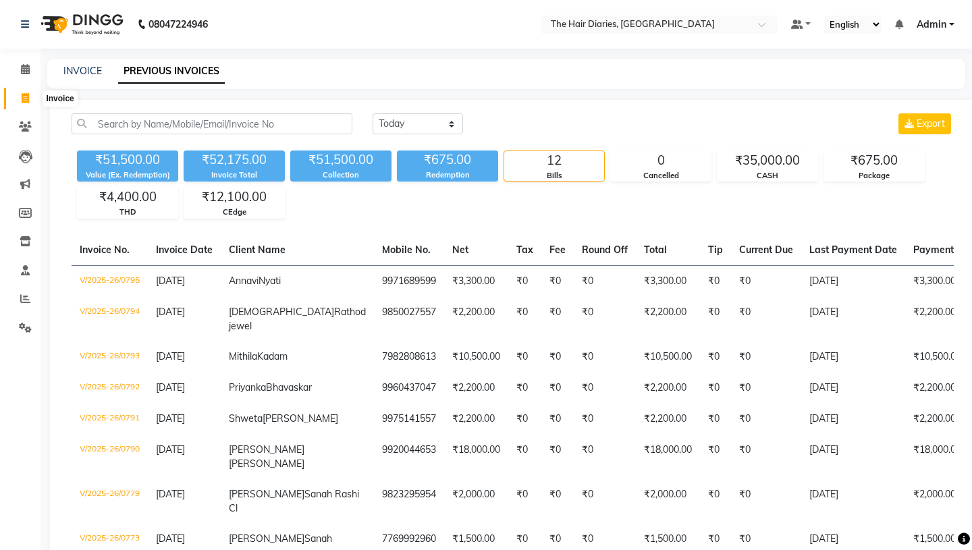
click at [24, 97] on icon at bounding box center [25, 98] width 7 height 10
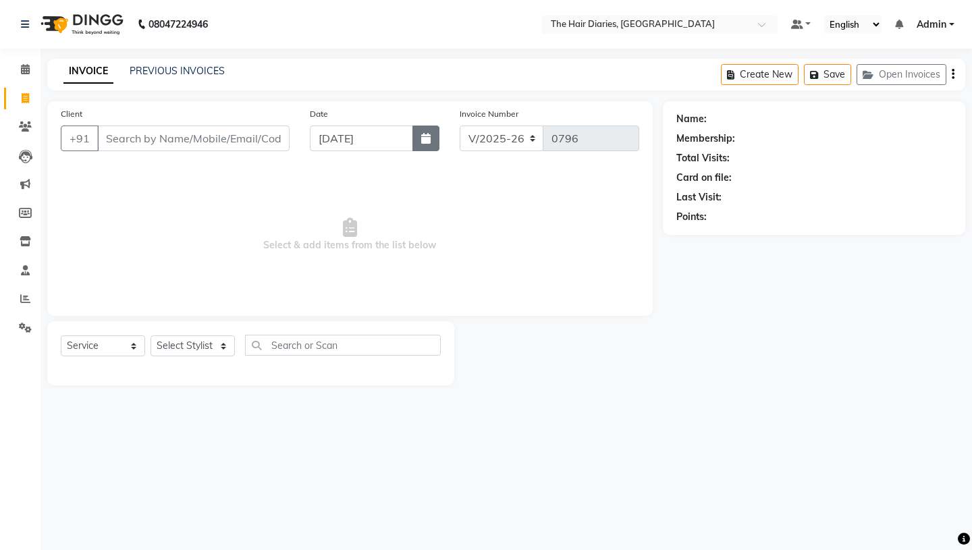
click at [424, 137] on icon "button" at bounding box center [425, 138] width 9 height 11
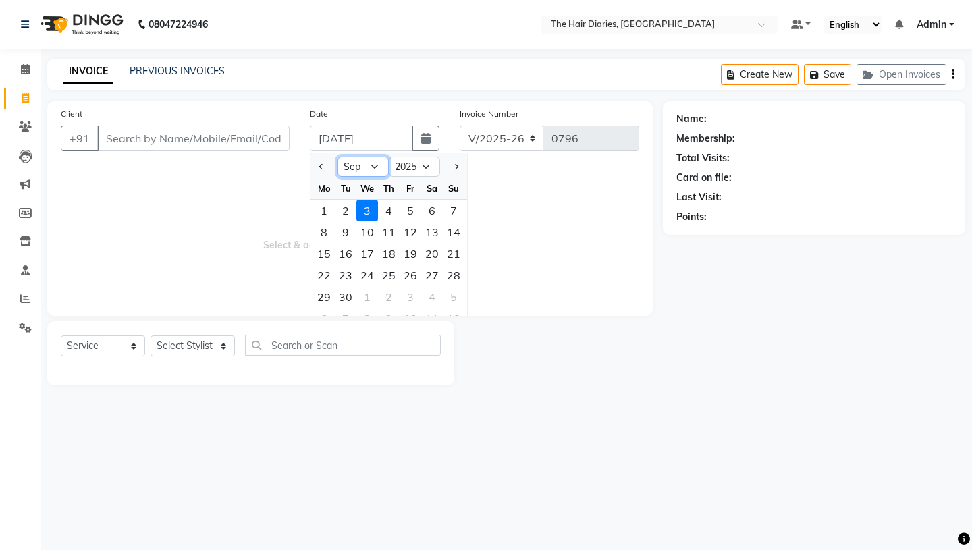
click at [374, 164] on select "Jan Feb Mar Apr May Jun [DATE] Aug Sep Oct Nov Dec" at bounding box center [363, 167] width 51 height 20
click at [330, 271] on div "18" at bounding box center [324, 276] width 22 height 22
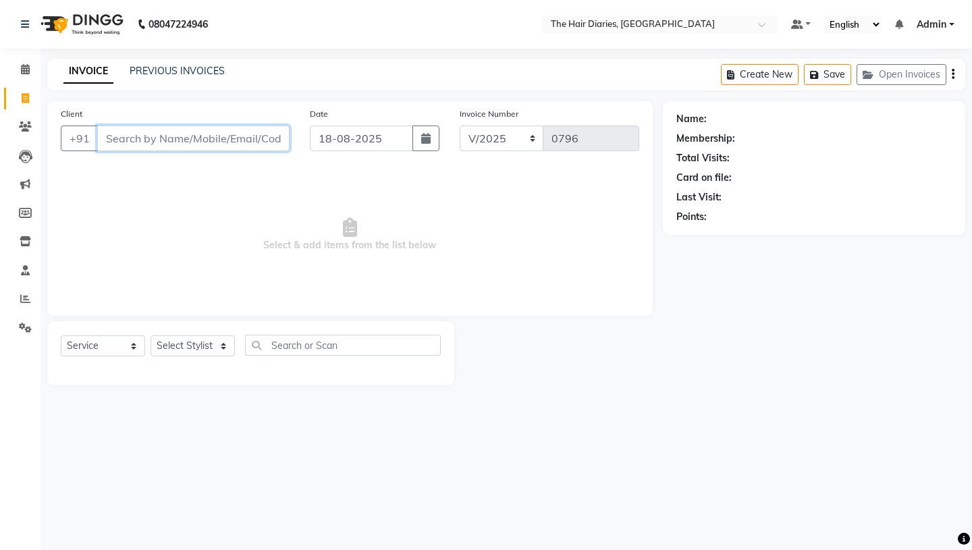
click at [152, 140] on input "Client" at bounding box center [193, 139] width 192 height 26
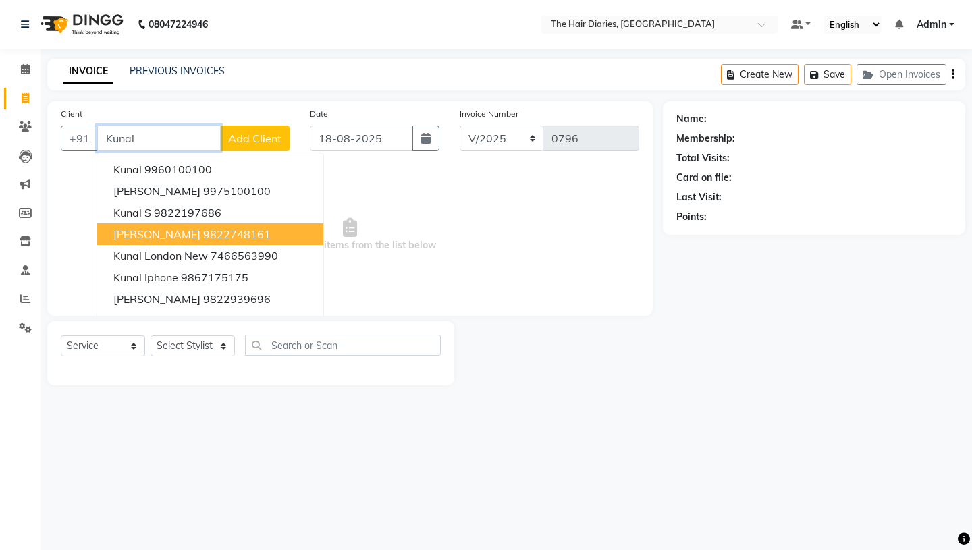
click at [203, 236] on ngb-highlight "9822748161" at bounding box center [237, 235] width 68 height 14
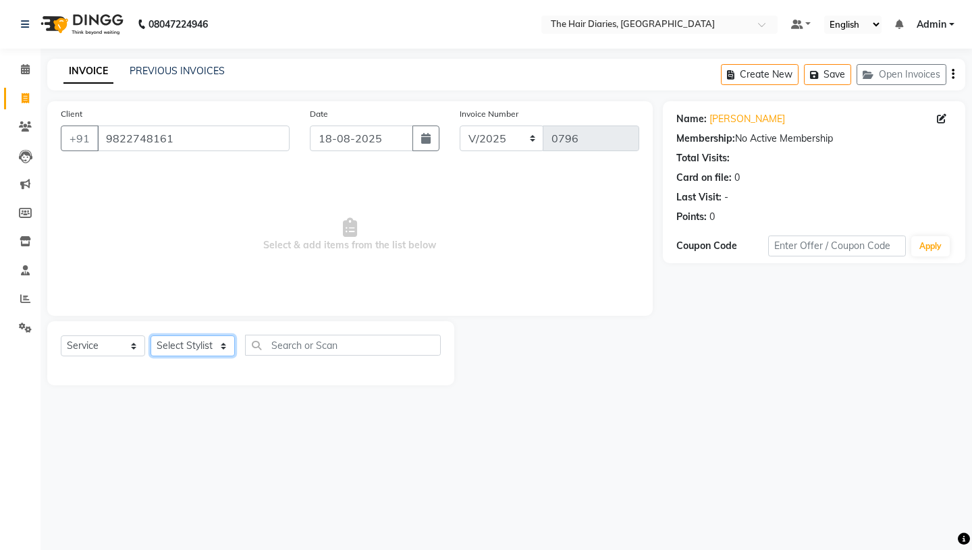
click at [226, 345] on select "Select Stylist Aaryan [PERSON_NAME] [PERSON_NAME] [PERSON_NAME] [PERSON_NAME] J…" at bounding box center [193, 346] width 84 height 21
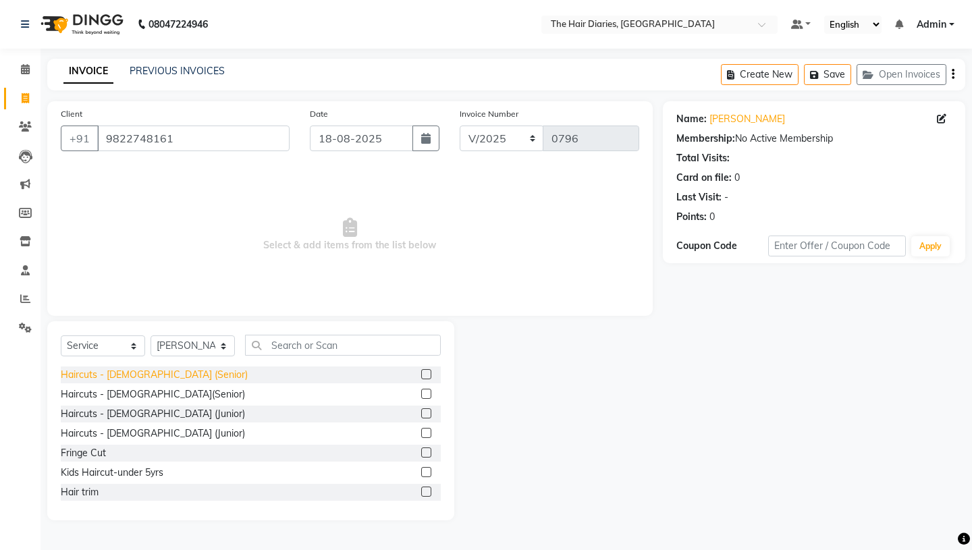
click at [156, 372] on div "Haircuts - [DEMOGRAPHIC_DATA] (Senior)" at bounding box center [154, 375] width 187 height 14
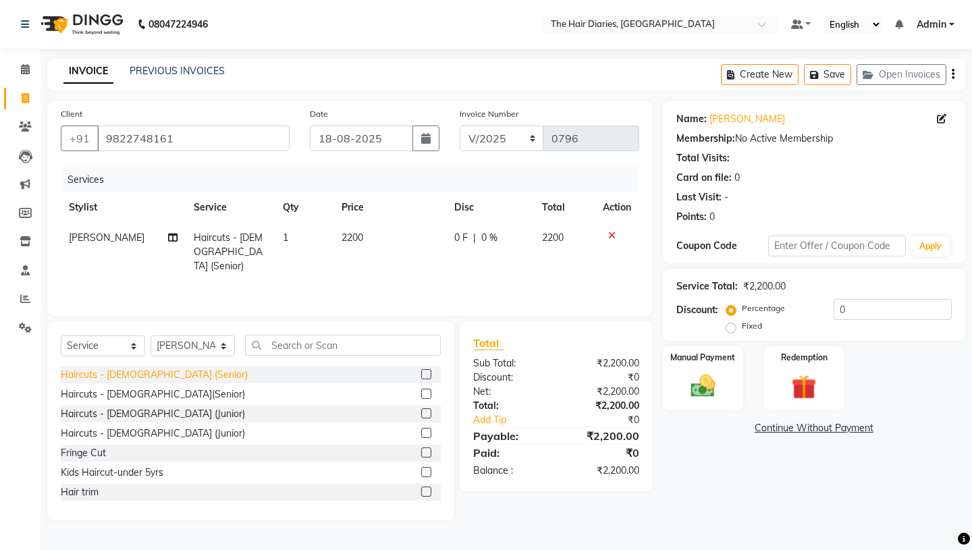
click at [156, 372] on div "Haircuts - [DEMOGRAPHIC_DATA] (Senior)" at bounding box center [154, 375] width 187 height 14
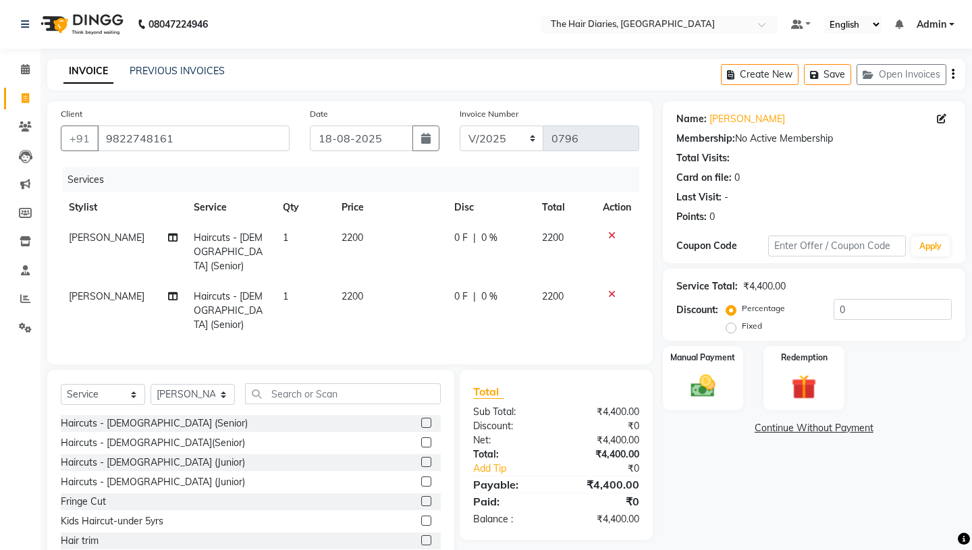
click at [610, 290] on icon at bounding box center [611, 294] width 7 height 9
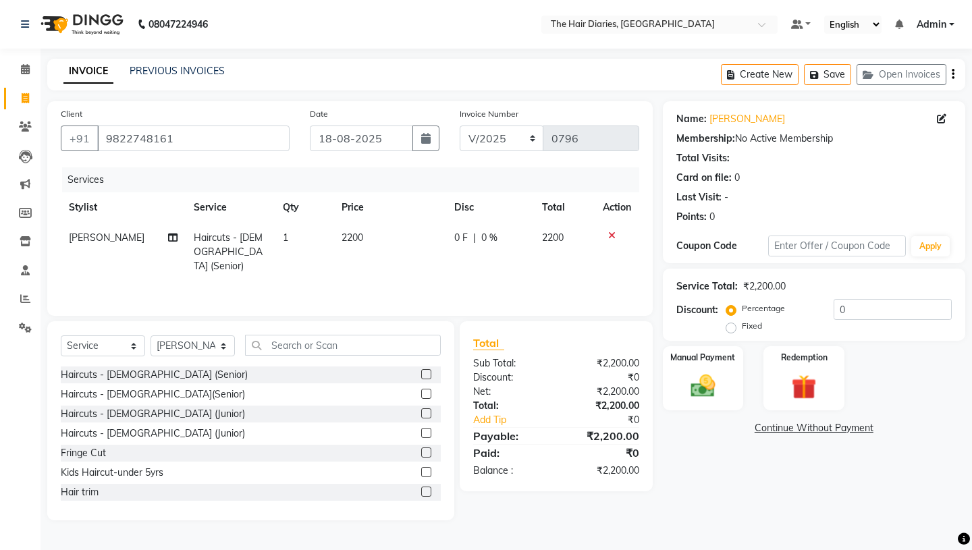
click at [284, 237] on td "1" at bounding box center [304, 252] width 59 height 59
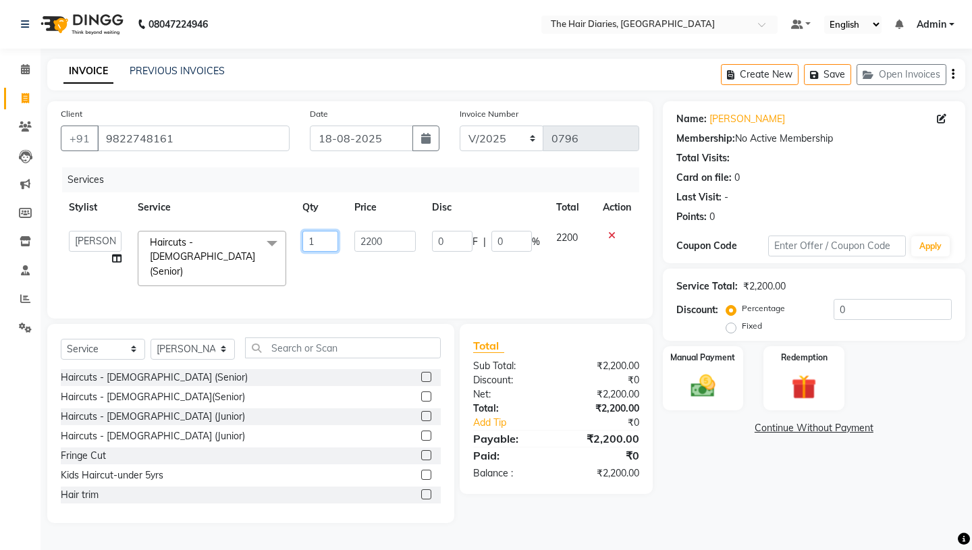
click at [316, 244] on input "1" at bounding box center [321, 241] width 36 height 21
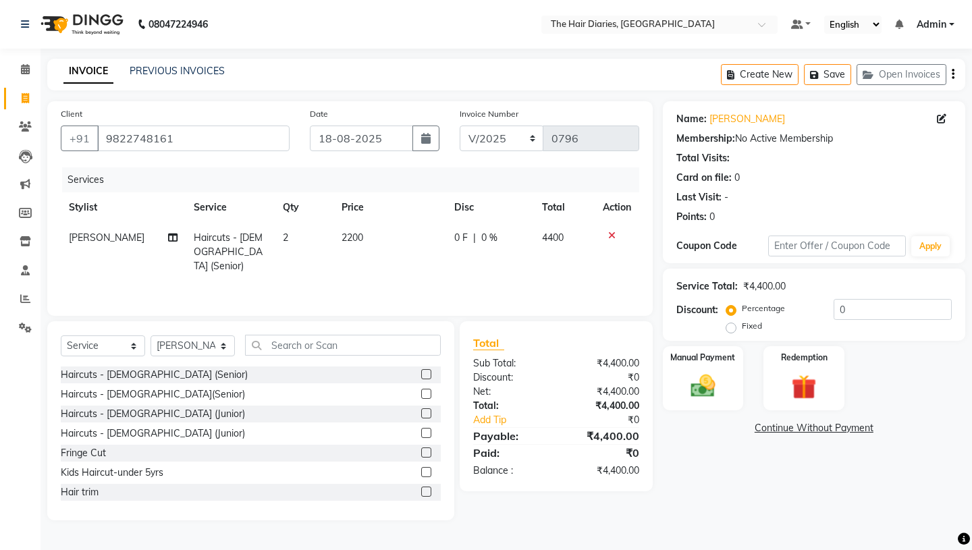
click at [348, 237] on span "2200" at bounding box center [353, 238] width 22 height 12
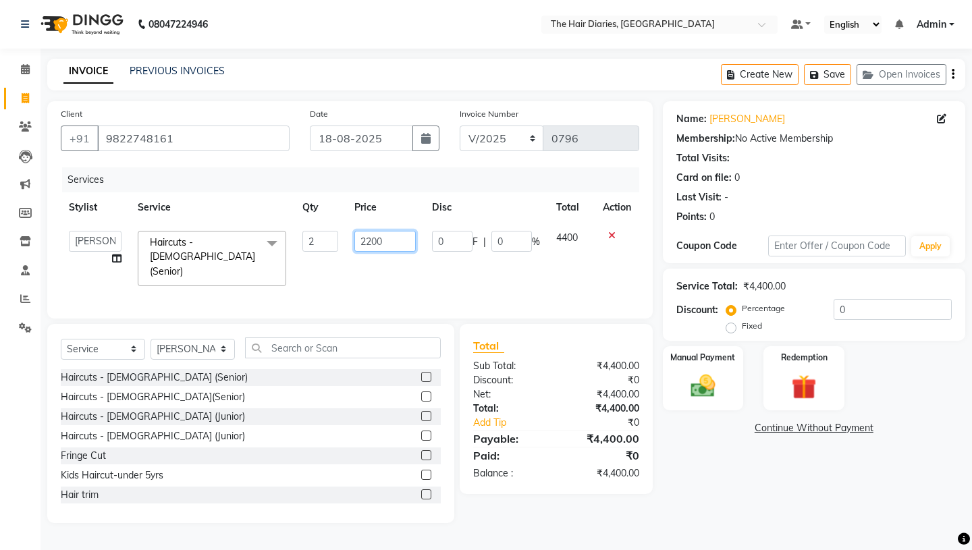
click at [371, 243] on input "2200" at bounding box center [385, 241] width 61 height 21
click at [411, 265] on td "2000" at bounding box center [385, 259] width 78 height 72
click at [220, 344] on select "Select Stylist Aaryan [PERSON_NAME] [PERSON_NAME] [PERSON_NAME] [PERSON_NAME] J…" at bounding box center [193, 349] width 84 height 21
click at [133, 434] on div "Haircuts - [DEMOGRAPHIC_DATA] (Junior)" at bounding box center [153, 437] width 184 height 14
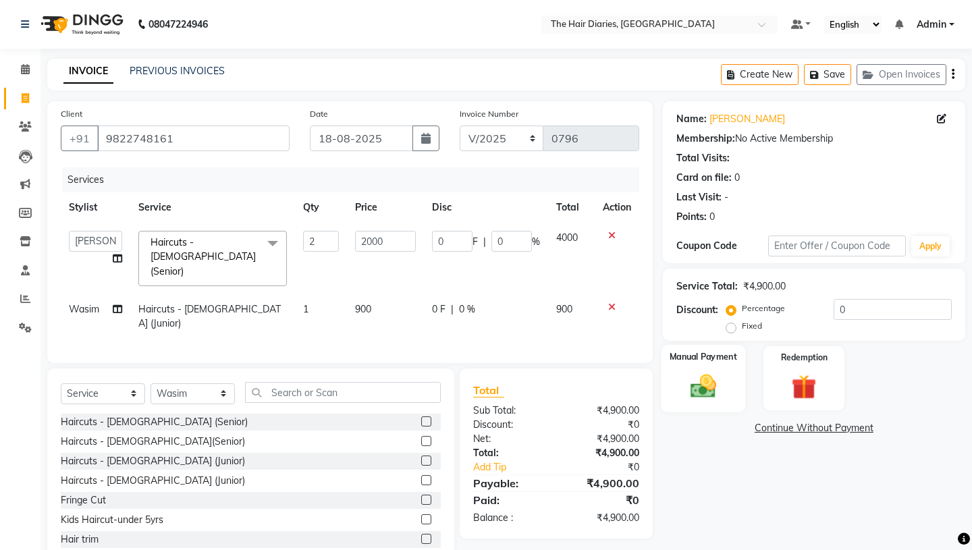
click at [720, 371] on img at bounding box center [703, 386] width 42 height 30
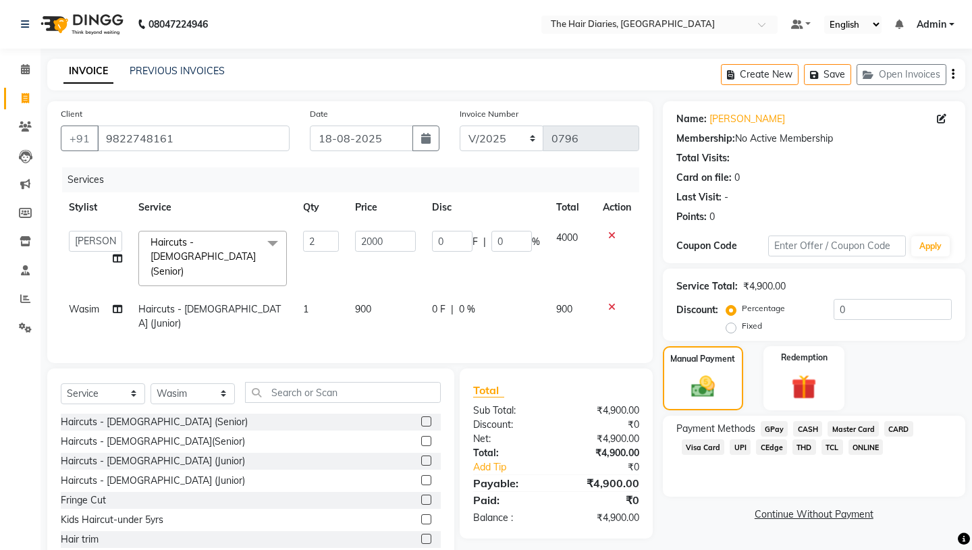
click at [808, 421] on span "CASH" at bounding box center [807, 429] width 29 height 16
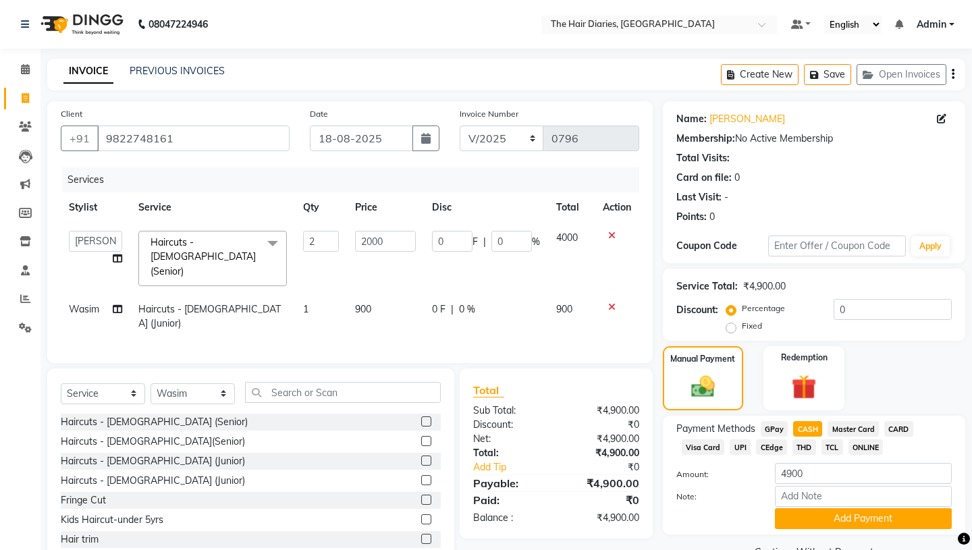
scroll to position [18, 0]
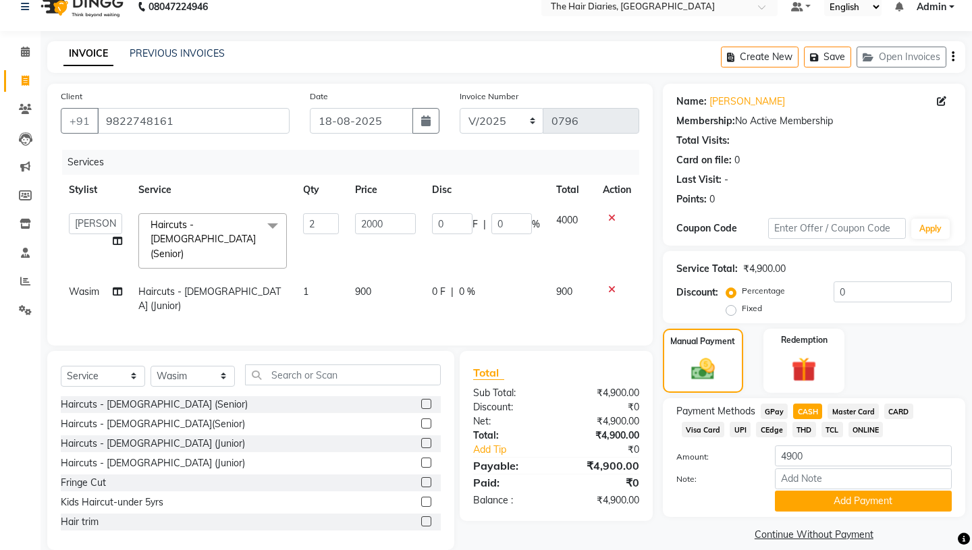
click at [844, 491] on button "Add Payment" at bounding box center [863, 501] width 177 height 21
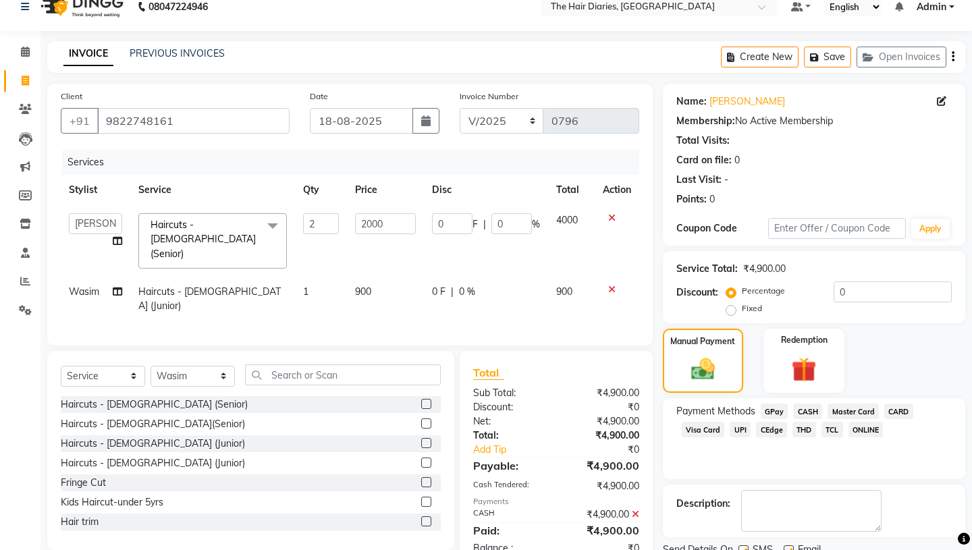
click at [745, 546] on label at bounding box center [744, 551] width 10 height 10
click at [745, 547] on input "checkbox" at bounding box center [743, 551] width 9 height 9
click at [787, 546] on label at bounding box center [789, 551] width 10 height 10
click at [787, 547] on input "checkbox" at bounding box center [788, 551] width 9 height 9
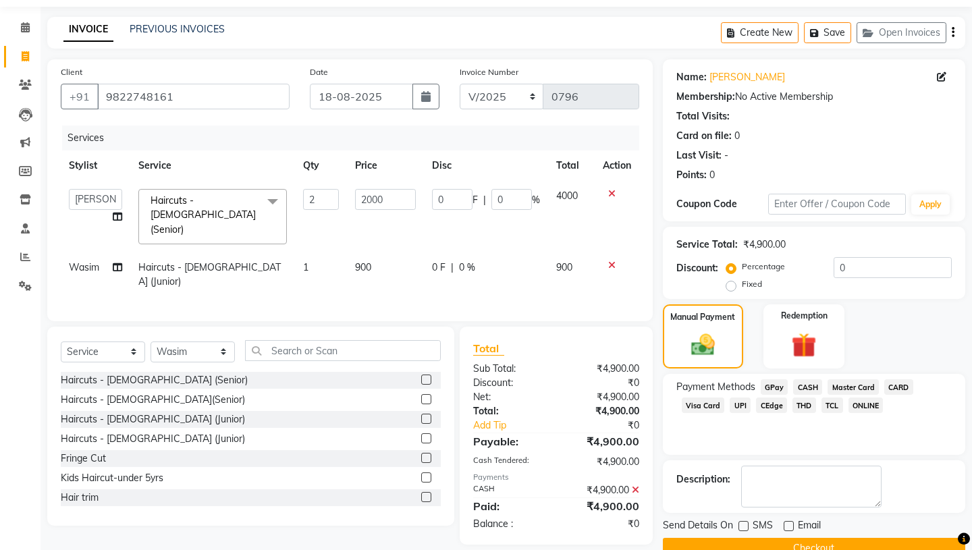
scroll to position [56, 0]
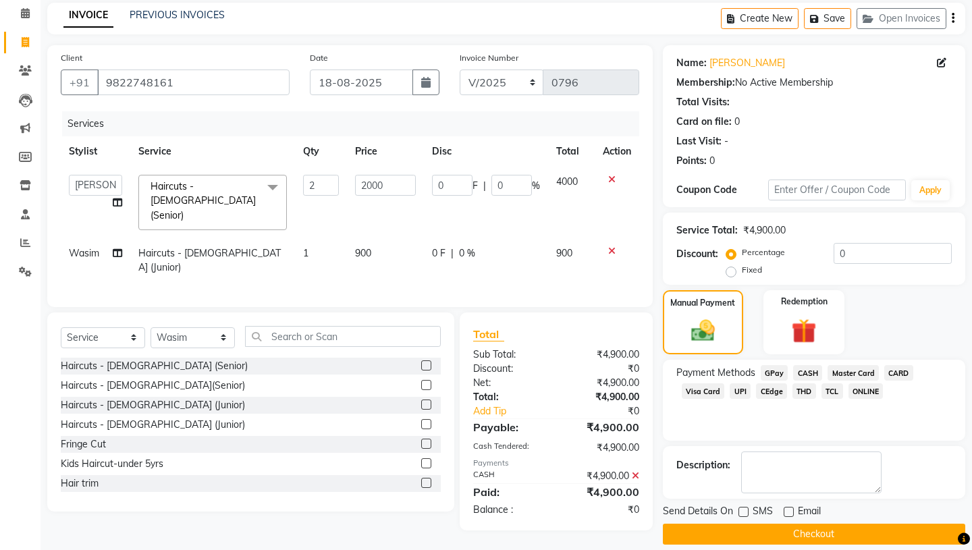
click at [768, 529] on button "Checkout" at bounding box center [814, 534] width 303 height 21
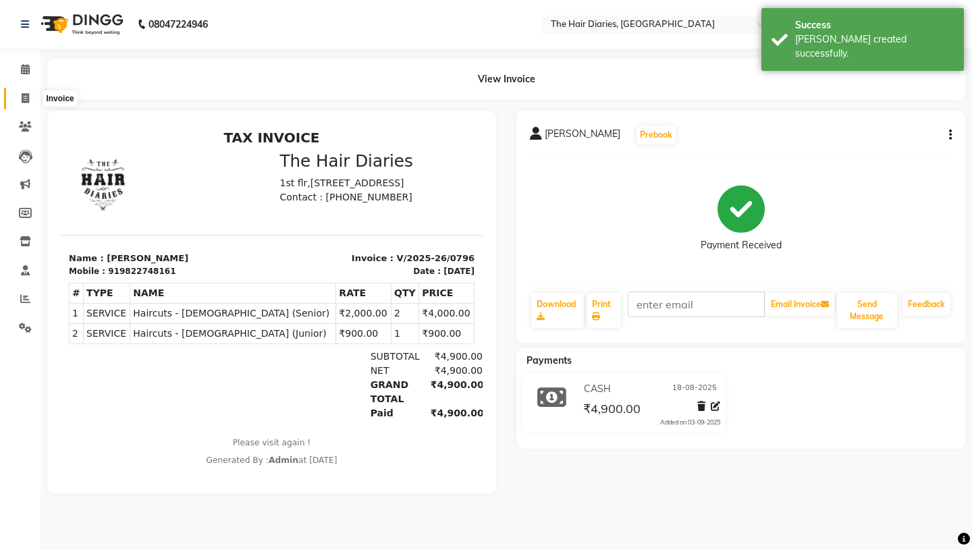
click at [22, 97] on icon at bounding box center [25, 98] width 7 height 10
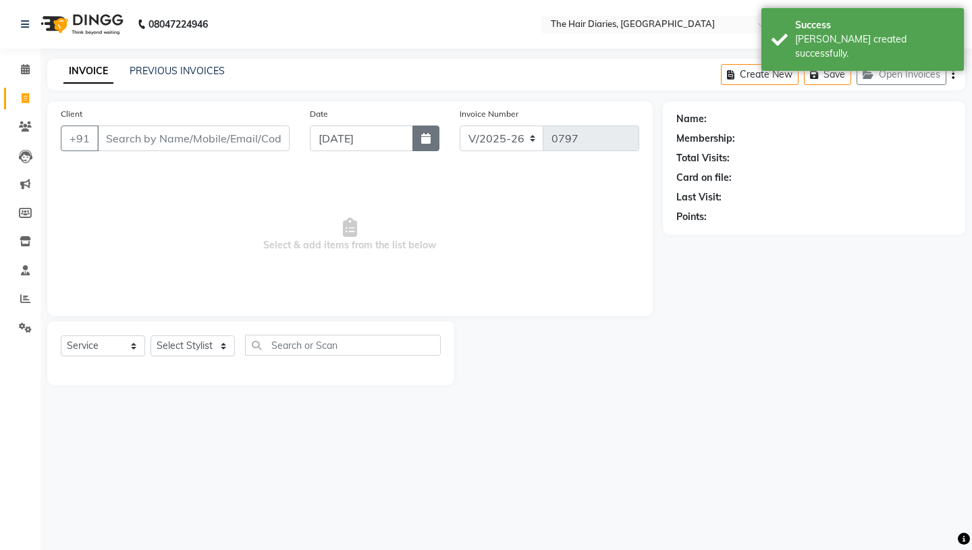
click at [423, 138] on icon "button" at bounding box center [425, 138] width 9 height 11
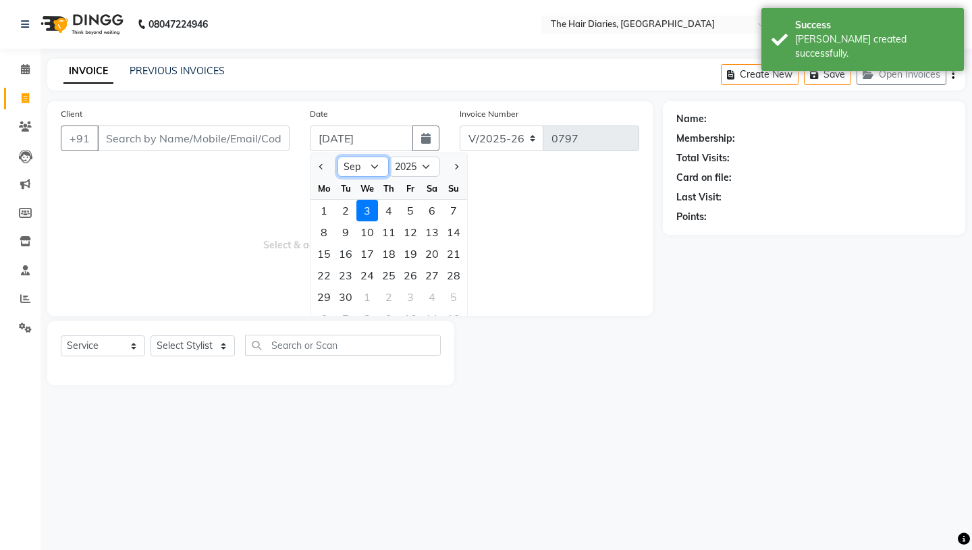
click at [378, 167] on select "Jan Feb Mar Apr May Jun [DATE] Aug Sep Oct Nov Dec" at bounding box center [363, 167] width 51 height 20
click at [323, 271] on div "18" at bounding box center [324, 276] width 22 height 22
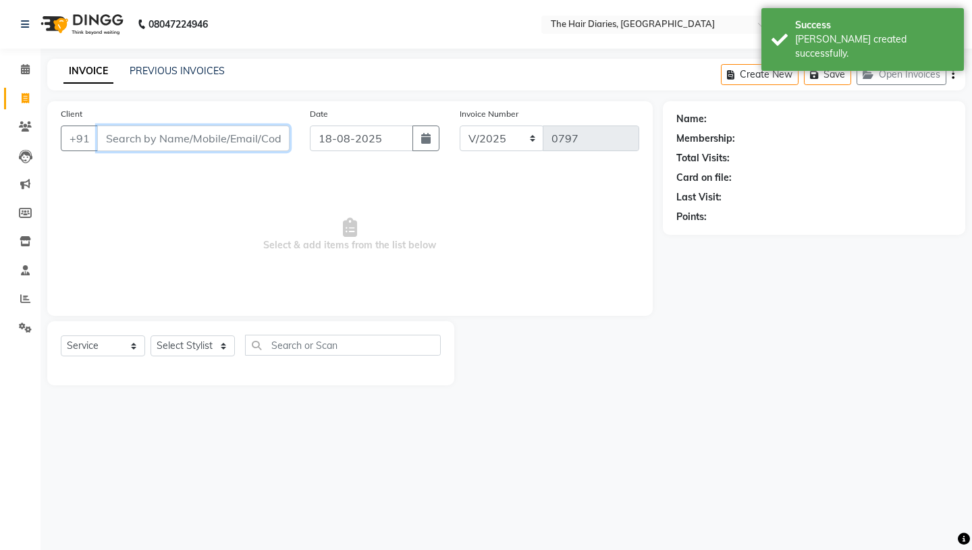
click at [172, 134] on input "Client" at bounding box center [193, 139] width 192 height 26
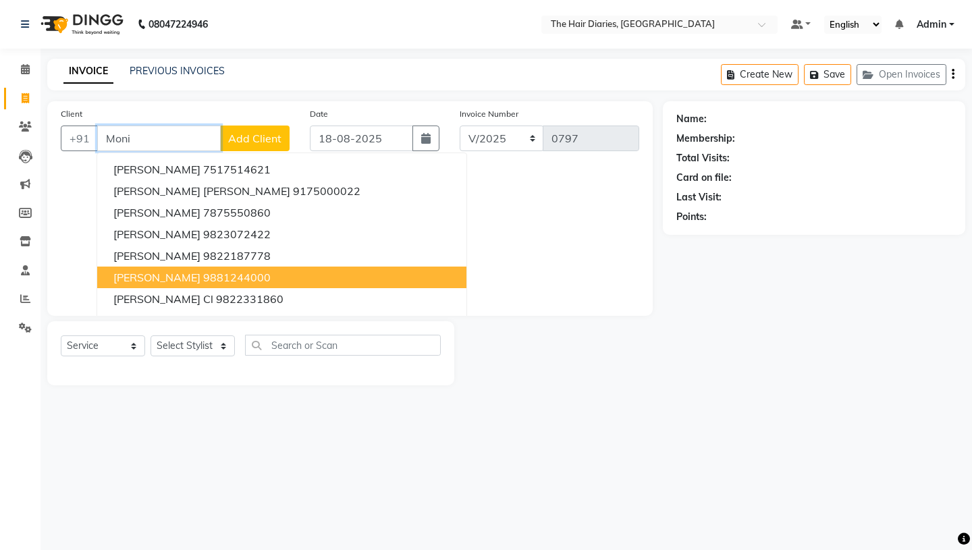
click at [203, 274] on ngb-highlight "9881244000" at bounding box center [237, 278] width 68 height 14
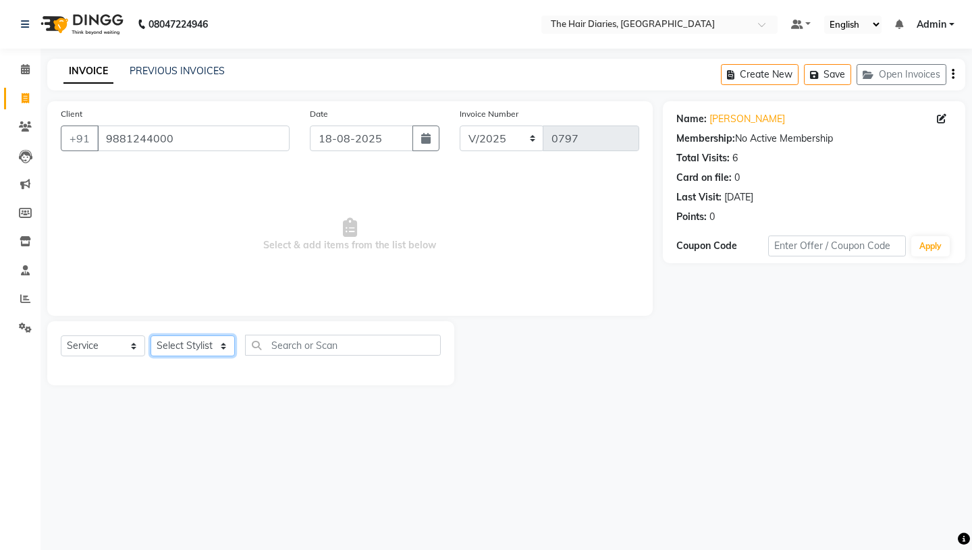
click at [222, 345] on select "Select Stylist Aaryan [PERSON_NAME] [PERSON_NAME] [PERSON_NAME] [PERSON_NAME] J…" at bounding box center [193, 346] width 84 height 21
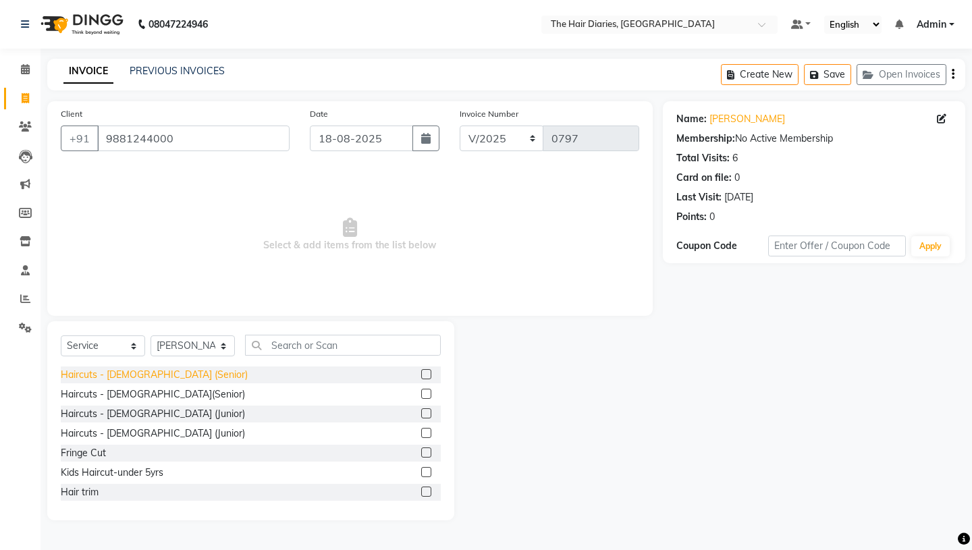
click at [151, 373] on div "Haircuts - [DEMOGRAPHIC_DATA] (Senior)" at bounding box center [154, 375] width 187 height 14
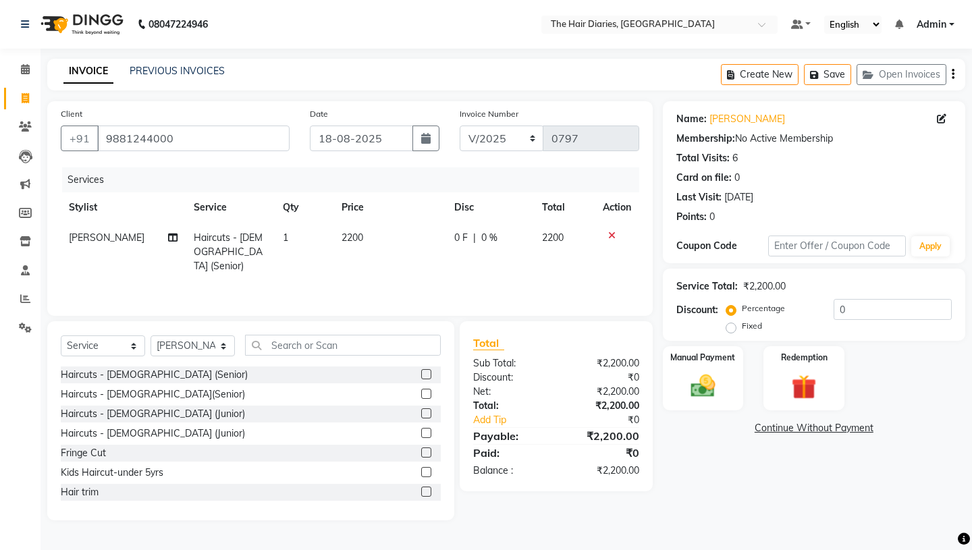
click at [350, 238] on span "2200" at bounding box center [353, 238] width 22 height 12
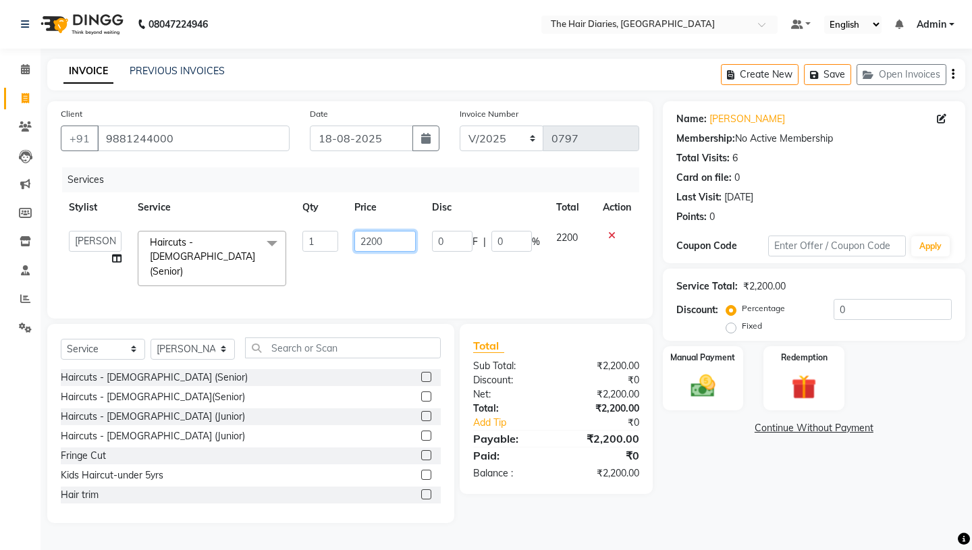
click at [372, 242] on input "2200" at bounding box center [385, 241] width 61 height 21
click at [429, 278] on div "Services Stylist Service Qty Price Disc Total Action Aaryan [PERSON_NAME] [PERS…" at bounding box center [350, 236] width 579 height 138
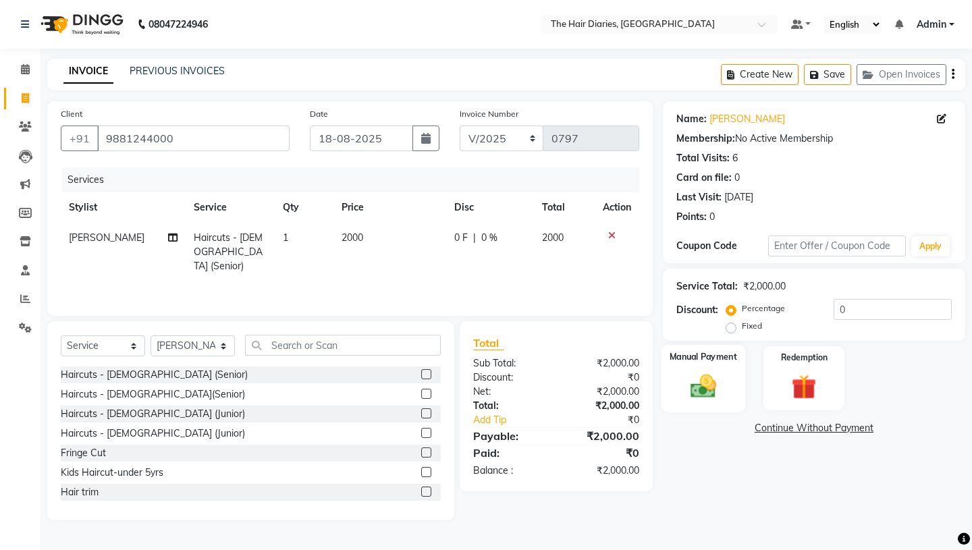
click at [691, 371] on img at bounding box center [703, 386] width 42 height 30
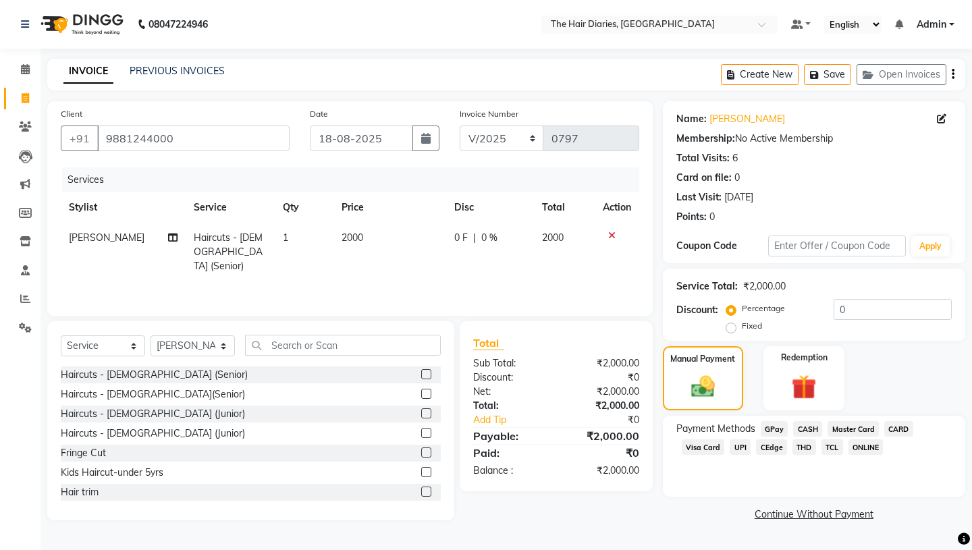
click at [808, 421] on span "CASH" at bounding box center [807, 429] width 29 height 16
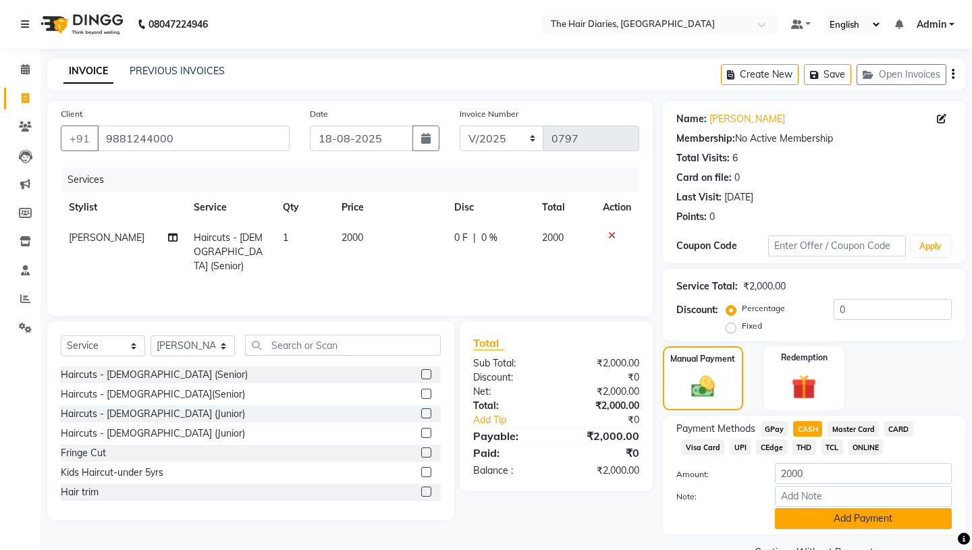
click at [825, 509] on button "Add Payment" at bounding box center [863, 519] width 177 height 21
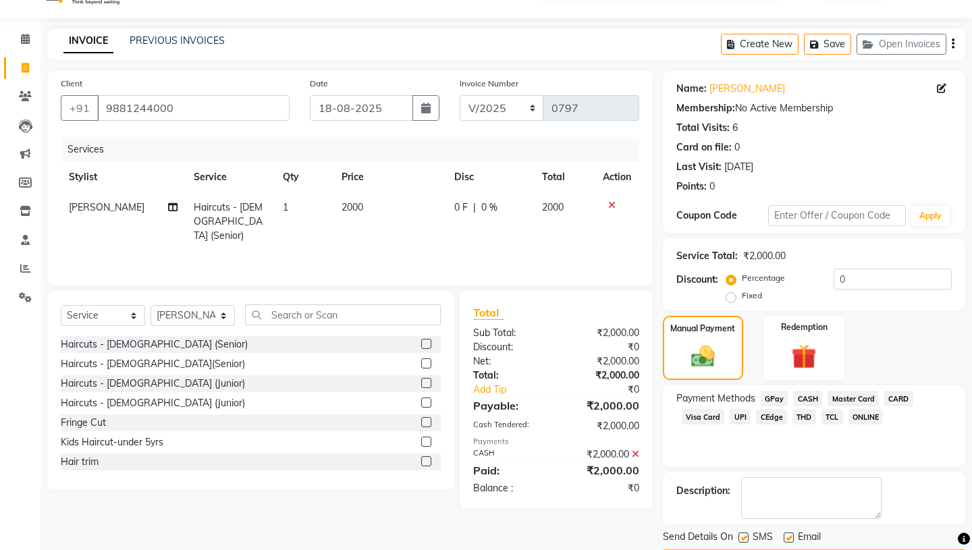
scroll to position [56, 0]
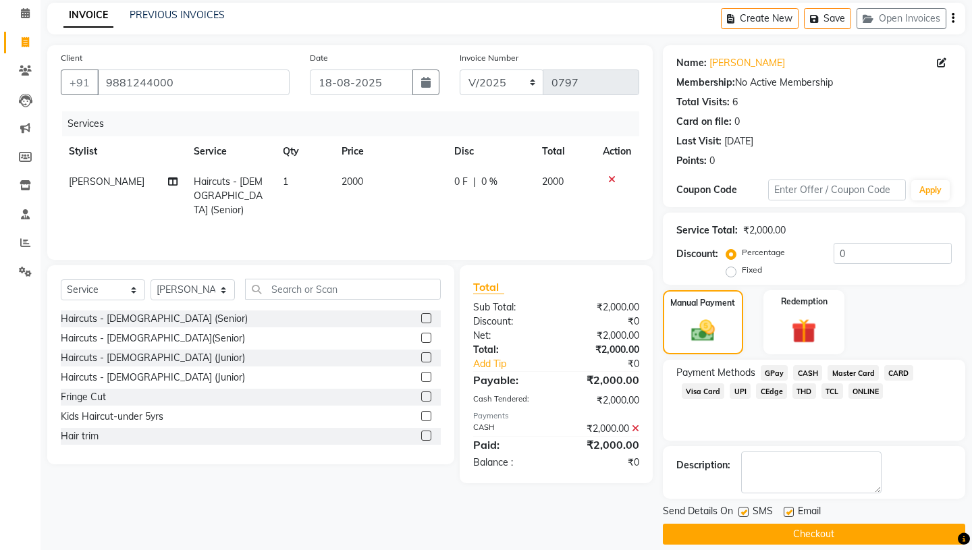
click at [745, 507] on label at bounding box center [744, 512] width 10 height 10
click at [745, 509] on input "checkbox" at bounding box center [743, 513] width 9 height 9
click at [789, 507] on label at bounding box center [789, 512] width 10 height 10
click at [789, 509] on input "checkbox" at bounding box center [788, 513] width 9 height 9
click at [796, 524] on button "Checkout" at bounding box center [814, 534] width 303 height 21
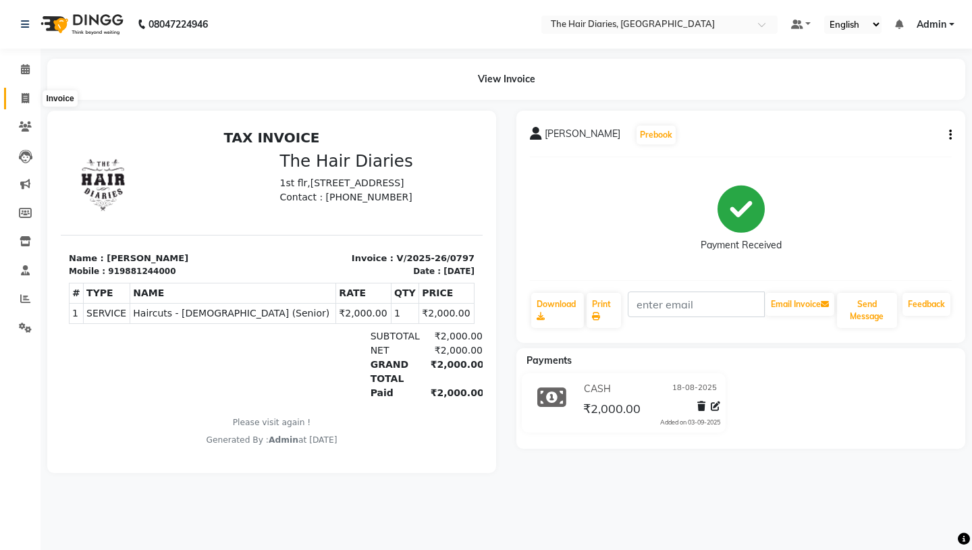
click at [25, 97] on icon at bounding box center [25, 98] width 7 height 10
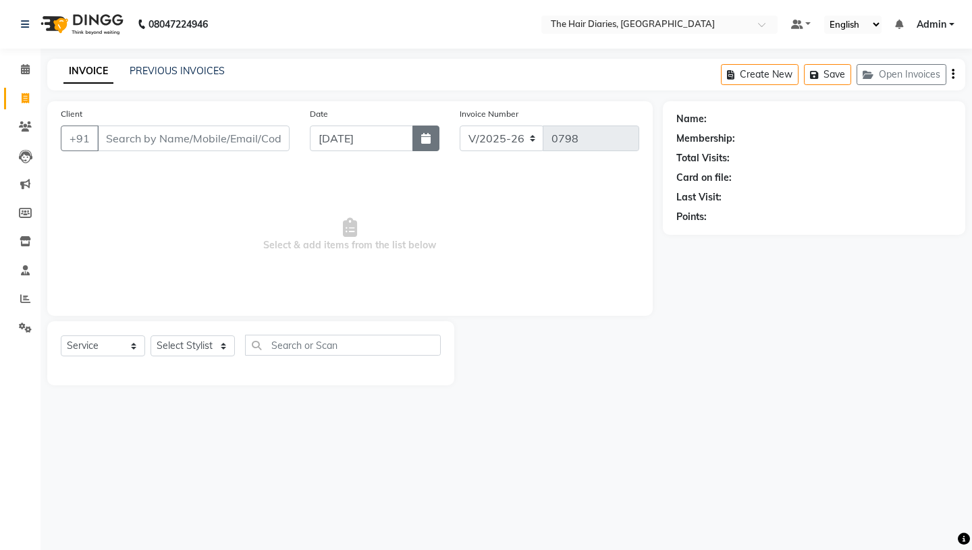
click at [419, 133] on button "button" at bounding box center [426, 139] width 27 height 26
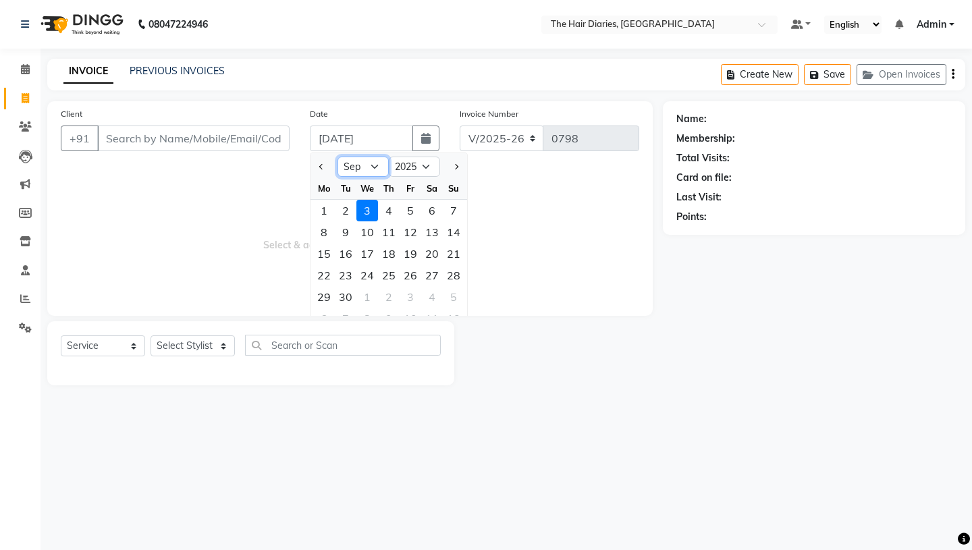
click at [375, 165] on select "Jan Feb Mar Apr May Jun [DATE] Aug Sep Oct Nov Dec" at bounding box center [363, 167] width 51 height 20
click at [367, 271] on div "20" at bounding box center [368, 276] width 22 height 22
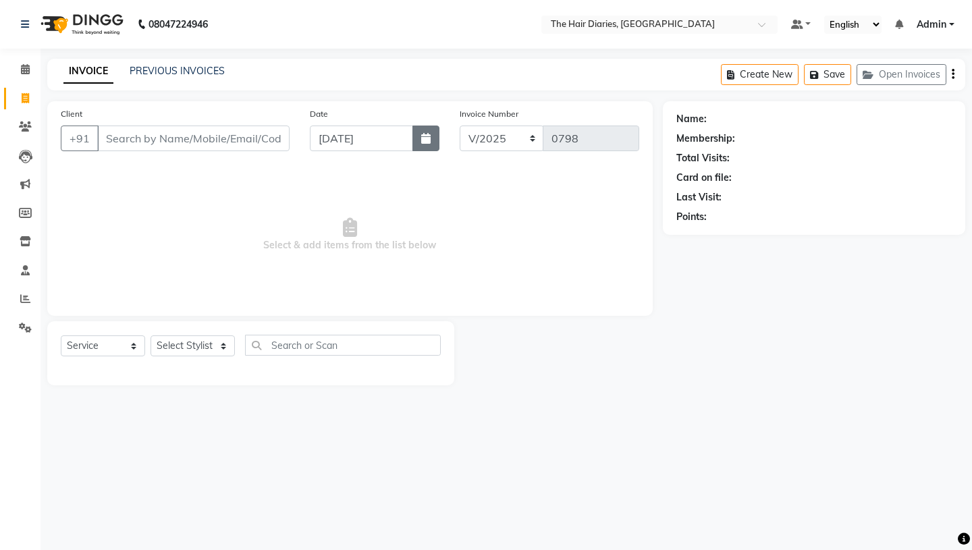
click at [427, 134] on icon "button" at bounding box center [425, 138] width 9 height 11
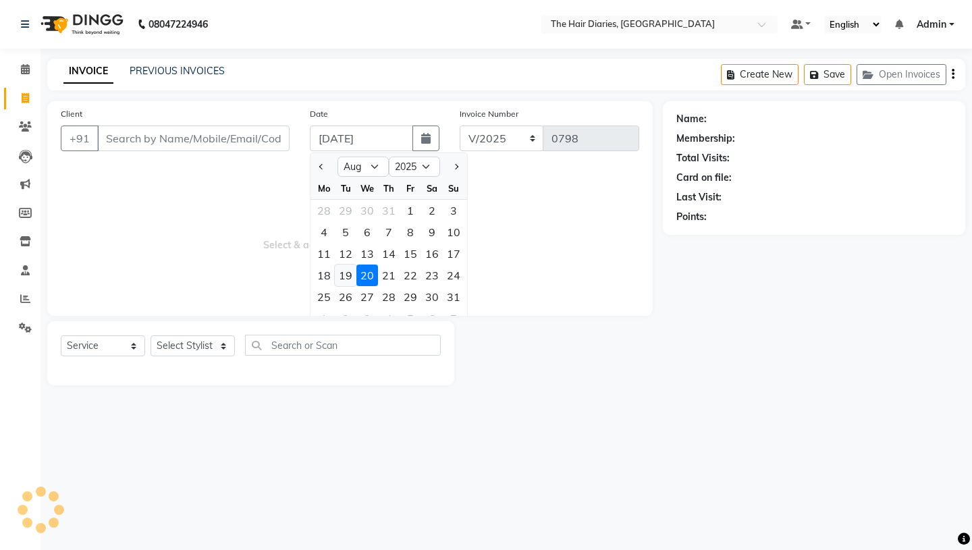
click at [344, 276] on div "19" at bounding box center [346, 276] width 22 height 22
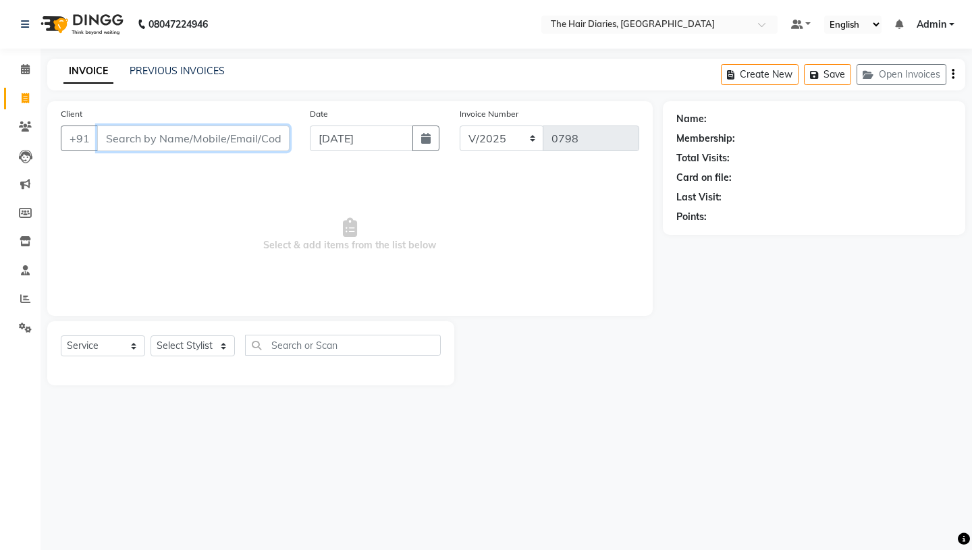
click at [159, 143] on input "Client" at bounding box center [193, 139] width 192 height 26
click at [949, 20] on link "Admin" at bounding box center [936, 25] width 38 height 14
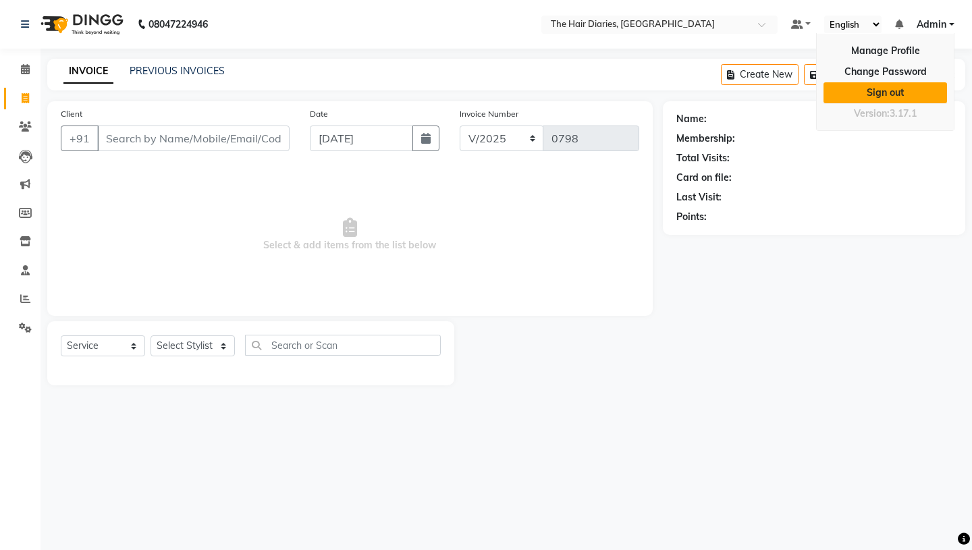
click at [897, 97] on link "Sign out" at bounding box center [886, 92] width 124 height 21
